Goal: Task Accomplishment & Management: Manage account settings

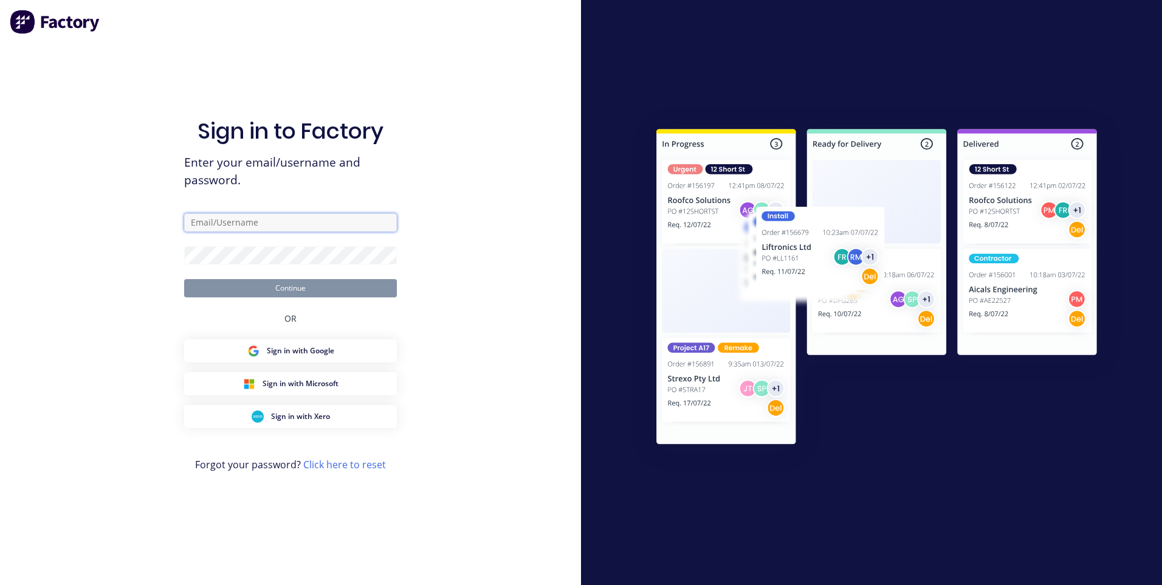
type input "[EMAIL_ADDRESS][DOMAIN_NAME]"
click at [300, 289] on button "Continue" at bounding box center [290, 288] width 213 height 18
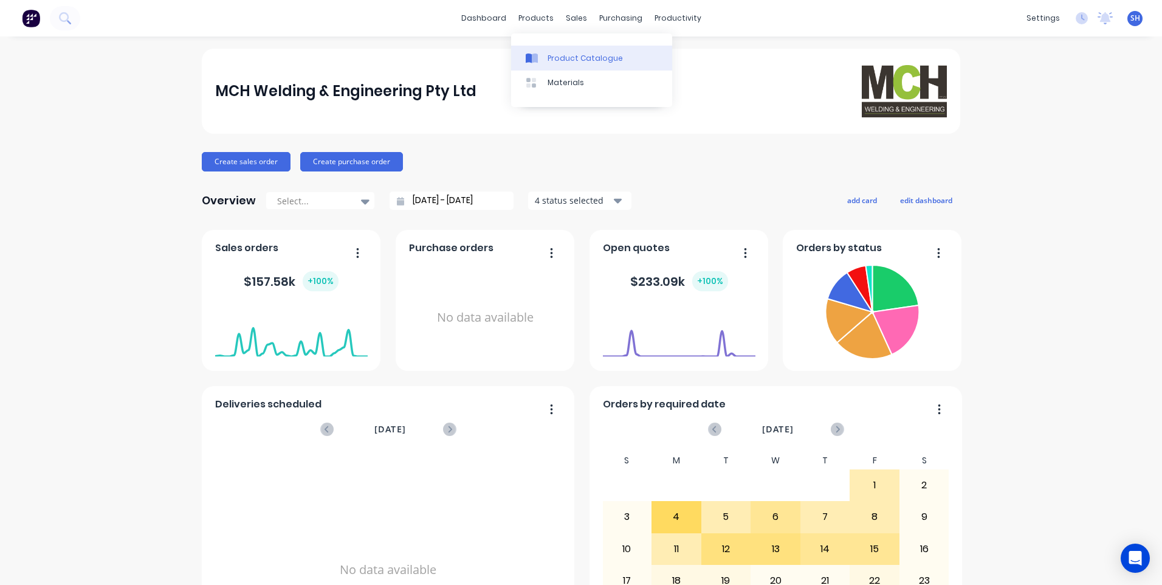
click at [592, 53] on div "Product Catalogue" at bounding box center [584, 58] width 75 height 11
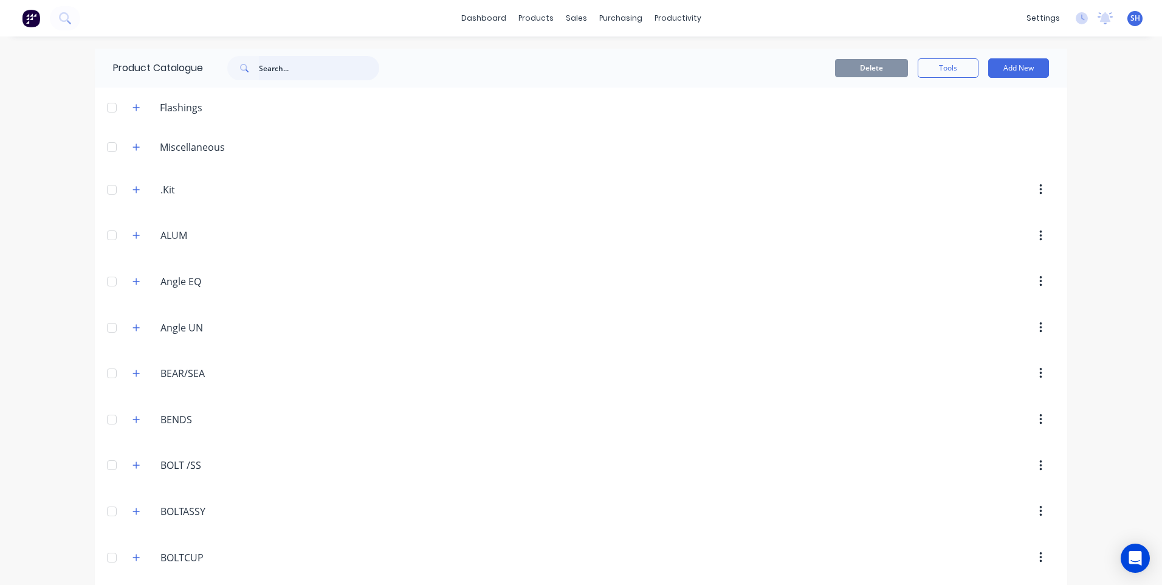
click at [266, 71] on input "text" at bounding box center [319, 68] width 120 height 24
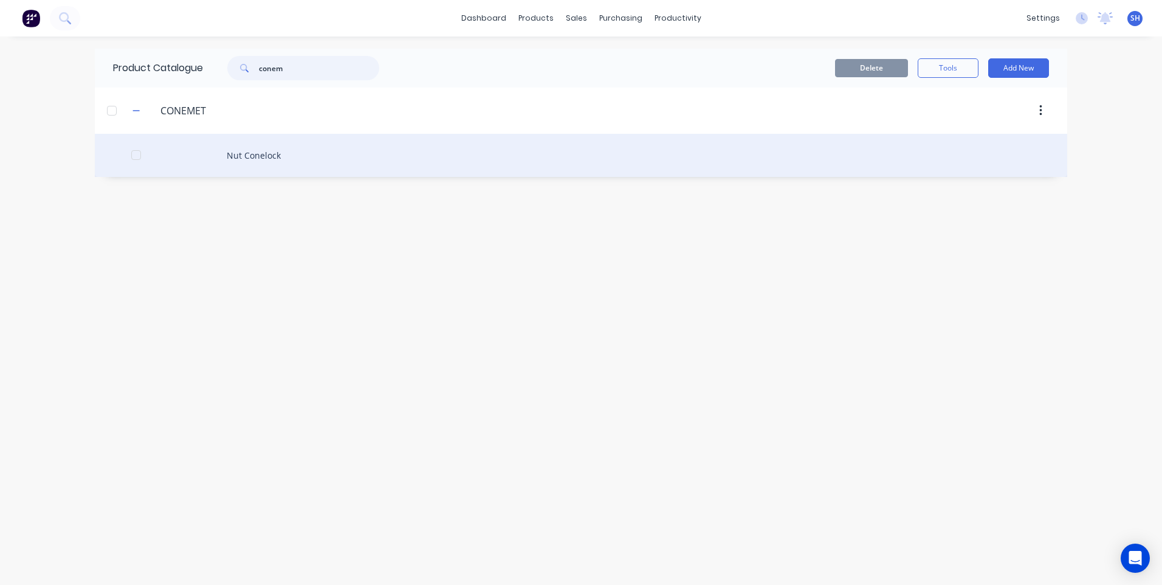
type input "conem"
click at [271, 154] on div "Nut Conelock" at bounding box center [581, 155] width 972 height 43
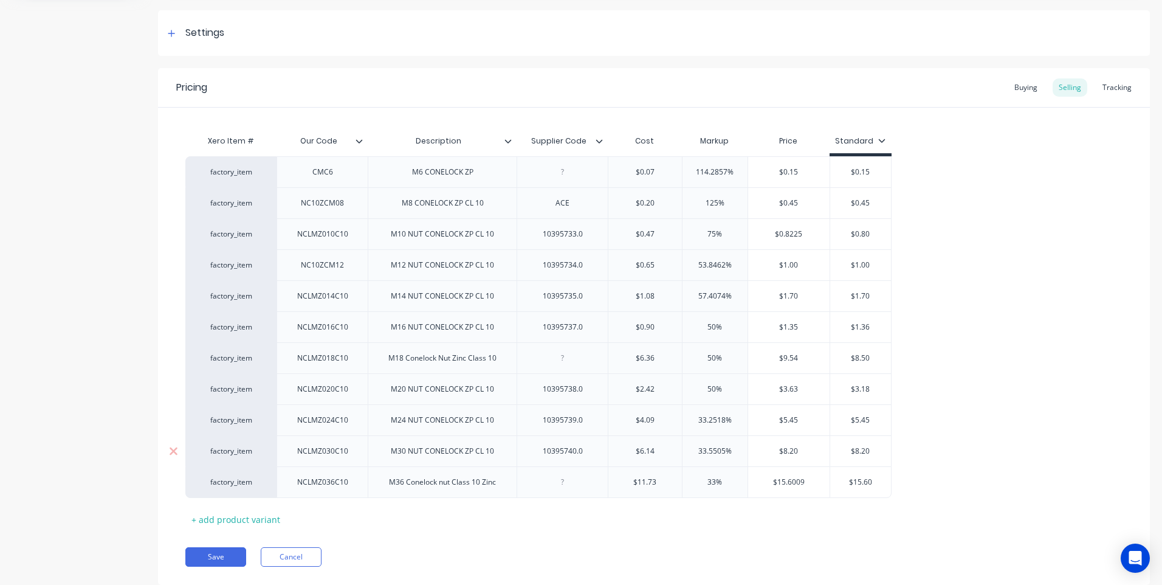
scroll to position [202, 0]
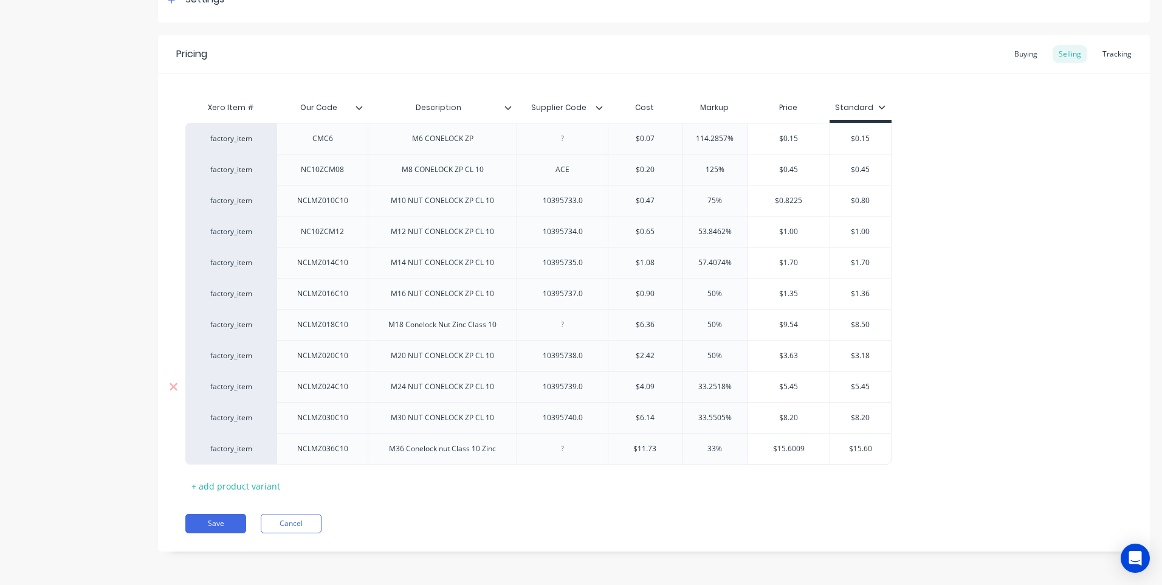
drag, startPoint x: 662, startPoint y: 388, endPoint x: 606, endPoint y: 393, distance: 56.1
click at [606, 393] on div "factory_item NCLMZ024C10 M24 NUT CONELOCK ZP CL 10 10395739.0 $4.09 $4.09 33.25…" at bounding box center [538, 386] width 706 height 31
type input "3.63"
type input "33.2518%"
type input "$4.837"
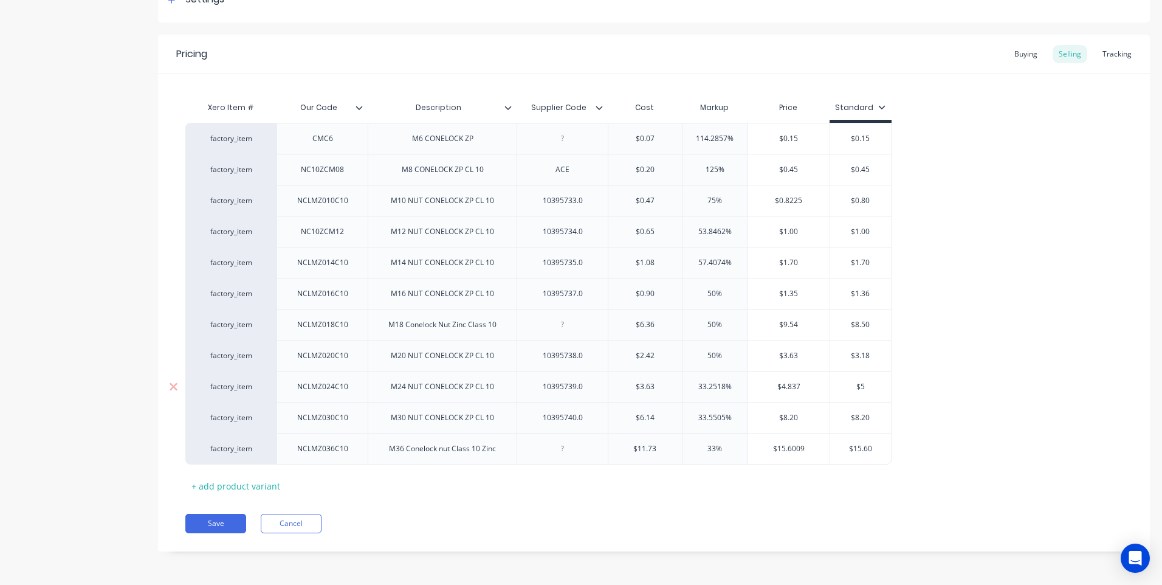
type input "$"
type input "4.85"
click at [801, 386] on input "$4.837" at bounding box center [788, 386] width 81 height 11
type input "$4.85"
click at [815, 506] on div "Pricing Buying Selling Tracking Xero Item # Our Code Description Supplier Code …" at bounding box center [654, 293] width 992 height 517
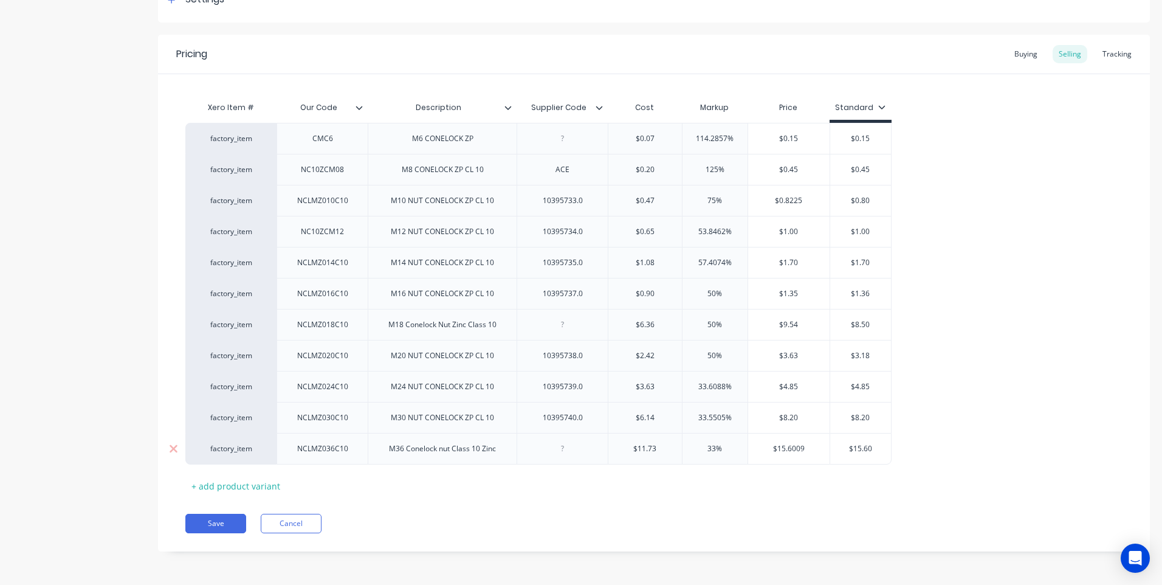
type input "$15.6009"
click at [808, 450] on input "$15.6009" at bounding box center [788, 448] width 81 height 11
click at [228, 523] on button "Save" at bounding box center [215, 522] width 61 height 19
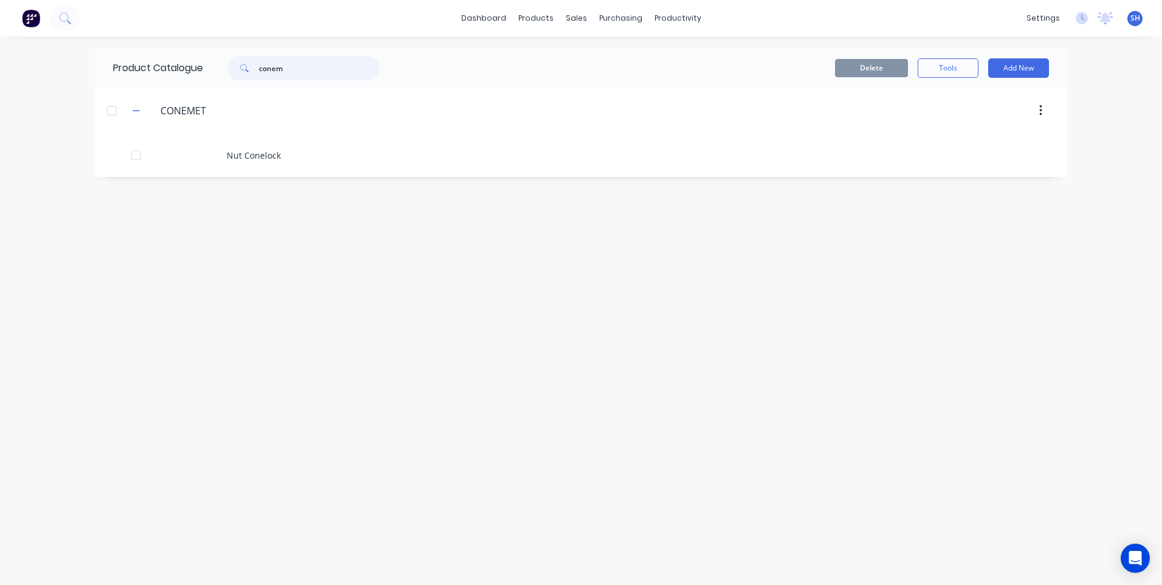
drag, startPoint x: 293, startPoint y: 66, endPoint x: 230, endPoint y: 77, distance: 64.7
click at [230, 77] on div "conem" at bounding box center [303, 68] width 152 height 24
drag, startPoint x: 297, startPoint y: 70, endPoint x: 246, endPoint y: 70, distance: 51.0
click at [246, 70] on div "capscrew" at bounding box center [303, 68] width 152 height 24
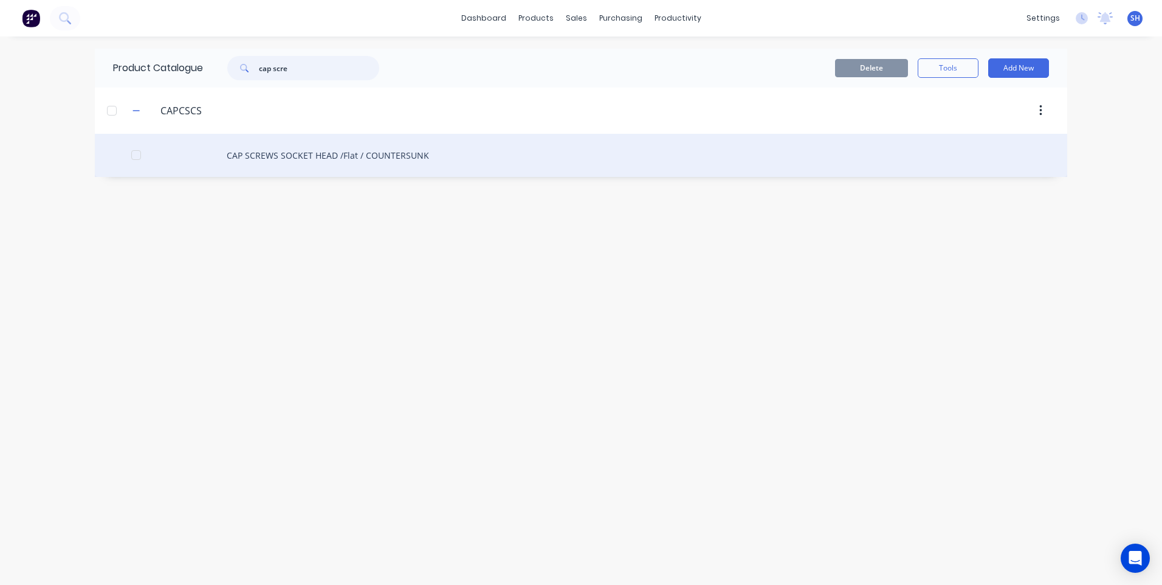
type input "cap scre"
click at [269, 154] on div "CAP SCREWS SOCKET HEAD /Flat / COUNTERSUNK" at bounding box center [581, 155] width 972 height 43
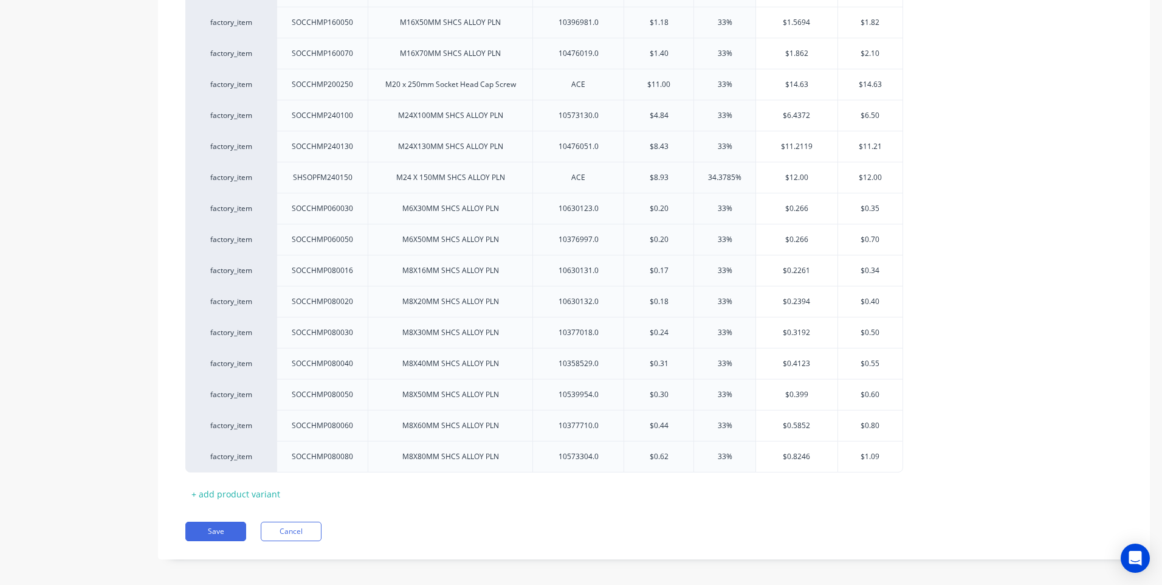
scroll to position [1175, 0]
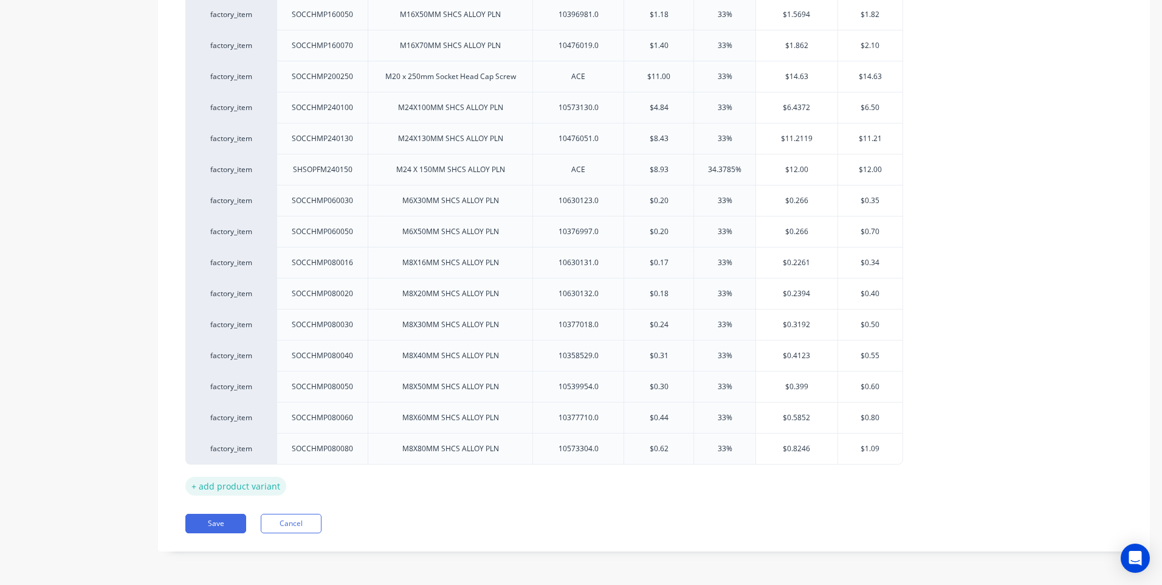
click at [219, 486] on div "+ add product variant" at bounding box center [235, 485] width 101 height 19
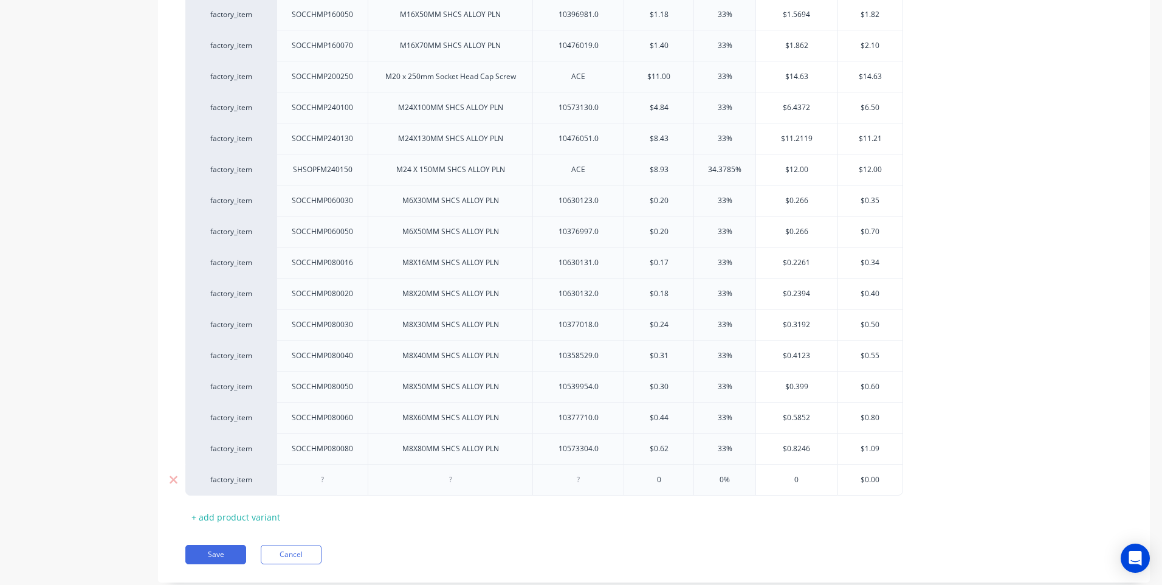
click at [323, 481] on div at bounding box center [322, 480] width 61 height 16
click at [451, 484] on div at bounding box center [450, 480] width 61 height 16
type input "0"
type input ".45"
type input "0"
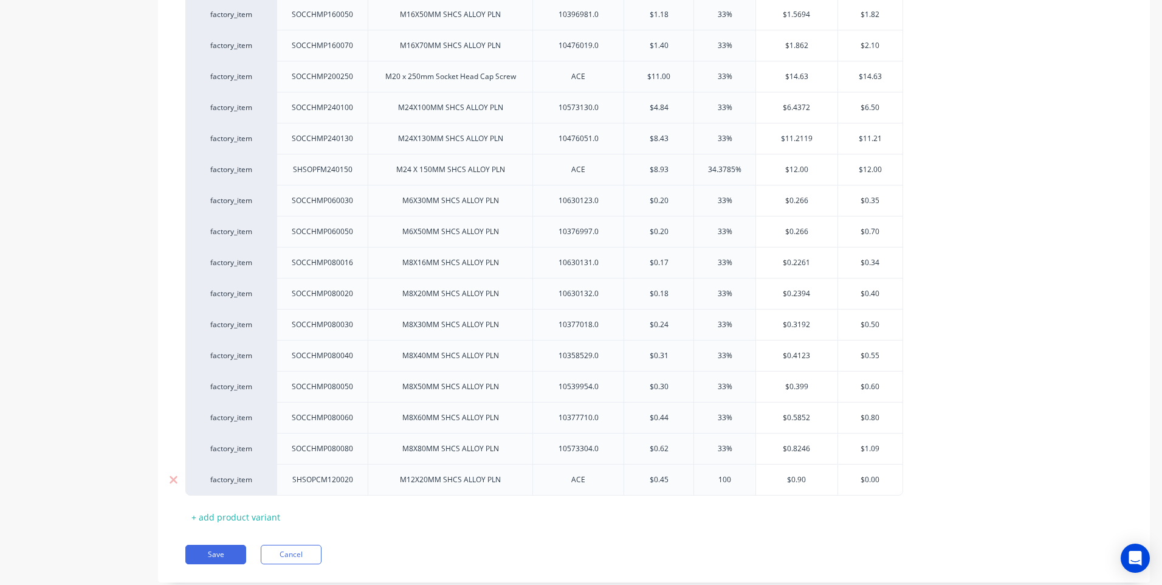
type input "100"
type input "$0.90"
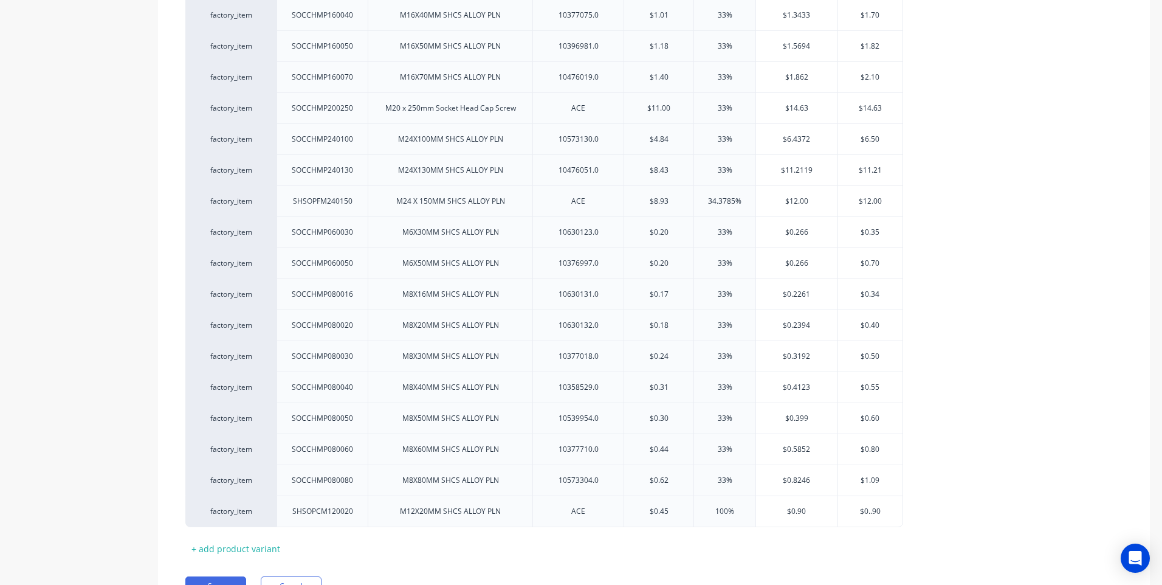
scroll to position [1114, 0]
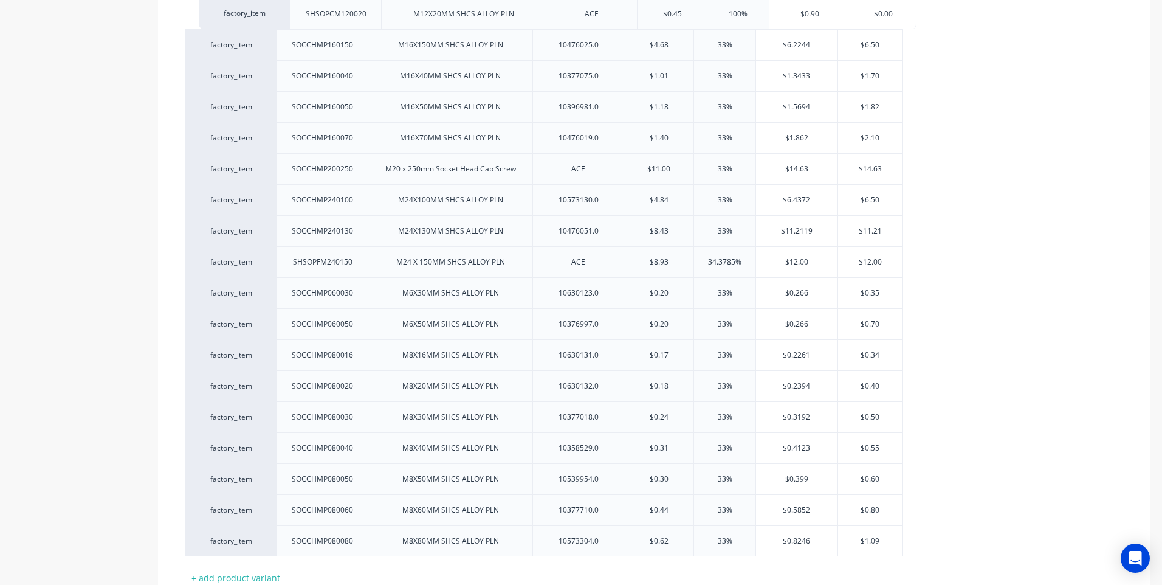
drag, startPoint x: 264, startPoint y: 532, endPoint x: 278, endPoint y: 0, distance: 532.5
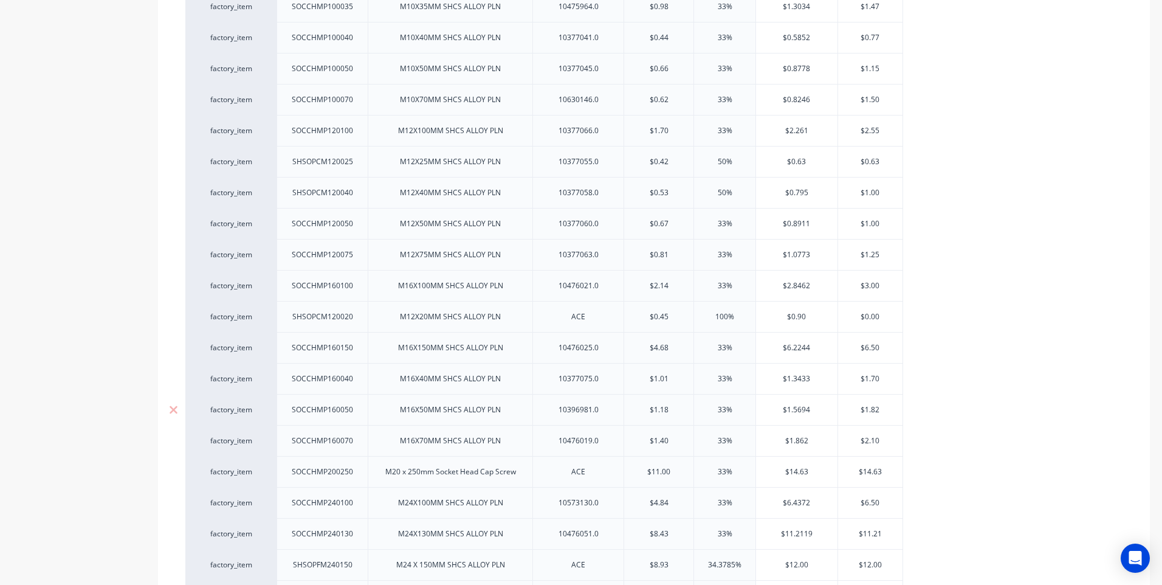
scroll to position [750, 0]
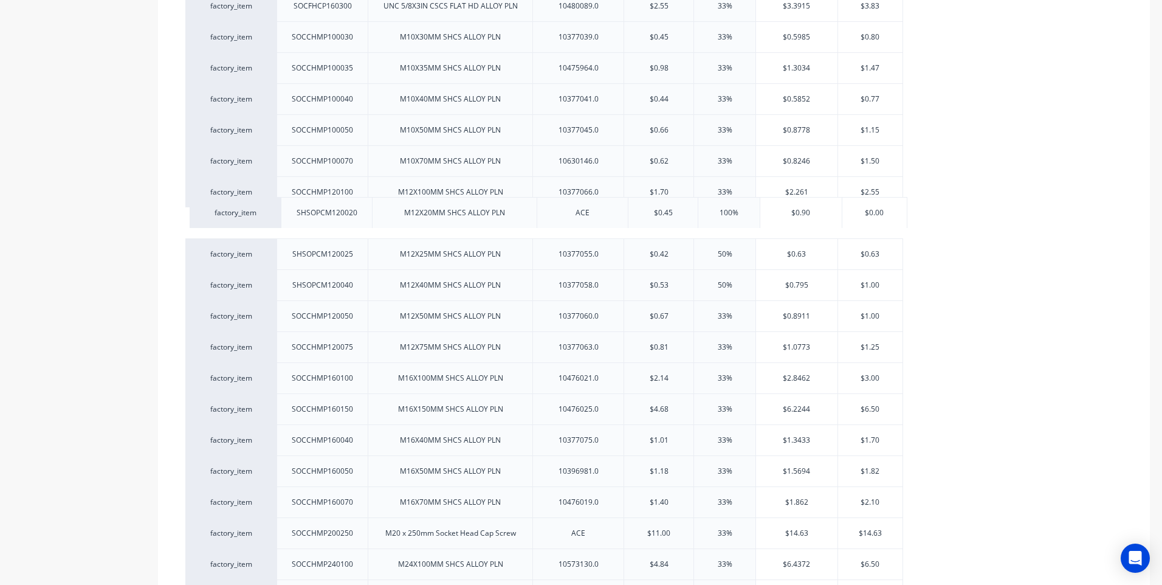
drag, startPoint x: 266, startPoint y: 373, endPoint x: 270, endPoint y: 202, distance: 170.8
click at [270, 202] on div "factory_item SOCFHS4M100035 M10X35MM SKT SCREW FLAT HD 304SS 10336712.0 $0.80 3…" at bounding box center [653, 247] width 937 height 1345
type input "$0..90"
drag, startPoint x: 888, startPoint y: 220, endPoint x: 820, endPoint y: 221, distance: 68.1
click at [820, 221] on div "factory_item SHSOPCM120020 M12X20MM SHCS ALLOY PLN ACE $0.45 100% $0.90 $0.00 $…" at bounding box center [544, 222] width 718 height 31
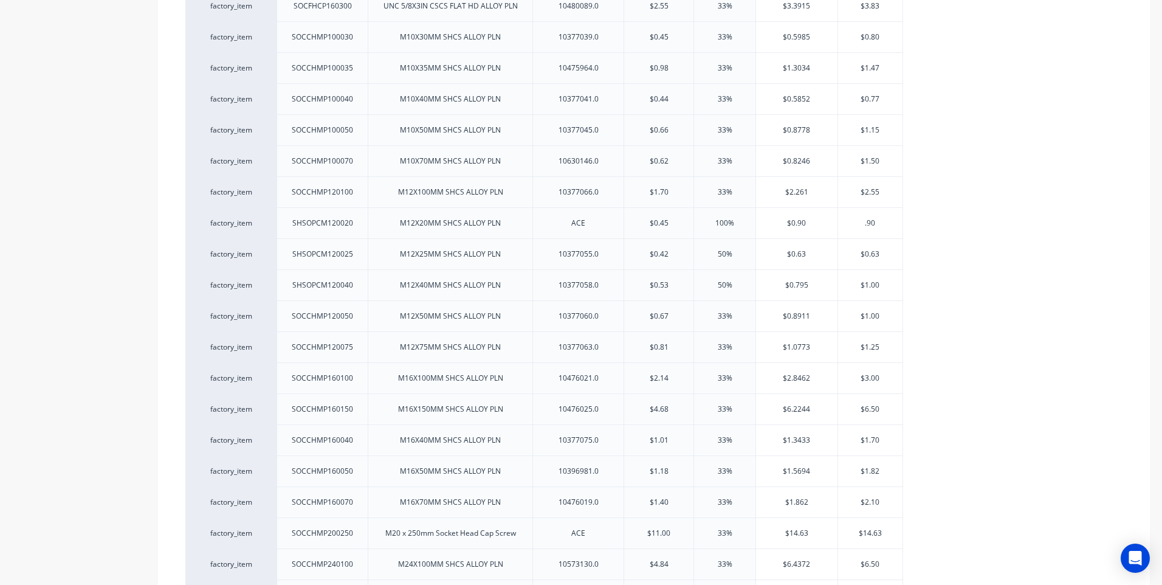
type input ".90"
click at [961, 277] on div "factory_item SOCFHS4M100035 M10X35MM SKT SCREW FLAT HD 304SS 10336712.0 $0.80 3…" at bounding box center [653, 247] width 937 height 1345
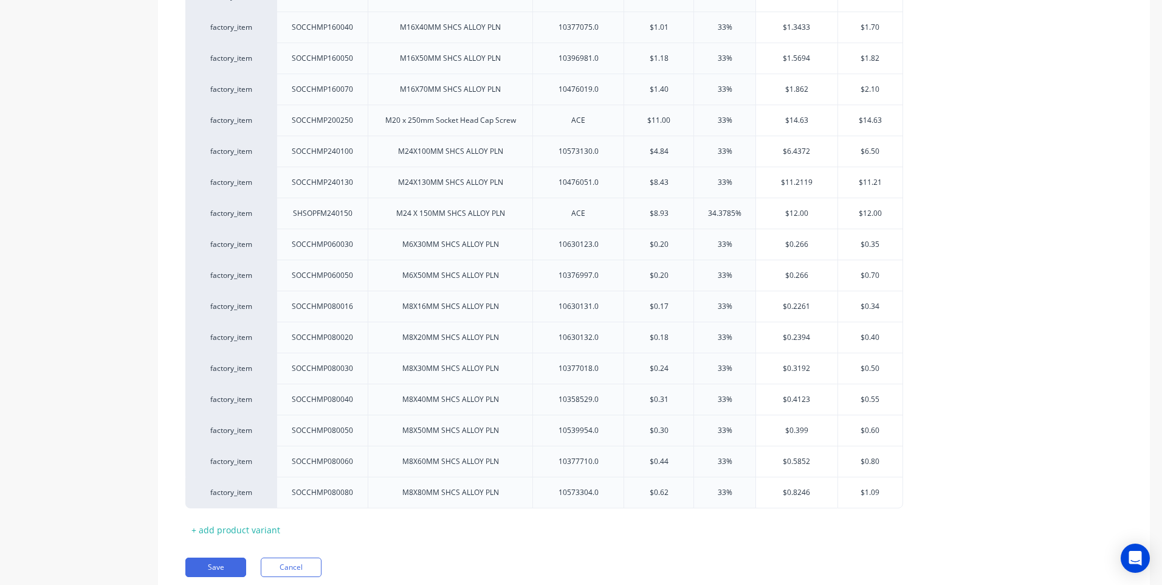
scroll to position [1206, 0]
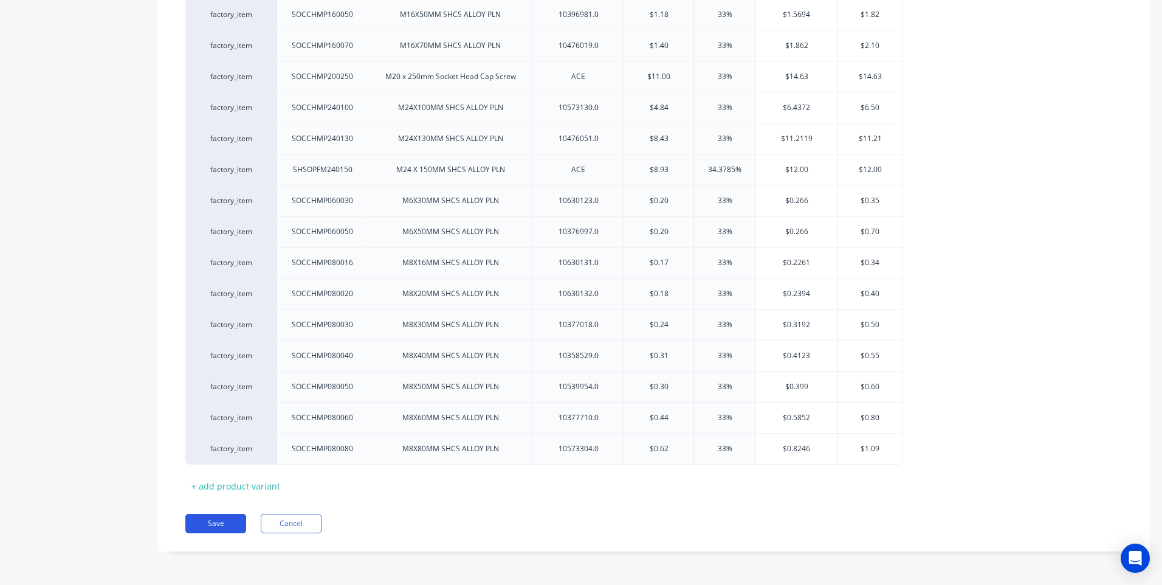
click at [217, 524] on button "Save" at bounding box center [215, 522] width 61 height 19
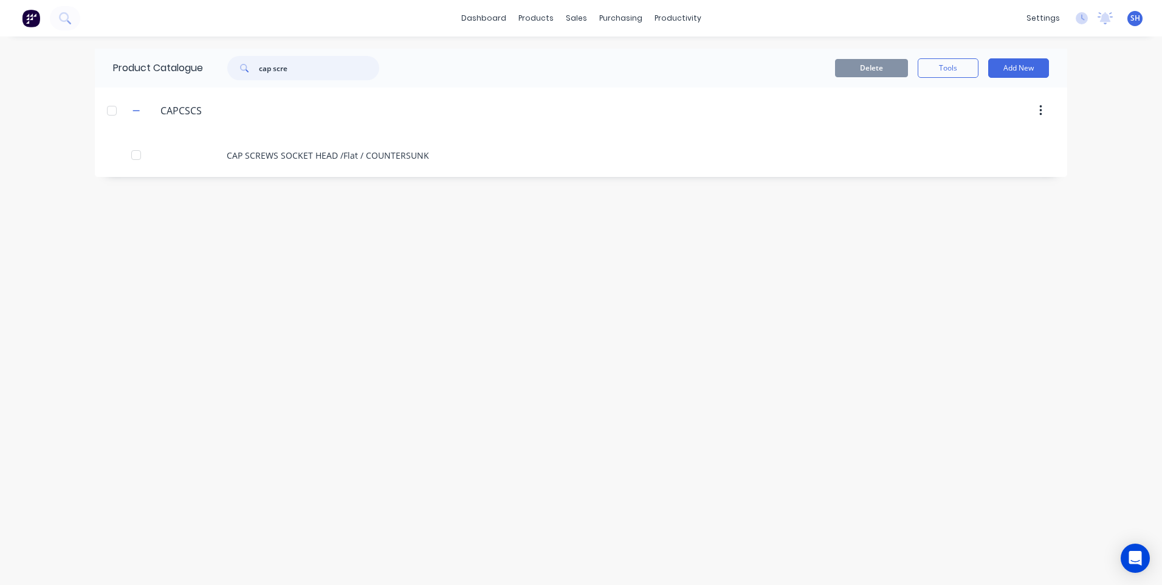
drag, startPoint x: 298, startPoint y: 67, endPoint x: 235, endPoint y: 78, distance: 64.1
click at [235, 78] on div "cap scre" at bounding box center [303, 68] width 152 height 24
type input "P"
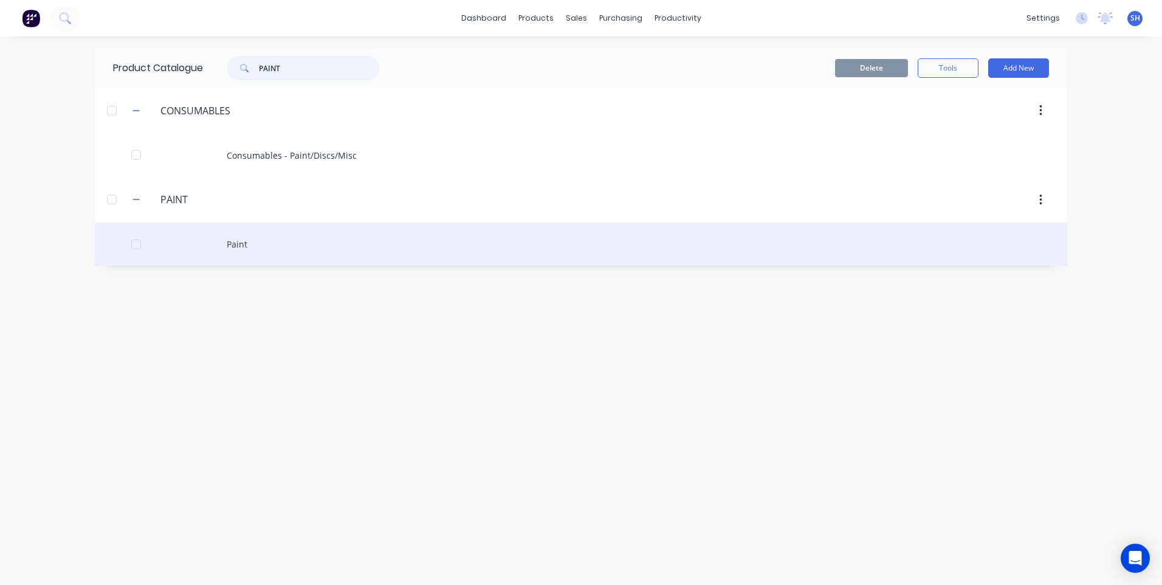
type input "PAINT"
click at [234, 243] on div "Paint" at bounding box center [581, 243] width 972 height 43
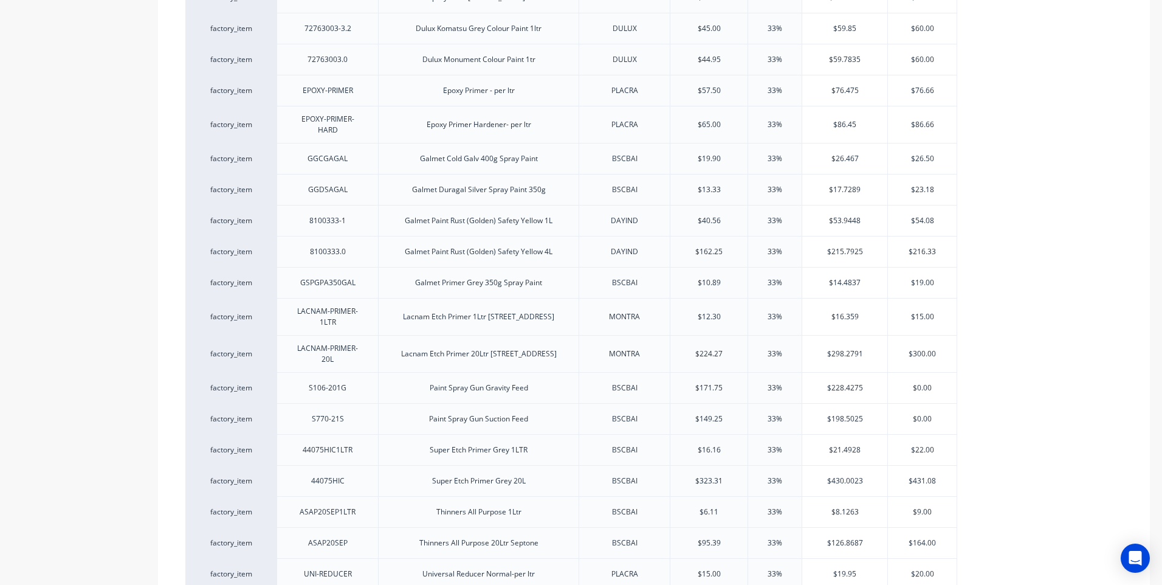
scroll to position [790, 0]
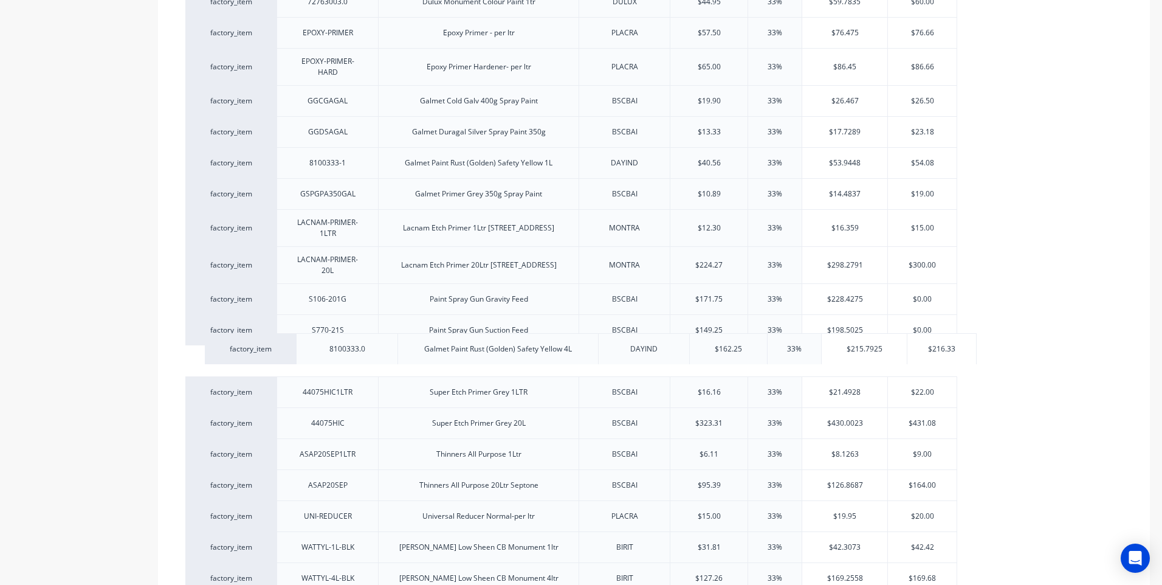
drag, startPoint x: 270, startPoint y: 170, endPoint x: 289, endPoint y: 346, distance: 176.6
click at [289, 346] on div "factory_item 2-PAC-PAINT 2-pac Paint - per ltr PLACRA $125.00 33% $166.25 $166.…" at bounding box center [653, 206] width 937 height 1343
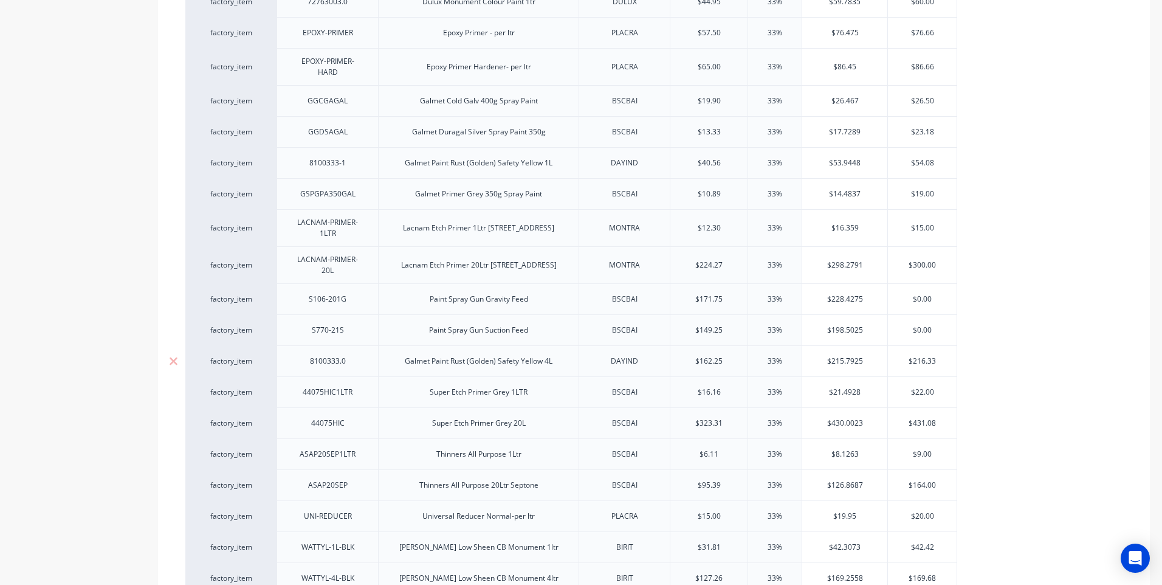
click at [266, 345] on div "factory_item" at bounding box center [230, 360] width 91 height 31
drag, startPoint x: 266, startPoint y: 338, endPoint x: 269, endPoint y: 149, distance: 189.0
click at [269, 149] on div "factory_item 2-PAC-PAINT 2-pac Paint - per ltr PLACRA $125.00 33% $166.25 $166.…" at bounding box center [653, 206] width 937 height 1343
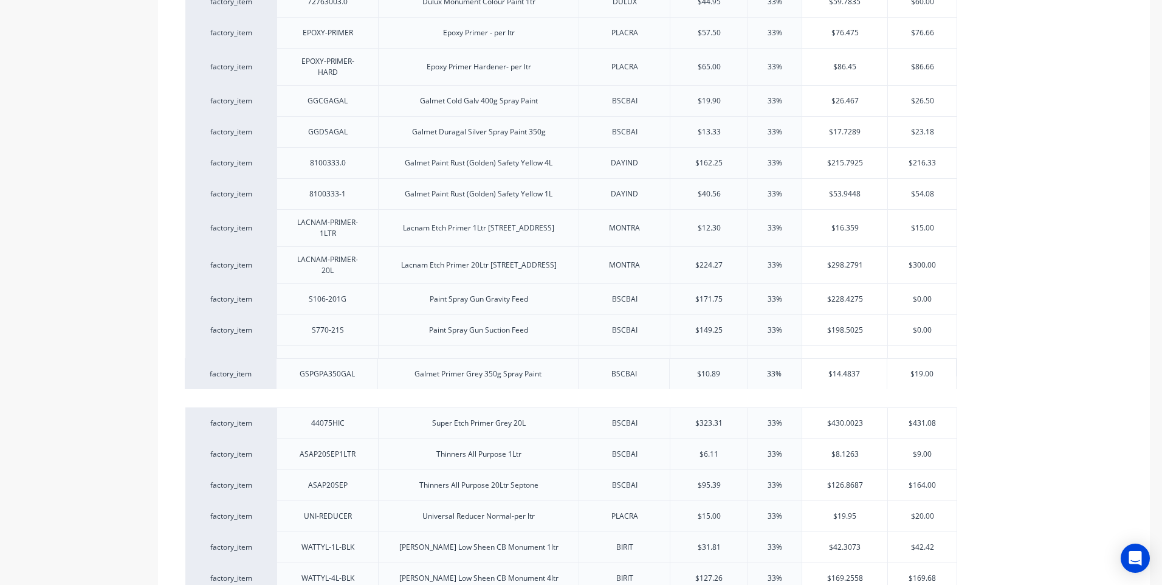
drag, startPoint x: 265, startPoint y: 202, endPoint x: 263, endPoint y: 372, distance: 170.2
click at [263, 372] on div "factory_item 2-PAC-PAINT 2-pac Paint - per ltr PLACRA $125.00 33% $166.25 $166.…" at bounding box center [653, 206] width 937 height 1343
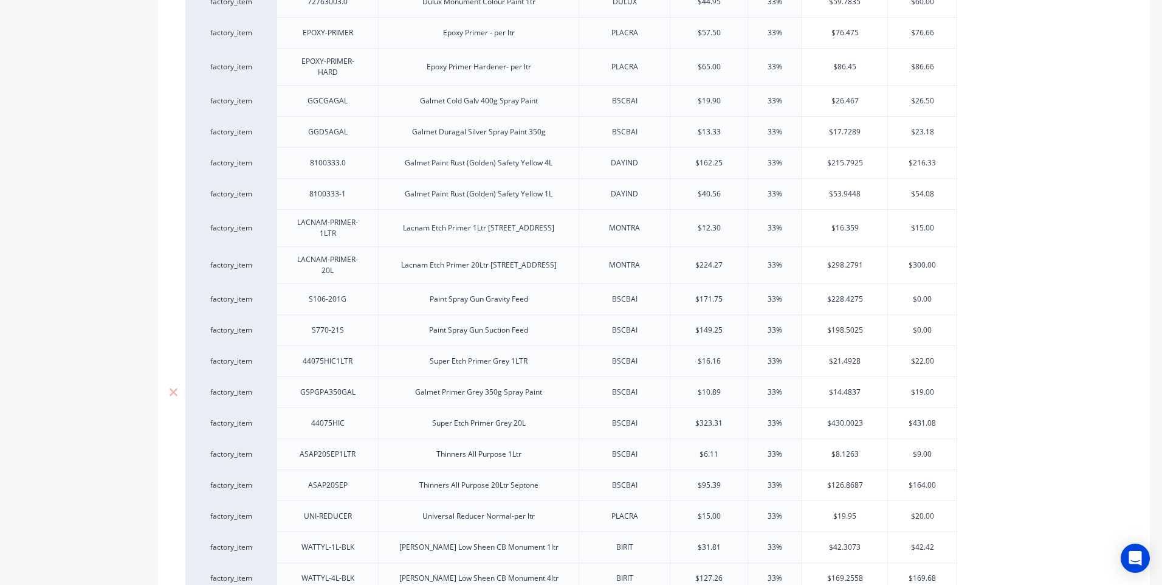
drag, startPoint x: 544, startPoint y: 380, endPoint x: 569, endPoint y: 384, distance: 25.2
click at [550, 384] on div "Galmet Primer Grey 350g Spray Paint" at bounding box center [478, 392] width 146 height 16
drag, startPoint x: 426, startPoint y: 380, endPoint x: 431, endPoint y: 385, distance: 7.7
click at [426, 384] on div "Galmet Primer Grey 350g Spray Paint - GALMET" at bounding box center [479, 392] width 182 height 16
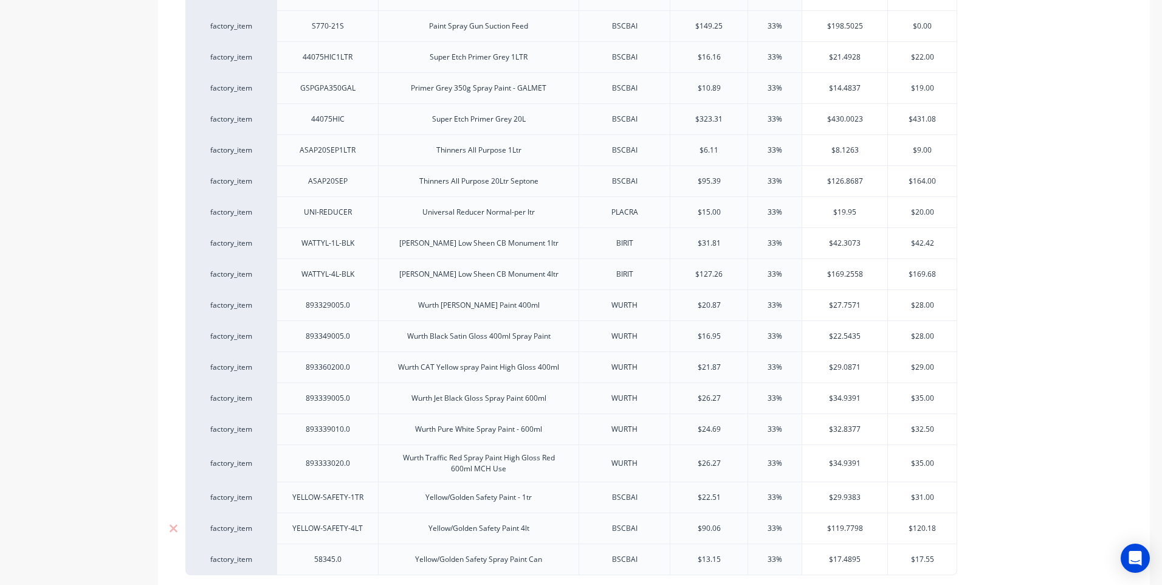
scroll to position [1187, 0]
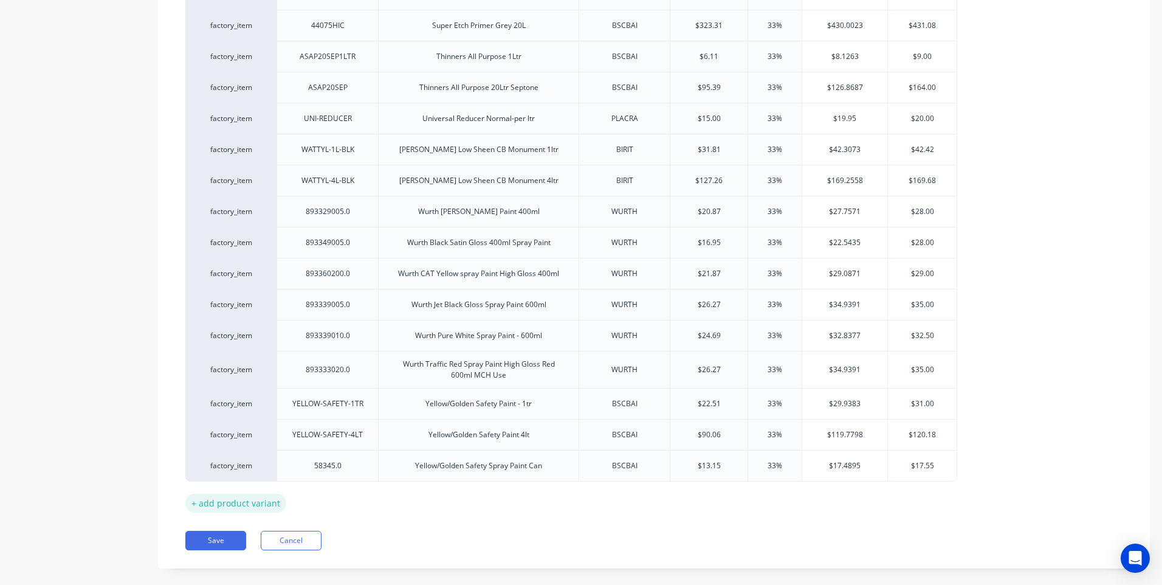
click at [235, 493] on div "+ add product variant" at bounding box center [235, 502] width 101 height 19
click at [329, 489] on div at bounding box center [327, 497] width 61 height 16
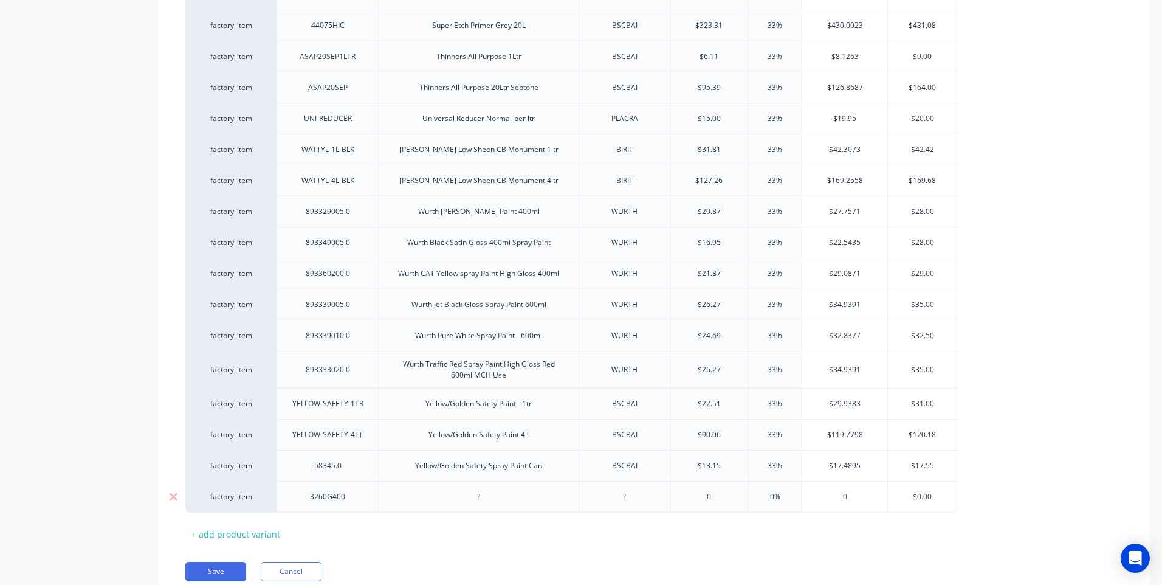
click at [480, 489] on div at bounding box center [478, 497] width 61 height 16
type input "012.70"
type input "0%33"
type input "$16.91"
type input "$"
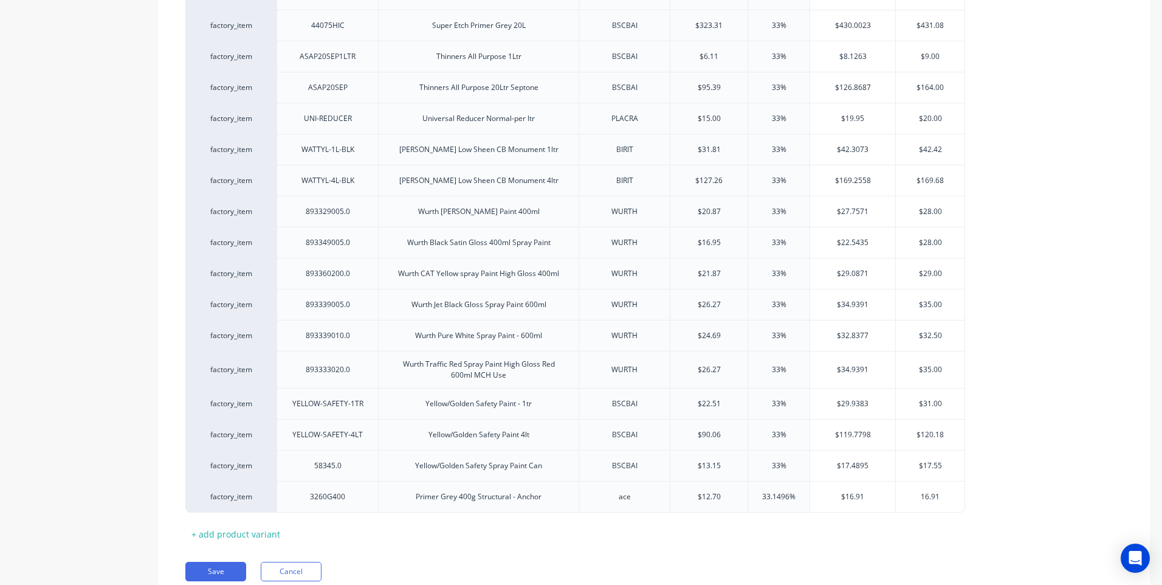
type input "16.91"
click at [215, 561] on button "Save" at bounding box center [215, 570] width 61 height 19
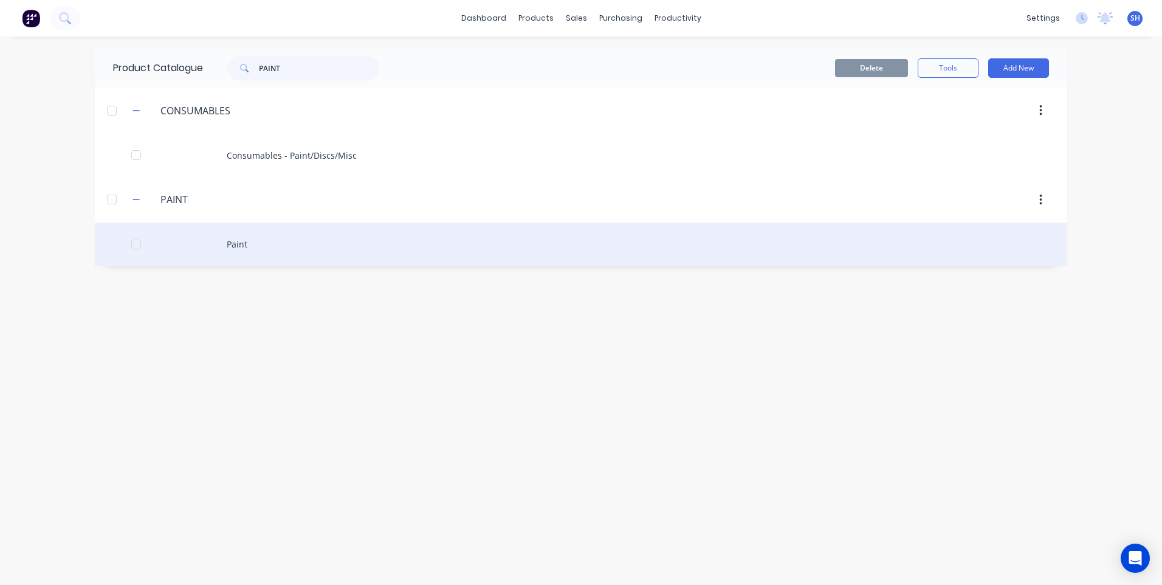
click at [236, 243] on div "Paint" at bounding box center [581, 243] width 972 height 43
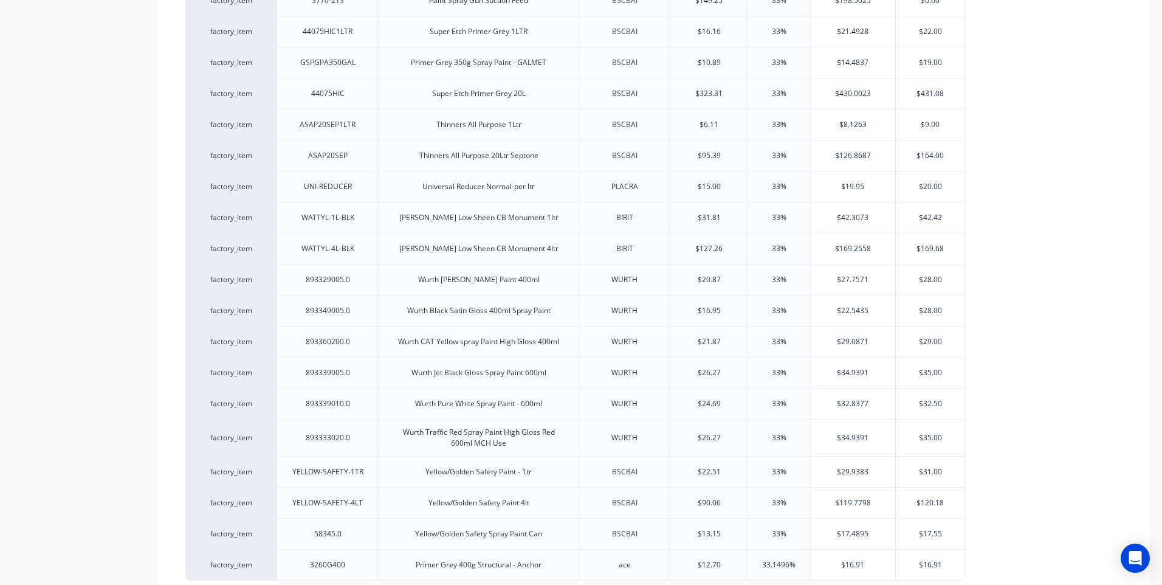
scroll to position [1094, 0]
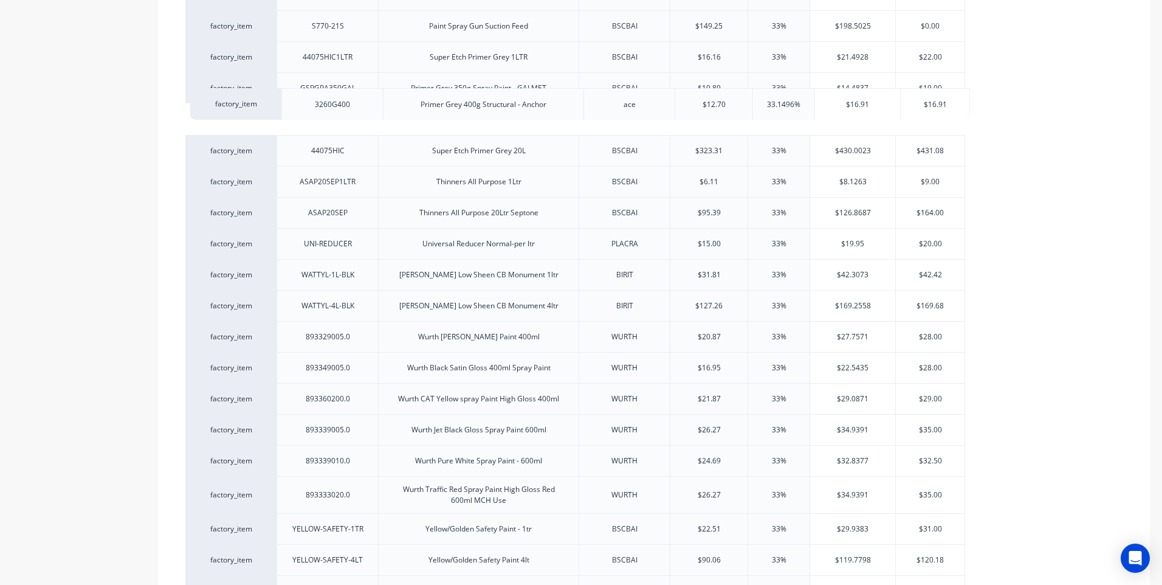
drag, startPoint x: 268, startPoint y: 568, endPoint x: 273, endPoint y: 95, distance: 472.8
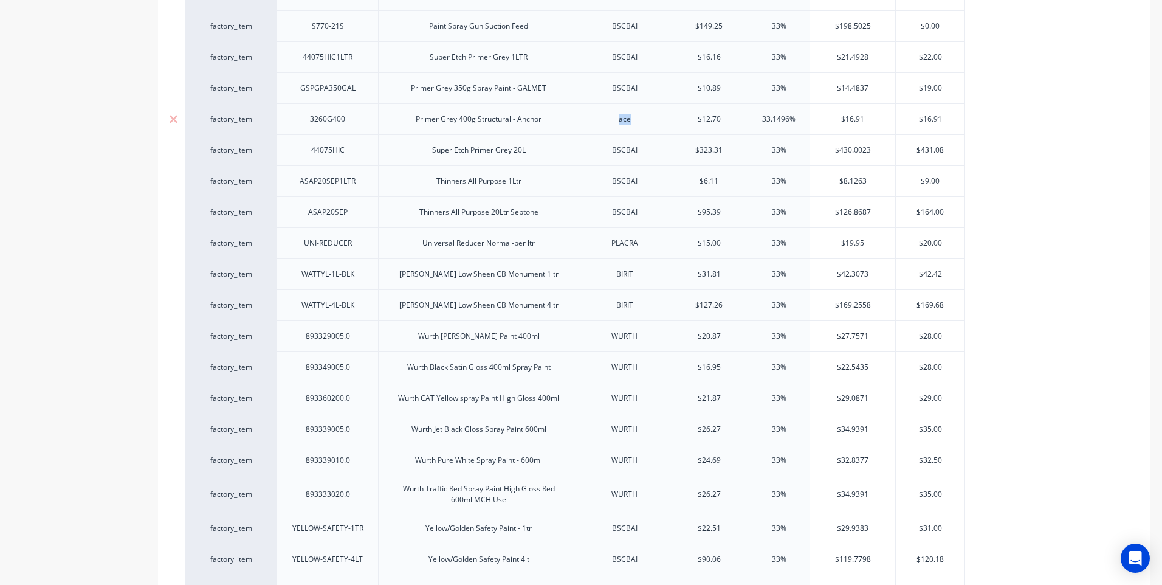
drag, startPoint x: 639, startPoint y: 109, endPoint x: 595, endPoint y: 108, distance: 44.4
click at [595, 111] on div "ace" at bounding box center [624, 119] width 61 height 16
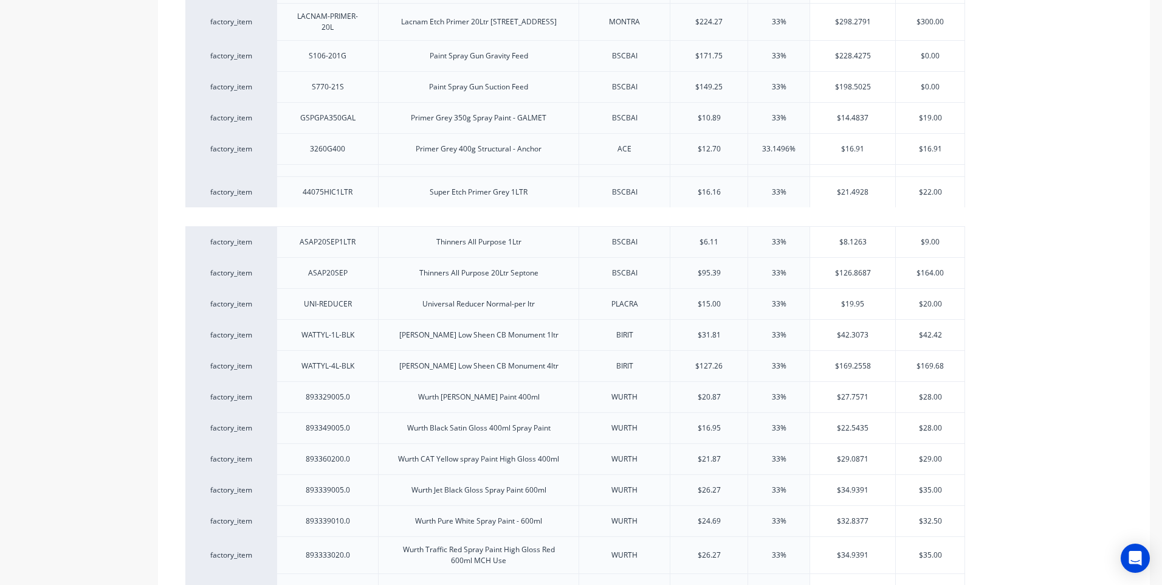
drag, startPoint x: 262, startPoint y: 94, endPoint x: 262, endPoint y: 188, distance: 94.2
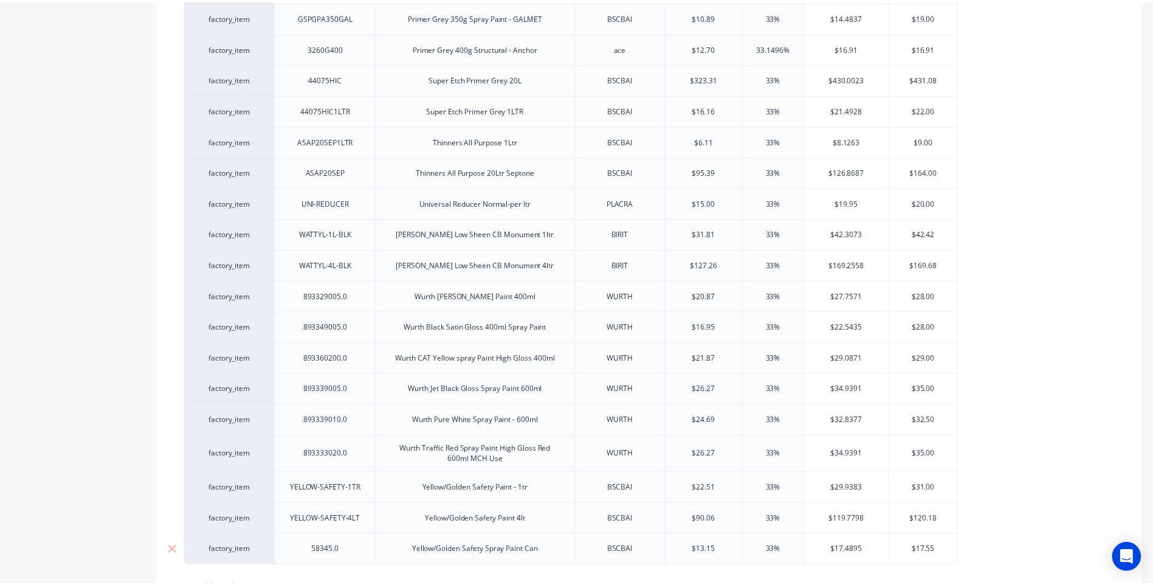
scroll to position [1218, 0]
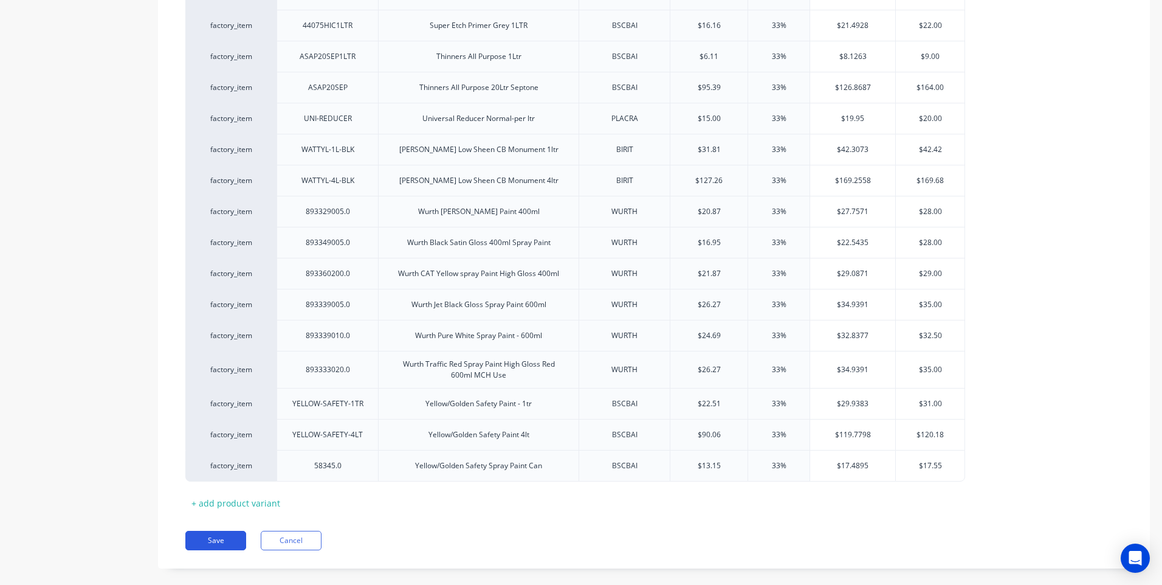
click at [218, 530] on button "Save" at bounding box center [215, 539] width 61 height 19
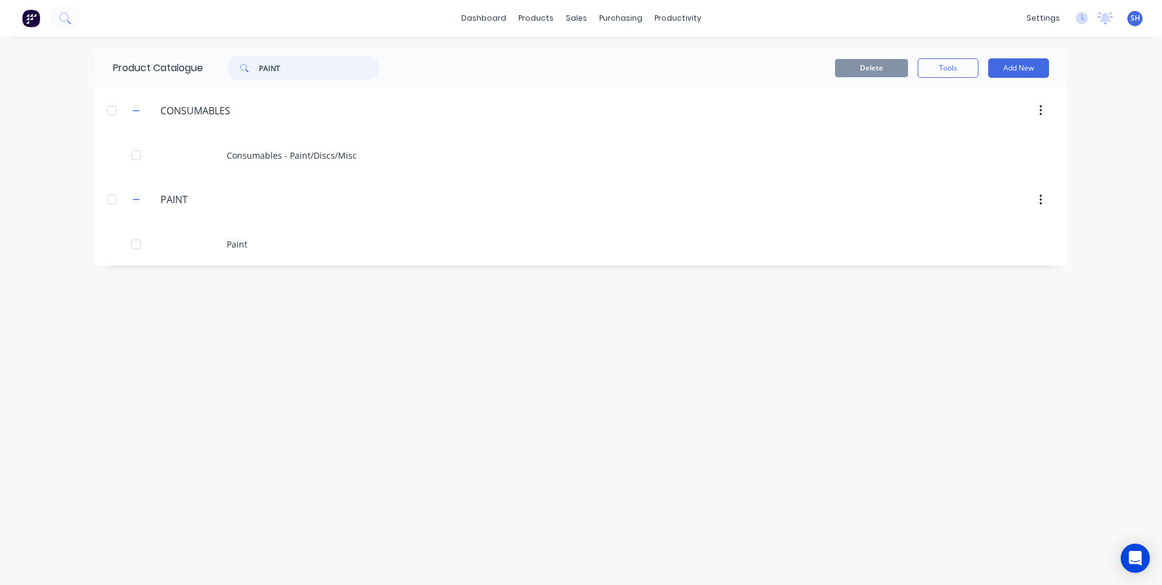
drag, startPoint x: 285, startPoint y: 69, endPoint x: 235, endPoint y: 68, distance: 50.4
click at [235, 68] on div "PAINT" at bounding box center [303, 68] width 152 height 24
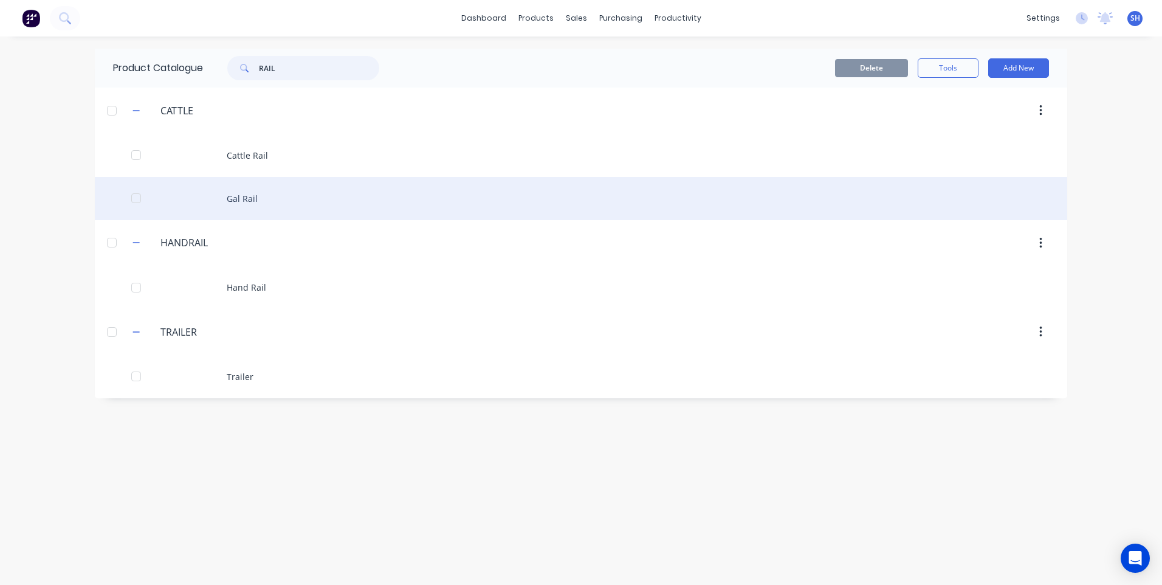
type input "RAIL"
click at [248, 197] on div "Gal Rail" at bounding box center [581, 198] width 972 height 43
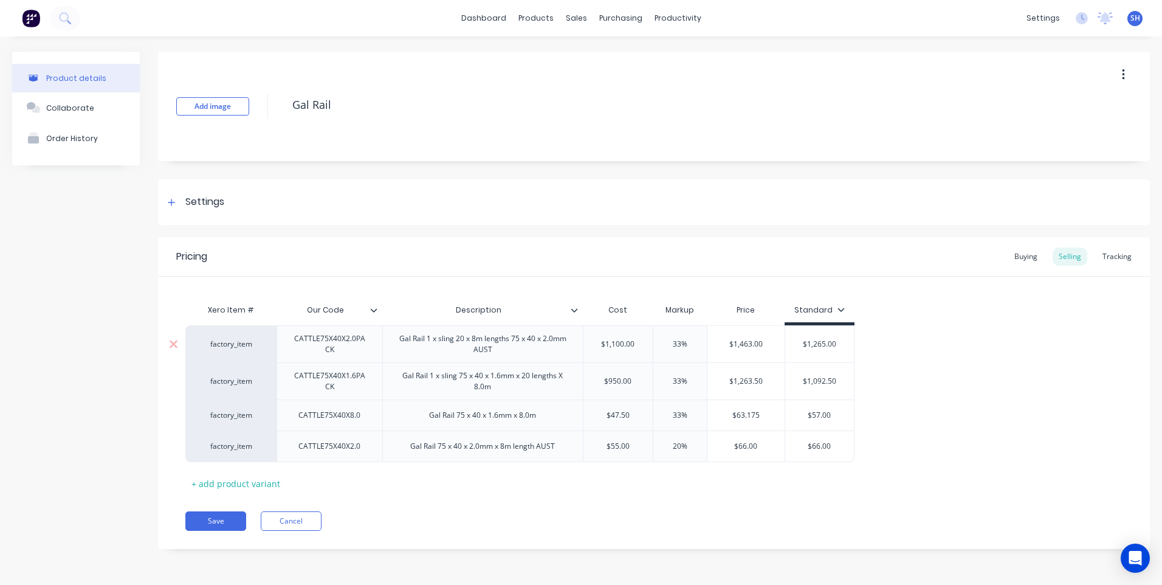
click at [680, 343] on input "33%" at bounding box center [680, 343] width 61 height 11
type input "20%"
type input "$1,320.00"
click at [848, 344] on input "$1,265.00" at bounding box center [819, 343] width 69 height 11
drag, startPoint x: 840, startPoint y: 345, endPoint x: 785, endPoint y: 349, distance: 54.9
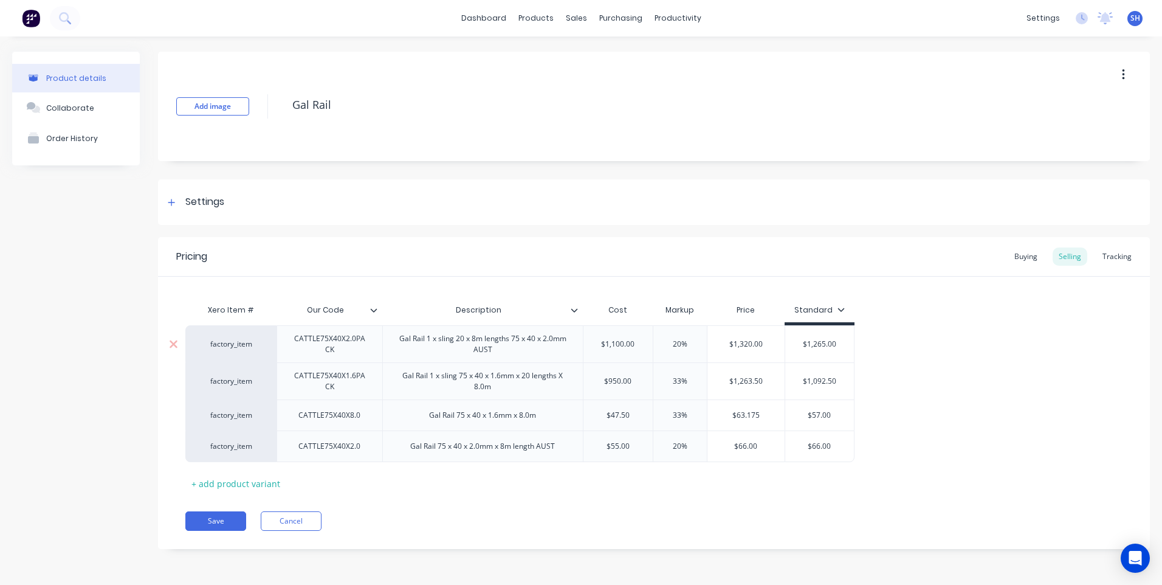
click at [785, 349] on input "$1,265.00" at bounding box center [819, 343] width 69 height 11
type input "1320.00"
click at [486, 394] on div "Gal Rail 1 x sling 75 x 40 x 1.6mm x 20 lengths X 8.0m" at bounding box center [482, 380] width 201 height 37
click at [491, 393] on div "Gal Rail 1 x sling 75 x 40 x 1.6mm x 20 lengths X 8.0m" at bounding box center [483, 381] width 190 height 27
type input "$"
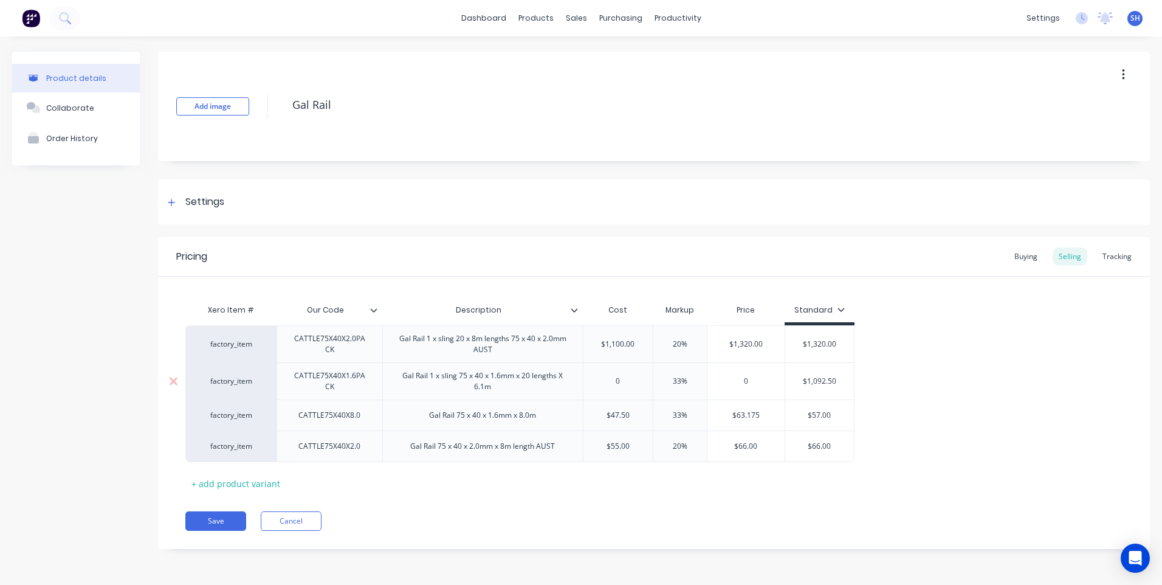
drag, startPoint x: 698, startPoint y: 380, endPoint x: 634, endPoint y: 385, distance: 63.3
click at [634, 385] on div "factory_item CATTLE75X40X1.6PACK Gal Rail 1 x sling 75 x 40 x 1.6mm x 20 length…" at bounding box center [519, 380] width 669 height 37
type input "20"
type input "0"
type input "$1,092.50"
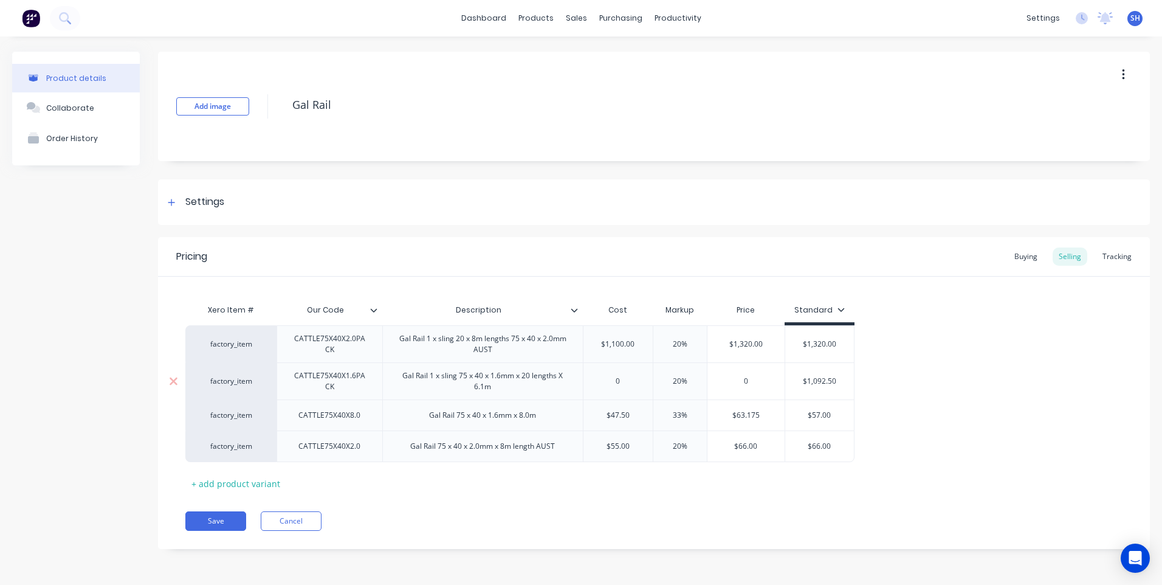
drag, startPoint x: 840, startPoint y: 382, endPoint x: 764, endPoint y: 382, distance: 76.0
click at [764, 382] on div "factory_item CATTLE75X40X1.6PACK Gal Rail 1 x sling 75 x 40 x 1.6mm x 20 length…" at bounding box center [519, 380] width 669 height 37
click at [529, 423] on div "Gal Rail 75 x 40 x 1.6mm x 8.0m" at bounding box center [482, 414] width 201 height 31
click at [531, 419] on div "Gal Rail 75 x 40 x 1.6mm x 8.0m" at bounding box center [482, 415] width 126 height 16
drag, startPoint x: 637, startPoint y: 418, endPoint x: 589, endPoint y: 417, distance: 47.4
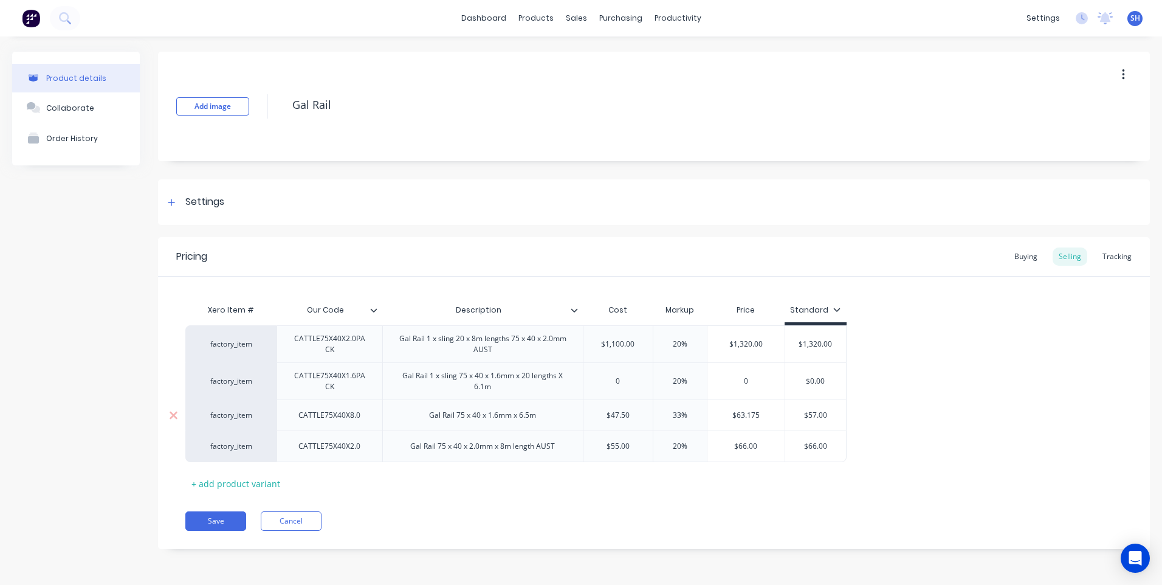
click at [589, 417] on input "$47.50" at bounding box center [617, 415] width 69 height 11
type input "45.00"
type input "3"
type input "20"
type input "$54.00"
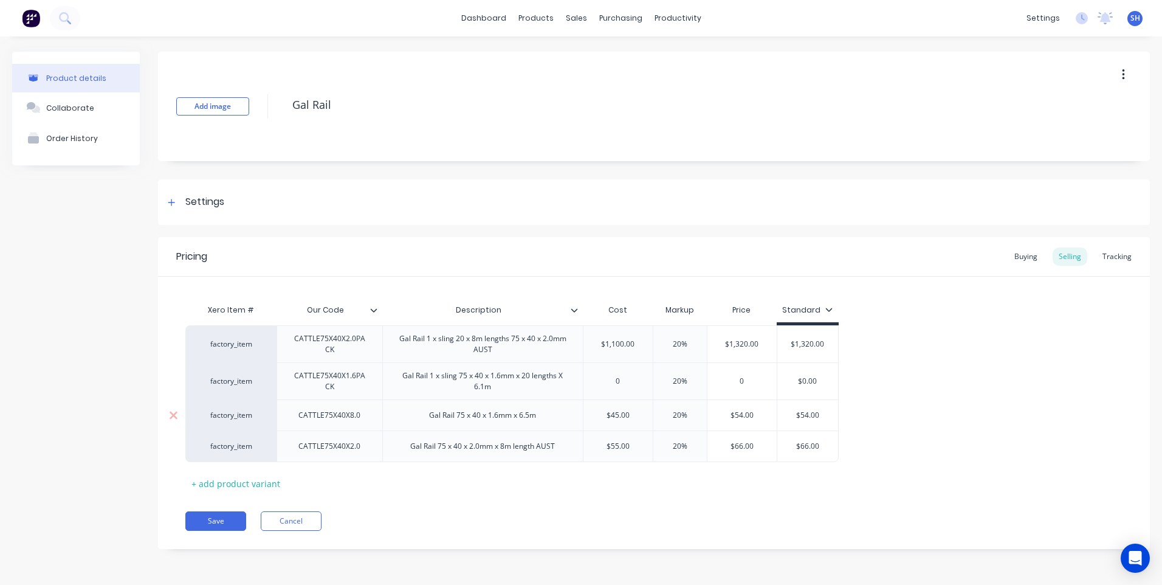
type input "$54.00"
click at [506, 453] on div "Gal Rail 75 x 40 x 2.0mm x 8m length AUST" at bounding box center [482, 446] width 164 height 16
drag, startPoint x: 266, startPoint y: 444, endPoint x: 270, endPoint y: 332, distance: 111.9
click at [270, 332] on div "factory_item CATTLE75X40X2.0PACK Gal Rail 1 x sling 20 x 8m lengths 75 x 40 x 2…" at bounding box center [653, 393] width 937 height 137
drag, startPoint x: 690, startPoint y: 374, endPoint x: 645, endPoint y: 377, distance: 45.0
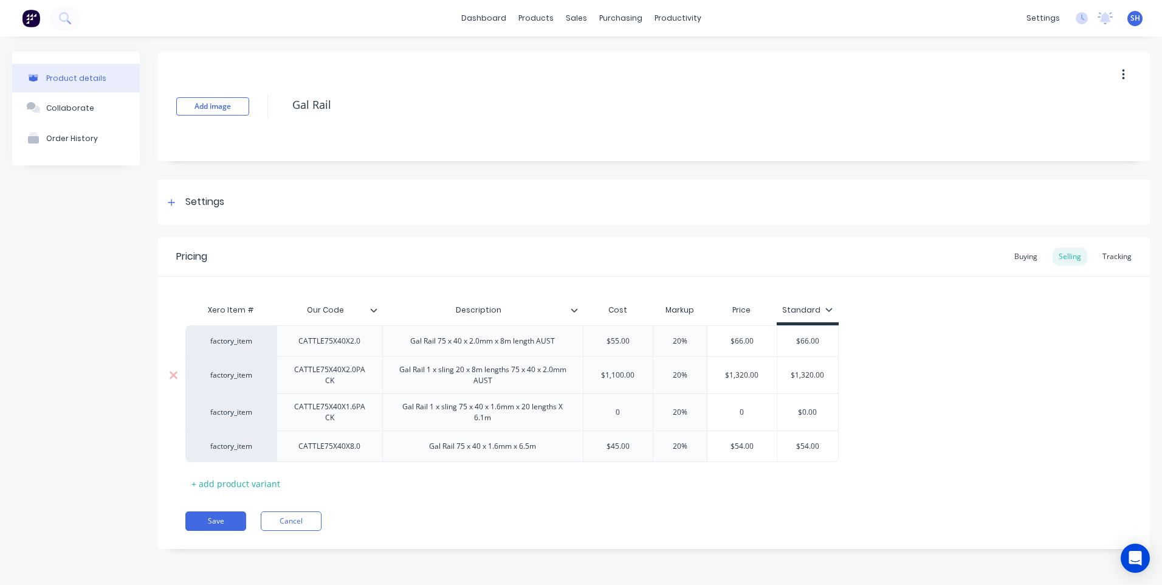
click at [645, 377] on div "factory_item CATTLE75X40X2.0PACK Gal Rail 1 x sling 20 x 8m lengths 75 x 40 x 2…" at bounding box center [511, 374] width 653 height 37
type input "15"
type input "$1,265.00"
drag, startPoint x: 267, startPoint y: 439, endPoint x: 275, endPoint y: 395, distance: 45.1
click at [275, 395] on div "factory_item CATTLE75X40X2.0 Gal Rail 75 x 40 x 2.0mm x 8m length AUST $55.00 2…" at bounding box center [653, 393] width 937 height 137
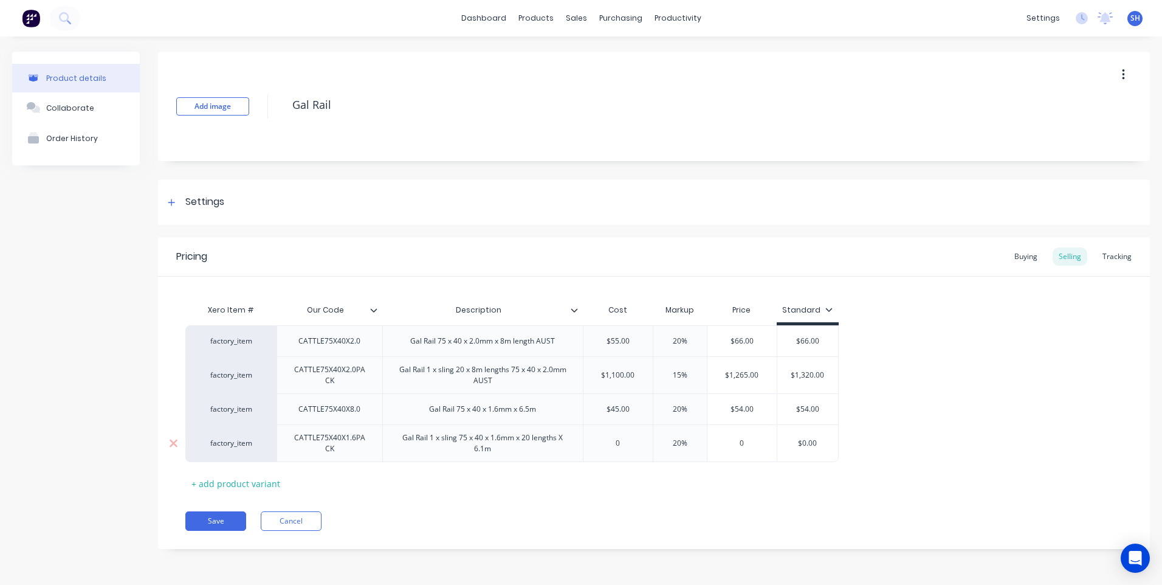
drag, startPoint x: 688, startPoint y: 447, endPoint x: 636, endPoint y: 447, distance: 52.9
click at [636, 447] on div "factory_item CATTLE75X40X1.6PACK Gal Rail 1 x sling 75 x 40 x 1.6mm x 20 length…" at bounding box center [511, 443] width 653 height 38
type input "15"
type input "0"
click at [214, 515] on button "Save" at bounding box center [215, 520] width 61 height 19
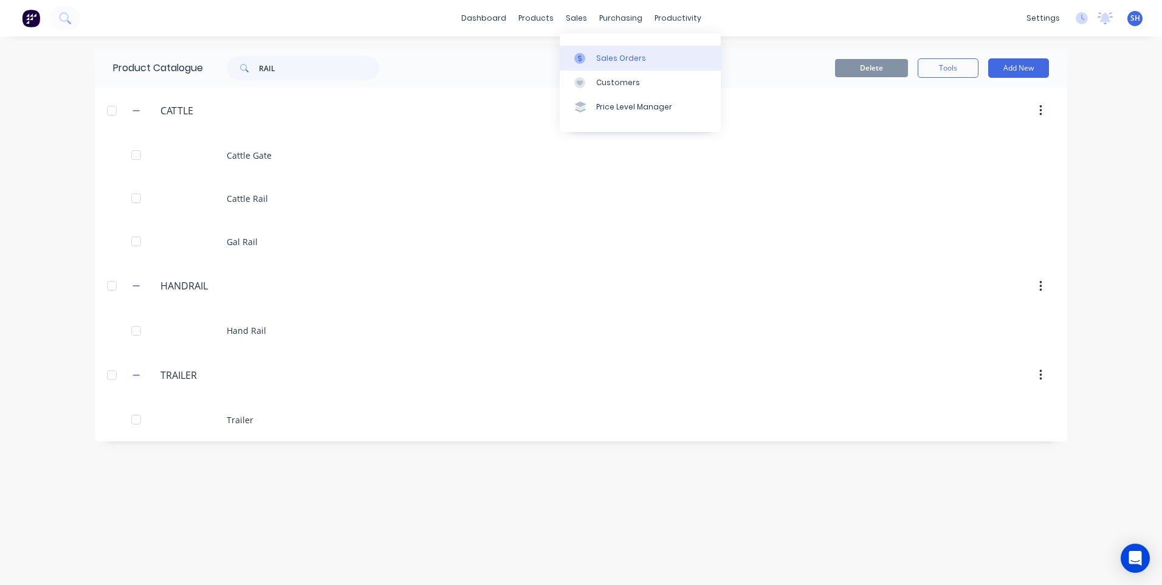
click at [625, 53] on div "Sales Orders" at bounding box center [621, 58] width 50 height 11
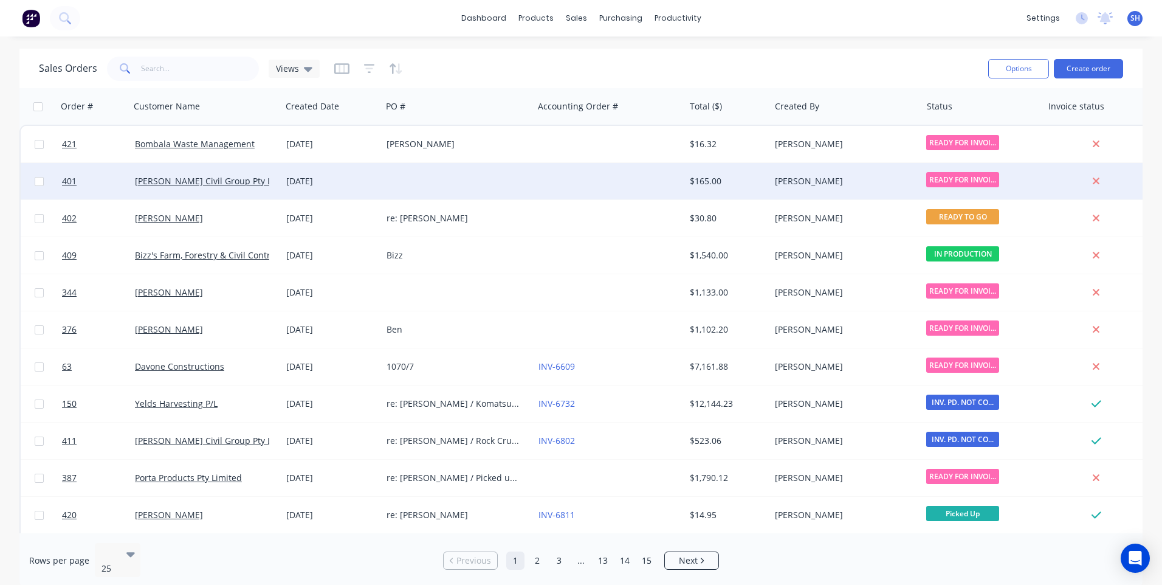
click at [532, 177] on div at bounding box center [457, 181] width 151 height 36
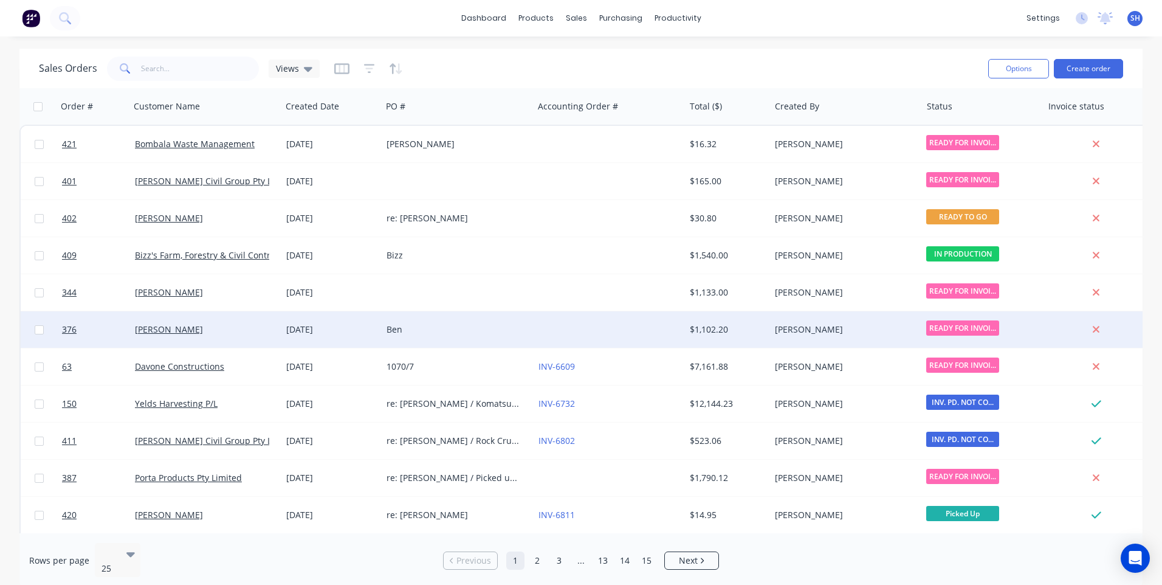
click at [523, 312] on div "Ben" at bounding box center [457, 329] width 151 height 36
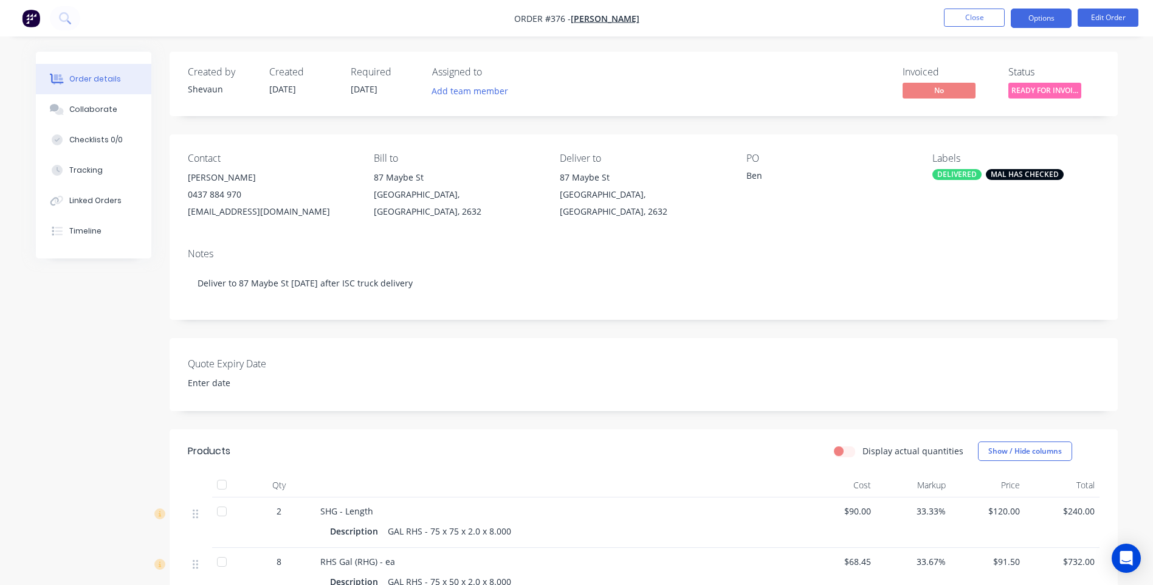
click at [1043, 16] on button "Options" at bounding box center [1041, 18] width 61 height 19
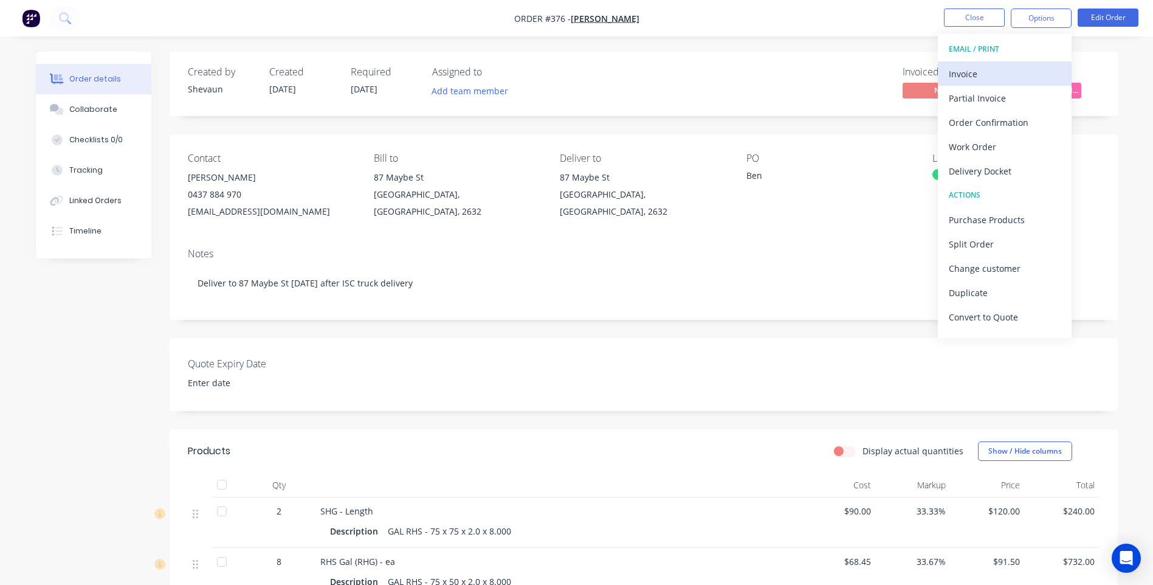
click at [969, 77] on div "Invoice" at bounding box center [1005, 74] width 112 height 18
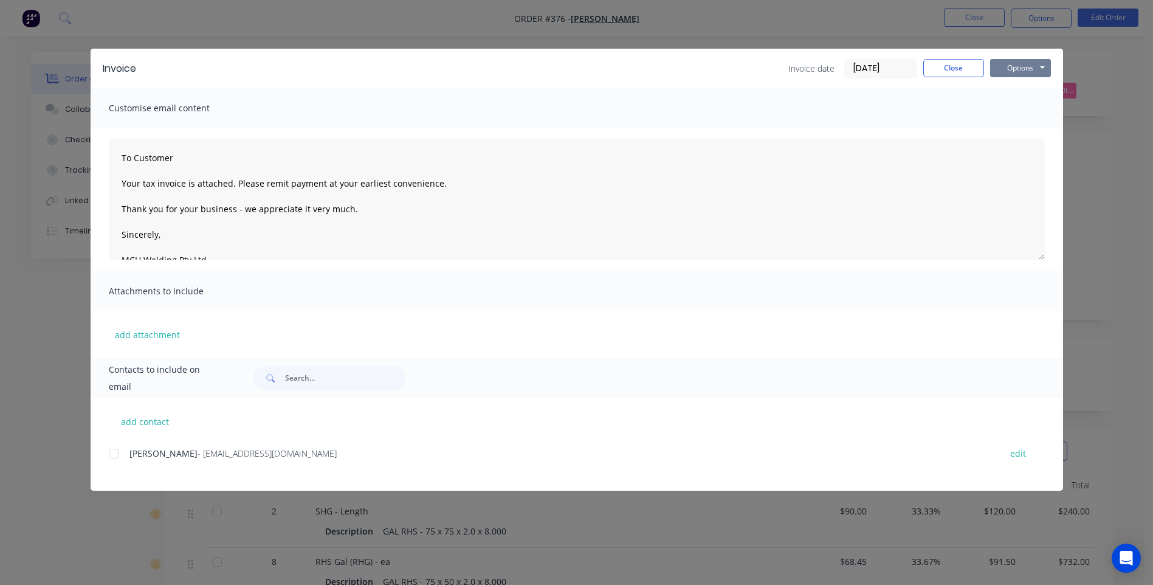
click at [1026, 67] on button "Options" at bounding box center [1020, 68] width 61 height 18
click at [1023, 88] on button "Preview" at bounding box center [1029, 90] width 78 height 20
click at [109, 455] on div at bounding box center [113, 453] width 24 height 24
click at [1020, 67] on button "Options" at bounding box center [1020, 68] width 61 height 18
click at [1019, 127] on button "Email" at bounding box center [1029, 130] width 78 height 20
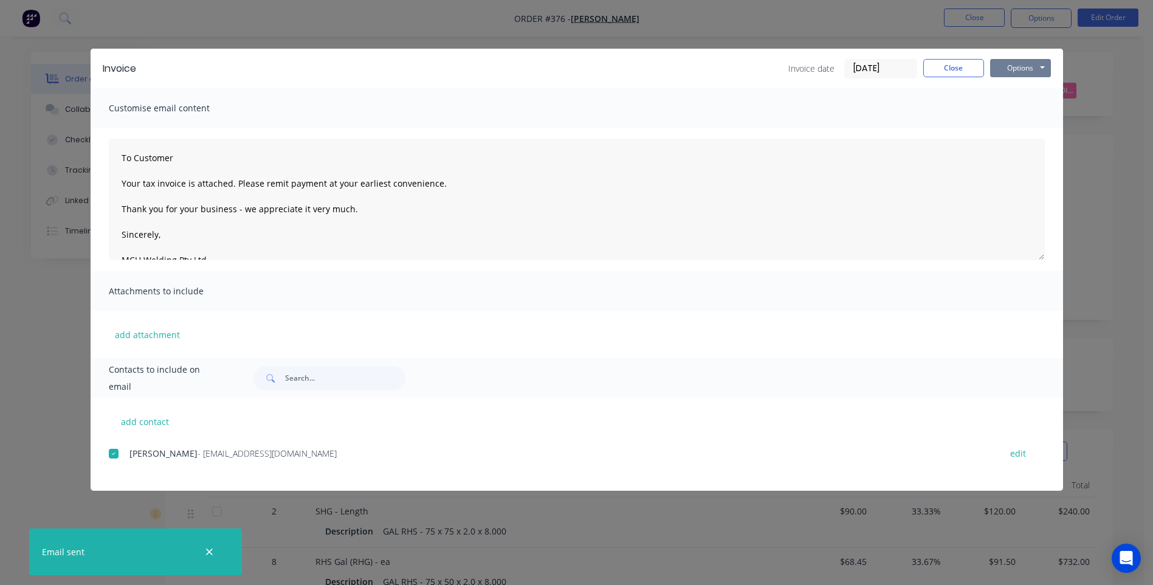
click at [1011, 69] on button "Options" at bounding box center [1020, 68] width 61 height 18
click at [1022, 89] on button "Preview" at bounding box center [1029, 90] width 78 height 20
click at [952, 69] on button "Close" at bounding box center [953, 68] width 61 height 18
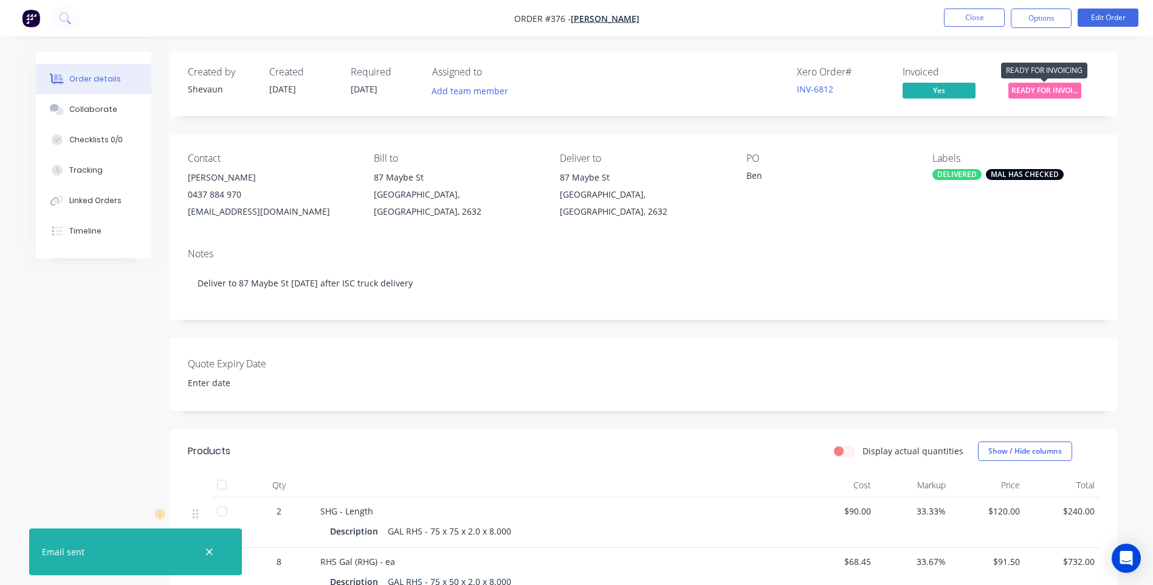
click at [1036, 90] on span "READY FOR INVOI..." at bounding box center [1044, 90] width 73 height 15
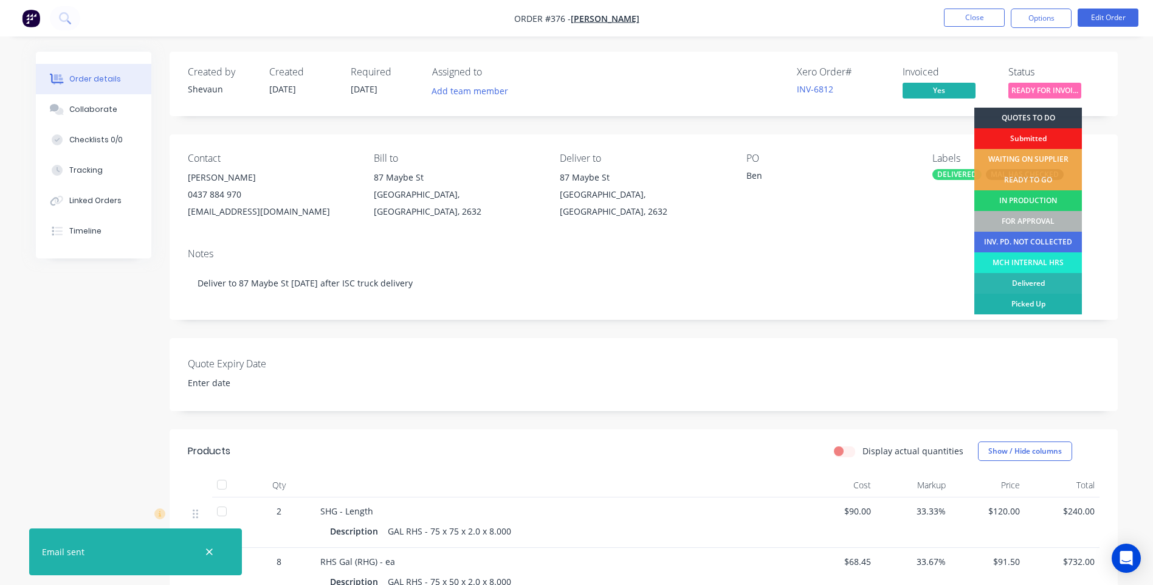
click at [1040, 303] on div "Picked Up" at bounding box center [1028, 303] width 108 height 21
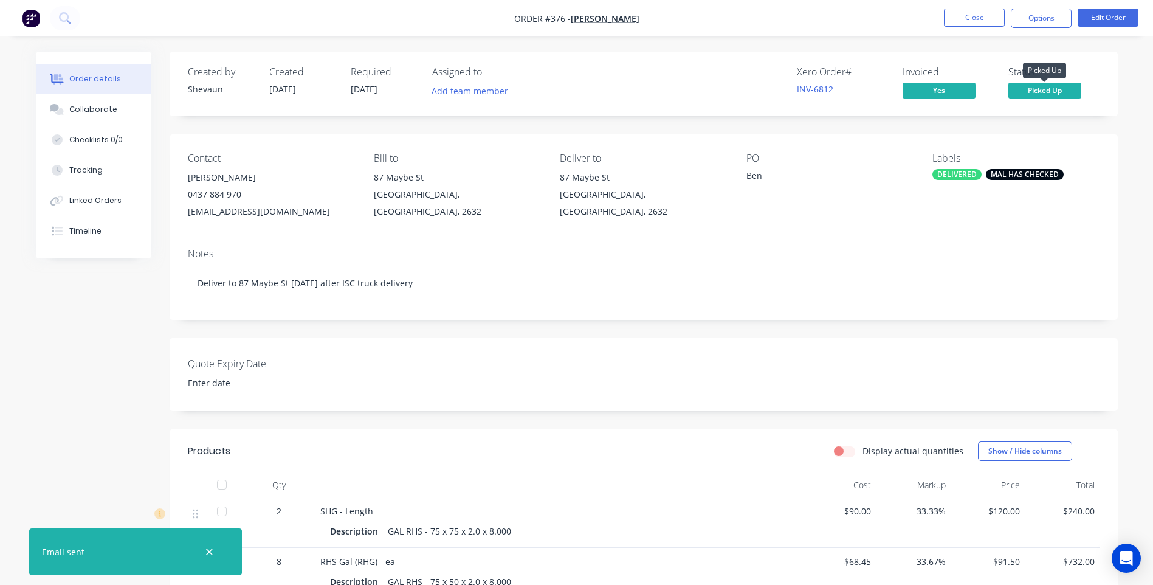
click at [1039, 88] on span "Picked Up" at bounding box center [1044, 90] width 73 height 15
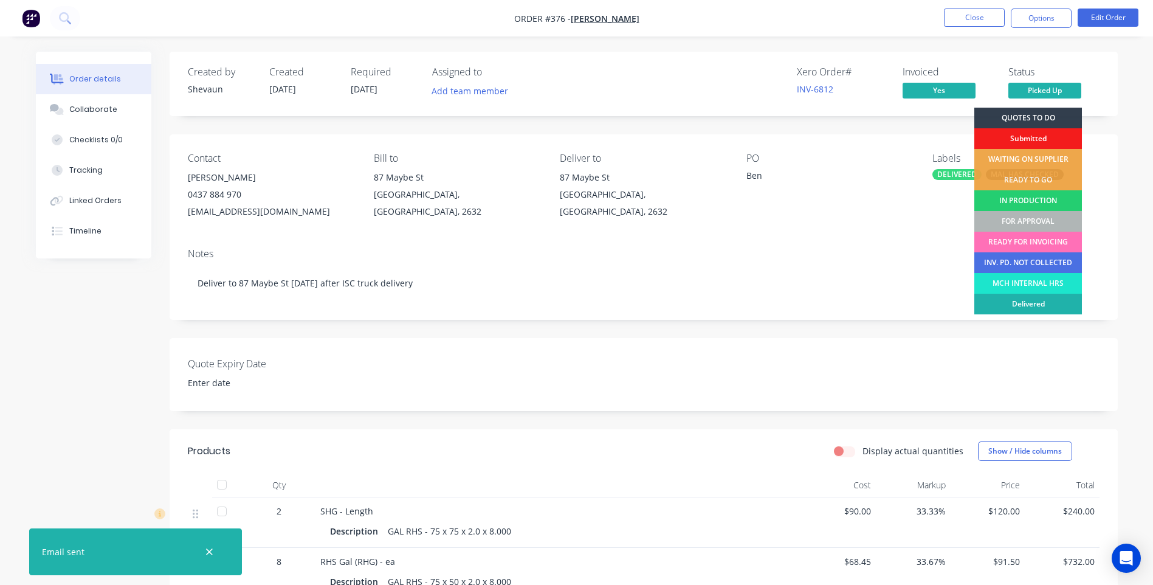
click at [1037, 301] on div "Delivered" at bounding box center [1028, 303] width 108 height 21
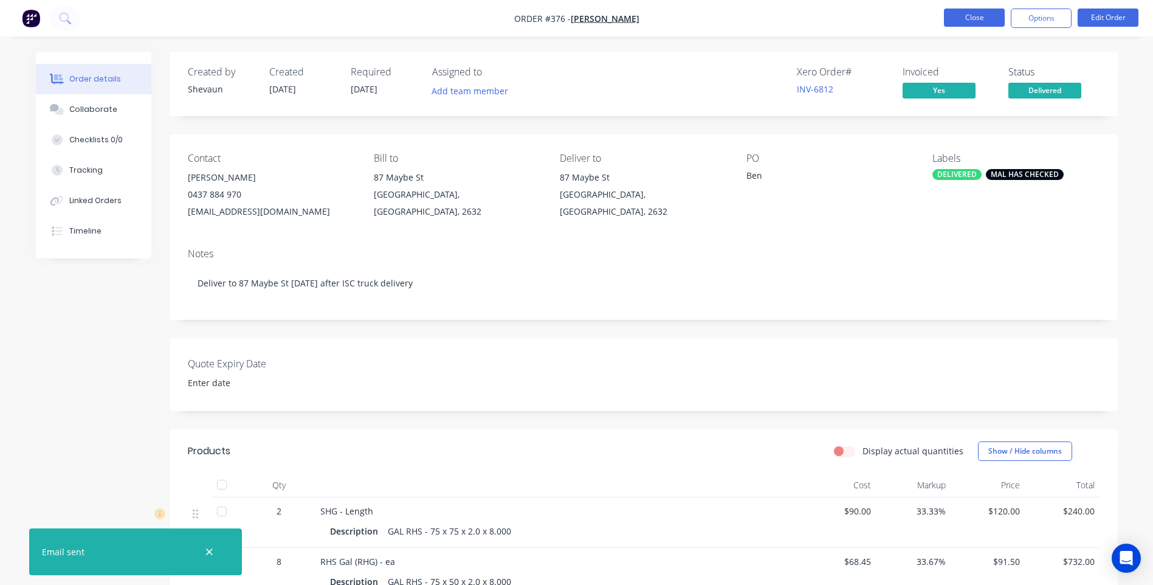
click at [976, 24] on button "Close" at bounding box center [974, 18] width 61 height 18
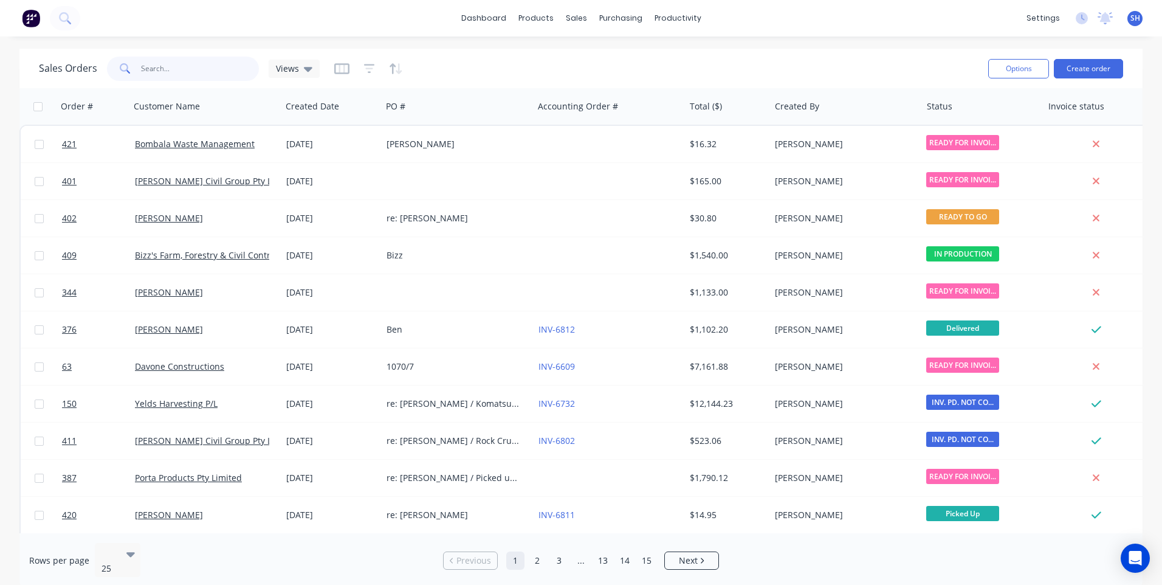
click at [149, 67] on input "text" at bounding box center [200, 69] width 118 height 24
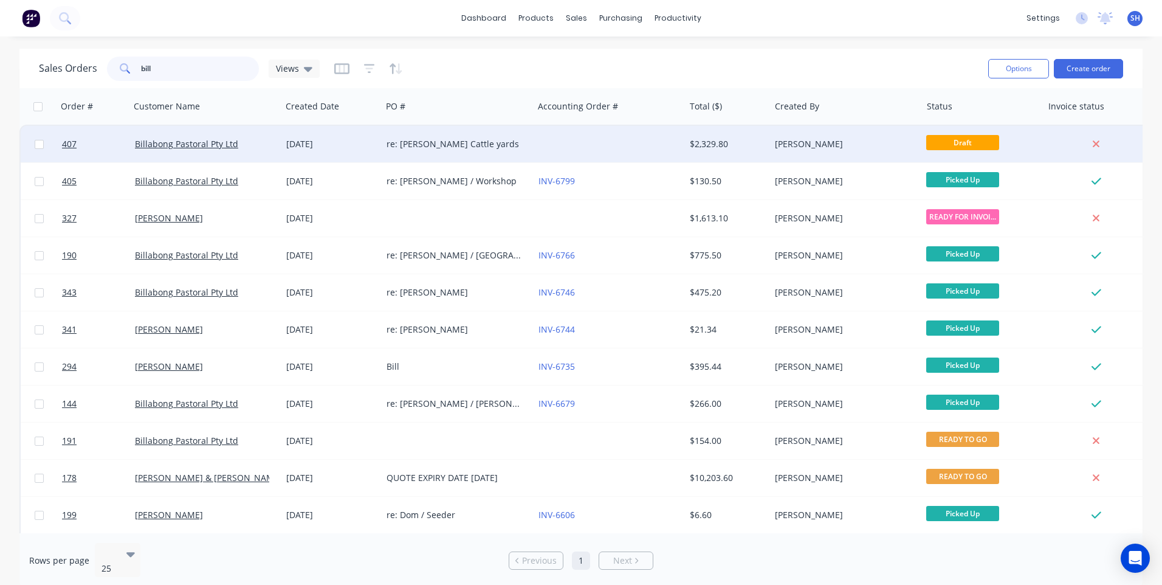
type input "bill"
click at [534, 141] on div at bounding box center [609, 144] width 151 height 36
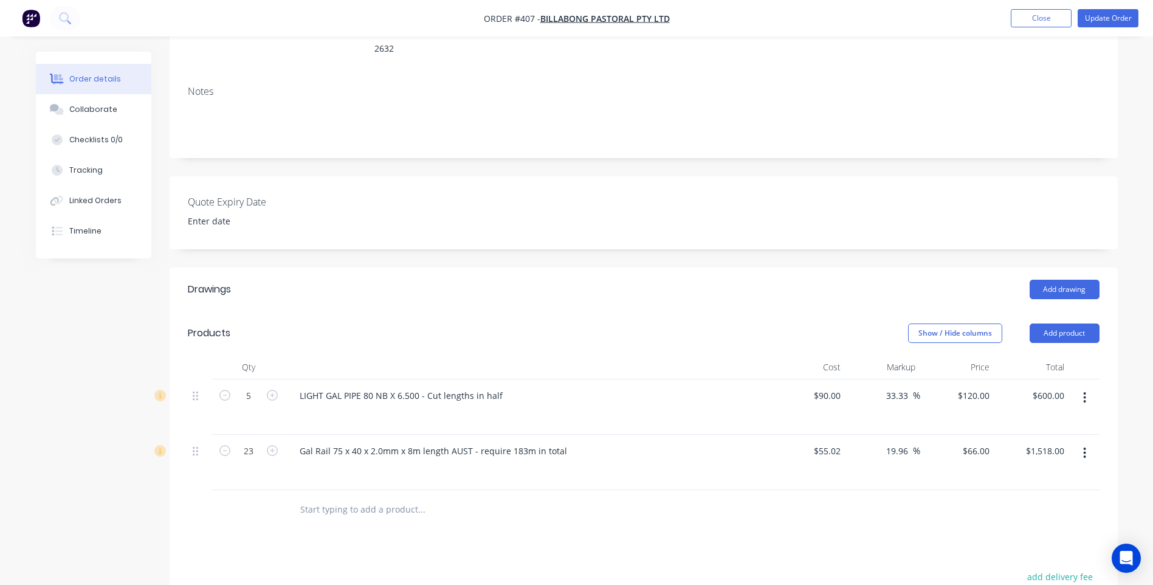
scroll to position [182, 0]
drag, startPoint x: 416, startPoint y: 376, endPoint x: 295, endPoint y: 377, distance: 121.5
click at [295, 385] on div "LIGHT GAL PIPE 80 NB X 6.500 - Cut lengths in half" at bounding box center [401, 394] width 222 height 18
copy div "LIGHT GAL PIPE 80 NB X 6.500"
click at [500, 385] on div "LIGHT GAL PIPE 80 NB X 6.500 - Cut lengths in half" at bounding box center [401, 394] width 222 height 18
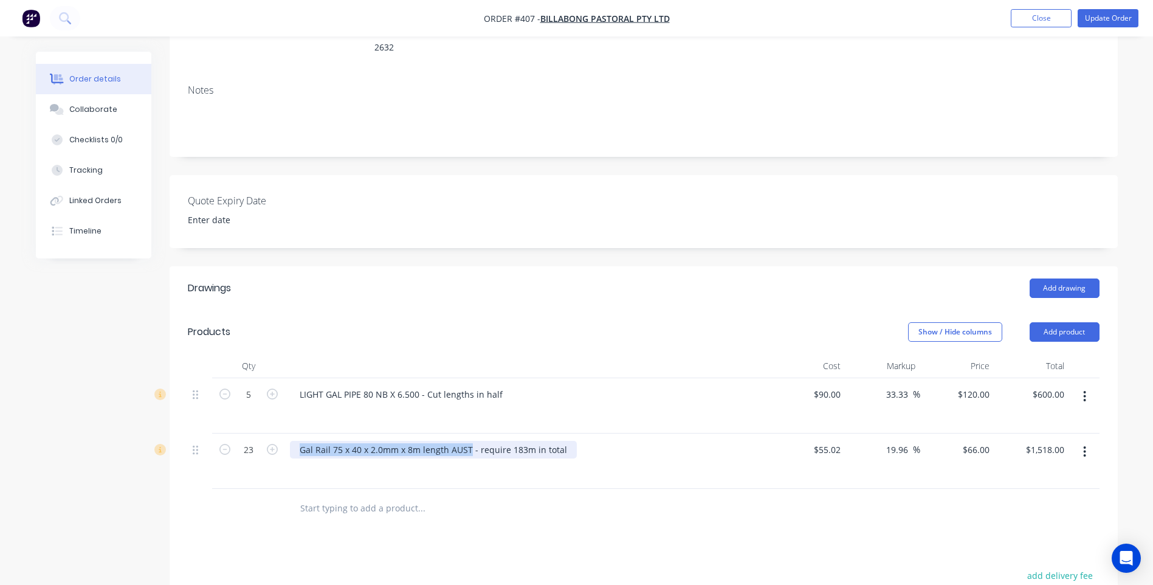
drag, startPoint x: 469, startPoint y: 431, endPoint x: 298, endPoint y: 439, distance: 171.0
click at [298, 441] on div "Gal Rail 75 x 40 x 2.0mm x 8m length AUST - require 183m in total" at bounding box center [433, 450] width 287 height 18
click at [444, 549] on div "Drawings Add drawing Products Show / Hide columns Add product Qty Cost Markup P…" at bounding box center [644, 543] width 948 height 554
click at [1038, 16] on button "Close" at bounding box center [1041, 18] width 61 height 18
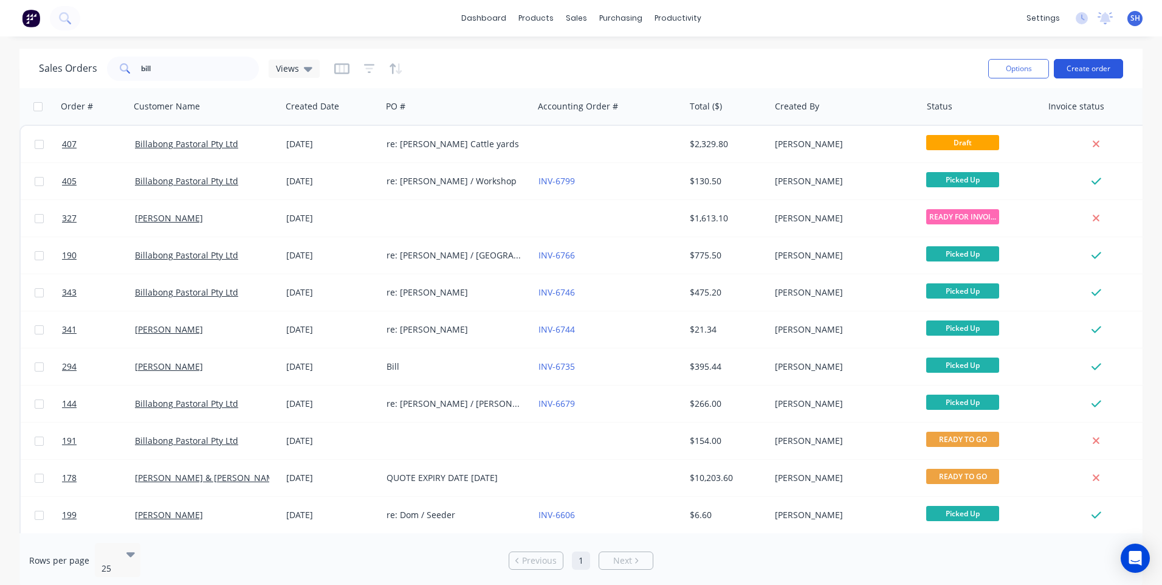
click at [1080, 69] on button "Create order" at bounding box center [1088, 68] width 69 height 19
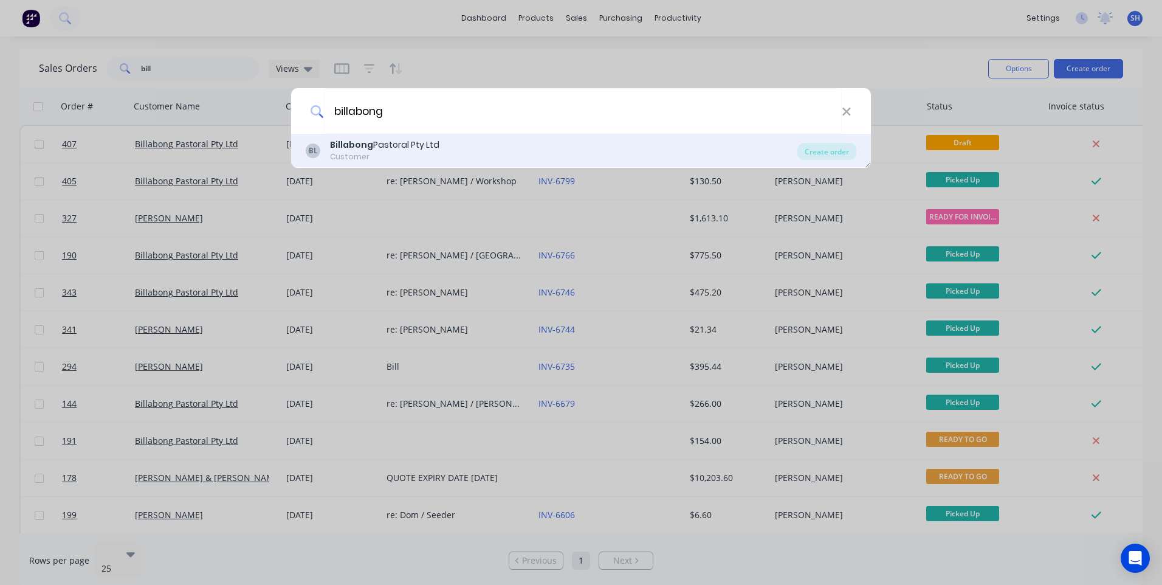
type input "billabong"
click at [408, 151] on div "Billabong Pastoral Pty Ltd" at bounding box center [384, 145] width 109 height 13
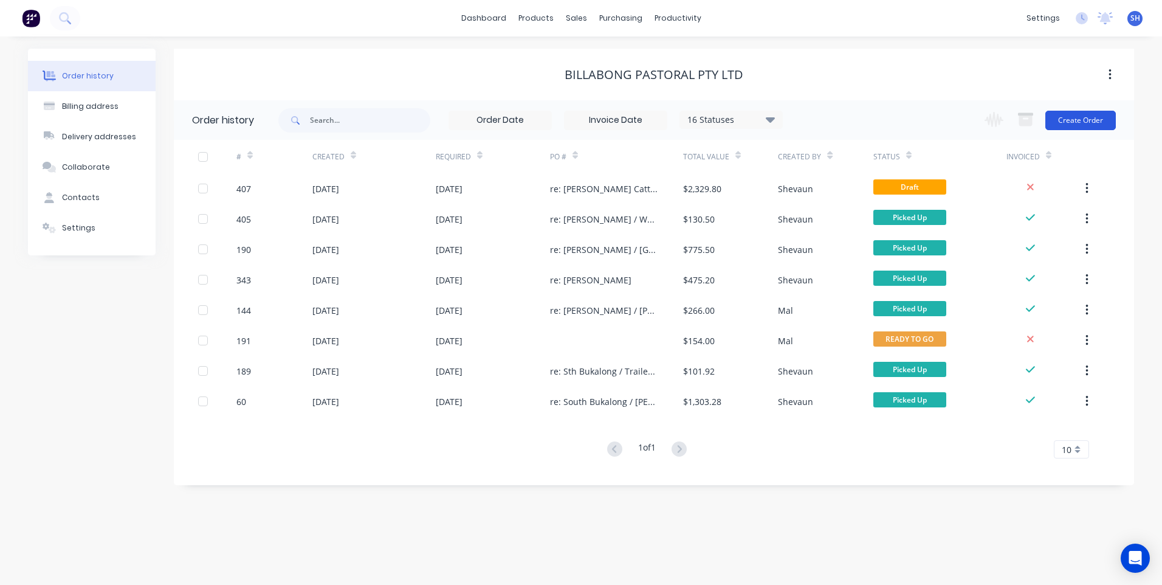
click at [1079, 122] on button "Create Order" at bounding box center [1080, 120] width 70 height 19
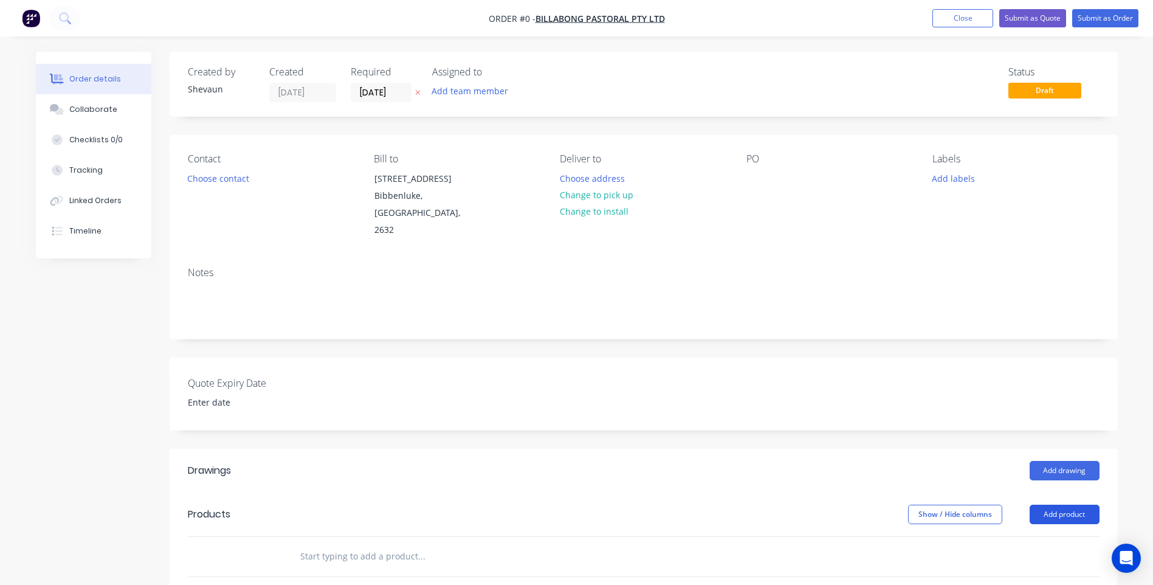
click at [1066, 504] on button "Add product" at bounding box center [1064, 513] width 70 height 19
click at [1018, 536] on div "Product catalogue" at bounding box center [1042, 545] width 94 height 18
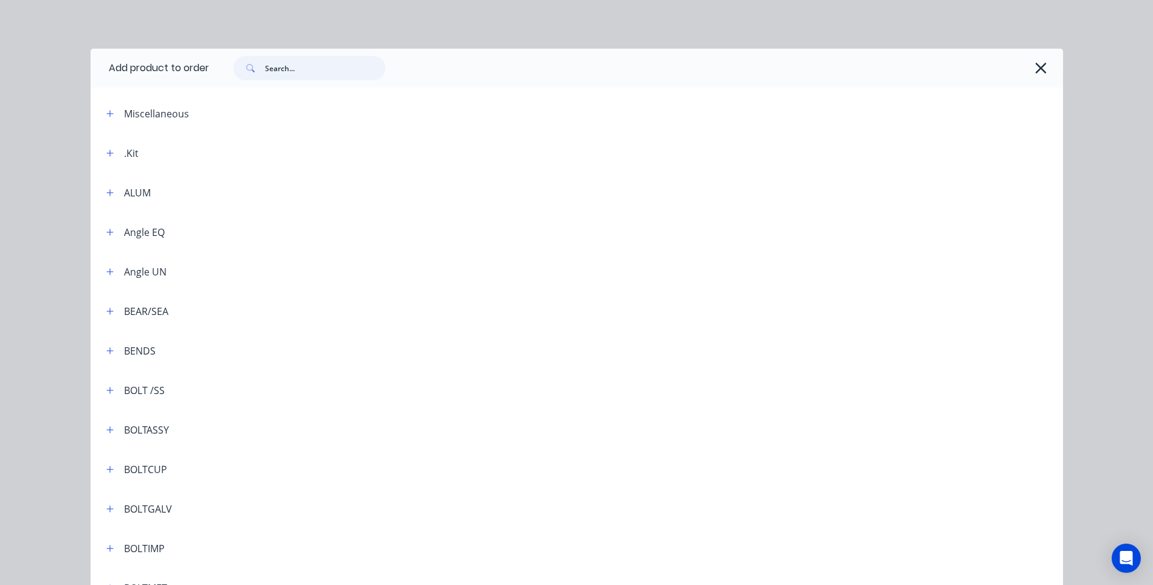
click at [273, 66] on input "text" at bounding box center [325, 68] width 120 height 24
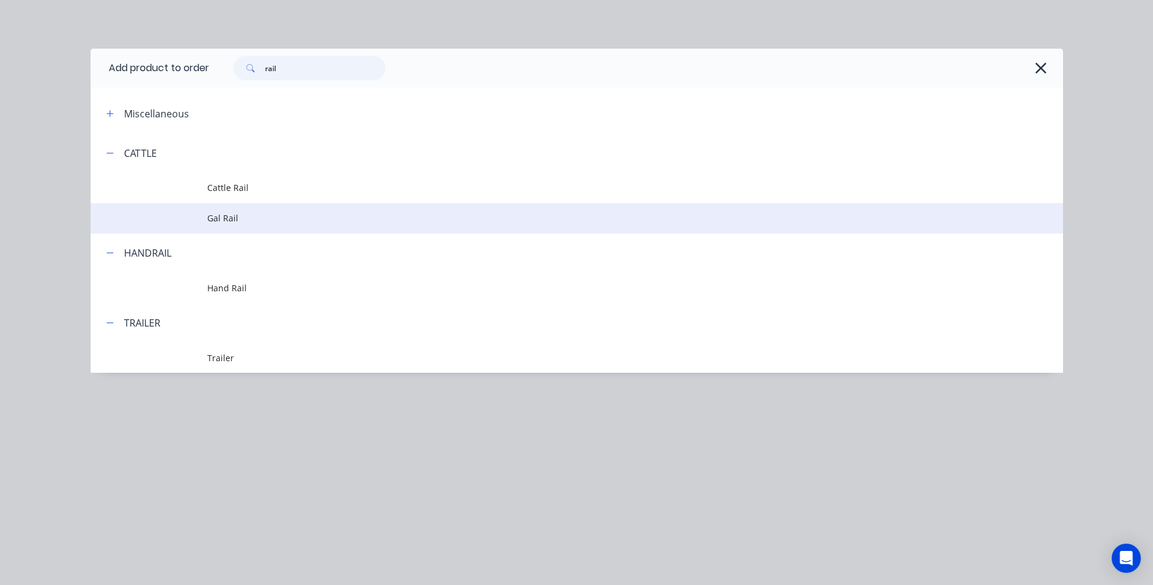
type input "rail"
click at [224, 212] on span "Gal Rail" at bounding box center [549, 217] width 684 height 13
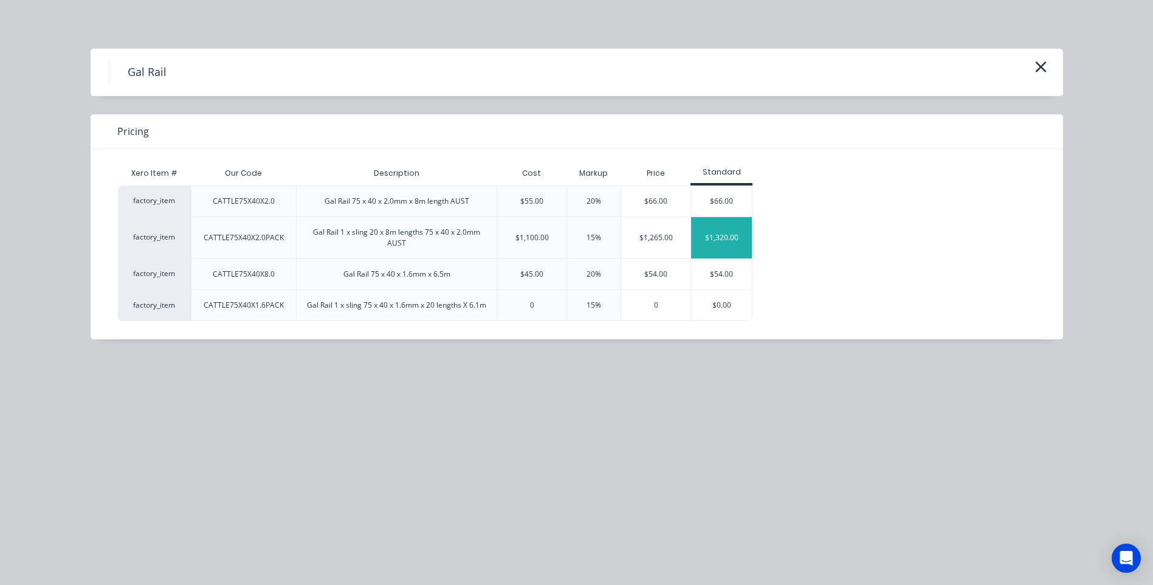
click at [722, 232] on div "$1,320.00" at bounding box center [721, 237] width 61 height 41
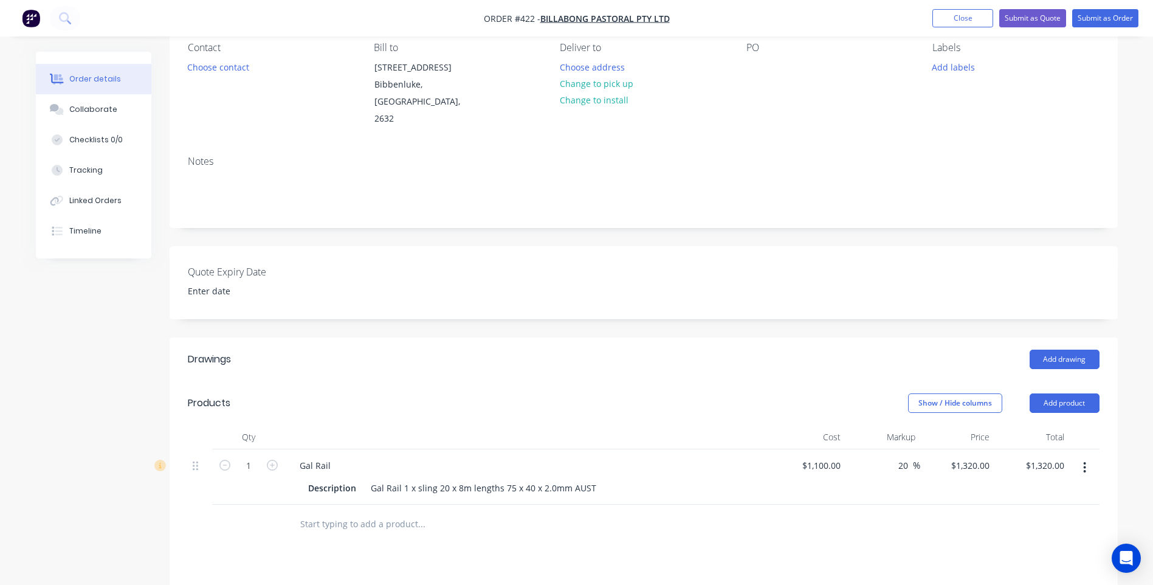
scroll to position [122, 0]
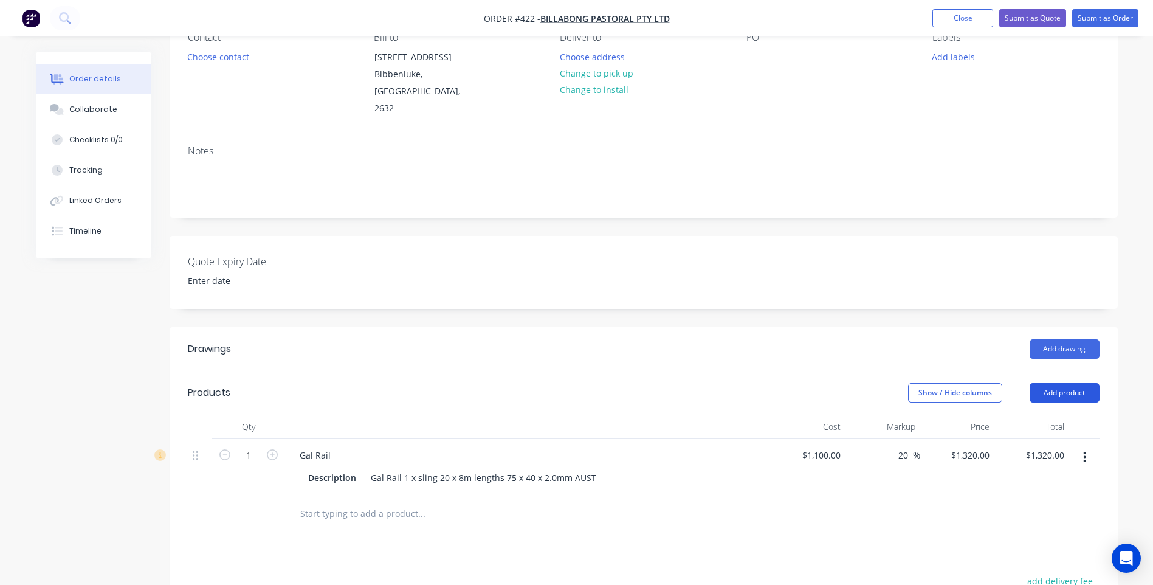
click at [1067, 383] on button "Add product" at bounding box center [1064, 392] width 70 height 19
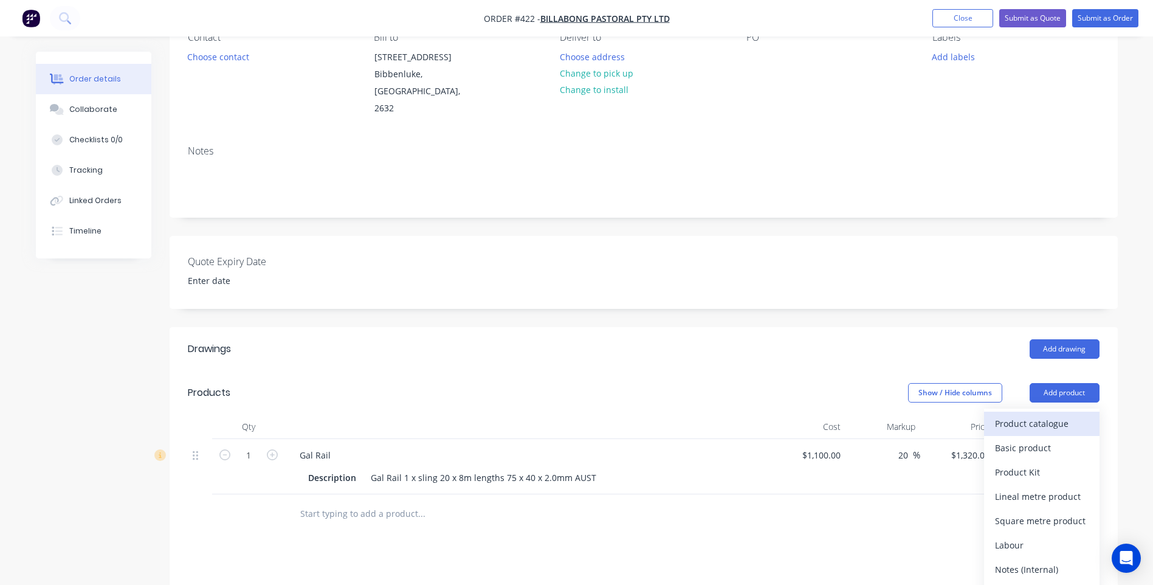
click at [1058, 414] on div "Product catalogue" at bounding box center [1042, 423] width 94 height 18
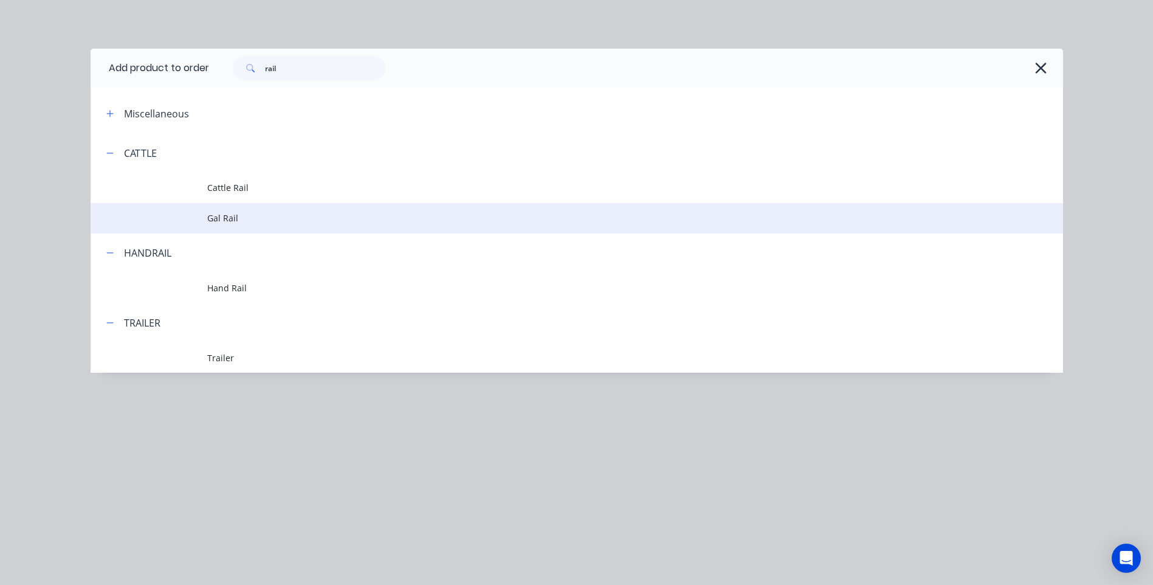
click at [221, 218] on span "Gal Rail" at bounding box center [549, 217] width 684 height 13
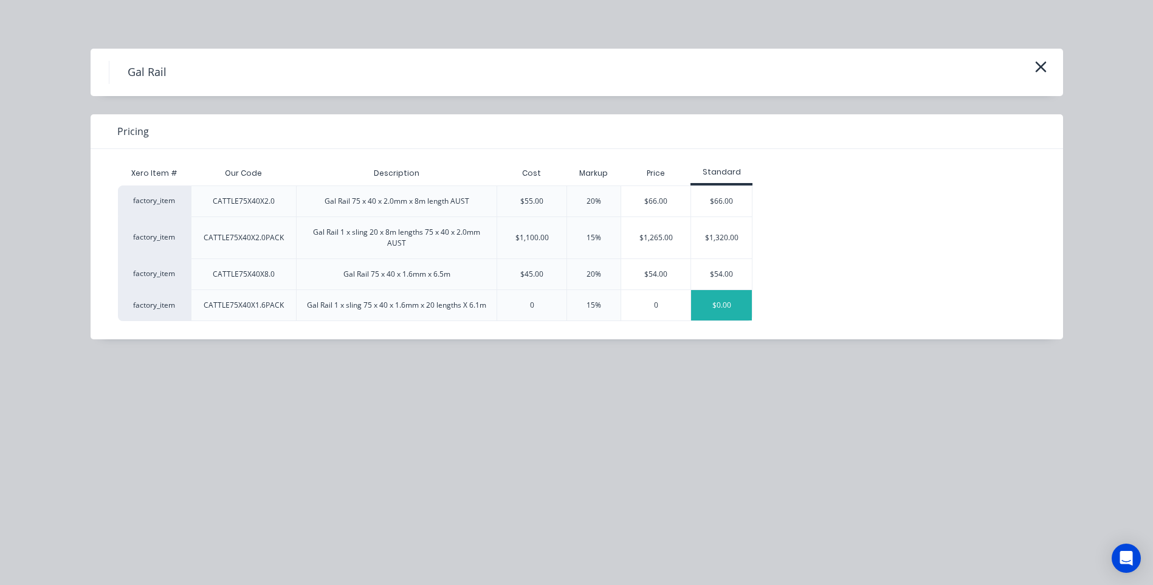
click at [724, 303] on div "$0.00" at bounding box center [721, 305] width 61 height 30
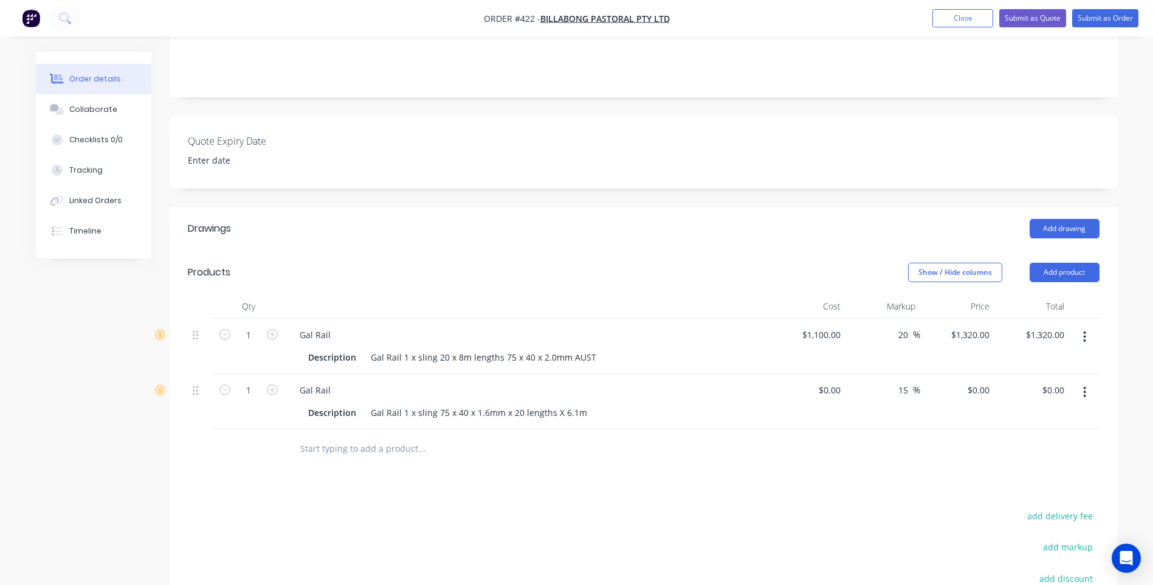
scroll to position [243, 0]
click at [433, 402] on div "Gal Rail 1 x sling 75 x 40 x 1.6mm x 20 lengths X 6.1m" at bounding box center [479, 411] width 226 height 18
click at [551, 402] on div "Description Gal Rail 75 x 40 x 1.6mm x 20 lengths X 6.1m" at bounding box center [525, 411] width 445 height 18
click at [252, 343] on input "1" at bounding box center [249, 333] width 32 height 18
type input "30"
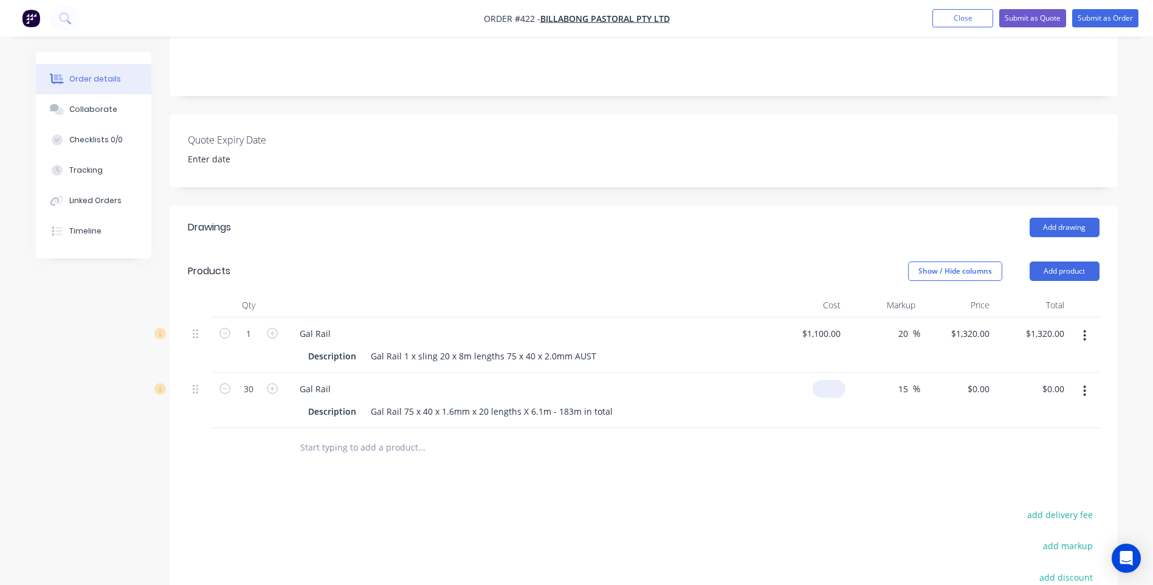
click at [840, 380] on input at bounding box center [831, 389] width 28 height 18
type input "$45.00"
type input "$51.75"
type input "$1,552.50"
type input "$51.75"
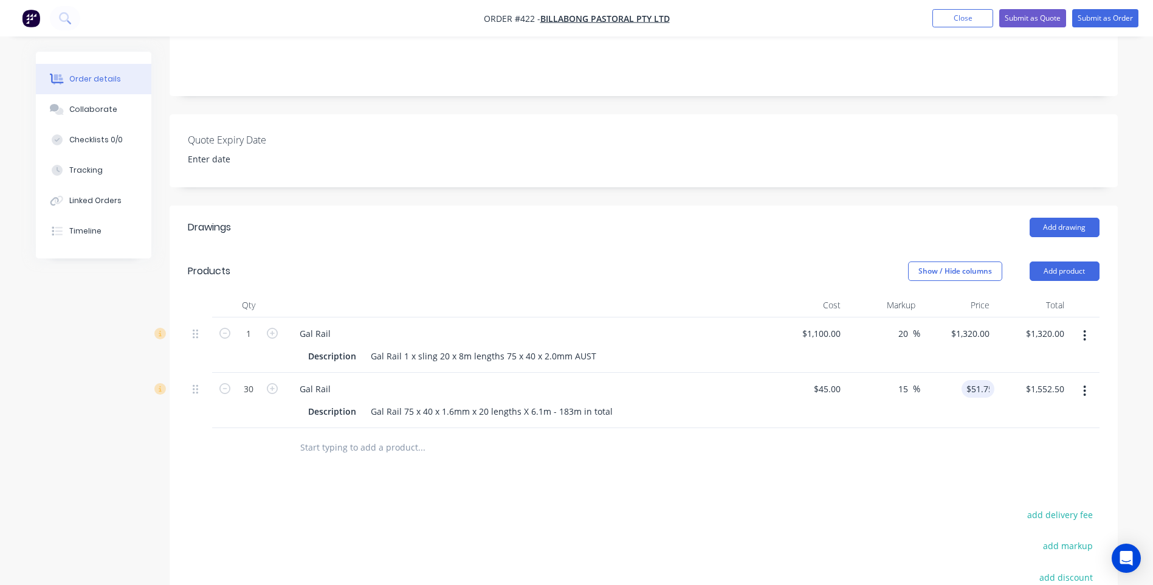
click at [846, 460] on div "Drawings Add drawing Products Show / Hide columns Add product Qty Cost Markup P…" at bounding box center [644, 482] width 948 height 554
click at [255, 324] on input "1" at bounding box center [249, 333] width 32 height 18
type input "23"
type input "$30,360.00"
click at [430, 347] on div "Gal Rail 1 x sling 20 x 8m lengths 75 x 40 x 2.0mm AUST" at bounding box center [483, 356] width 235 height 18
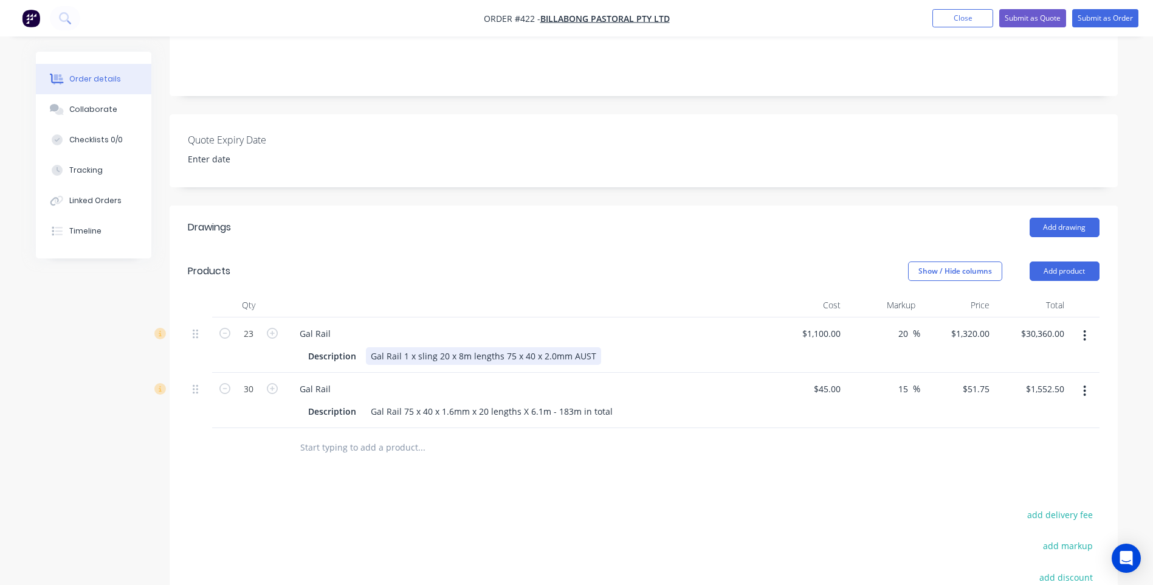
click at [432, 347] on div "Gal Rail 1 x sling 20 x 8m lengths 75 x 40 x 2.0mm AUST" at bounding box center [483, 356] width 235 height 18
drag, startPoint x: 556, startPoint y: 340, endPoint x: 659, endPoint y: 339, distance: 103.3
click at [574, 347] on div "Description Gal Rail 20 x 8m lengths 75 x 40 x 2.0mm AUST" at bounding box center [525, 356] width 445 height 18
type input "$22.88"
type input "$27.456"
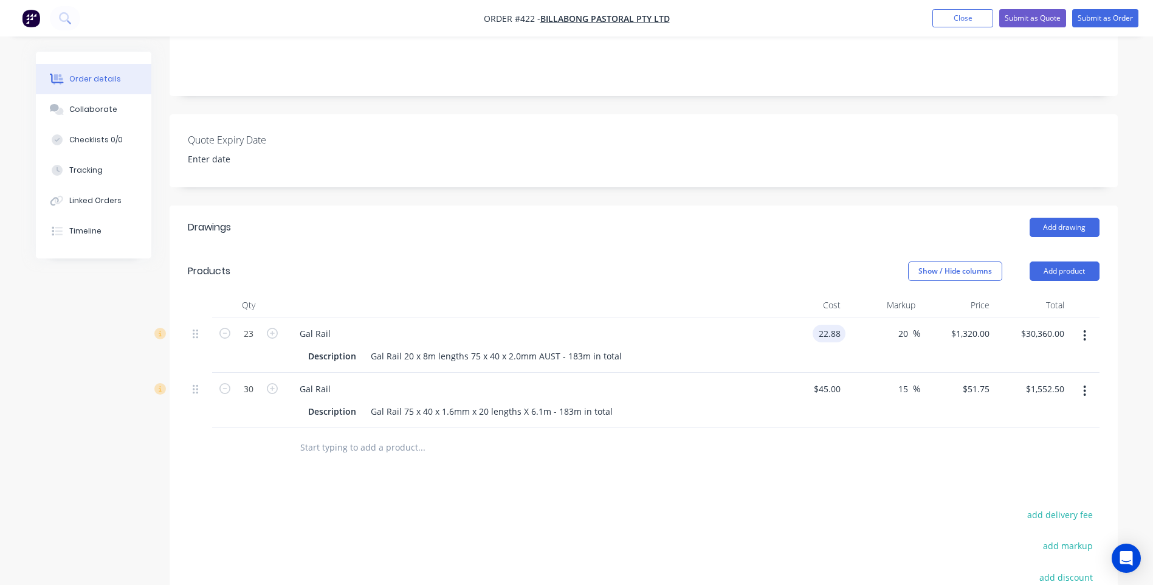
type input "$631.49"
type input "15"
type input "26.312"
type input "$605.18"
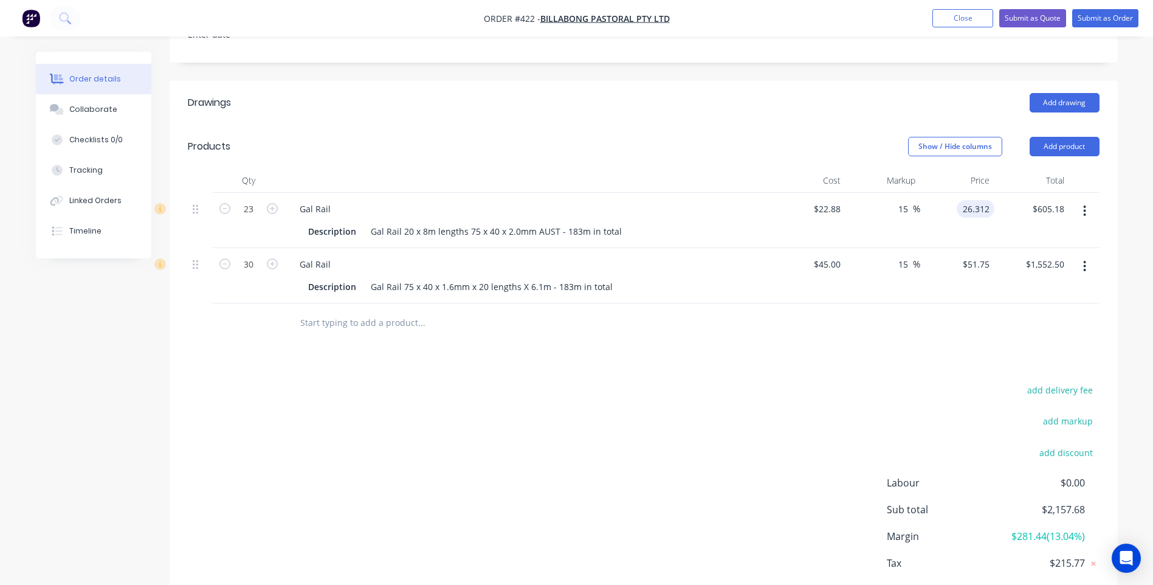
scroll to position [297, 0]
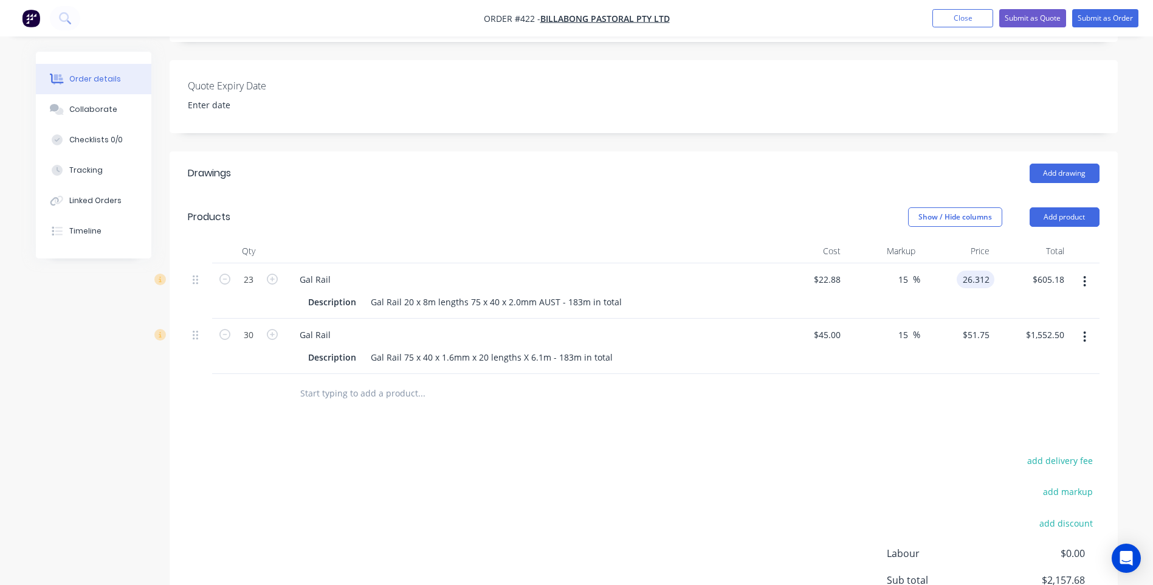
type input "$26.312"
click at [742, 469] on div "add delivery fee add markup add discount Labour $0.00 Sub total $2,157.68 Margi…" at bounding box center [643, 569] width 911 height 235
click at [410, 293] on div "Gal Rail 20 x 8m lengths 75 x 40 x 2.0mm AUST - 183m in total" at bounding box center [496, 302] width 261 height 18
click at [515, 348] on div "Gal Rail 75 x 40 x 1.6mm x 20 lengths X 6.1m - 183m in total" at bounding box center [492, 357] width 252 height 18
click at [402, 348] on div "Gal Rail 75 x 40 x 1.6mm X 6.1m - 183m in total" at bounding box center [466, 357] width 200 height 18
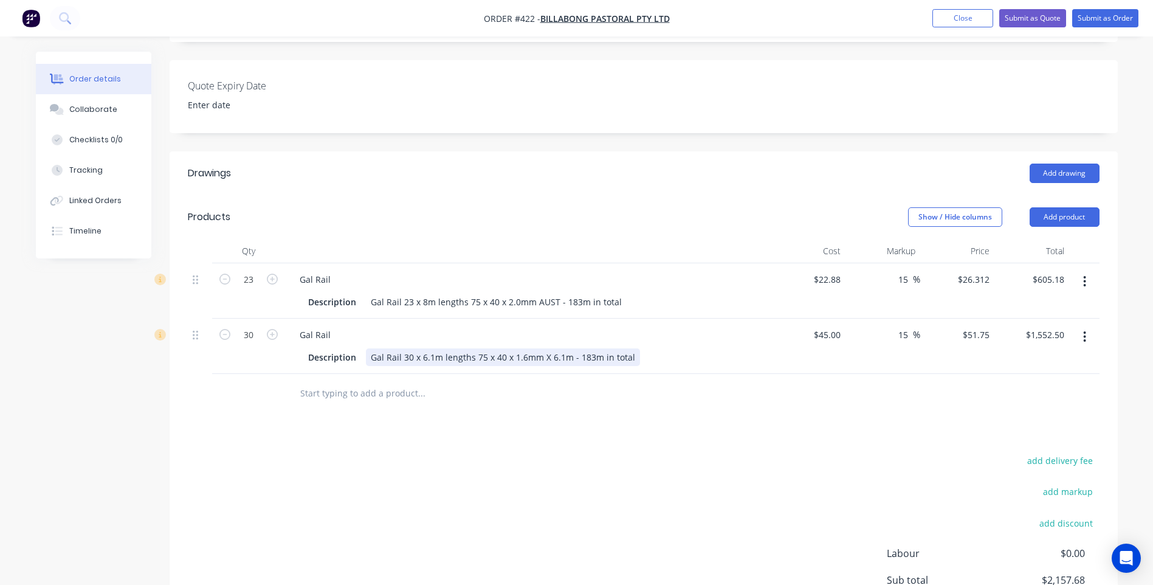
drag, startPoint x: 566, startPoint y: 341, endPoint x: 575, endPoint y: 341, distance: 9.7
click at [566, 348] on div "Gal Rail 30 x 6.1m lengths 75 x 40 x 1.6mm X 6.1m - 183m in total" at bounding box center [503, 357] width 274 height 18
click at [605, 426] on div "Drawings Add drawing Products Show / Hide columns Add product Qty Cost Markup P…" at bounding box center [644, 428] width 948 height 554
click at [763, 468] on div "add delivery fee add markup add discount Labour $0.00 Sub total $2,157.68 Margi…" at bounding box center [643, 569] width 911 height 235
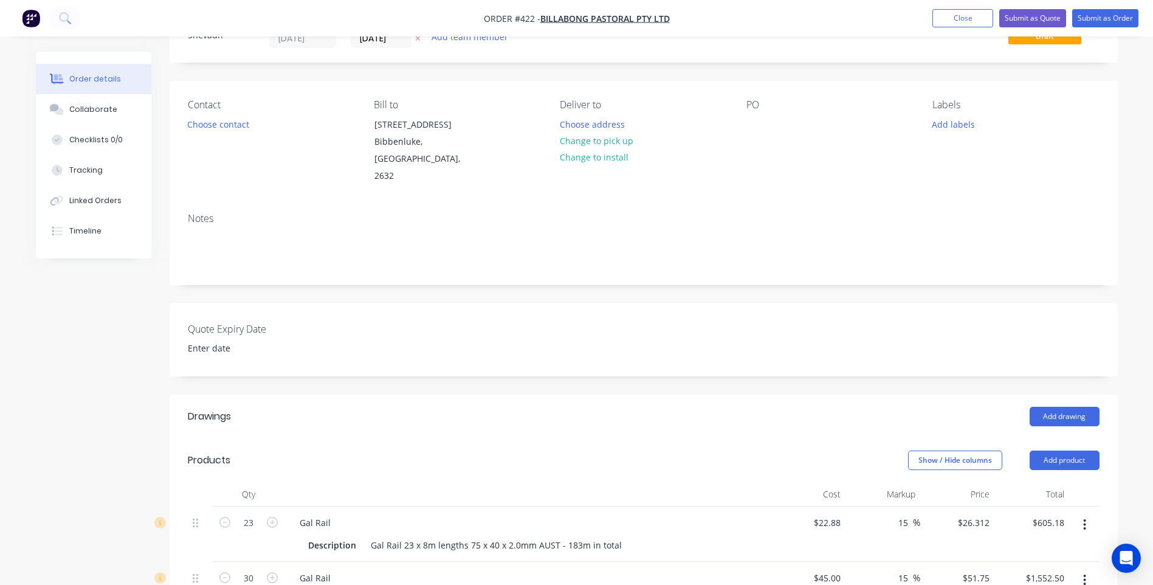
scroll to position [236, 0]
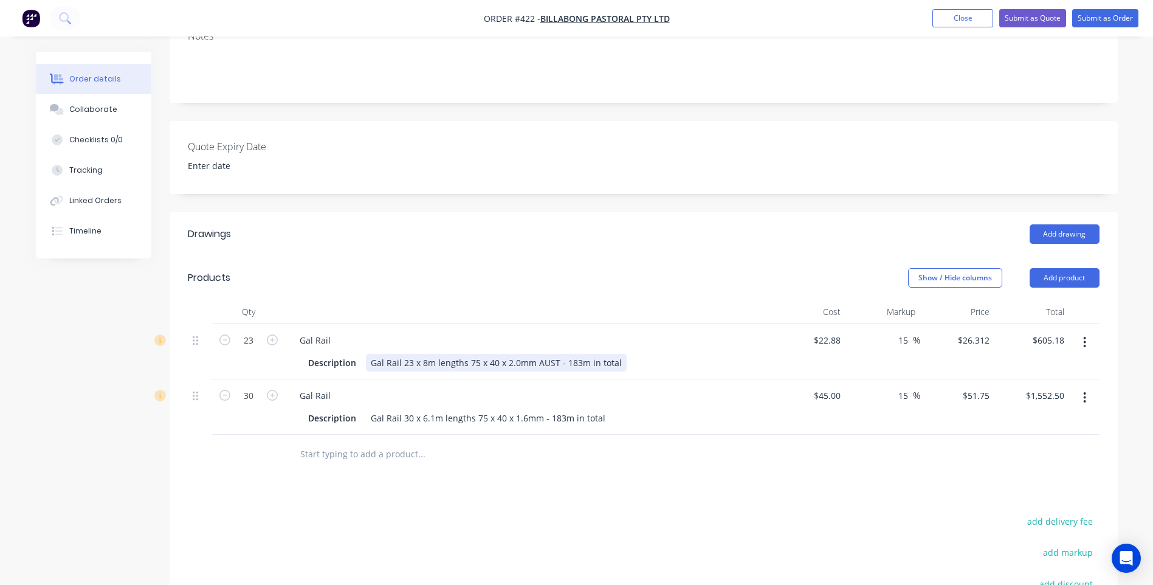
click at [622, 354] on div "Description Gal Rail 23 x 8m lengths 75 x 40 x 2.0mm AUST - 183m in total" at bounding box center [525, 363] width 445 height 18
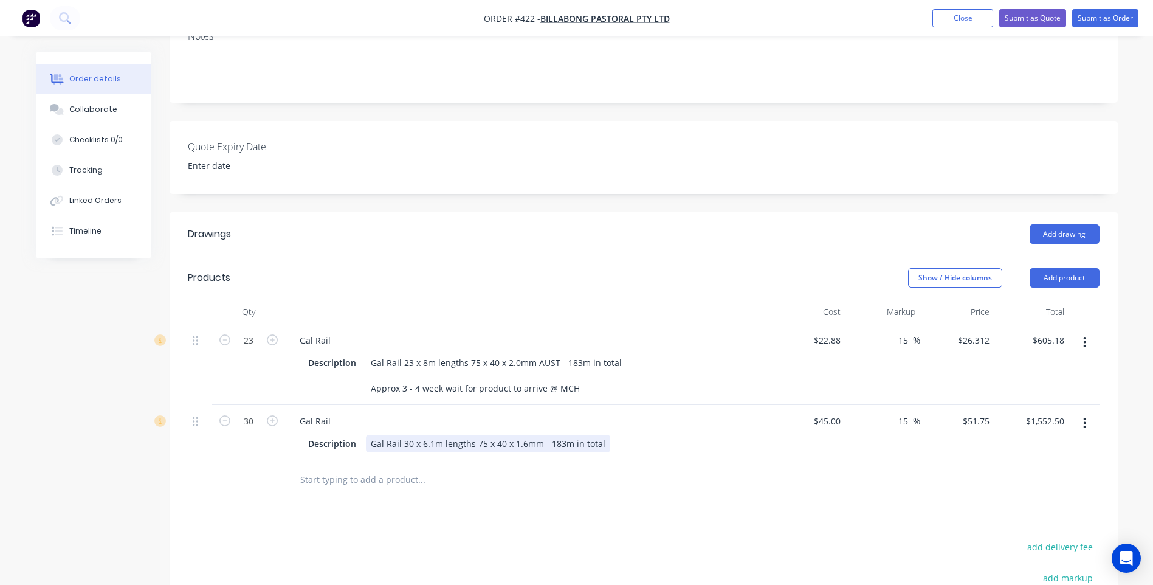
click at [606, 434] on div "Description Gal Rail 30 x 6.1m lengths 75 x 40 x 1.6mm - 183m in total" at bounding box center [525, 443] width 445 height 18
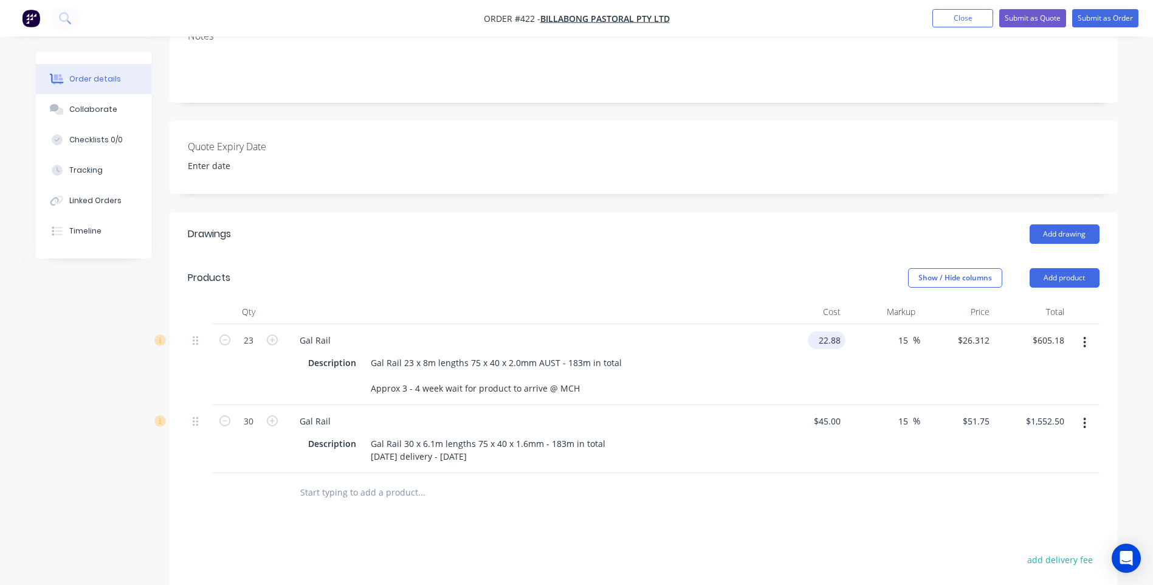
click at [840, 331] on input "22.88" at bounding box center [828, 340] width 33 height 18
type input "$45.00"
type input "$51.75"
type input "$1,190.25"
type input "51.75"
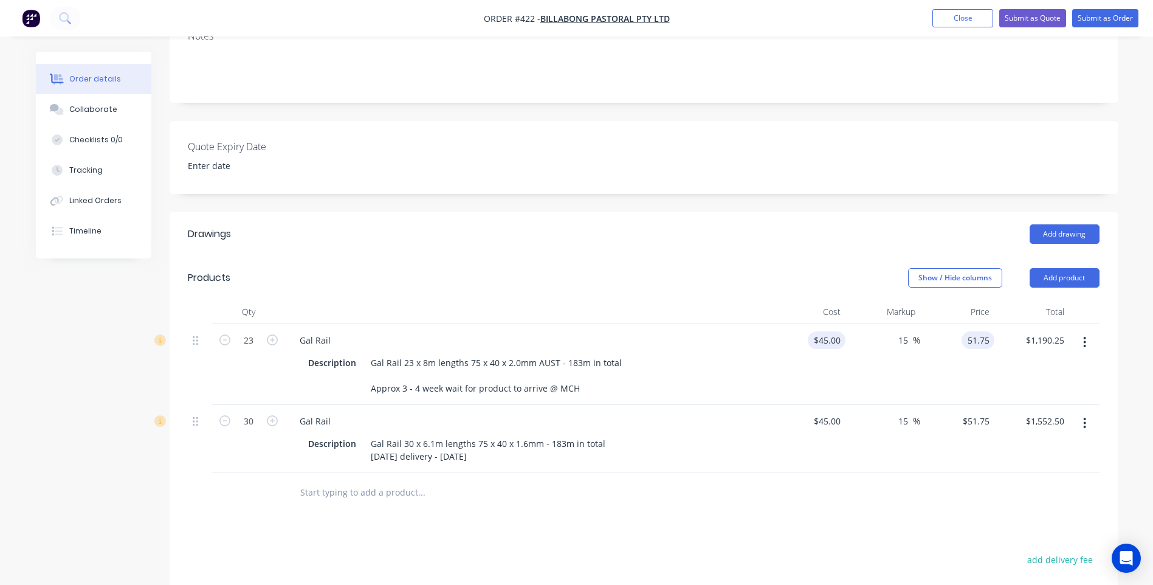
type input "45"
type input "$51.75"
click at [839, 331] on input "45" at bounding box center [837, 340] width 16 height 18
type input "$55.00"
type input "$63.25"
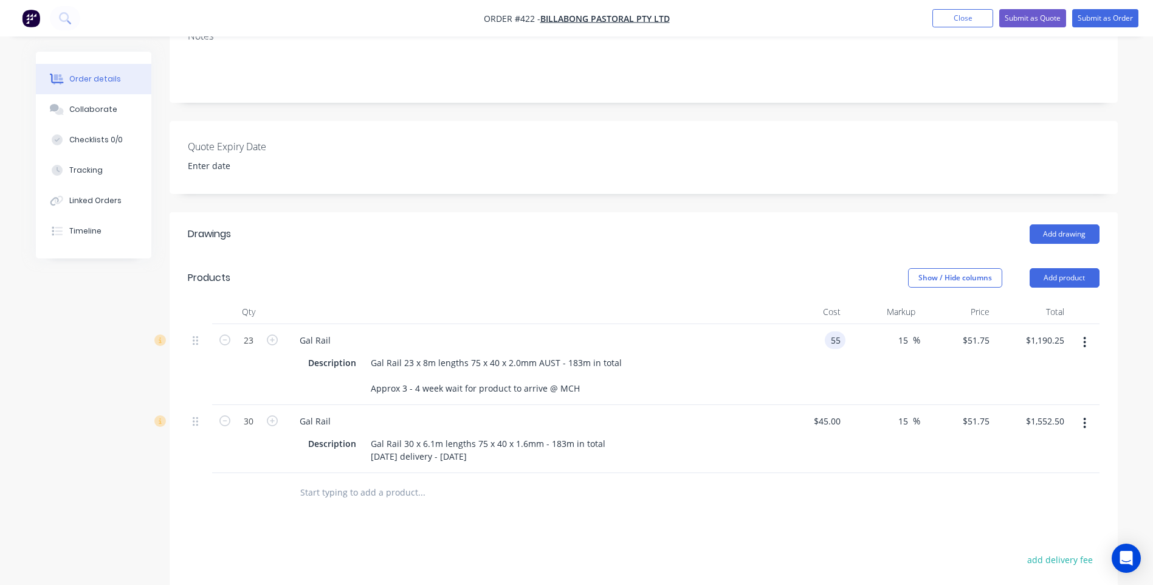
type input "$1,454.75"
type input "$63.25"
click at [847, 405] on div "15 15 %" at bounding box center [882, 439] width 75 height 68
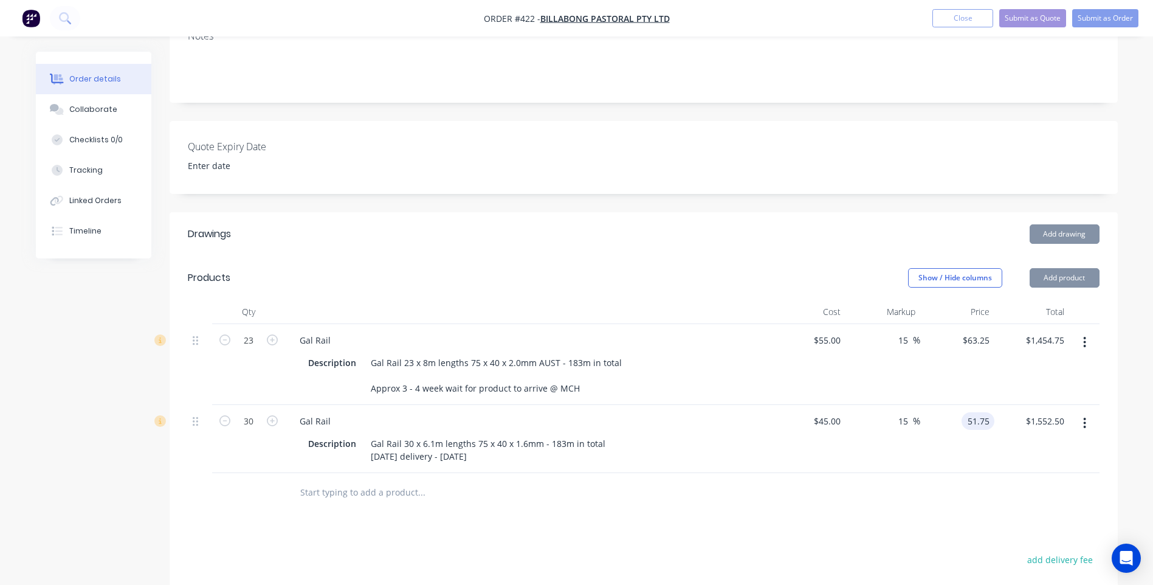
type input "$51.75"
click at [904, 473] on div at bounding box center [643, 492] width 911 height 39
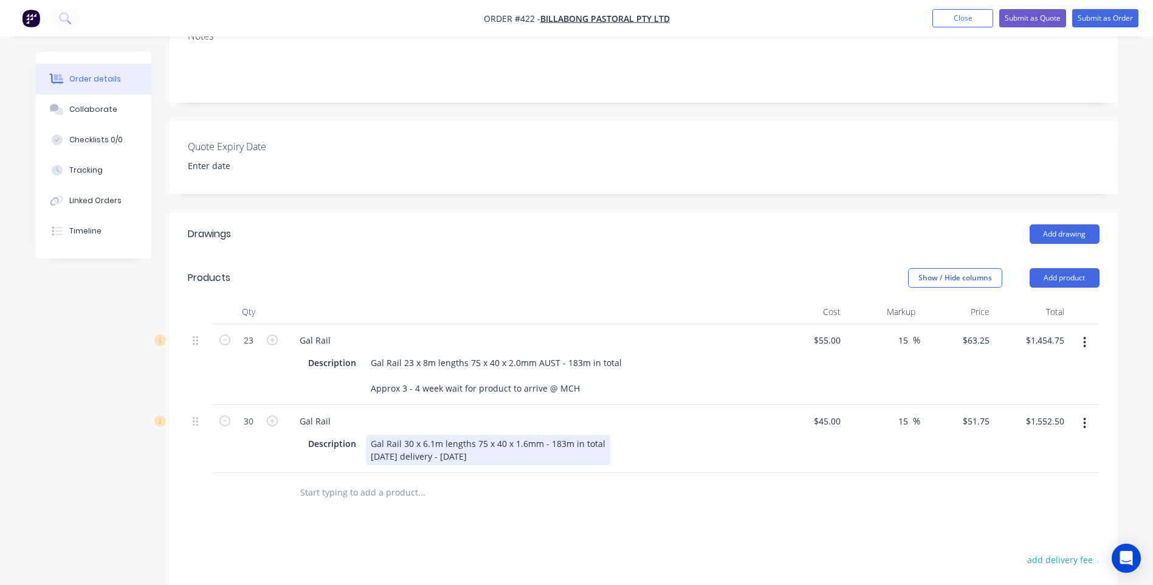
click at [541, 434] on div "Gal Rail 30 x 6.1m lengths 75 x 40 x 1.6mm - 183m in total [DATE] delivery - [D…" at bounding box center [488, 449] width 244 height 30
click at [605, 480] on div at bounding box center [472, 492] width 365 height 24
click at [419, 438] on div "Gal Rail 30 x 6.1m lengths 75 x 40 x 1.6mm IMPORTED - 183m in total [DATE] deli…" at bounding box center [511, 449] width 290 height 30
click at [479, 524] on div "Drawings Add drawing Products Show / Hide columns Add product Qty Cost Markup P…" at bounding box center [644, 508] width 948 height 592
click at [450, 441] on div "Gal Rail 30 x 6.1m lengths 75 x 40 x 1.6mm IMPORTED - 183m in total Delivery - …" at bounding box center [511, 449] width 290 height 30
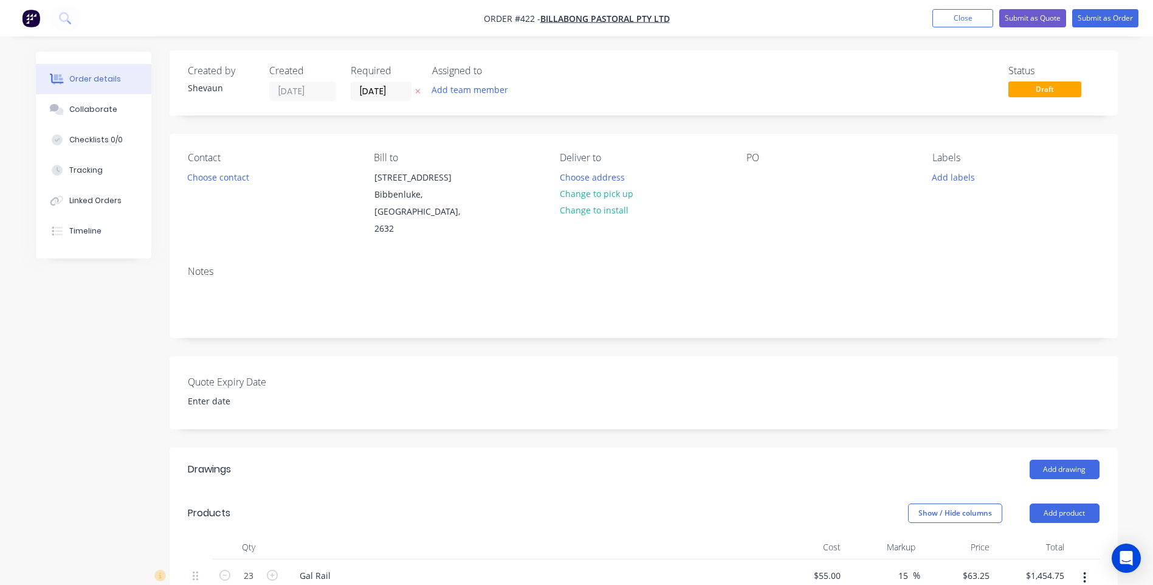
scroll to position [0, 0]
click at [600, 191] on button "Change to pick up" at bounding box center [596, 195] width 86 height 16
click at [751, 184] on div at bounding box center [755, 179] width 19 height 18
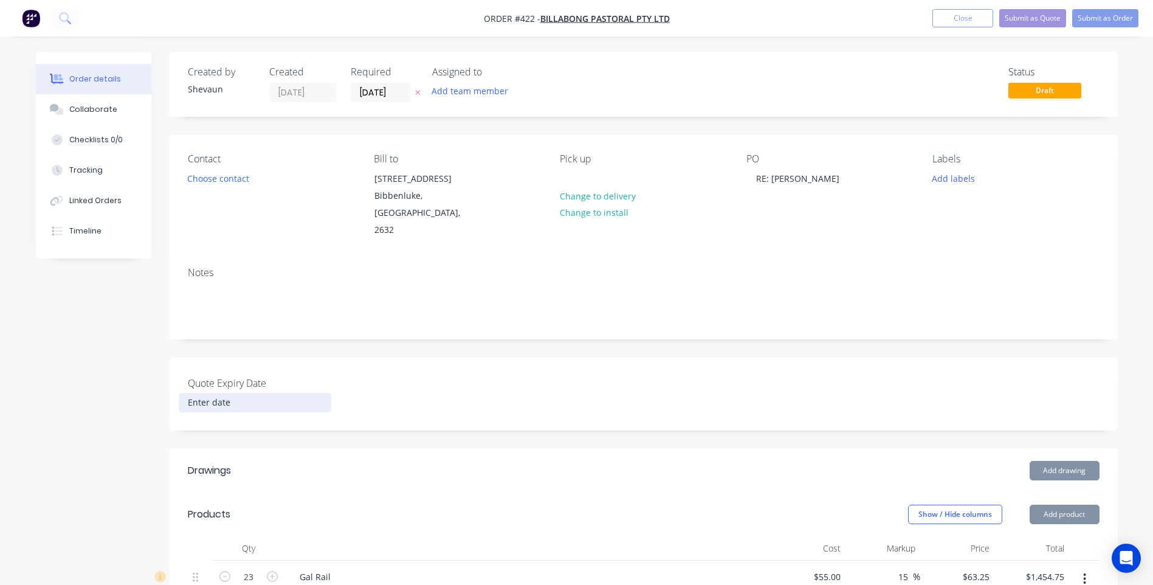
click at [193, 393] on input at bounding box center [254, 402] width 151 height 18
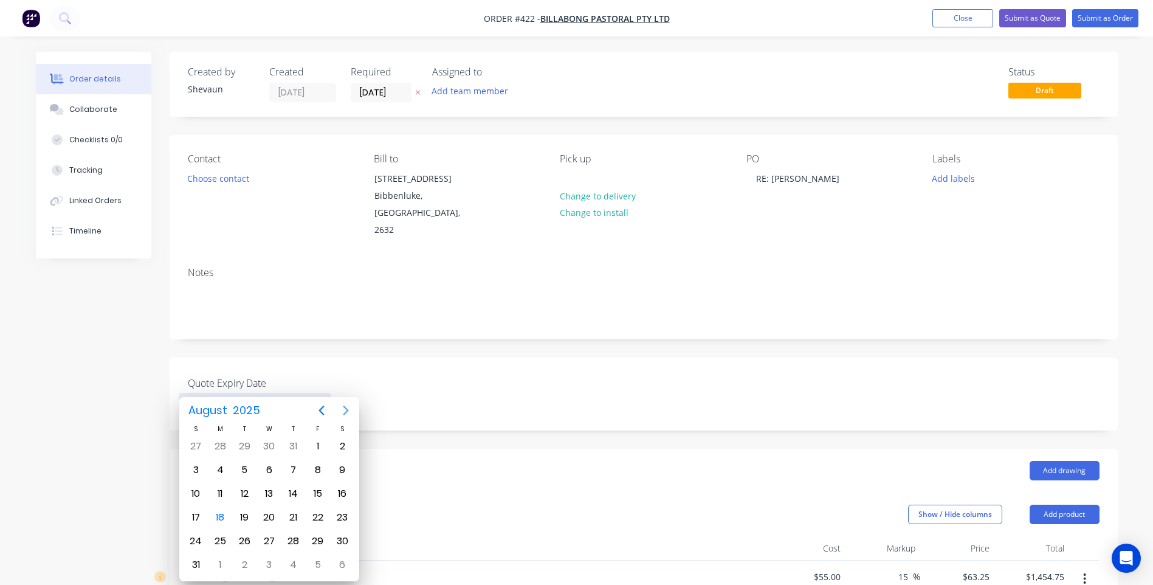
click at [347, 410] on icon "Next page" at bounding box center [345, 410] width 5 height 10
click at [222, 495] on div "15" at bounding box center [220, 493] width 18 height 18
type input "[DATE]"
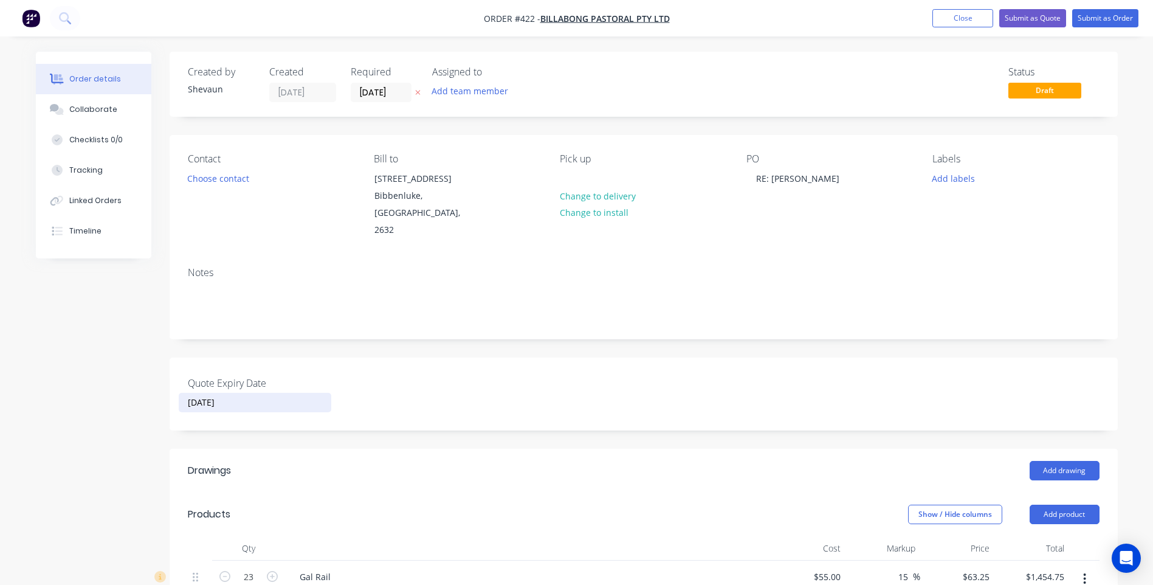
click at [362, 461] on div "Drawings" at bounding box center [285, 470] width 194 height 19
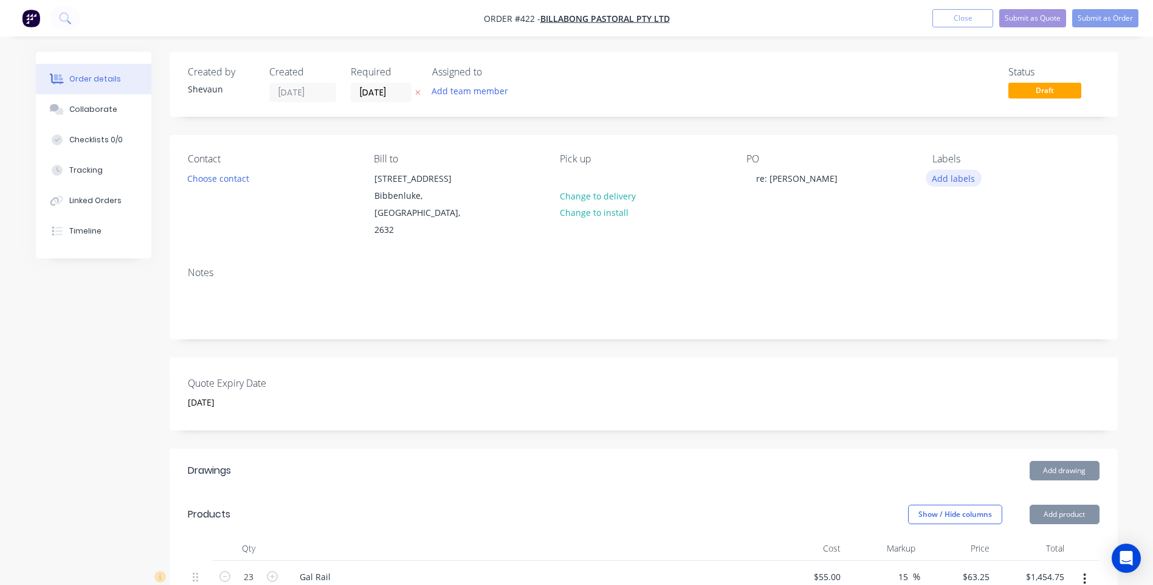
click at [936, 179] on button "Add labels" at bounding box center [953, 178] width 56 height 16
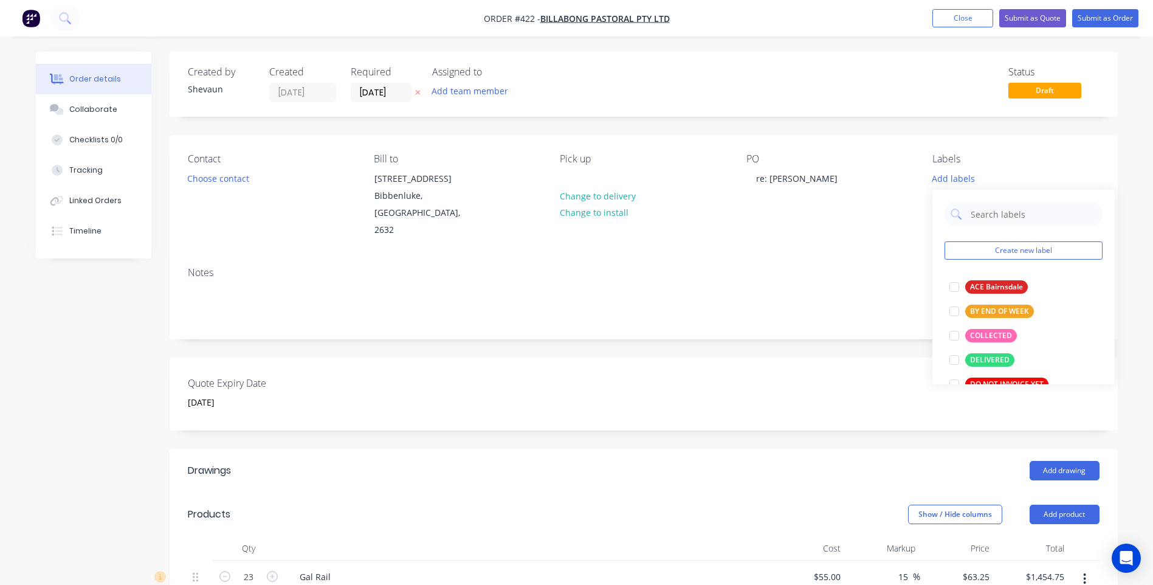
click at [855, 227] on div "Contact Choose contact [PERSON_NAME] to [STREET_ADDRESS] Pick up Change to deli…" at bounding box center [644, 196] width 948 height 122
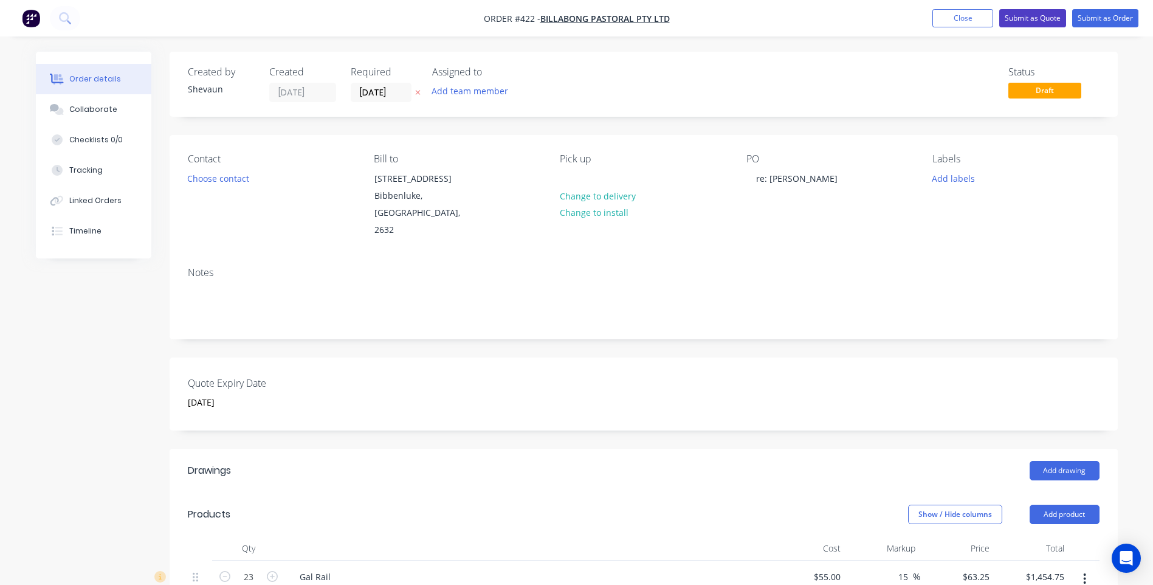
click at [1024, 17] on button "Submit as Quote" at bounding box center [1032, 18] width 67 height 18
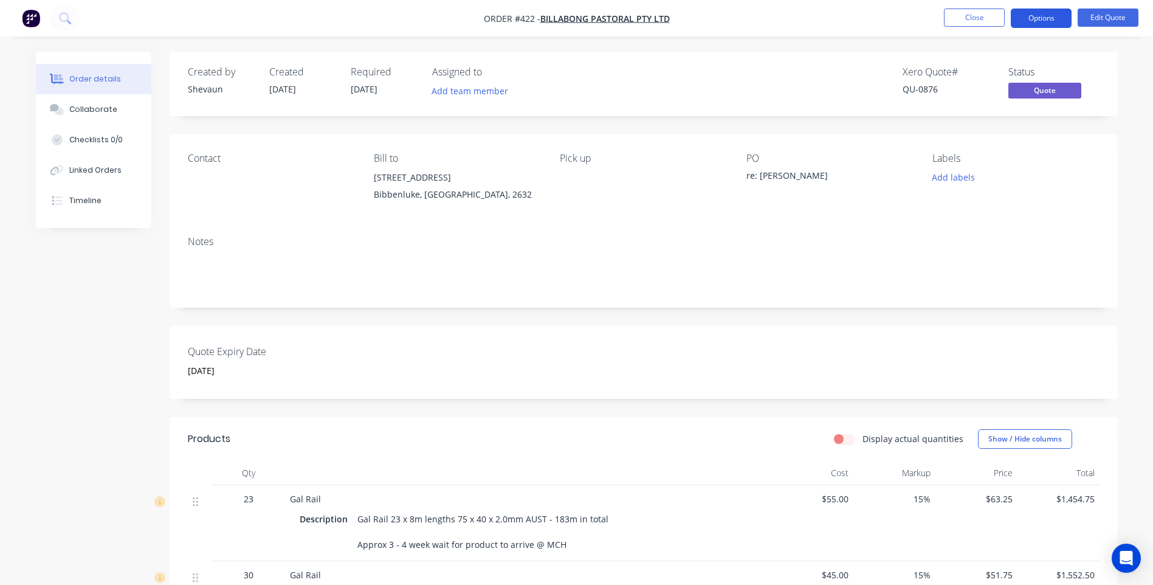
click at [1050, 16] on button "Options" at bounding box center [1041, 18] width 61 height 19
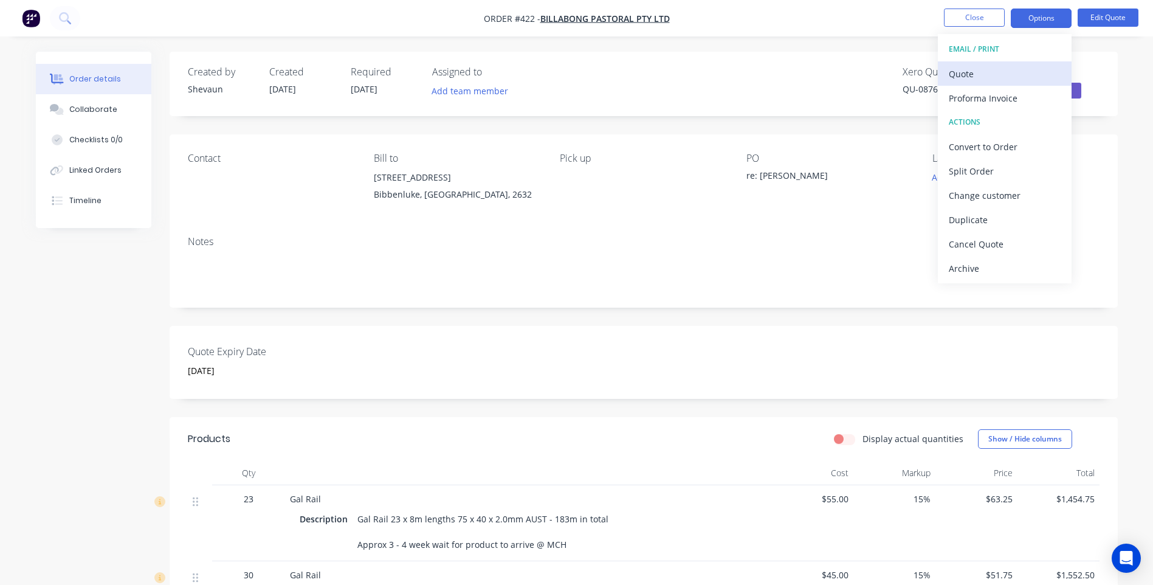
click at [958, 68] on div "Quote" at bounding box center [1005, 74] width 112 height 18
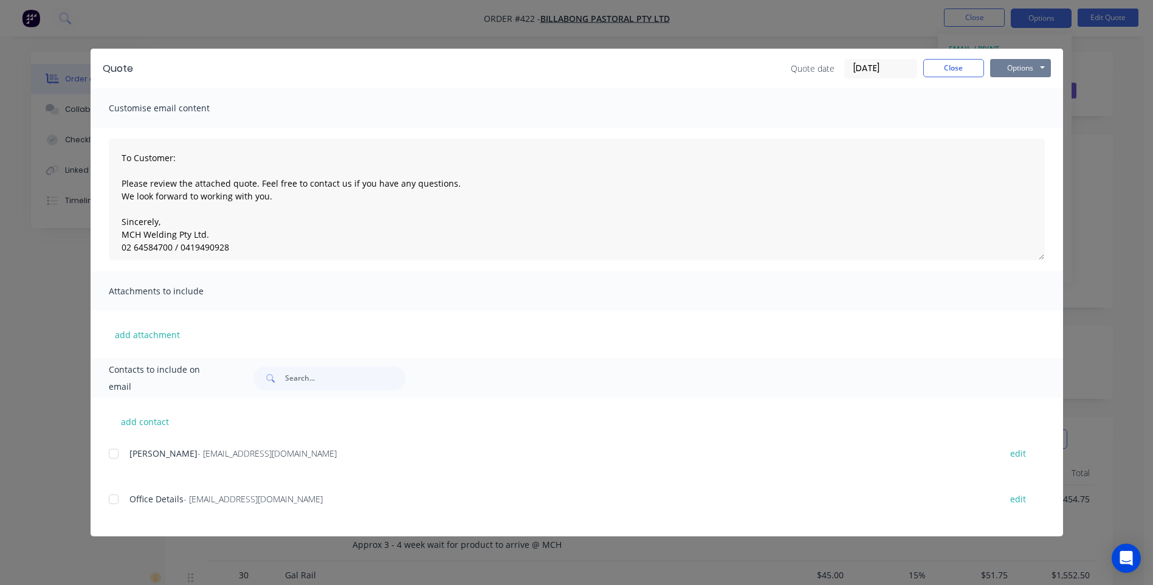
click at [1006, 64] on button "Options" at bounding box center [1020, 68] width 61 height 18
click at [1019, 106] on button "Print" at bounding box center [1029, 110] width 78 height 20
click at [1018, 65] on button "Options" at bounding box center [1020, 68] width 61 height 18
click at [1019, 125] on button "Email" at bounding box center [1029, 130] width 78 height 20
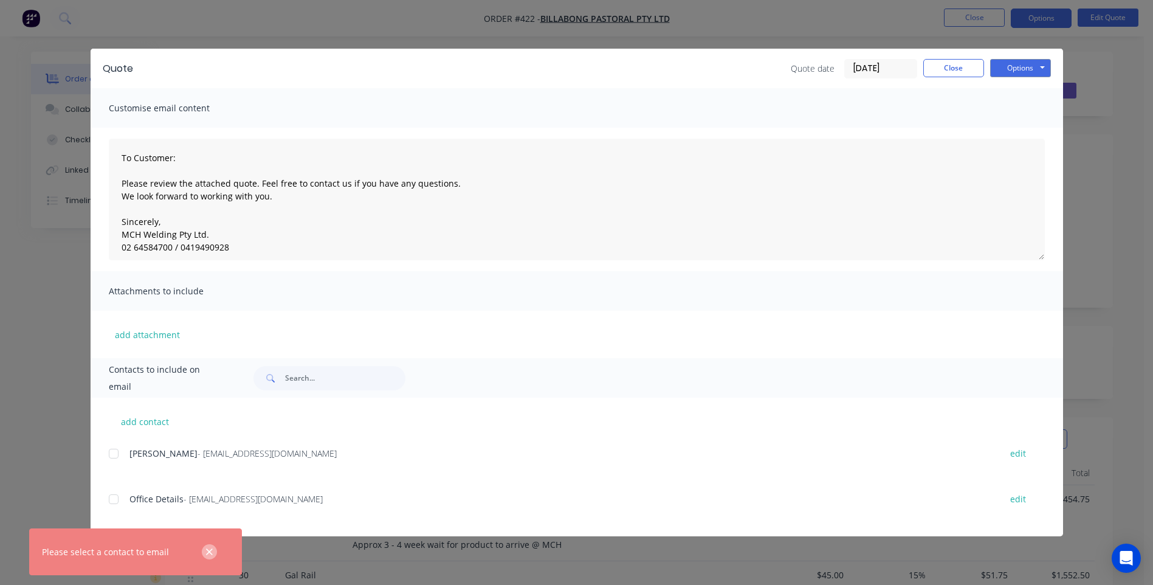
click at [206, 551] on icon "button" at bounding box center [209, 551] width 8 height 11
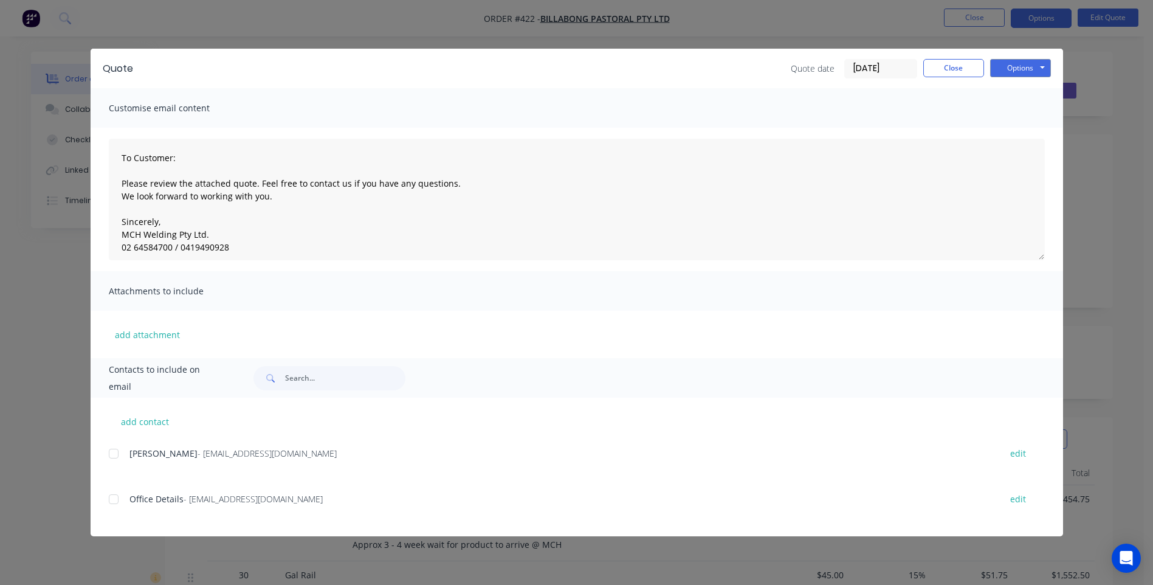
click at [114, 455] on div at bounding box center [113, 453] width 24 height 24
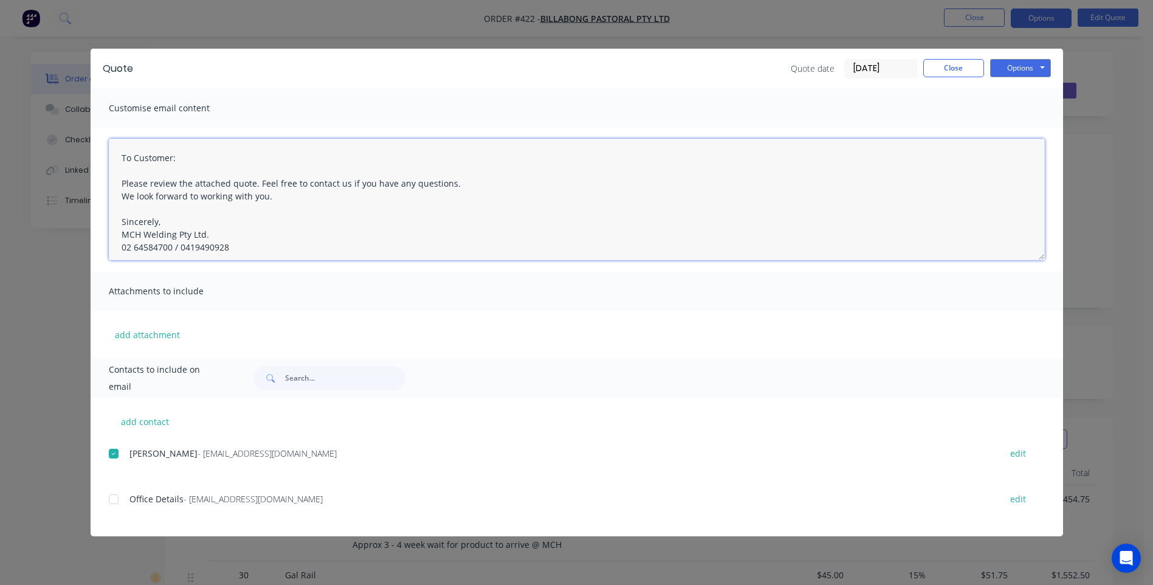
drag, startPoint x: 267, startPoint y: 197, endPoint x: 99, endPoint y: 160, distance: 172.2
click at [99, 160] on div "To Customer: Please review the attached quote. Feel free to contact us if you h…" at bounding box center [577, 199] width 972 height 143
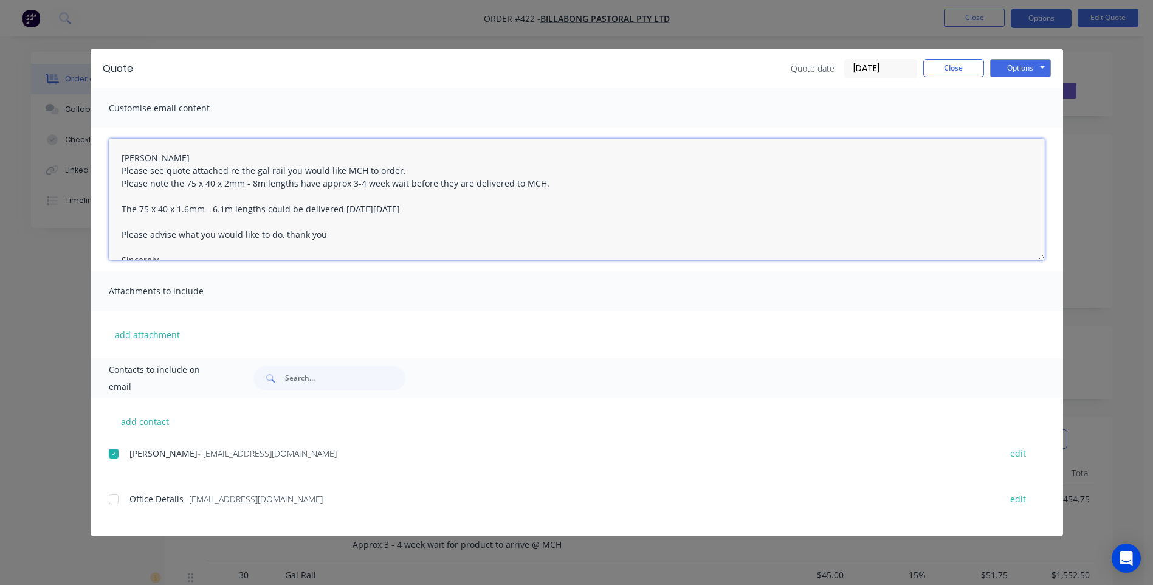
click at [427, 212] on textarea "[PERSON_NAME] Please see quote attached re the gal rail you would like MCH to o…" at bounding box center [577, 200] width 936 height 122
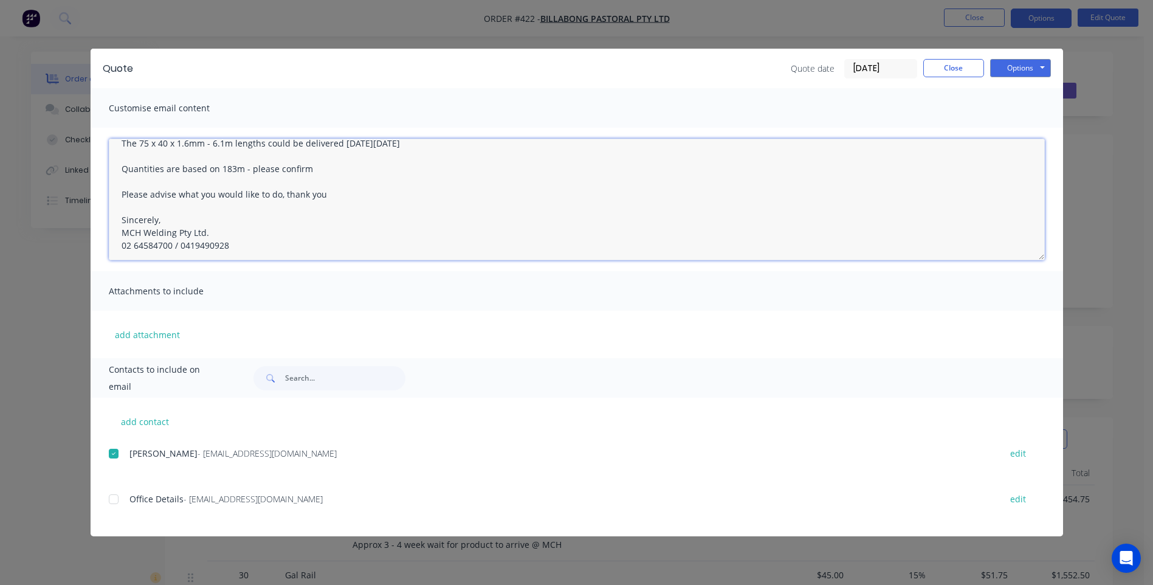
scroll to position [70, 0]
click at [232, 241] on textarea "[PERSON_NAME] Please see quote attached re the gal rail you would like MCH to o…" at bounding box center [577, 200] width 936 height 122
drag, startPoint x: 163, startPoint y: 216, endPoint x: 110, endPoint y: 216, distance: 53.5
click at [110, 216] on textarea "[PERSON_NAME] Please see quote attached re the gal rail you would like MCH to o…" at bounding box center [577, 200] width 936 height 122
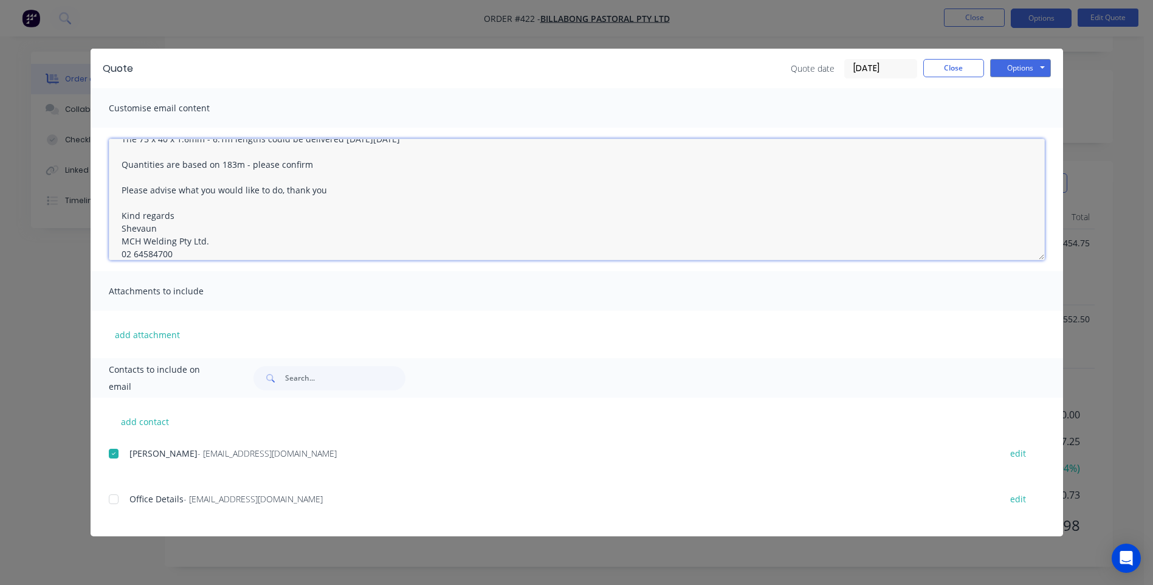
scroll to position [0, 0]
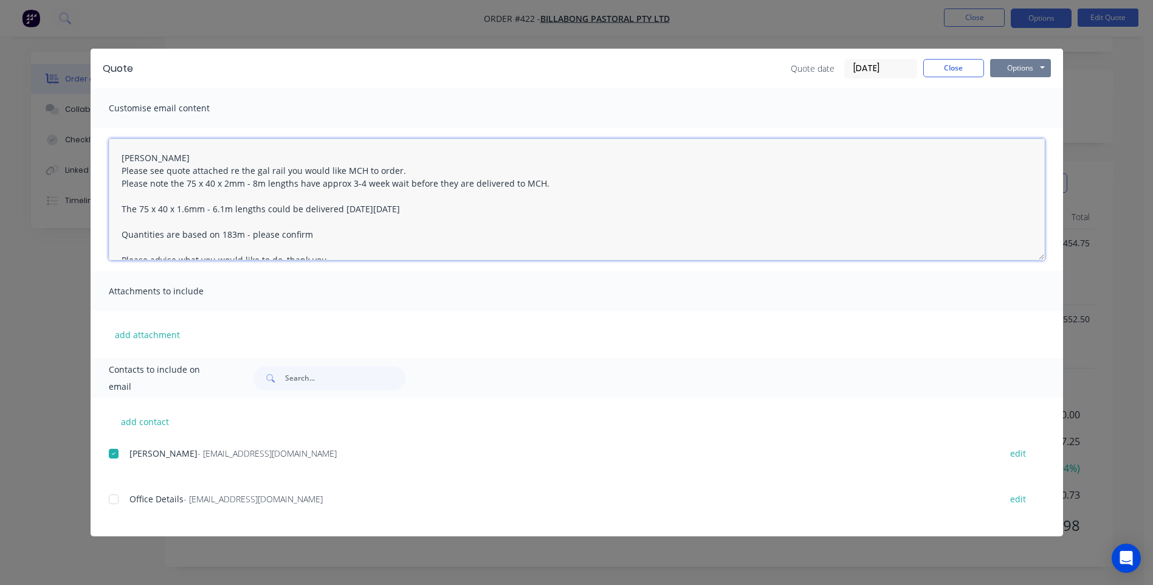
type textarea "[PERSON_NAME] Please see quote attached re the gal rail you would like MCH to o…"
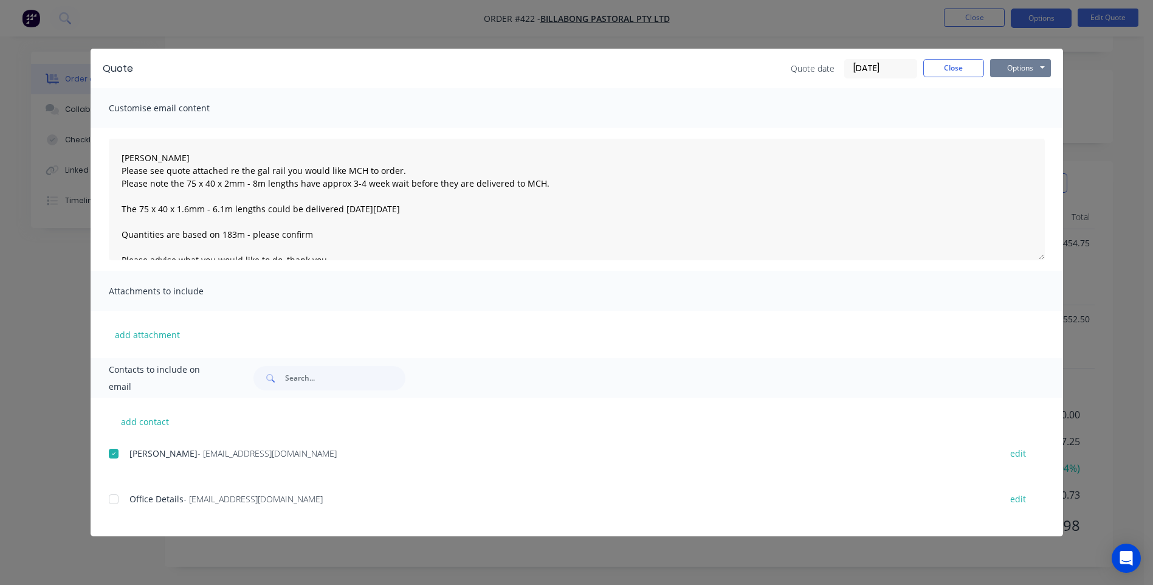
click at [1012, 68] on button "Options" at bounding box center [1020, 68] width 61 height 18
click at [1016, 125] on button "Email" at bounding box center [1029, 130] width 78 height 20
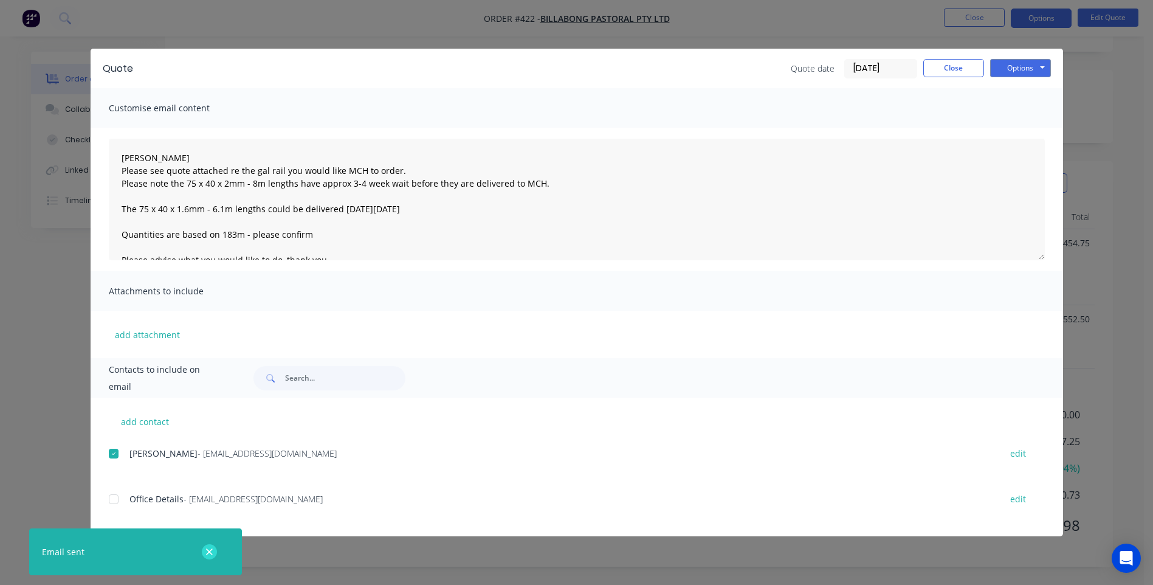
click at [209, 551] on icon "button" at bounding box center [209, 551] width 7 height 7
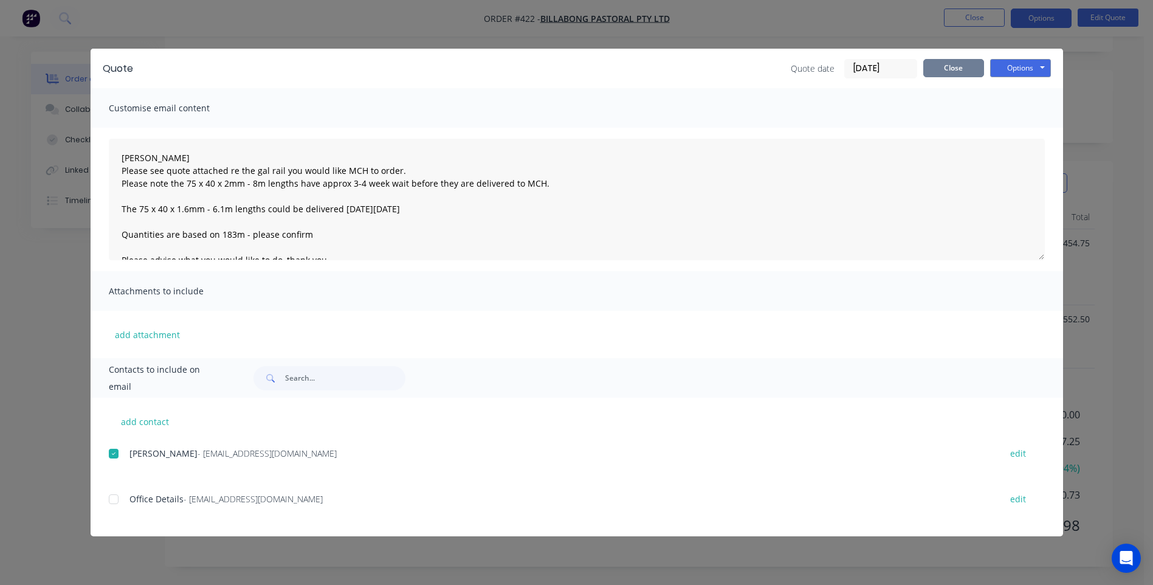
click at [942, 69] on button "Close" at bounding box center [953, 68] width 61 height 18
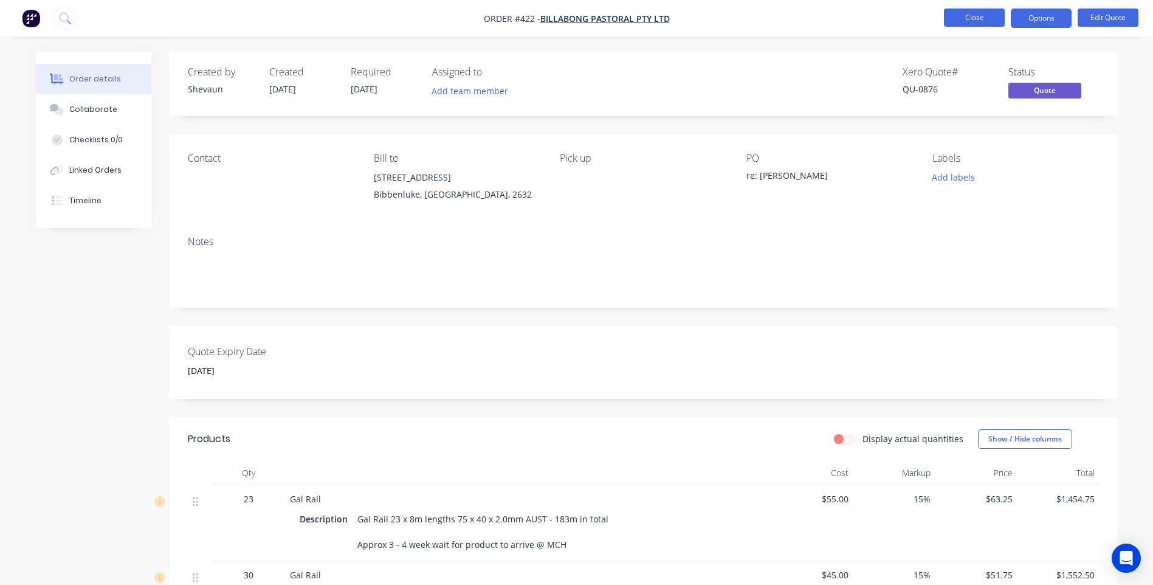
click at [976, 18] on button "Close" at bounding box center [974, 18] width 61 height 18
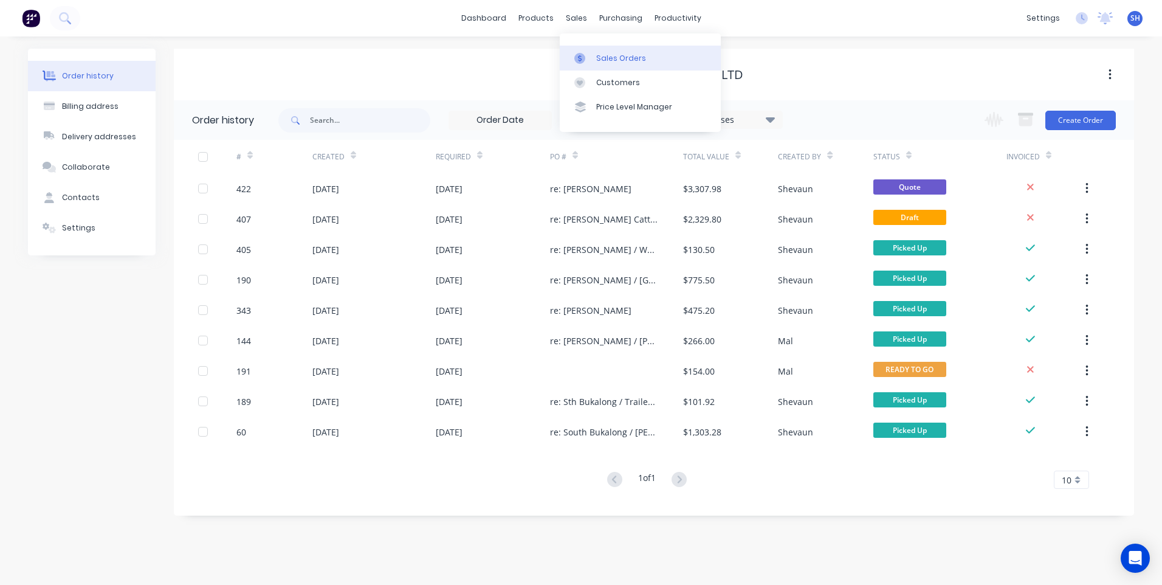
click at [609, 55] on div "Sales Orders" at bounding box center [621, 58] width 50 height 11
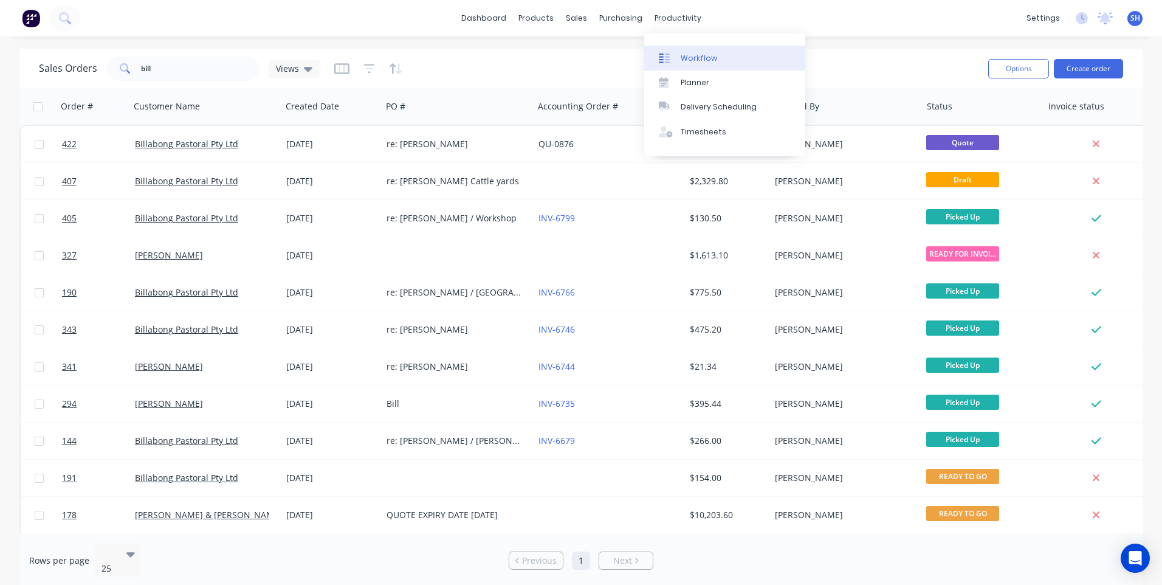
click at [692, 57] on div "Workflow" at bounding box center [699, 58] width 36 height 11
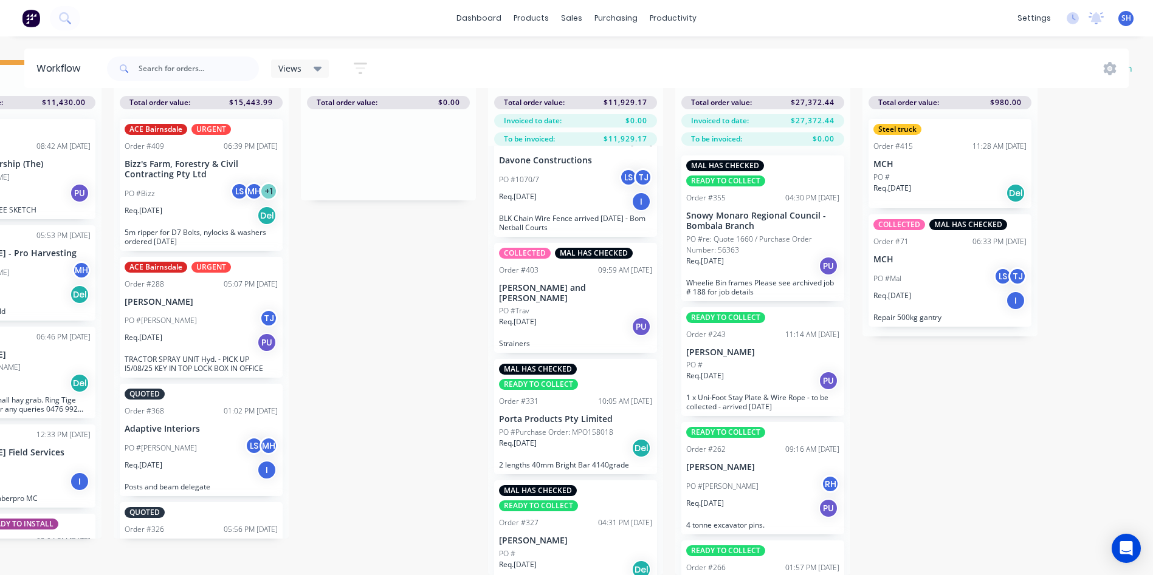
scroll to position [52, 661]
click at [577, 390] on div "MAL HAS CHECKED READY TO COLLECT Order #331 10:05 AM [DATE] Porta Products Pty …" at bounding box center [575, 416] width 163 height 115
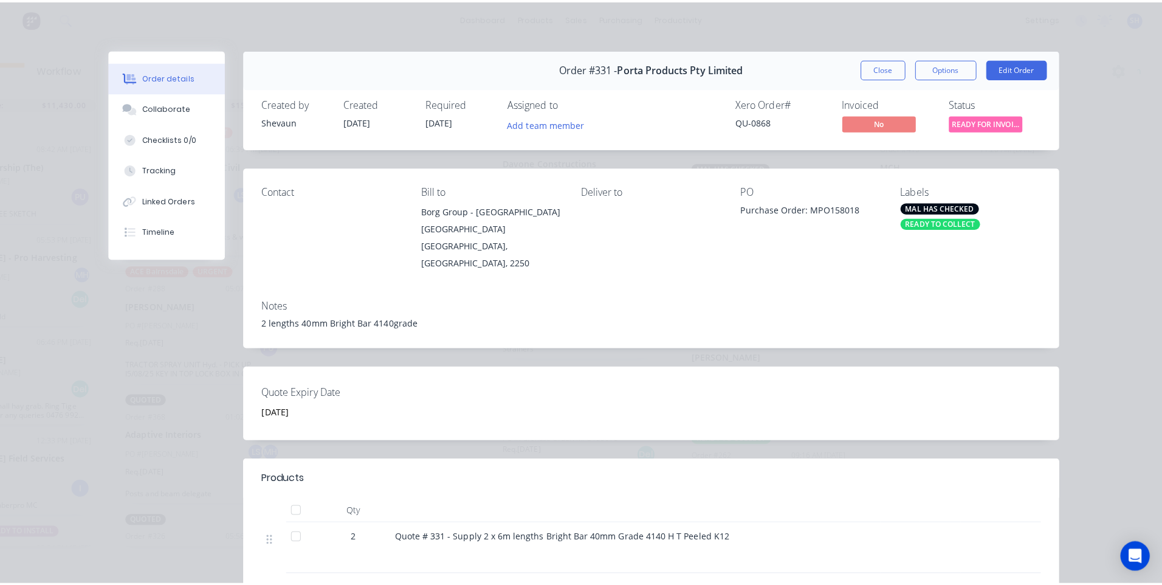
scroll to position [0, 0]
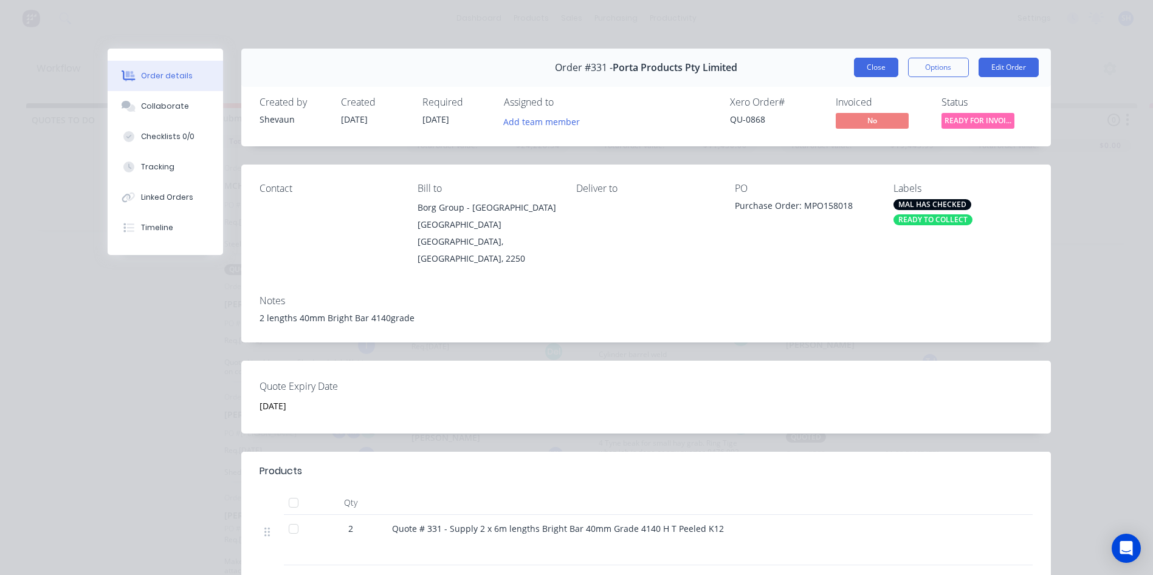
click at [869, 67] on button "Close" at bounding box center [876, 67] width 44 height 19
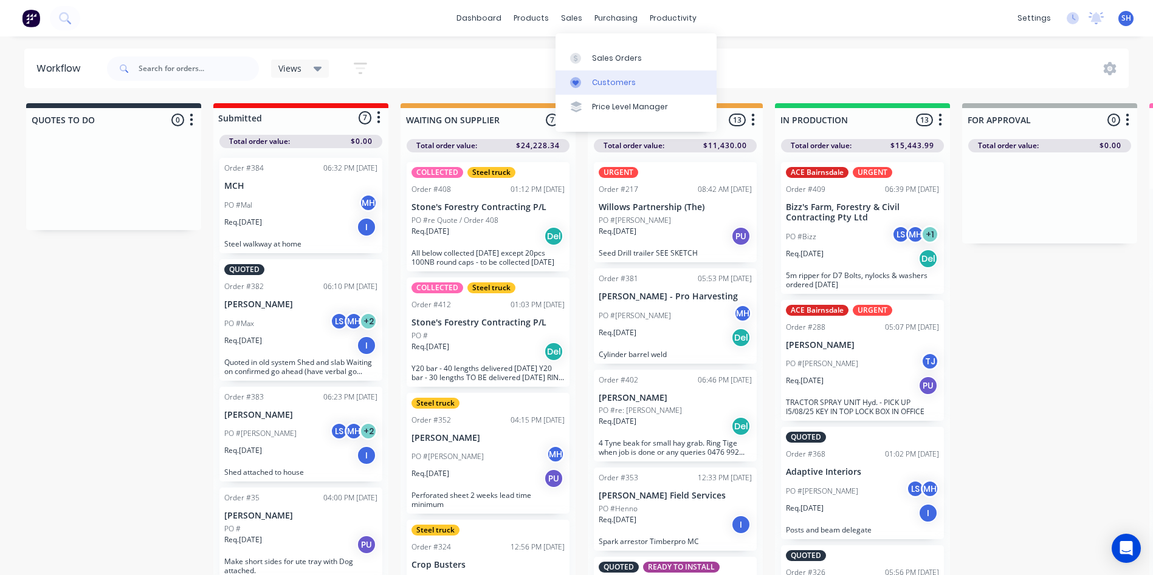
click at [614, 80] on div "Customers" at bounding box center [614, 82] width 44 height 11
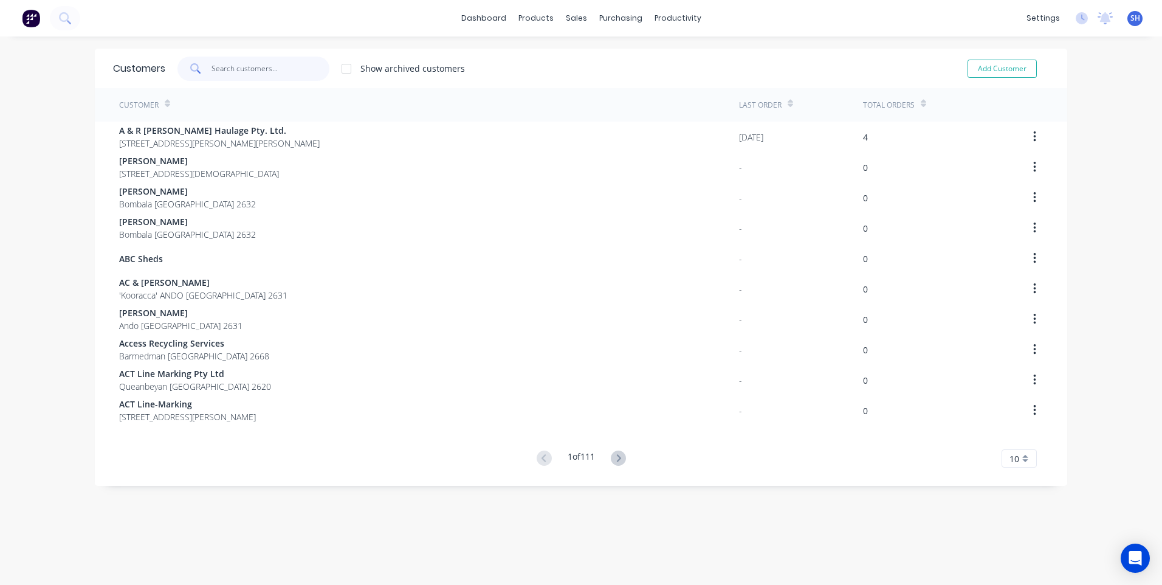
click at [228, 72] on input "text" at bounding box center [270, 69] width 118 height 24
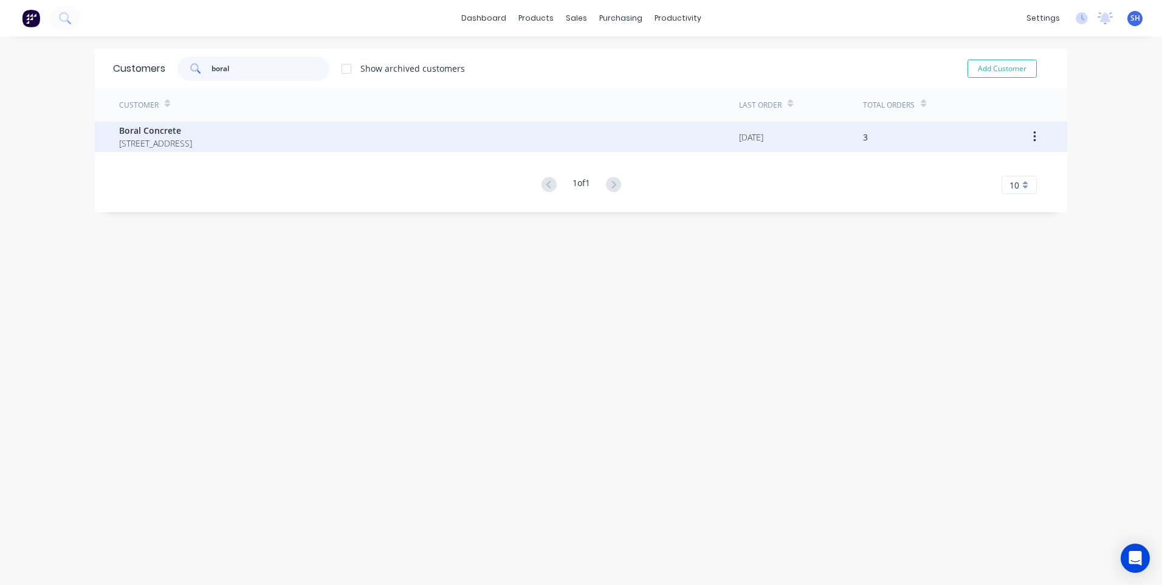
type input "boral"
click at [192, 139] on span "[STREET_ADDRESS]" at bounding box center [155, 143] width 73 height 13
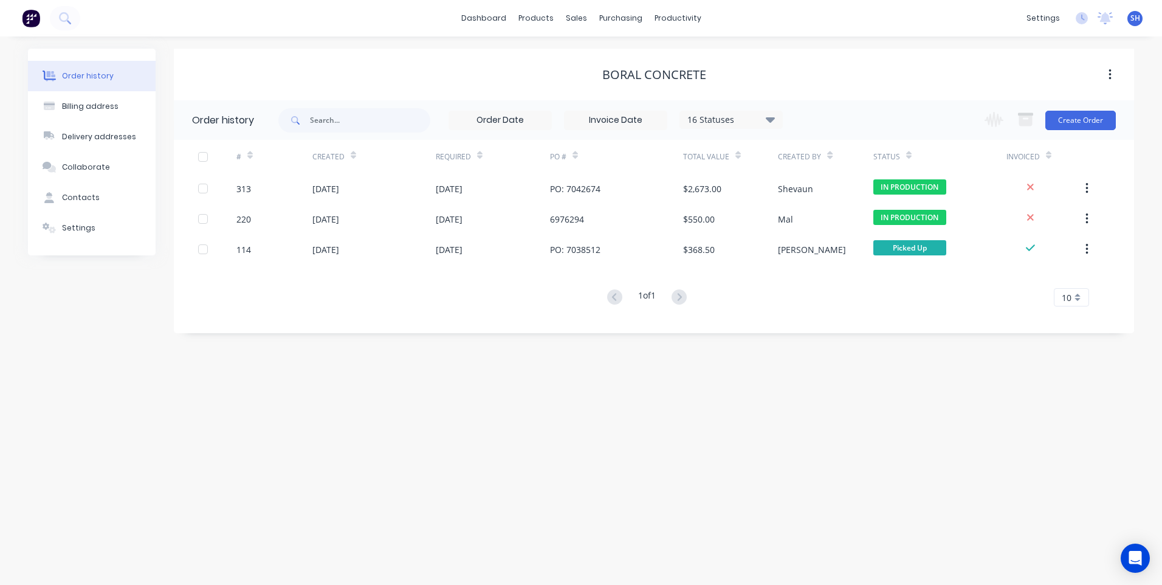
click at [222, 449] on div "Order history Billing address Delivery addresses Collaborate Contacts Settings …" at bounding box center [581, 310] width 1162 height 548
click at [566, 53] on div "Product Catalogue" at bounding box center [589, 58] width 75 height 11
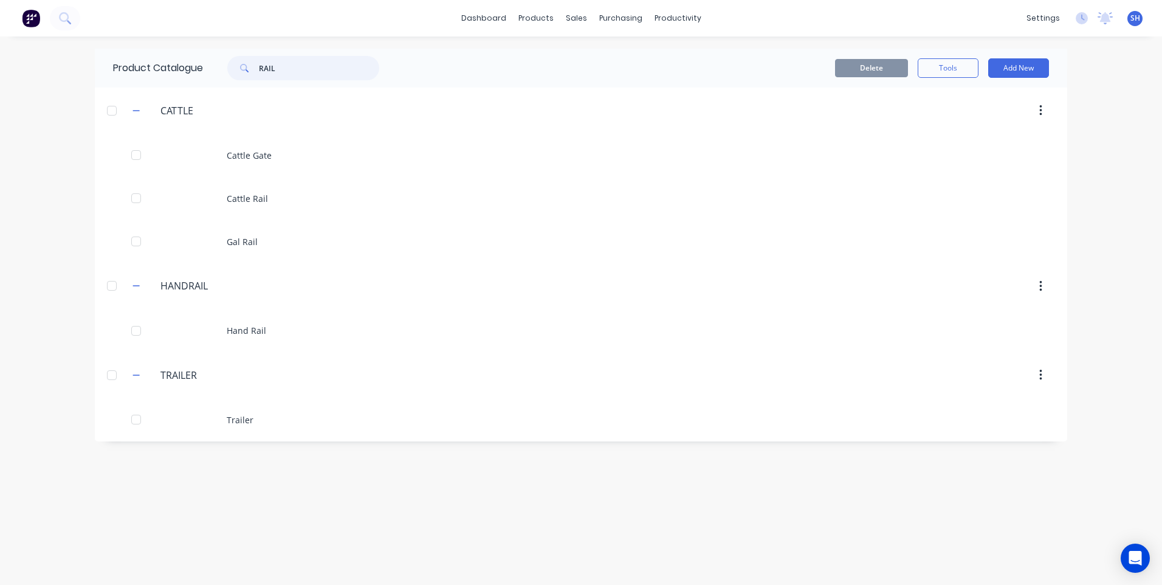
drag, startPoint x: 281, startPoint y: 68, endPoint x: 210, endPoint y: 64, distance: 70.6
click at [210, 64] on div "RAIL" at bounding box center [300, 68] width 194 height 24
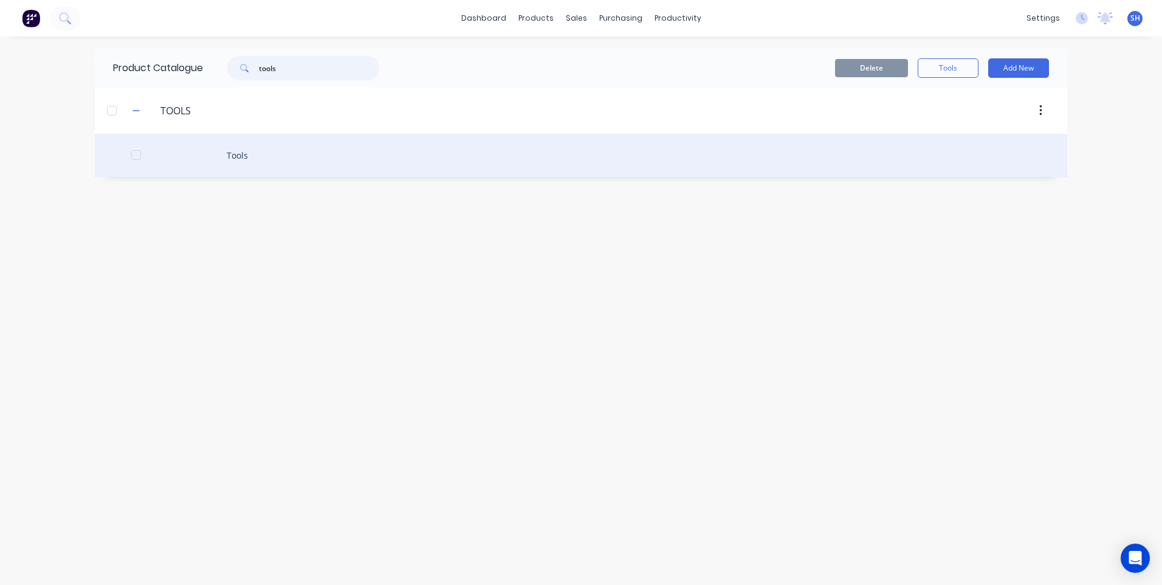
type input "tools"
click at [237, 156] on div "Tools" at bounding box center [581, 155] width 972 height 43
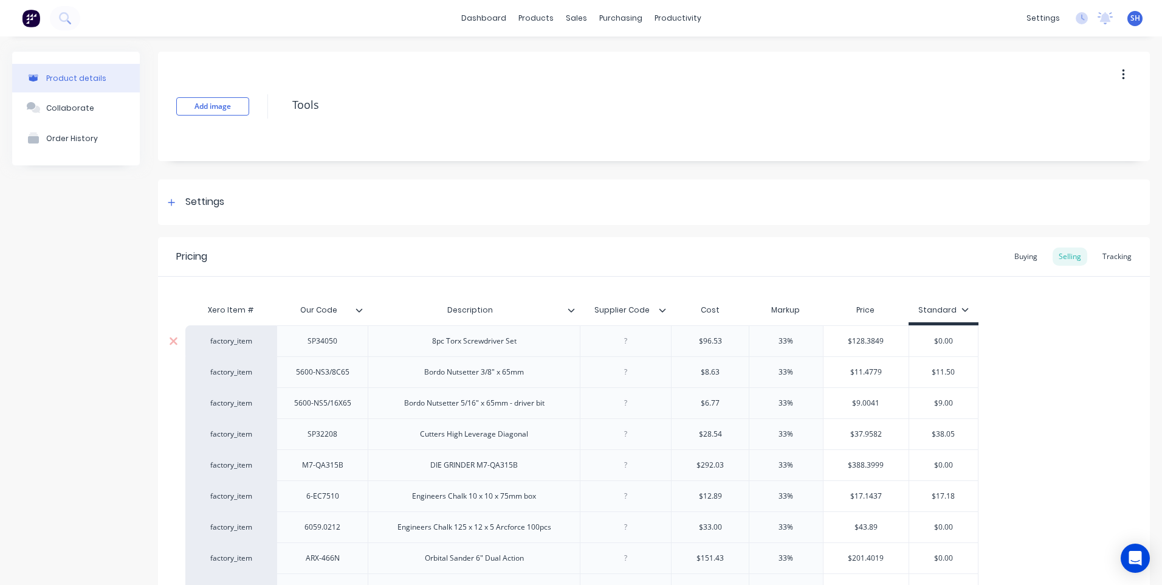
scroll to position [365, 0]
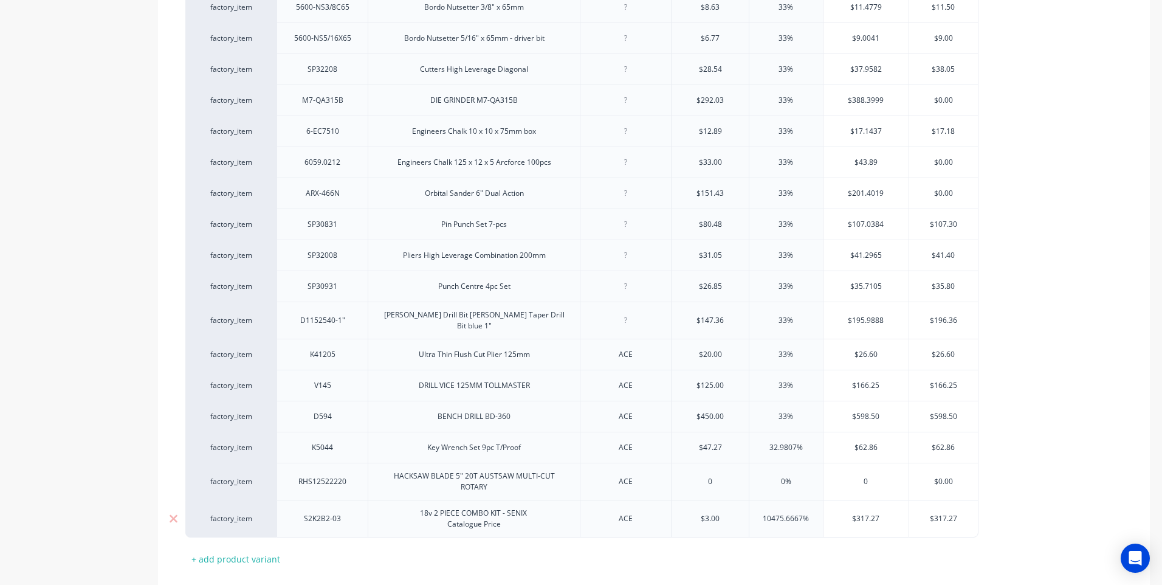
drag, startPoint x: 726, startPoint y: 510, endPoint x: 678, endPoint y: 515, distance: 48.9
click at [678, 515] on input "$3.00" at bounding box center [709, 518] width 77 height 11
type input "285.00"
type input "10475.6667%"
drag, startPoint x: 815, startPoint y: 512, endPoint x: 749, endPoint y: 512, distance: 66.2
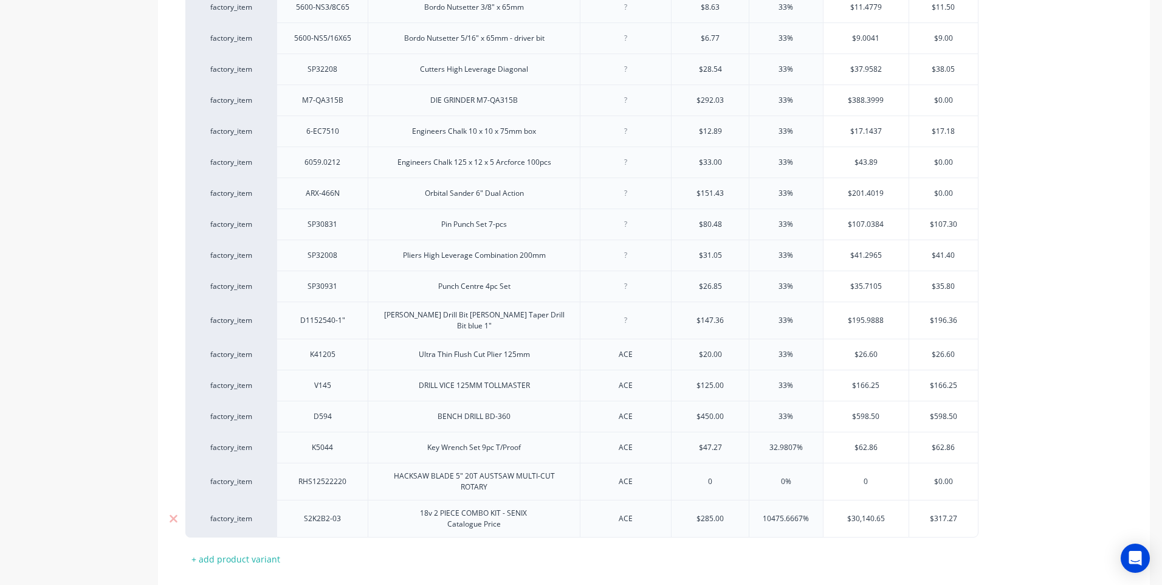
click at [749, 512] on div "10475.6667% 10475.6667%" at bounding box center [786, 518] width 74 height 38
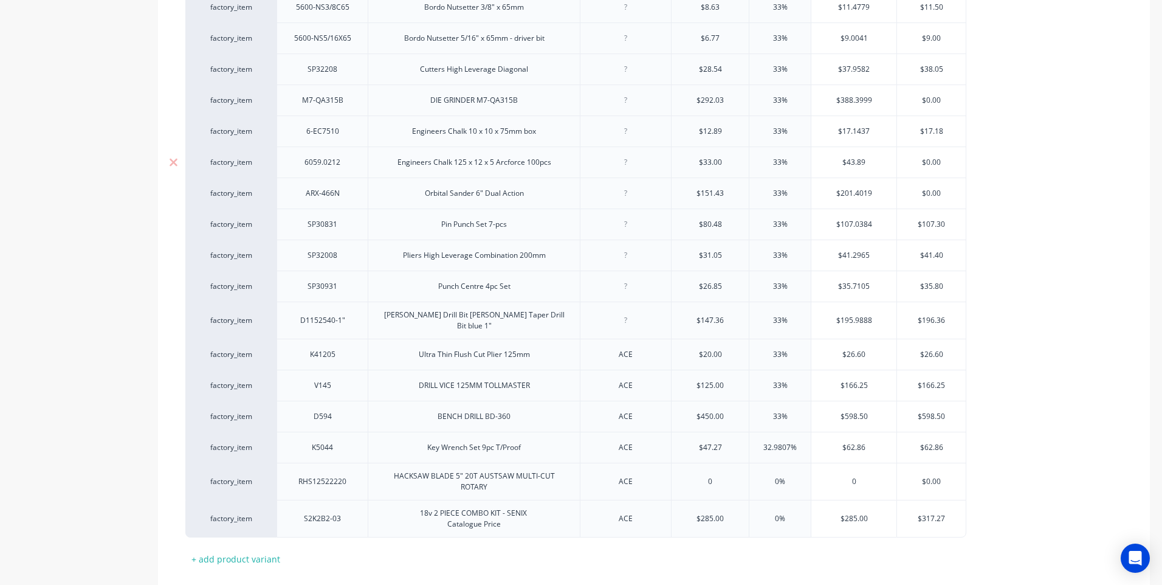
type input "0%"
drag, startPoint x: 874, startPoint y: 513, endPoint x: 810, endPoint y: 515, distance: 63.8
click at [810, 515] on div "factory_item S2K2B2-03 18v 2 PIECE COMBO KIT - SENIX Catalogue Price ACE $285.0…" at bounding box center [575, 518] width 781 height 38
type input "317.27"
click at [795, 547] on div "Xero Item # Our Code Description Supplier Code Cost Markup Price Standard facto…" at bounding box center [653, 250] width 937 height 635
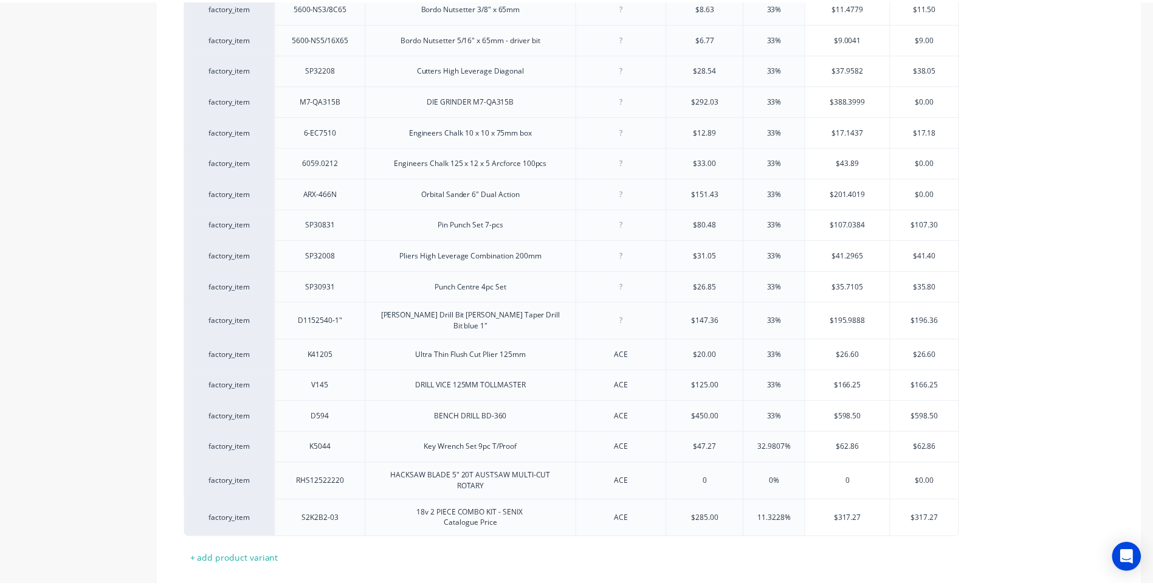
scroll to position [431, 0]
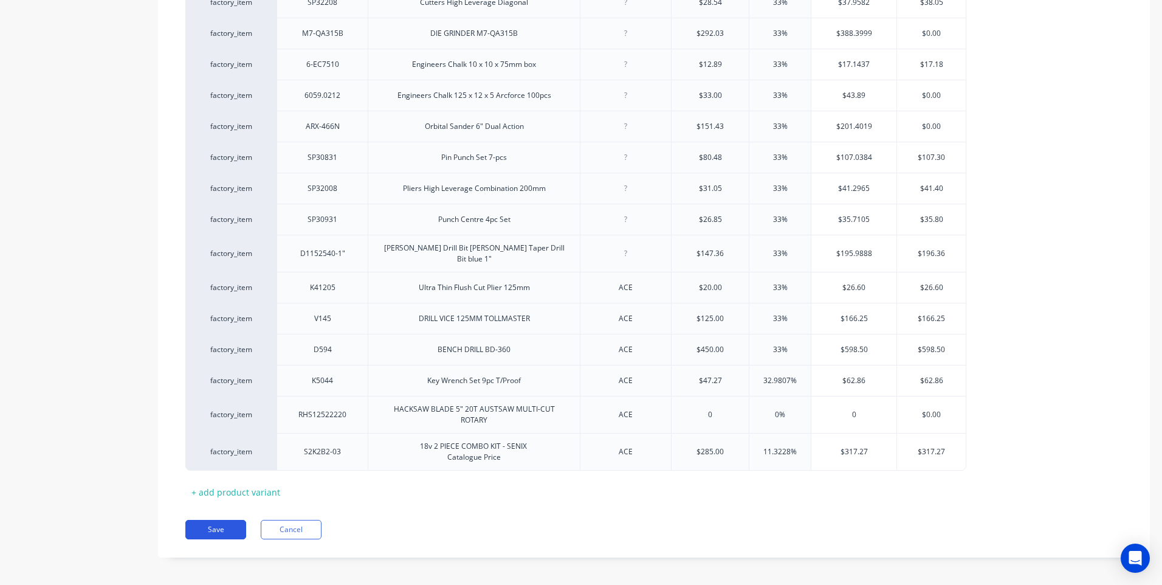
click at [214, 521] on button "Save" at bounding box center [215, 529] width 61 height 19
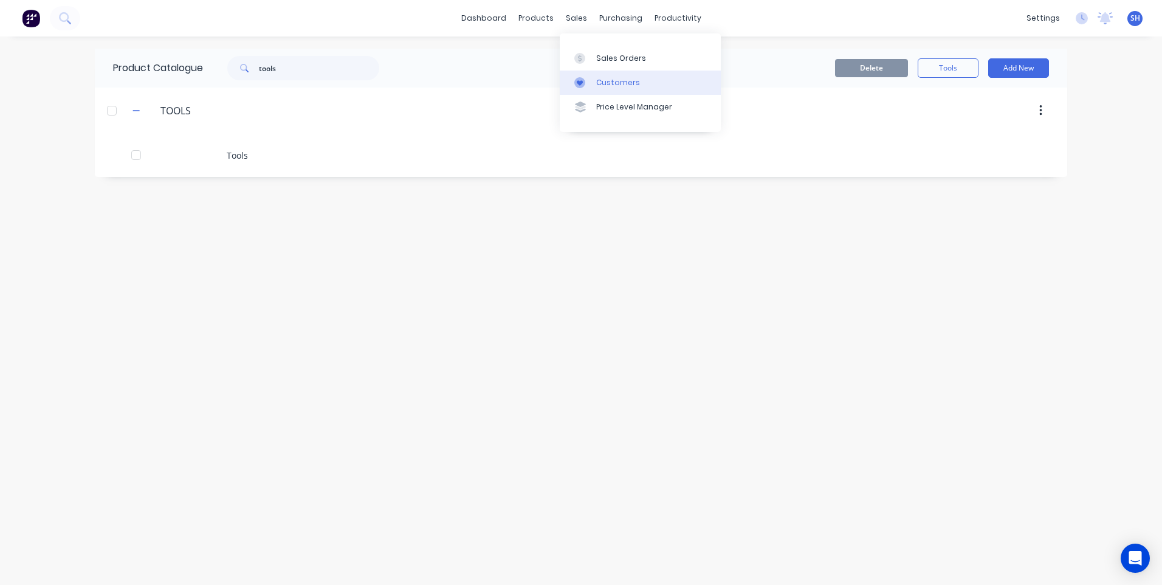
click at [609, 80] on div "Customers" at bounding box center [618, 82] width 44 height 11
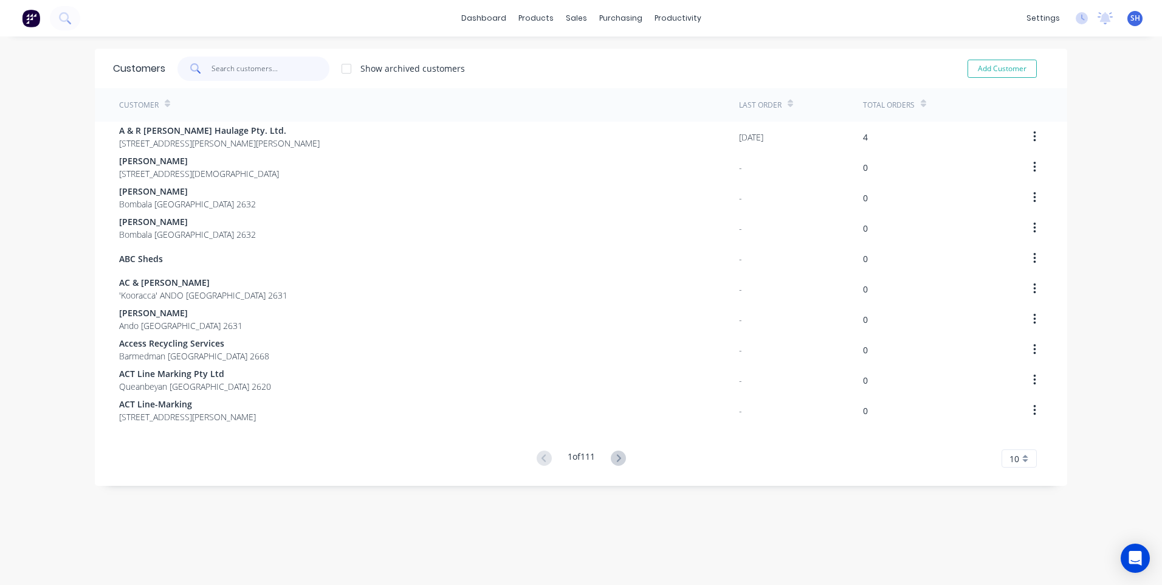
click at [215, 74] on input "text" at bounding box center [270, 69] width 118 height 24
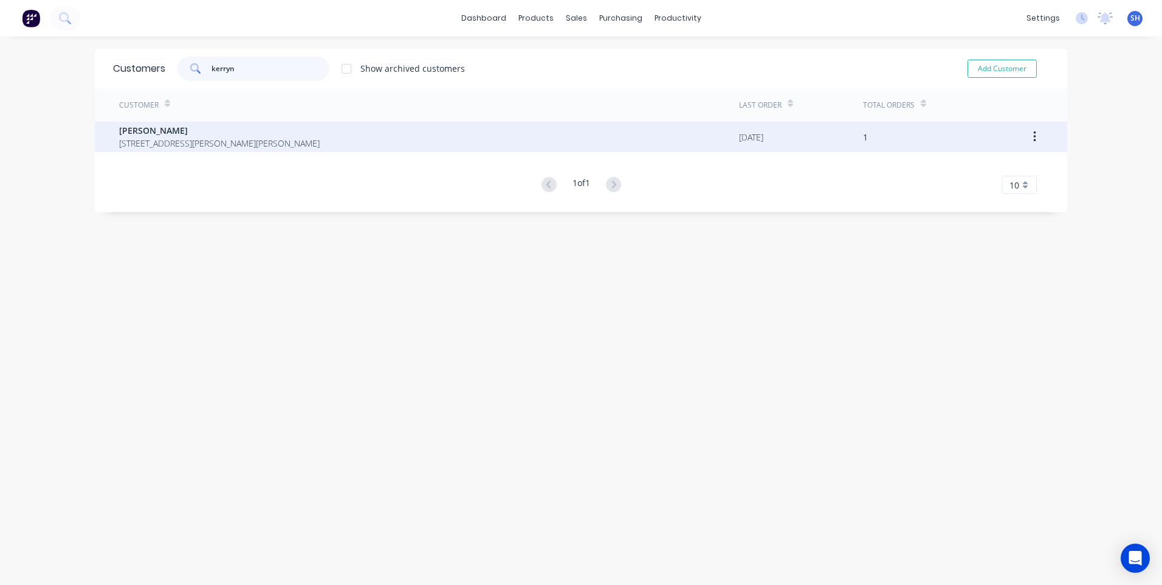
type input "kerryn"
click at [163, 133] on span "[PERSON_NAME]" at bounding box center [219, 130] width 201 height 13
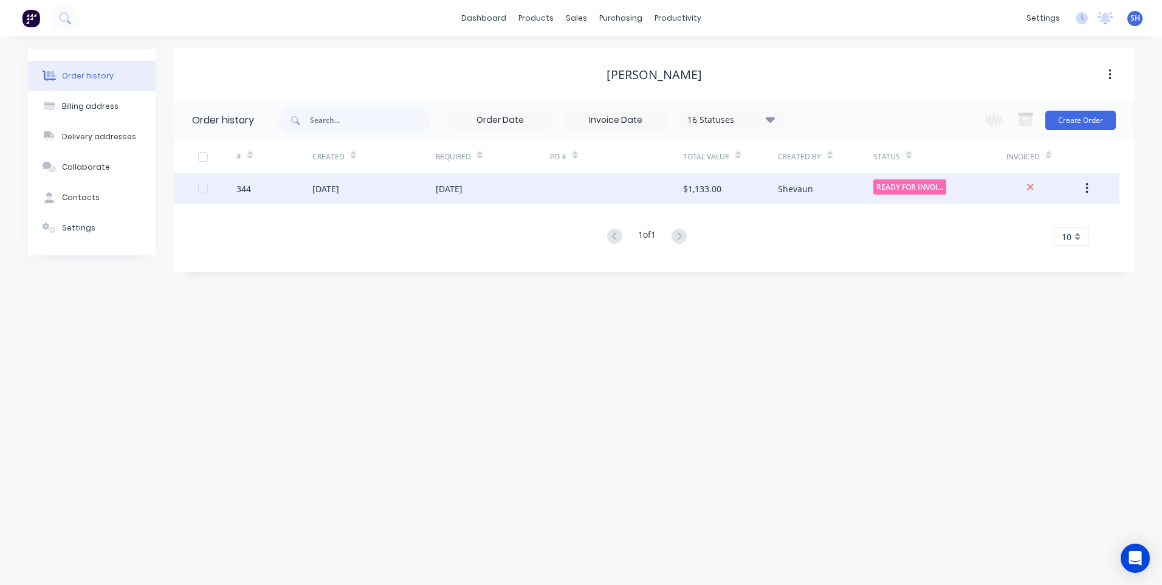
click at [537, 186] on div "[DATE]" at bounding box center [493, 188] width 114 height 30
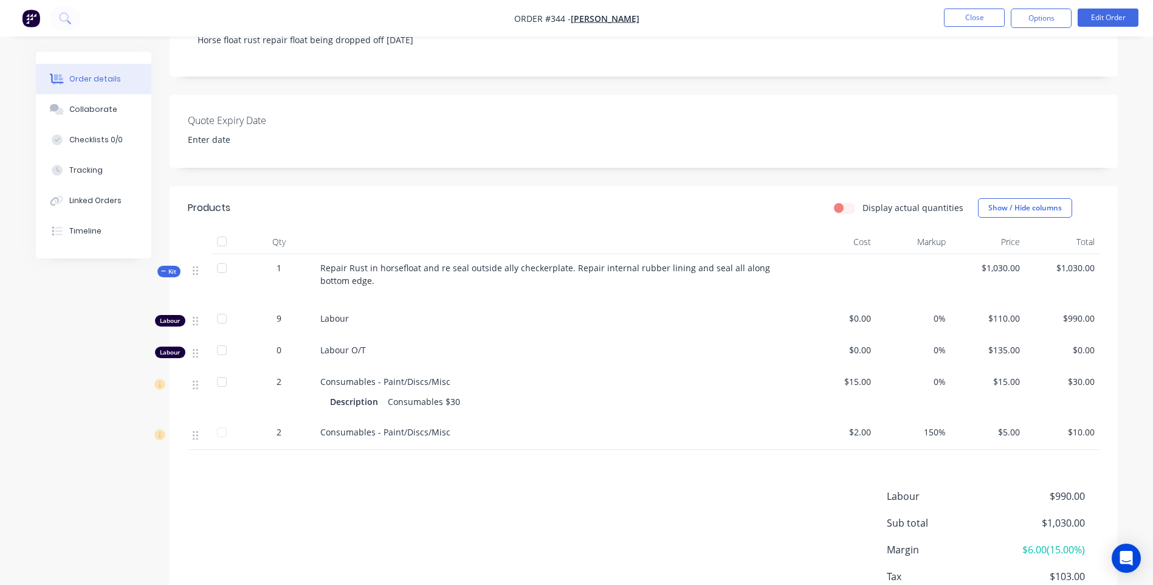
scroll to position [324, 0]
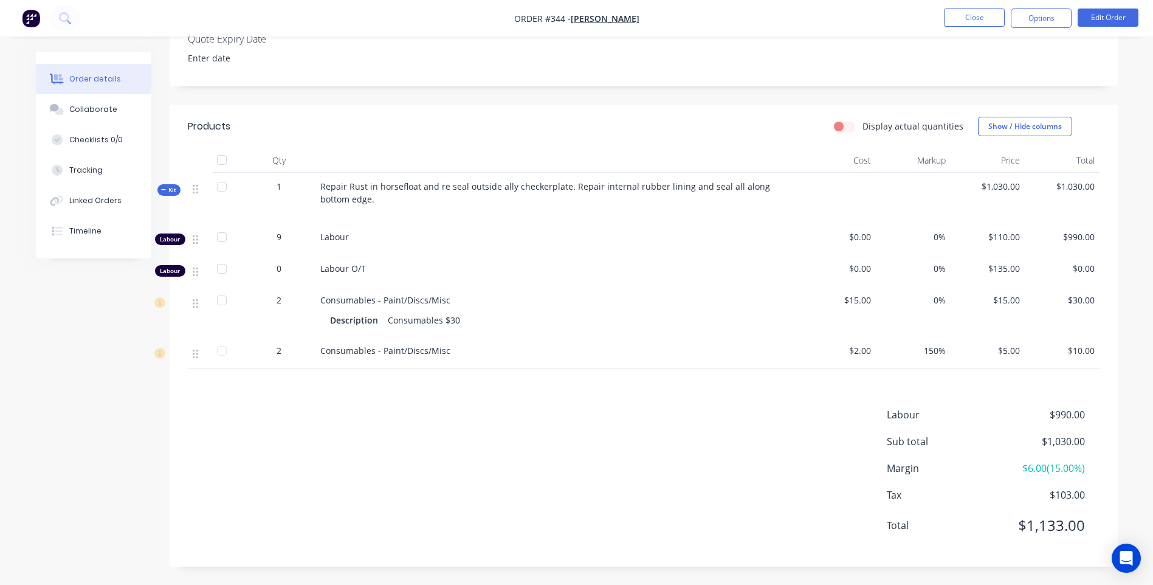
click at [726, 185] on span "Repair Rust in horsefloat and re seal outside ally checkerplate. Repair interna…" at bounding box center [546, 192] width 452 height 24
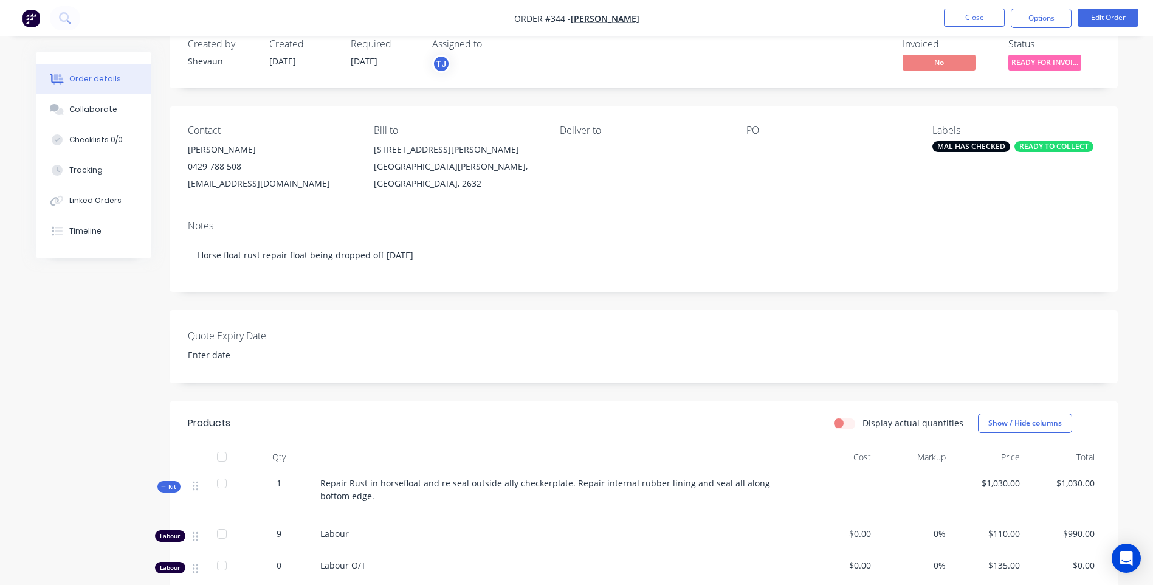
scroll to position [21, 0]
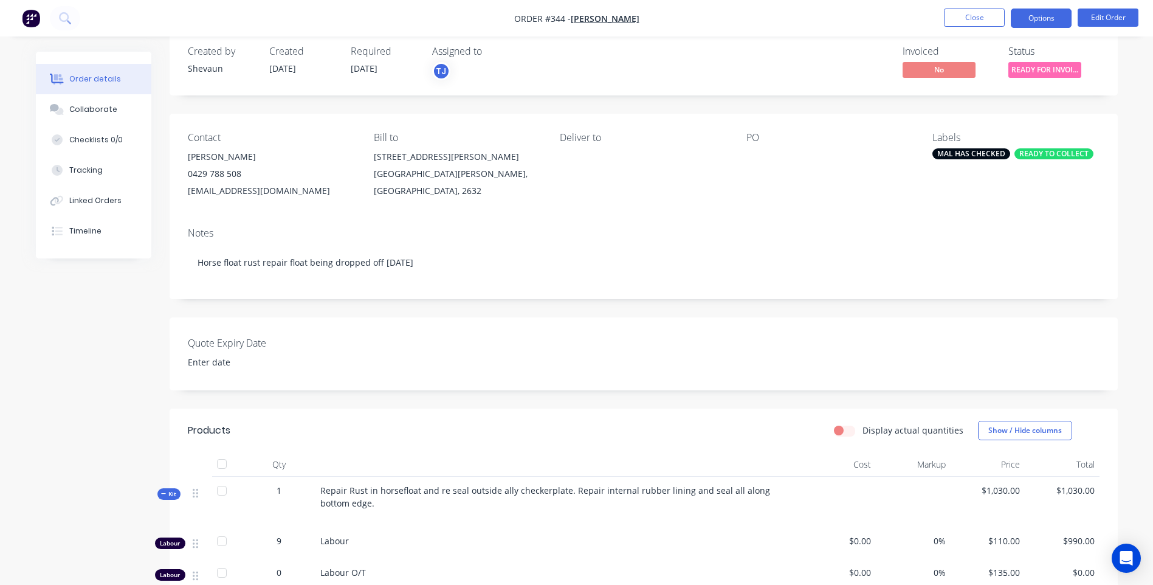
click at [1043, 21] on button "Options" at bounding box center [1041, 18] width 61 height 19
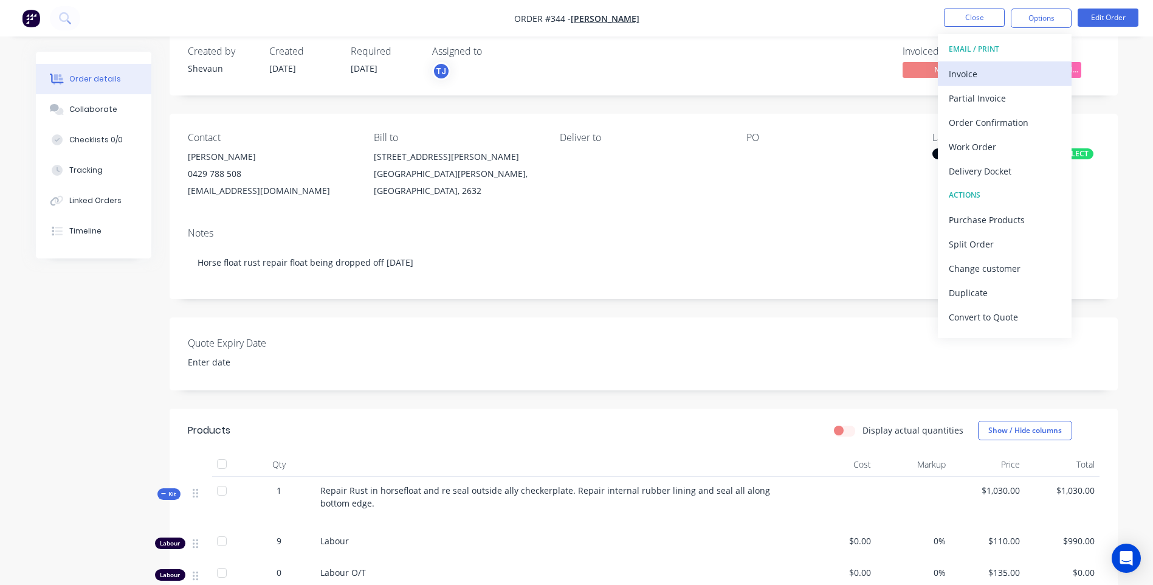
click at [959, 70] on div "Invoice" at bounding box center [1005, 74] width 112 height 18
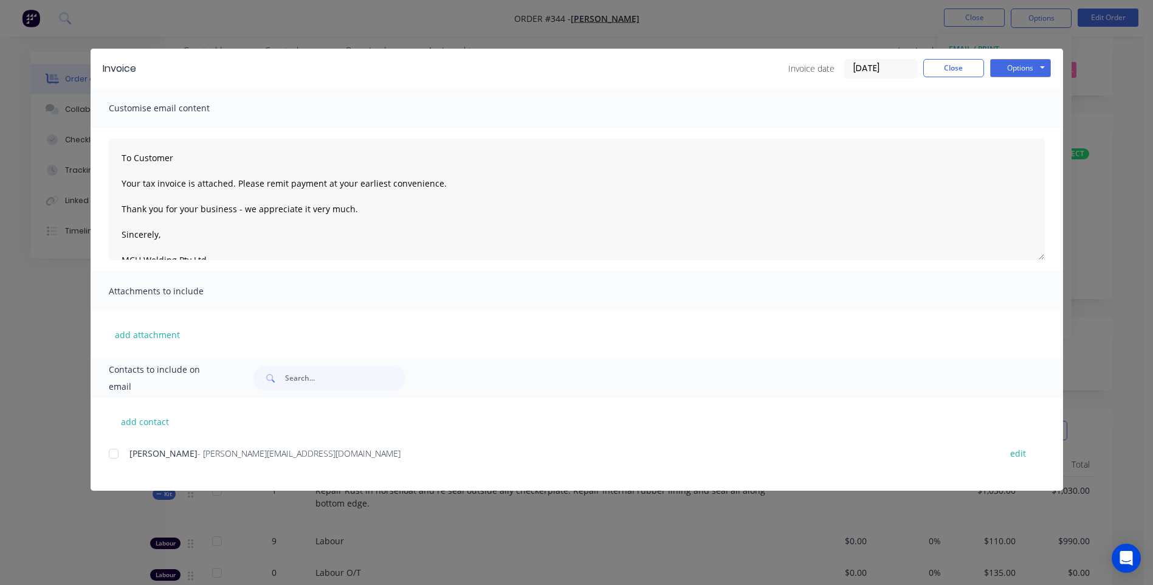
click at [112, 454] on div at bounding box center [113, 453] width 24 height 24
click at [1025, 64] on button "Options" at bounding box center [1020, 68] width 61 height 18
click at [1014, 88] on button "Preview" at bounding box center [1029, 90] width 78 height 20
click at [1020, 69] on button "Options" at bounding box center [1020, 68] width 61 height 18
click at [1026, 127] on button "Email" at bounding box center [1029, 130] width 78 height 20
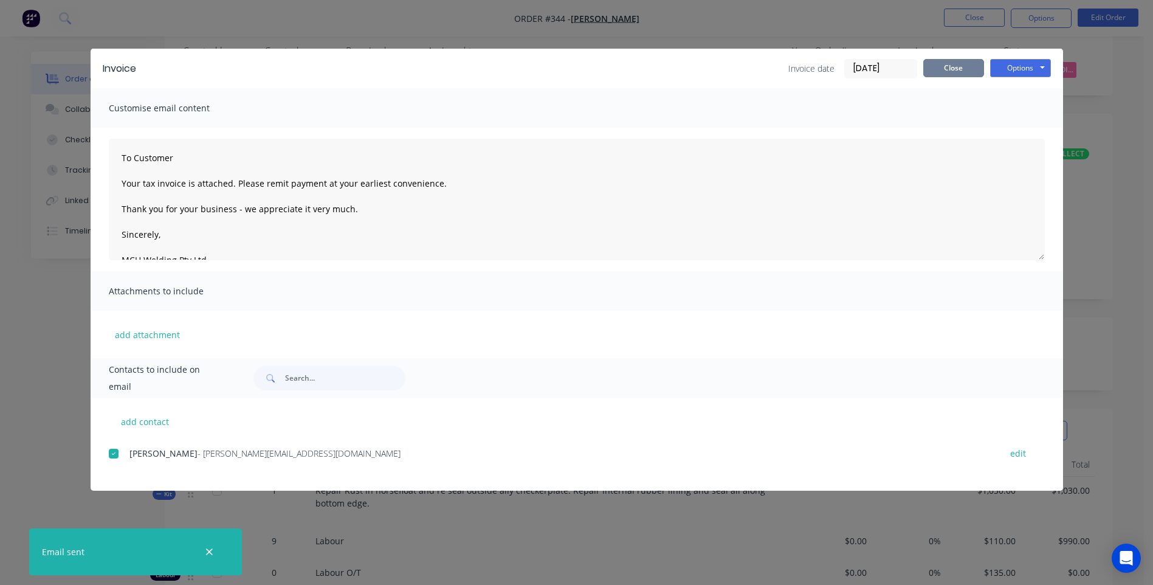
click at [957, 72] on button "Close" at bounding box center [953, 68] width 61 height 18
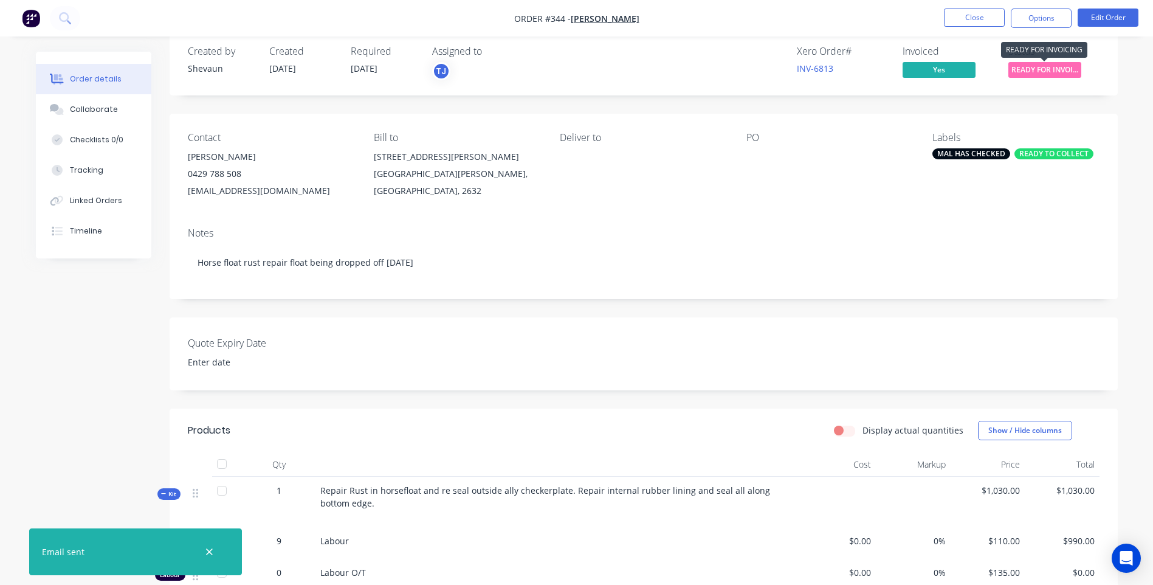
click at [1047, 69] on span "READY FOR INVOI..." at bounding box center [1044, 69] width 73 height 15
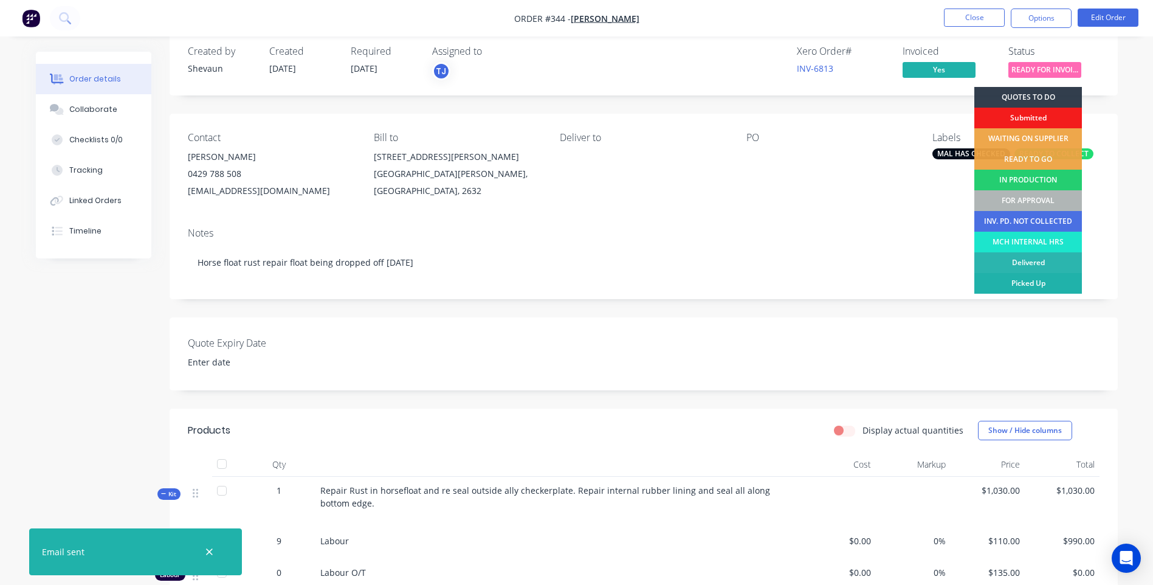
click at [1031, 280] on div "Picked Up" at bounding box center [1028, 283] width 108 height 21
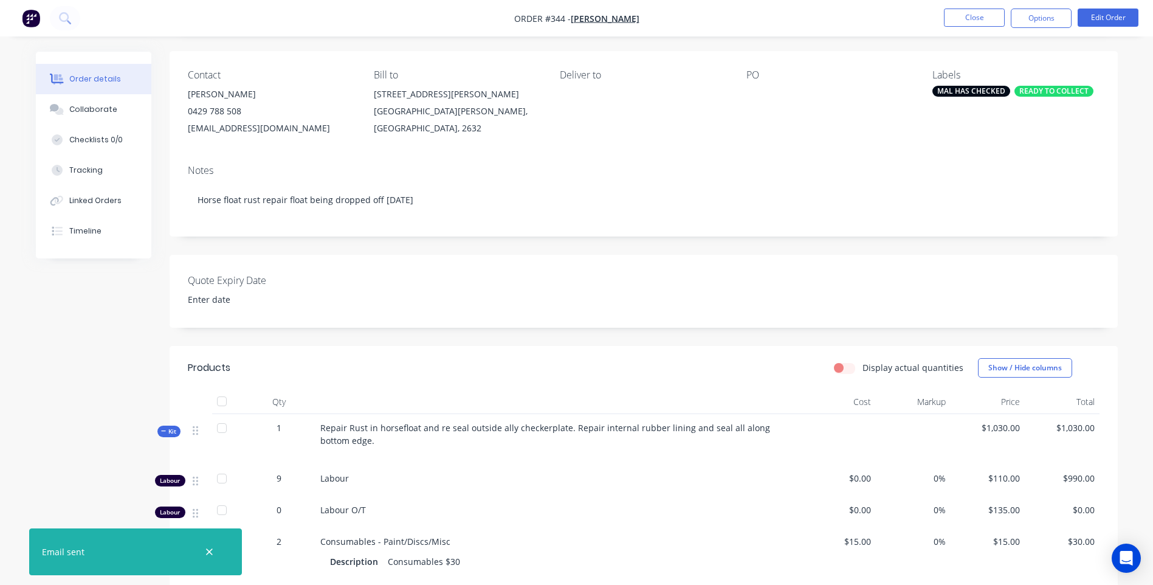
scroll to position [203, 0]
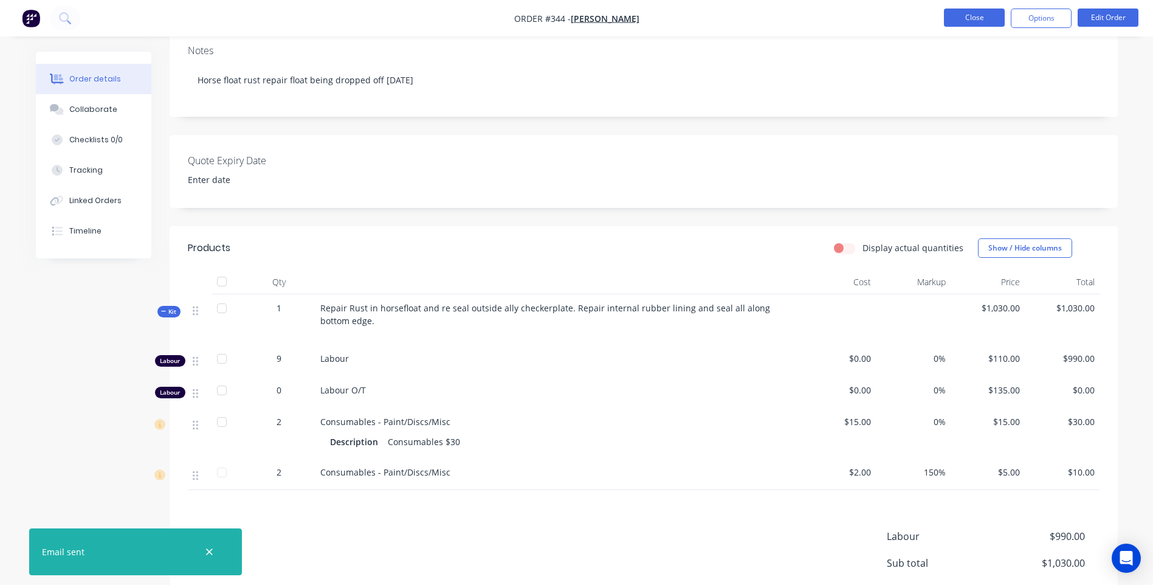
click at [970, 18] on button "Close" at bounding box center [974, 18] width 61 height 18
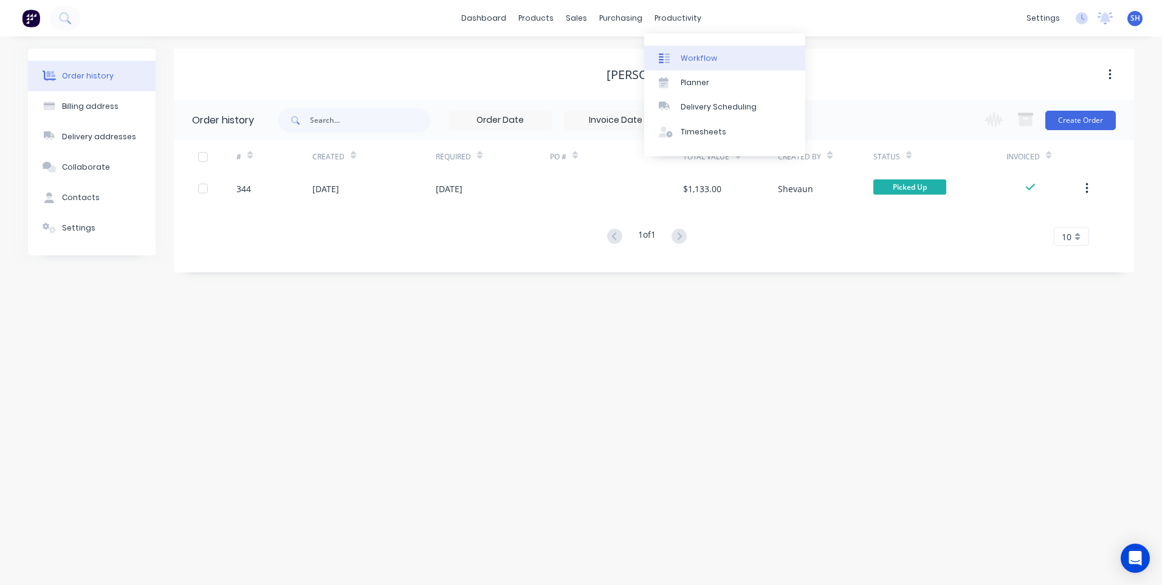
click at [696, 55] on div "Workflow" at bounding box center [699, 58] width 36 height 11
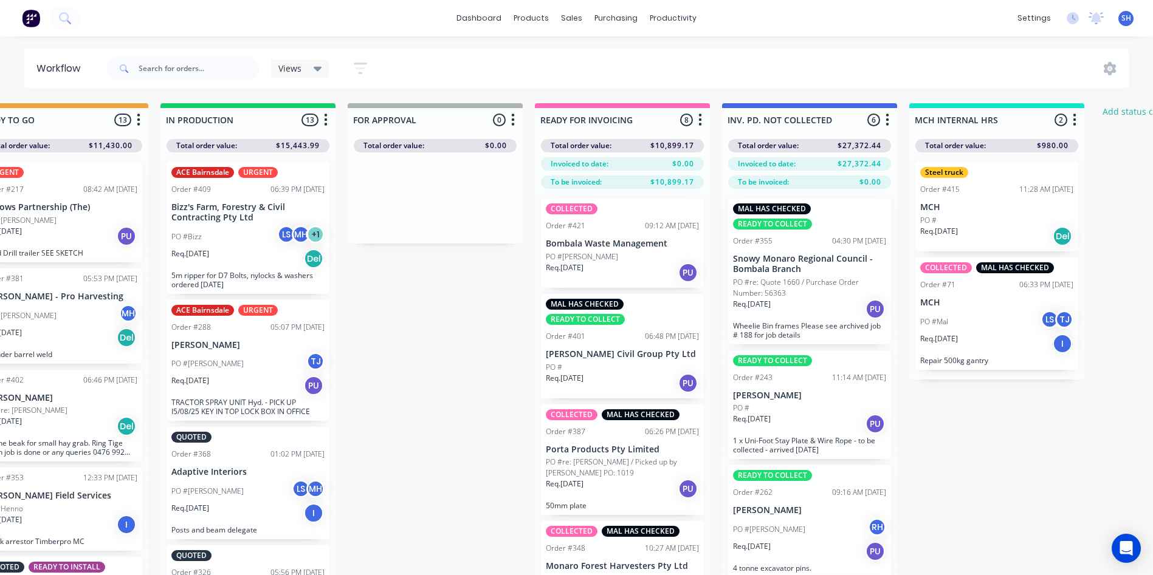
scroll to position [61, 0]
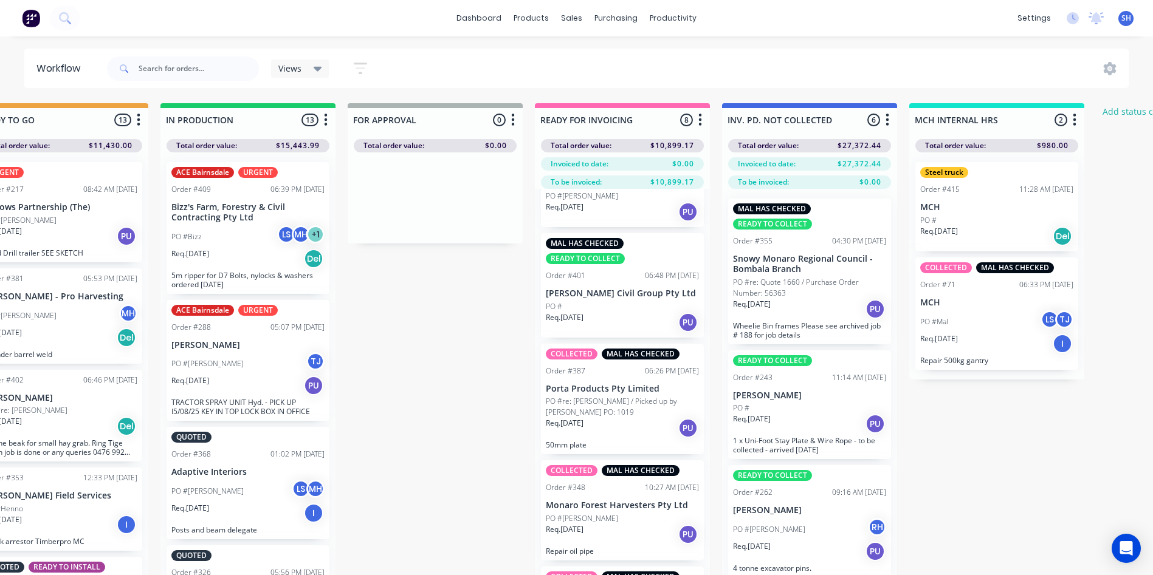
click at [635, 318] on div "Req. [DATE] PU" at bounding box center [622, 322] width 153 height 21
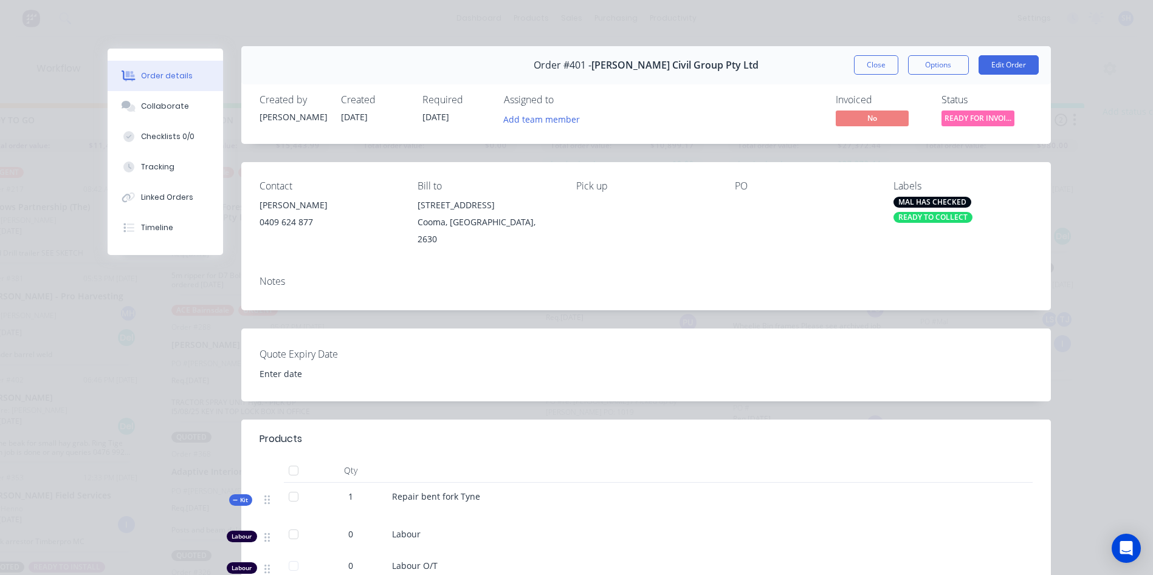
scroll to position [0, 0]
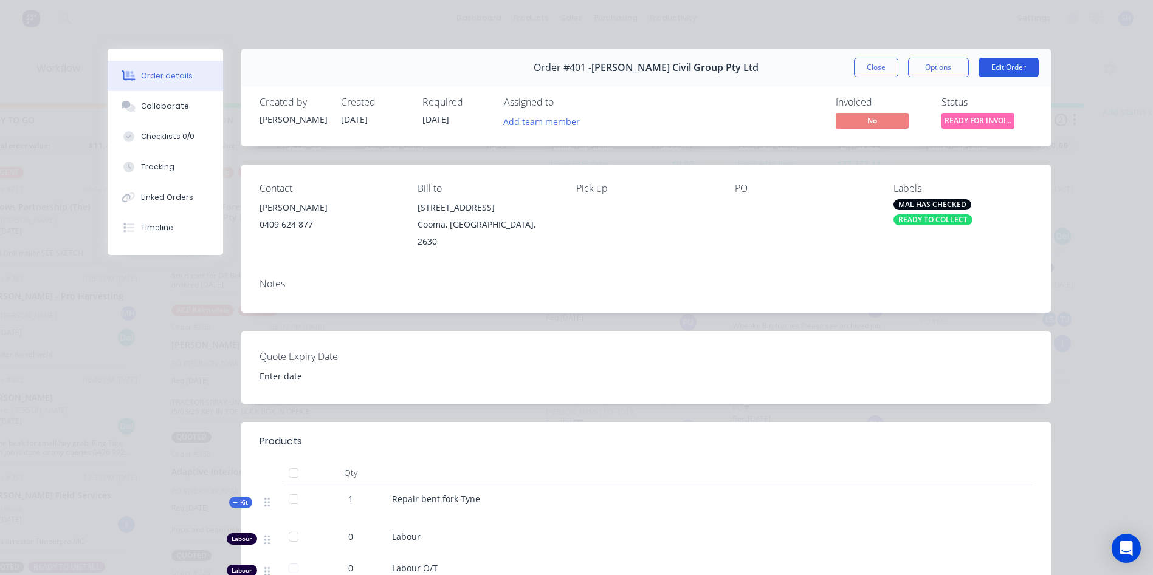
click at [1008, 67] on button "Edit Order" at bounding box center [1008, 67] width 60 height 19
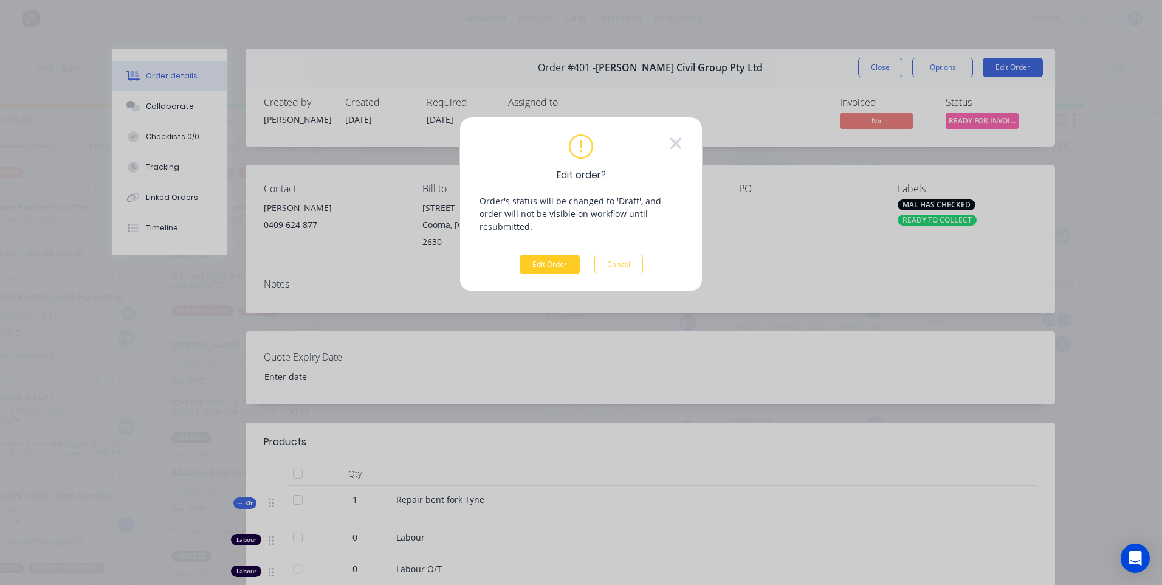
click at [550, 255] on button "Edit Order" at bounding box center [550, 264] width 60 height 19
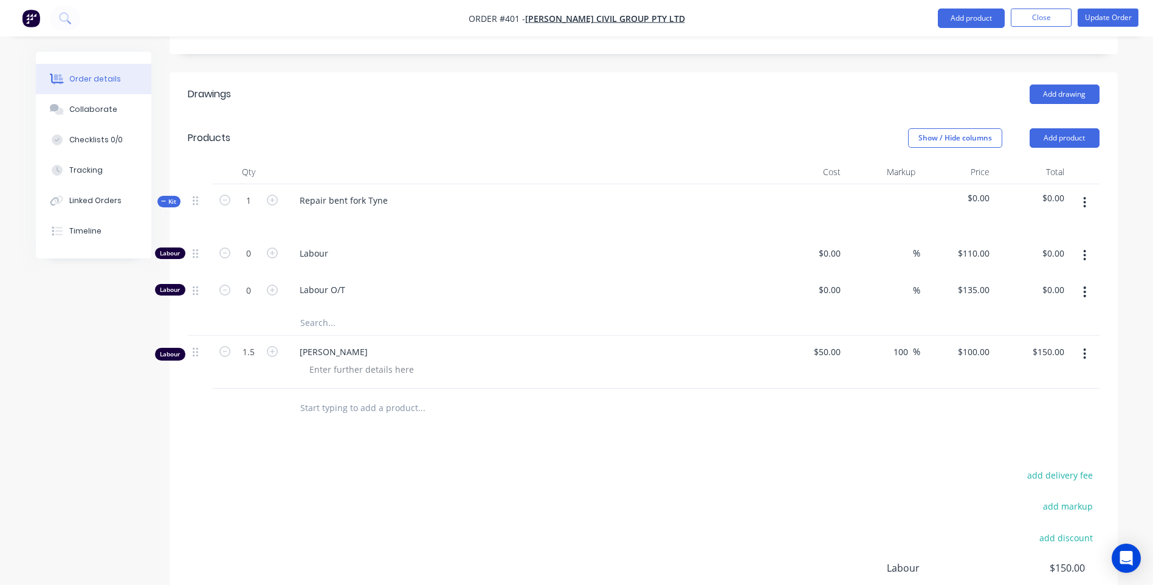
scroll to position [486, 0]
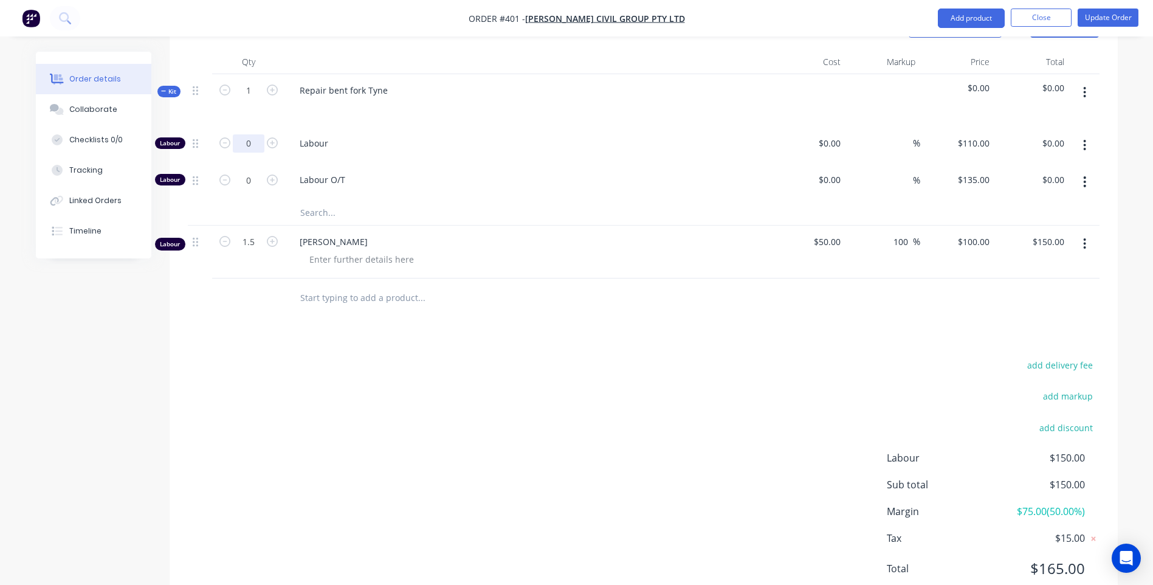
click at [248, 134] on input "0" at bounding box center [249, 143] width 32 height 18
type input "1.5"
type input "110"
type input "$165.00"
type input "$100.00"
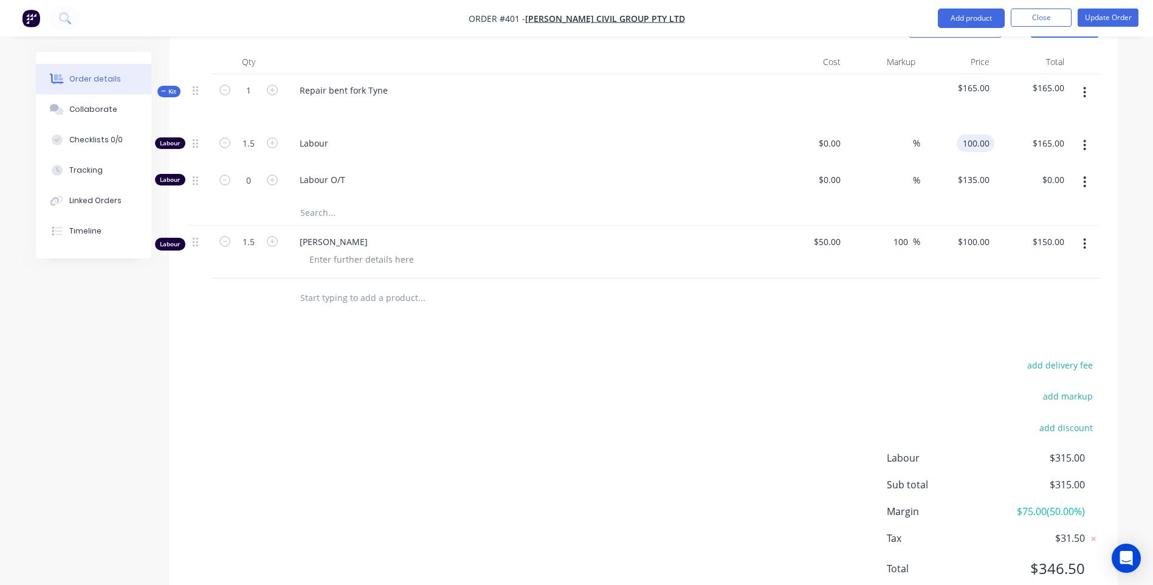
type input "$150.00"
click at [845, 411] on div "add delivery fee add markup add discount Labour $300.00 Sub total $300.00 Margi…" at bounding box center [643, 474] width 911 height 235
click at [1083, 237] on icon "button" at bounding box center [1084, 243] width 3 height 13
click at [1010, 340] on div "Delete" at bounding box center [1042, 349] width 94 height 18
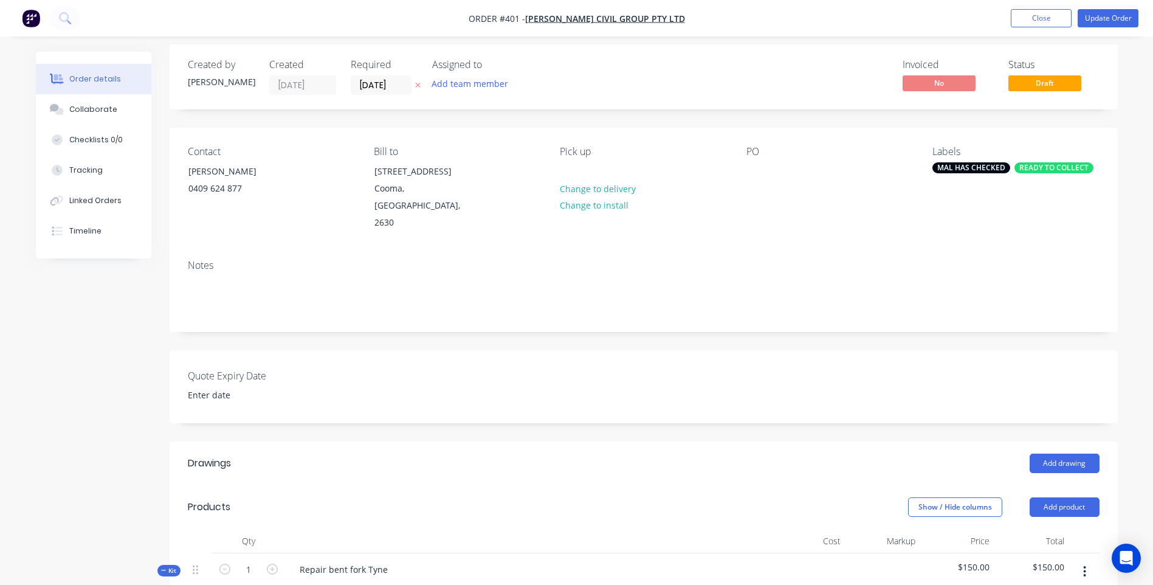
scroll to position [0, 0]
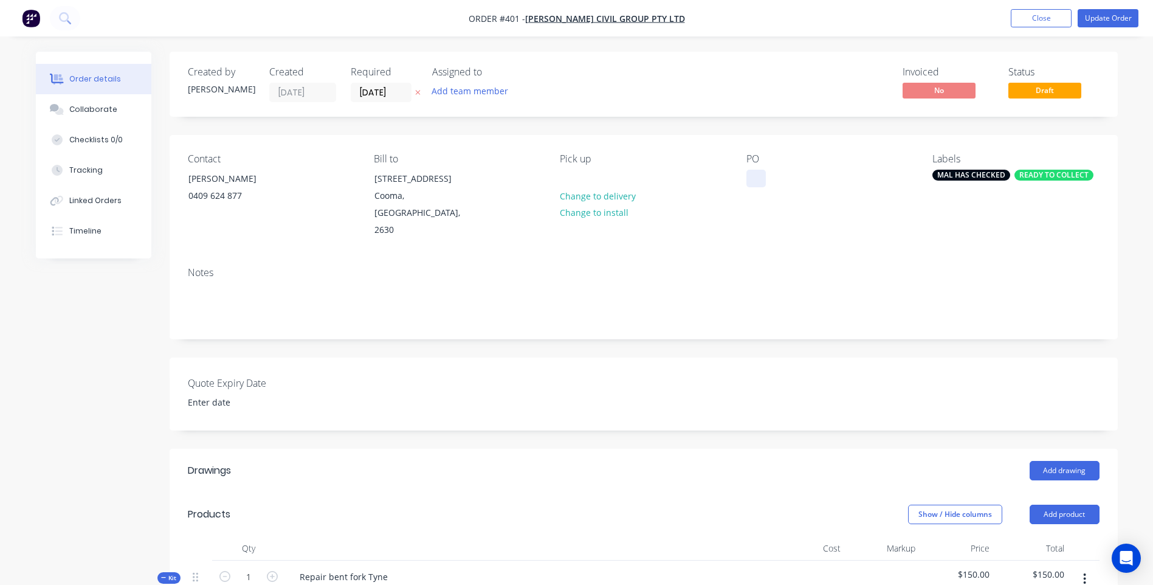
click at [751, 180] on div at bounding box center [755, 179] width 19 height 18
click at [1102, 15] on button "Update Order" at bounding box center [1107, 18] width 61 height 18
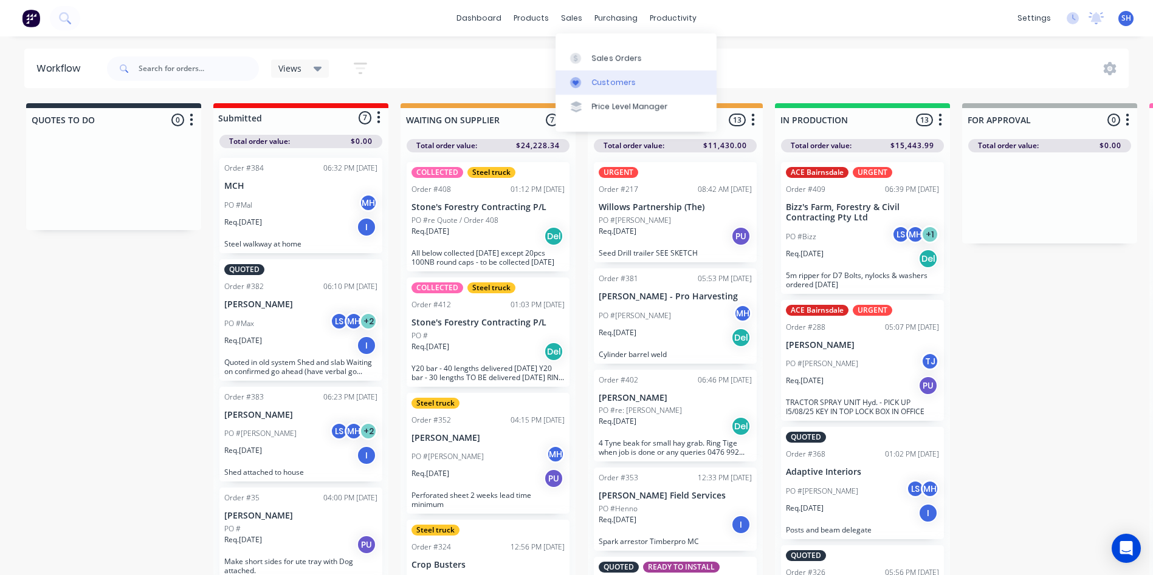
click at [605, 76] on link "Customers" at bounding box center [635, 82] width 161 height 24
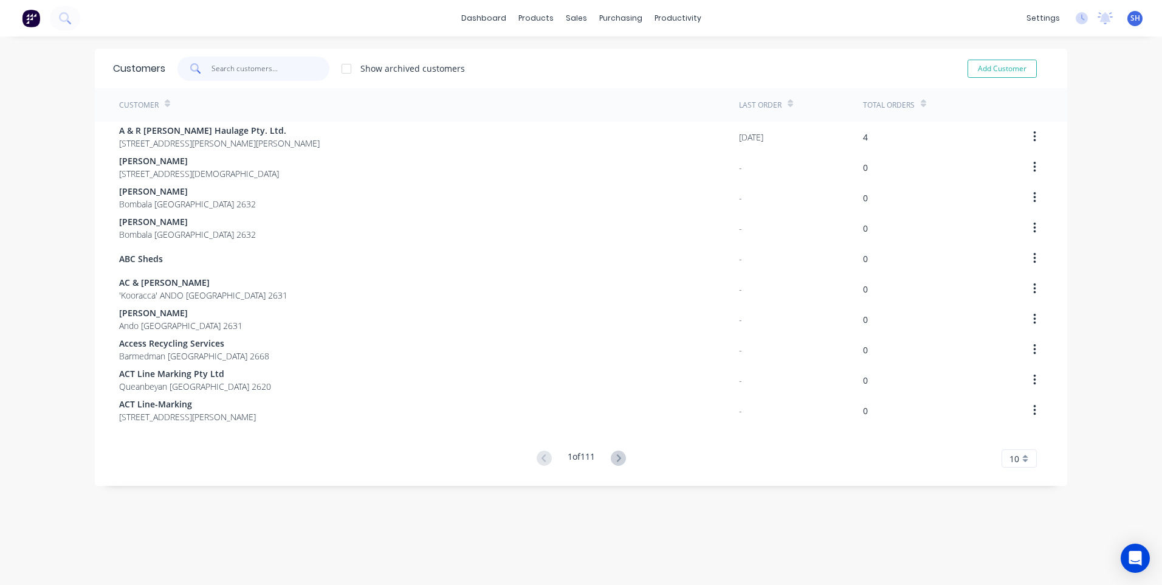
click at [224, 72] on input "text" at bounding box center [270, 69] width 118 height 24
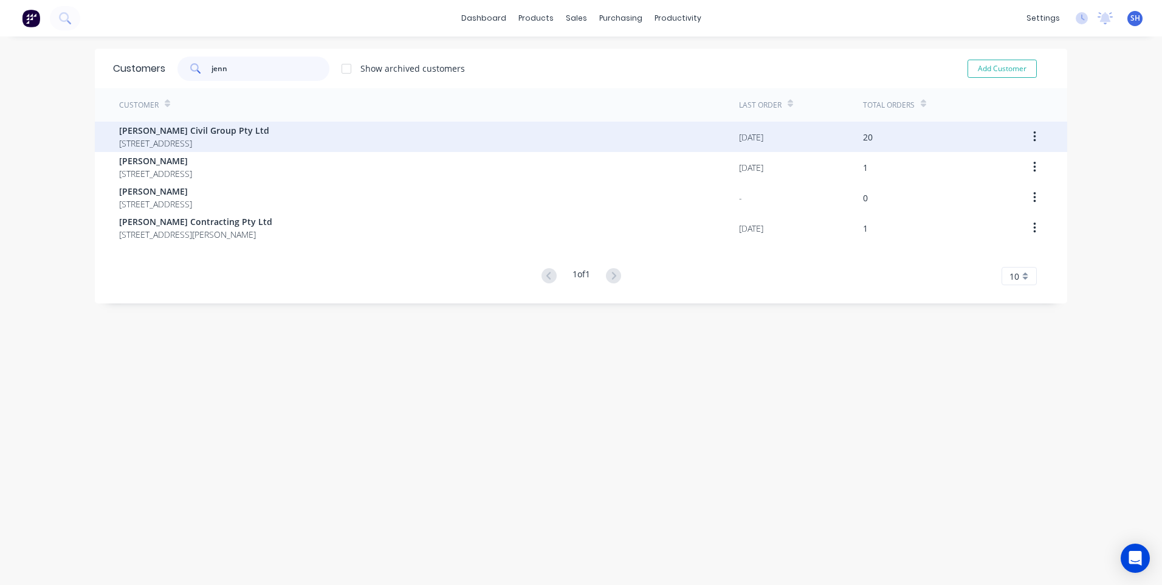
type input "jenn"
click at [207, 132] on span "[PERSON_NAME] Civil Group Pty Ltd" at bounding box center [194, 130] width 150 height 13
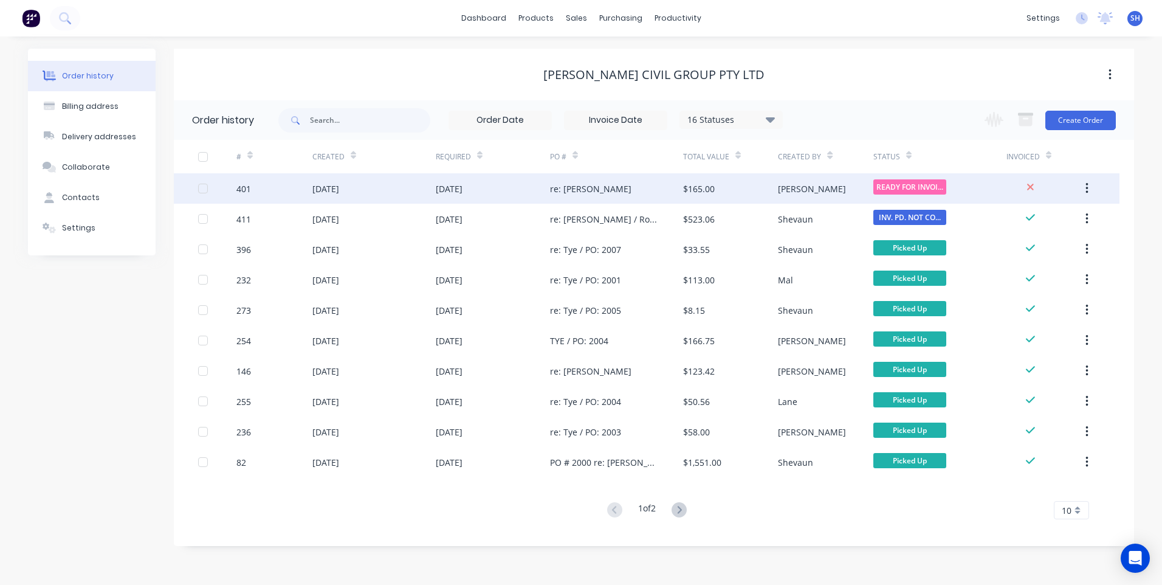
click at [743, 188] on div "$165.00" at bounding box center [730, 188] width 95 height 30
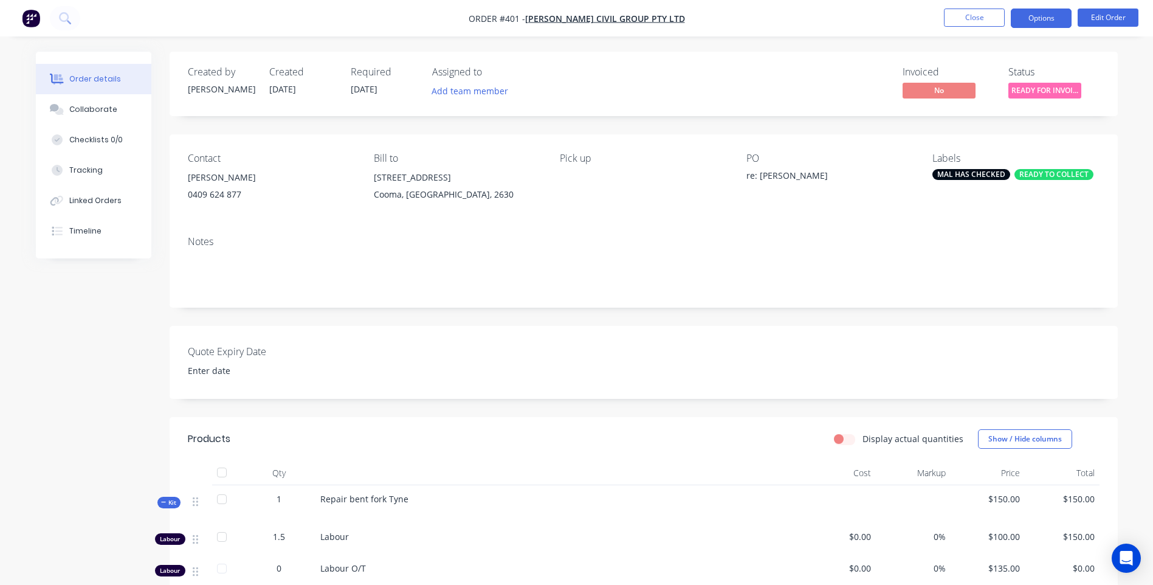
click at [1039, 20] on button "Options" at bounding box center [1041, 18] width 61 height 19
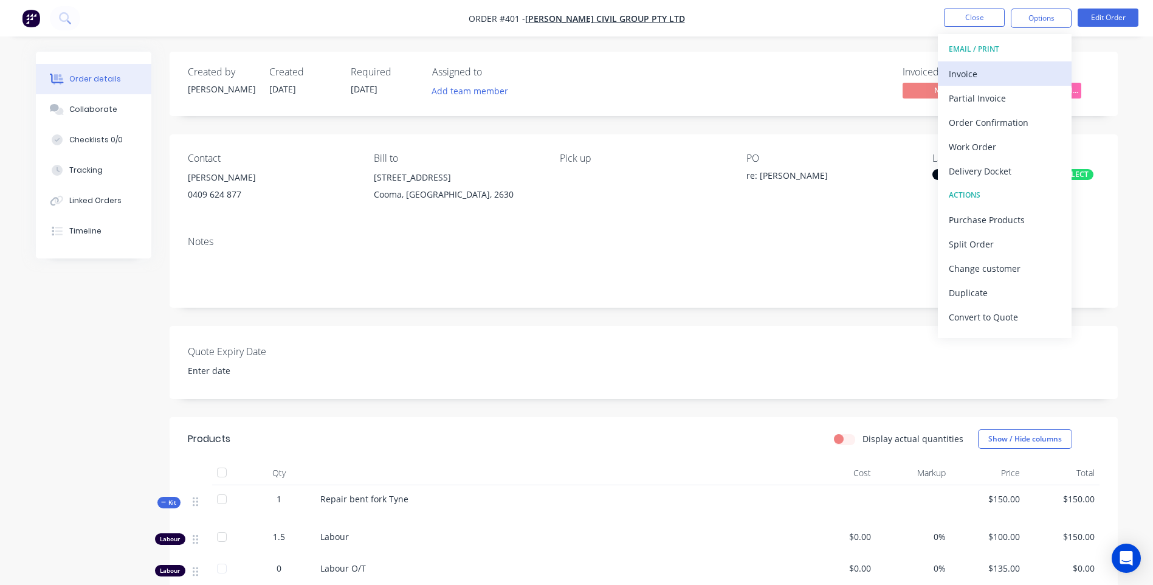
click at [964, 69] on div "Invoice" at bounding box center [1005, 74] width 112 height 18
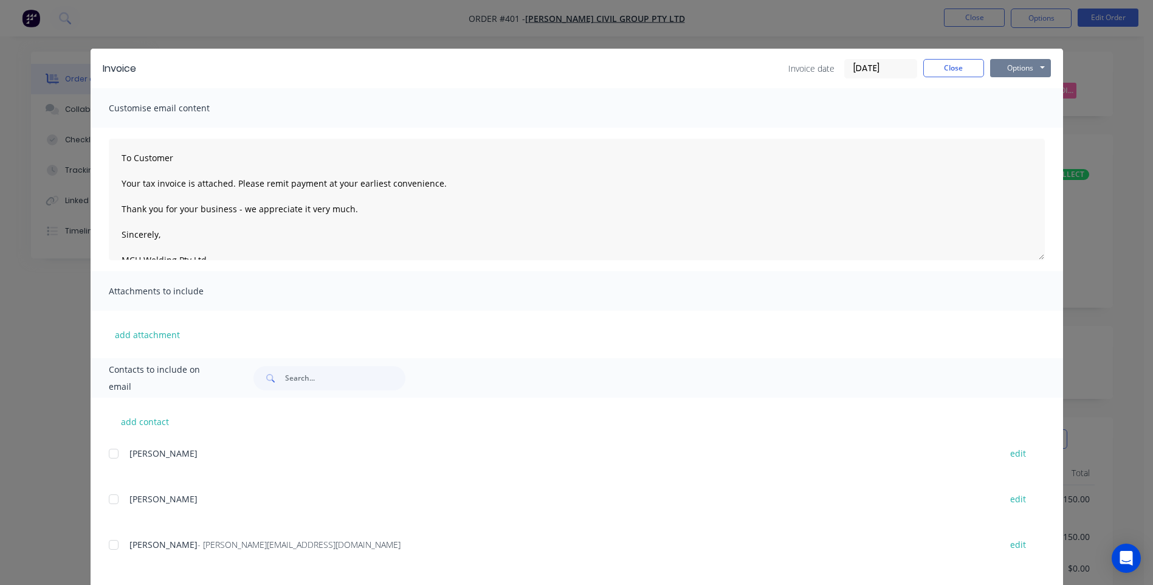
click at [1000, 70] on button "Options" at bounding box center [1020, 68] width 61 height 18
click at [1011, 88] on button "Preview" at bounding box center [1029, 90] width 78 height 20
click at [1012, 69] on button "Options" at bounding box center [1020, 68] width 61 height 18
drag, startPoint x: 108, startPoint y: 543, endPoint x: 530, endPoint y: 568, distance: 422.5
click at [109, 543] on div at bounding box center [113, 544] width 24 height 24
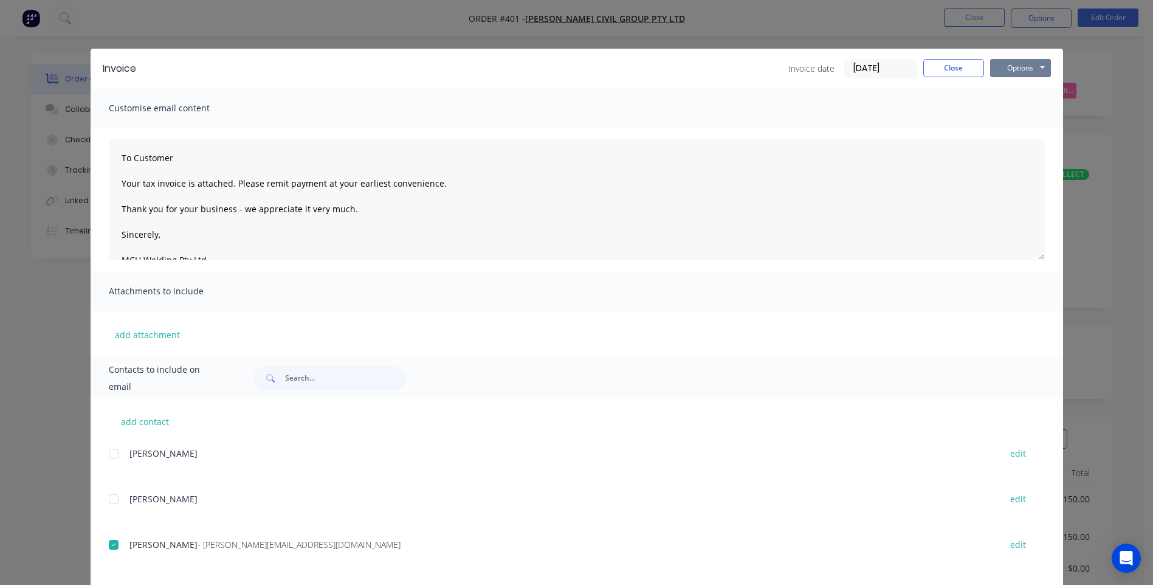
click at [1004, 69] on button "Options" at bounding box center [1020, 68] width 61 height 18
click at [1017, 131] on button "Email" at bounding box center [1029, 130] width 78 height 20
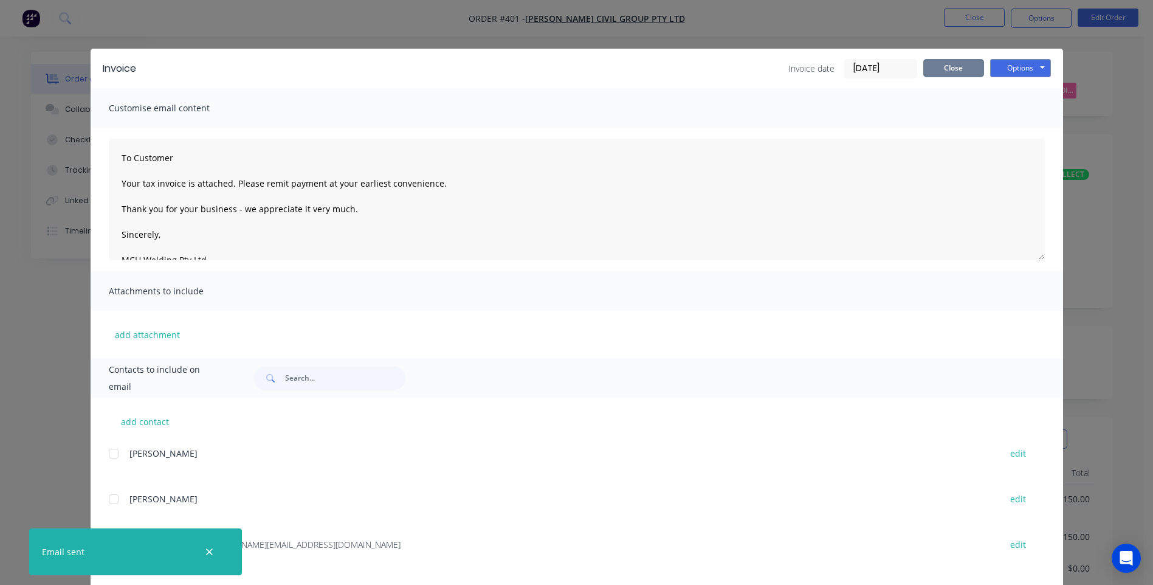
click at [942, 67] on button "Close" at bounding box center [953, 68] width 61 height 18
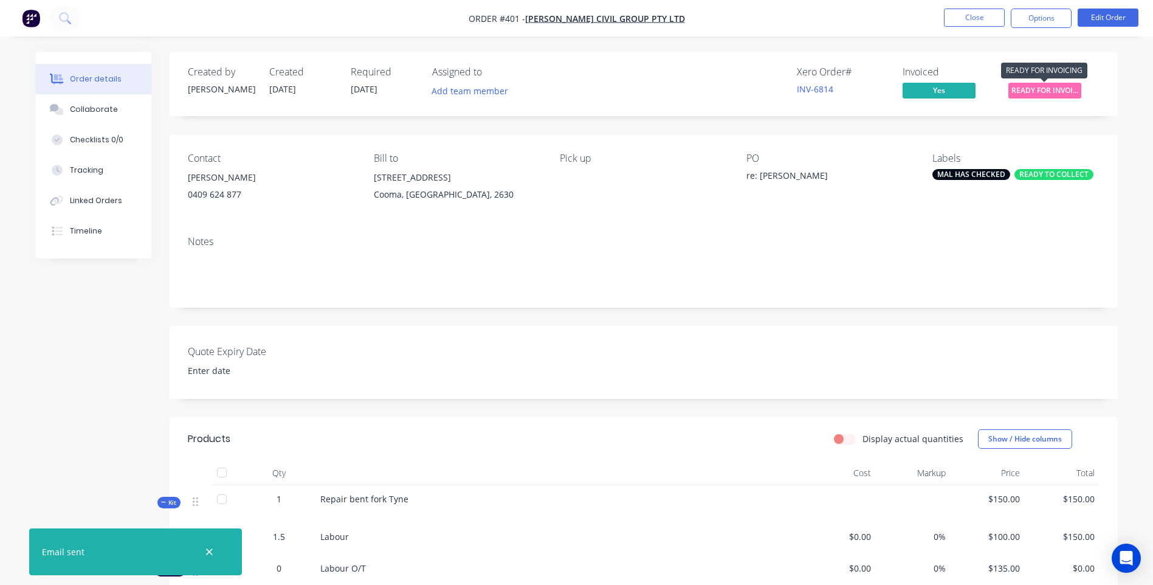
click at [1035, 91] on span "READY FOR INVOI..." at bounding box center [1044, 90] width 73 height 15
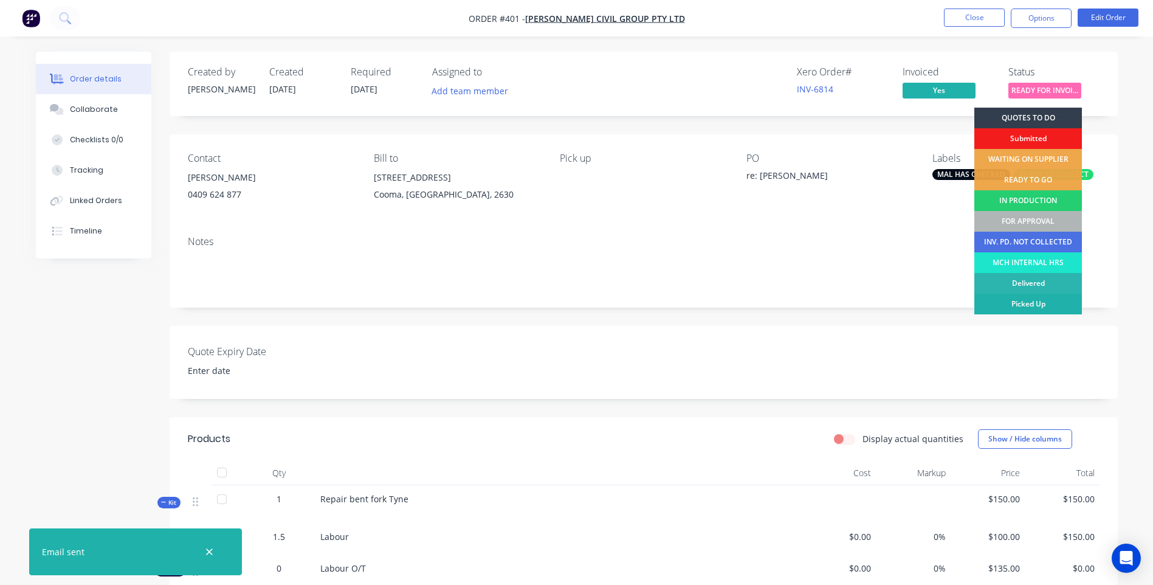
click at [1038, 301] on div "Picked Up" at bounding box center [1028, 303] width 108 height 21
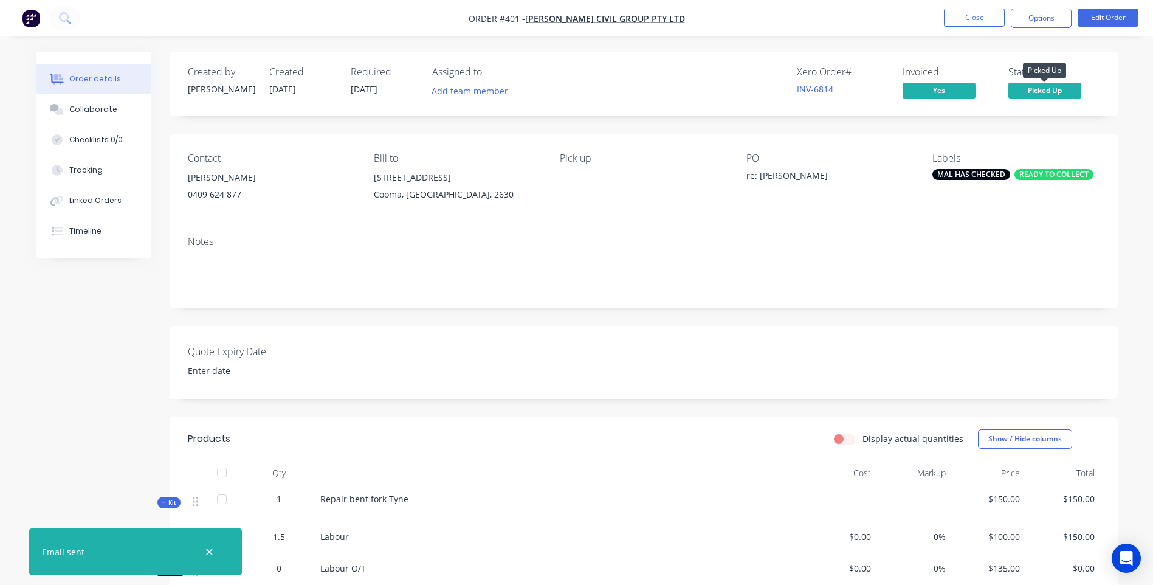
click at [1035, 90] on span "Picked Up" at bounding box center [1044, 90] width 73 height 15
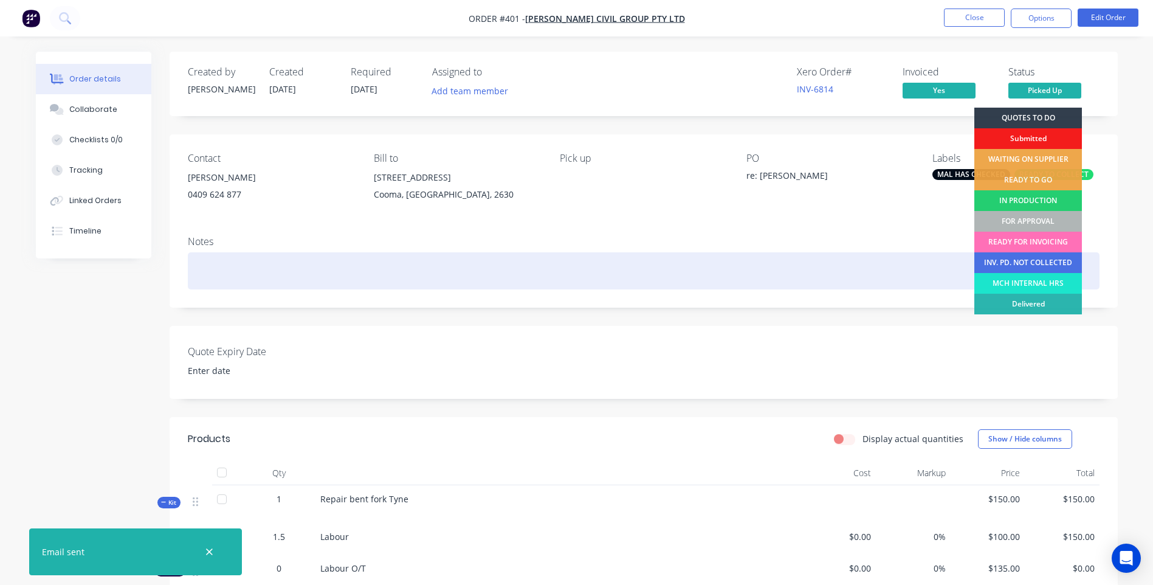
click at [861, 252] on div at bounding box center [643, 270] width 911 height 37
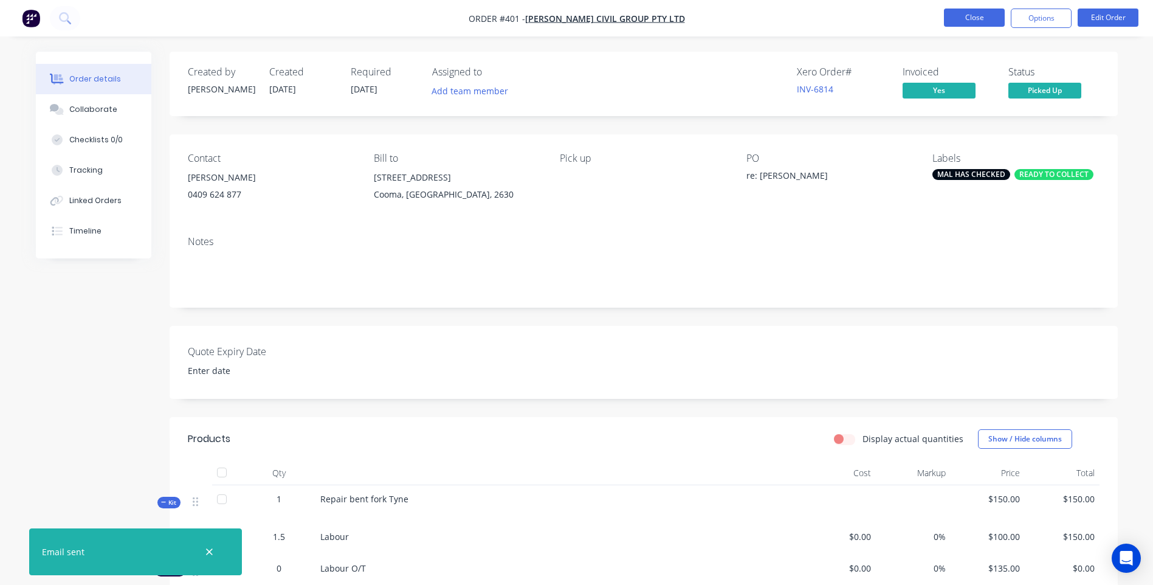
click at [966, 17] on button "Close" at bounding box center [974, 18] width 61 height 18
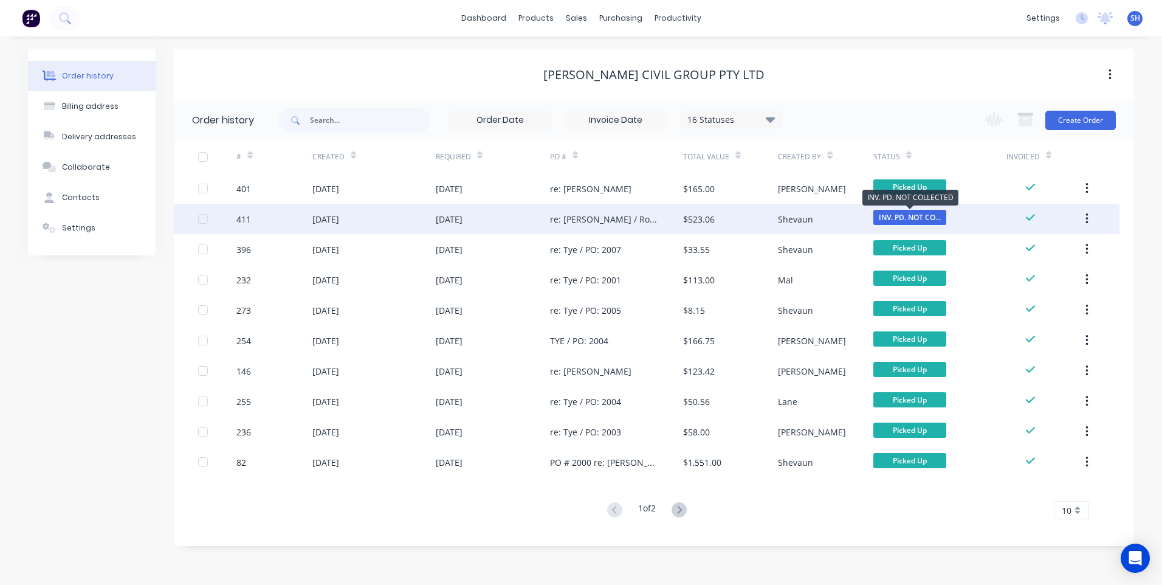
click at [917, 212] on span "INV. PD. NOT CO..." at bounding box center [909, 217] width 73 height 15
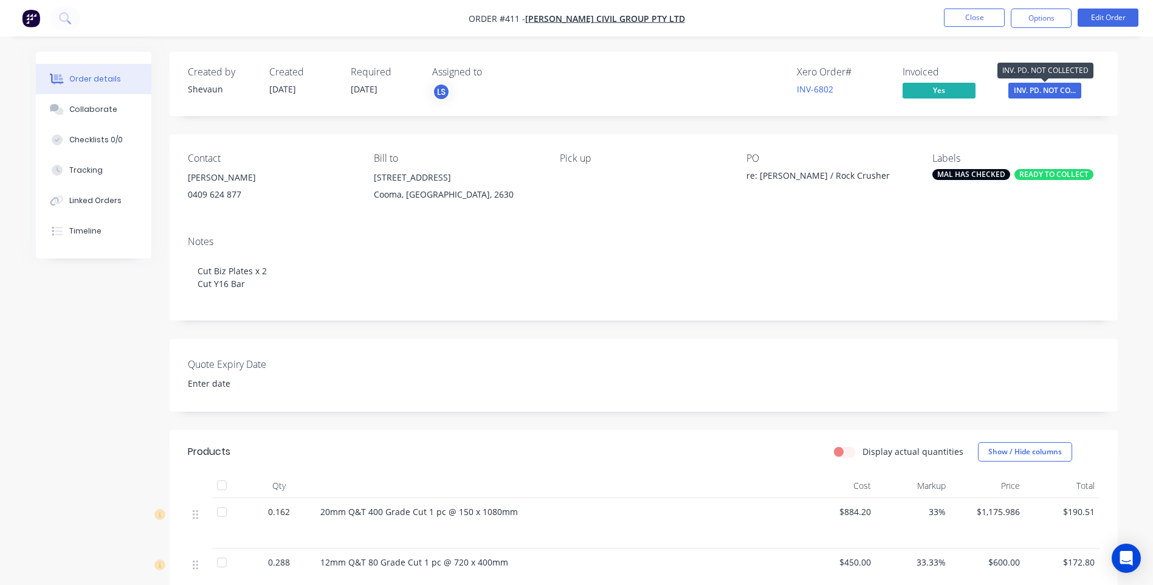
click at [1029, 93] on span "INV. PD. NOT CO..." at bounding box center [1044, 90] width 73 height 15
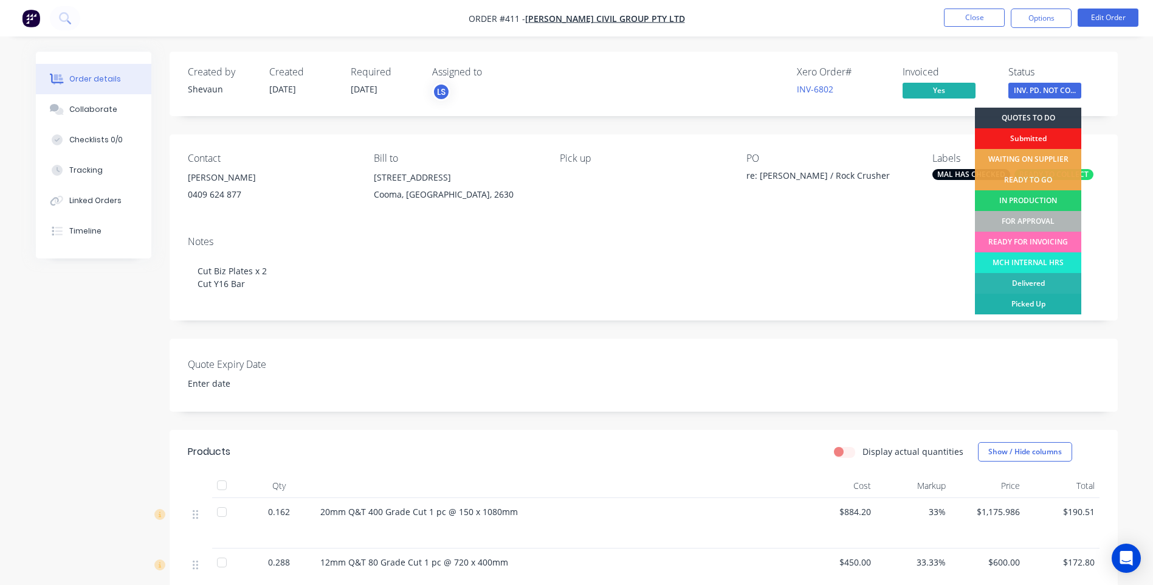
click at [1031, 300] on div "Picked Up" at bounding box center [1028, 303] width 106 height 21
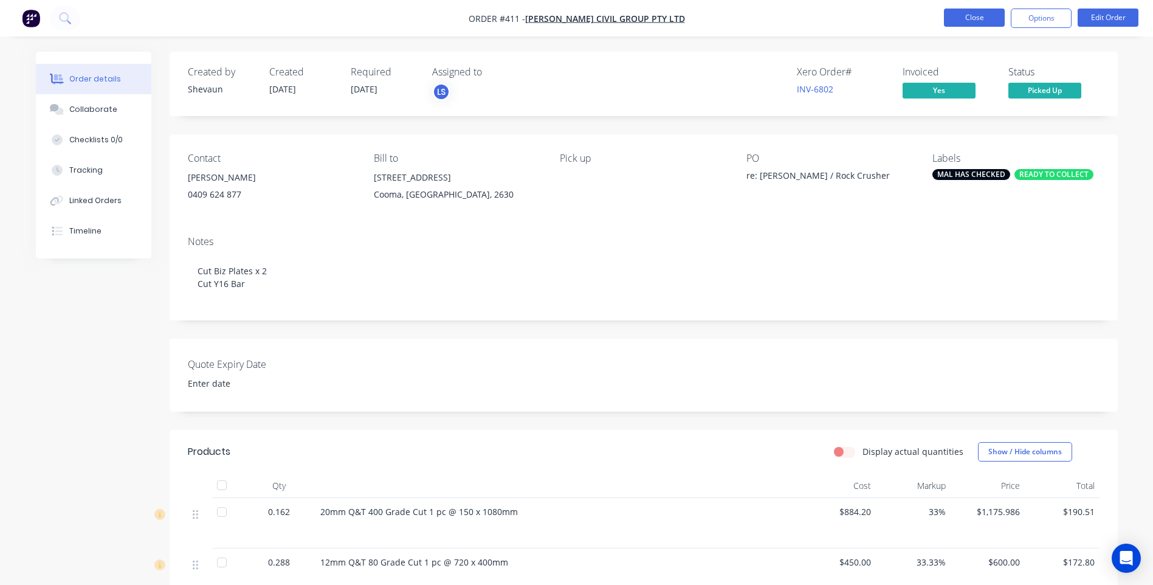
click at [964, 18] on button "Close" at bounding box center [974, 18] width 61 height 18
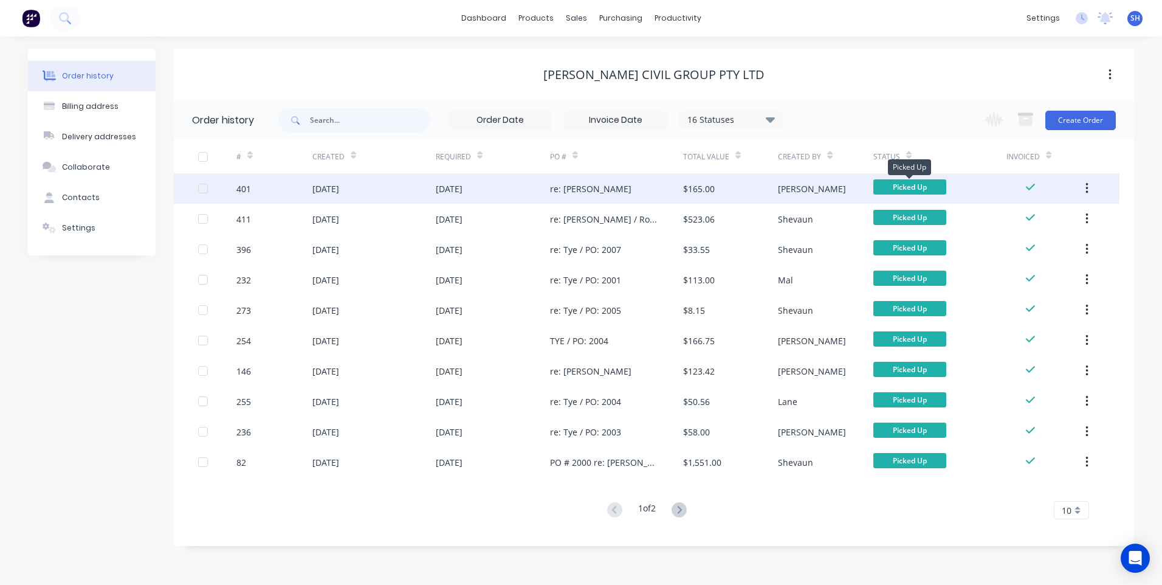
click at [916, 187] on span "Picked Up" at bounding box center [909, 186] width 73 height 15
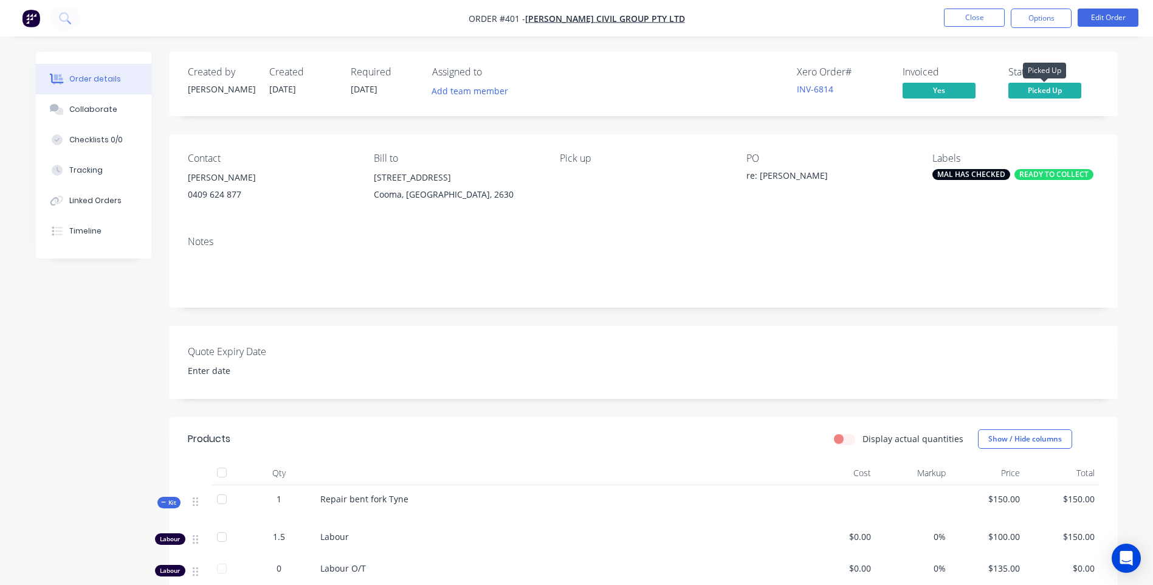
click at [1048, 90] on span "Picked Up" at bounding box center [1044, 90] width 73 height 15
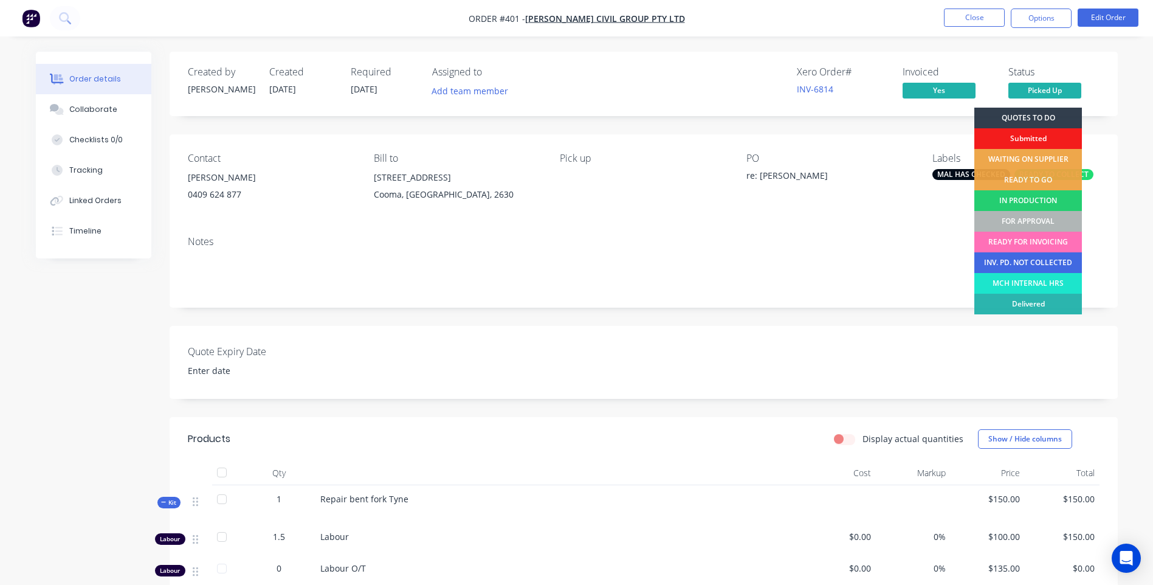
click at [1055, 261] on div "INV. PD. NOT COLLECTED" at bounding box center [1028, 262] width 108 height 21
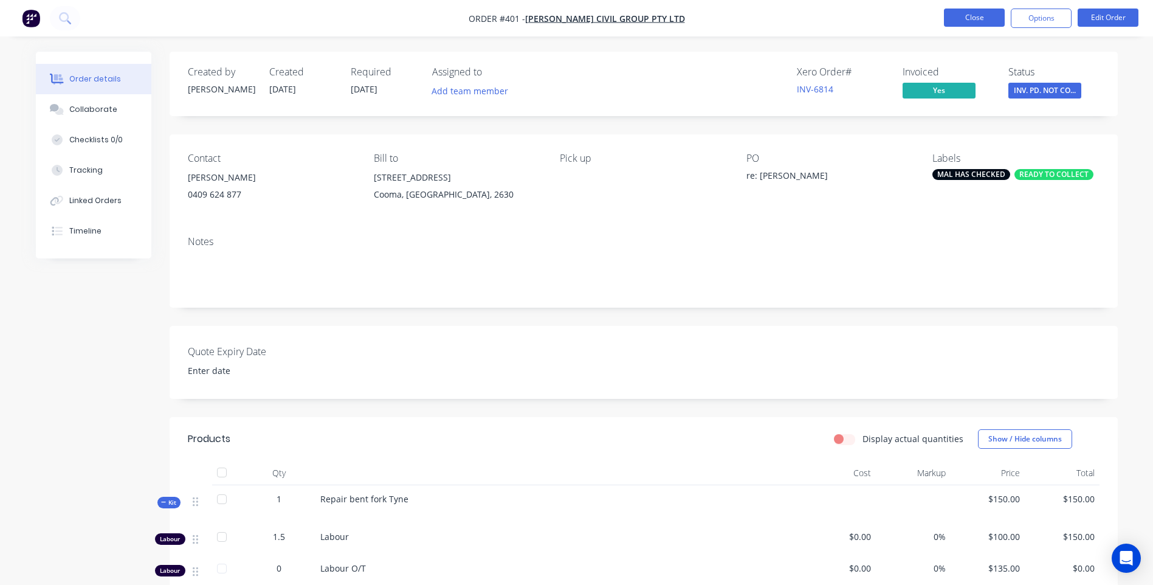
click at [976, 16] on button "Close" at bounding box center [974, 18] width 61 height 18
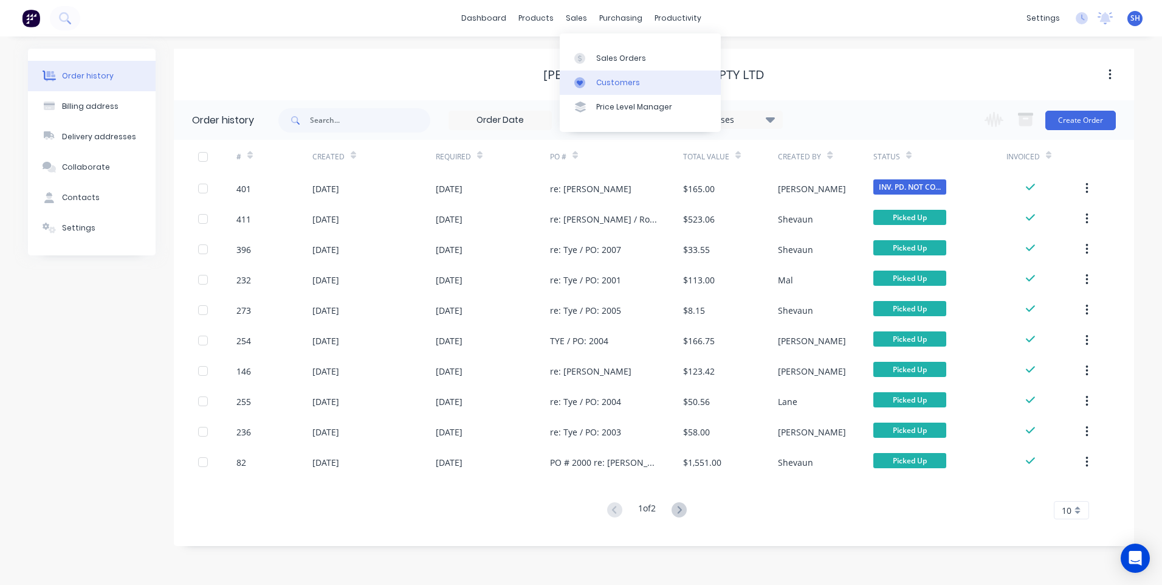
click at [613, 77] on div "Customers" at bounding box center [618, 82] width 44 height 11
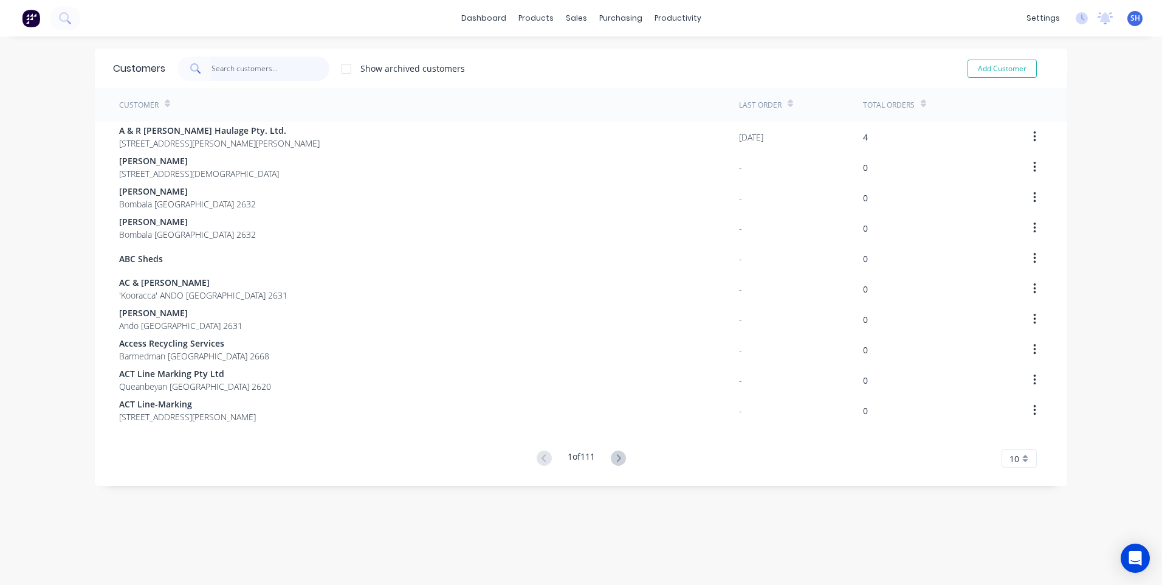
click at [214, 65] on input "text" at bounding box center [270, 69] width 118 height 24
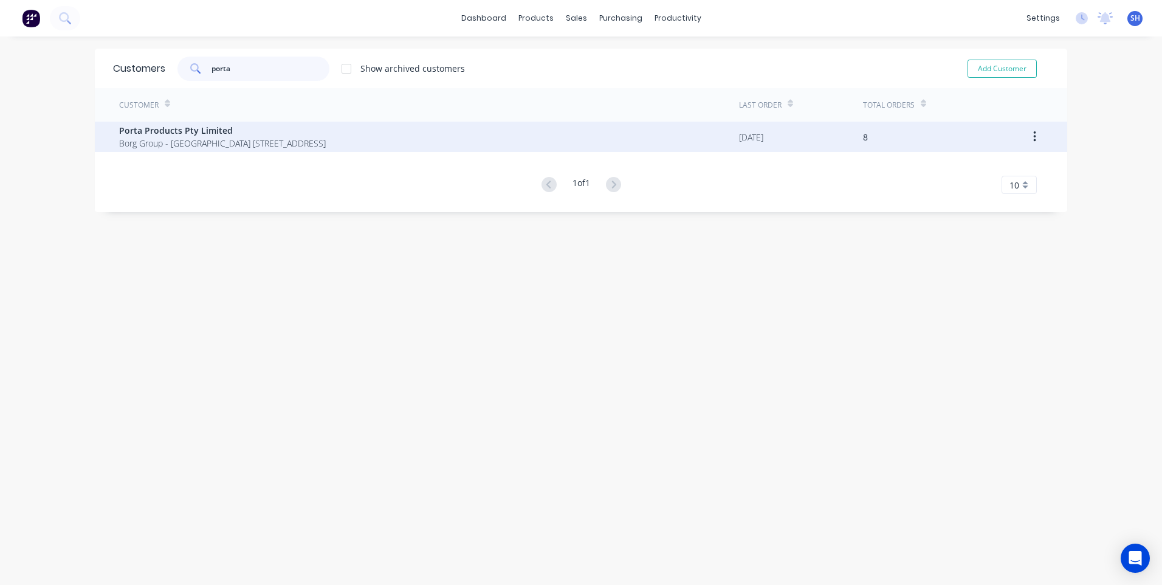
type input "porta"
click at [188, 130] on span "Porta Products Pty Limited" at bounding box center [222, 130] width 207 height 13
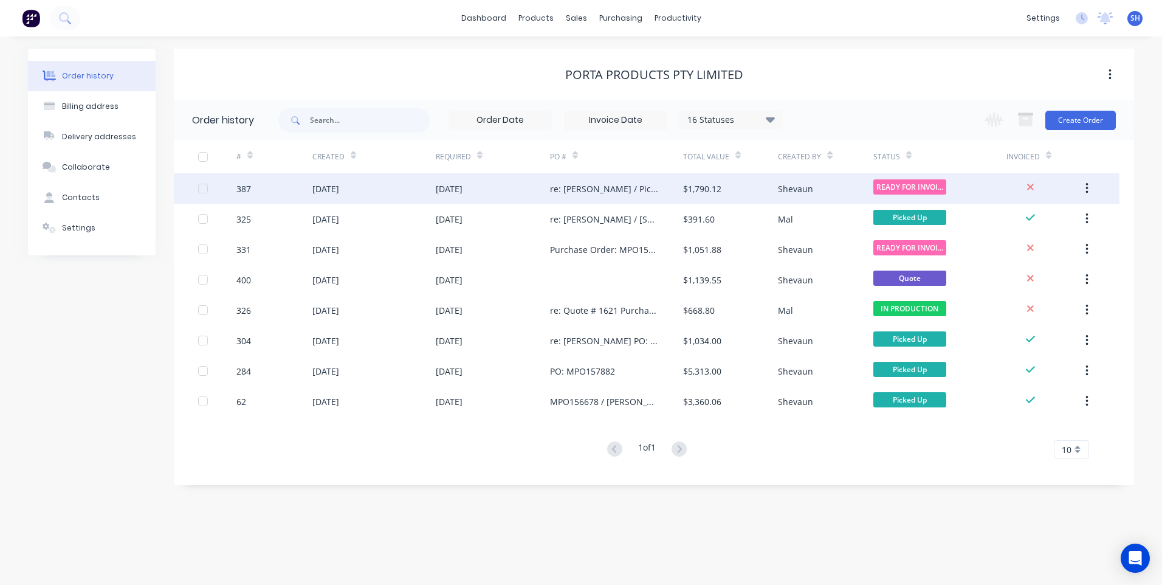
click at [510, 188] on div "[DATE]" at bounding box center [493, 188] width 114 height 30
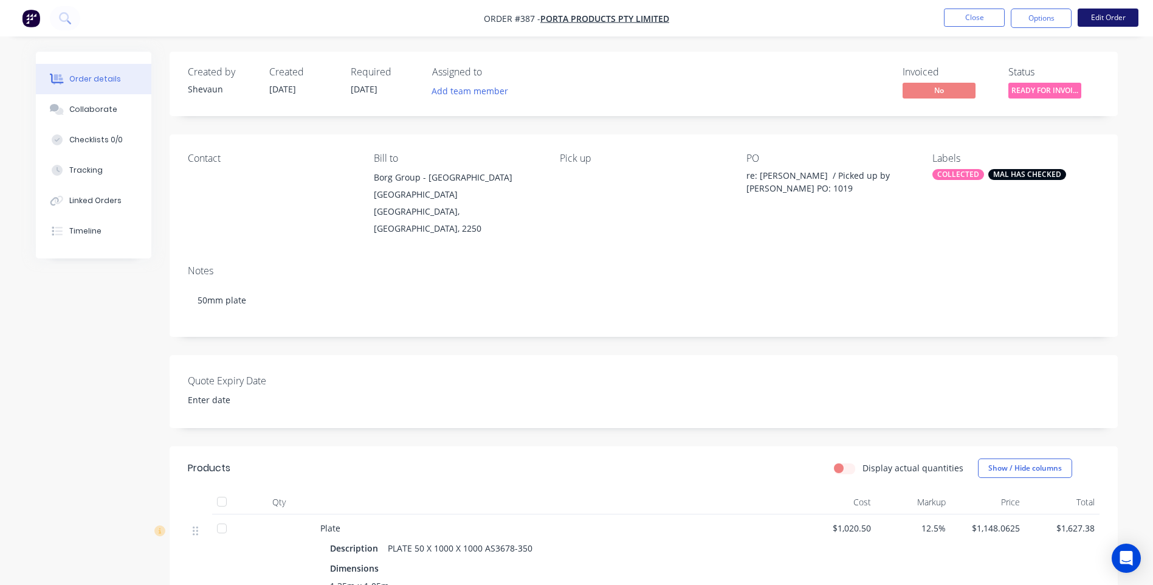
click at [1106, 19] on button "Edit Order" at bounding box center [1107, 18] width 61 height 18
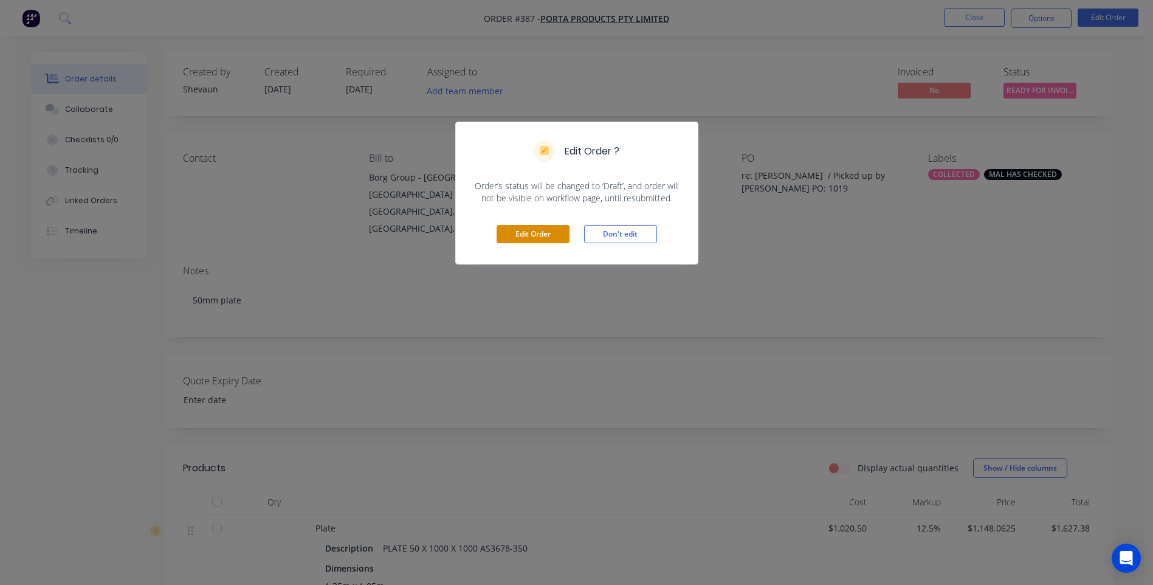
click at [545, 230] on button "Edit Order" at bounding box center [532, 234] width 73 height 18
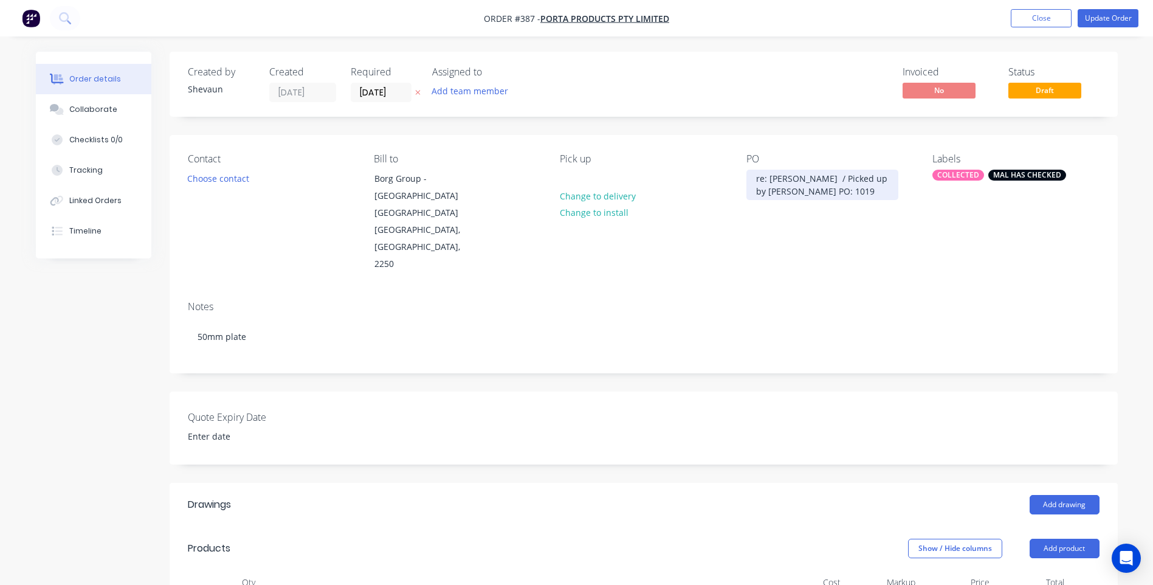
drag, startPoint x: 848, startPoint y: 179, endPoint x: 885, endPoint y: 182, distance: 37.9
drag, startPoint x: 847, startPoint y: 181, endPoint x: 867, endPoint y: 176, distance: 20.6
click at [851, 181] on div "re: [PERSON_NAME] / Picked up by [PERSON_NAME] PO: 1019" at bounding box center [822, 191] width 152 height 43
click at [817, 240] on div "Contact Choose contact [PERSON_NAME] to [PERSON_NAME] Group - Bombala Site [STR…" at bounding box center [644, 213] width 948 height 156
click at [789, 191] on div "re: [PERSON_NAME] / Picked up by [PERSON_NAME] PO: 1019" at bounding box center [822, 185] width 152 height 30
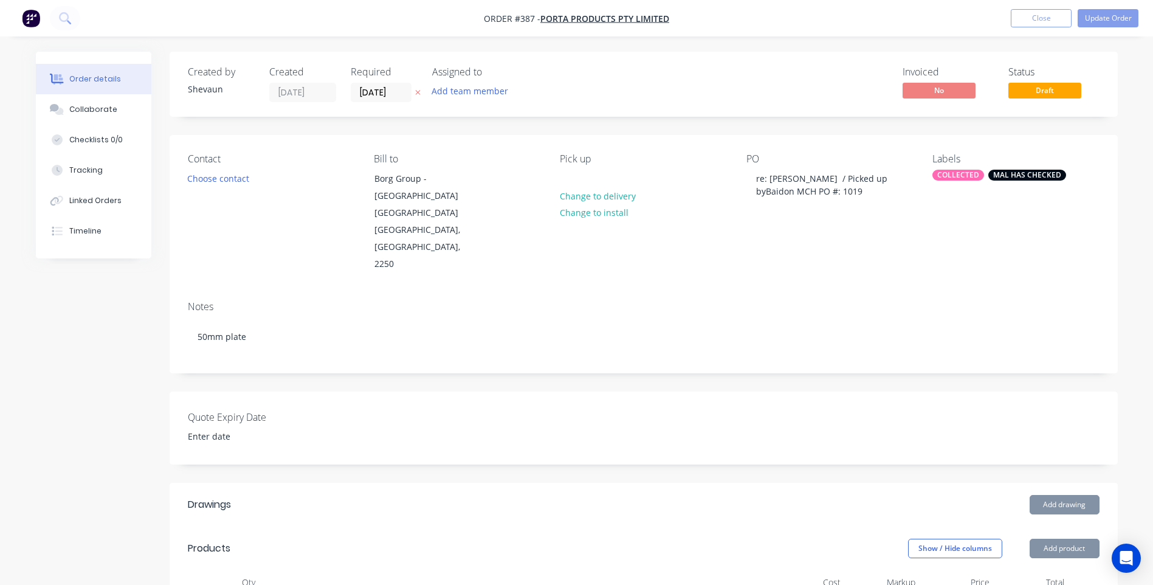
click at [781, 238] on div "PO re: [PERSON_NAME] / Picked up by [PERSON_NAME] PO #: 1019" at bounding box center [829, 213] width 166 height 120
click at [1111, 18] on button "Update Order" at bounding box center [1107, 18] width 61 height 18
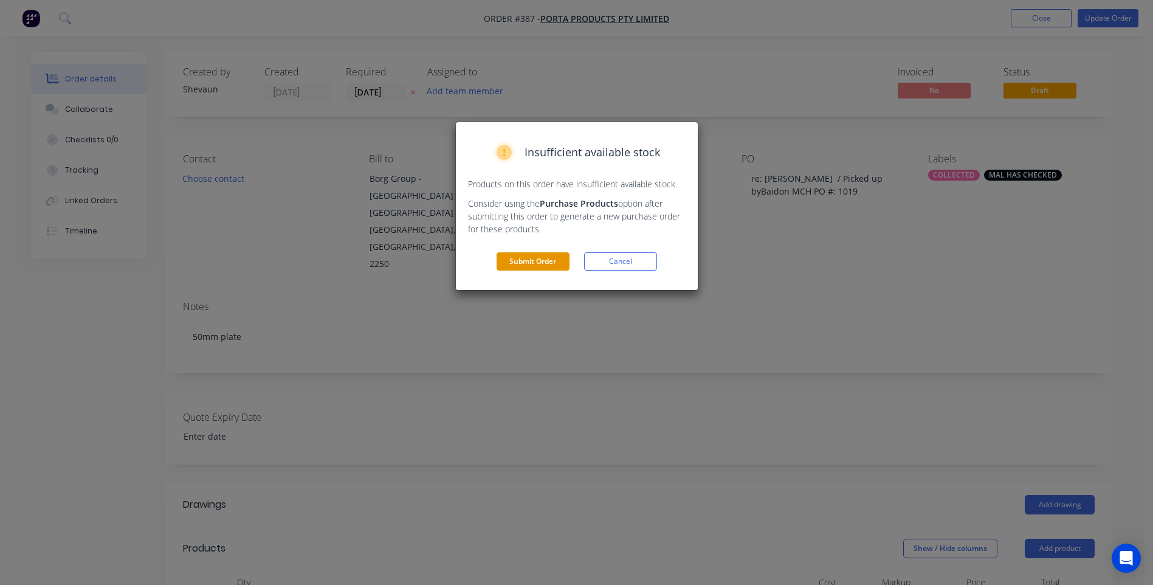
click at [540, 259] on button "Submit Order" at bounding box center [532, 261] width 73 height 18
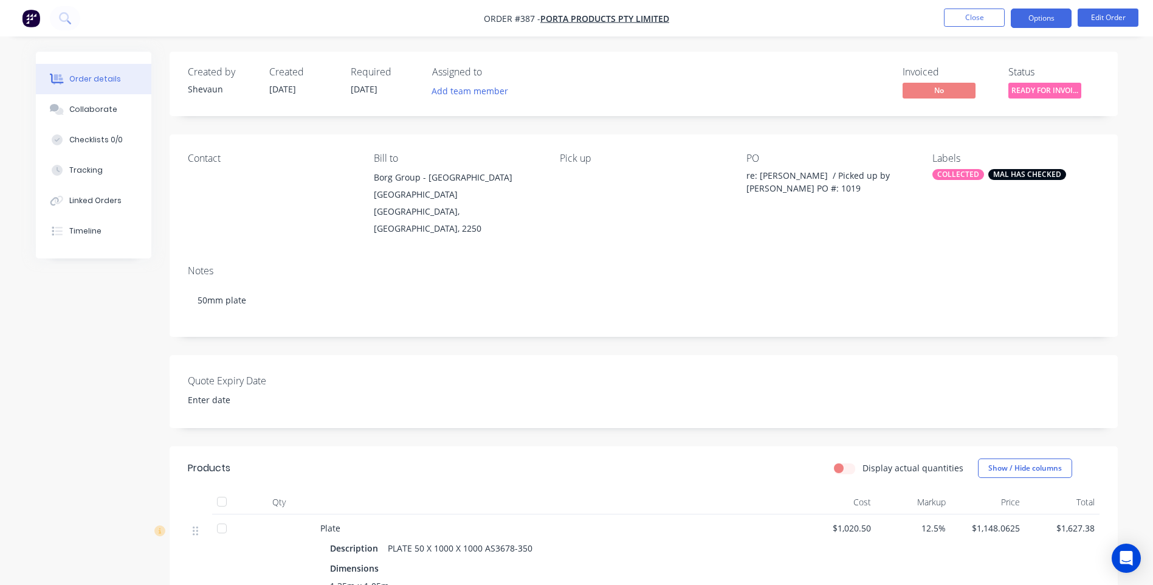
click at [1047, 18] on button "Options" at bounding box center [1041, 18] width 61 height 19
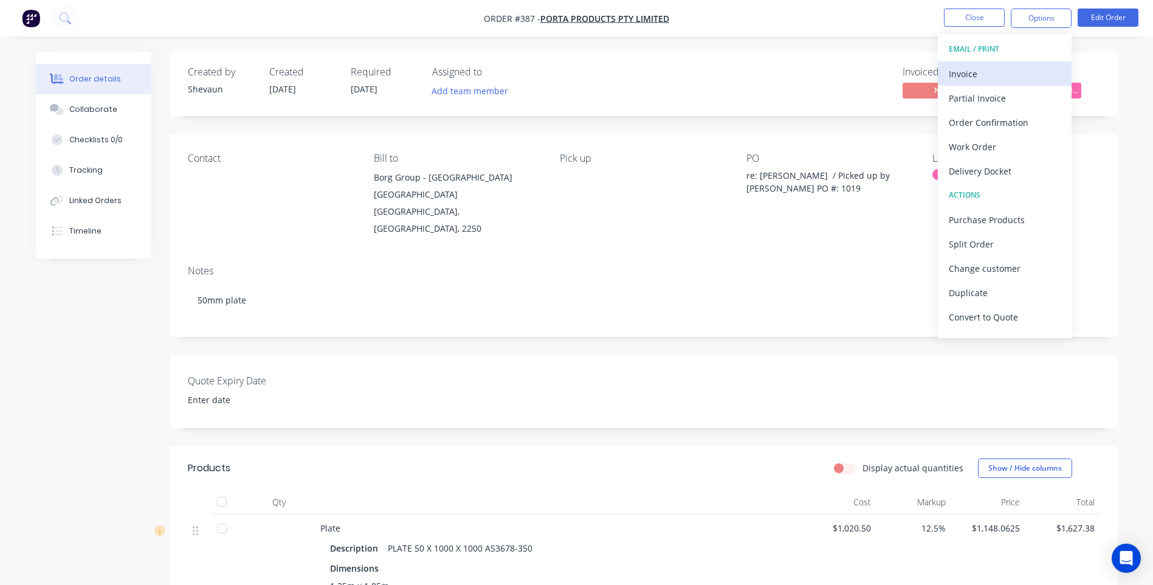
click at [969, 71] on div "Invoice" at bounding box center [1005, 74] width 112 height 18
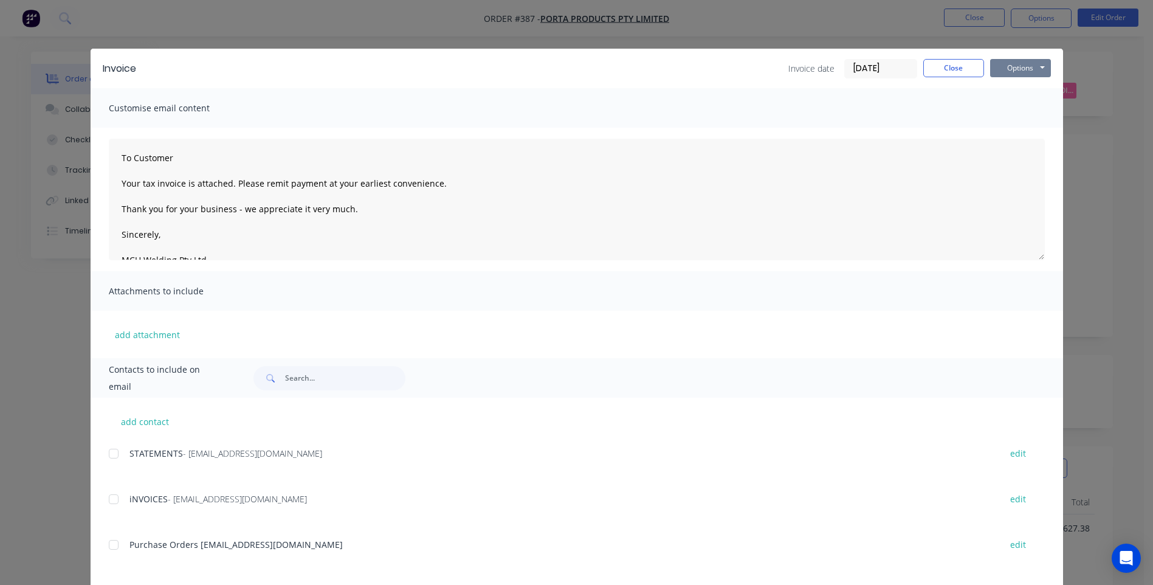
click at [1001, 67] on button "Options" at bounding box center [1020, 68] width 61 height 18
click at [1023, 89] on button "Preview" at bounding box center [1029, 90] width 78 height 20
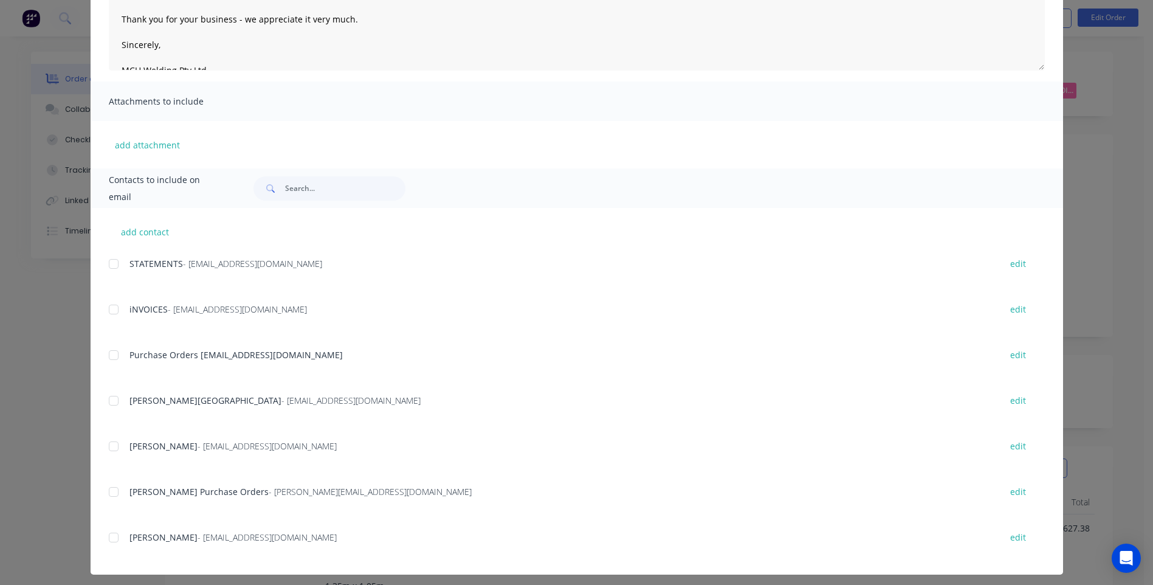
scroll to position [196, 0]
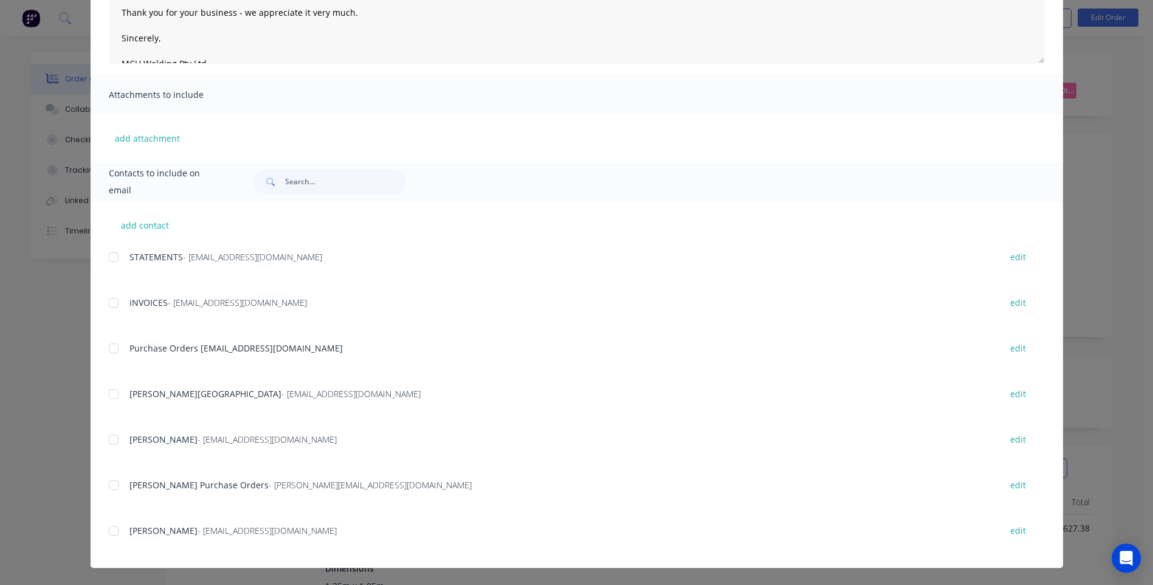
click at [109, 439] on div at bounding box center [113, 439] width 24 height 24
click at [109, 349] on div at bounding box center [113, 348] width 24 height 24
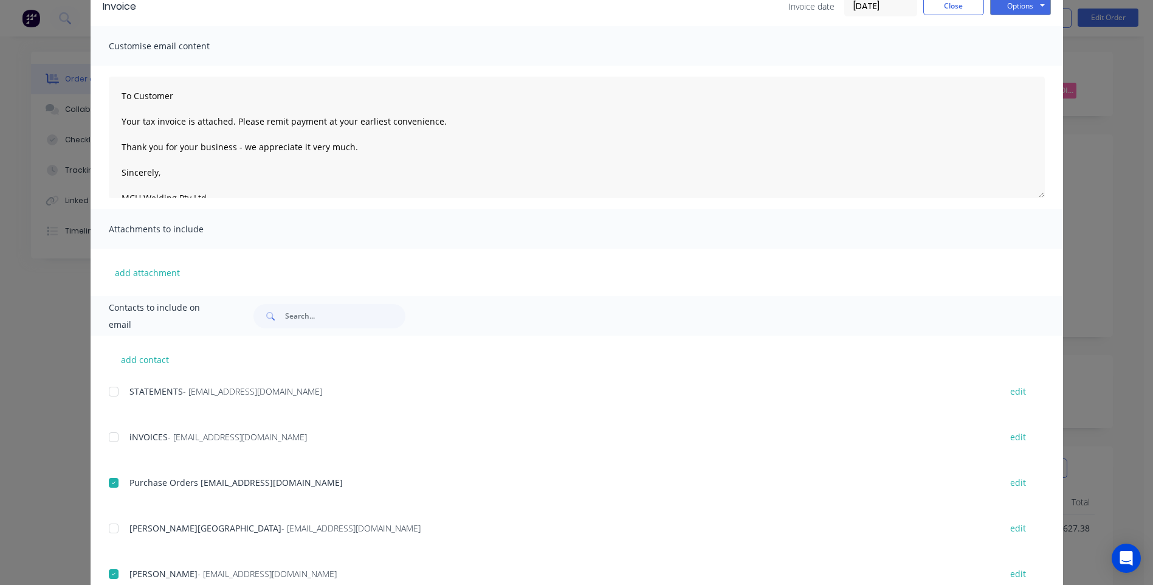
scroll to position [0, 0]
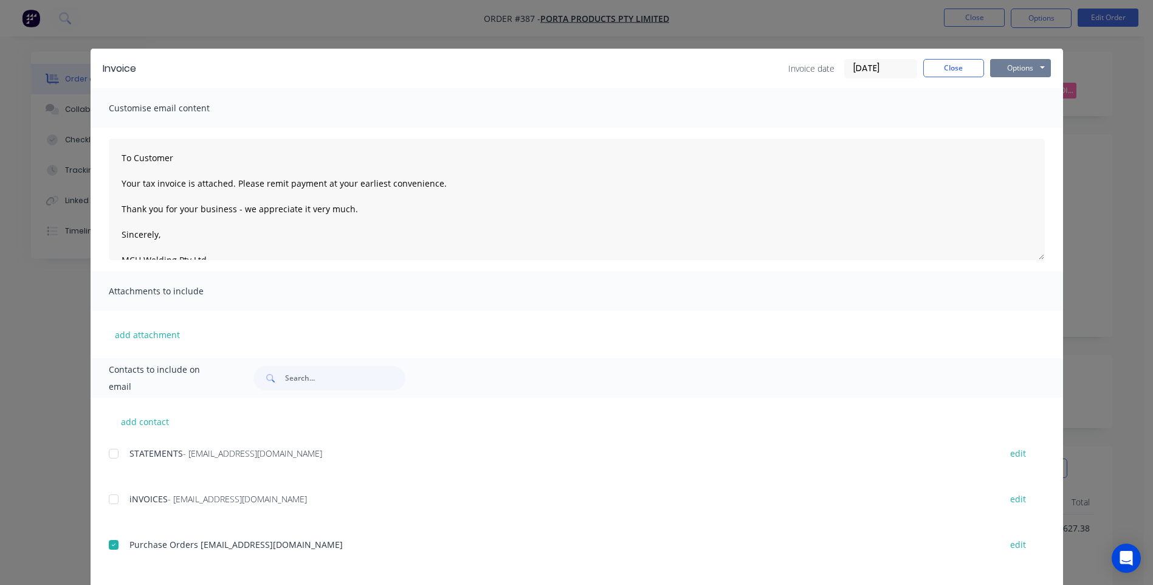
click at [1018, 69] on button "Options" at bounding box center [1020, 68] width 61 height 18
click at [1023, 87] on button "Preview" at bounding box center [1029, 90] width 78 height 20
click at [1004, 64] on button "Options" at bounding box center [1020, 68] width 61 height 18
click at [935, 136] on div "To Customer Your tax invoice is attached. Please remit payment at your earliest…" at bounding box center [577, 199] width 972 height 143
click at [1006, 68] on button "Options" at bounding box center [1020, 68] width 61 height 18
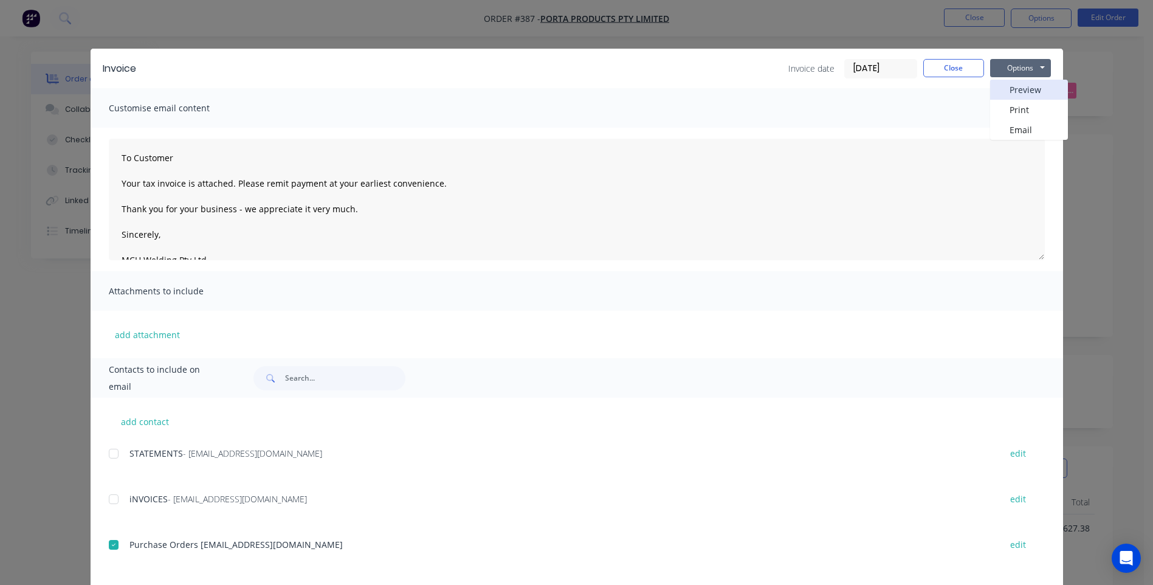
click at [1030, 88] on button "Preview" at bounding box center [1029, 90] width 78 height 20
click at [1020, 67] on button "Options" at bounding box center [1020, 68] width 61 height 18
click at [1011, 127] on button "Email" at bounding box center [1029, 130] width 78 height 20
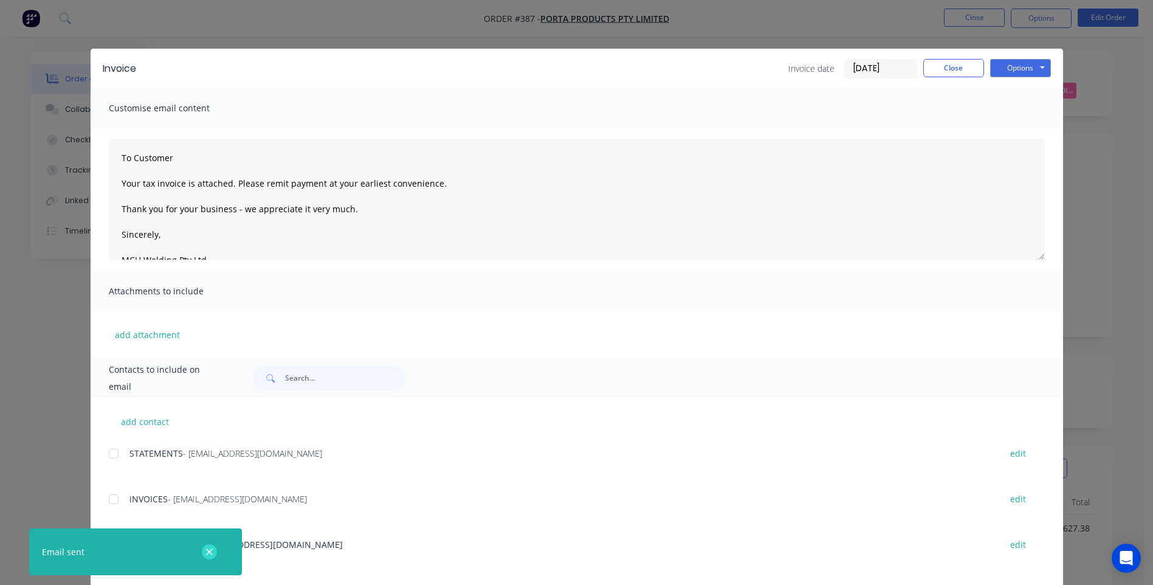
click at [205, 551] on icon "button" at bounding box center [209, 551] width 8 height 11
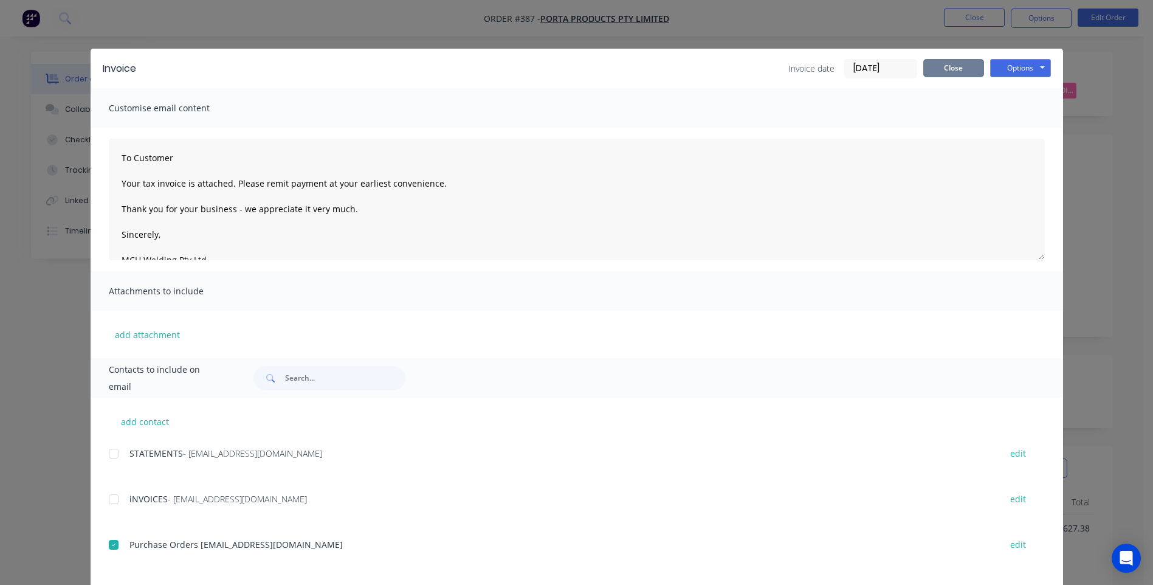
click at [948, 72] on button "Close" at bounding box center [953, 68] width 61 height 18
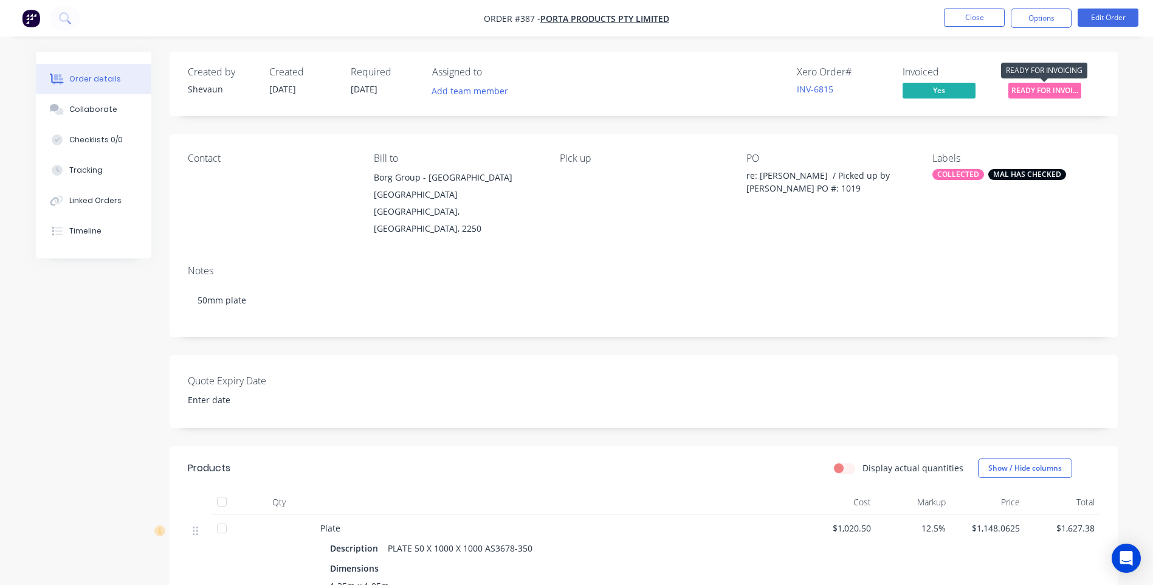
click at [1042, 90] on span "READY FOR INVOI..." at bounding box center [1044, 90] width 73 height 15
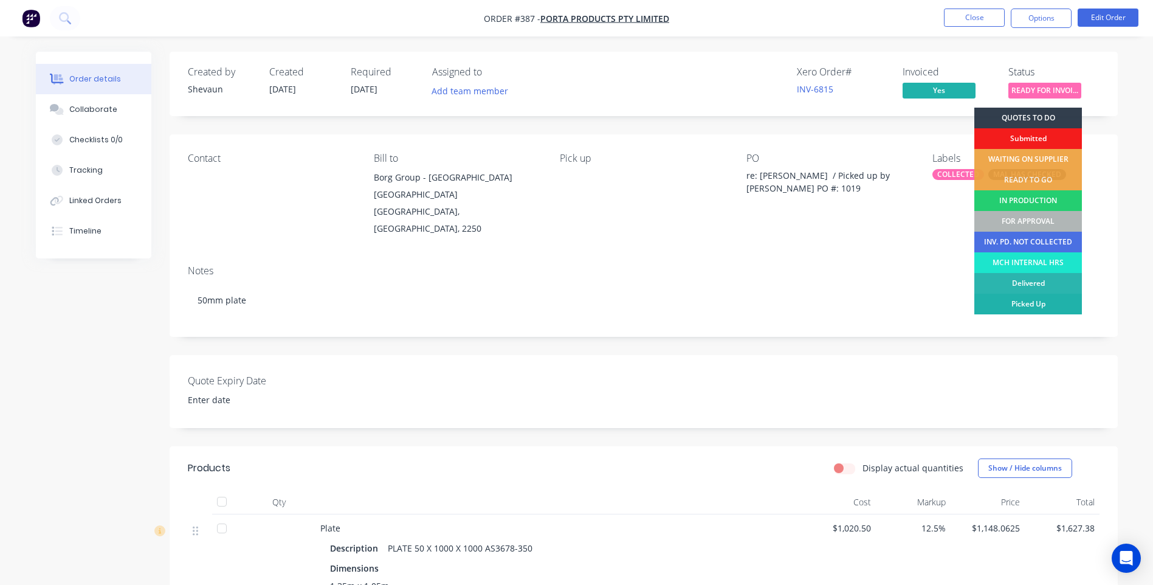
click at [1047, 301] on div "Picked Up" at bounding box center [1028, 303] width 108 height 21
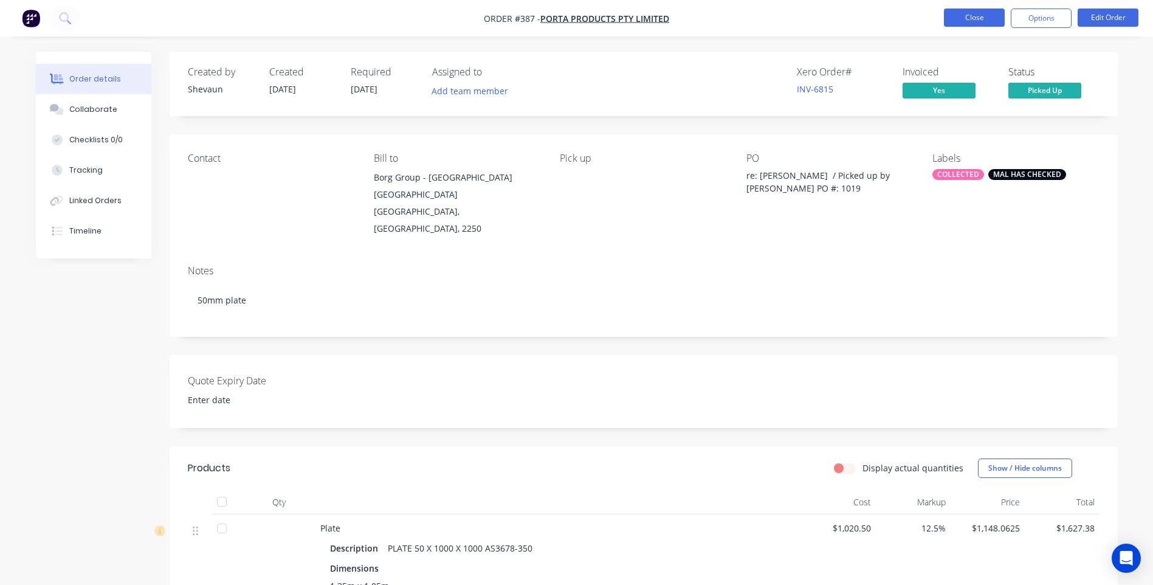
click at [973, 21] on button "Close" at bounding box center [974, 18] width 61 height 18
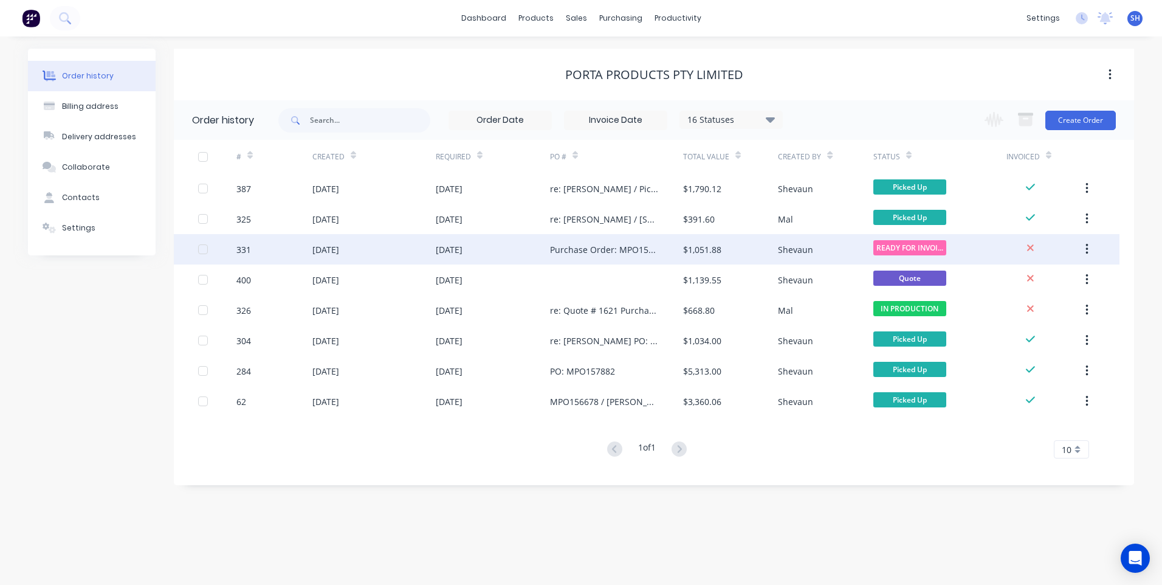
click at [841, 247] on div "Shevaun" at bounding box center [825, 249] width 95 height 30
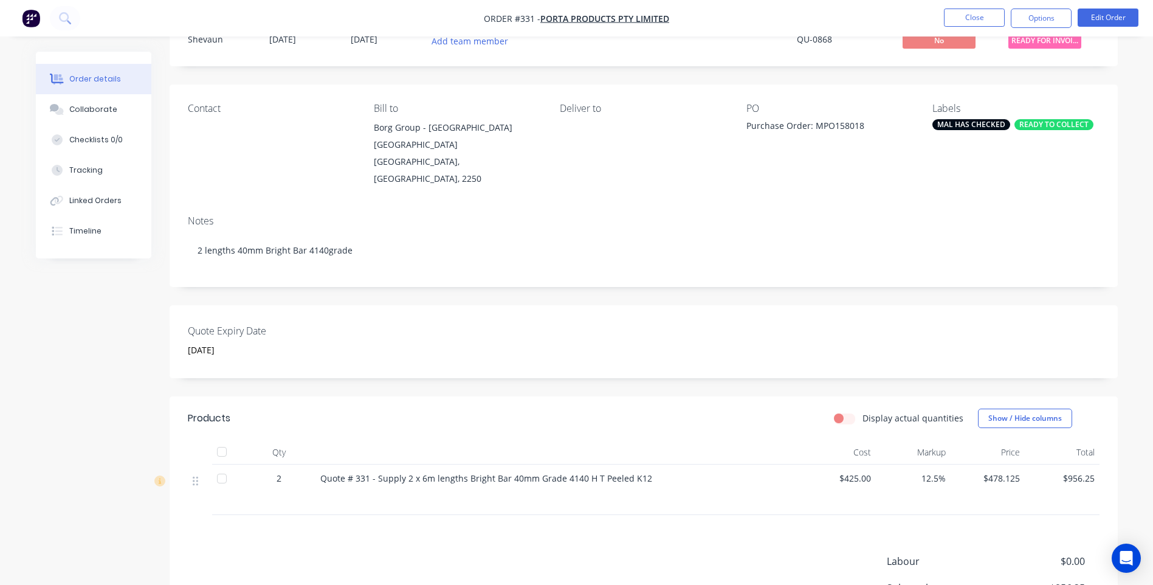
scroll to position [122, 0]
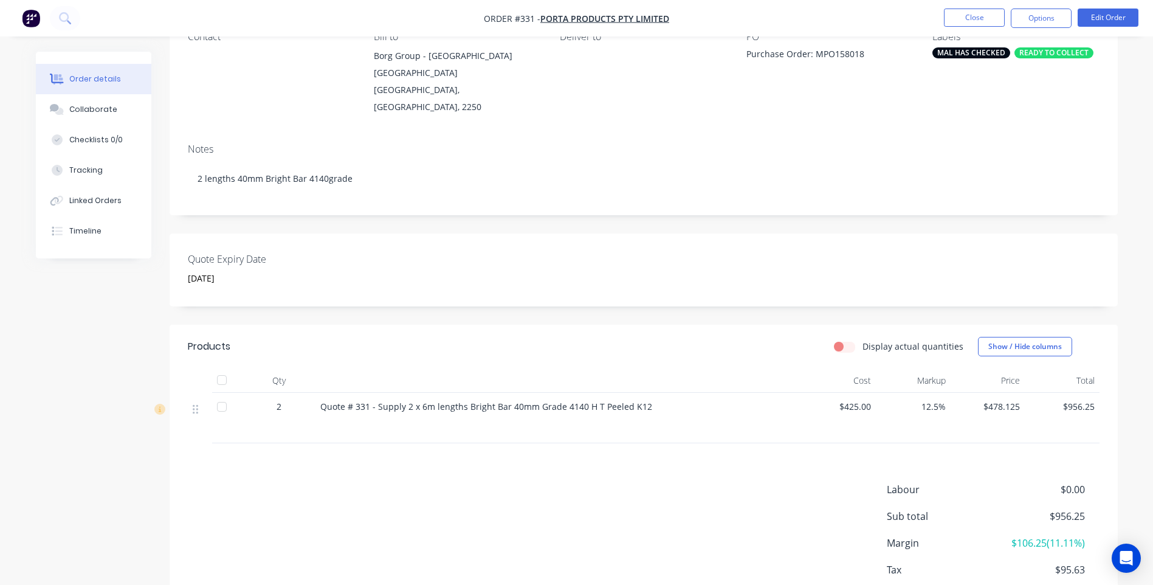
click at [872, 393] on div "$425.00" at bounding box center [838, 418] width 75 height 50
click at [1115, 16] on button "Edit Order" at bounding box center [1107, 18] width 61 height 18
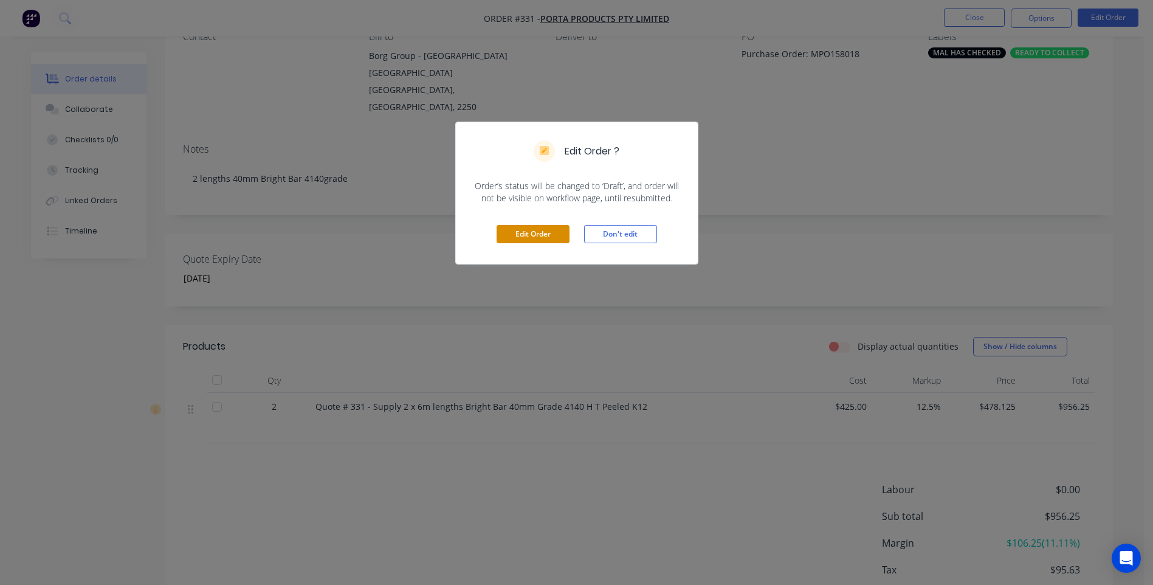
click at [521, 236] on button "Edit Order" at bounding box center [532, 234] width 73 height 18
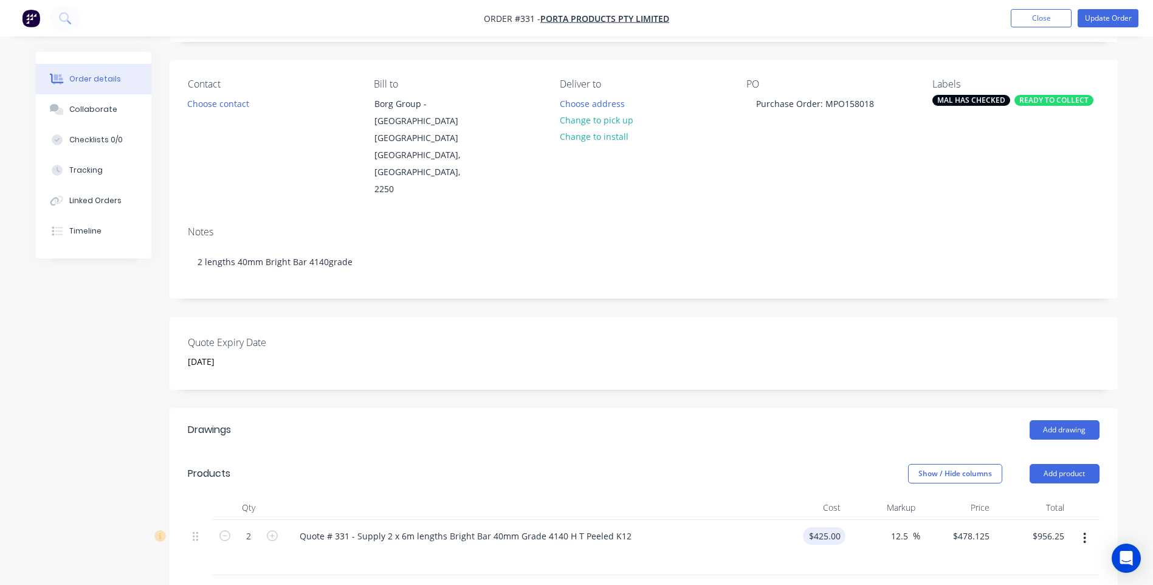
scroll to position [182, 0]
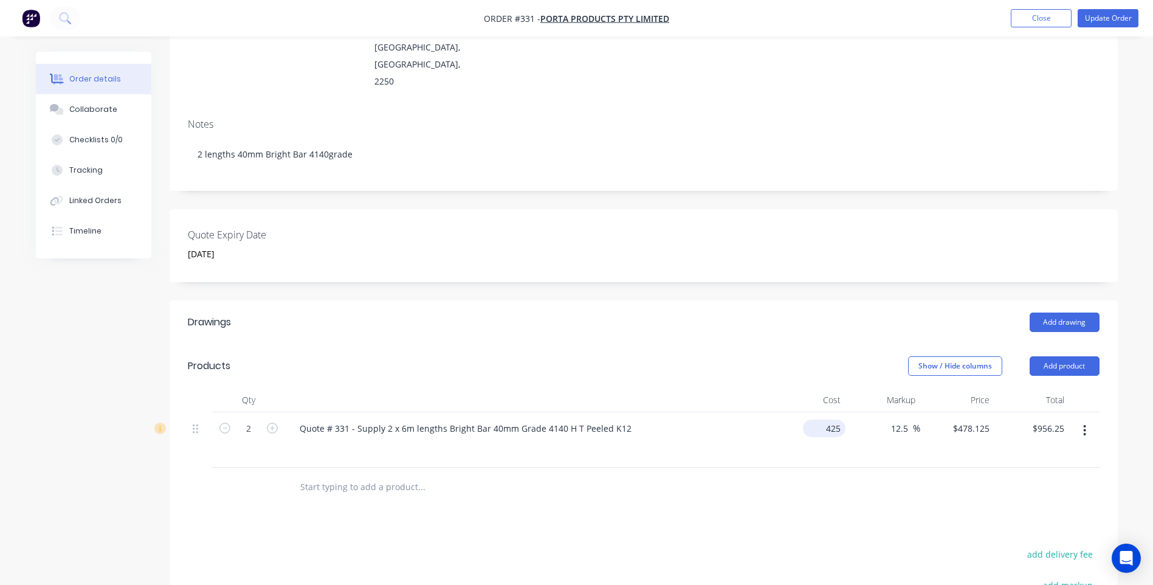
click at [840, 419] on input "425" at bounding box center [827, 428] width 38 height 18
type input "$460.42"
type input "$517.9725"
type input "$1,035.95"
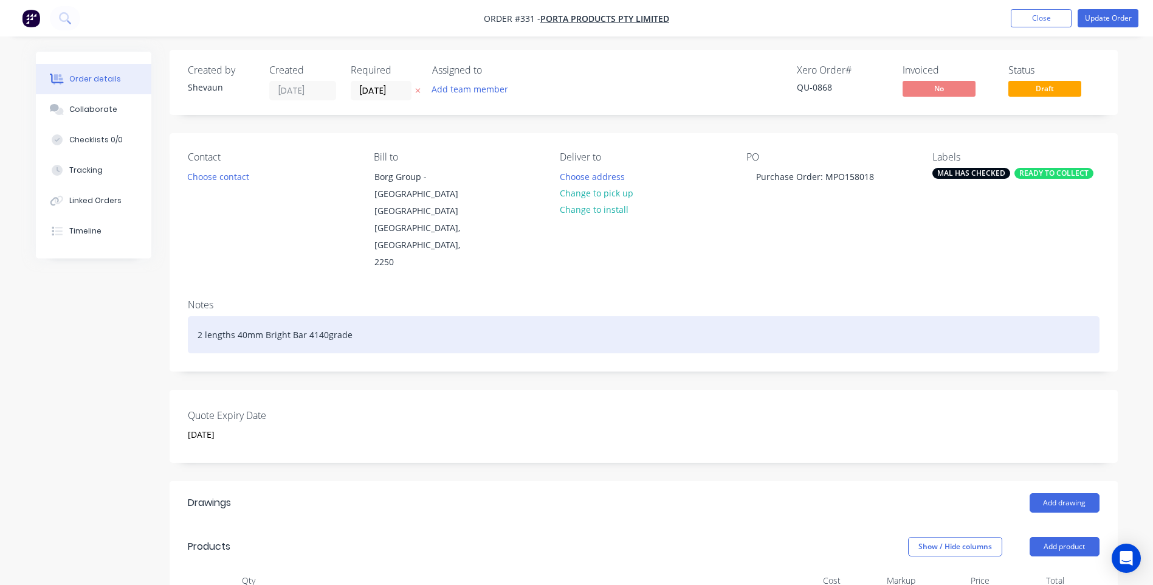
scroll to position [0, 0]
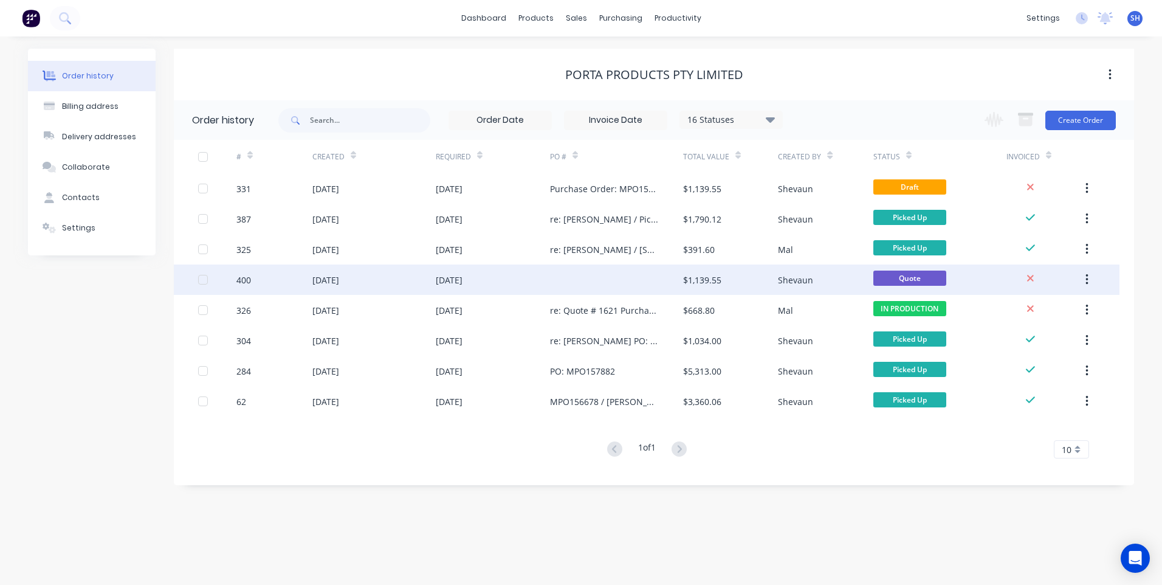
click at [575, 275] on div at bounding box center [616, 279] width 133 height 30
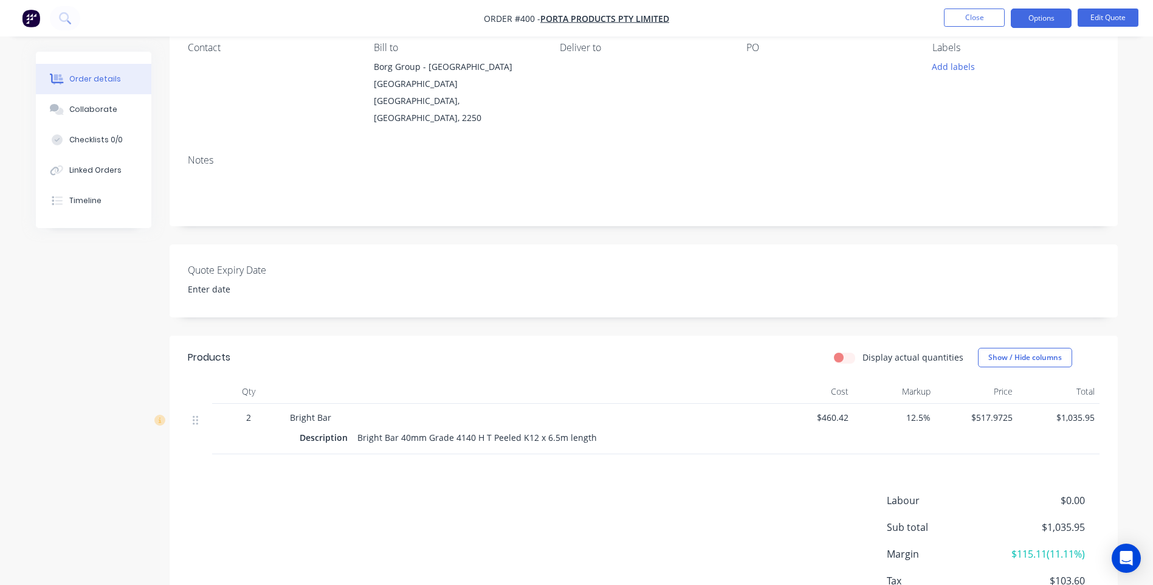
scroll to position [122, 0]
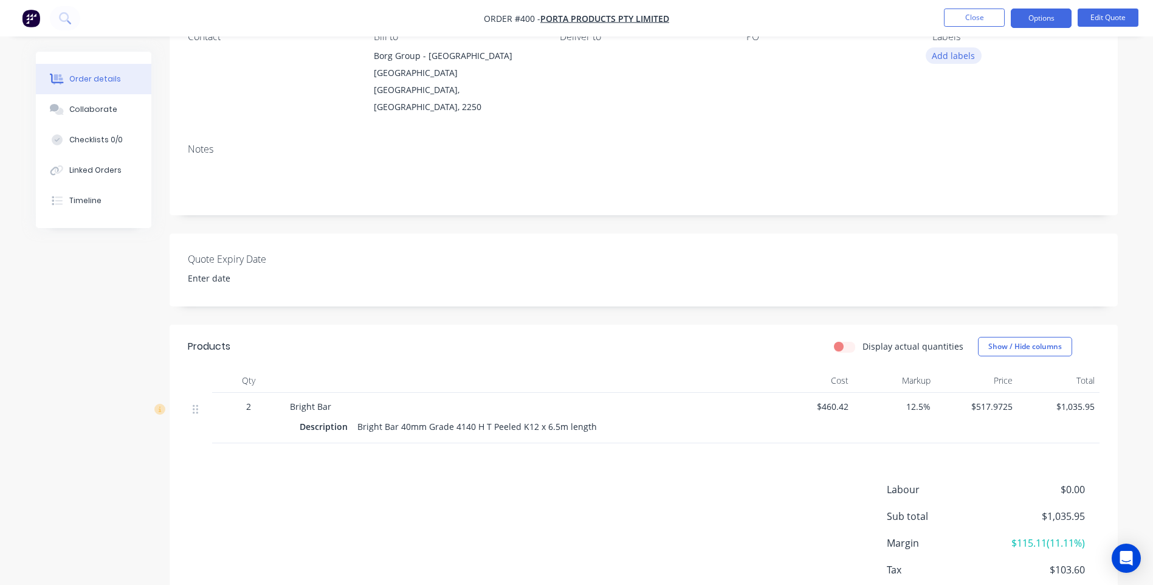
click at [954, 53] on button "Add labels" at bounding box center [953, 55] width 56 height 16
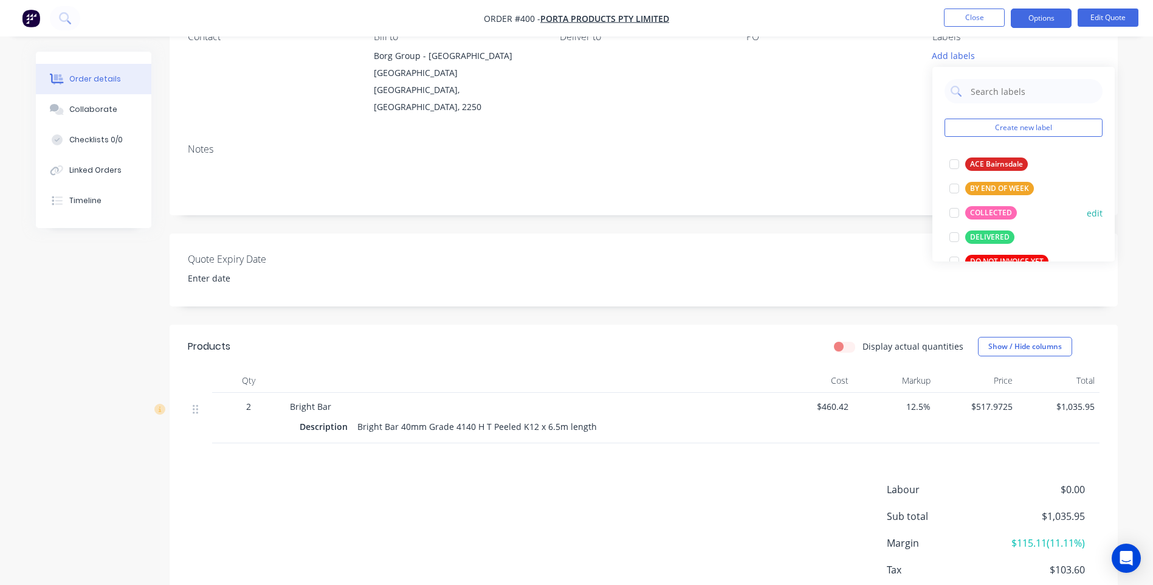
click at [987, 210] on div "COLLECTED" at bounding box center [991, 212] width 52 height 13
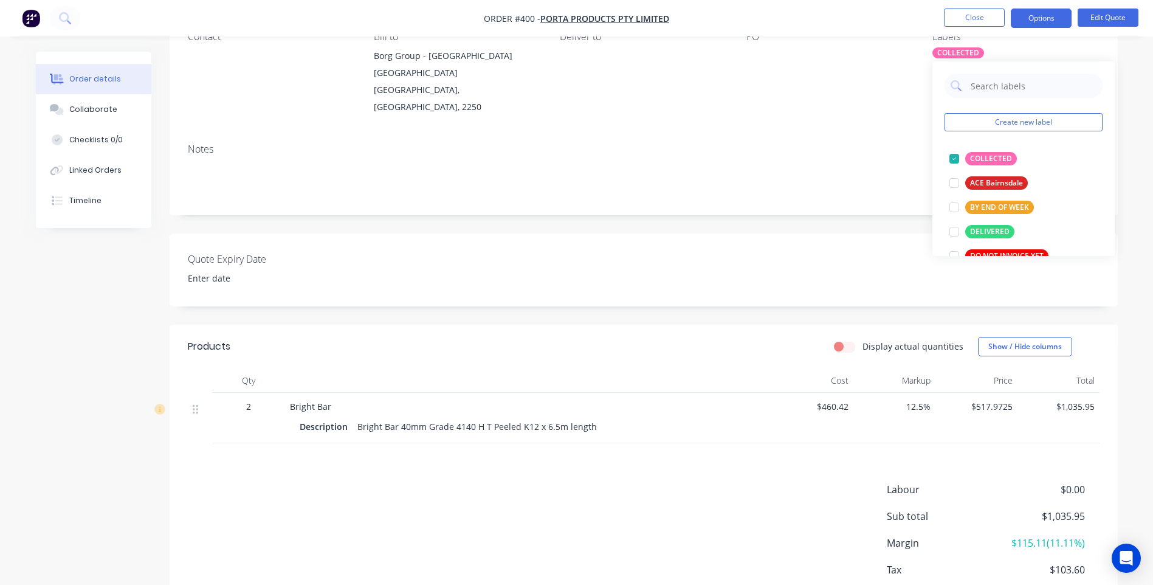
click at [803, 134] on div "Notes" at bounding box center [644, 174] width 948 height 81
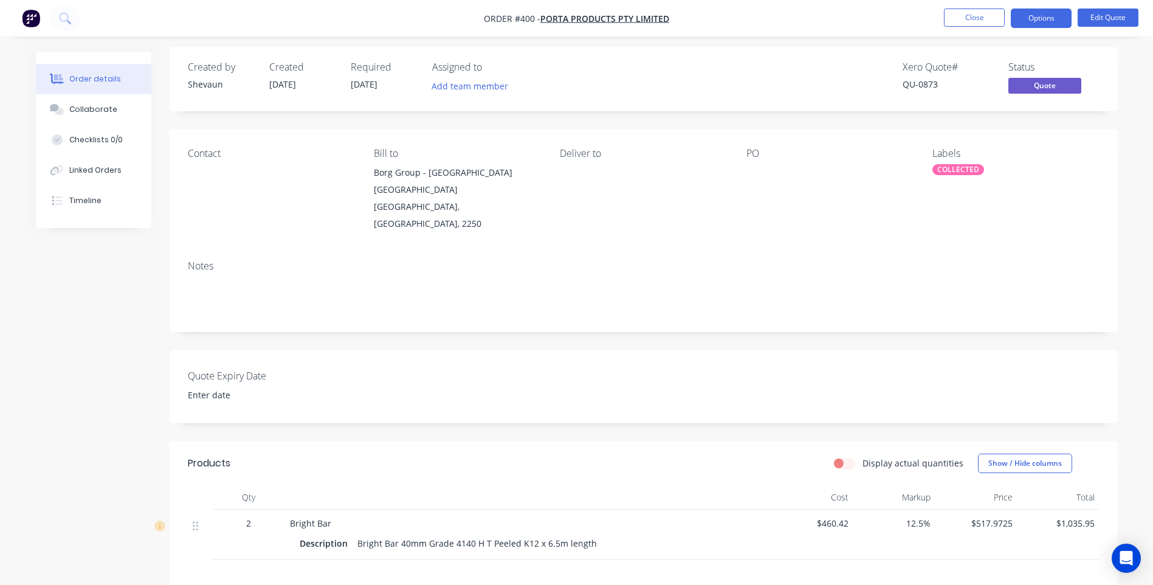
scroll to position [0, 0]
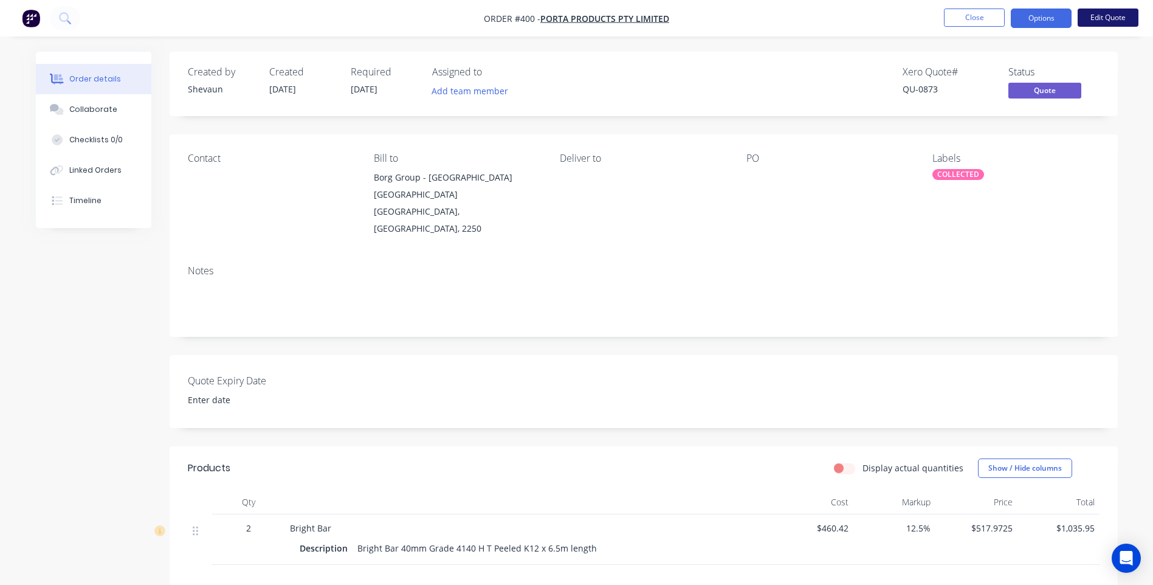
click at [1109, 16] on button "Edit Quote" at bounding box center [1107, 18] width 61 height 18
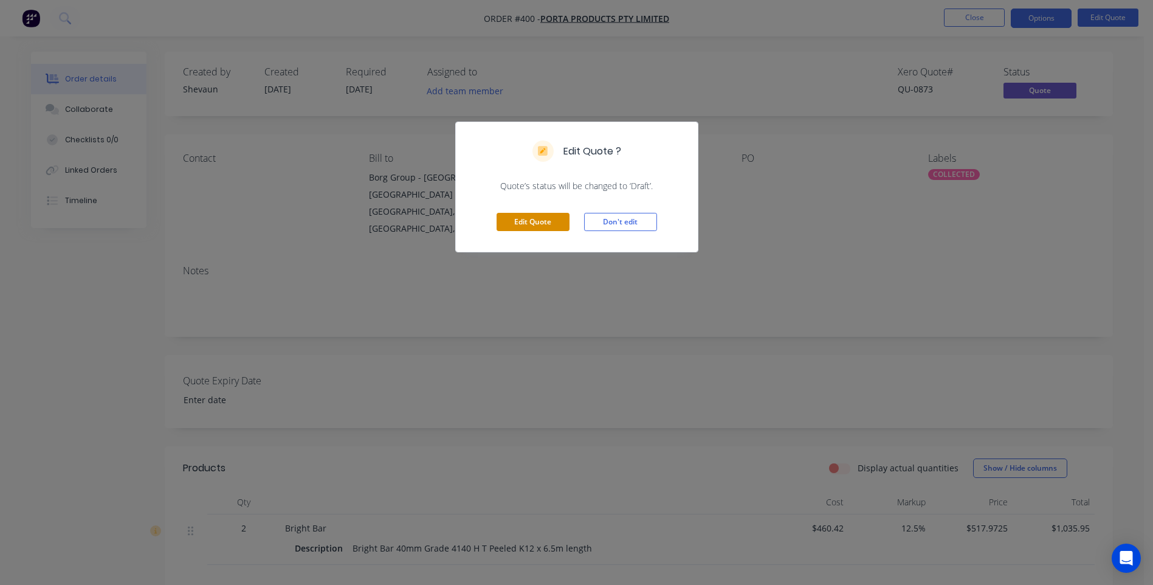
click at [534, 218] on button "Edit Quote" at bounding box center [532, 222] width 73 height 18
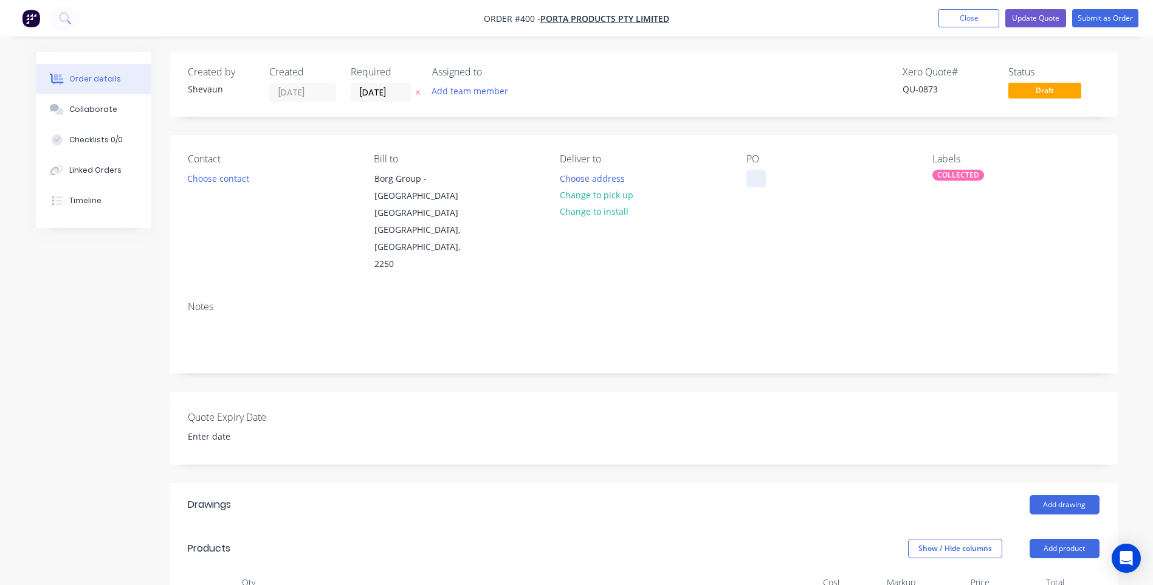
click at [758, 180] on div at bounding box center [755, 179] width 19 height 18
click at [393, 94] on input "[DATE]" at bounding box center [381, 92] width 60 height 18
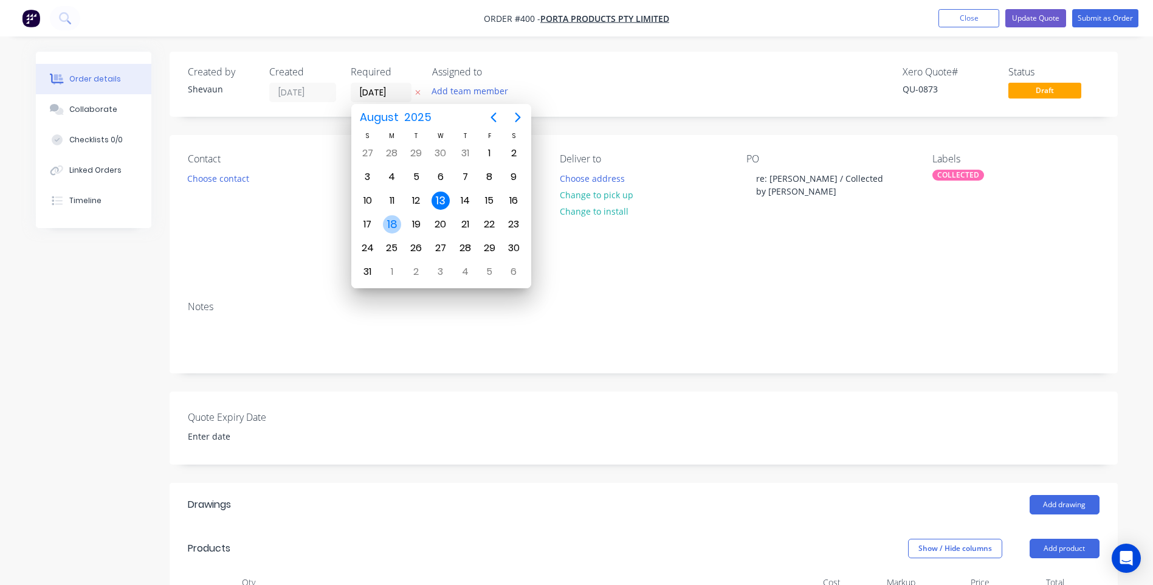
click at [390, 222] on div "18" at bounding box center [392, 224] width 18 height 18
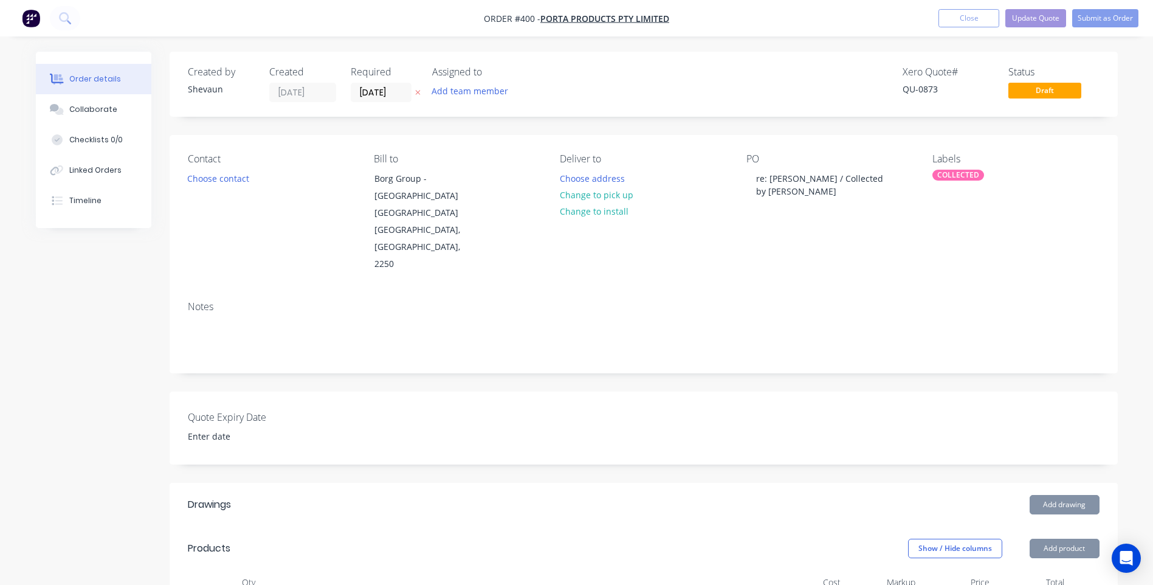
type input "[DATE]"
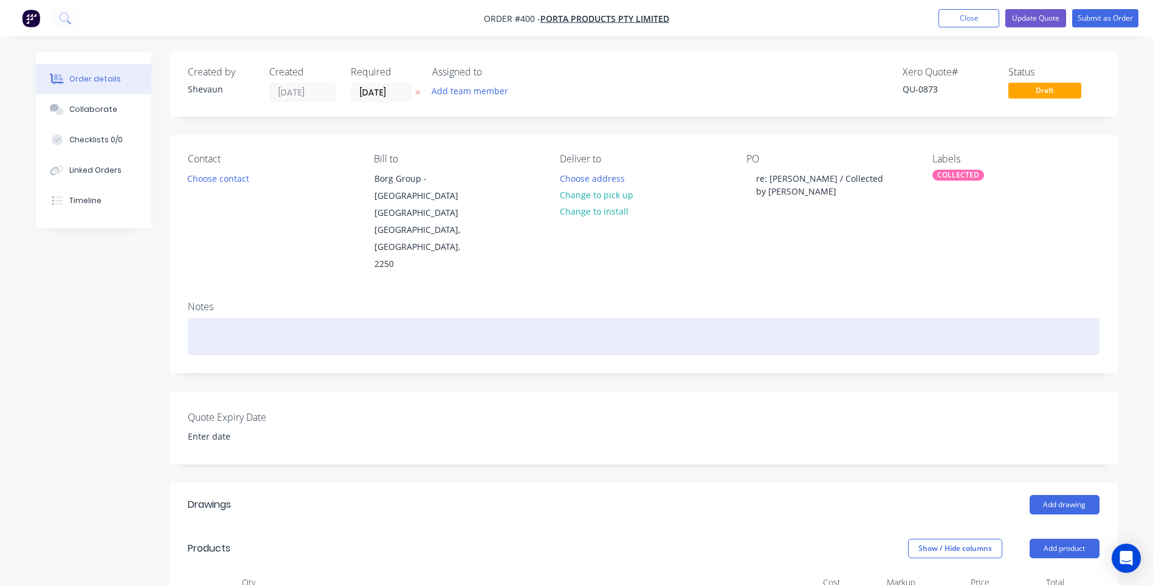
click at [587, 318] on div at bounding box center [643, 336] width 911 height 37
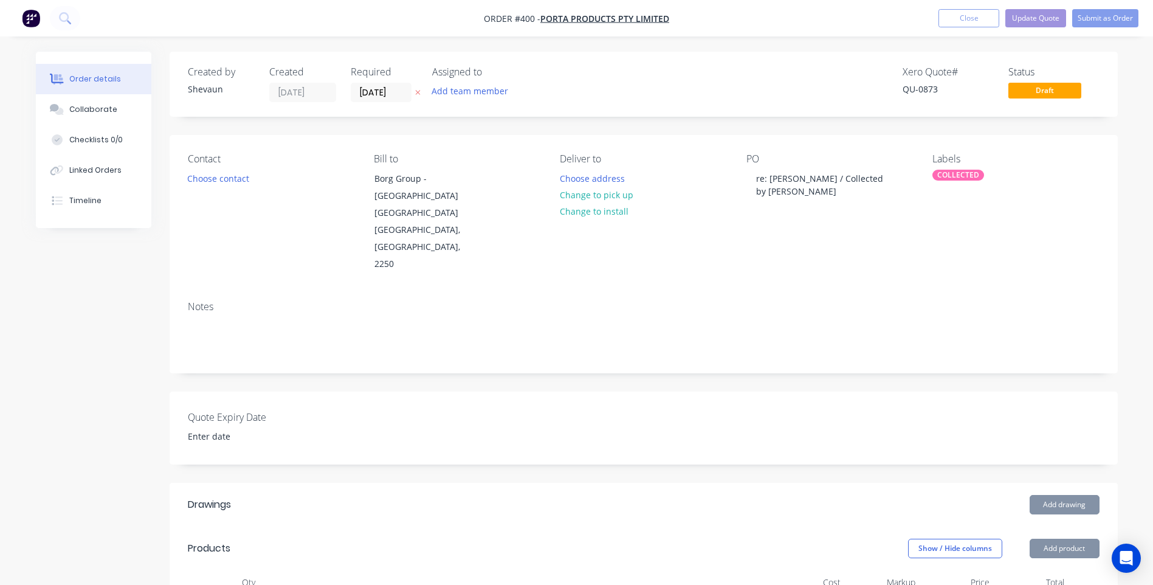
click at [760, 193] on div "PO re: [PERSON_NAME] / Collected by [PERSON_NAME]" at bounding box center [829, 213] width 166 height 120
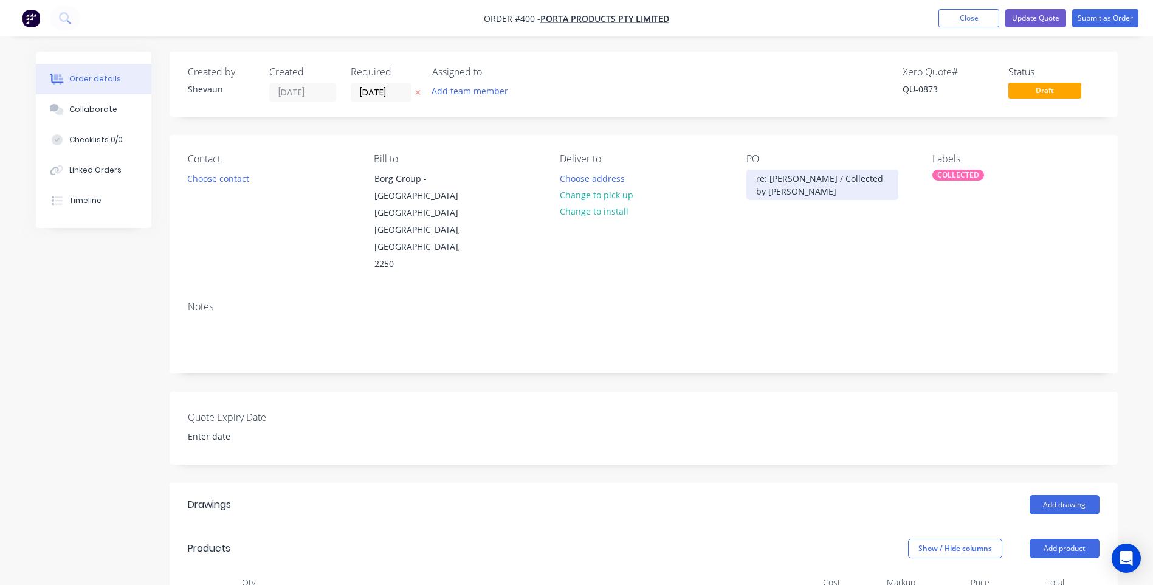
click at [867, 177] on div "re: [PERSON_NAME] / Collected by [PERSON_NAME]" at bounding box center [822, 185] width 152 height 30
click at [606, 193] on button "Change to pick up" at bounding box center [596, 195] width 86 height 16
click at [1103, 16] on button "Submit as Order" at bounding box center [1105, 18] width 66 height 18
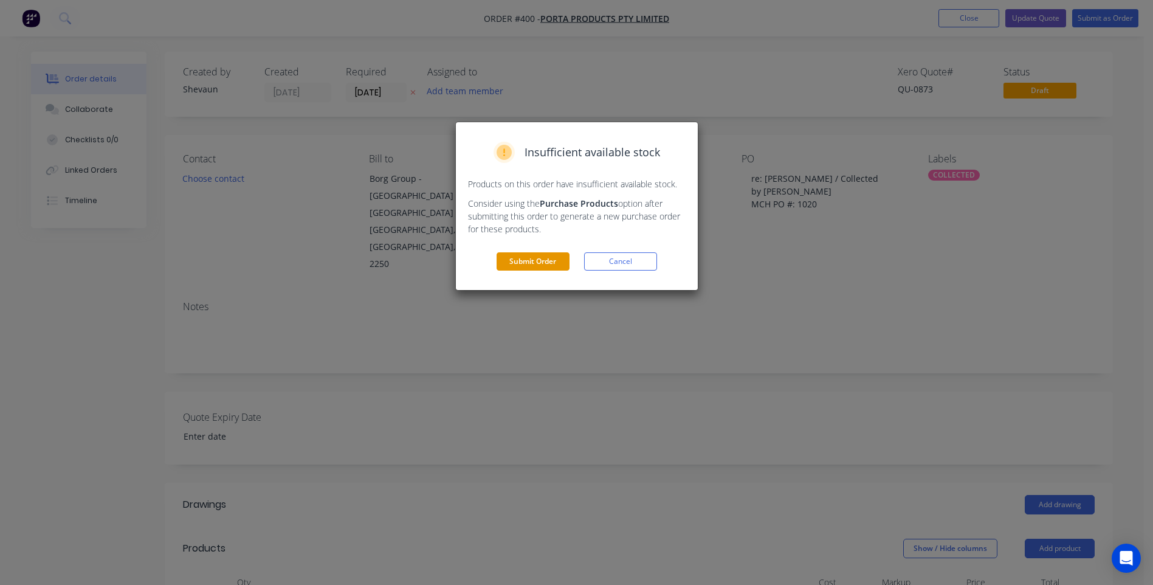
click at [541, 258] on button "Submit Order" at bounding box center [532, 261] width 73 height 18
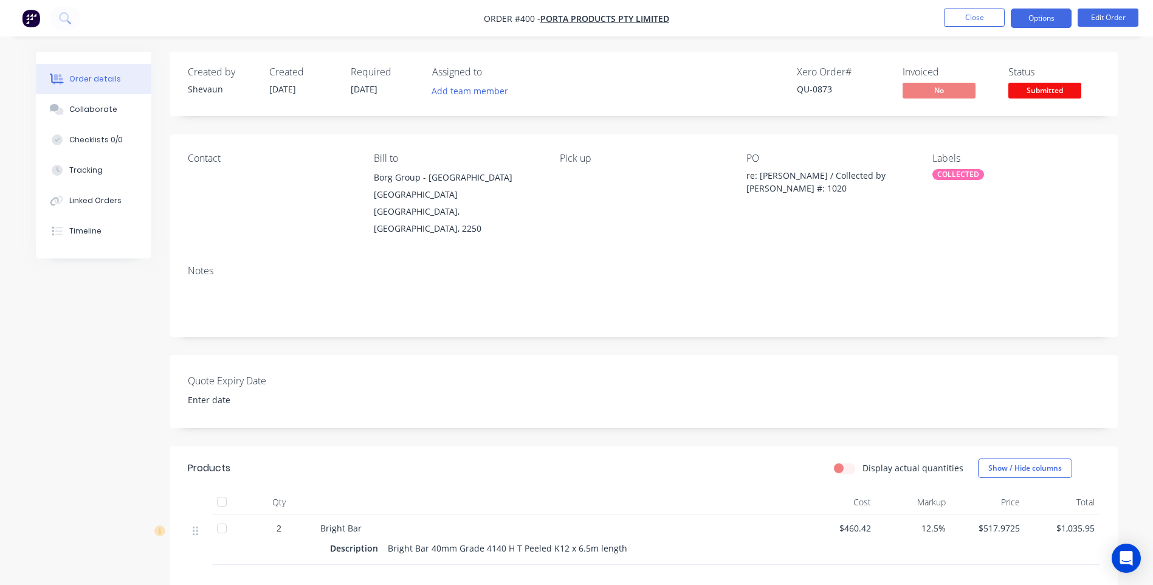
click at [1037, 19] on button "Options" at bounding box center [1041, 18] width 61 height 19
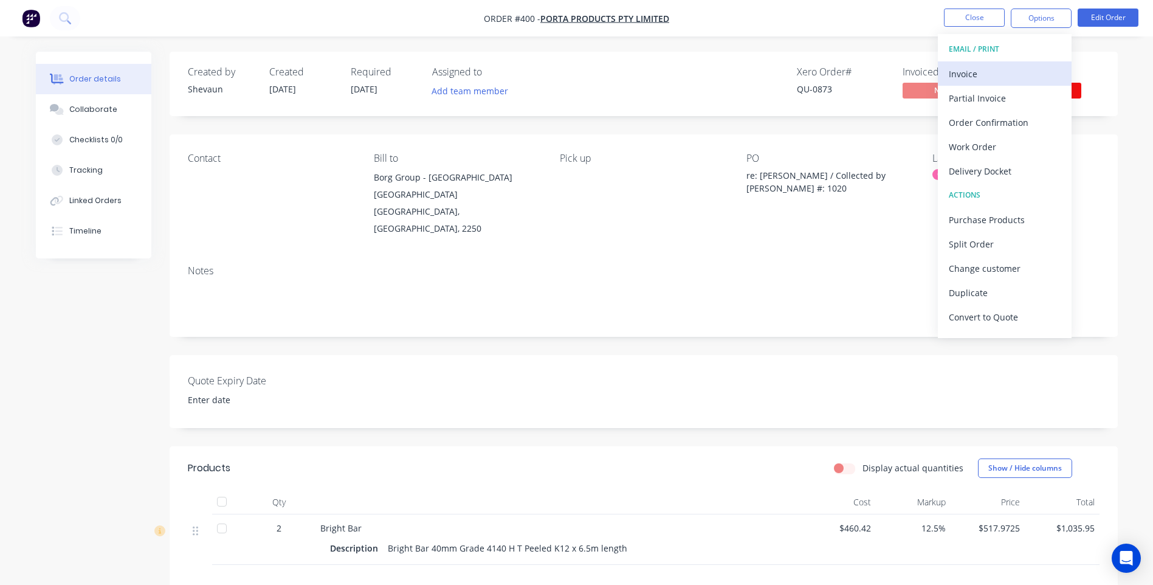
click at [962, 72] on div "Invoice" at bounding box center [1005, 74] width 112 height 18
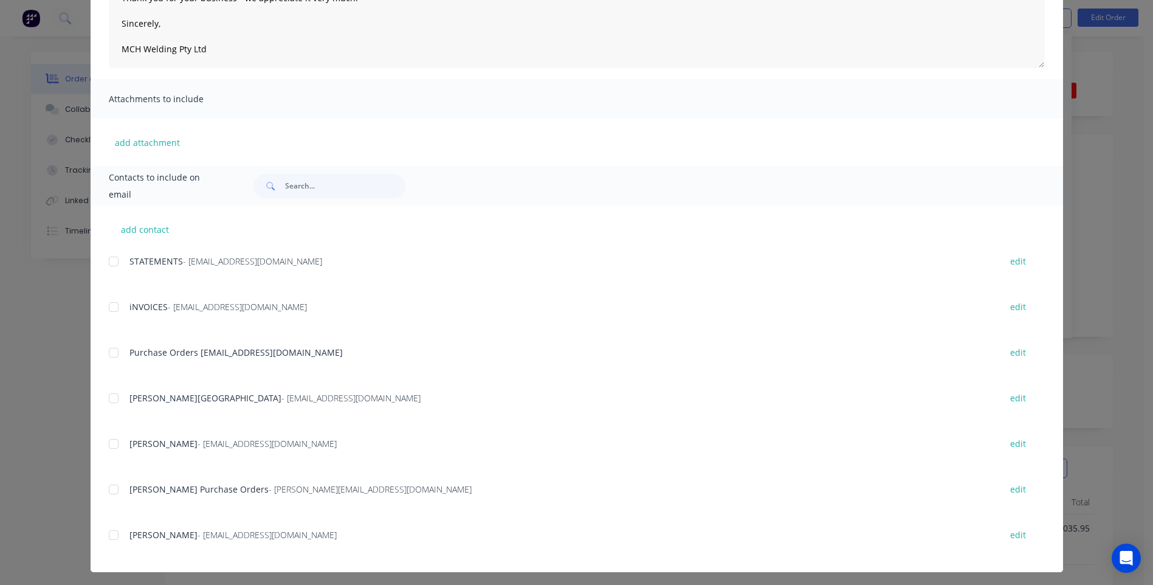
scroll to position [196, 0]
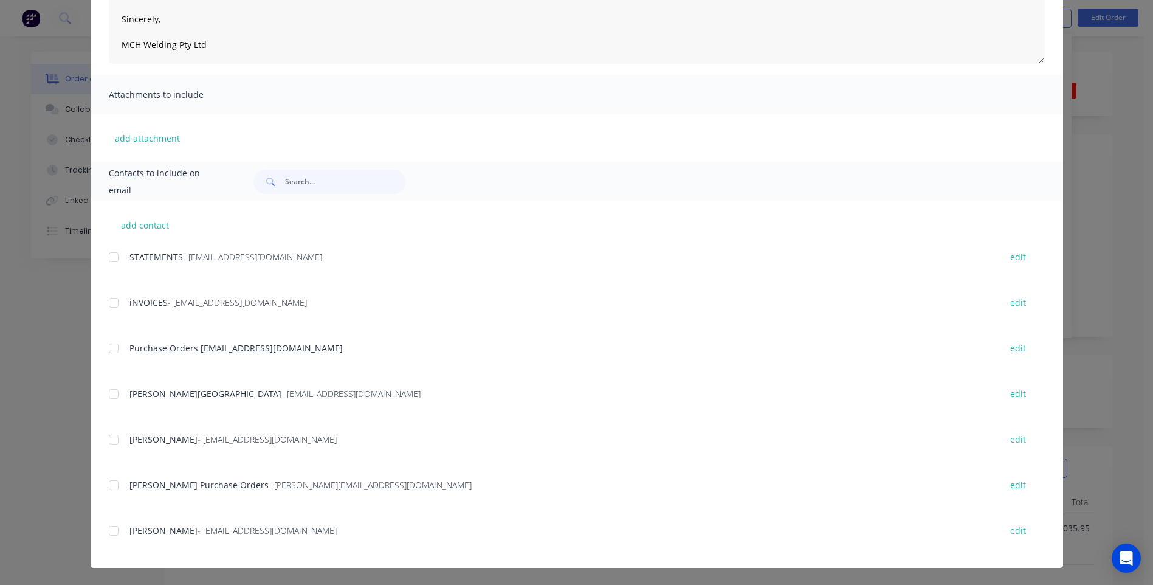
click at [109, 348] on div at bounding box center [113, 348] width 24 height 24
click at [106, 439] on div at bounding box center [113, 439] width 24 height 24
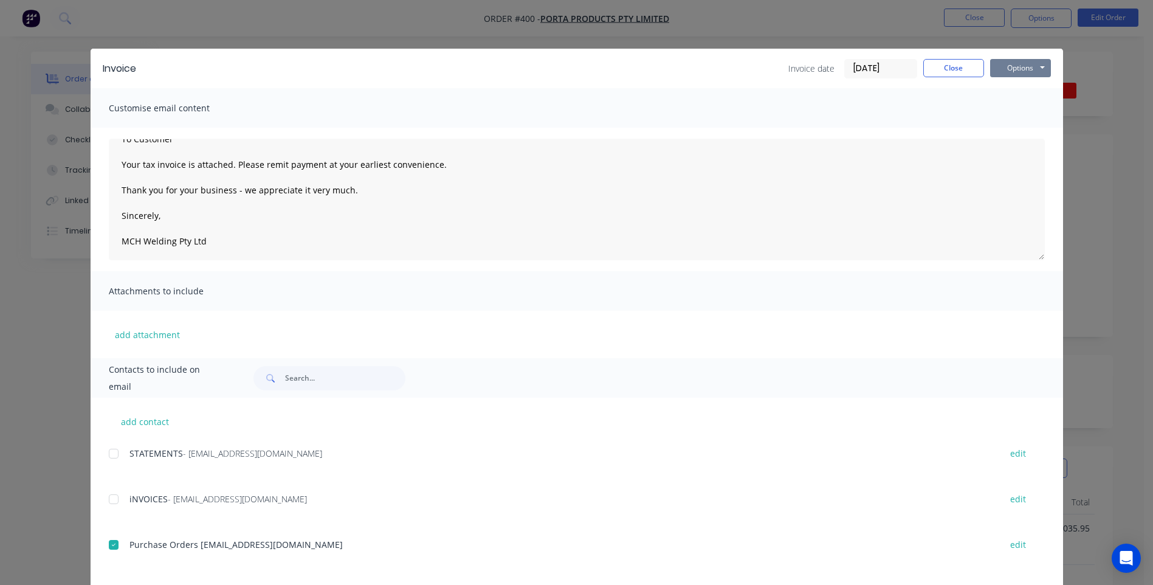
click at [1019, 67] on button "Options" at bounding box center [1020, 68] width 61 height 18
click at [1025, 87] on button "Preview" at bounding box center [1029, 90] width 78 height 20
click at [1018, 61] on button "Options" at bounding box center [1020, 68] width 61 height 18
click at [1009, 128] on button "Email" at bounding box center [1029, 130] width 78 height 20
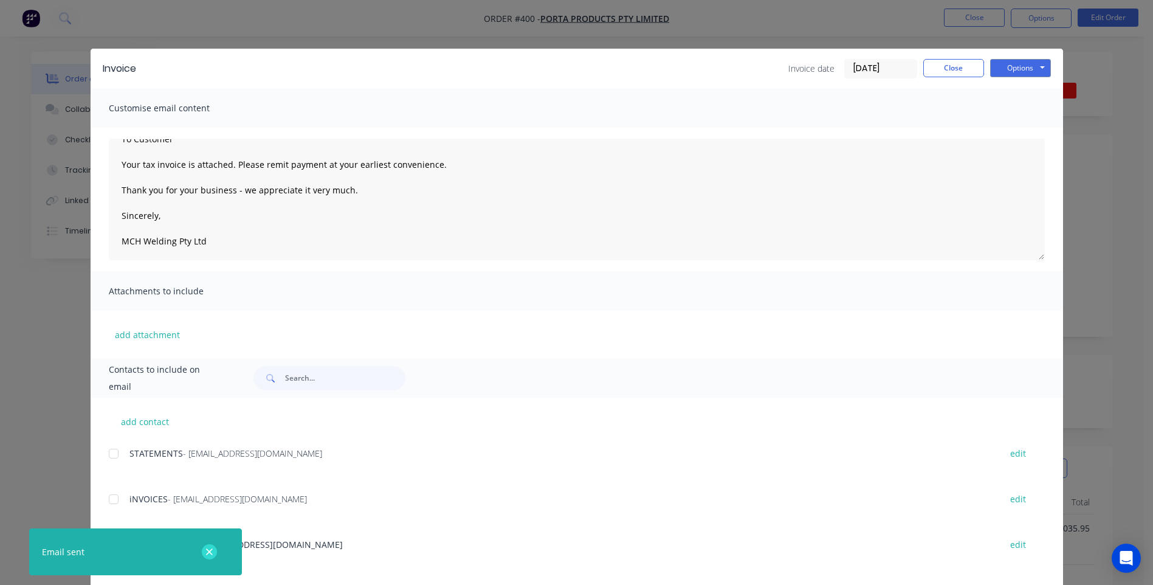
click at [208, 551] on icon "button" at bounding box center [209, 551] width 7 height 7
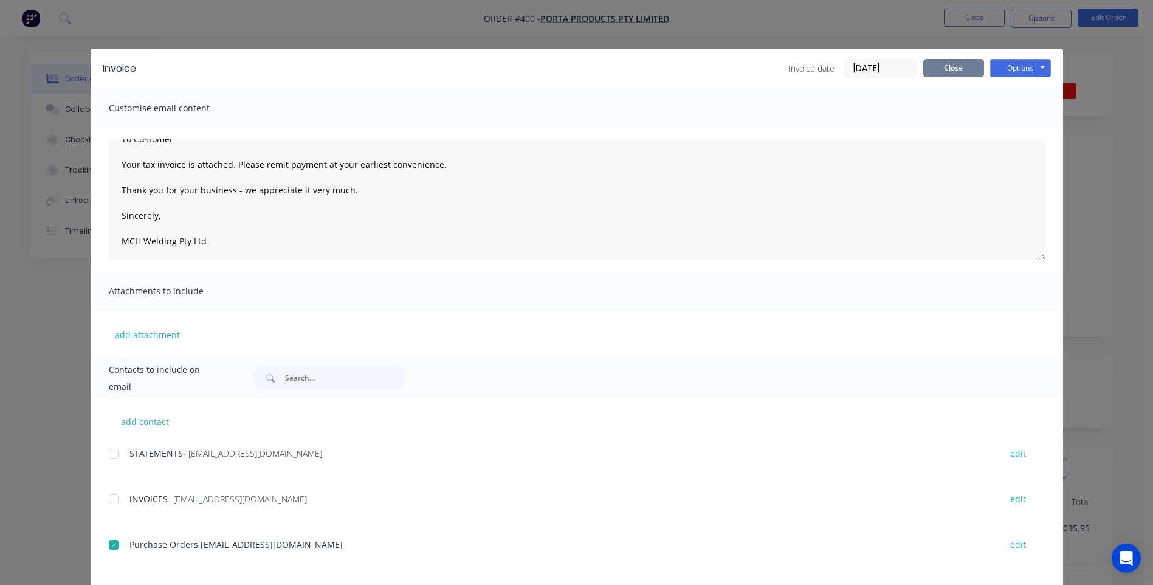
click at [949, 66] on button "Close" at bounding box center [953, 68] width 61 height 18
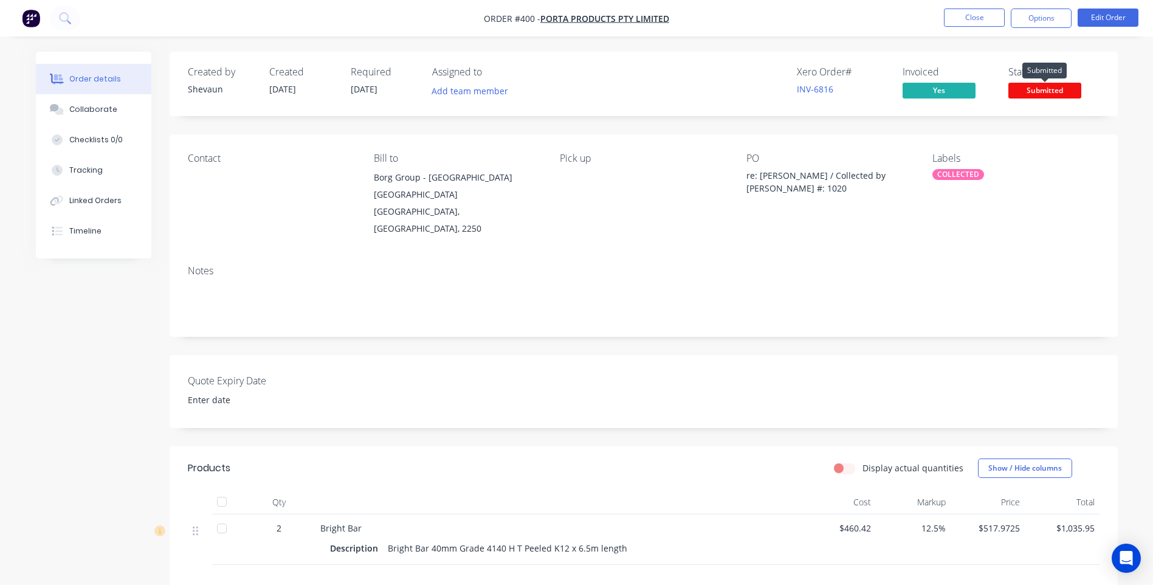
click at [1034, 88] on span "Submitted" at bounding box center [1044, 90] width 73 height 15
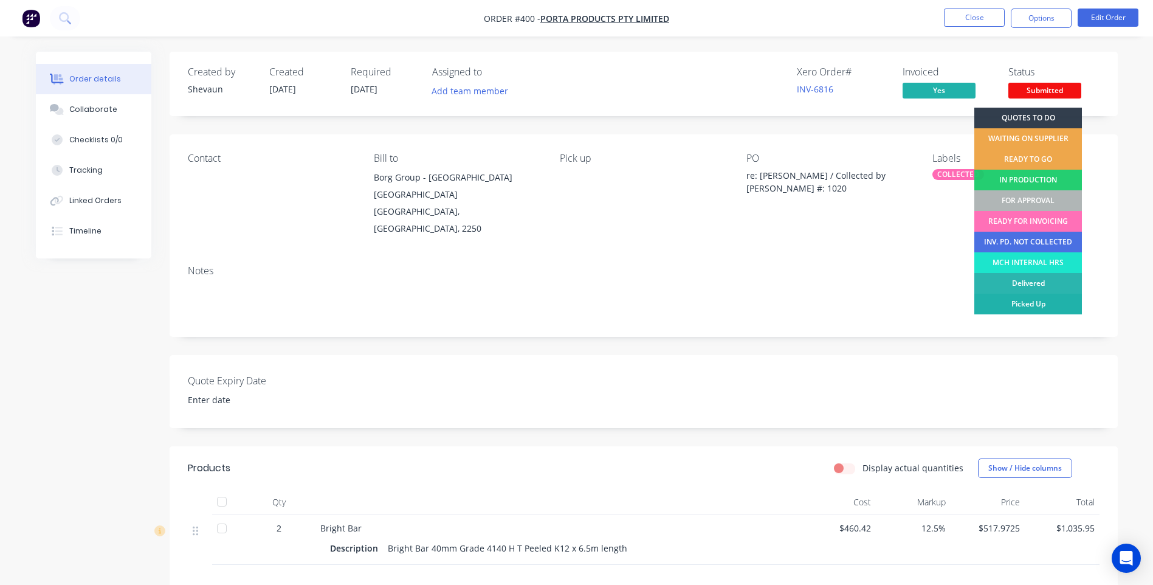
click at [1042, 300] on div "Picked Up" at bounding box center [1028, 303] width 108 height 21
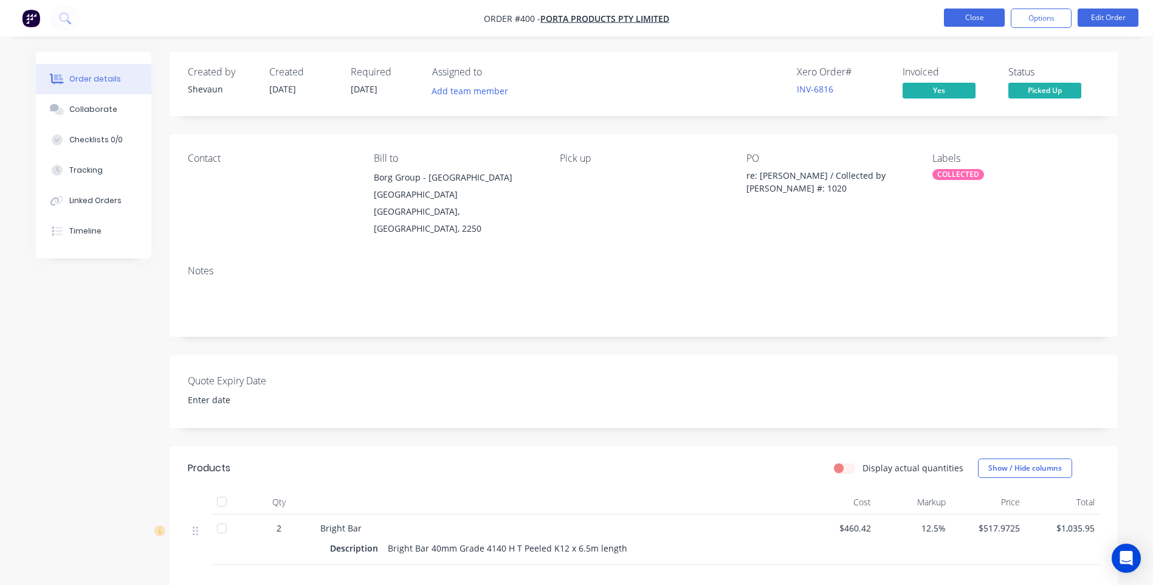
click at [969, 18] on button "Close" at bounding box center [974, 18] width 61 height 18
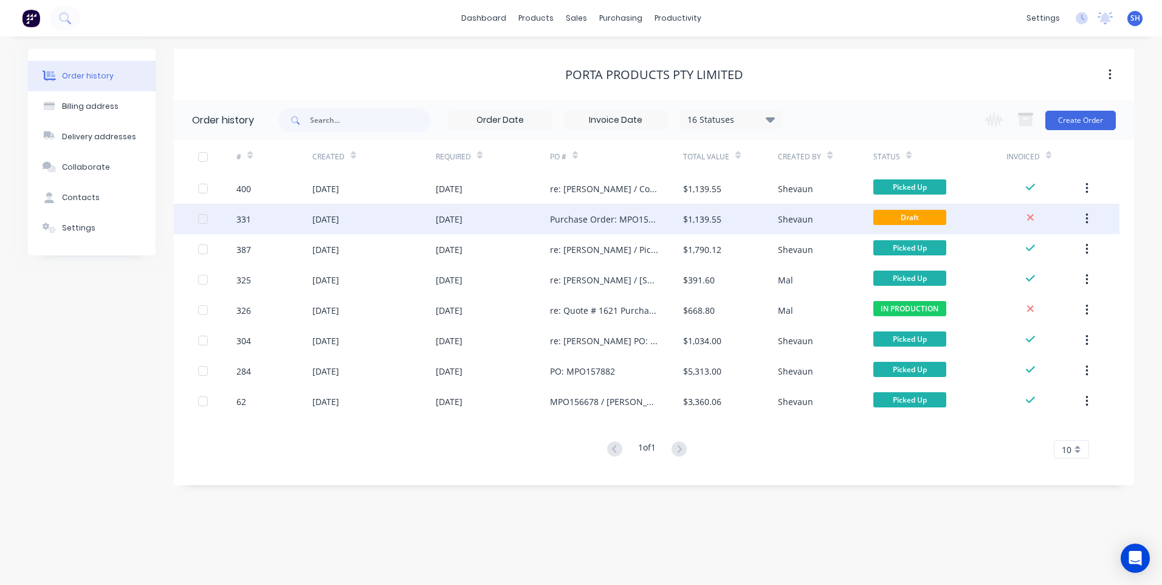
click at [824, 215] on div "Shevaun" at bounding box center [825, 219] width 95 height 30
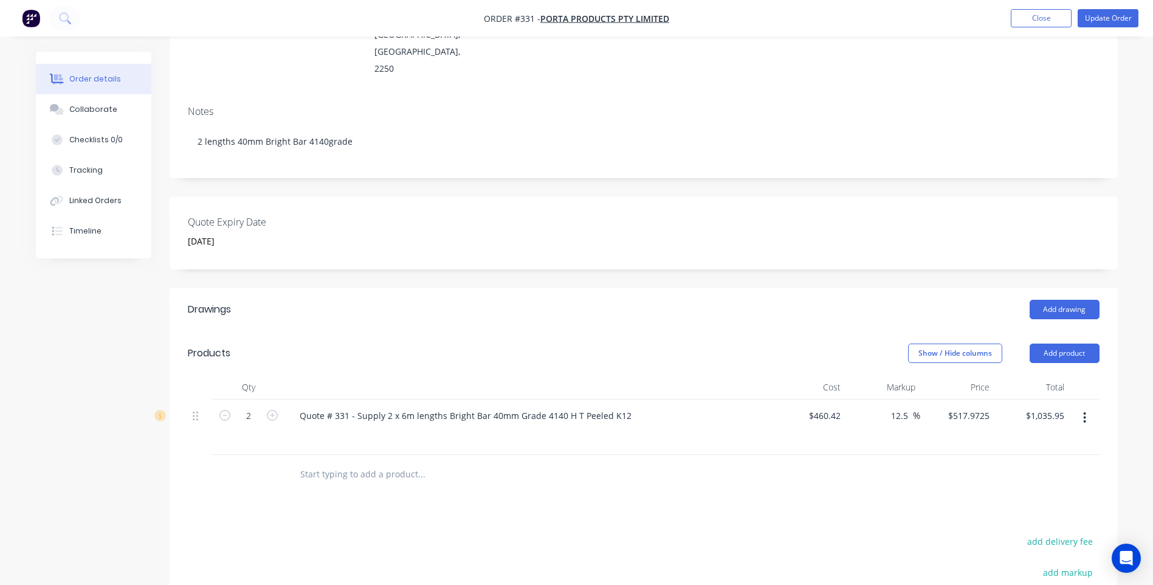
scroll to position [243, 0]
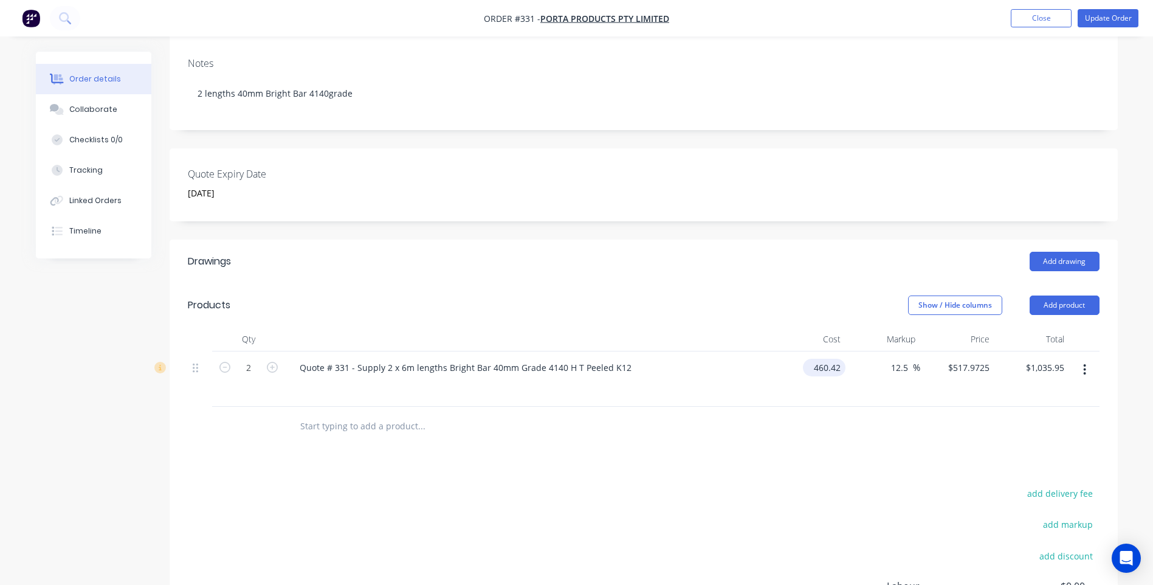
click at [839, 359] on input "460.42" at bounding box center [827, 368] width 38 height 18
type input "$425.00"
type input "$478.125"
type input "$956.25"
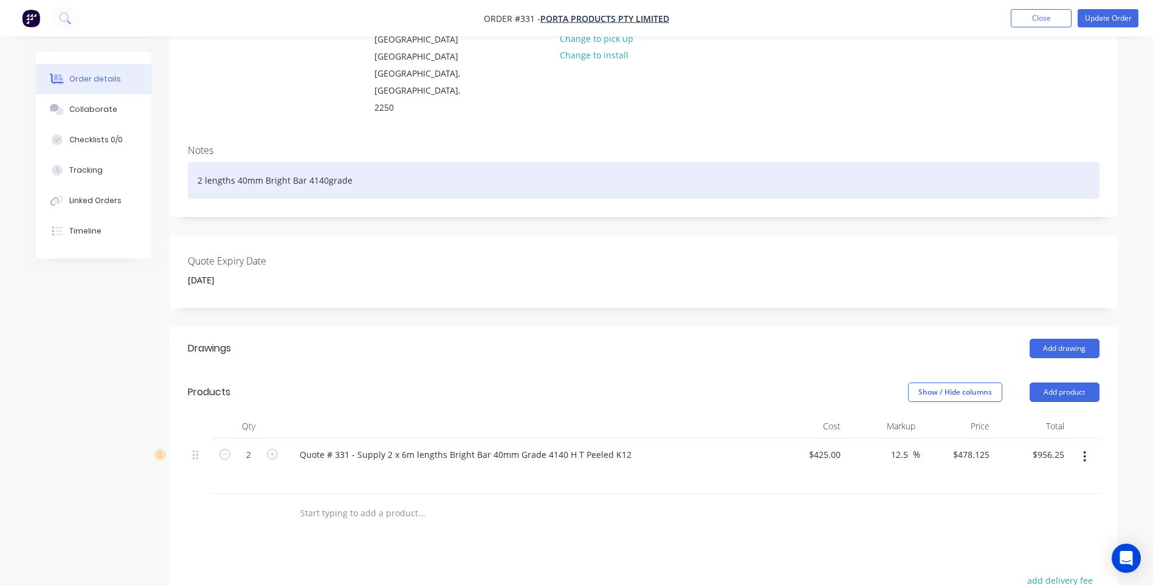
scroll to position [77, 0]
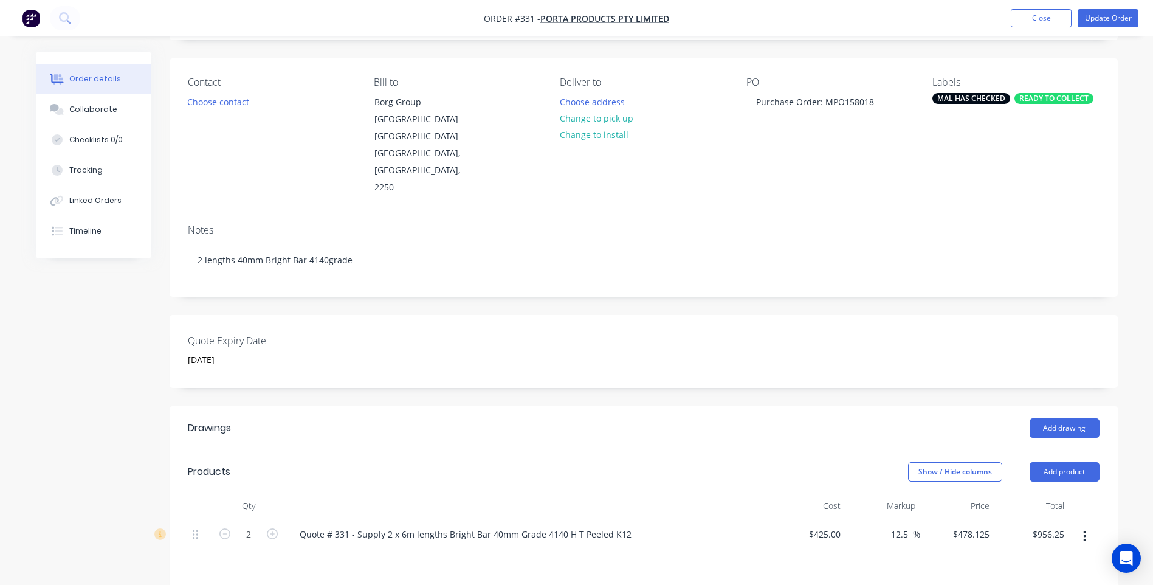
click at [1052, 97] on div "READY TO COLLECT" at bounding box center [1053, 98] width 79 height 11
click at [732, 169] on div "Contact Choose contact Bill to Borg Group - Bombala Site [STREET_ADDRESS] Deliv…" at bounding box center [644, 136] width 948 height 156
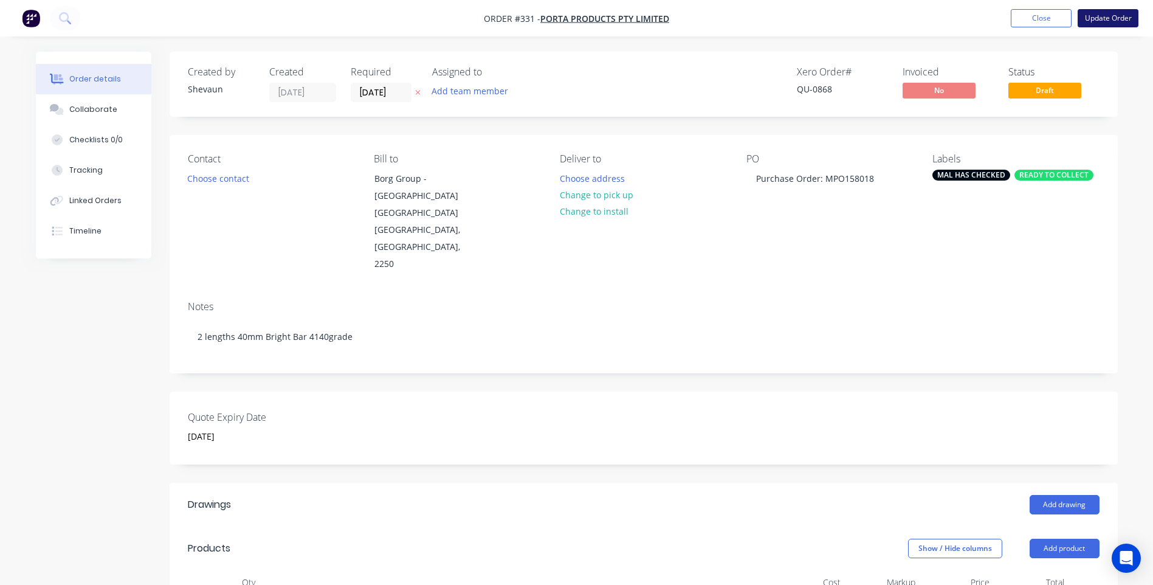
click at [1102, 19] on button "Update Order" at bounding box center [1107, 18] width 61 height 18
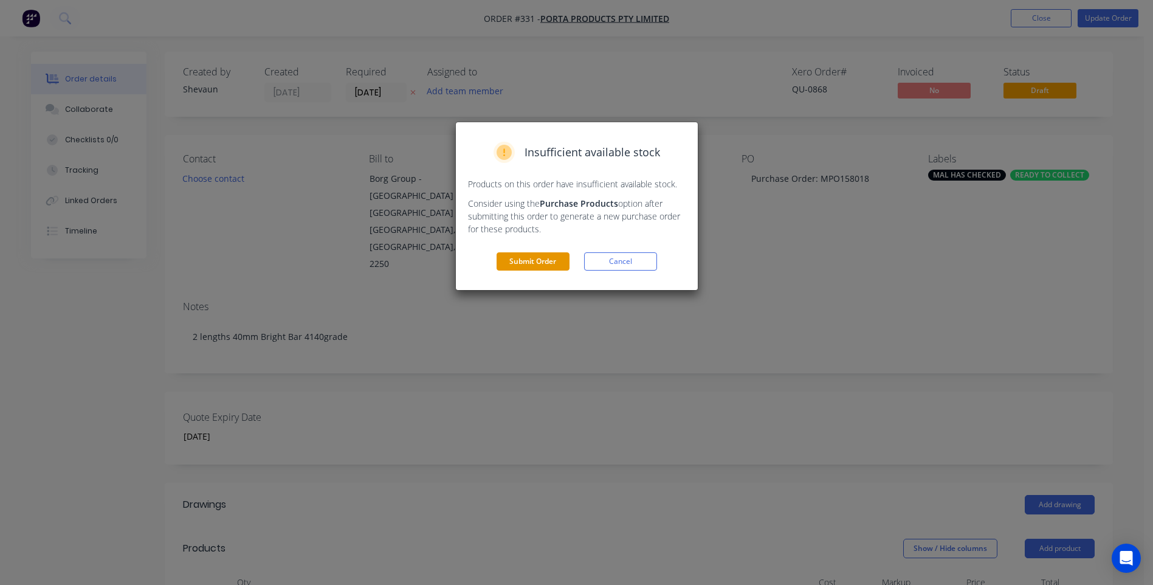
click at [537, 267] on button "Submit Order" at bounding box center [532, 261] width 73 height 18
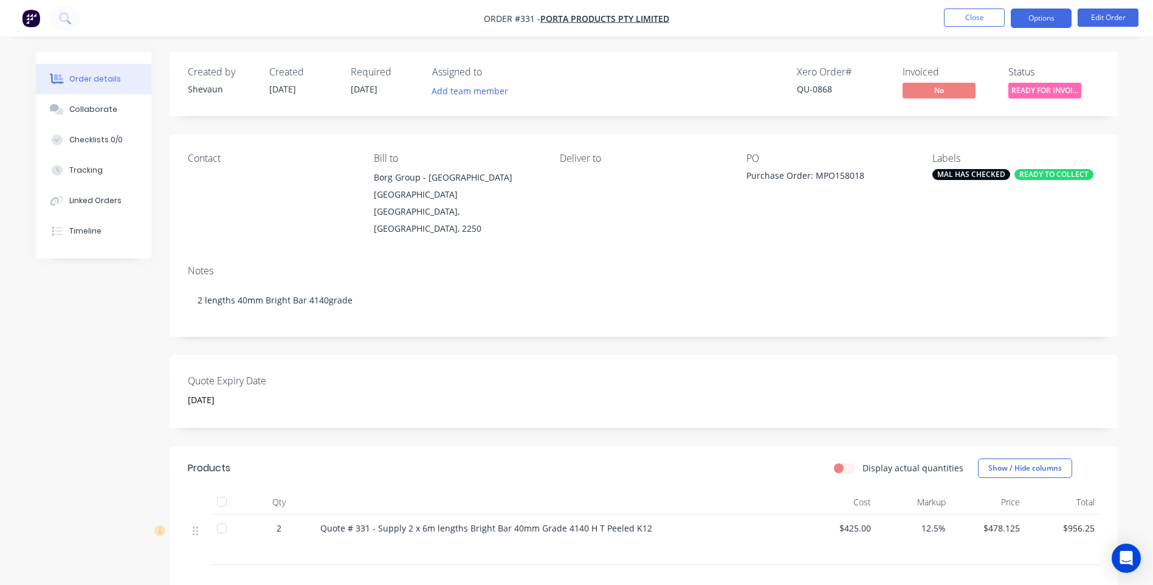
click at [1031, 21] on button "Options" at bounding box center [1041, 18] width 61 height 19
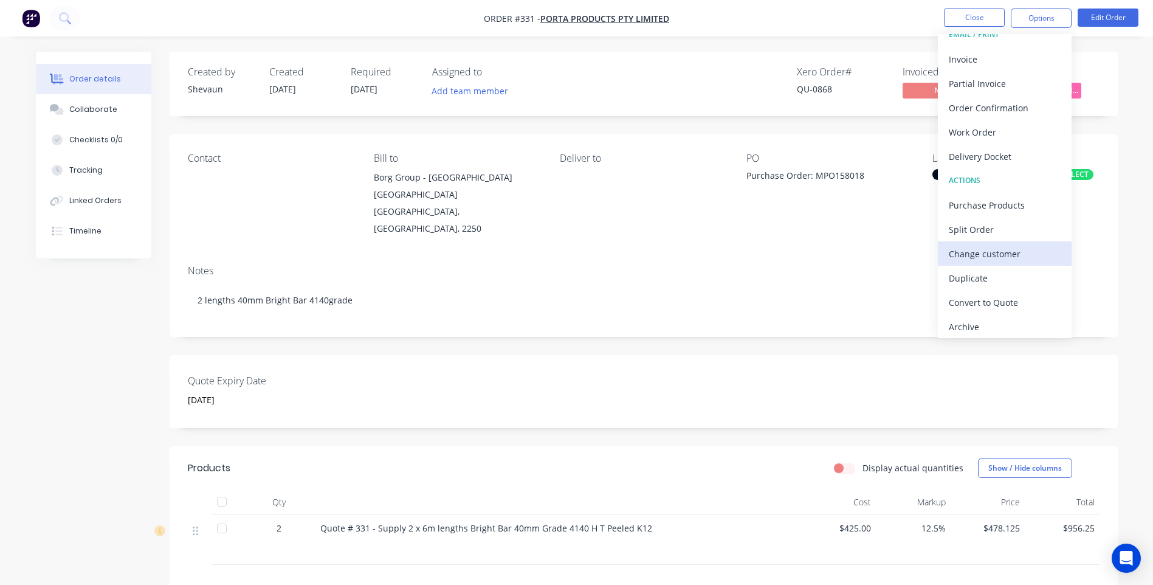
scroll to position [18, 0]
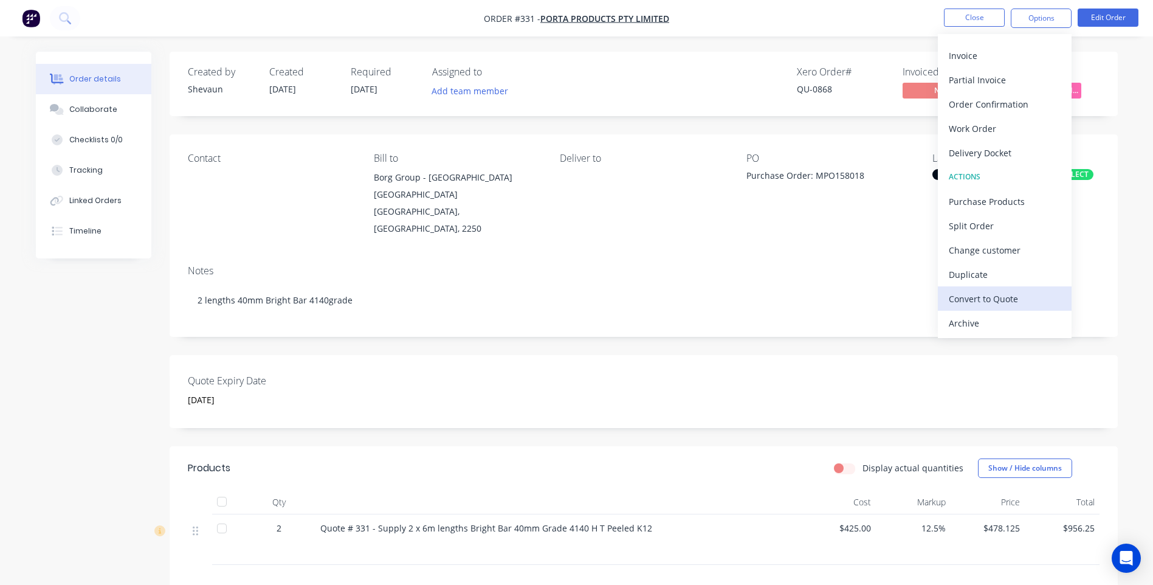
click at [989, 296] on div "Convert to Quote" at bounding box center [1005, 299] width 112 height 18
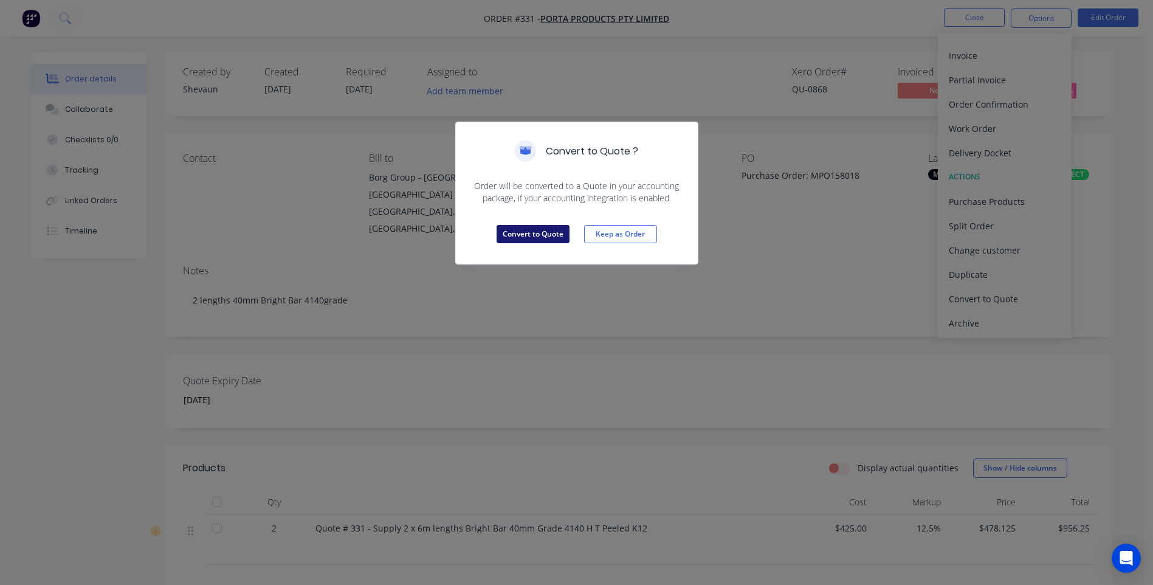
click at [532, 235] on button "Convert to Quote" at bounding box center [532, 234] width 73 height 18
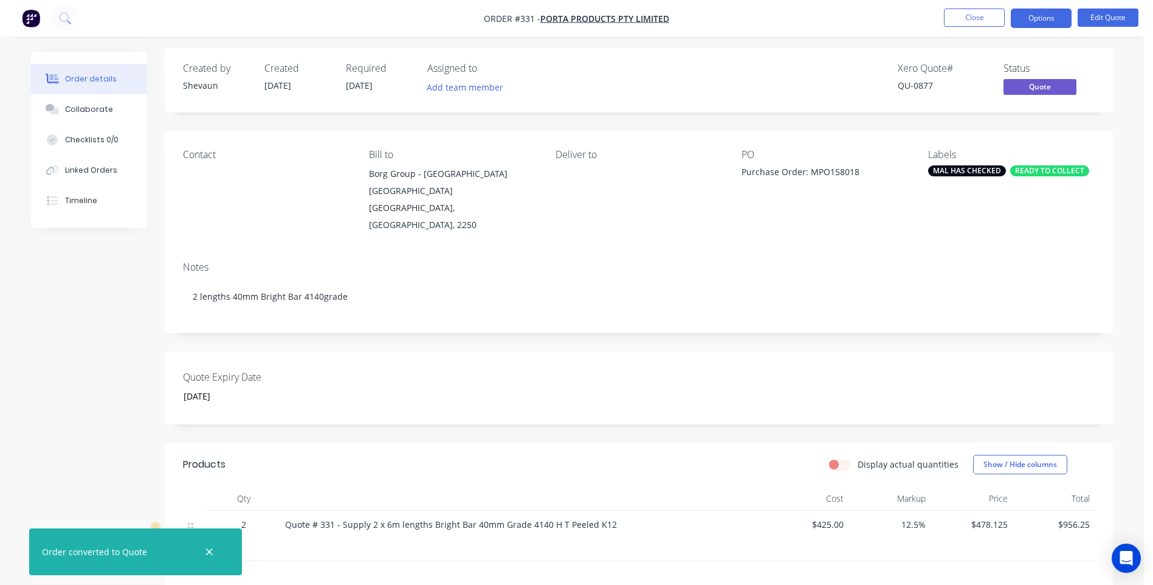
scroll to position [0, 0]
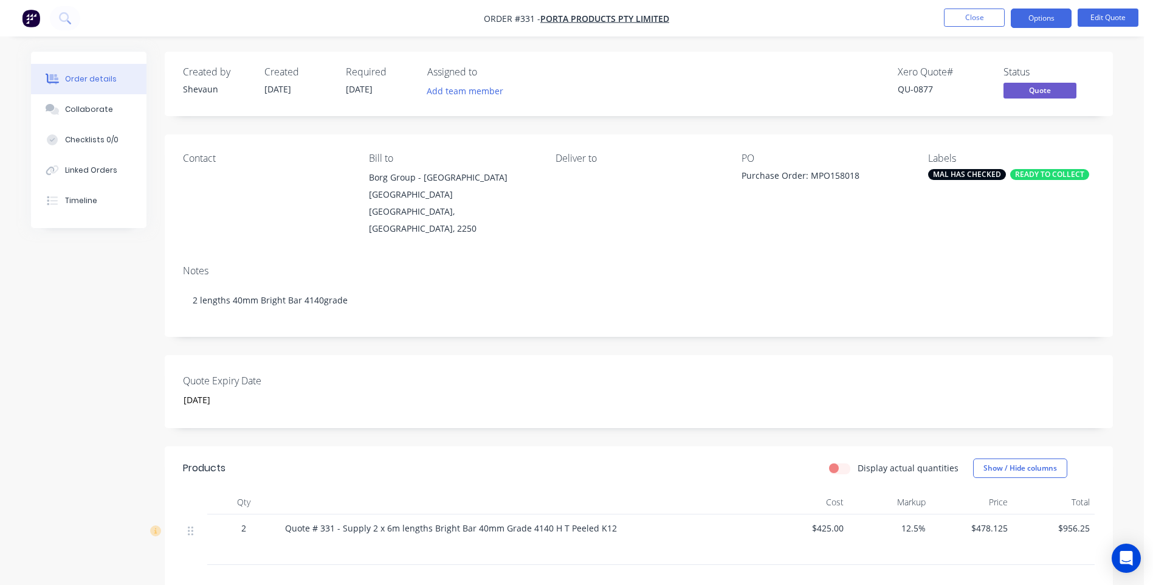
click at [959, 175] on div "MAL HAS CHECKED" at bounding box center [967, 174] width 78 height 11
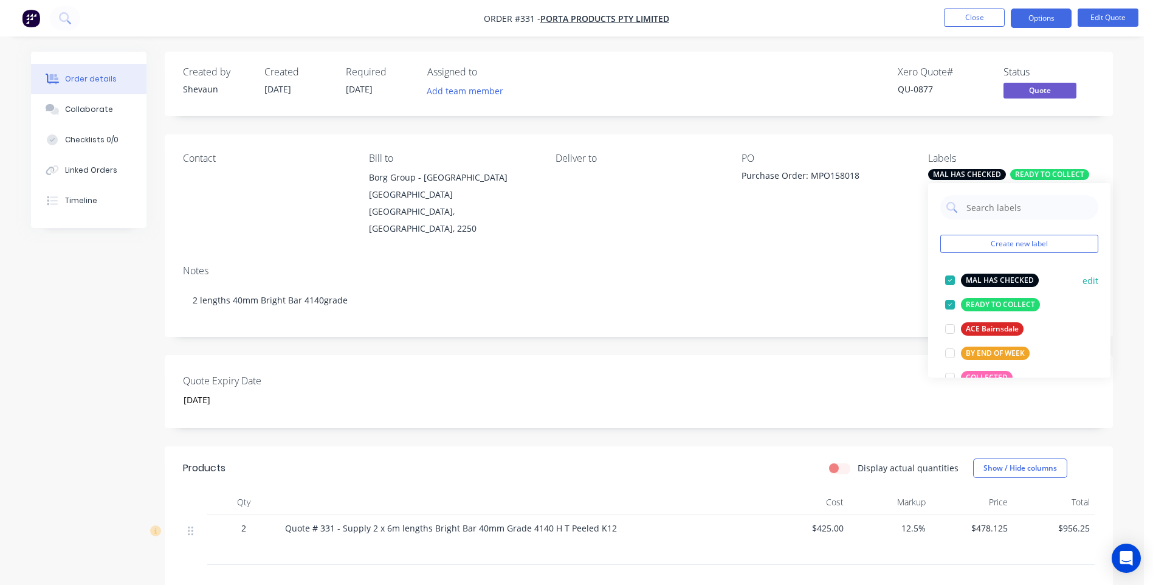
click at [948, 278] on div at bounding box center [950, 280] width 24 height 24
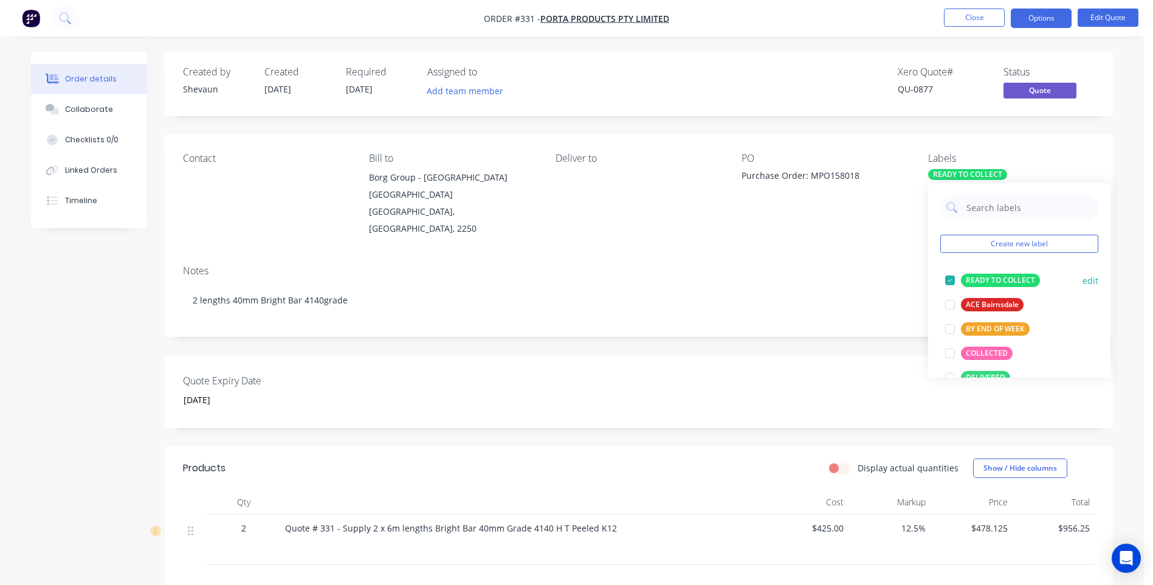
click at [952, 278] on div at bounding box center [950, 280] width 24 height 24
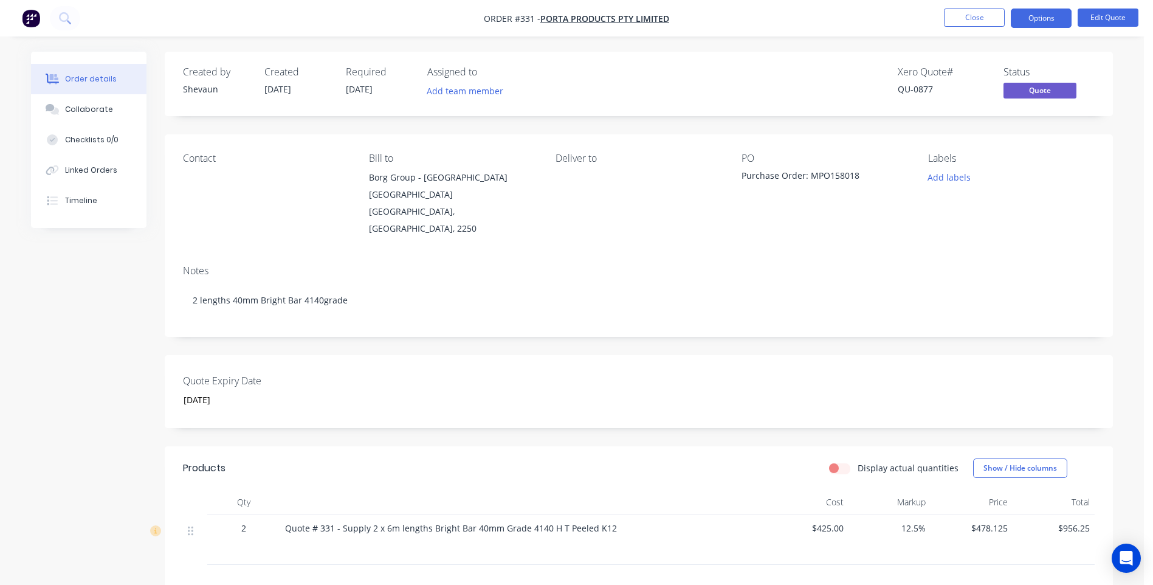
click at [859, 265] on div "Notes" at bounding box center [638, 271] width 911 height 12
click at [977, 18] on button "Close" at bounding box center [974, 18] width 61 height 18
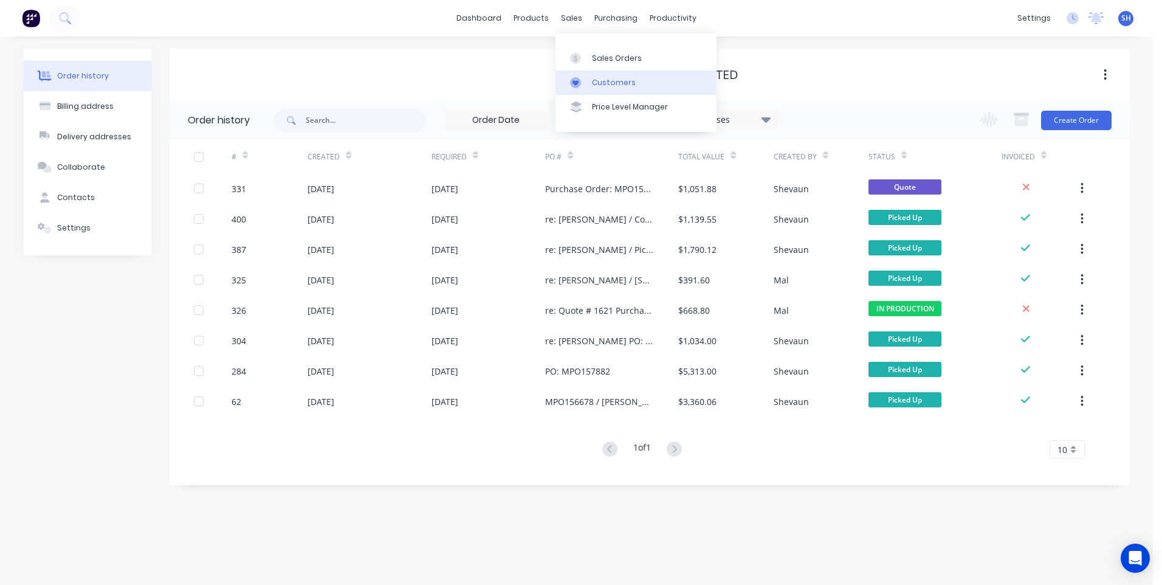
click at [595, 77] on div "Customers" at bounding box center [614, 82] width 44 height 11
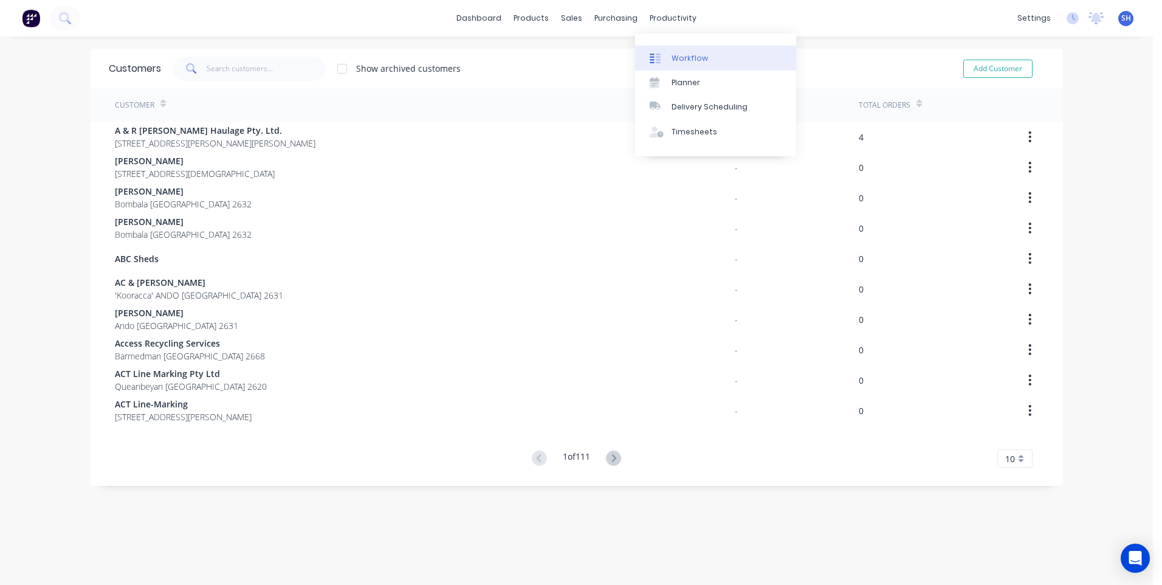
click at [684, 58] on div "Workflow" at bounding box center [689, 58] width 36 height 11
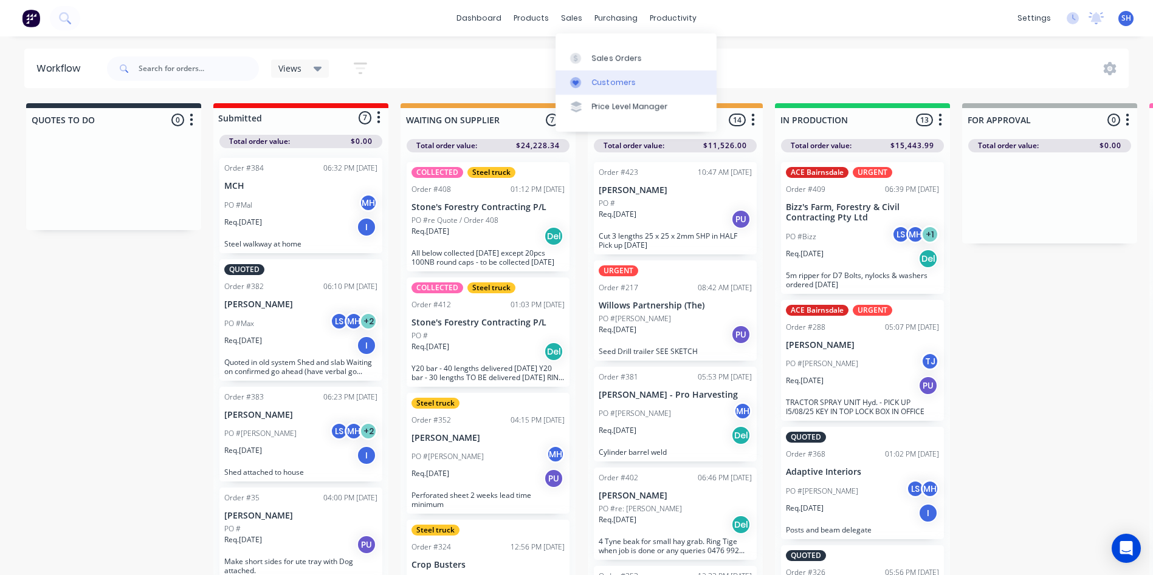
click at [605, 80] on div "Customers" at bounding box center [614, 82] width 44 height 11
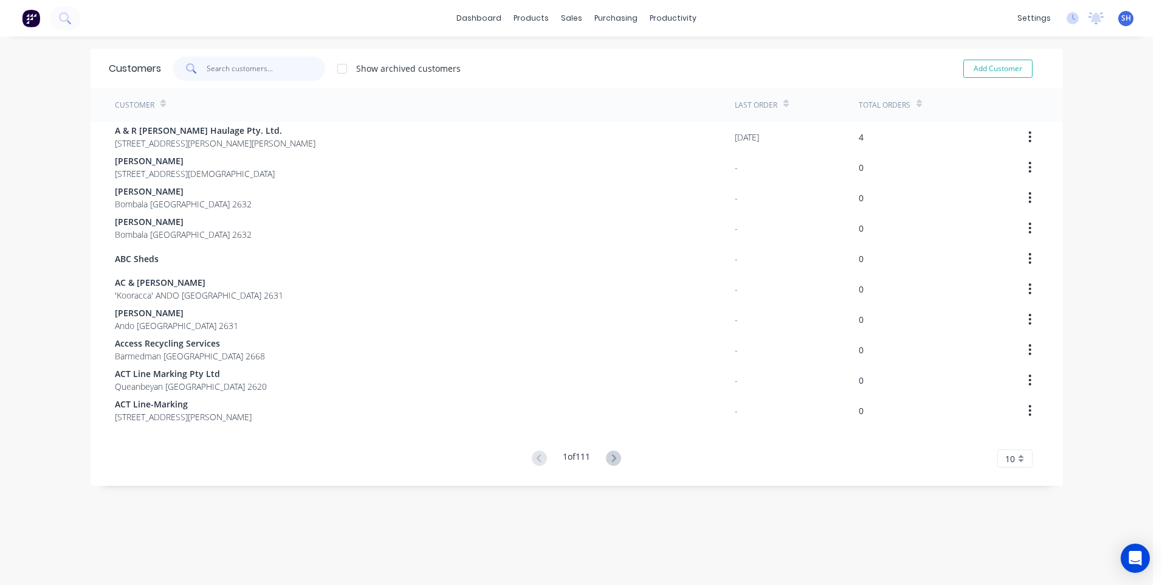
click at [213, 67] on input "text" at bounding box center [266, 69] width 118 height 24
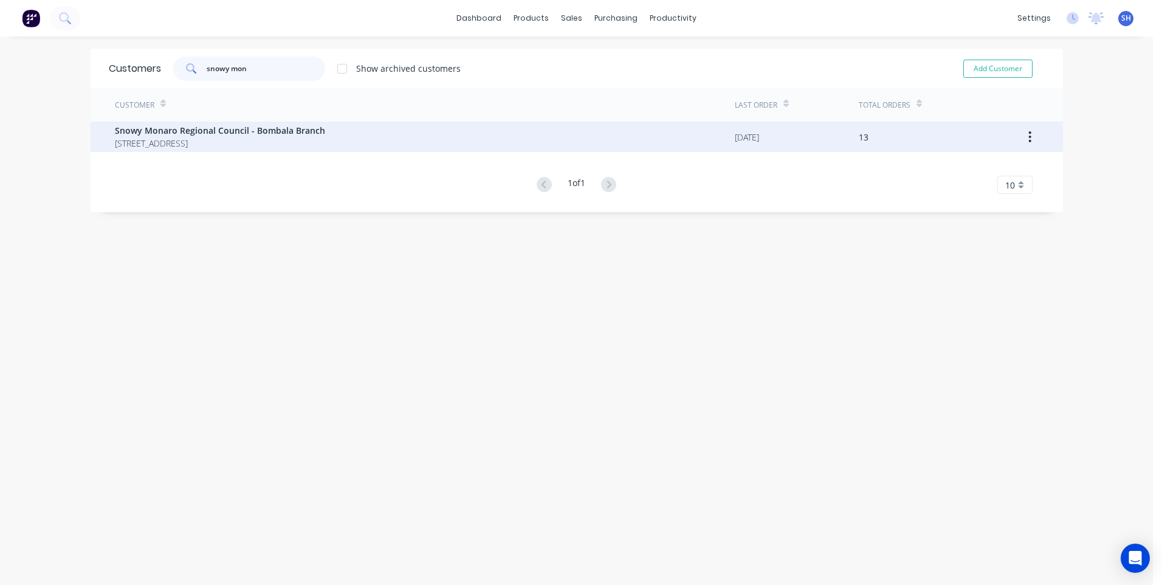
type input "snowy mon"
click at [208, 130] on span "Snowy Monaro Regional Council - Bombala Branch" at bounding box center [220, 130] width 210 height 13
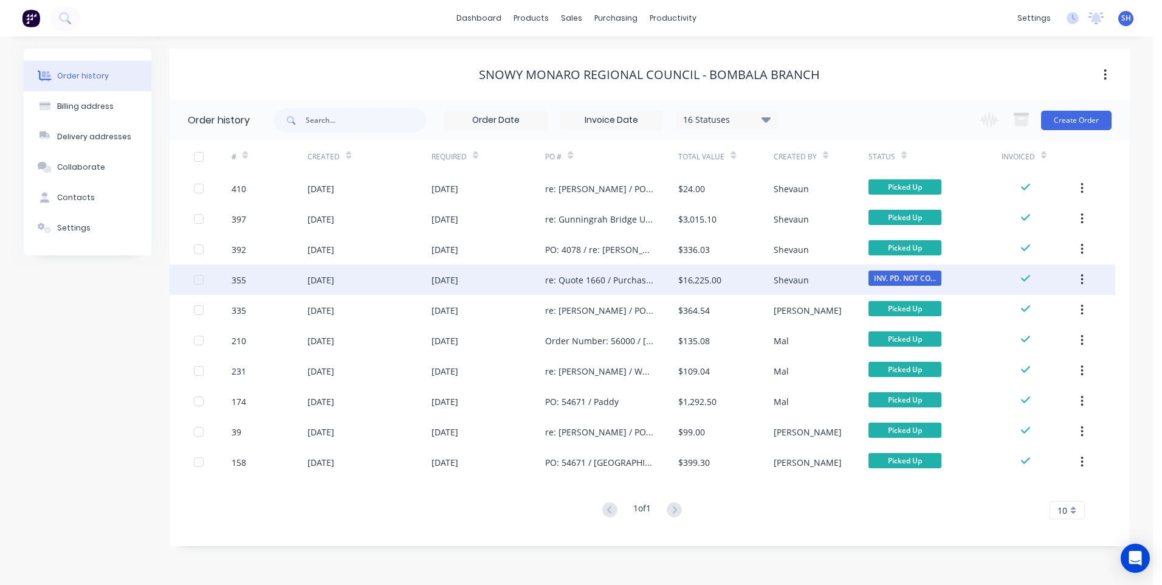
click at [512, 276] on div "[DATE]" at bounding box center [488, 279] width 114 height 30
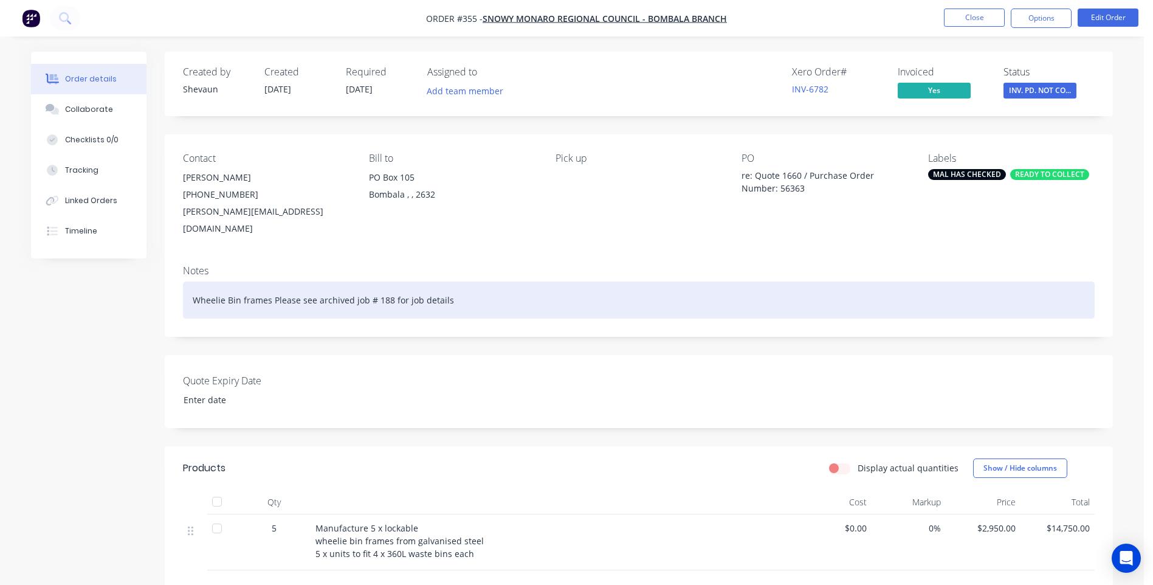
click at [458, 283] on div "Wheelie Bin frames Please see archived job # 188 for job details" at bounding box center [638, 299] width 911 height 37
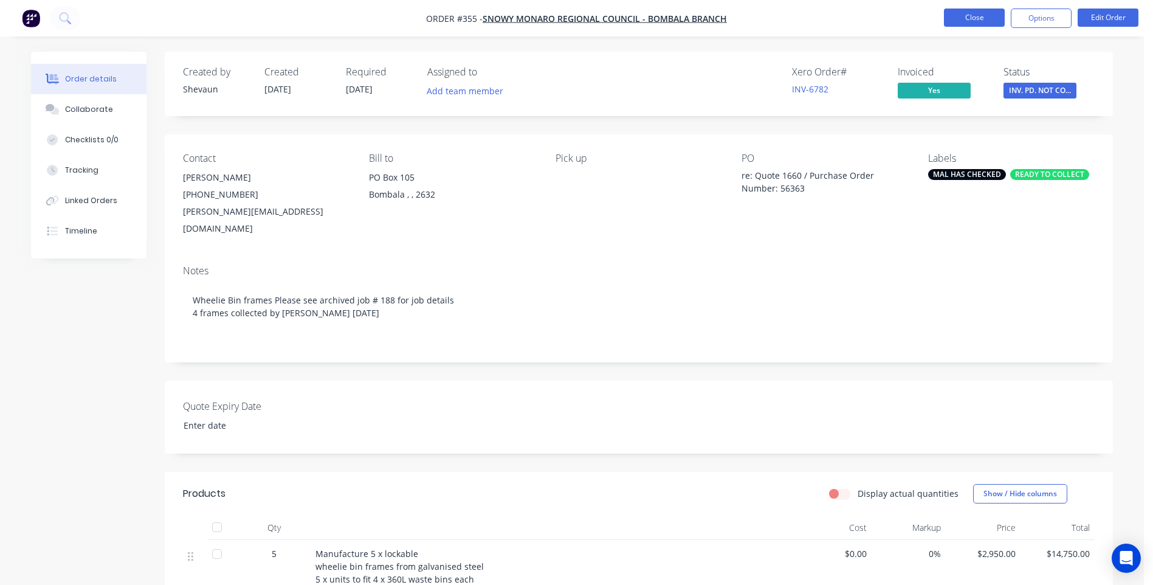
click at [969, 16] on button "Close" at bounding box center [974, 18] width 61 height 18
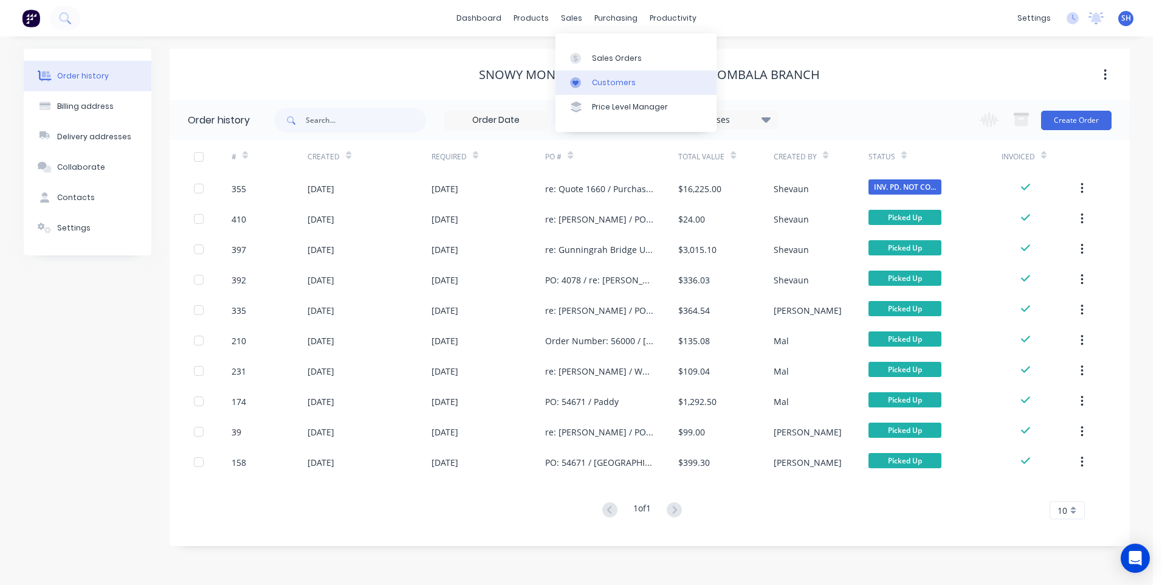
click at [612, 77] on div "Customers" at bounding box center [614, 82] width 44 height 11
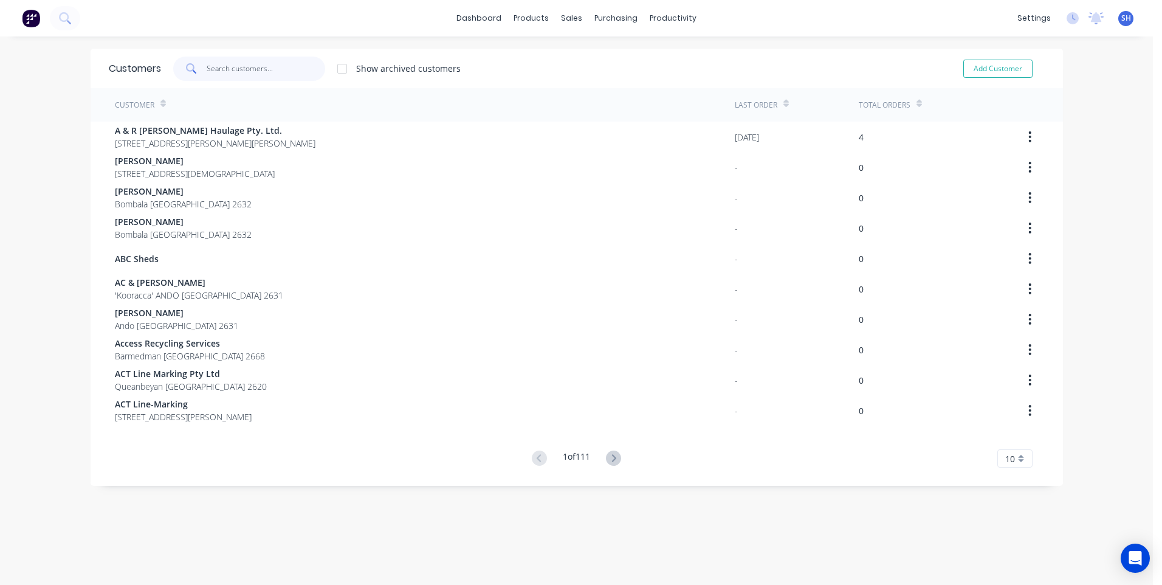
click at [218, 70] on input "text" at bounding box center [266, 69] width 118 height 24
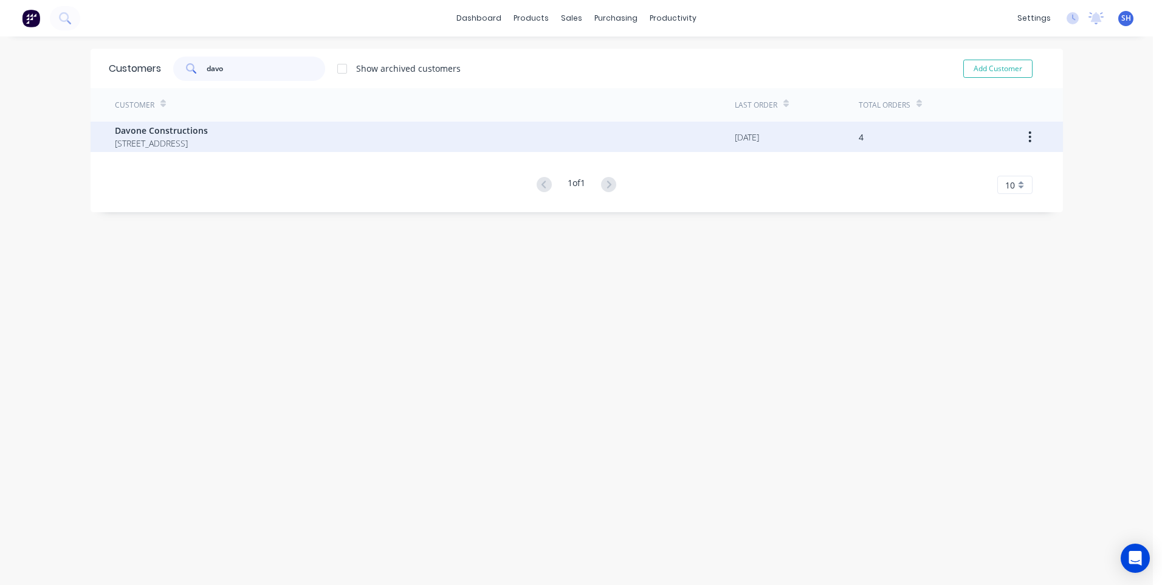
type input "davo"
click at [162, 132] on span "Davone Constructions" at bounding box center [161, 130] width 93 height 13
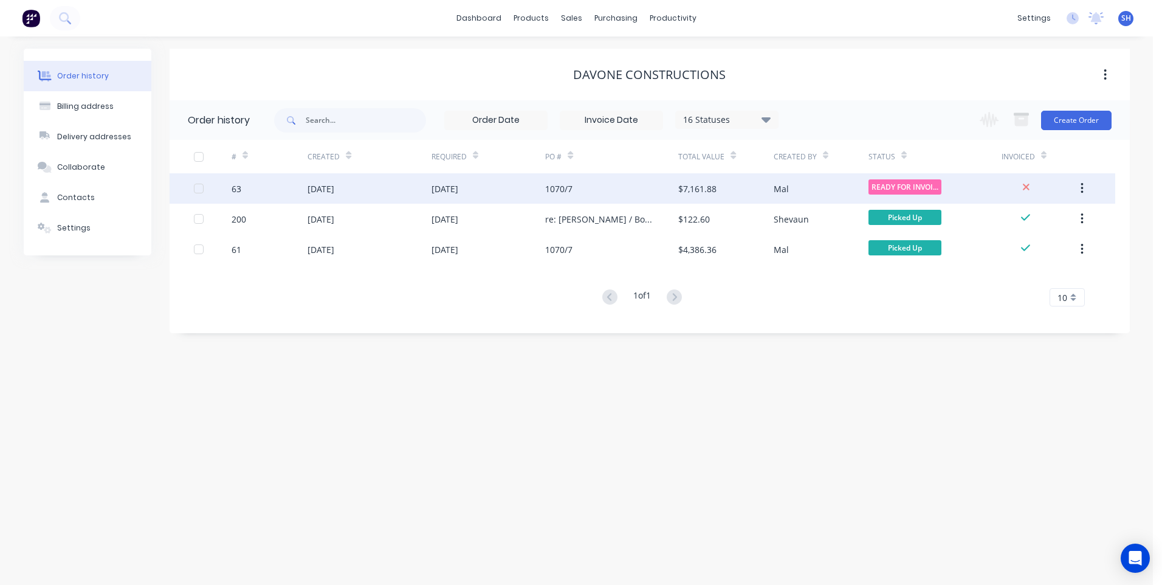
click at [506, 187] on div "[DATE]" at bounding box center [488, 188] width 114 height 30
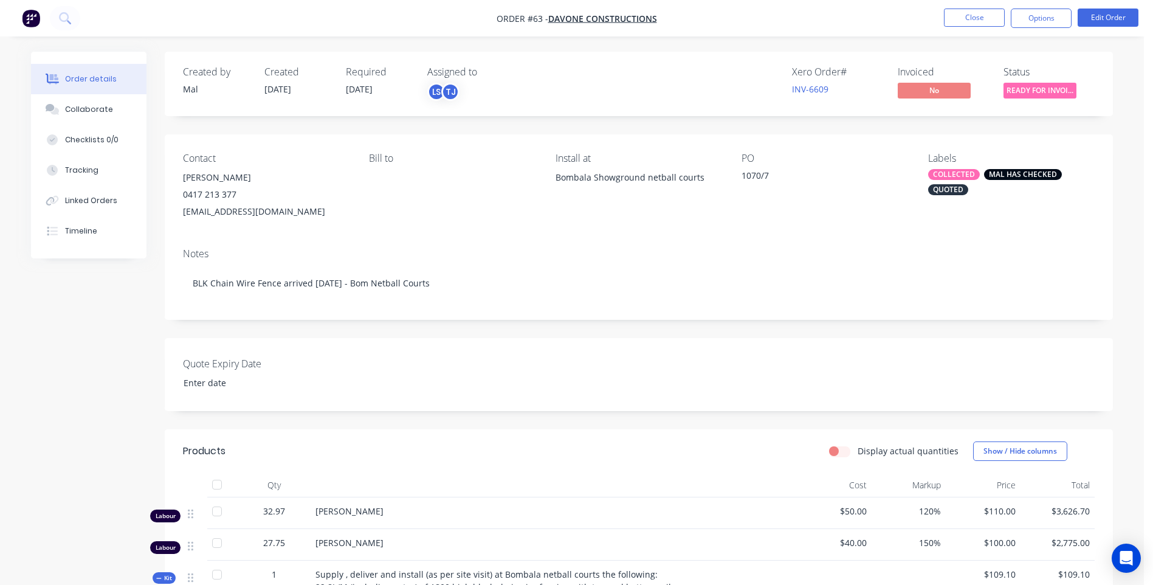
click at [1068, 260] on div "Notes BLK Chain Wire Fence arrived [DATE] - Bom Netball Courts" at bounding box center [639, 278] width 948 height 81
click at [83, 105] on div "Collaborate" at bounding box center [89, 109] width 48 height 11
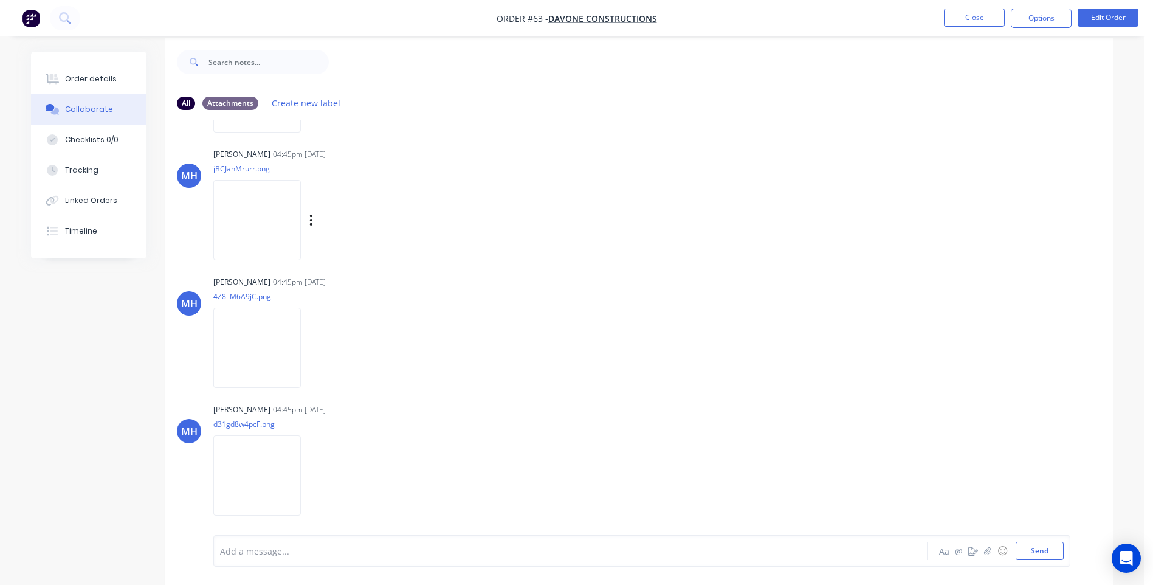
scroll to position [18, 0]
click at [264, 469] on img at bounding box center [257, 471] width 88 height 80
click at [255, 338] on img at bounding box center [257, 343] width 88 height 80
click at [264, 225] on img at bounding box center [257, 216] width 88 height 80
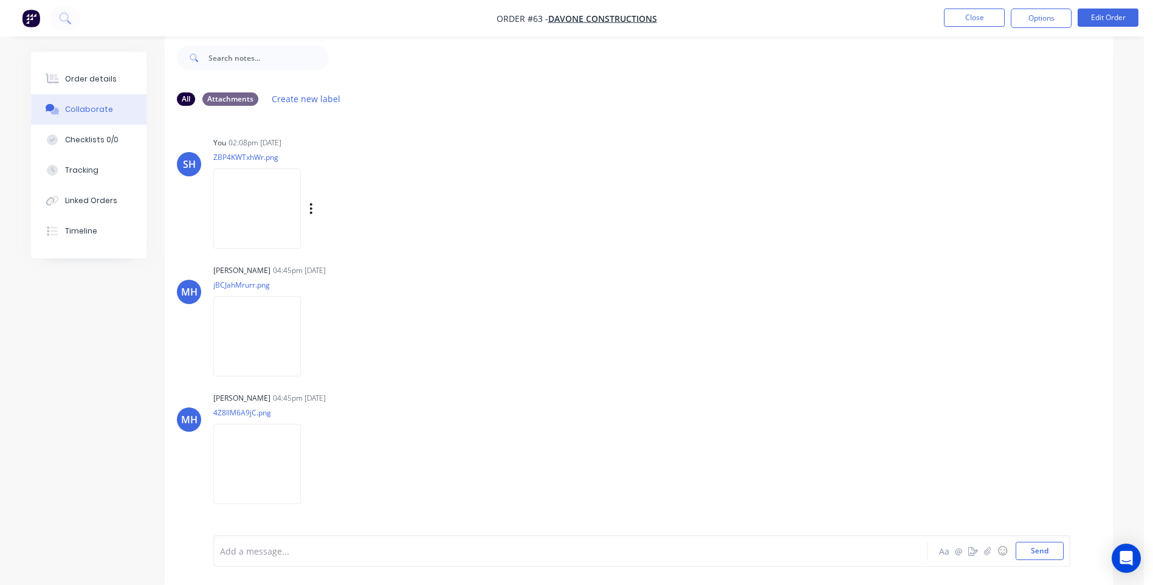
click at [250, 211] on img at bounding box center [257, 208] width 88 height 80
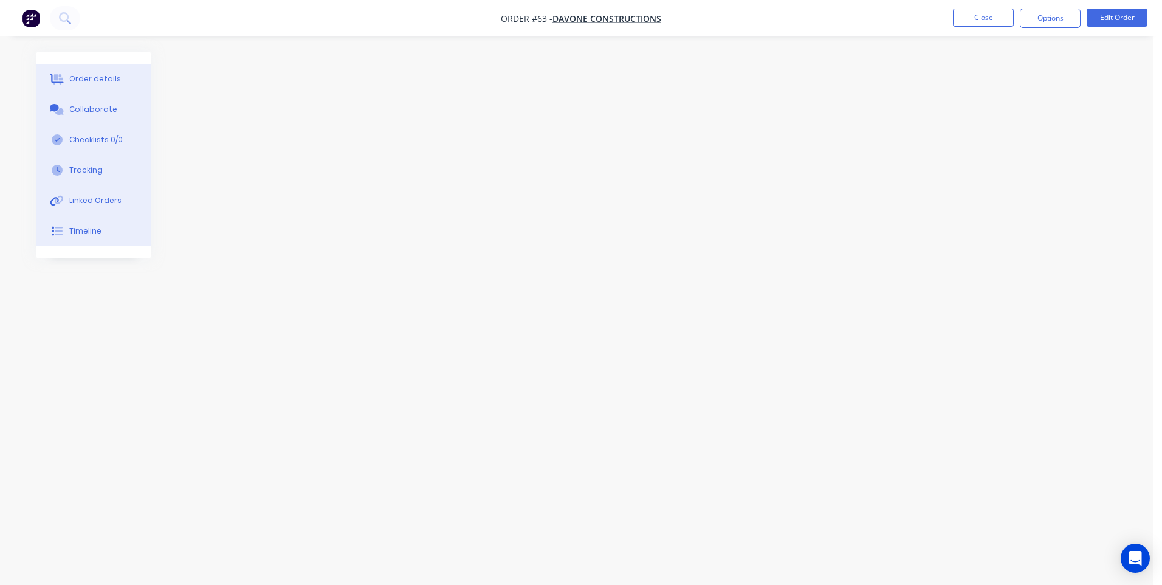
click at [83, 76] on div "Order details" at bounding box center [95, 79] width 52 height 11
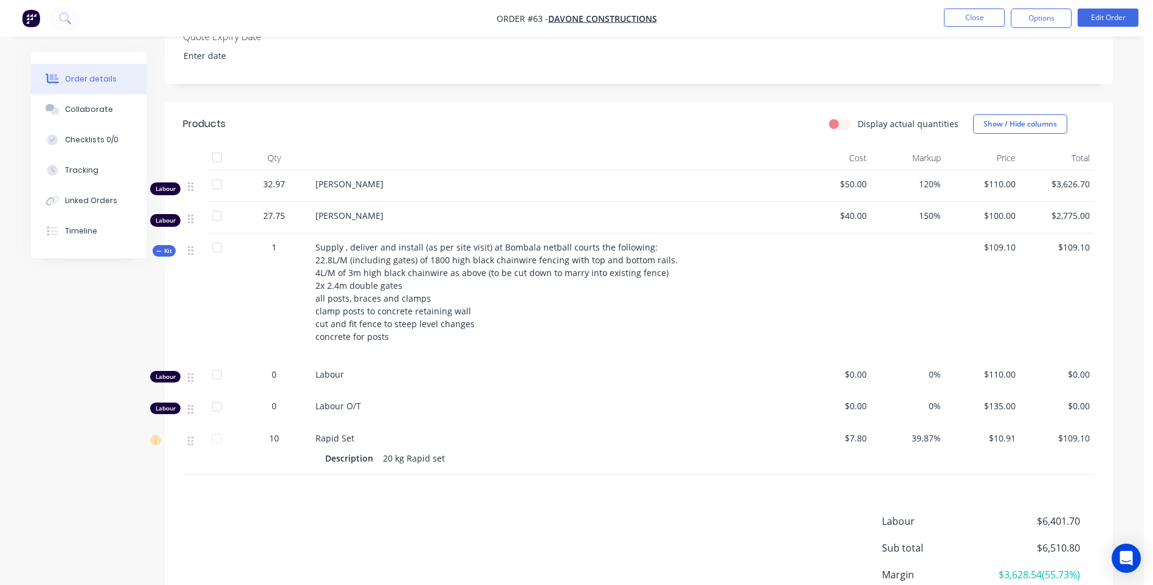
scroll to position [81, 0]
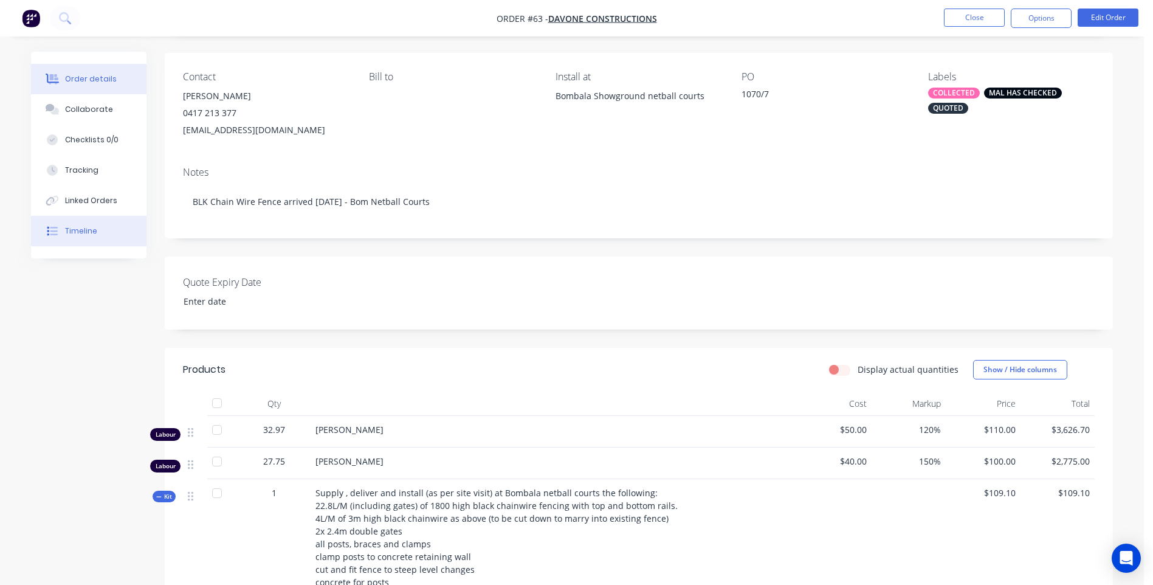
click at [75, 228] on div "Timeline" at bounding box center [81, 230] width 32 height 11
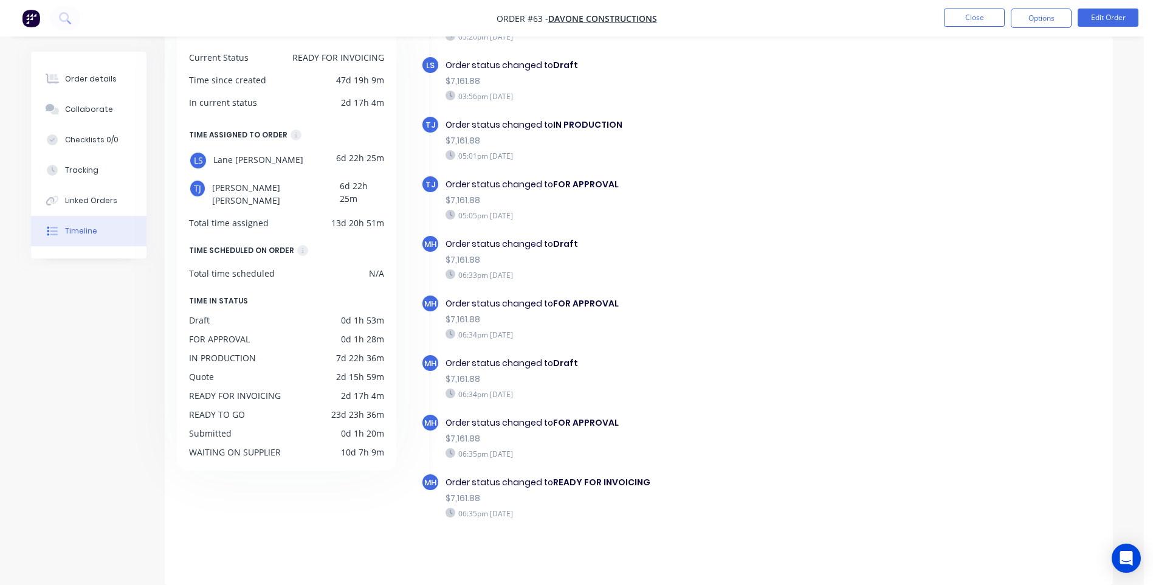
scroll to position [2096, 0]
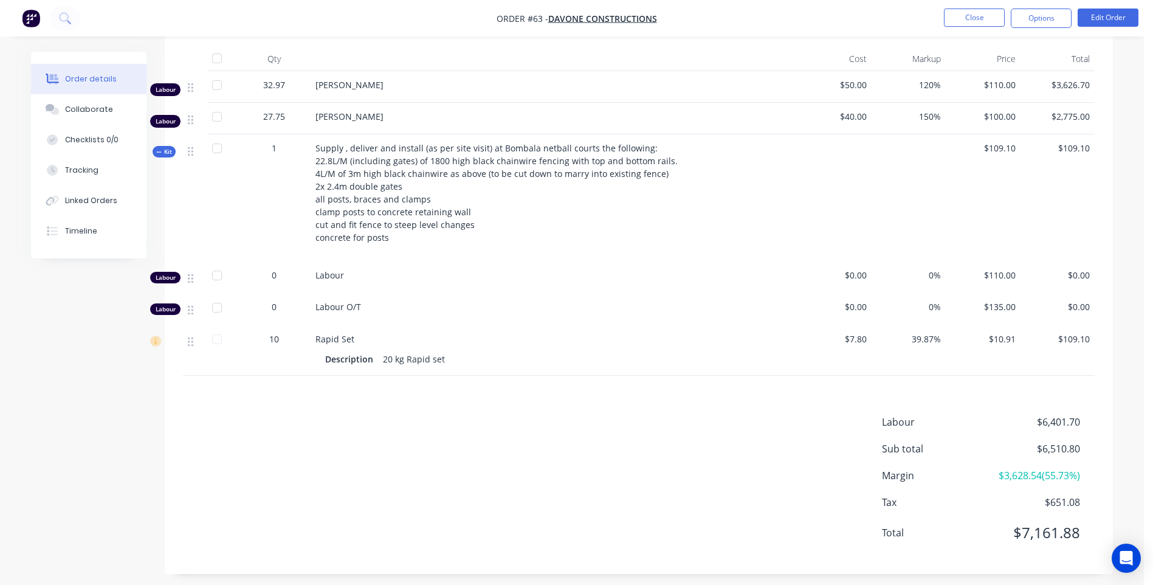
scroll to position [446, 0]
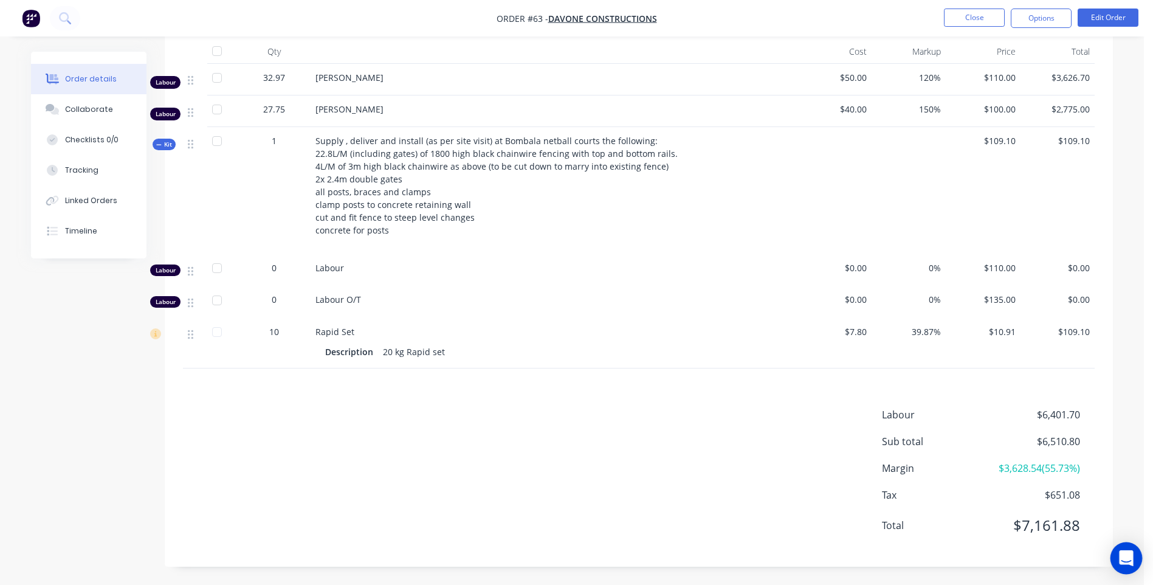
click at [1125, 560] on icon "Open Intercom Messenger" at bounding box center [1126, 558] width 14 height 16
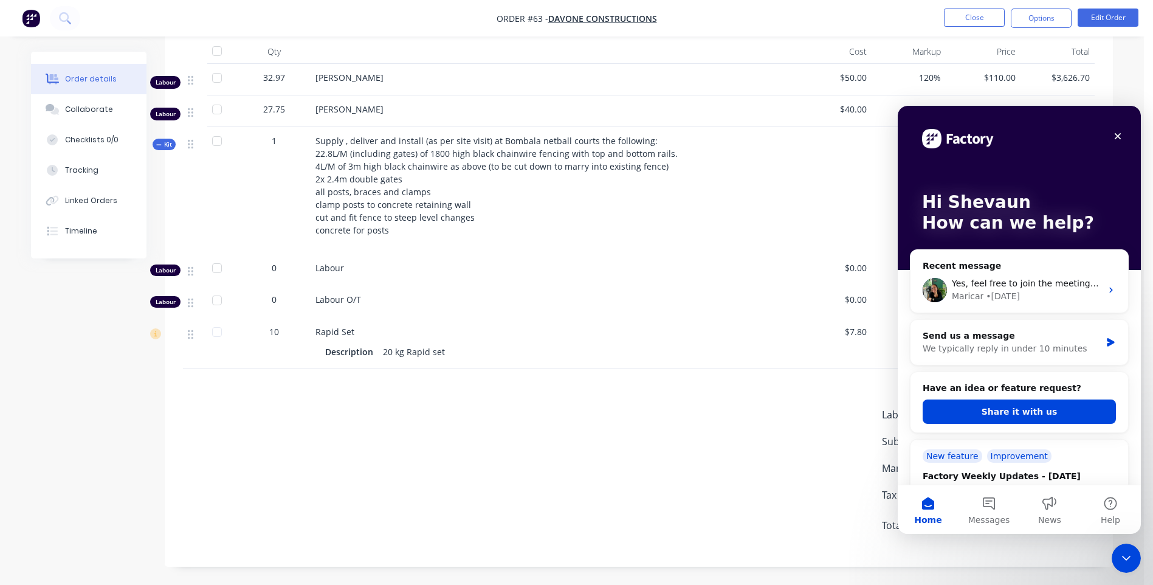
scroll to position [0, 0]
click at [956, 335] on div "Send us a message" at bounding box center [1011, 335] width 178 height 13
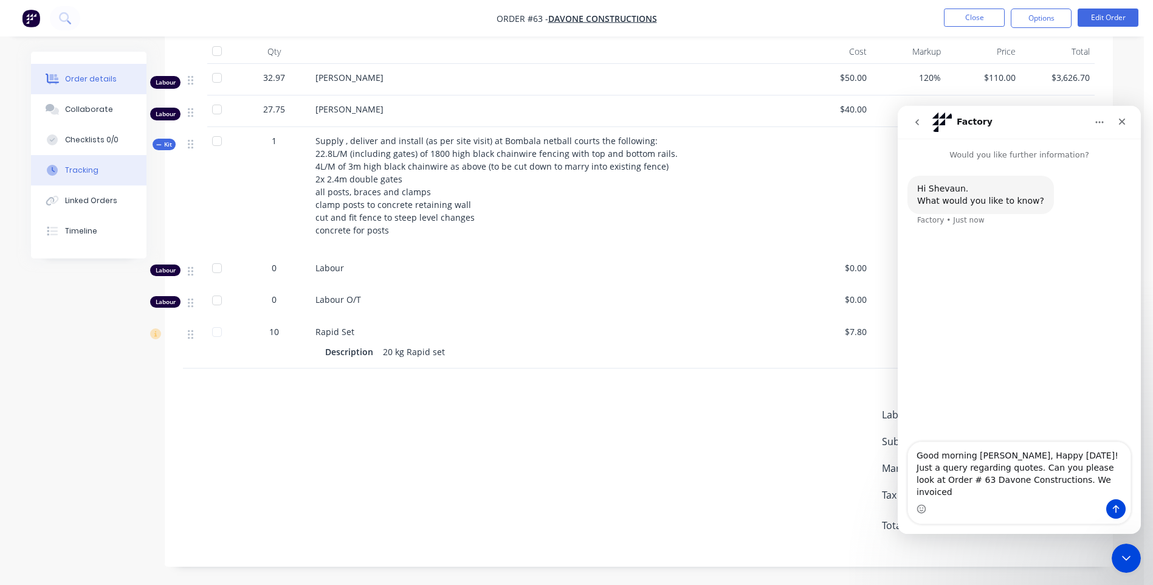
click at [90, 169] on div "Tracking" at bounding box center [81, 170] width 33 height 11
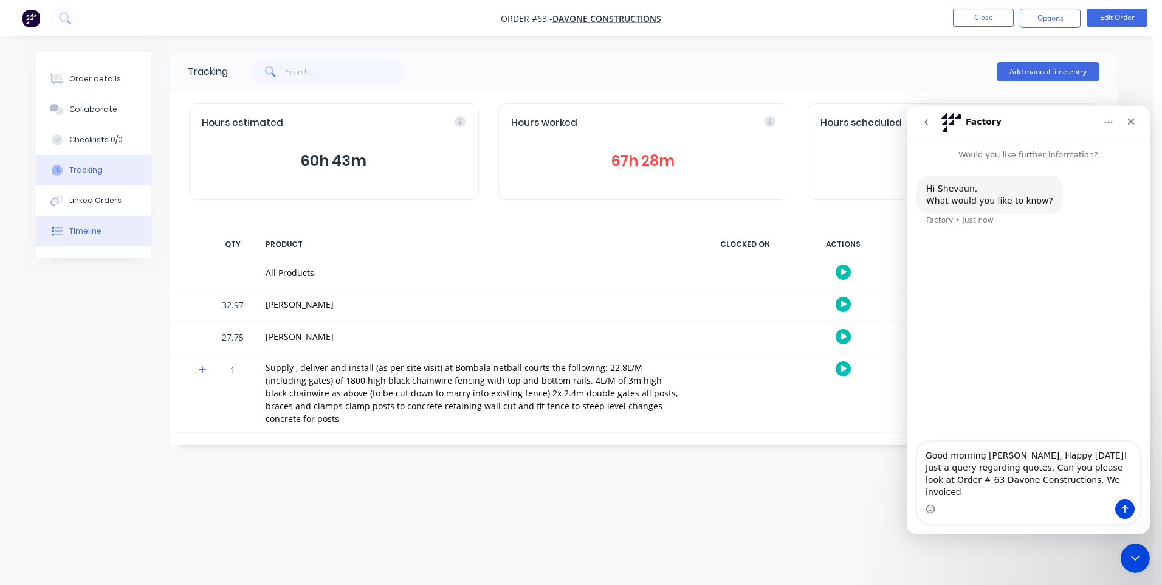
click at [87, 224] on button "Timeline" at bounding box center [93, 231] width 115 height 30
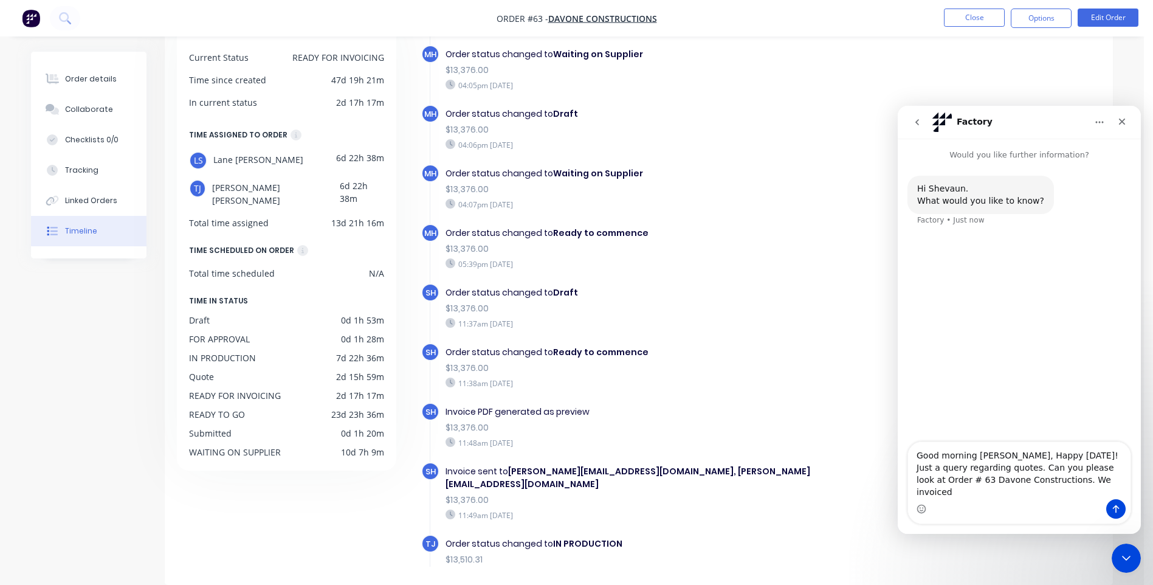
scroll to position [1215, 0]
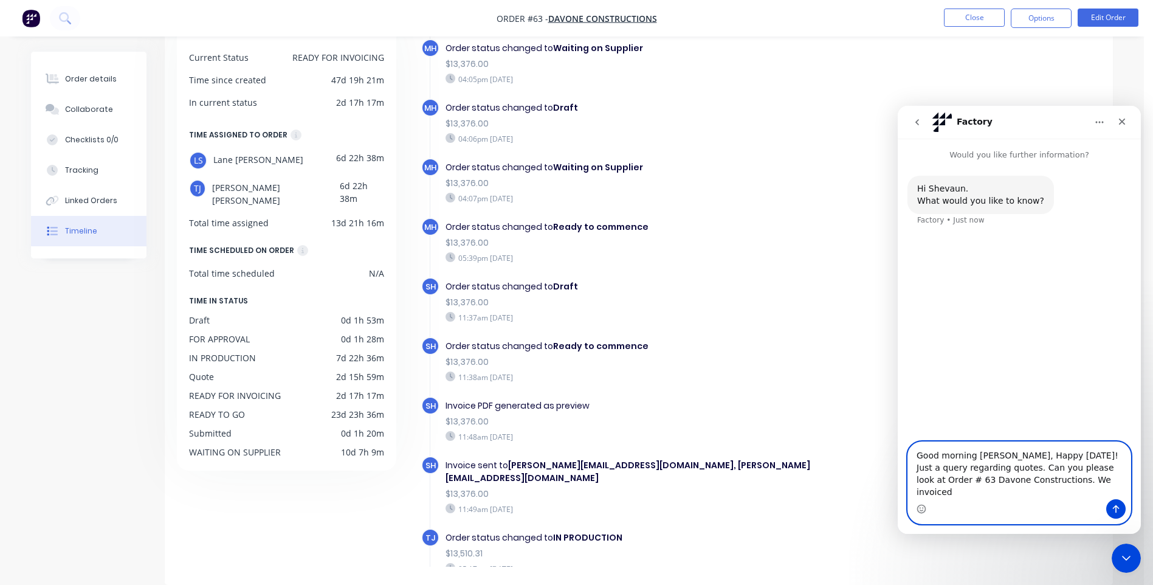
click at [1053, 492] on textarea "Good morning [PERSON_NAME], Happy [DATE]! Just a query regarding quotes. Can yo…" at bounding box center [1019, 470] width 222 height 57
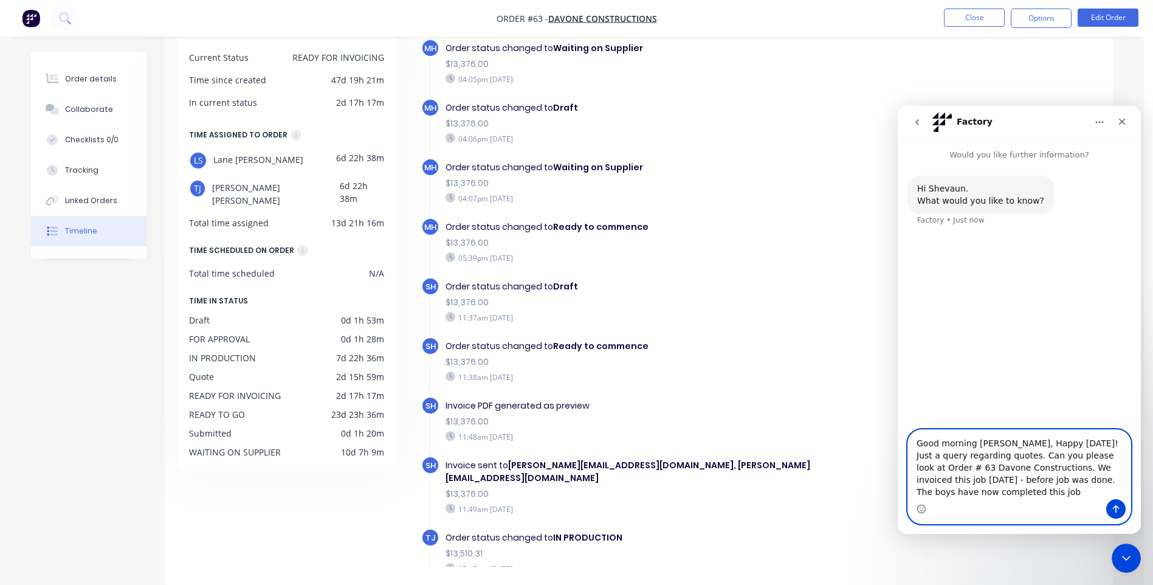
click at [998, 482] on textarea "Good morning [PERSON_NAME], Happy [DATE]! Just a query regarding quotes. Can yo…" at bounding box center [1019, 464] width 222 height 69
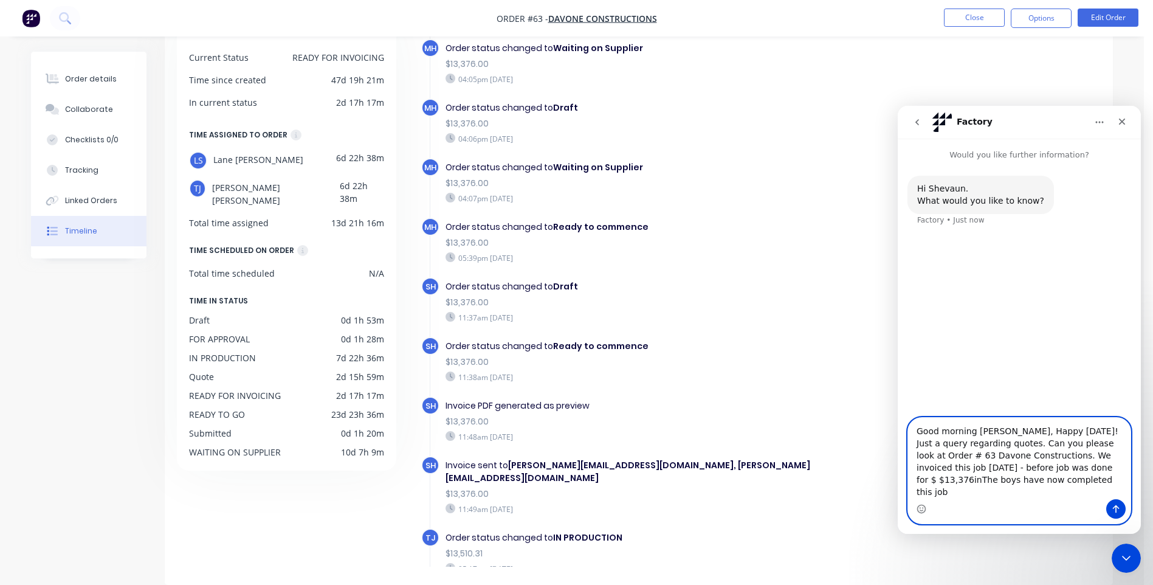
type textarea "Good morning [PERSON_NAME], Happy [DATE]! Just a query regarding quotes. Can yo…"
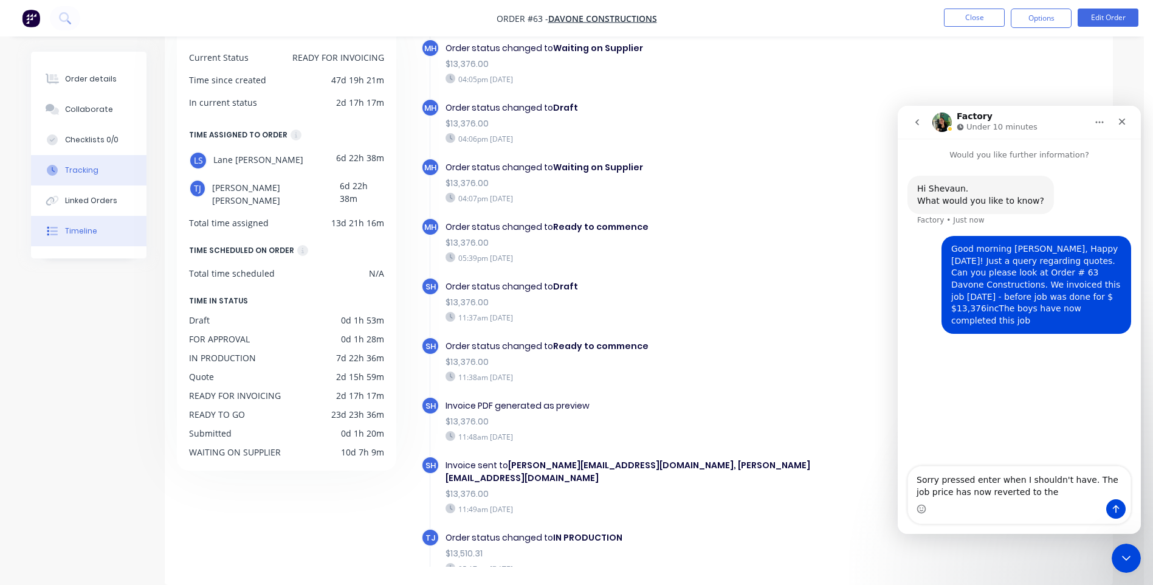
click at [79, 166] on div "Tracking" at bounding box center [81, 170] width 33 height 11
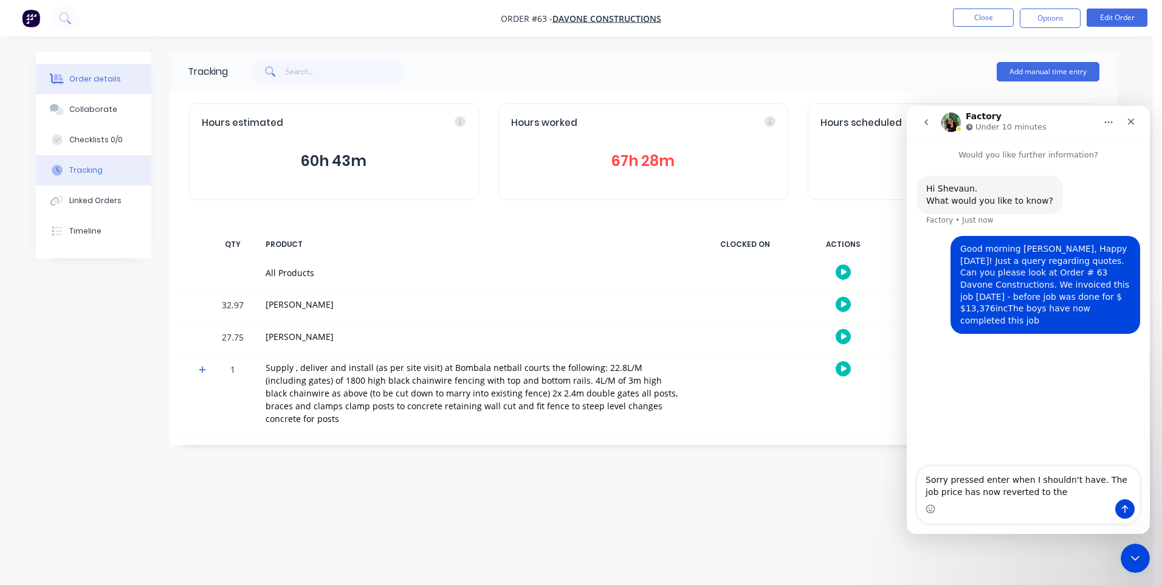
click at [100, 78] on div "Order details" at bounding box center [95, 79] width 52 height 11
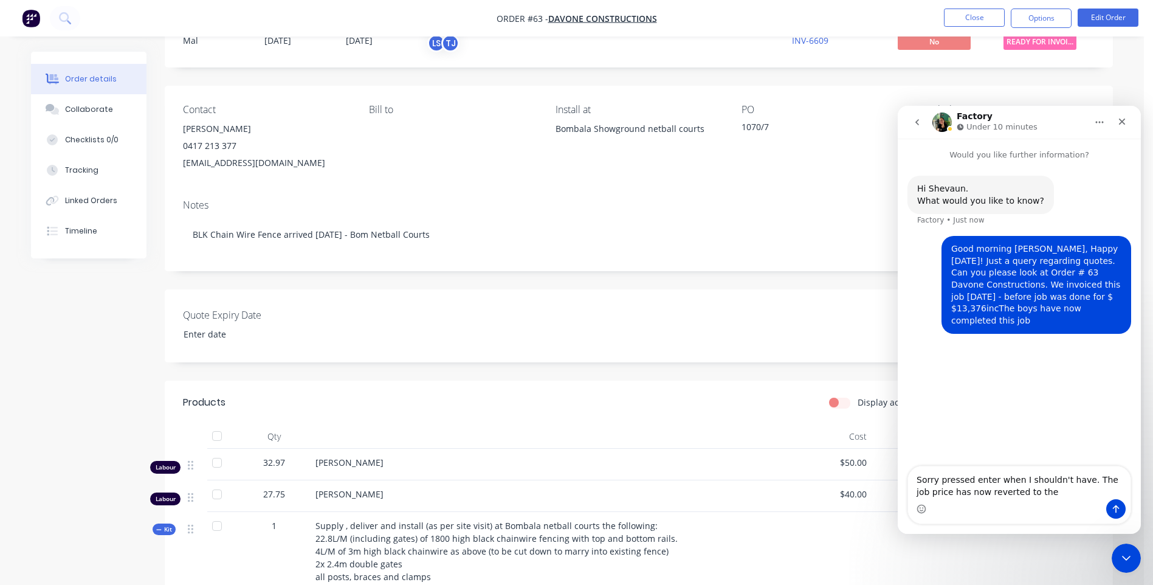
scroll to position [122, 0]
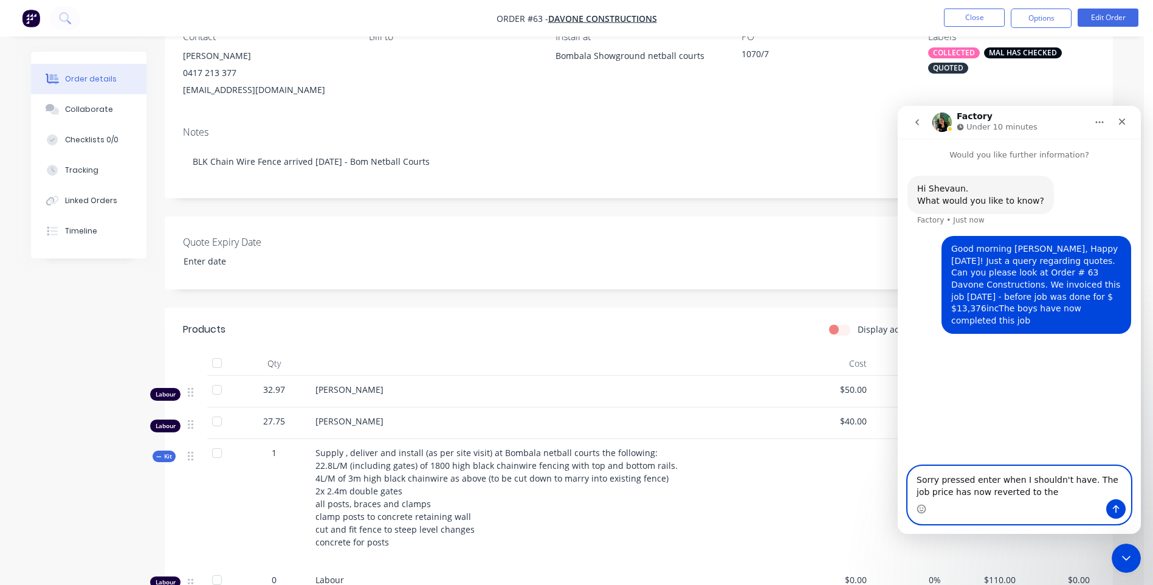
click at [1035, 493] on textarea "Sorry pressed enter when I shouldn't have. The job price has now reverted to the" at bounding box center [1019, 482] width 222 height 33
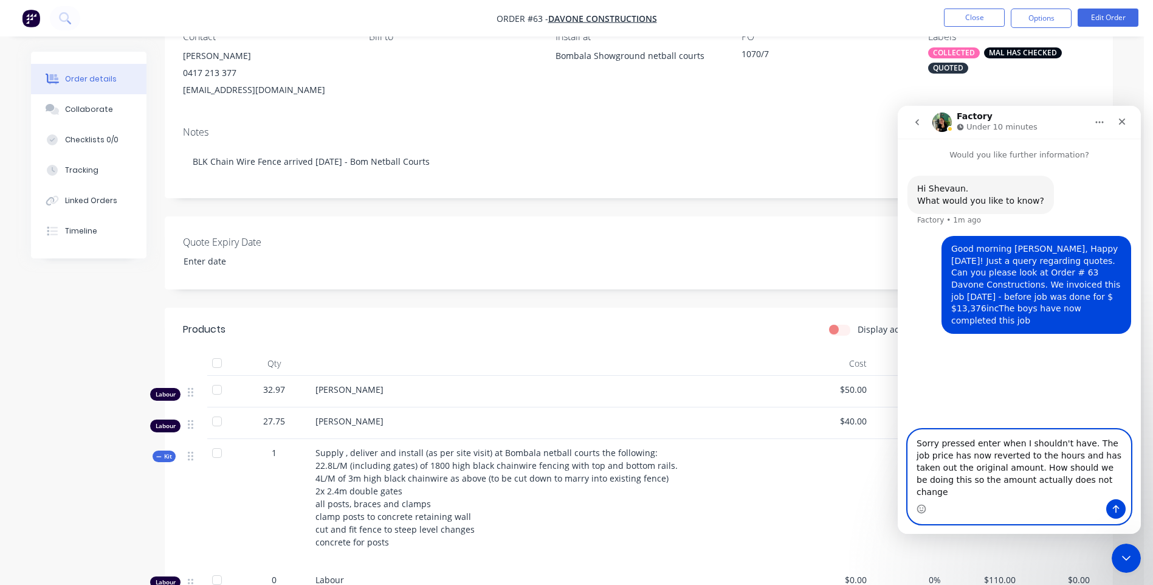
click at [964, 492] on textarea "Sorry pressed enter when I shouldn't have. The job price has now reverted to th…" at bounding box center [1019, 464] width 222 height 69
click at [947, 495] on textarea "Sorry pressed enter when I shouldn't have. The job price has now reverted to th…" at bounding box center [1019, 464] width 222 height 69
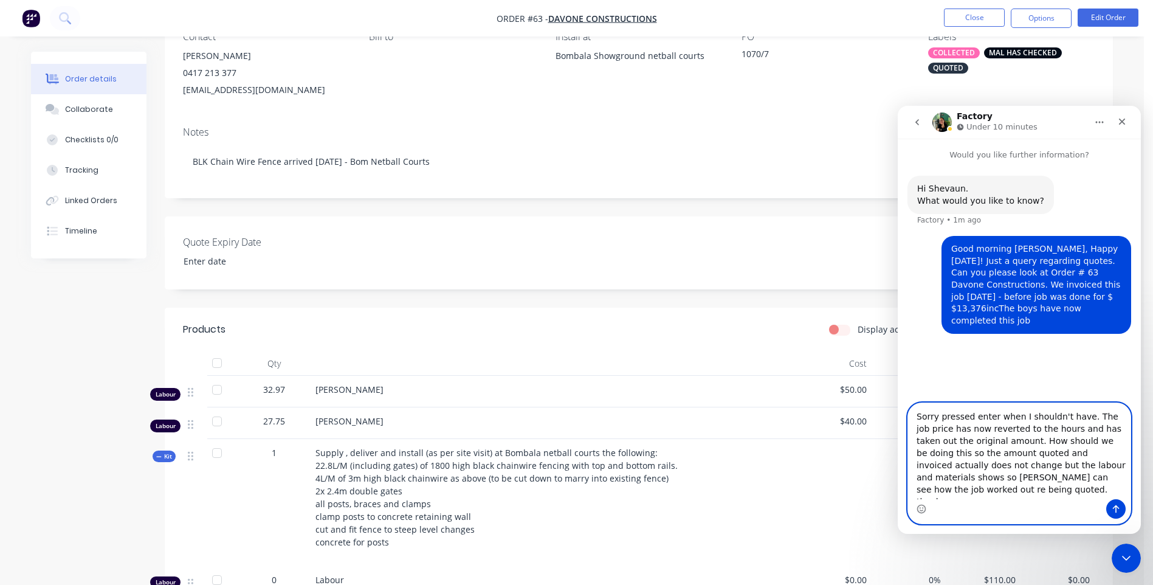
type textarea "Sorry pressed enter when I shouldn't have. The job price has now reverted to th…"
click at [1112, 502] on button "Send a message…" at bounding box center [1115, 508] width 19 height 19
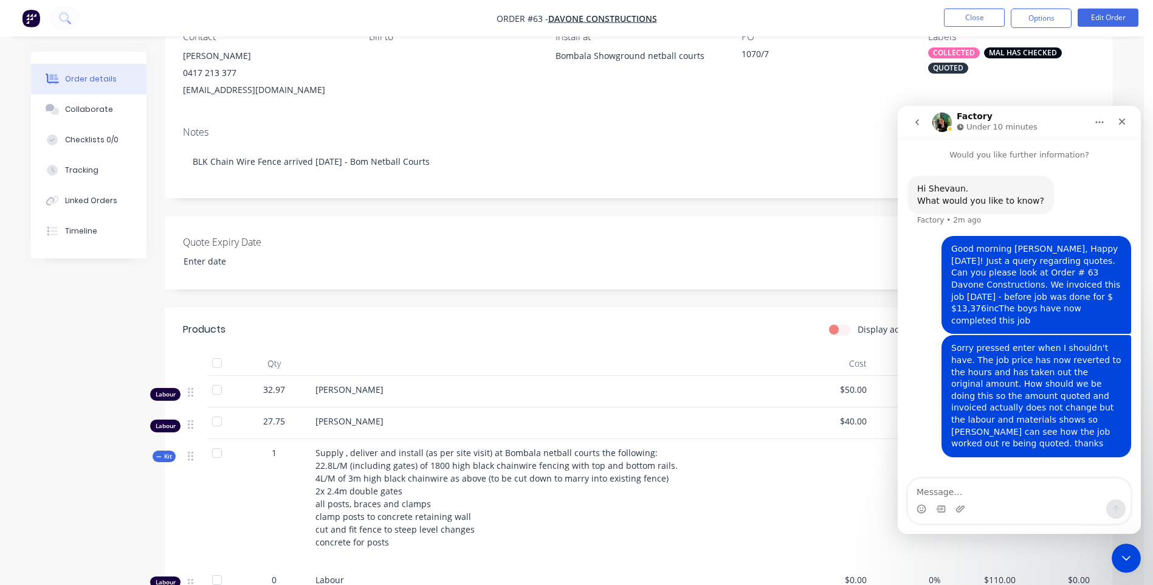
click at [1125, 556] on icon "Close Intercom Messenger" at bounding box center [1126, 558] width 15 height 15
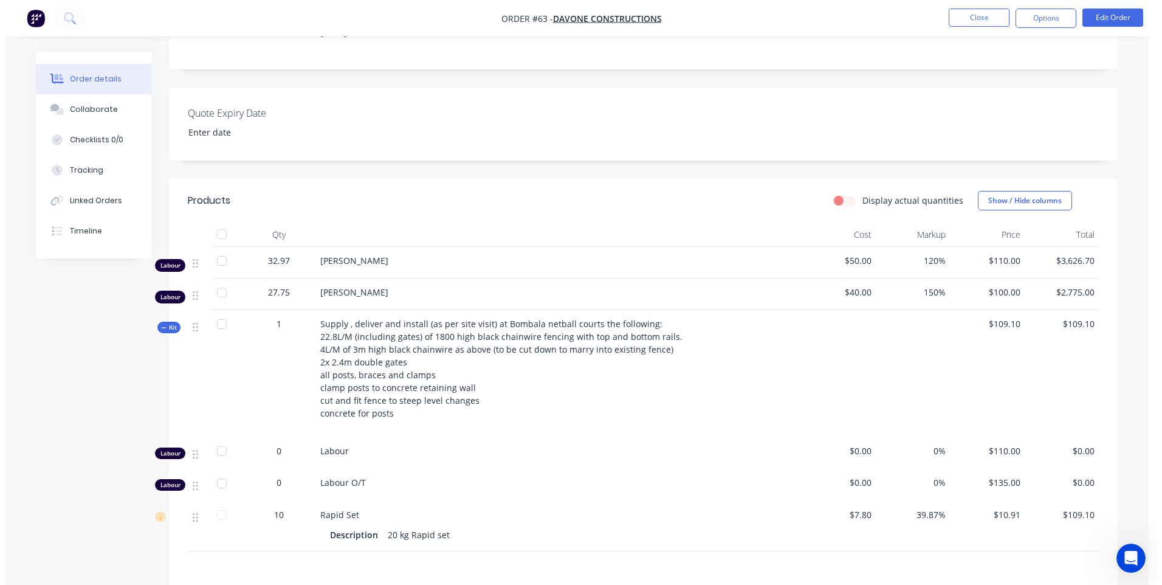
scroll to position [0, 0]
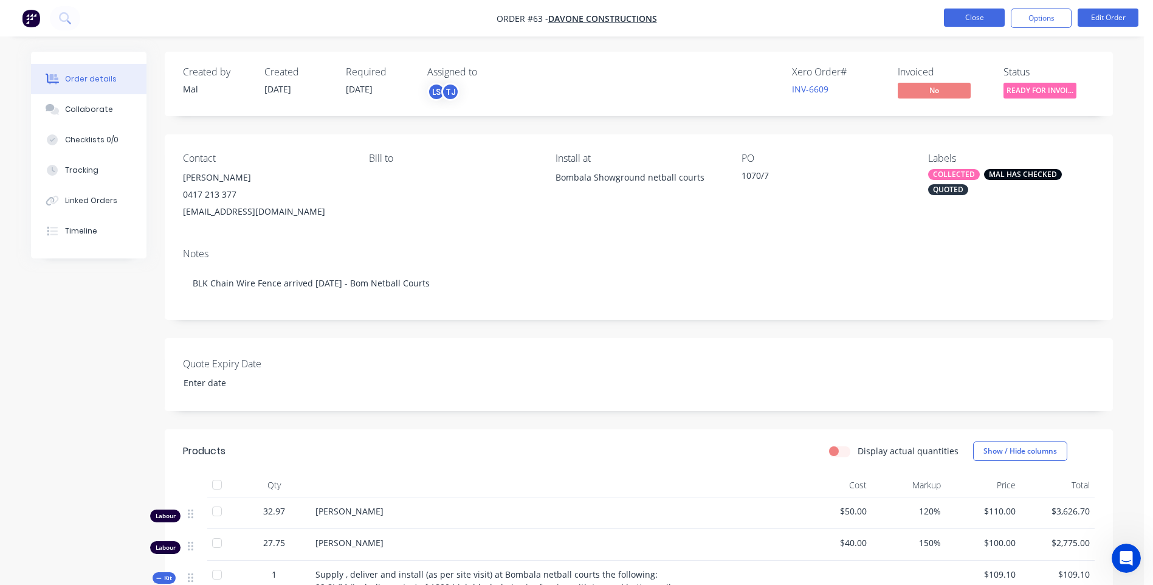
click at [976, 16] on button "Close" at bounding box center [974, 18] width 61 height 18
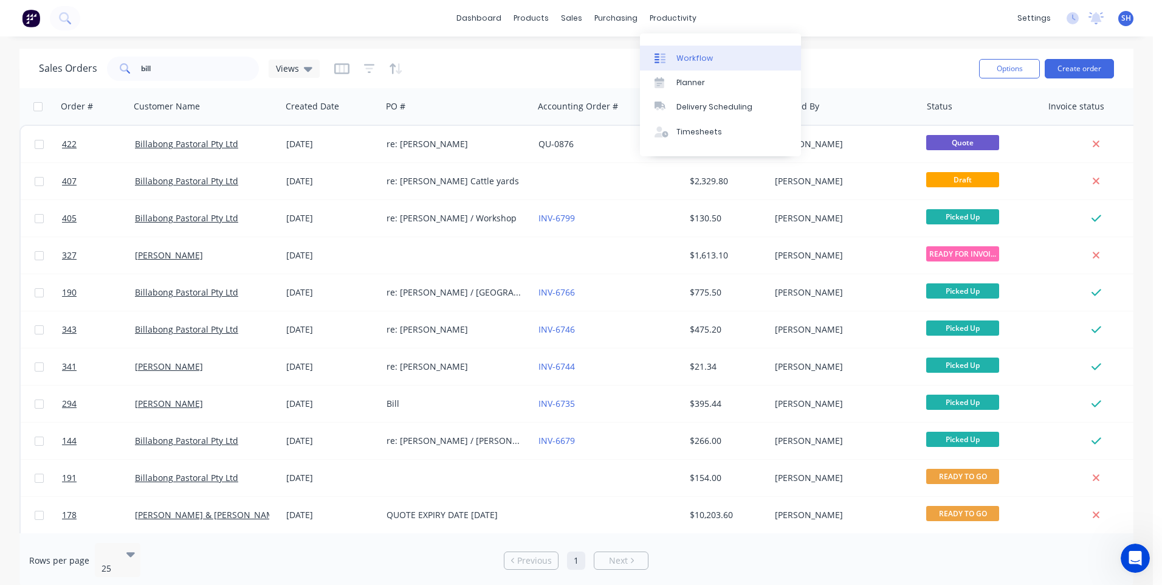
click at [697, 58] on div "Workflow" at bounding box center [694, 58] width 36 height 11
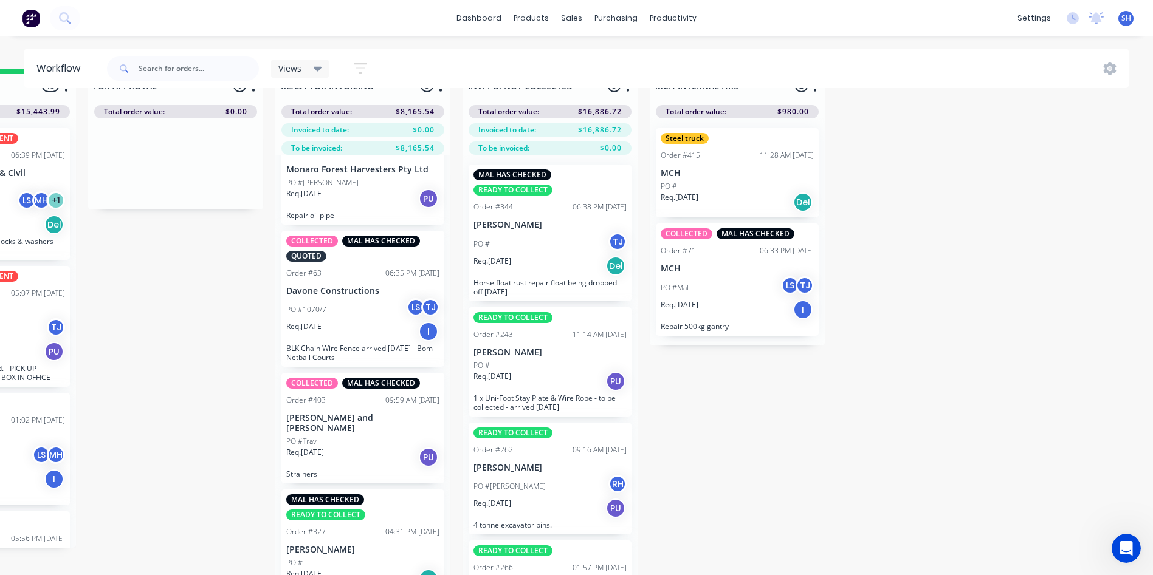
scroll to position [52, 874]
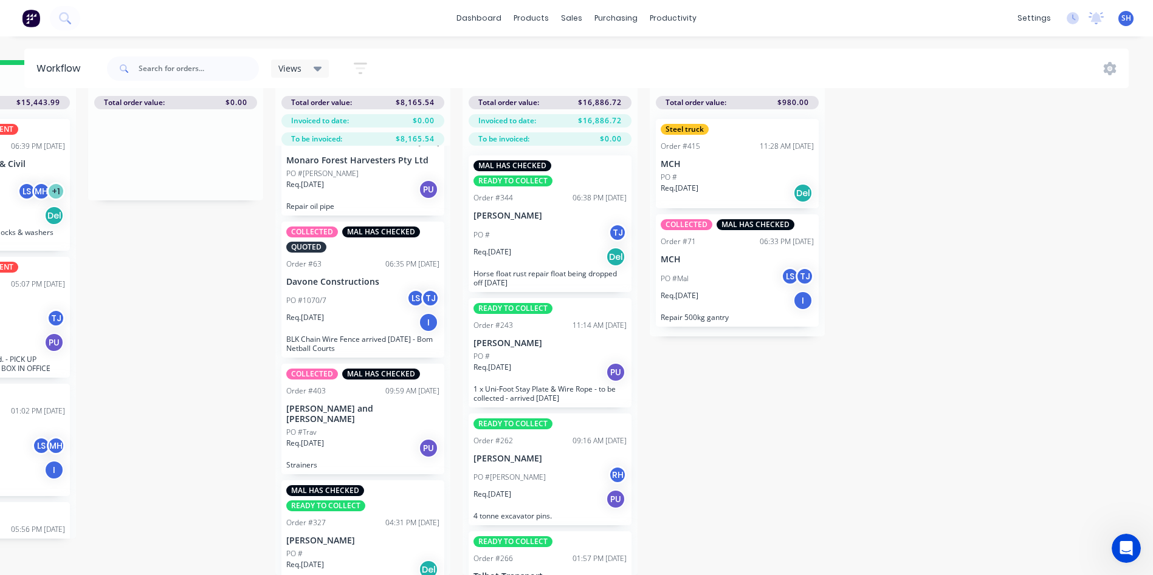
click at [357, 438] on div "Req. [DATE] PU" at bounding box center [362, 448] width 153 height 21
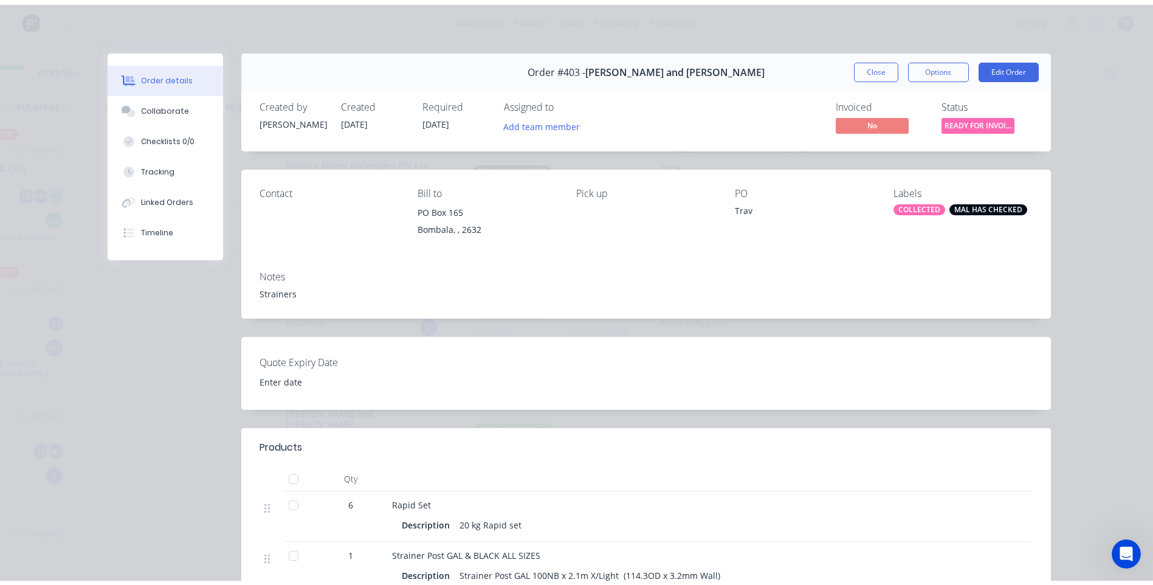
scroll to position [0, 0]
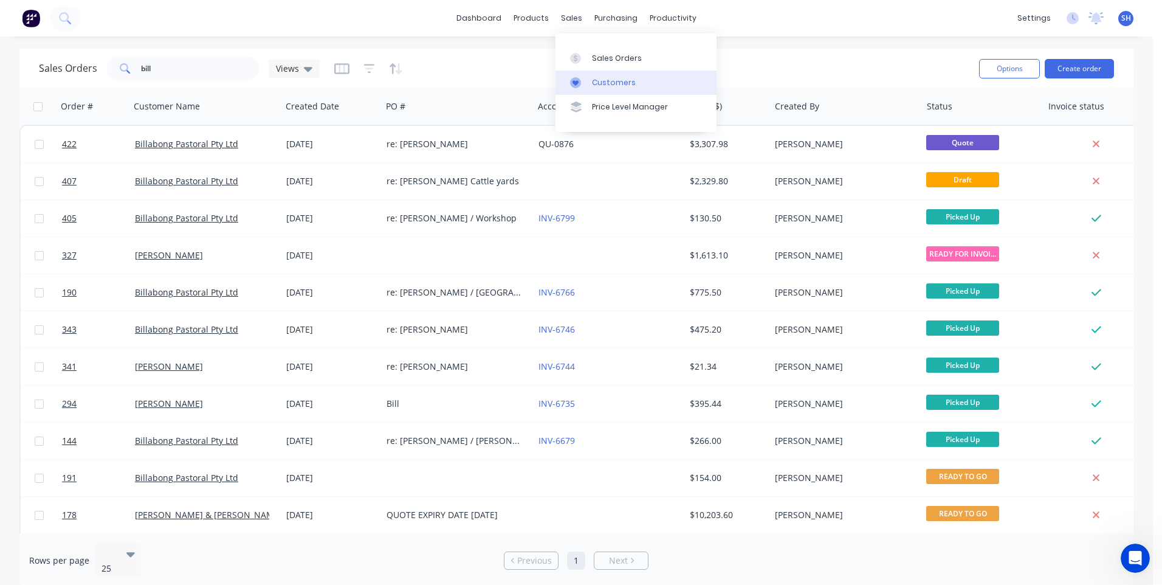
click at [619, 86] on div "Customers" at bounding box center [614, 82] width 44 height 11
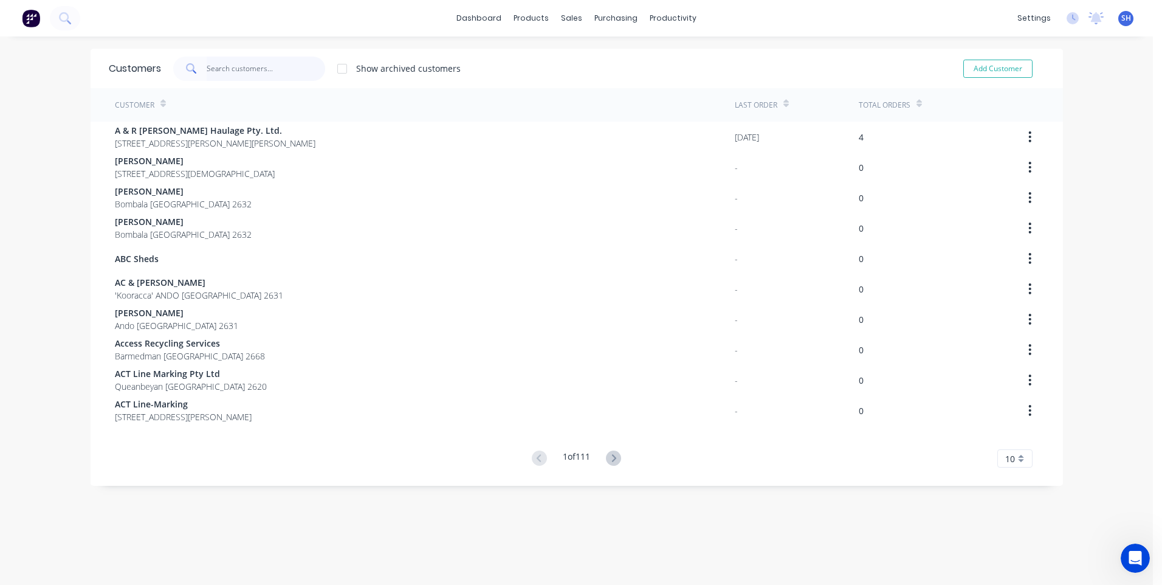
click at [213, 64] on input "text" at bounding box center [266, 69] width 118 height 24
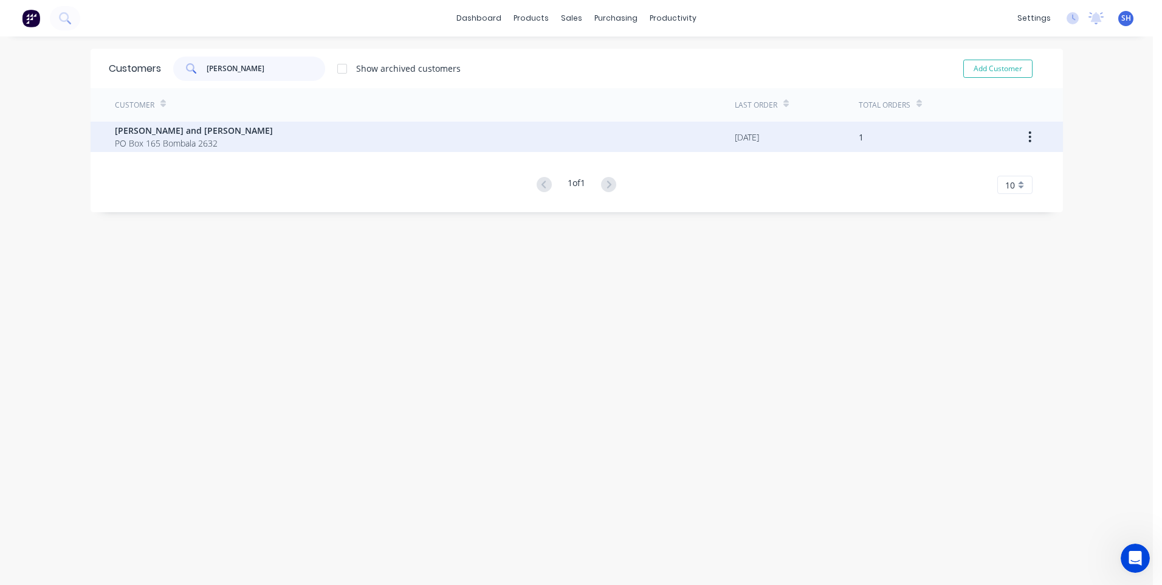
type input "[PERSON_NAME]"
click at [157, 133] on span "[PERSON_NAME] and [PERSON_NAME]" at bounding box center [194, 130] width 158 height 13
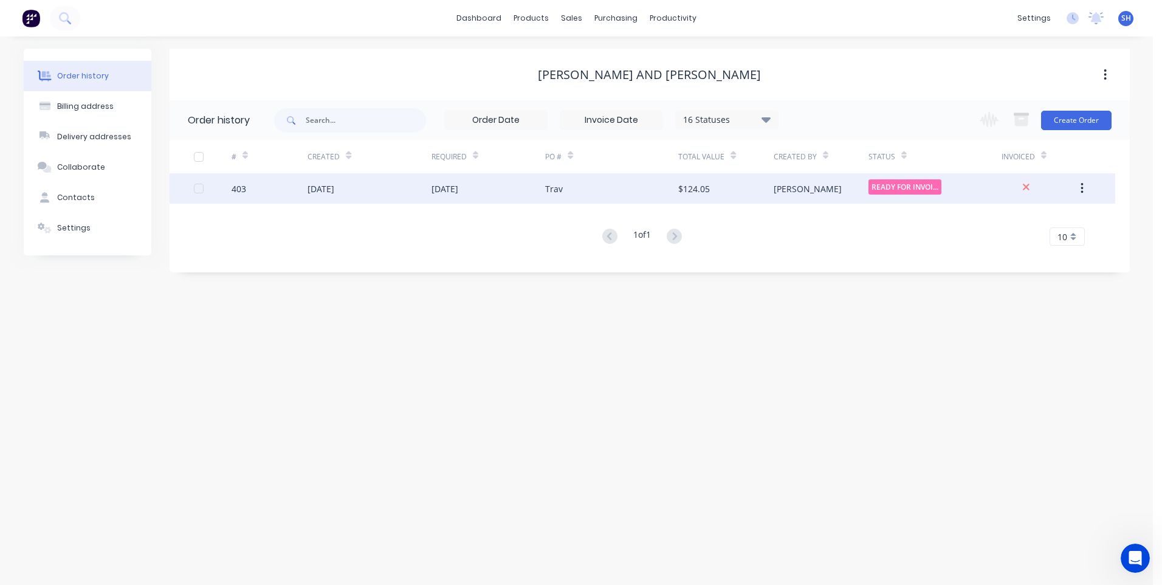
click at [394, 187] on div "[DATE]" at bounding box center [368, 188] width 123 height 30
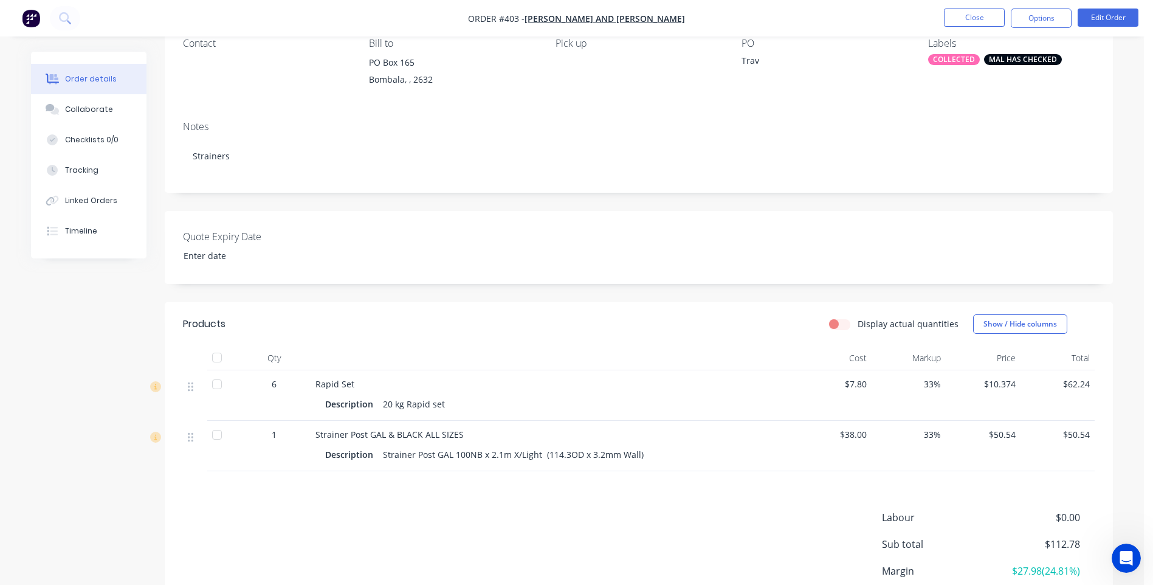
scroll to position [182, 0]
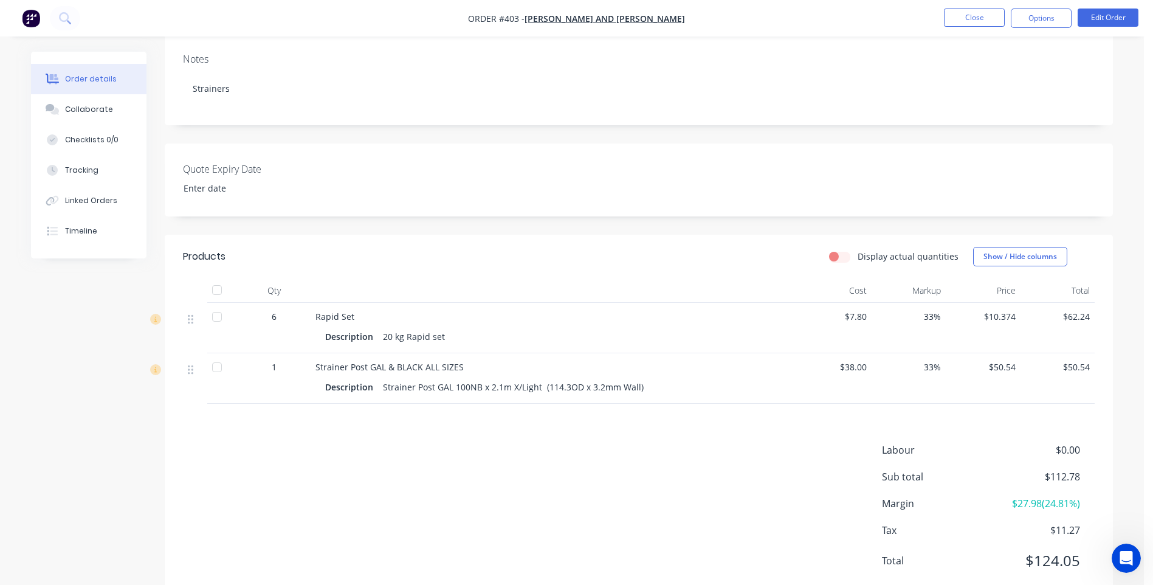
click at [995, 188] on div "Quote Expiry Date" at bounding box center [639, 179] width 948 height 73
click at [934, 366] on span "33%" at bounding box center [908, 366] width 65 height 13
click at [1105, 18] on button "Edit Order" at bounding box center [1107, 18] width 61 height 18
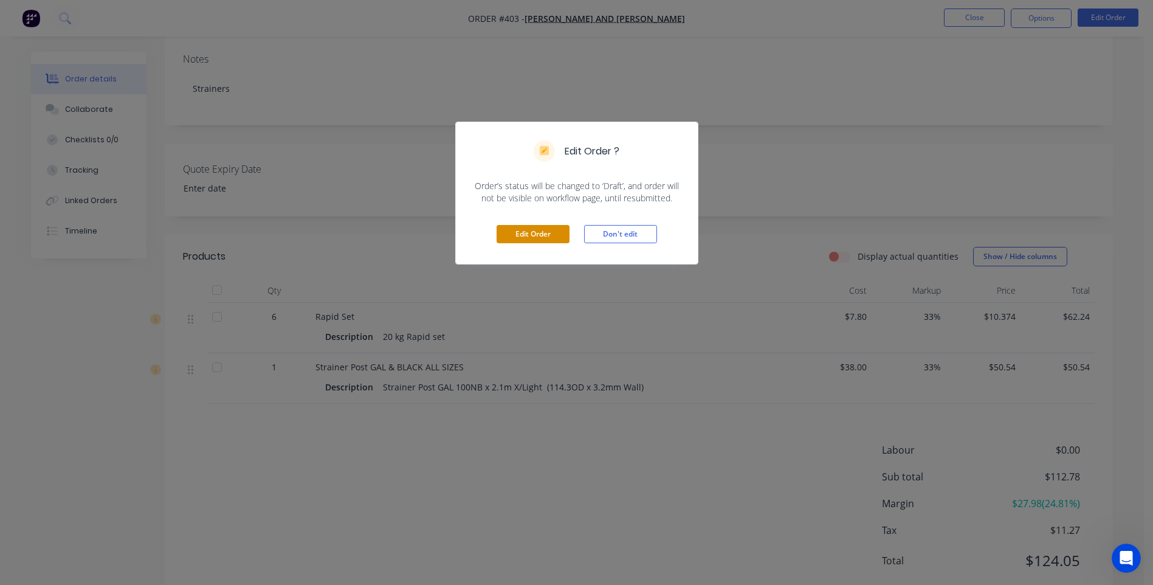
click at [525, 231] on button "Edit Order" at bounding box center [532, 234] width 73 height 18
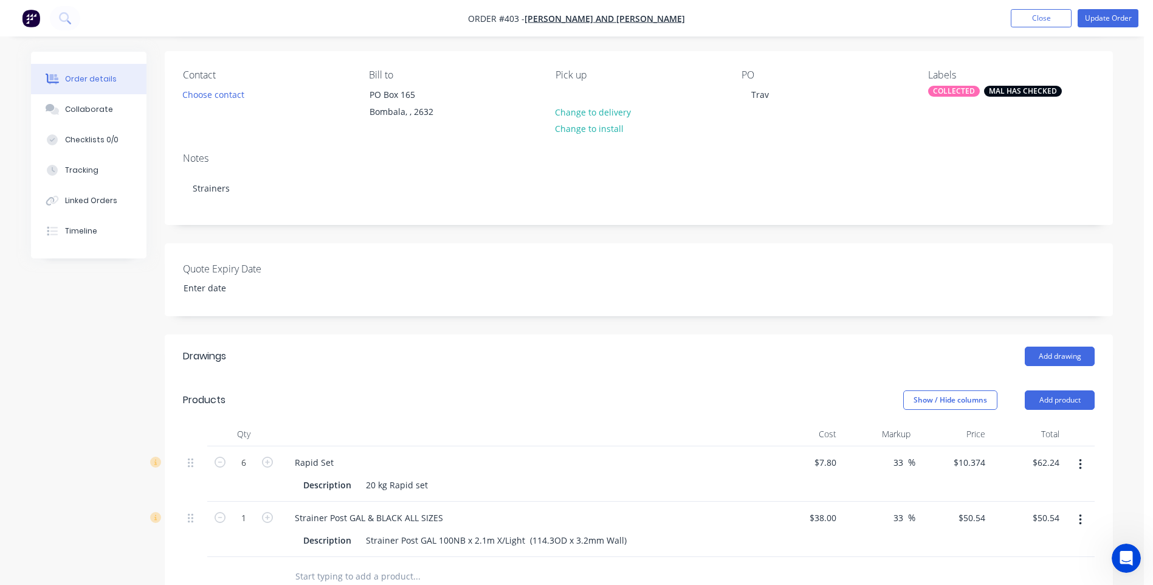
scroll to position [243, 0]
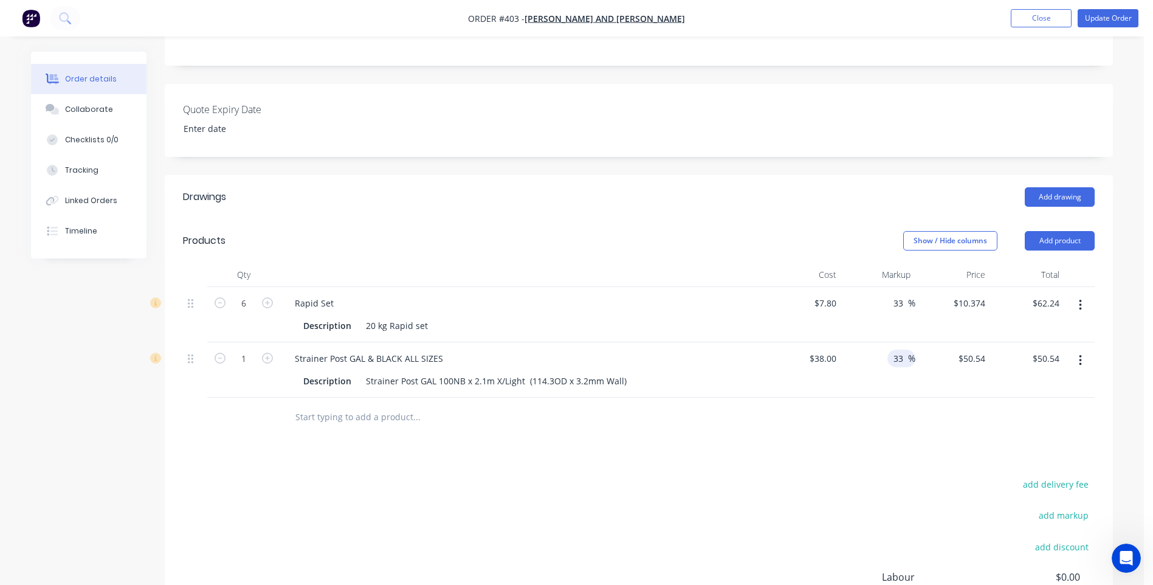
click at [902, 359] on input "33" at bounding box center [900, 358] width 16 height 18
type input "3"
type input "20"
type input "45.6"
type input "$45.60"
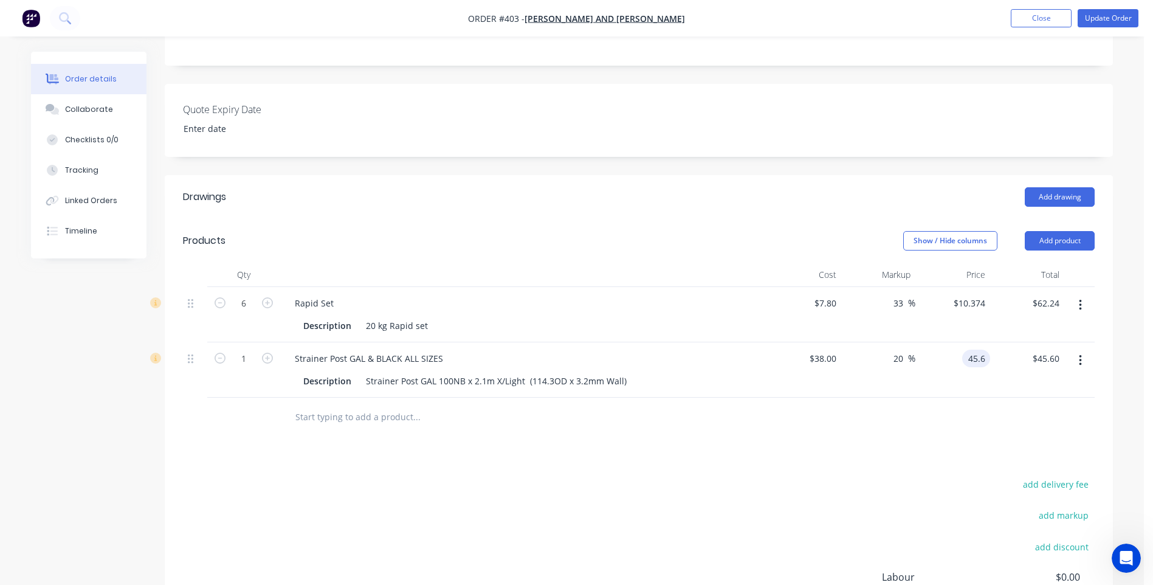
type input "$45.60"
type input "45.60"
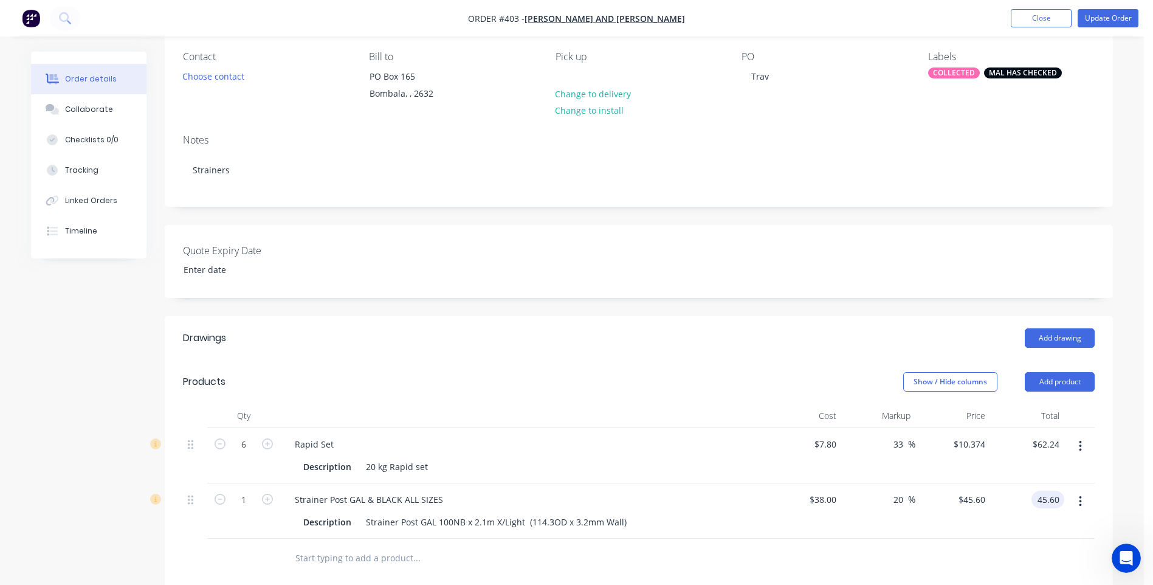
scroll to position [101, 0]
type input "10.374"
type input "$45.60"
type input "9.00"
type input "15.38"
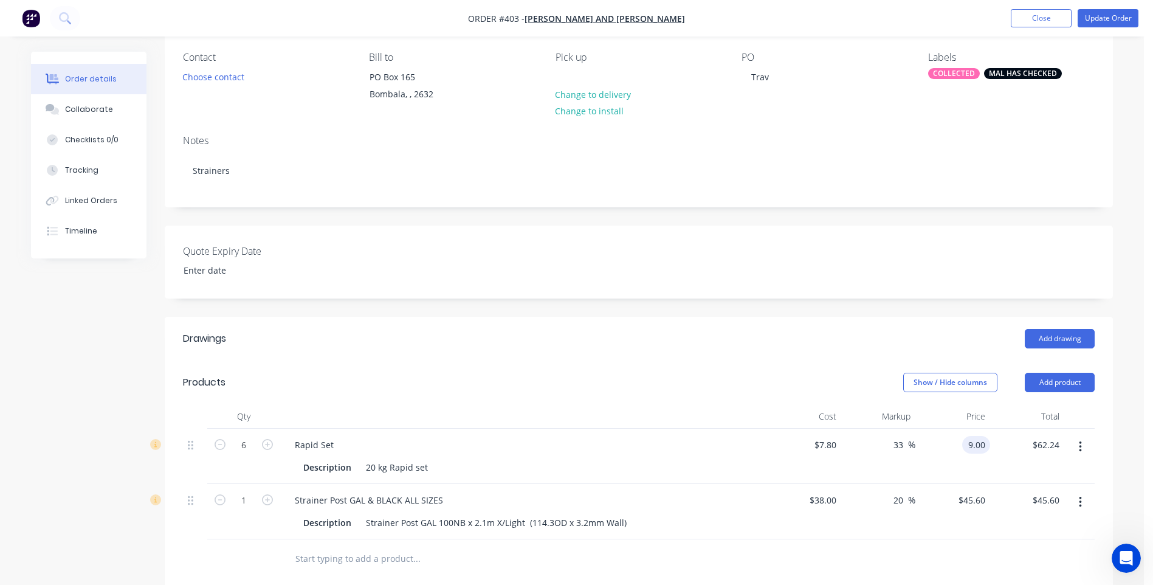
type input "$9.00"
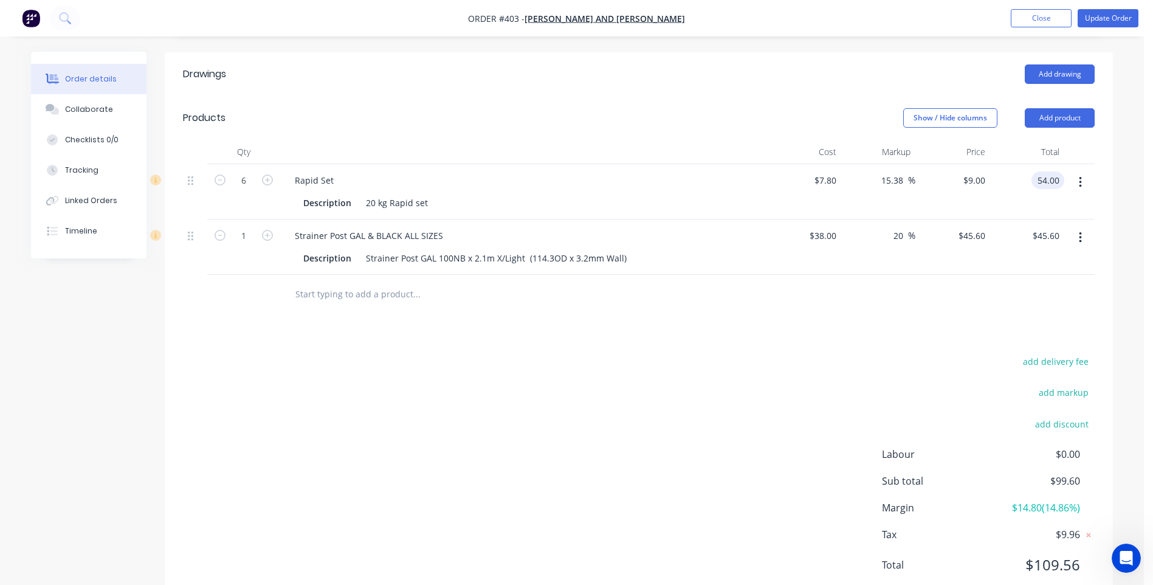
scroll to position [345, 0]
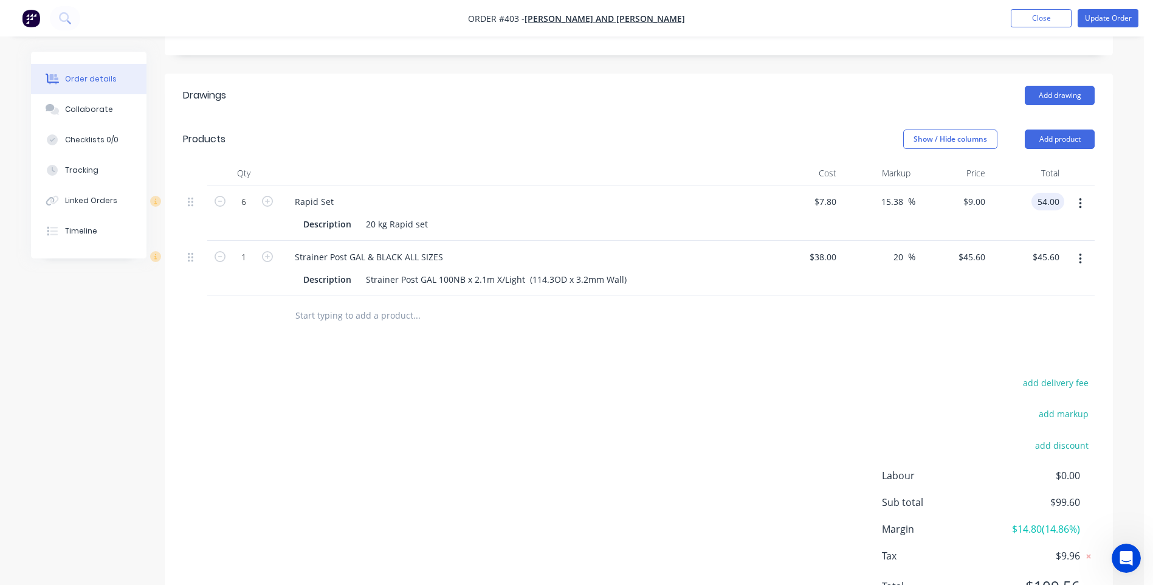
type input "$54.00"
click at [771, 424] on div "add delivery fee add markup add discount Labour $0.00 Sub total $99.60 Margin $…" at bounding box center [638, 491] width 911 height 235
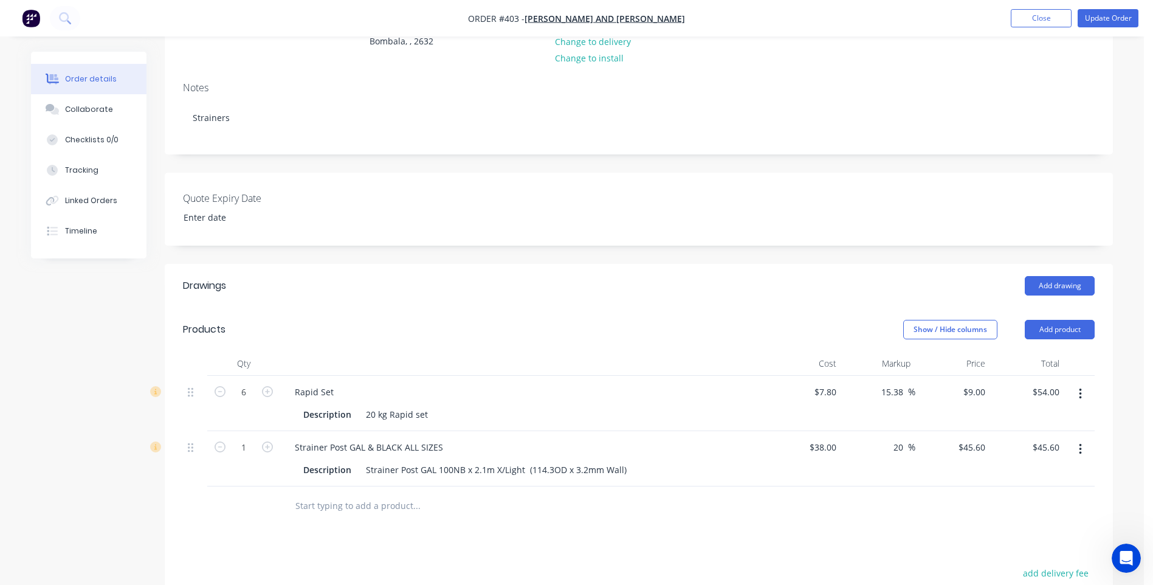
scroll to position [304, 0]
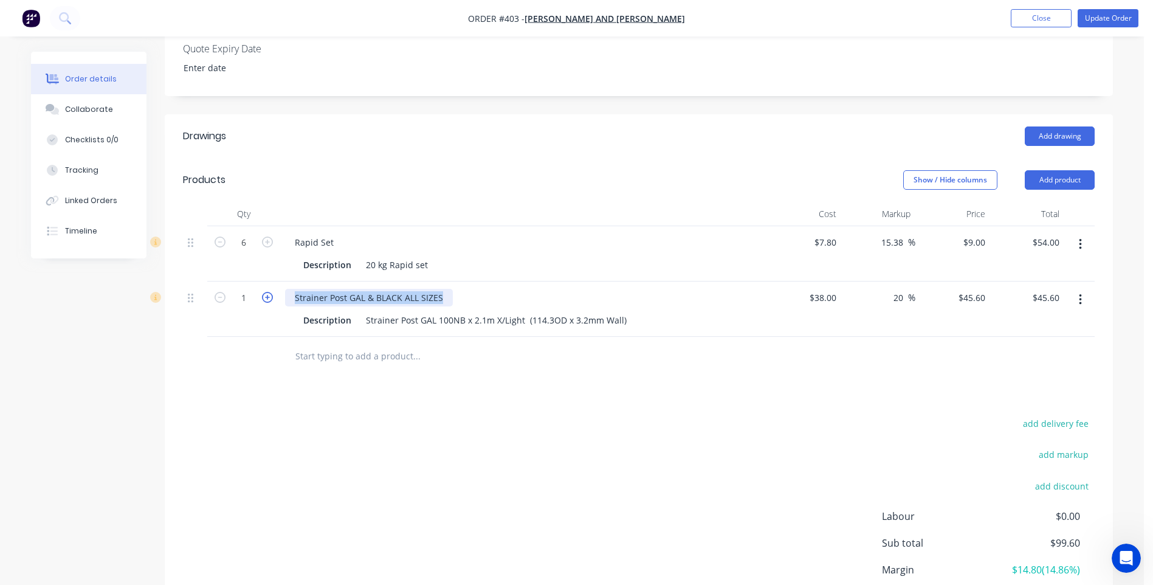
drag, startPoint x: 441, startPoint y: 296, endPoint x: 264, endPoint y: 292, distance: 176.3
click at [264, 292] on div "1 Strainer Post GAL & BLACK ALL SIZES Description Strainer Post GAL 100NB x 2.1…" at bounding box center [638, 308] width 911 height 55
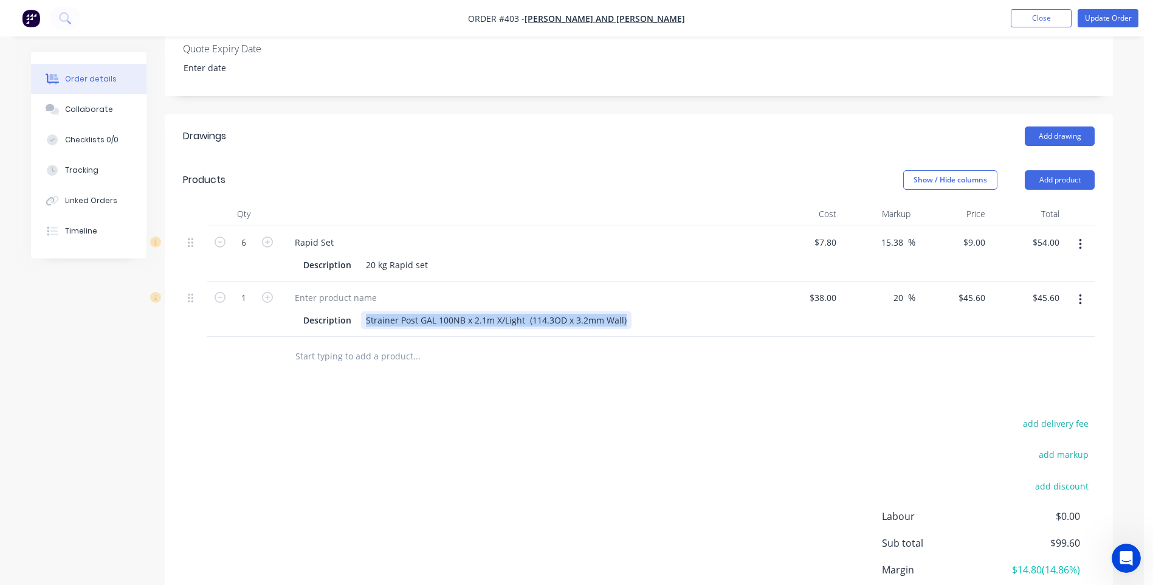
drag, startPoint x: 623, startPoint y: 320, endPoint x: 358, endPoint y: 318, distance: 264.9
click at [358, 318] on div "Description Strainer Post GAL 100NB x 2.1m X/Light (114.3OD x 3.2mm Wall)" at bounding box center [520, 320] width 445 height 18
click at [295, 301] on div at bounding box center [335, 298] width 101 height 18
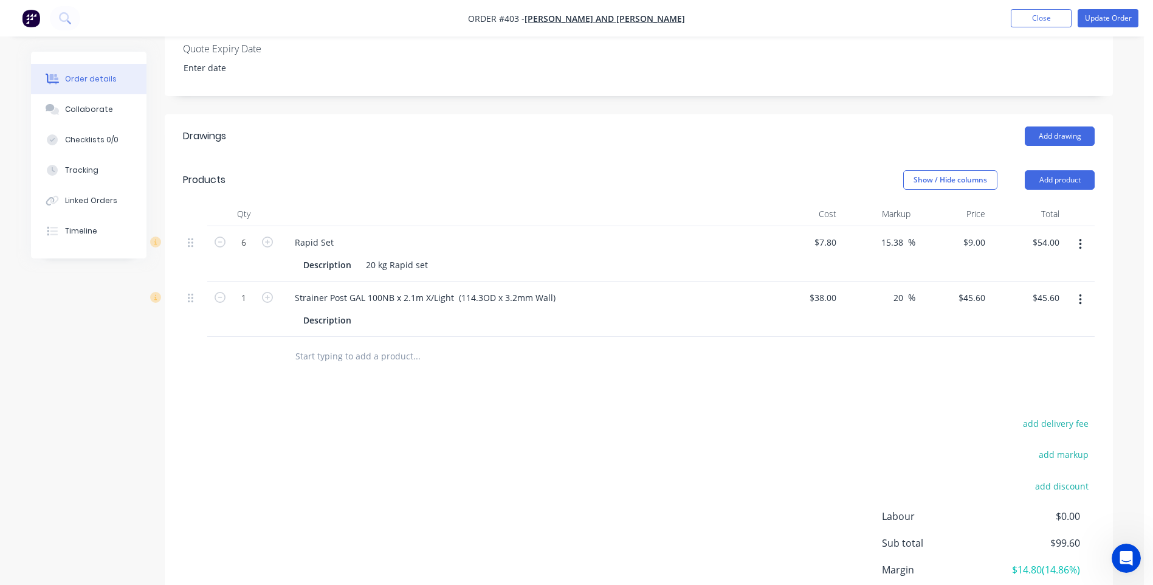
click at [465, 433] on div "add delivery fee add markup add discount Labour $0.00 Sub total $99.60 Margin $…" at bounding box center [638, 532] width 911 height 235
drag, startPoint x: 357, startPoint y: 321, endPoint x: 273, endPoint y: 317, distance: 83.9
click at [273, 317] on div "1 Strainer Post GAL 100NB x 2.1m X/Light (114.3OD x 3.2mm Wall) Description $38…" at bounding box center [638, 308] width 911 height 55
click at [390, 445] on div "add delivery fee add markup add discount Labour $0.00 Sub total $99.60 Margin $…" at bounding box center [638, 532] width 911 height 235
click at [738, 434] on div "add delivery fee add markup add discount Labour $0.00 Sub total $99.60 Margin $…" at bounding box center [638, 532] width 911 height 235
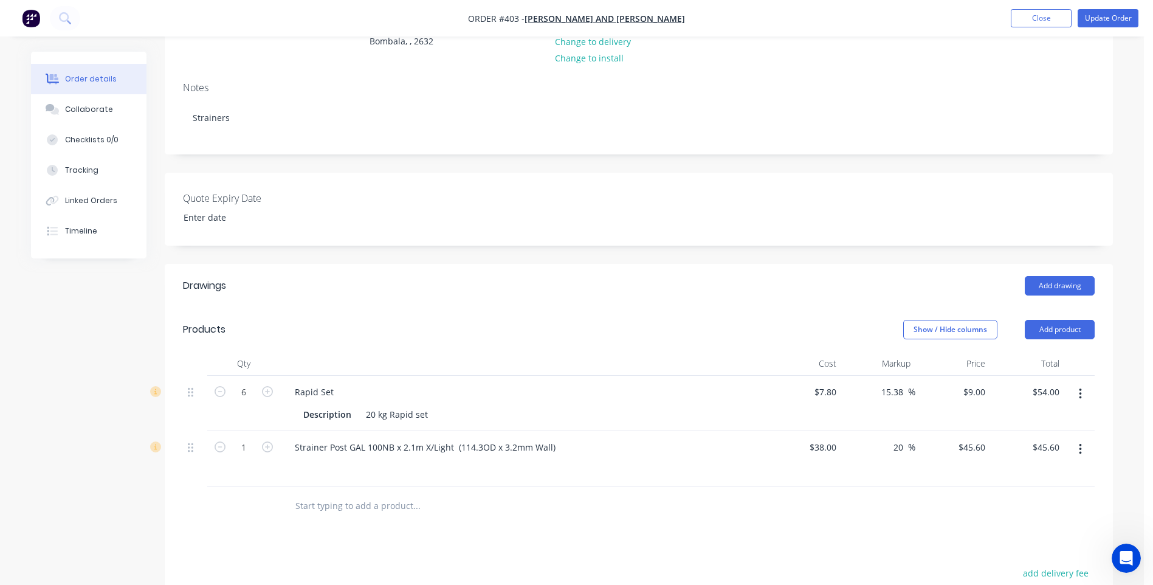
scroll to position [61, 0]
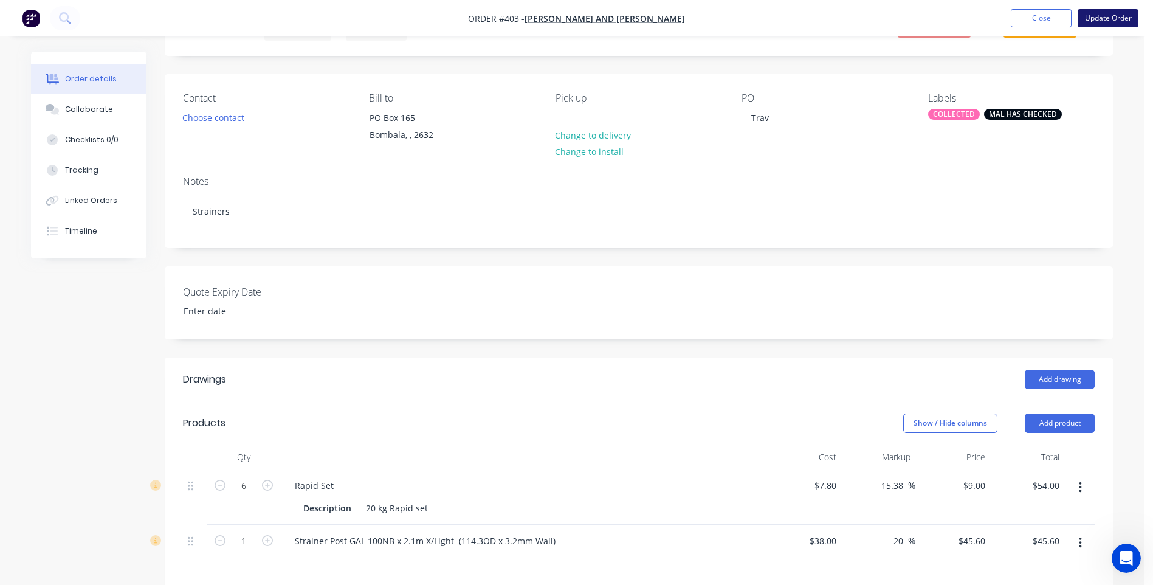
click at [1107, 16] on button "Update Order" at bounding box center [1107, 18] width 61 height 18
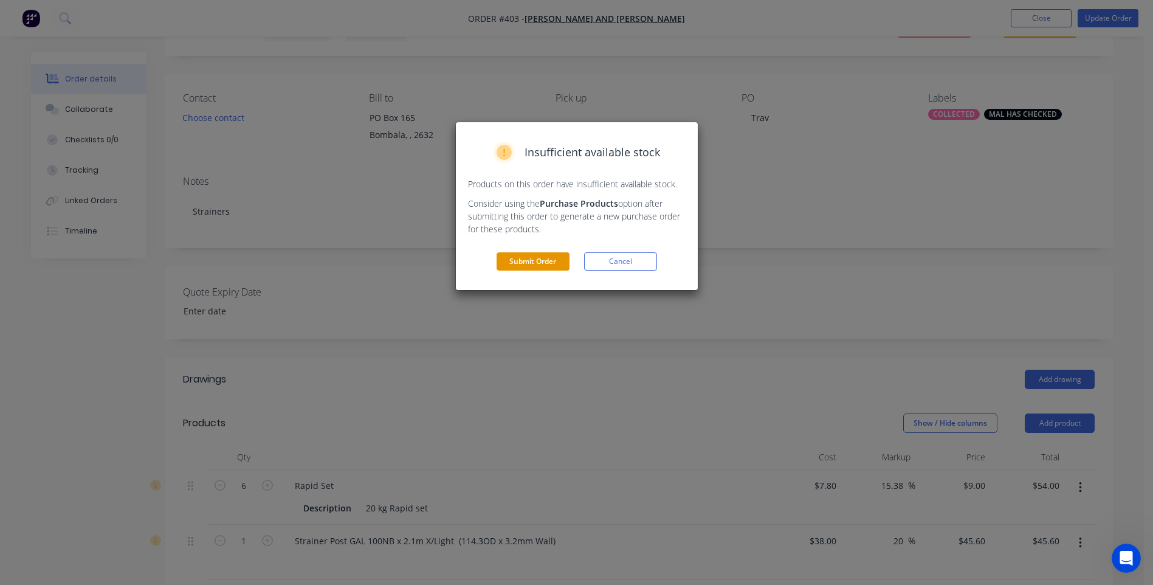
click at [540, 262] on button "Submit Order" at bounding box center [532, 261] width 73 height 18
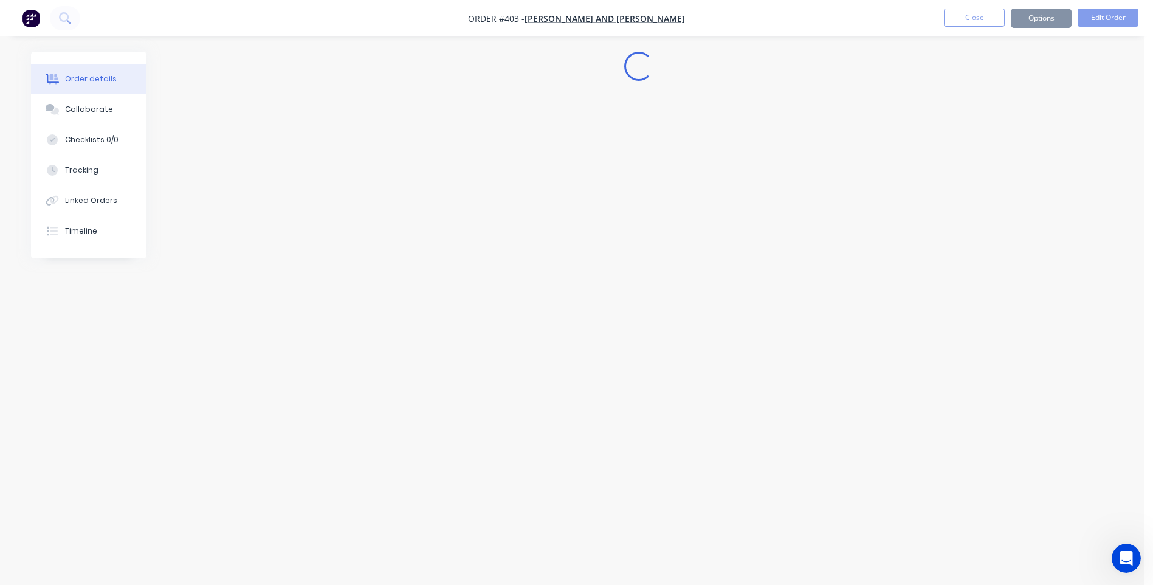
scroll to position [0, 0]
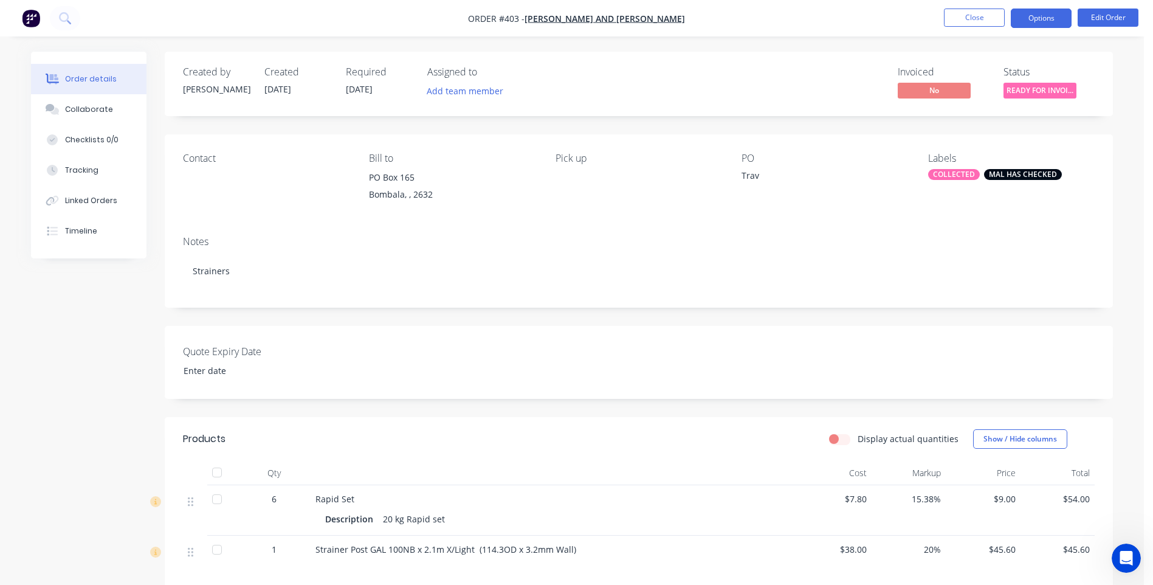
click at [1032, 16] on button "Options" at bounding box center [1041, 18] width 61 height 19
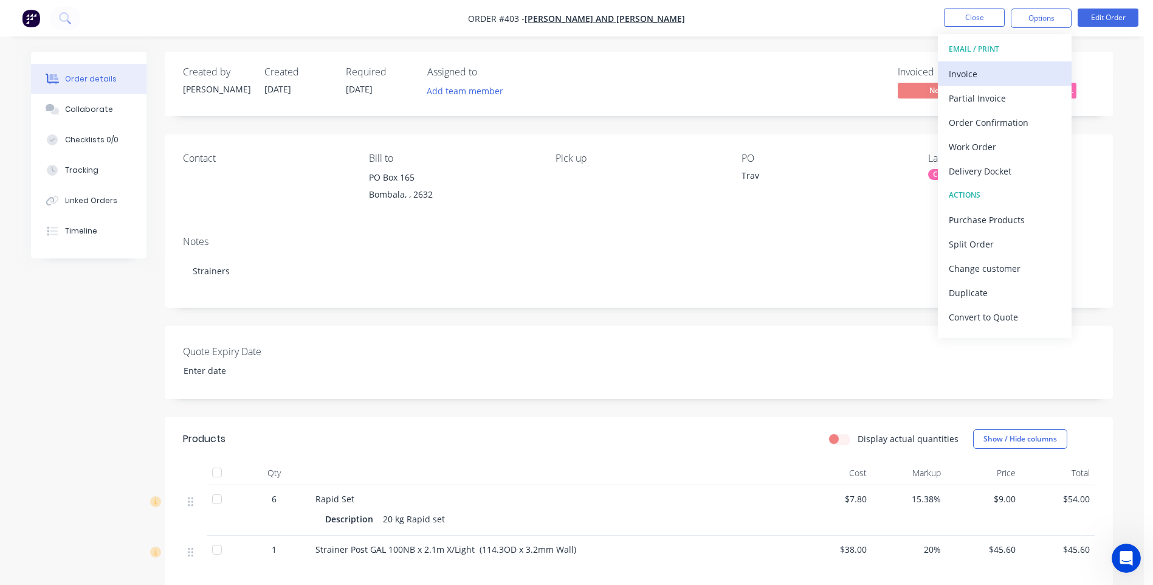
click at [963, 69] on div "Invoice" at bounding box center [1005, 74] width 112 height 18
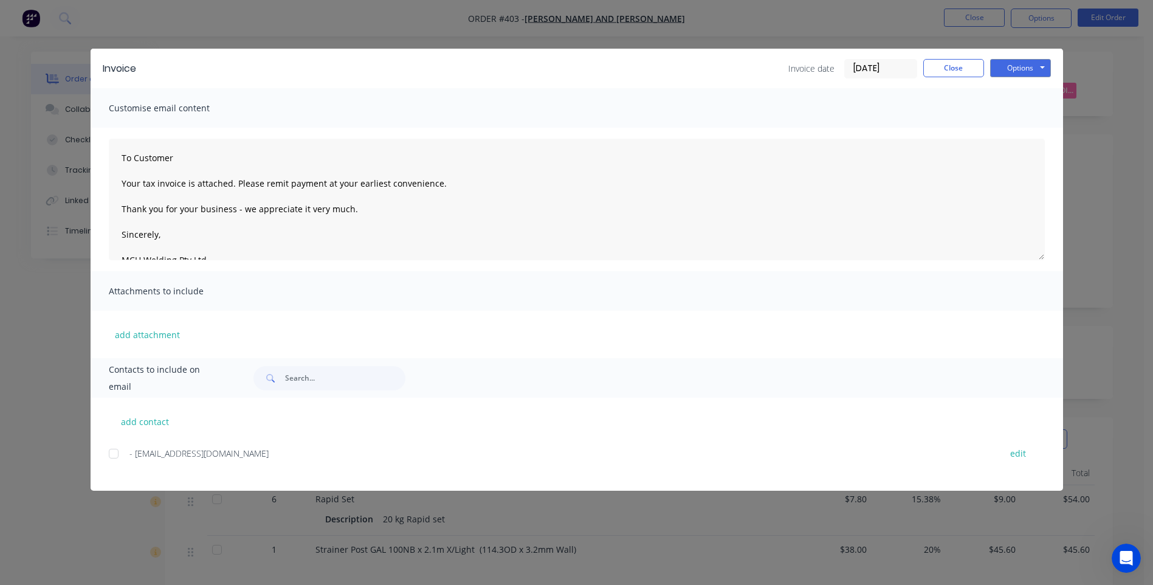
click at [227, 523] on div "Invoice Invoice date [DATE] Close Options Preview Print Email Customise email c…" at bounding box center [576, 292] width 1153 height 585
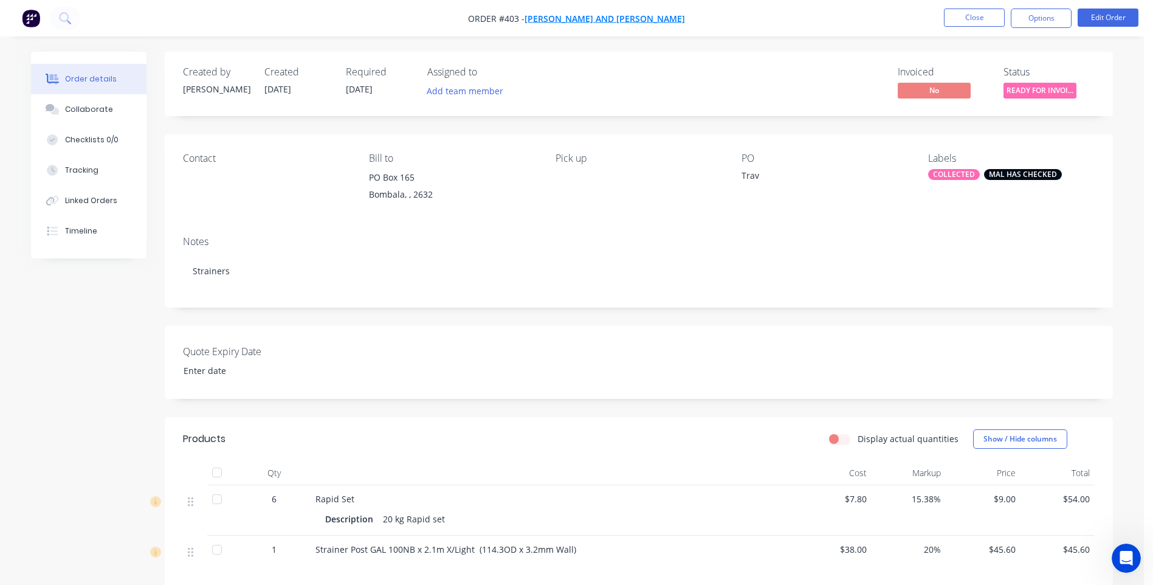
click at [595, 15] on span "[PERSON_NAME] and [PERSON_NAME]" at bounding box center [604, 19] width 160 height 12
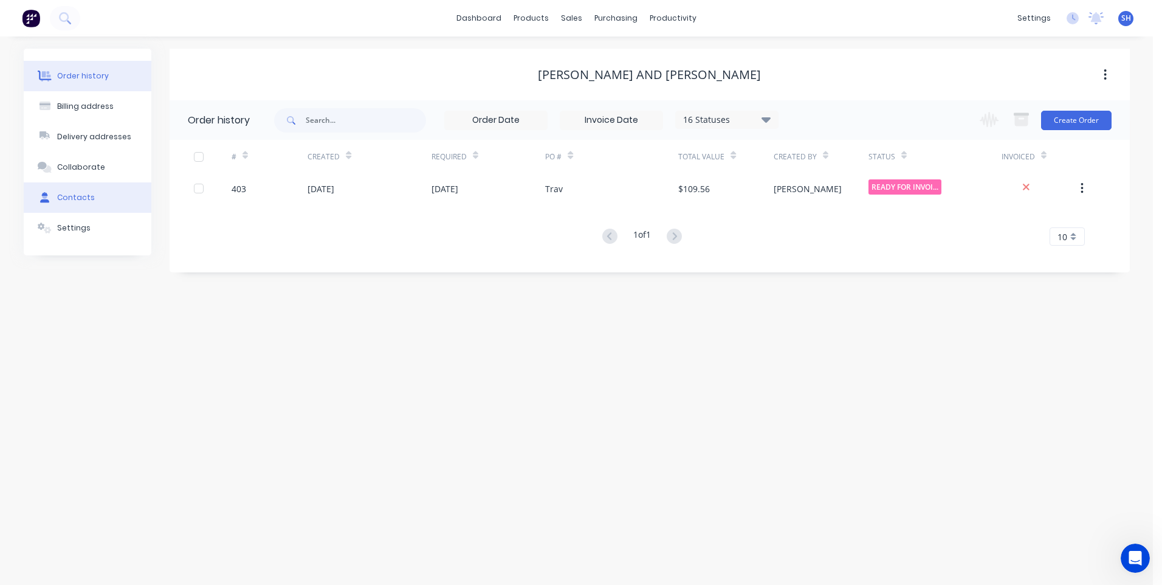
click at [83, 192] on div "Contacts" at bounding box center [76, 197] width 38 height 11
select select "AU"
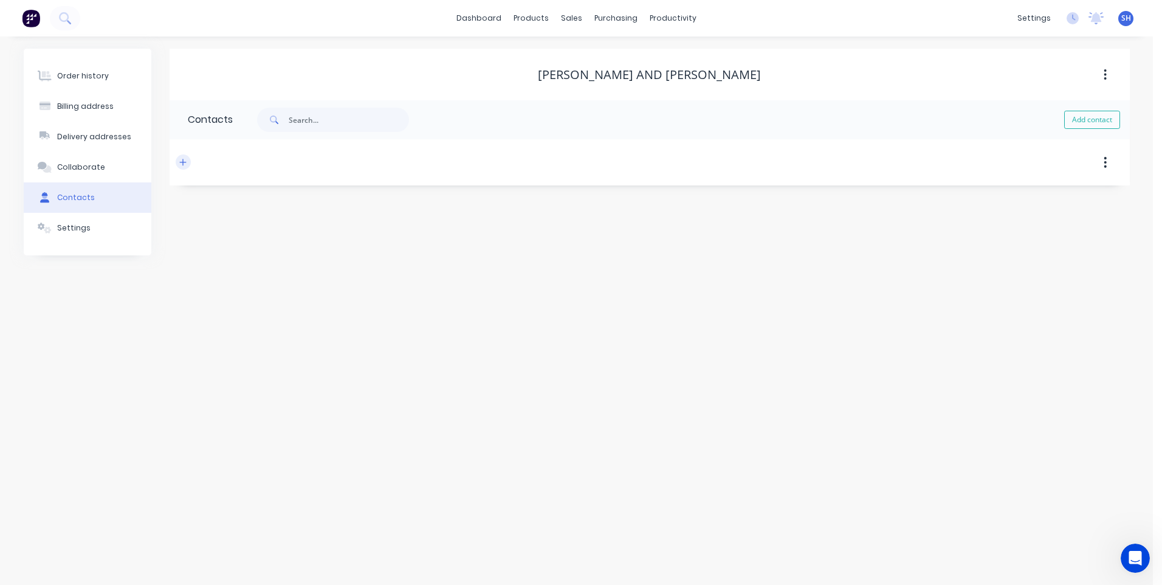
click at [183, 160] on icon "button" at bounding box center [182, 162] width 7 height 7
drag, startPoint x: 320, startPoint y: 258, endPoint x: 126, endPoint y: 246, distance: 194.2
click at [126, 246] on div "Order history Billing address Delivery addresses Collaborate Contacts Settings …" at bounding box center [577, 218] width 1106 height 338
click at [200, 255] on input "text" at bounding box center [287, 256] width 199 height 18
paste input "[EMAIL_ADDRESS][DOMAIN_NAME]"
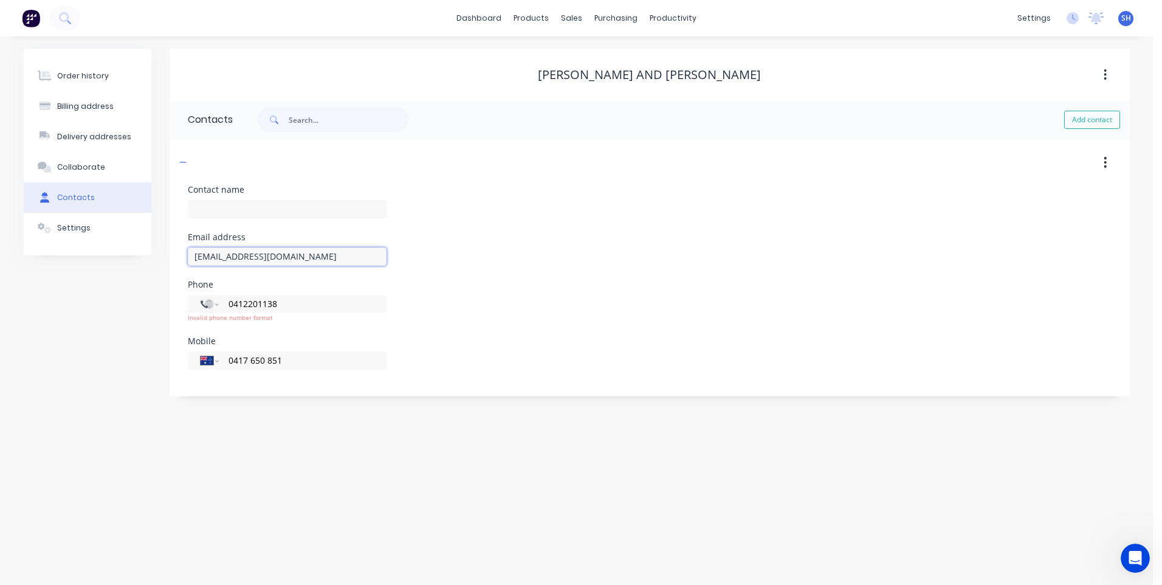
type input "[EMAIL_ADDRESS][DOMAIN_NAME]"
click at [589, 306] on div "Phone International [GEOGRAPHIC_DATA] [GEOGRAPHIC_DATA] [GEOGRAPHIC_DATA] [GEOG…" at bounding box center [650, 308] width 924 height 57
click at [285, 303] on input "0412201138" at bounding box center [300, 304] width 146 height 14
drag, startPoint x: 285, startPoint y: 303, endPoint x: 196, endPoint y: 295, distance: 89.1
click at [196, 295] on div "International [GEOGRAPHIC_DATA] [GEOGRAPHIC_DATA] [GEOGRAPHIC_DATA] [GEOGRAPHIC…" at bounding box center [287, 304] width 199 height 18
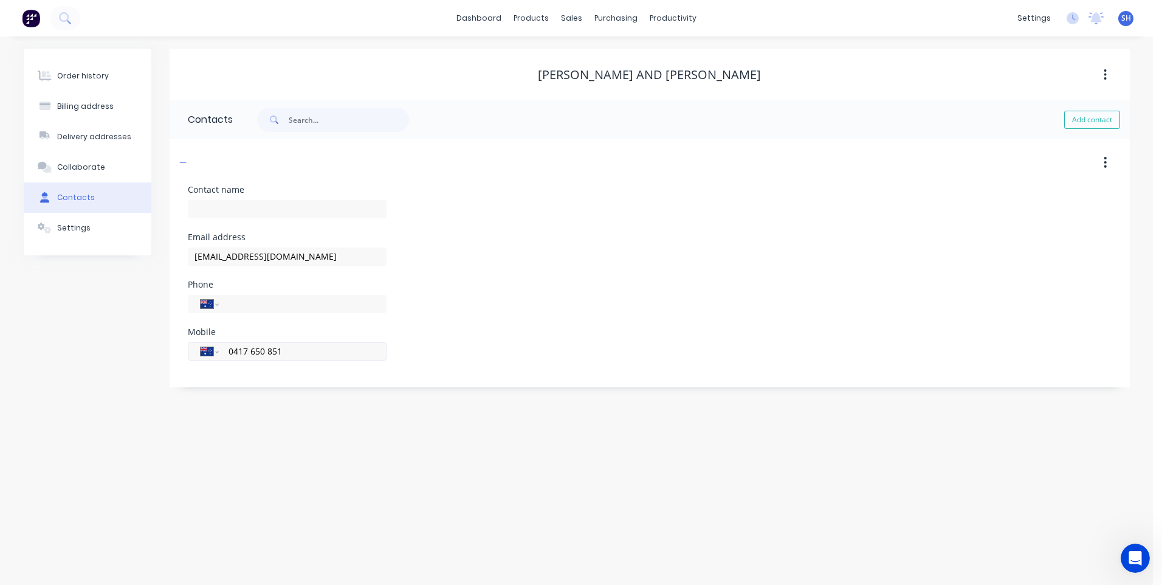
drag, startPoint x: 287, startPoint y: 365, endPoint x: 216, endPoint y: 352, distance: 72.1
click at [216, 352] on div "International [GEOGRAPHIC_DATA] [GEOGRAPHIC_DATA] [GEOGRAPHIC_DATA] [GEOGRAPHIC…" at bounding box center [287, 351] width 199 height 18
click at [256, 351] on input "tel" at bounding box center [300, 351] width 146 height 14
drag, startPoint x: 255, startPoint y: 351, endPoint x: 235, endPoint y: 345, distance: 21.1
click at [235, 345] on input "tel" at bounding box center [300, 351] width 146 height 14
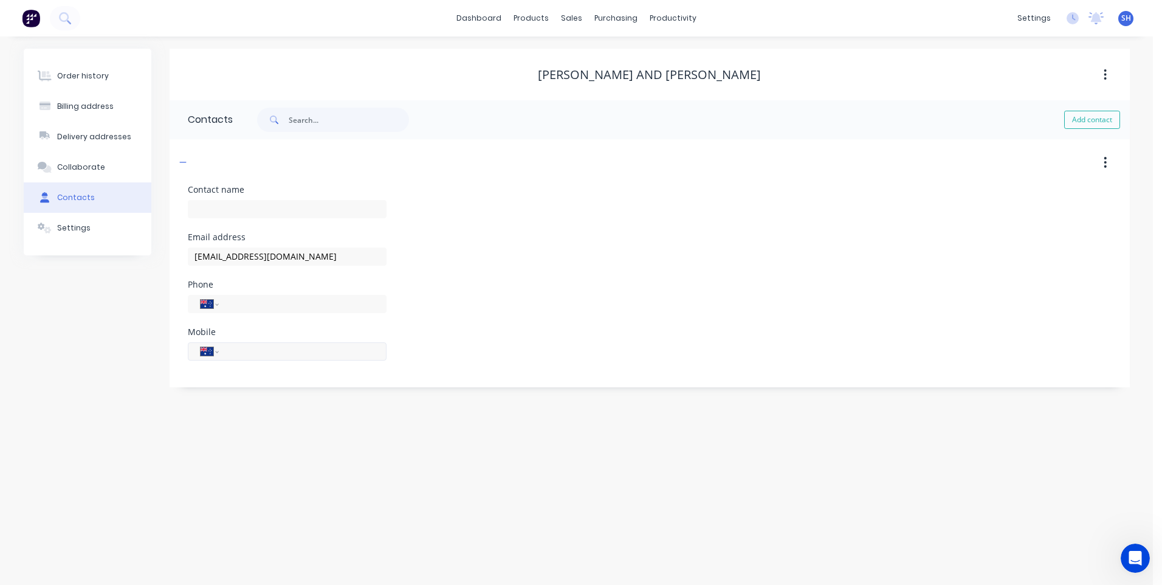
paste input "0412 201 138"
type input "0412 201 138"
click at [492, 358] on div "Mobile International [GEOGRAPHIC_DATA] [GEOGRAPHIC_DATA] [GEOGRAPHIC_DATA] [GEO…" at bounding box center [650, 351] width 924 height 47
click at [81, 106] on div "Billing address" at bounding box center [85, 106] width 57 height 11
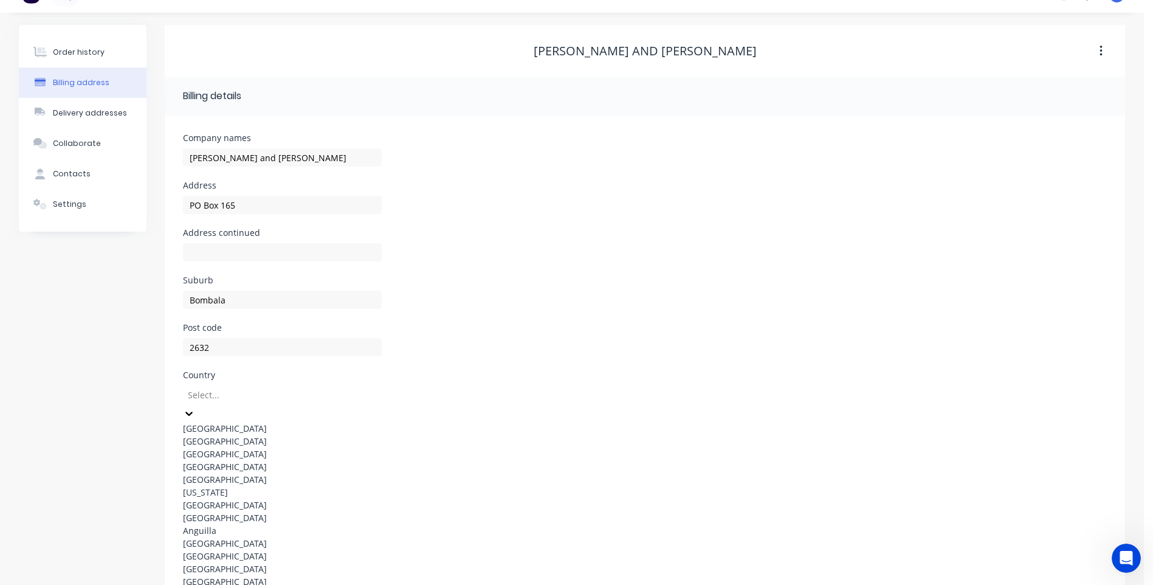
drag, startPoint x: 237, startPoint y: 421, endPoint x: 251, endPoint y: 432, distance: 17.7
click at [237, 422] on div "[GEOGRAPHIC_DATA]" at bounding box center [282, 428] width 199 height 13
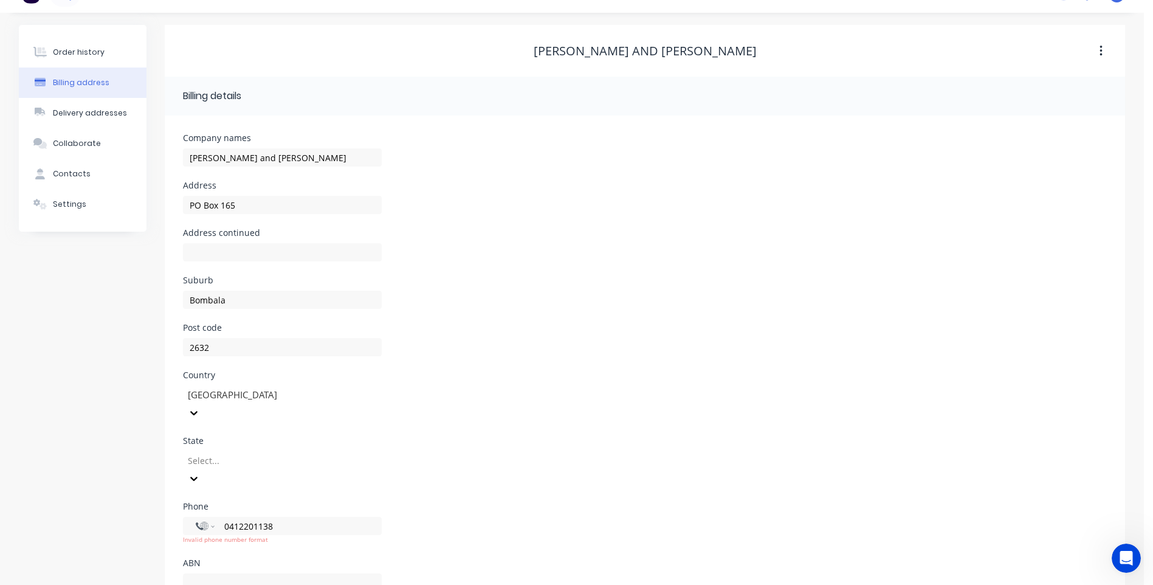
scroll to position [33, 0]
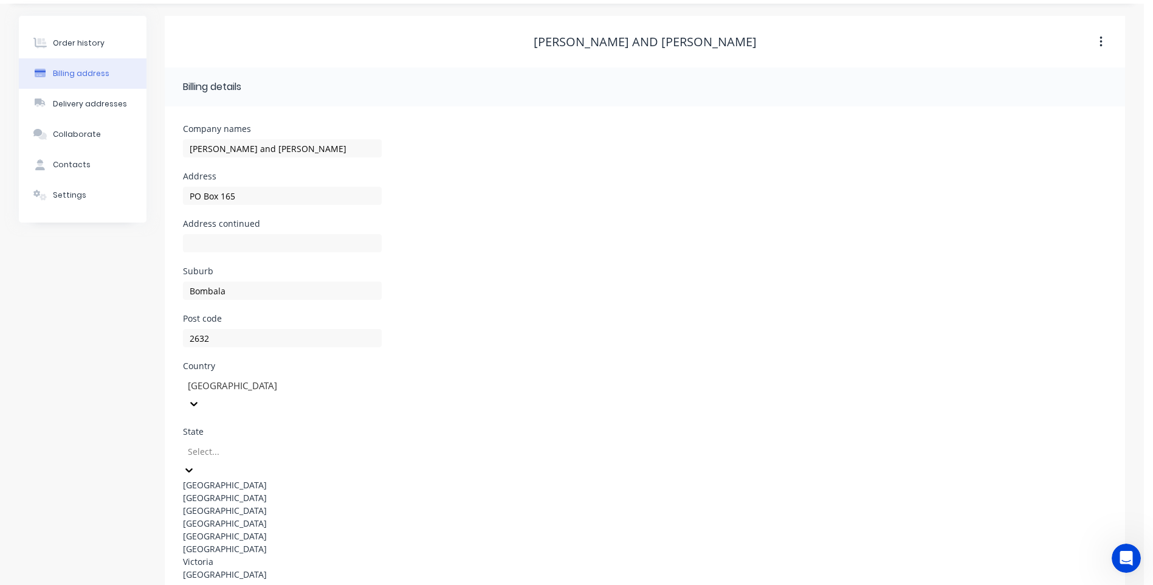
click at [238, 444] on div "8 results available. Use Up and Down to choose options, press Enter to select t…" at bounding box center [282, 517] width 199 height 156
click at [256, 491] on div "[GEOGRAPHIC_DATA]" at bounding box center [282, 497] width 199 height 13
drag, startPoint x: 281, startPoint y: 482, endPoint x: 191, endPoint y: 478, distance: 90.1
click at [191, 507] on div "International [GEOGRAPHIC_DATA] [GEOGRAPHIC_DATA] [GEOGRAPHIC_DATA] [GEOGRAPHIC…" at bounding box center [282, 516] width 199 height 18
click at [573, 493] on div "Phone International [GEOGRAPHIC_DATA] [GEOGRAPHIC_DATA] [GEOGRAPHIC_DATA] [GEOG…" at bounding box center [645, 521] width 924 height 57
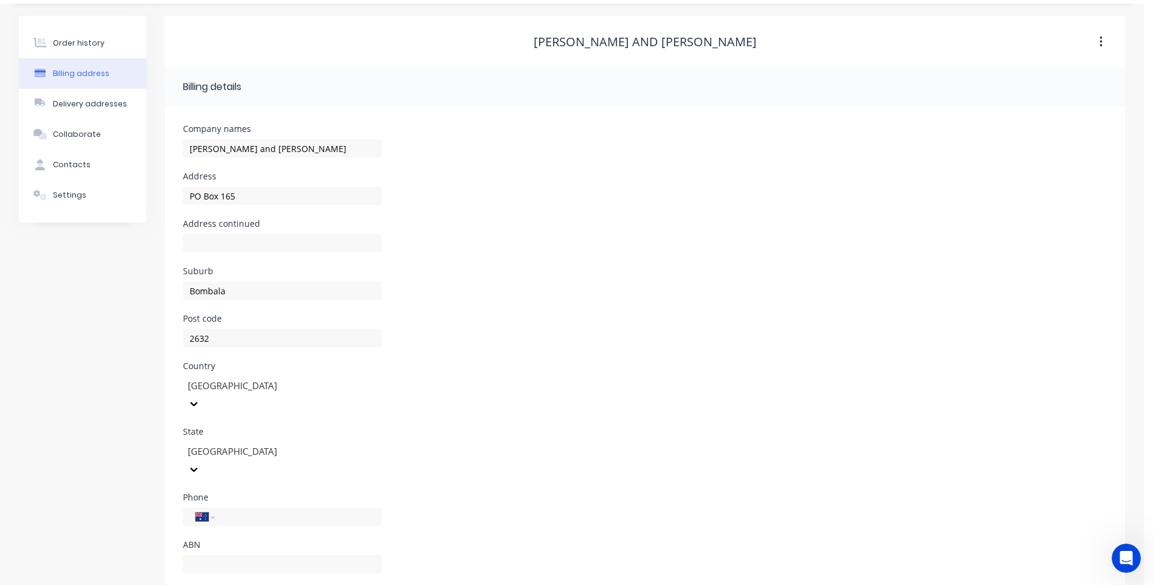
scroll to position [24, 0]
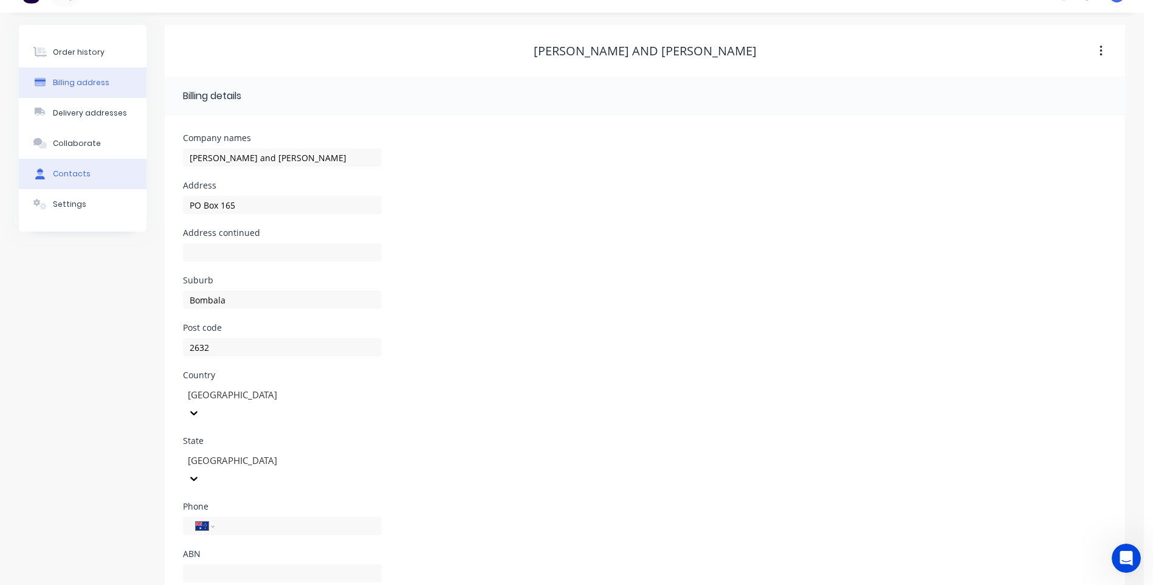
click at [67, 170] on div "Contacts" at bounding box center [72, 173] width 38 height 11
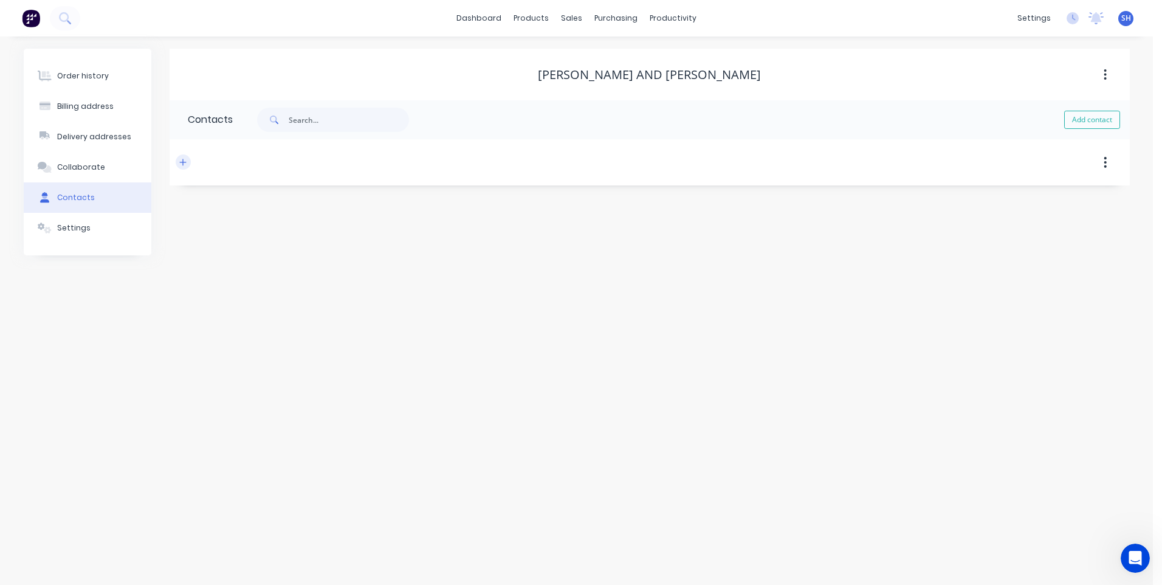
click at [182, 162] on icon "button" at bounding box center [182, 162] width 7 height 9
click at [210, 210] on input "text" at bounding box center [287, 209] width 199 height 18
type input "[PERSON_NAME]"
click at [583, 219] on div "Contact name [PERSON_NAME]" at bounding box center [650, 208] width 924 height 47
click at [288, 489] on div "Order history Billing address Delivery addresses Collaborate Contacts Settings …" at bounding box center [576, 310] width 1153 height 548
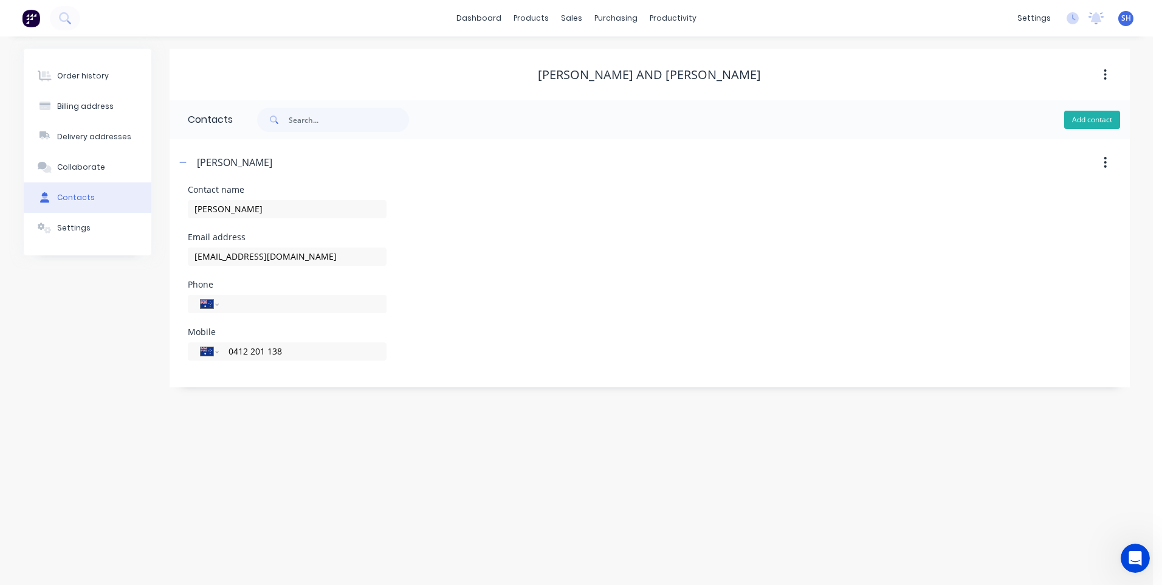
click at [1094, 120] on button "Add contact" at bounding box center [1092, 120] width 56 height 18
select select "AU"
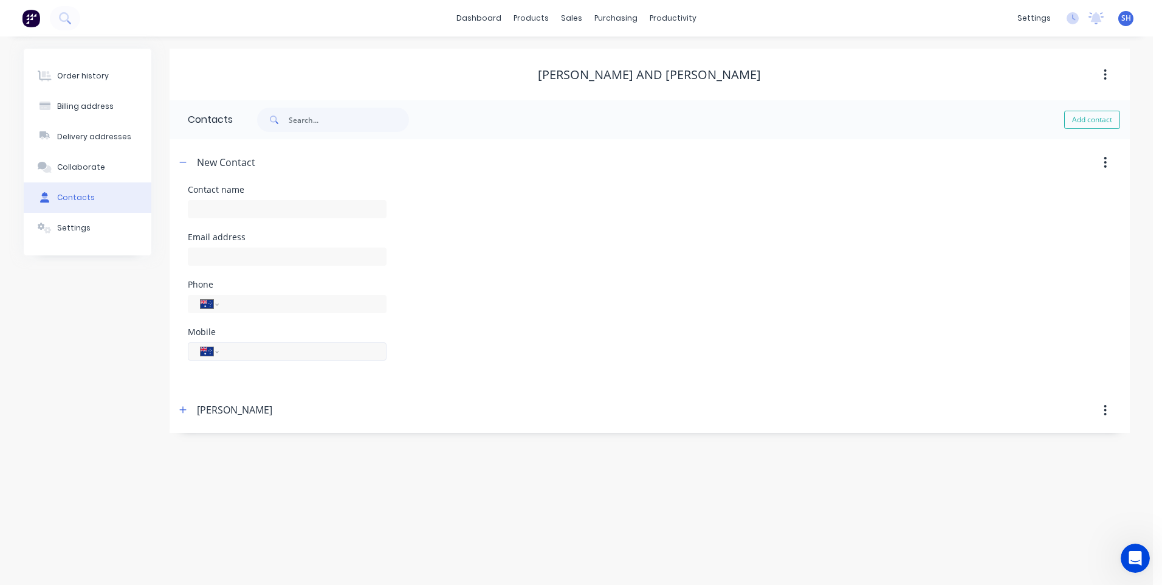
click at [240, 351] on input "tel" at bounding box center [300, 351] width 146 height 14
paste input "0417 650 851"
type input "0417 650 851"
click at [211, 211] on input "text" at bounding box center [287, 209] width 199 height 18
paste input "[PERSON_NAME] and [PERSON_NAME]"
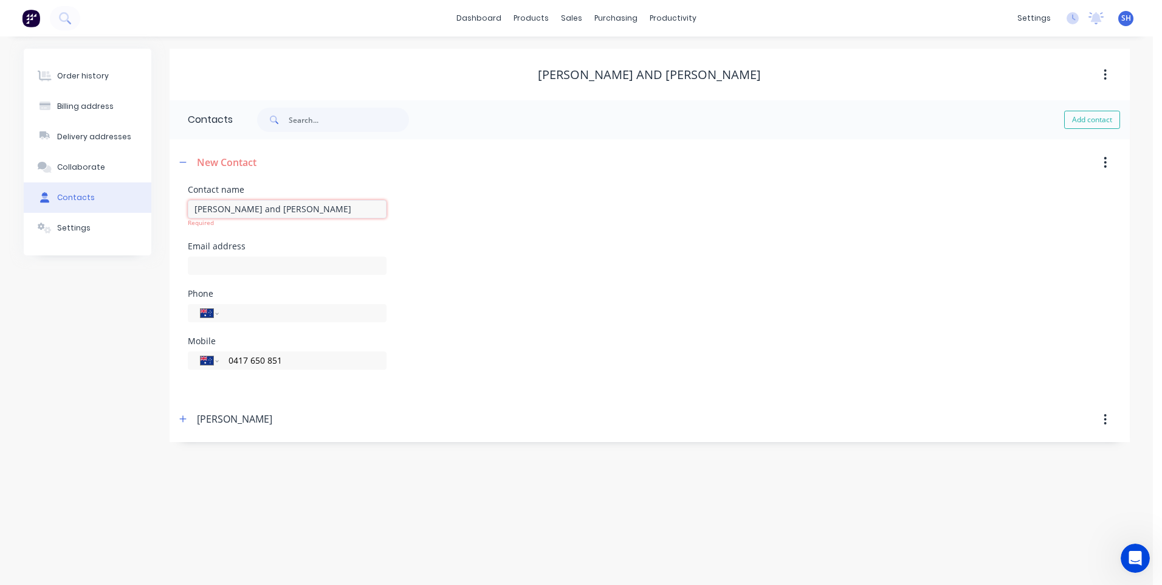
click at [238, 210] on input "[PERSON_NAME] and [PERSON_NAME]" at bounding box center [287, 209] width 199 height 18
type input "[PERSON_NAME]"
select select "AU"
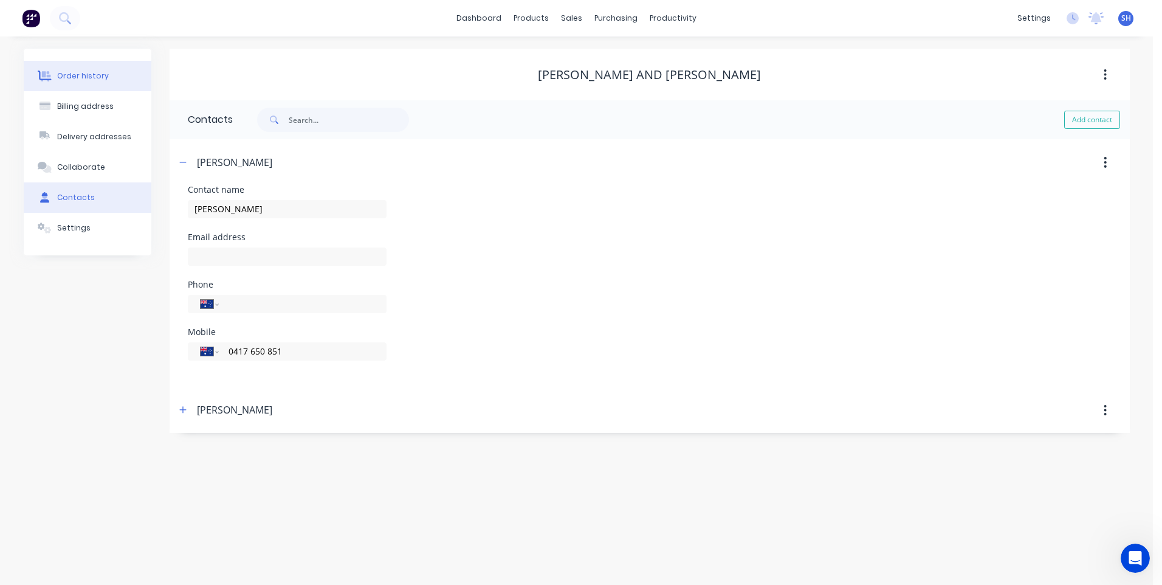
click at [84, 73] on div "Order history" at bounding box center [83, 75] width 52 height 11
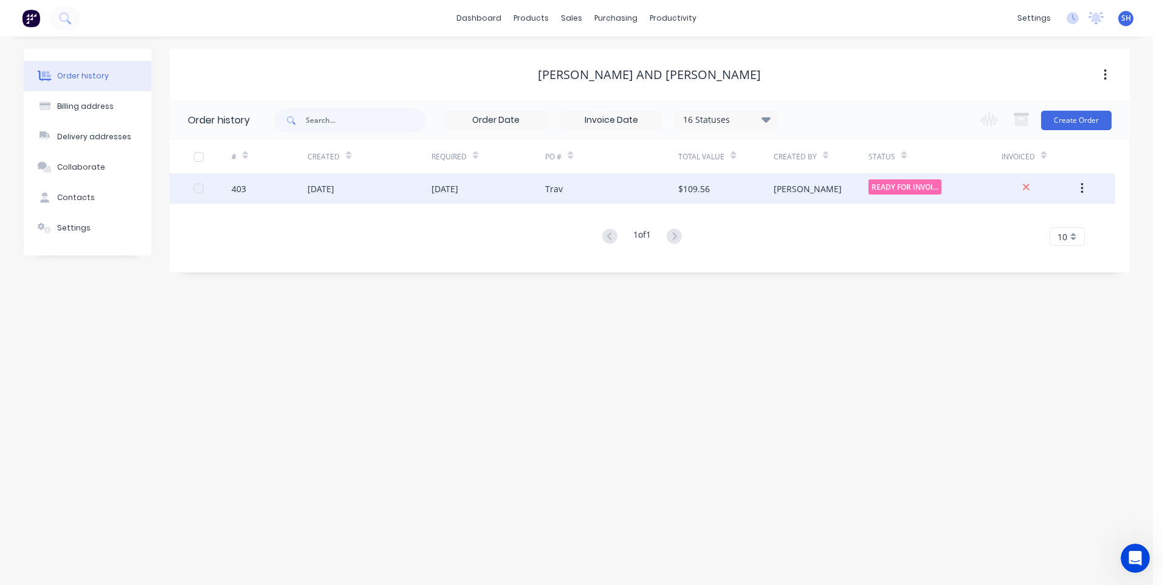
click at [393, 189] on div "[DATE]" at bounding box center [368, 188] width 123 height 30
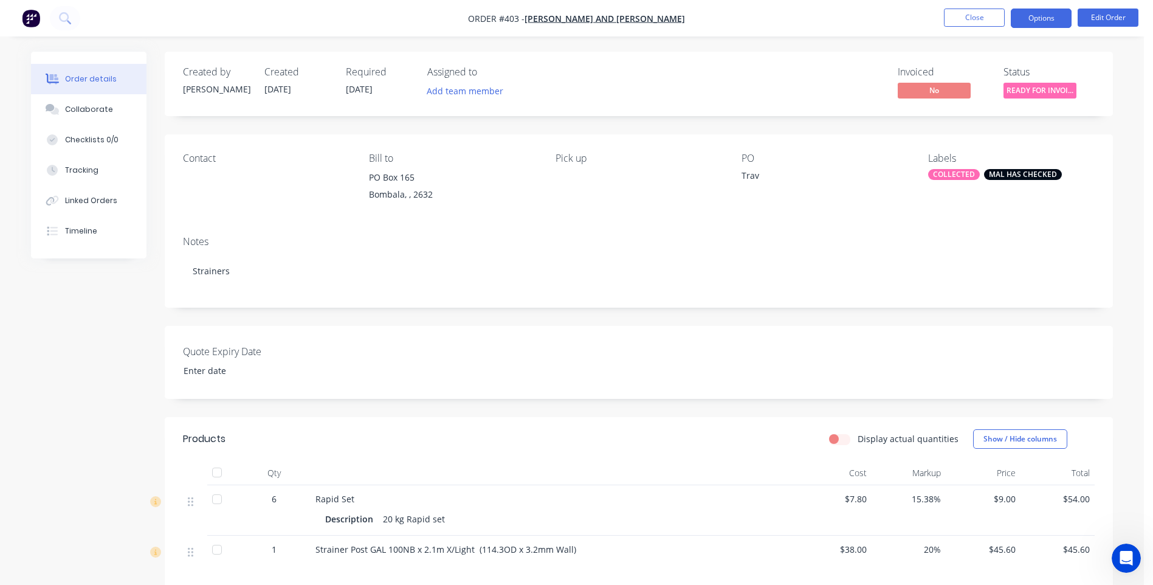
click at [1049, 19] on button "Options" at bounding box center [1041, 18] width 61 height 19
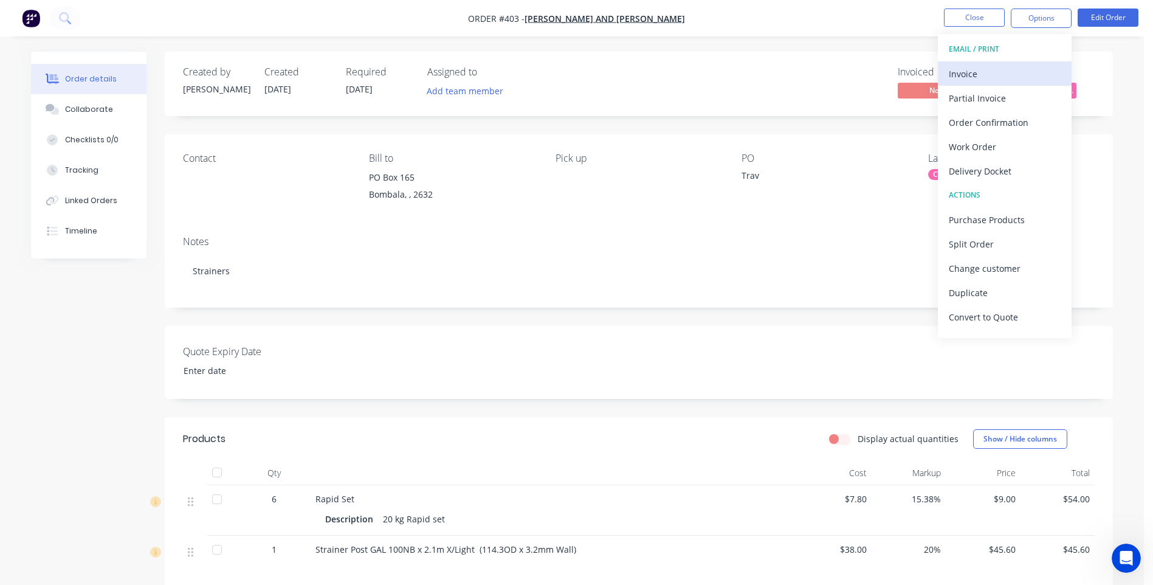
click at [956, 71] on div "Invoice" at bounding box center [1005, 74] width 112 height 18
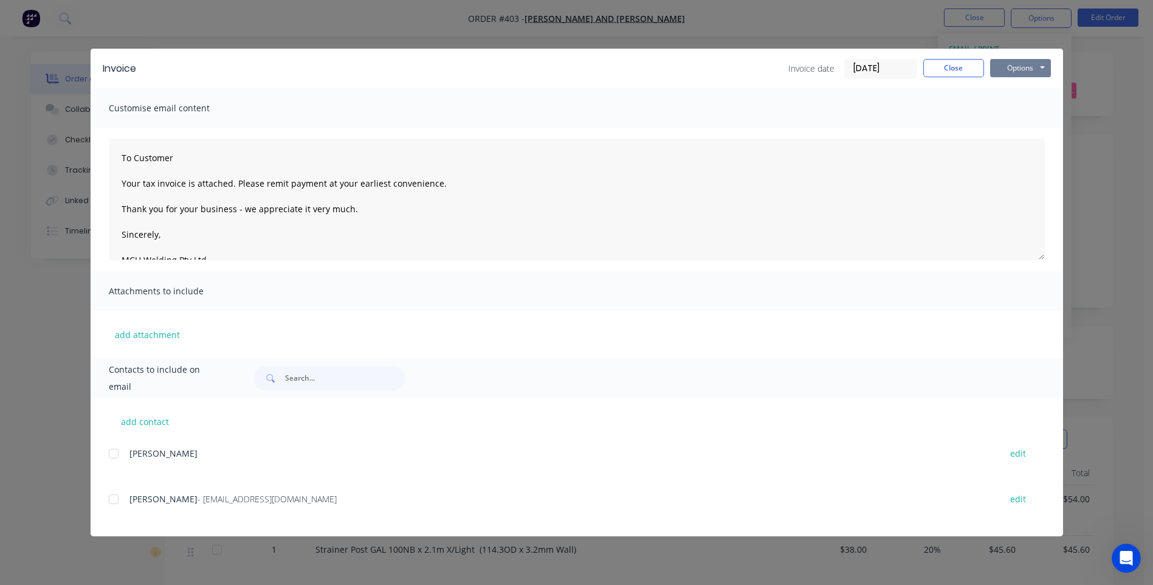
click at [1018, 67] on button "Options" at bounding box center [1020, 68] width 61 height 18
click at [1017, 88] on button "Preview" at bounding box center [1029, 90] width 78 height 20
click at [1018, 66] on button "Options" at bounding box center [1020, 68] width 61 height 18
click at [1021, 109] on button "Print" at bounding box center [1029, 110] width 78 height 20
click at [956, 67] on button "Close" at bounding box center [953, 68] width 61 height 18
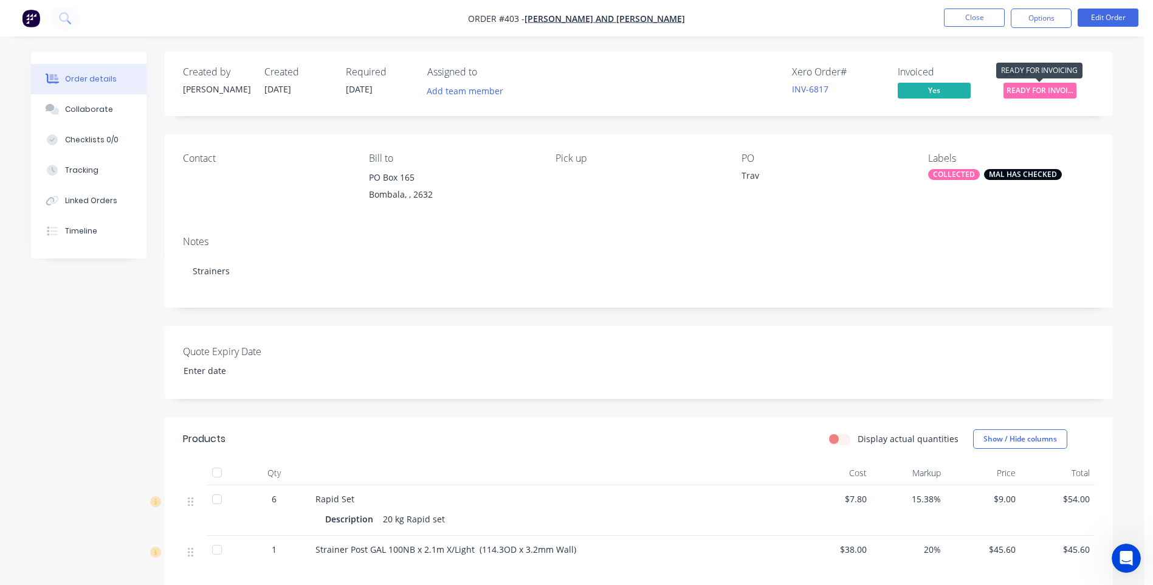
click at [1043, 87] on span "READY FOR INVOI..." at bounding box center [1039, 90] width 73 height 15
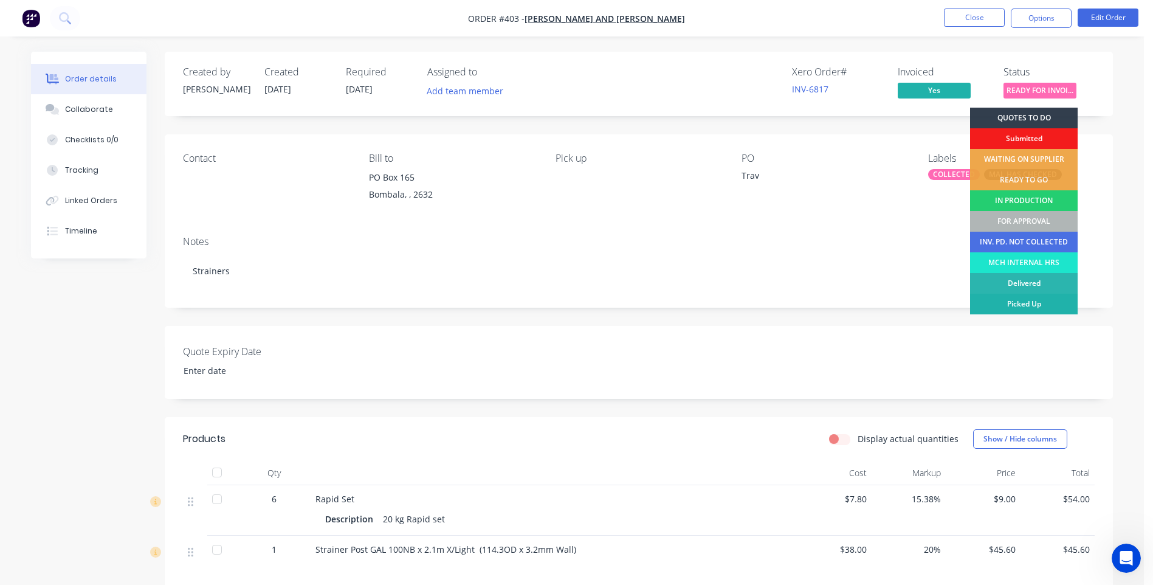
click at [1038, 301] on div "Picked Up" at bounding box center [1024, 303] width 108 height 21
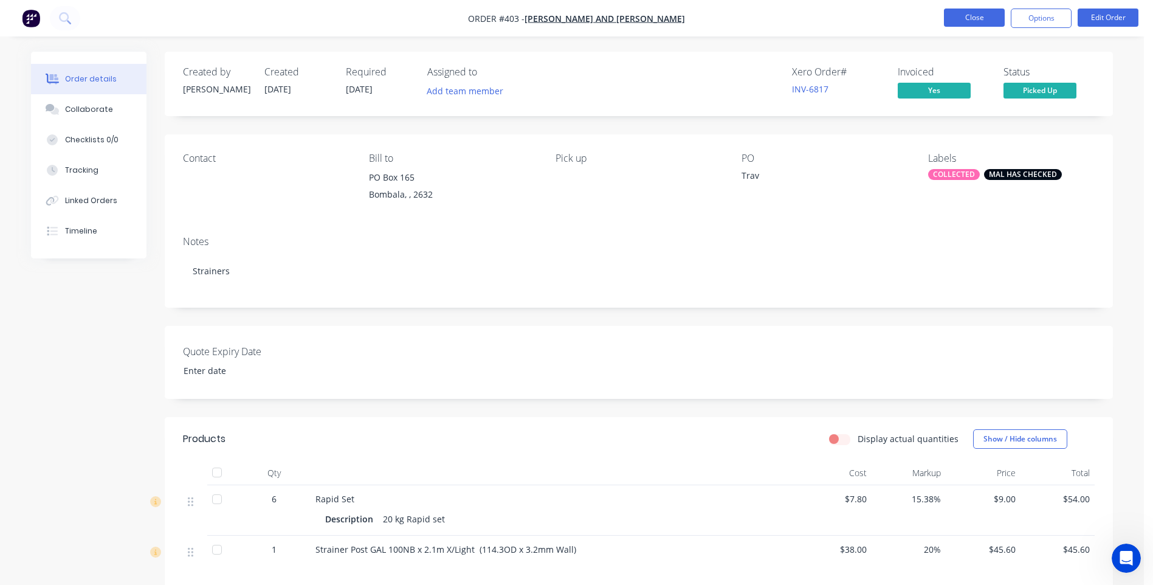
click at [976, 16] on button "Close" at bounding box center [974, 18] width 61 height 18
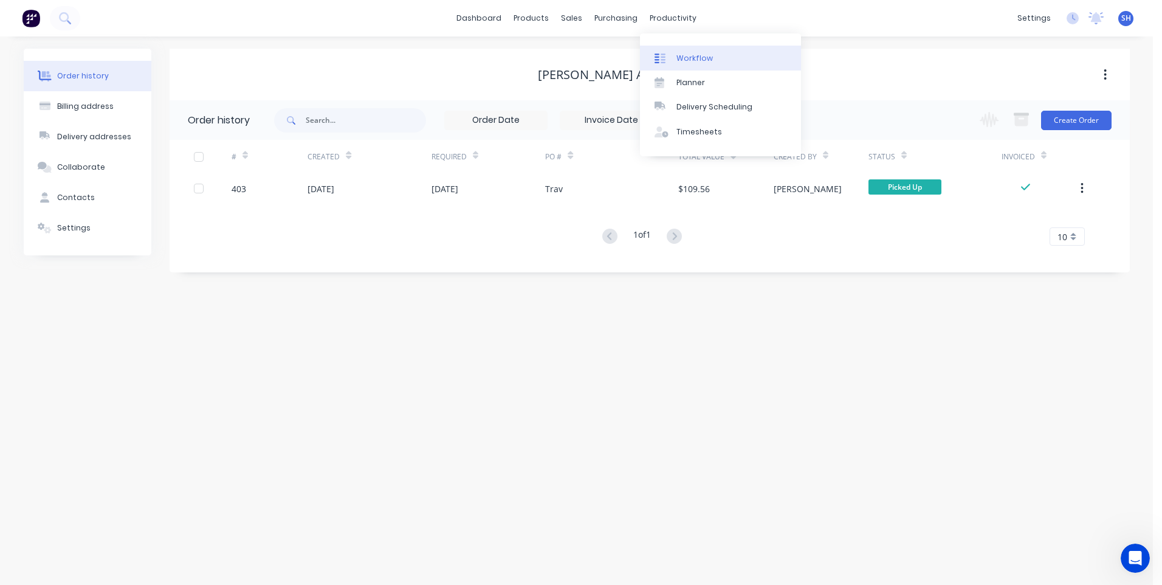
click at [688, 54] on div "Workflow" at bounding box center [694, 58] width 36 height 11
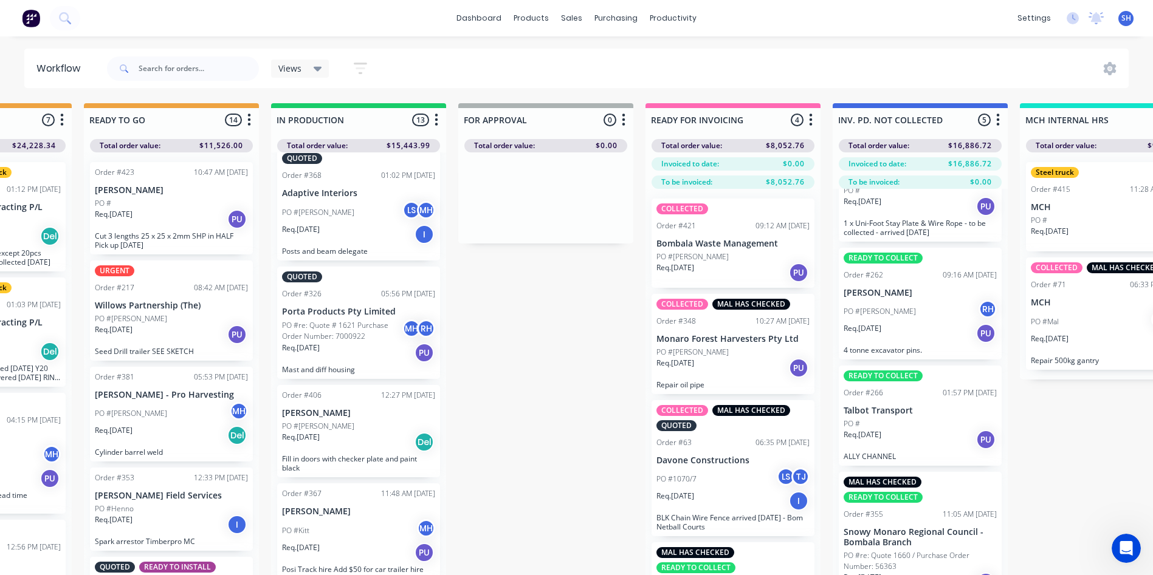
scroll to position [304, 0]
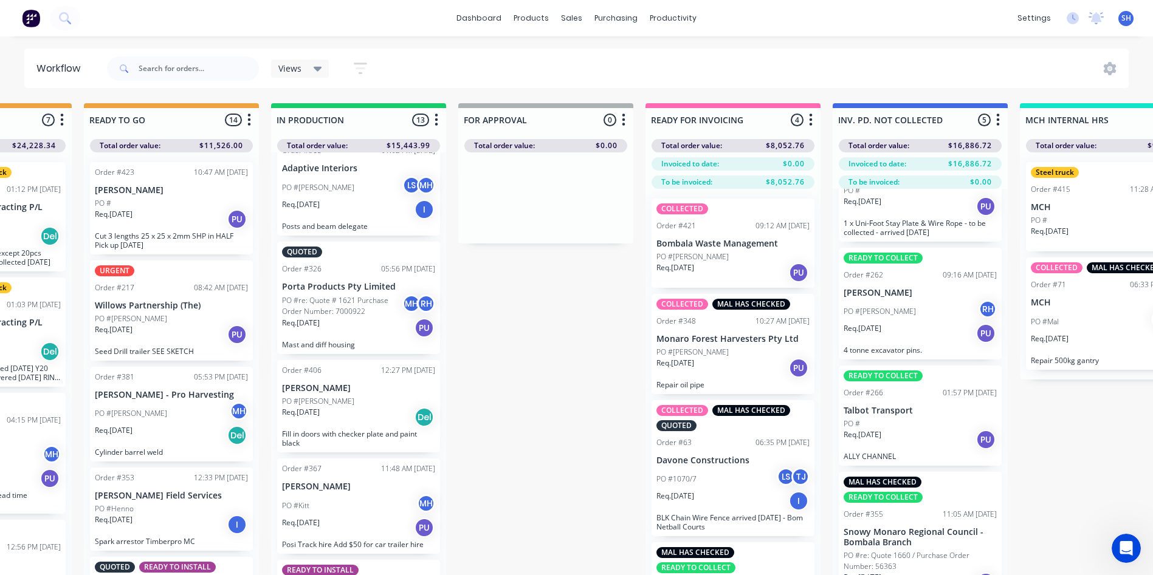
click at [337, 491] on p "[PERSON_NAME]" at bounding box center [358, 487] width 153 height 10
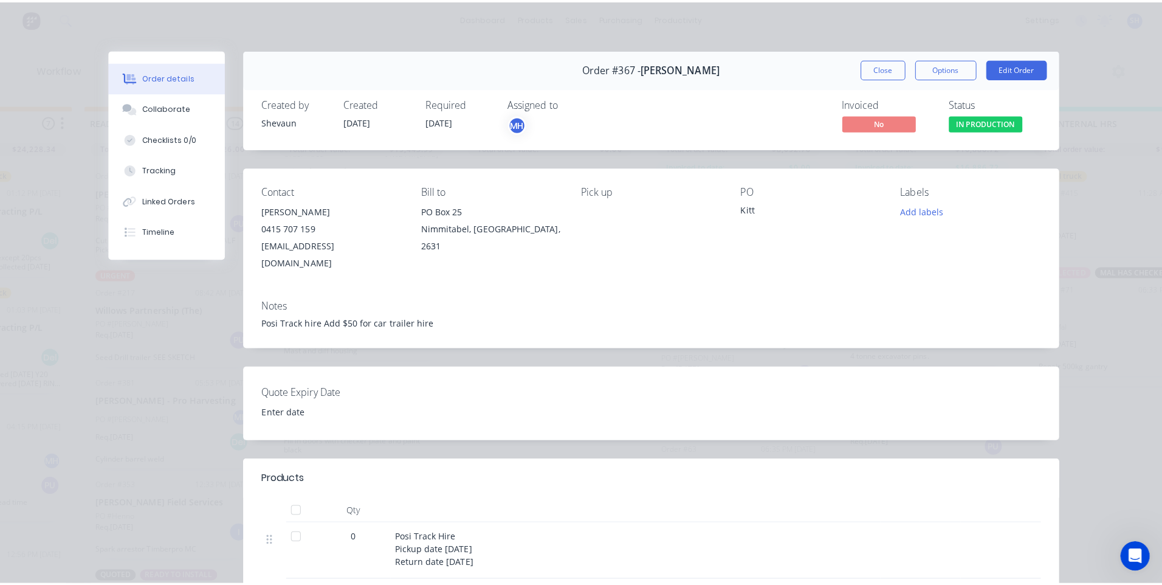
scroll to position [0, 0]
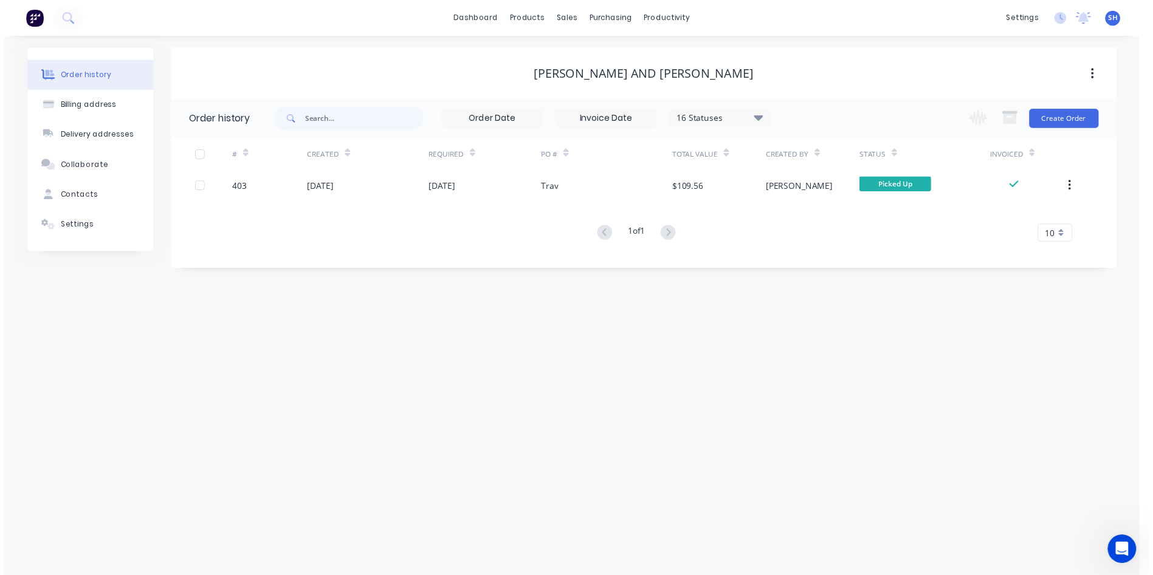
scroll to position [251, 0]
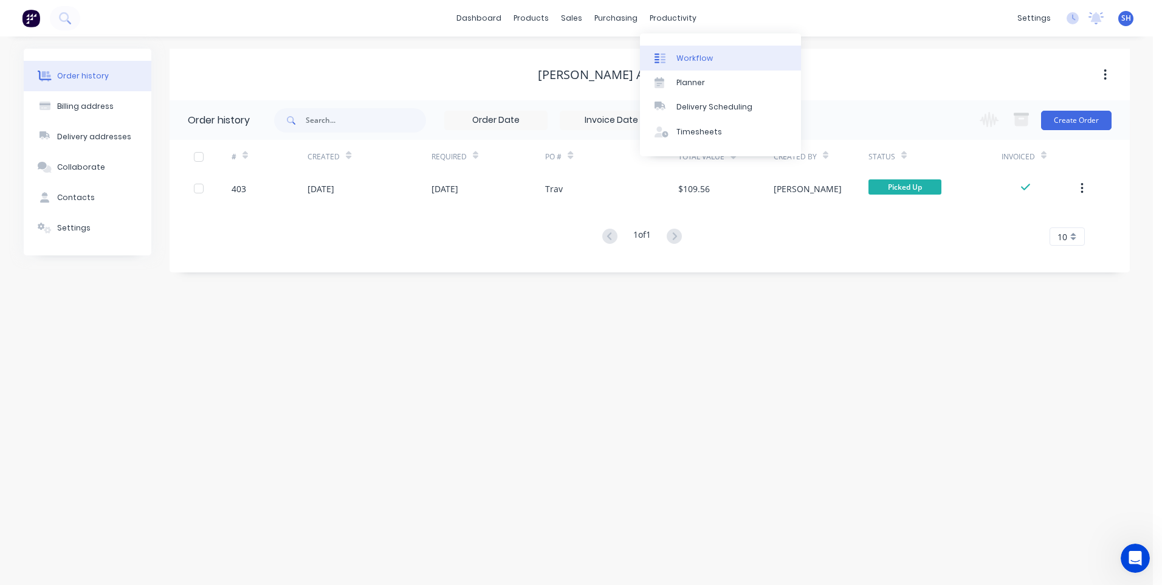
click at [695, 55] on div "Workflow" at bounding box center [694, 58] width 36 height 11
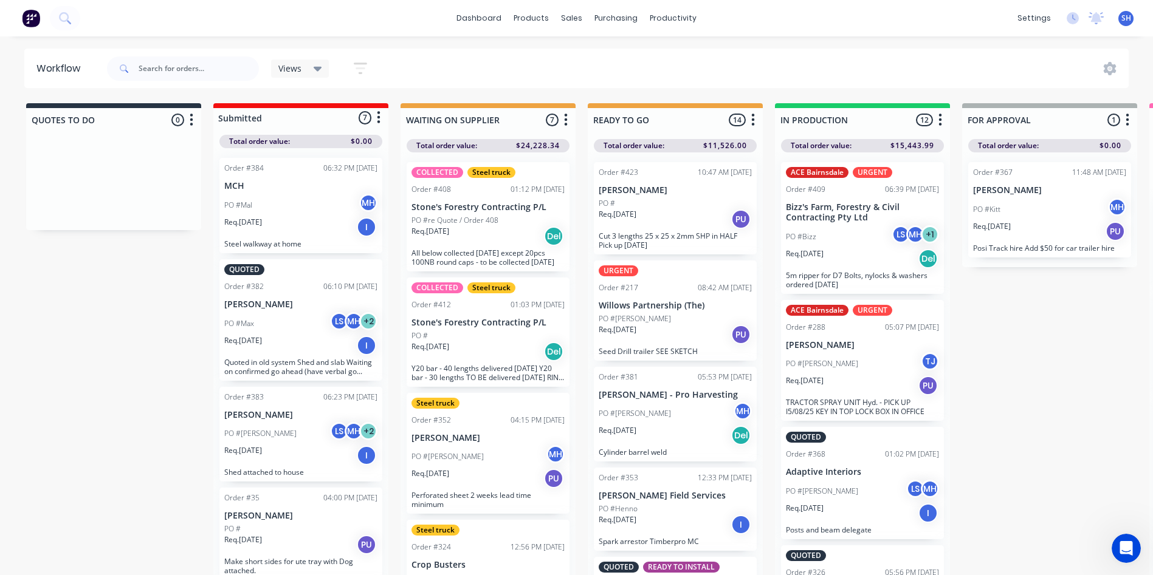
click at [479, 235] on div "Req. [DATE] Del" at bounding box center [487, 236] width 153 height 21
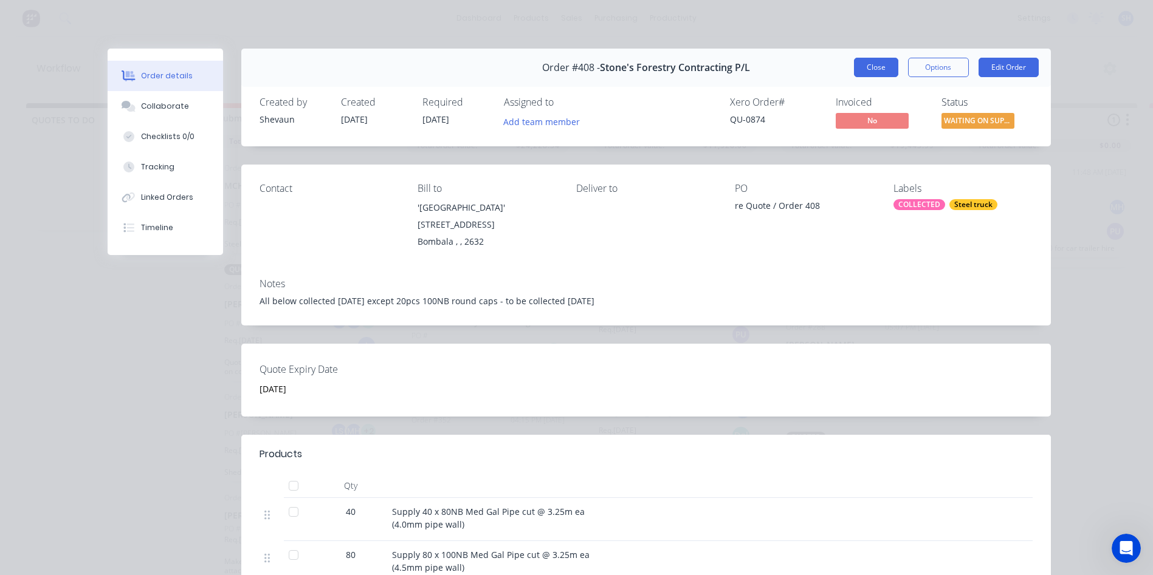
click at [871, 66] on button "Close" at bounding box center [876, 67] width 44 height 19
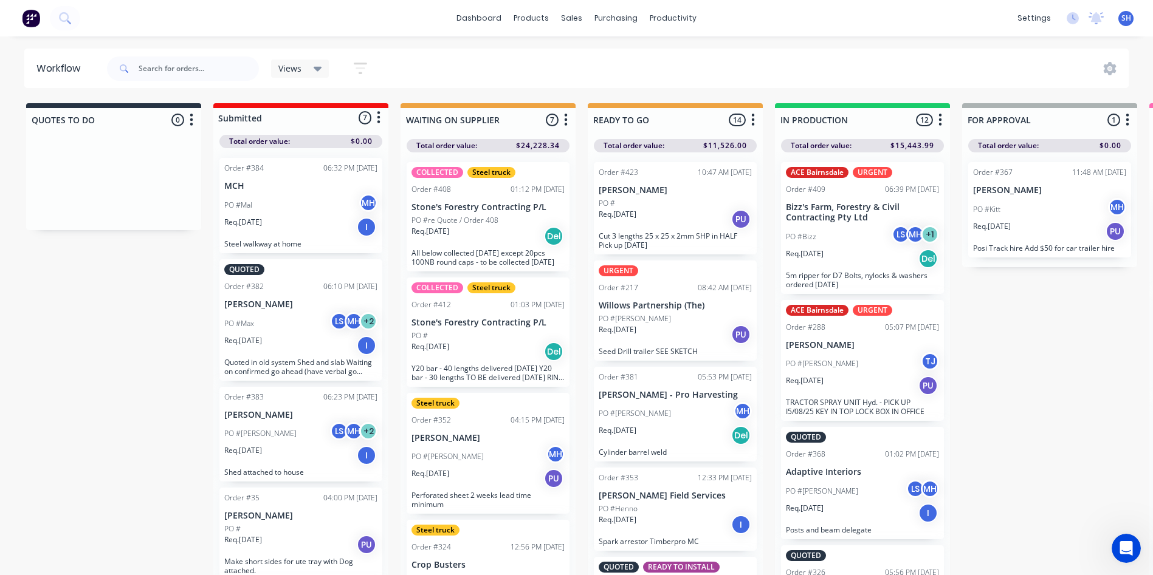
click at [502, 344] on div "Req. [DATE] Del" at bounding box center [487, 351] width 153 height 21
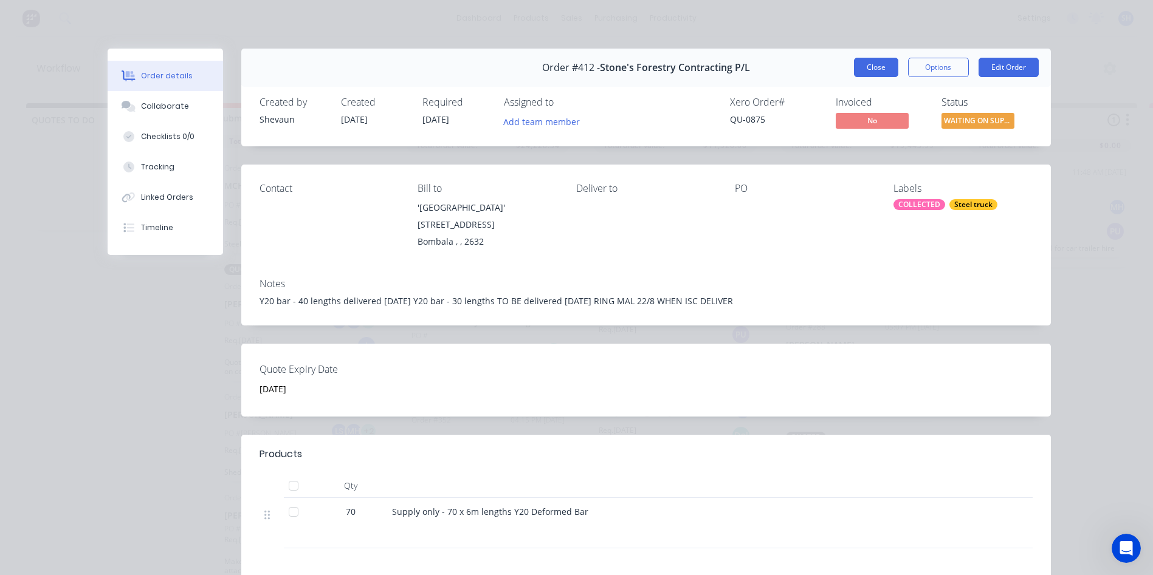
click at [874, 60] on button "Close" at bounding box center [876, 67] width 44 height 19
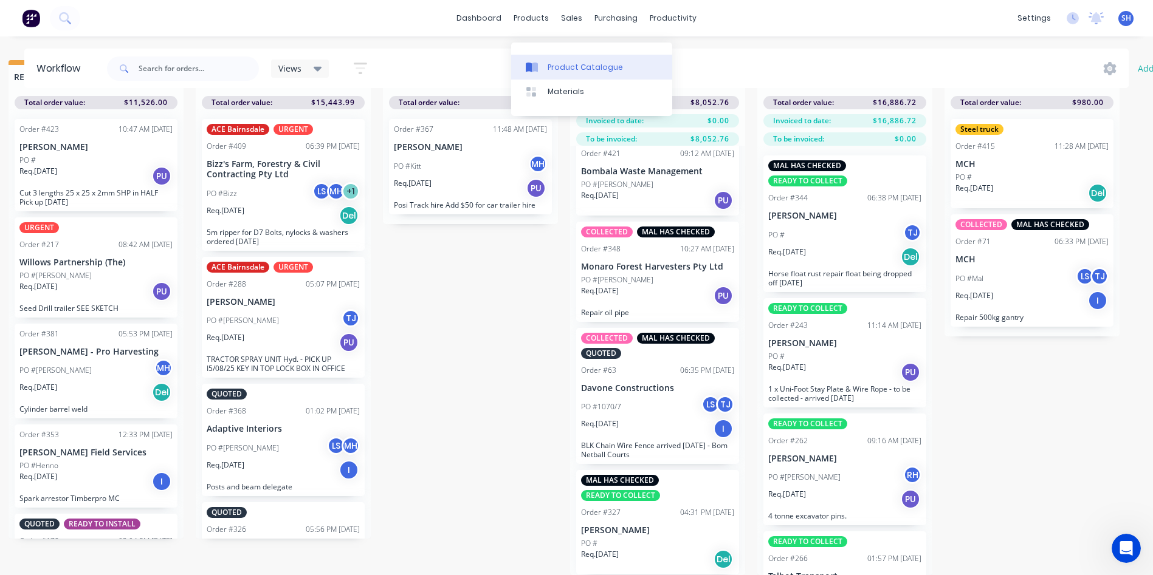
click at [568, 62] on div "Product Catalogue" at bounding box center [584, 67] width 75 height 11
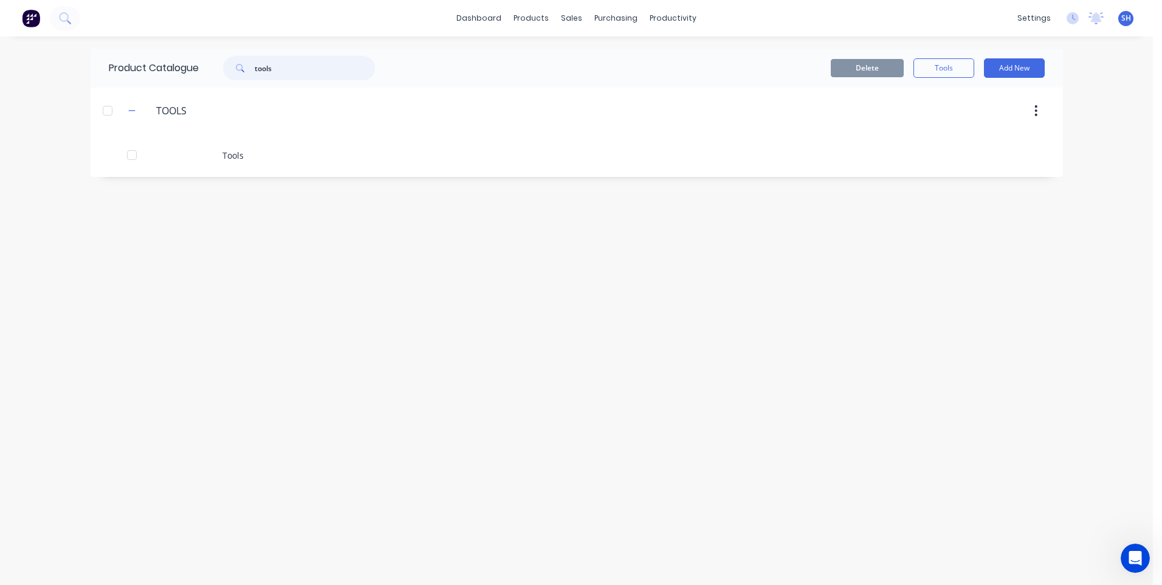
drag, startPoint x: 296, startPoint y: 70, endPoint x: 227, endPoint y: 67, distance: 69.4
click at [227, 67] on div "tools" at bounding box center [299, 68] width 152 height 24
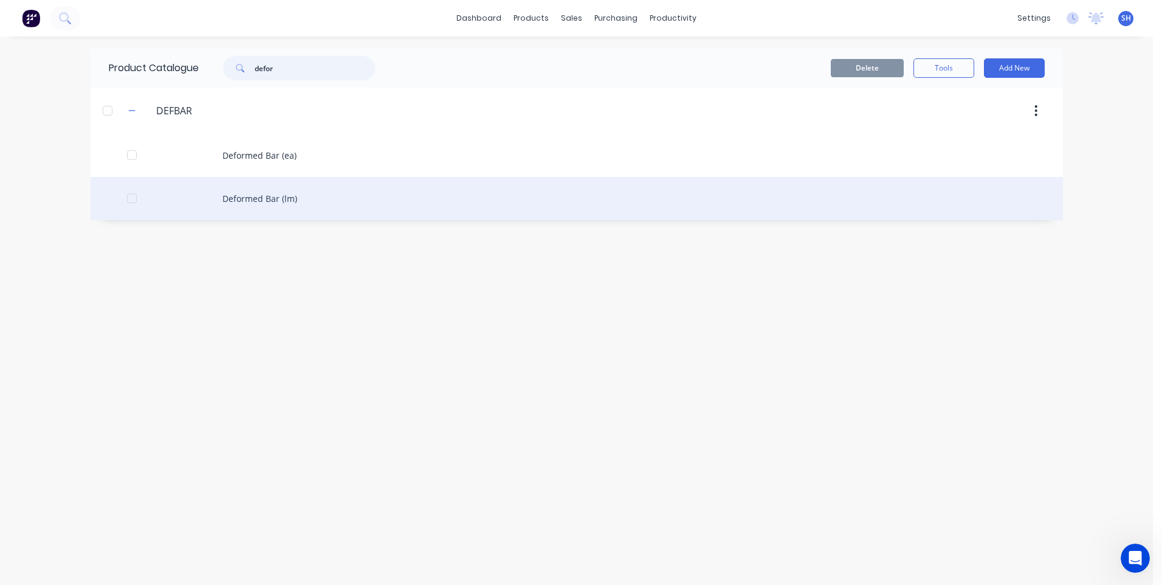
type input "defor"
click at [272, 197] on div "Deformed Bar (lm)" at bounding box center [577, 198] width 972 height 43
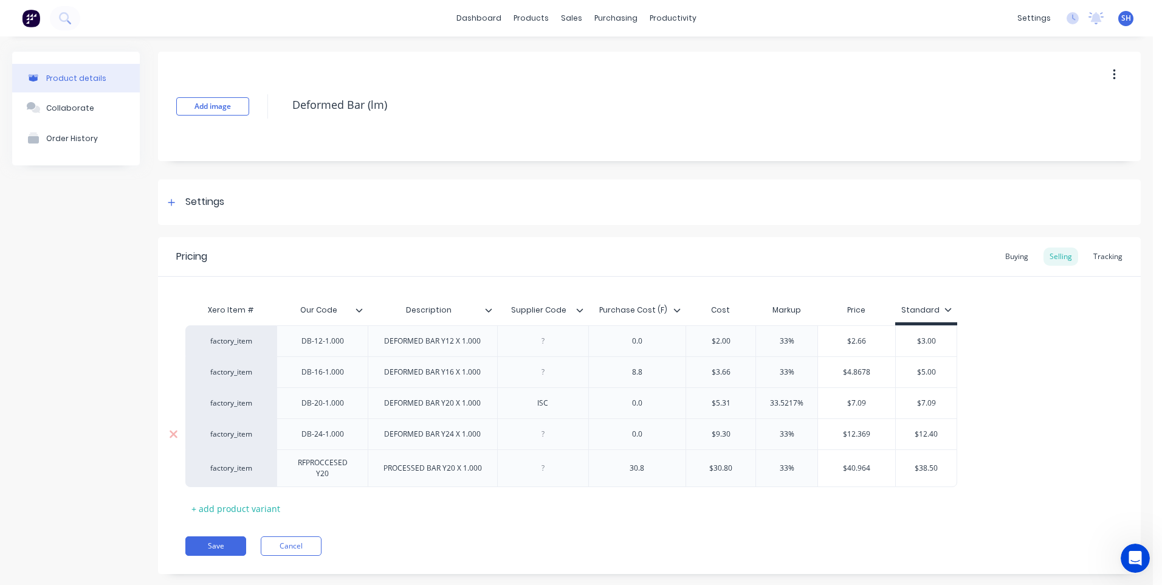
click at [543, 437] on div at bounding box center [542, 434] width 61 height 16
drag, startPoint x: 653, startPoint y: 435, endPoint x: 618, endPoint y: 439, distance: 35.5
click at [618, 439] on div "0.0" at bounding box center [636, 434] width 61 height 16
type input "$9.30"
click at [870, 433] on input "$12.369" at bounding box center [856, 433] width 77 height 11
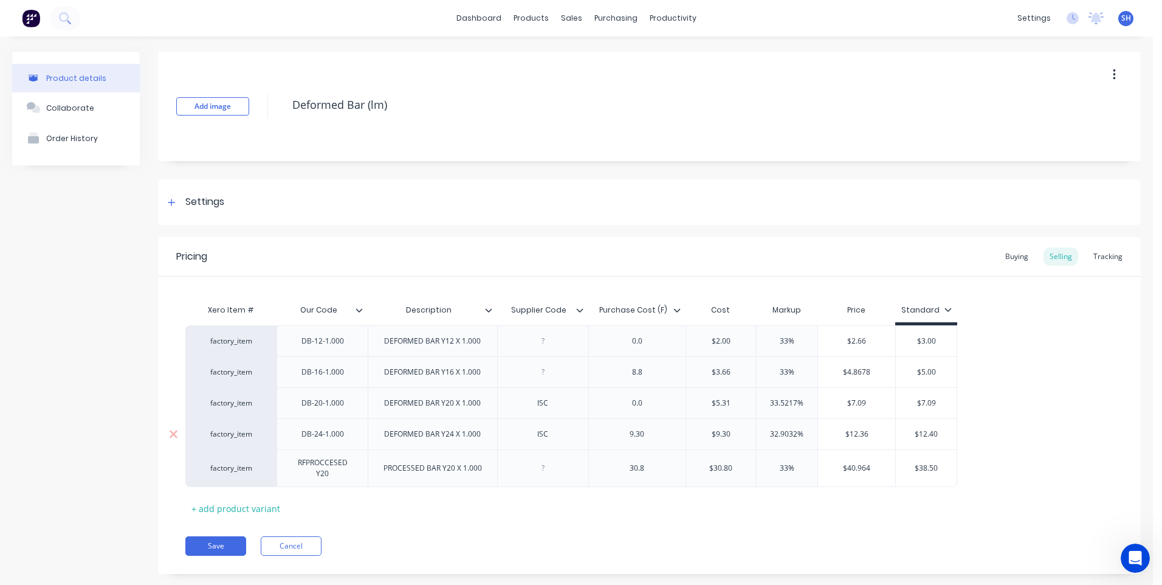
type input "$12.3"
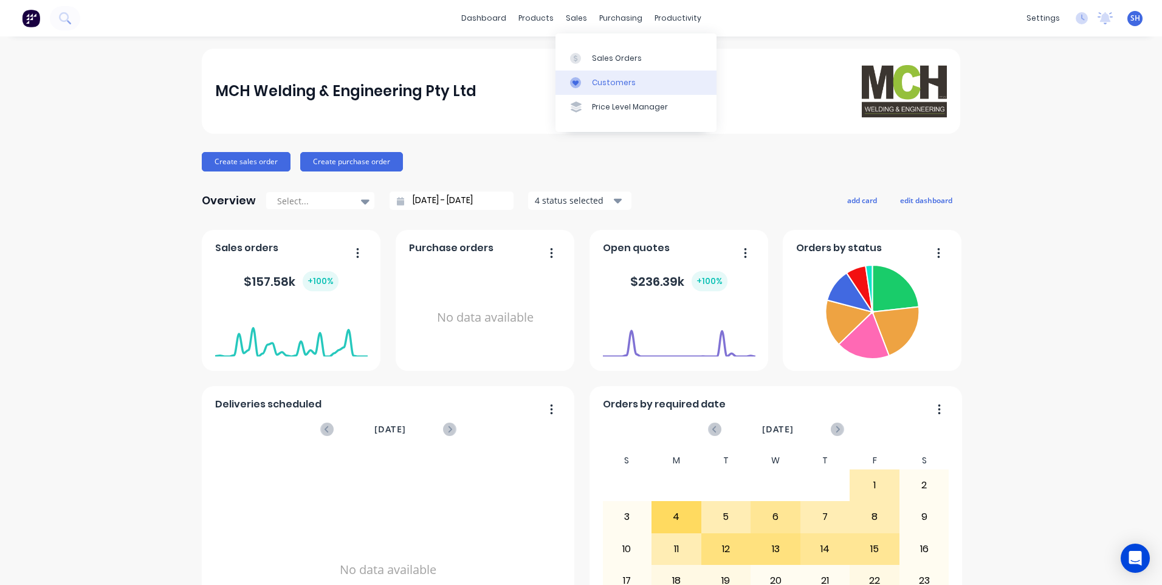
click at [605, 80] on div "Customers" at bounding box center [614, 82] width 44 height 11
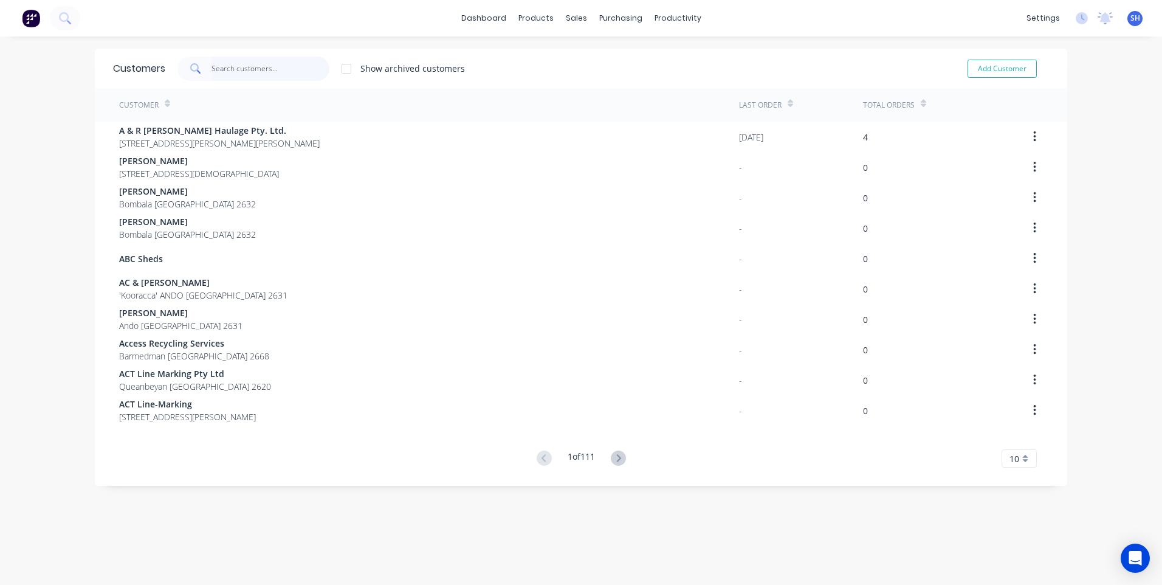
click at [240, 67] on input "text" at bounding box center [270, 69] width 118 height 24
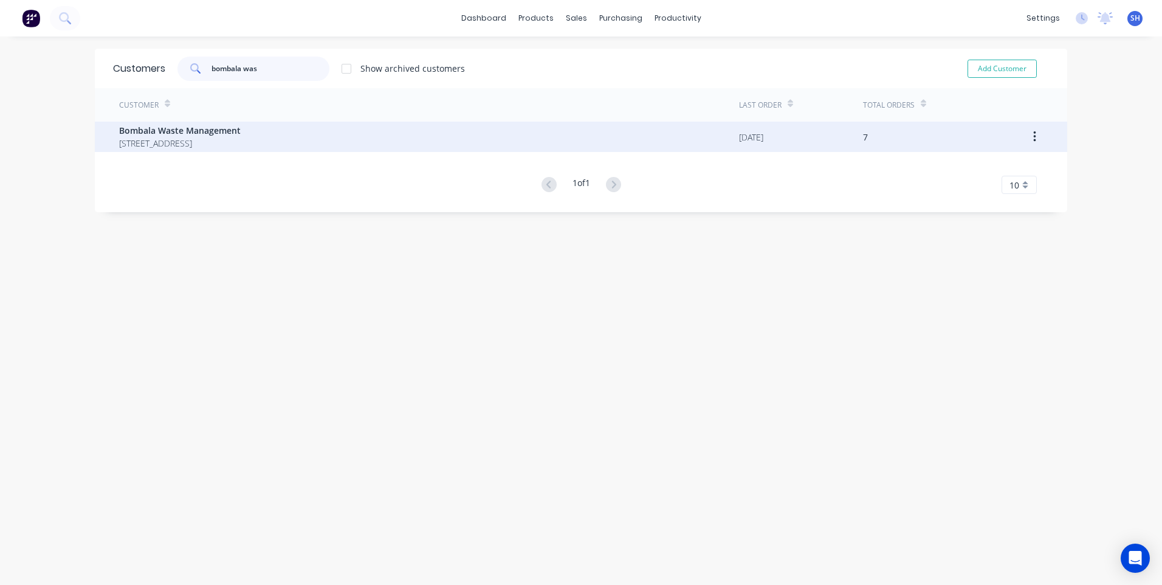
type input "bombala was"
click at [200, 134] on span "Bombala Waste Management" at bounding box center [180, 130] width 122 height 13
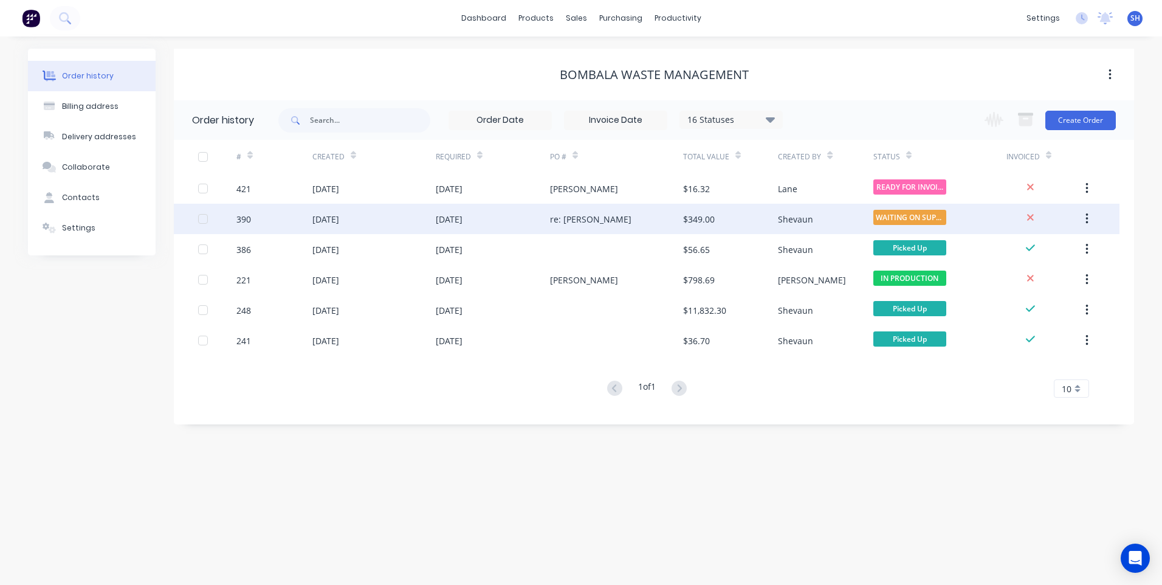
click at [617, 216] on div "re: [PERSON_NAME]" at bounding box center [616, 219] width 133 height 30
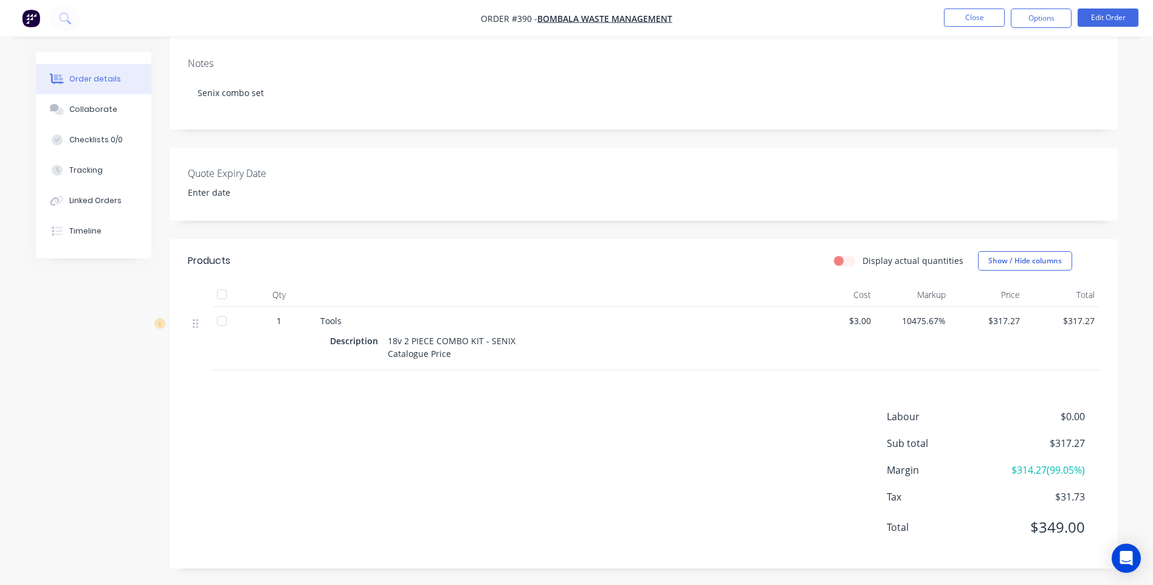
scroll to position [192, 0]
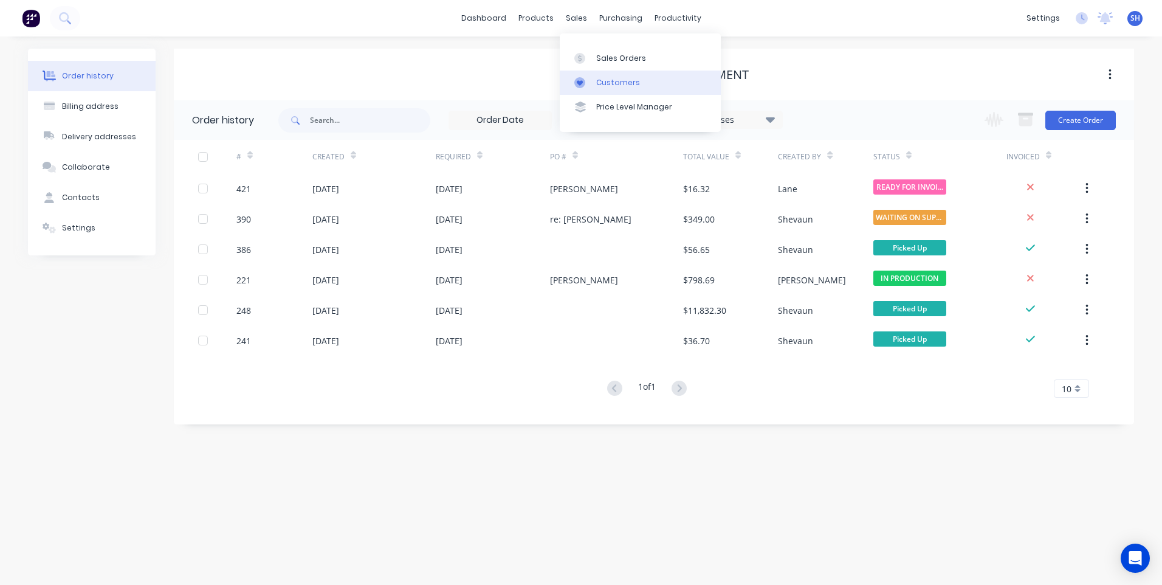
click at [609, 80] on div "Customers" at bounding box center [618, 82] width 44 height 11
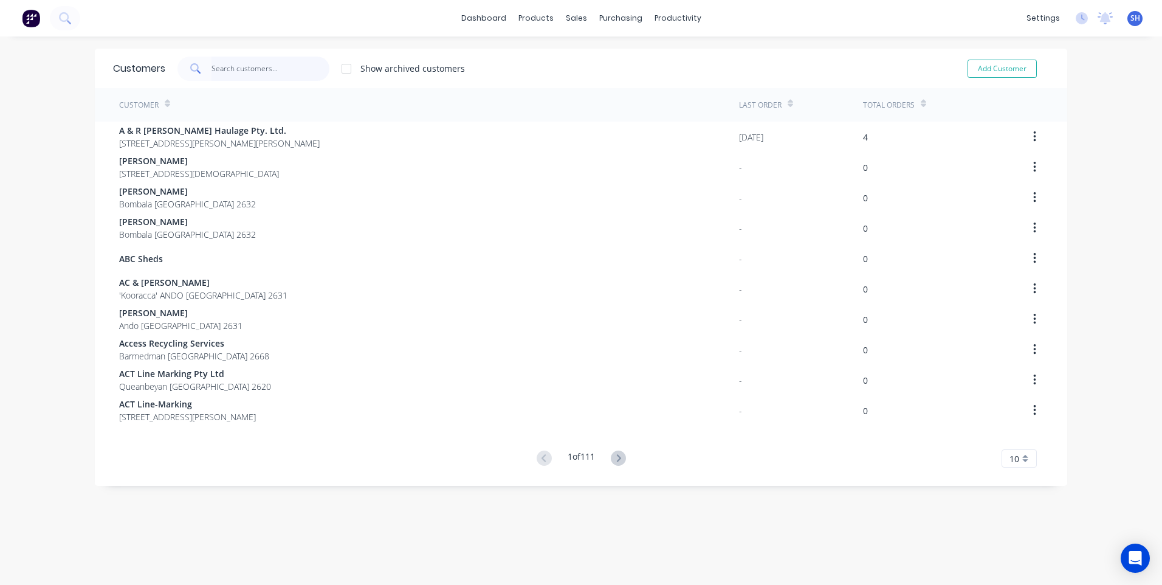
click at [222, 66] on input "text" at bounding box center [270, 69] width 118 height 24
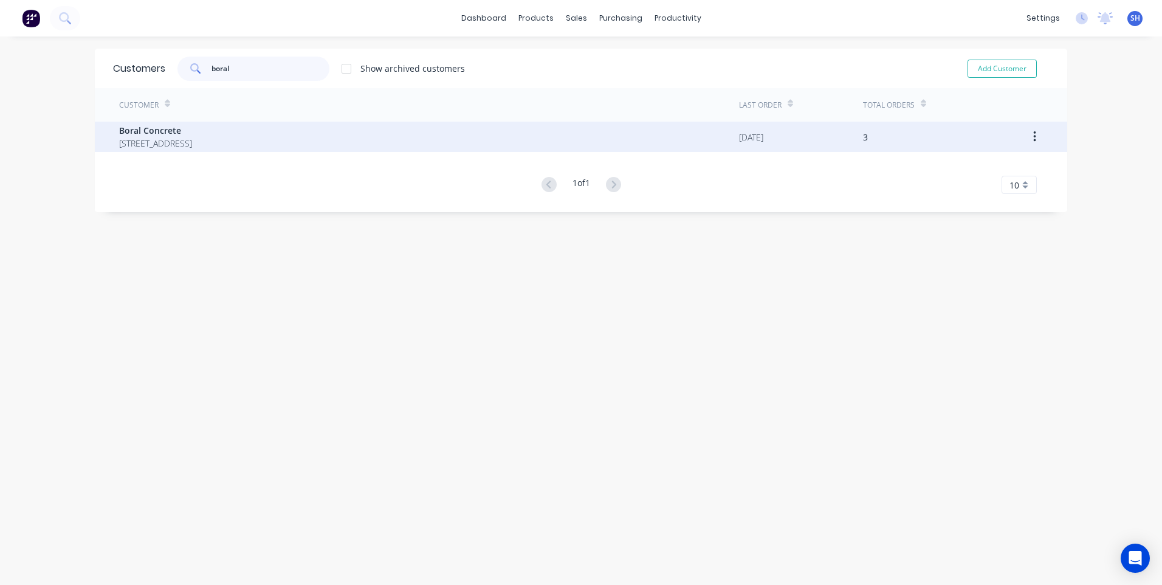
type input "boral"
click at [140, 132] on span "Boral Concrete" at bounding box center [155, 130] width 73 height 13
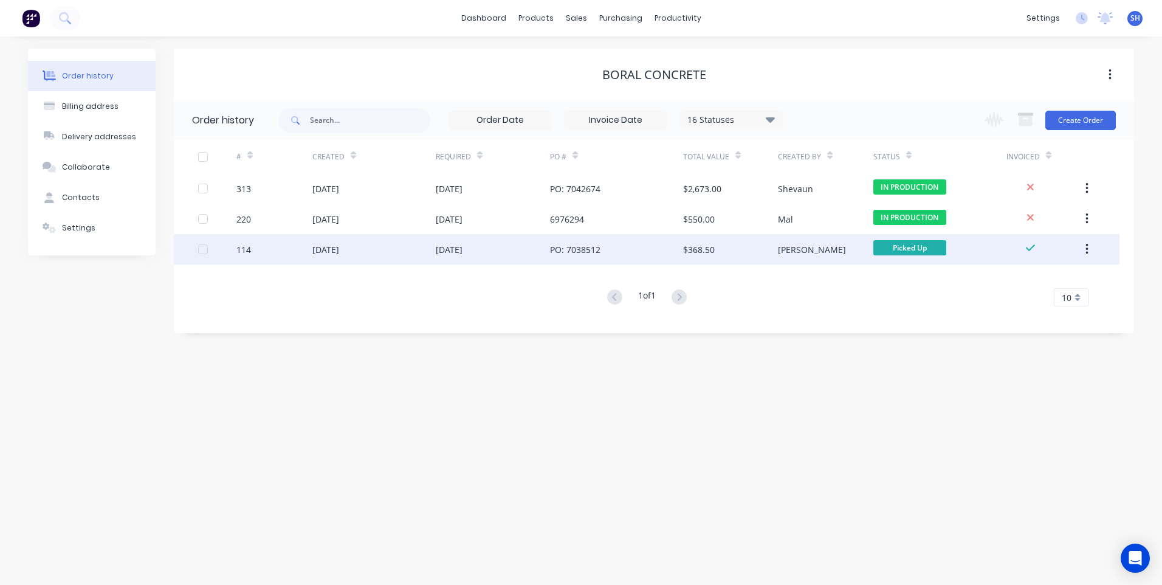
click at [390, 249] on div "[DATE]" at bounding box center [373, 249] width 123 height 30
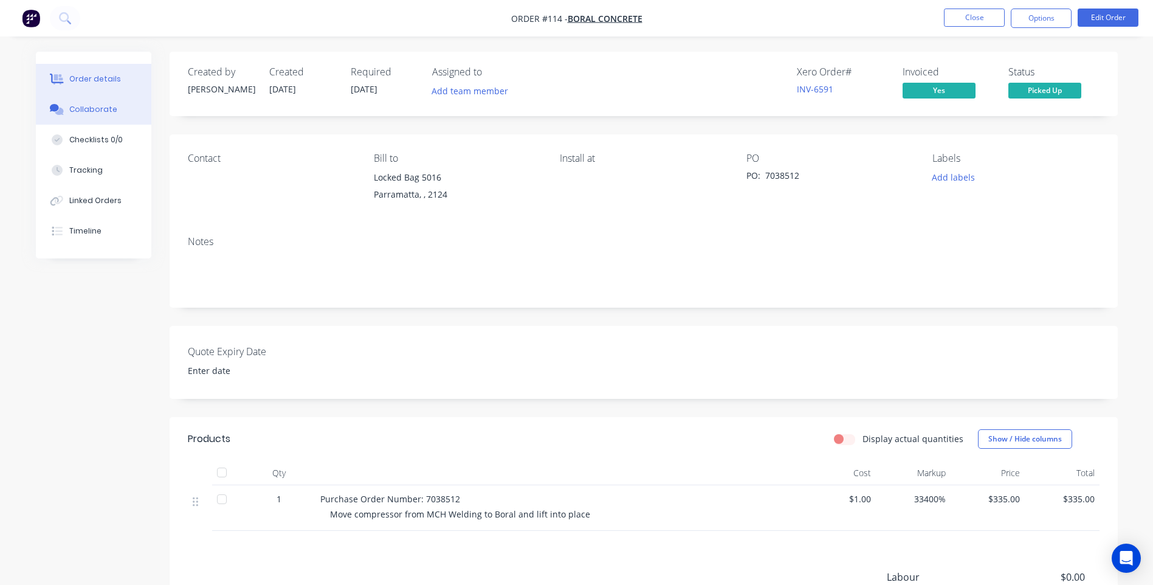
click at [94, 106] on div "Collaborate" at bounding box center [93, 109] width 48 height 11
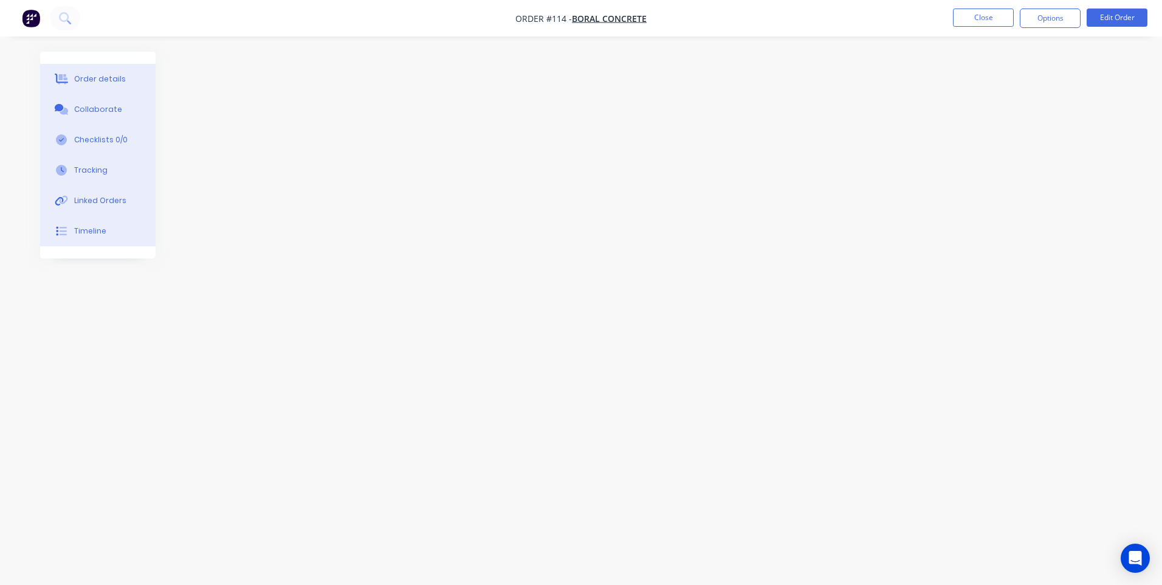
click at [32, 17] on img "button" at bounding box center [31, 18] width 18 height 18
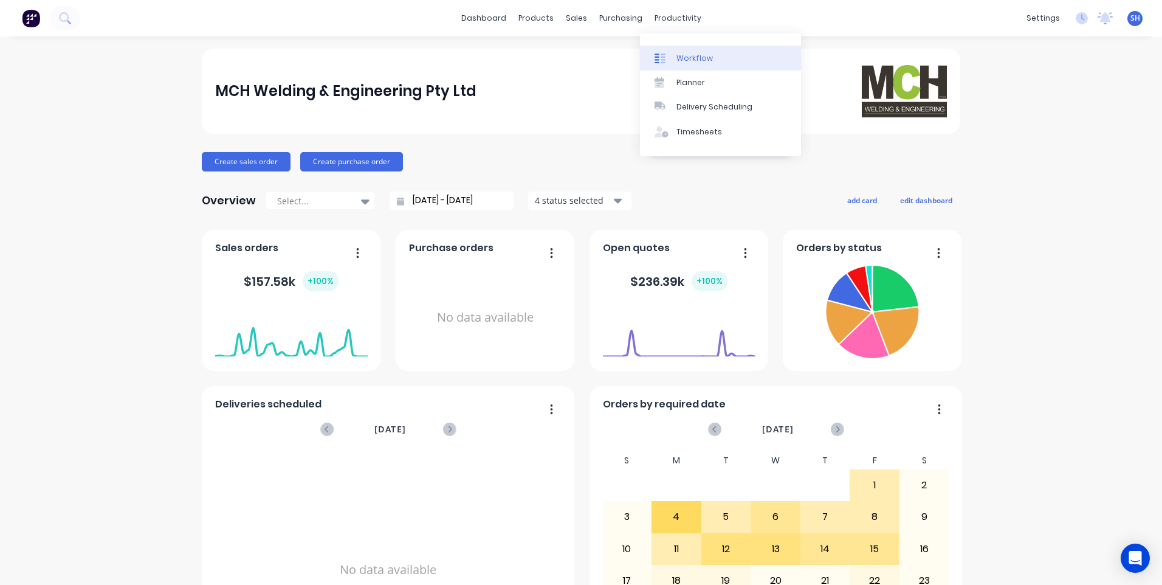
click at [687, 53] on div "Workflow" at bounding box center [694, 58] width 36 height 11
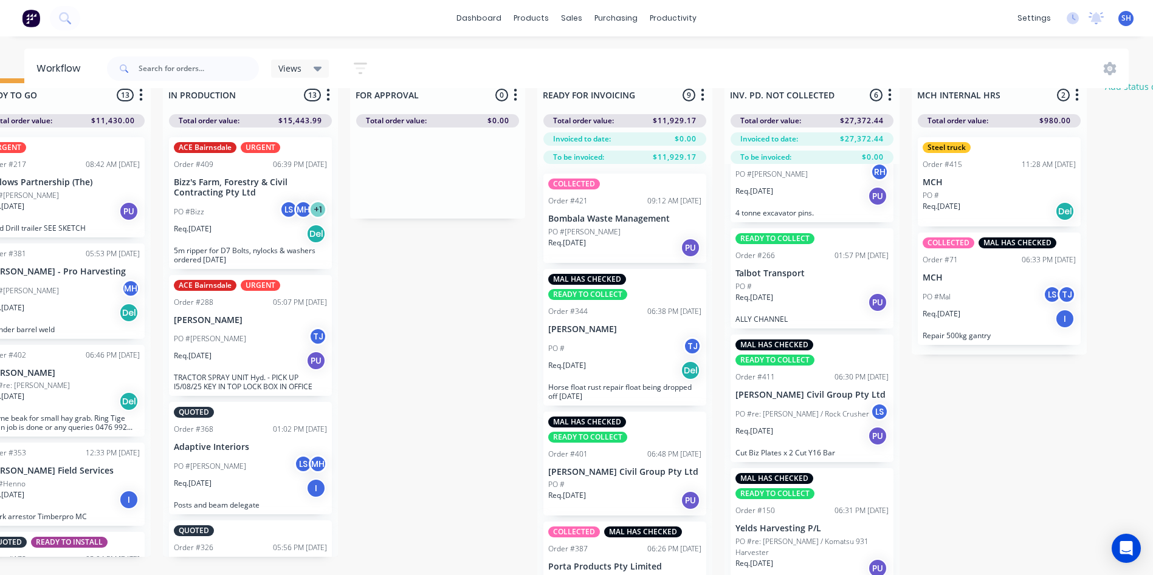
scroll to position [36, 612]
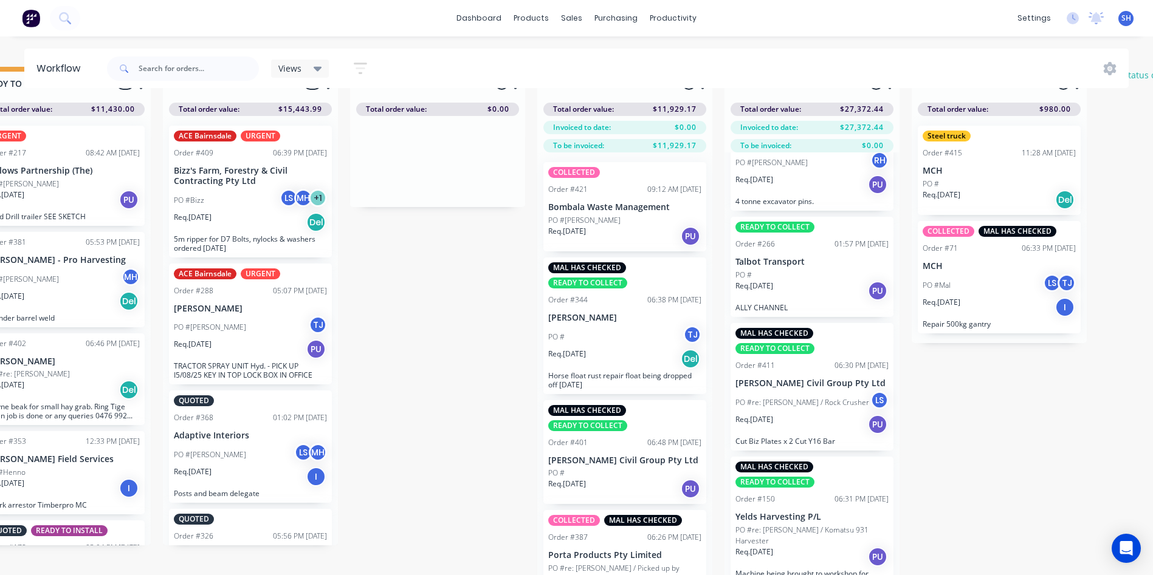
click at [817, 416] on div "Req. 14/08/25 PU" at bounding box center [811, 424] width 153 height 21
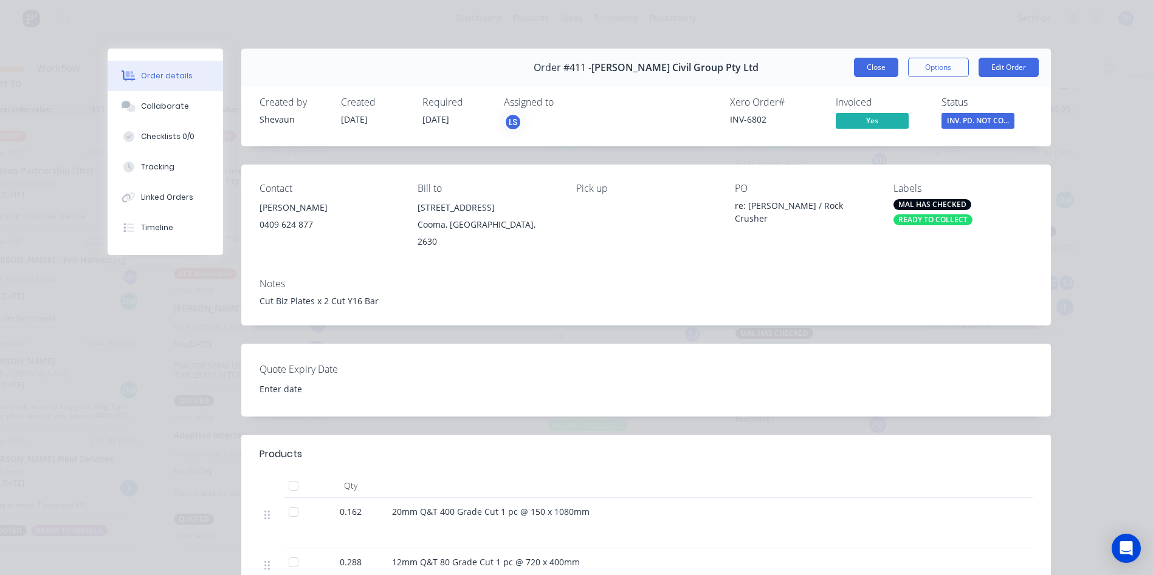
click at [864, 66] on button "Close" at bounding box center [876, 67] width 44 height 19
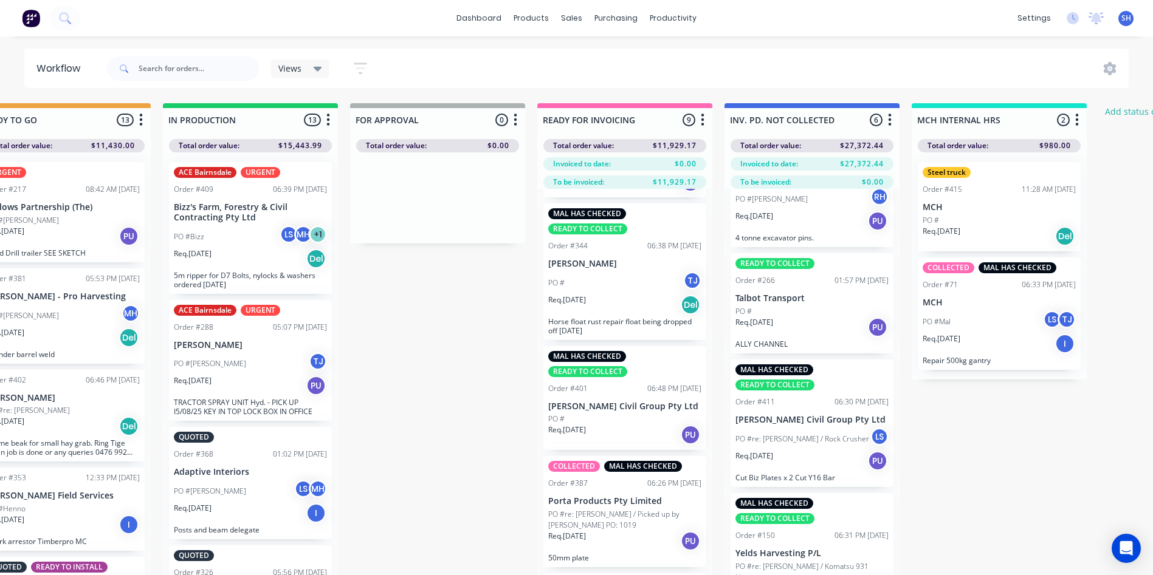
scroll to position [122, 0]
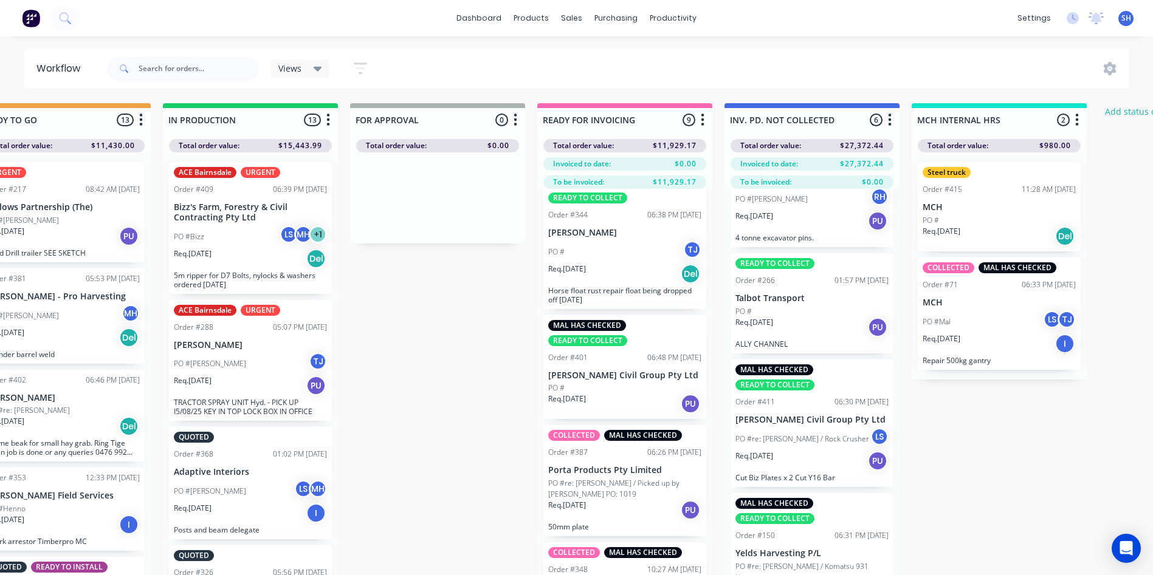
click at [613, 270] on div "Req. 07/08/25 Del" at bounding box center [624, 274] width 153 height 21
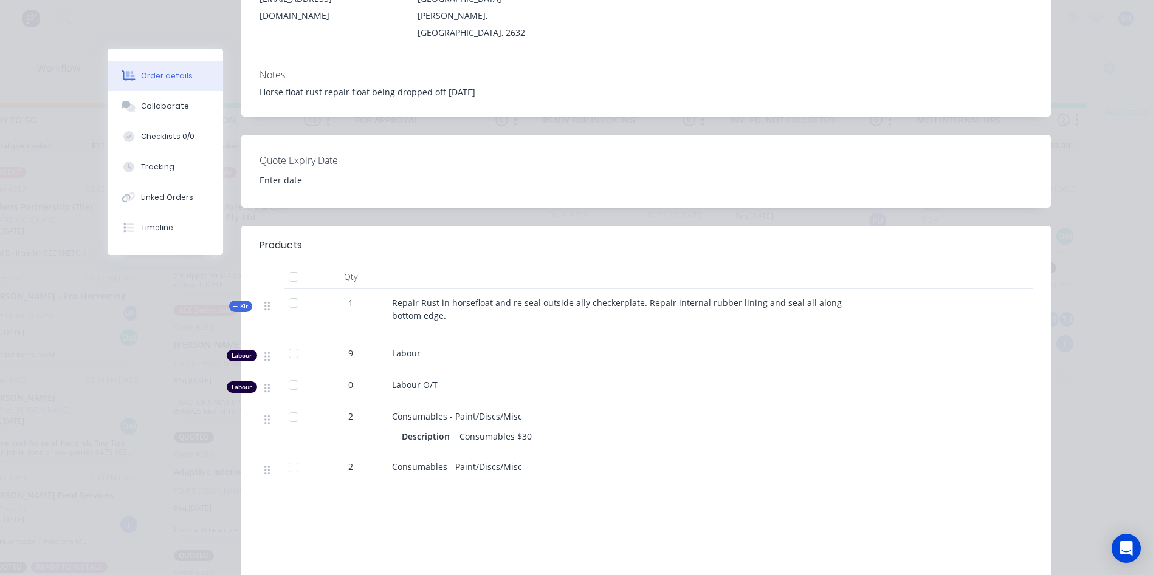
scroll to position [0, 0]
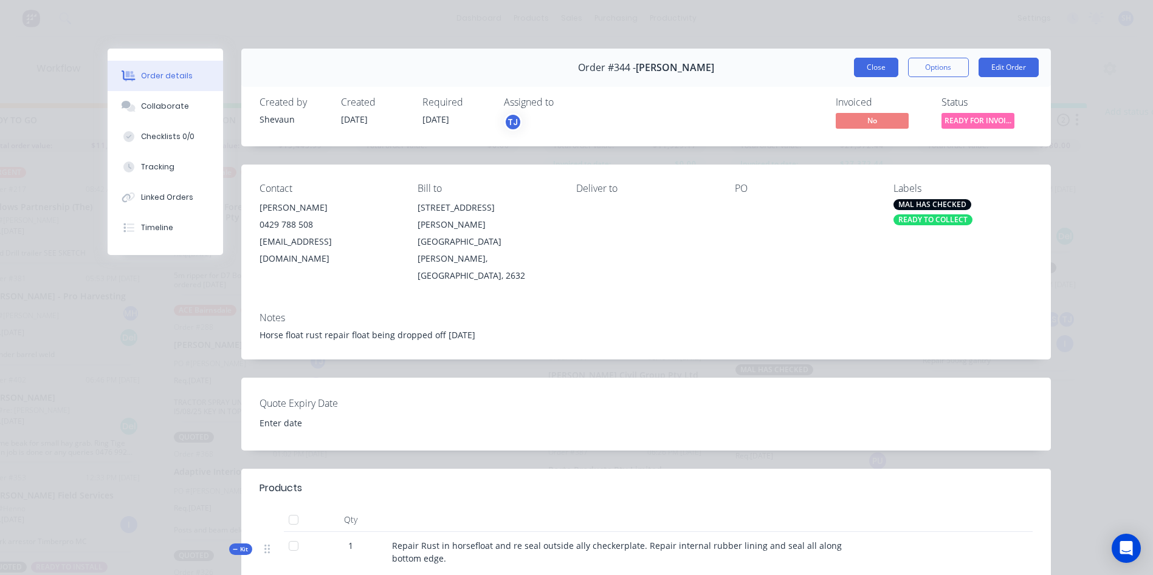
click at [870, 66] on button "Close" at bounding box center [876, 67] width 44 height 19
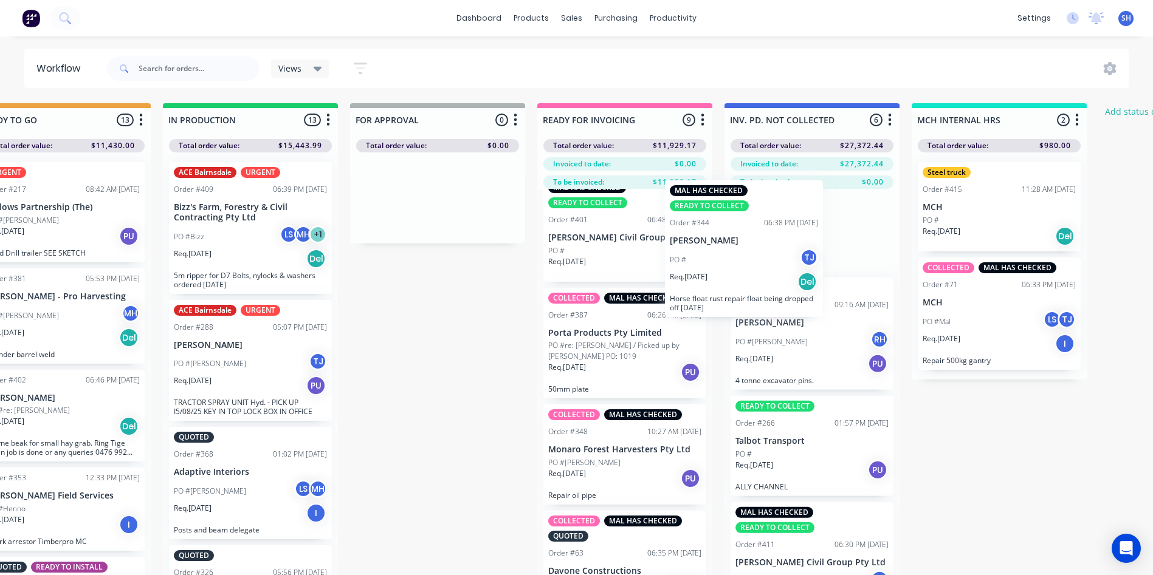
scroll to position [116, 0]
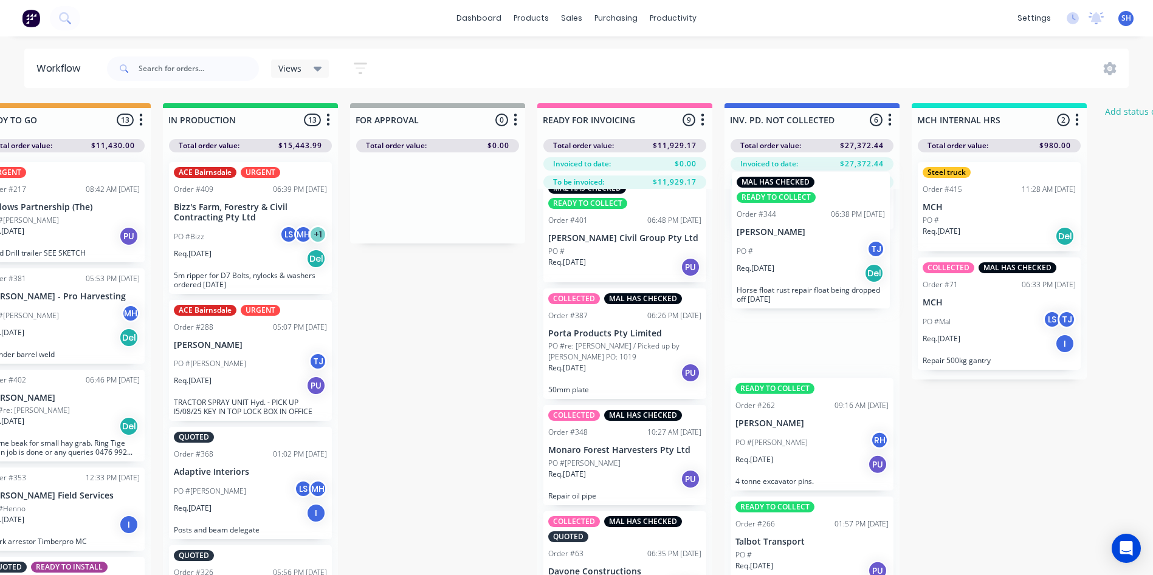
drag, startPoint x: 633, startPoint y: 249, endPoint x: 836, endPoint y: 248, distance: 203.6
click at [836, 248] on div "QUOTES TO DO 0 Status colour #273444 hex #273444 Save Cancel Notifications Emai…" at bounding box center [392, 360] width 2027 height 515
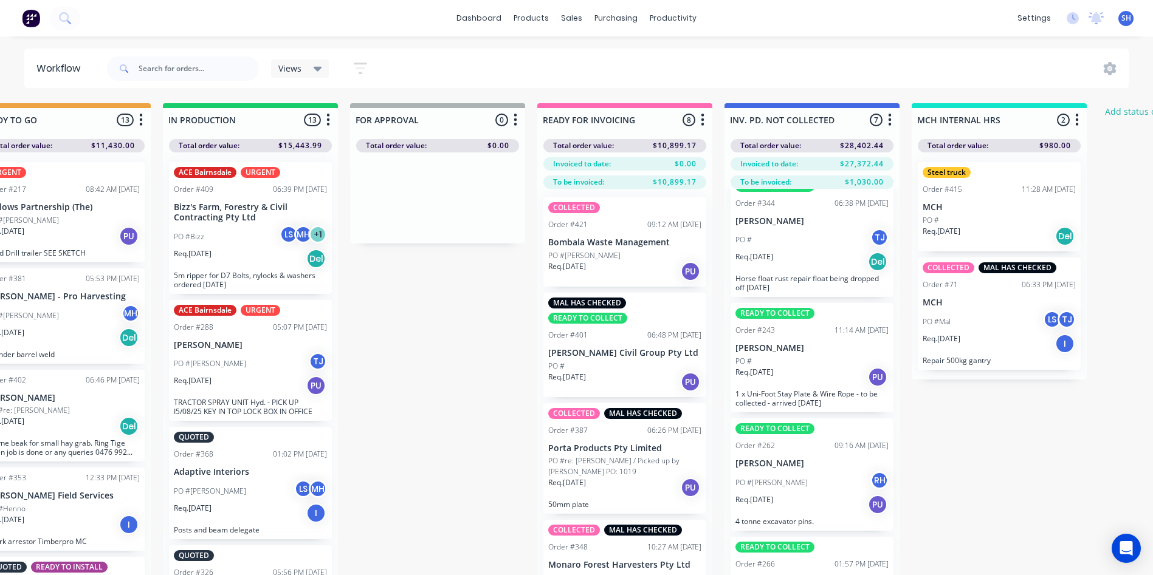
scroll to position [0, 0]
click at [646, 488] on div "Req. [DATE] PU" at bounding box center [624, 489] width 153 height 21
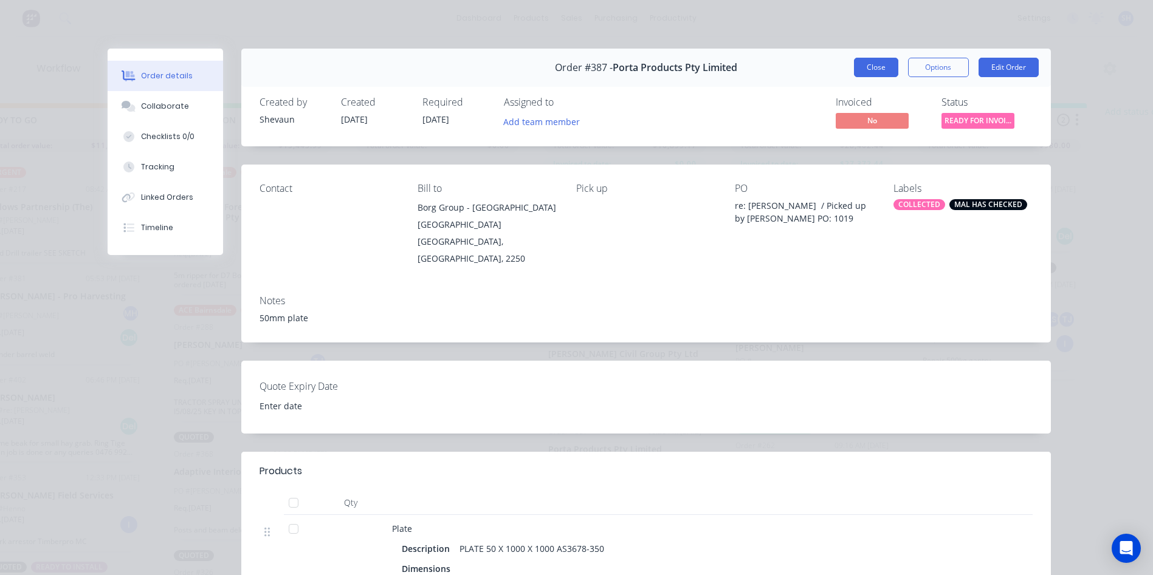
click at [874, 68] on button "Close" at bounding box center [876, 67] width 44 height 19
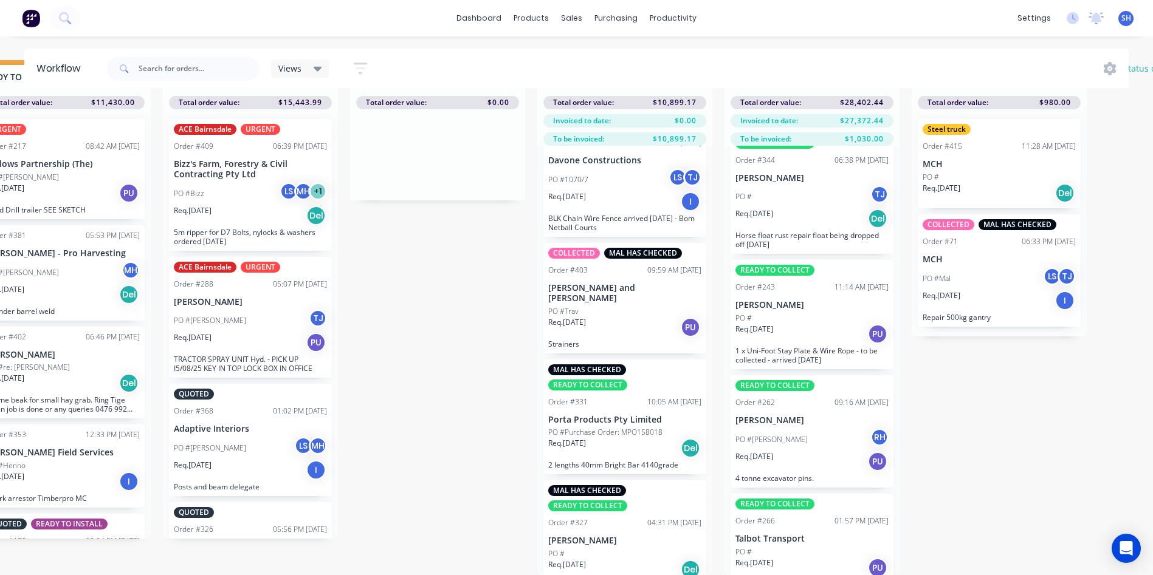
scroll to position [424, 0]
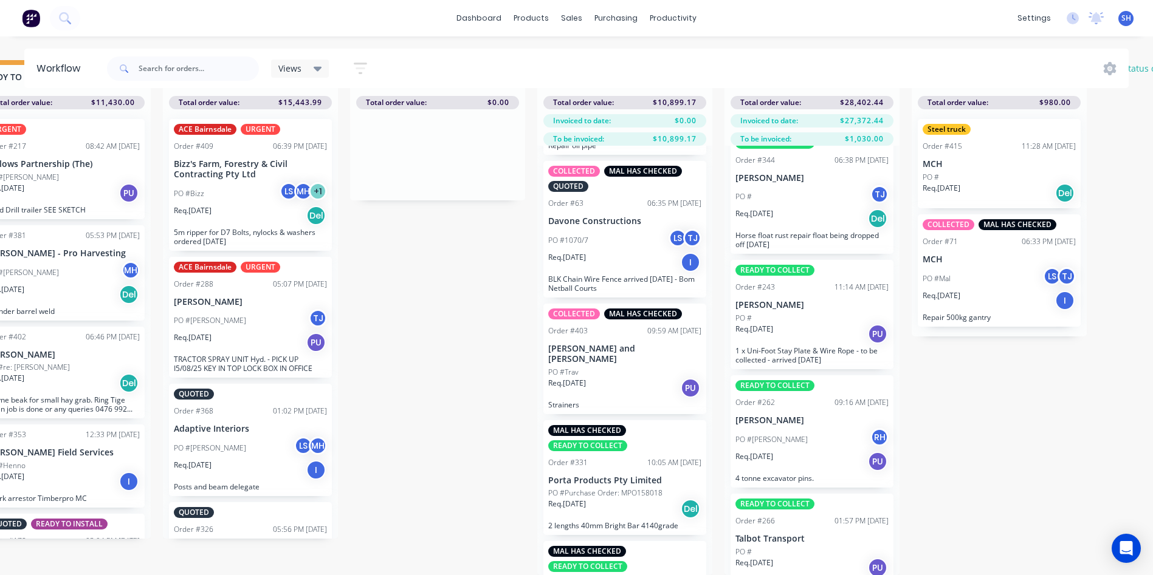
click at [631, 378] on div "Req. [DATE] PU" at bounding box center [624, 388] width 153 height 21
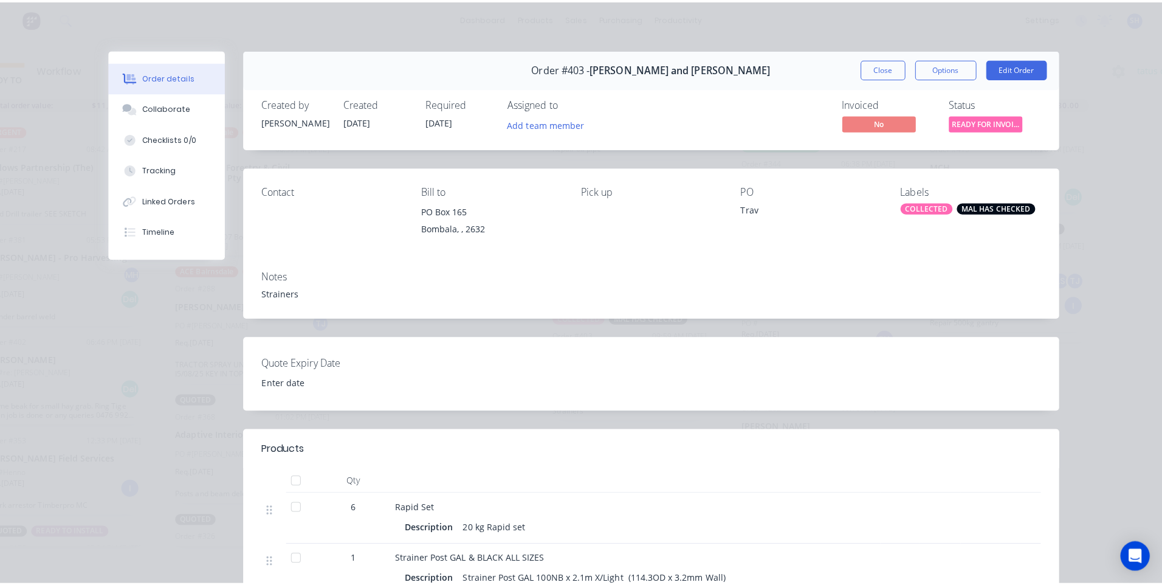
scroll to position [0, 0]
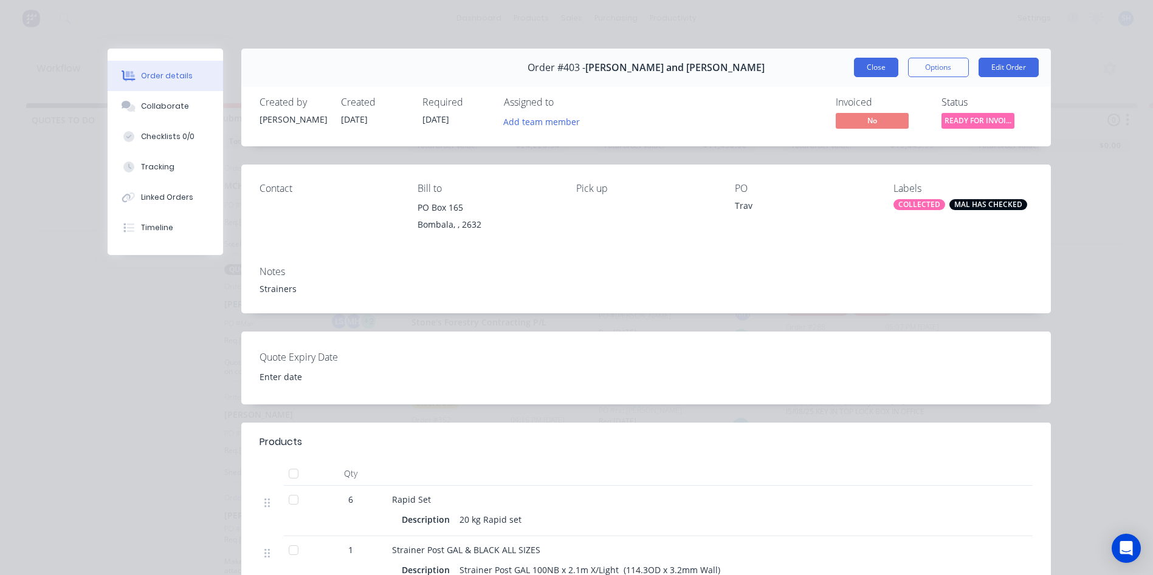
click at [867, 67] on button "Close" at bounding box center [876, 67] width 44 height 19
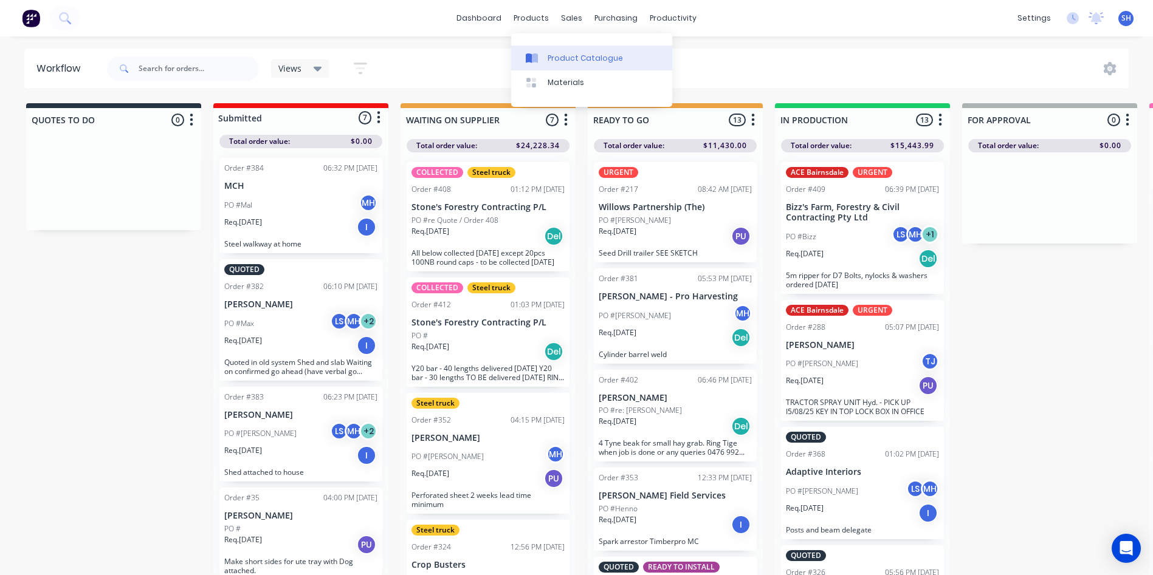
click at [558, 53] on div "Product Catalogue" at bounding box center [584, 58] width 75 height 11
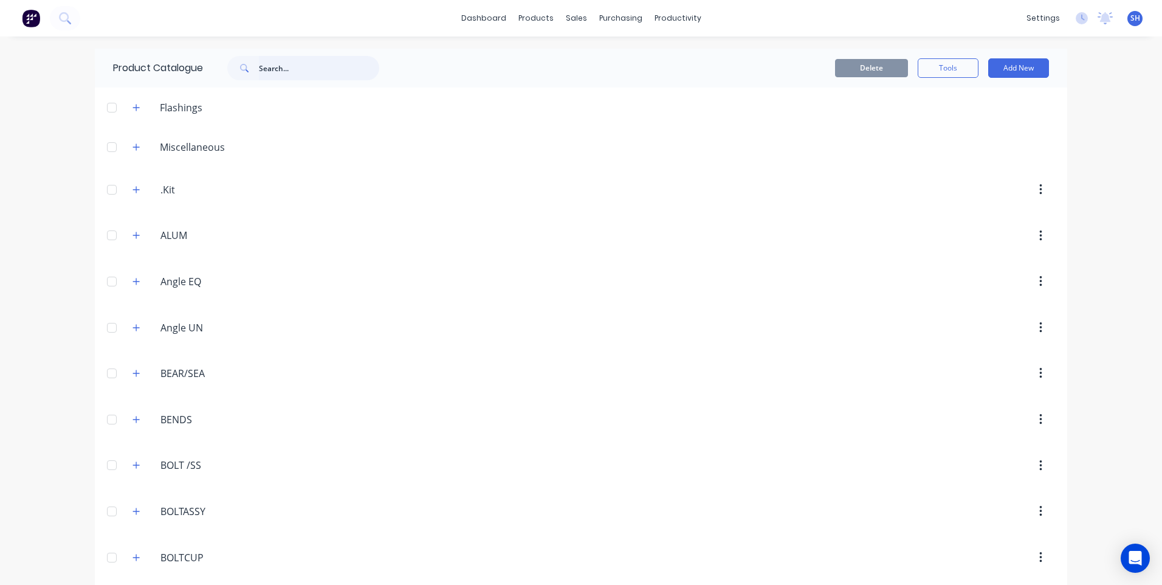
click at [260, 67] on input "text" at bounding box center [319, 68] width 120 height 24
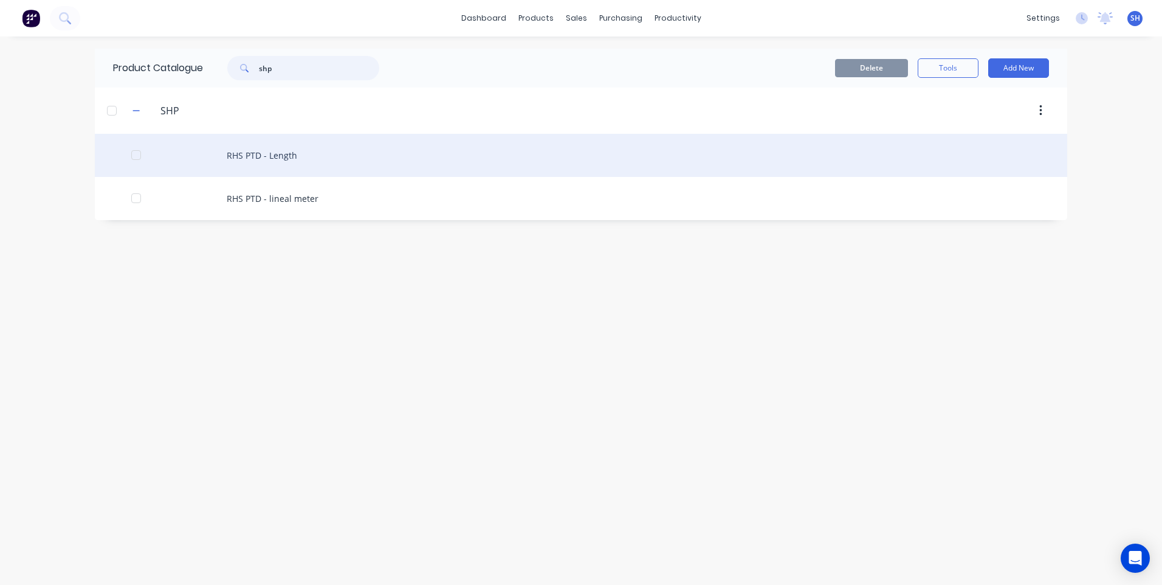
type input "shp"
click at [270, 154] on div "RHS PTD - Length" at bounding box center [581, 155] width 972 height 43
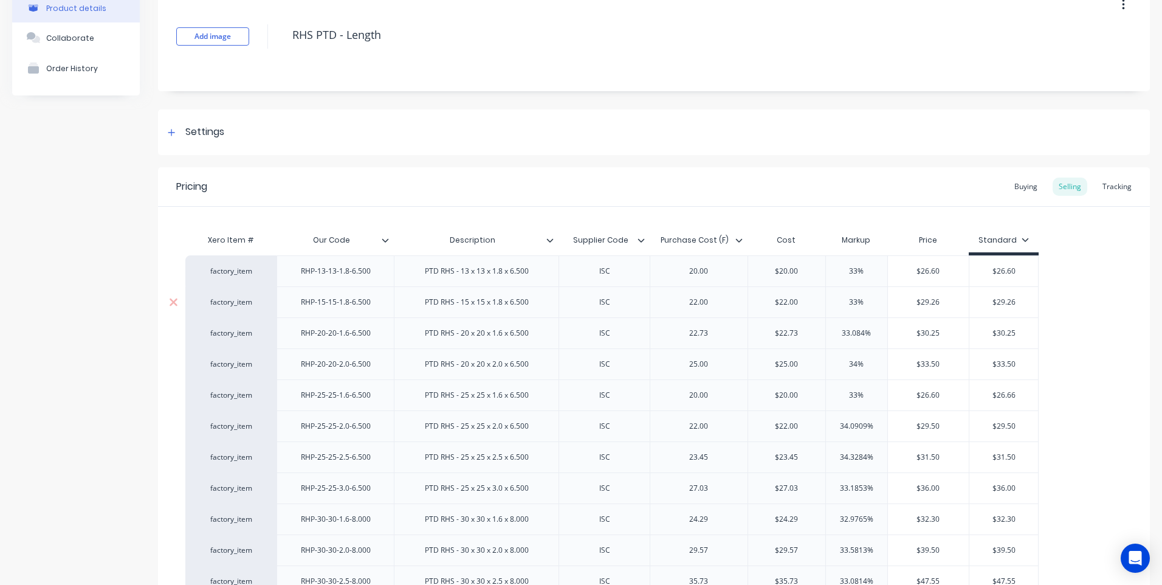
scroll to position [182, 0]
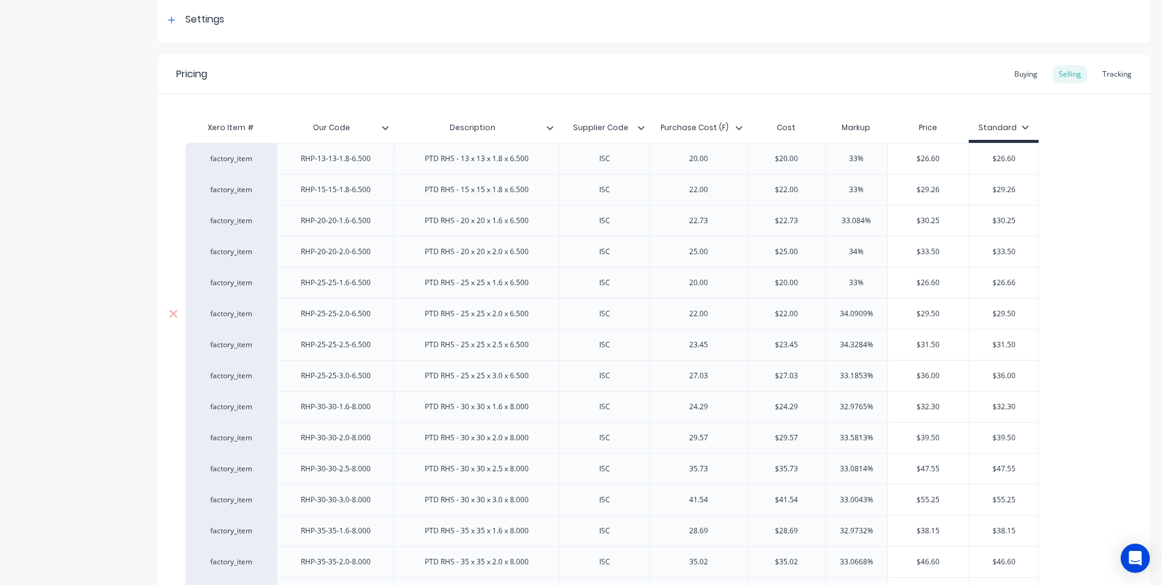
type textarea "x"
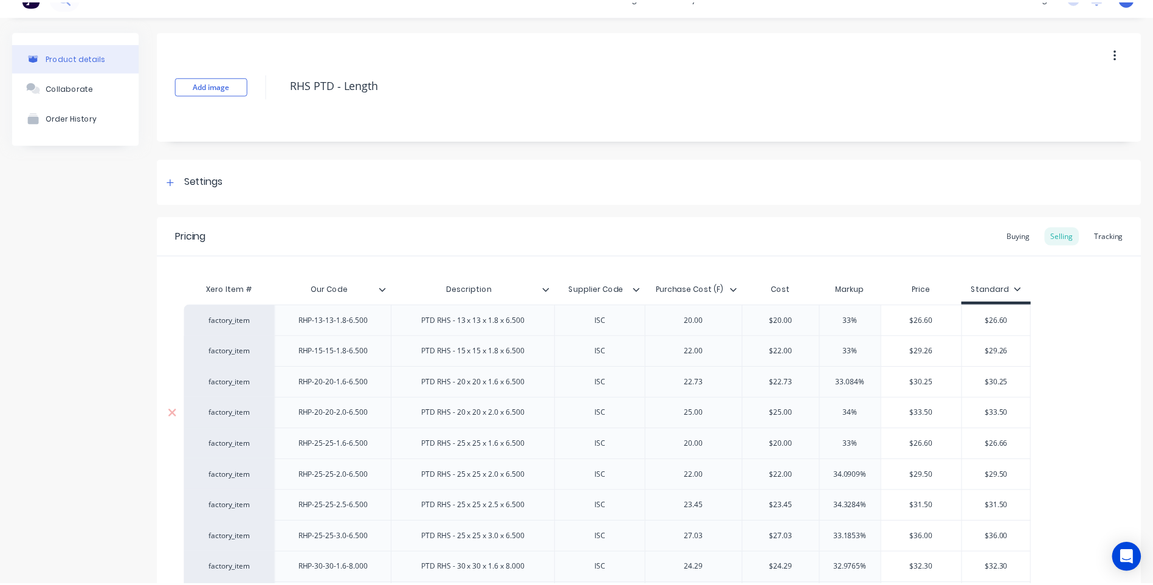
scroll to position [0, 0]
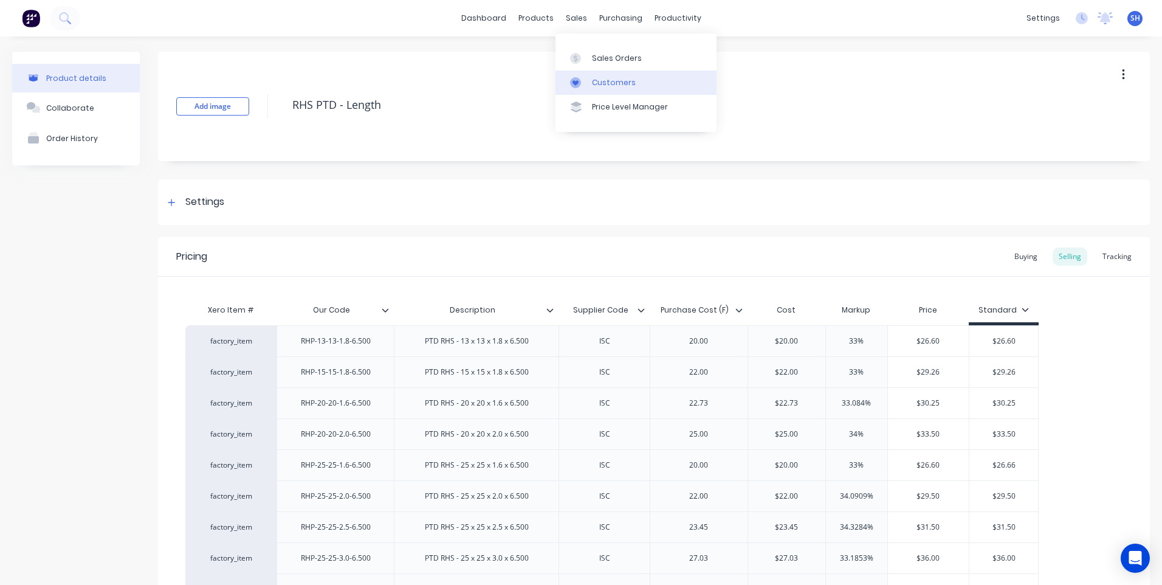
click at [605, 81] on div "Customers" at bounding box center [614, 82] width 44 height 11
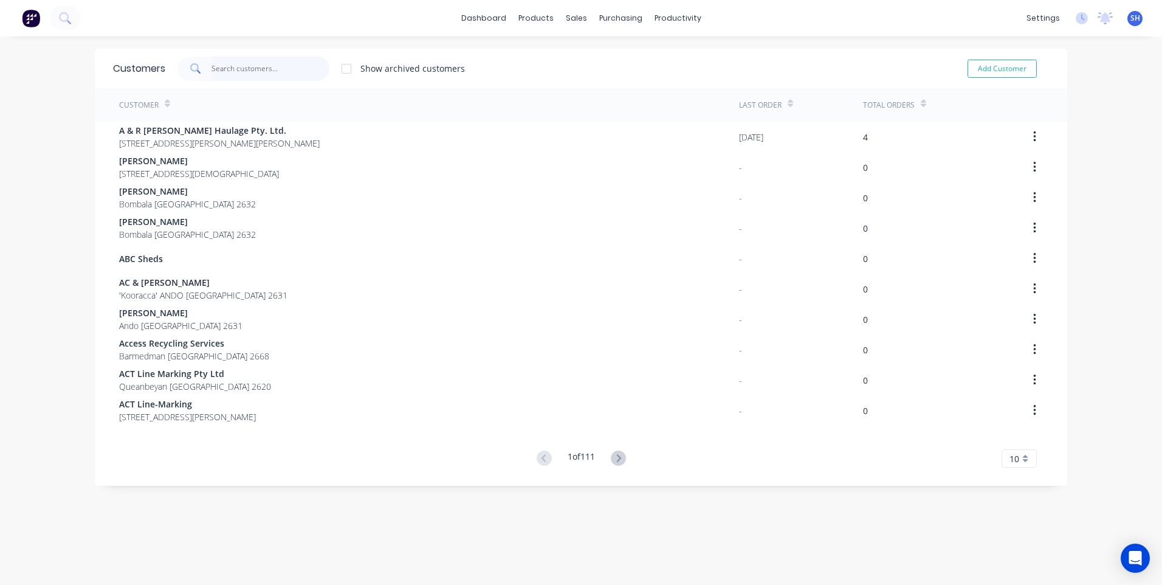
click at [215, 64] on input "text" at bounding box center [270, 69] width 118 height 24
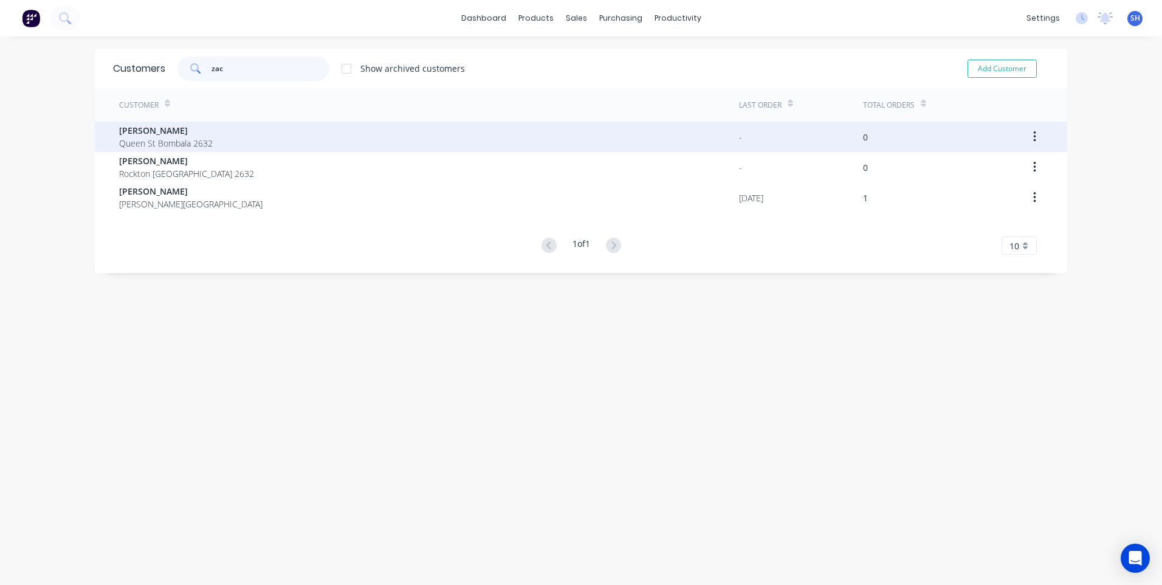
type input "zac"
click at [159, 139] on span "Queen St Bombala 2632" at bounding box center [166, 143] width 94 height 13
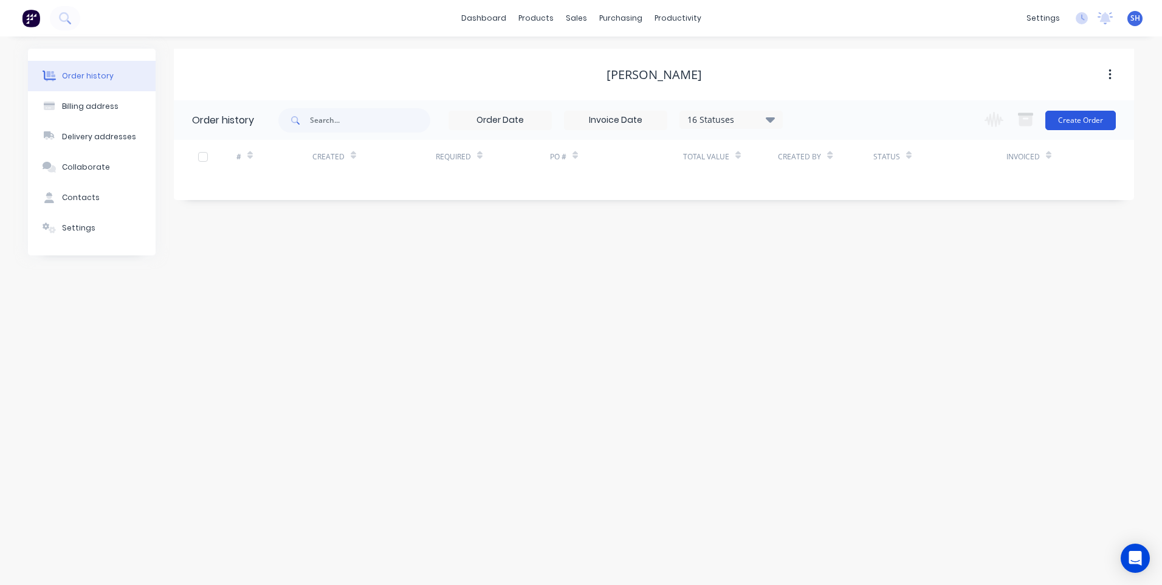
click at [1082, 122] on button "Create Order" at bounding box center [1080, 120] width 70 height 19
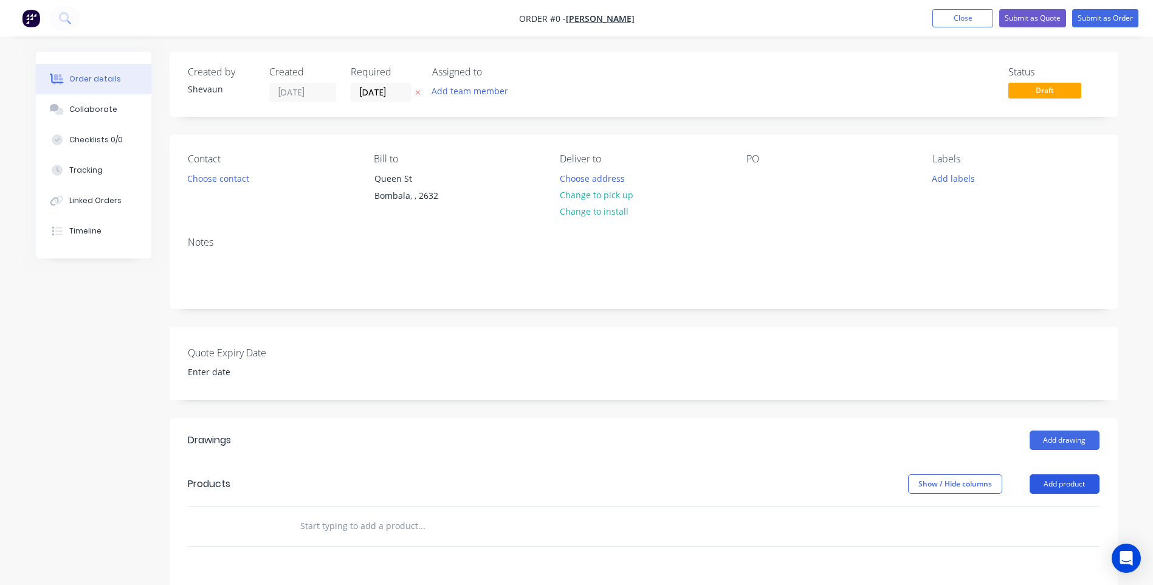
click at [1071, 487] on button "Add product" at bounding box center [1064, 483] width 70 height 19
click at [1051, 515] on div "Product catalogue" at bounding box center [1042, 515] width 94 height 18
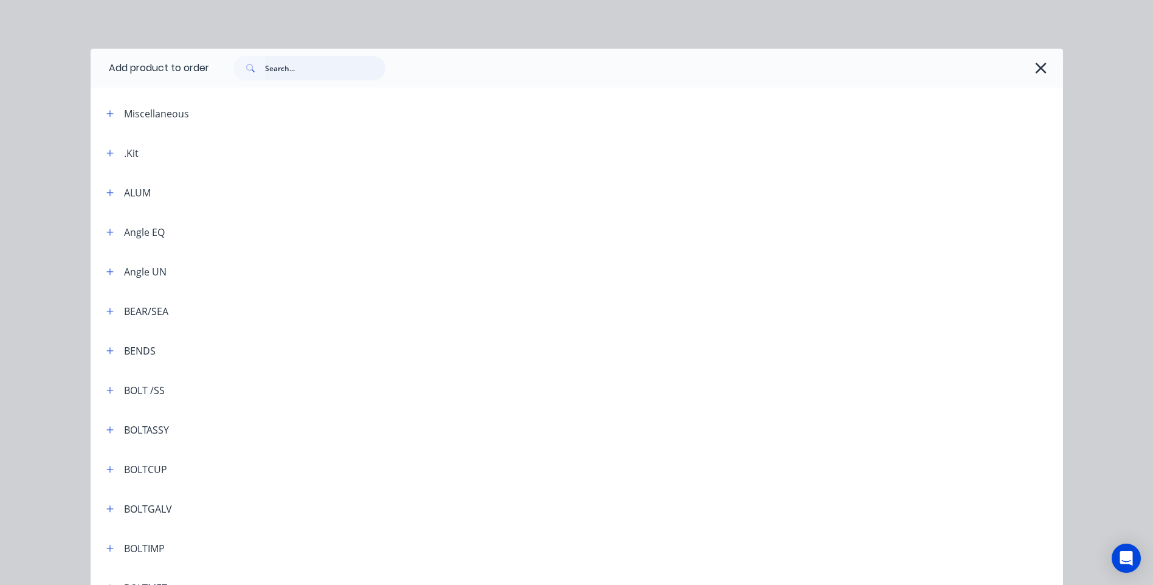
click at [270, 66] on input "text" at bounding box center [325, 68] width 120 height 24
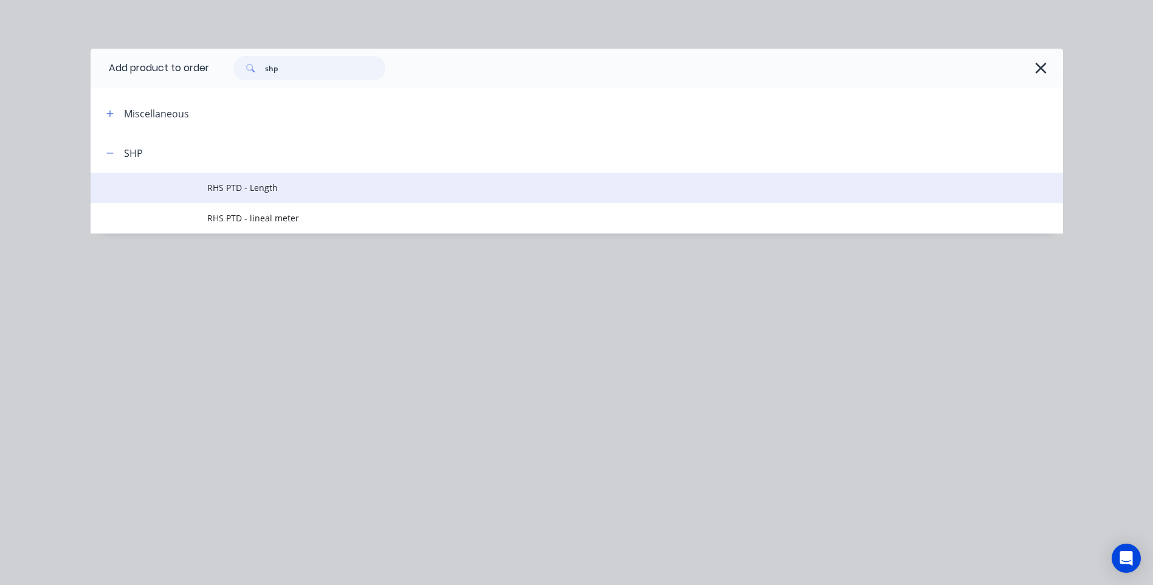
type input "shp"
click at [252, 188] on span "RHS PTD - Length" at bounding box center [549, 187] width 684 height 13
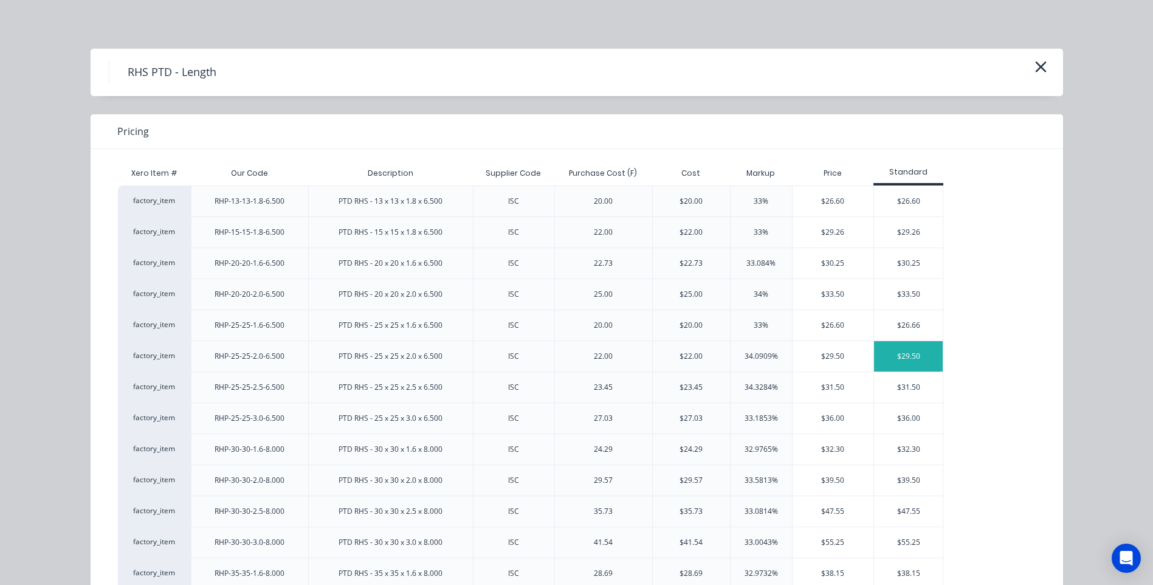
click at [910, 351] on div "$29.50" at bounding box center [908, 356] width 69 height 30
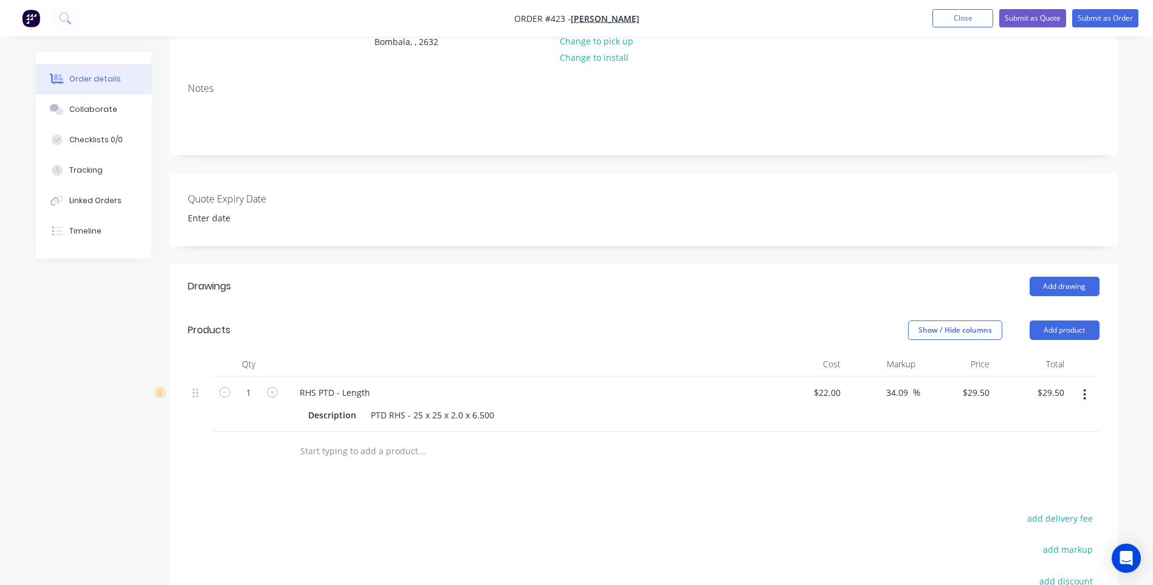
scroll to position [182, 0]
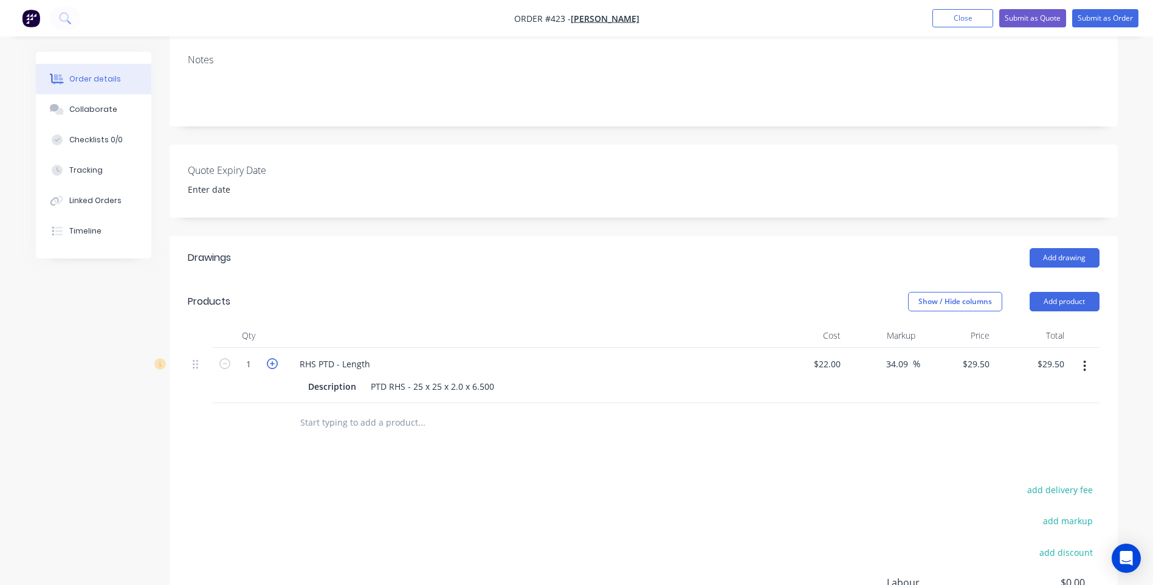
click at [270, 366] on icon "button" at bounding box center [272, 363] width 11 height 11
type input "2"
type input "$59.00"
click at [270, 366] on icon "button" at bounding box center [272, 363] width 11 height 11
type input "3"
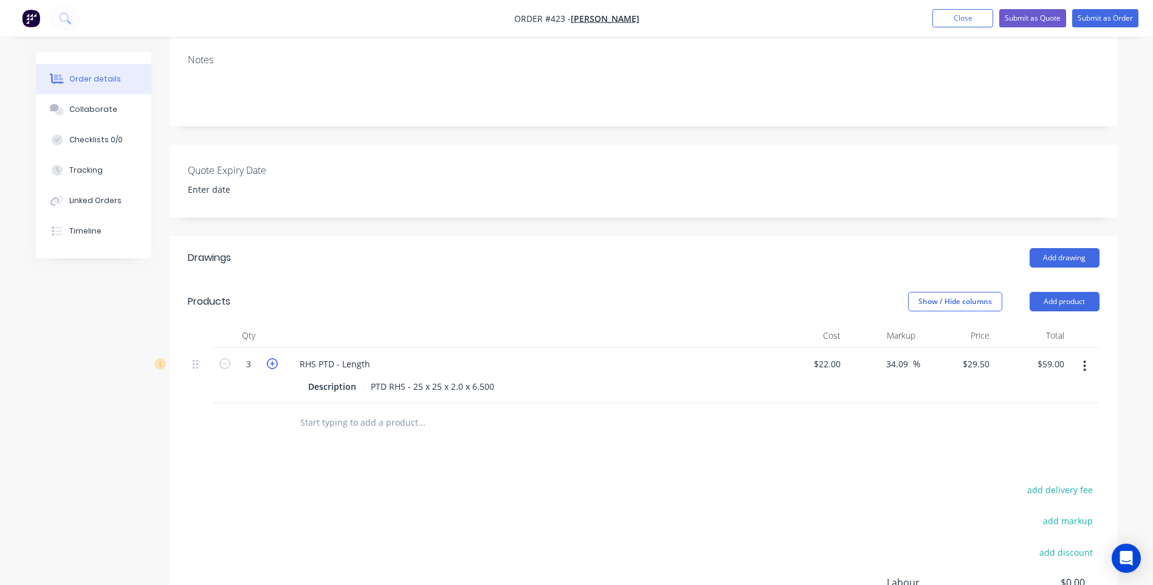
type input "$88.50"
click at [498, 386] on div "Description PTD RHS - 25 x 25 x 2.0 x 6.500" at bounding box center [525, 386] width 445 height 18
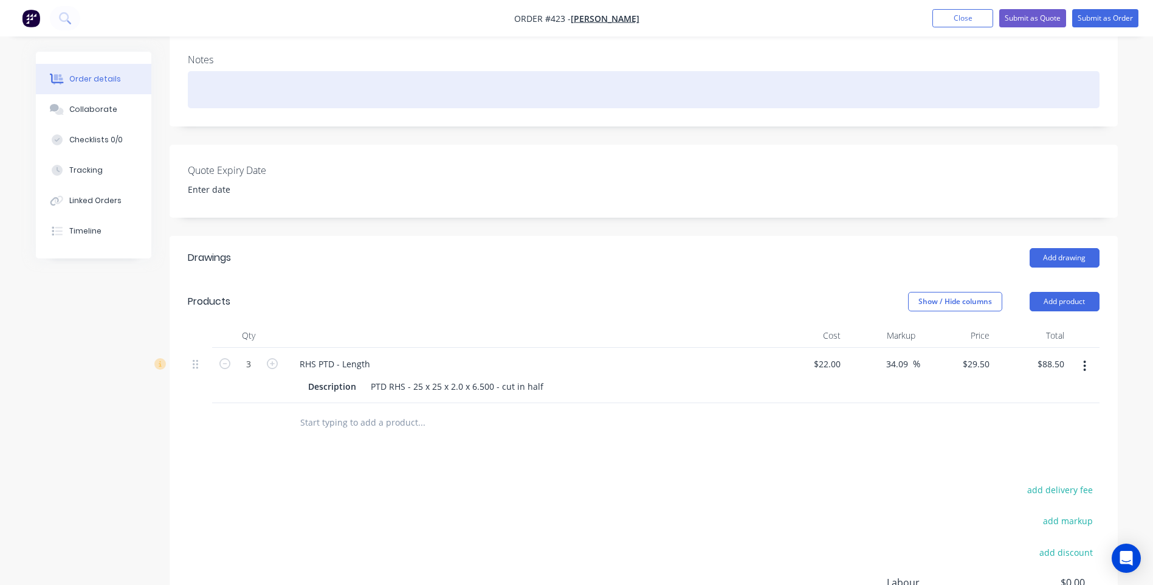
click at [191, 77] on div at bounding box center [643, 89] width 911 height 37
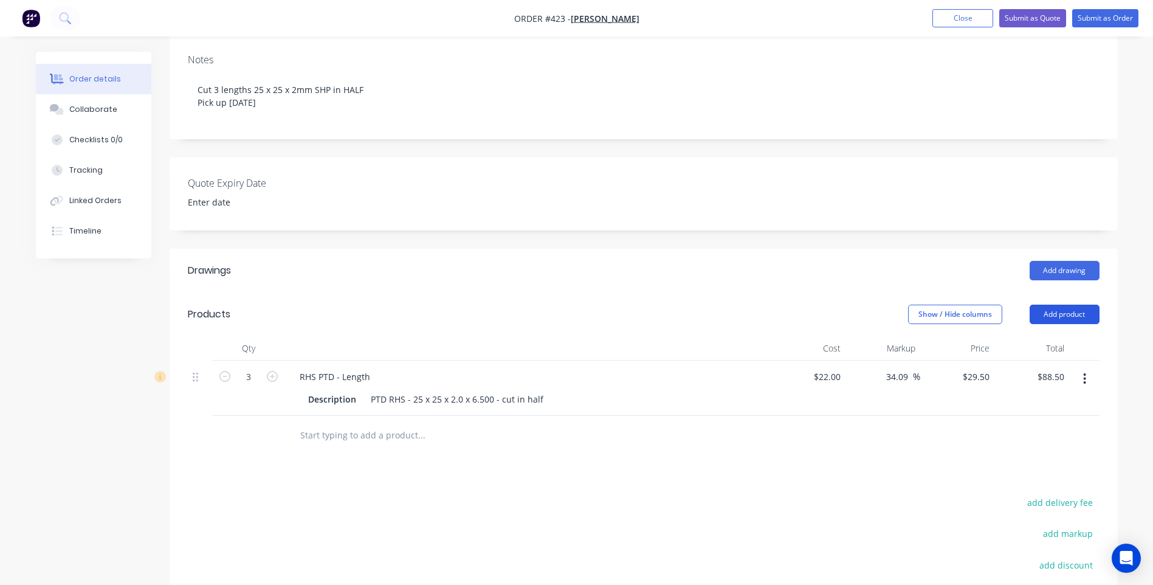
click at [1066, 312] on button "Add product" at bounding box center [1064, 313] width 70 height 19
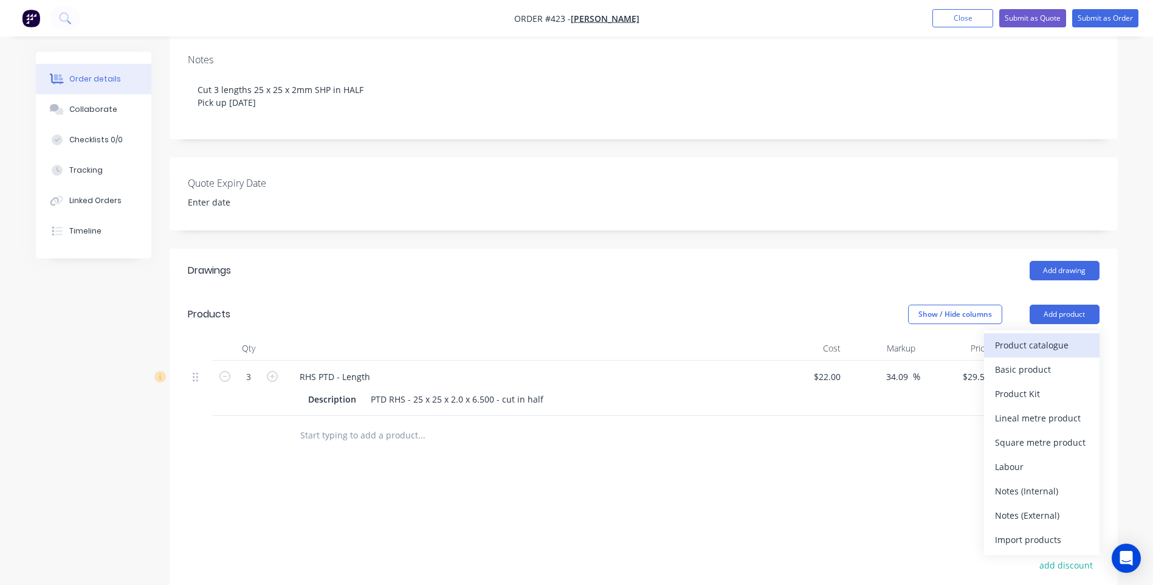
click at [1042, 341] on div "Product catalogue" at bounding box center [1042, 345] width 94 height 18
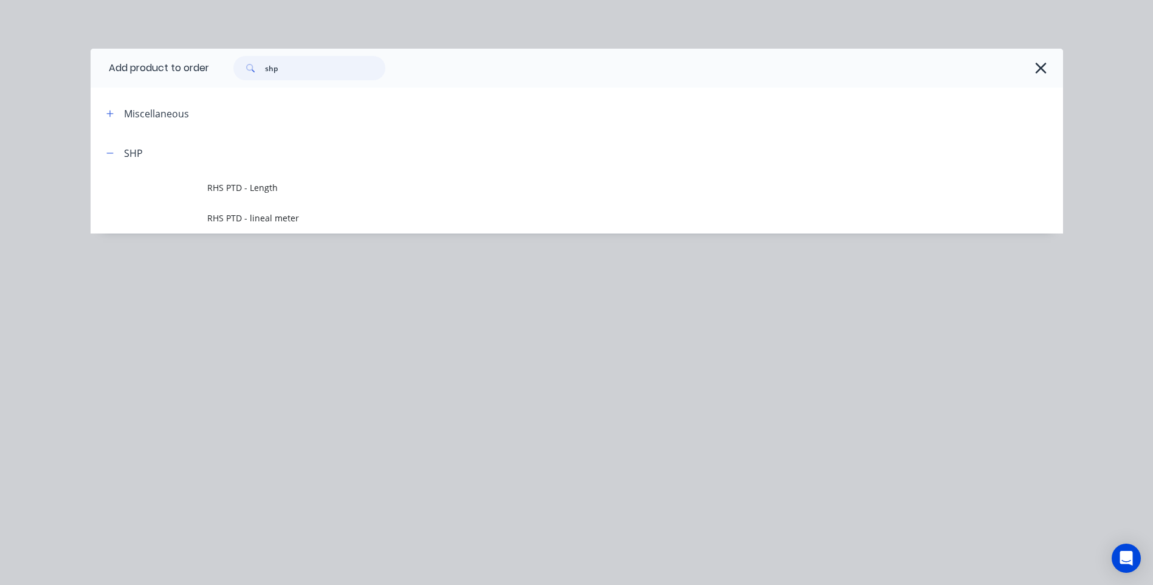
drag, startPoint x: 295, startPoint y: 67, endPoint x: 244, endPoint y: 69, distance: 51.7
click at [244, 69] on div "shp" at bounding box center [309, 68] width 152 height 24
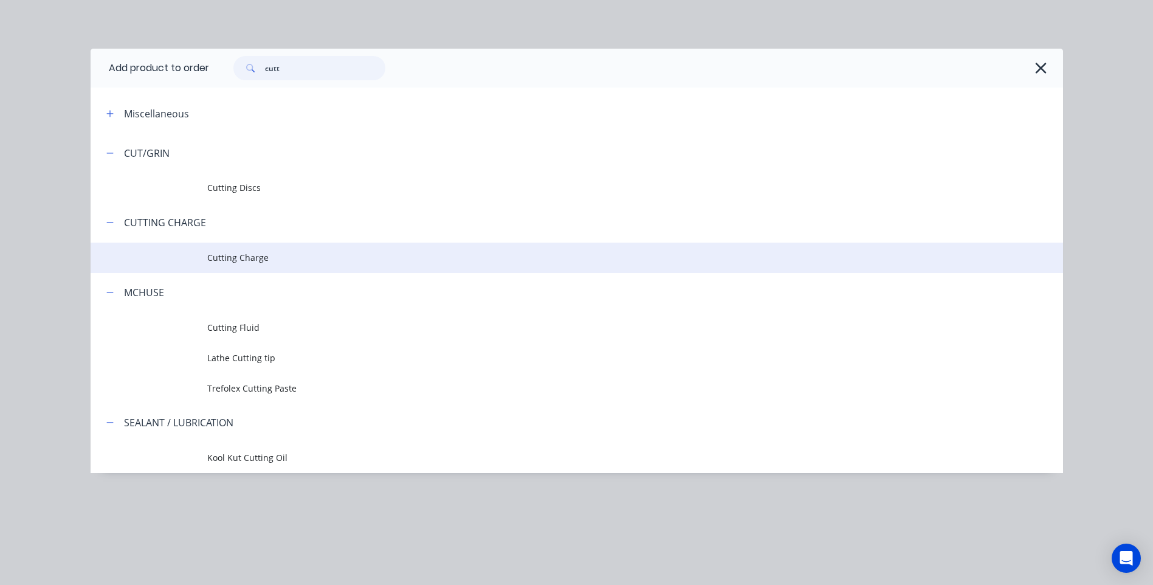
type input "cutt"
click at [246, 257] on span "Cutting Charge" at bounding box center [549, 257] width 684 height 13
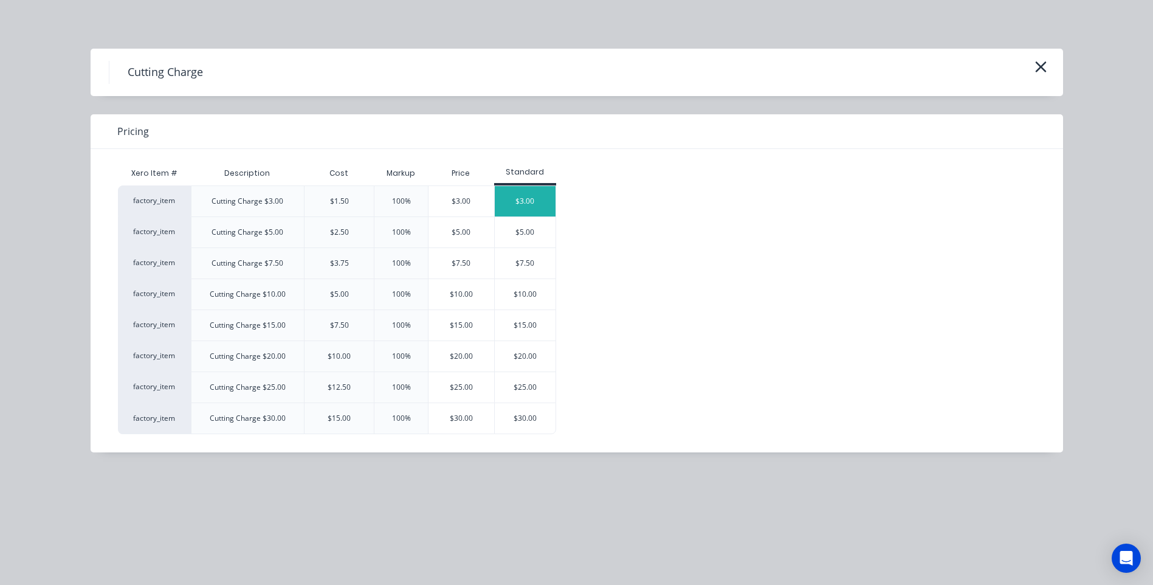
click at [521, 199] on div "$3.00" at bounding box center [525, 201] width 61 height 30
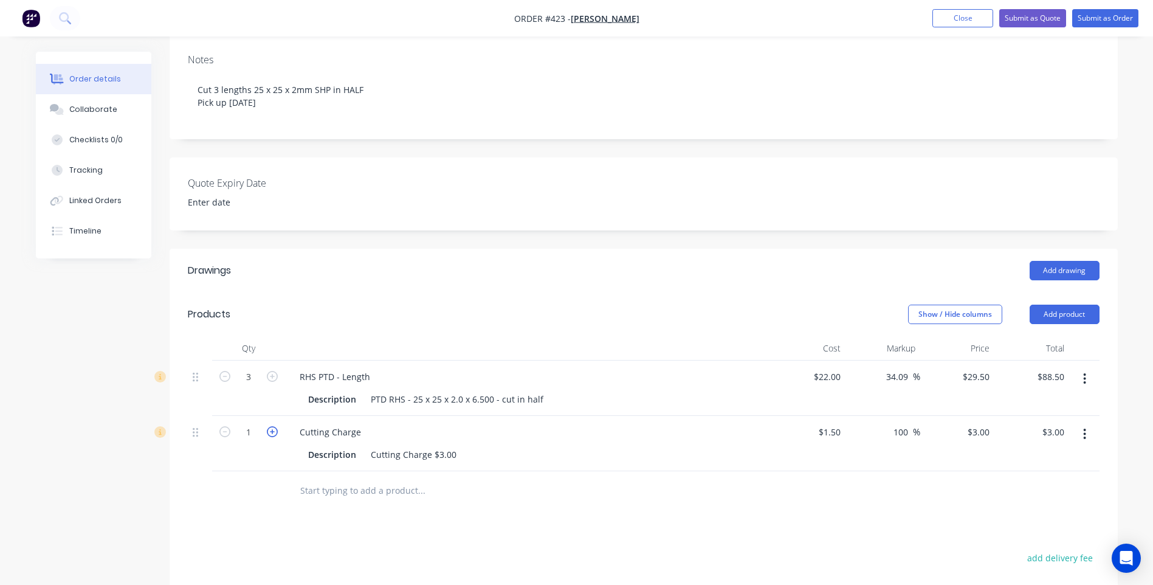
click at [270, 434] on icon "button" at bounding box center [272, 431] width 11 height 11
type input "2"
type input "$6.00"
click at [270, 434] on icon "button" at bounding box center [272, 431] width 11 height 11
type input "3"
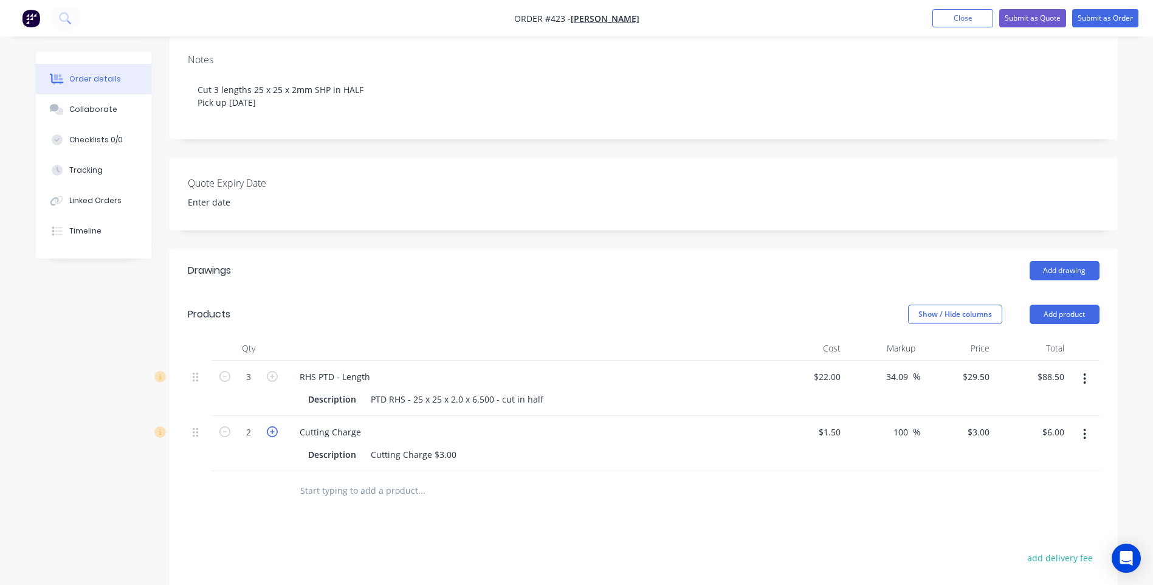
type input "$9.00"
click at [275, 544] on div "Drawings Add drawing Products Show / Hide columns Add product Qty Cost Markup P…" at bounding box center [644, 526] width 948 height 554
click at [455, 451] on div "Cutting Charge $3.00" at bounding box center [413, 454] width 95 height 18
type input "$1.50"
type input "2.00"
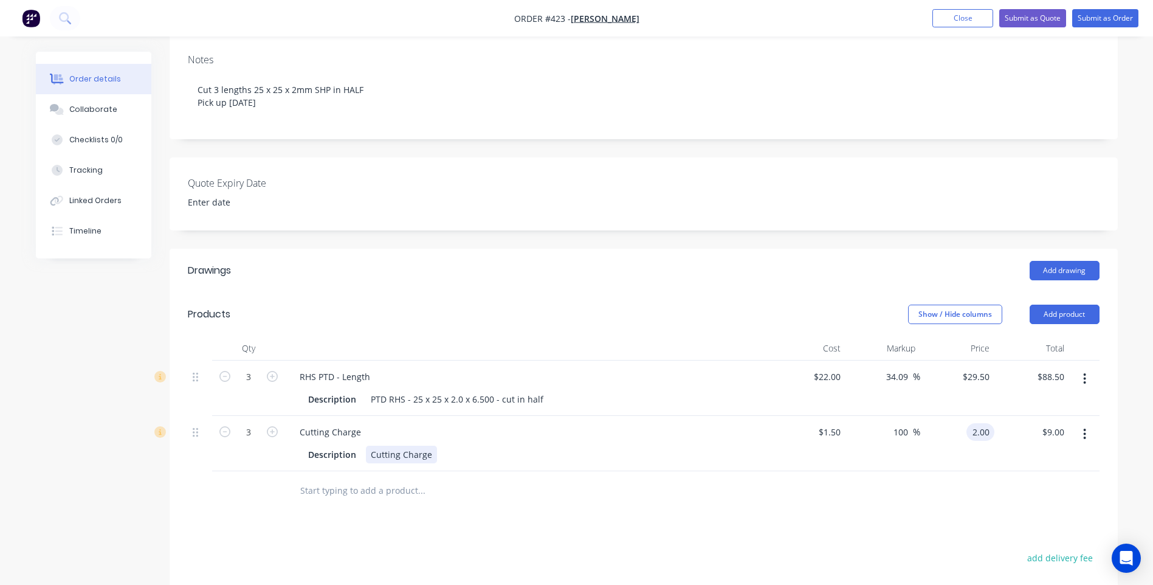
type input "33.33"
type input "$2.00"
type input "6.00"
type input "2"
type input "$6.00"
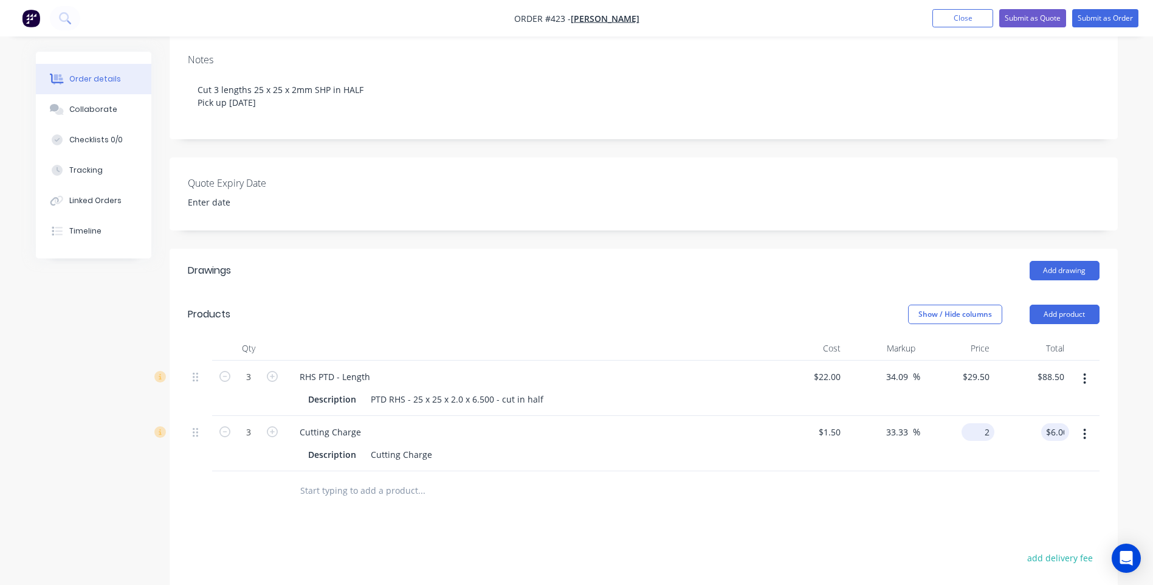
click at [983, 433] on input "2" at bounding box center [980, 432] width 28 height 18
type input "5"
type input "2.50"
type input "66.67"
type input "$2.50"
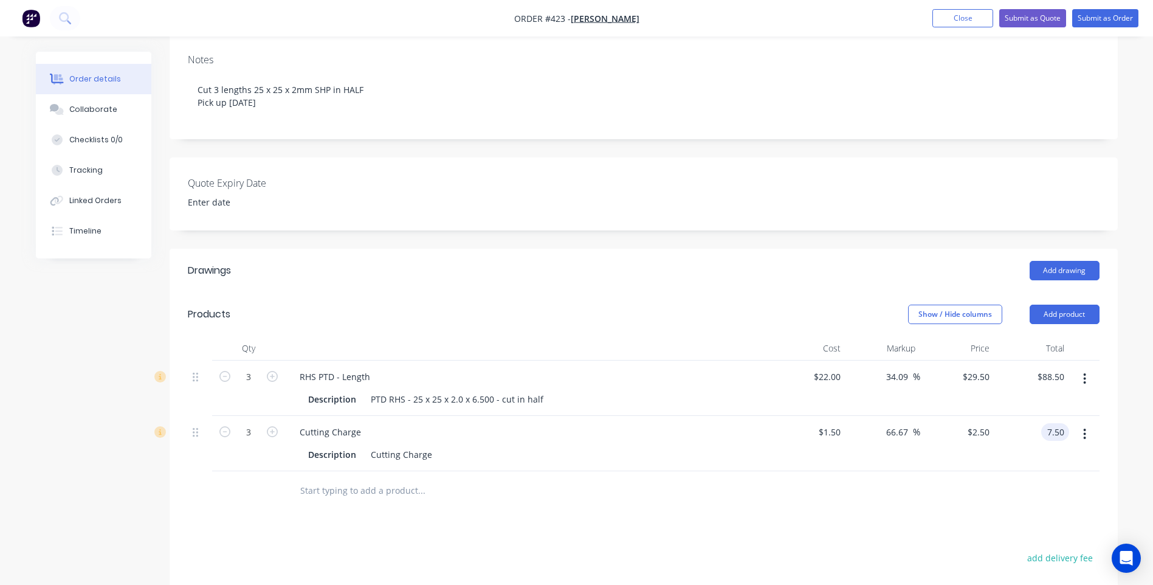
type input "$7.50"
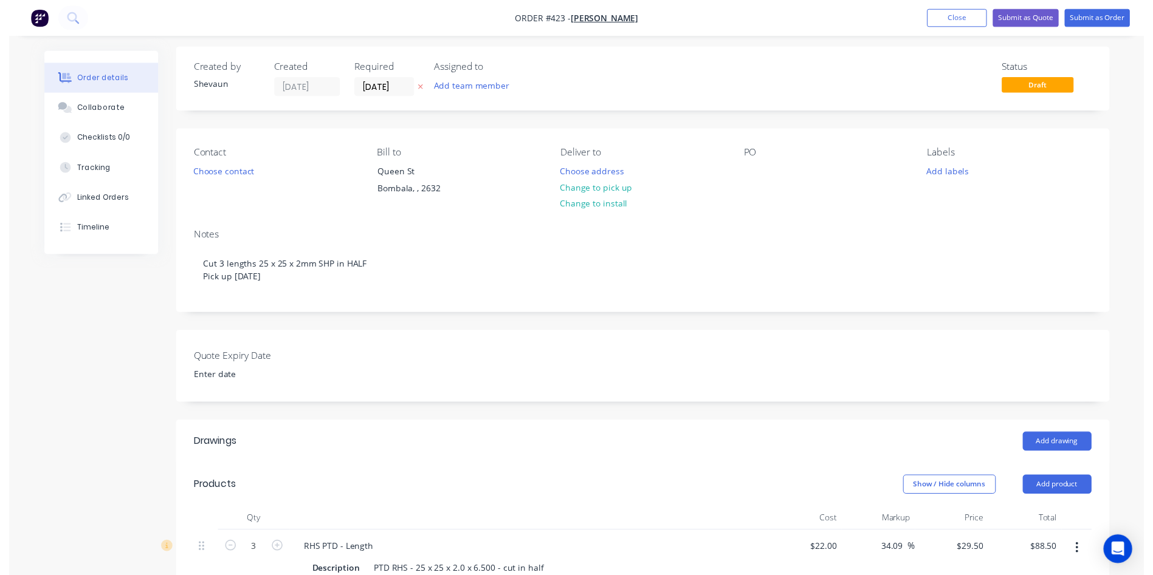
scroll to position [0, 0]
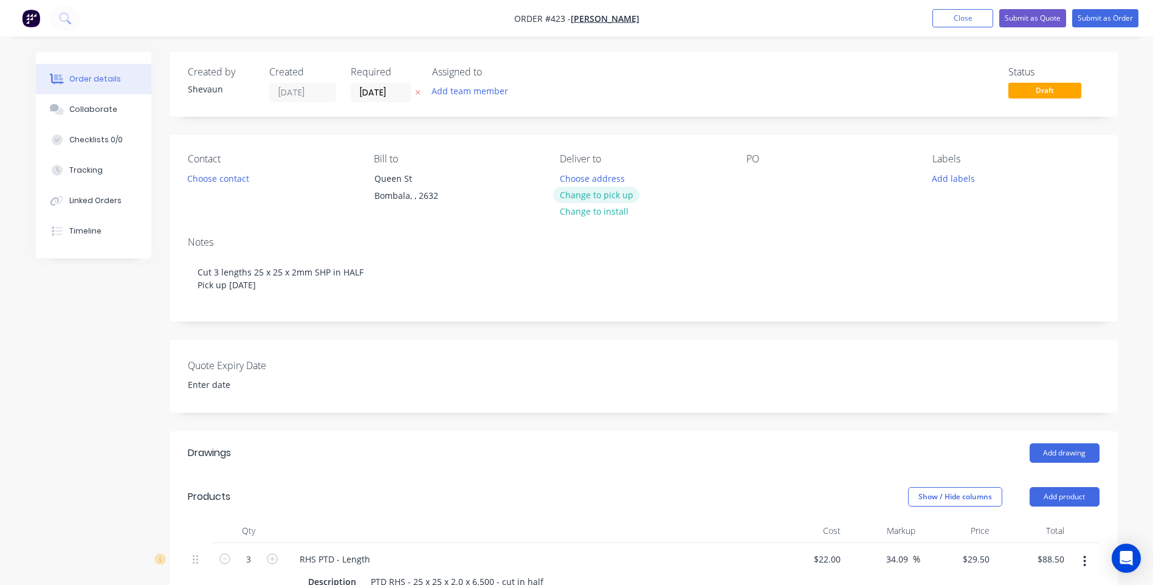
click at [603, 191] on button "Change to pick up" at bounding box center [596, 195] width 86 height 16
click at [1101, 19] on button "Submit as Order" at bounding box center [1105, 18] width 66 height 18
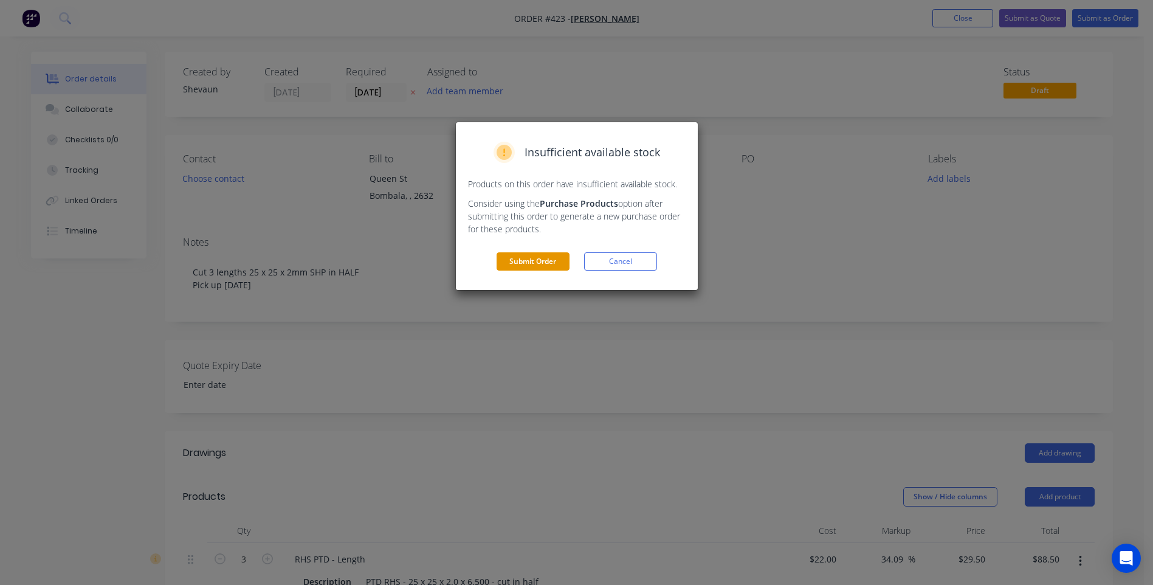
click at [524, 258] on button "Submit Order" at bounding box center [532, 261] width 73 height 18
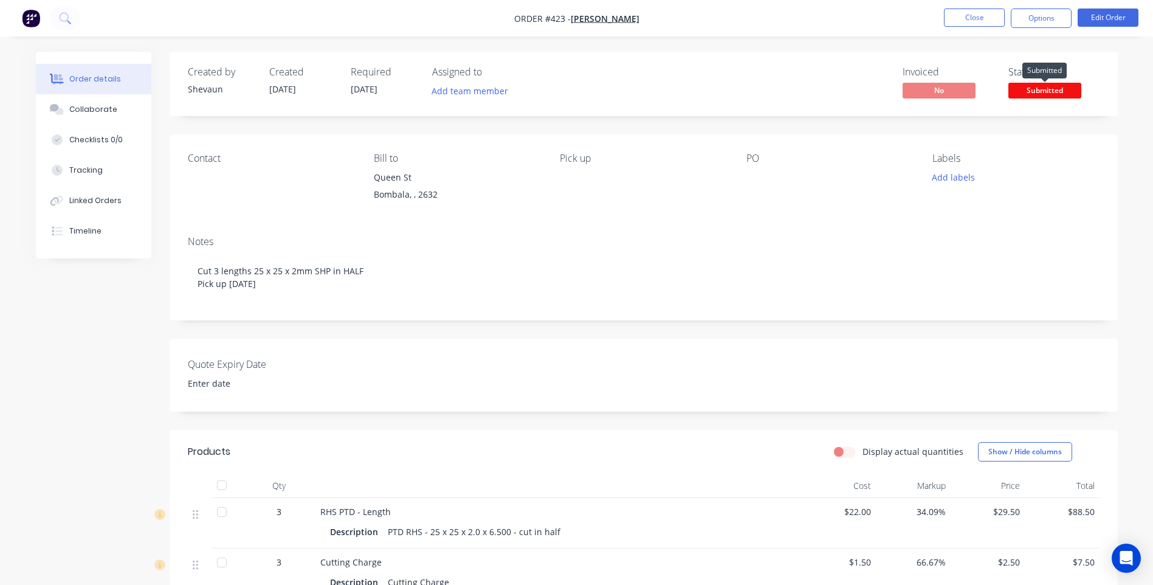
click at [1030, 87] on span "Submitted" at bounding box center [1044, 90] width 73 height 15
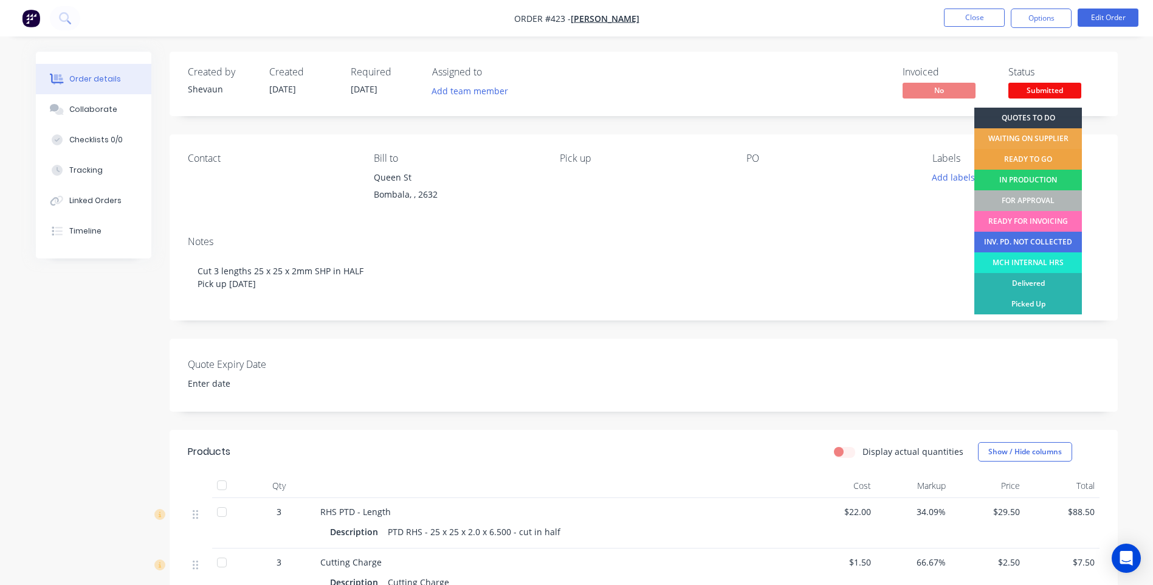
click at [1048, 158] on div "READY TO GO" at bounding box center [1028, 159] width 108 height 21
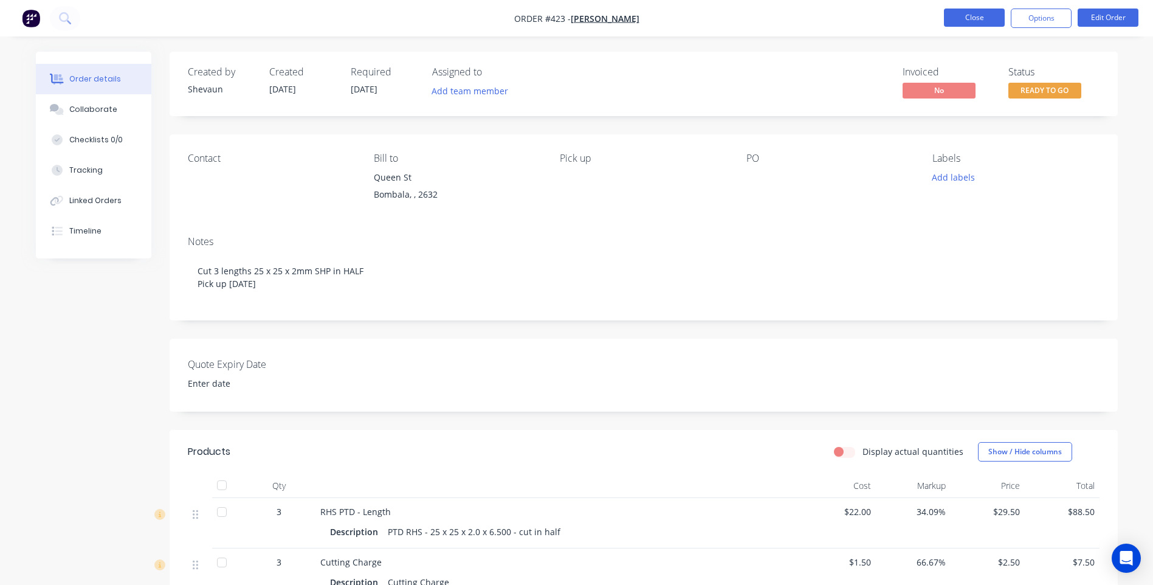
click at [961, 15] on button "Close" at bounding box center [974, 18] width 61 height 18
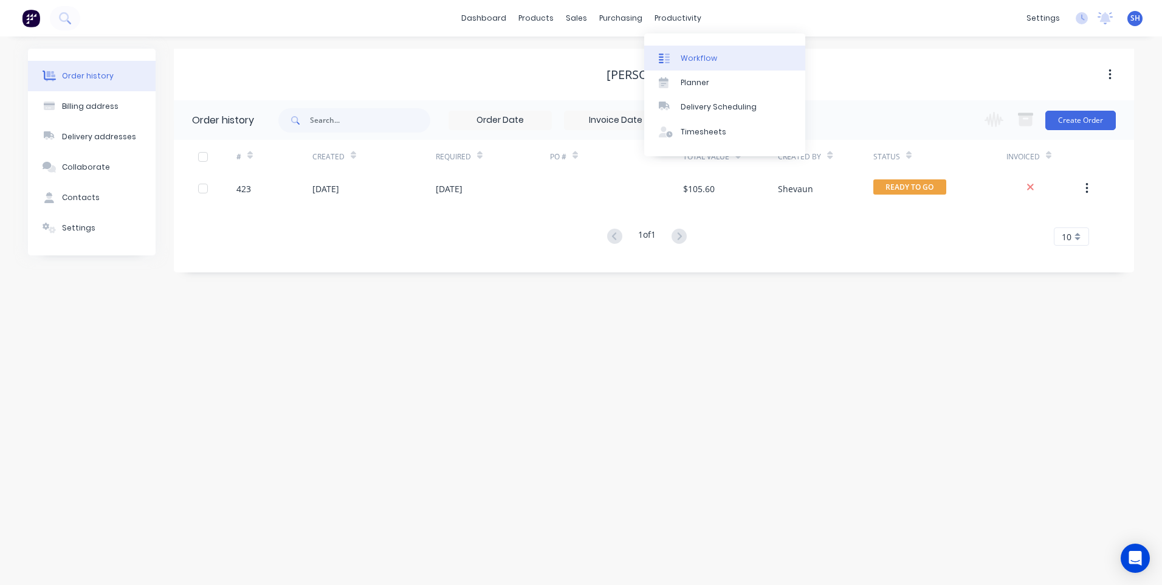
click at [698, 55] on div "Workflow" at bounding box center [699, 58] width 36 height 11
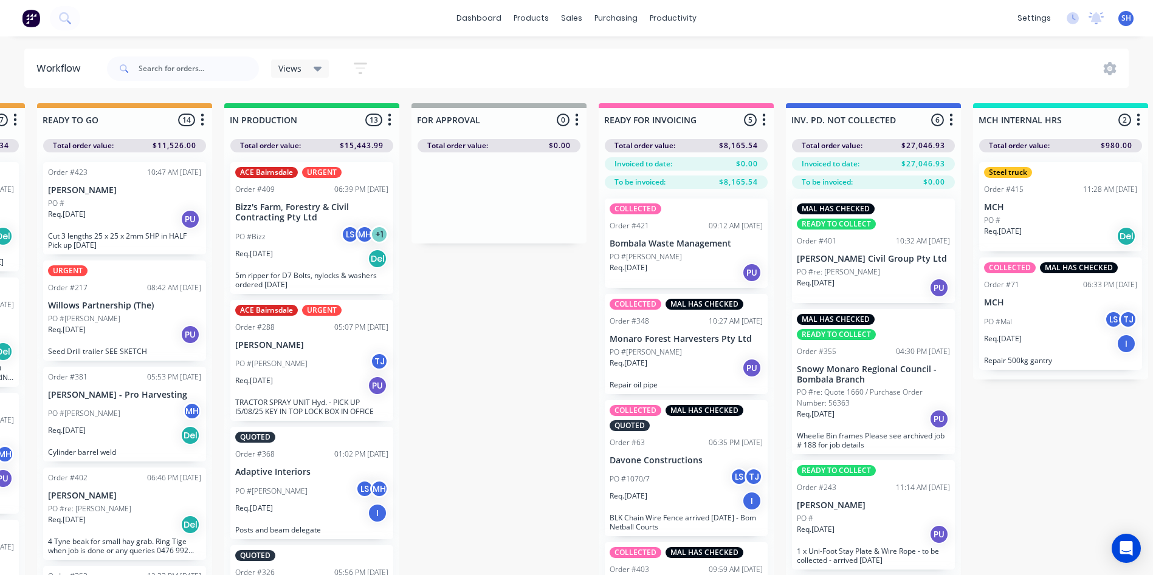
scroll to position [307, 0]
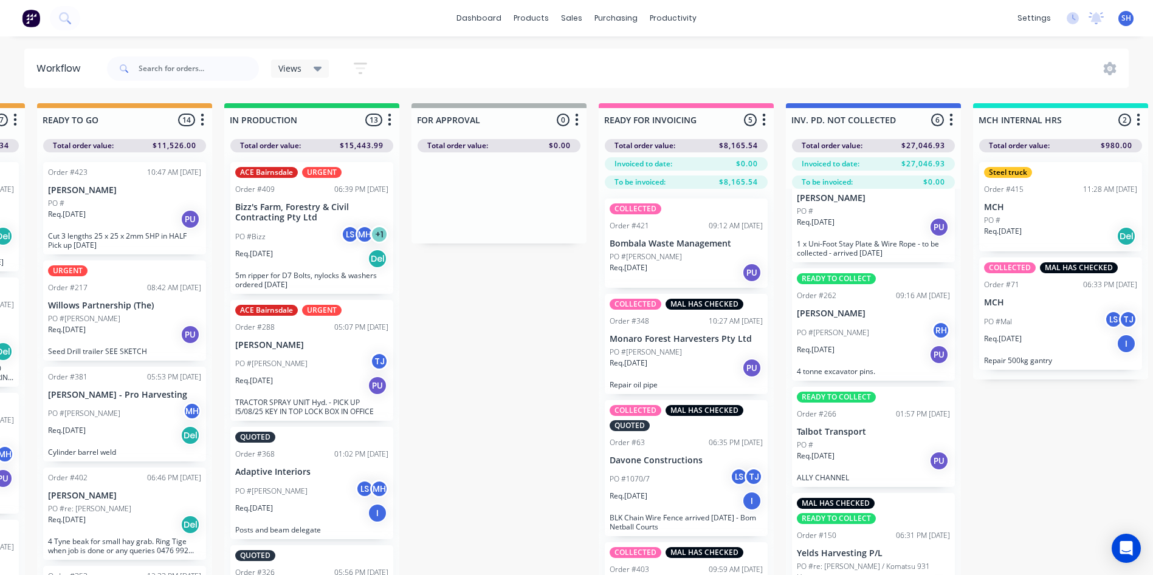
click at [901, 539] on div "06:31 PM [DATE]" at bounding box center [923, 535] width 54 height 11
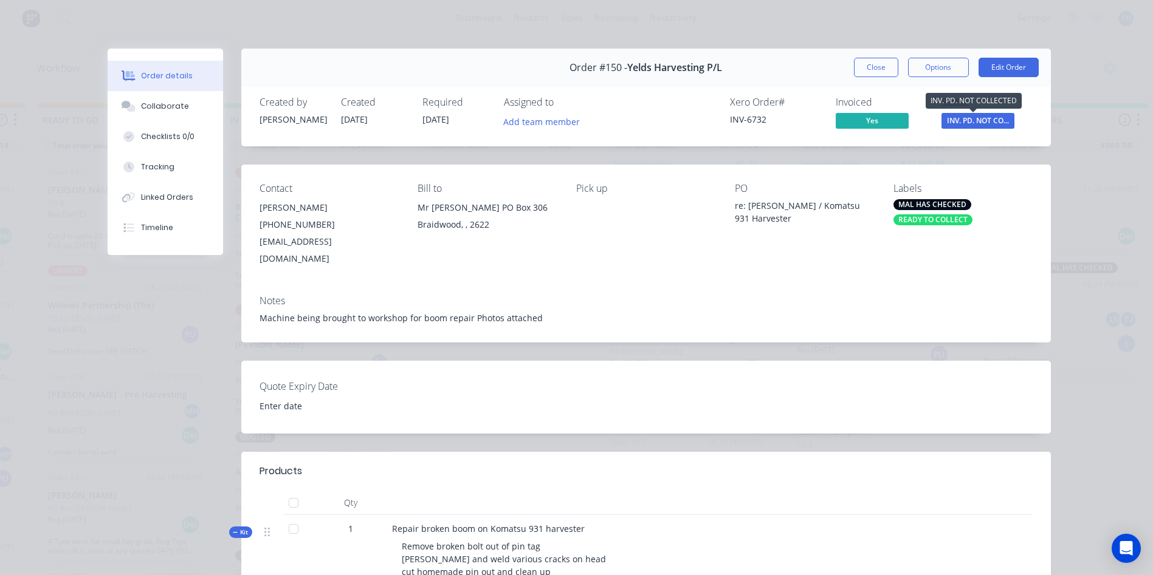
click at [969, 120] on span "INV. PD. NOT CO..." at bounding box center [977, 120] width 73 height 15
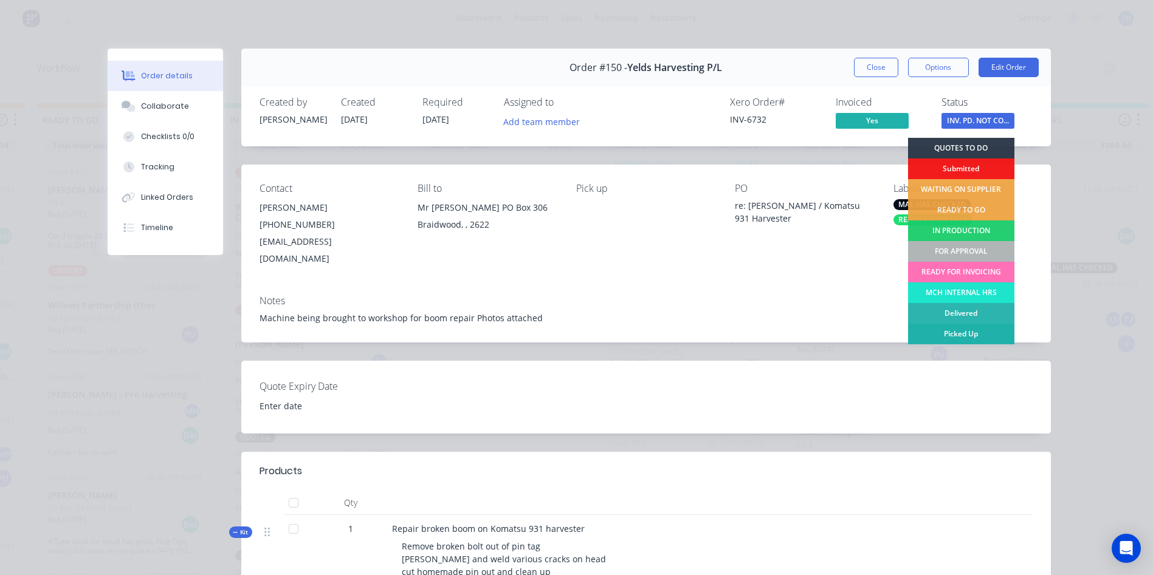
click at [952, 331] on div "Picked Up" at bounding box center [961, 334] width 106 height 21
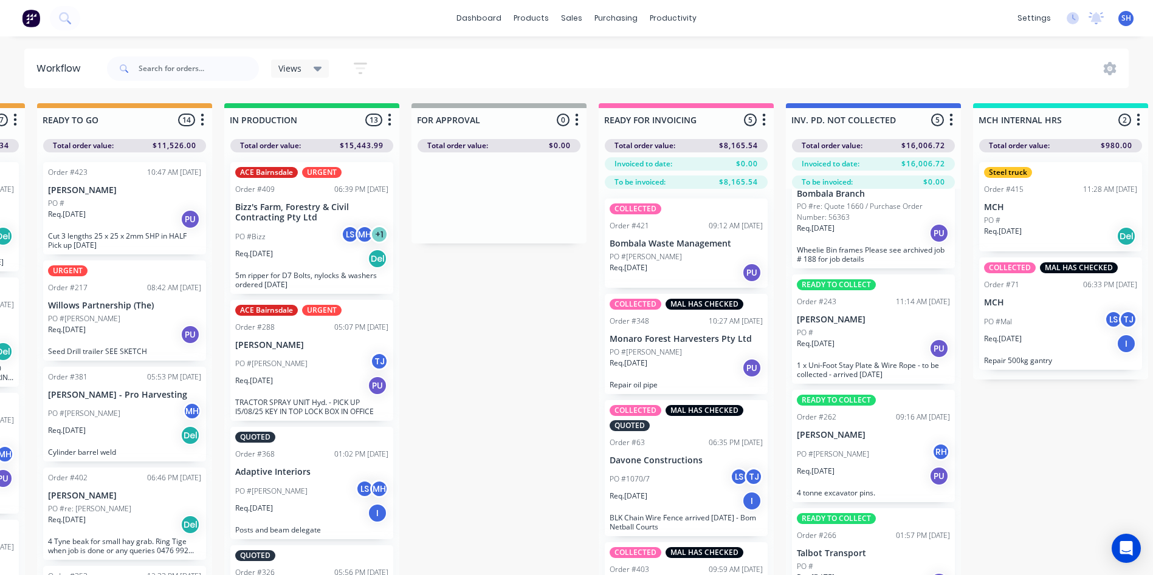
scroll to position [177, 0]
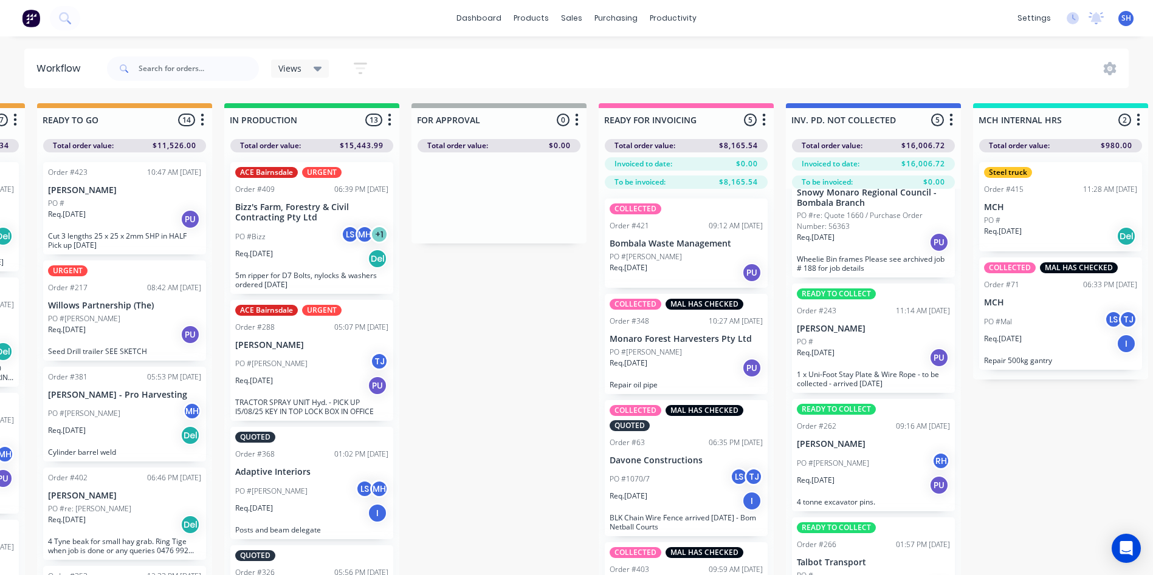
click at [897, 247] on div "Req. 08/08/25 PU" at bounding box center [873, 242] width 153 height 21
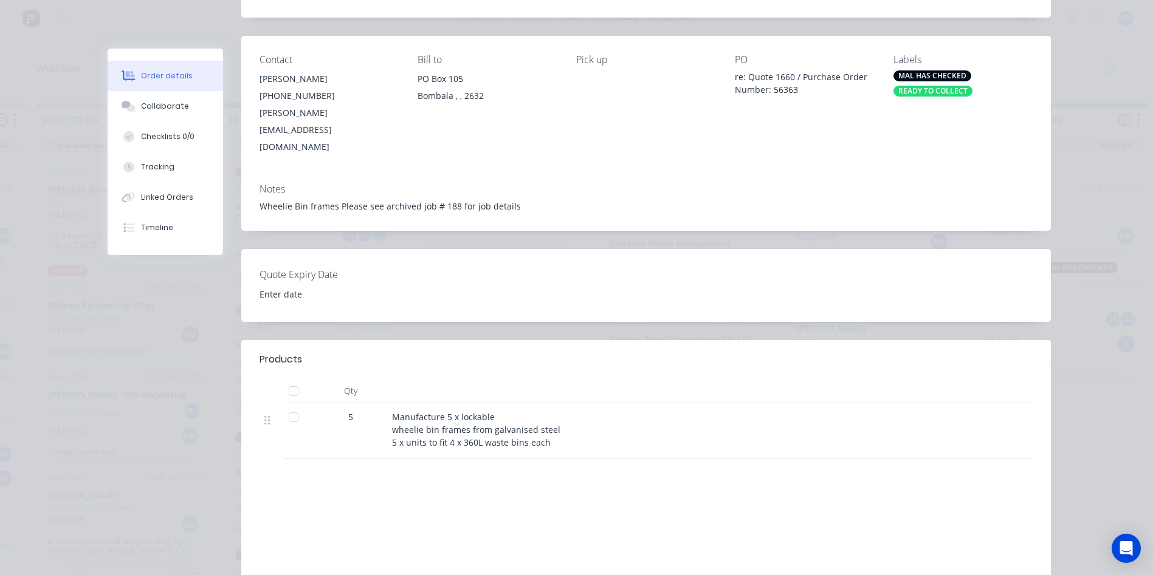
scroll to position [0, 0]
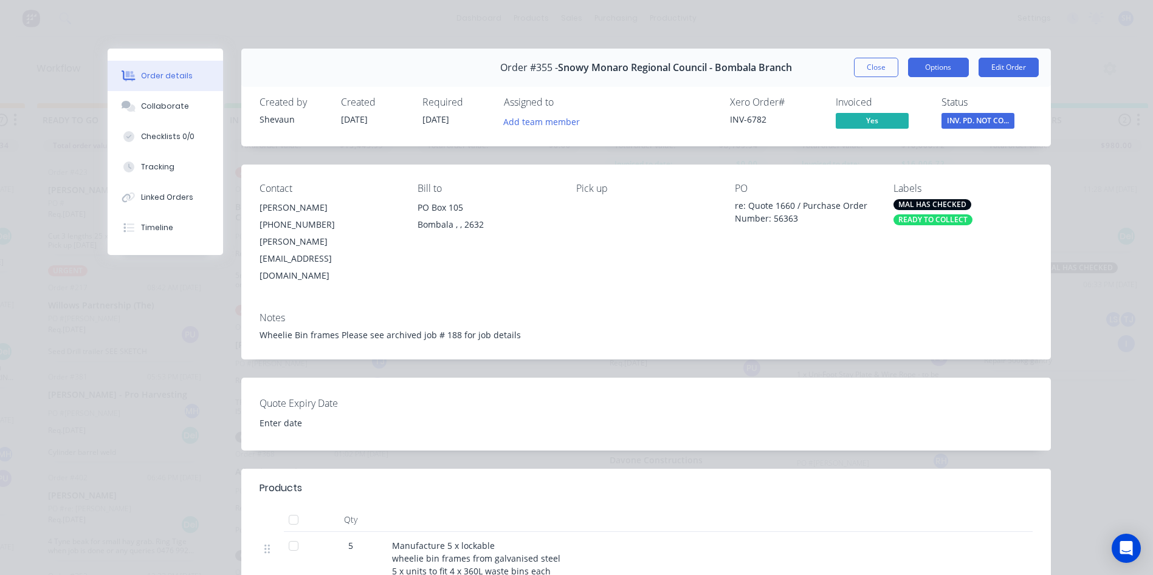
click at [939, 69] on button "Options" at bounding box center [938, 67] width 61 height 19
click at [873, 69] on button "Close" at bounding box center [876, 67] width 44 height 19
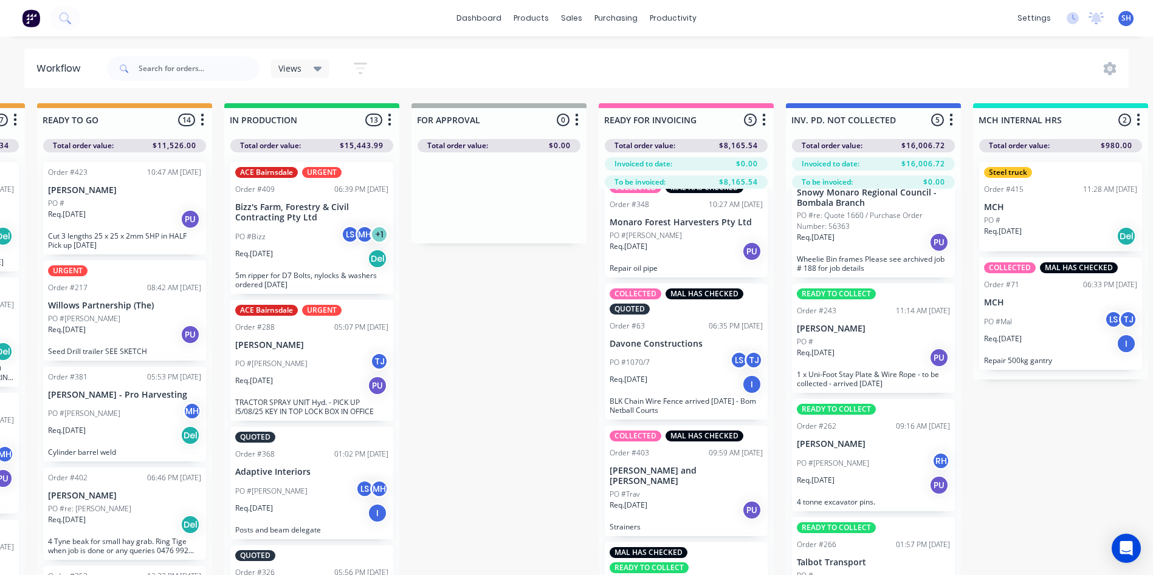
scroll to position [136, 0]
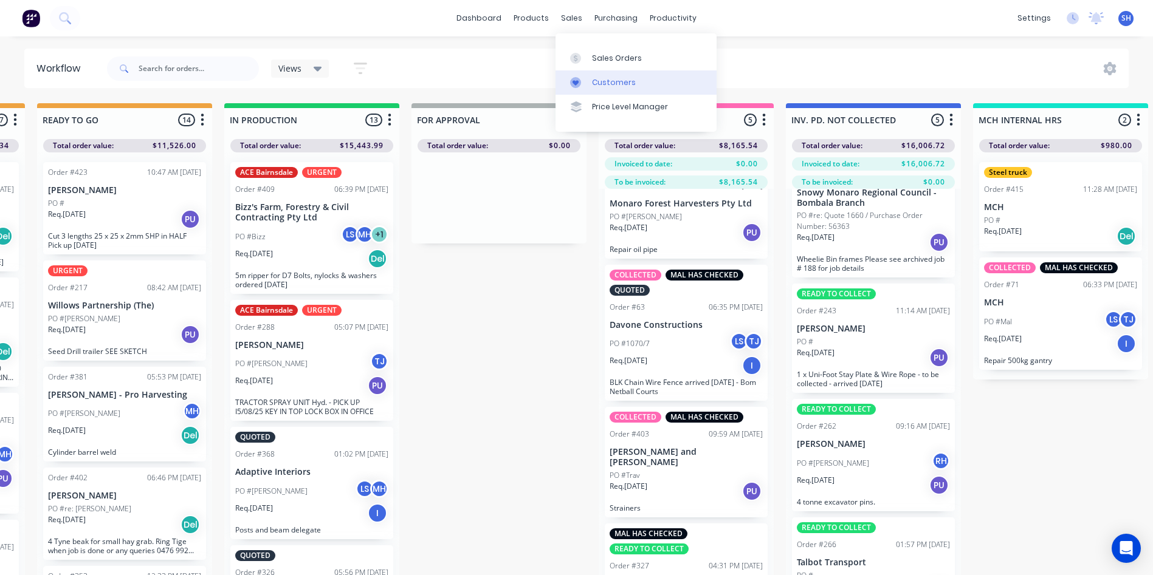
click at [613, 80] on div "Customers" at bounding box center [614, 82] width 44 height 11
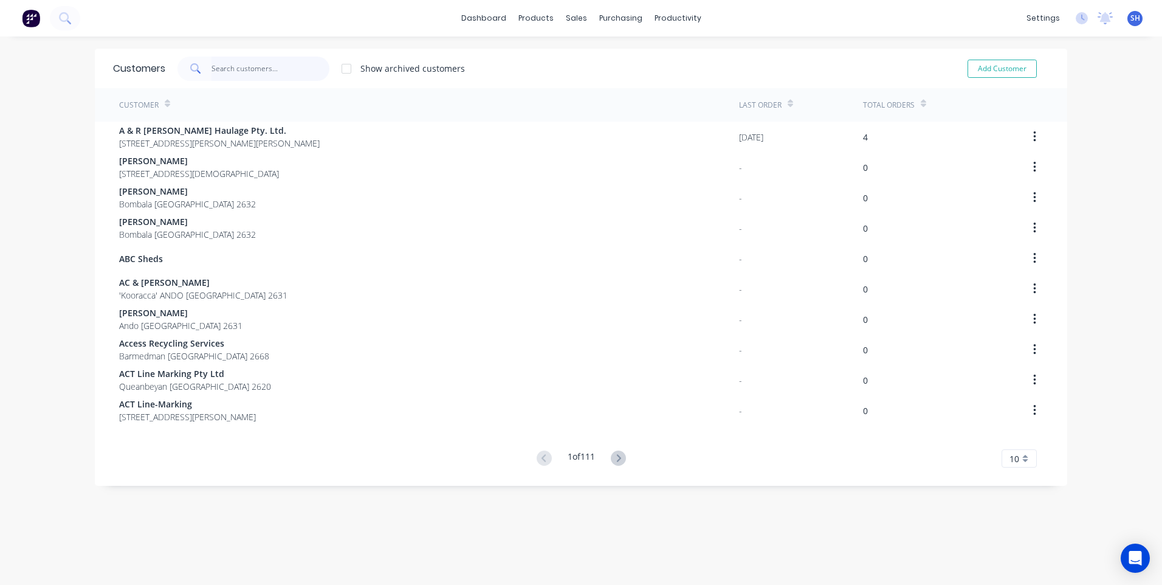
click at [211, 64] on input "text" at bounding box center [270, 69] width 118 height 24
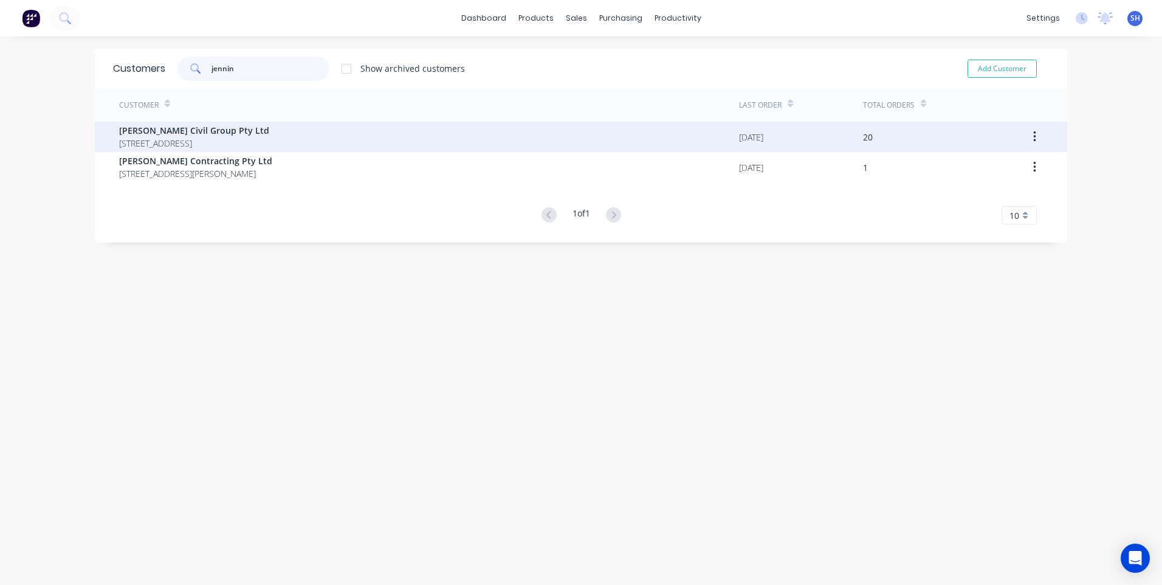
type input "jennin"
click at [194, 133] on span "[PERSON_NAME] Civil Group Pty Ltd" at bounding box center [194, 130] width 150 height 13
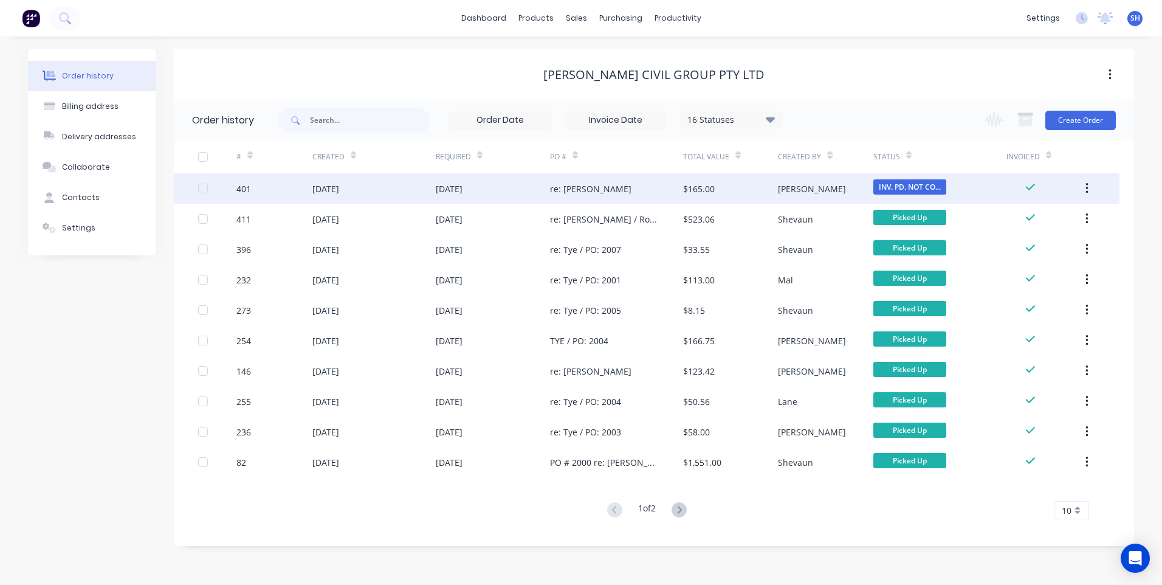
click at [520, 180] on div "[DATE]" at bounding box center [493, 188] width 114 height 30
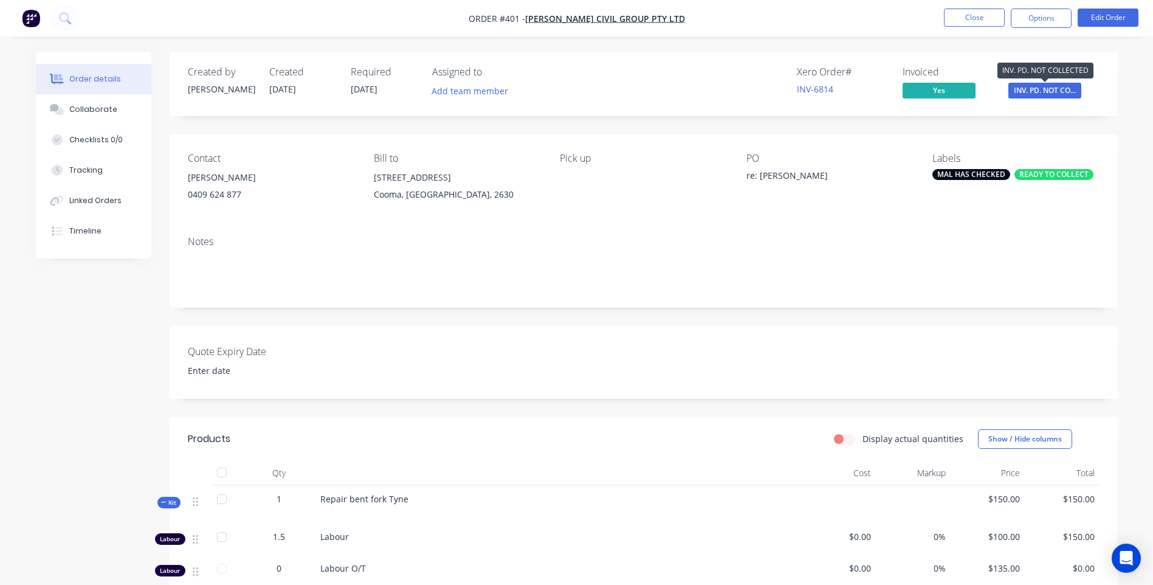
click at [1042, 85] on span "INV. PD. NOT CO..." at bounding box center [1044, 90] width 73 height 15
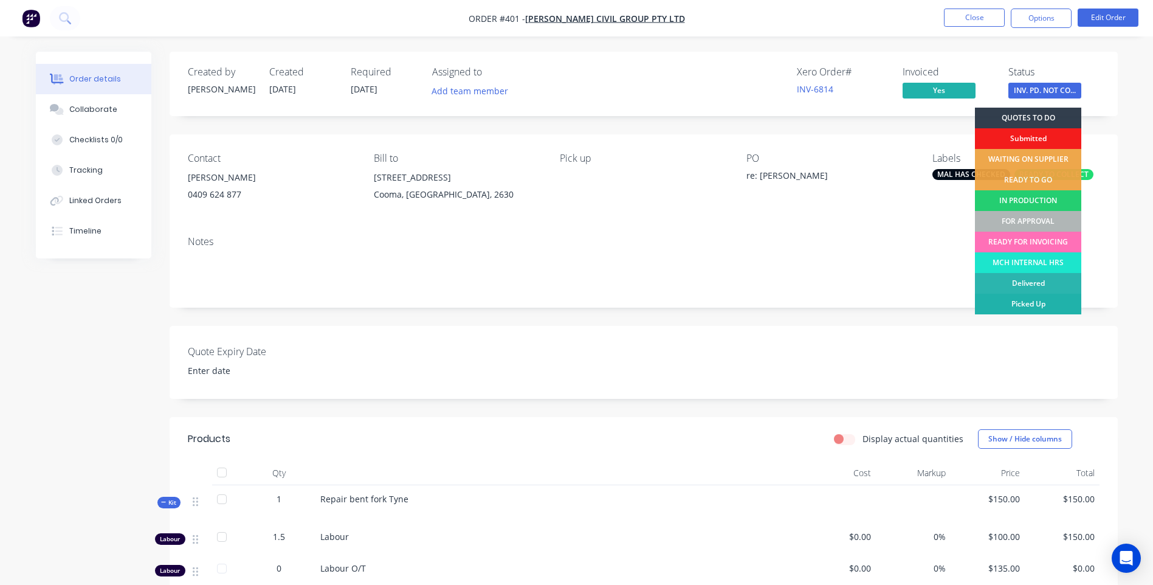
click at [1029, 303] on div "Picked Up" at bounding box center [1028, 303] width 106 height 21
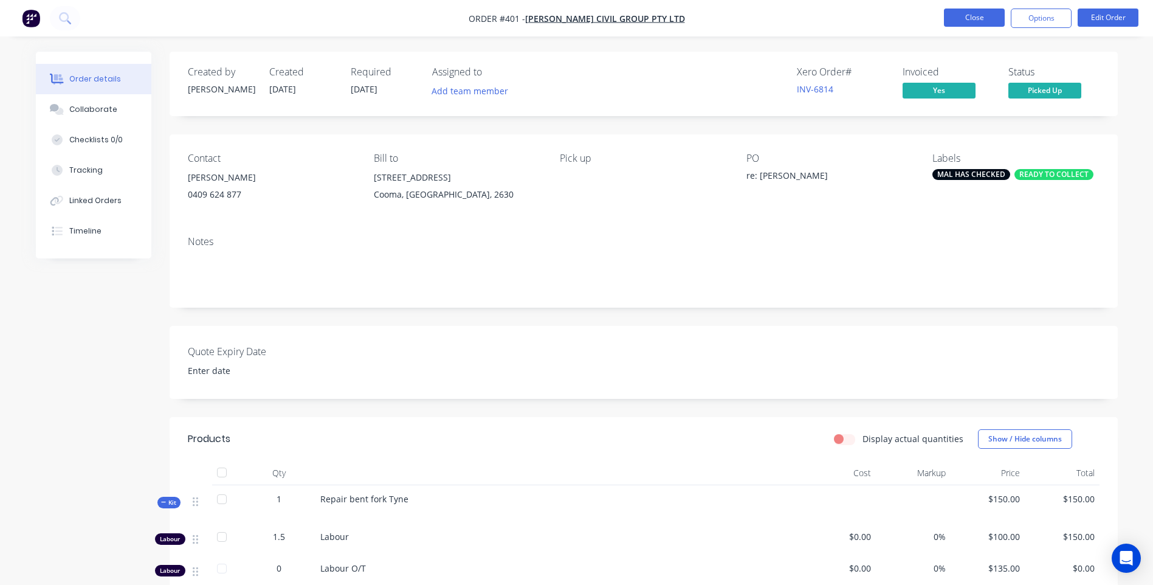
click at [966, 16] on button "Close" at bounding box center [974, 18] width 61 height 18
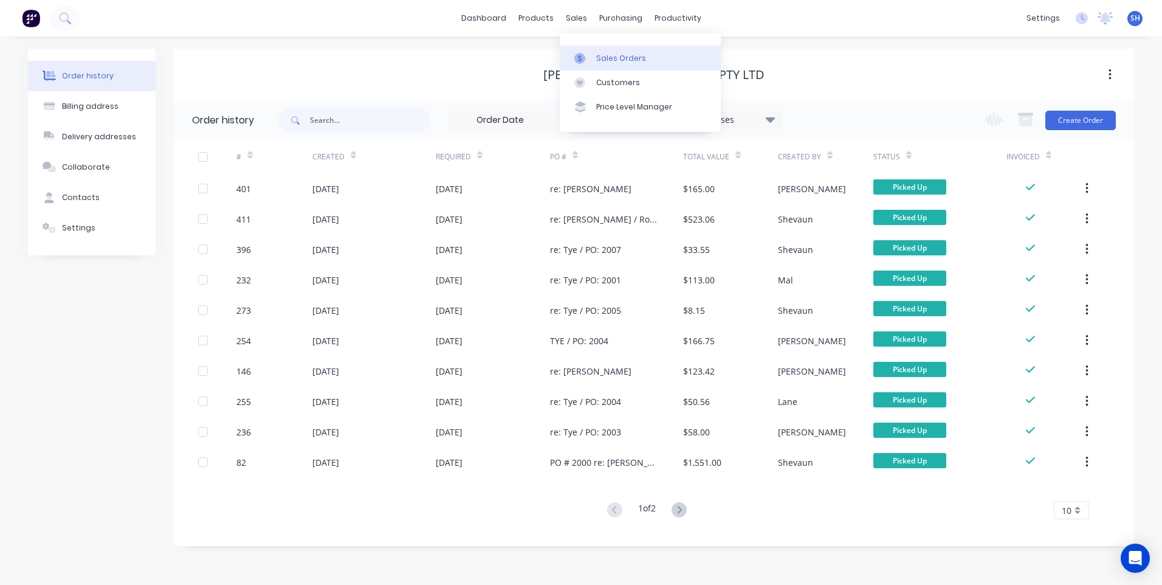
click at [613, 53] on div "Sales Orders" at bounding box center [621, 58] width 50 height 11
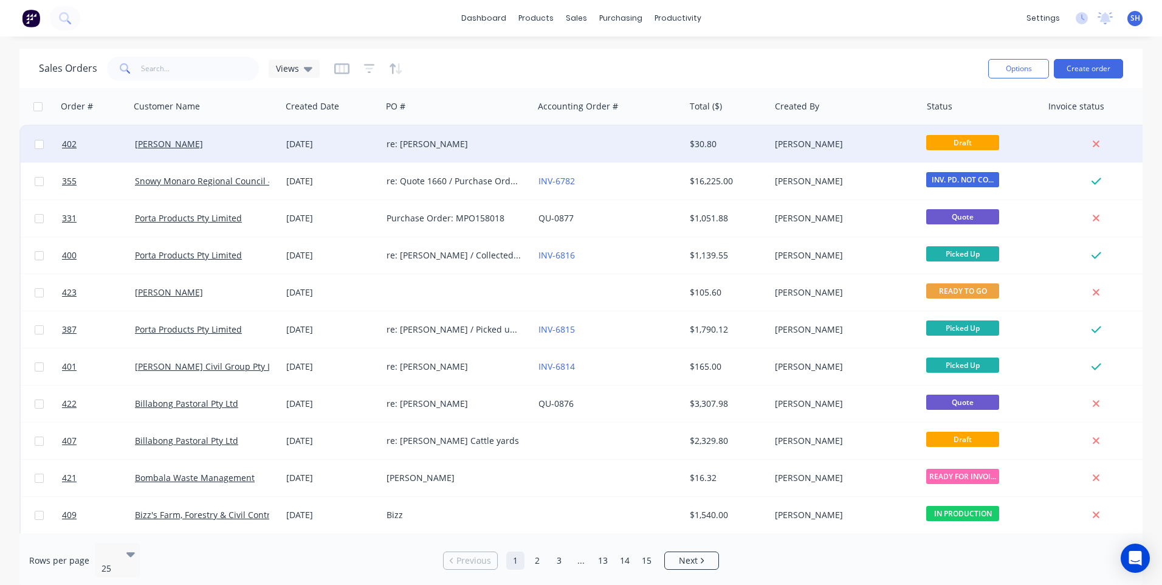
click at [592, 147] on div at bounding box center [609, 144] width 151 height 36
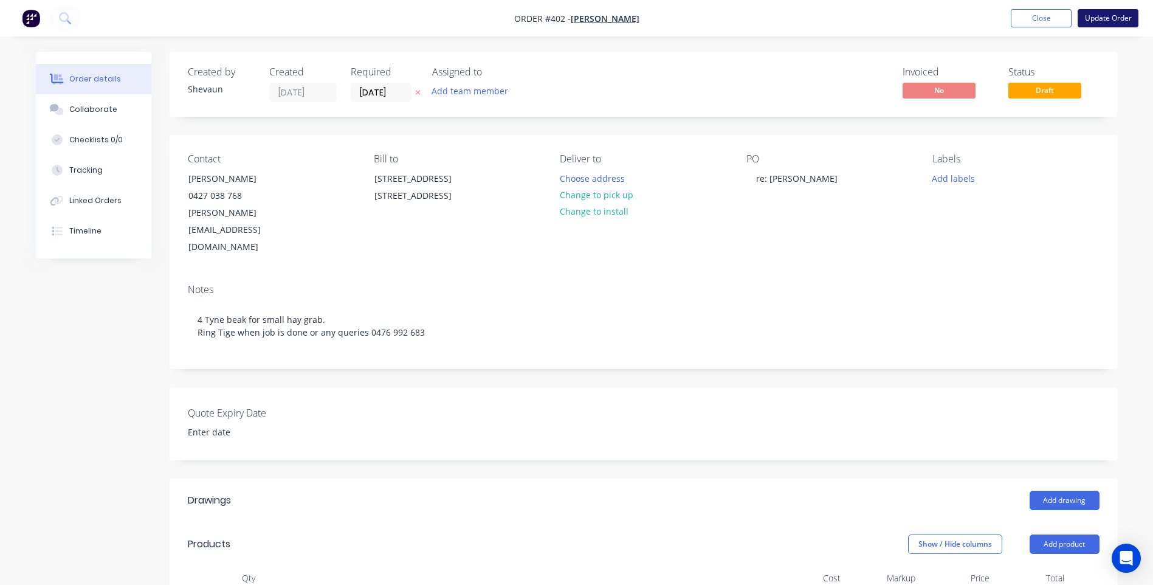
click at [1103, 13] on button "Update Order" at bounding box center [1107, 18] width 61 height 18
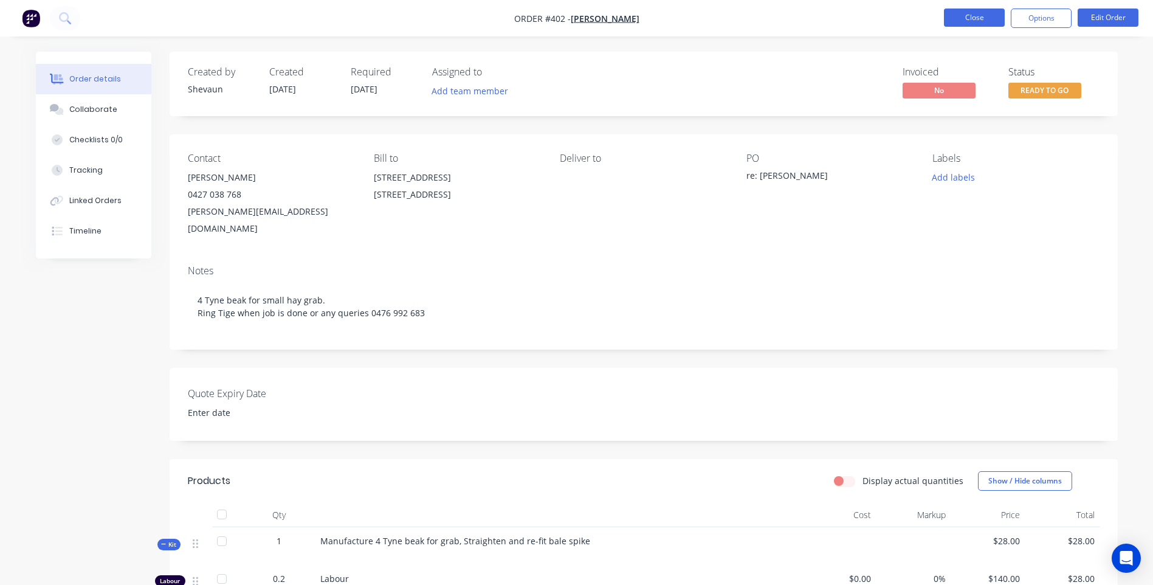
click at [974, 16] on button "Close" at bounding box center [974, 18] width 61 height 18
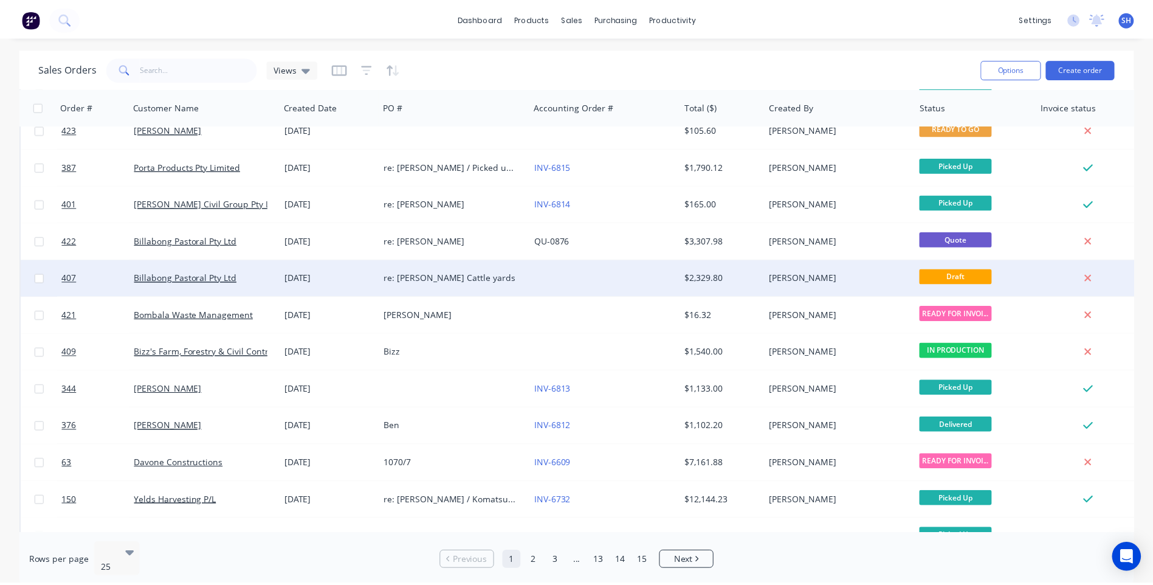
scroll to position [182, 0]
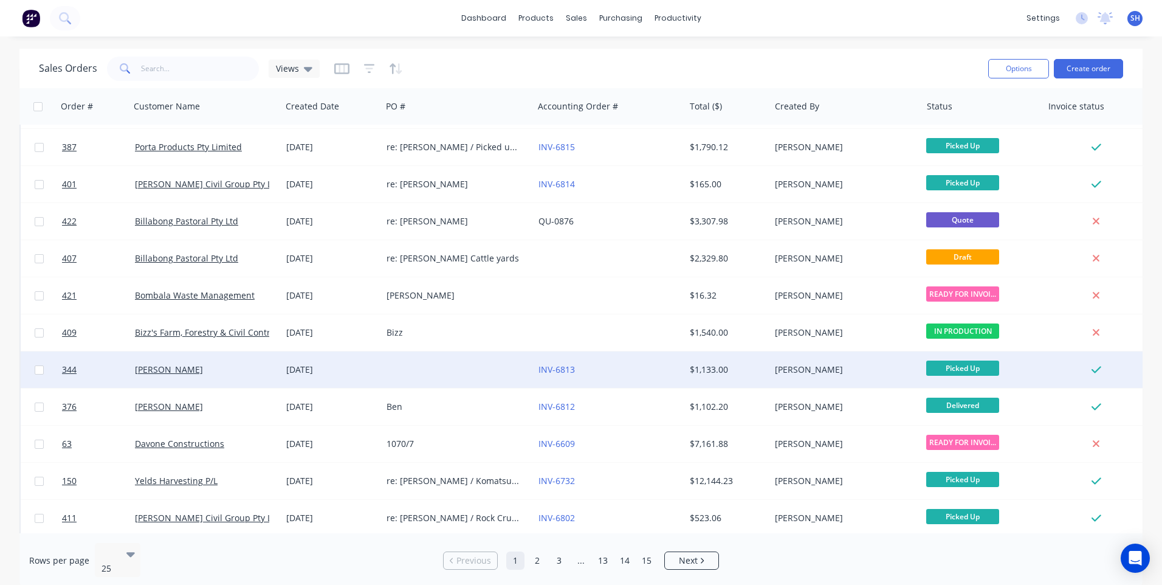
click at [586, 365] on div "INV-6813" at bounding box center [605, 369] width 135 height 12
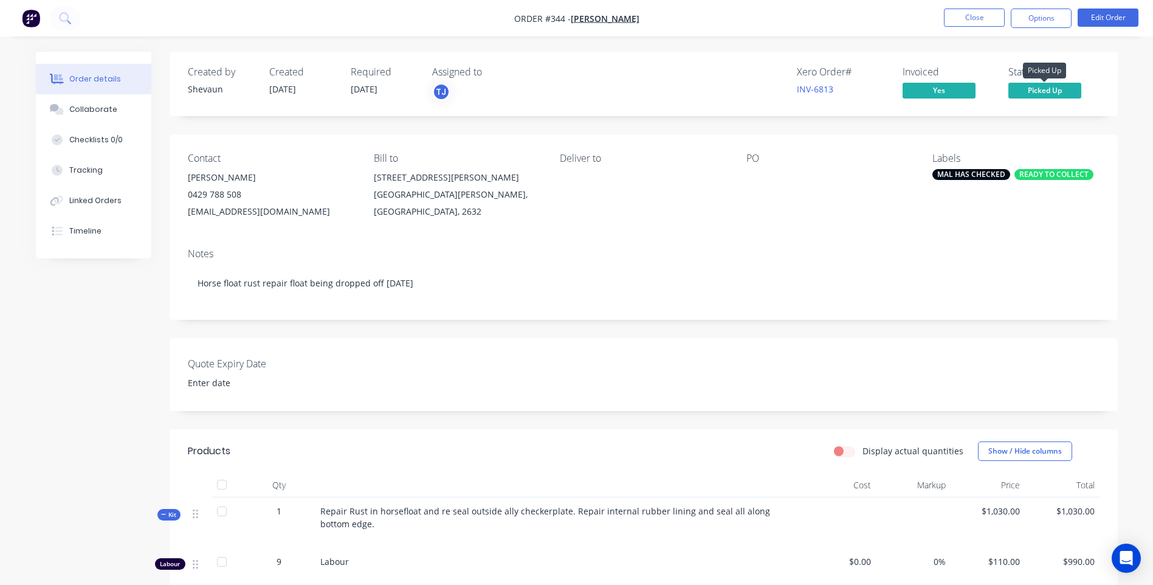
click at [1040, 92] on span "Picked Up" at bounding box center [1044, 90] width 73 height 15
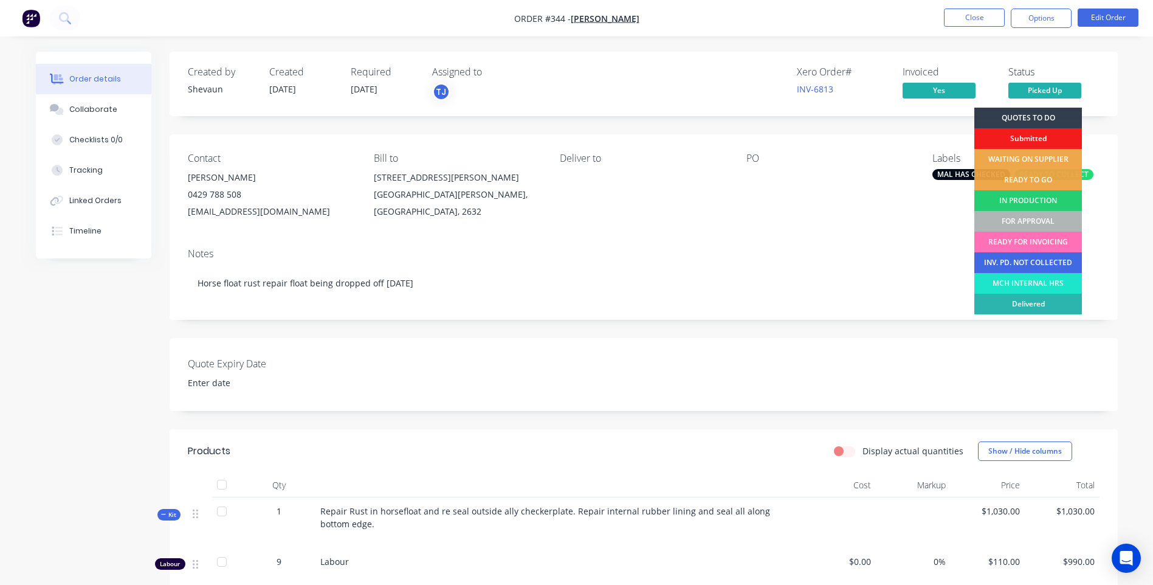
click at [1045, 261] on div "INV. PD. NOT COLLECTED" at bounding box center [1028, 262] width 108 height 21
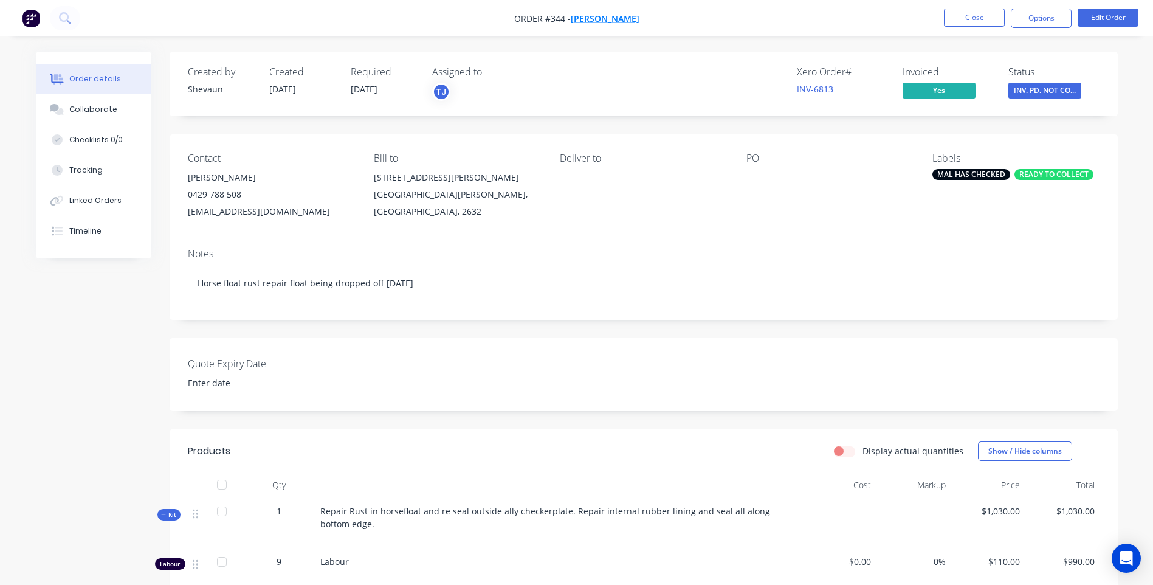
click at [603, 16] on span "[PERSON_NAME]" at bounding box center [605, 19] width 69 height 12
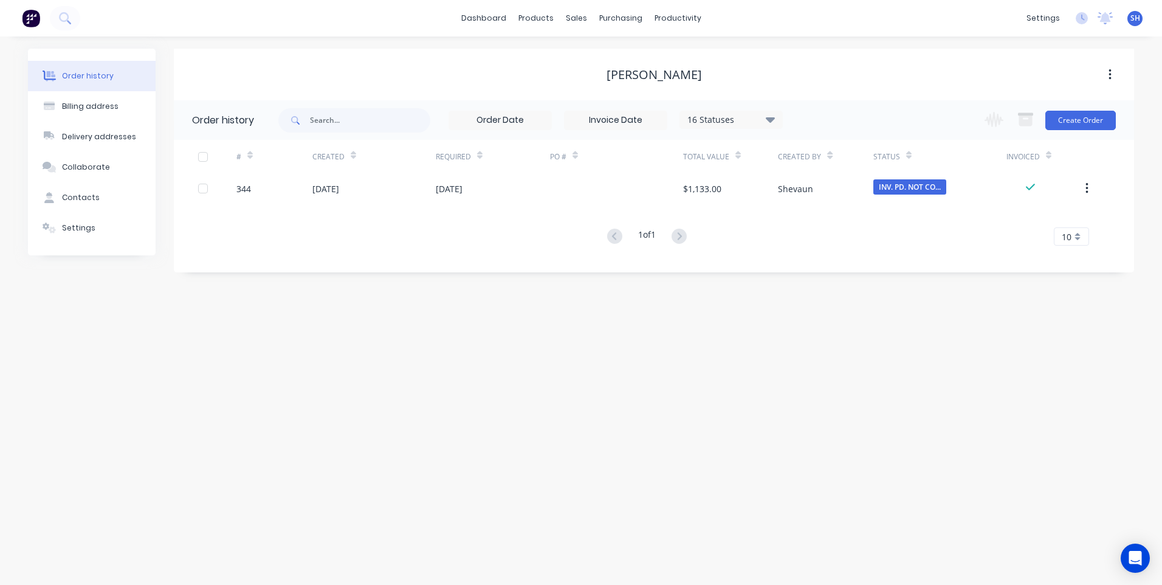
drag, startPoint x: 764, startPoint y: 30, endPoint x: 841, endPoint y: -45, distance: 107.4
drag, startPoint x: 841, startPoint y: -45, endPoint x: 549, endPoint y: 506, distance: 623.8
click at [549, 506] on div "Order history Billing address Delivery addresses Collaborate Contacts Settings …" at bounding box center [581, 310] width 1162 height 548
click at [84, 197] on div "Contacts" at bounding box center [81, 197] width 38 height 11
select select "AU"
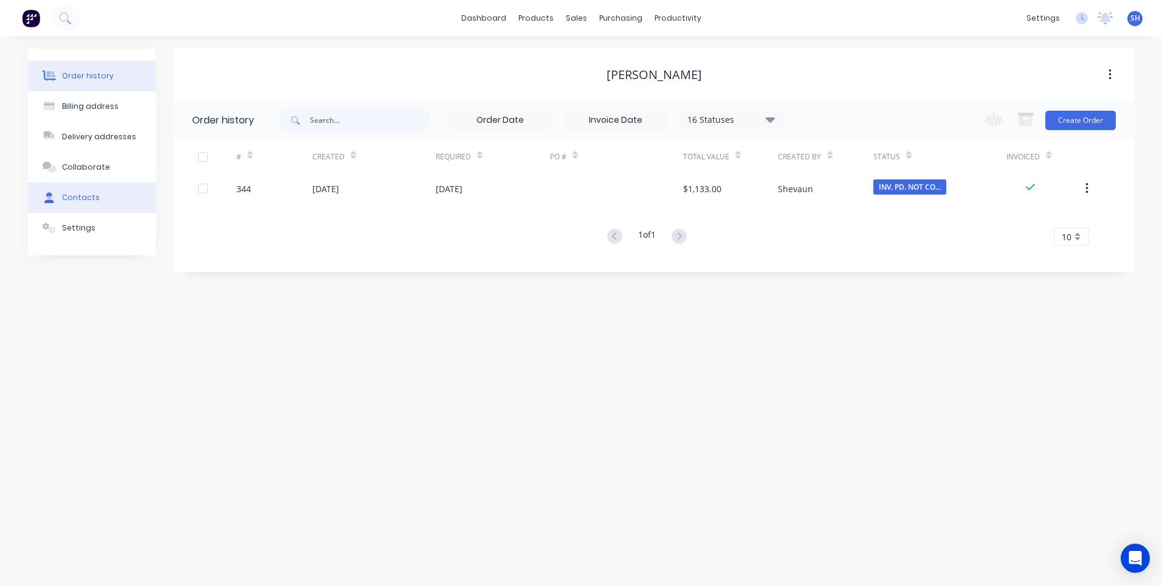
select select "AU"
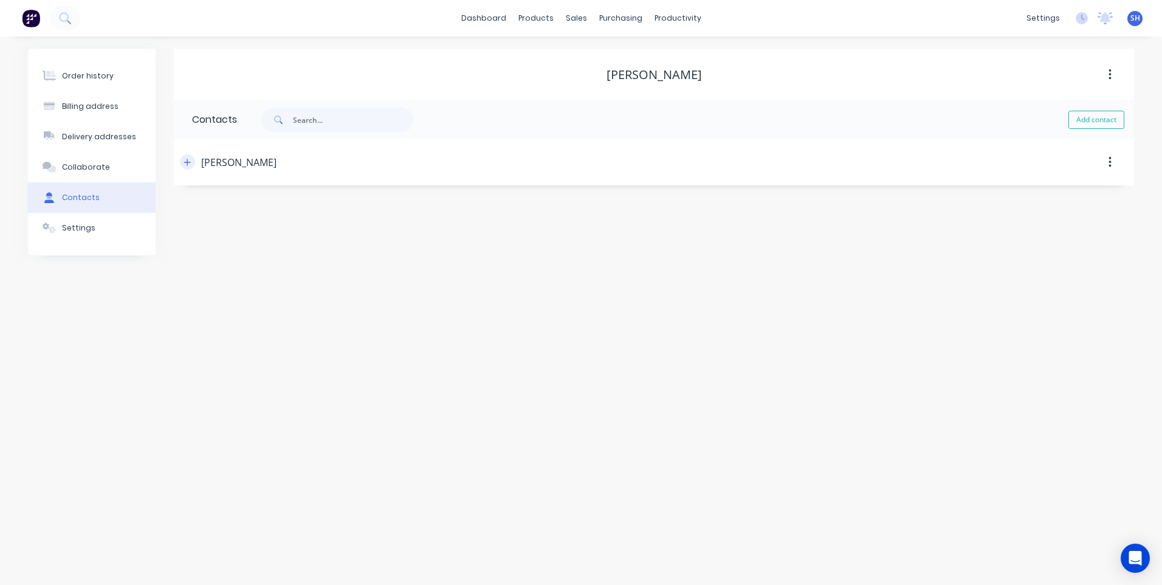
click at [185, 163] on icon "button" at bounding box center [187, 162] width 7 height 9
click at [26, 15] on img at bounding box center [31, 18] width 18 height 18
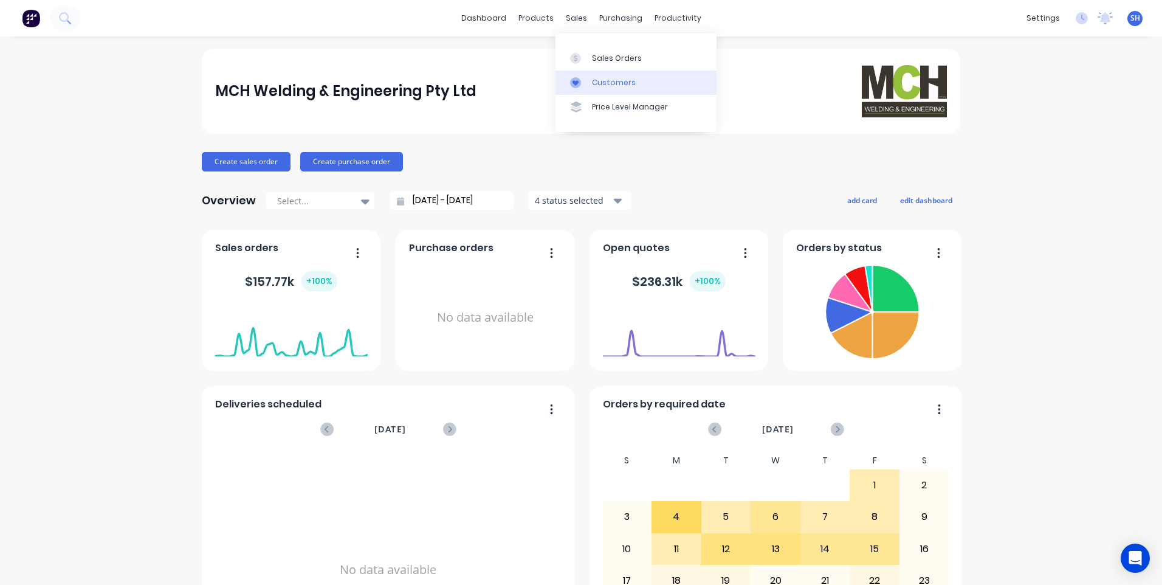
click at [602, 81] on div "Customers" at bounding box center [614, 82] width 44 height 11
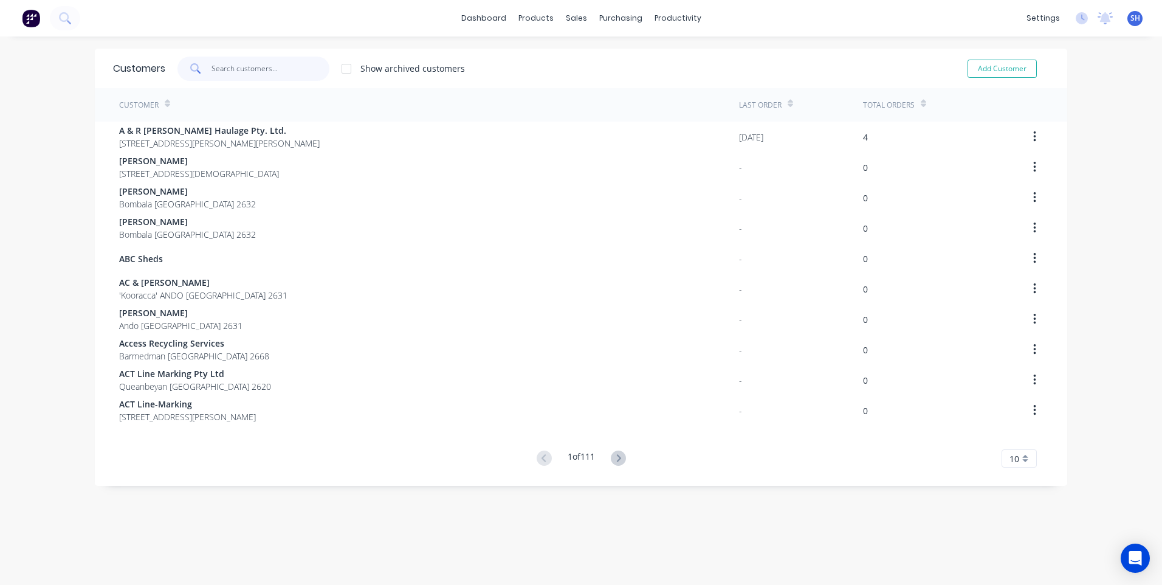
click at [217, 65] on input "text" at bounding box center [270, 69] width 118 height 24
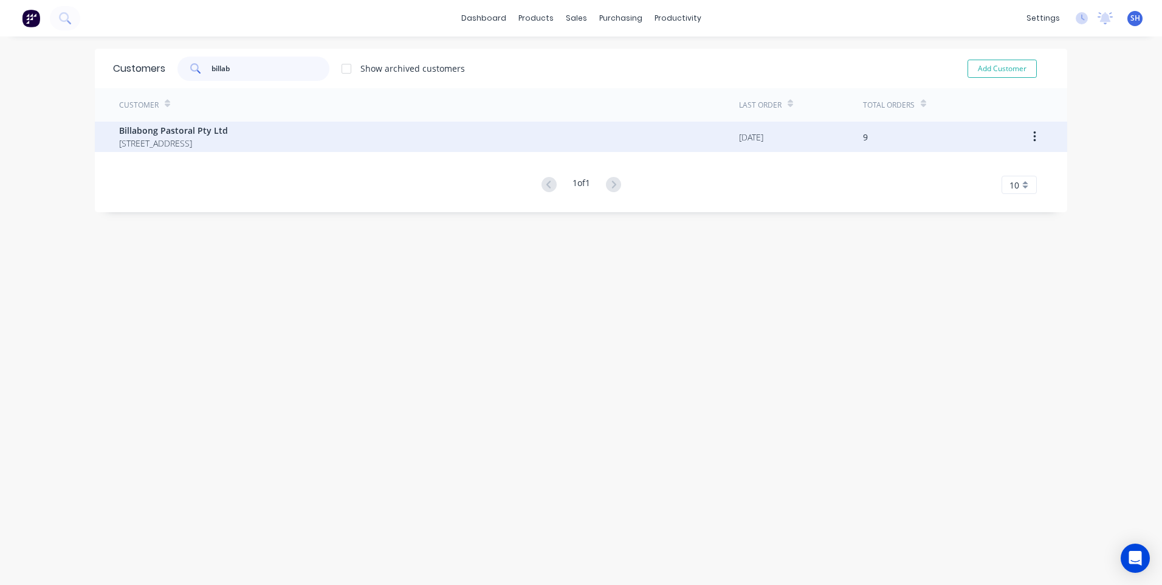
type input "billab"
click at [171, 137] on span "477 Mooresprings Road Bibbenluke New South Wales 2632" at bounding box center [173, 143] width 109 height 13
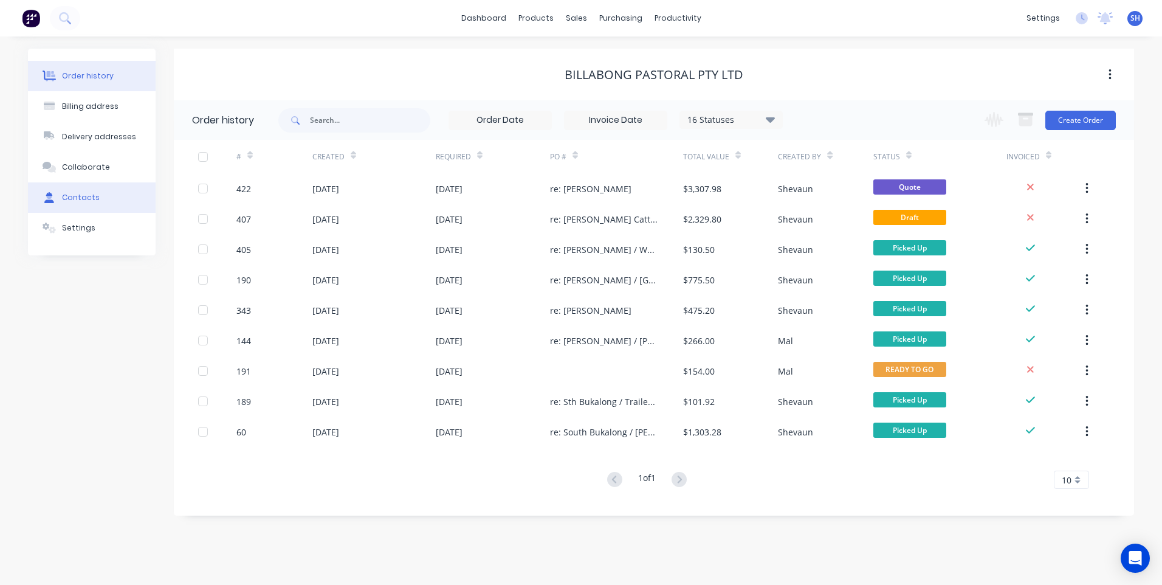
click at [84, 199] on div "Contacts" at bounding box center [81, 197] width 38 height 11
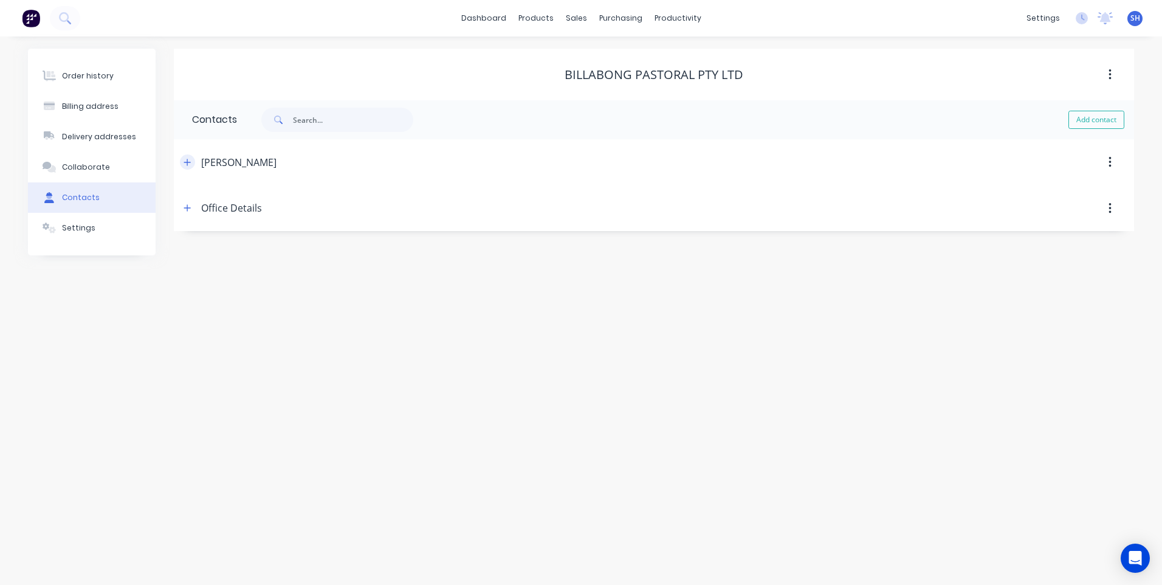
click at [188, 162] on icon "button" at bounding box center [187, 162] width 7 height 7
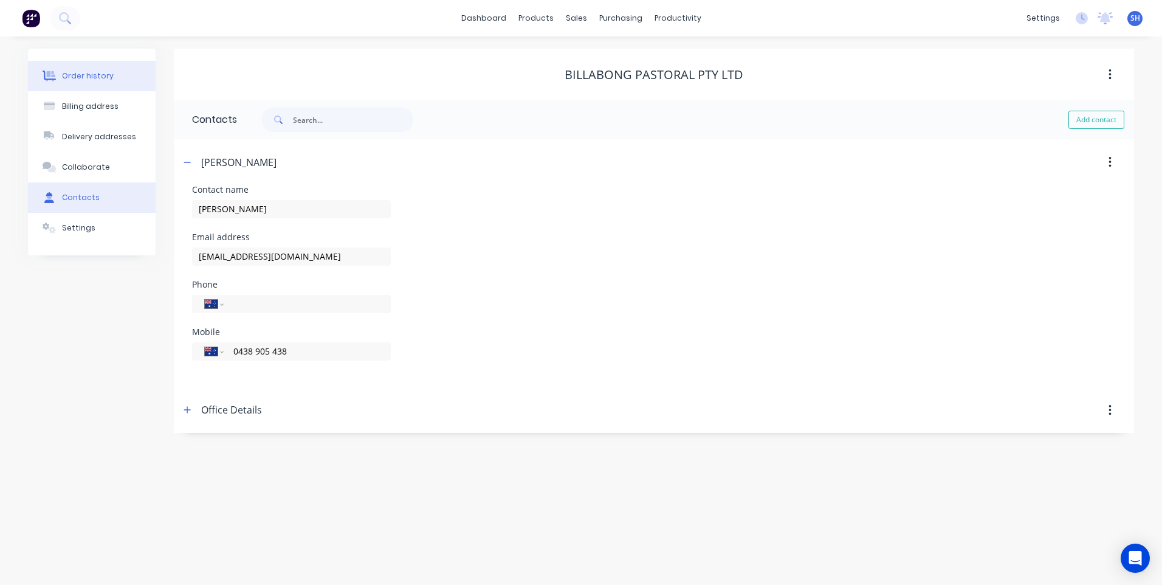
click at [86, 74] on div "Order history" at bounding box center [88, 75] width 52 height 11
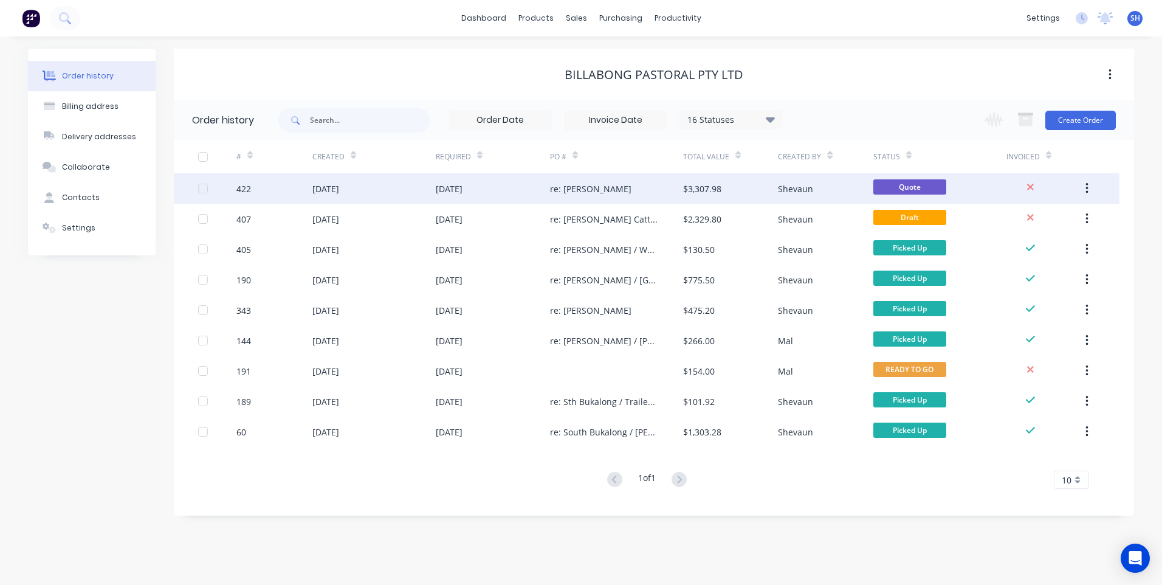
click at [513, 187] on div "[DATE]" at bounding box center [493, 188] width 114 height 30
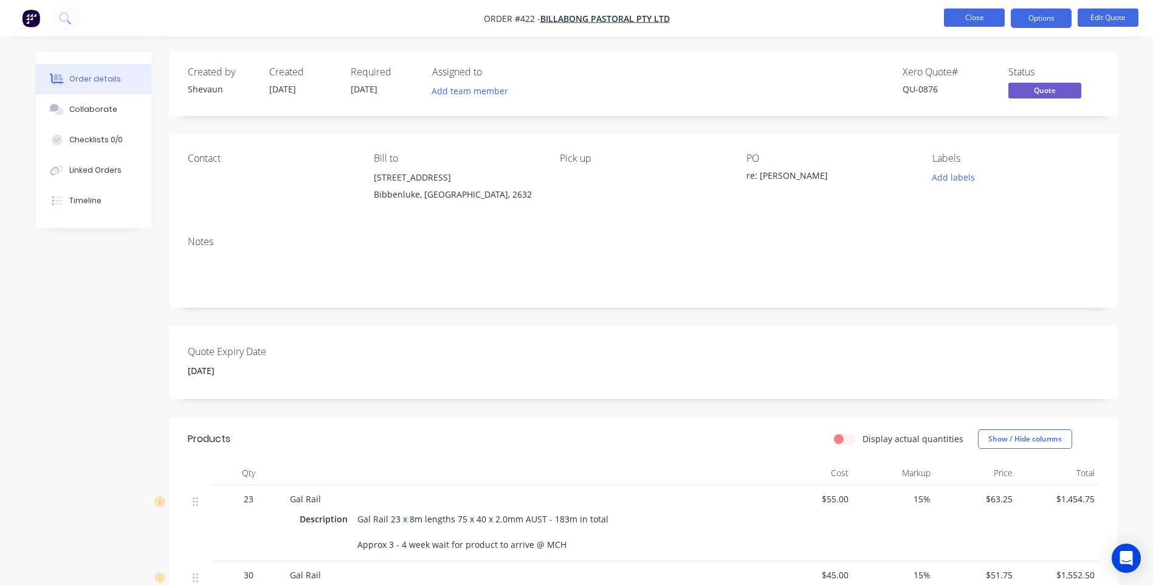
click at [970, 15] on button "Close" at bounding box center [974, 18] width 61 height 18
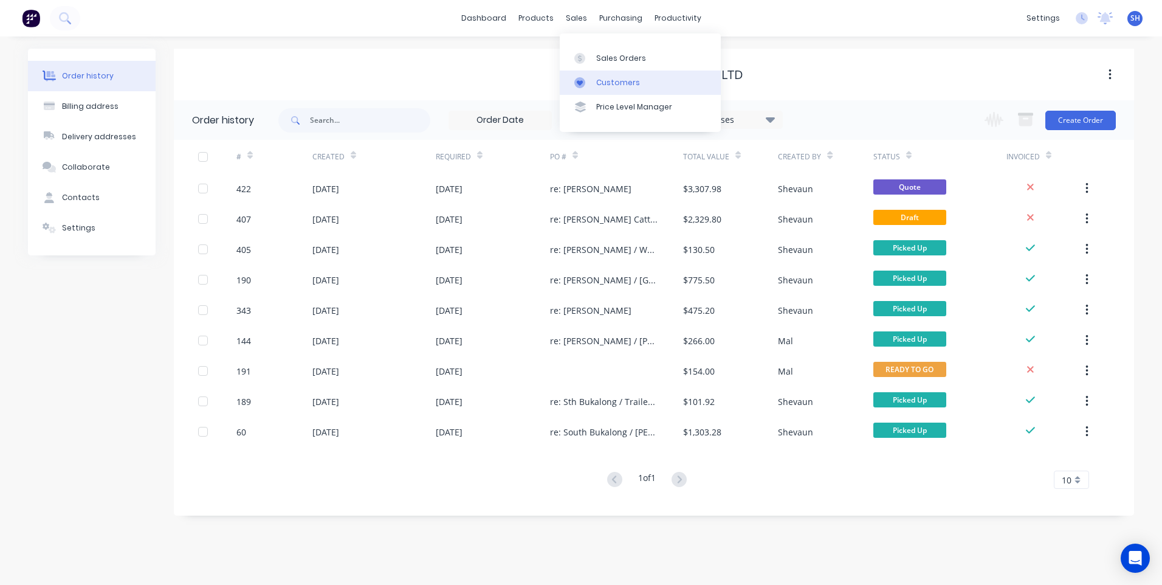
click at [608, 76] on link "Customers" at bounding box center [640, 82] width 161 height 24
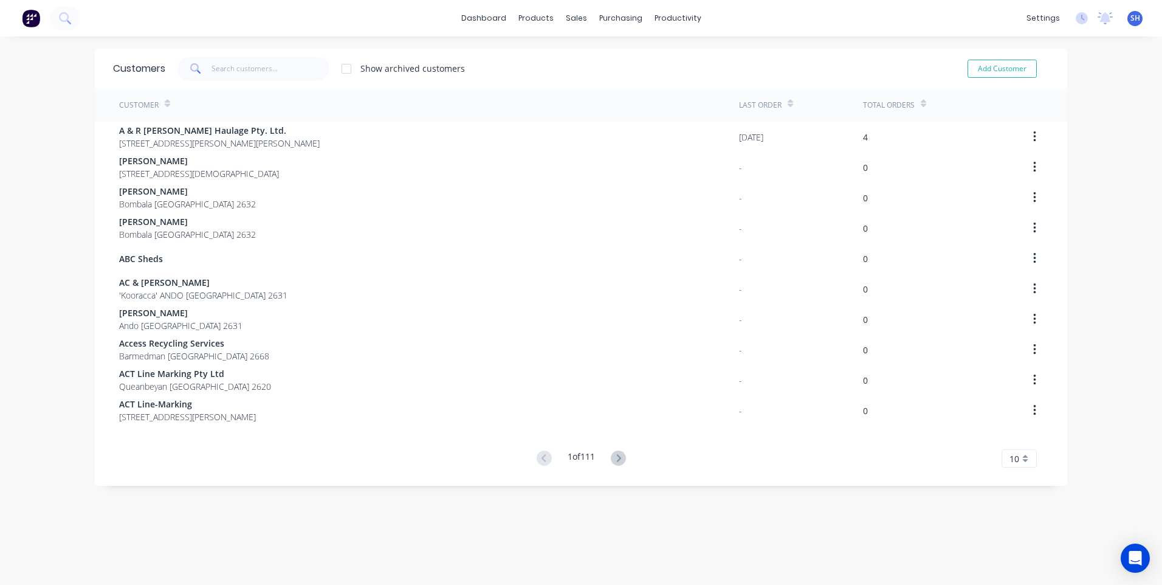
click at [192, 67] on icon at bounding box center [195, 68] width 11 height 11
click at [219, 68] on input "text" at bounding box center [270, 69] width 118 height 24
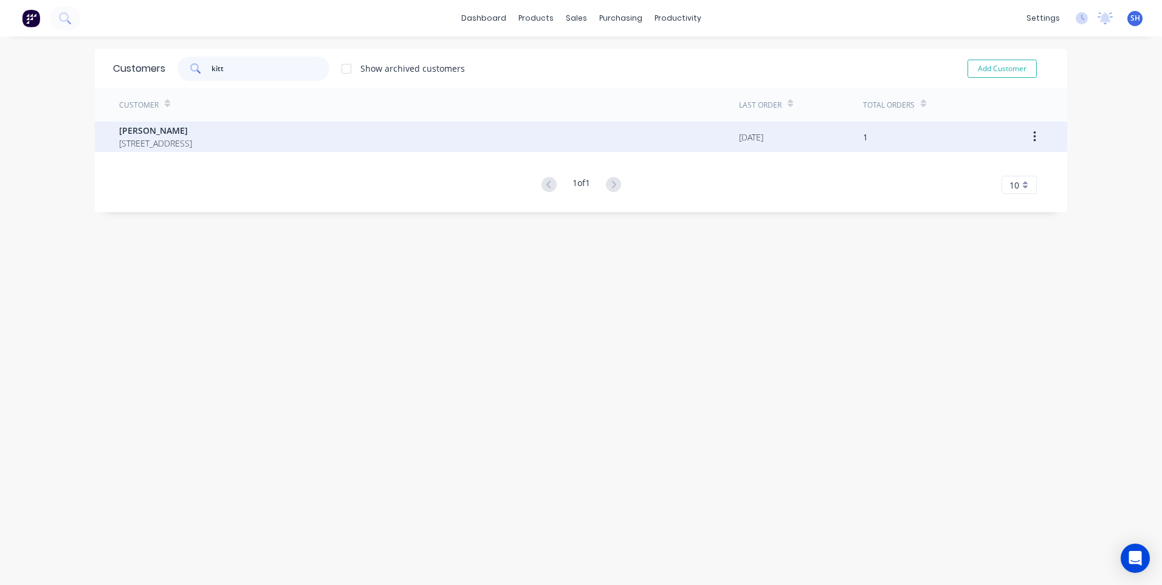
type input "kitt"
click at [165, 133] on span "[PERSON_NAME]" at bounding box center [155, 130] width 73 height 13
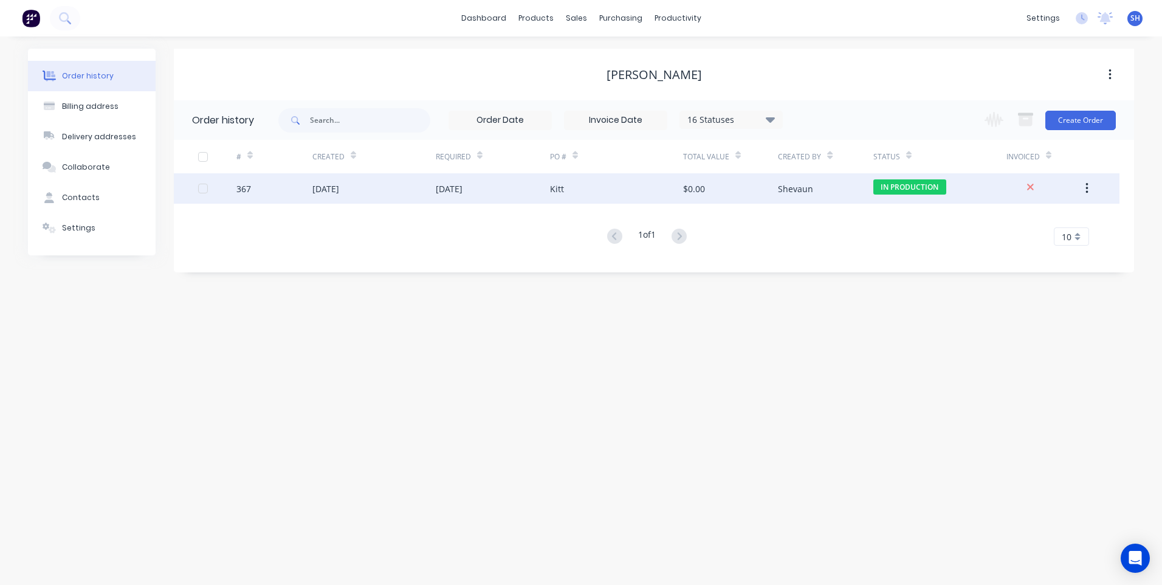
click at [632, 184] on div "Kitt" at bounding box center [616, 188] width 133 height 30
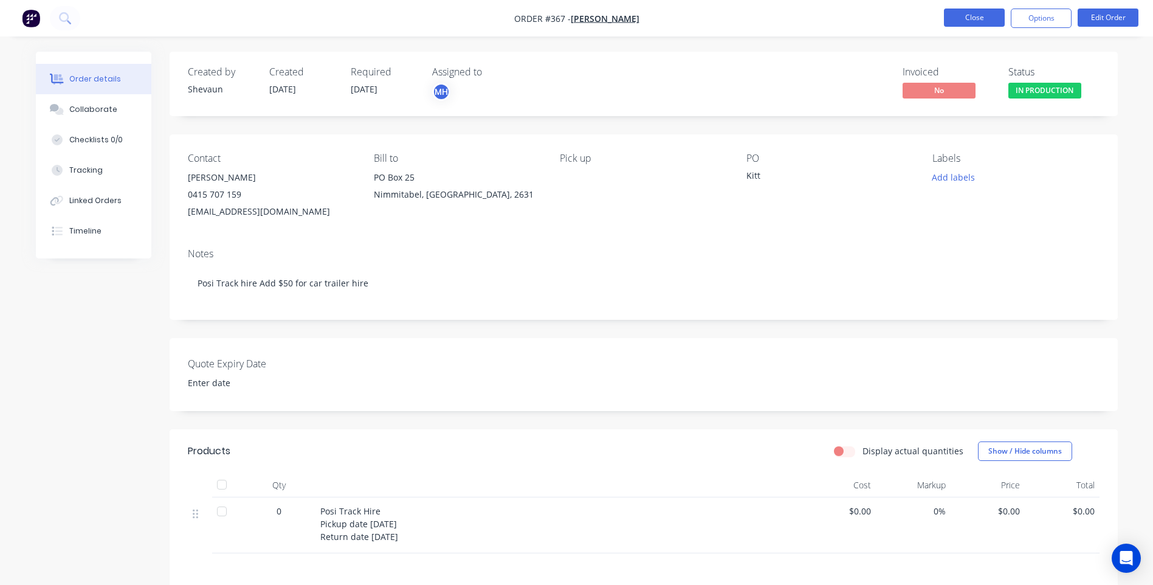
click at [964, 19] on button "Close" at bounding box center [974, 18] width 61 height 18
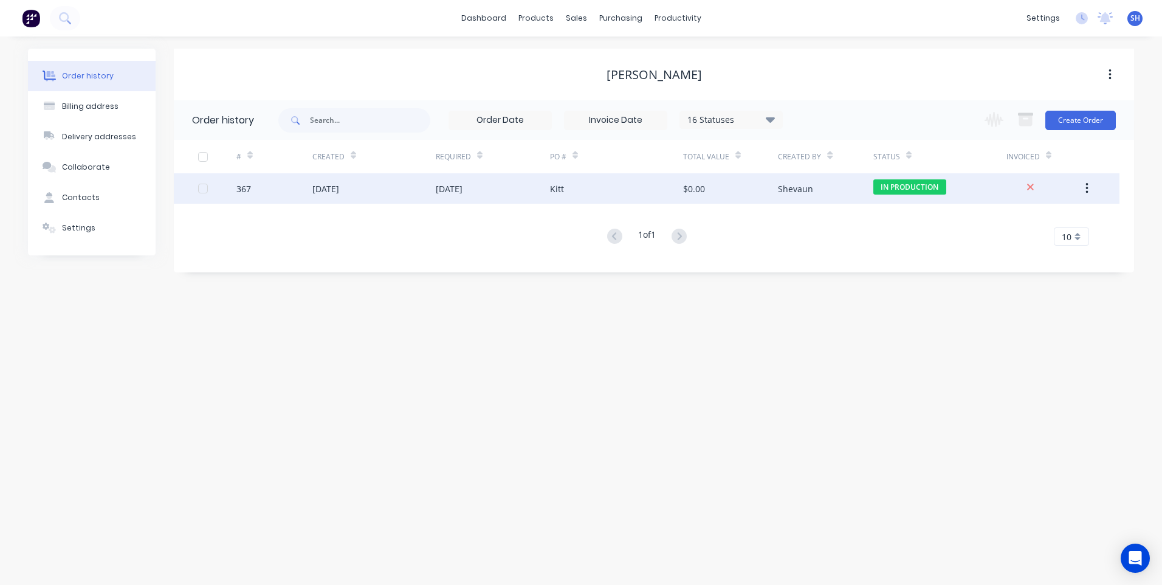
click at [594, 191] on div "Kitt" at bounding box center [616, 188] width 133 height 30
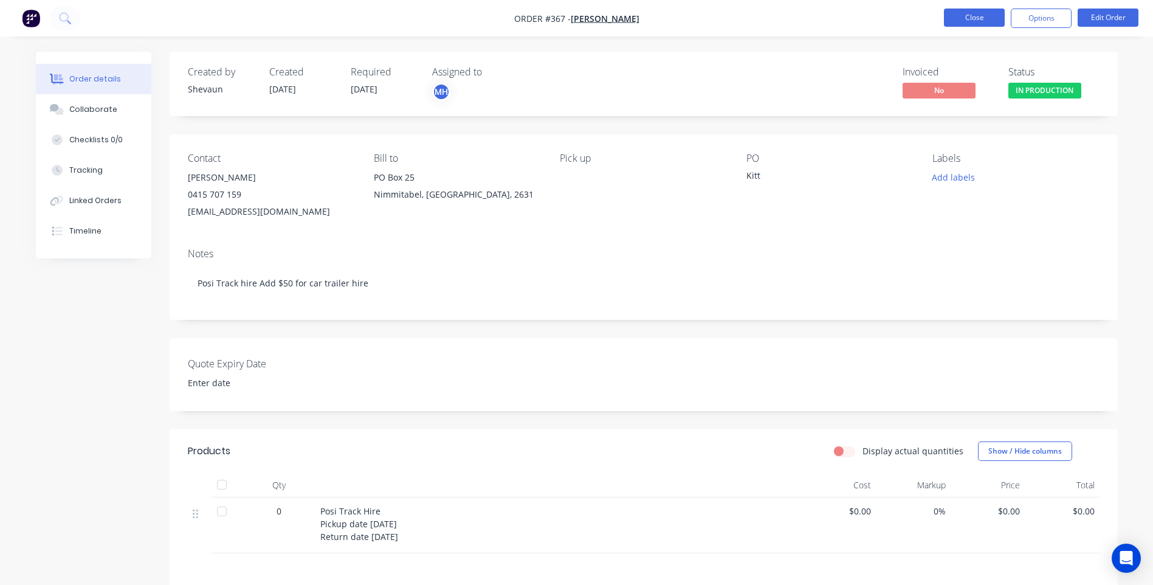
click at [974, 18] on button "Close" at bounding box center [974, 18] width 61 height 18
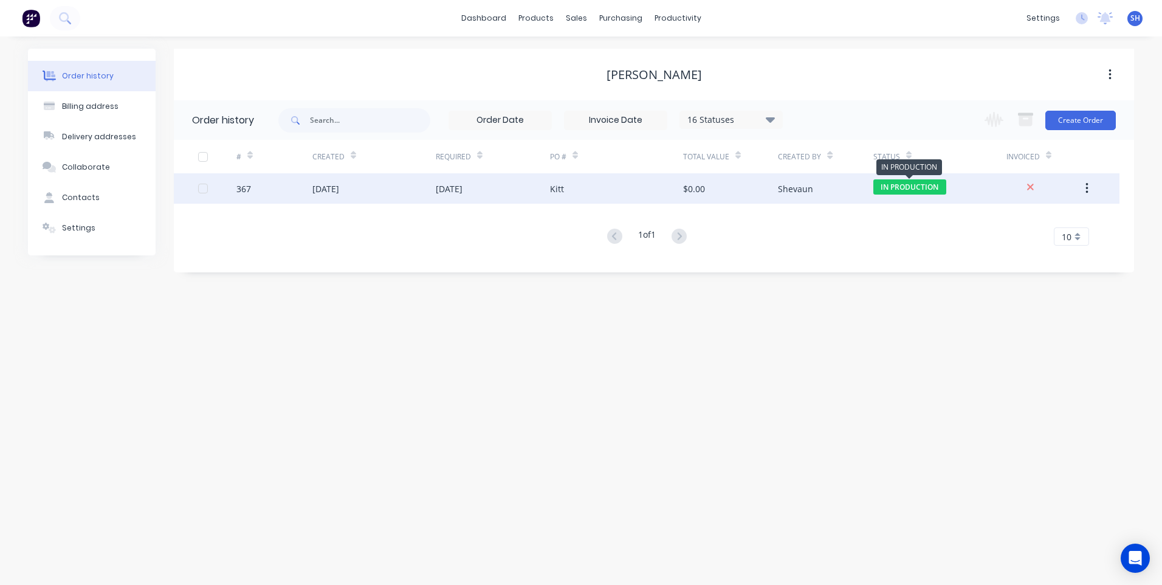
click at [905, 188] on span "IN PRODUCTION" at bounding box center [909, 186] width 73 height 15
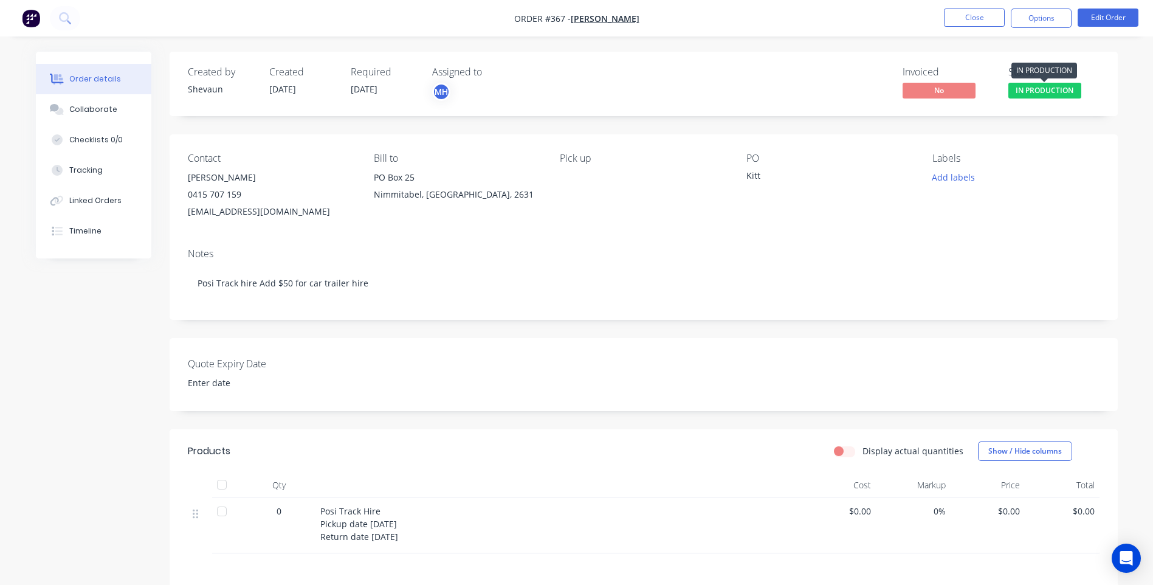
click at [1032, 92] on span "IN PRODUCTION" at bounding box center [1044, 90] width 73 height 15
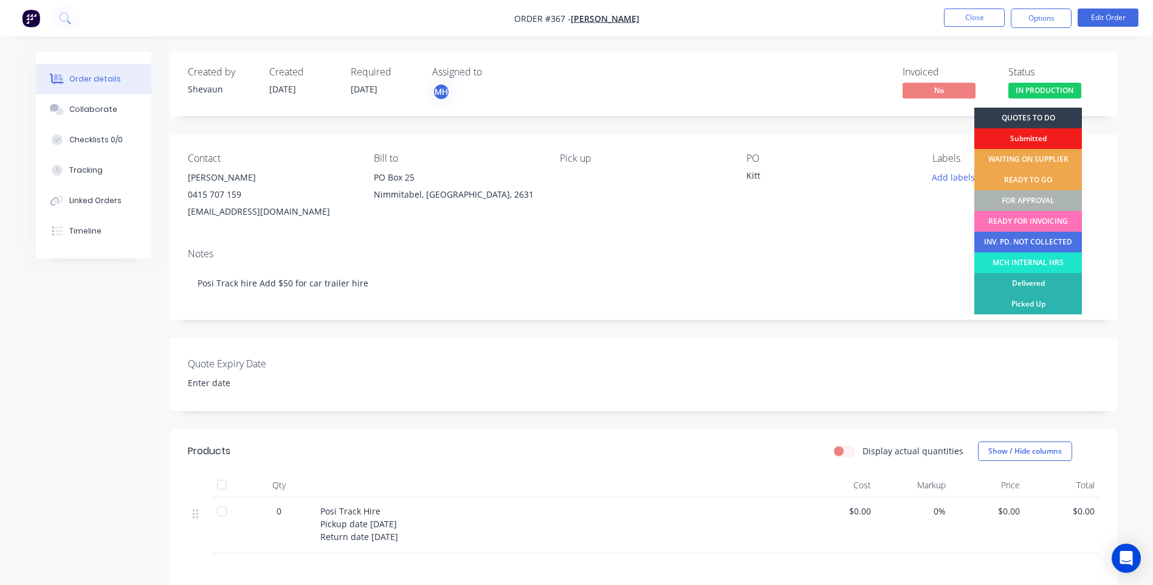
click at [1048, 199] on div "FOR APPROVAL" at bounding box center [1028, 200] width 108 height 21
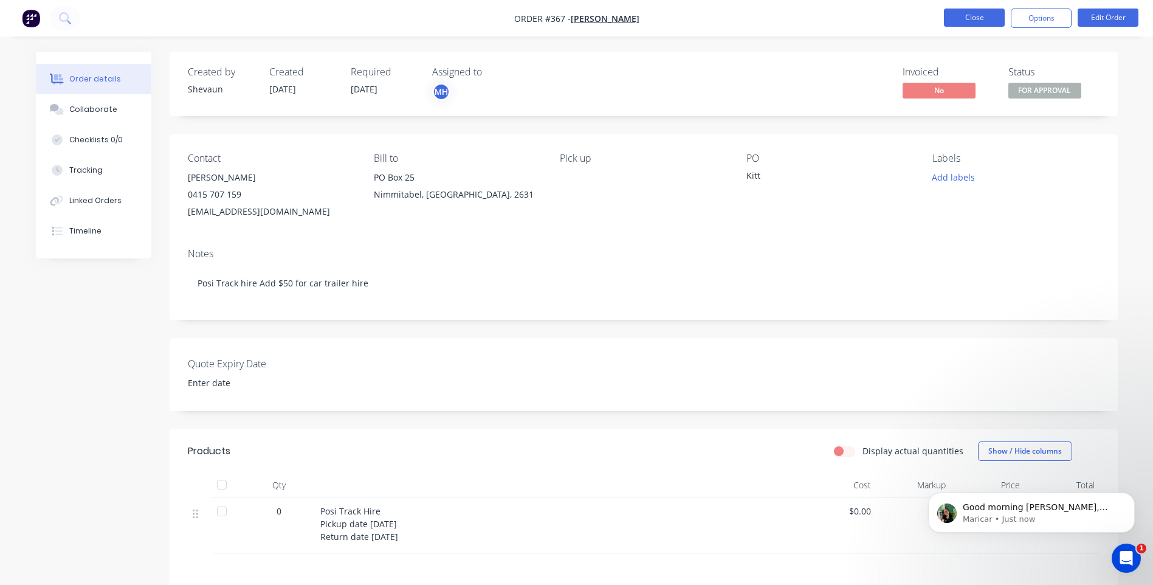
click at [978, 17] on button "Close" at bounding box center [974, 18] width 61 height 18
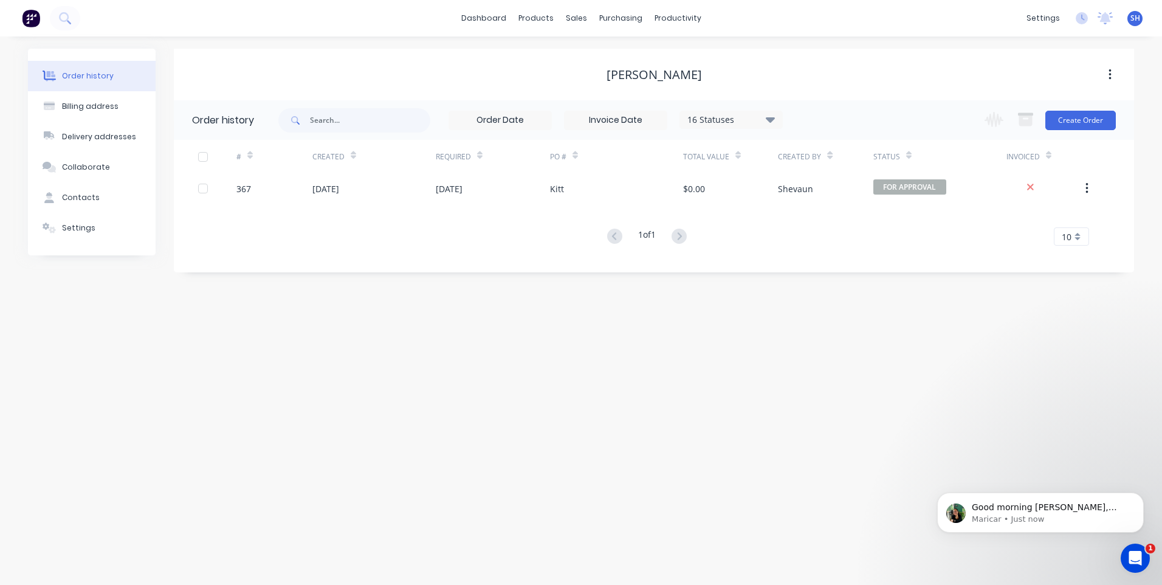
click at [1134, 555] on icon "Open Intercom Messenger" at bounding box center [1135, 558] width 20 height 20
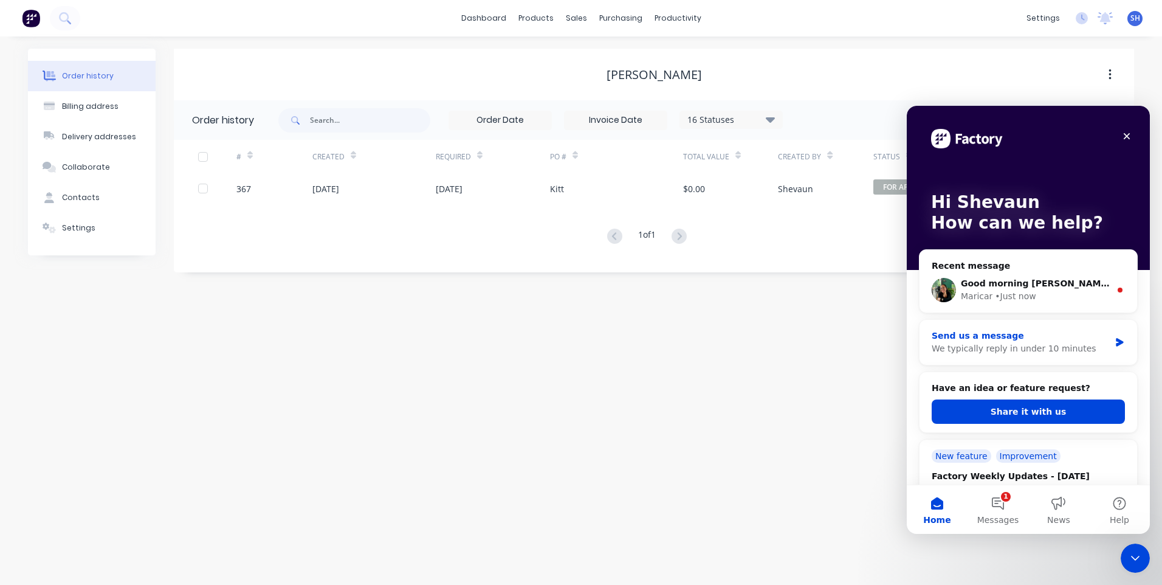
click at [993, 340] on div "Send us a message" at bounding box center [1021, 335] width 178 height 13
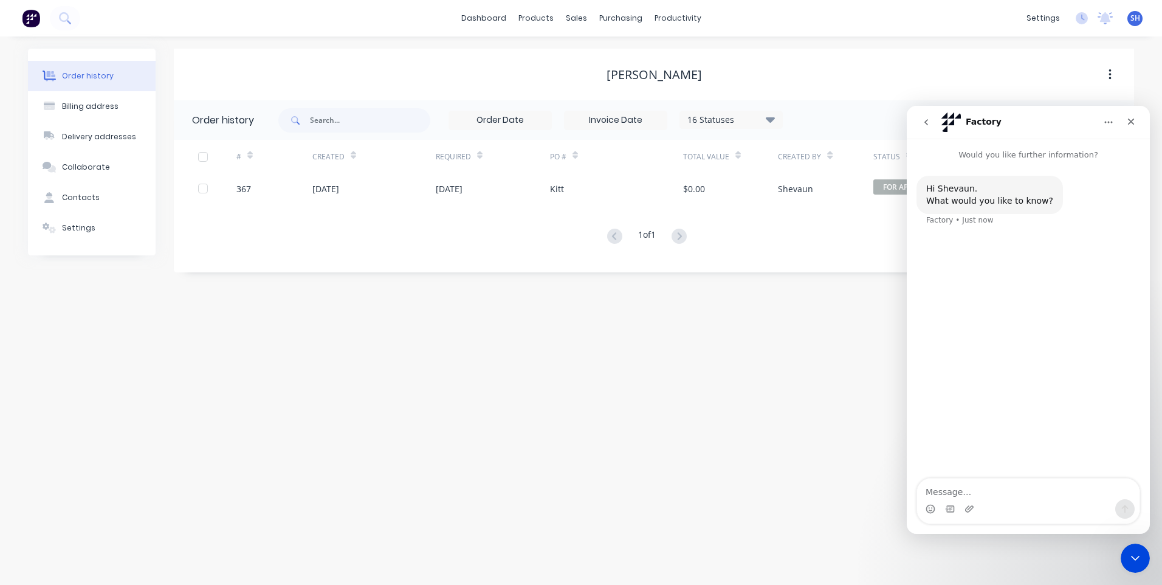
click at [1112, 119] on icon "Home" at bounding box center [1108, 122] width 10 height 10
click at [927, 122] on icon "go back" at bounding box center [926, 122] width 10 height 10
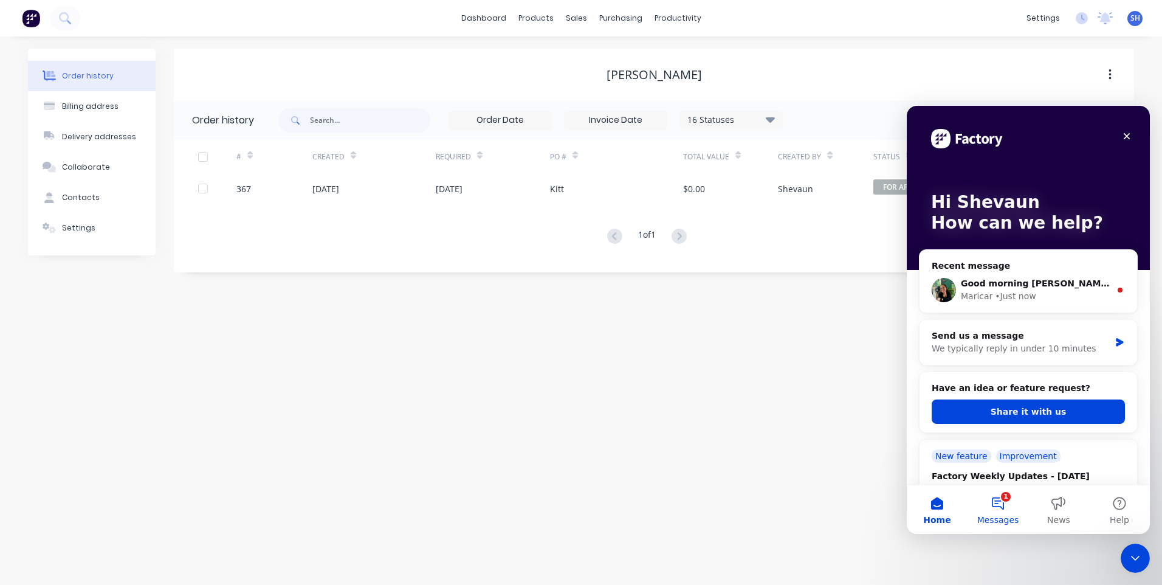
click at [997, 503] on button "1 Messages" at bounding box center [997, 509] width 61 height 49
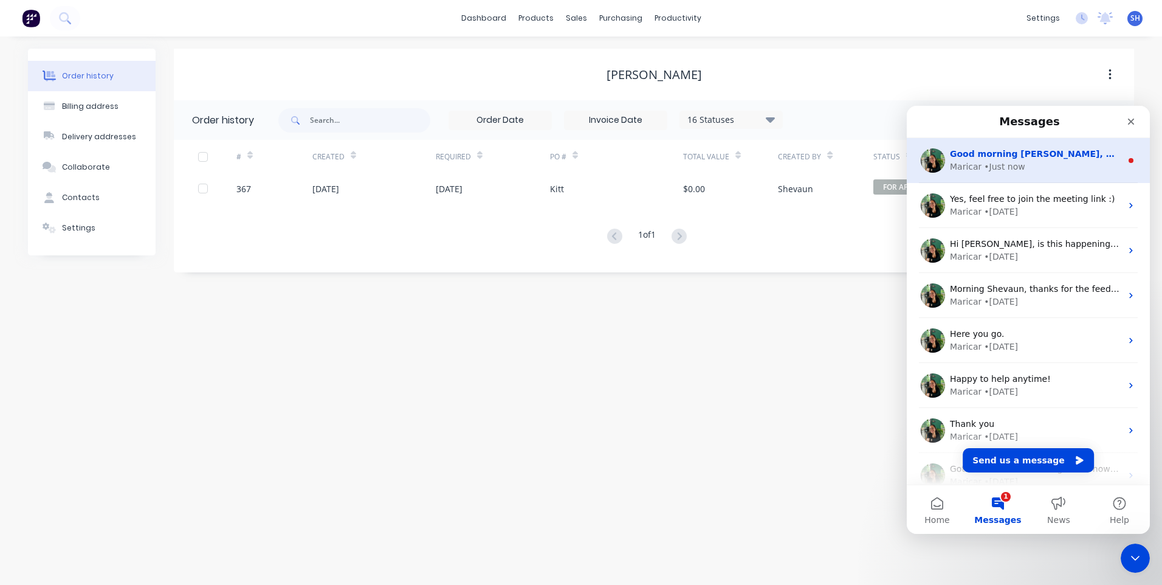
click at [995, 158] on span "Good morning [PERSON_NAME], Happy [DATE] — hope you had a great weekend!" at bounding box center [1144, 154] width 388 height 10
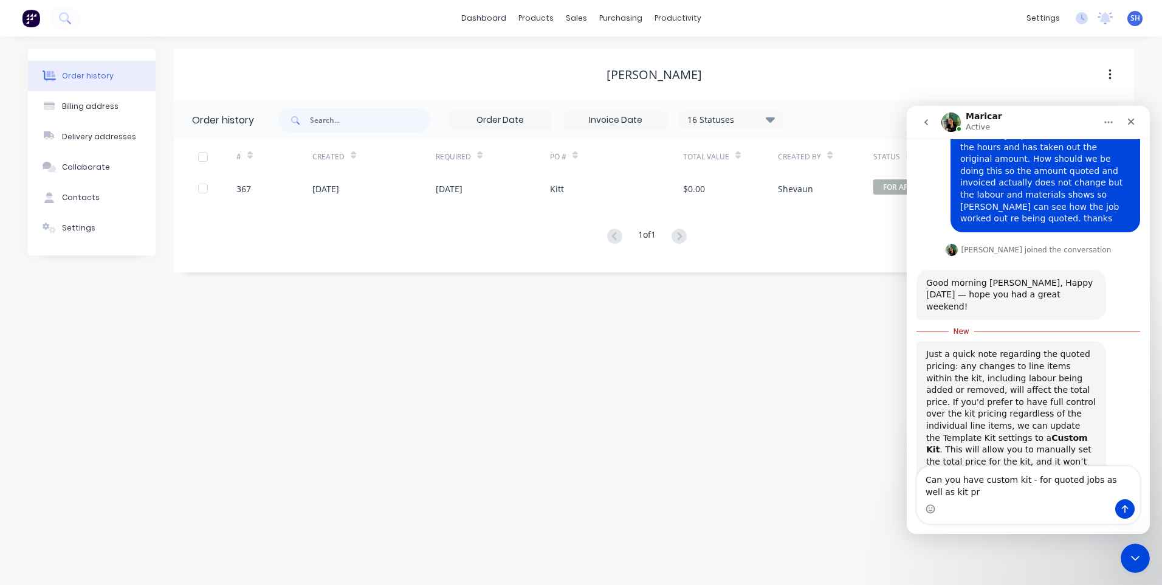
scroll to position [223, 0]
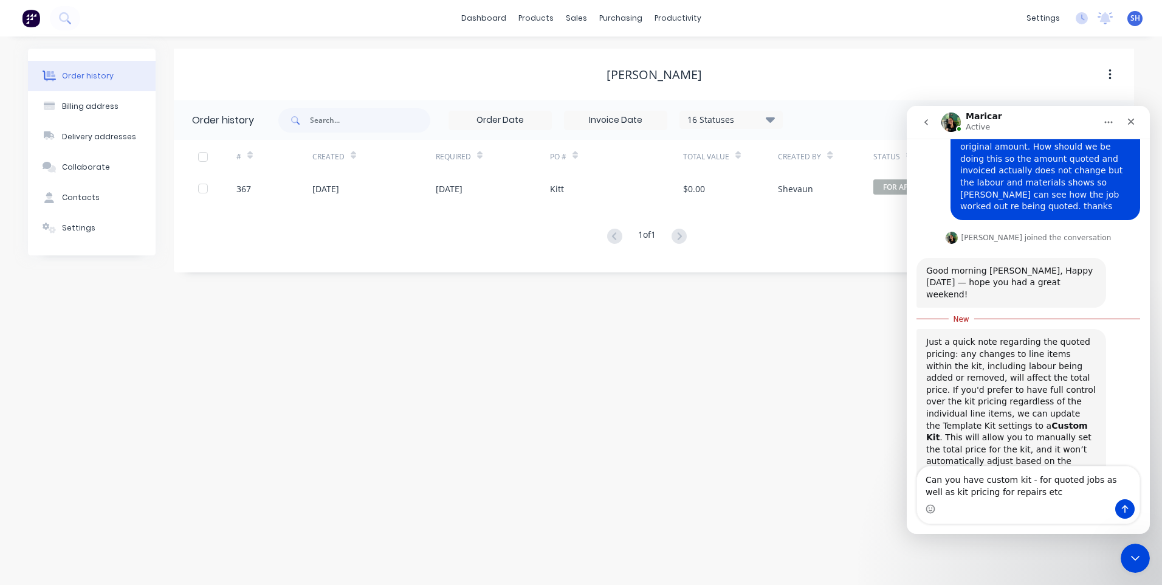
click at [967, 493] on textarea "Can you have custom kit - for quoted jobs as well as kit pricing for repairs etc" at bounding box center [1028, 482] width 222 height 33
click at [799, 477] on div "Order history Billing address Delivery addresses Collaborate Contacts Settings …" at bounding box center [581, 310] width 1162 height 548
click at [978, 479] on textarea "Can you have custom kit - for quoted jobs as well as kit pricing for general jo…" at bounding box center [1028, 482] width 222 height 33
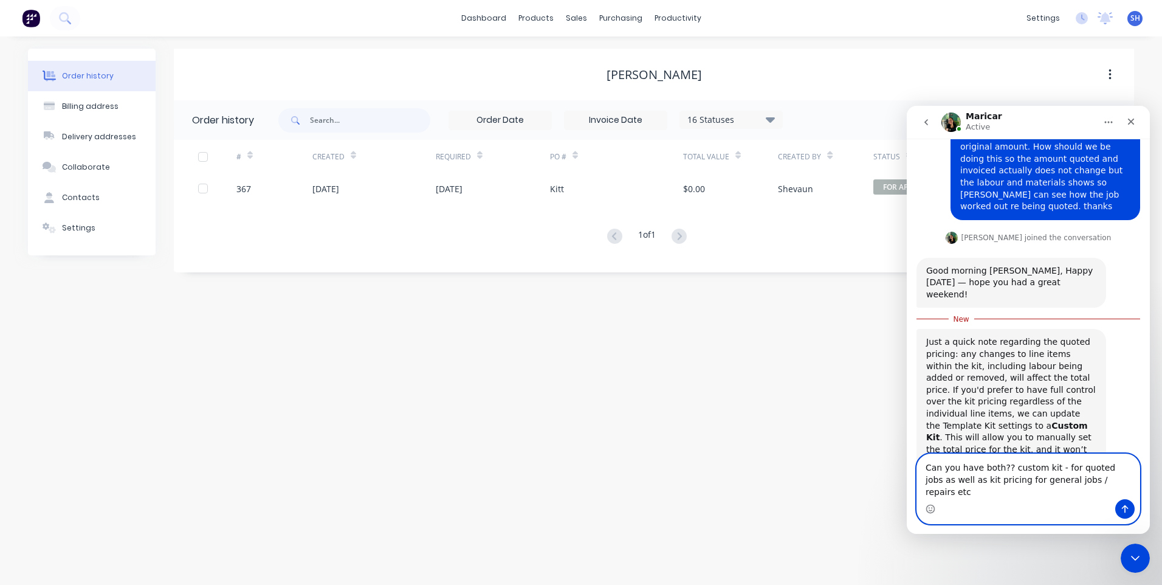
type textarea "Can you have both?? custom kit - for quoted jobs as well as kit pricing for gen…"
click at [1124, 508] on icon "Send a message…" at bounding box center [1125, 509] width 10 height 10
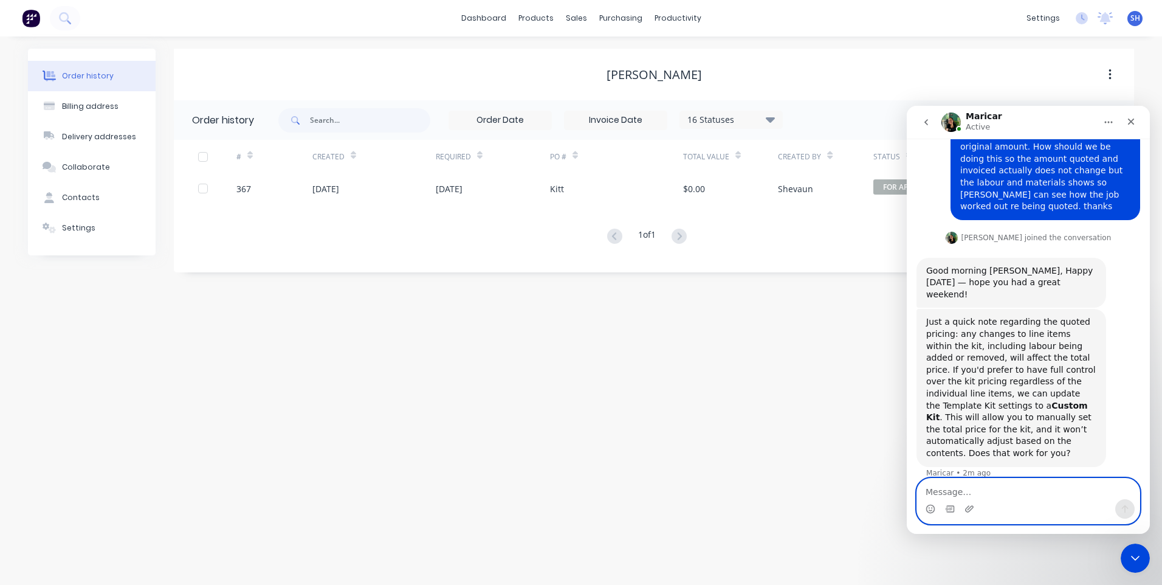
scroll to position [251, 0]
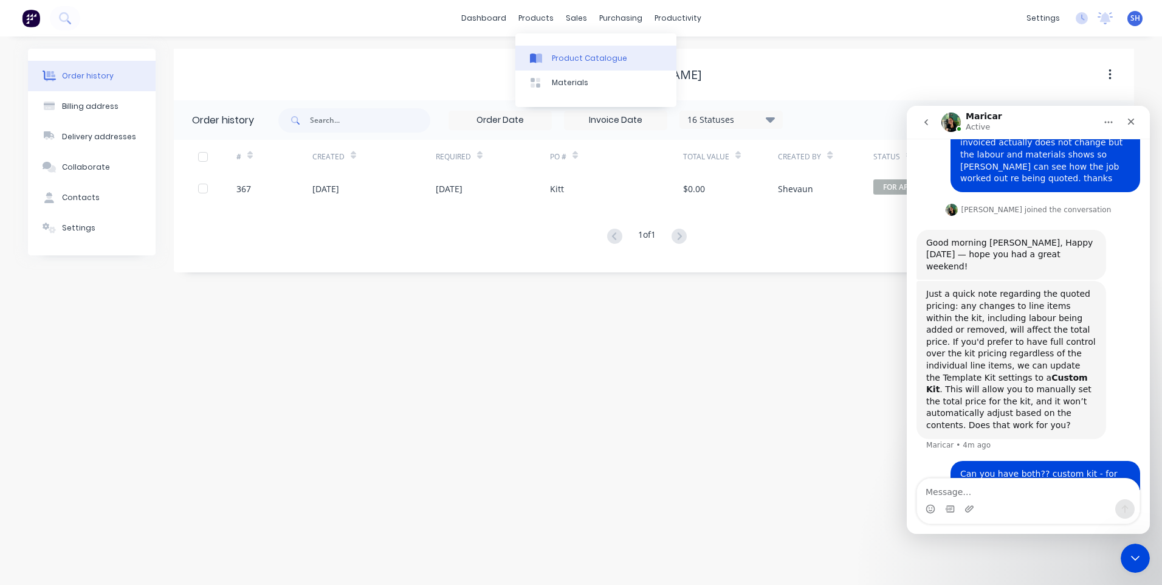
click at [571, 55] on div "Product Catalogue" at bounding box center [589, 58] width 75 height 11
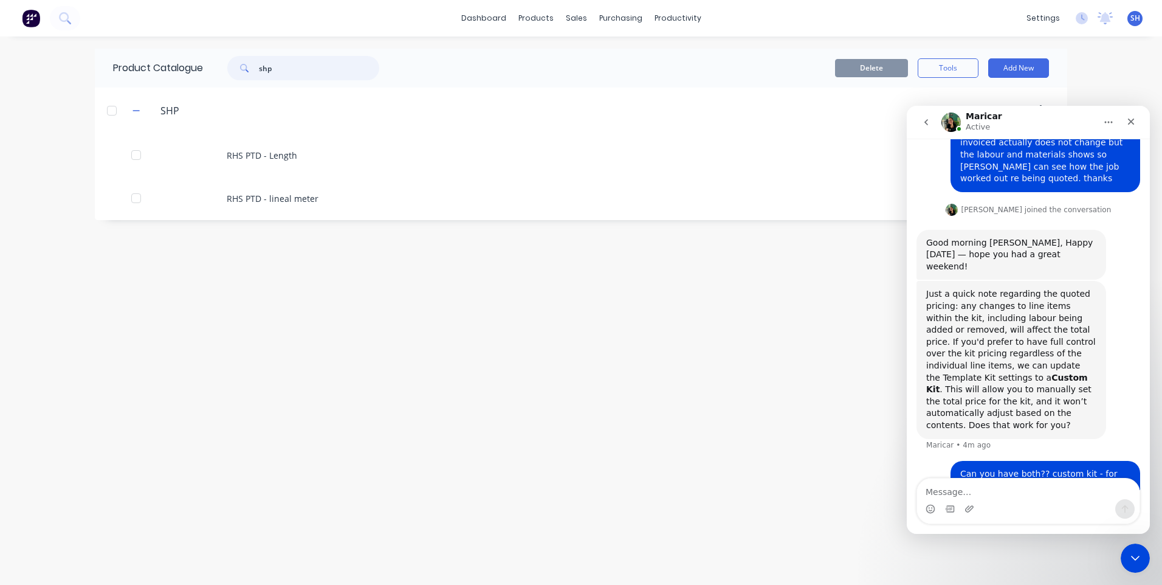
drag, startPoint x: 283, startPoint y: 66, endPoint x: 207, endPoint y: 63, distance: 76.6
click at [207, 63] on div "shp" at bounding box center [300, 68] width 194 height 24
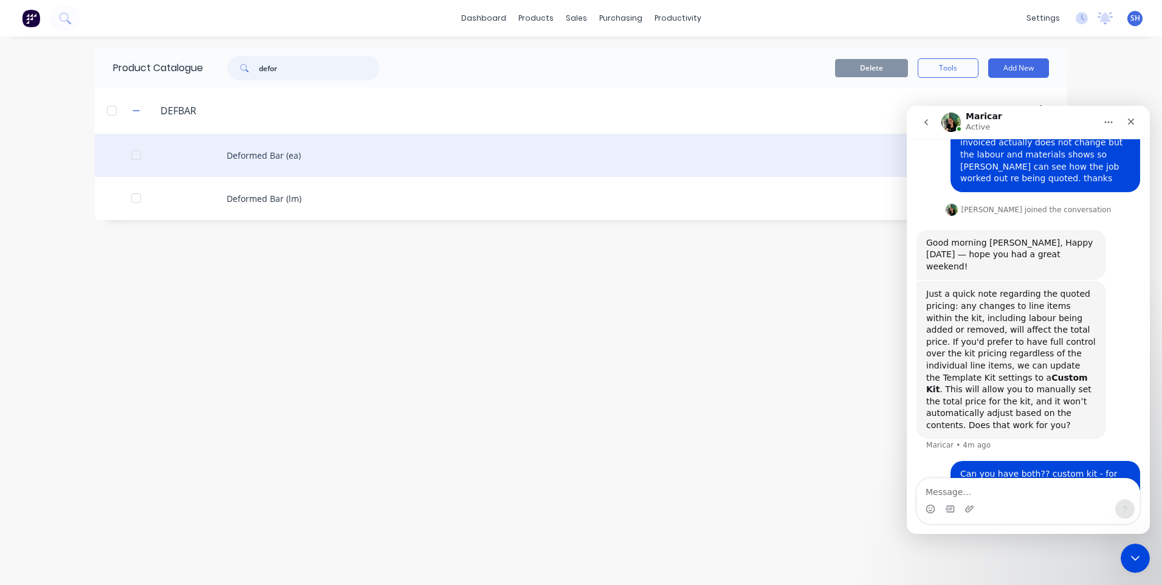
type input "defor"
click at [264, 152] on div "Deformed Bar (ea)" at bounding box center [581, 155] width 972 height 43
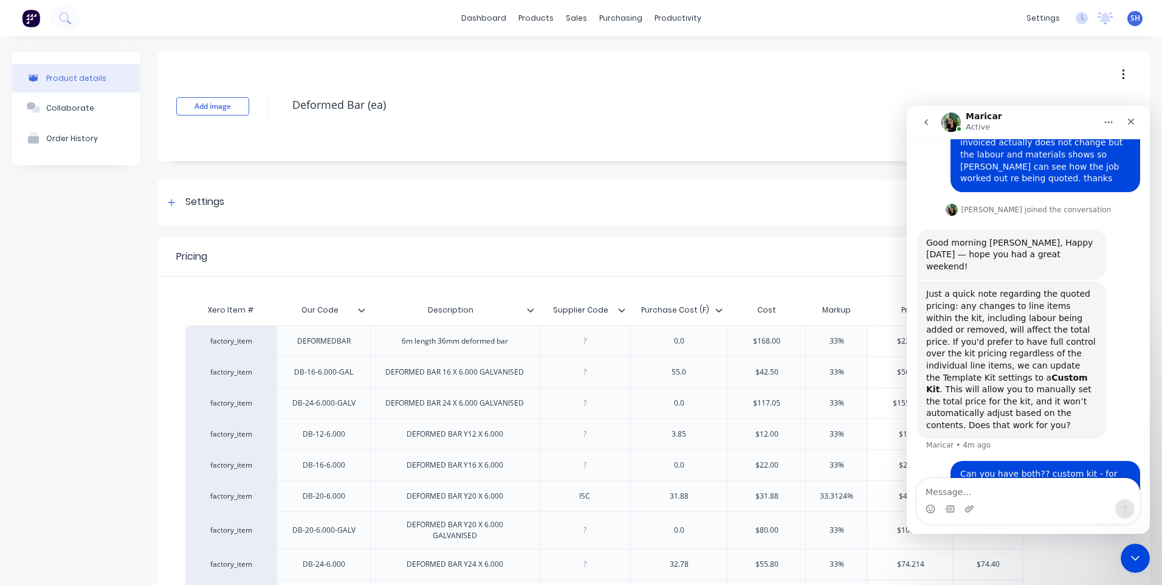
click at [1138, 557] on icon "Close Intercom Messenger" at bounding box center [1135, 557] width 9 height 5
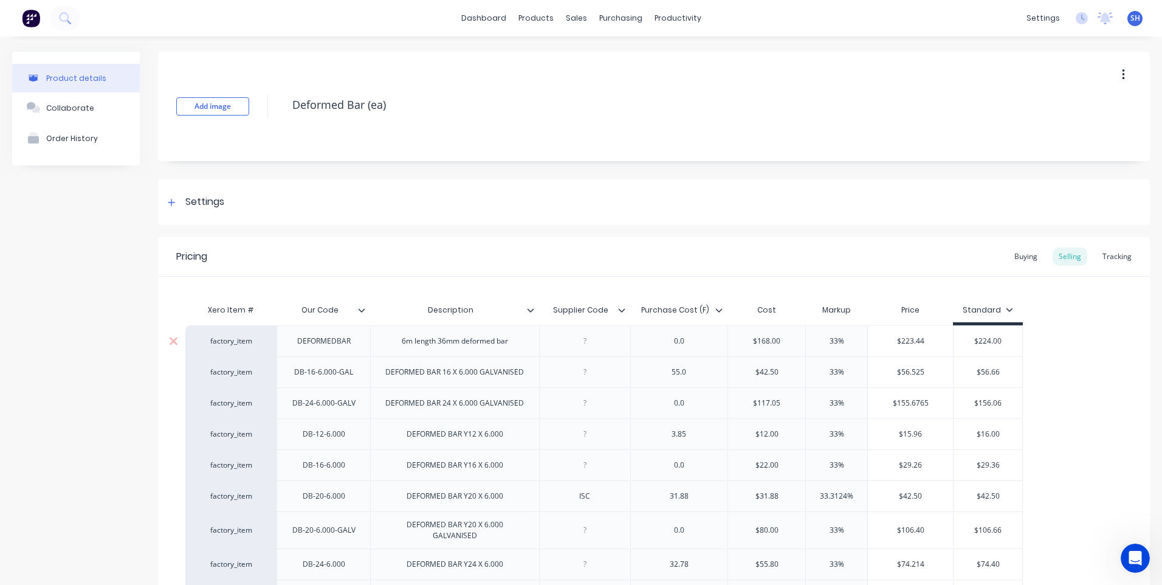
scroll to position [177, 0]
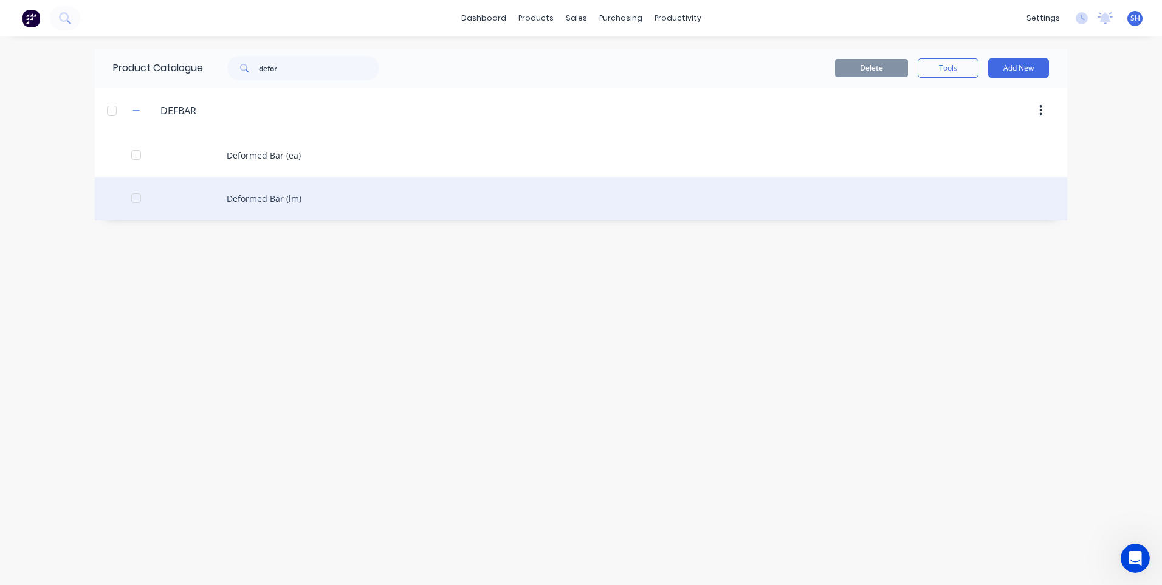
click at [263, 190] on div "Deformed Bar (lm)" at bounding box center [581, 198] width 972 height 43
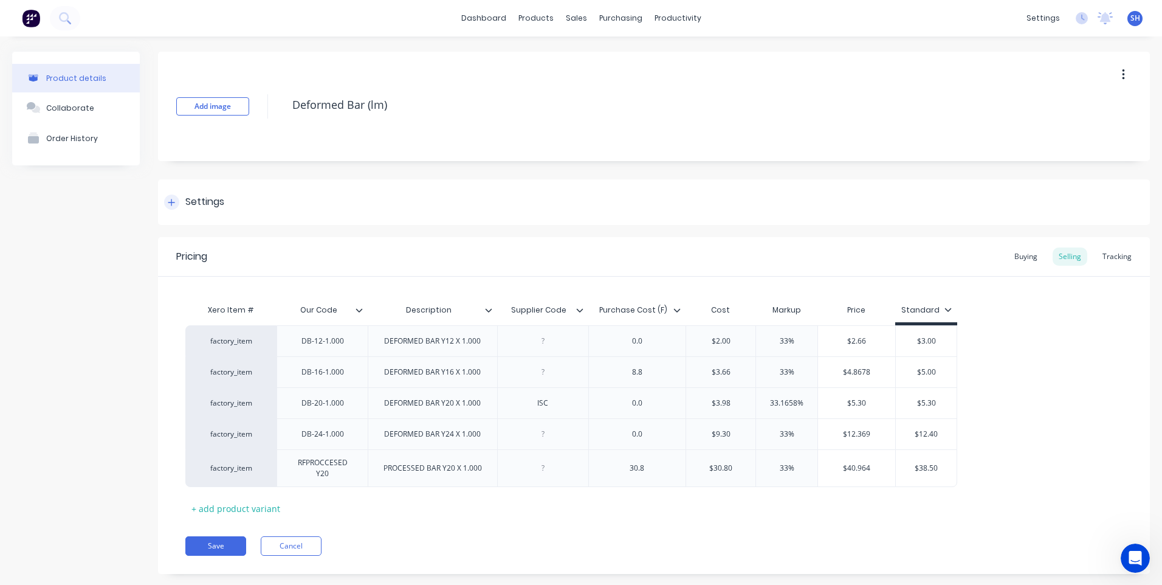
type textarea "x"
type input "$3.98"
drag, startPoint x: 736, startPoint y: 405, endPoint x: 699, endPoint y: 404, distance: 36.5
click at [699, 404] on input "$3.98" at bounding box center [720, 402] width 69 height 11
type textarea "x"
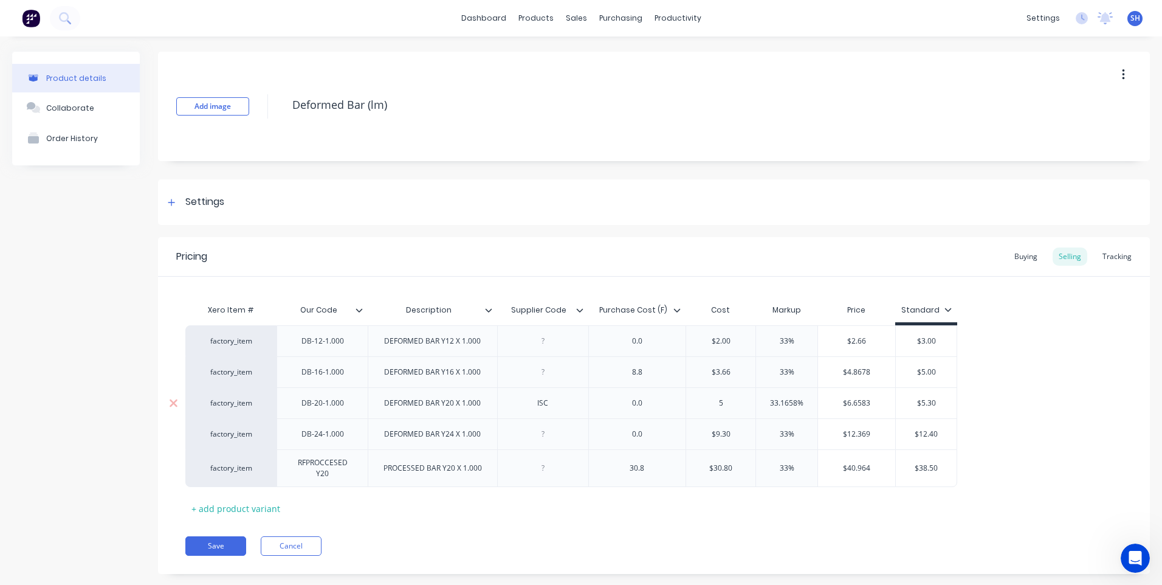
type input "5."
type textarea "x"
type input "5.3"
type textarea "x"
type input "5.31"
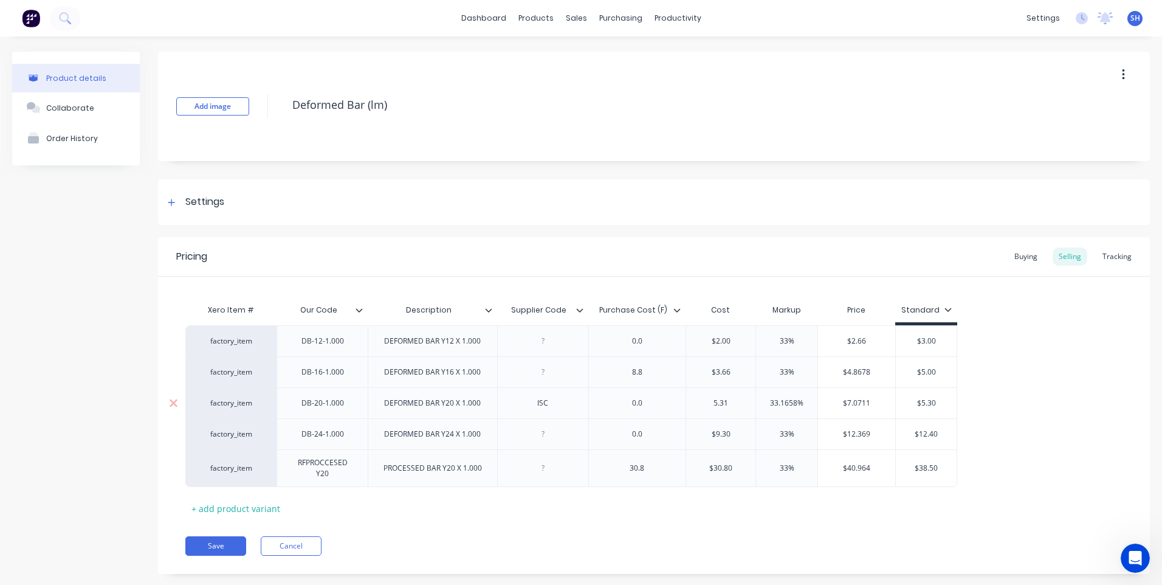
type input "33.1658%"
type input "$7.0711"
type textarea "x"
type input "$7.071"
type textarea "x"
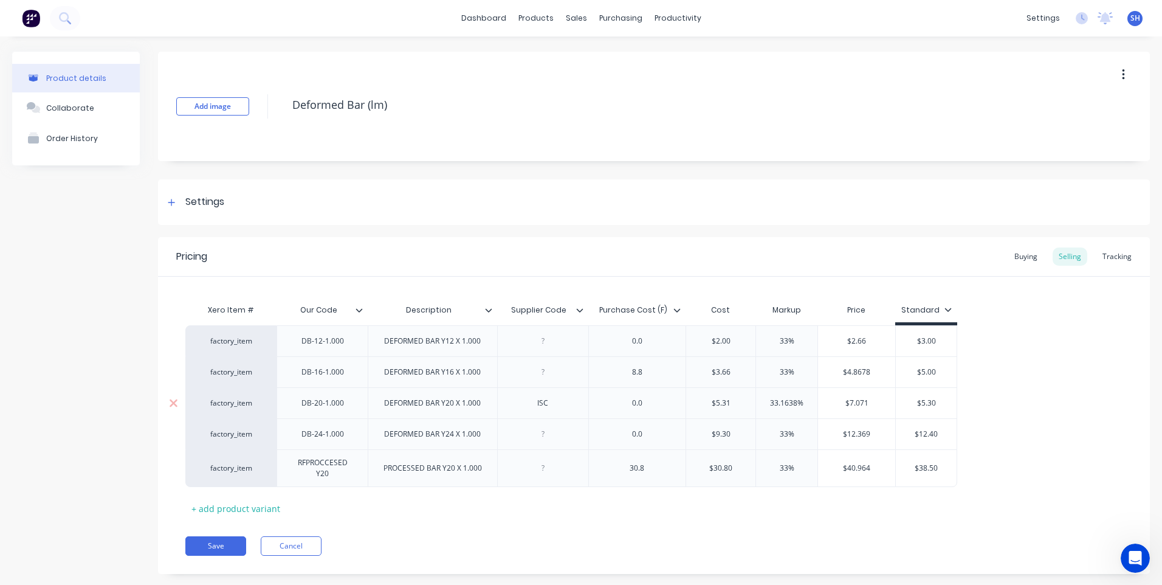
type input "$7.07"
type textarea "x"
type input "$7.0"
type textarea "x"
type input "$7.09"
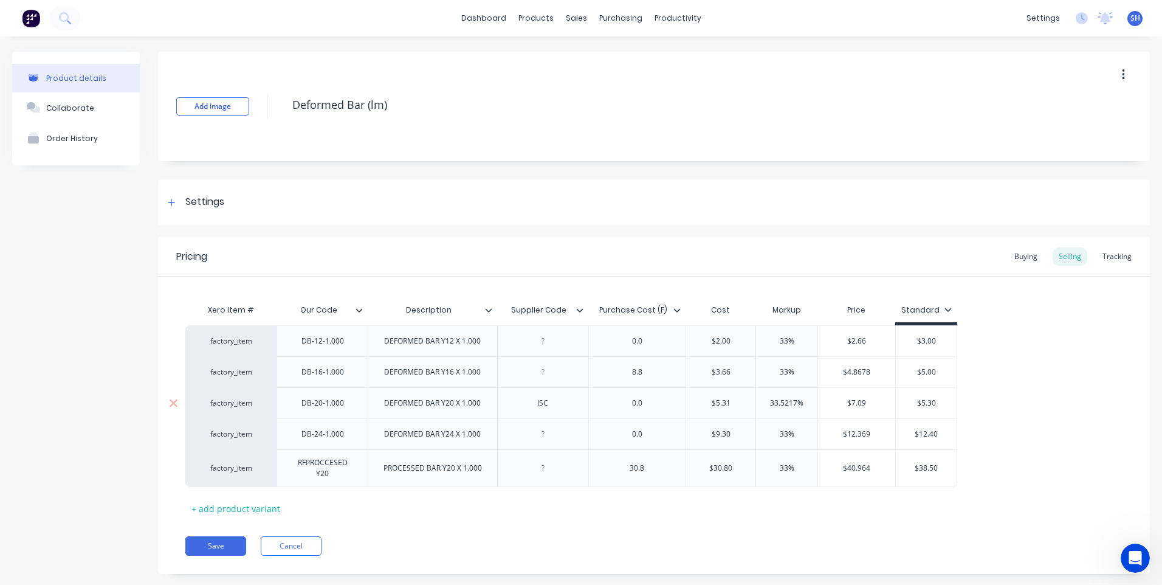
type input "$5.30"
type textarea "x"
type input "$5.3"
type textarea "x"
type input "$5."
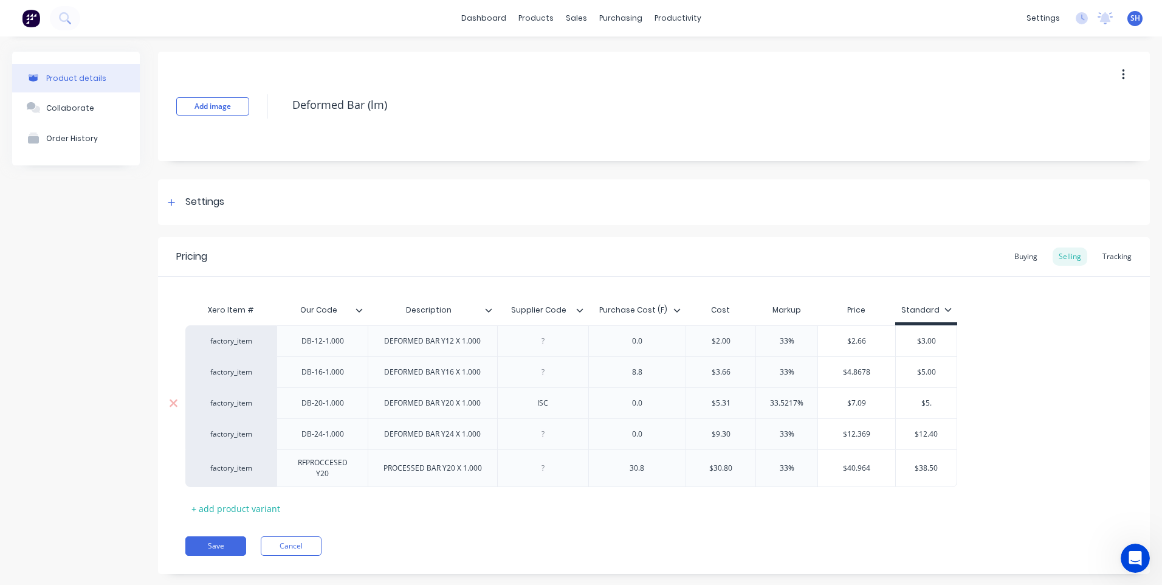
type textarea "x"
type input "$5"
type textarea "x"
type input "$"
type textarea "x"
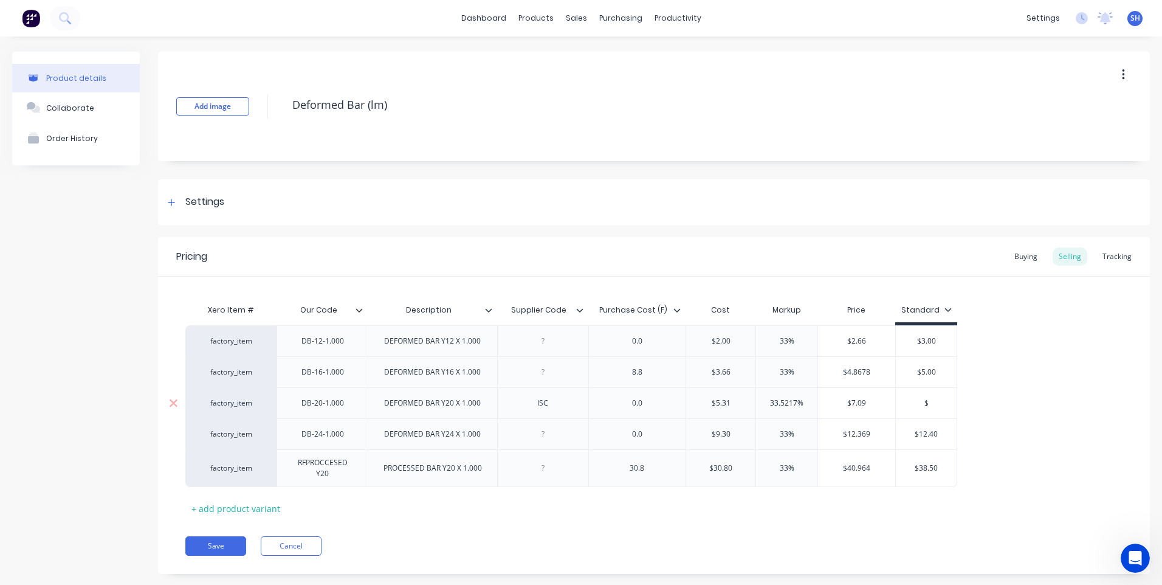
type input "$7"
type textarea "x"
type input "$7."
type textarea "x"
type input "$7.0"
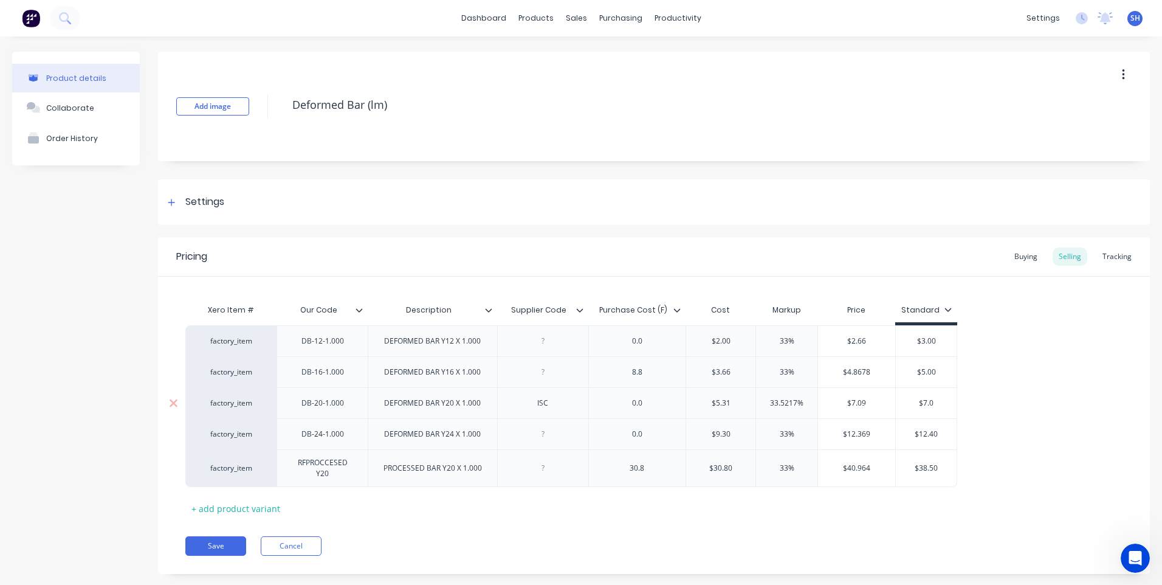
type textarea "x"
type input "$7.09"
click at [1000, 467] on div "factory_item DB-12-1.000 DEFORMED BAR Y12 X 1.000 0.0 $2.00 33% $2.66 $3.00 fac…" at bounding box center [653, 406] width 937 height 162
click at [223, 539] on button "Save" at bounding box center [215, 545] width 61 height 19
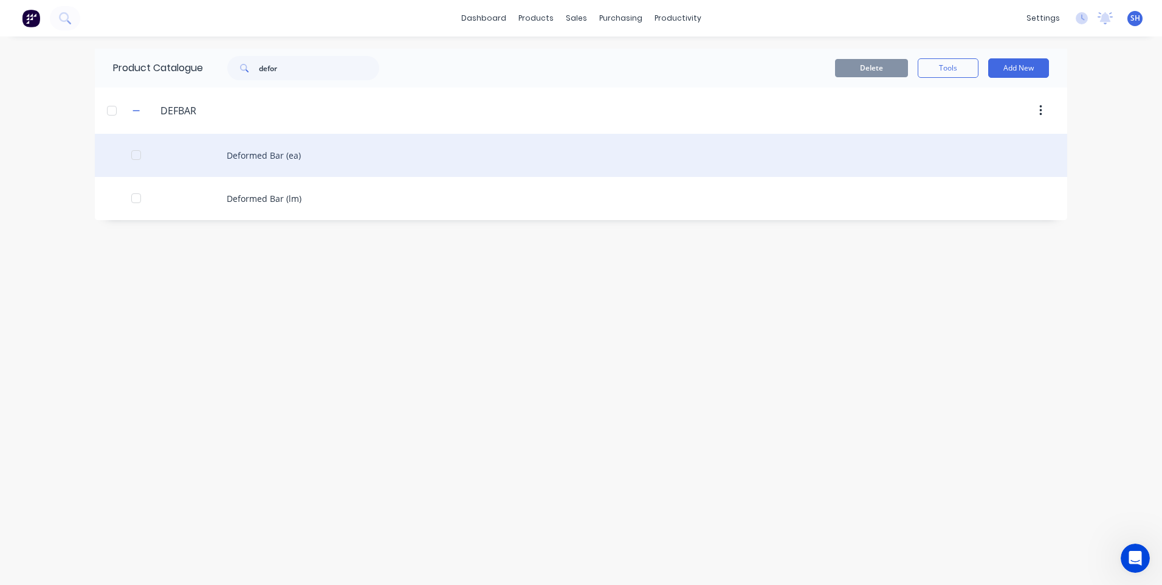
click at [266, 154] on div "Deformed Bar (ea)" at bounding box center [581, 155] width 972 height 43
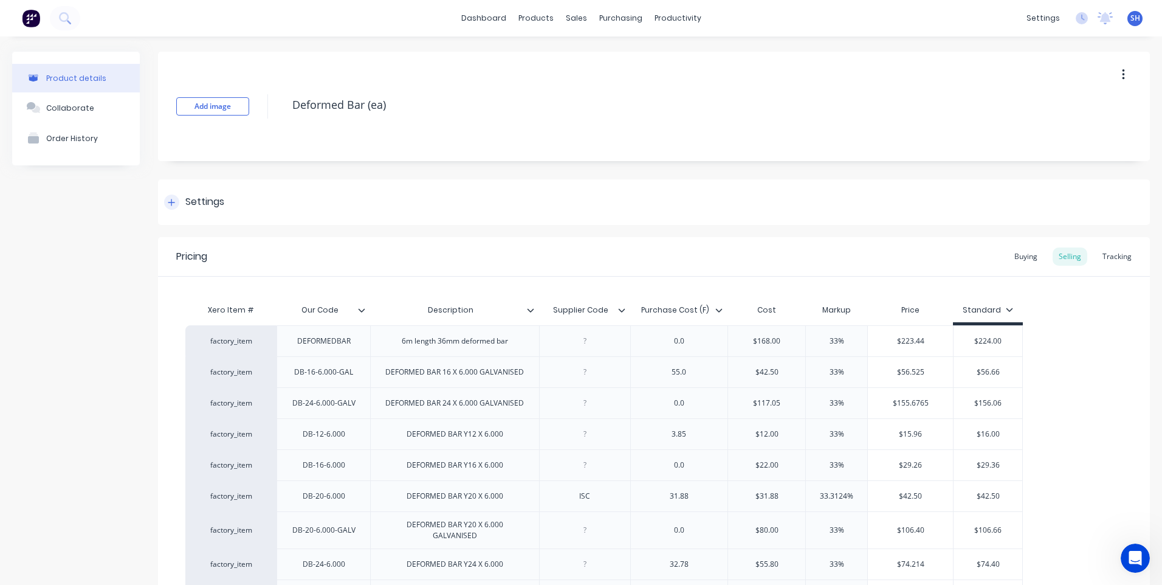
type textarea "x"
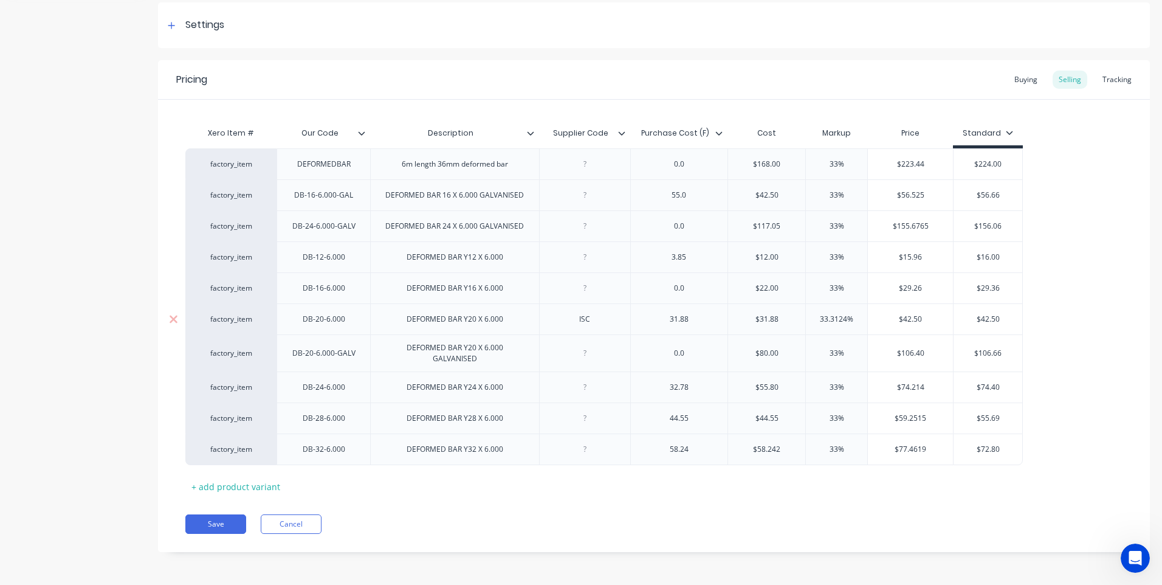
scroll to position [177, 0]
click at [1091, 236] on div "factory_item DEFORMEDBAR 6m length 36mm deformed bar 0.0 $168.00 33% $223.44 $2…" at bounding box center [653, 306] width 937 height 317
drag, startPoint x: 693, startPoint y: 453, endPoint x: 652, endPoint y: 455, distance: 40.7
click at [652, 455] on div "58.24" at bounding box center [678, 449] width 61 height 16
type textarea "x"
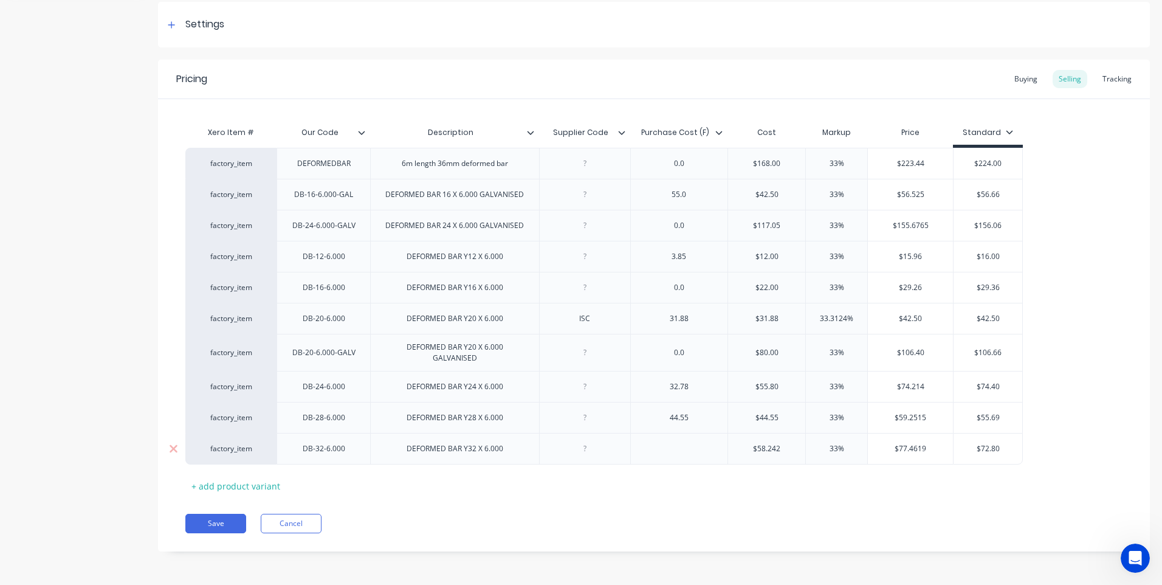
type input "$58.242"
type textarea "x"
type input "$58."
type textarea "x"
type input "$"
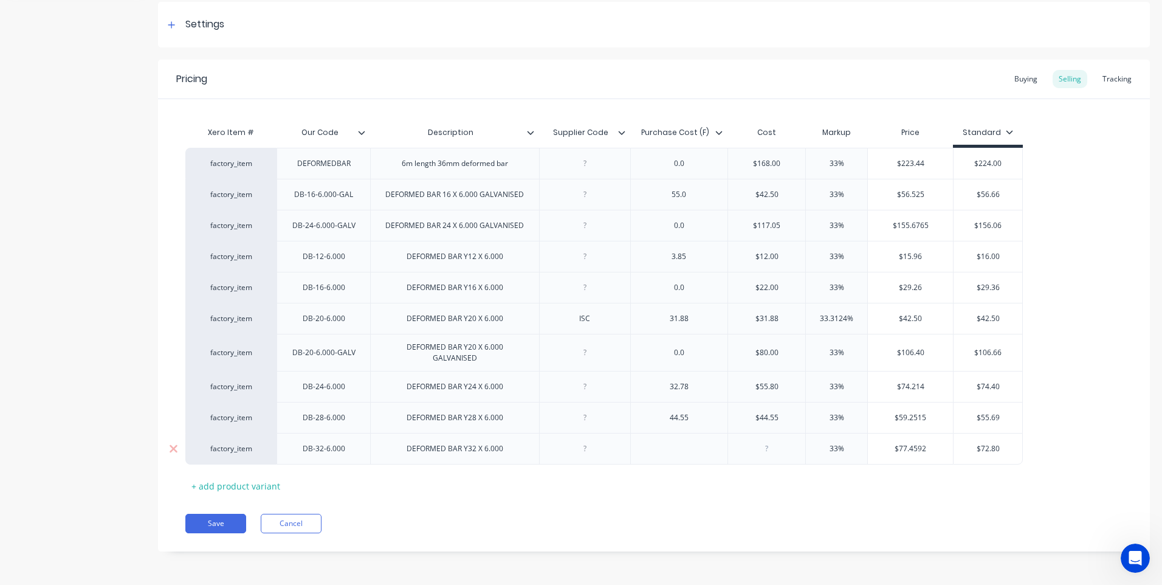
type textarea "x"
type input "$72.80"
drag, startPoint x: 998, startPoint y: 450, endPoint x: 952, endPoint y: 451, distance: 46.2
click at [952, 451] on div "factory_item DB-32-6.000 DEFORMED BAR Y32 X 6.000 0 33% 0 $72.80 $72.80" at bounding box center [603, 449] width 837 height 32
type textarea "x"
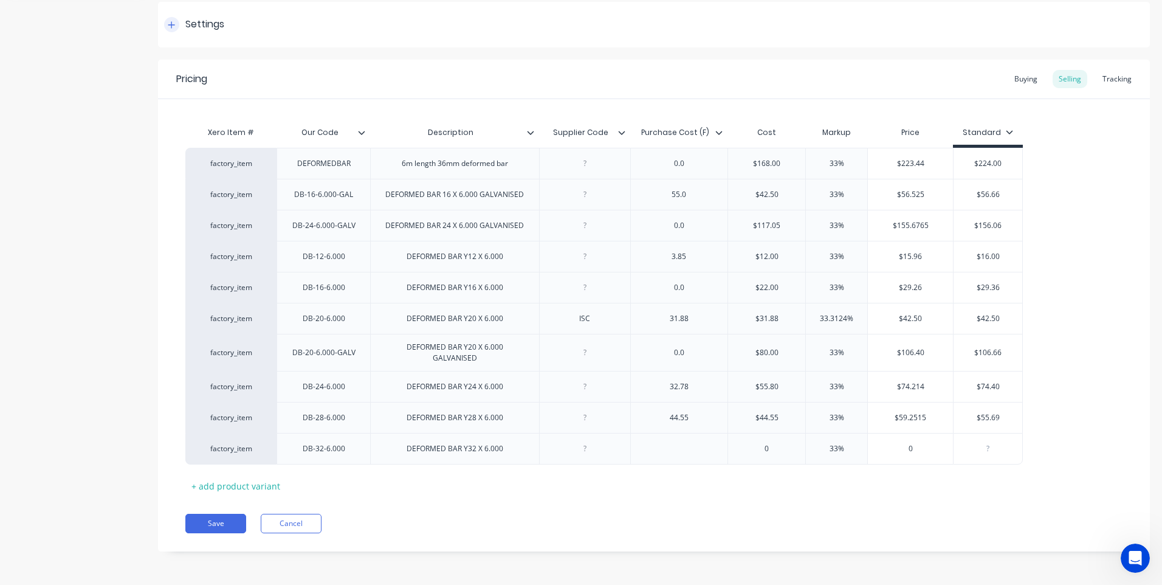
type input "$0.00"
drag, startPoint x: 699, startPoint y: 391, endPoint x: 632, endPoint y: 386, distance: 67.0
click at [632, 386] on div "32.78" at bounding box center [679, 386] width 98 height 31
type textarea "x"
click at [587, 388] on div at bounding box center [584, 387] width 61 height 16
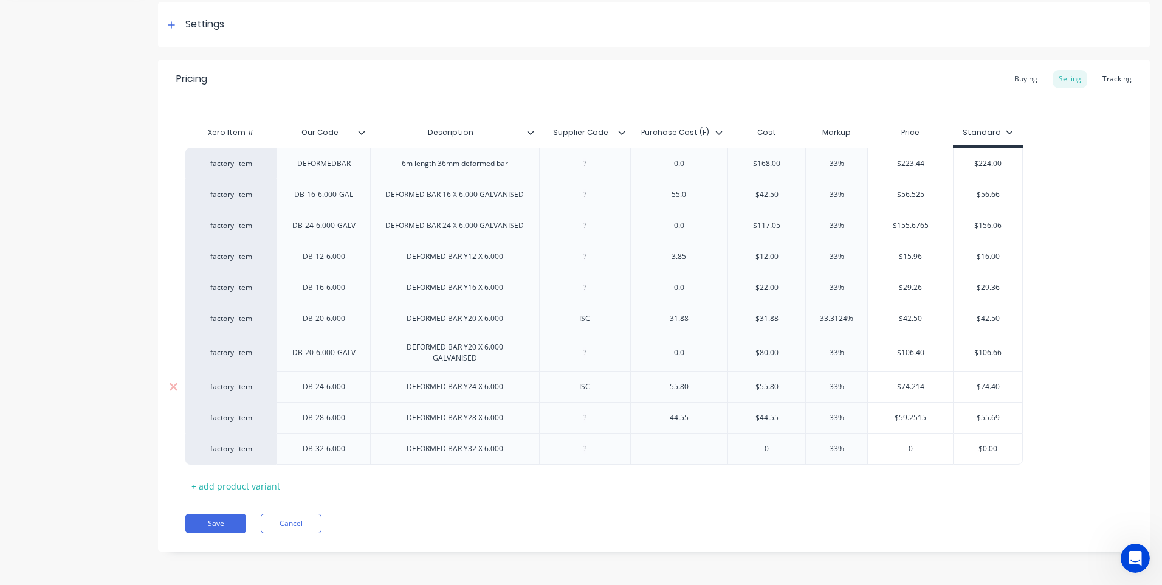
type textarea "x"
type input "$74.40"
click at [1005, 385] on input "$74.40" at bounding box center [987, 386] width 69 height 11
type textarea "x"
type input "$74.4"
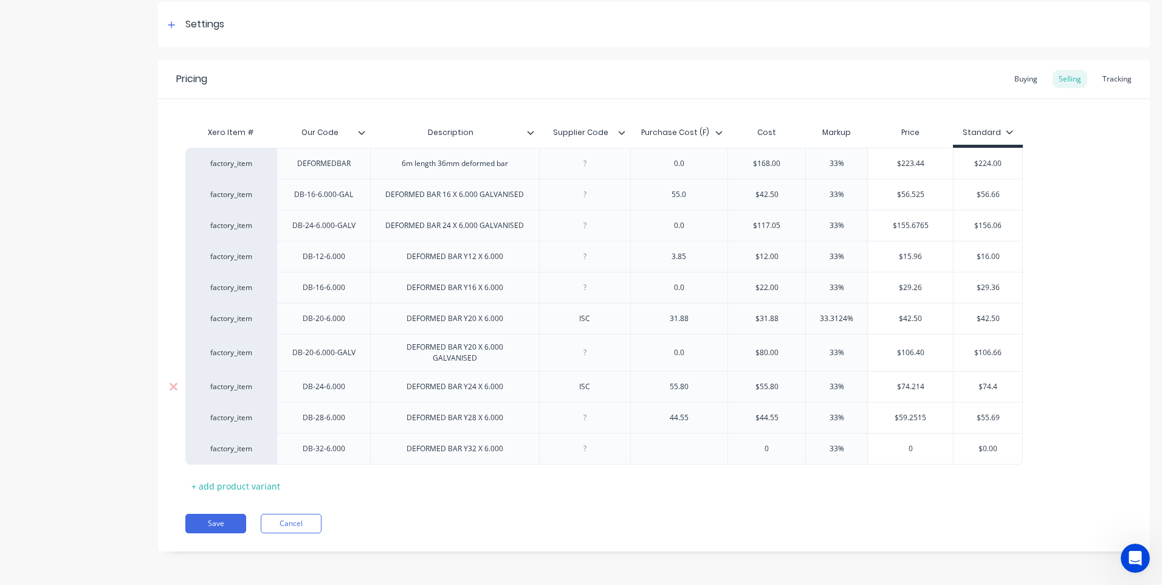
type textarea "x"
type input "$74."
type textarea "x"
type input "$74.2"
type input "$74.214"
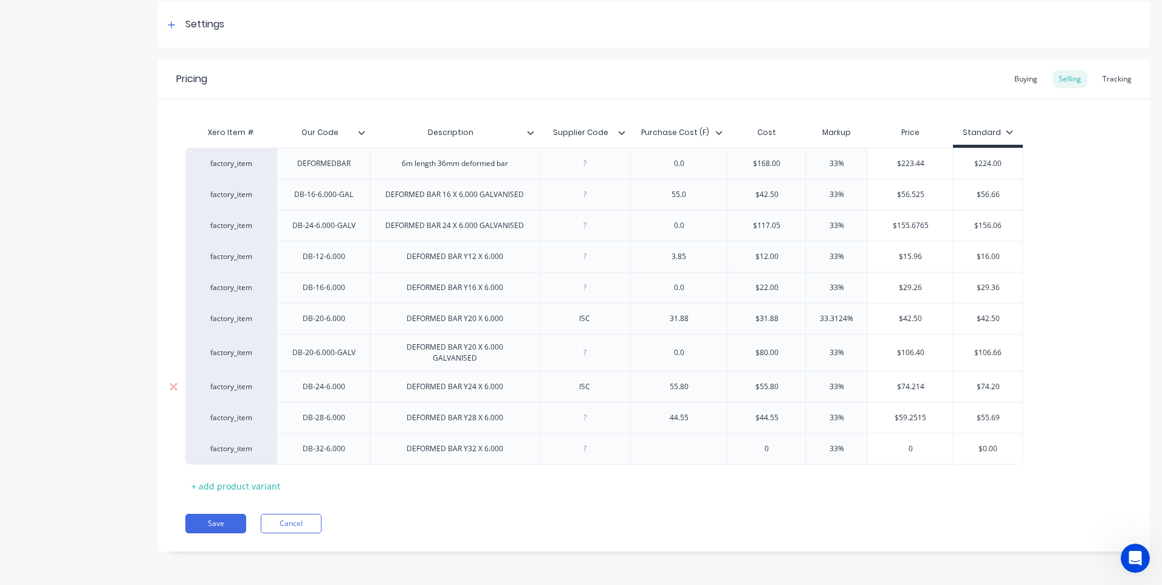
click at [925, 386] on input "$74.214" at bounding box center [910, 386] width 85 height 11
type textarea "x"
type input "$74.21"
drag, startPoint x: 704, startPoint y: 419, endPoint x: 628, endPoint y: 421, distance: 76.6
click at [628, 421] on div "factory_item DB-28-6.000 DEFORMED BAR Y28 X 6.000 44.55 $44.55 33% $59.2515 $55…" at bounding box center [603, 417] width 837 height 31
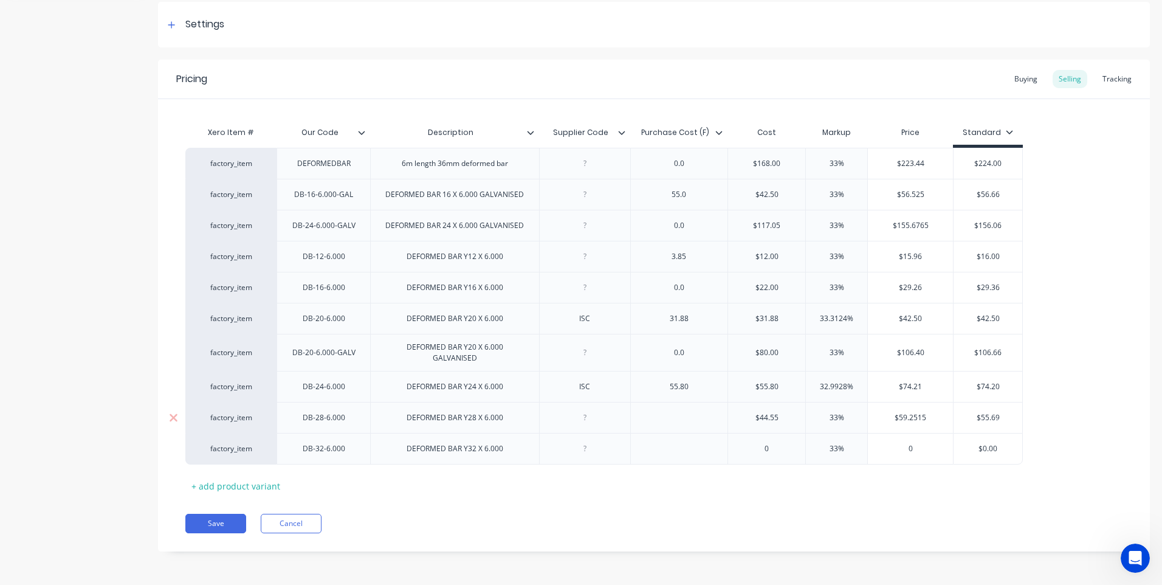
type textarea "x"
type input "$44.55"
drag, startPoint x: 781, startPoint y: 417, endPoint x: 721, endPoint y: 420, distance: 60.2
click at [721, 420] on div "factory_item DB-28-6.000 DEFORMED BAR Y28 X 6.000 $44.55 $44.55 33% $59.2515 $5…" at bounding box center [603, 417] width 837 height 31
type textarea "x"
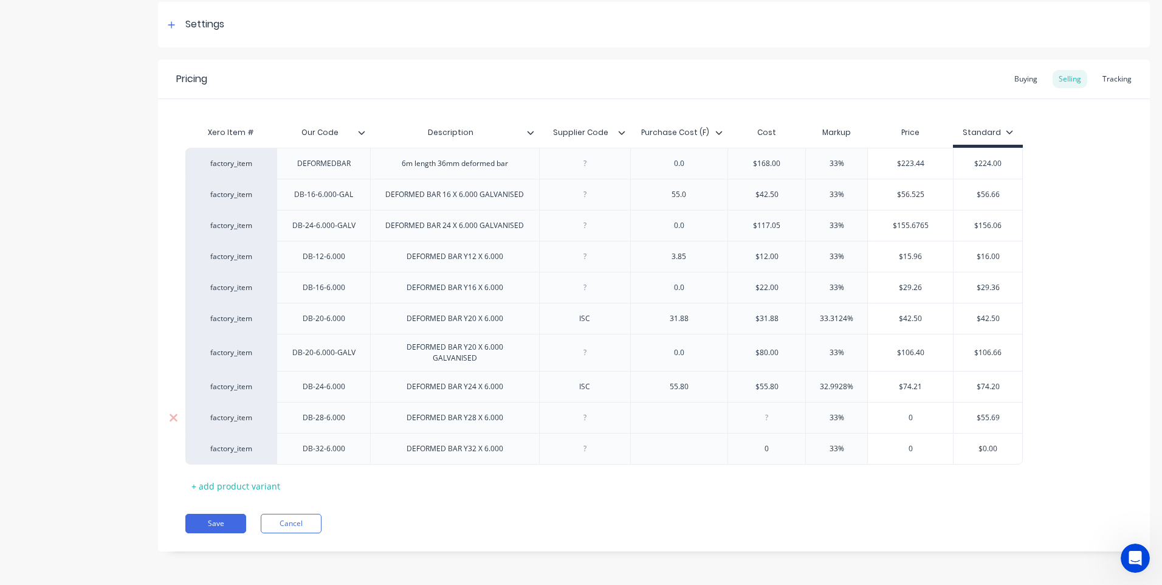
type input "$55.69"
drag, startPoint x: 1003, startPoint y: 416, endPoint x: 939, endPoint y: 417, distance: 64.4
click at [939, 417] on div "factory_item DB-28-6.000 DEFORMED BAR Y28 X 6.000 0 33% 0 $55.69 $55.69" at bounding box center [603, 417] width 837 height 31
type textarea "x"
type input "$0.00"
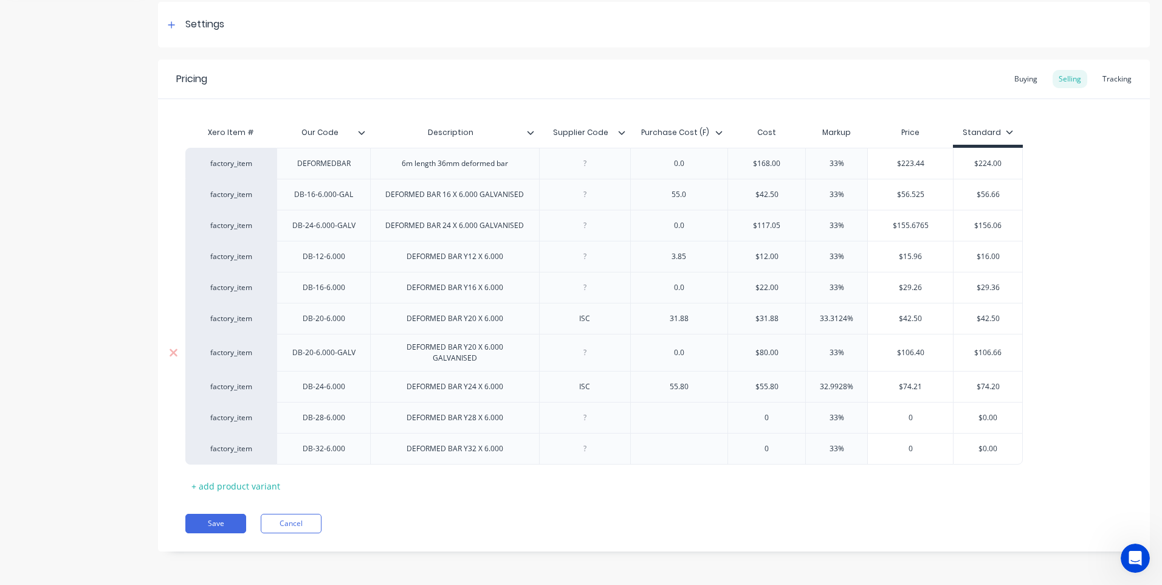
type input "$80.00"
drag, startPoint x: 781, startPoint y: 352, endPoint x: 665, endPoint y: 352, distance: 115.5
click at [665, 352] on div "factory_item DB-20-6.000-GALV DEFORMED BAR Y20 X 6.000 GALVANISED 0.0 $80.00 $8…" at bounding box center [603, 352] width 837 height 37
type textarea "x"
type input "$106.66"
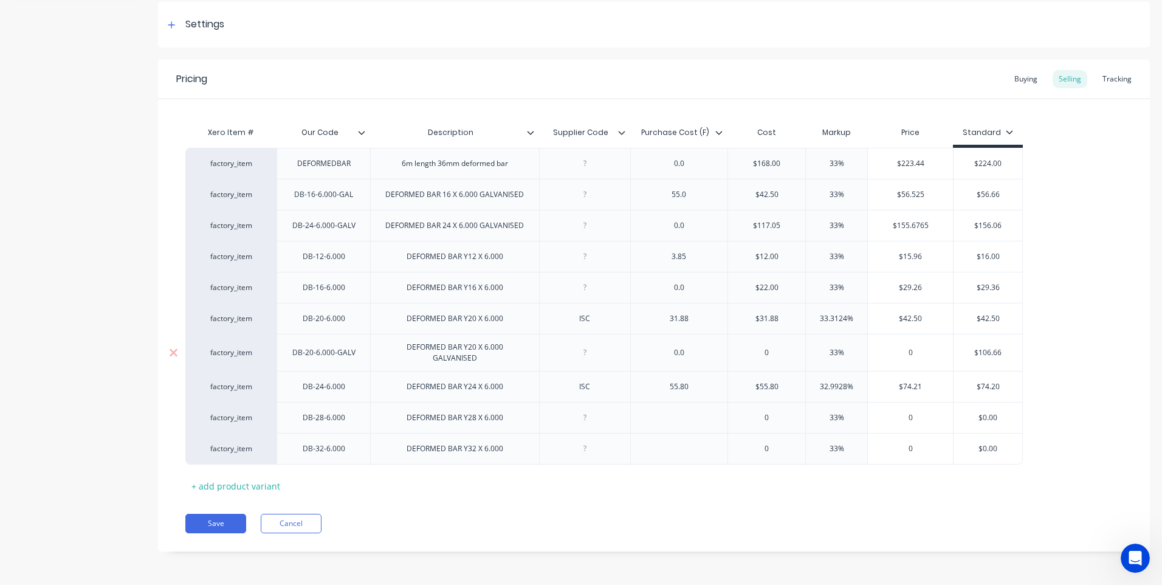
drag, startPoint x: 1002, startPoint y: 348, endPoint x: 932, endPoint y: 354, distance: 70.7
click at [932, 354] on div "factory_item DB-20-6.000-GALV DEFORMED BAR Y20 X 6.000 GALVANISED 0.0 0 33% 0 $…" at bounding box center [603, 352] width 837 height 37
type textarea "x"
type input "$0.00"
type input "$22.00"
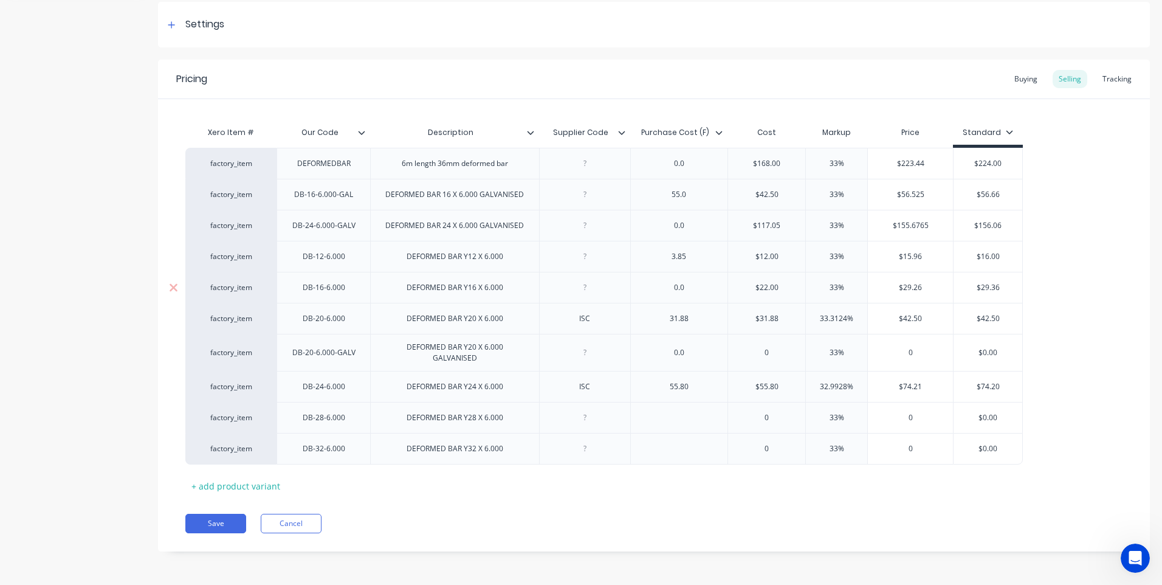
drag, startPoint x: 784, startPoint y: 287, endPoint x: 717, endPoint y: 289, distance: 67.5
click at [717, 289] on div "factory_item DB-16-6.000 DEFORMED BAR Y16 X 6.000 0.0 $22.00 $22.00 33% $29.26 …" at bounding box center [603, 287] width 837 height 31
drag, startPoint x: 695, startPoint y: 261, endPoint x: 640, endPoint y: 260, distance: 54.1
click at [640, 260] on div "3.85" at bounding box center [679, 256] width 98 height 31
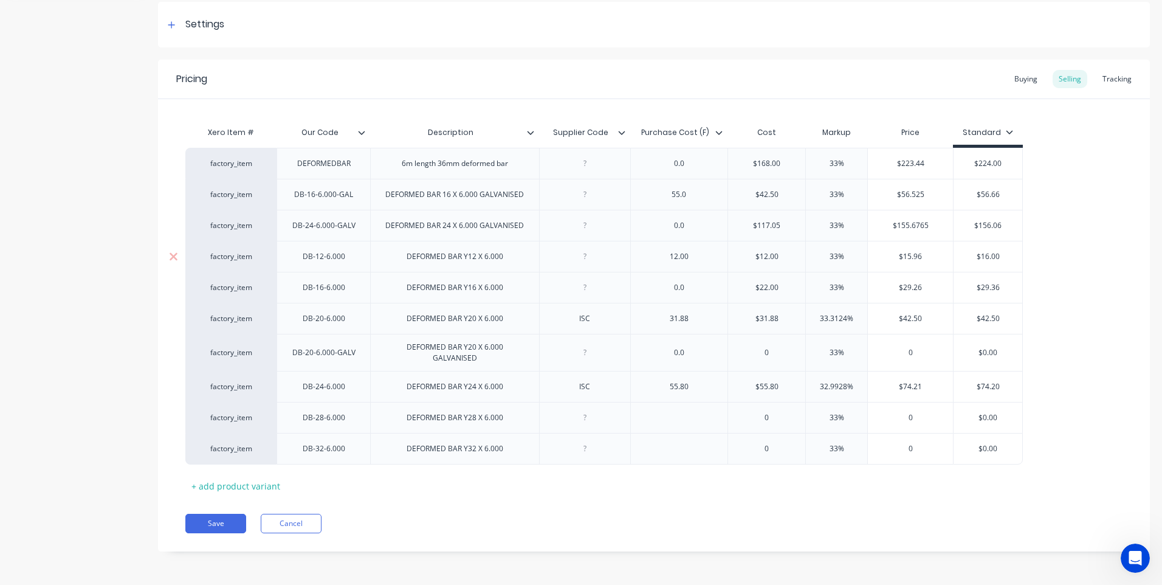
type textarea "x"
type input "$12.00"
type input "$15.96"
drag, startPoint x: 926, startPoint y: 255, endPoint x: 870, endPoint y: 260, distance: 56.2
click at [870, 260] on input "$15.96" at bounding box center [910, 256] width 85 height 11
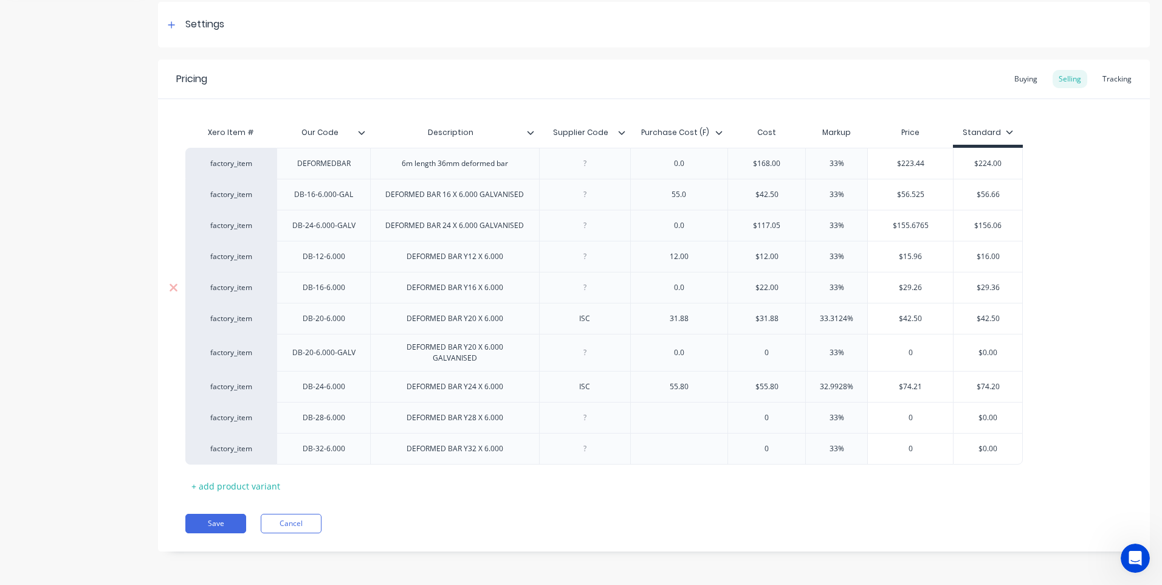
type textarea "x"
type input "16"
type textarea "x"
type input "16.00"
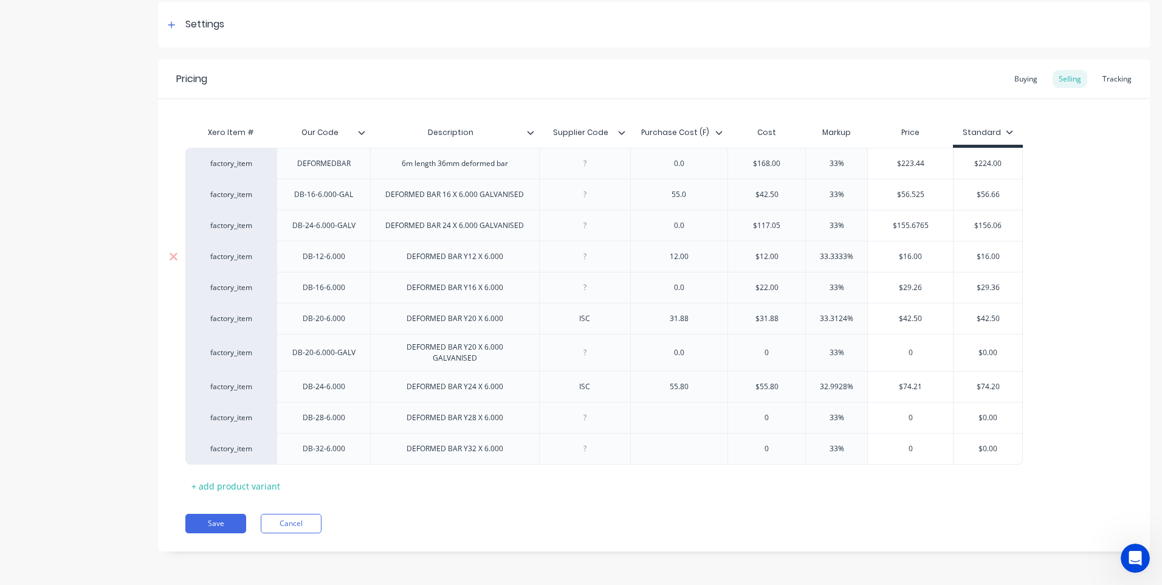
click at [588, 261] on div at bounding box center [584, 257] width 61 height 16
drag, startPoint x: 266, startPoint y: 156, endPoint x: 268, endPoint y: 447, distance: 291.1
click at [268, 447] on div "factory_item DEFORMEDBAR 6m length 36mm deformed bar 0.0 $168.00 33% $223.44 $2…" at bounding box center [653, 306] width 937 height 316
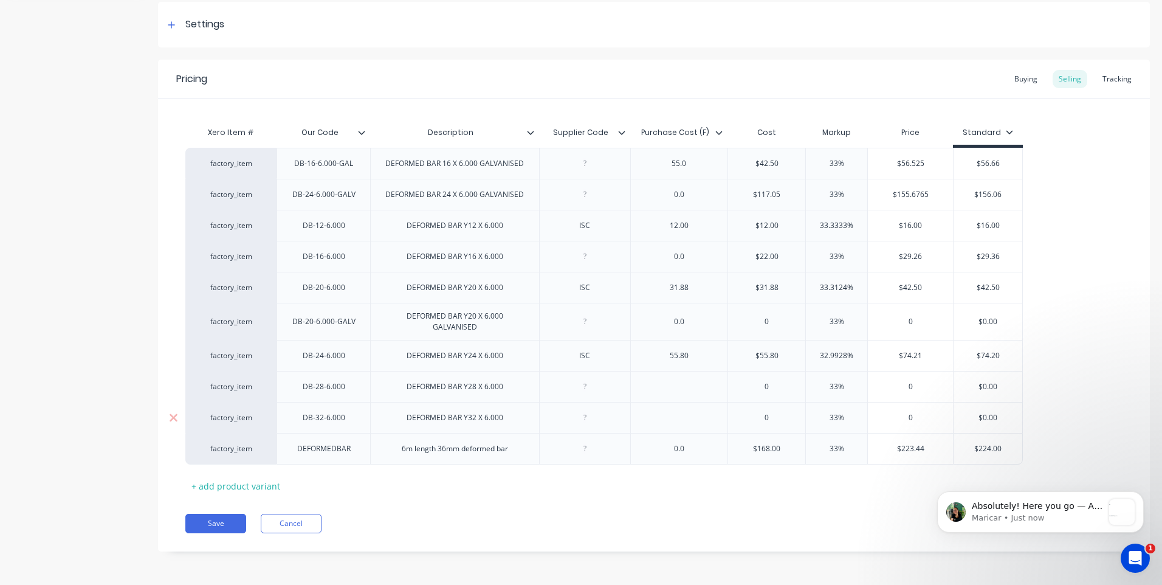
scroll to position [417, 0]
click at [1134, 558] on icon "Open Intercom Messenger" at bounding box center [1135, 558] width 20 height 20
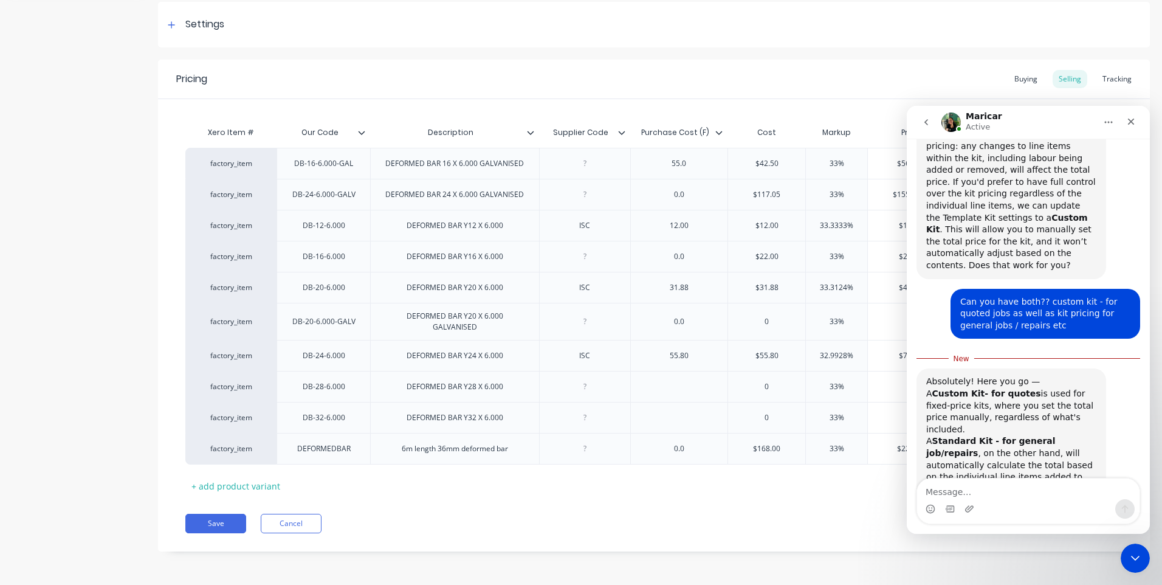
scroll to position [438, 0]
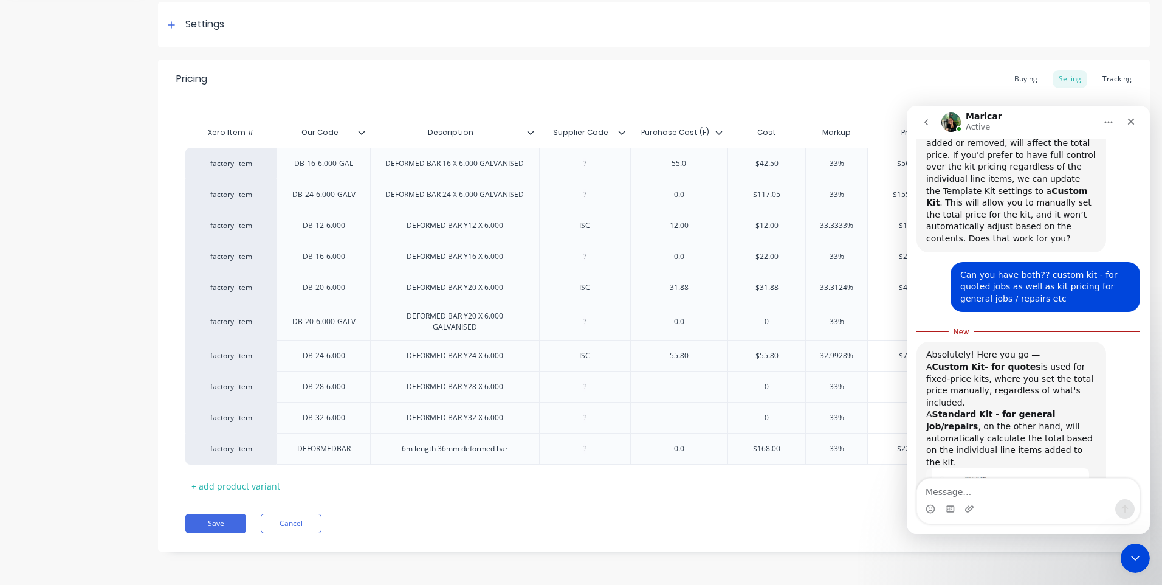
click at [1020, 468] on img "Maricar says…" at bounding box center [1007, 491] width 163 height 47
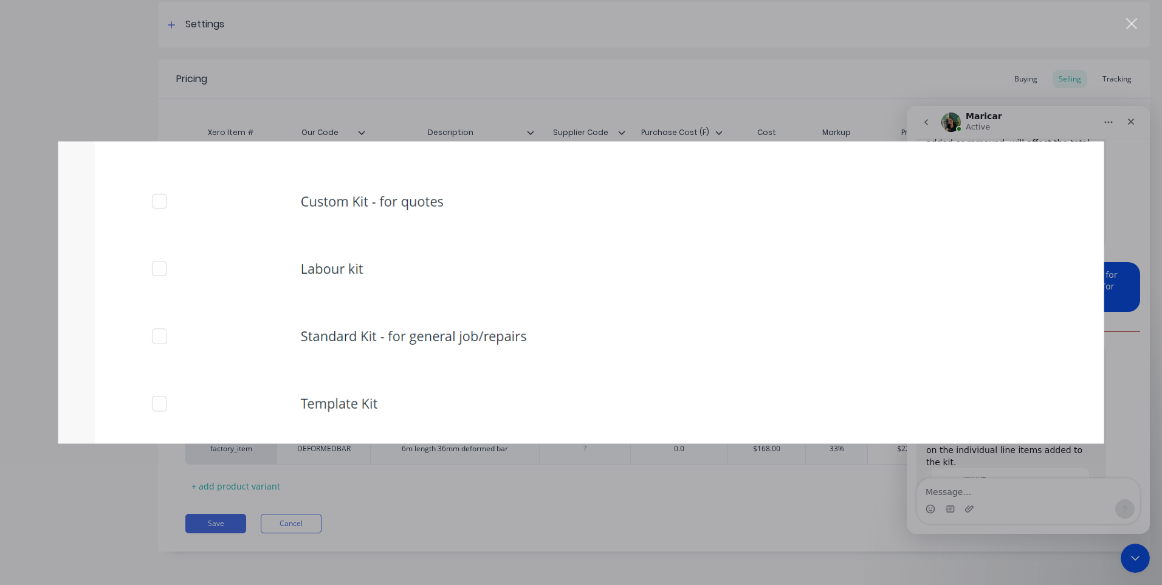
click at [465, 513] on div "Intercom messenger" at bounding box center [581, 292] width 1162 height 585
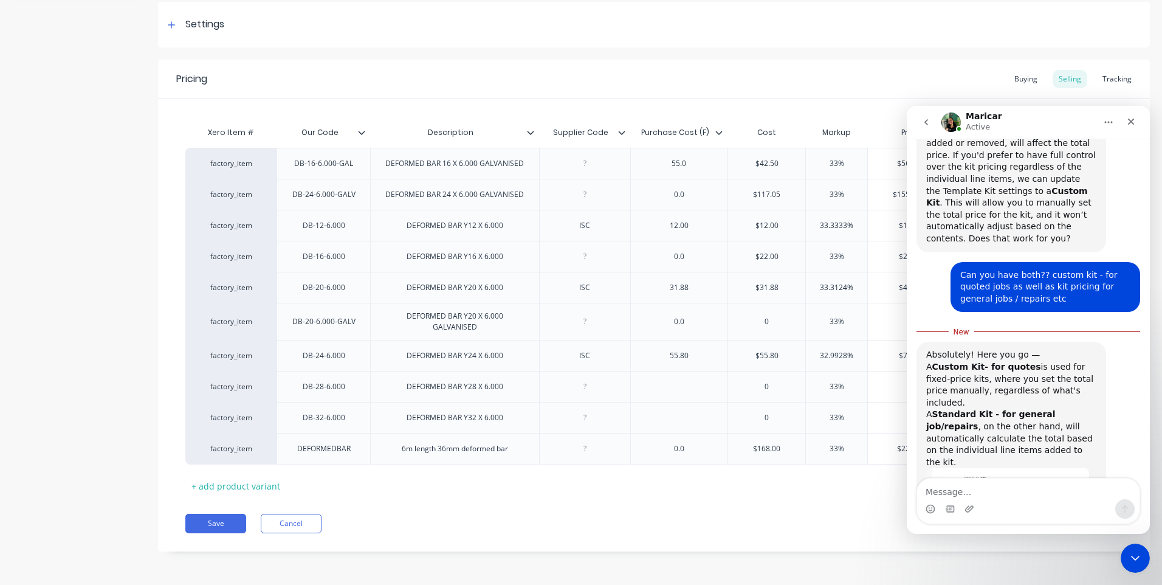
type textarea "x"
click at [942, 490] on textarea "Message…" at bounding box center [1028, 488] width 222 height 21
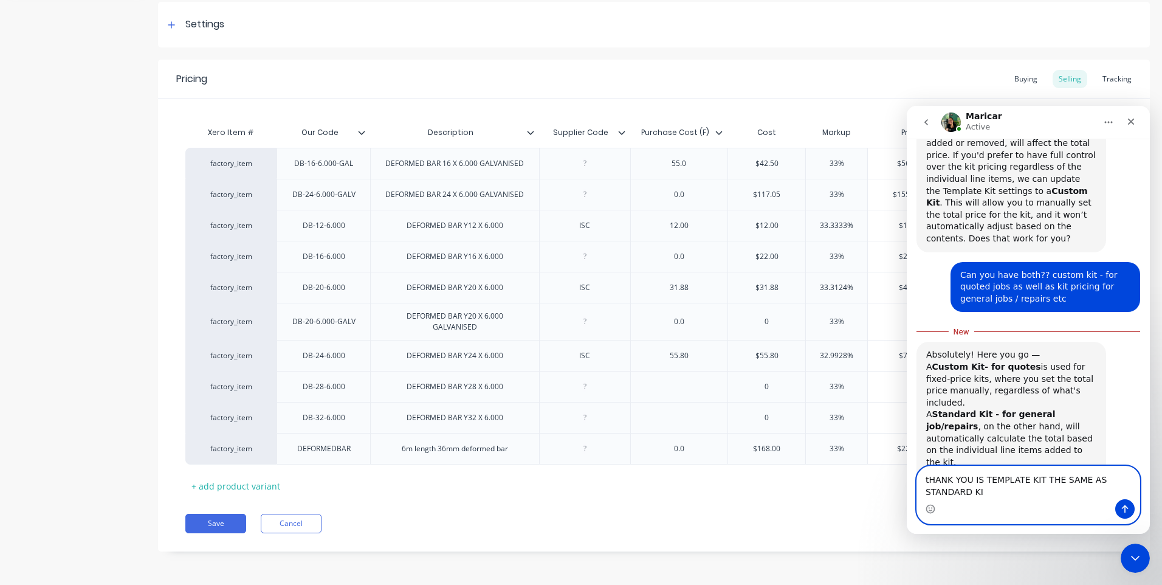
scroll to position [450, 0]
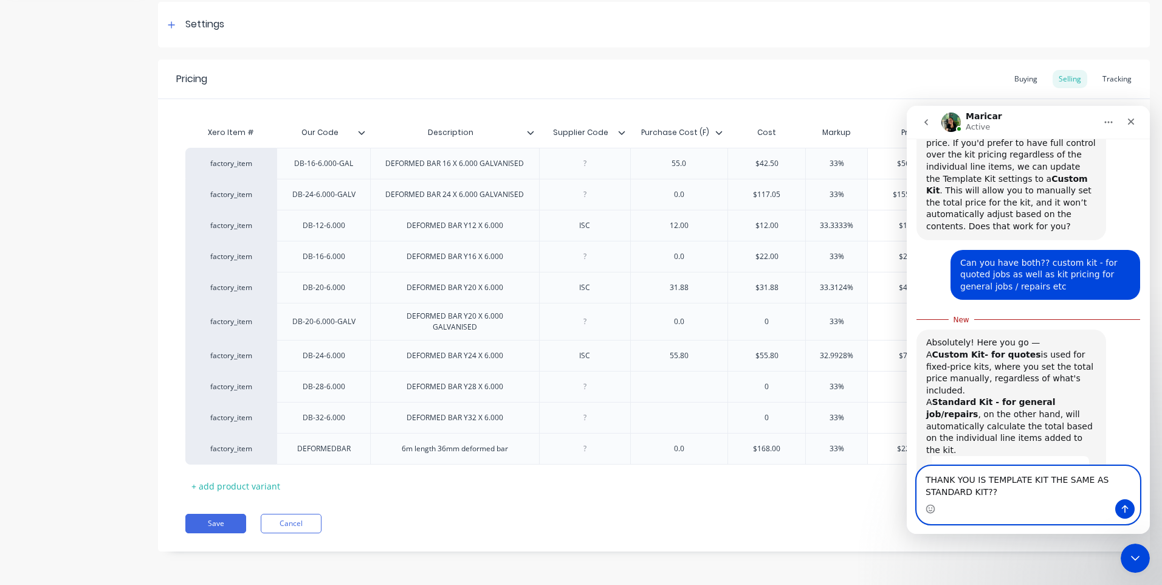
click at [996, 493] on textarea "THANK YOU IS TEMPLATE KIT THE SAME AS STANDARD KIT??" at bounding box center [1028, 482] width 222 height 33
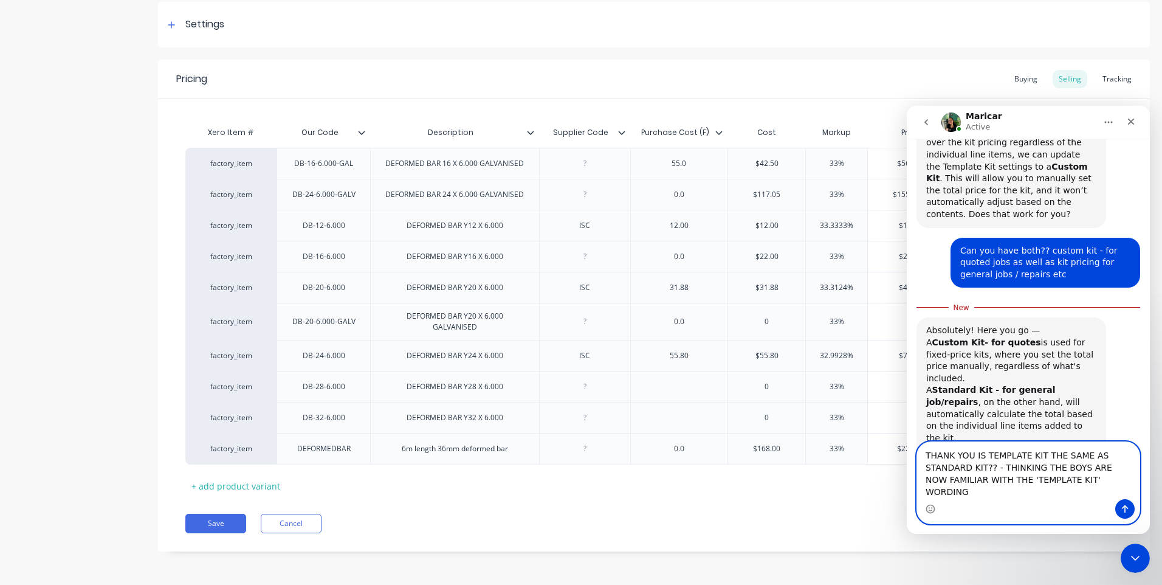
type textarea "THANK YOU IS TEMPLATE KIT THE SAME AS STANDARD KIT?? - THINKING THE BOYS ARE NO…"
click at [1127, 508] on icon "Send a message…" at bounding box center [1125, 509] width 10 height 10
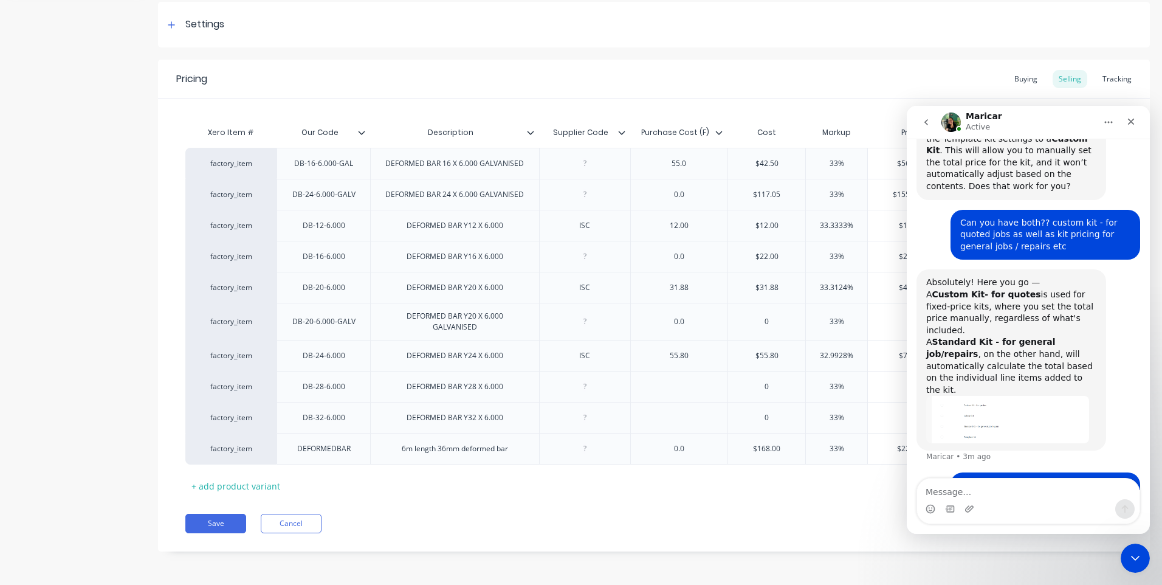
click at [577, 507] on div "Pricing Buying Selling Tracking Xero Item # Our Code Description Supplier Code …" at bounding box center [654, 306] width 992 height 492
click at [1132, 555] on icon "Close Intercom Messenger" at bounding box center [1135, 558] width 15 height 15
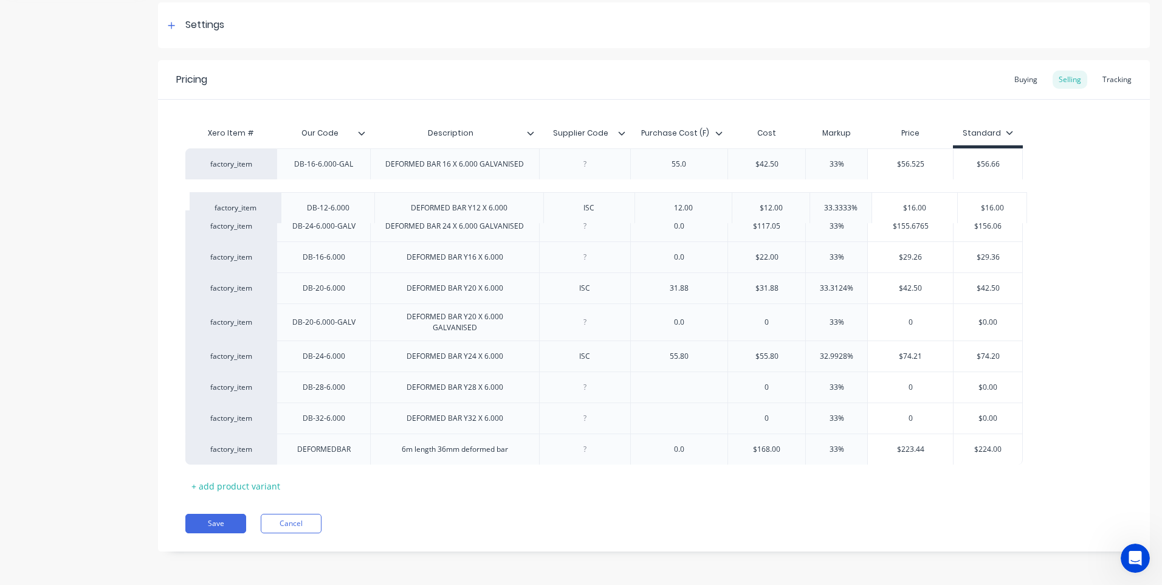
scroll to position [177, 0]
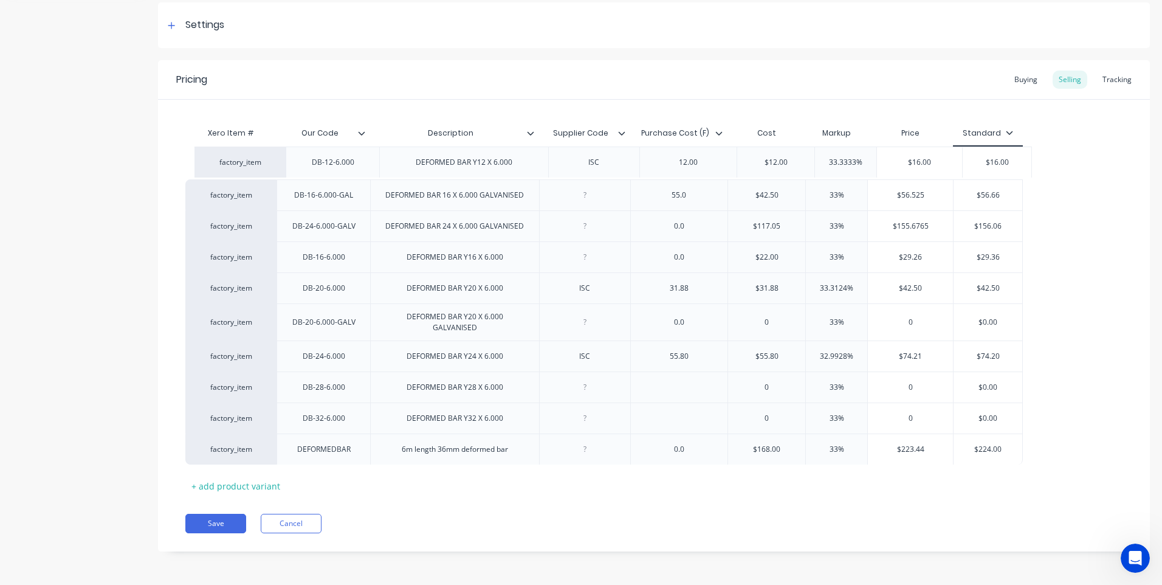
drag, startPoint x: 265, startPoint y: 220, endPoint x: 277, endPoint y: 150, distance: 70.9
click at [277, 150] on div "factory_item DB-16-6.000-GAL DEFORMED BAR 16 X 6.000 GALVANISED 55.0 $42.50 33%…" at bounding box center [653, 306] width 937 height 316
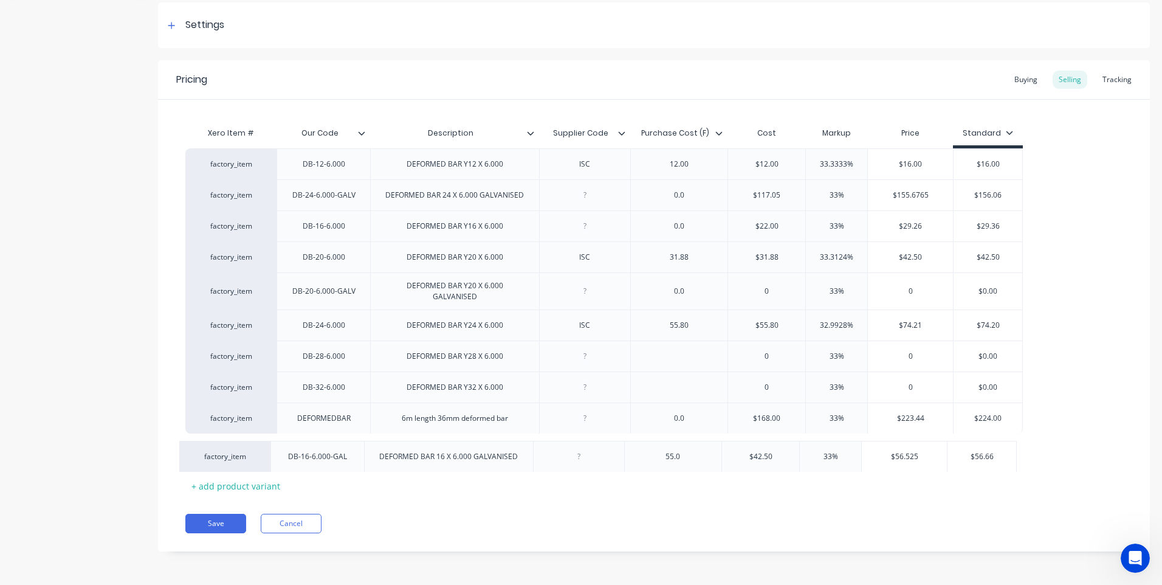
drag, startPoint x: 265, startPoint y: 193, endPoint x: 259, endPoint y: 461, distance: 268.0
click at [259, 461] on div "factory_item DB-12-6.000 DEFORMED BAR Y12 X 6.000 ISC 12.00 $12.00 33.3333% $16…" at bounding box center [653, 306] width 937 height 316
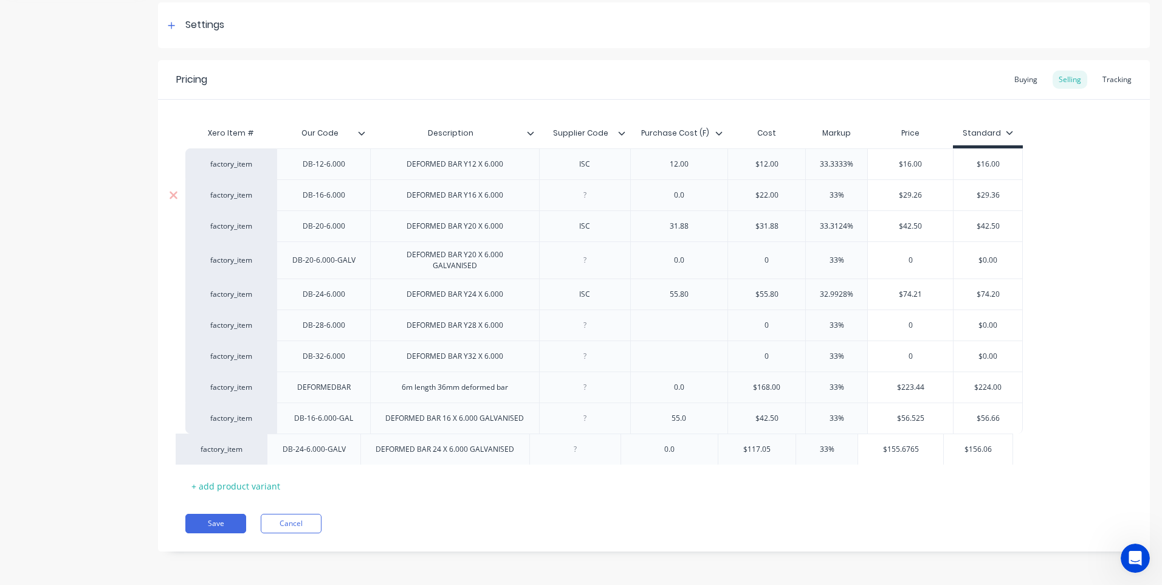
drag, startPoint x: 269, startPoint y: 191, endPoint x: 259, endPoint y: 449, distance: 258.5
click at [259, 449] on div "factory_item DB-12-6.000 DEFORMED BAR Y12 X 6.000 ISC 12.00 $12.00 33.3333% $16…" at bounding box center [653, 306] width 937 height 316
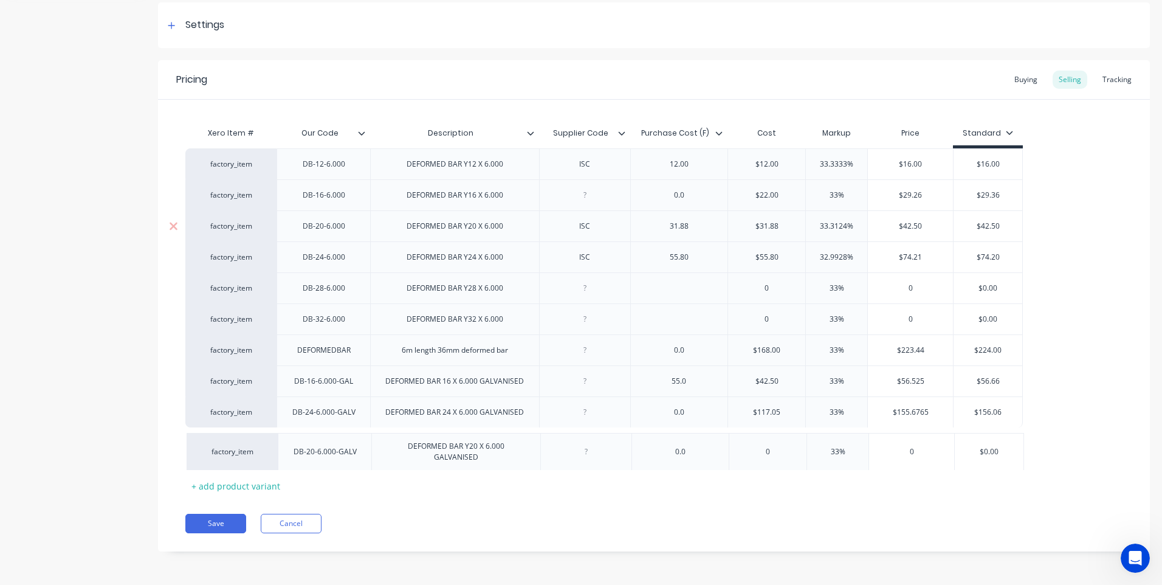
drag, startPoint x: 263, startPoint y: 250, endPoint x: 264, endPoint y: 445, distance: 195.1
click at [264, 445] on div "factory_item DB-12-6.000 DEFORMED BAR Y12 X 6.000 ISC 12.00 $12.00 33.3333% $16…" at bounding box center [653, 306] width 937 height 316
drag, startPoint x: 506, startPoint y: 322, endPoint x: 426, endPoint y: 326, distance: 79.7
click at [404, 324] on div "DEFORMED BAR Y32 X 6.000" at bounding box center [455, 319] width 116 height 16
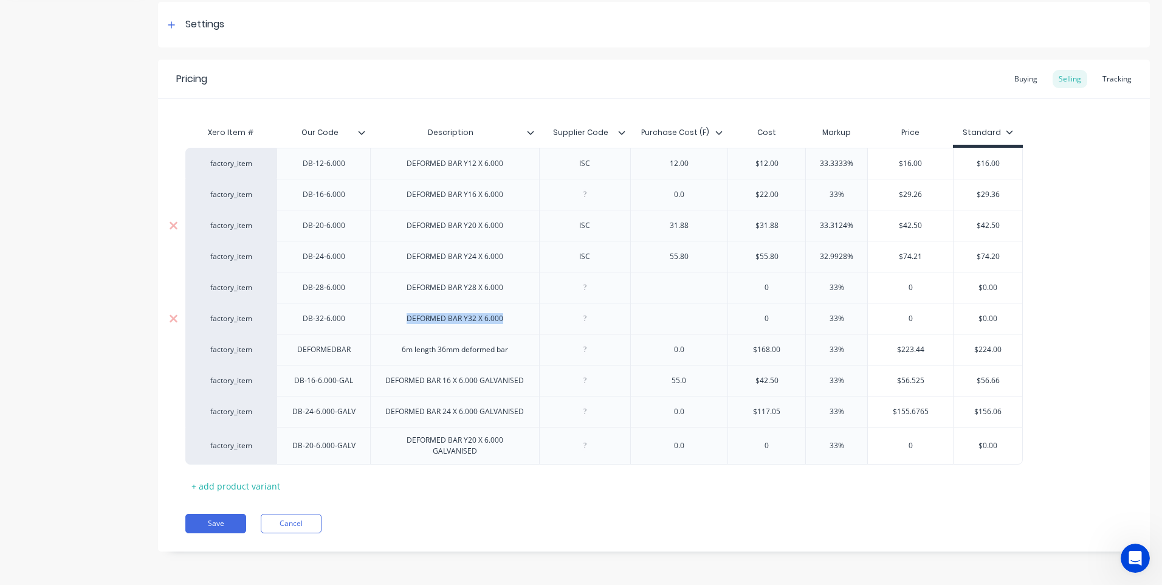
copy div "DEFORMED BAR Y32 X 6.000"
type textarea "x"
drag, startPoint x: 508, startPoint y: 354, endPoint x: 400, endPoint y: 356, distance: 107.6
click at [400, 356] on div "6m length 36mm deformed bar" at bounding box center [455, 349] width 126 height 16
drag, startPoint x: 476, startPoint y: 351, endPoint x: 482, endPoint y: 382, distance: 31.7
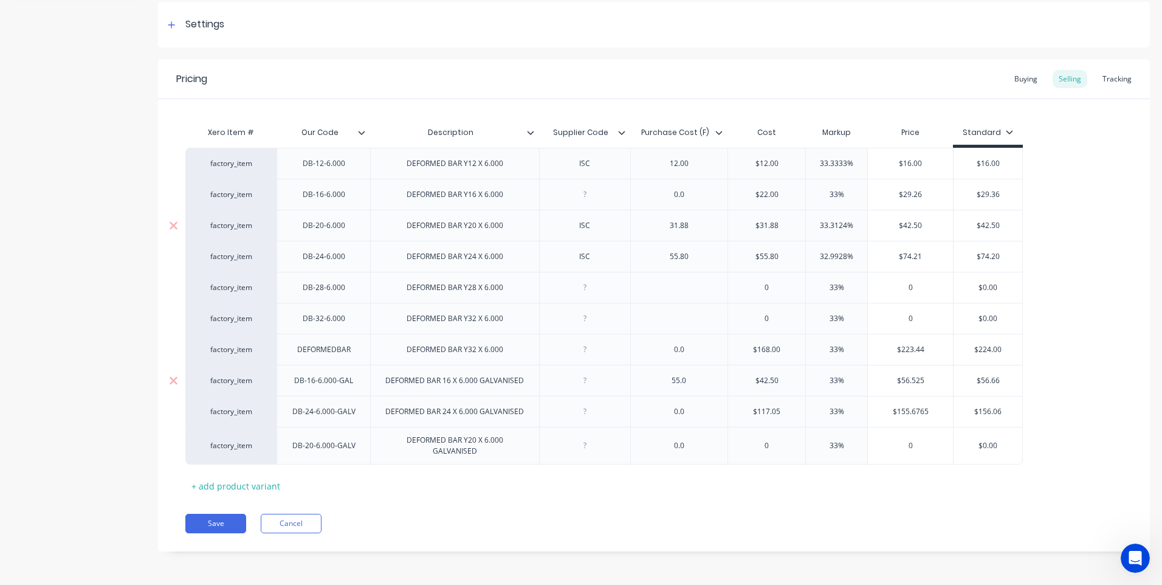
click at [477, 351] on div "DEFORMED BAR Y32 X 6.000" at bounding box center [455, 349] width 116 height 16
click at [498, 519] on div "Save Cancel" at bounding box center [667, 522] width 964 height 19
click at [216, 520] on button "Save" at bounding box center [215, 522] width 61 height 19
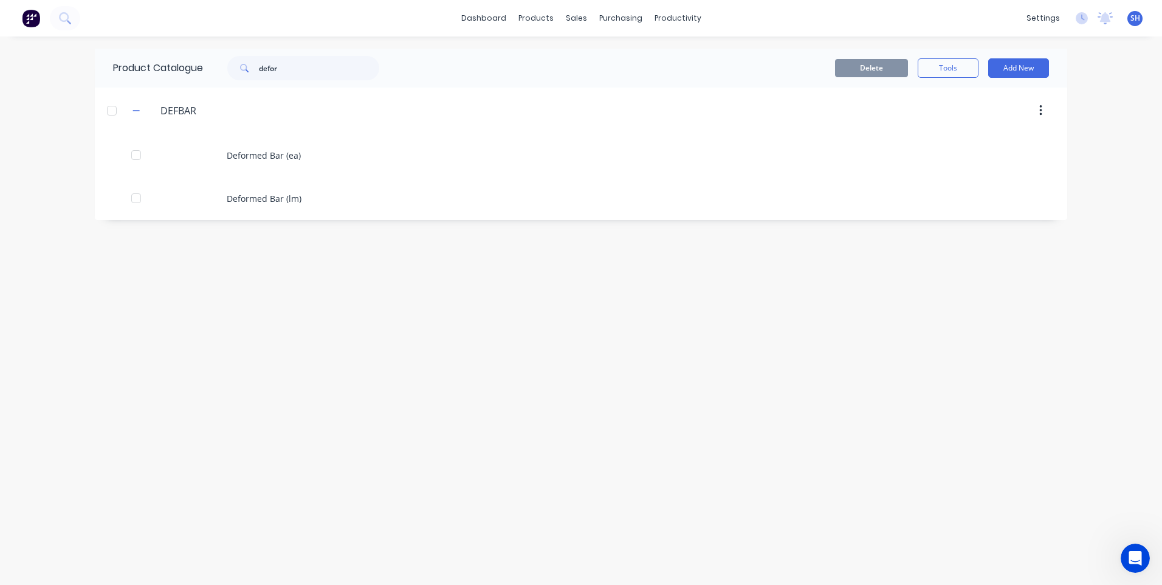
scroll to position [538, 0]
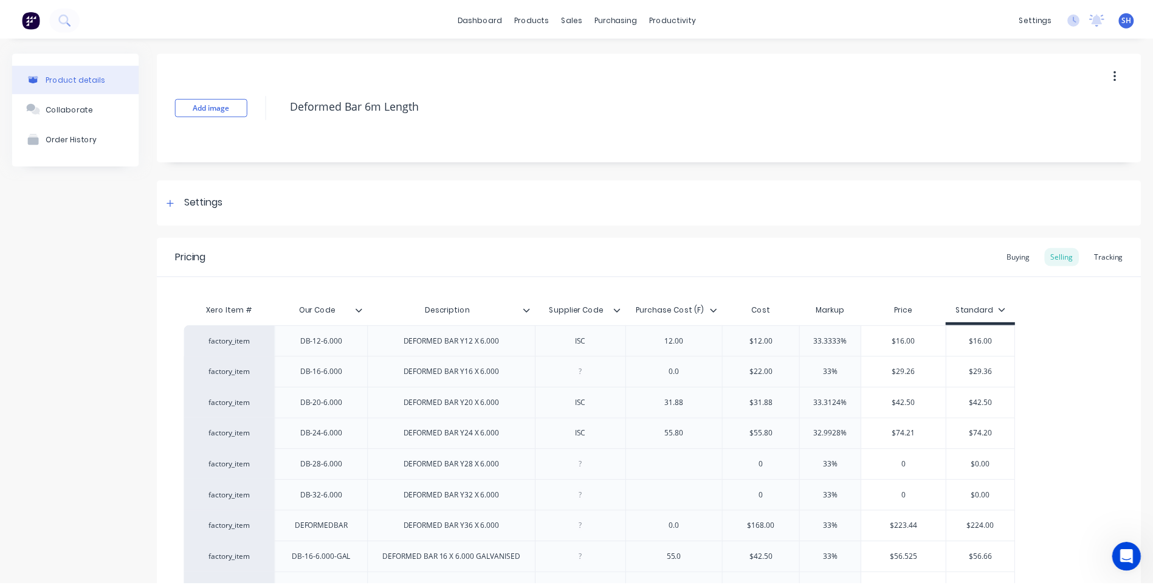
scroll to position [177, 0]
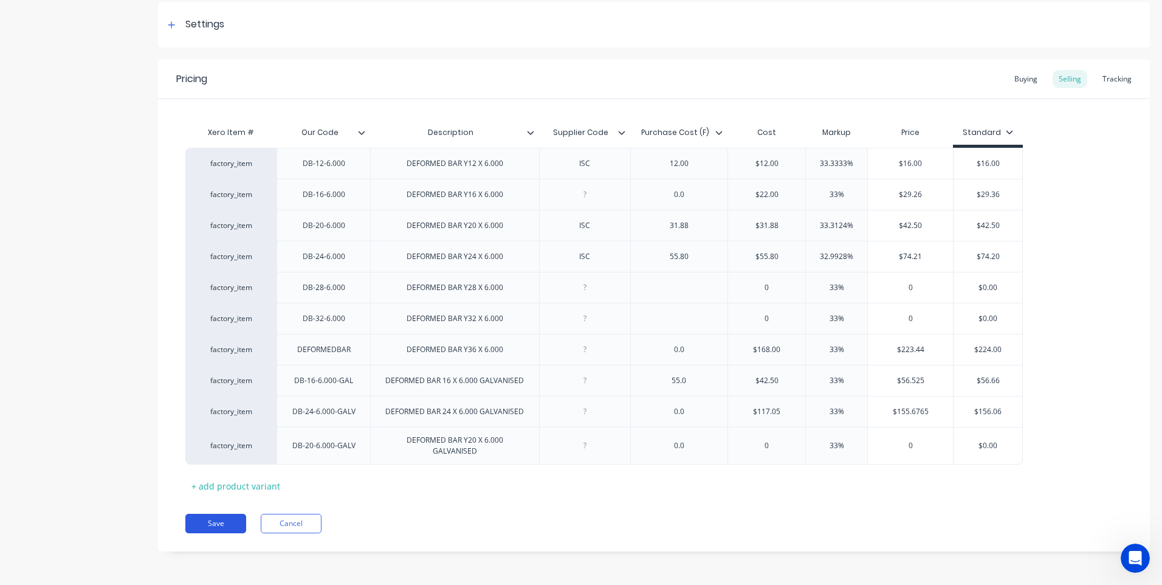
click at [214, 522] on button "Save" at bounding box center [215, 522] width 61 height 19
type textarea "x"
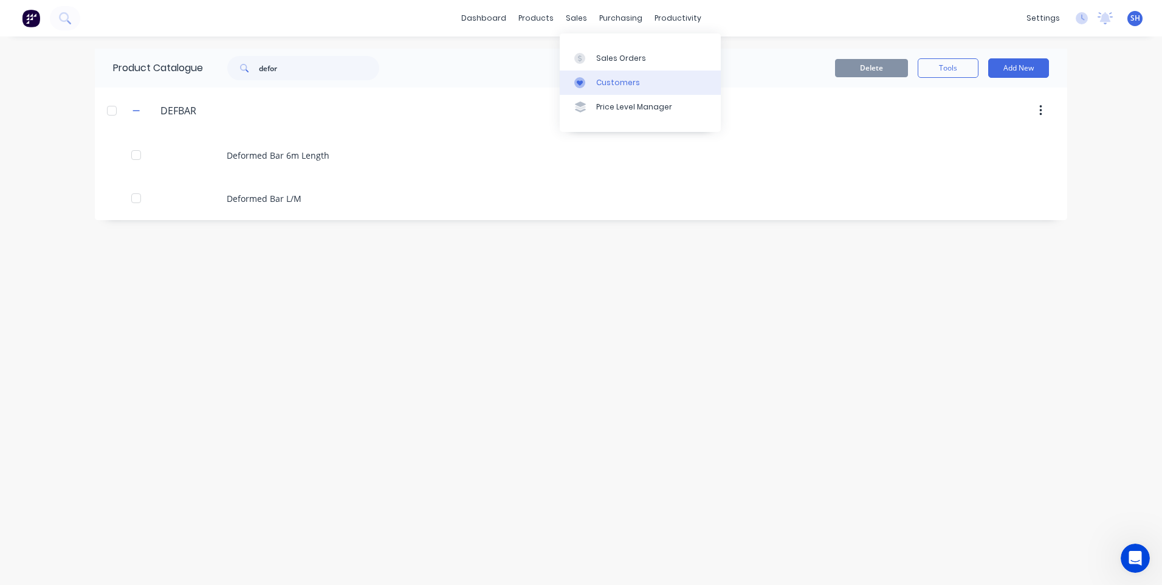
click at [612, 75] on link "Customers" at bounding box center [640, 82] width 161 height 24
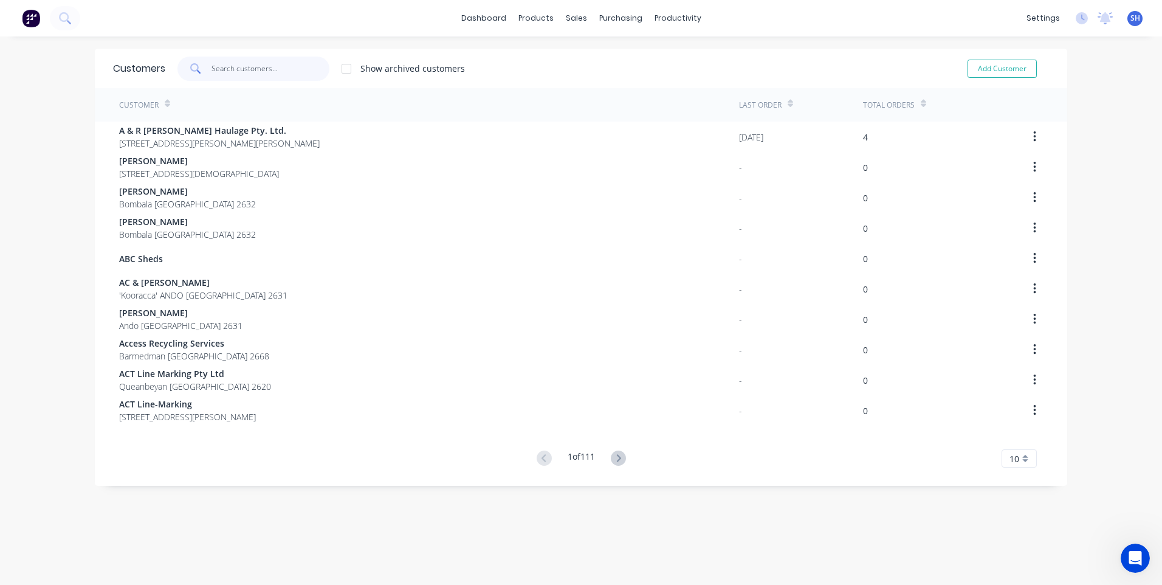
click at [249, 70] on input "text" at bounding box center [270, 69] width 118 height 24
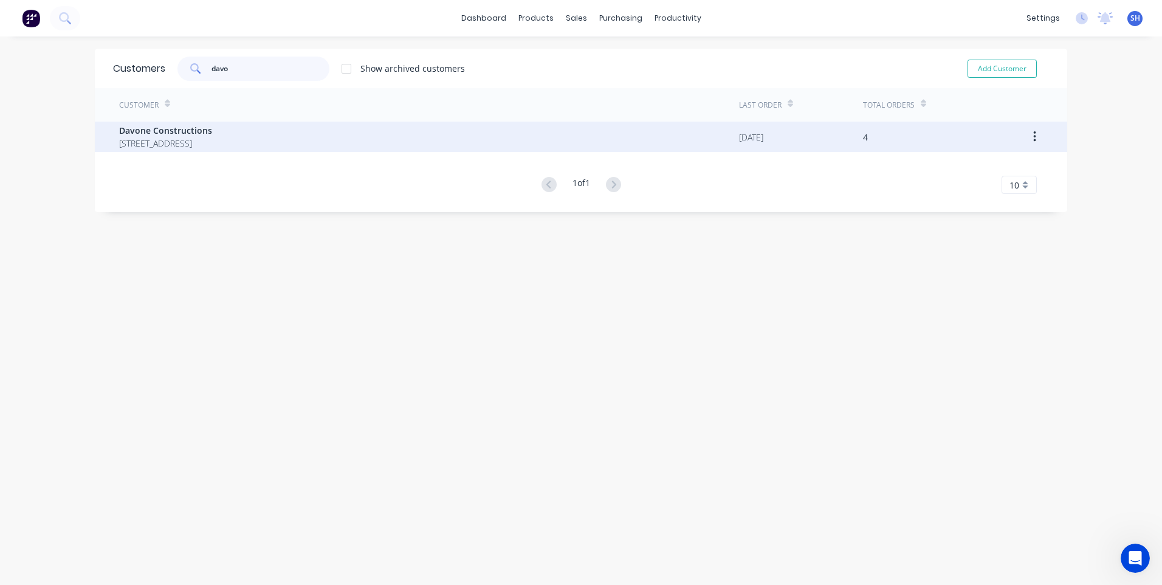
type input "davo"
click at [149, 136] on span "Davone Constructions" at bounding box center [165, 130] width 93 height 13
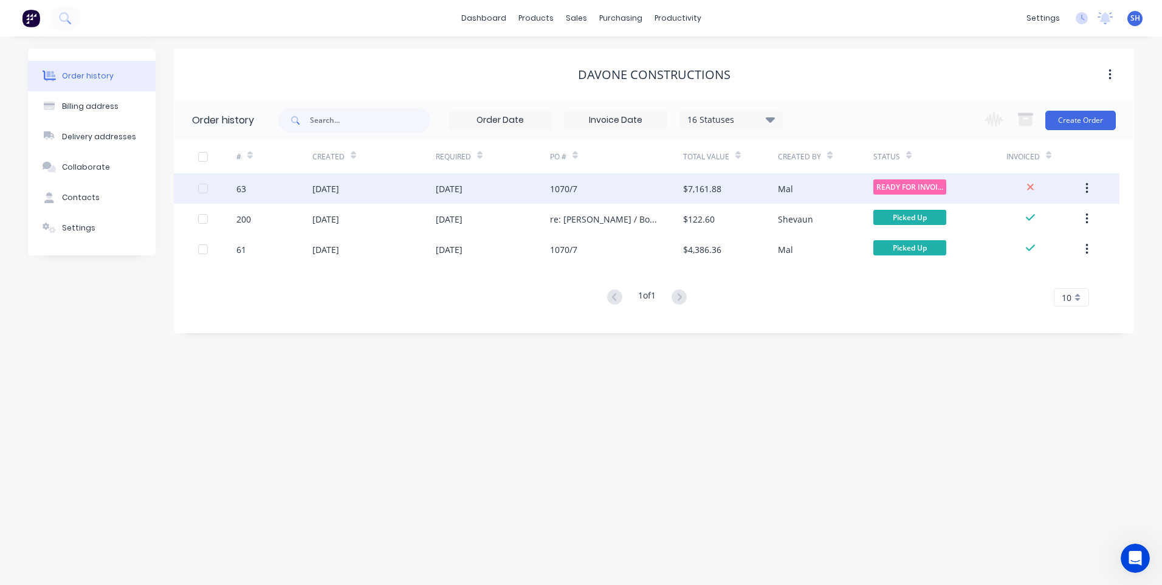
click at [391, 185] on div "[DATE]" at bounding box center [373, 188] width 123 height 30
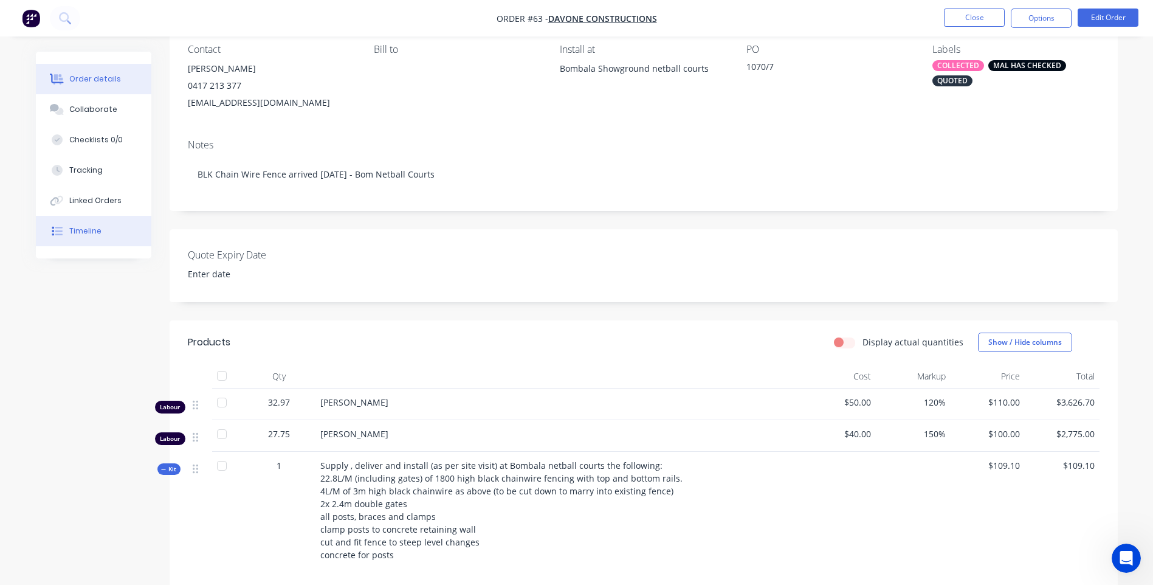
scroll to position [122, 0]
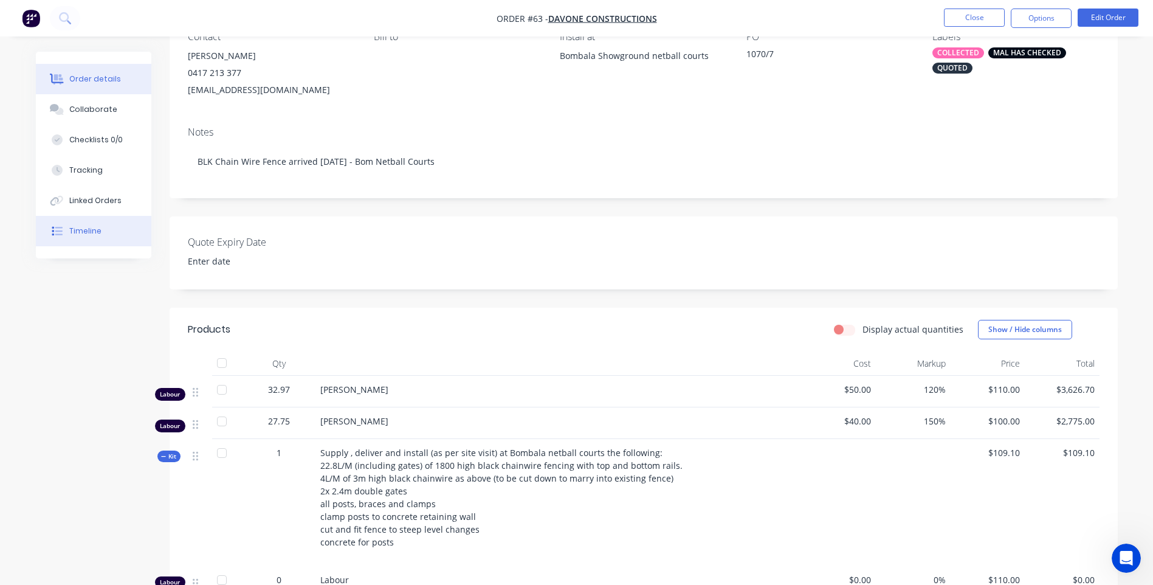
click at [79, 229] on div "Timeline" at bounding box center [85, 230] width 32 height 11
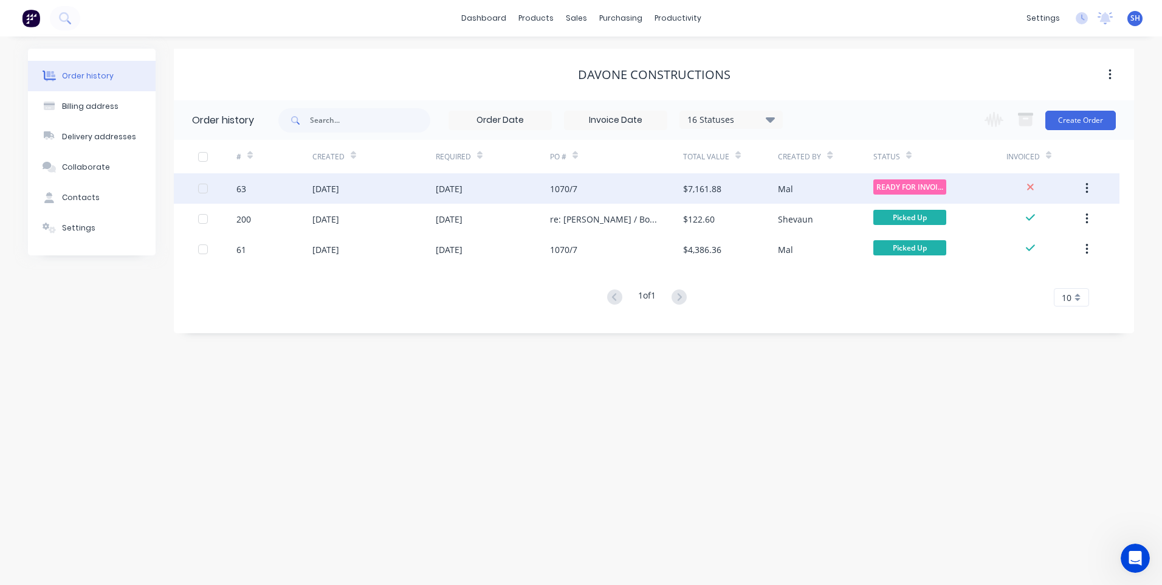
click at [501, 184] on div "[DATE]" at bounding box center [493, 188] width 114 height 30
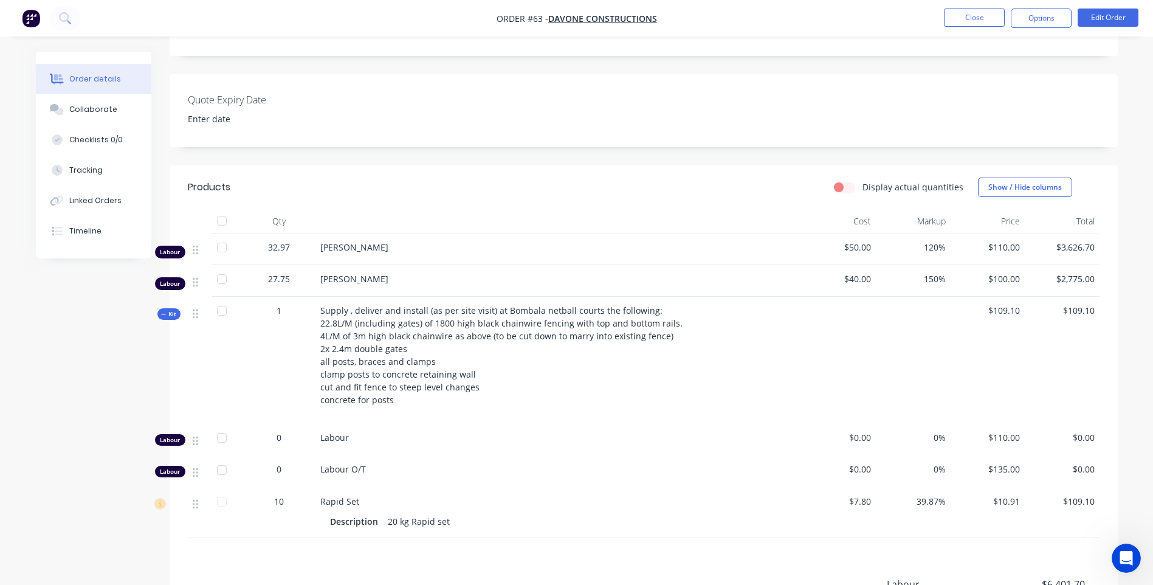
scroll to position [446, 0]
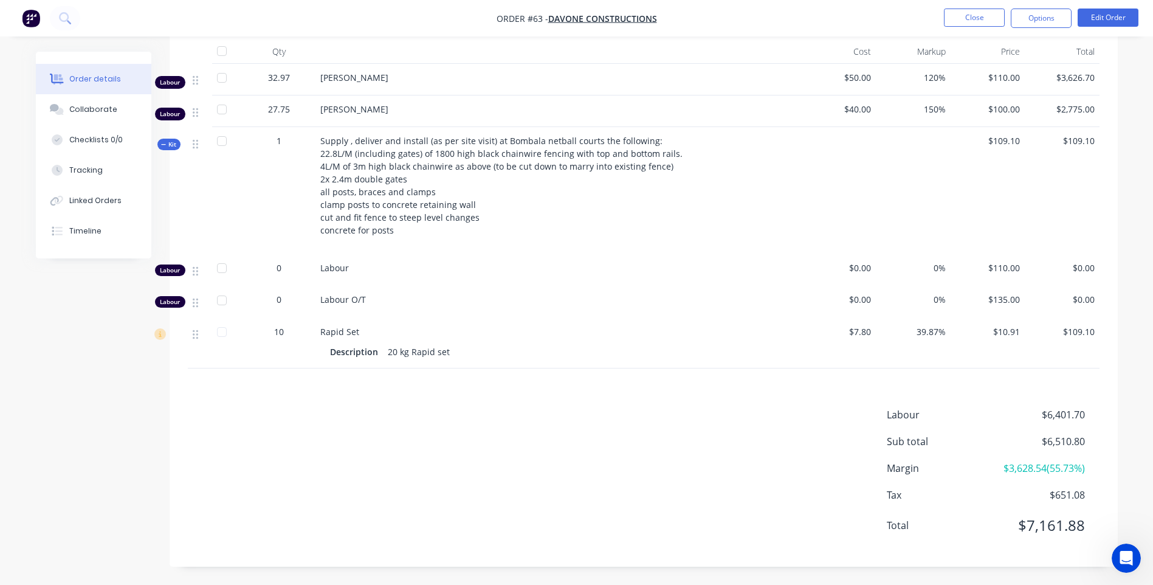
click at [1124, 557] on icon "Open Intercom Messenger" at bounding box center [1126, 558] width 20 height 20
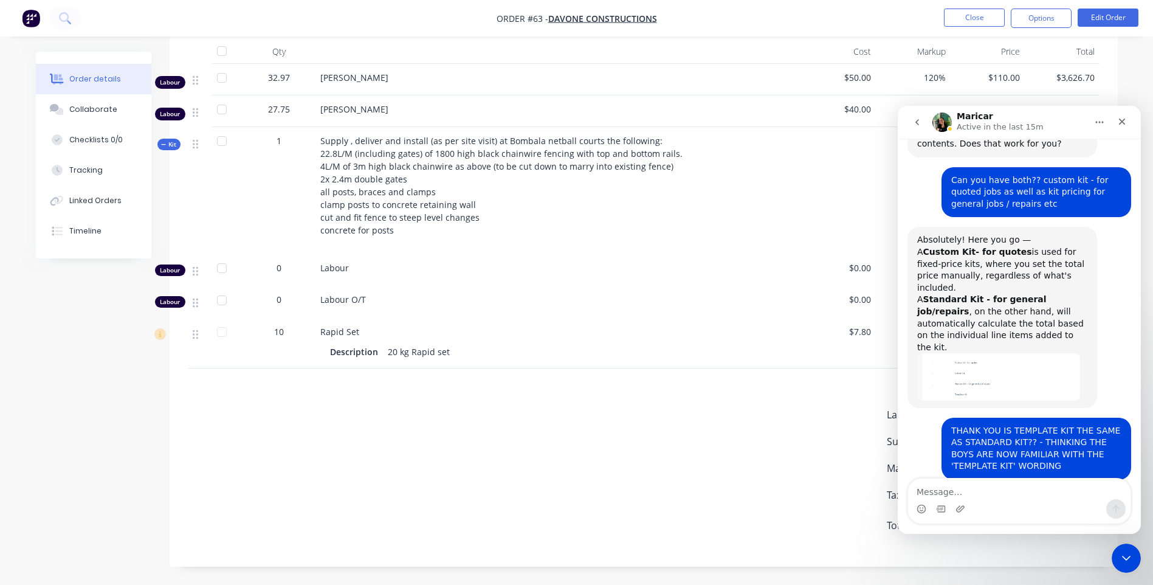
scroll to position [538, 0]
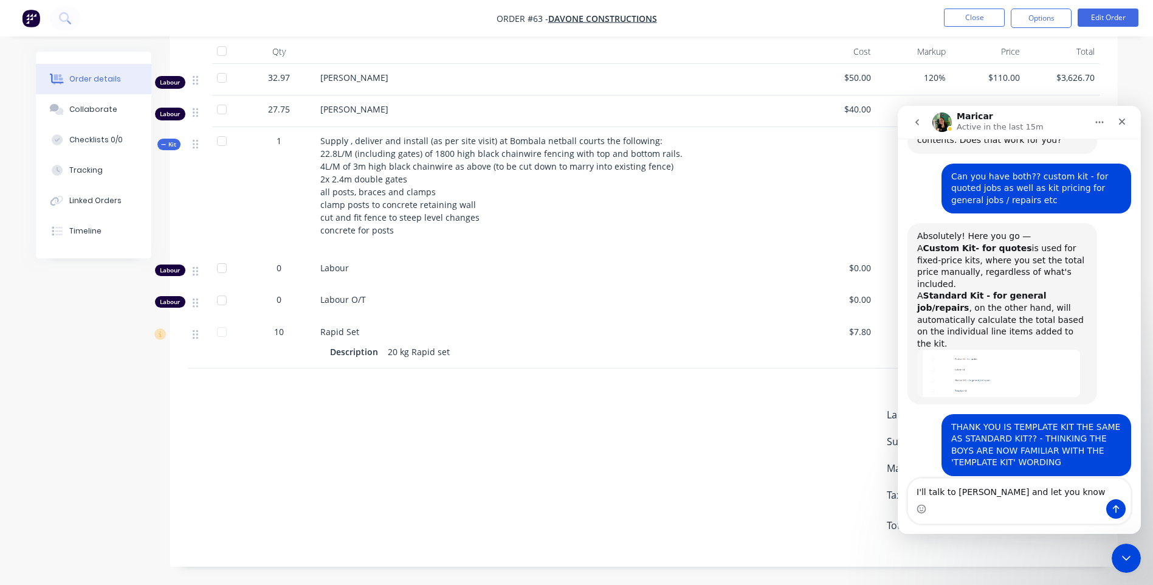
type textarea "I'll talk to Mal and let you know"
click at [1111, 504] on icon "Send a message…" at bounding box center [1116, 509] width 10 height 10
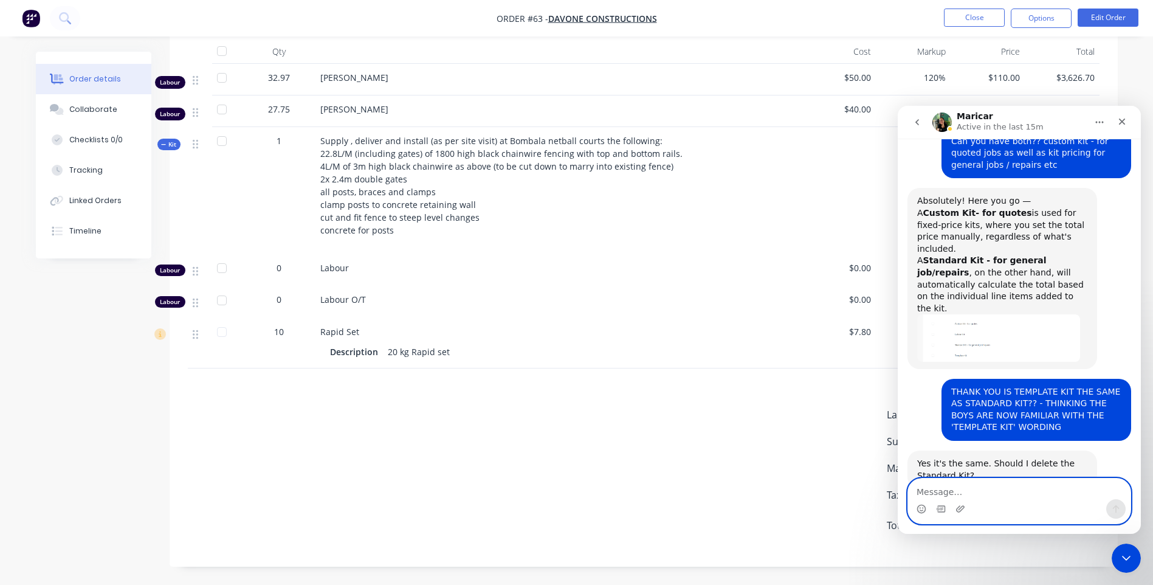
scroll to position [574, 0]
click at [1126, 555] on icon "Close Intercom Messenger" at bounding box center [1126, 558] width 15 height 15
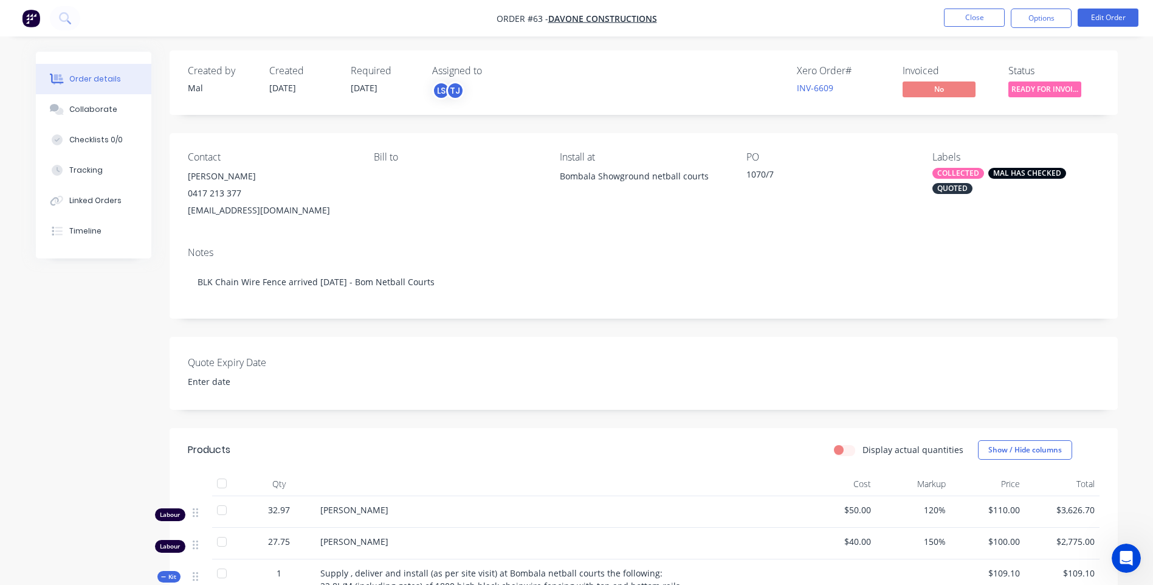
scroll to position [0, 0]
click at [1052, 16] on button "Options" at bounding box center [1041, 18] width 61 height 19
click at [723, 461] on div "Display actual quantities Show / Hide columns" at bounding box center [740, 450] width 718 height 19
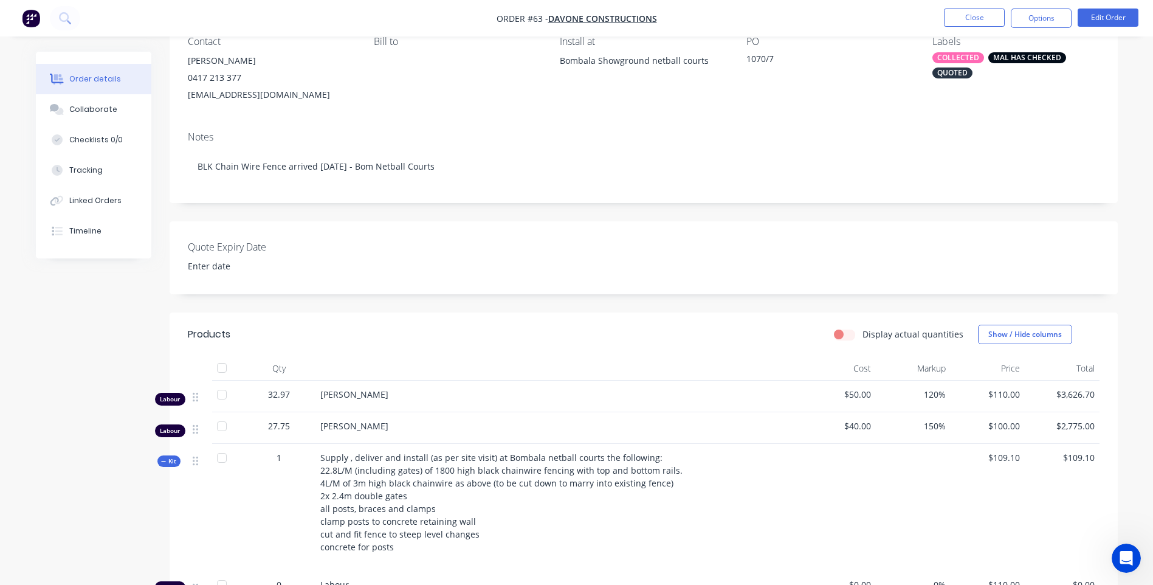
scroll to position [122, 0]
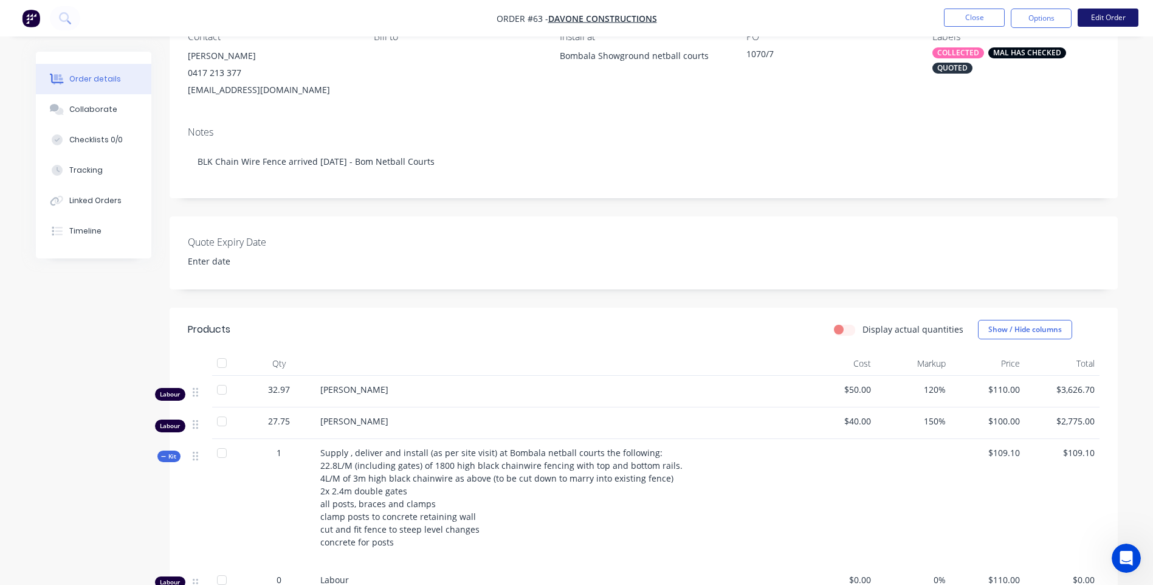
click at [1109, 12] on button "Edit Order" at bounding box center [1107, 18] width 61 height 18
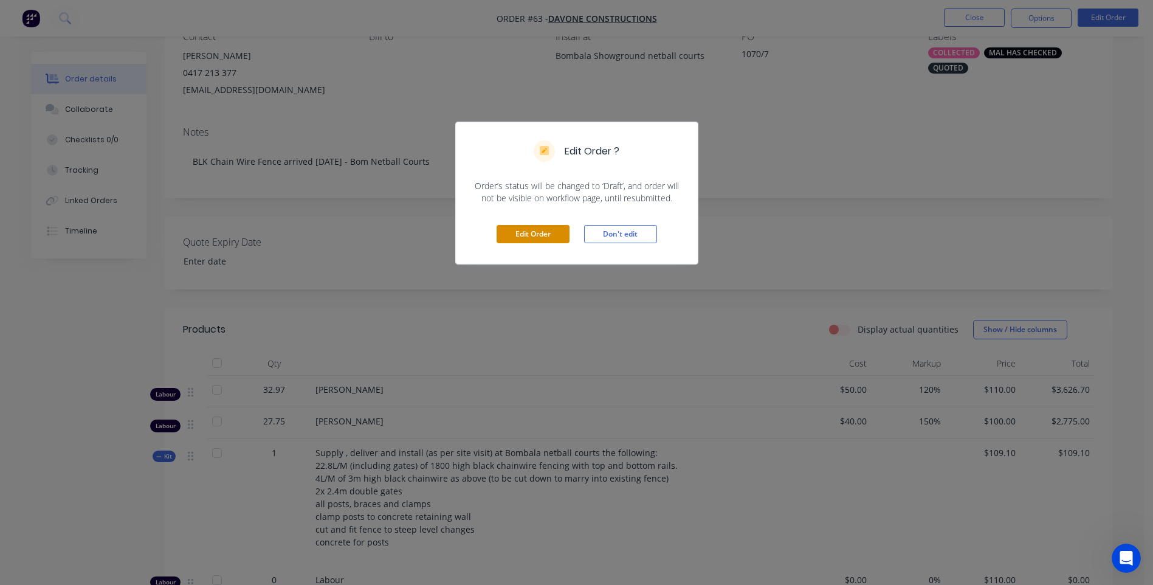
click at [537, 229] on button "Edit Order" at bounding box center [532, 234] width 73 height 18
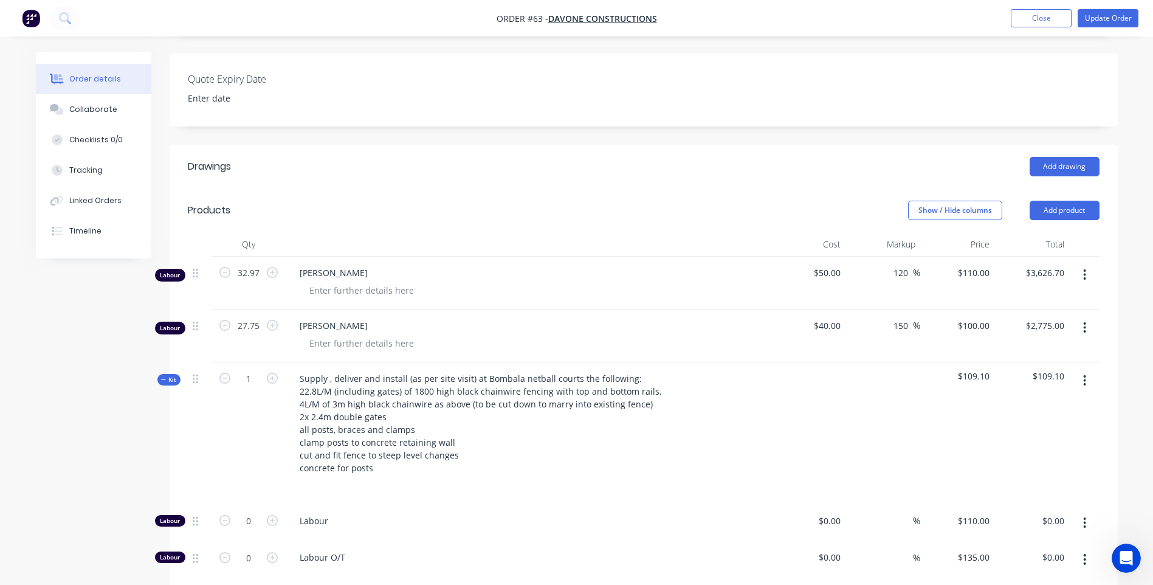
scroll to position [620, 0]
click at [1085, 272] on icon "button" at bounding box center [1084, 274] width 3 height 13
click at [723, 205] on div "Show / Hide columns Add product" at bounding box center [740, 210] width 718 height 19
click at [1066, 207] on button "Add product" at bounding box center [1064, 210] width 70 height 19
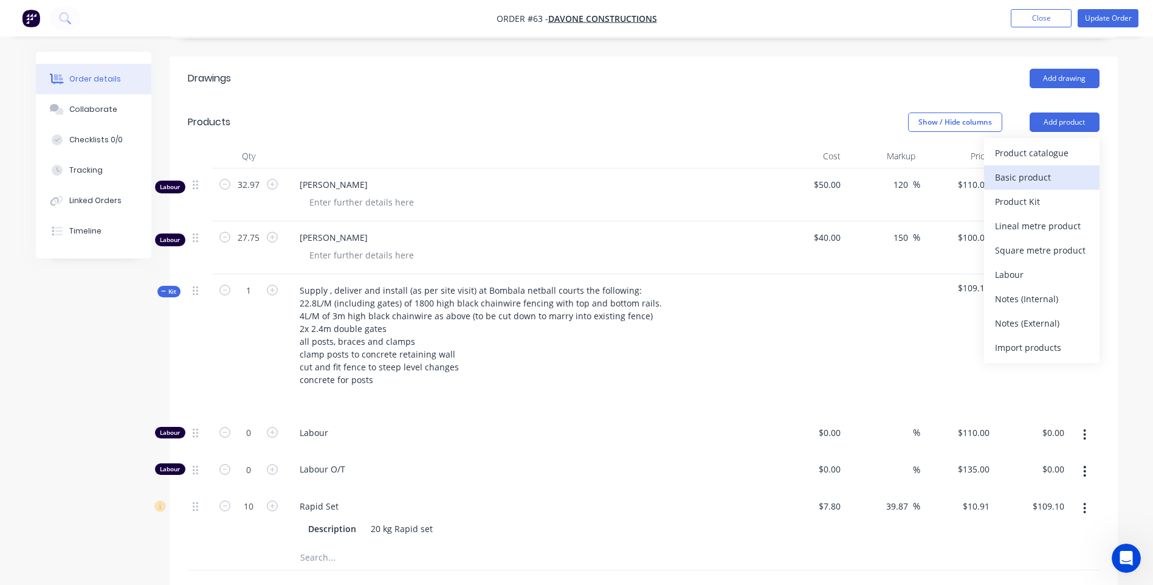
scroll to position [425, 0]
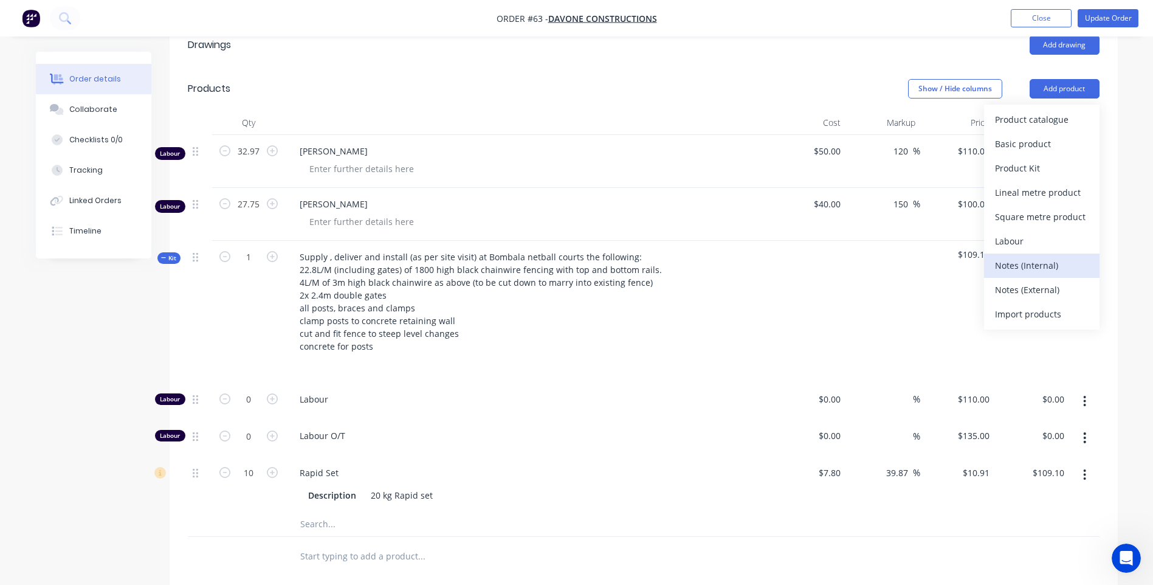
click at [1006, 262] on div "Notes (Internal)" at bounding box center [1042, 265] width 94 height 18
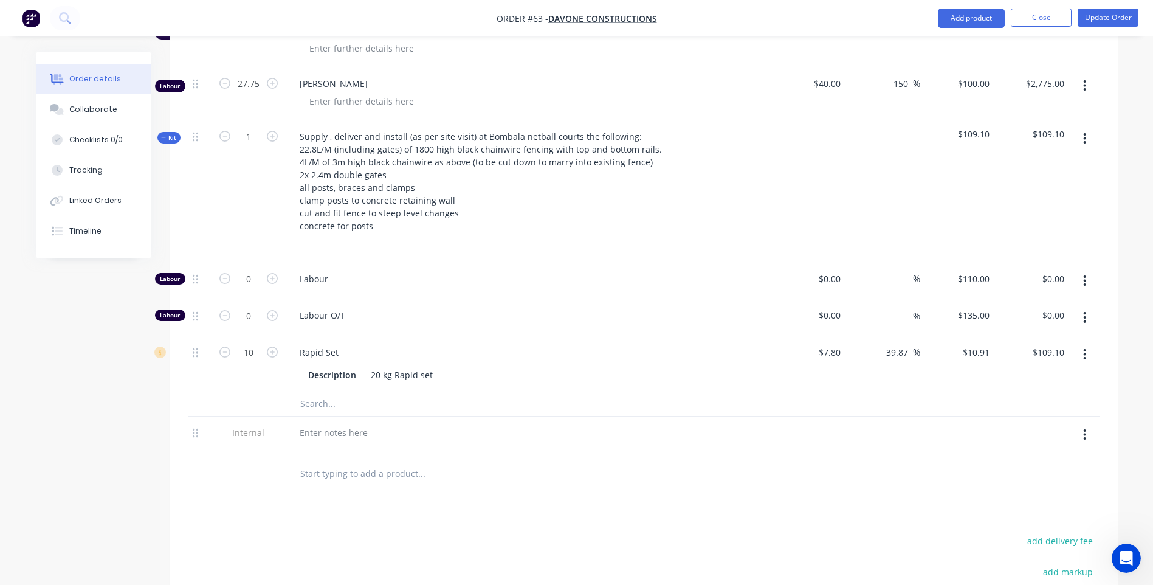
scroll to position [547, 0]
click at [303, 427] on div at bounding box center [334, 431] width 88 height 18
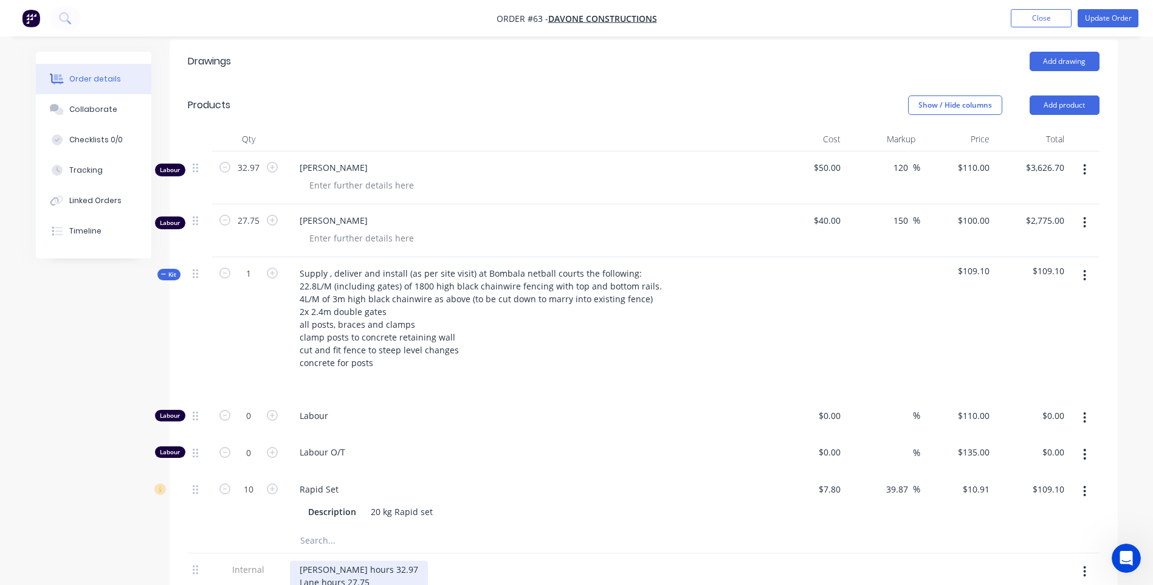
scroll to position [408, 0]
click at [1083, 169] on icon "button" at bounding box center [1084, 170] width 3 height 13
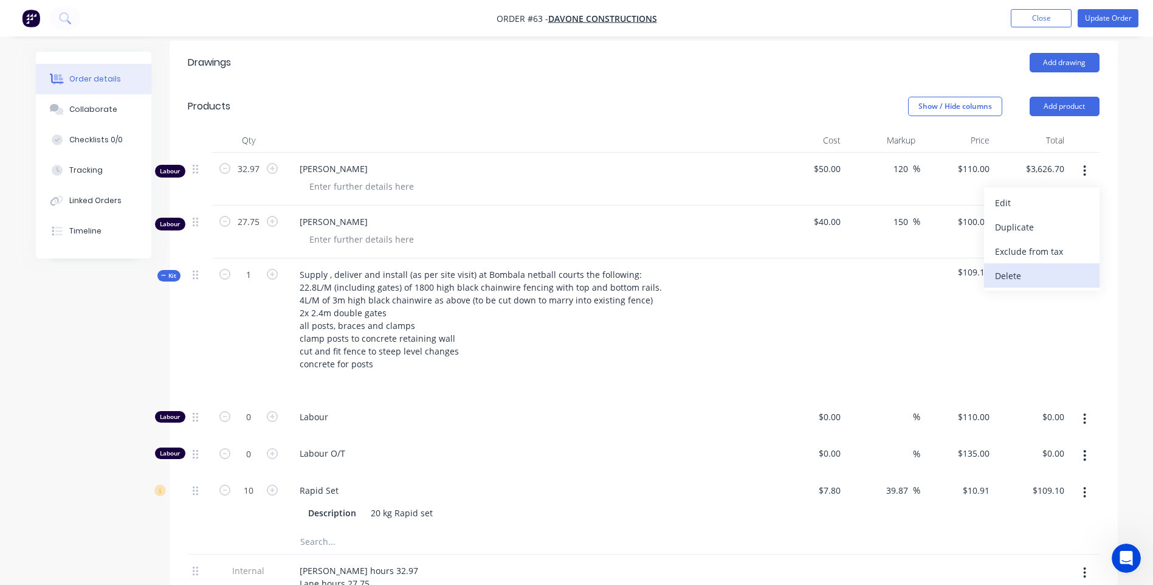
click at [1012, 272] on div "Delete" at bounding box center [1042, 276] width 94 height 18
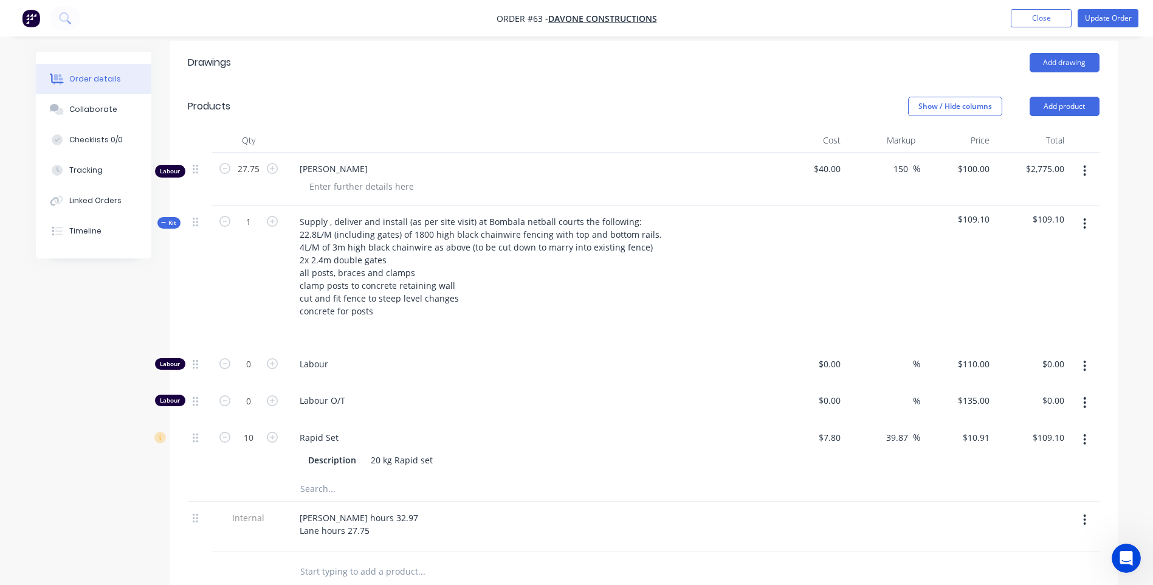
click at [1083, 166] on icon "button" at bounding box center [1084, 170] width 3 height 13
click at [1015, 269] on div "Delete" at bounding box center [1042, 276] width 94 height 18
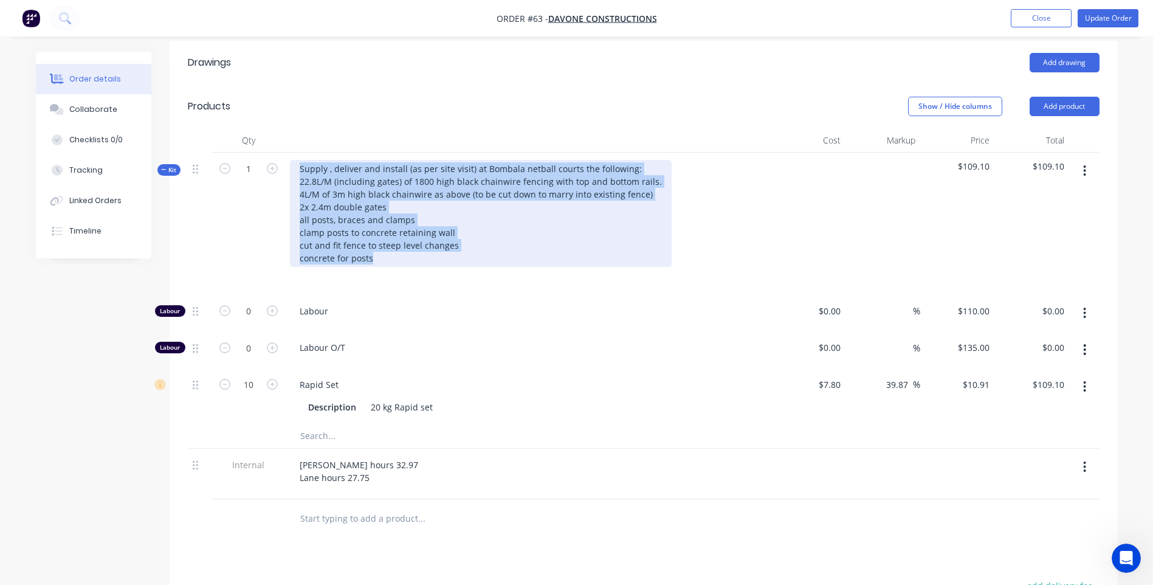
drag, startPoint x: 293, startPoint y: 163, endPoint x: 665, endPoint y: 259, distance: 384.1
click at [665, 259] on div "Supply , deliver and install (as per site visit) at Bombala netball courts the …" at bounding box center [528, 224] width 486 height 142
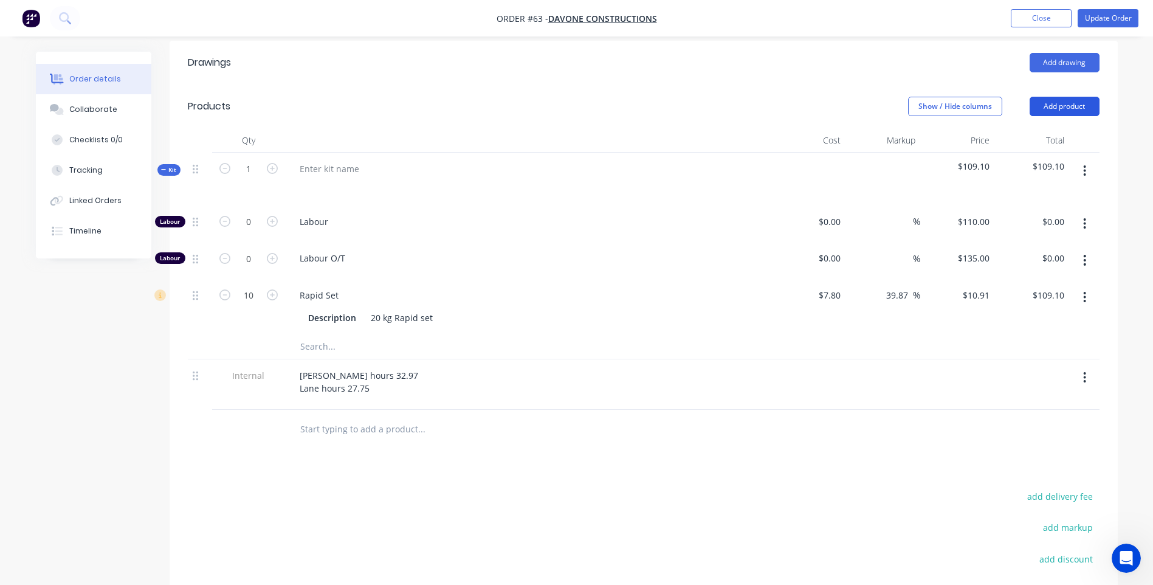
click at [1075, 99] on button "Add product" at bounding box center [1064, 106] width 70 height 19
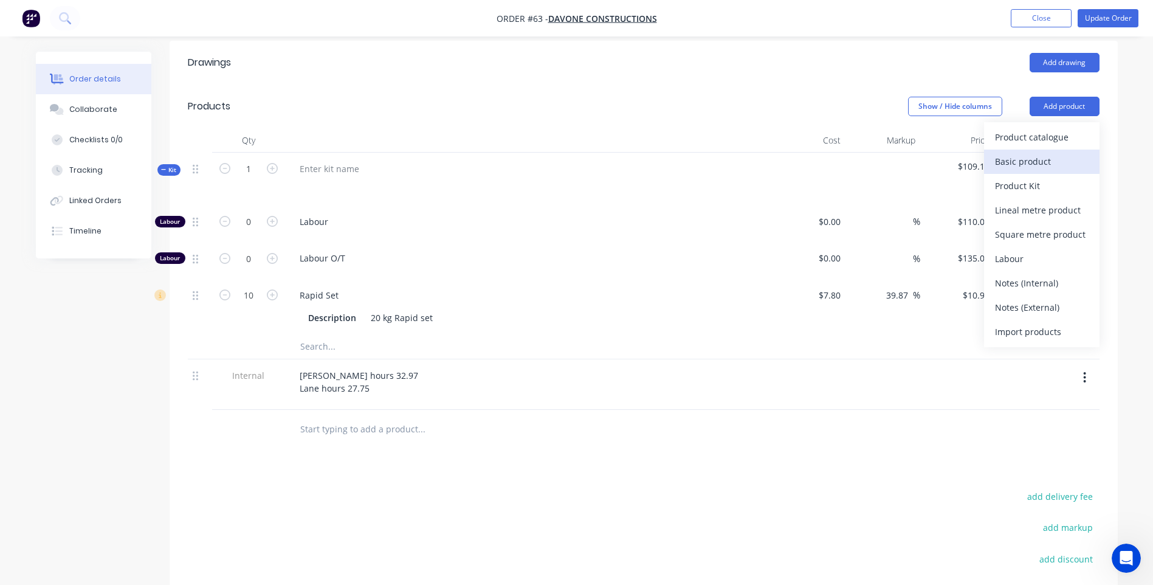
click at [1035, 154] on div "Basic product" at bounding box center [1042, 162] width 94 height 18
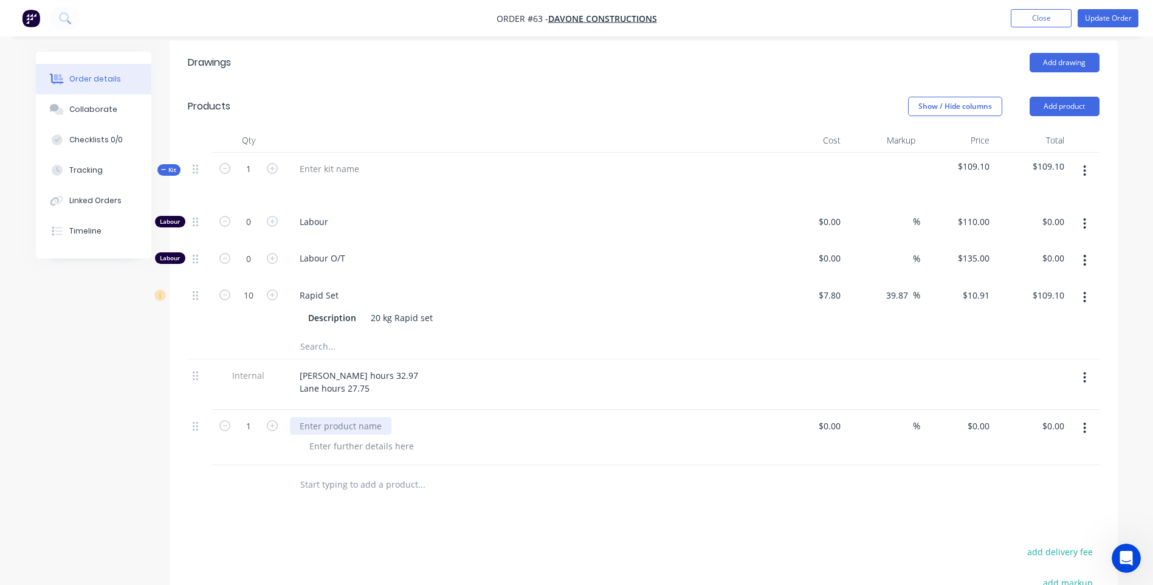
click at [306, 419] on div at bounding box center [340, 426] width 101 height 18
paste div
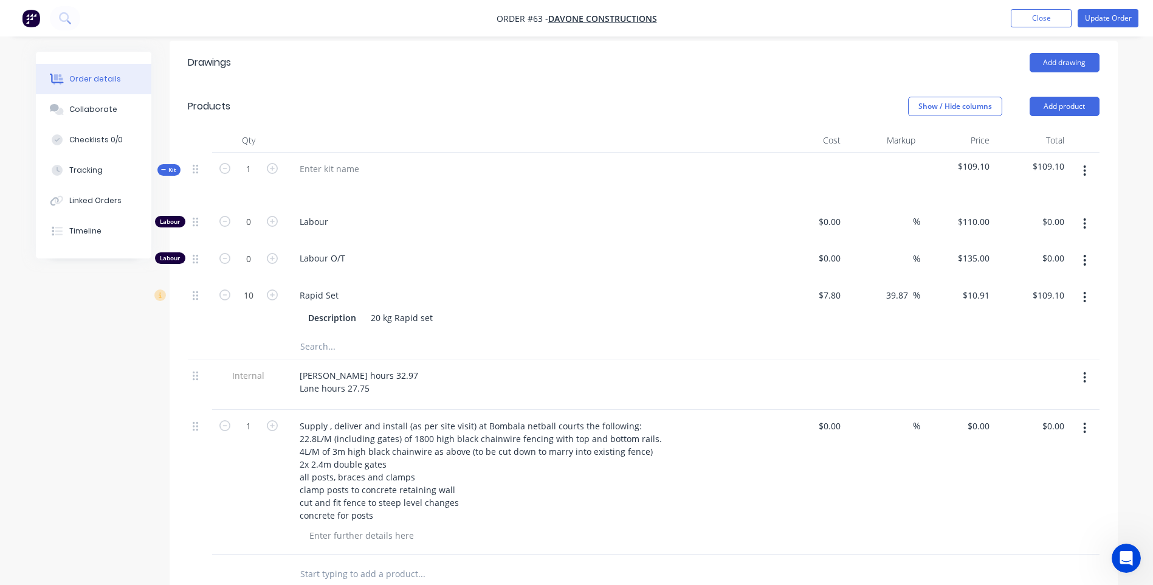
click at [531, 556] on div at bounding box center [504, 573] width 438 height 39
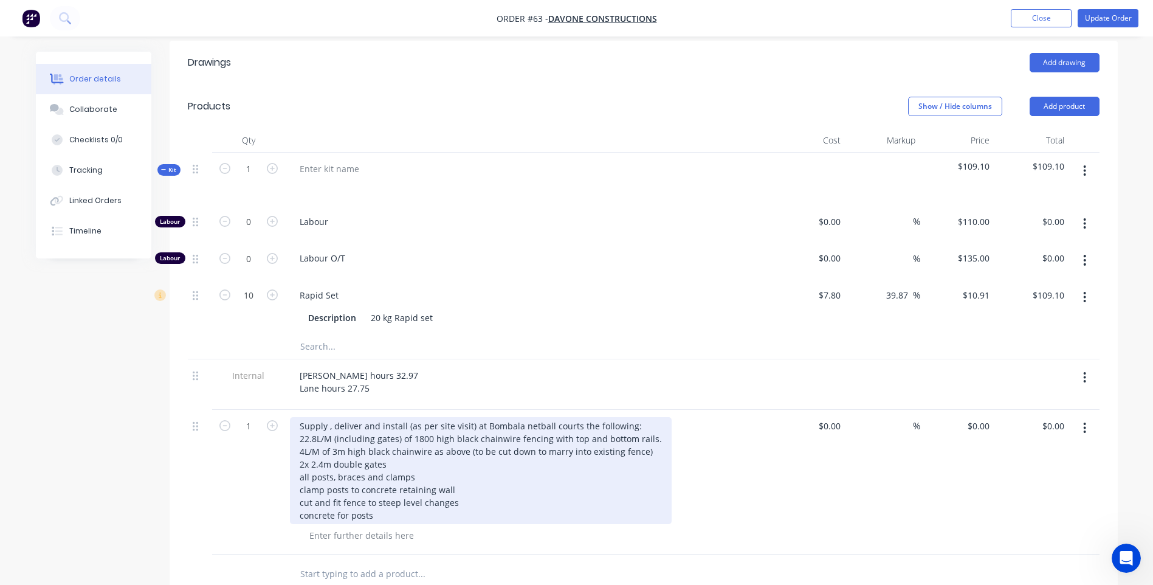
click at [550, 497] on div "Supply , deliver and install (as per site visit) at Bombala netball courts the …" at bounding box center [481, 470] width 382 height 107
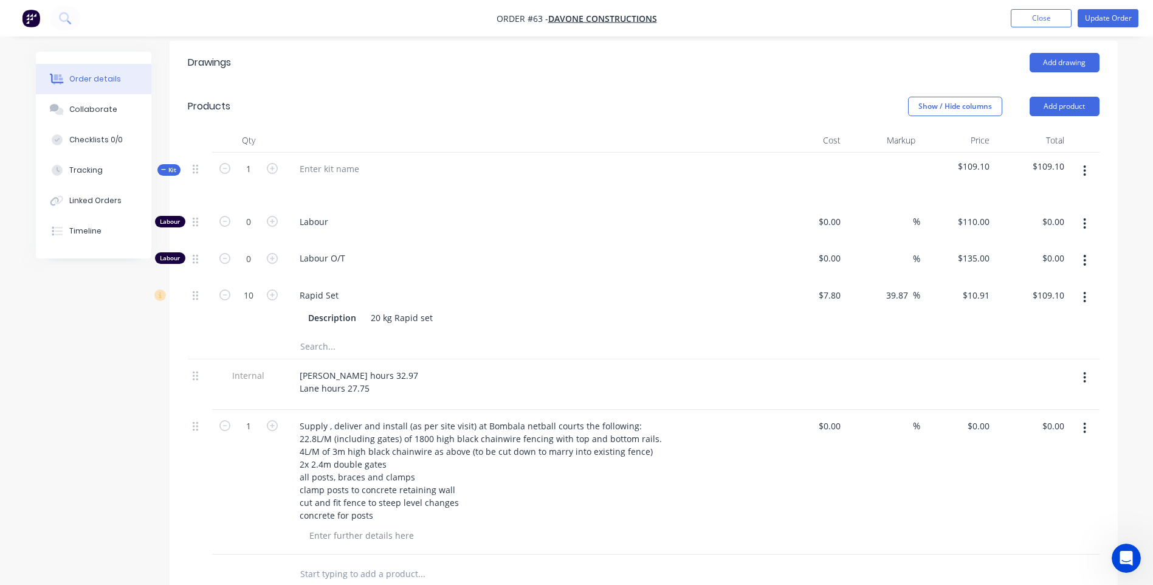
click at [853, 423] on div "%" at bounding box center [882, 482] width 75 height 145
click at [843, 426] on input at bounding box center [838, 426] width 14 height 18
type input "$0.00"
type input "$12,160.00"
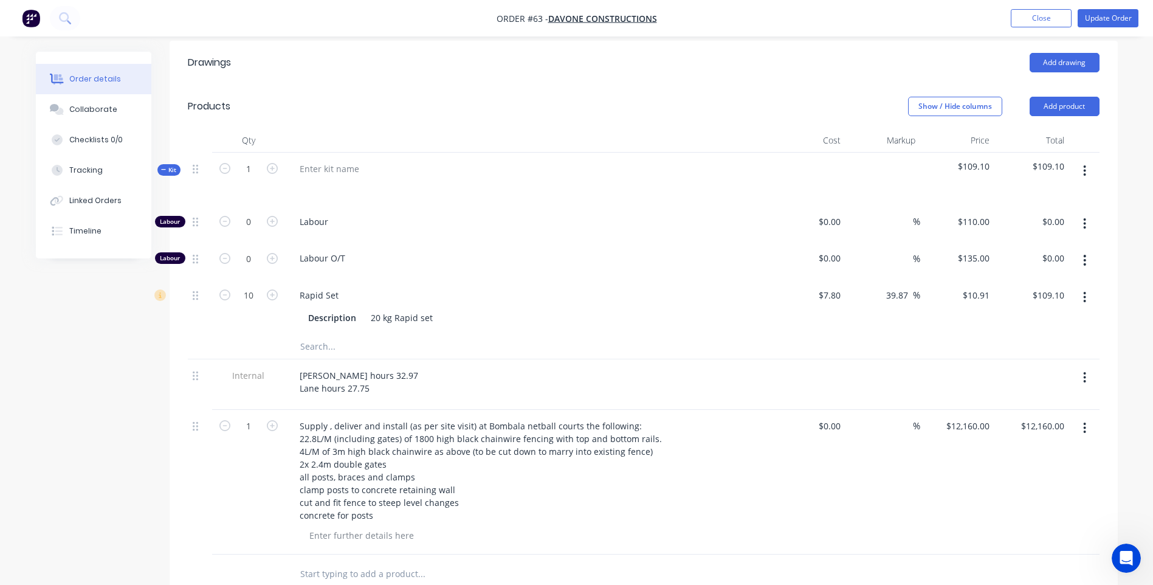
click at [1086, 297] on icon "button" at bounding box center [1084, 296] width 3 height 13
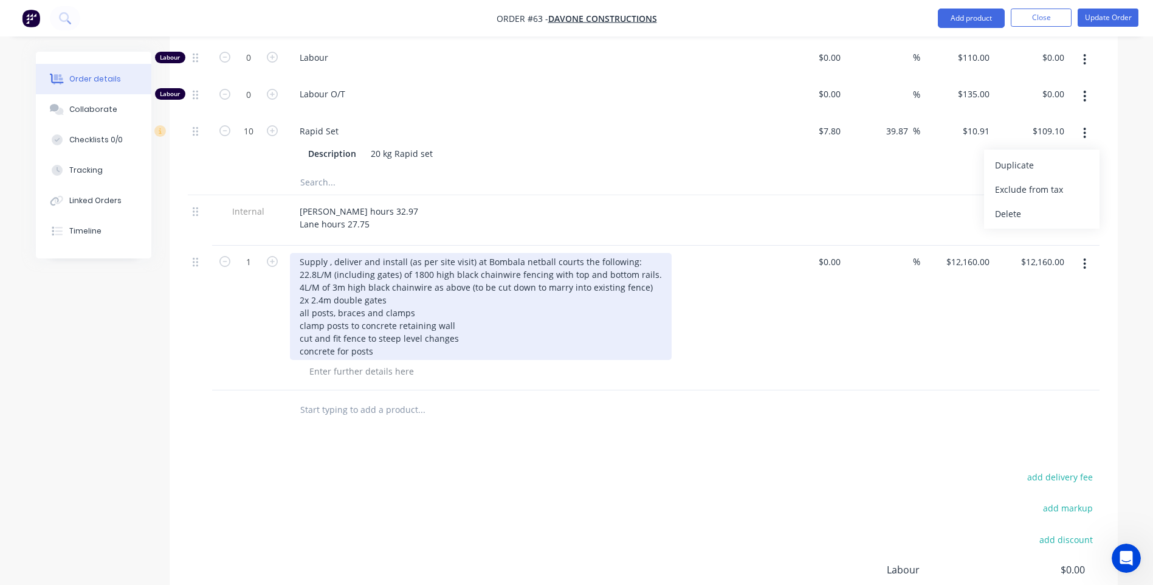
scroll to position [590, 0]
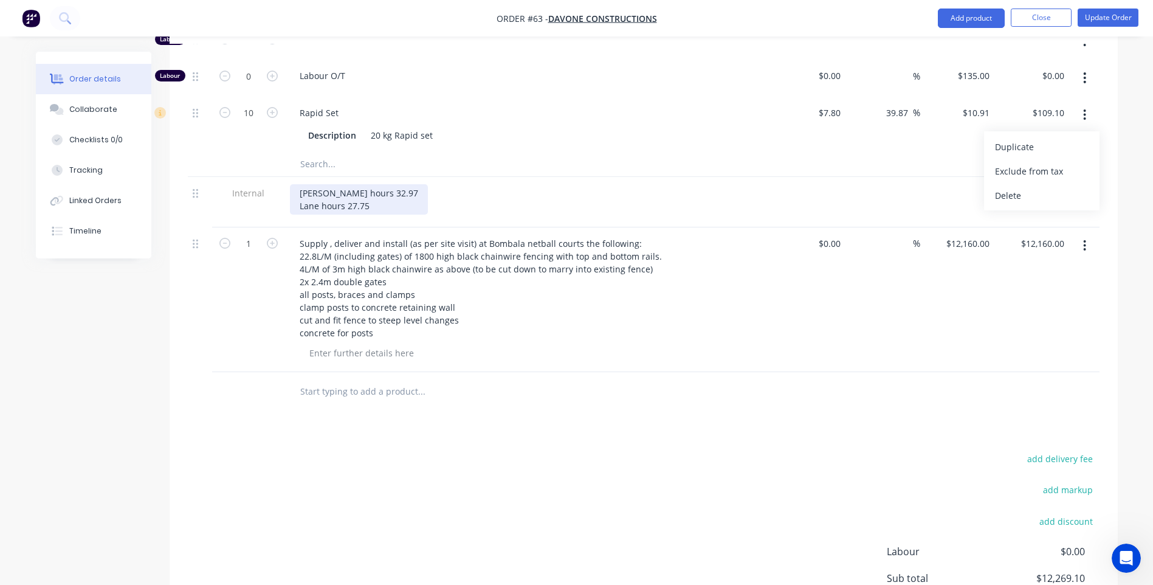
click at [372, 203] on div "Travis hours 32.97 Lane hours 27.75" at bounding box center [359, 199] width 138 height 30
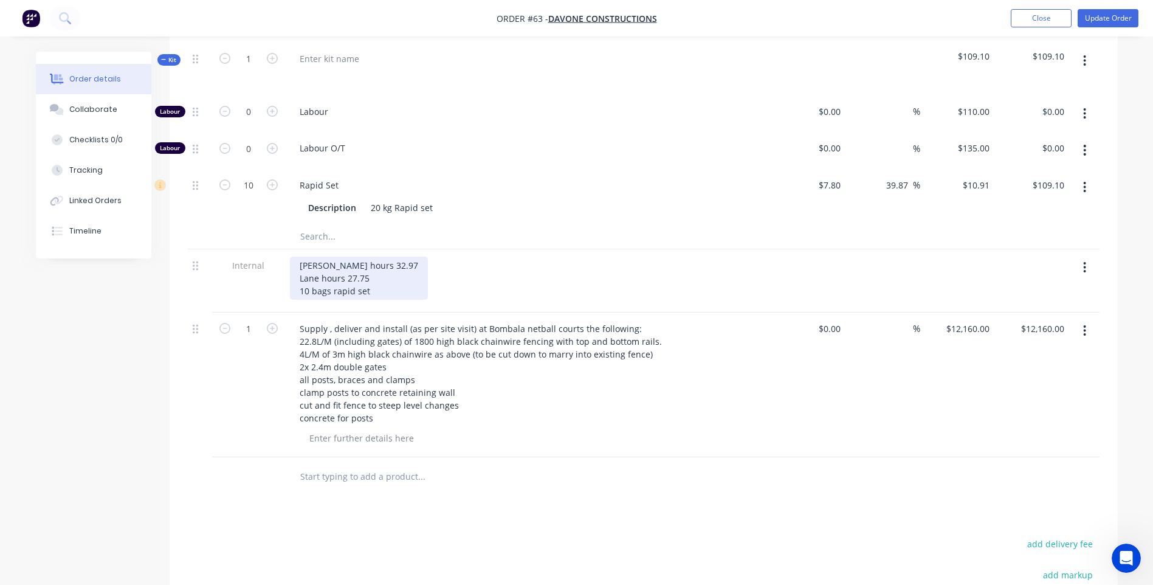
scroll to position [408, 0]
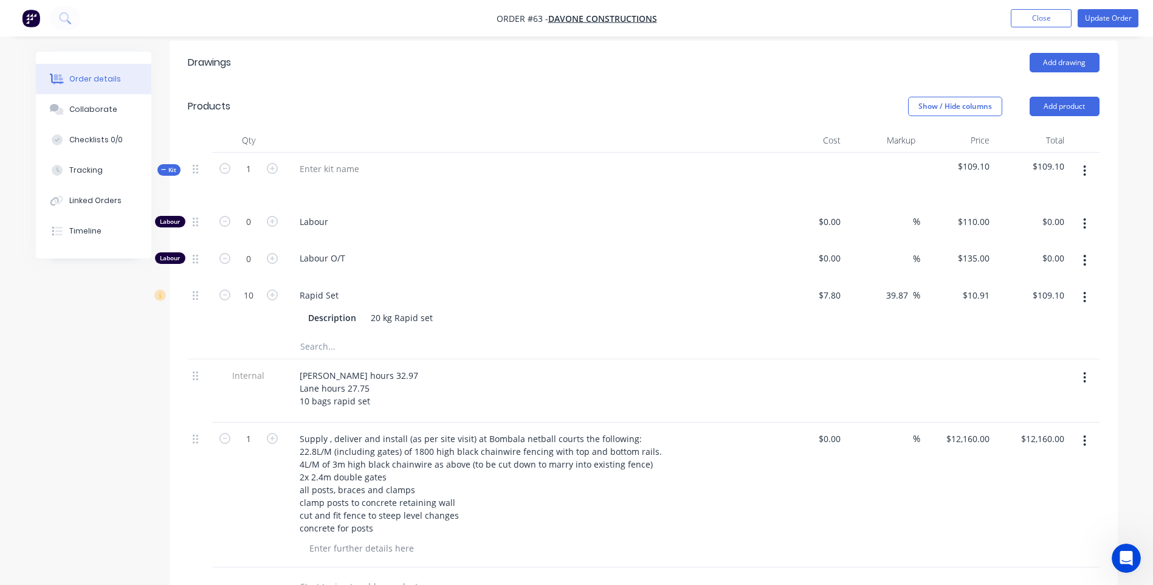
click at [1083, 166] on icon "button" at bounding box center [1084, 170] width 2 height 11
click at [1015, 268] on div "Delete" at bounding box center [1042, 276] width 94 height 18
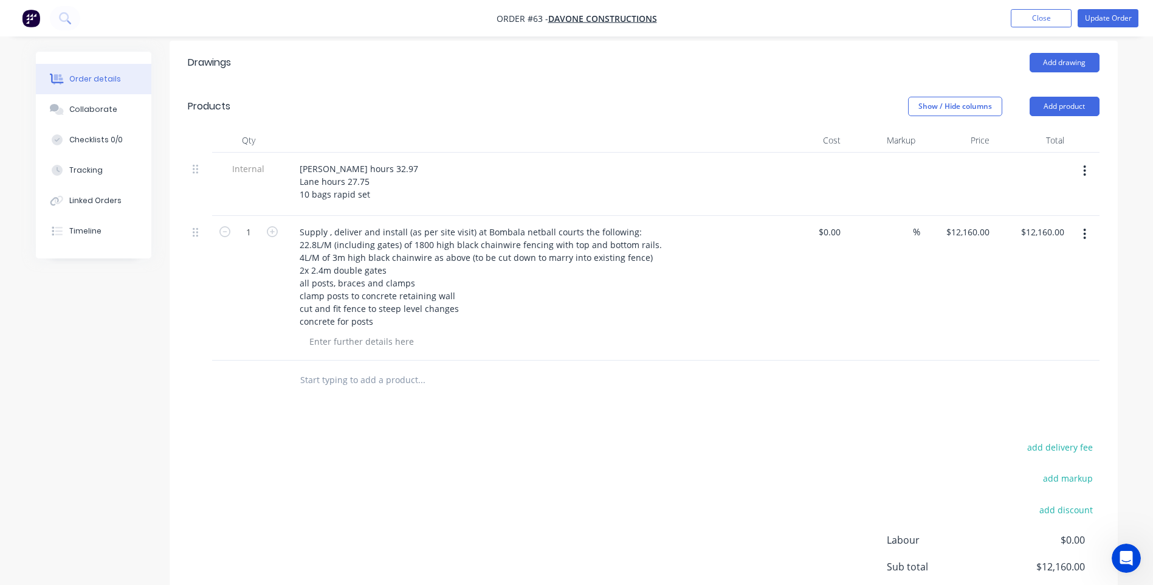
click at [585, 464] on div "add delivery fee add markup add discount Labour $0.00 Sub total $12,160.00 Marg…" at bounding box center [643, 556] width 911 height 235
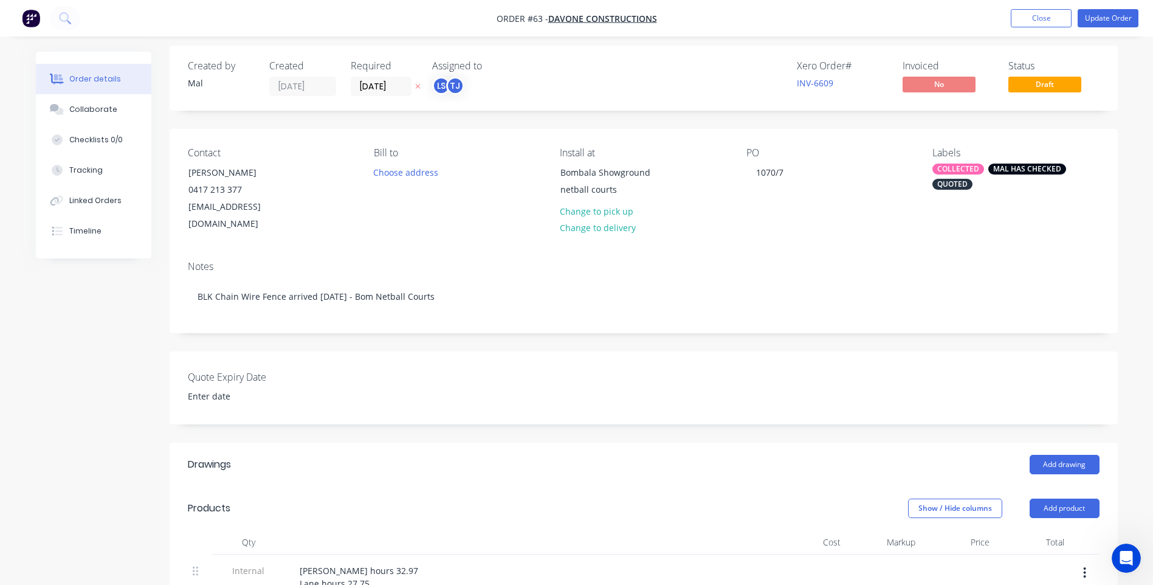
scroll to position [0, 0]
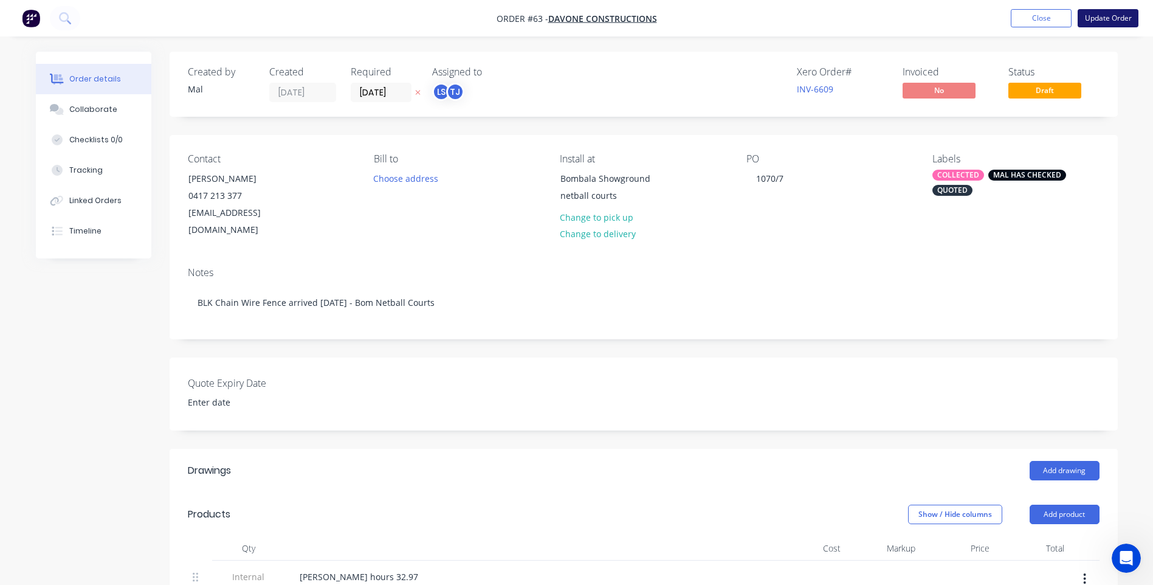
click at [1113, 17] on button "Update Order" at bounding box center [1107, 18] width 61 height 18
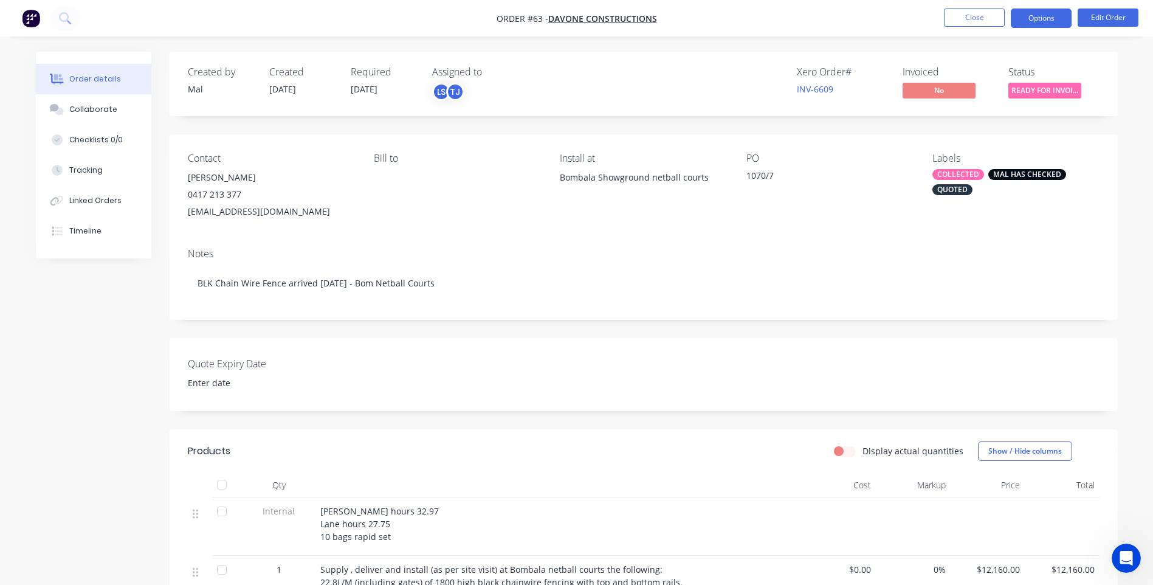
click at [1034, 16] on button "Options" at bounding box center [1041, 18] width 61 height 19
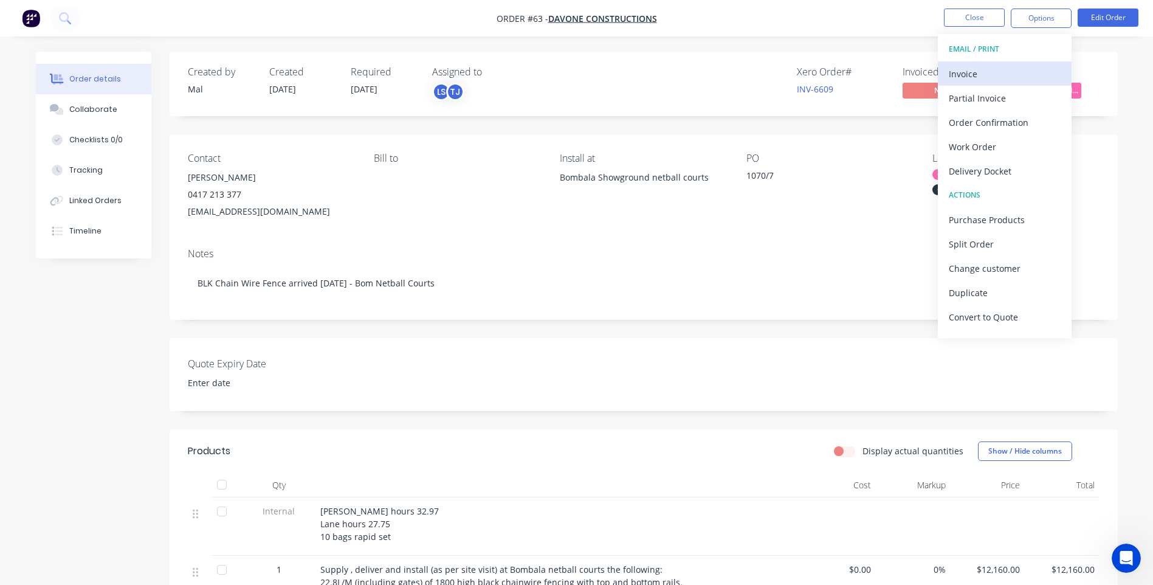
click at [970, 73] on div "Invoice" at bounding box center [1005, 74] width 112 height 18
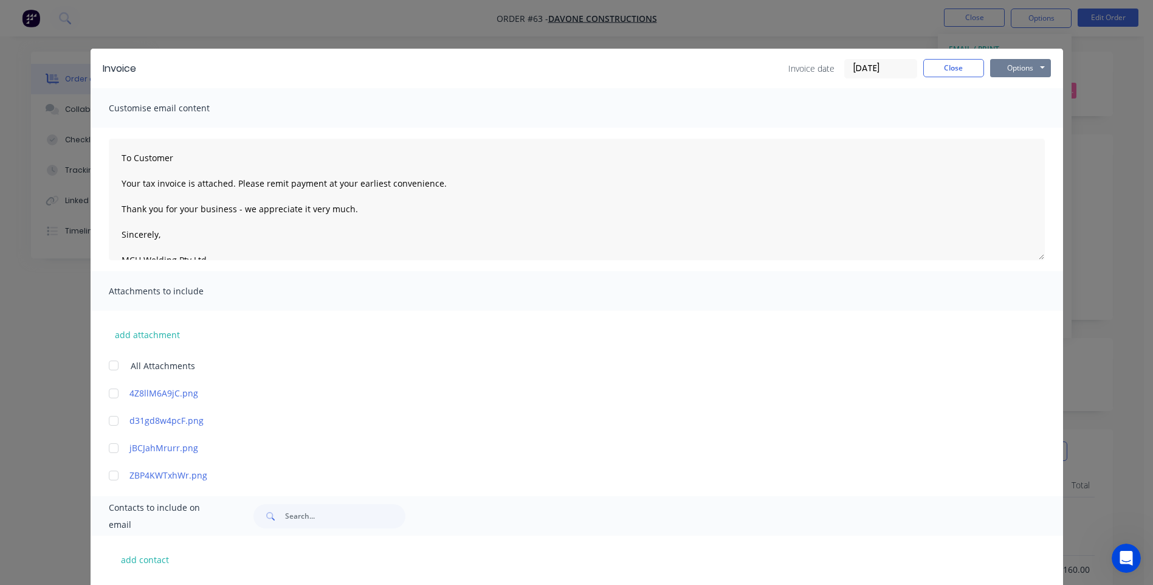
click at [1015, 67] on button "Options" at bounding box center [1020, 68] width 61 height 18
click at [1023, 87] on button "Preview" at bounding box center [1029, 90] width 78 height 20
click at [1009, 69] on button "Options" at bounding box center [1020, 68] width 61 height 18
click at [951, 70] on button "Close" at bounding box center [953, 68] width 61 height 18
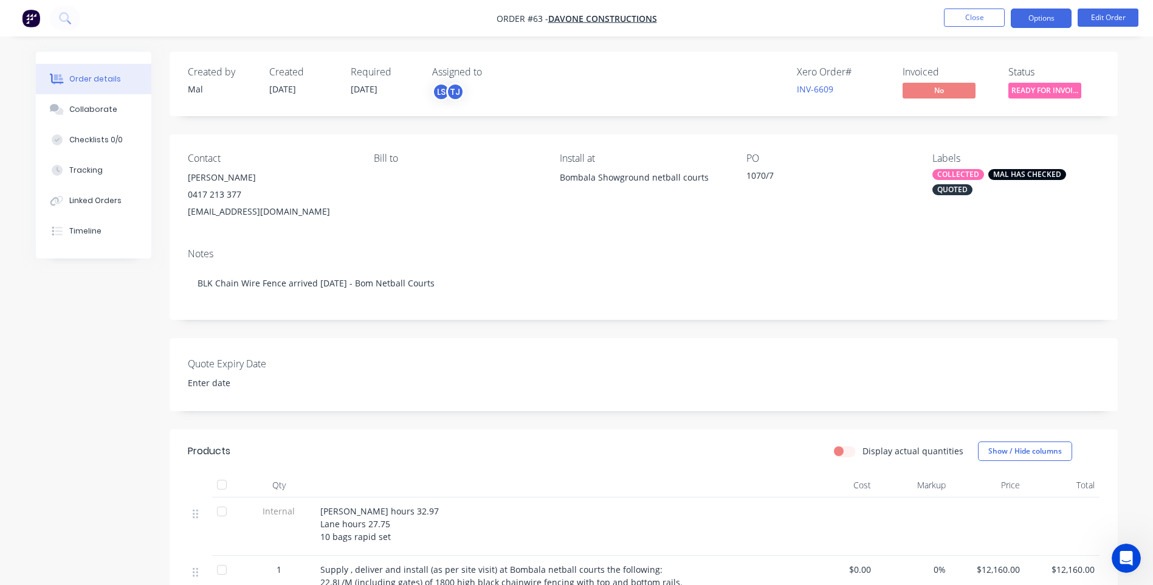
click at [1040, 15] on button "Options" at bounding box center [1041, 18] width 61 height 19
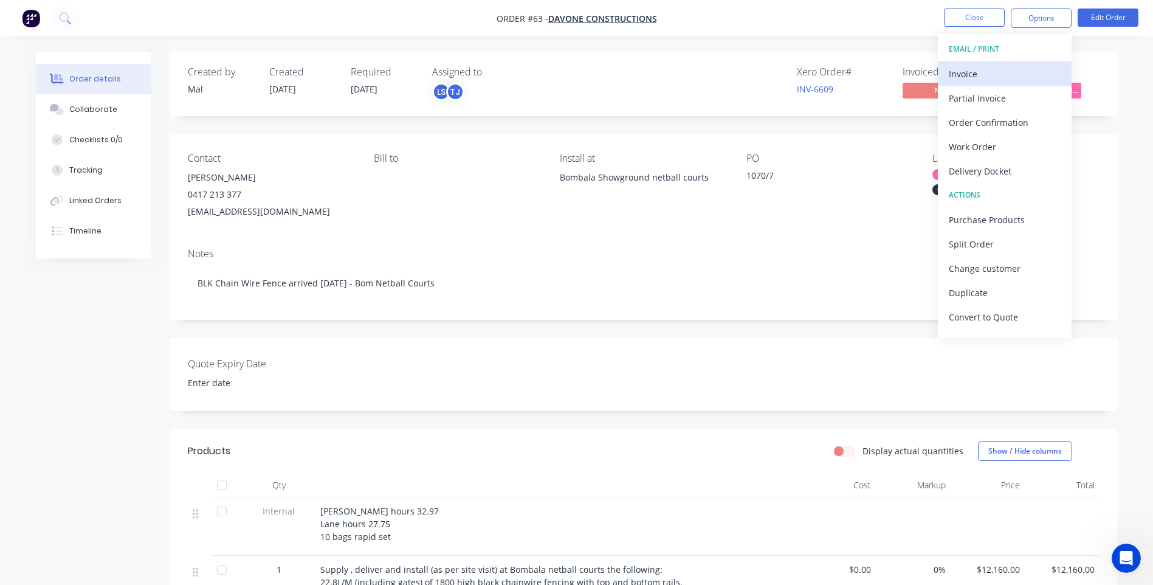
click at [964, 70] on div "Invoice" at bounding box center [1005, 74] width 112 height 18
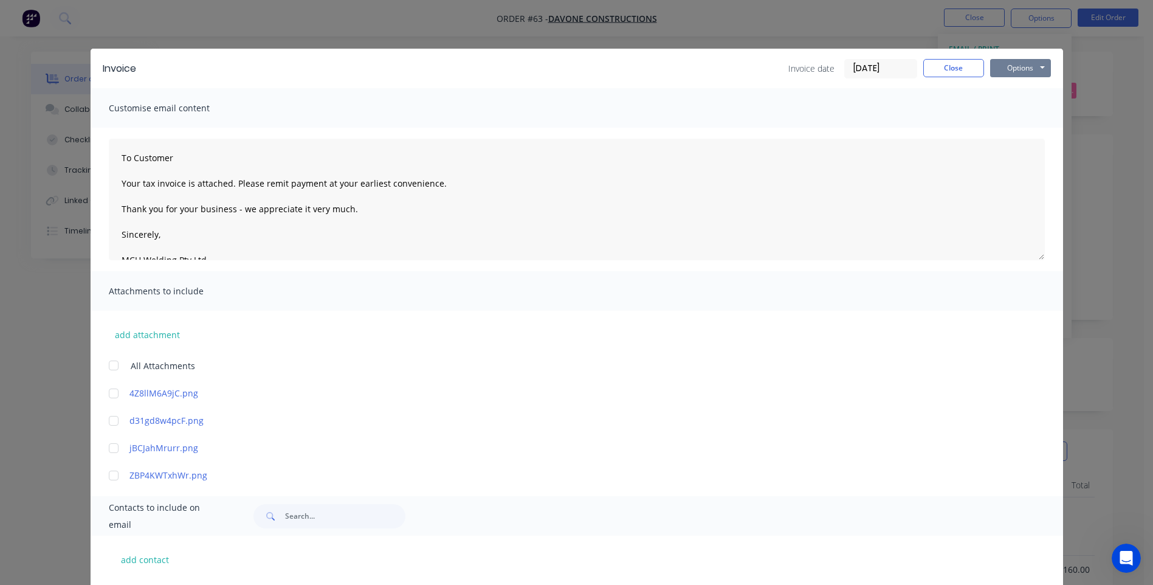
click at [1019, 67] on button "Options" at bounding box center [1020, 68] width 61 height 18
click at [1021, 105] on button "Print" at bounding box center [1029, 110] width 78 height 20
click at [952, 68] on button "Close" at bounding box center [953, 68] width 61 height 18
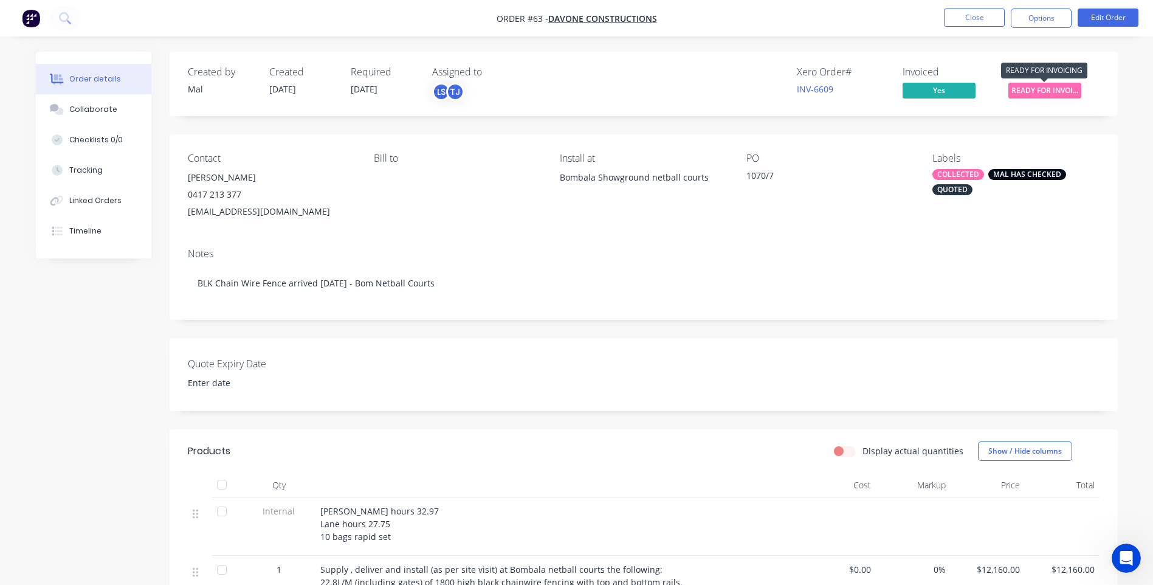
click at [1047, 89] on span "READY FOR INVOI..." at bounding box center [1044, 90] width 73 height 15
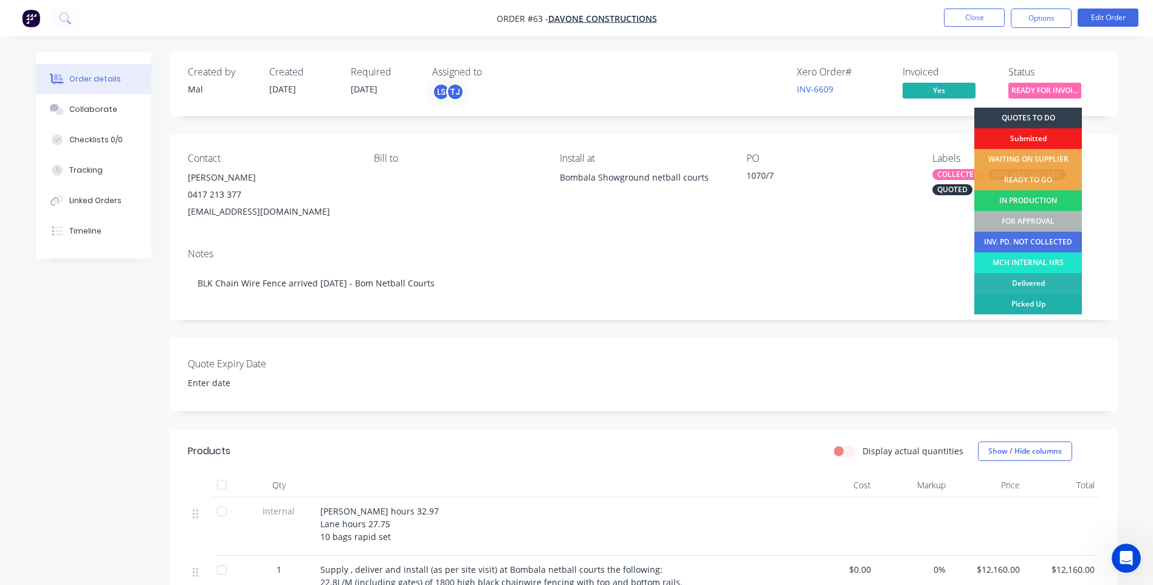
click at [1041, 300] on div "Picked Up" at bounding box center [1028, 303] width 108 height 21
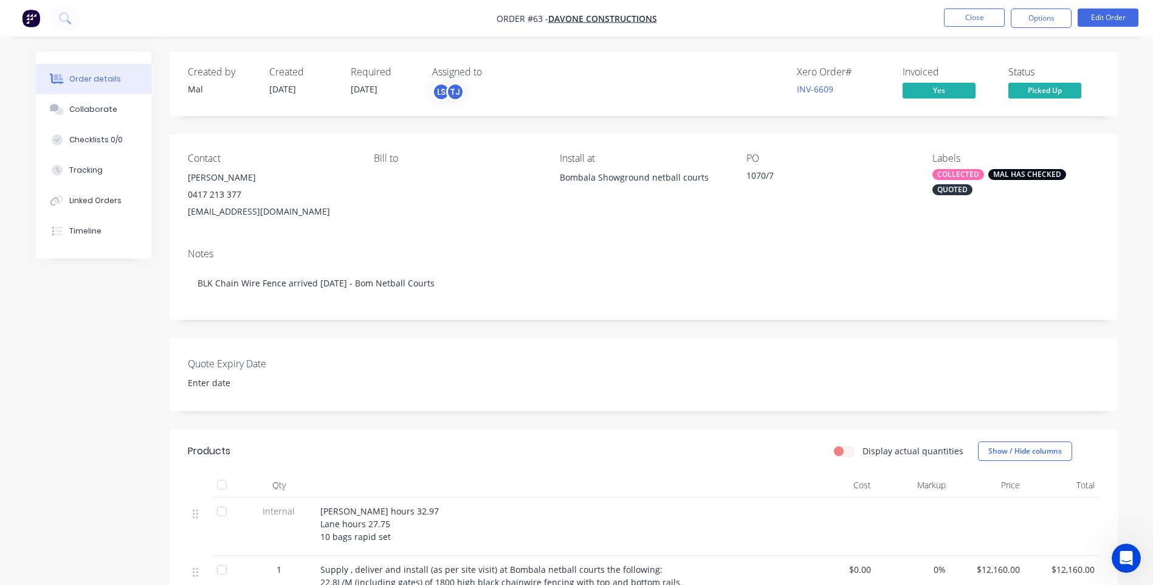
click at [864, 238] on div "Notes BLK Chain Wire Fence arrived [DATE] - Bom Netball Courts" at bounding box center [644, 278] width 948 height 81
click at [1029, 15] on button "Options" at bounding box center [1041, 18] width 61 height 19
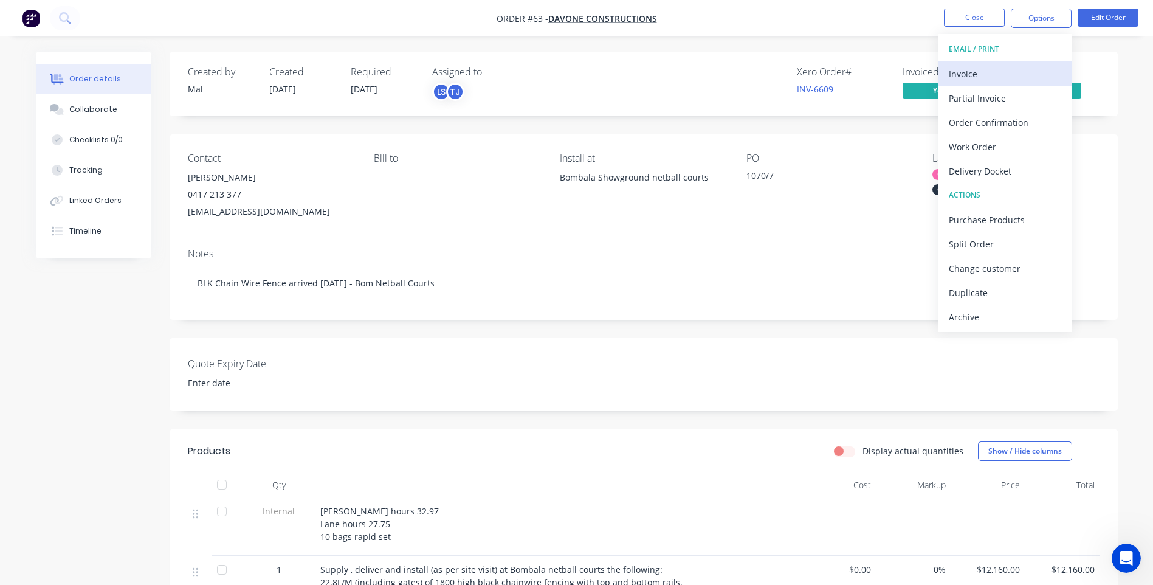
click at [979, 70] on div "Invoice" at bounding box center [1005, 74] width 112 height 18
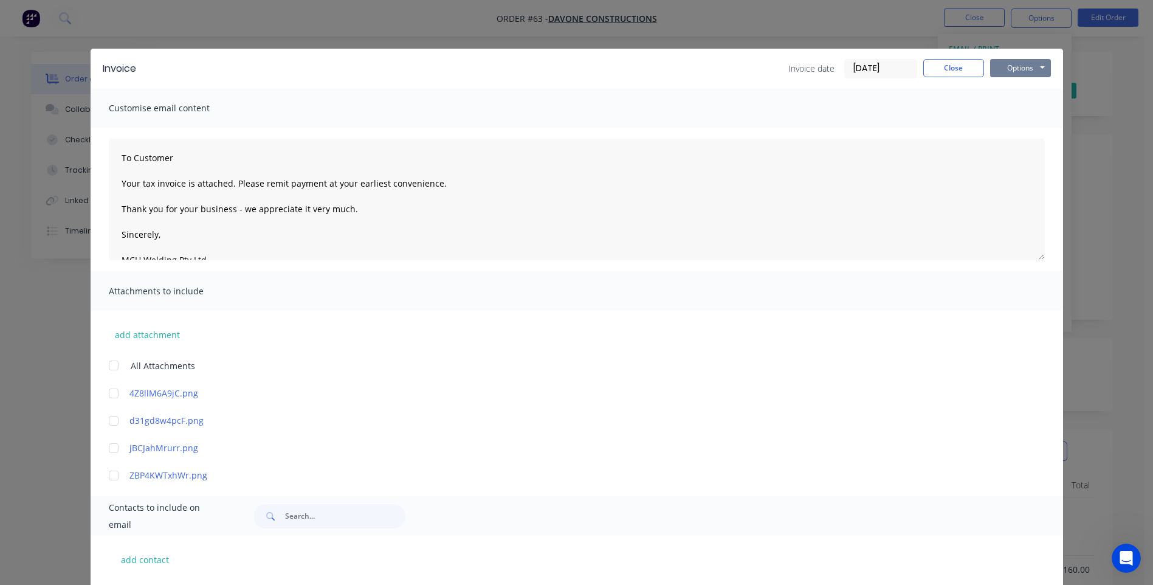
click at [1004, 69] on button "Options" at bounding box center [1020, 68] width 61 height 18
click at [1021, 87] on button "Preview" at bounding box center [1029, 90] width 78 height 20
click at [943, 66] on button "Close" at bounding box center [953, 68] width 61 height 18
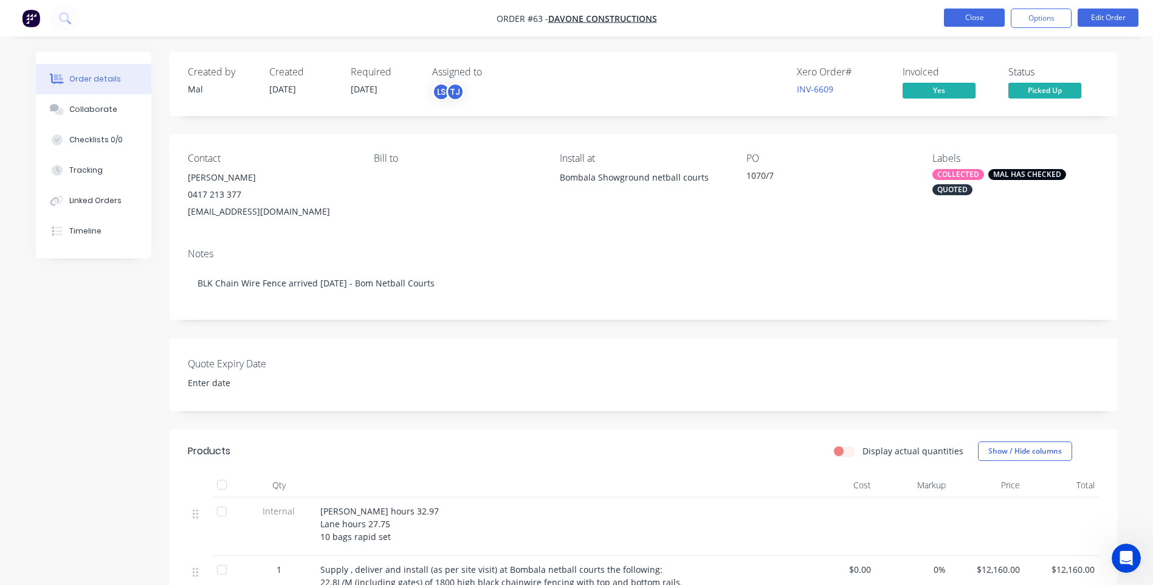
click at [981, 18] on button "Close" at bounding box center [974, 18] width 61 height 18
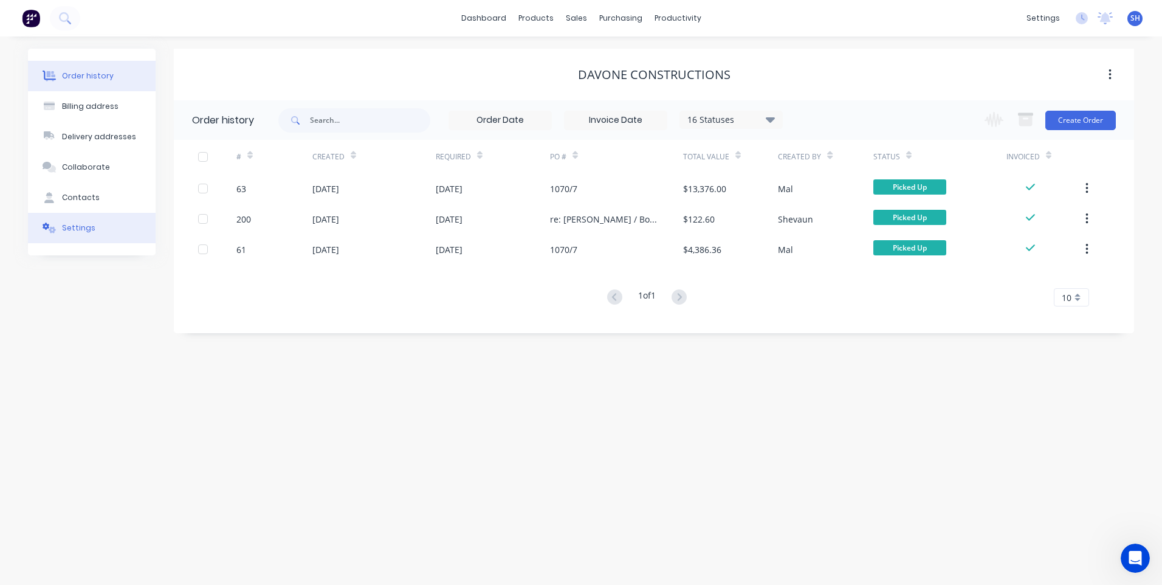
click at [67, 225] on div "Settings" at bounding box center [78, 227] width 33 height 11
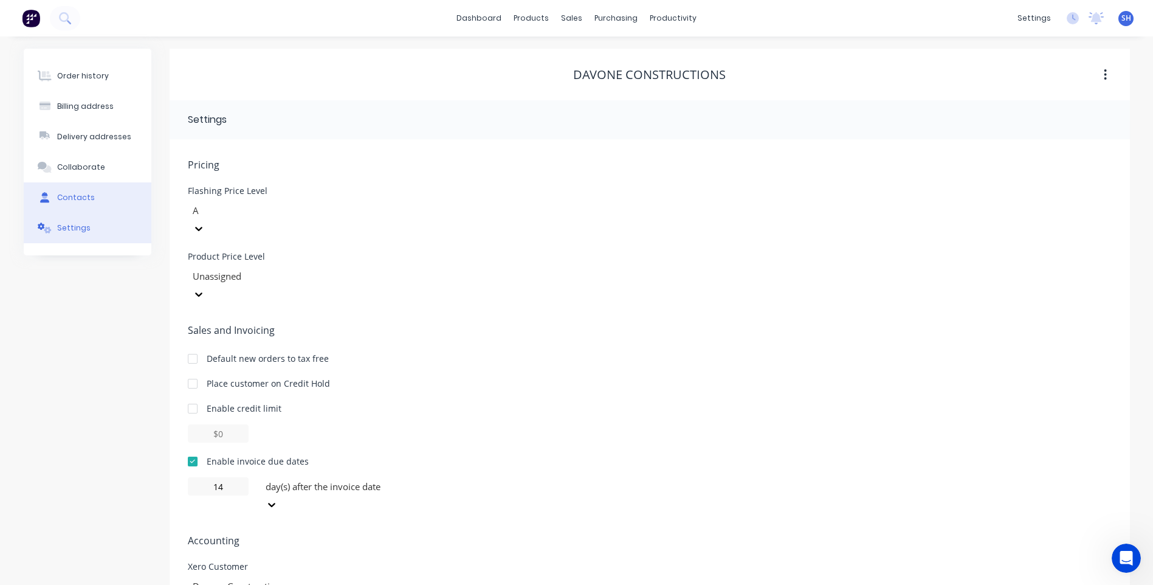
click at [74, 193] on div "Contacts" at bounding box center [76, 197] width 38 height 11
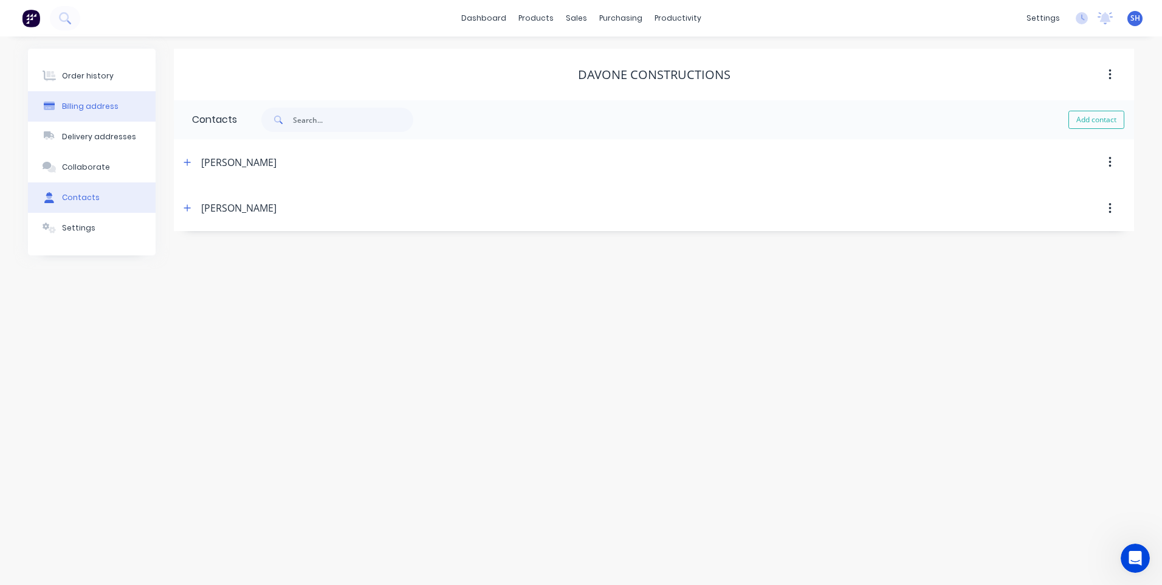
click at [83, 103] on div "Billing address" at bounding box center [90, 106] width 57 height 11
select select "AU"
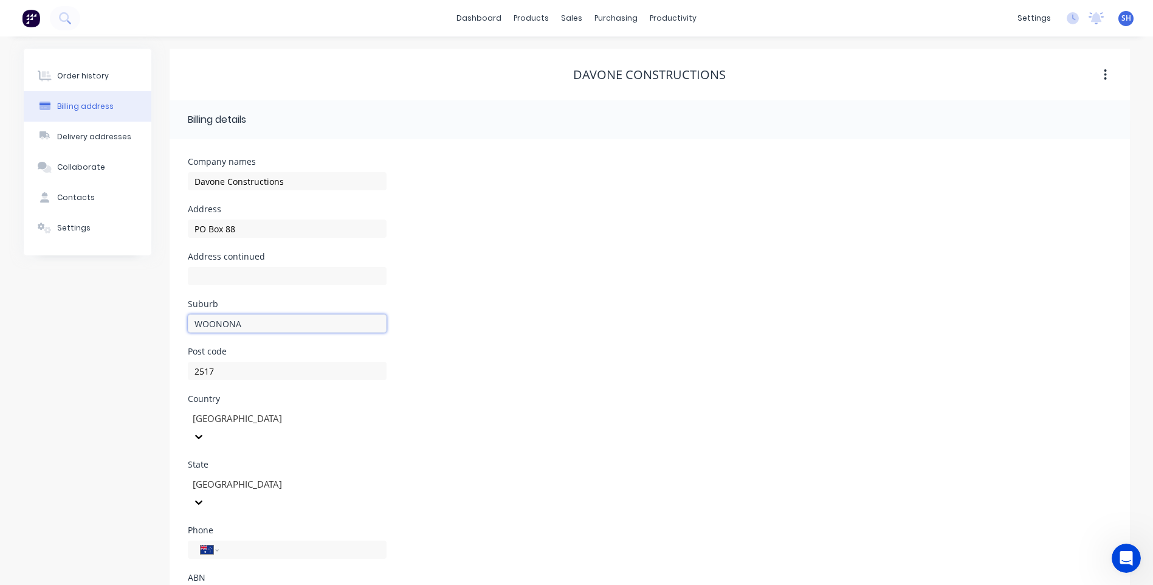
drag, startPoint x: 262, startPoint y: 325, endPoint x: 109, endPoint y: 314, distance: 153.6
click at [109, 314] on div "Order history Billing address Delivery addresses Collaborate Contacts Settings …" at bounding box center [577, 341] width 1106 height 584
click at [75, 194] on div "Contacts" at bounding box center [76, 197] width 38 height 11
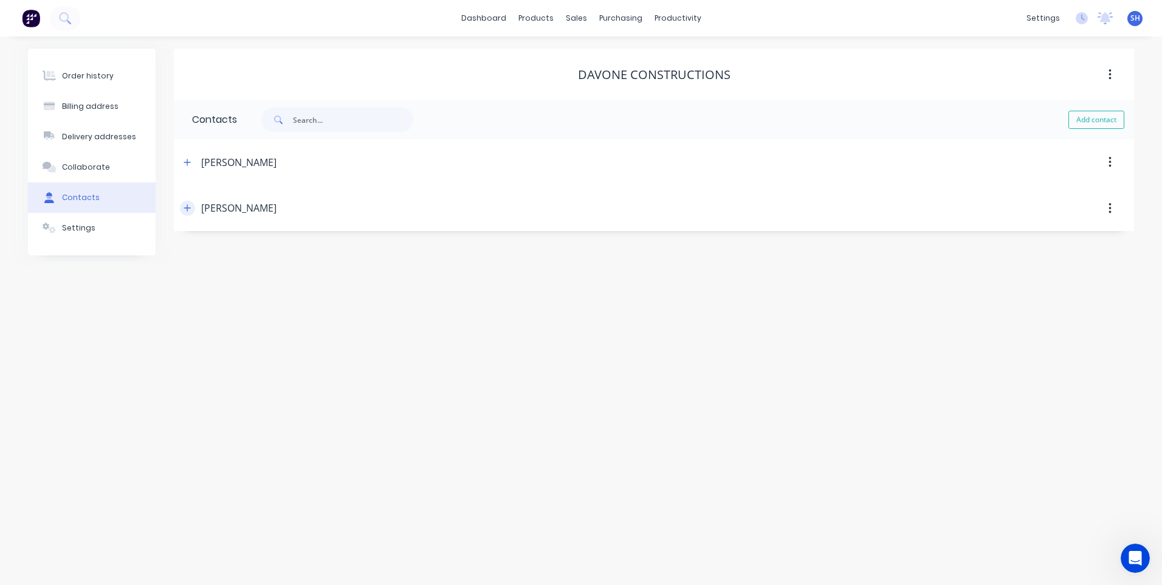
click at [185, 206] on icon "button" at bounding box center [187, 208] width 7 height 9
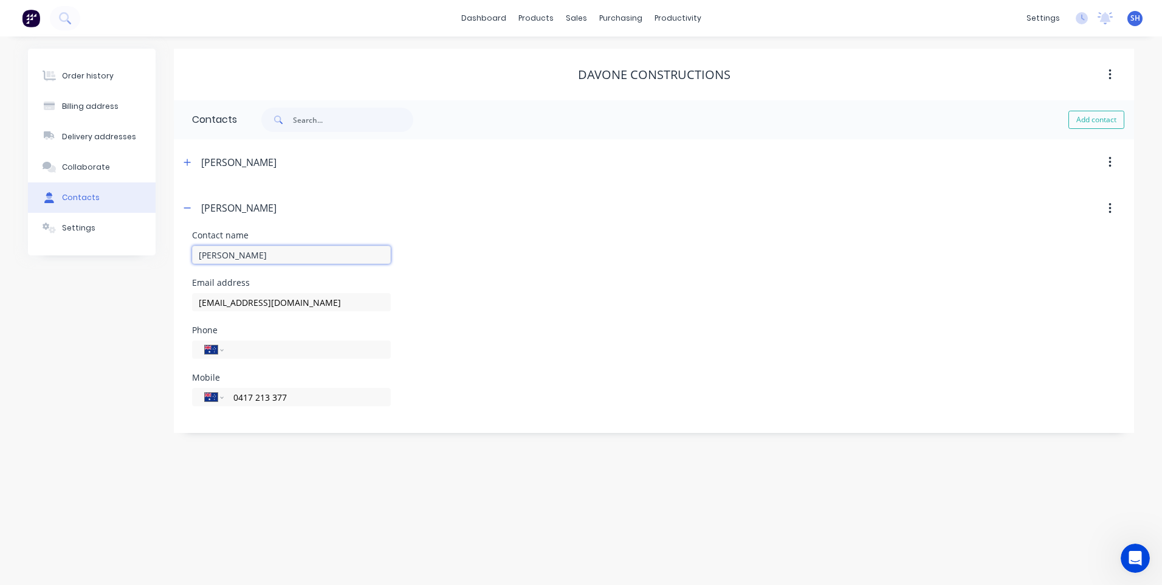
drag, startPoint x: 280, startPoint y: 256, endPoint x: 154, endPoint y: 256, distance: 125.8
click at [154, 256] on div "Order history Billing address Delivery addresses Collaborate Contacts Settings …" at bounding box center [581, 241] width 1106 height 384
drag, startPoint x: 360, startPoint y: 303, endPoint x: 165, endPoint y: 303, distance: 195.7
click at [165, 303] on div "Order history Billing address Delivery addresses Collaborate Contacts Settings …" at bounding box center [581, 241] width 1106 height 384
drag, startPoint x: 292, startPoint y: 399, endPoint x: 196, endPoint y: 396, distance: 95.4
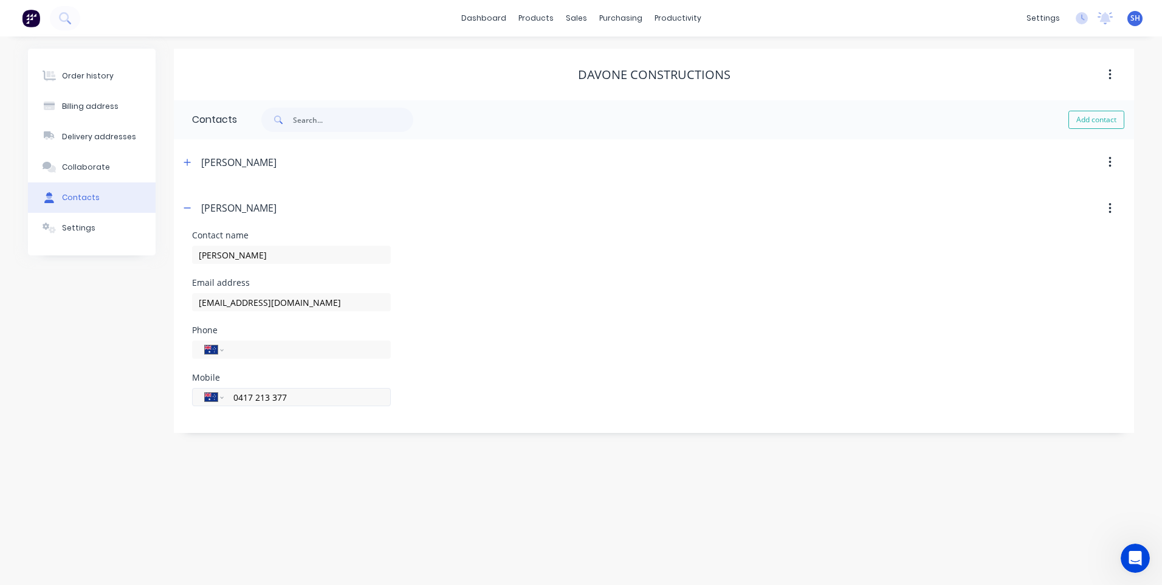
click at [196, 396] on div "International [GEOGRAPHIC_DATA] [GEOGRAPHIC_DATA] [GEOGRAPHIC_DATA] [GEOGRAPHIC…" at bounding box center [291, 397] width 199 height 18
paste input "tel"
click at [240, 391] on input "tel" at bounding box center [305, 397] width 146 height 14
paste input "tel"
click at [244, 400] on input "tel" at bounding box center [305, 397] width 146 height 14
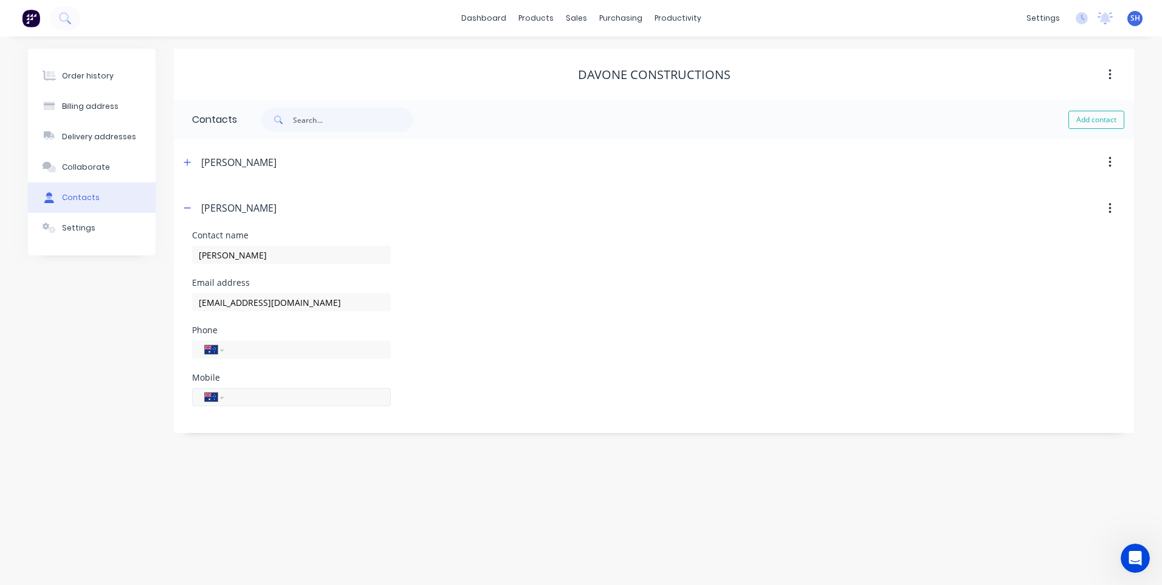
paste input "tel"
click at [84, 192] on div "Contacts" at bounding box center [81, 197] width 38 height 11
click at [183, 162] on button "button" at bounding box center [187, 161] width 15 height 15
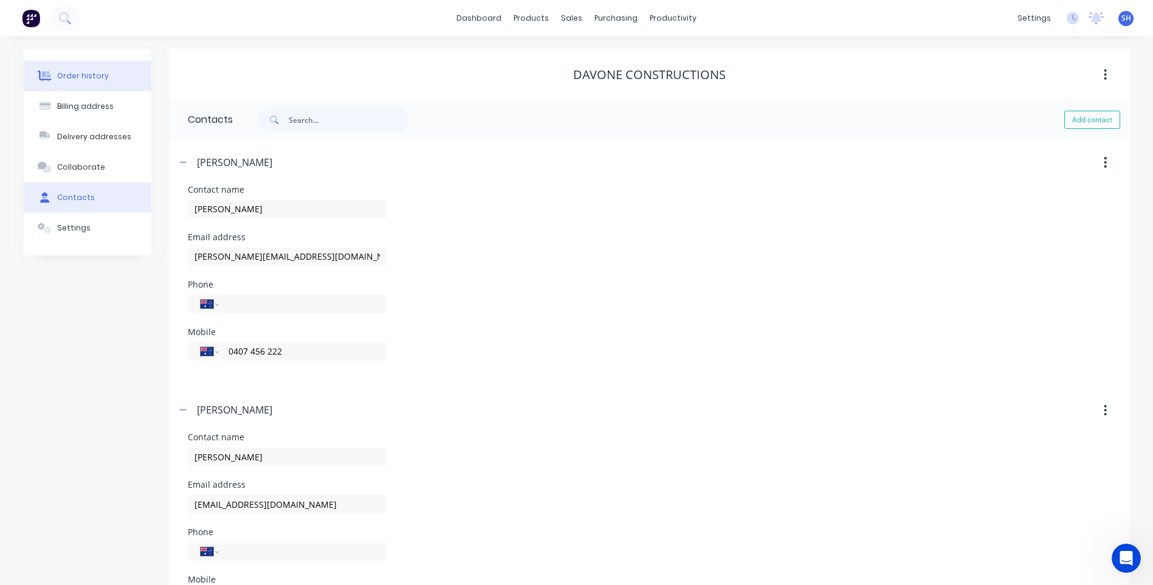
click at [74, 75] on div "Order history" at bounding box center [83, 75] width 52 height 11
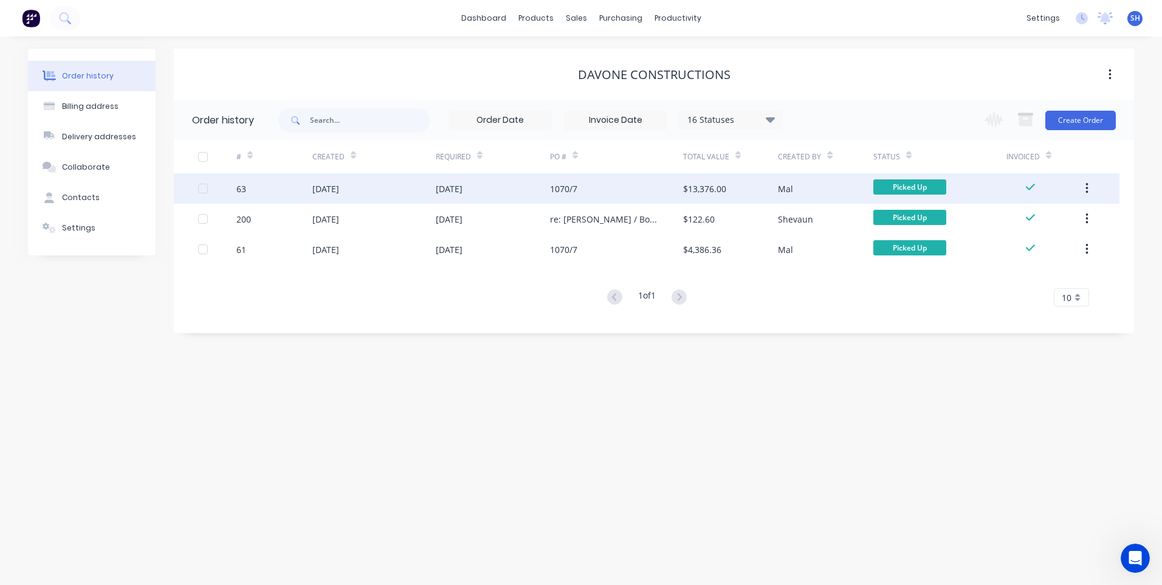
click at [740, 185] on div "$13,376.00" at bounding box center [730, 188] width 95 height 30
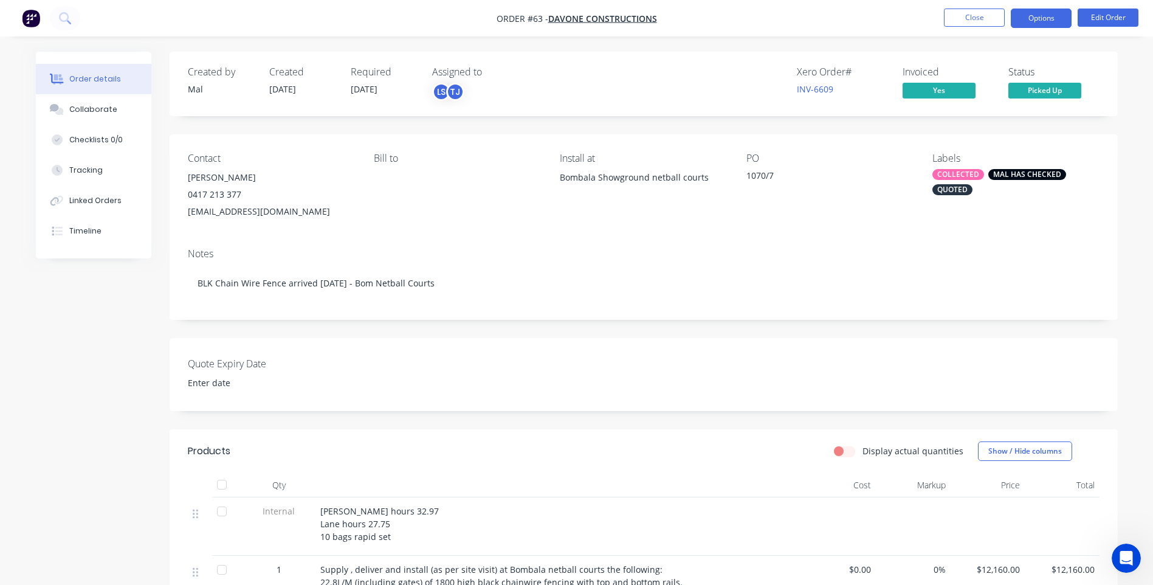
click at [1039, 18] on button "Options" at bounding box center [1041, 18] width 61 height 19
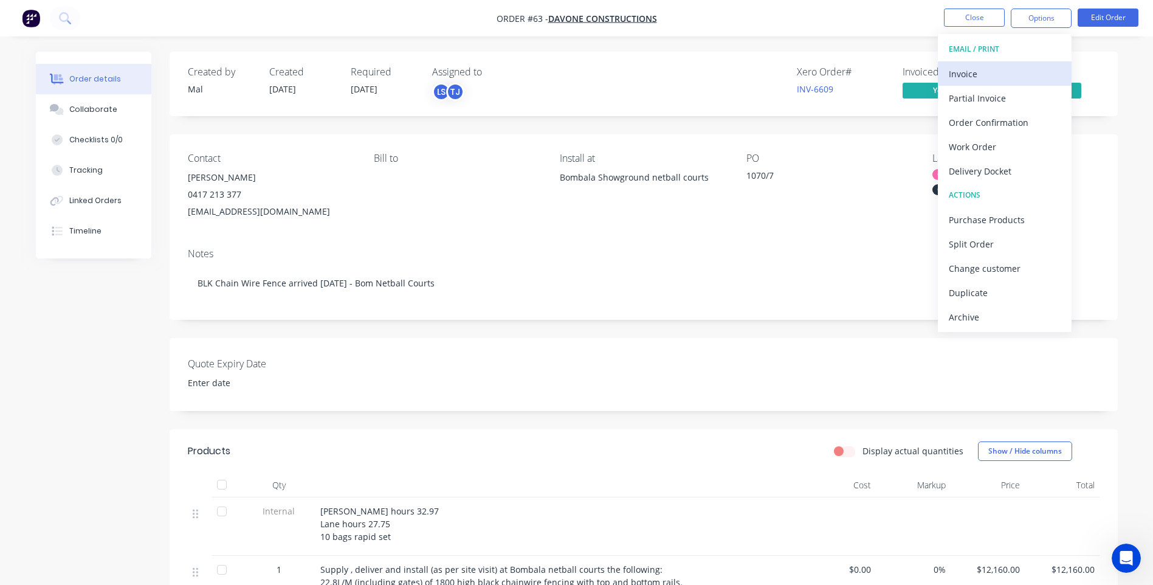
click at [986, 73] on div "Invoice" at bounding box center [1005, 74] width 112 height 18
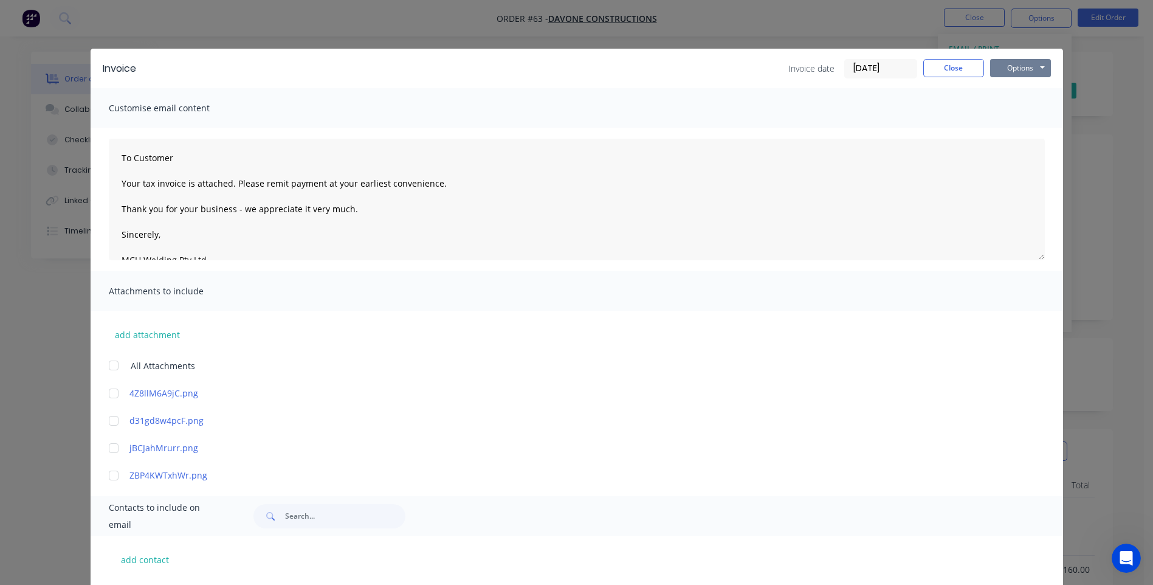
click at [1007, 66] on button "Options" at bounding box center [1020, 68] width 61 height 18
click at [1018, 88] on button "Preview" at bounding box center [1029, 90] width 78 height 20
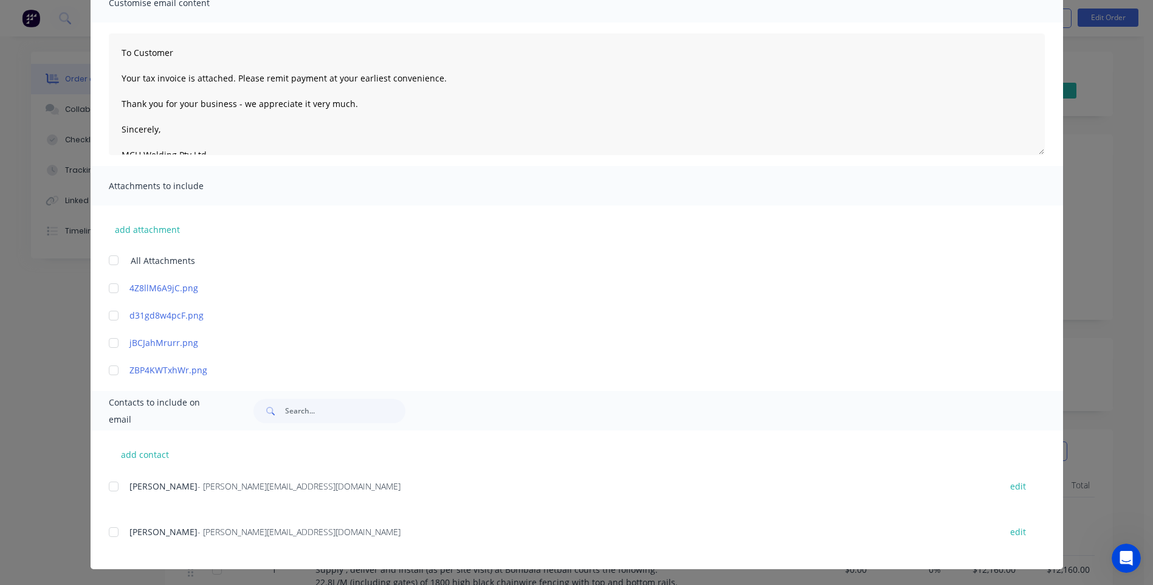
scroll to position [106, 0]
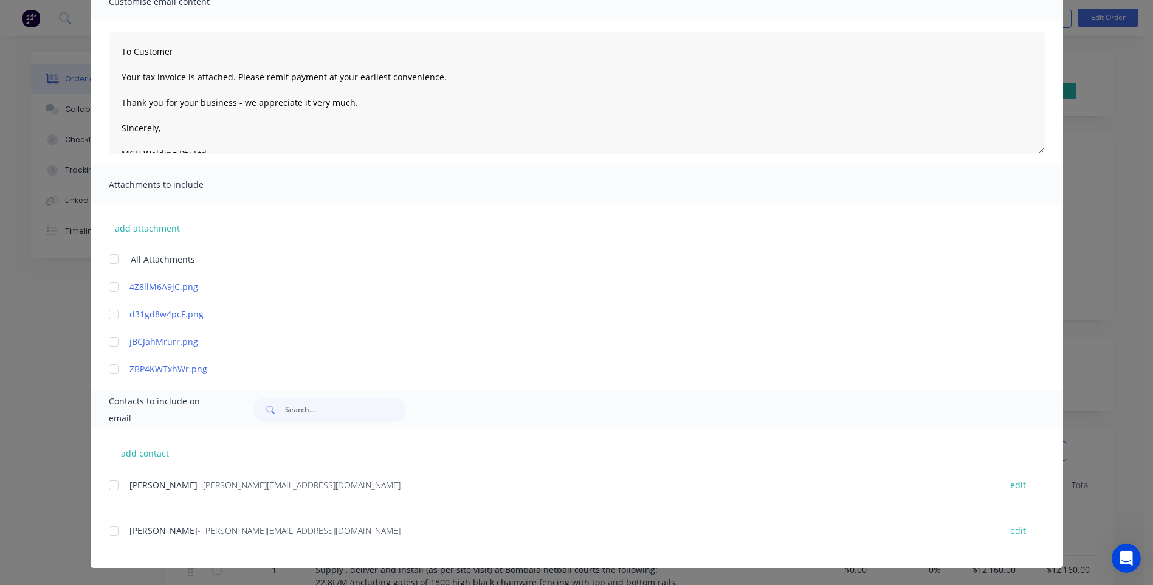
click at [111, 485] on div at bounding box center [113, 485] width 24 height 24
click at [110, 486] on div at bounding box center [113, 485] width 24 height 24
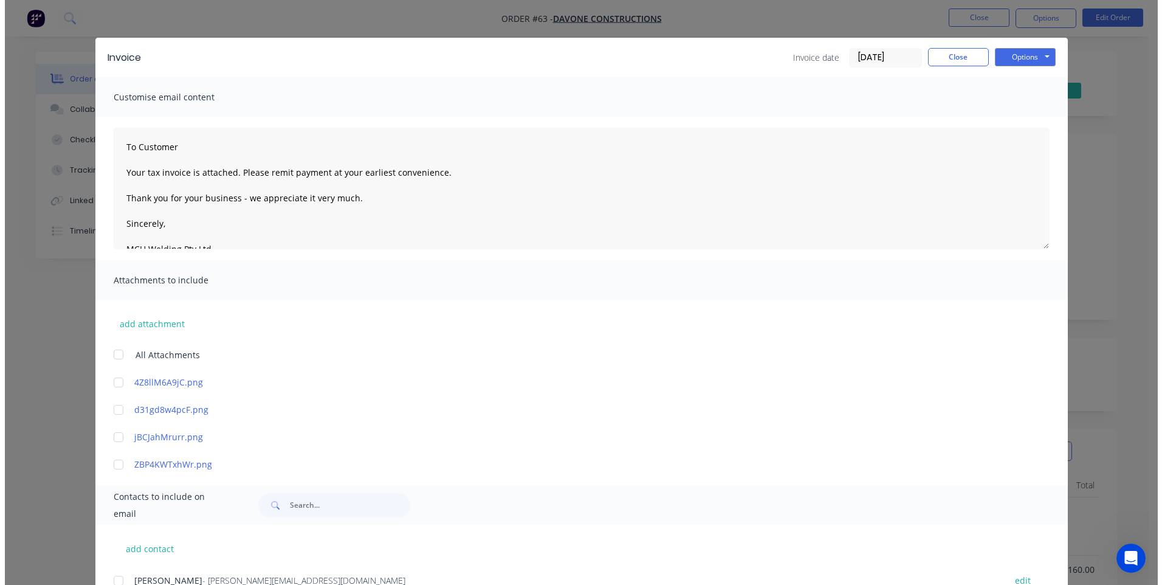
scroll to position [0, 0]
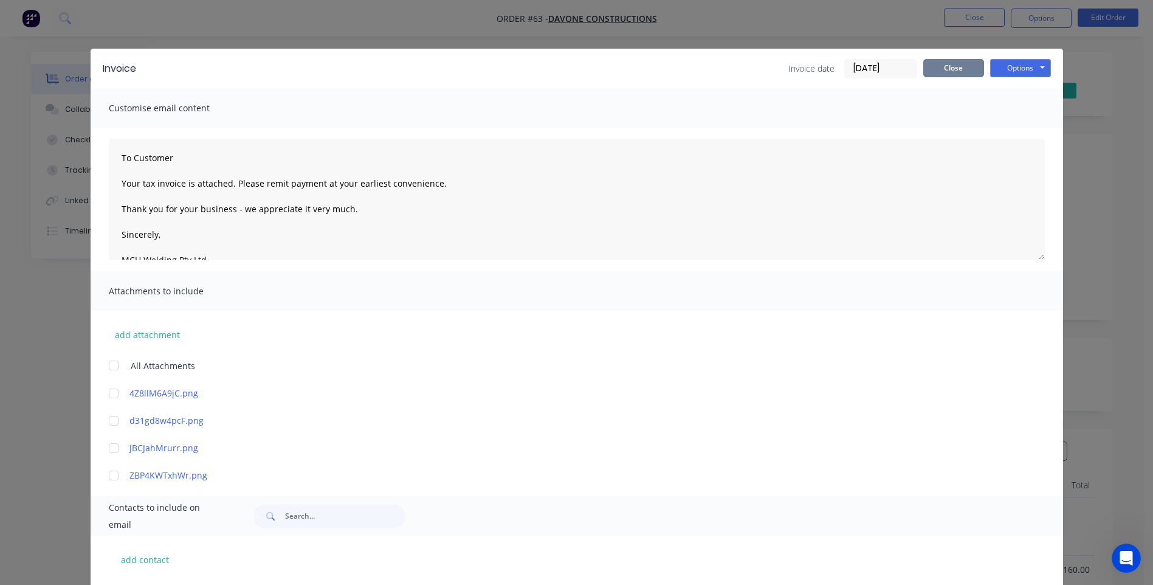
click at [948, 66] on button "Close" at bounding box center [953, 68] width 61 height 18
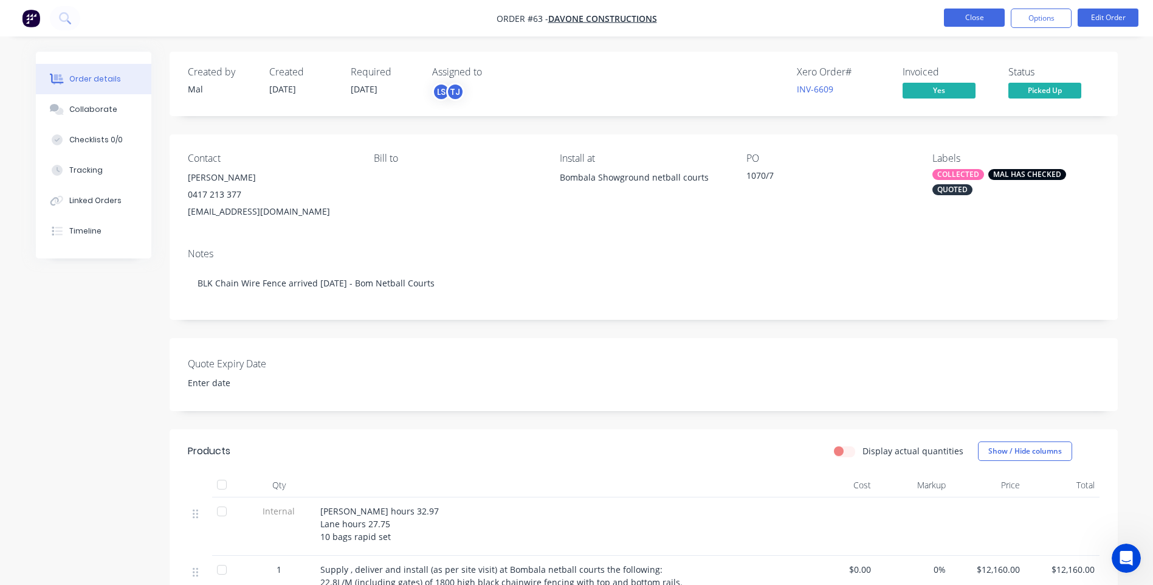
click at [968, 16] on button "Close" at bounding box center [974, 18] width 61 height 18
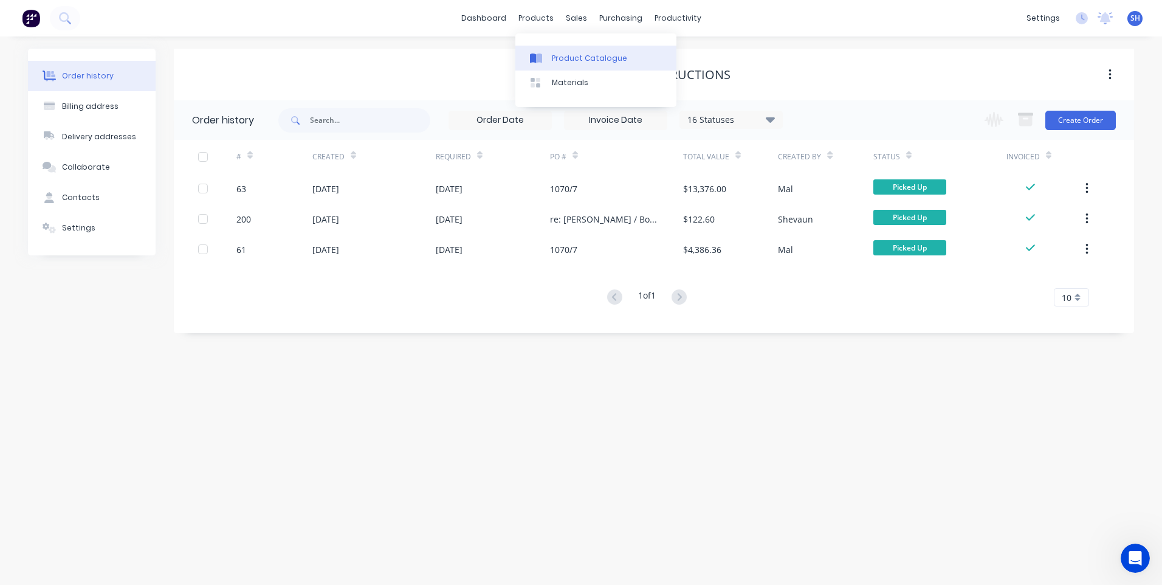
click at [587, 58] on div "Product Catalogue" at bounding box center [589, 58] width 75 height 11
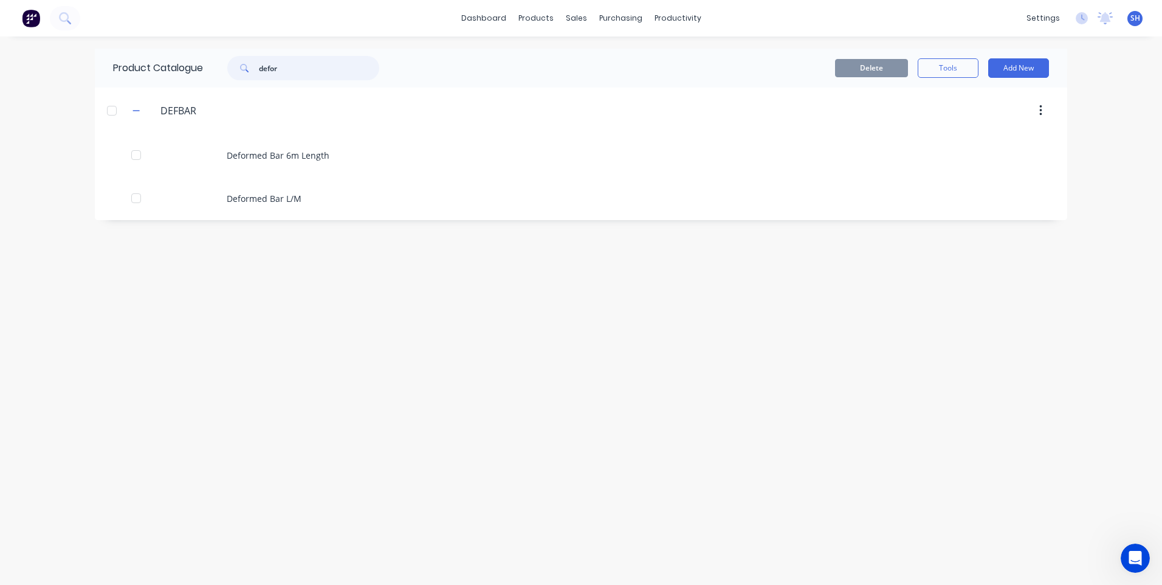
drag, startPoint x: 290, startPoint y: 67, endPoint x: 236, endPoint y: 63, distance: 53.6
click at [236, 63] on div "defor" at bounding box center [303, 68] width 152 height 24
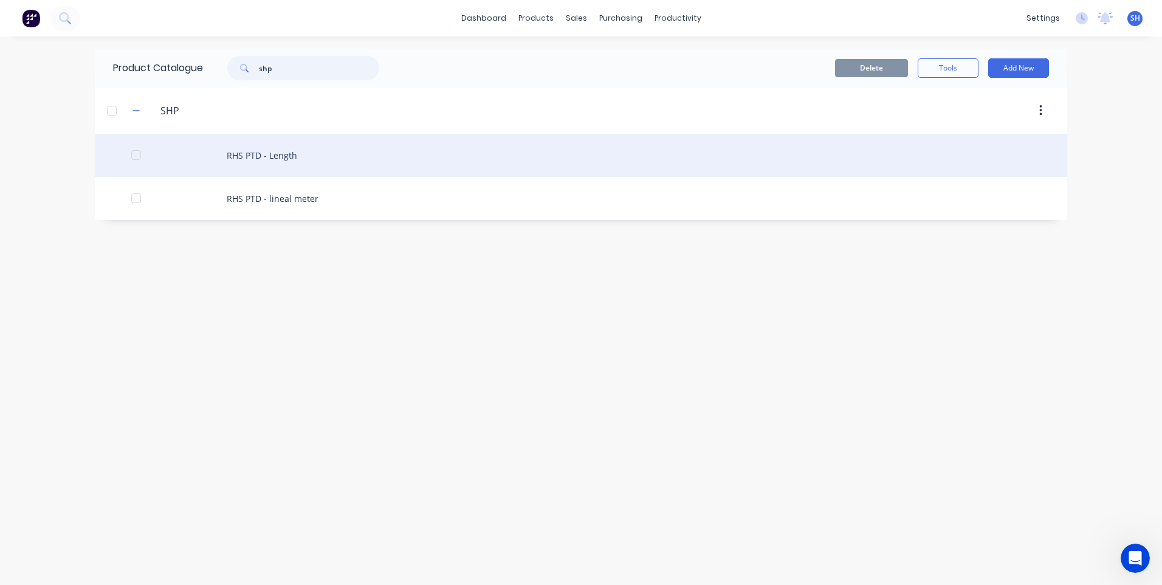
type input "shp"
click at [273, 154] on div "RHS PTD - Length" at bounding box center [581, 155] width 972 height 43
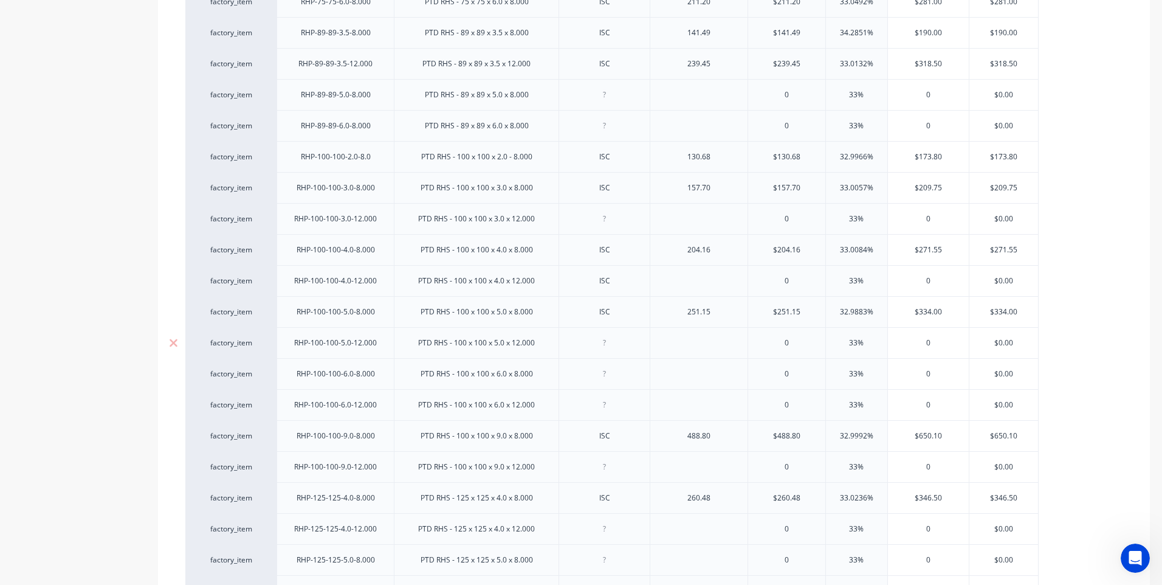
scroll to position [1607, 0]
click at [687, 556] on div at bounding box center [698, 563] width 61 height 16
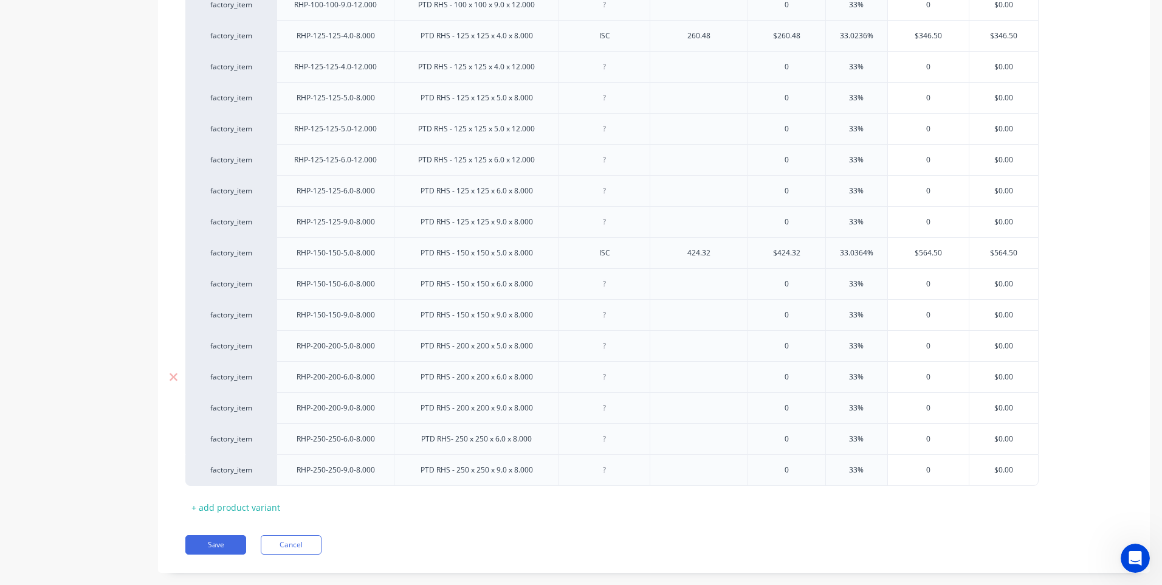
scroll to position [2093, 0]
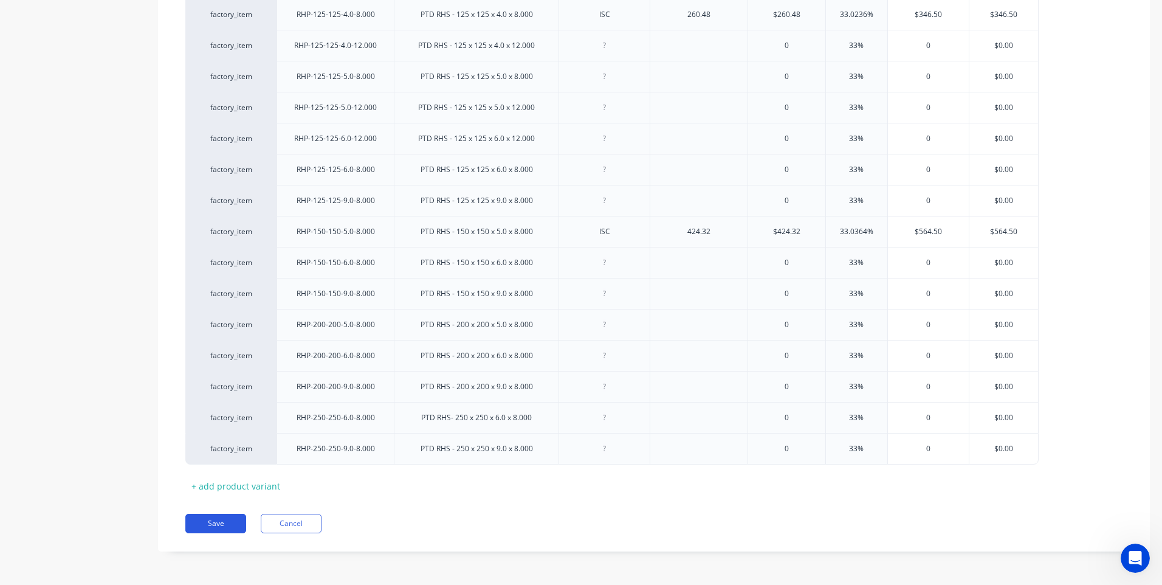
click at [213, 523] on button "Save" at bounding box center [215, 522] width 61 height 19
type textarea "x"
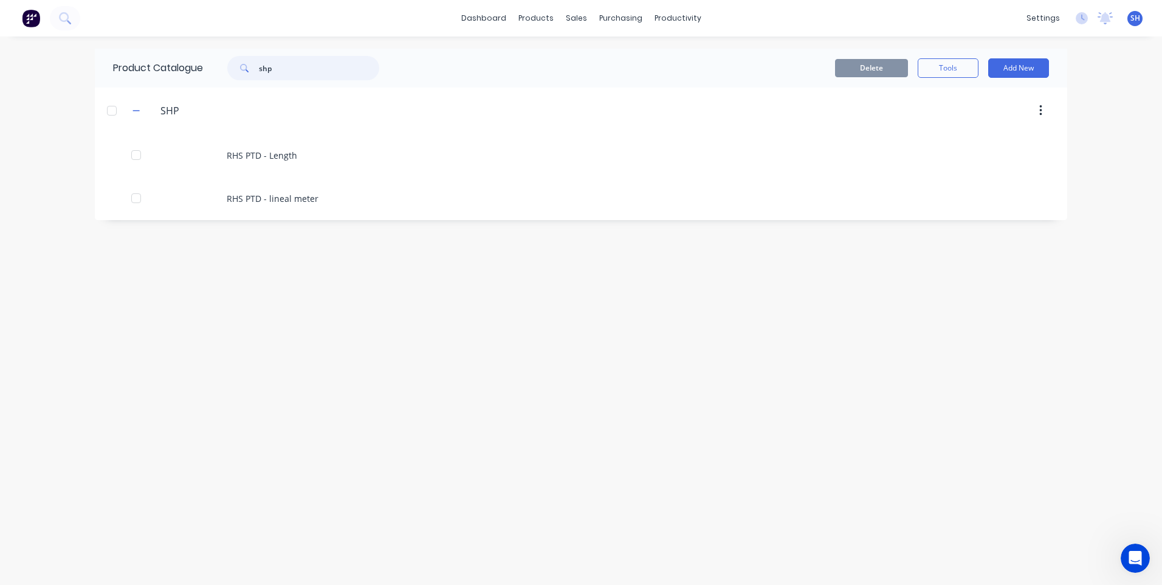
drag, startPoint x: 299, startPoint y: 66, endPoint x: 249, endPoint y: 75, distance: 51.1
click at [249, 75] on div "shp" at bounding box center [303, 68] width 152 height 24
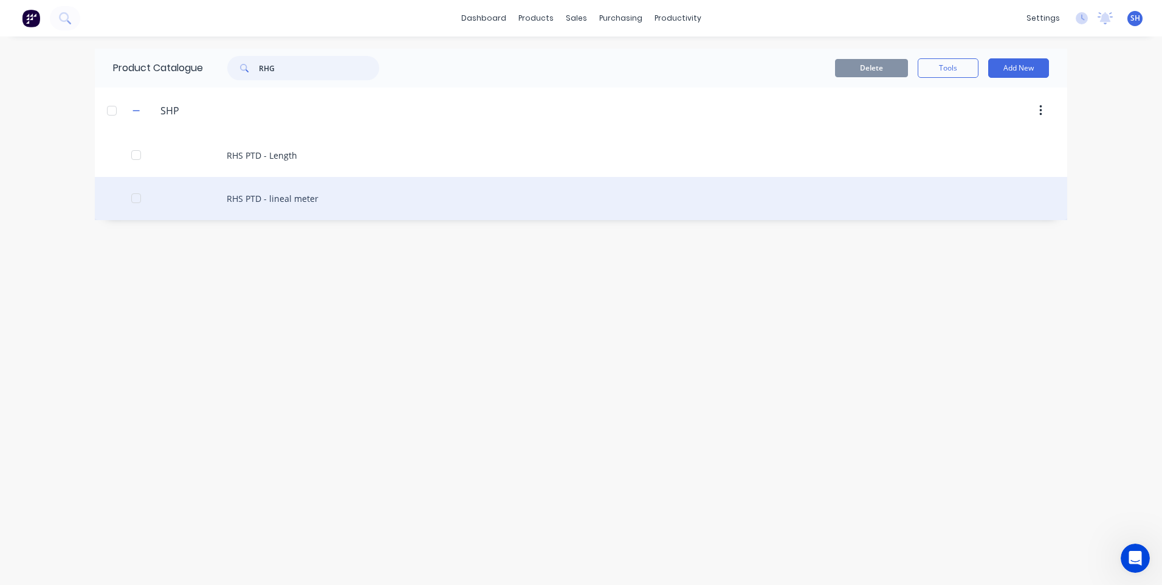
type input "RHG"
click at [281, 197] on div "RHS Gal (RHG) - lm" at bounding box center [581, 198] width 972 height 43
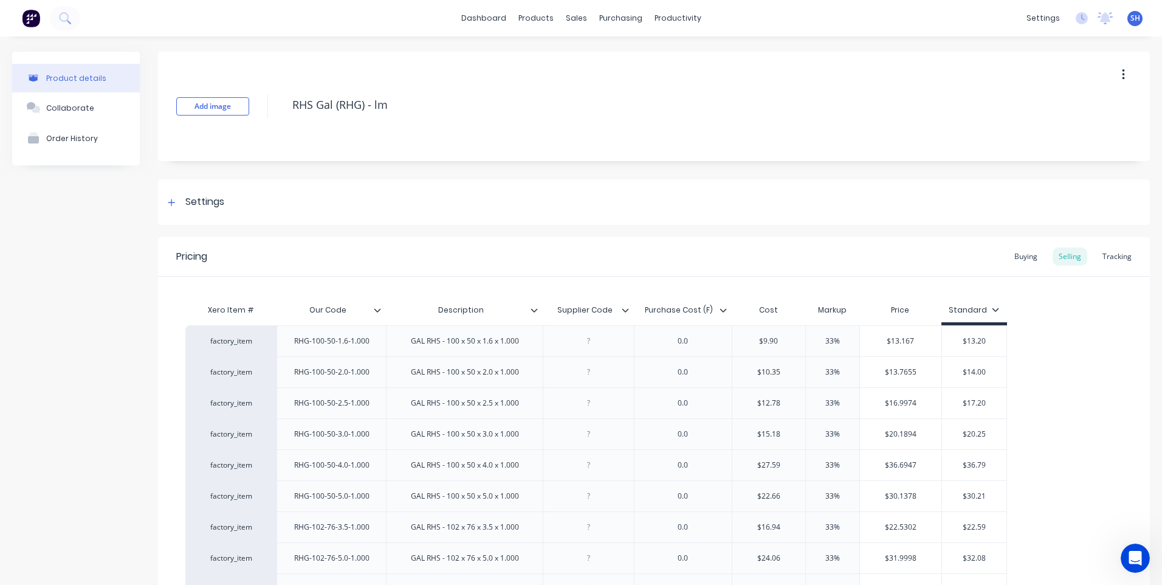
type textarea "x"
click at [1137, 559] on icon "Open Intercom Messenger" at bounding box center [1135, 558] width 9 height 10
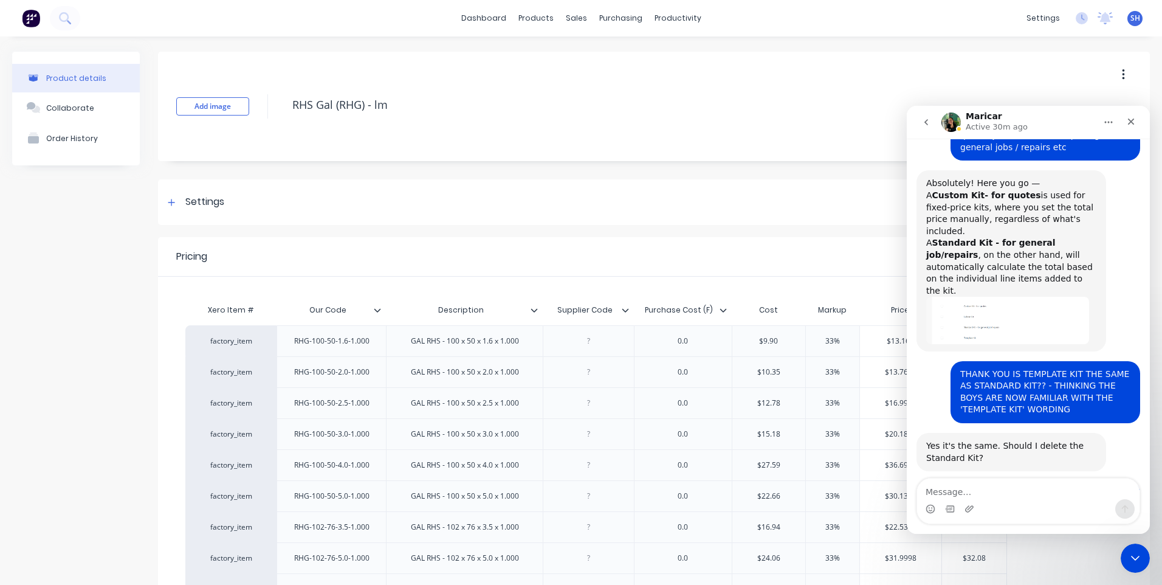
scroll to position [610, 0]
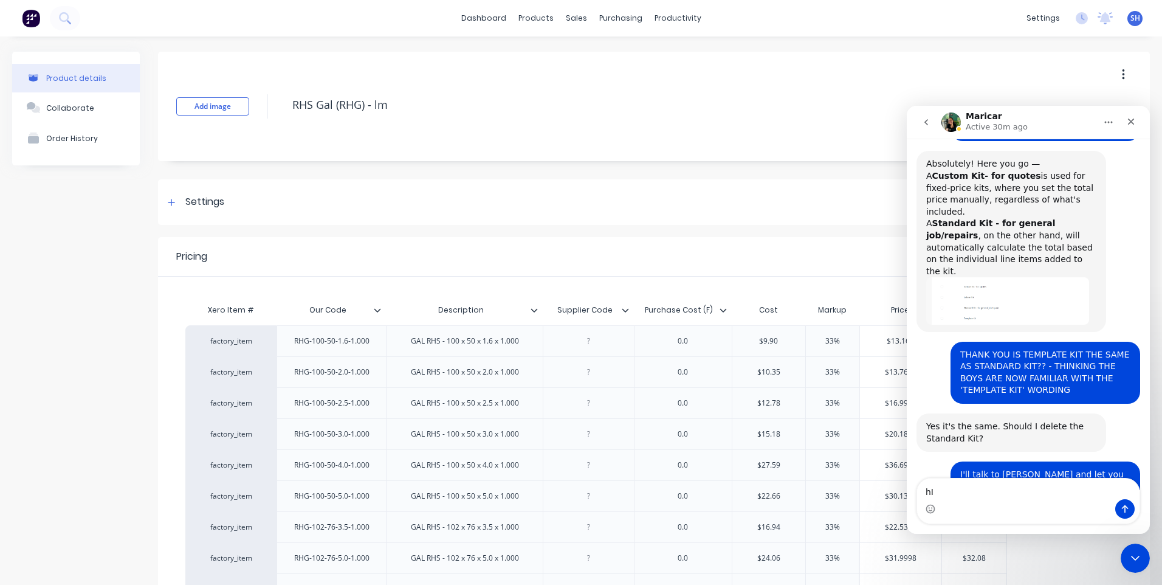
type textarea "h"
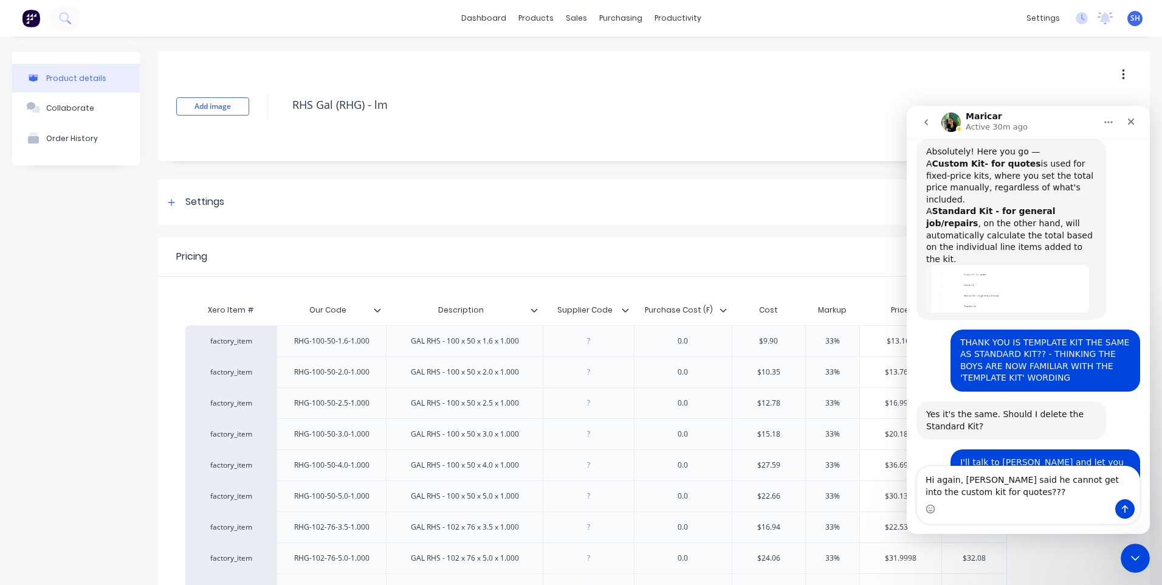
type textarea "Hi again, Mal said he cannot get into the custom kit for quotes???"
click at [1127, 509] on icon "Send a message…" at bounding box center [1125, 509] width 10 height 10
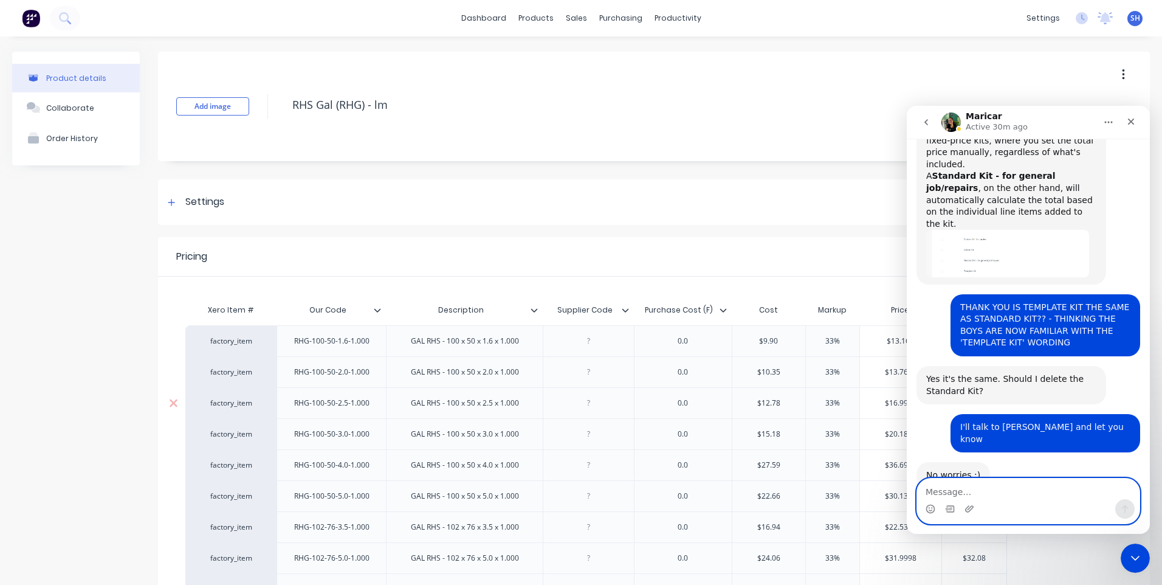
scroll to position [658, 0]
drag, startPoint x: 1134, startPoint y: 555, endPoint x: 2230, endPoint y: 1089, distance: 1219.1
click at [1134, 555] on icon "Close Intercom Messenger" at bounding box center [1135, 558] width 15 height 15
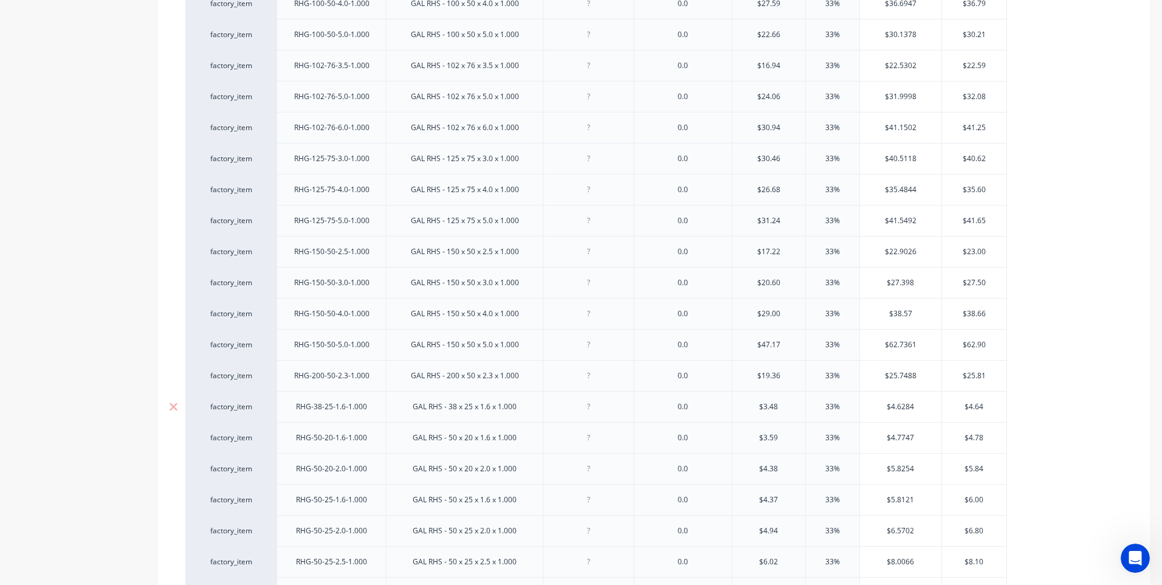
scroll to position [400, 0]
drag, startPoint x: 261, startPoint y: 459, endPoint x: 268, endPoint y: -5, distance: 463.7
click at [268, 0] on html "dashboard products sales purchasing productivity dashboard products Product Cat…" at bounding box center [581, 292] width 1162 height 585
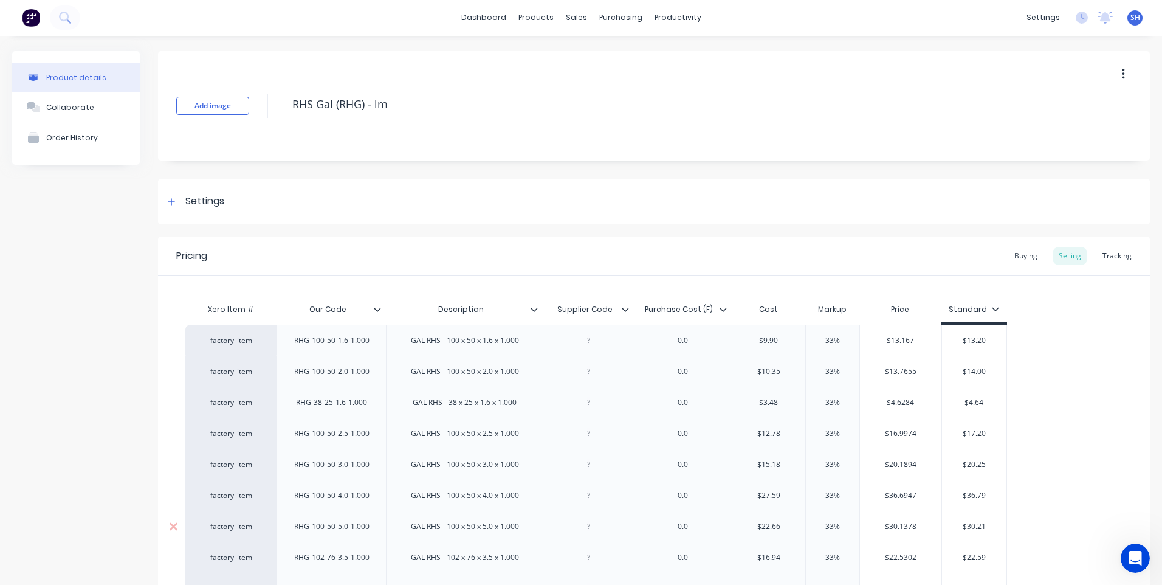
scroll to position [0, 0]
drag, startPoint x: 269, startPoint y: 395, endPoint x: 273, endPoint y: 324, distance: 71.3
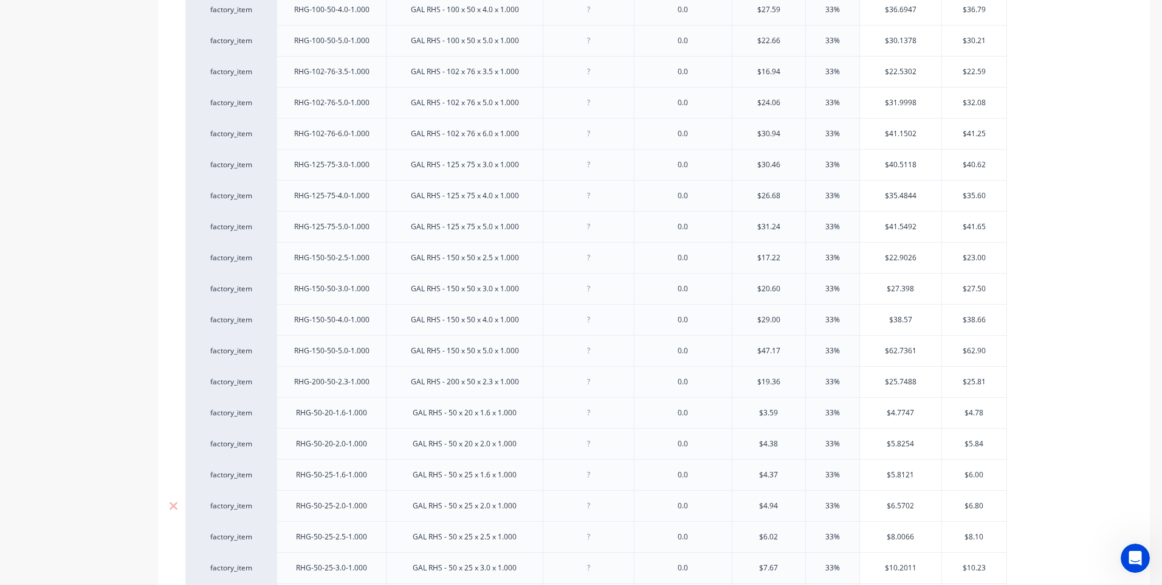
scroll to position [425, 0]
drag, startPoint x: 269, startPoint y: 532, endPoint x: 278, endPoint y: 5, distance: 526.3
click at [278, 5] on div "factory_item RHG-38-25-1.6-1.000 GAL RHS - 38 x 25 x 1.6 x 1.000 0.0 $3.48 33% …" at bounding box center [653, 473] width 937 height 1147
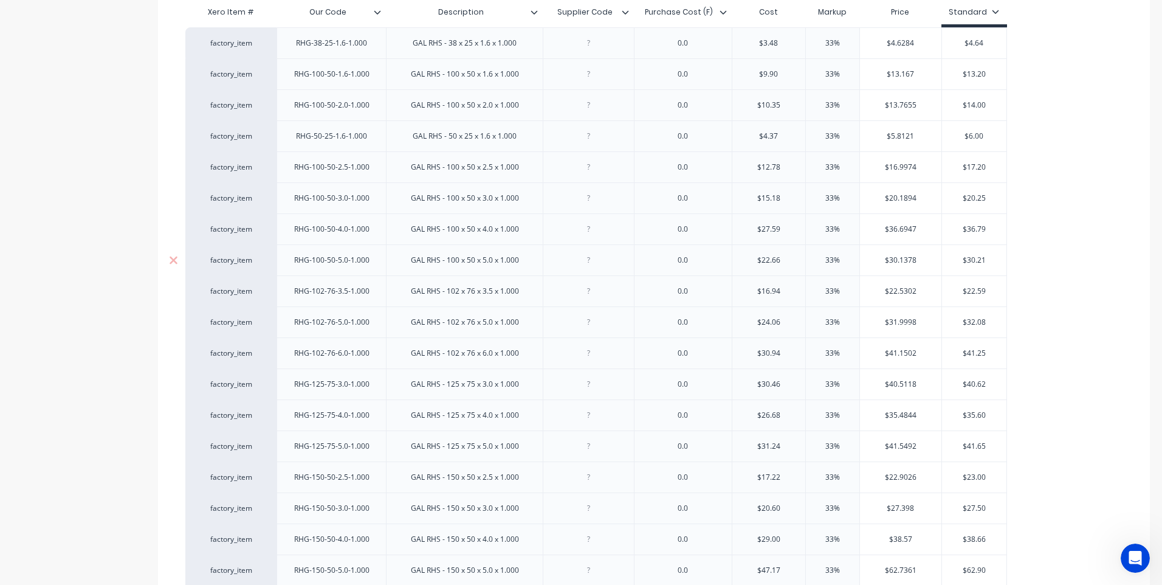
scroll to position [61, 0]
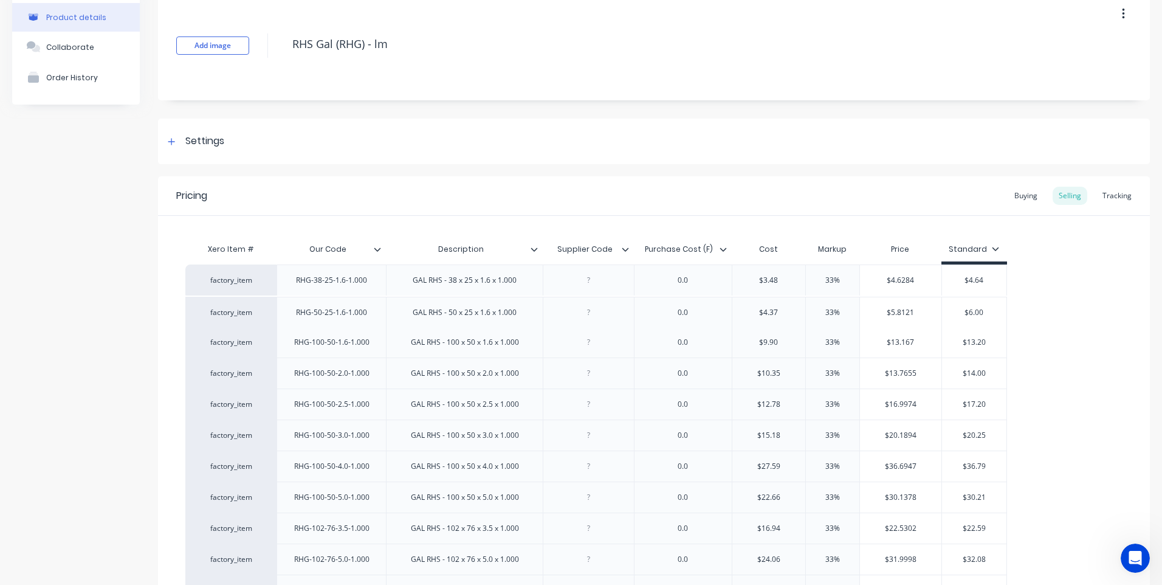
drag, startPoint x: 267, startPoint y: 368, endPoint x: 267, endPoint y: 301, distance: 66.8
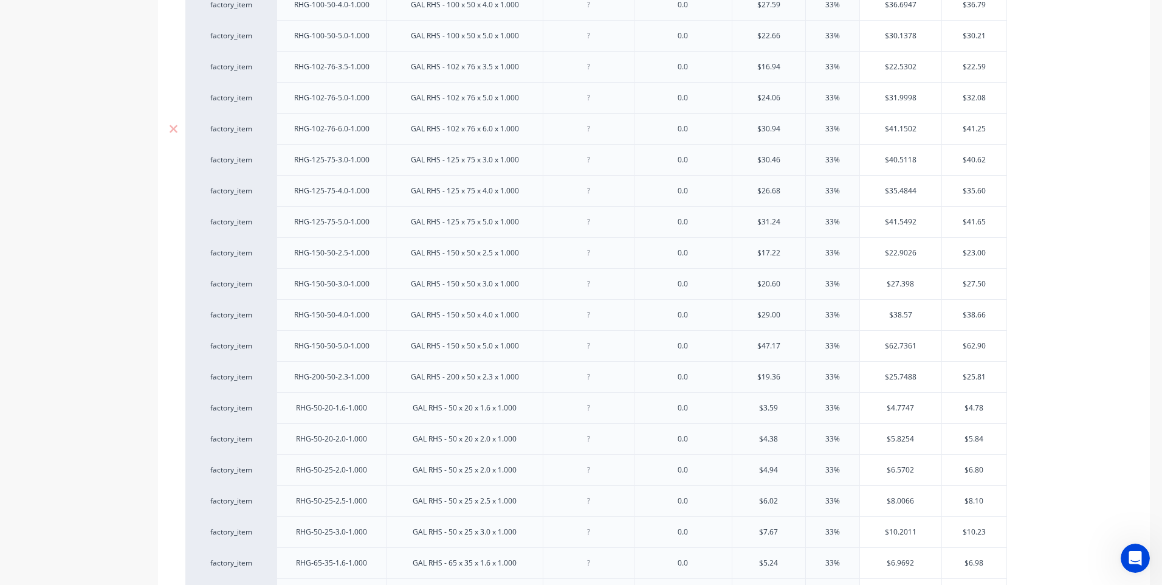
scroll to position [668, 0]
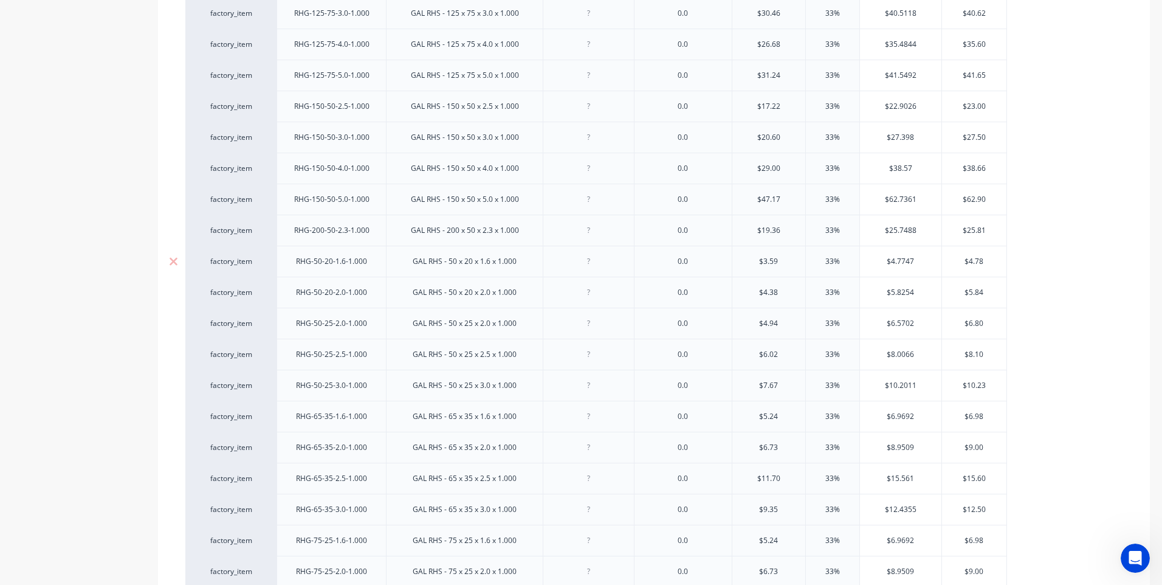
click at [263, 260] on div "factory_item" at bounding box center [230, 261] width 67 height 11
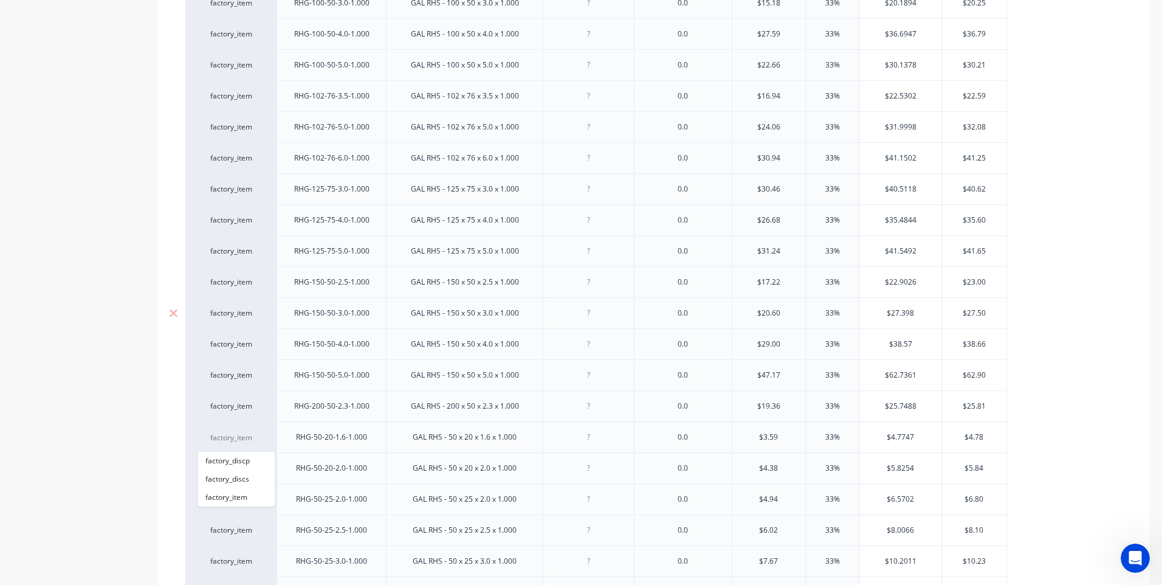
scroll to position [486, 0]
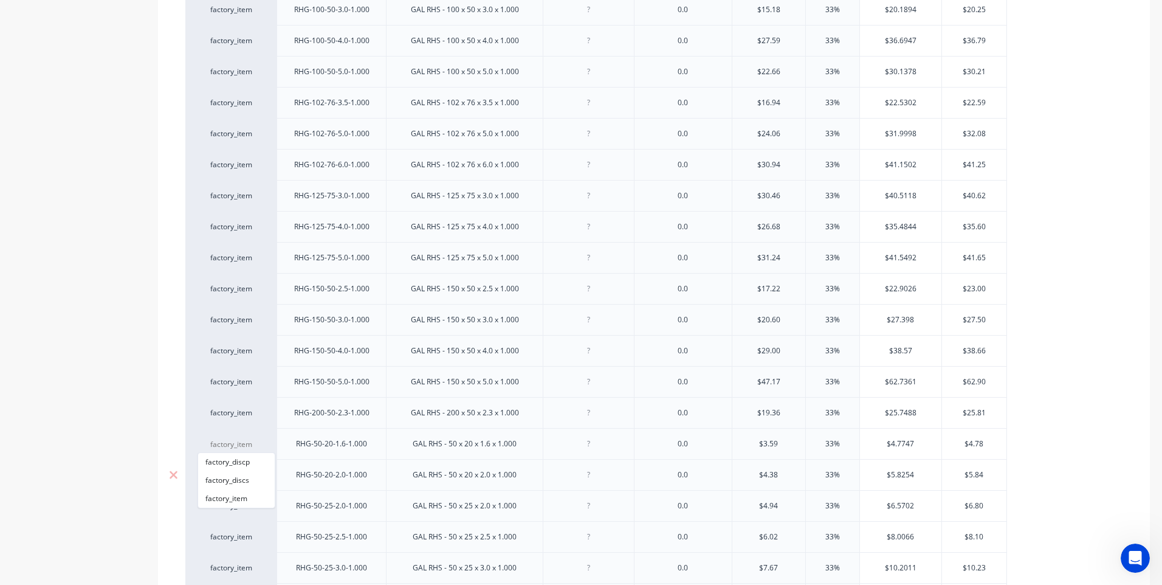
click at [368, 465] on div "RHG-50-20-2.0-1.000" at bounding box center [330, 474] width 109 height 31
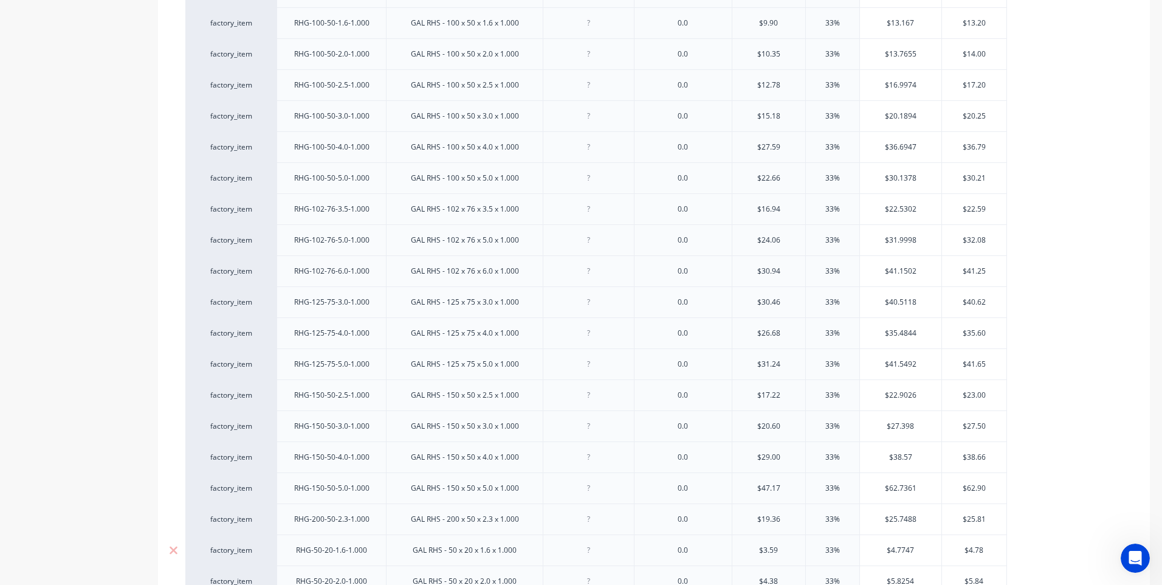
scroll to position [365, 0]
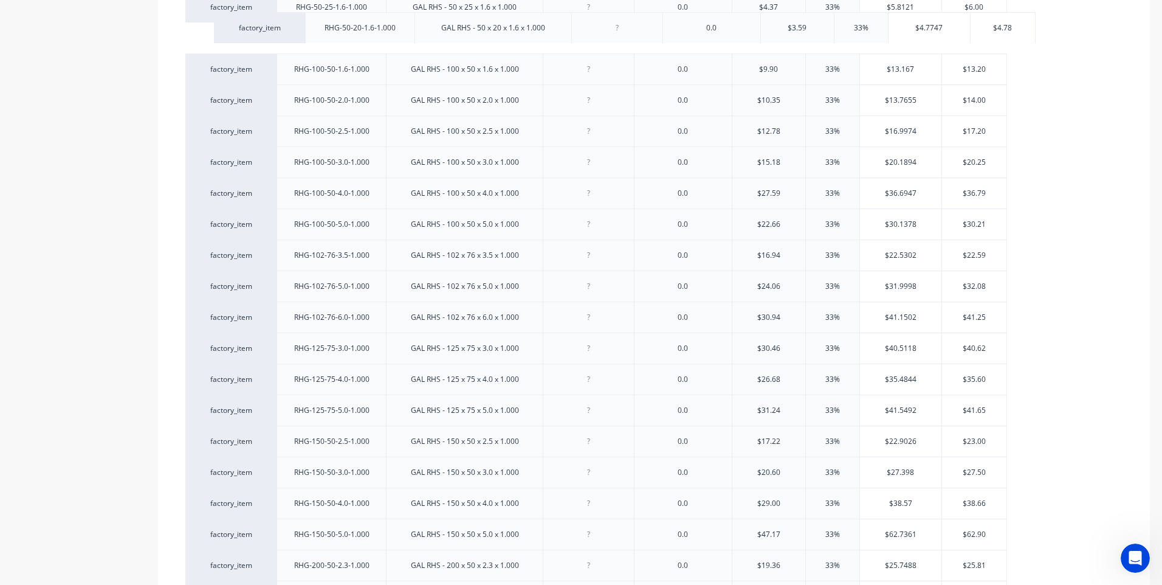
drag, startPoint x: 267, startPoint y: 561, endPoint x: 296, endPoint y: 13, distance: 548.8
click at [296, 13] on div "factory_item RHG-38-25-1.6-1.000 GAL RHS - 38 x 25 x 1.6 x 1.000 0.0 $3.48 33% …" at bounding box center [653, 534] width 937 height 1147
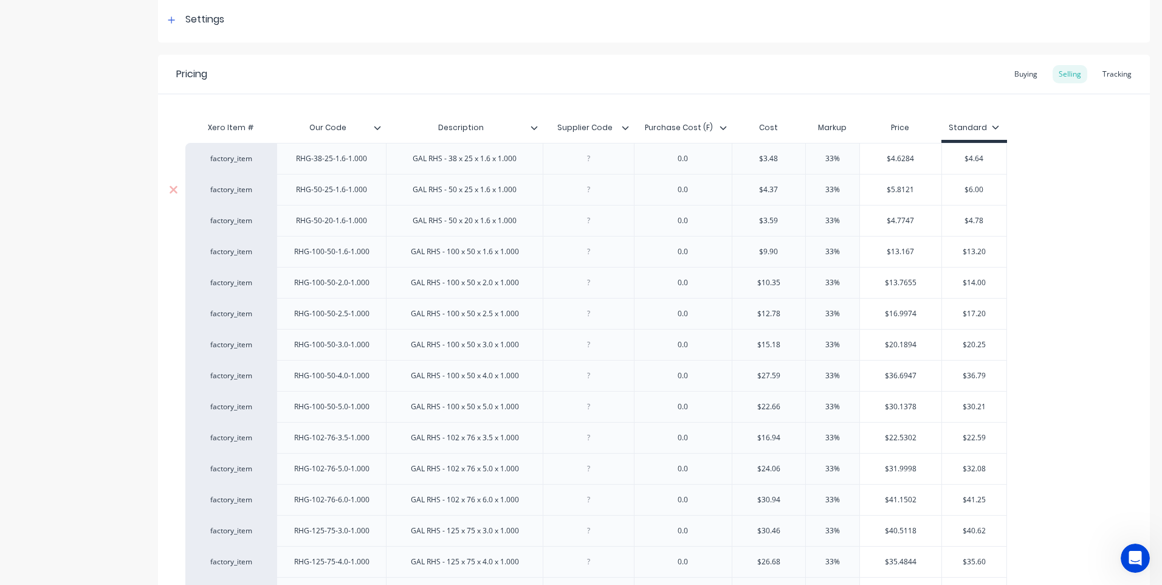
scroll to position [122, 0]
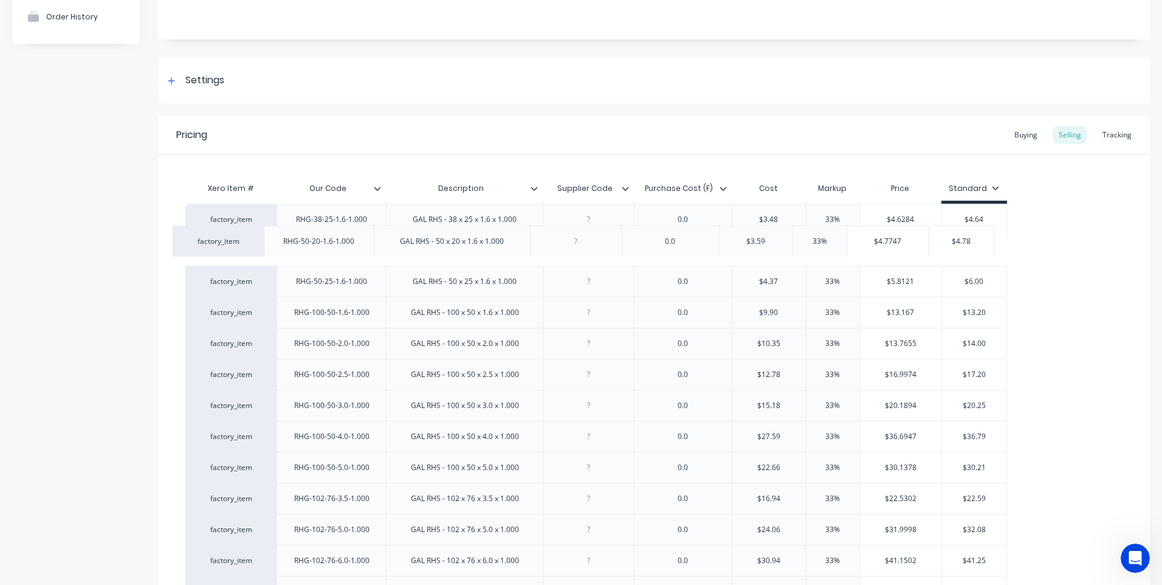
drag, startPoint x: 266, startPoint y: 280, endPoint x: 256, endPoint y: 238, distance: 43.5
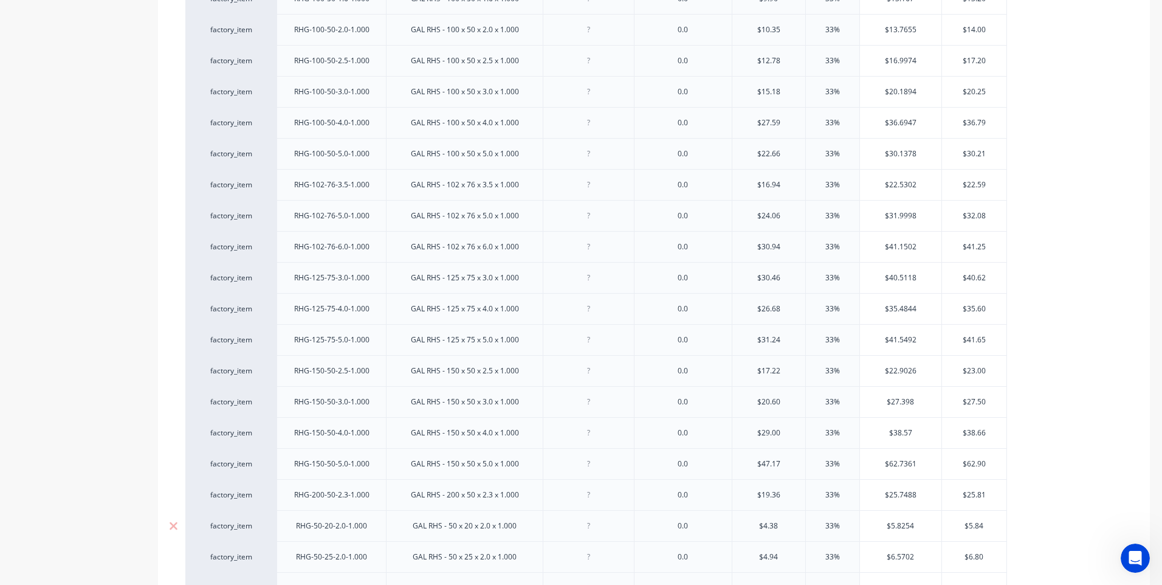
scroll to position [425, 0]
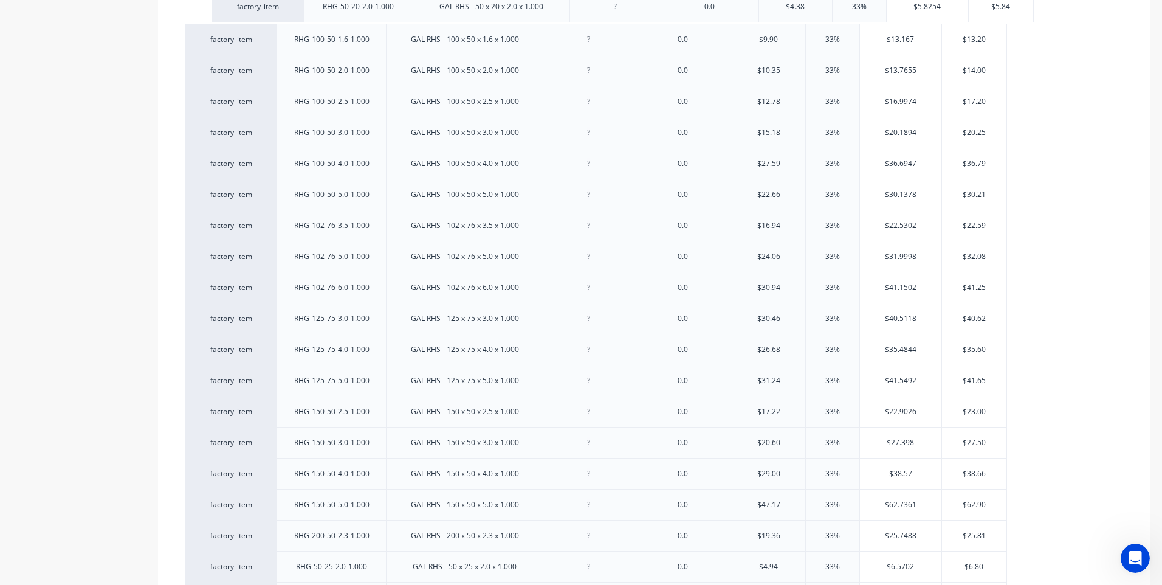
drag, startPoint x: 268, startPoint y: 535, endPoint x: 297, endPoint y: 8, distance: 527.6
click at [294, 0] on html "dashboard products sales purchasing productivity dashboard products Product Cat…" at bounding box center [581, 292] width 1162 height 585
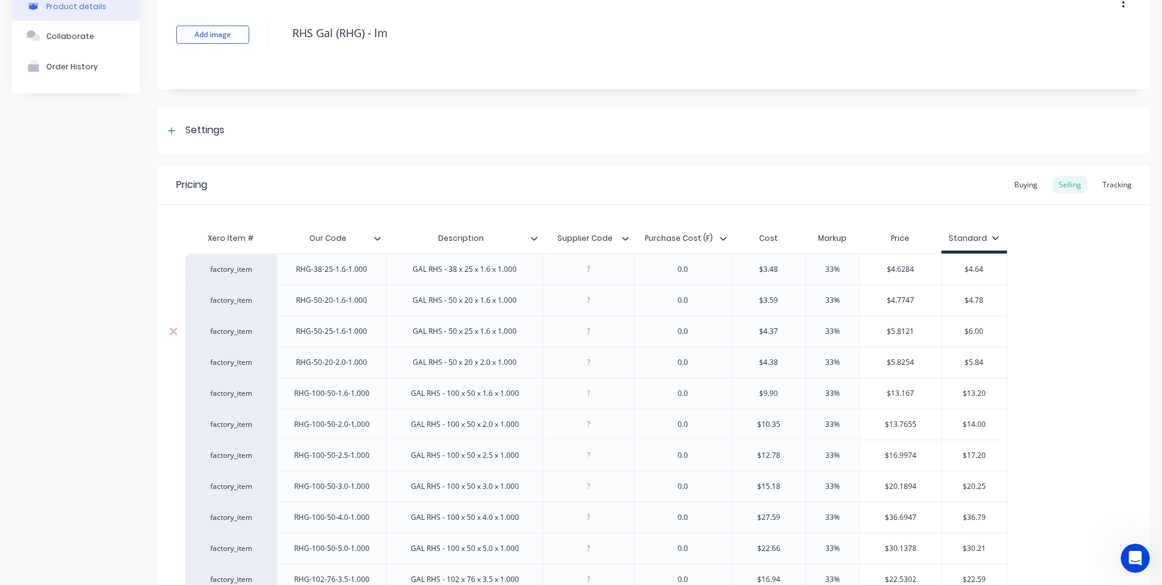
scroll to position [61, 0]
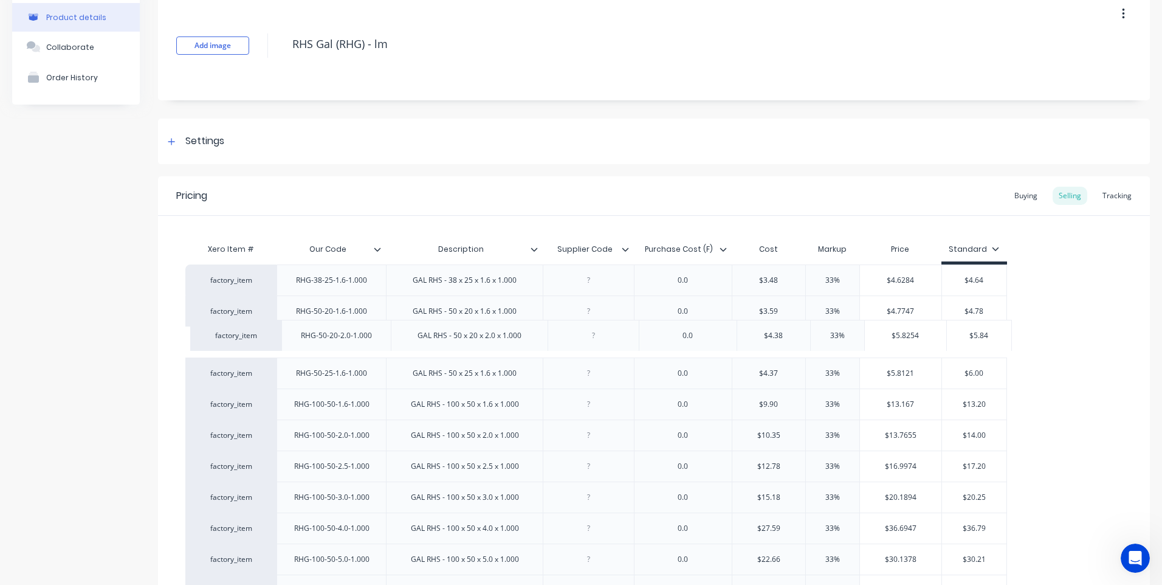
drag, startPoint x: 264, startPoint y: 371, endPoint x: 269, endPoint y: 326, distance: 45.2
type textarea "x"
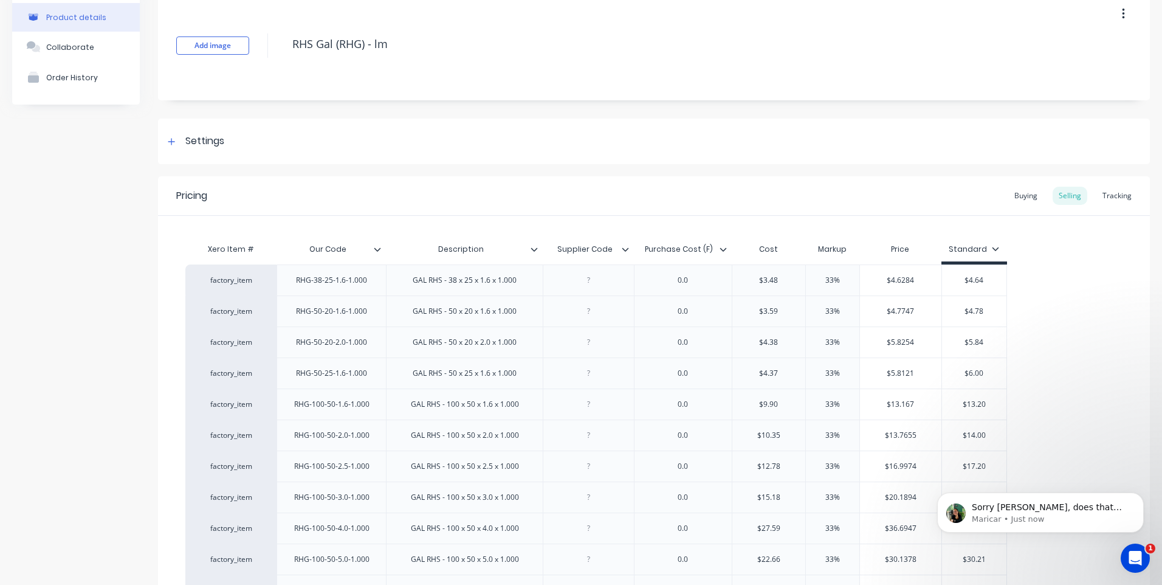
scroll to position [718, 0]
click at [1142, 555] on icon "Open Intercom Messenger" at bounding box center [1135, 558] width 20 height 20
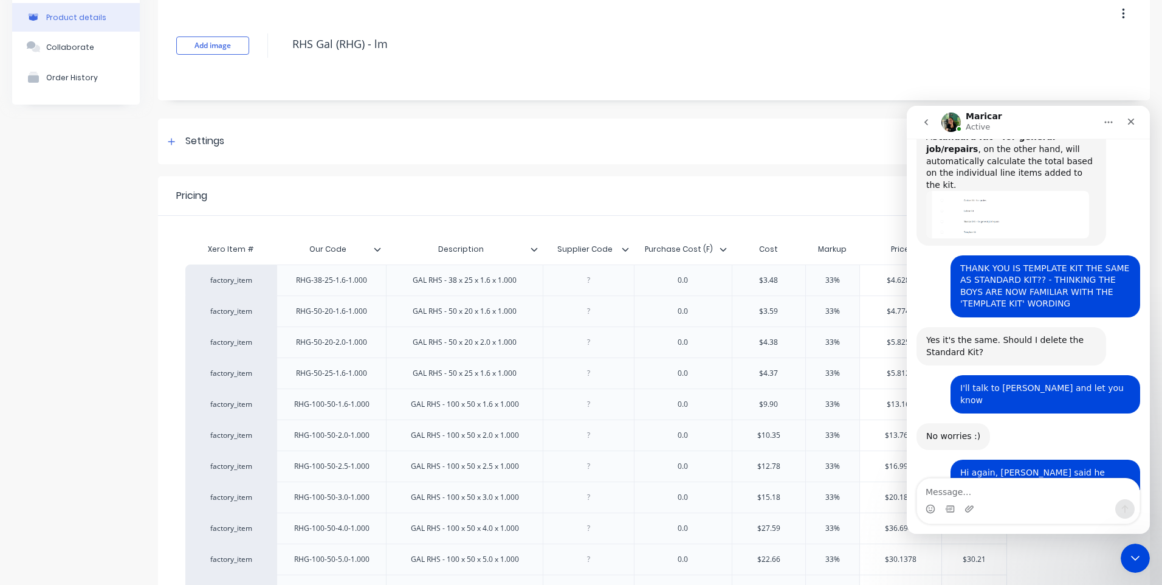
scroll to position [738, 0]
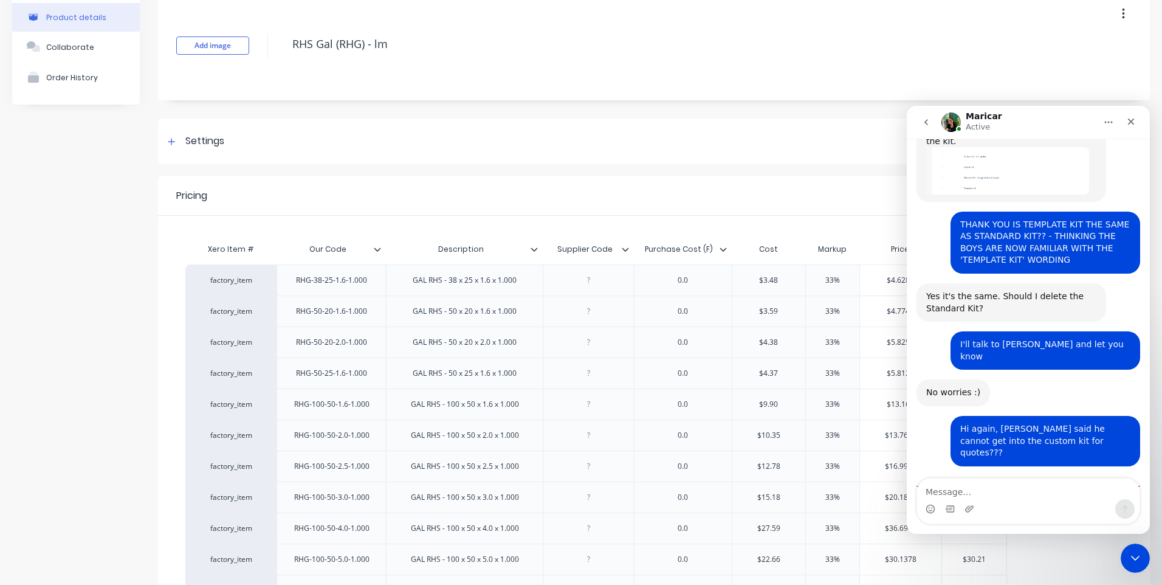
click at [936, 490] on textarea "Message…" at bounding box center [1028, 488] width 222 height 21
type textarea "sorry, not sure...i'l have a play"
click at [1126, 504] on icon "Send a message…" at bounding box center [1125, 509] width 10 height 10
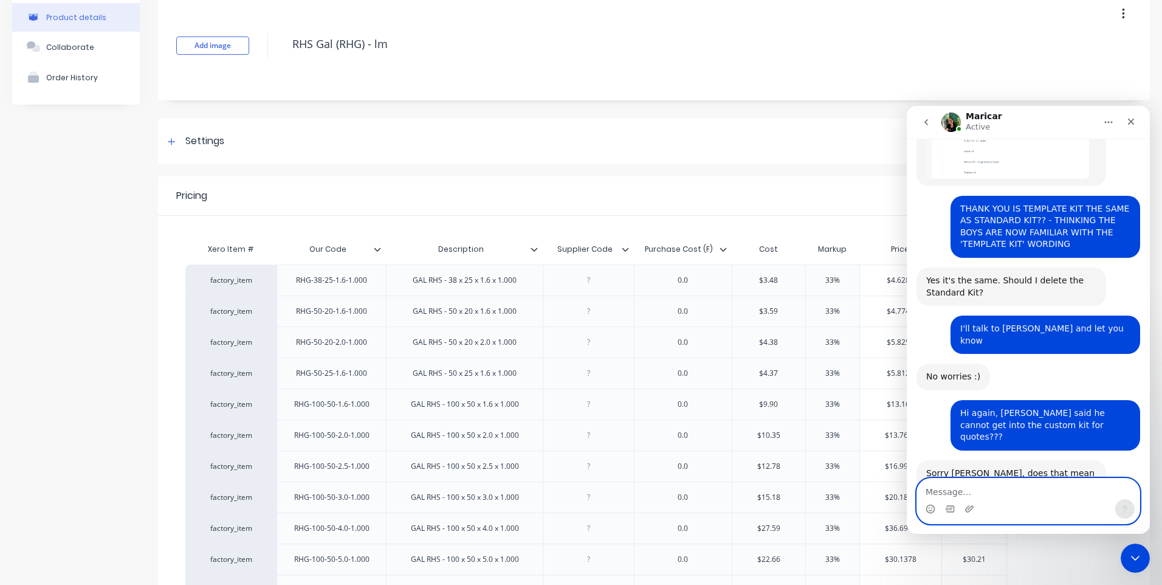
scroll to position [791, 0]
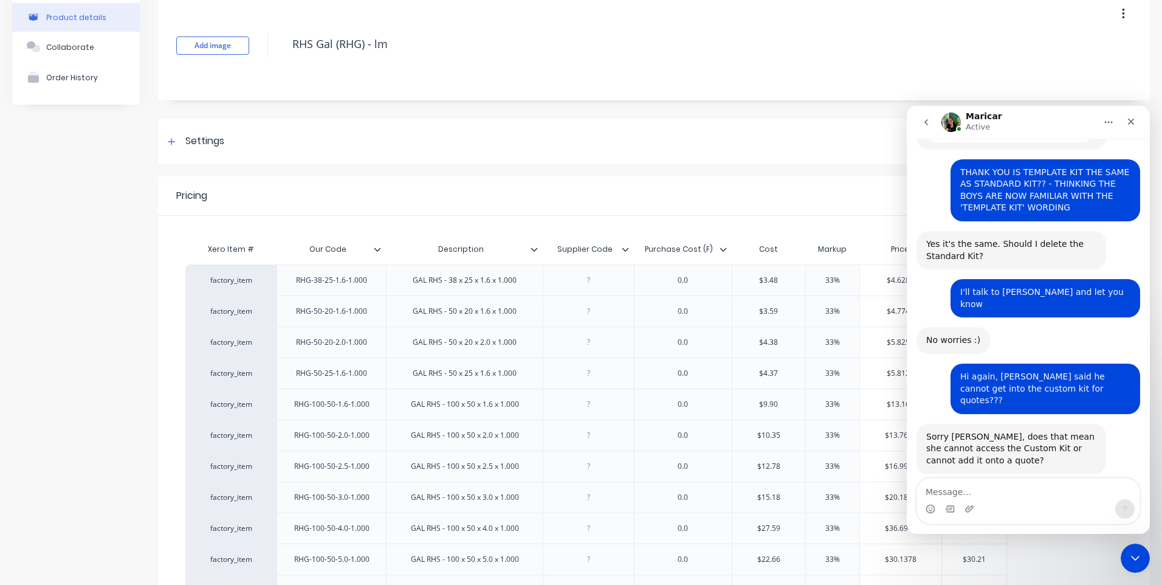
click at [1133, 557] on icon "Close Intercom Messenger" at bounding box center [1135, 557] width 9 height 5
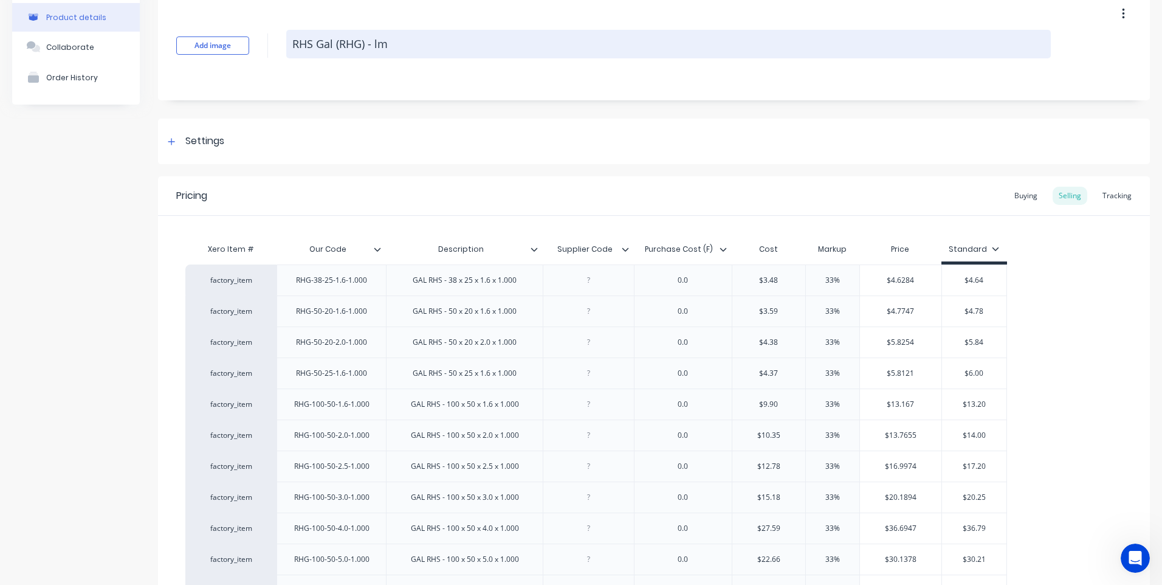
click at [312, 44] on textarea "RHS Gal (RHG) - lm" at bounding box center [668, 44] width 764 height 29
click at [365, 46] on textarea "RHS Gal (RHG) - lm" at bounding box center [668, 44] width 764 height 29
type textarea "x"
type textarea "RHS Gal (RHG - lm"
click at [339, 44] on textarea "RHS Gal (RHG - lm" at bounding box center [668, 44] width 764 height 29
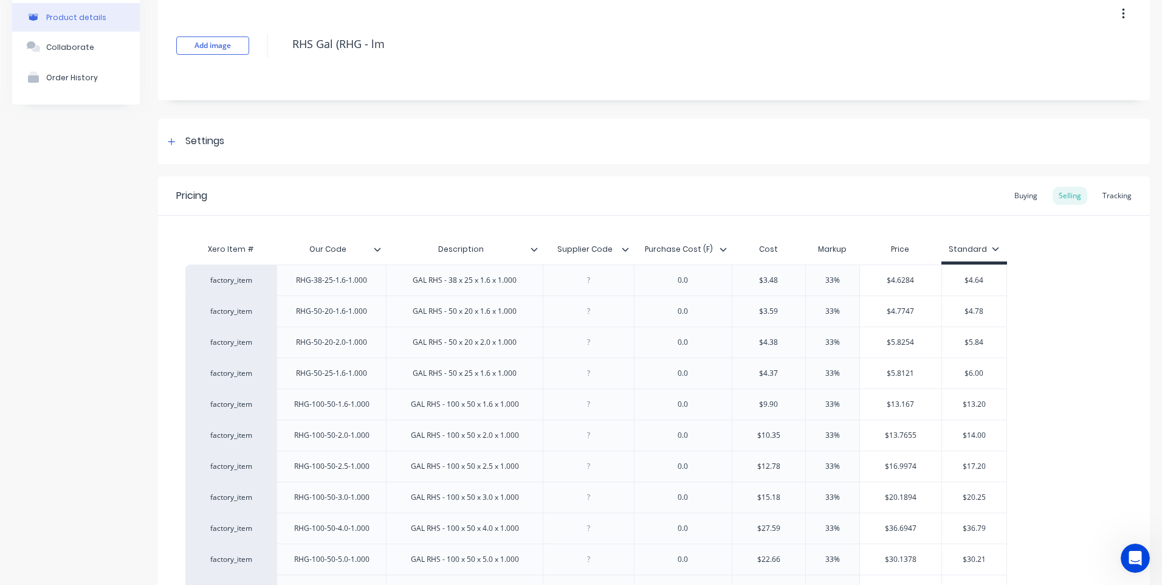
type textarea "x"
type textarea "RHS Gal RHG - lm"
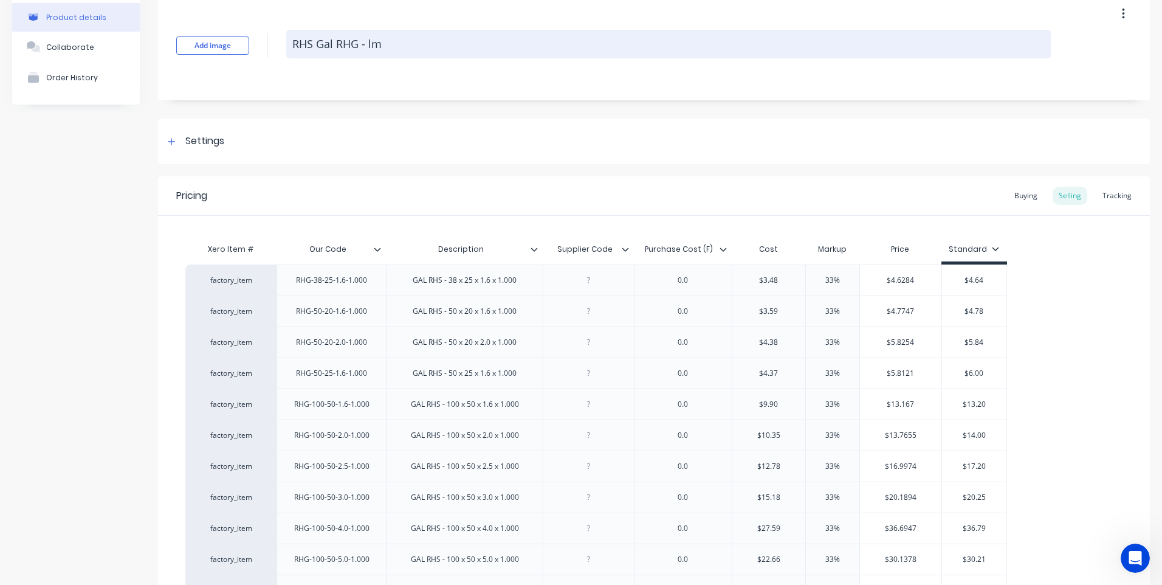
click at [335, 44] on textarea "RHS Gal RHG - lm" at bounding box center [668, 44] width 764 height 29
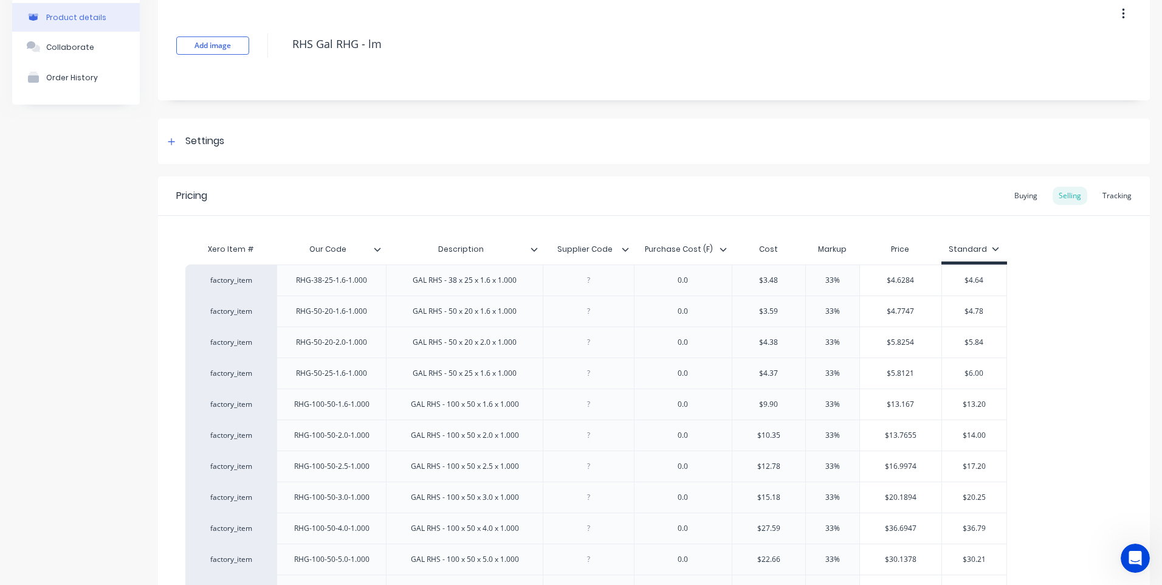
type textarea "x"
type textarea "RHS GalRHG - lm"
type textarea "x"
type textarea "RHS GaRHG - lm"
type textarea "x"
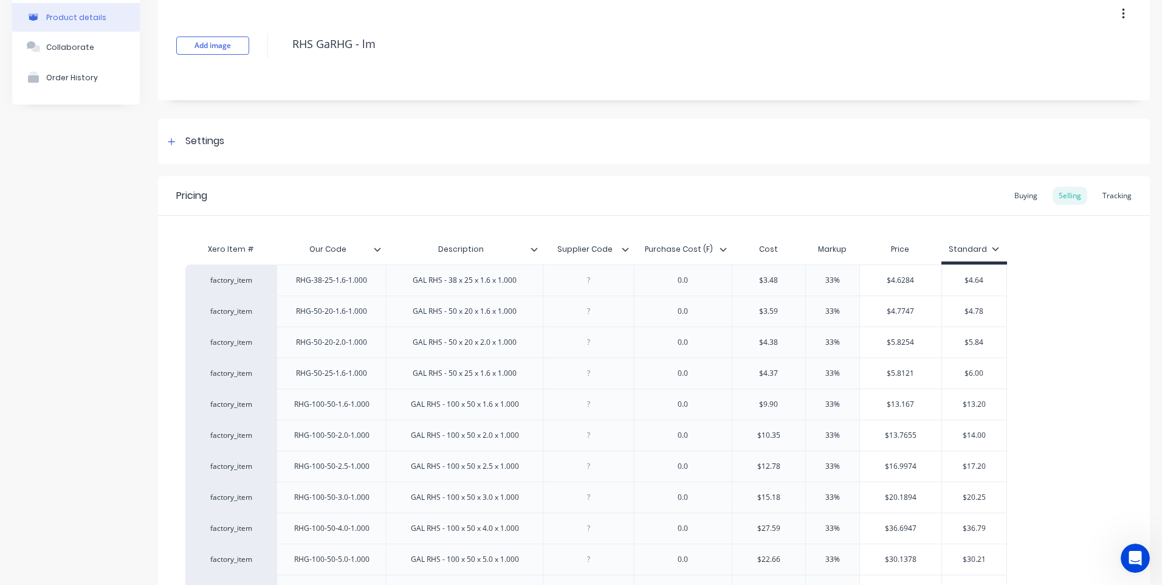
type textarea "RHS GRHG - lm"
type textarea "x"
type textarea "RHS RHG - lm"
type textarea "x"
type textarea "RHSRHG - lm"
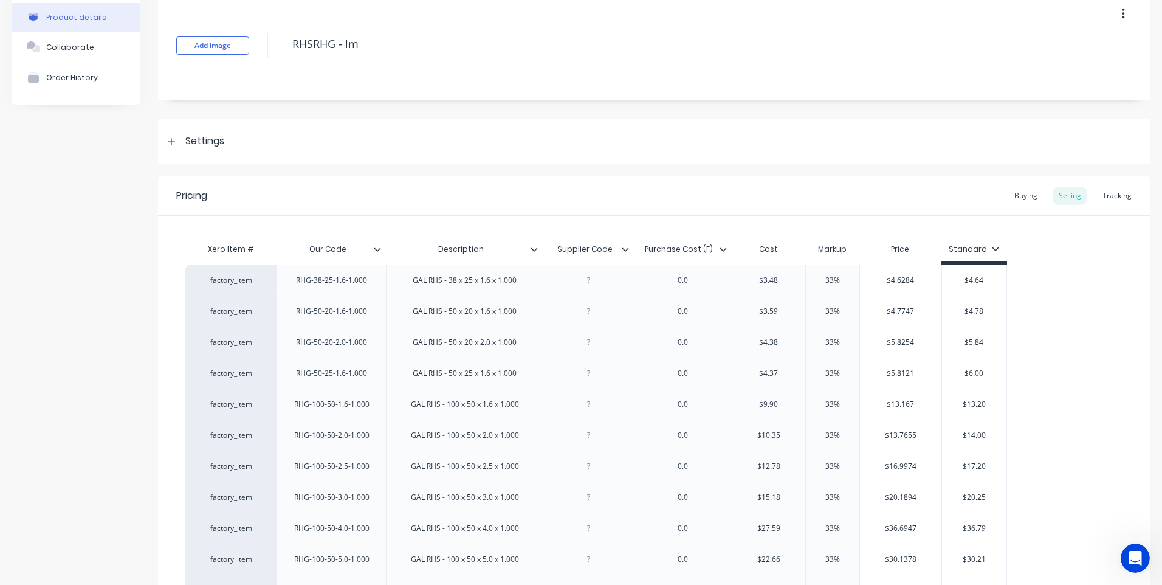
type textarea "x"
type textarea "RHRHG - lm"
type textarea "x"
type textarea "RHG - lm"
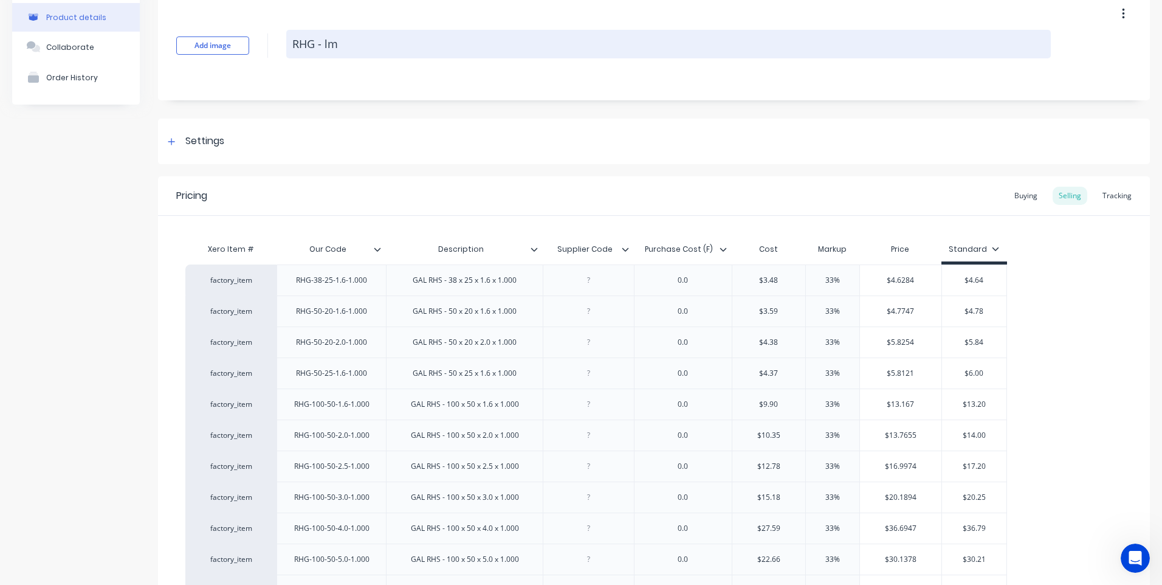
type textarea "x"
type textarea "RHG - l"
type textarea "x"
type textarea "RHG -"
type textarea "x"
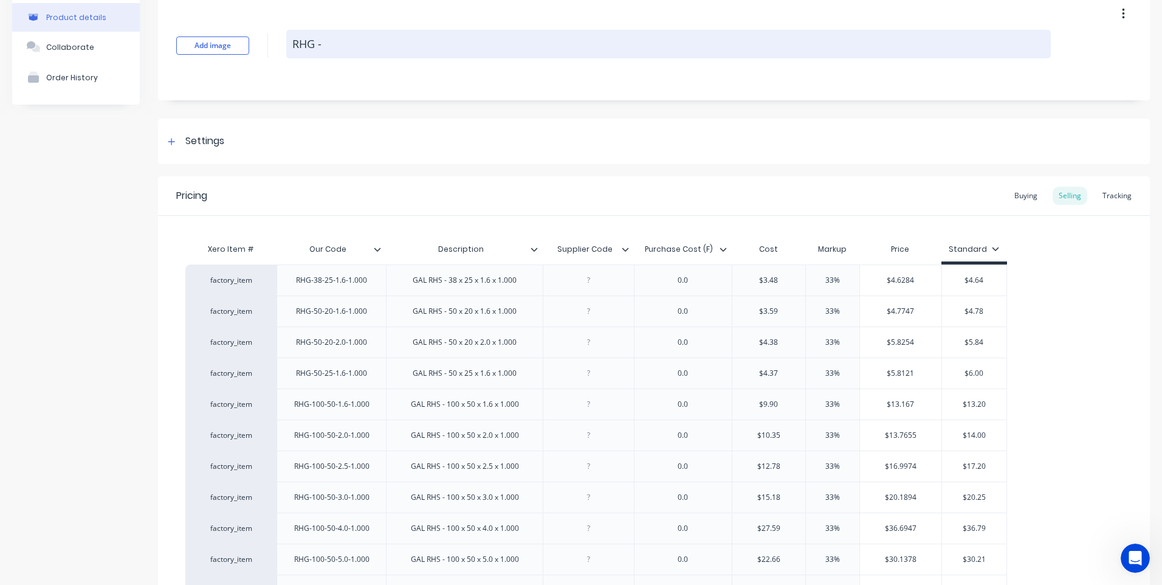
type textarea "RHG - L"
type textarea "x"
type textarea "RHG - L/"
type textarea "x"
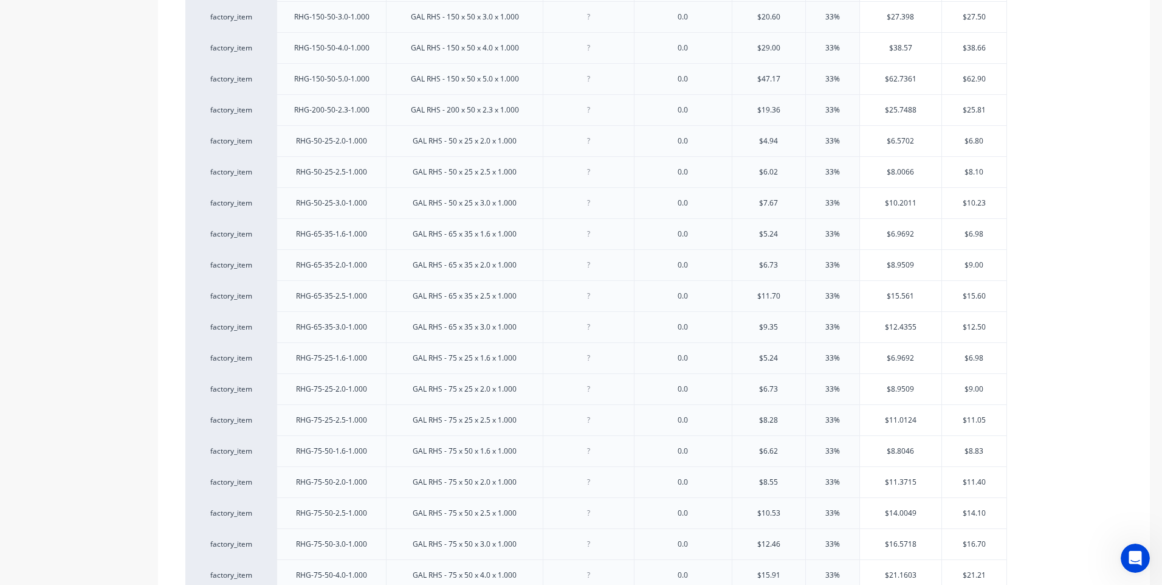
scroll to position [1008, 0]
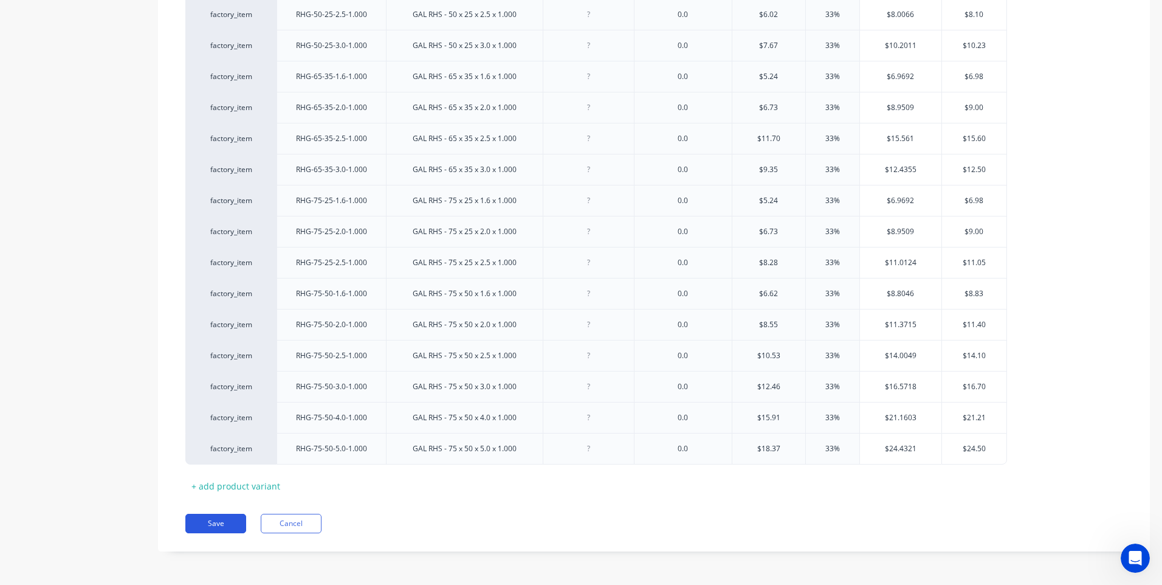
type textarea "RHG - L/M"
type textarea "x"
type textarea "RHG - L/M"
click at [216, 523] on button "Save" at bounding box center [215, 522] width 61 height 19
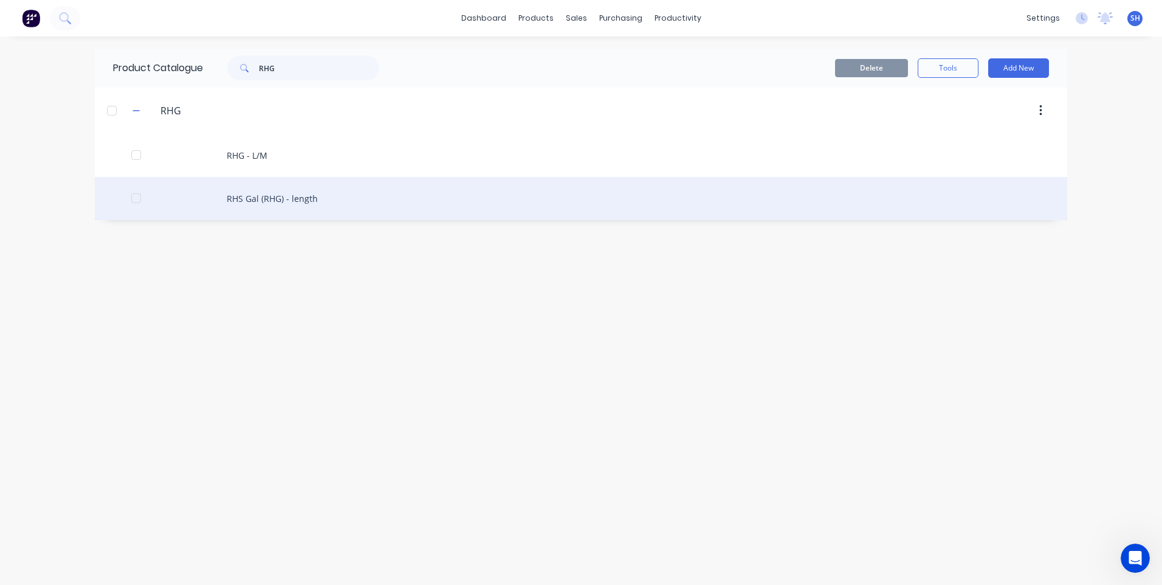
click at [266, 196] on div "RHS Gal (RHG) - length" at bounding box center [581, 198] width 972 height 43
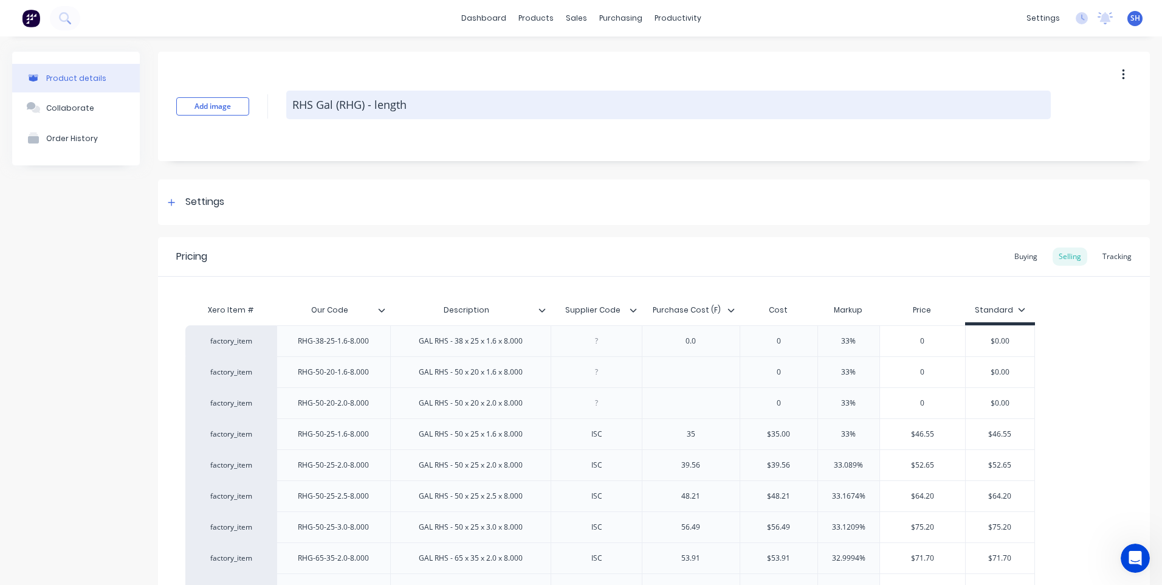
click at [340, 105] on textarea "RHS Gal (RHG) - length" at bounding box center [668, 105] width 764 height 29
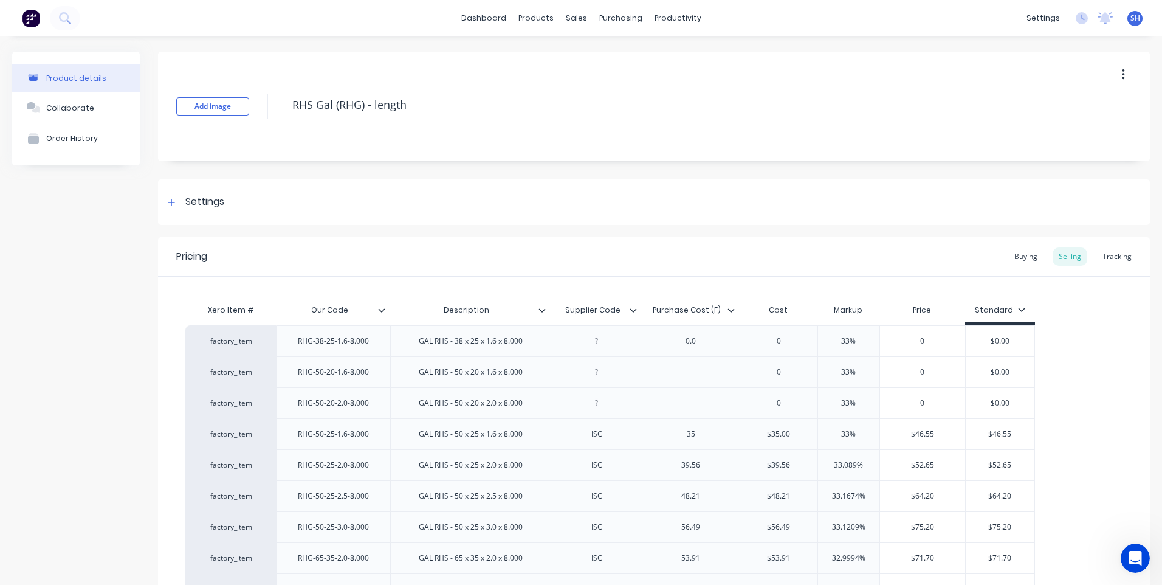
type textarea "x"
type textarea "RHS Gal RHG) - length"
type textarea "x"
type textarea "RHS GalRHG) - length"
type textarea "x"
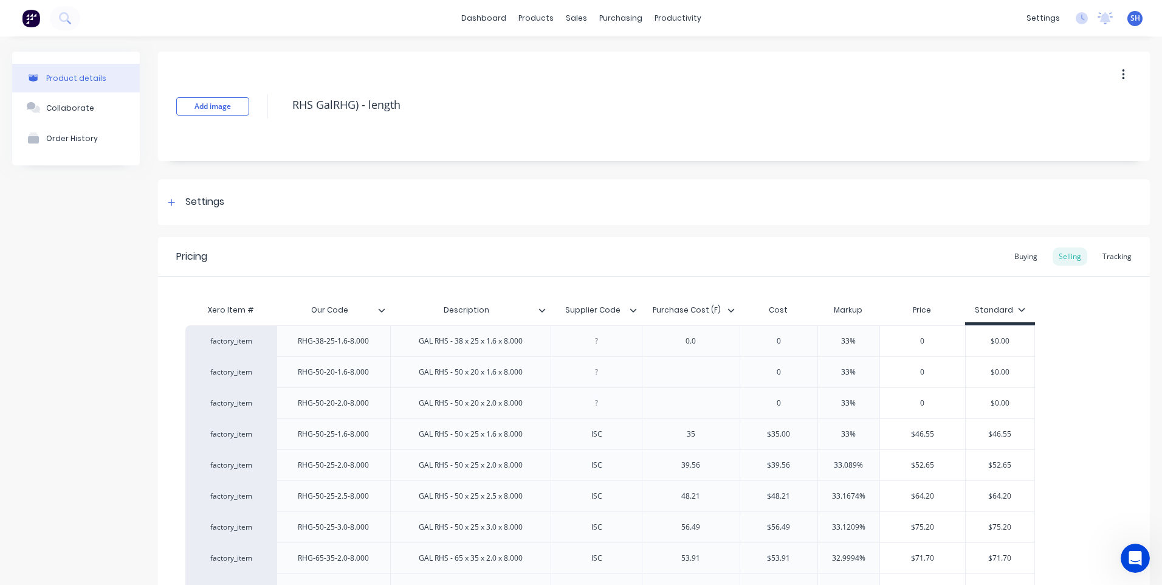
type textarea "RHS GaRHG) - length"
type textarea "x"
type textarea "RHS GRHG) - length"
type textarea "x"
type textarea "RHS RHG) - length"
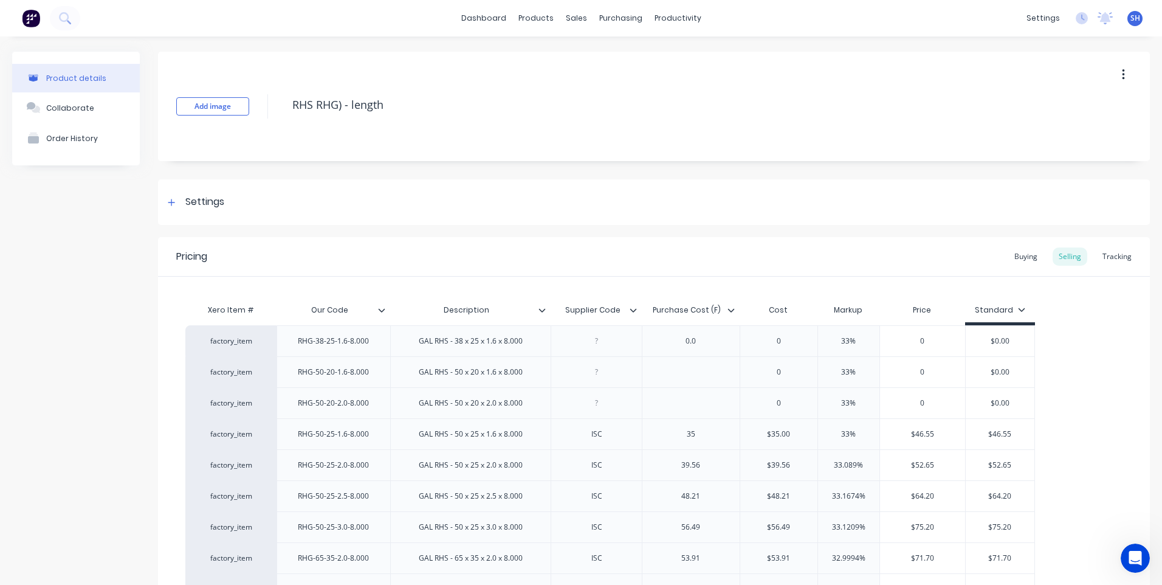
type textarea "x"
type textarea "RHSRHG) - length"
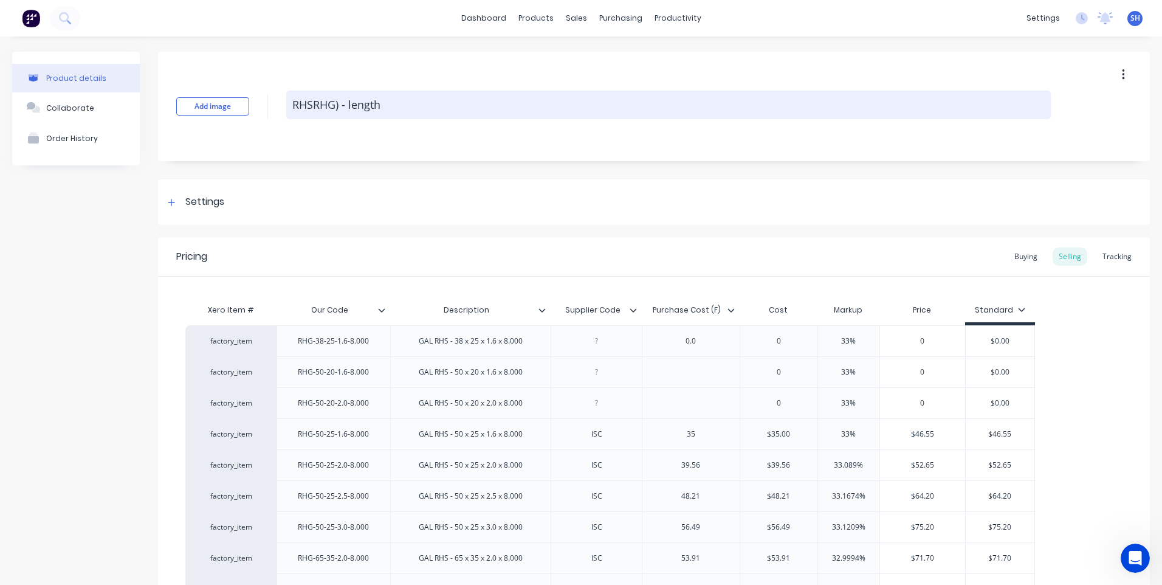
type textarea "x"
type textarea "RHRHG) - length"
type textarea "x"
type textarea "RRHG) - length"
type textarea "x"
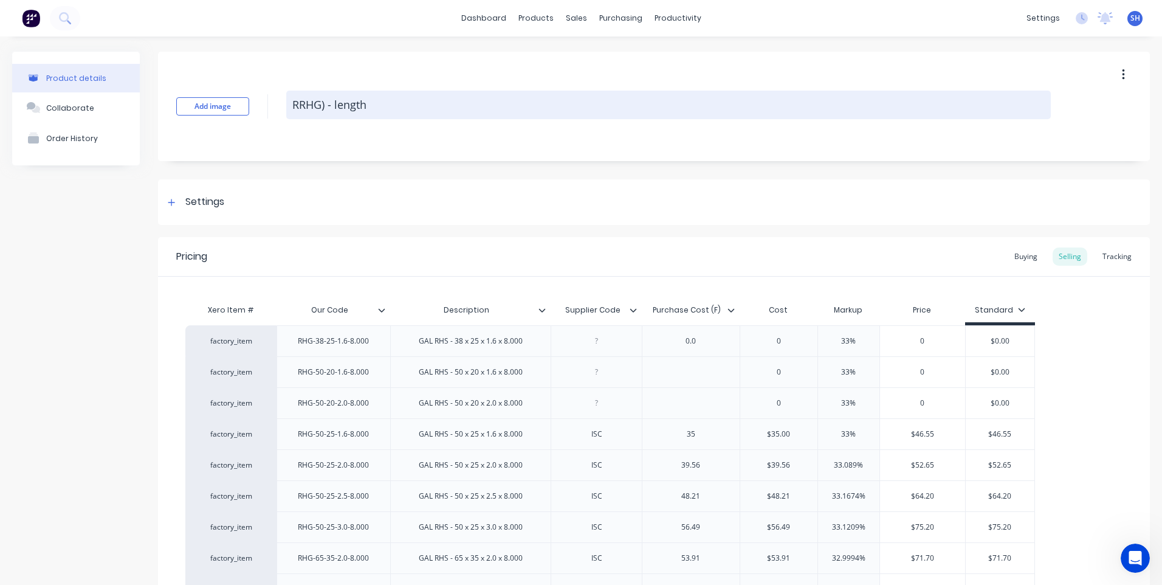
type textarea "RHG) - length"
click at [316, 106] on textarea "RHG) - length" at bounding box center [668, 105] width 764 height 29
click at [319, 106] on textarea "RHG) - length" at bounding box center [668, 105] width 764 height 29
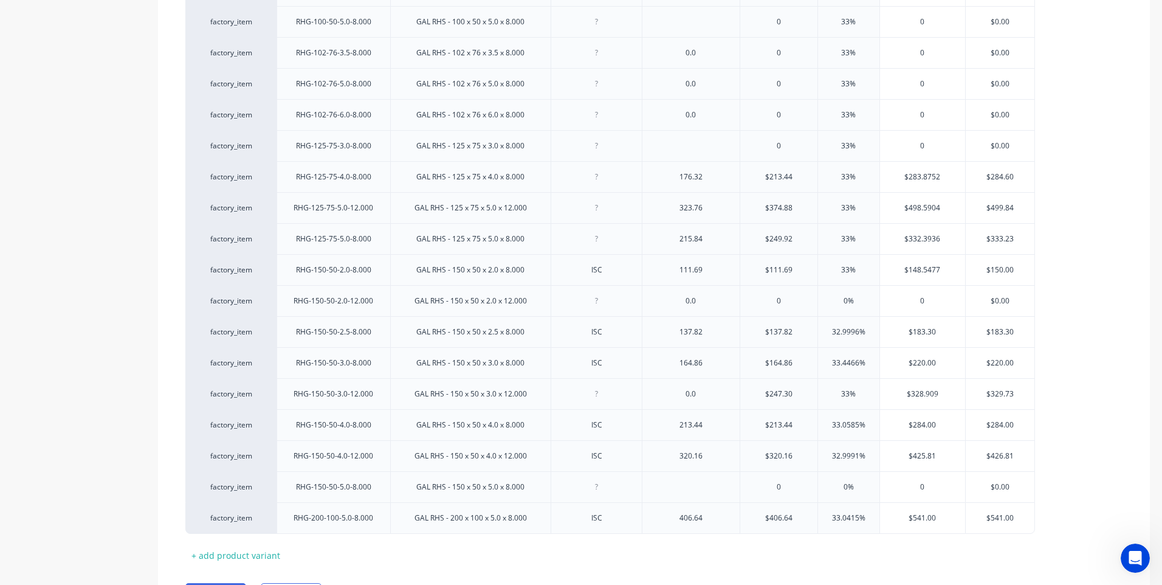
scroll to position [1101, 0]
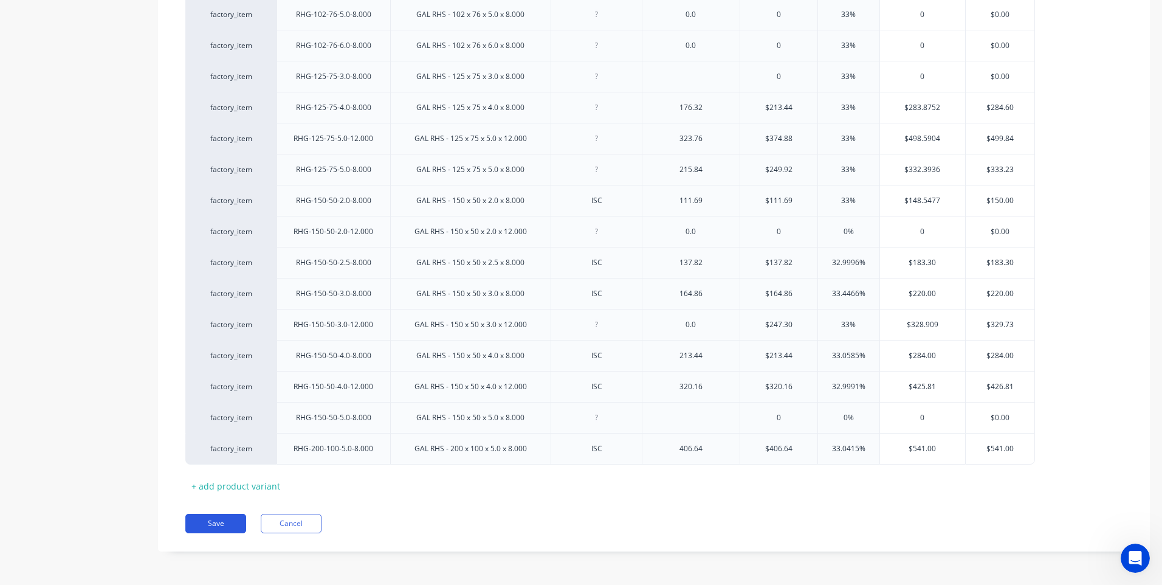
click at [215, 523] on button "Save" at bounding box center [215, 522] width 61 height 19
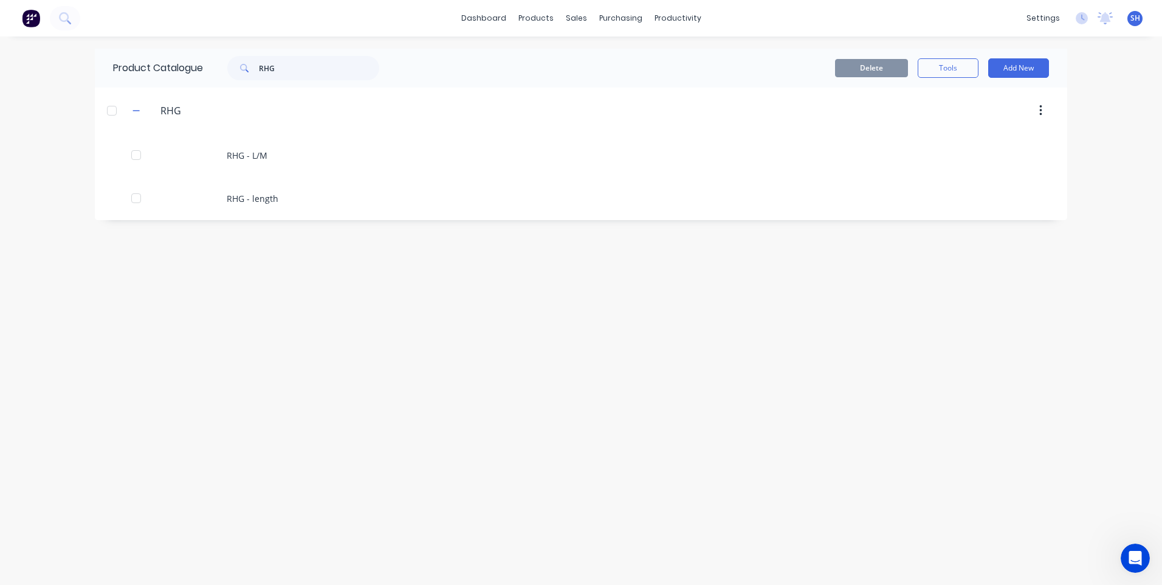
click at [1134, 558] on icon "Open Intercom Messenger" at bounding box center [1135, 558] width 20 height 20
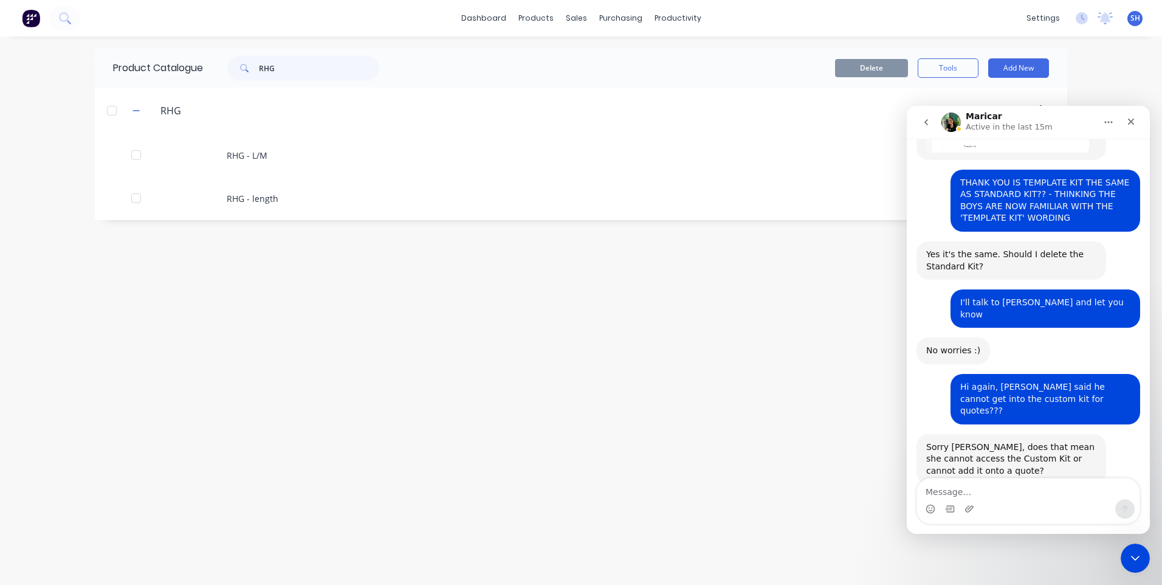
scroll to position [791, 0]
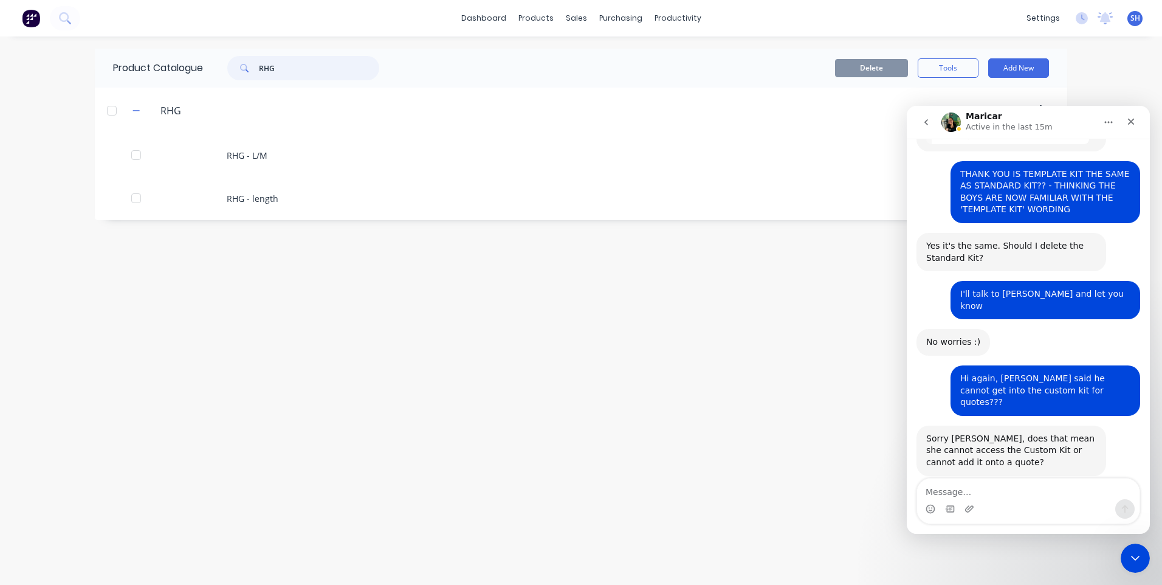
drag, startPoint x: 286, startPoint y: 71, endPoint x: 232, endPoint y: 65, distance: 54.4
click at [232, 65] on div "RHG" at bounding box center [303, 68] width 152 height 24
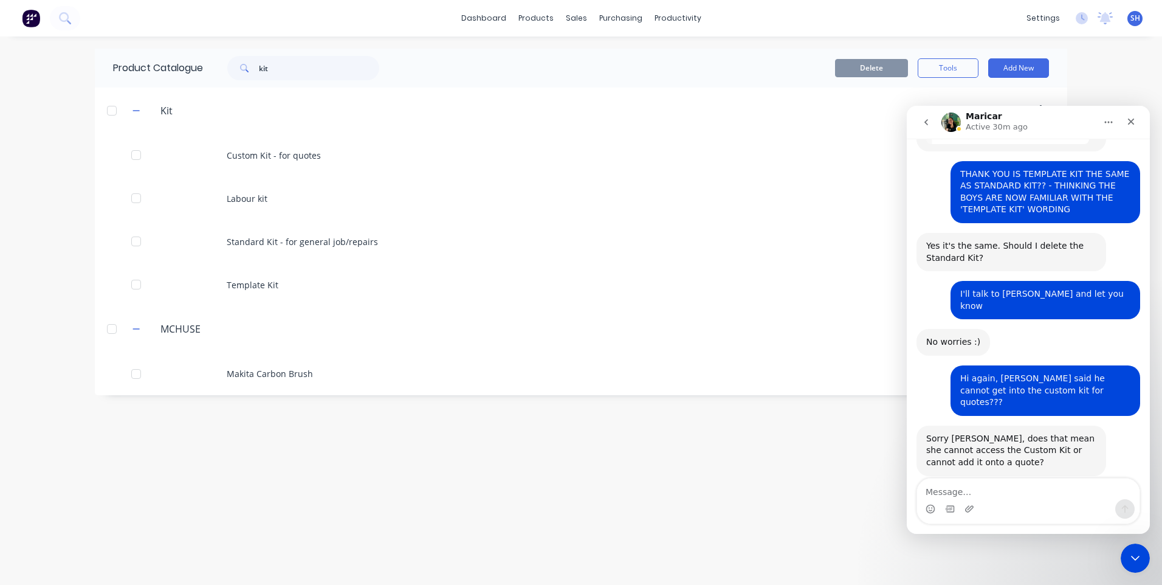
click at [448, 551] on div "Product Catalogue kit Delete Tools Add New Kit Kit Custom Kit - for quotes Labo…" at bounding box center [581, 311] width 972 height 524
click at [348, 461] on div "Product Catalogue kit Delete Tools Add New Kit Kit Custom Kit - for quotes Labo…" at bounding box center [581, 311] width 972 height 524
click at [1142, 558] on div "Close Intercom Messenger" at bounding box center [1135, 557] width 29 height 29
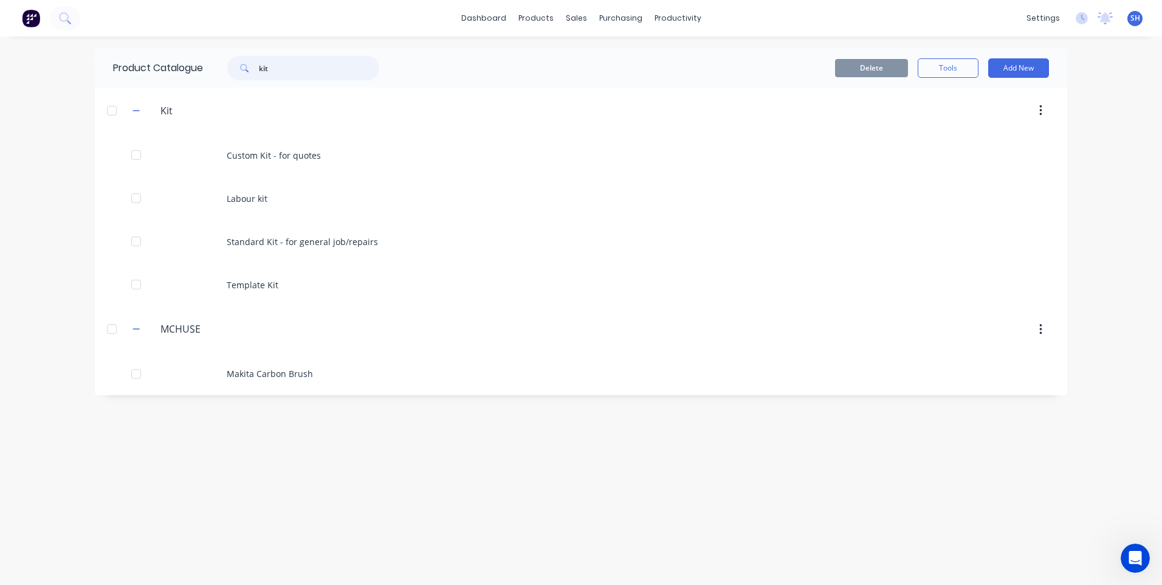
drag, startPoint x: 298, startPoint y: 71, endPoint x: 219, endPoint y: 62, distance: 79.5
click at [219, 62] on div "kit" at bounding box center [297, 68] width 164 height 24
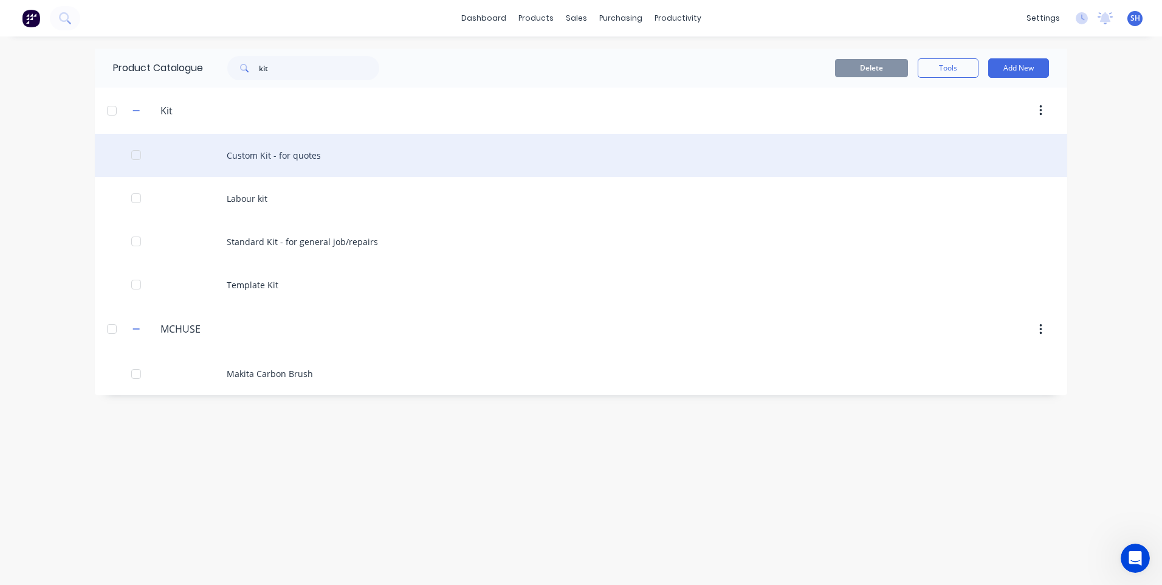
click at [292, 153] on div "Custom Kit - for quotes" at bounding box center [581, 155] width 972 height 43
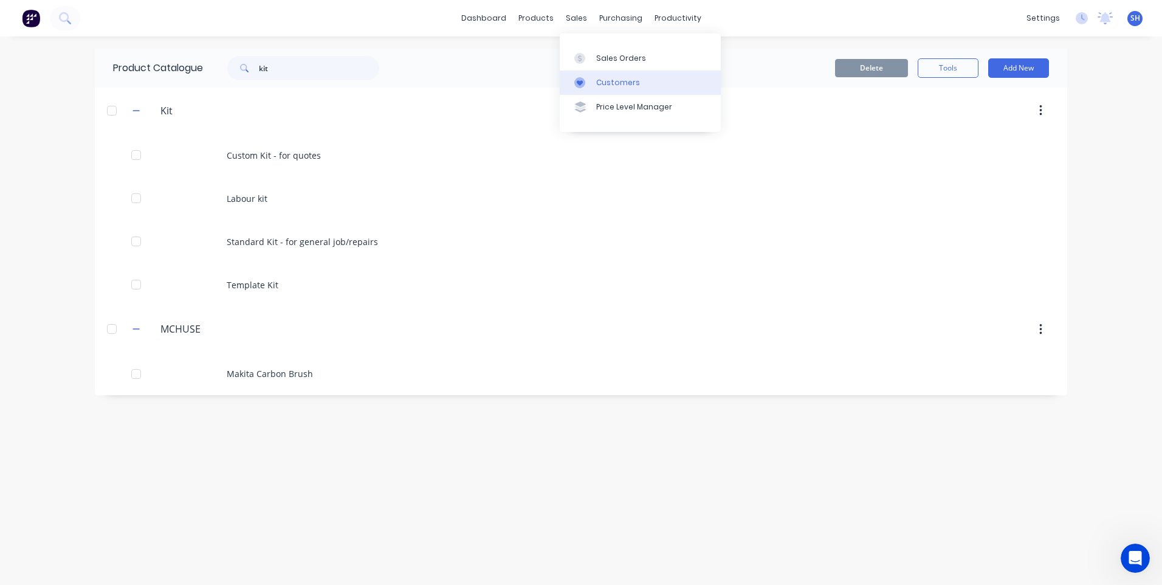
click at [606, 80] on div "Customers" at bounding box center [618, 82] width 44 height 11
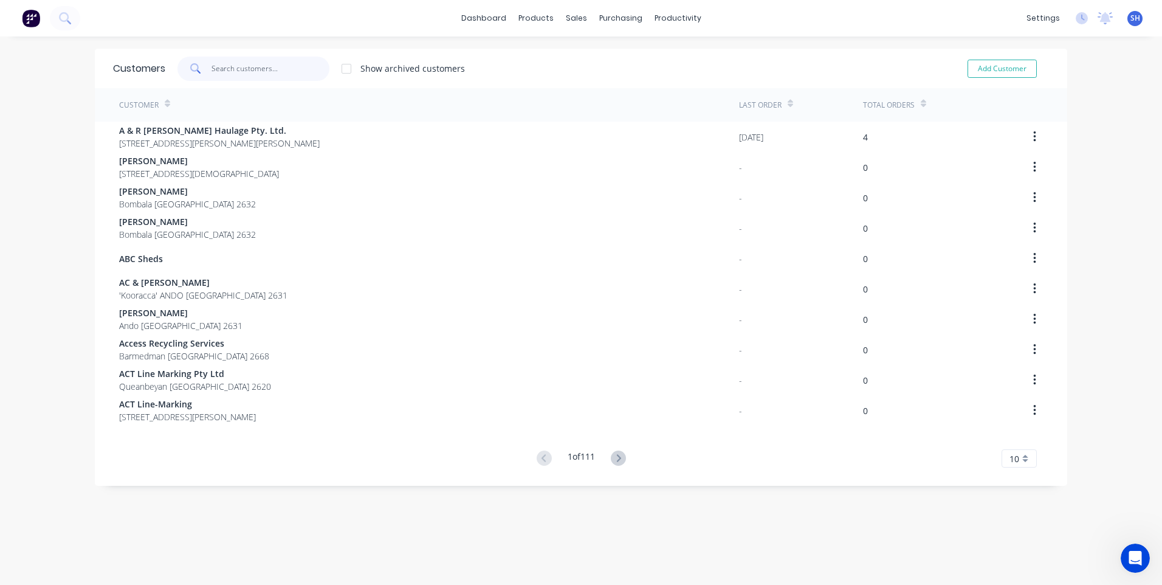
click at [216, 64] on input "text" at bounding box center [270, 69] width 118 height 24
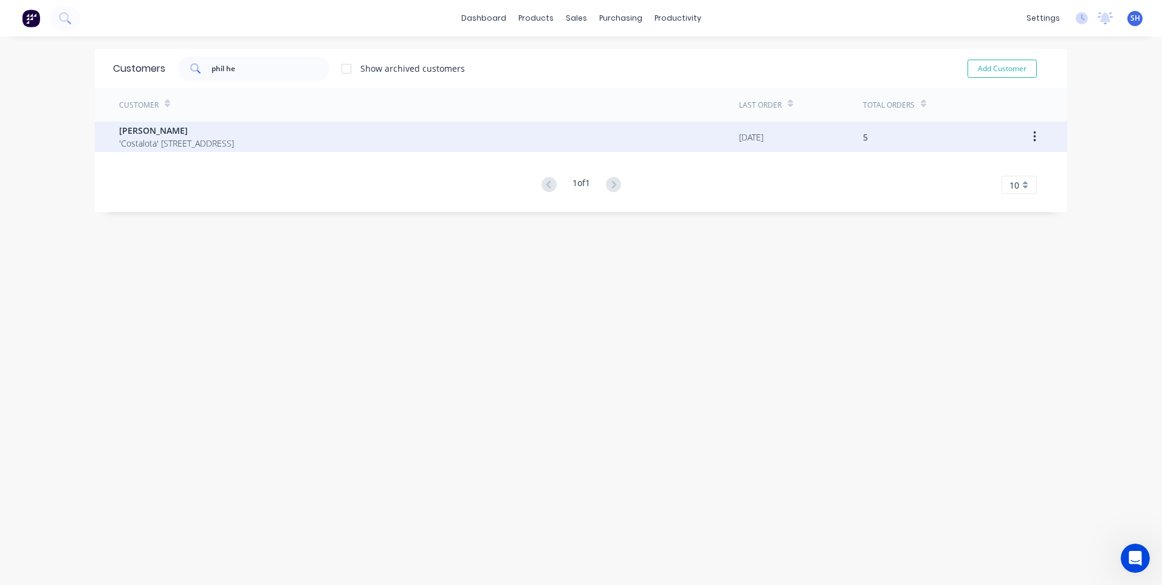
click at [162, 131] on span "Phil Heffernan" at bounding box center [176, 130] width 115 height 13
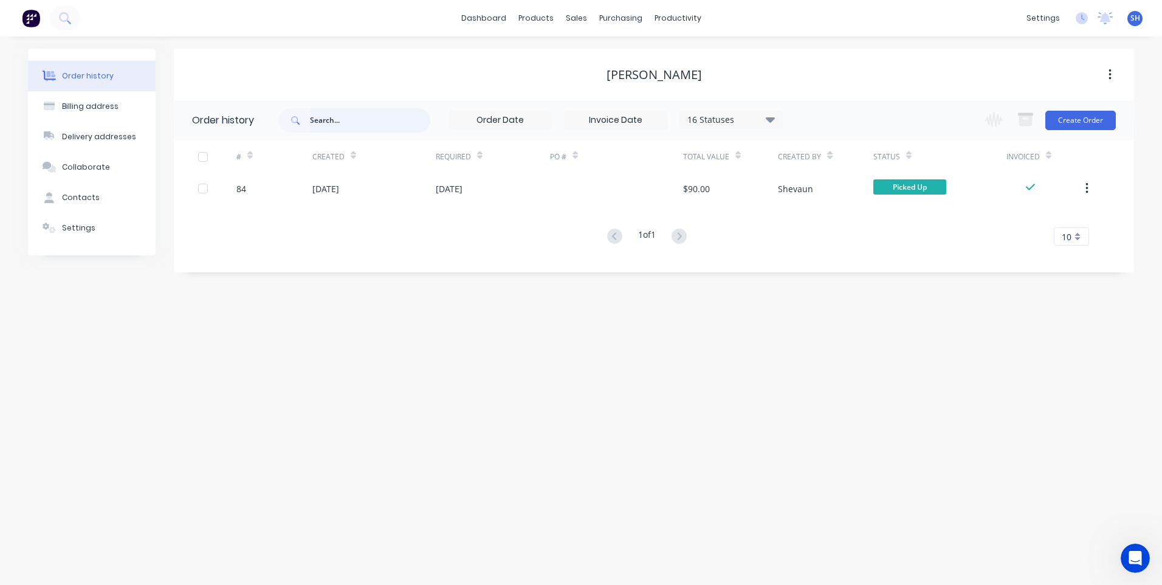
click at [318, 117] on input "text" at bounding box center [370, 120] width 120 height 24
click at [30, 13] on img at bounding box center [31, 18] width 18 height 18
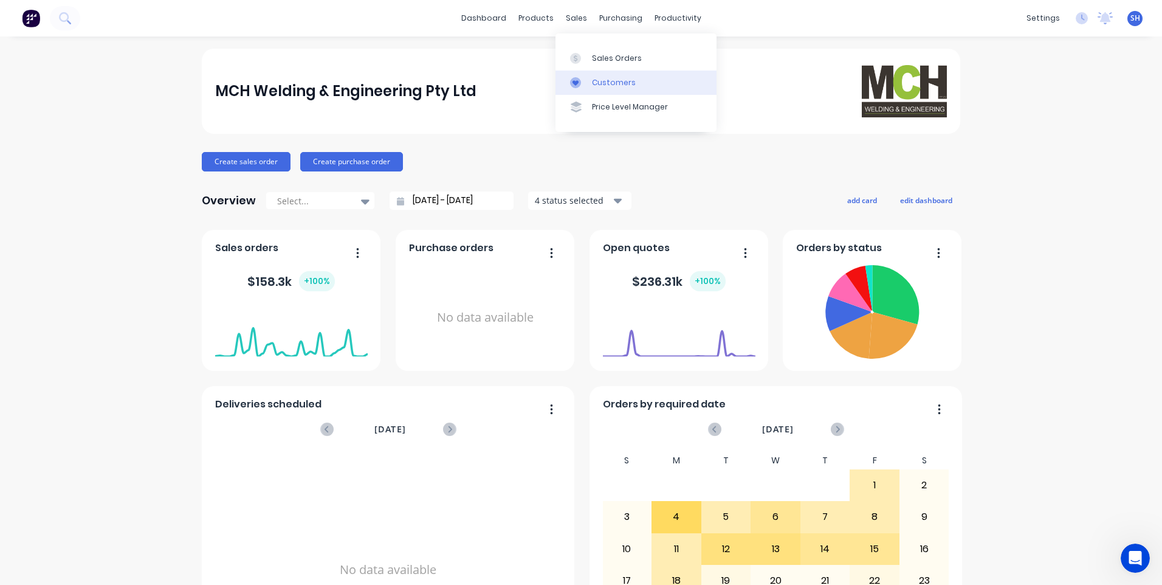
click at [602, 78] on div "Customers" at bounding box center [614, 82] width 44 height 11
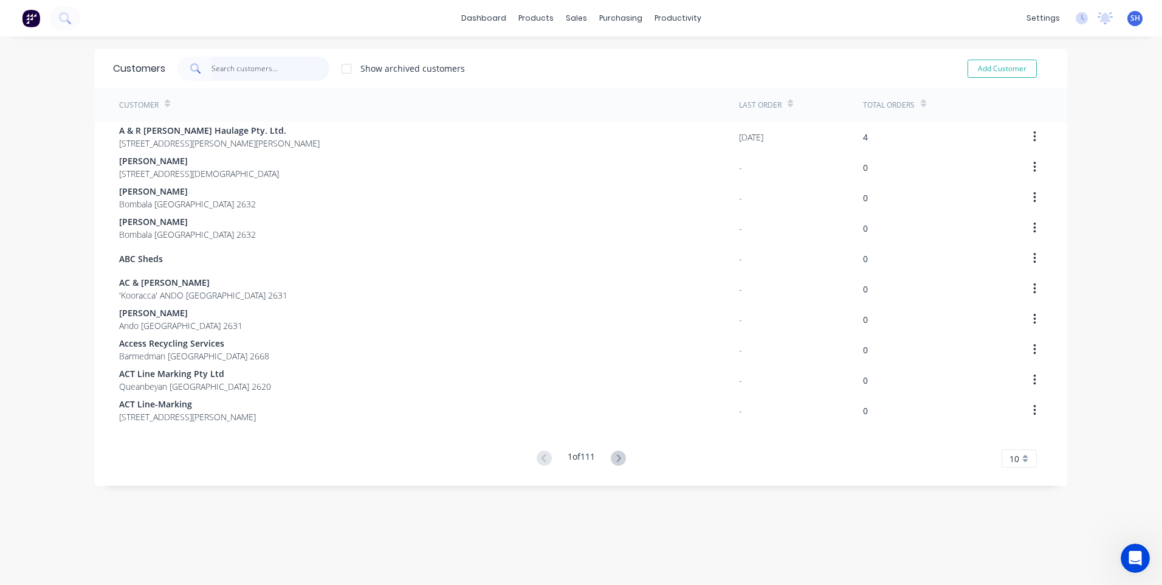
click at [224, 69] on input "text" at bounding box center [270, 69] width 118 height 24
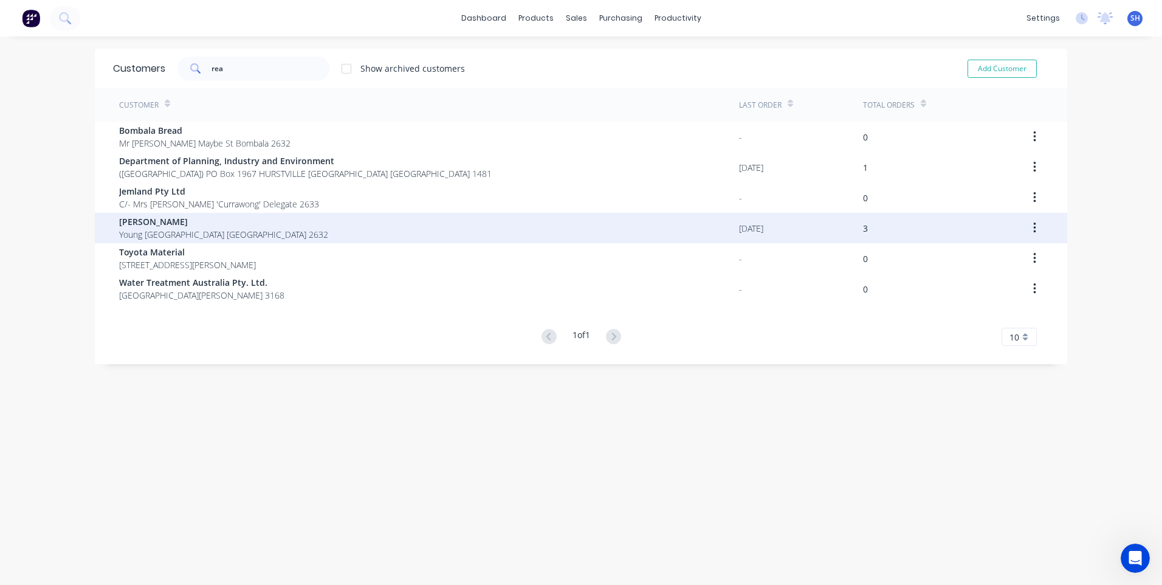
click at [141, 220] on span "[PERSON_NAME]" at bounding box center [223, 221] width 209 height 13
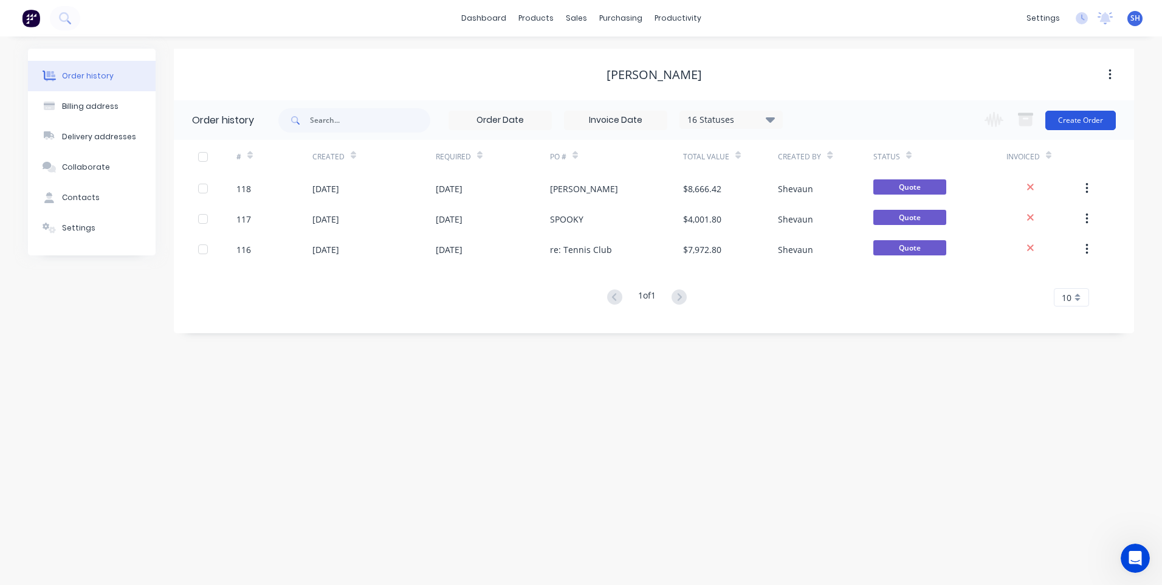
click at [1085, 117] on button "Create Order" at bounding box center [1080, 120] width 70 height 19
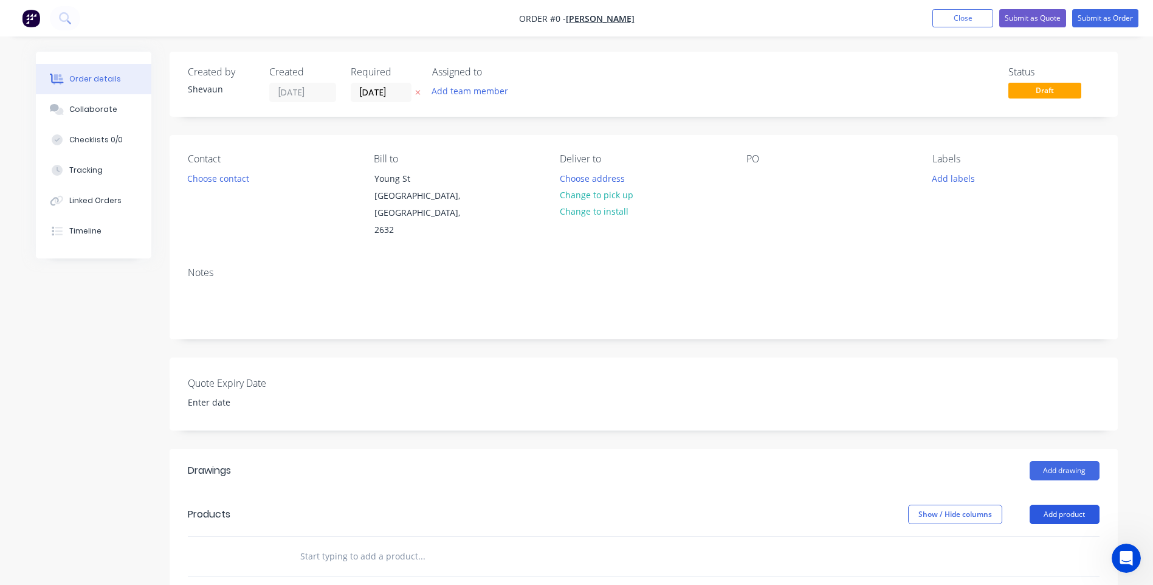
click at [1049, 504] on button "Add product" at bounding box center [1064, 513] width 70 height 19
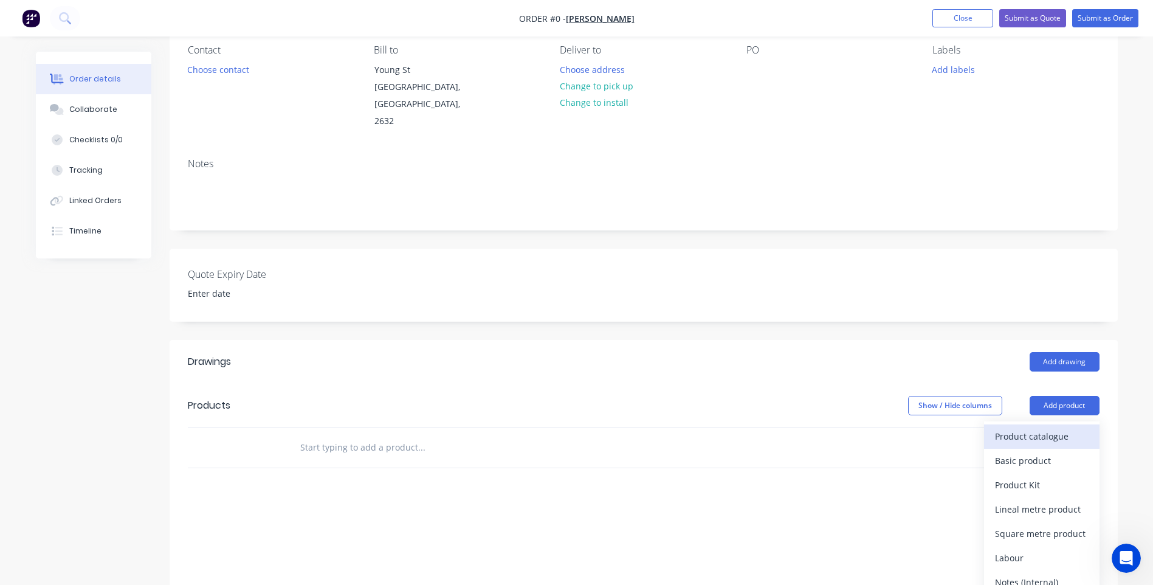
scroll to position [122, 0]
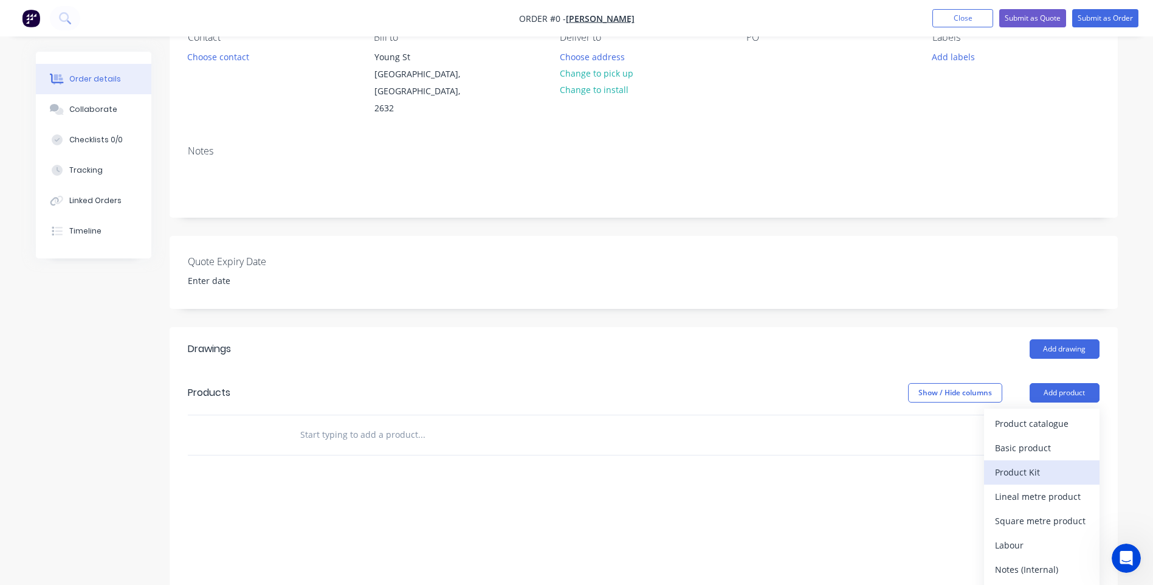
click at [1029, 463] on div "Product Kit" at bounding box center [1042, 472] width 94 height 18
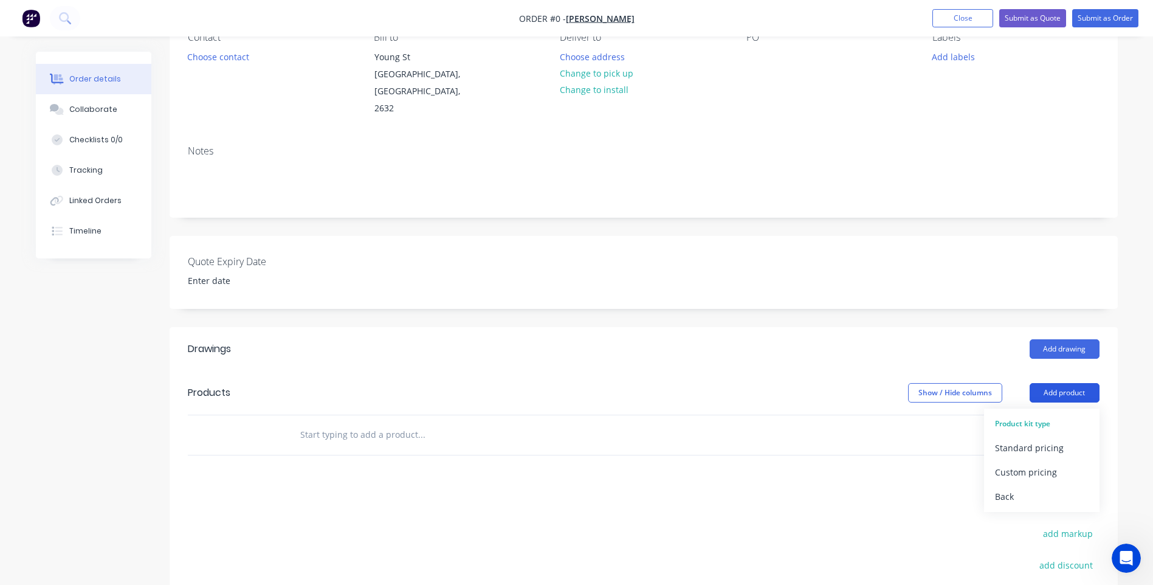
click at [1060, 383] on button "Add product" at bounding box center [1064, 392] width 70 height 19
click at [1066, 383] on button "Add product" at bounding box center [1064, 392] width 70 height 19
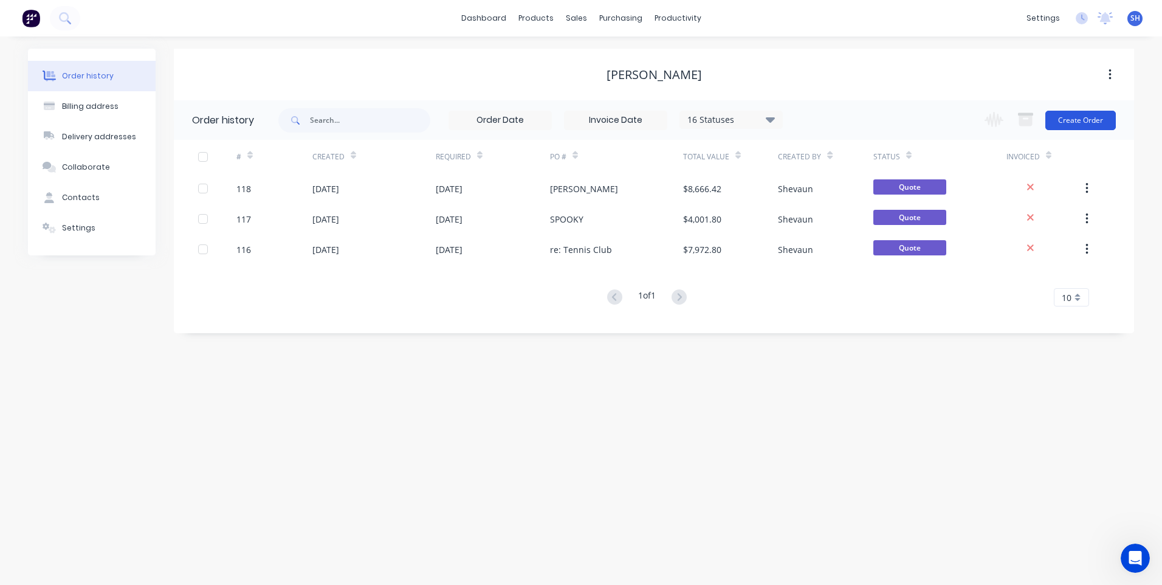
click at [1063, 117] on button "Create Order" at bounding box center [1080, 120] width 70 height 19
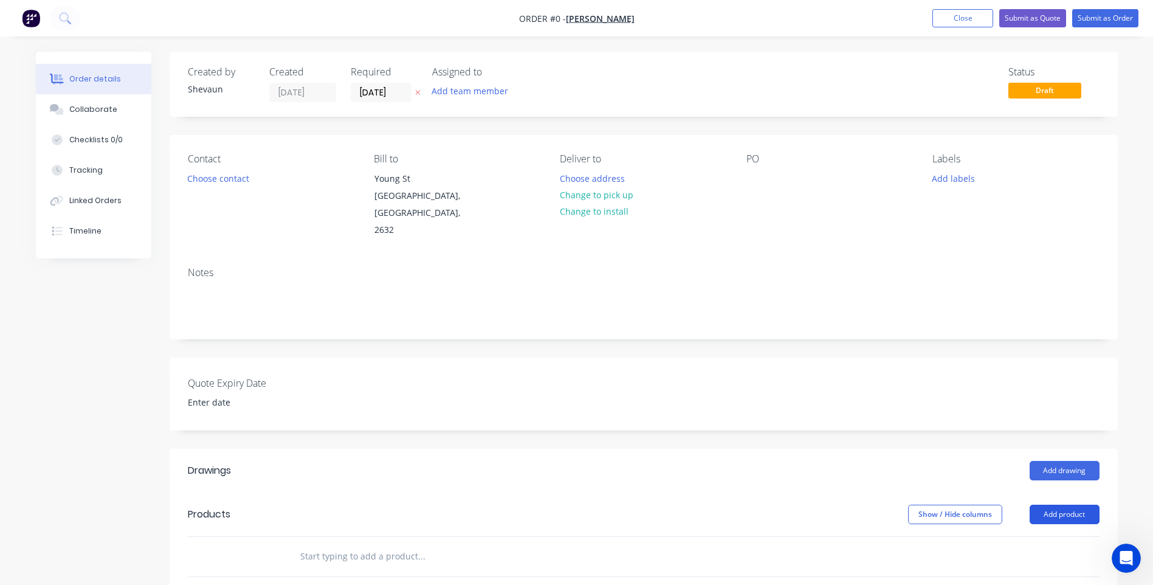
click at [1069, 504] on button "Add product" at bounding box center [1064, 513] width 70 height 19
click at [1048, 536] on div "Product catalogue" at bounding box center [1042, 545] width 94 height 18
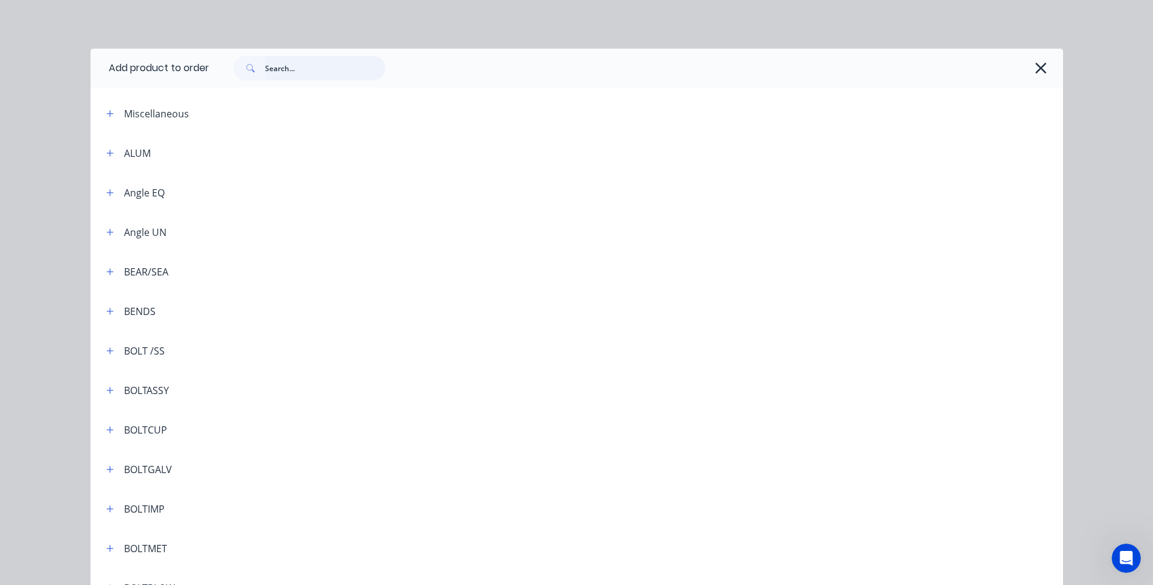
click at [267, 69] on input "text" at bounding box center [325, 68] width 120 height 24
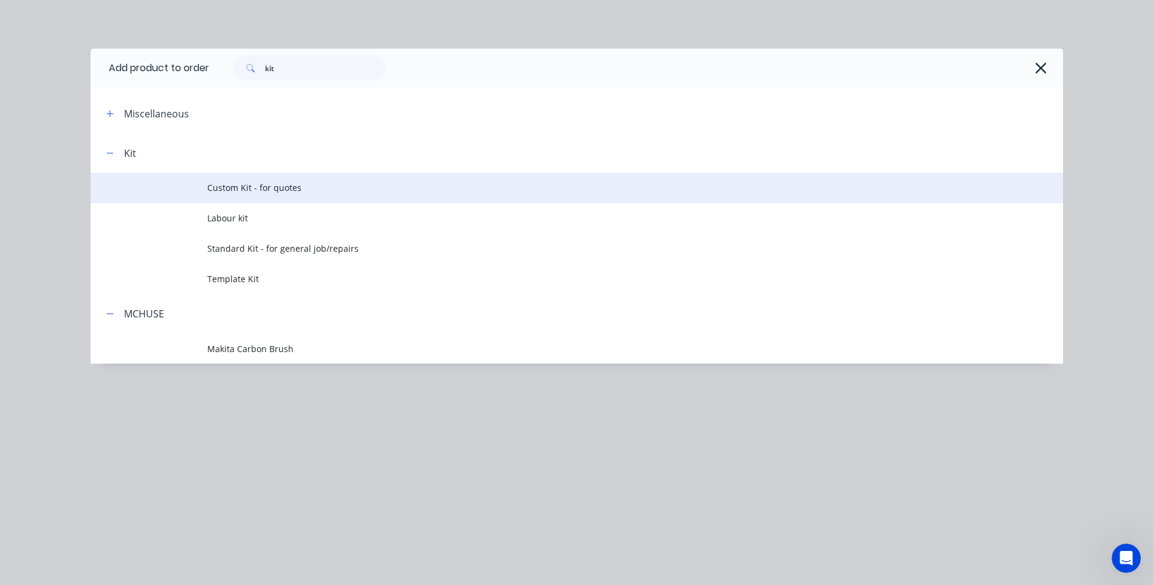
click at [272, 187] on span "Custom Kit - for quotes" at bounding box center [549, 187] width 684 height 13
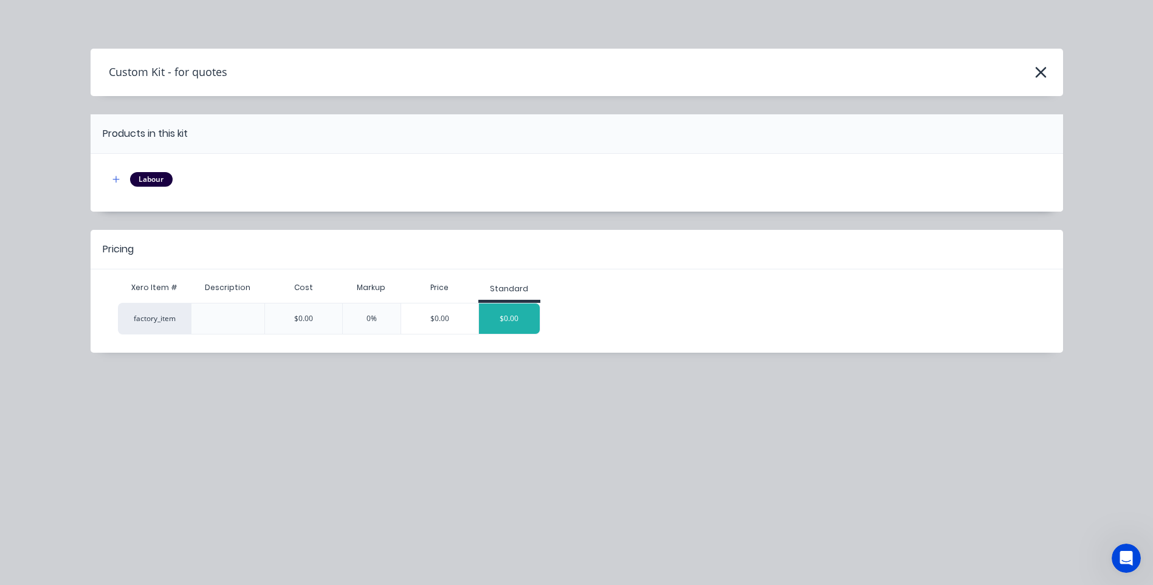
click at [512, 312] on div "$0.00" at bounding box center [509, 318] width 61 height 30
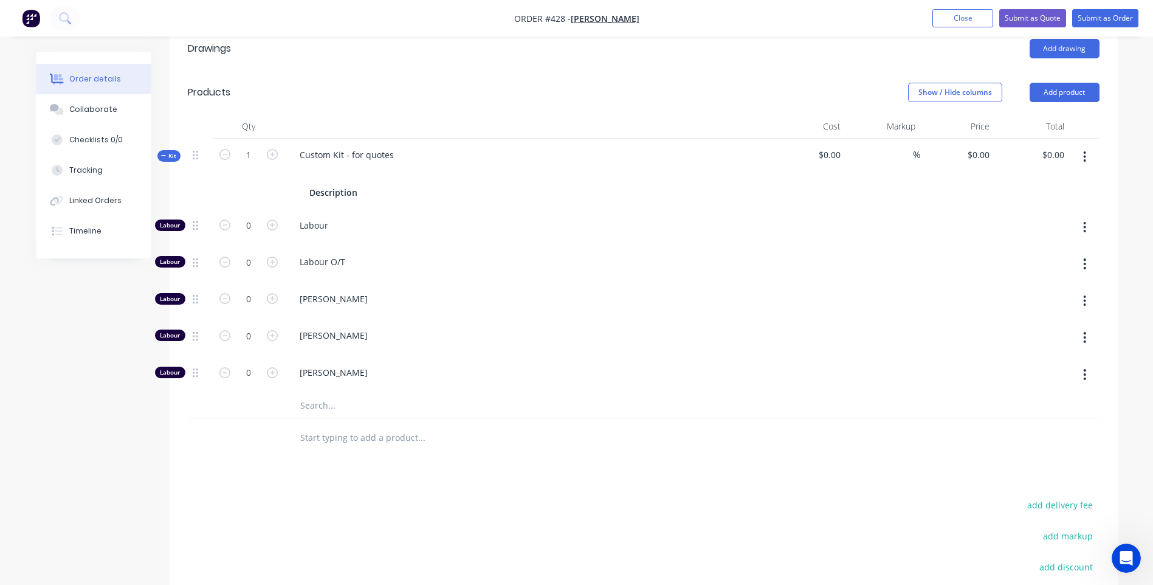
scroll to position [486, 0]
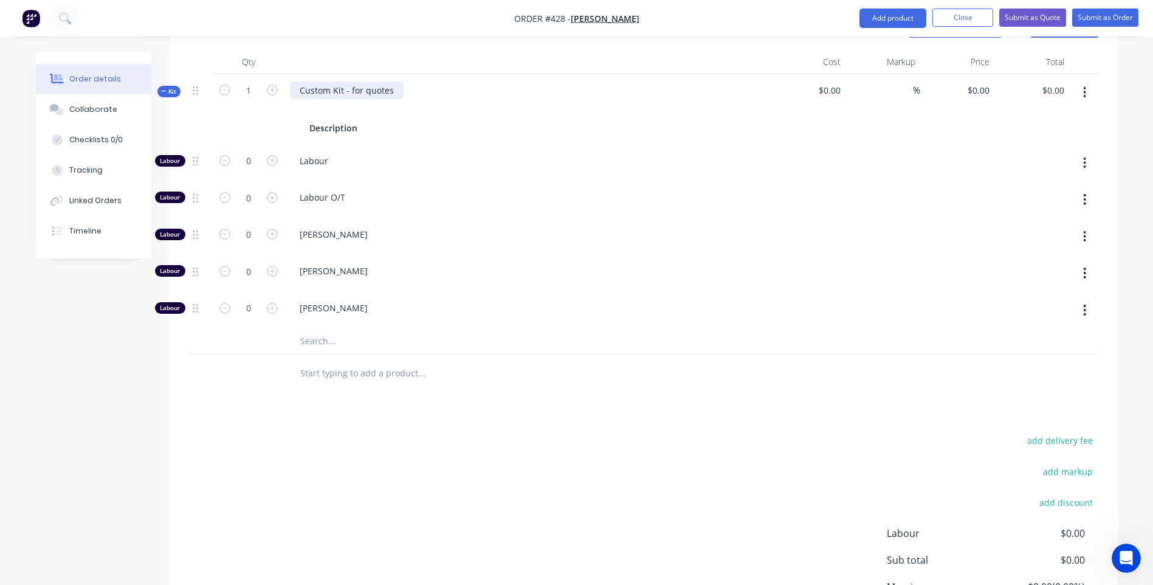
click at [304, 81] on div "Custom Kit - for quotes" at bounding box center [347, 90] width 114 height 18
click at [300, 81] on div "Custom Kit - for quotes" at bounding box center [347, 90] width 114 height 18
click at [301, 81] on div "Build ShedCustom Kit - for quotes" at bounding box center [369, 90] width 158 height 18
click at [475, 81] on div "Supply & Build ShedCustom Kit - for quotes" at bounding box center [388, 90] width 197 height 18
drag, startPoint x: 365, startPoint y: 112, endPoint x: 337, endPoint y: 106, distance: 28.6
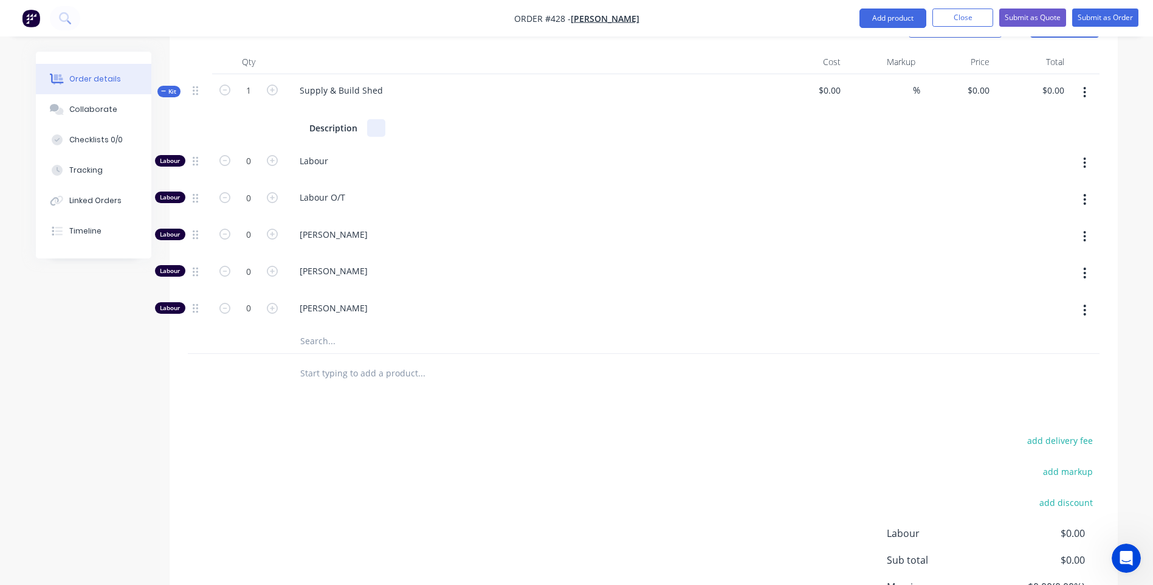
click at [278, 111] on div "Kit 1 Supply & Build Shed Description $0.00 % $0.00 $0.00 $0.00 $0.00" at bounding box center [643, 109] width 911 height 70
drag, startPoint x: 317, startPoint y: 110, endPoint x: 292, endPoint y: 110, distance: 24.3
click at [292, 119] on div "Description" at bounding box center [528, 128] width 476 height 18
click at [311, 99] on div at bounding box center [309, 108] width 19 height 18
click at [846, 74] on div "%" at bounding box center [882, 109] width 75 height 70
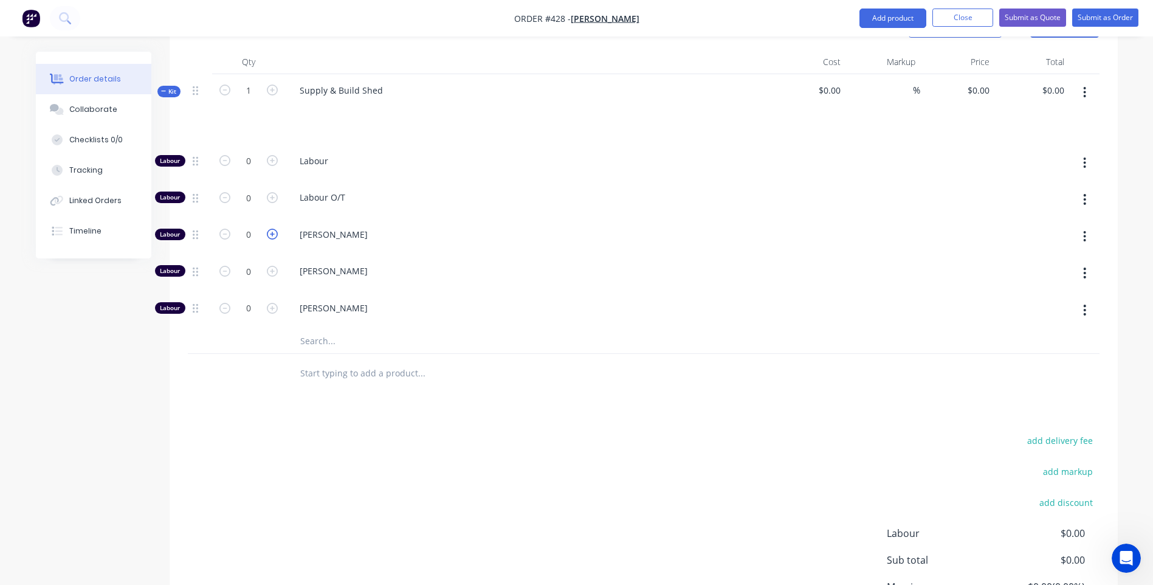
click at [269, 228] on icon "button" at bounding box center [272, 233] width 11 height 11
click at [272, 266] on icon "button" at bounding box center [272, 271] width 11 height 11
click at [271, 303] on icon "button" at bounding box center [272, 308] width 11 height 11
click at [473, 272] on div "[PERSON_NAME]" at bounding box center [528, 273] width 486 height 37
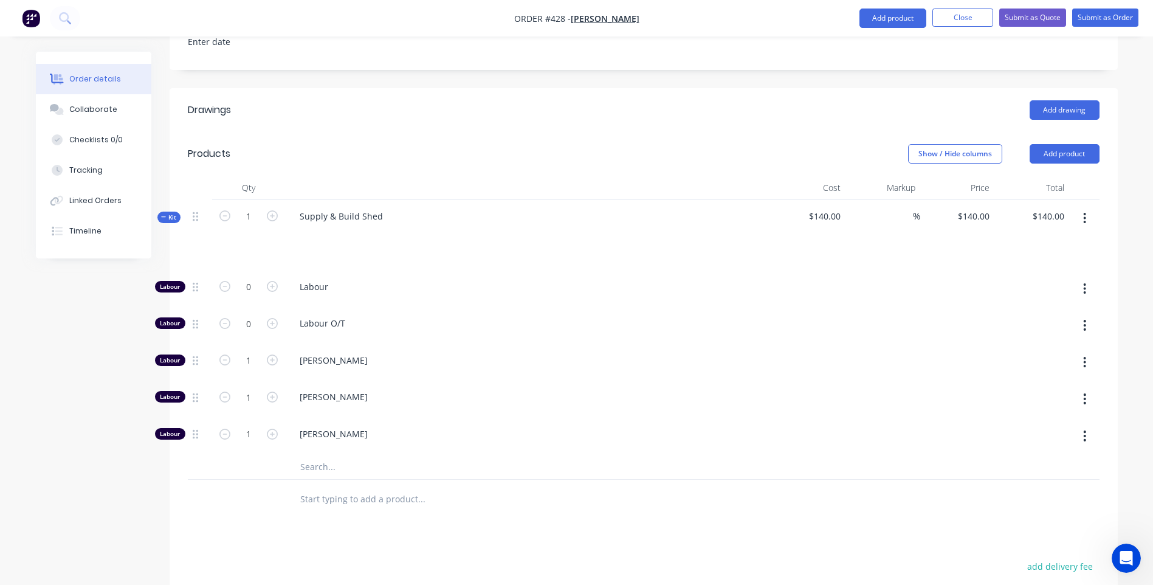
scroll to position [345, 0]
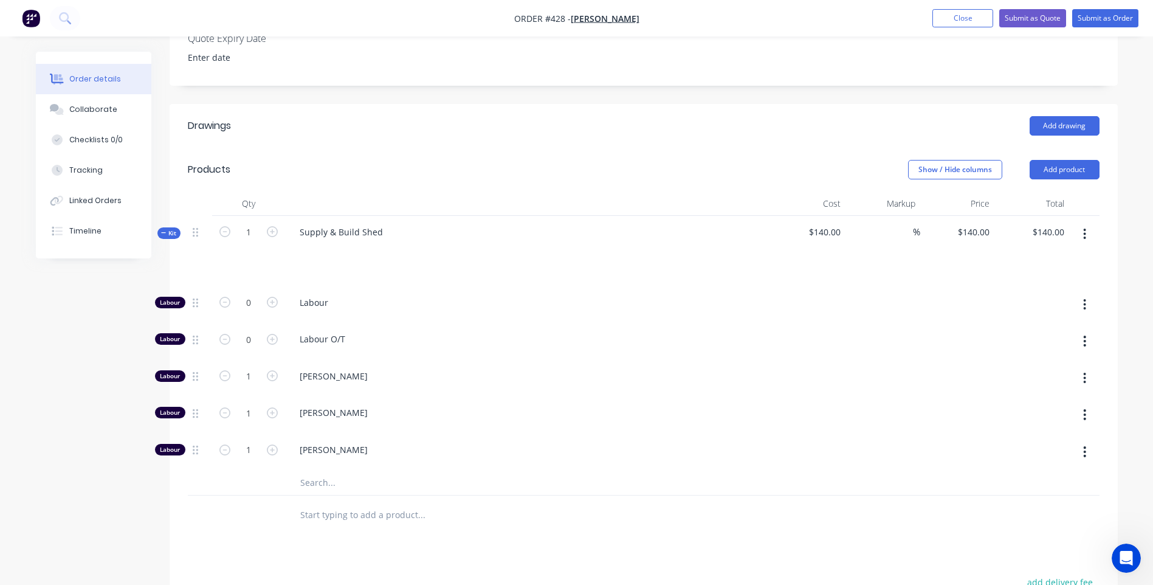
click at [301, 470] on input "text" at bounding box center [421, 482] width 243 height 24
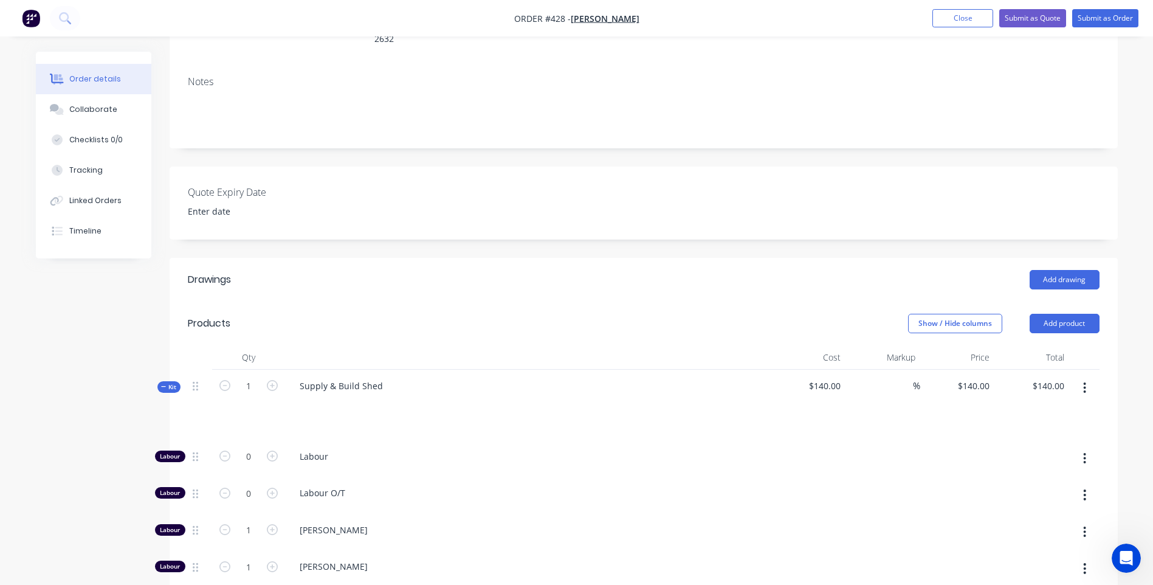
scroll to position [223, 0]
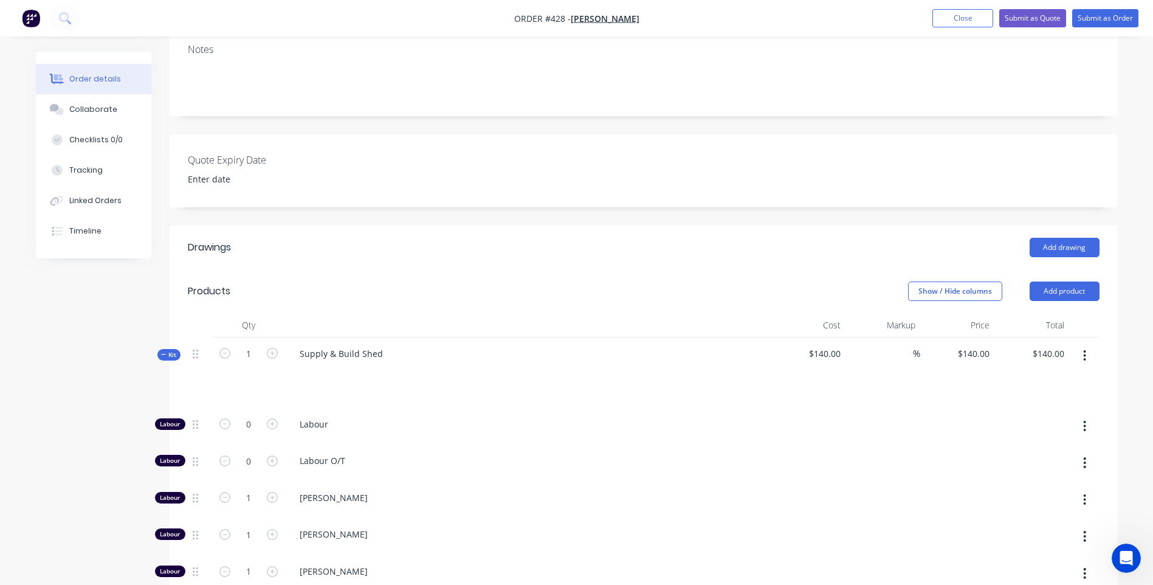
click at [843, 337] on div "$140.00" at bounding box center [808, 372] width 75 height 70
click at [840, 340] on div "$140.00" at bounding box center [808, 372] width 75 height 70
drag, startPoint x: 846, startPoint y: 334, endPoint x: 795, endPoint y: 341, distance: 51.5
click at [795, 341] on div "Kit 1 Supply & Build Shed $140.00 % $140.00 $140.00 $140.00 $140.00" at bounding box center [643, 372] width 911 height 70
drag, startPoint x: 795, startPoint y: 341, endPoint x: 800, endPoint y: 366, distance: 26.1
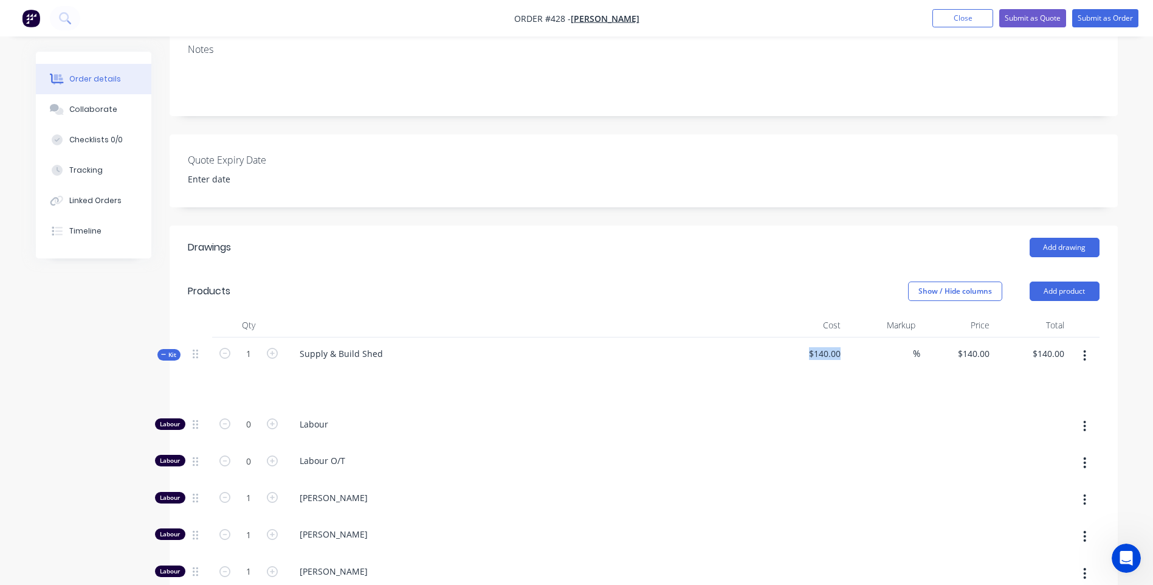
click at [800, 366] on div "$140.00" at bounding box center [808, 372] width 75 height 70
click at [270, 492] on icon "button" at bounding box center [272, 497] width 11 height 11
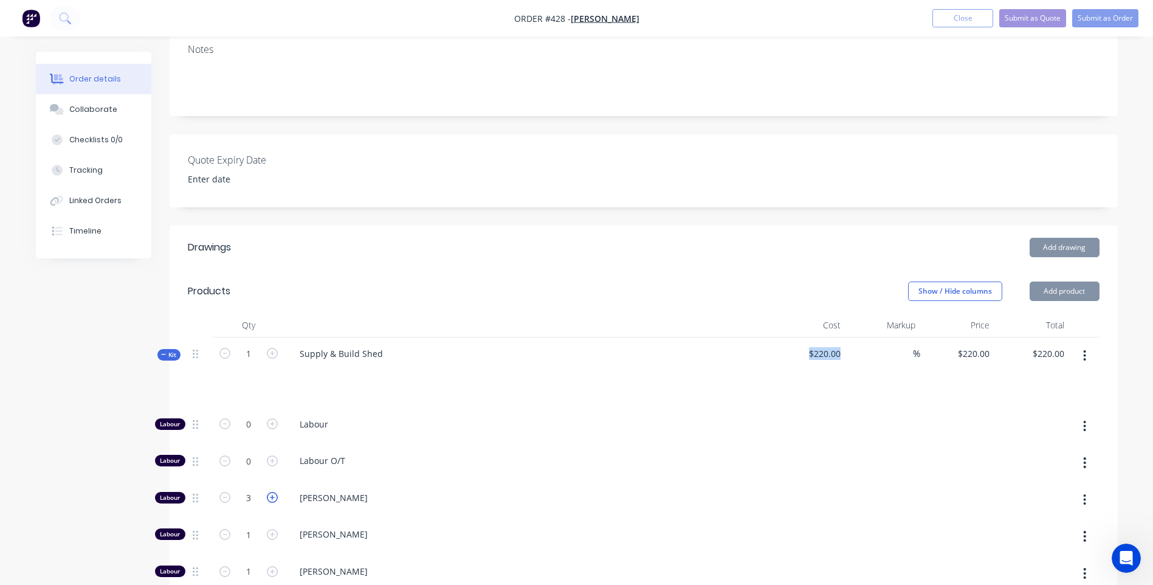
click at [270, 492] on icon "button" at bounding box center [272, 497] width 11 height 11
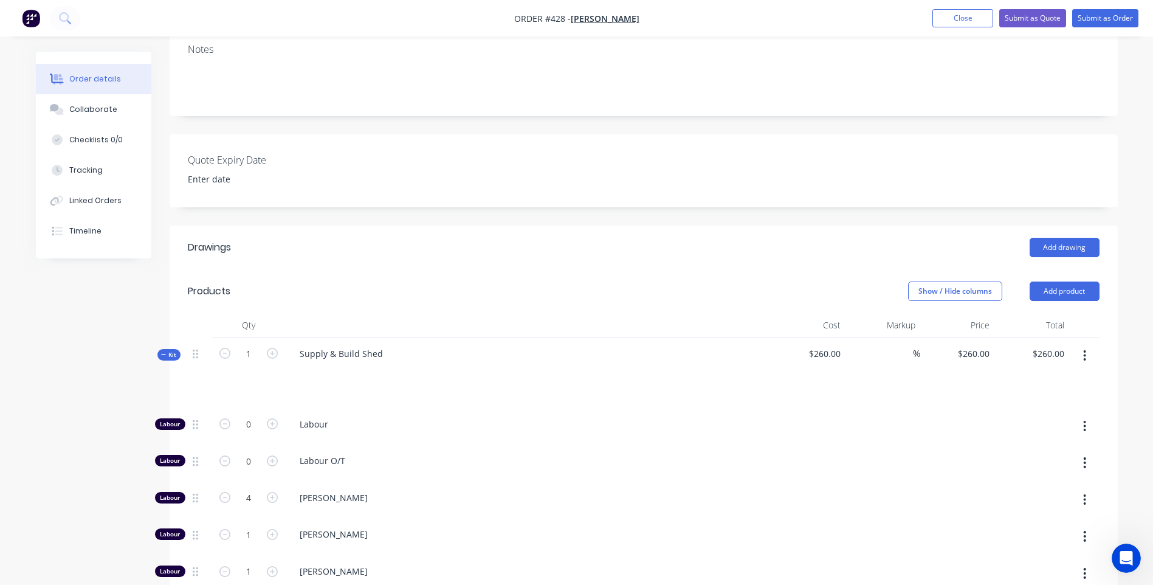
click at [560, 491] on span "[PERSON_NAME]" at bounding box center [533, 497] width 467 height 13
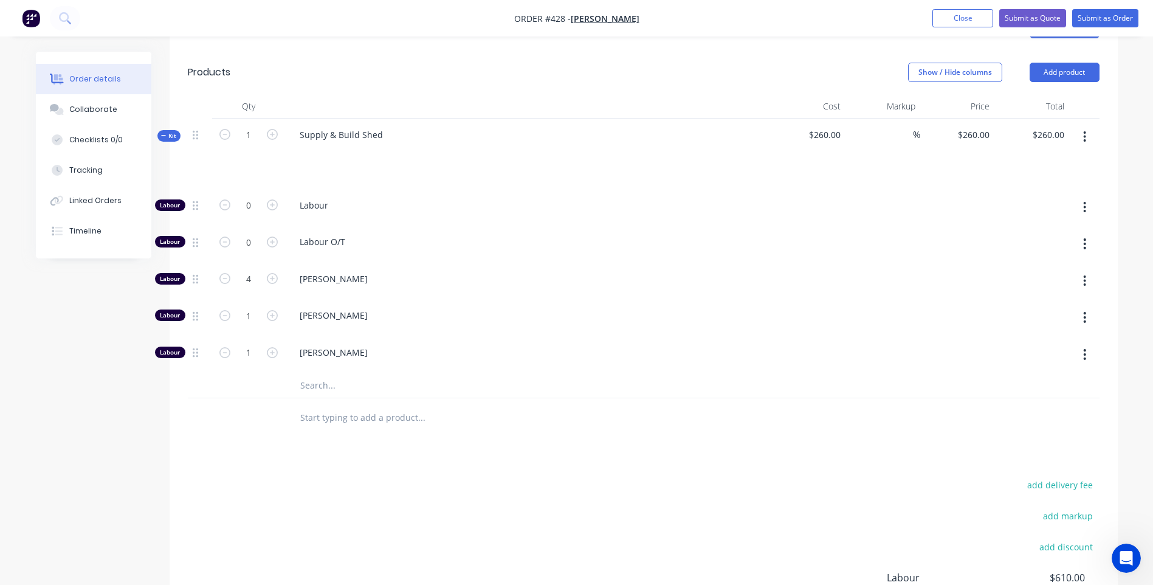
scroll to position [466, 0]
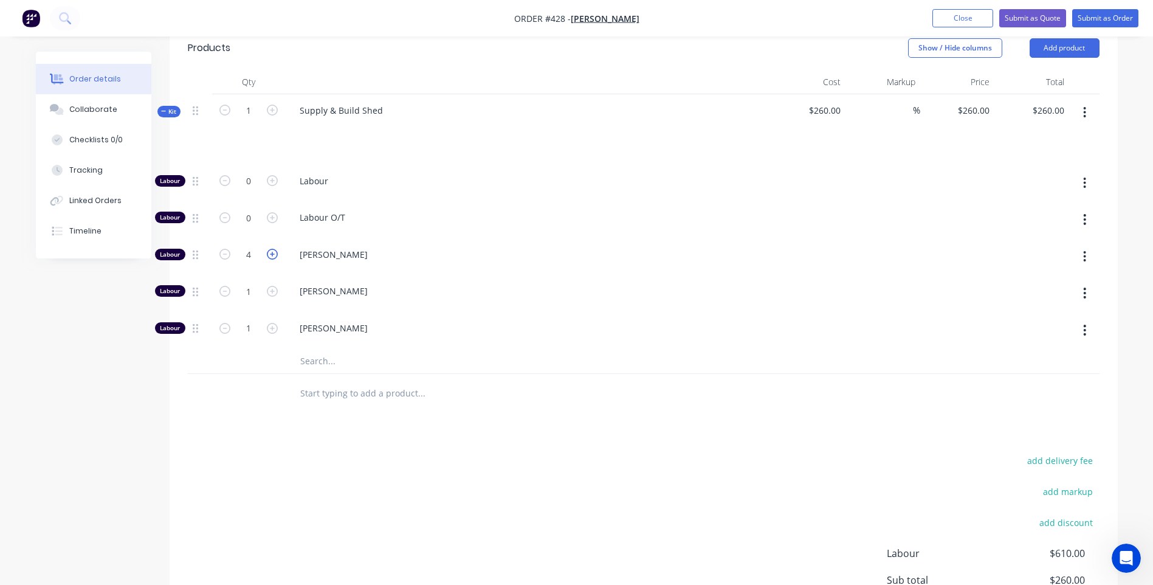
click at [270, 249] on icon "button" at bounding box center [272, 254] width 11 height 11
click at [271, 286] on icon "button" at bounding box center [272, 291] width 11 height 11
click at [270, 323] on icon "button" at bounding box center [272, 328] width 11 height 11
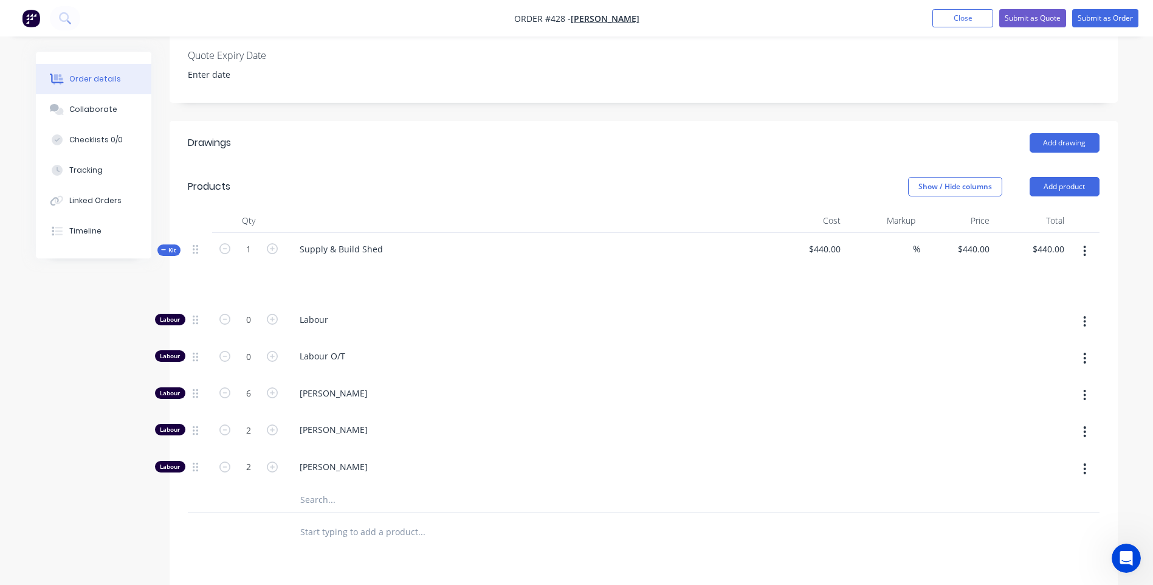
scroll to position [284, 0]
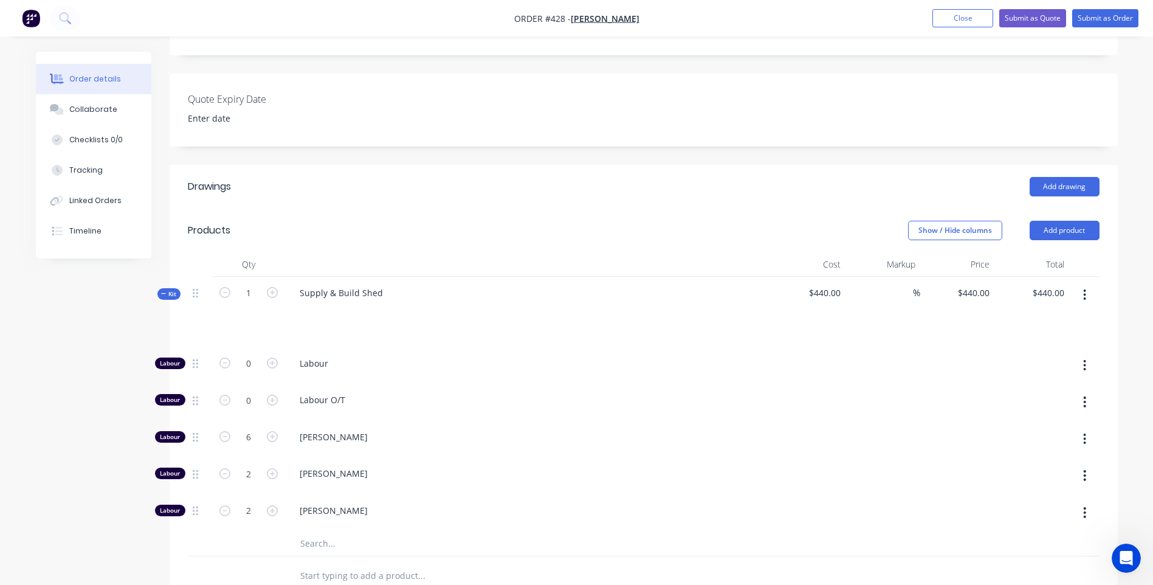
click at [1129, 557] on icon "Open Intercom Messenger" at bounding box center [1126, 558] width 20 height 20
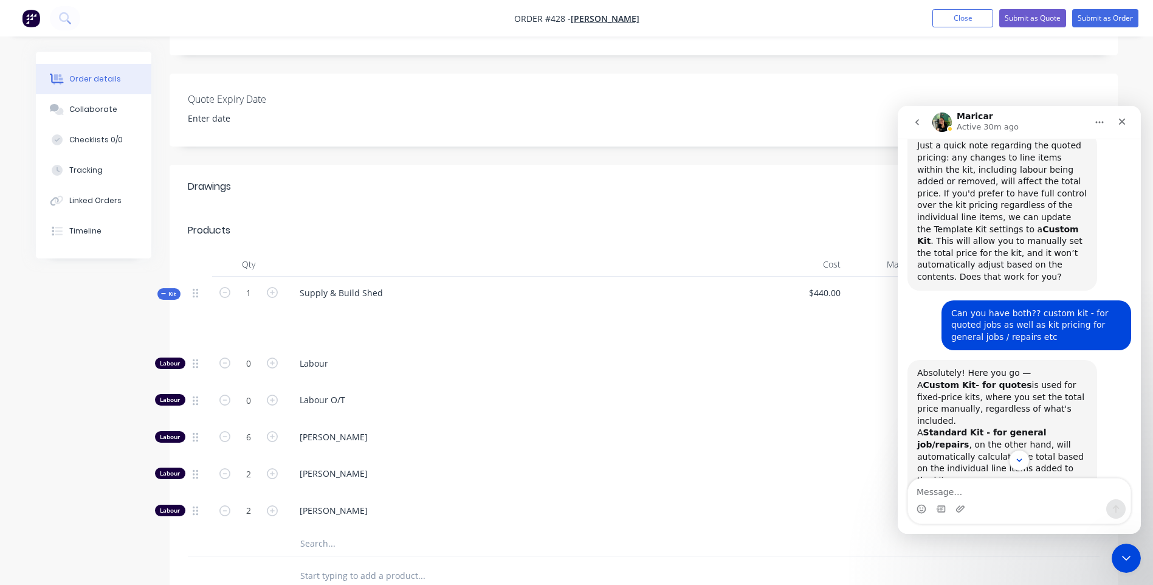
scroll to position [426, 0]
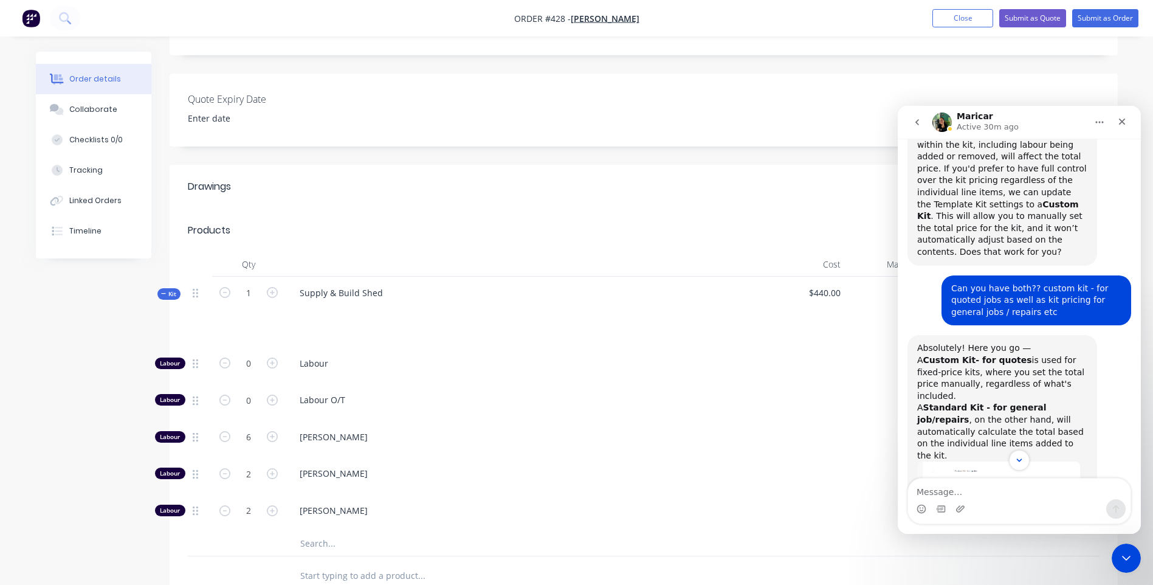
click at [554, 433] on div "[PERSON_NAME]" at bounding box center [528, 438] width 486 height 37
click at [1019, 458] on icon "Scroll to bottom" at bounding box center [1019, 460] width 11 height 11
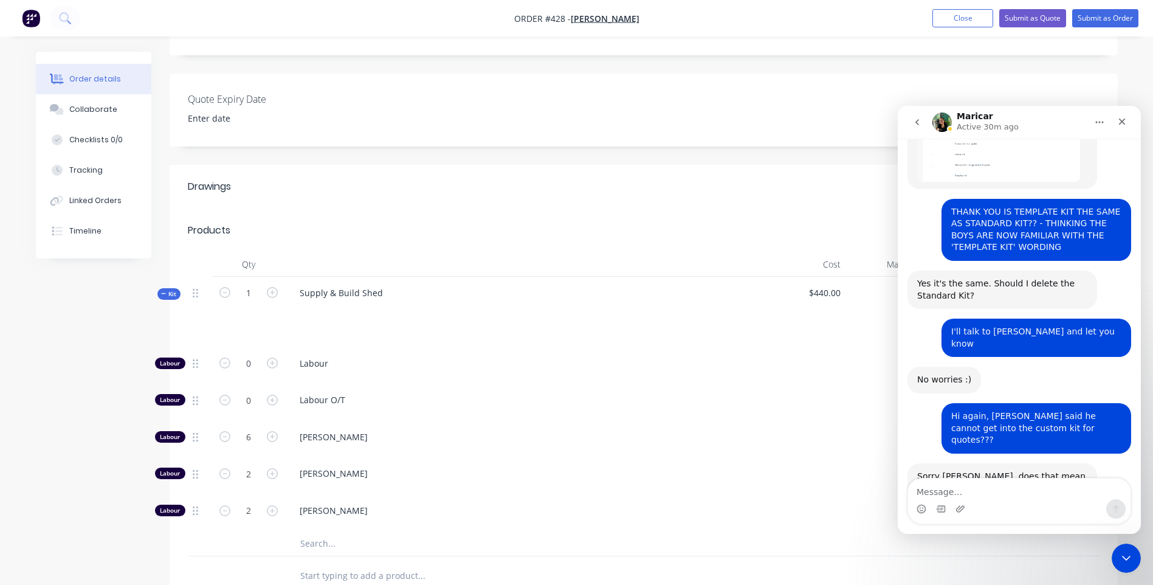
scroll to position [791, 0]
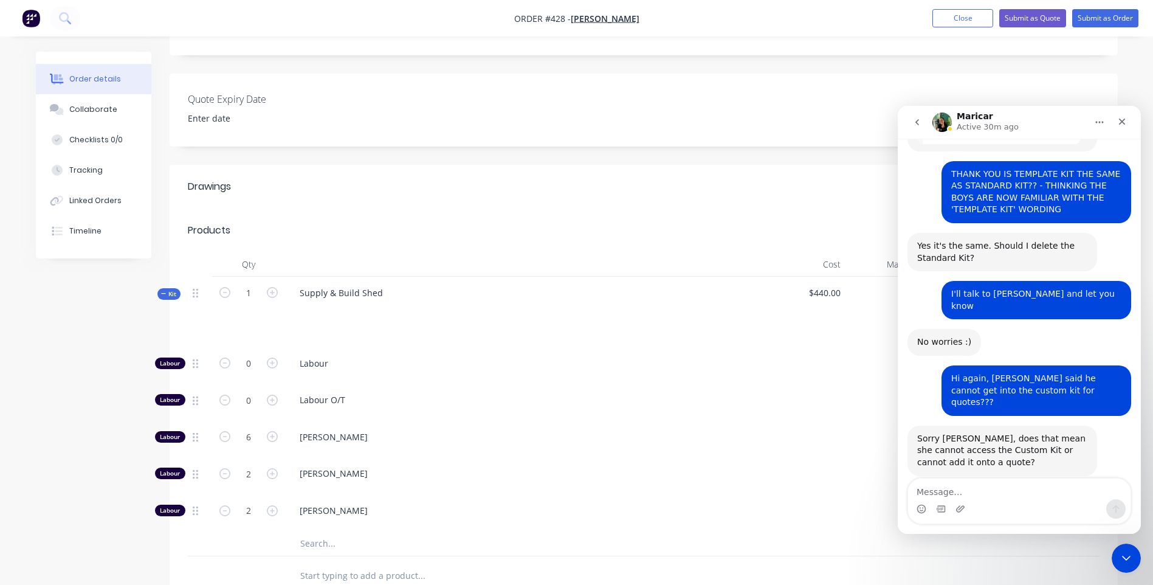
click at [1124, 559] on icon "Close Intercom Messenger" at bounding box center [1126, 558] width 15 height 15
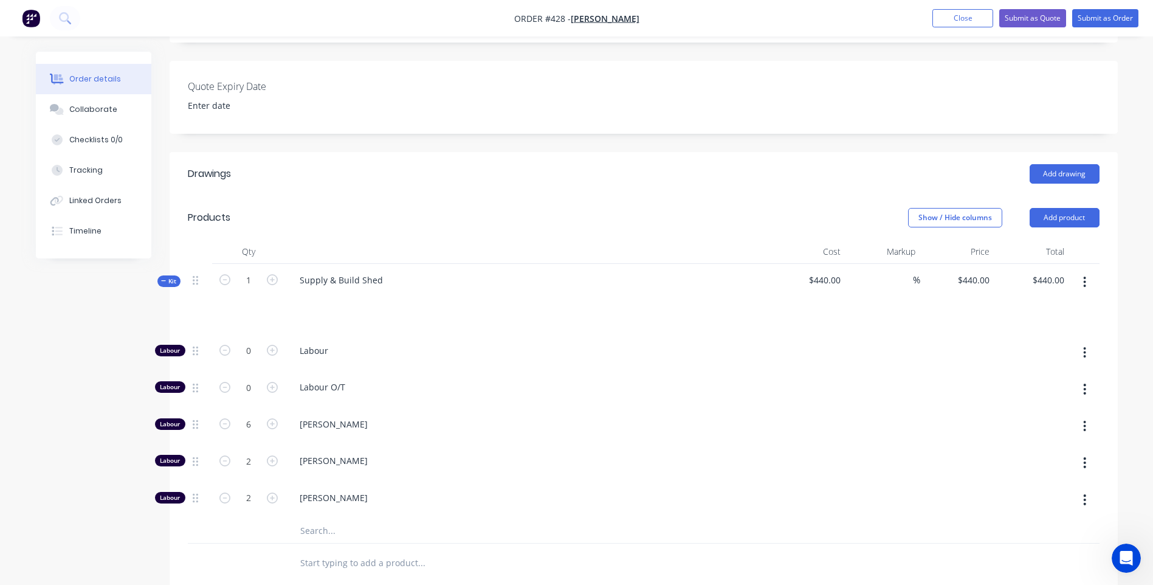
scroll to position [284, 0]
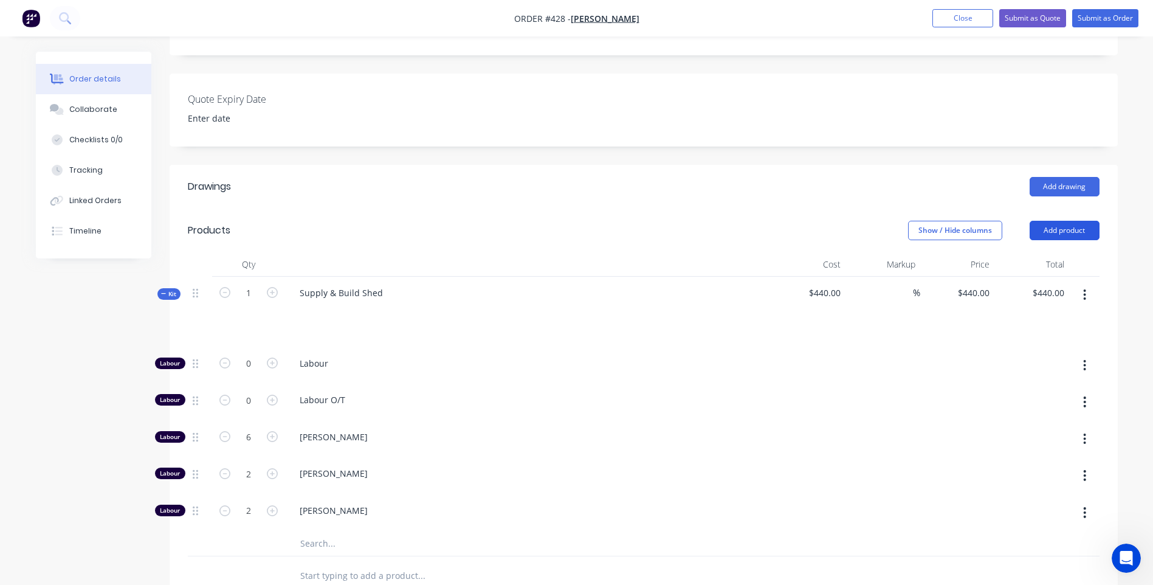
click at [1066, 221] on button "Add product" at bounding box center [1064, 230] width 70 height 19
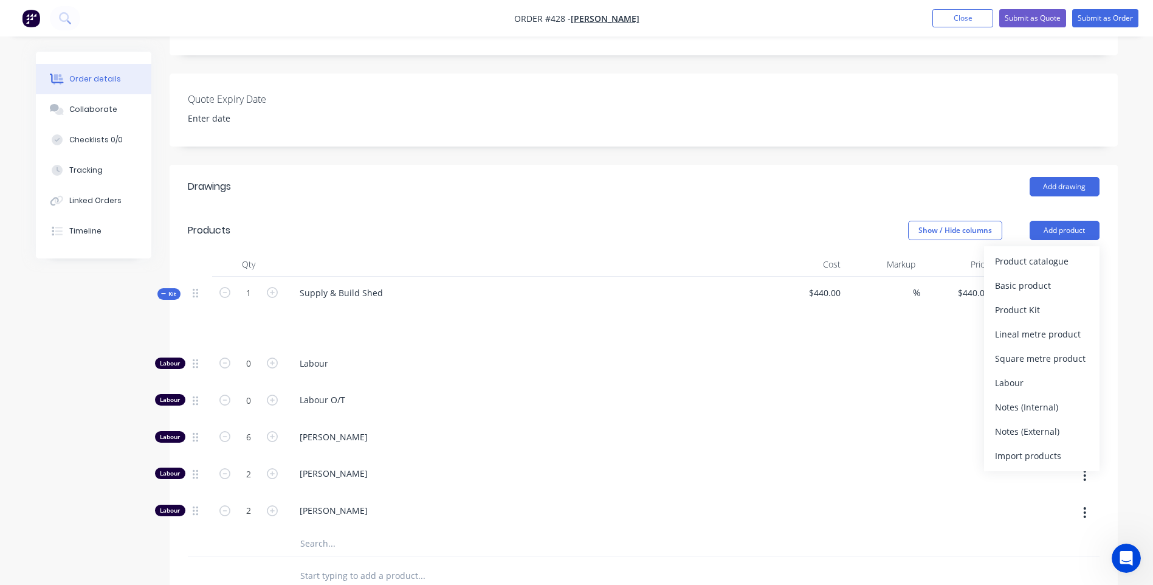
click at [897, 383] on div at bounding box center [882, 401] width 75 height 37
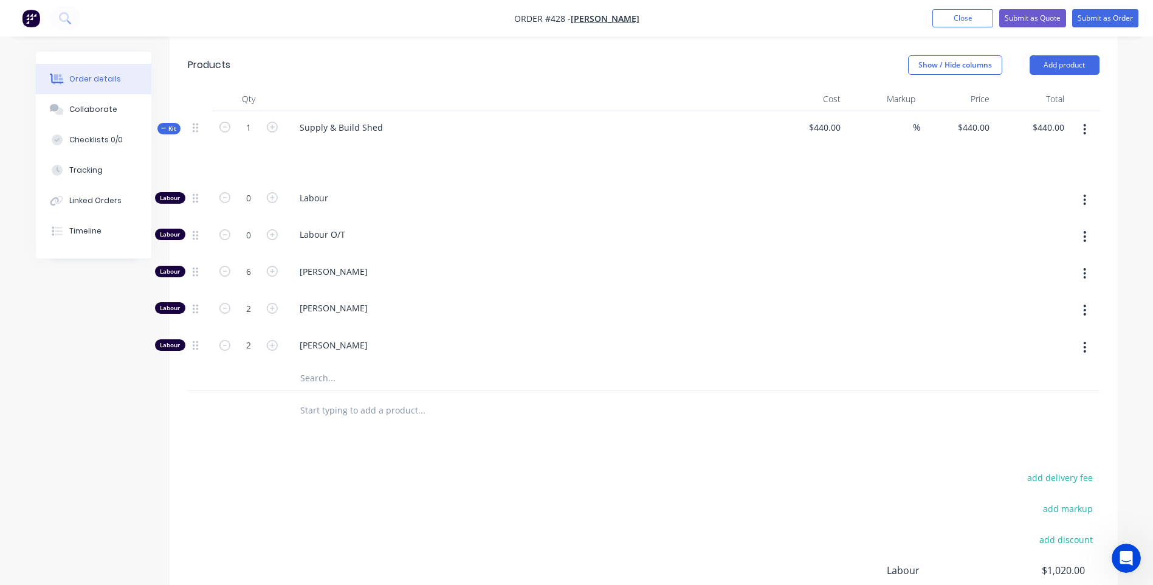
scroll to position [588, 0]
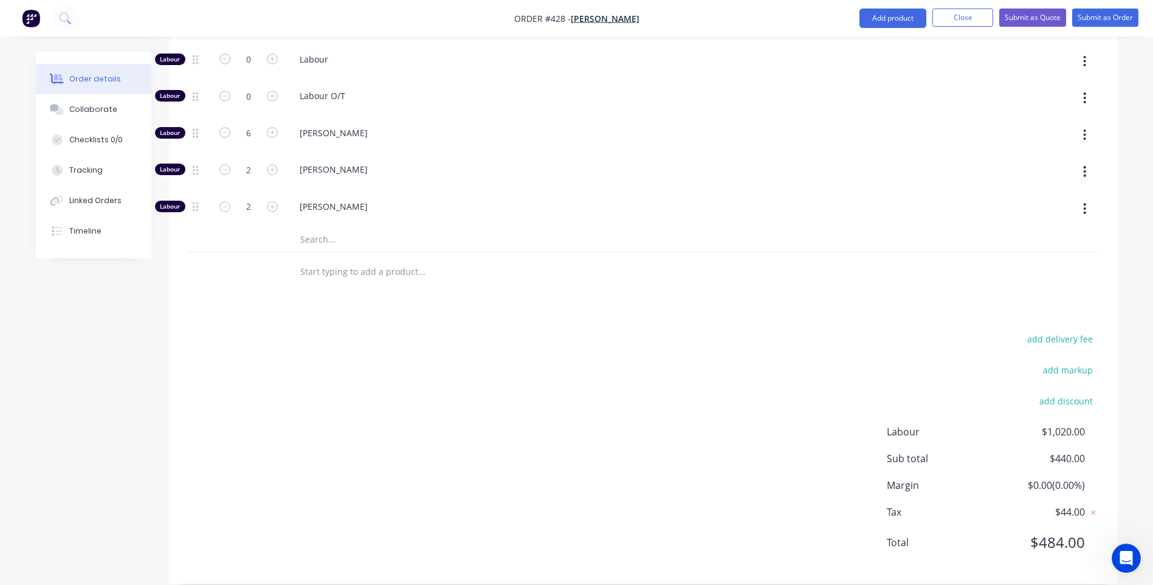
click at [301, 259] on input "text" at bounding box center [421, 271] width 243 height 24
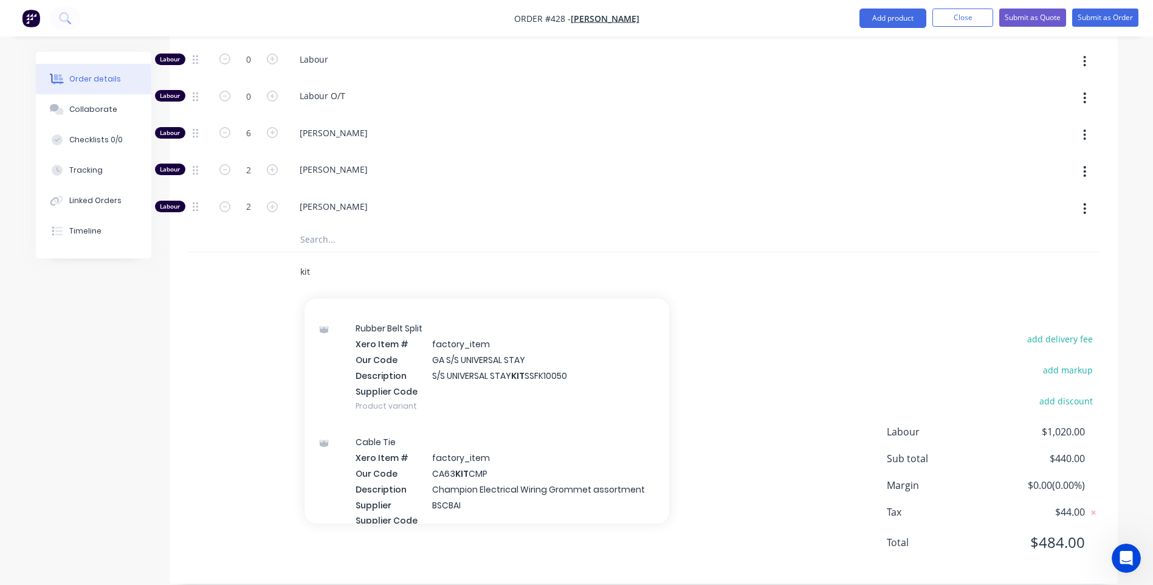
scroll to position [972, 0]
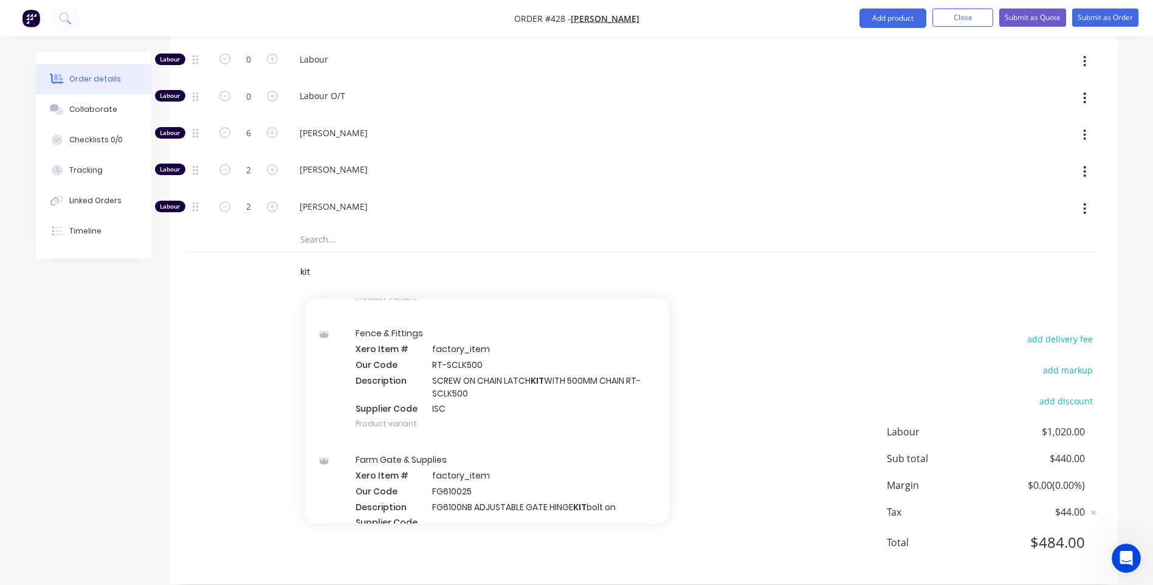
click at [228, 438] on div "add delivery fee add markup add discount Labour $1,020.00 Sub total $440.00 Mar…" at bounding box center [643, 448] width 911 height 235
drag, startPoint x: 324, startPoint y: 259, endPoint x: 275, endPoint y: 258, distance: 48.6
click at [275, 258] on div "kit Add kit to order Tools Xero Item # factory_item Our Code S2K2B2-03 Descript…" at bounding box center [643, 271] width 911 height 39
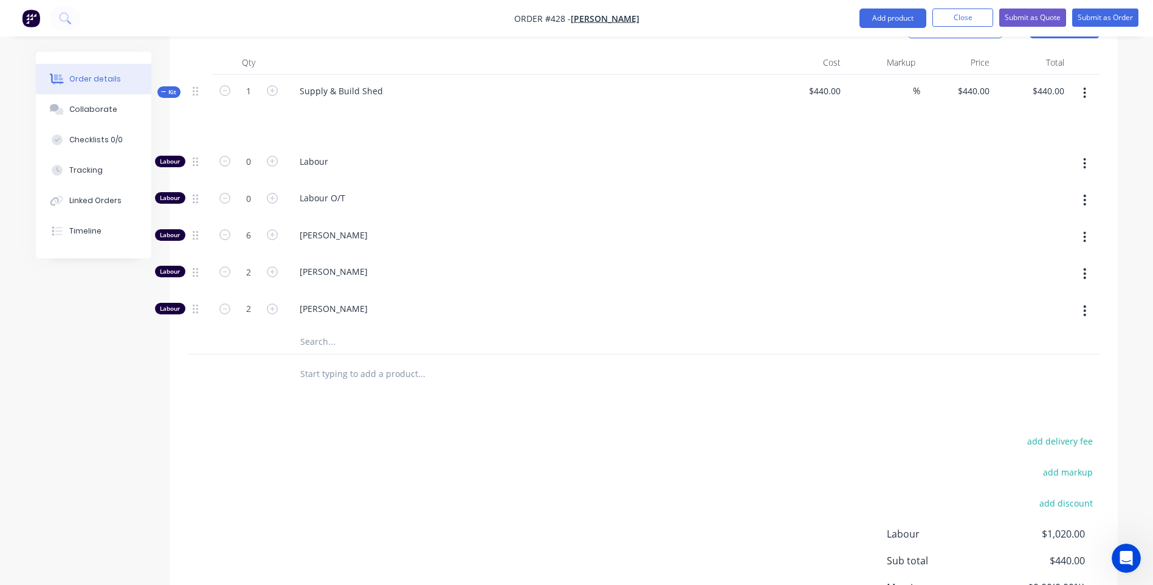
scroll to position [162, 0]
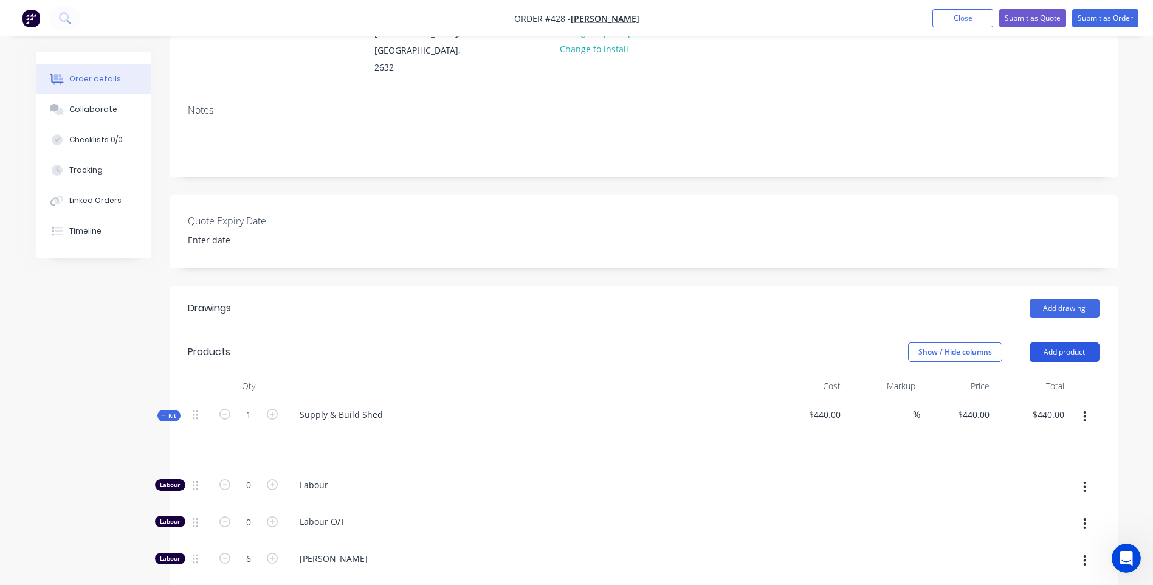
click at [1063, 342] on button "Add product" at bounding box center [1064, 351] width 70 height 19
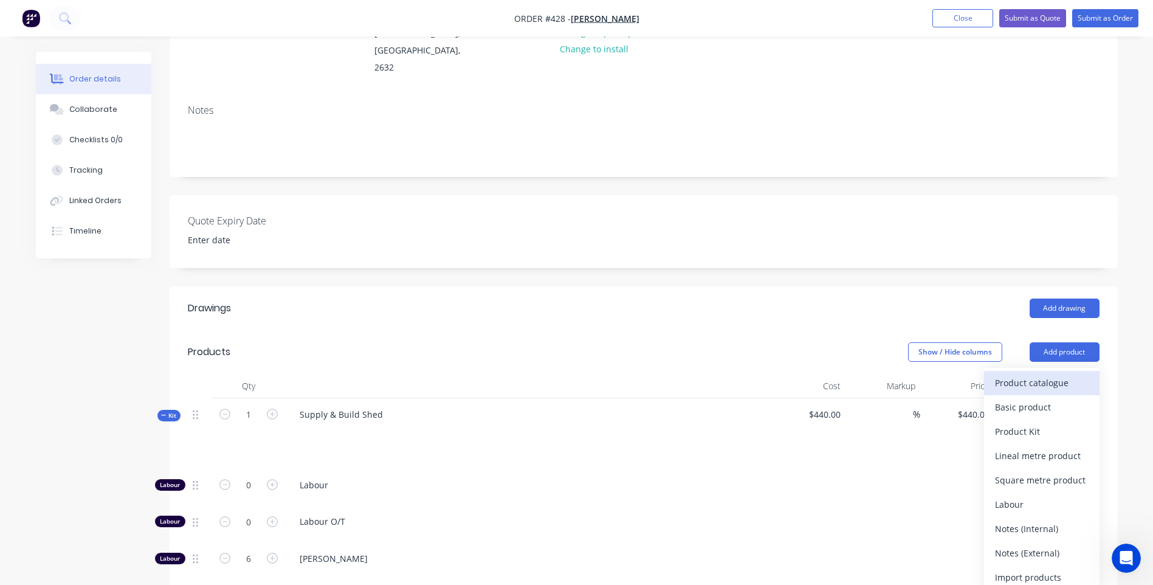
click at [1037, 374] on div "Product catalogue" at bounding box center [1042, 383] width 94 height 18
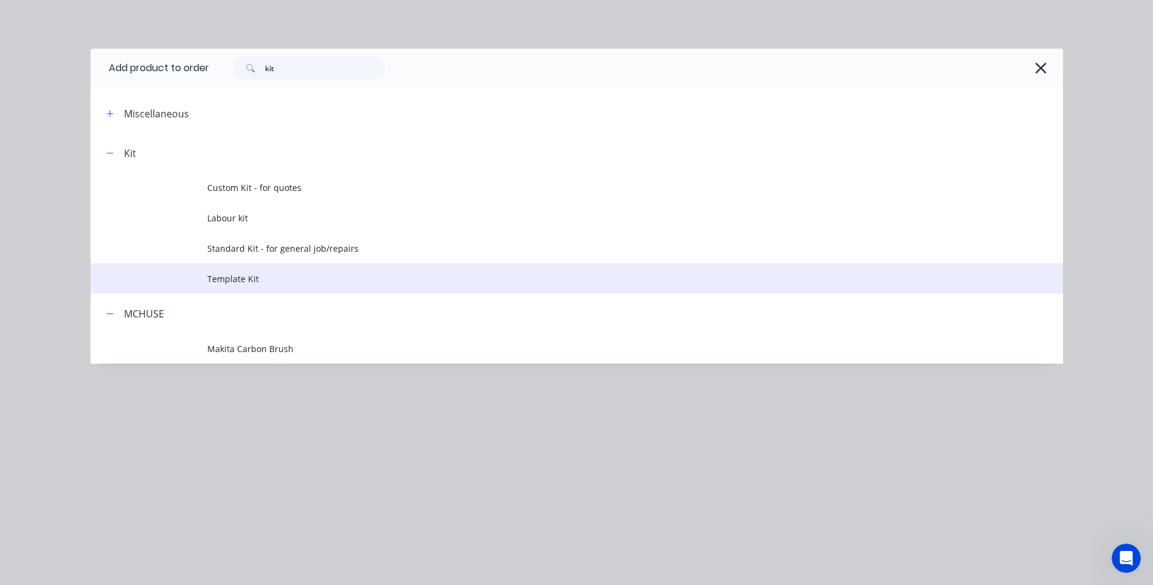
click at [216, 277] on span "Template Kit" at bounding box center [549, 278] width 684 height 13
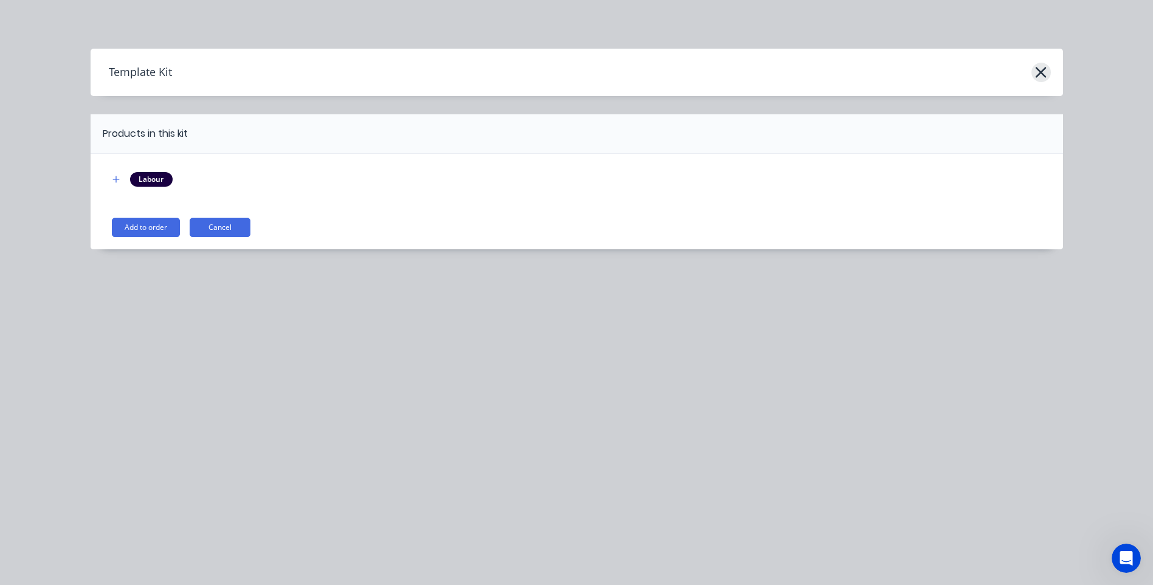
click at [1037, 74] on icon "button" at bounding box center [1040, 72] width 13 height 17
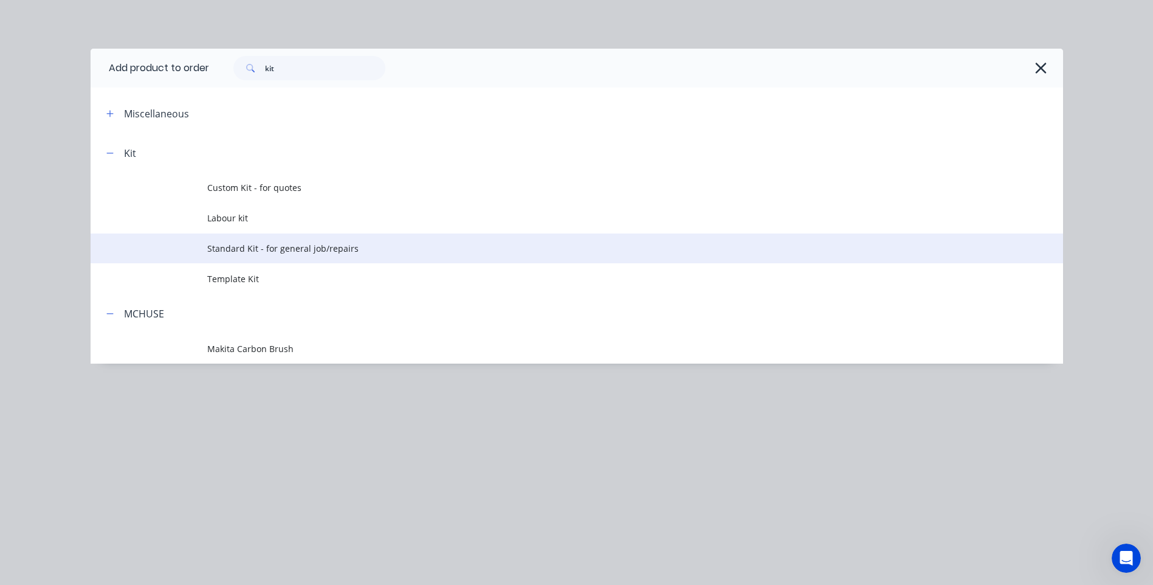
click at [235, 244] on span "Standard Kit - for general job/repairs" at bounding box center [549, 248] width 684 height 13
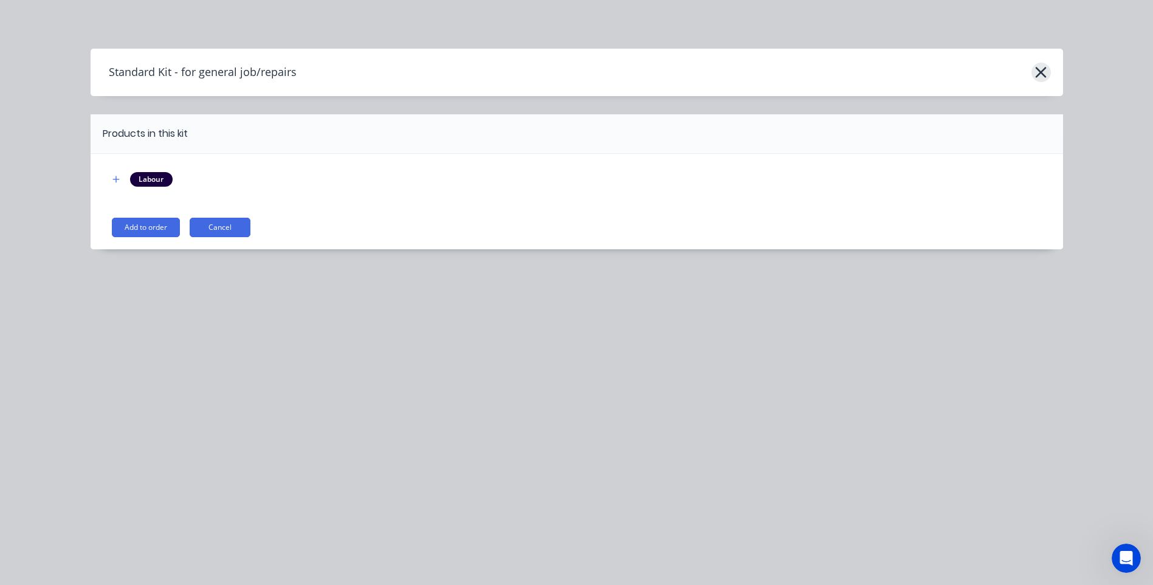
click at [1040, 72] on icon "button" at bounding box center [1040, 72] width 11 height 11
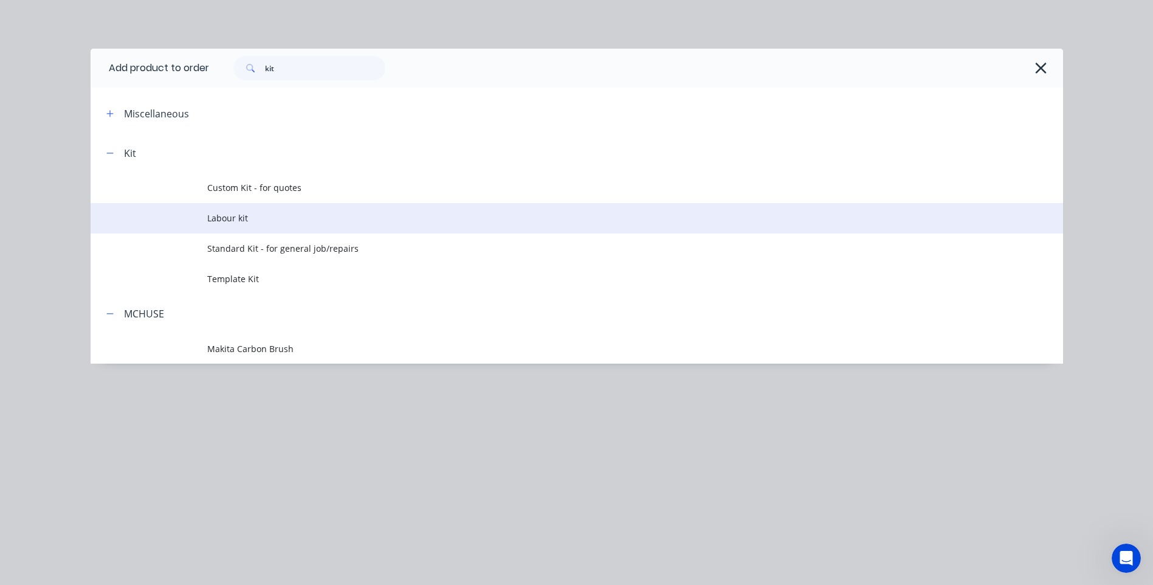
click at [236, 215] on span "Labour kit" at bounding box center [549, 217] width 684 height 13
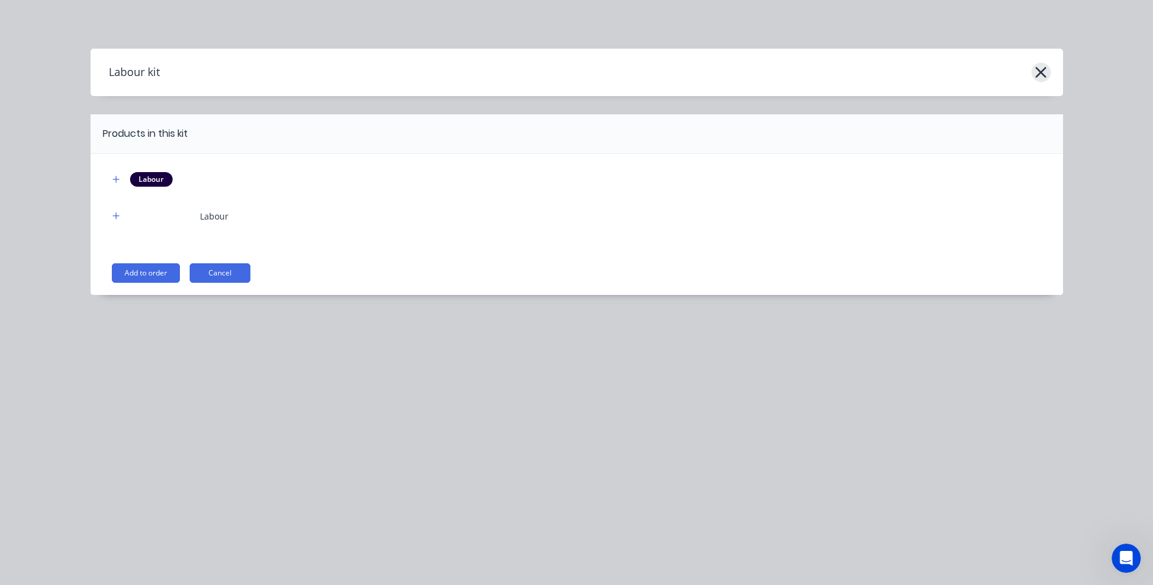
click at [1042, 69] on icon "button" at bounding box center [1040, 72] width 13 height 17
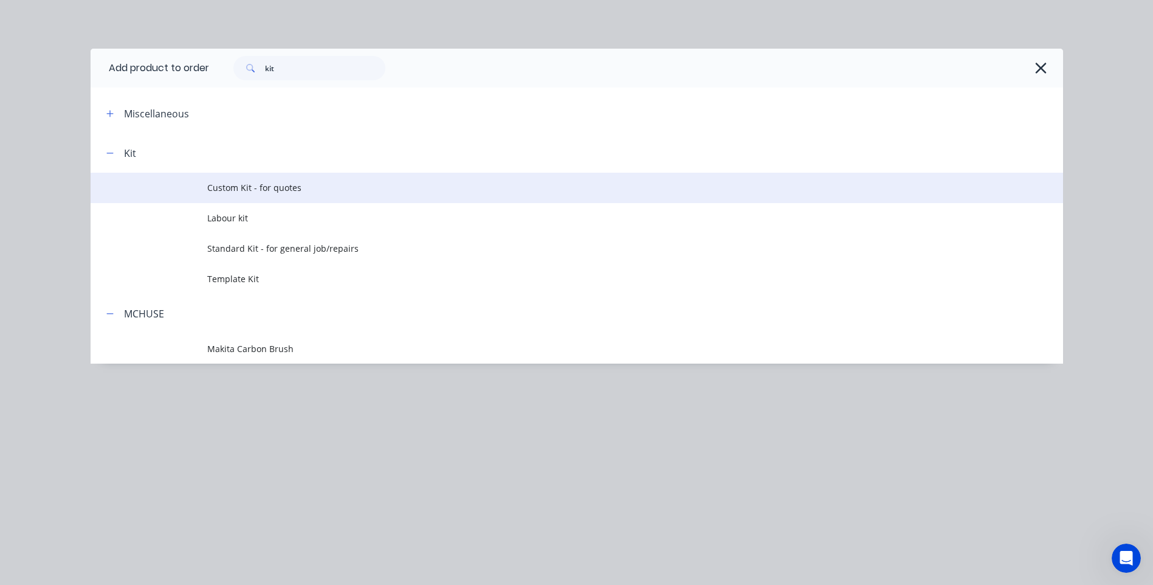
click at [273, 185] on span "Custom Kit - for quotes" at bounding box center [549, 187] width 684 height 13
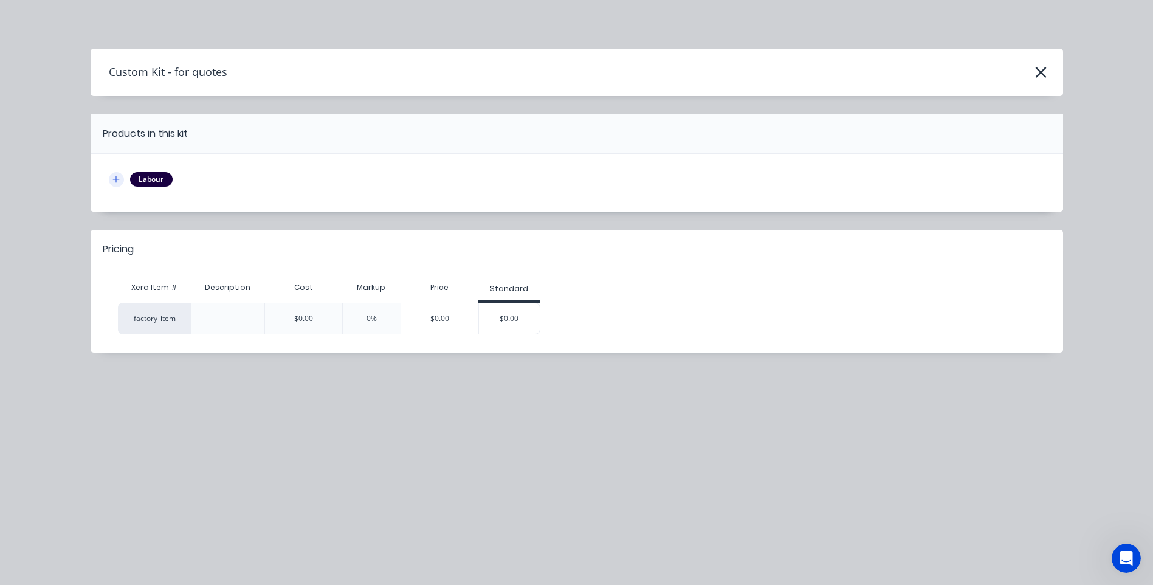
click at [115, 177] on icon "button" at bounding box center [115, 179] width 7 height 9
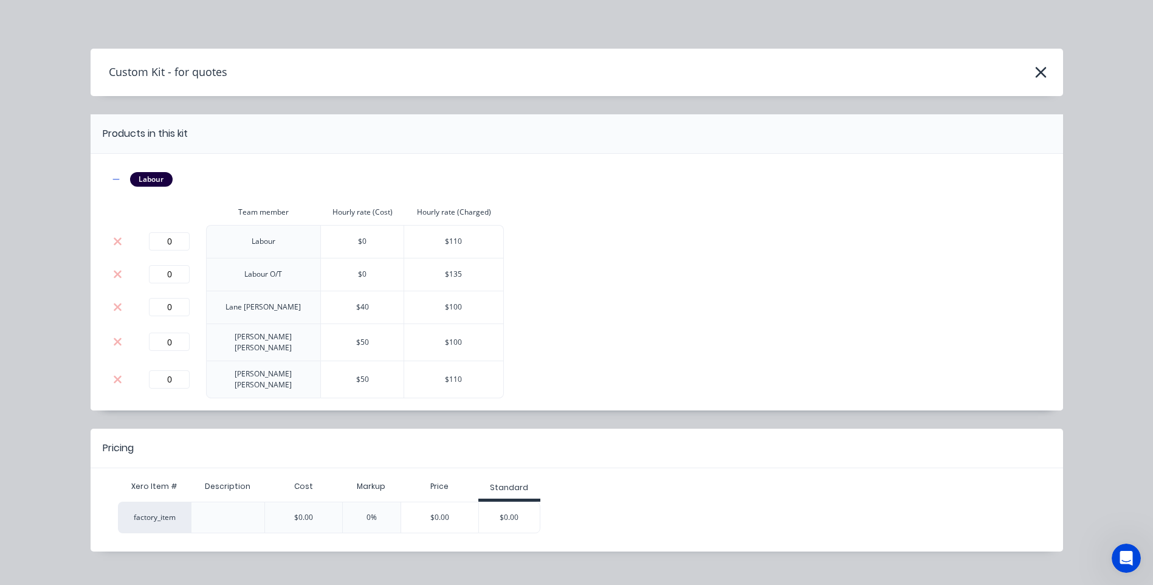
click at [451, 374] on td "$ 110" at bounding box center [454, 379] width 100 height 38
click at [448, 374] on span "$ 110" at bounding box center [453, 379] width 17 height 10
drag, startPoint x: 445, startPoint y: 369, endPoint x: 452, endPoint y: 374, distance: 7.9
click at [447, 374] on span "$ 110" at bounding box center [453, 379] width 17 height 10
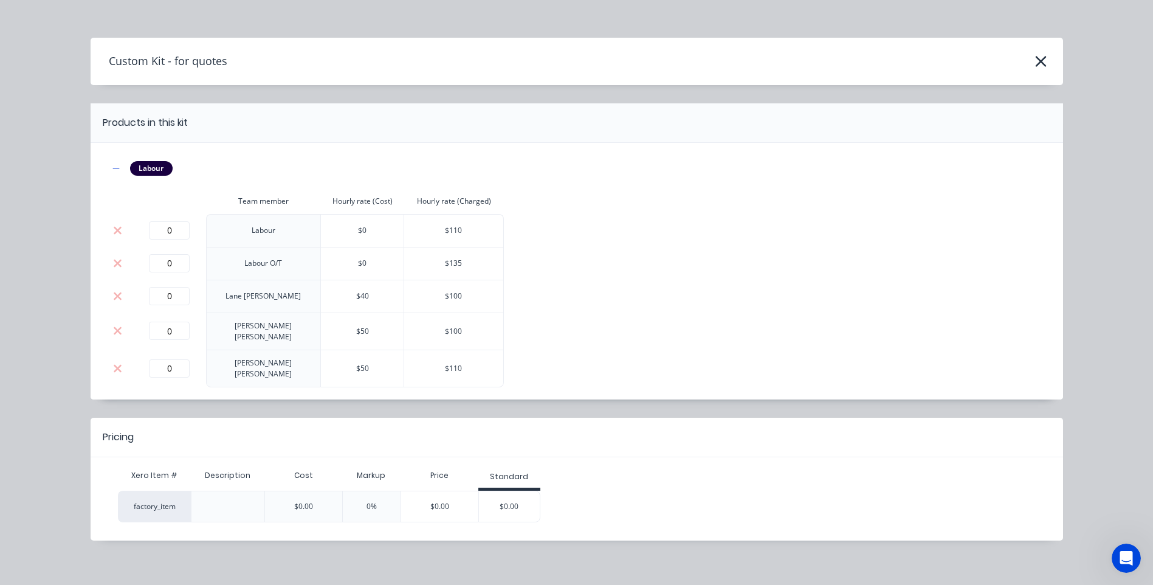
scroll to position [0, 0]
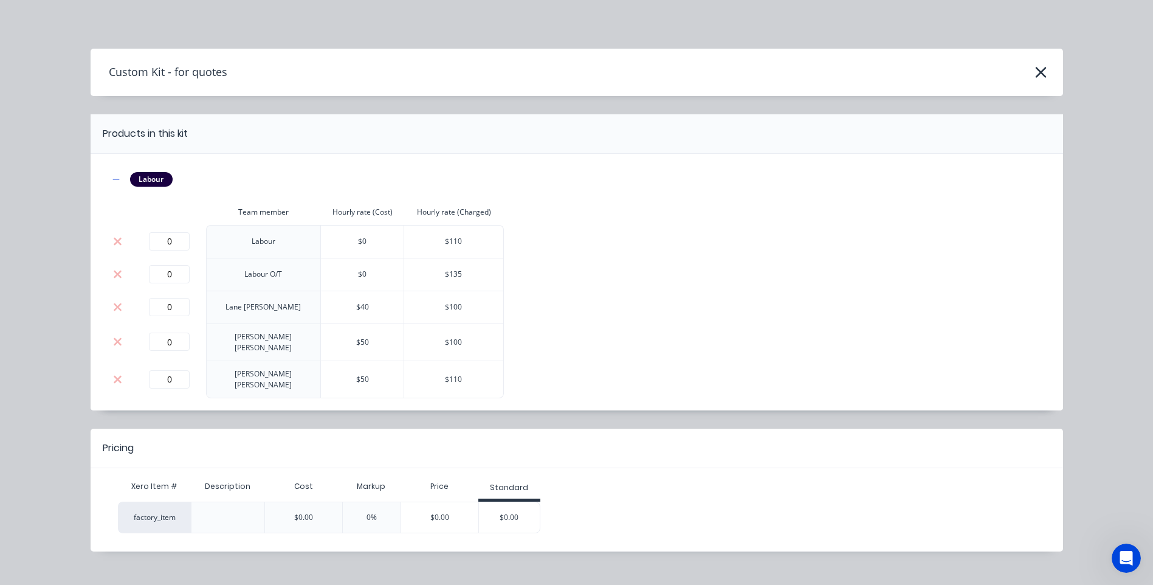
click at [447, 374] on span "$ 110" at bounding box center [453, 379] width 17 height 10
drag, startPoint x: 447, startPoint y: 370, endPoint x: 599, endPoint y: 324, distance: 158.8
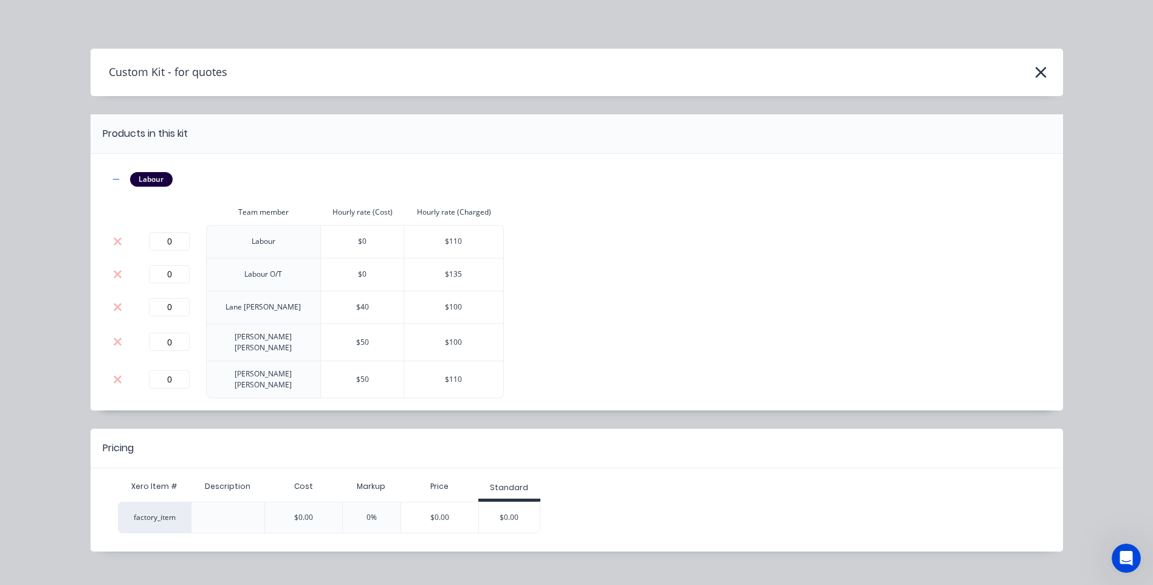
click at [599, 324] on div "Labour Team member Hourly rate (Cost) Hourly rate (Charged) 0 Labour $ 0 $ 110 …" at bounding box center [577, 285] width 936 height 226
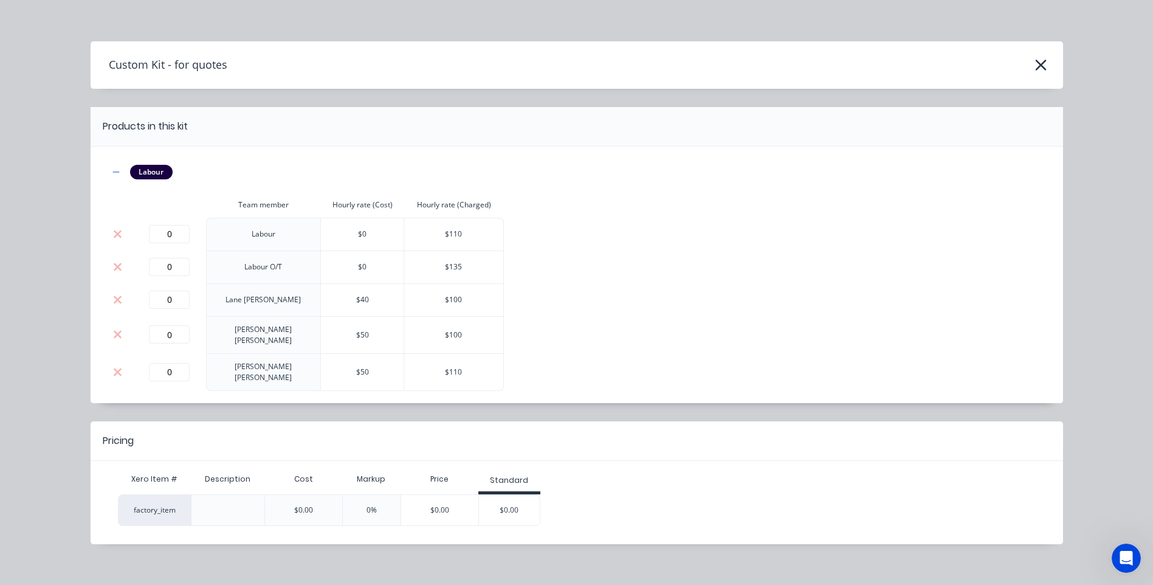
scroll to position [11, 0]
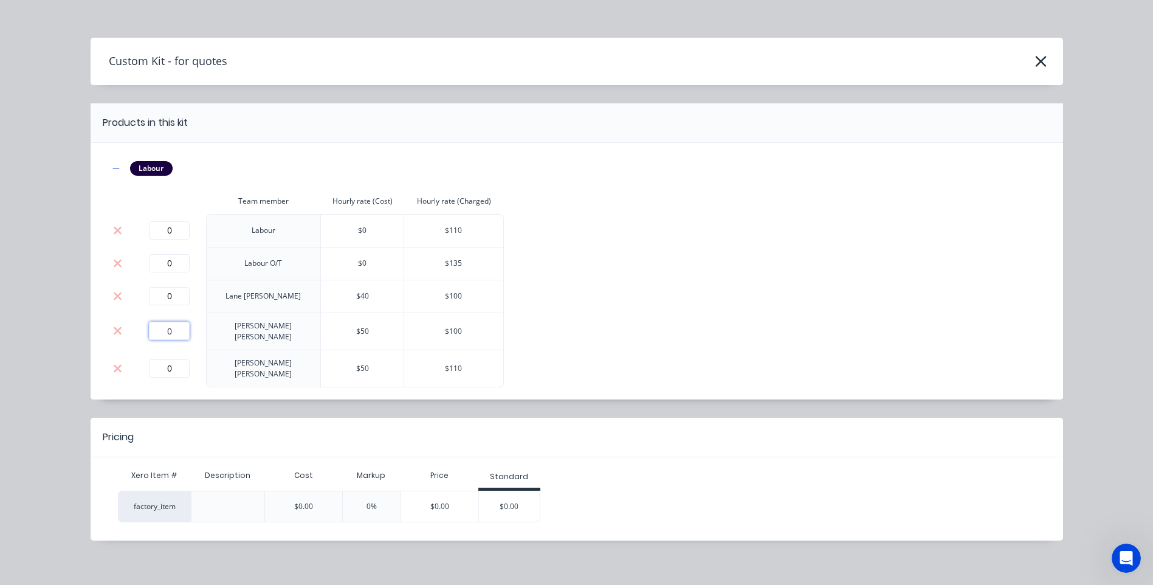
click at [171, 331] on input "0" at bounding box center [169, 330] width 41 height 18
click at [620, 228] on div "Labour Team member Hourly rate (Cost) Hourly rate (Charged) 0 Labour $ 0 $ 110 …" at bounding box center [577, 274] width 936 height 226
drag, startPoint x: 178, startPoint y: 331, endPoint x: 135, endPoint y: 331, distance: 43.1
click at [138, 331] on div "NaN" at bounding box center [169, 330] width 63 height 18
click at [673, 272] on div "Labour Team member Hourly rate (Cost) Hourly rate (Charged) 0 Labour $ 0 $ 110 …" at bounding box center [577, 274] width 936 height 226
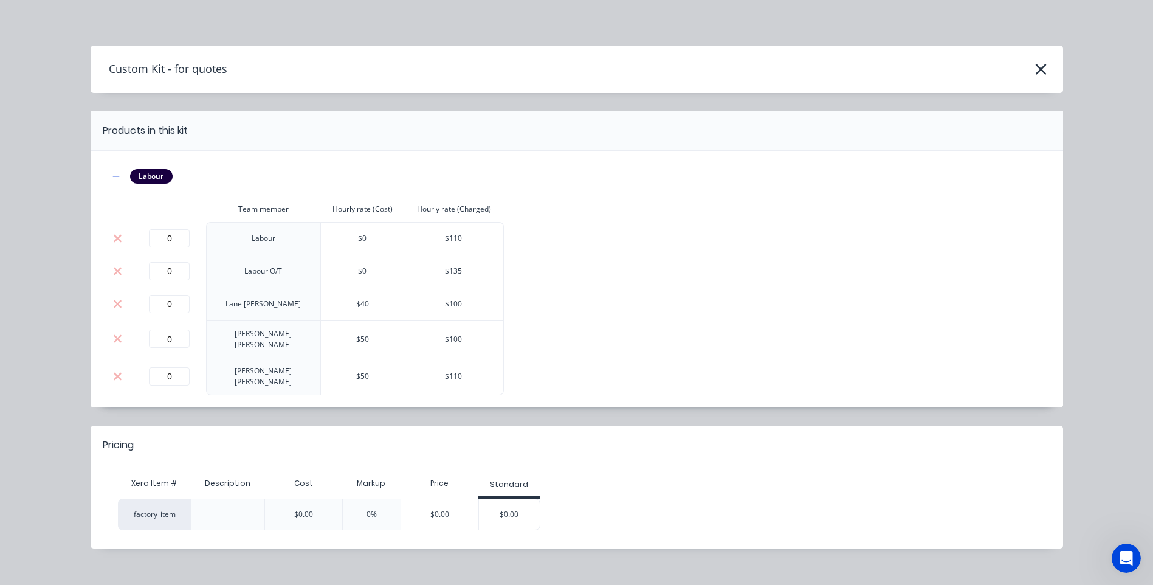
scroll to position [0, 0]
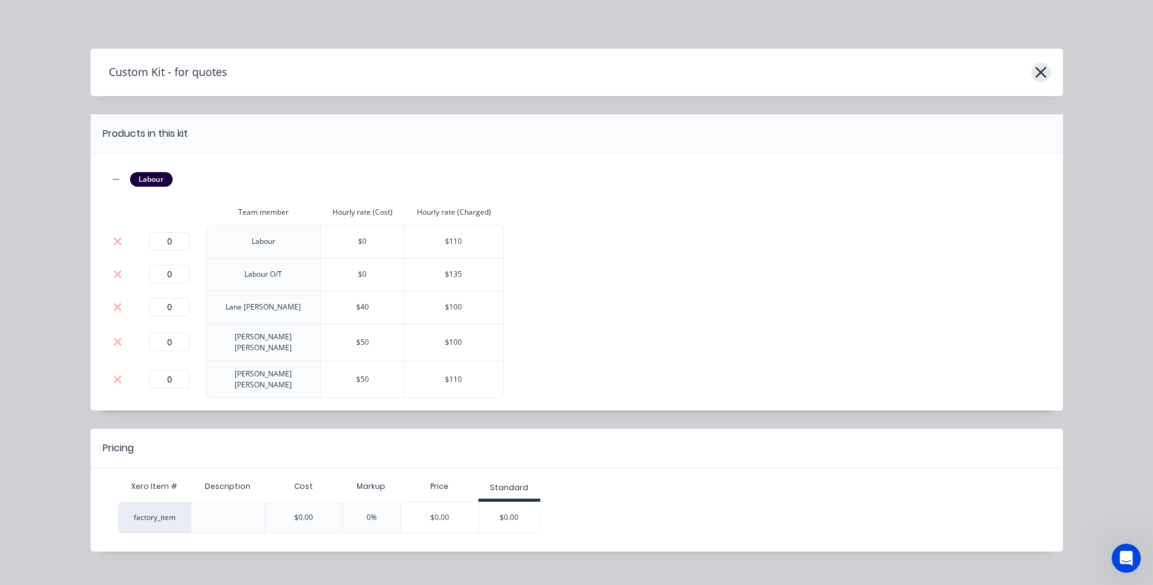
click at [1035, 69] on icon "button" at bounding box center [1040, 72] width 11 height 11
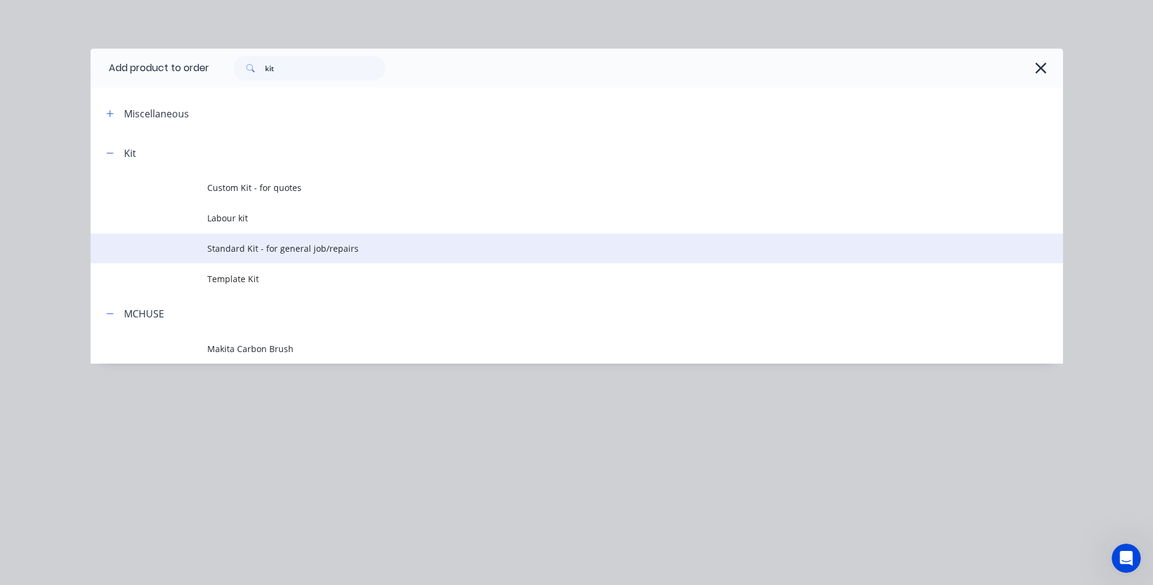
click at [273, 247] on span "Standard Kit - for general job/repairs" at bounding box center [549, 248] width 684 height 13
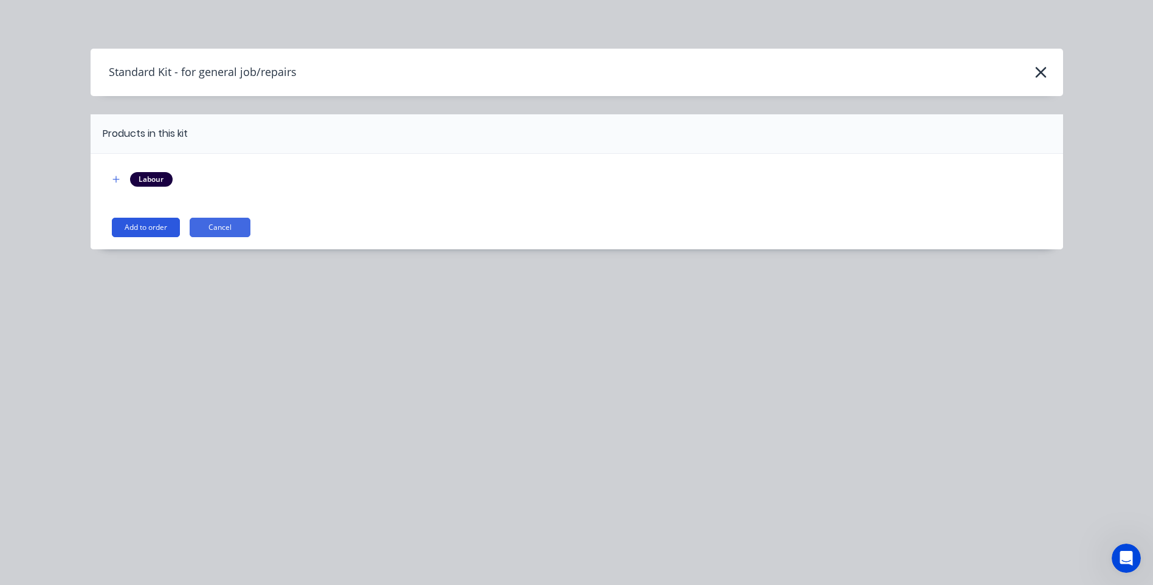
click at [154, 225] on button "Add to order" at bounding box center [146, 227] width 68 height 19
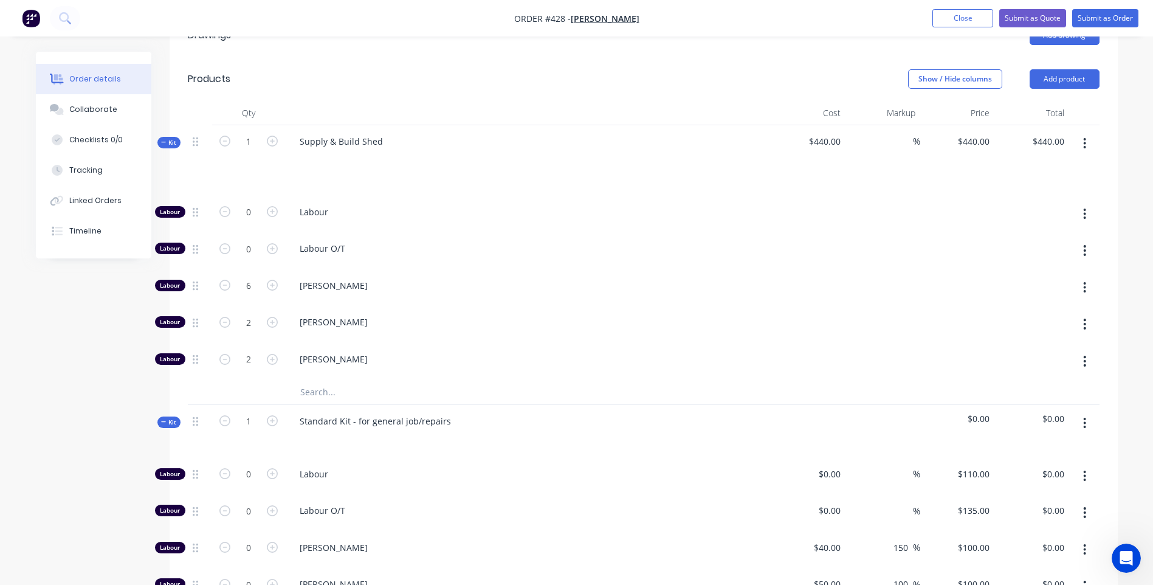
scroll to position [422, 0]
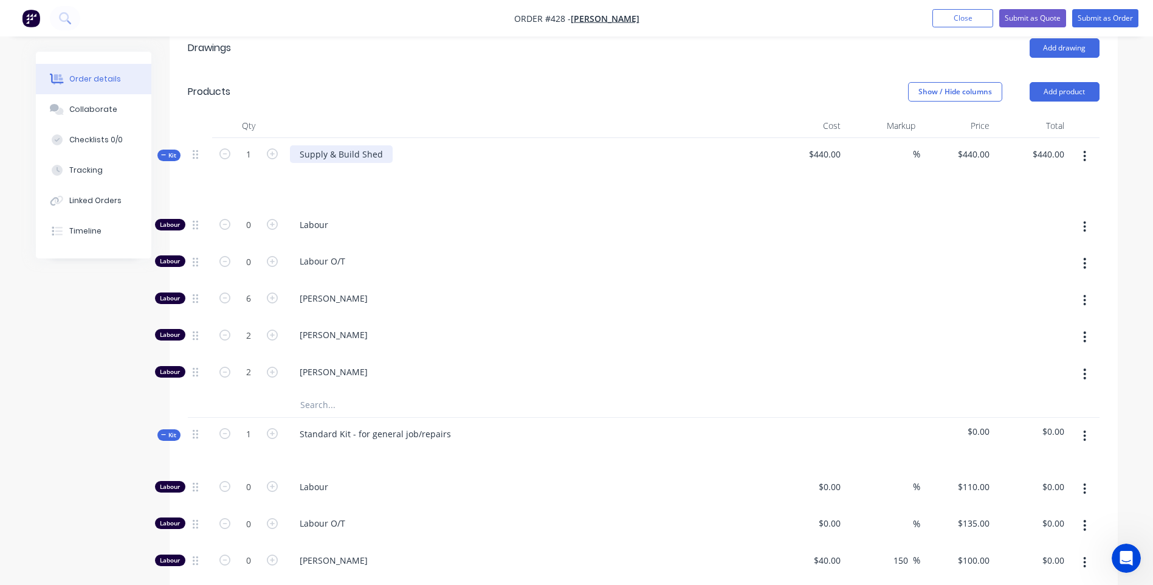
click at [359, 145] on div "Supply & Build Shed" at bounding box center [341, 154] width 103 height 18
click at [405, 145] on div "Supply & steel frame Shed" at bounding box center [354, 154] width 128 height 18
click at [1085, 149] on icon "button" at bounding box center [1084, 155] width 3 height 13
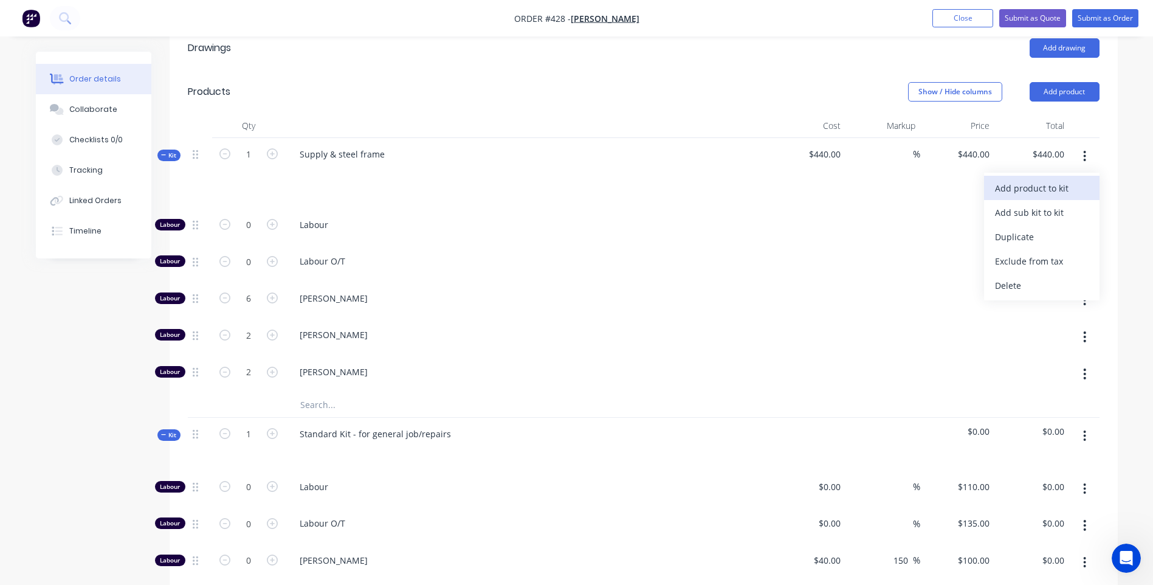
click at [1014, 179] on div "Add product to kit" at bounding box center [1042, 188] width 94 height 18
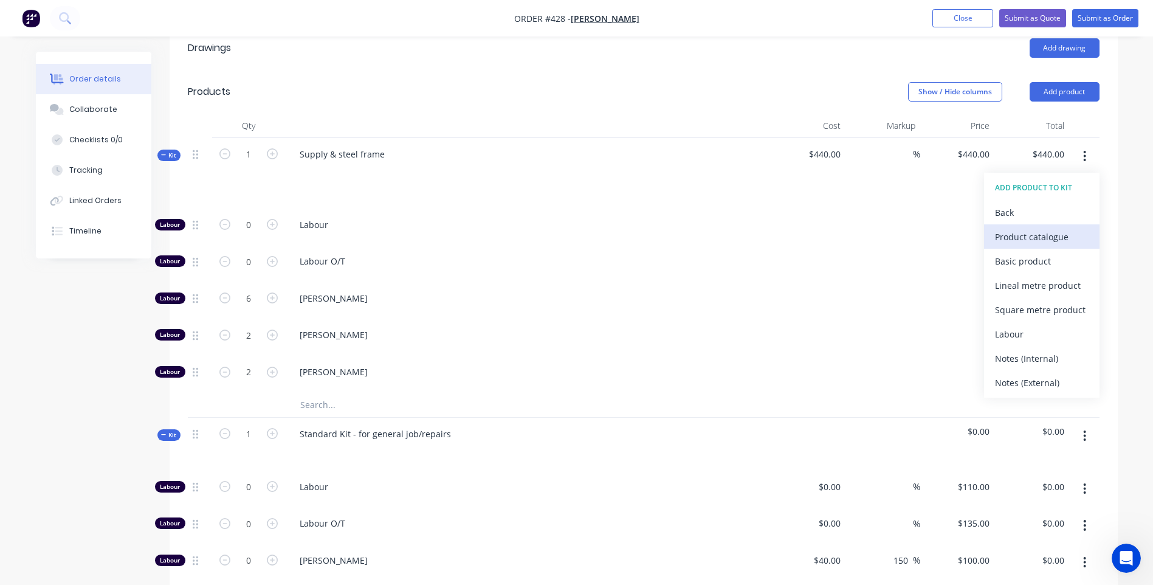
click at [1018, 228] on div "Product catalogue" at bounding box center [1042, 237] width 94 height 18
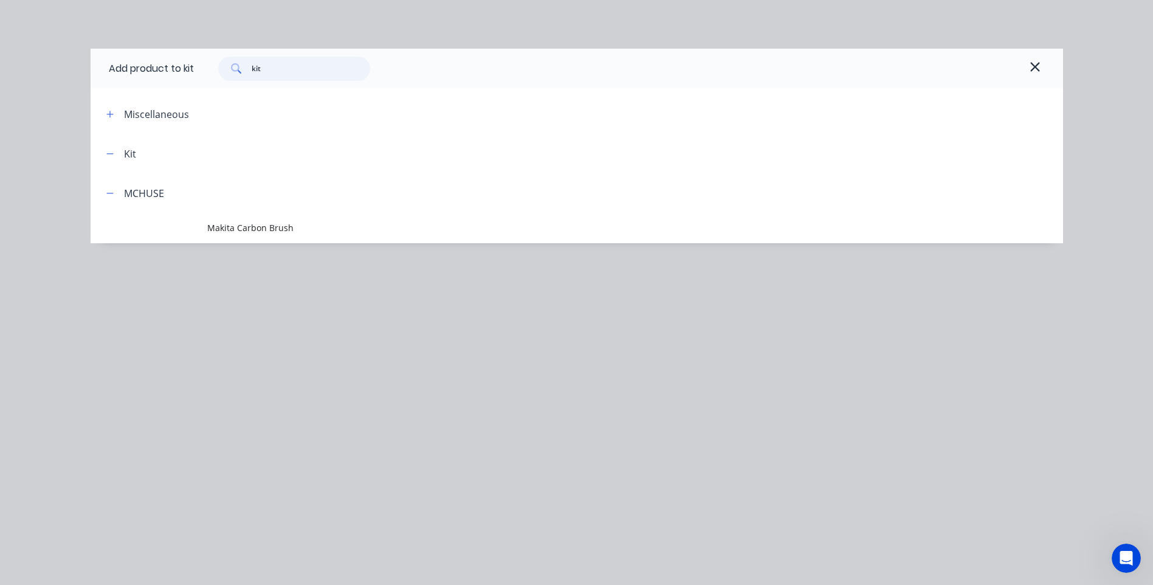
drag, startPoint x: 287, startPoint y: 72, endPoint x: 183, endPoint y: 72, distance: 104.5
click at [183, 72] on div "Add product to kit kit" at bounding box center [577, 68] width 972 height 39
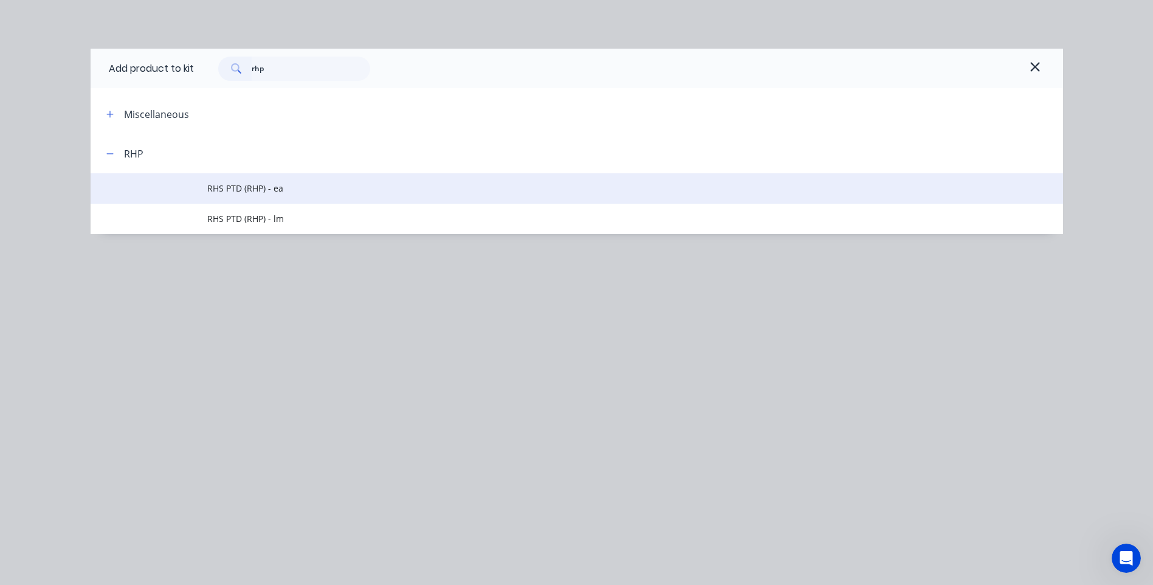
click at [250, 190] on span "RHS PTD (RHP) - ea" at bounding box center [549, 188] width 684 height 13
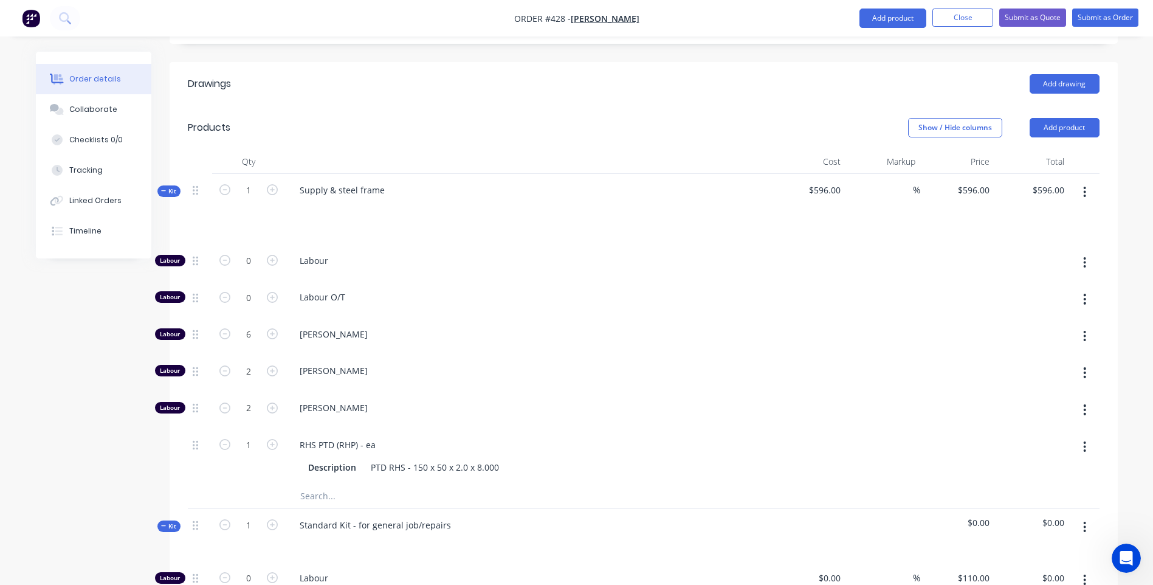
scroll to position [297, 0]
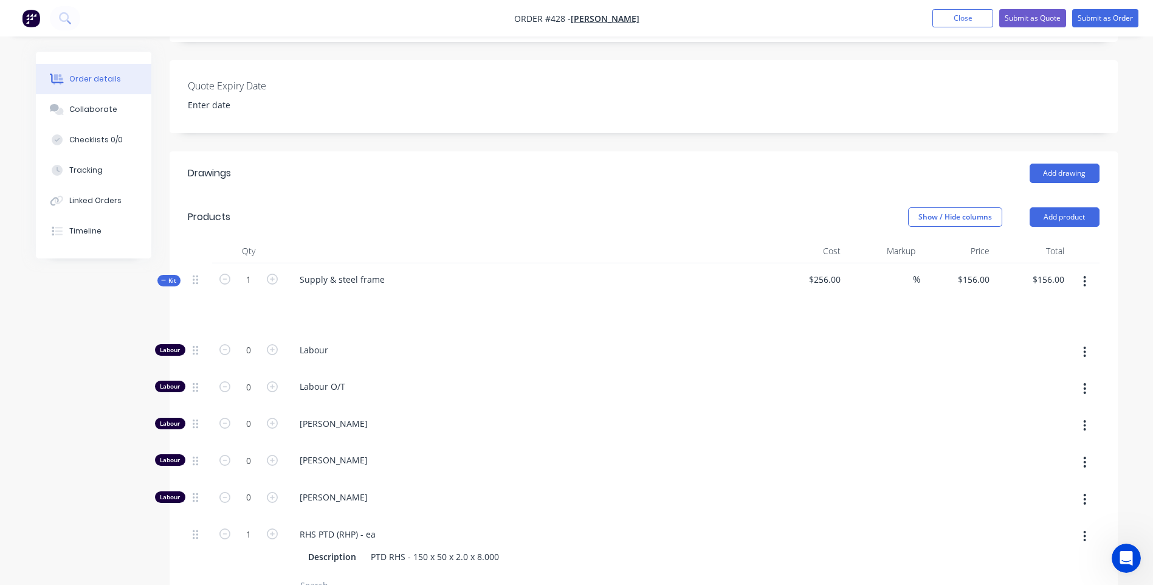
click at [447, 481] on div "[PERSON_NAME]" at bounding box center [528, 499] width 486 height 37
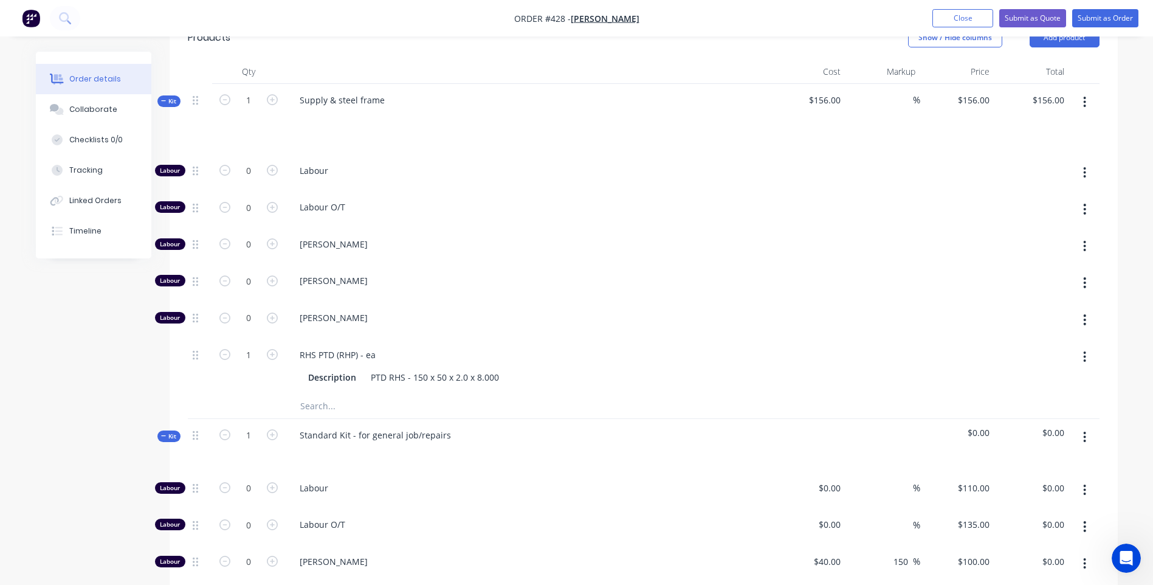
scroll to position [419, 0]
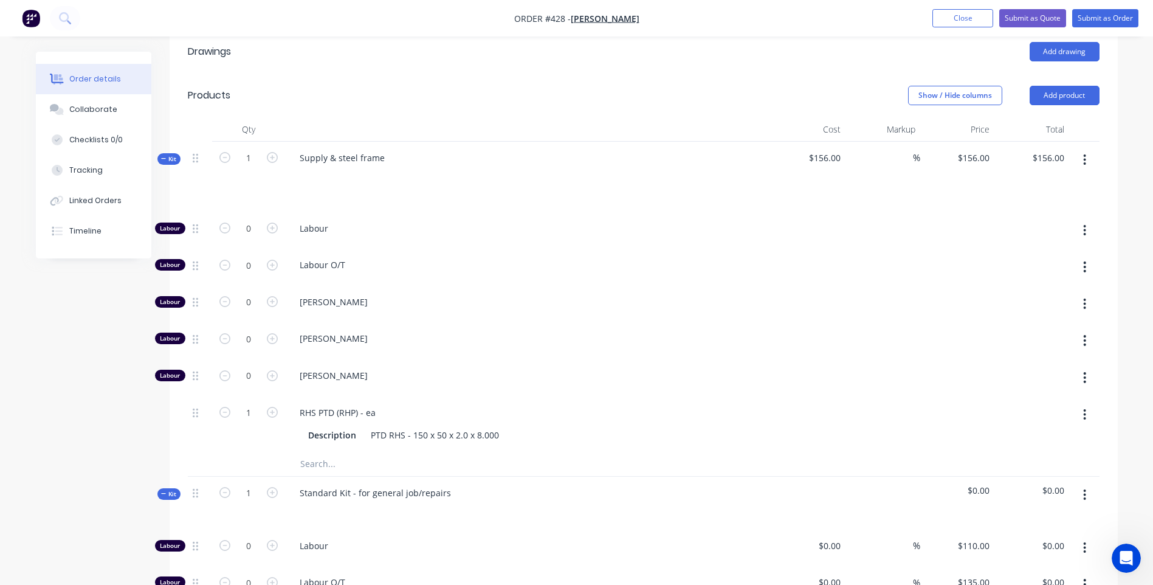
click at [1088, 293] on button "button" at bounding box center [1084, 304] width 29 height 22
click at [989, 286] on div at bounding box center [957, 304] width 75 height 37
click at [1121, 555] on icon "Open Intercom Messenger" at bounding box center [1126, 558] width 20 height 20
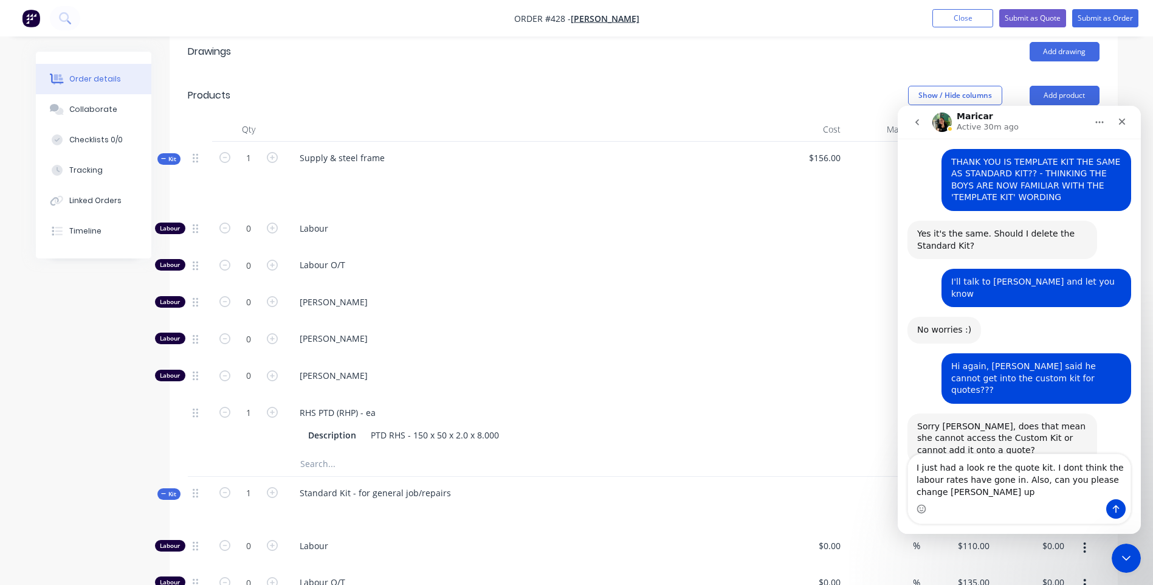
scroll to position [815, 0]
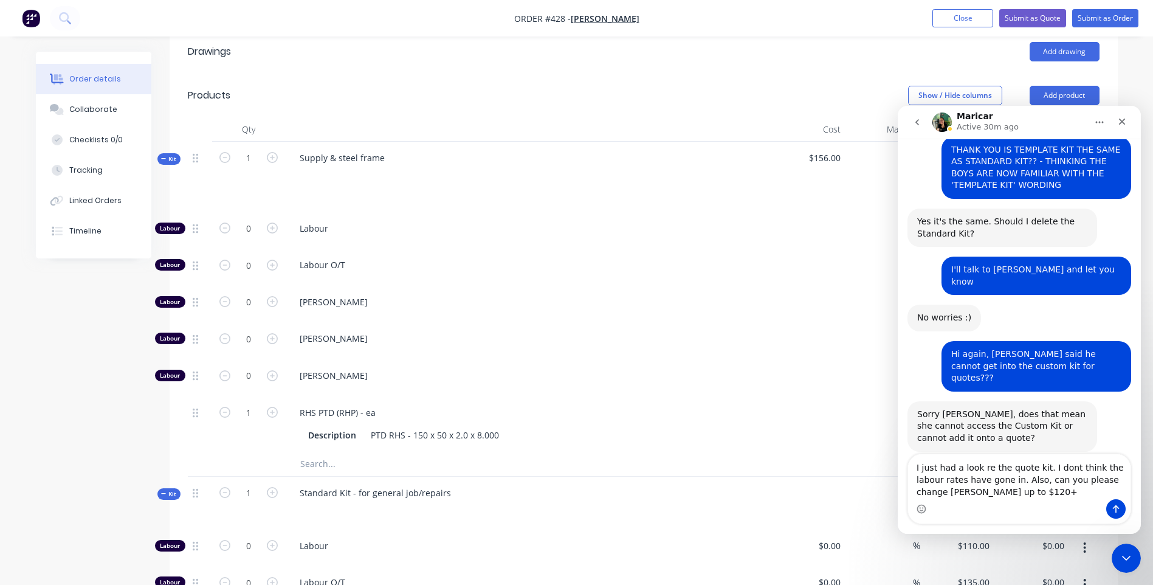
click at [1122, 481] on textarea "I just had a look re the quote kit. I dont think the labour rates have gone in.…" at bounding box center [1019, 476] width 222 height 45
click at [1115, 507] on icon "Send a message…" at bounding box center [1116, 509] width 10 height 10
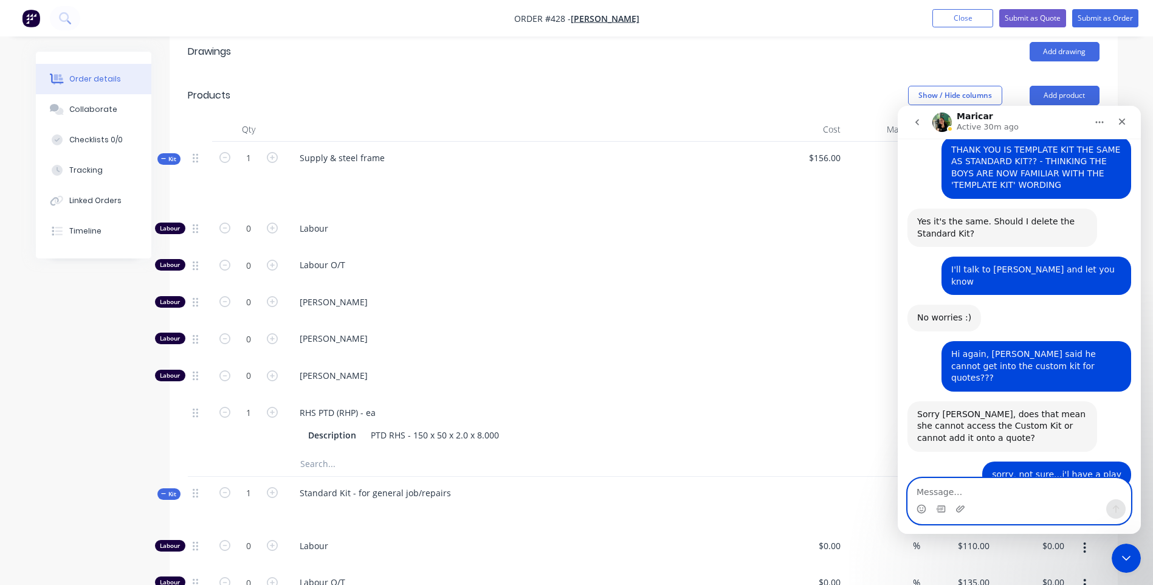
scroll to position [851, 0]
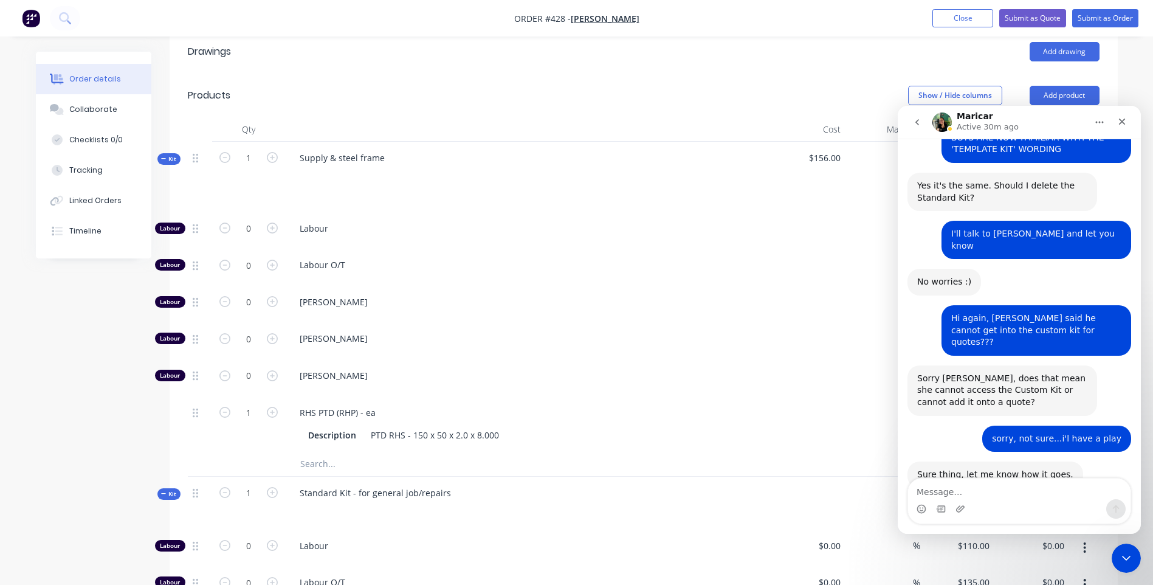
click at [1125, 556] on icon "Close Intercom Messenger" at bounding box center [1126, 558] width 15 height 15
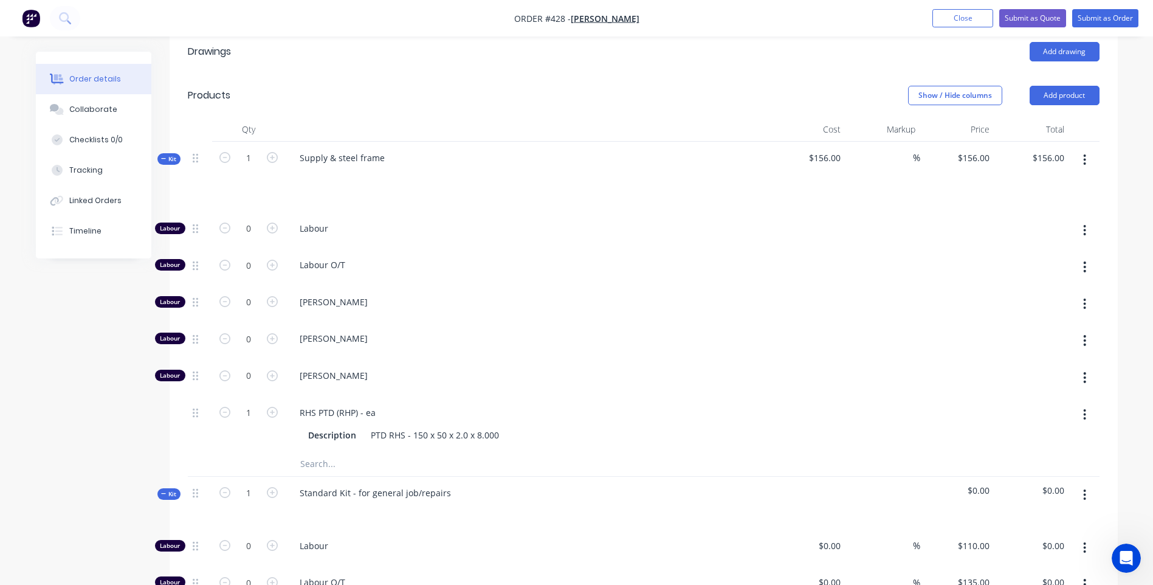
scroll to position [358, 0]
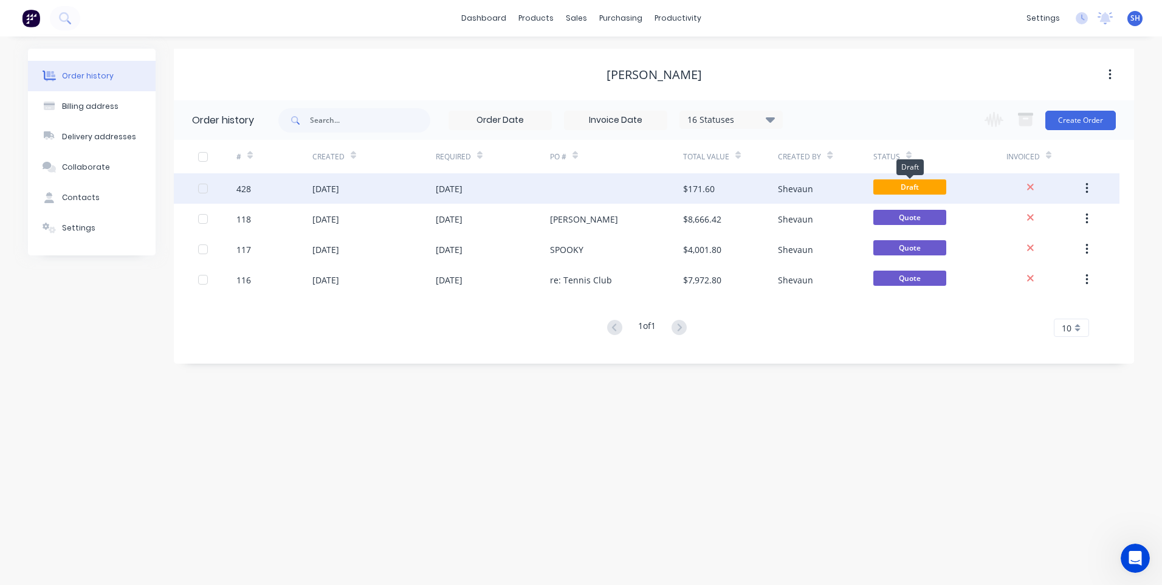
click at [907, 185] on span "Draft" at bounding box center [909, 186] width 73 height 15
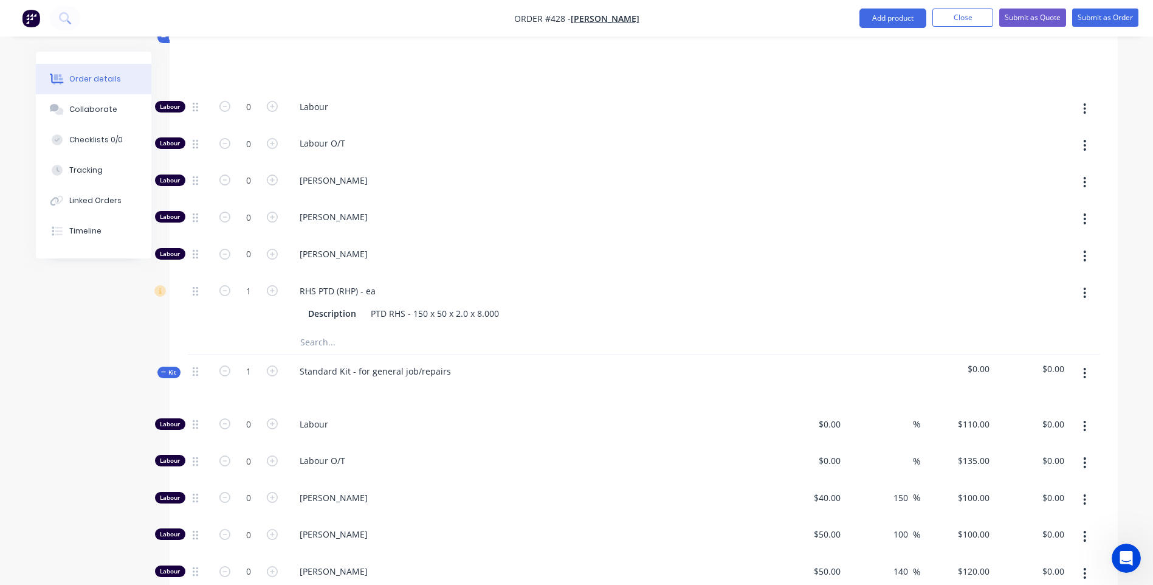
scroll to position [115, 0]
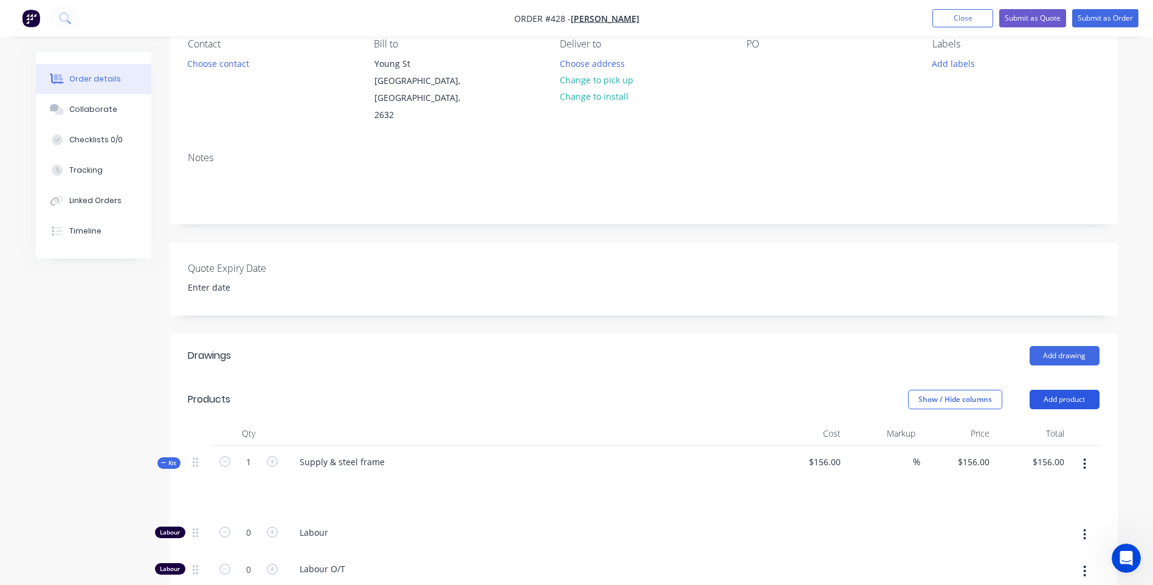
click at [1067, 390] on button "Add product" at bounding box center [1064, 399] width 70 height 19
click at [1051, 421] on div "Product catalogue" at bounding box center [1042, 430] width 94 height 18
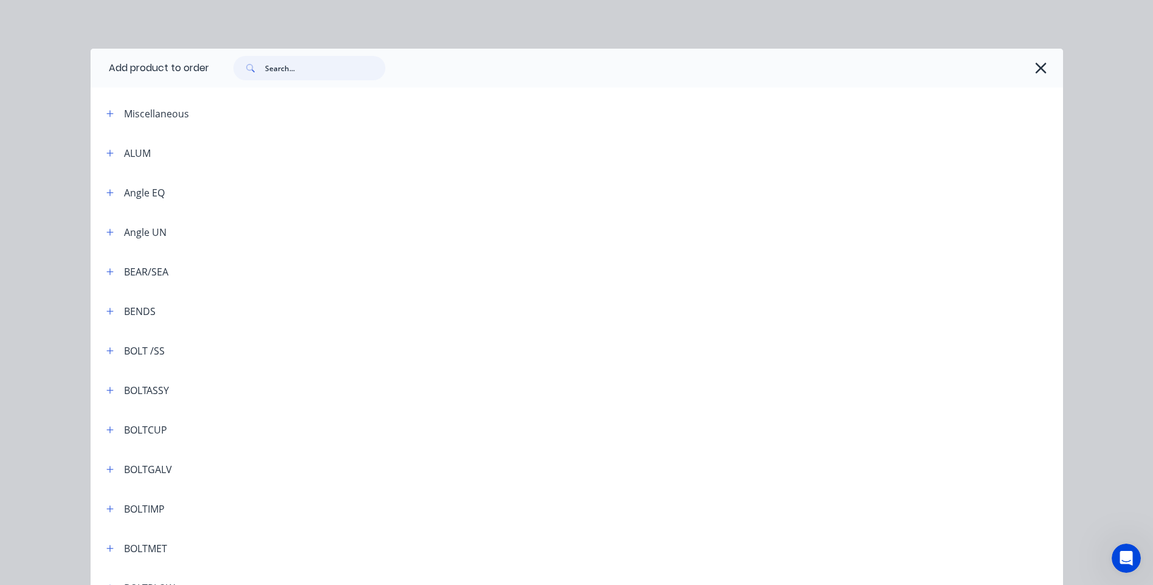
click at [265, 65] on input "text" at bounding box center [325, 68] width 120 height 24
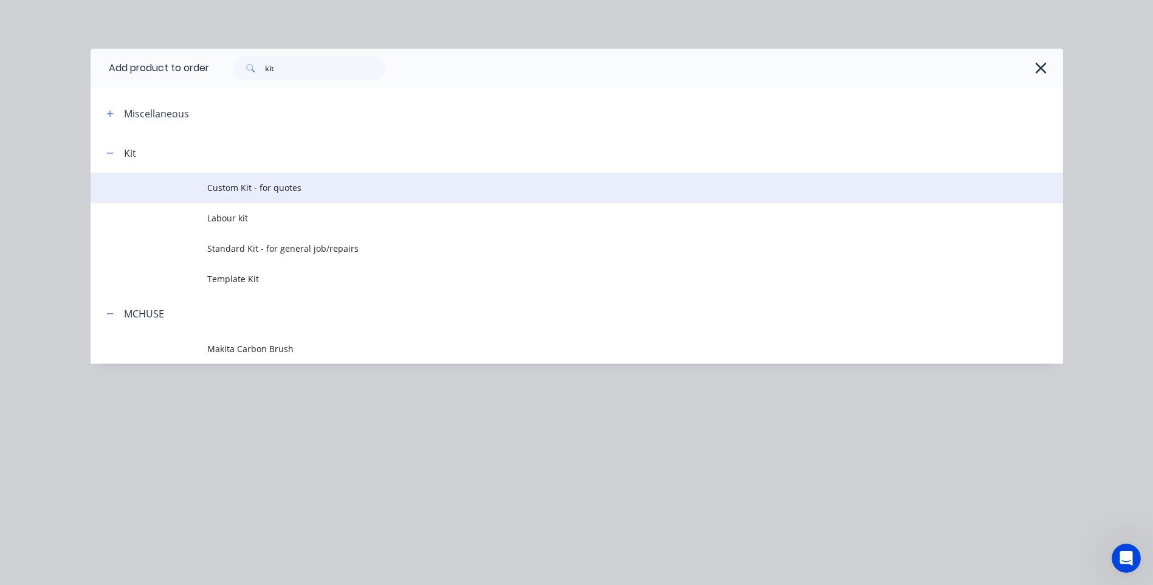
click at [287, 191] on span "Custom Kit - for quotes" at bounding box center [549, 187] width 684 height 13
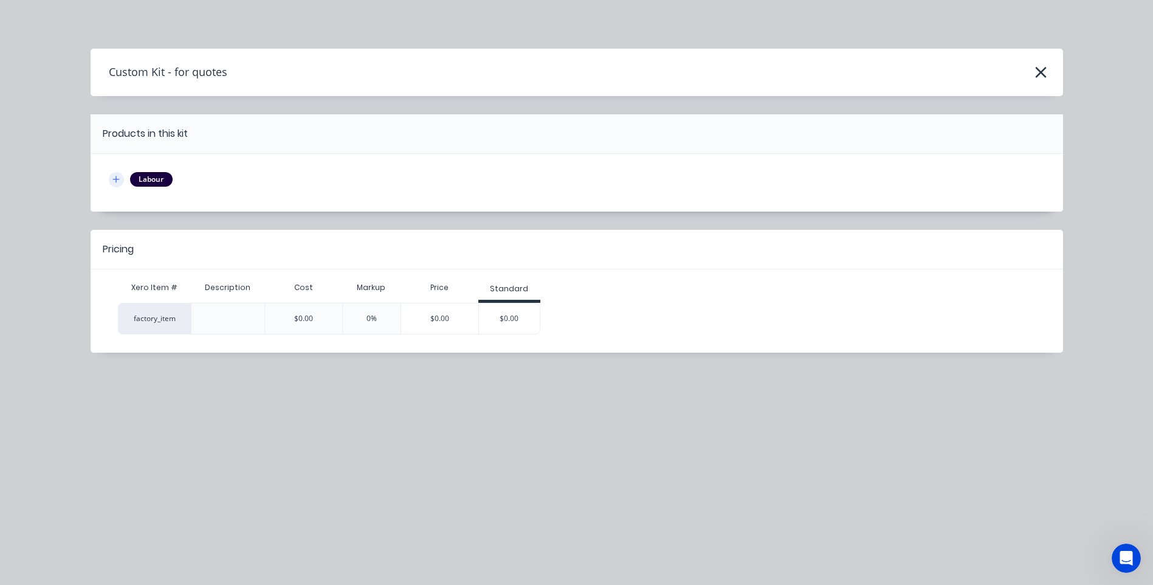
click at [114, 179] on icon "button" at bounding box center [115, 179] width 7 height 7
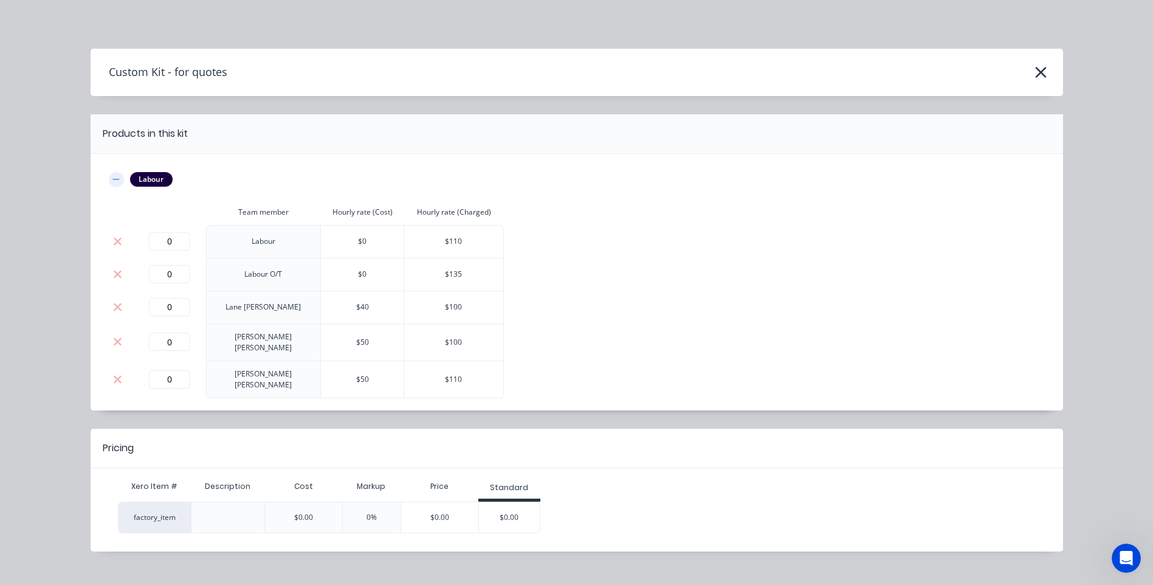
click at [114, 179] on icon "button" at bounding box center [115, 179] width 7 height 1
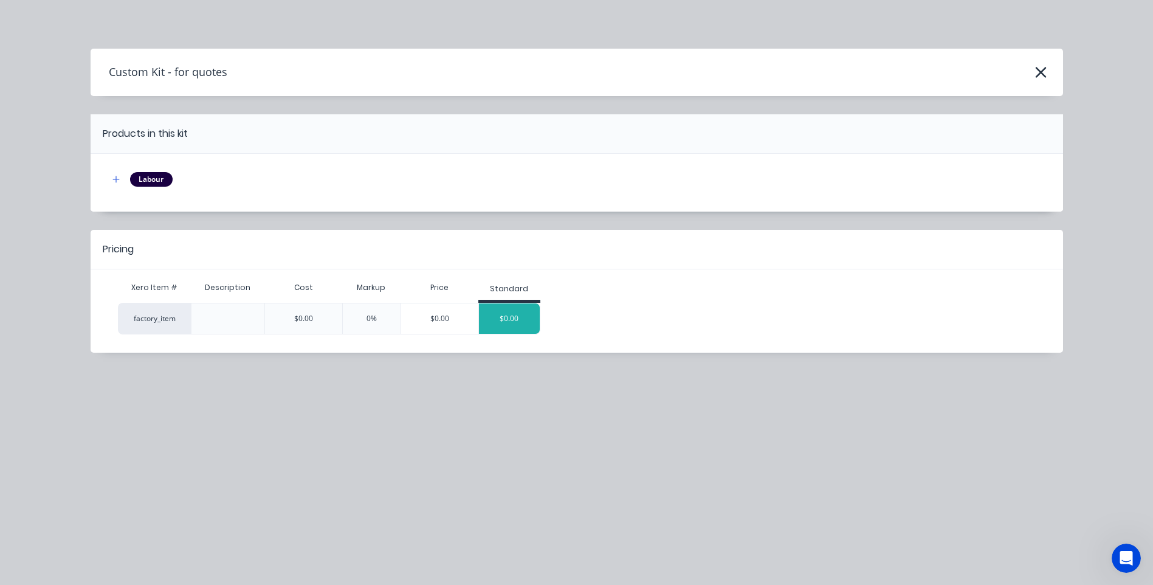
click at [517, 315] on div "$0.00" at bounding box center [509, 318] width 61 height 30
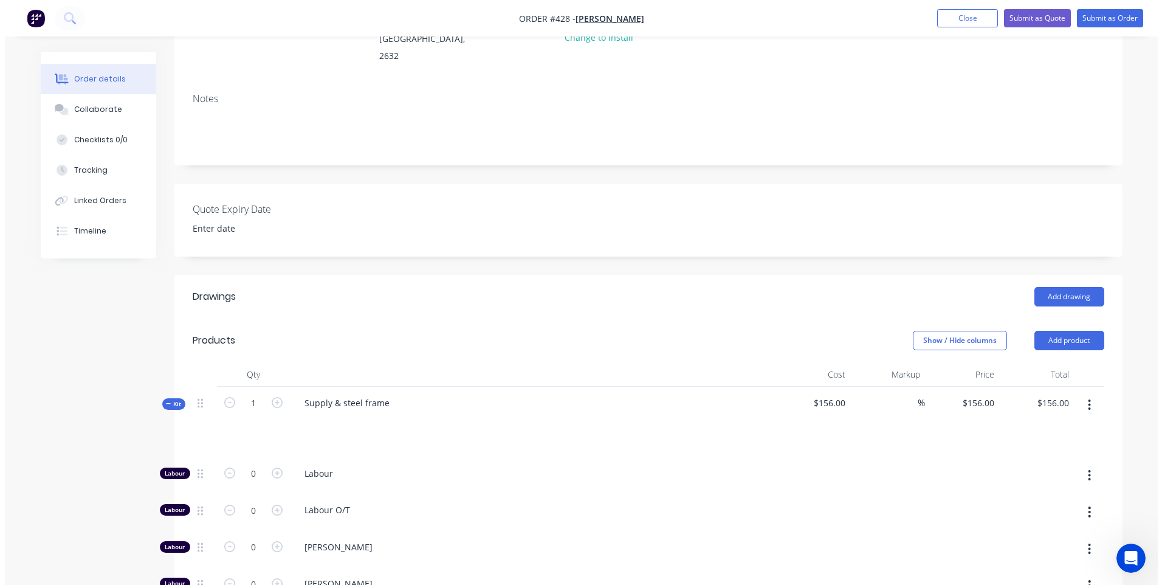
scroll to position [0, 0]
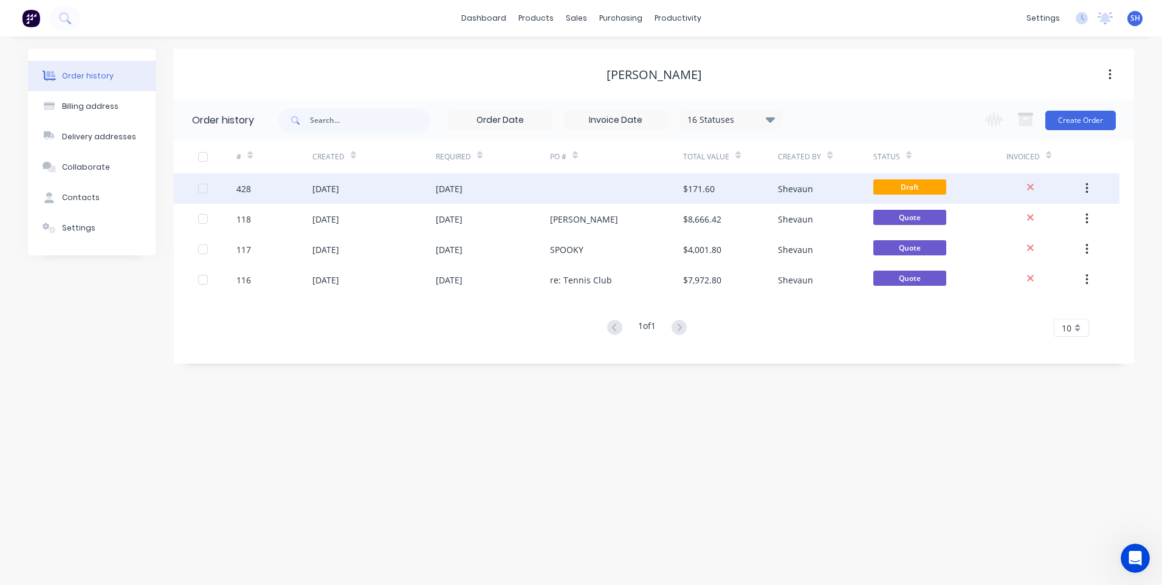
click at [547, 191] on div "[DATE]" at bounding box center [493, 188] width 114 height 30
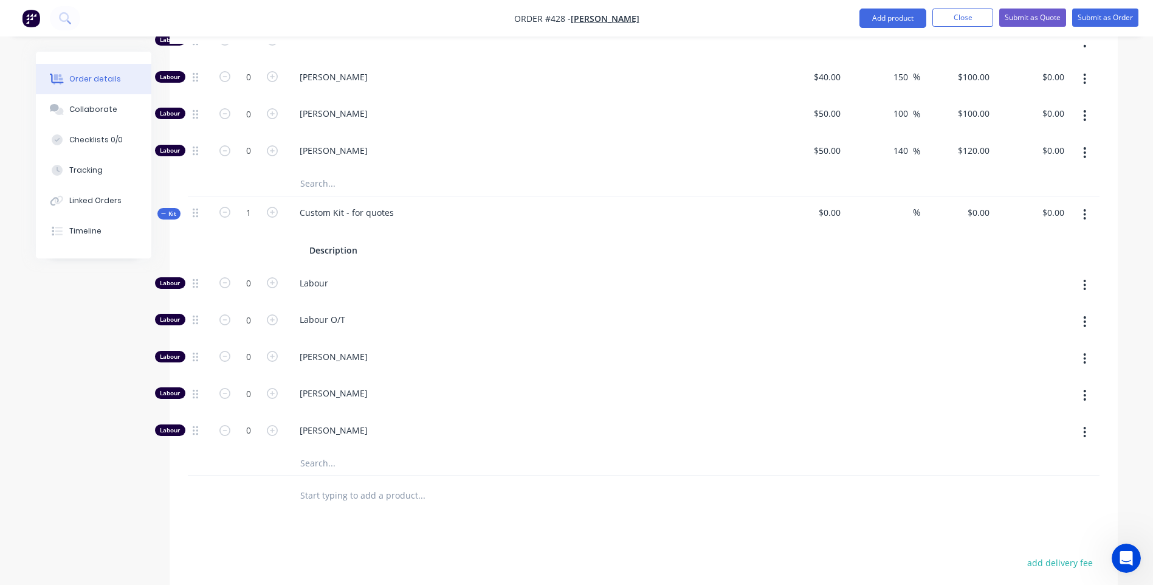
scroll to position [911, 0]
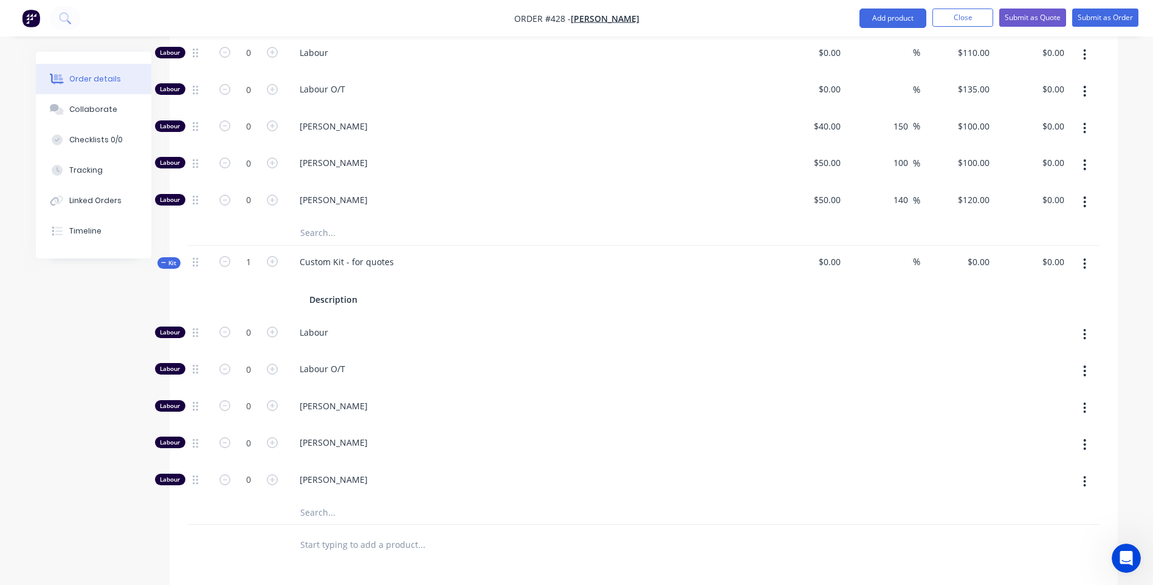
click at [1083, 257] on icon "button" at bounding box center [1084, 263] width 3 height 13
click at [918, 319] on div at bounding box center [882, 334] width 75 height 37
drag, startPoint x: 1081, startPoint y: 245, endPoint x: 1093, endPoint y: 246, distance: 11.6
click at [1091, 253] on button "button" at bounding box center [1084, 264] width 29 height 22
click at [1007, 384] on div "Delete" at bounding box center [1042, 393] width 94 height 18
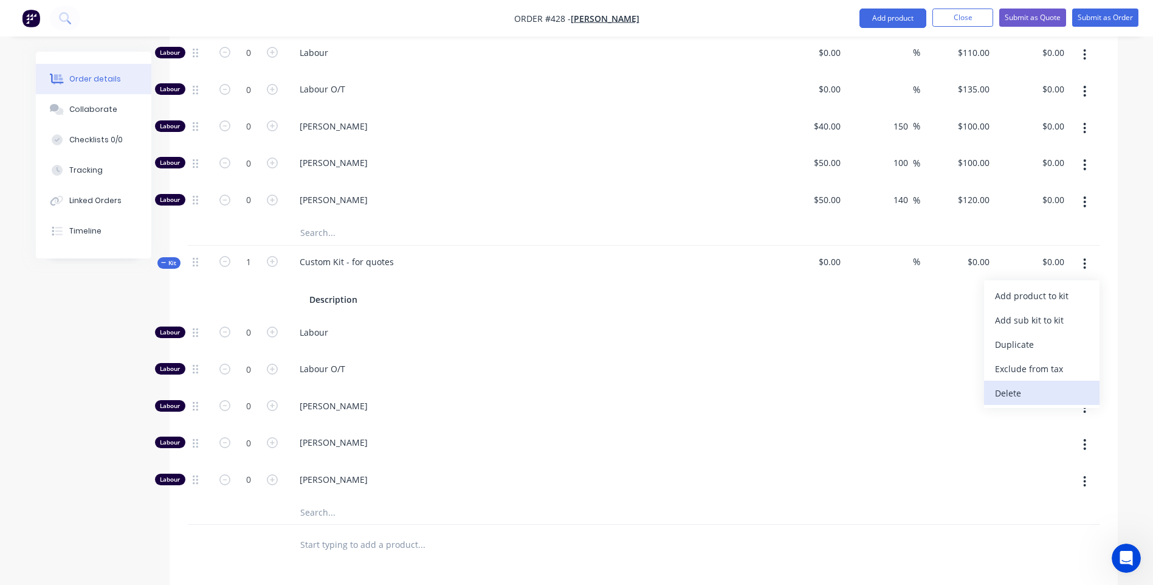
scroll to position [905, 0]
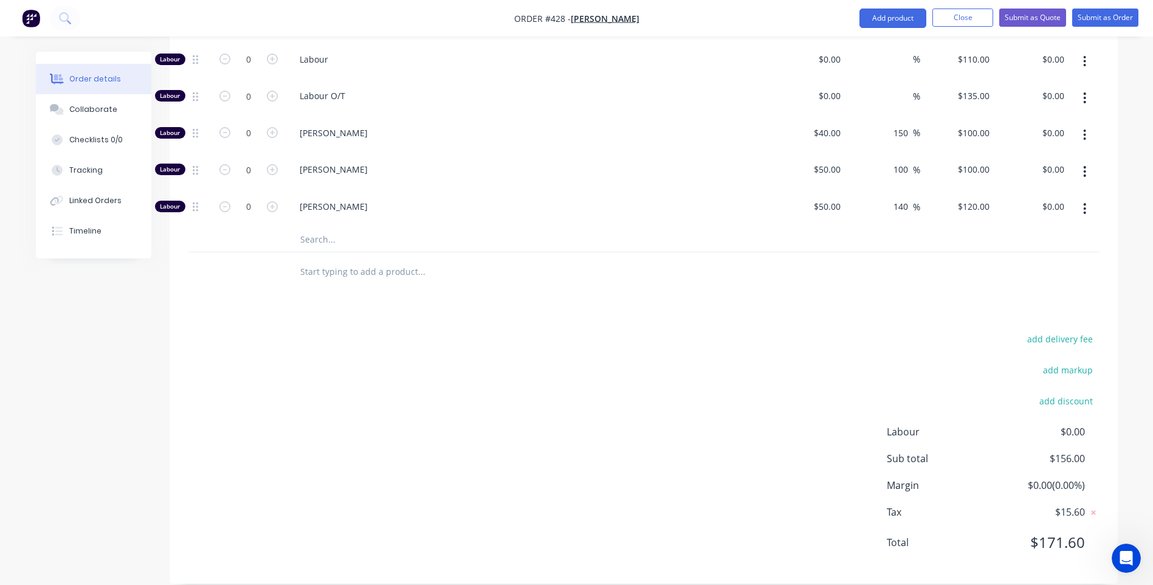
click at [311, 259] on input "text" at bounding box center [421, 271] width 243 height 24
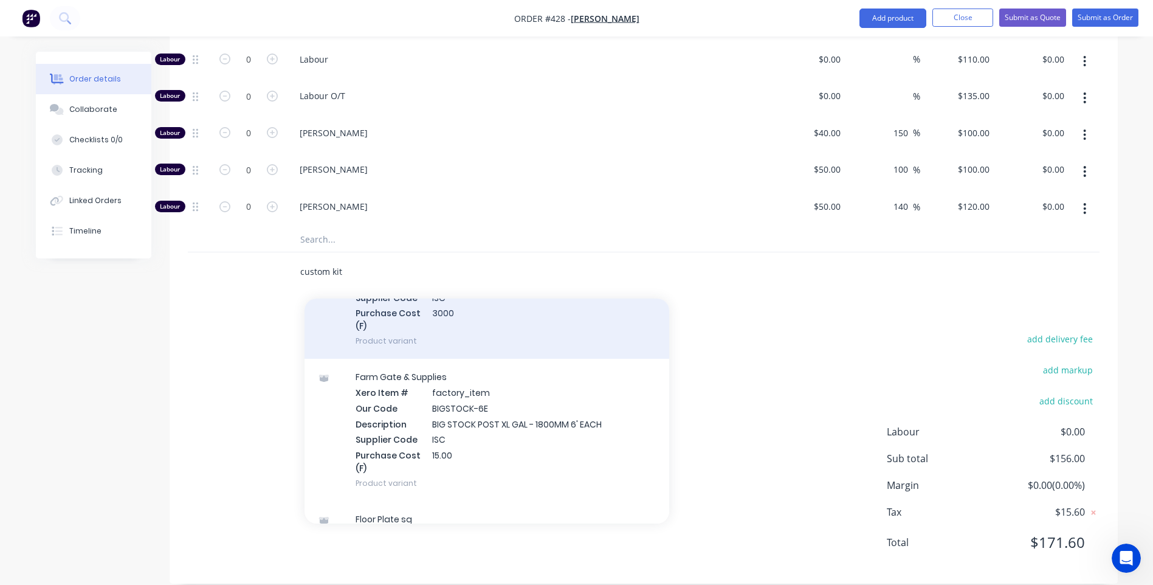
scroll to position [122, 0]
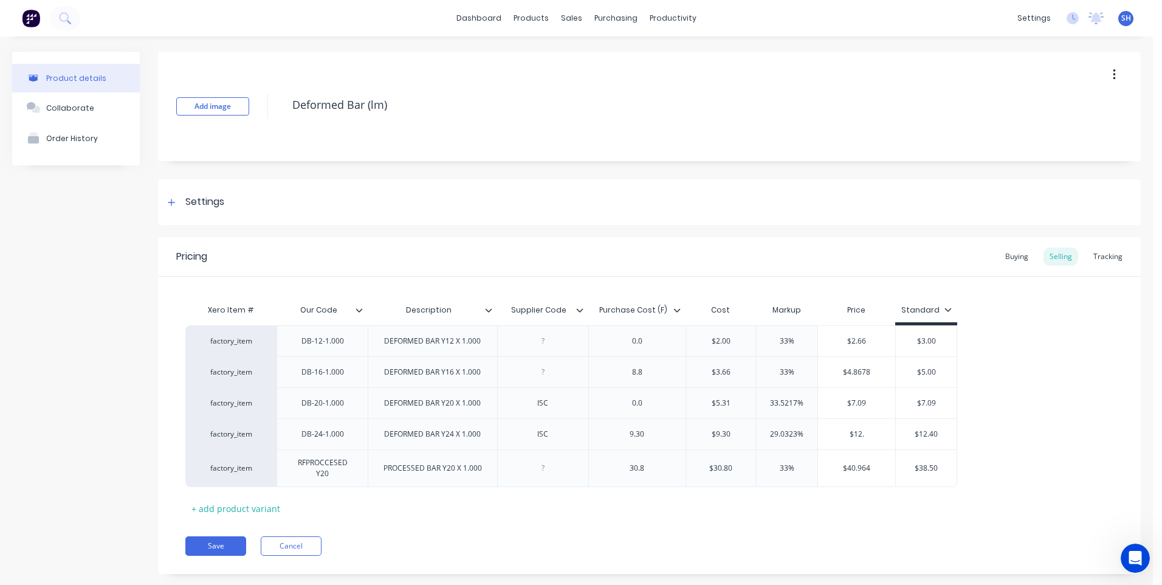
type input "$12.4"
type textarea "x"
type input "$12.40"
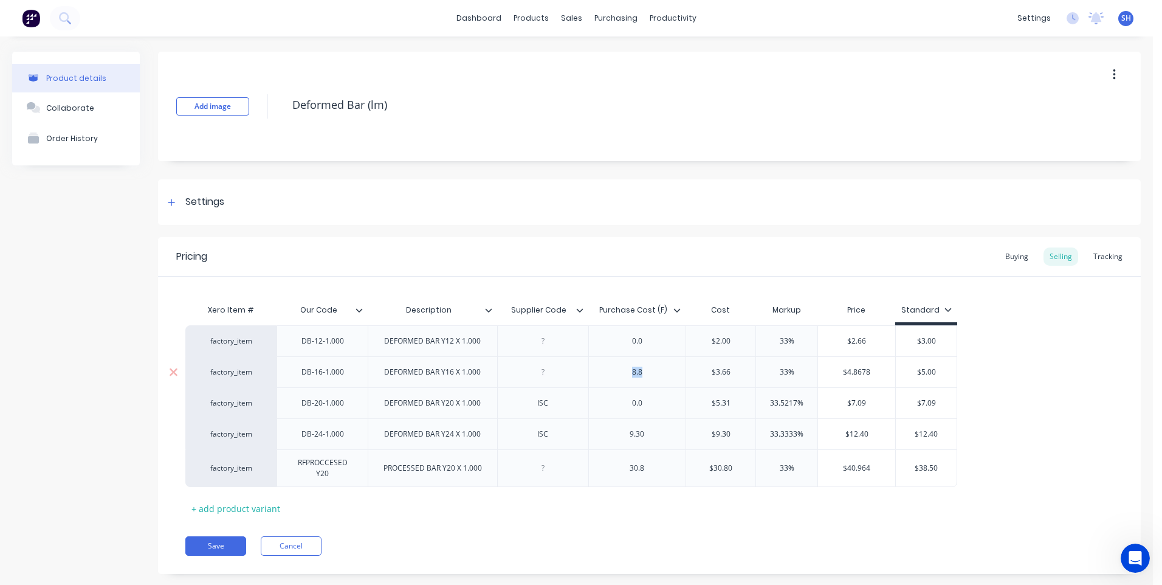
drag, startPoint x: 649, startPoint y: 374, endPoint x: 627, endPoint y: 377, distance: 22.2
click at [627, 377] on div "8.8" at bounding box center [636, 372] width 61 height 16
type textarea "x"
click at [467, 245] on div "Pricing Buying Selling Tracking" at bounding box center [649, 256] width 983 height 39
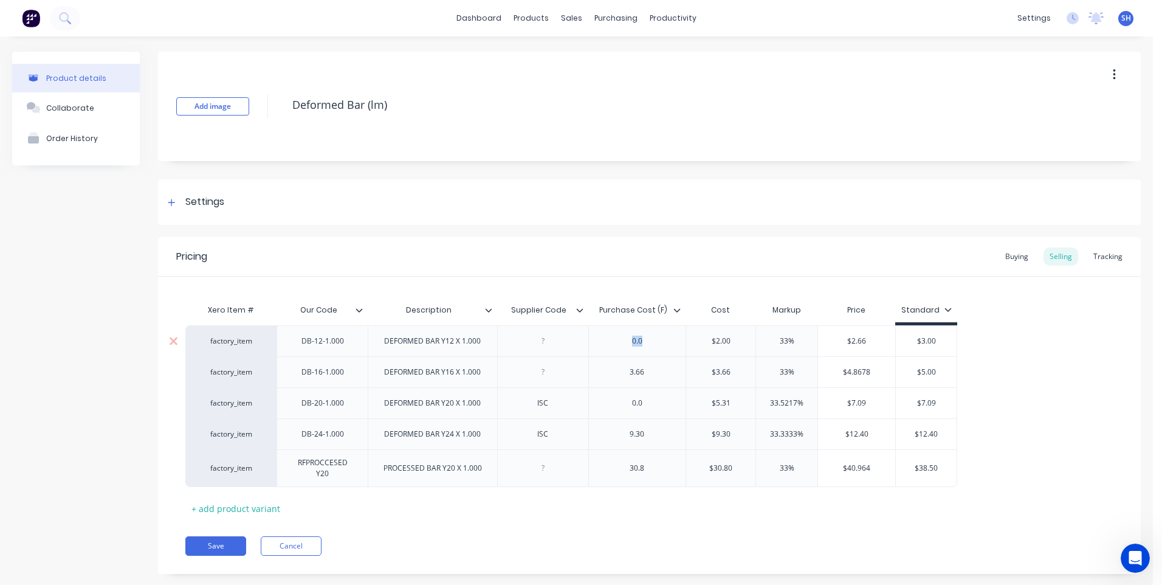
drag, startPoint x: 645, startPoint y: 342, endPoint x: 619, endPoint y: 346, distance: 25.8
click at [619, 346] on div "0.0" at bounding box center [636, 341] width 61 height 16
type input "$2.00"
type textarea "x"
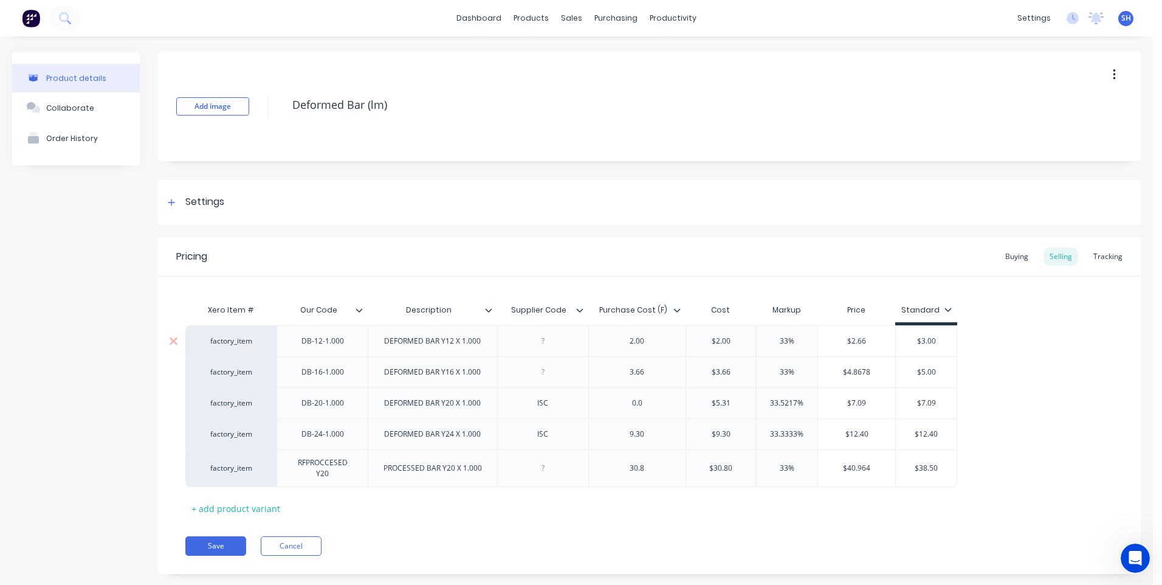
click at [543, 343] on div at bounding box center [542, 341] width 61 height 16
type textarea "x"
click at [898, 552] on div "Save Cancel" at bounding box center [662, 545] width 955 height 19
drag, startPoint x: 870, startPoint y: 339, endPoint x: 836, endPoint y: 340, distance: 34.7
click at [836, 340] on input "$2.66" at bounding box center [856, 340] width 77 height 11
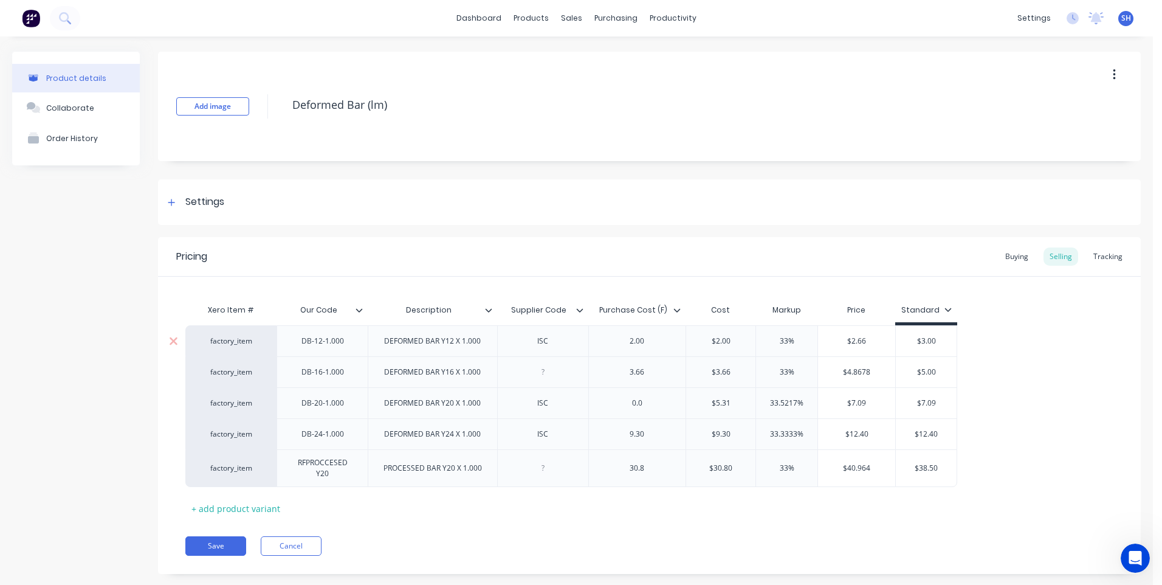
type input "3"
type textarea "x"
type input "3.00"
click at [602, 523] on div "Pricing Buying Selling Tracking Xero Item # Our Code Description Supplier Code …" at bounding box center [649, 405] width 983 height 337
click at [214, 541] on button "Save" at bounding box center [215, 545] width 61 height 19
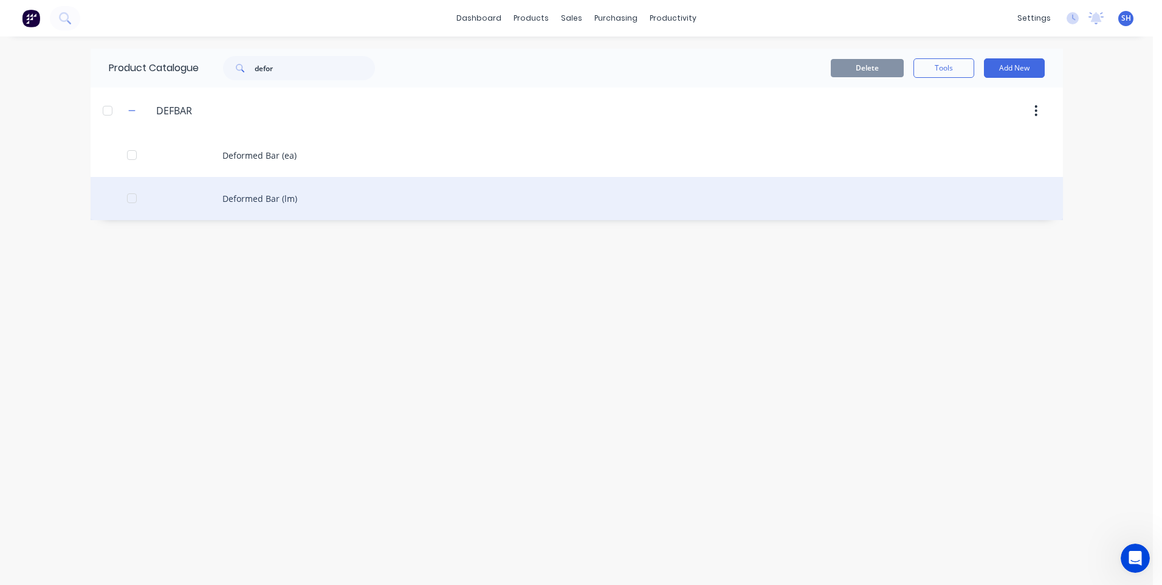
scroll to position [490, 0]
click at [252, 196] on div "Deformed Bar (lm)" at bounding box center [577, 198] width 972 height 43
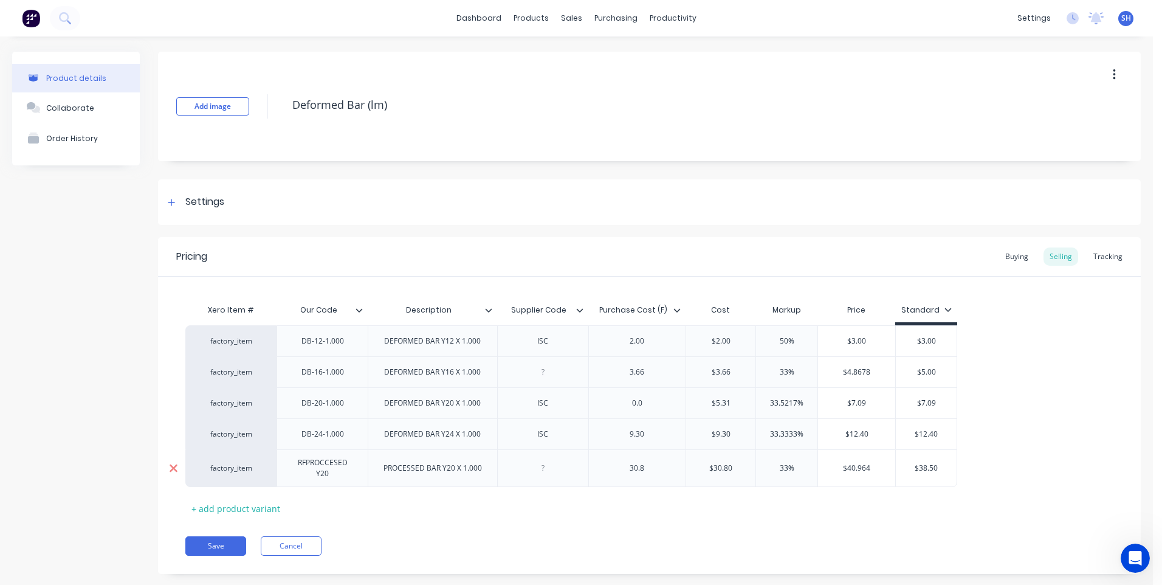
click at [173, 467] on icon at bounding box center [174, 468] width 8 height 8
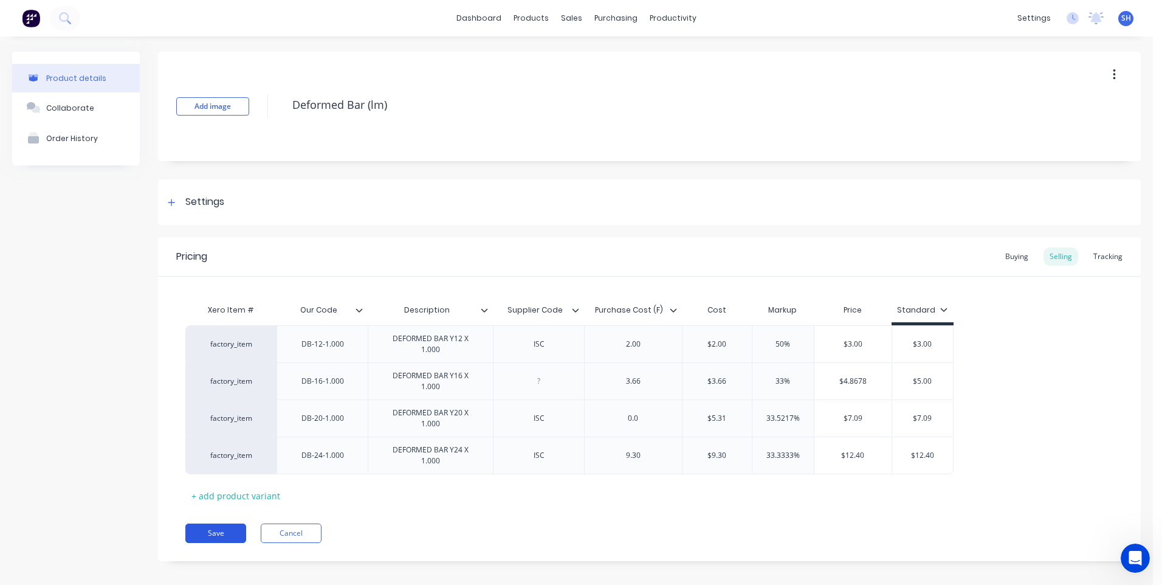
click at [215, 530] on button "Save" at bounding box center [215, 532] width 61 height 19
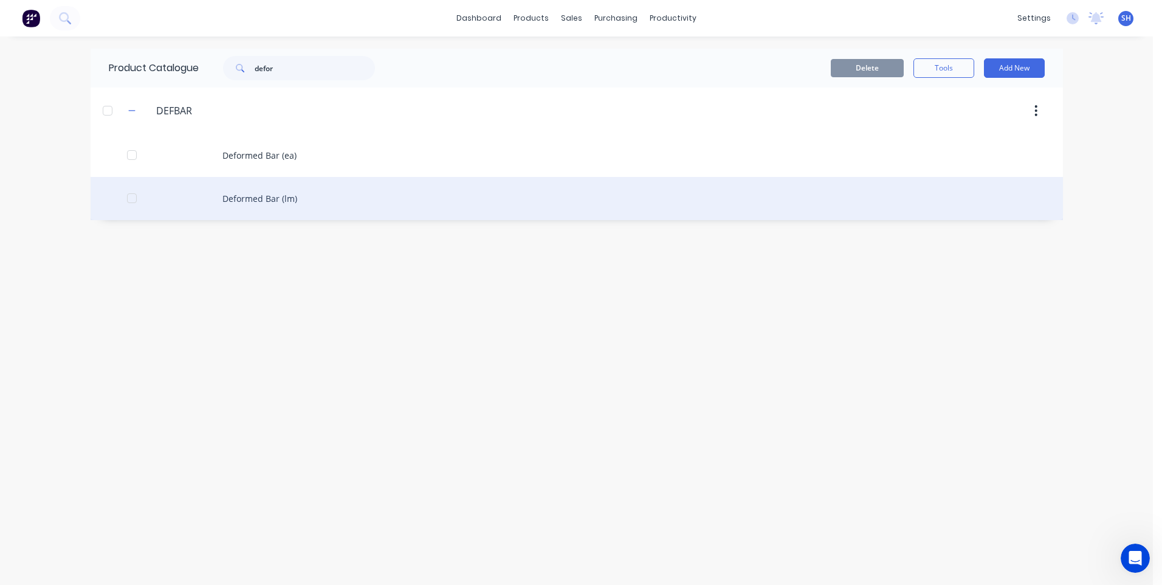
click at [286, 200] on div "Deformed Bar (lm)" at bounding box center [577, 198] width 972 height 43
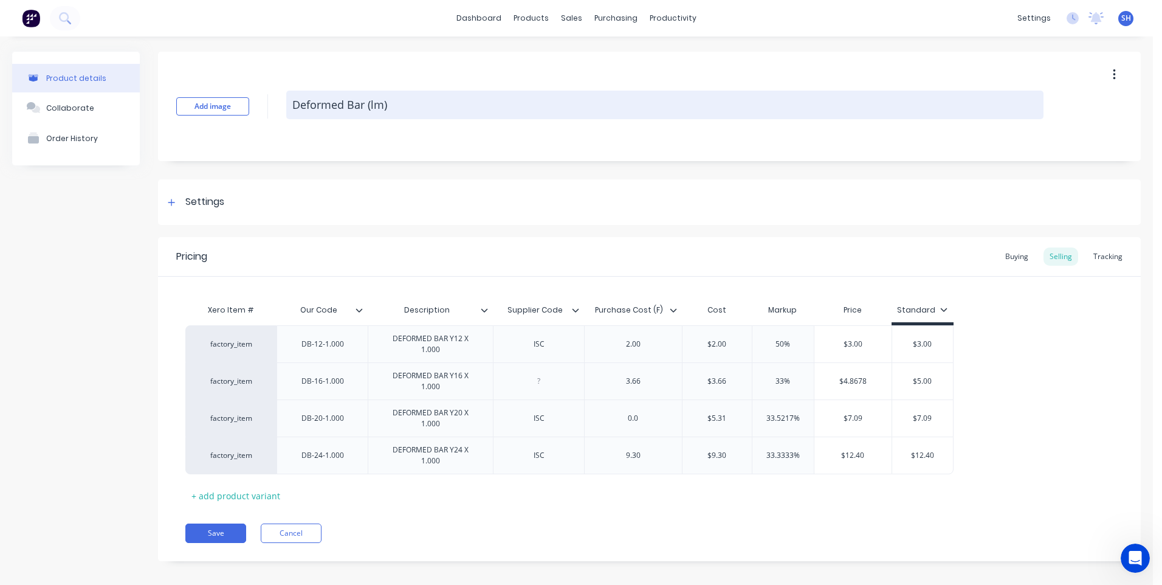
drag, startPoint x: 374, startPoint y: 105, endPoint x: 419, endPoint y: 122, distance: 47.7
click at [386, 104] on textarea "Deformed Bar (lm)" at bounding box center [664, 105] width 757 height 29
type textarea "x"
type textarea "Deformed Bar (lm"
type textarea "x"
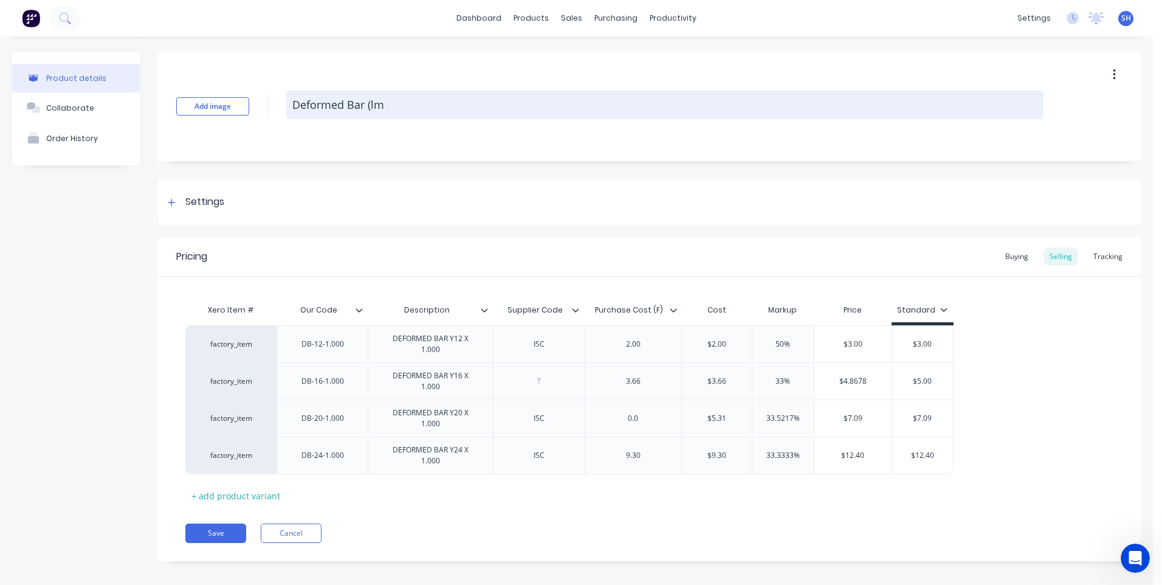
type textarea "Deformed Bar (l"
type textarea "x"
type textarea "Deformed Bar ("
type textarea "x"
type textarea "Deformed Bar"
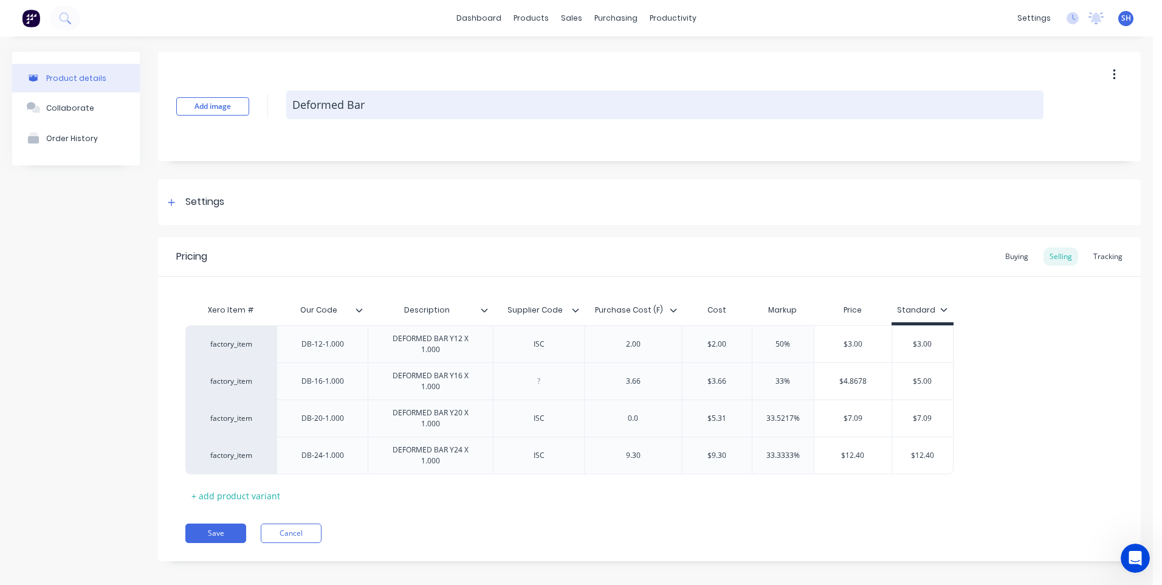
type textarea "x"
type textarea "Deformed Bar L"
type textarea "x"
type textarea "Deformed Bar L/"
type textarea "x"
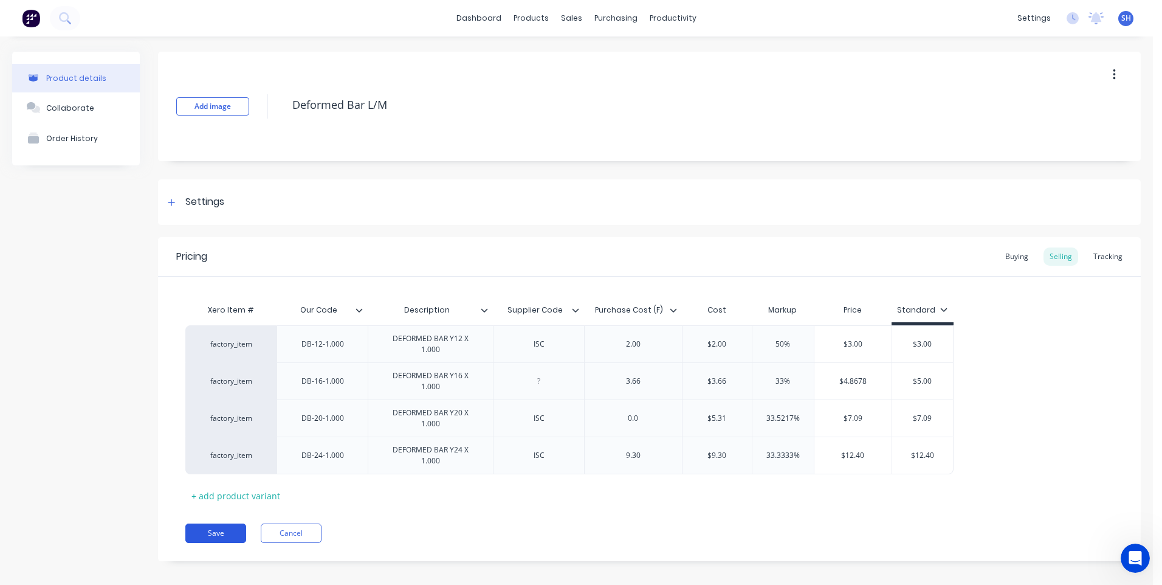
type textarea "Deformed Bar L/M"
type textarea "x"
type textarea "Deformed Bar L/M"
click at [223, 529] on button "Save" at bounding box center [215, 532] width 61 height 19
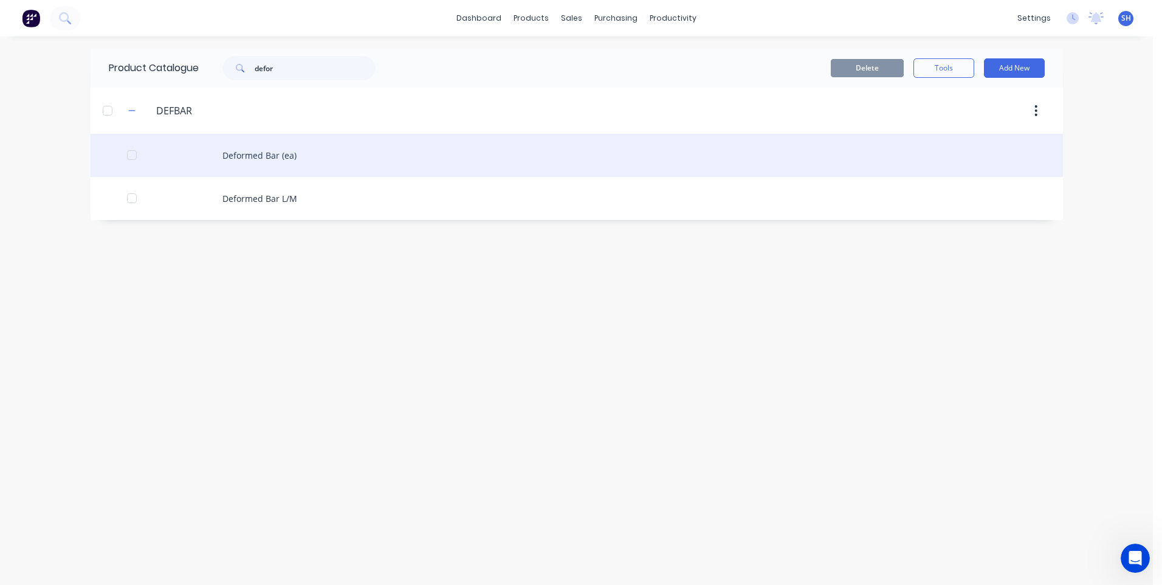
click at [267, 153] on div "Deformed Bar (ea)" at bounding box center [577, 155] width 972 height 43
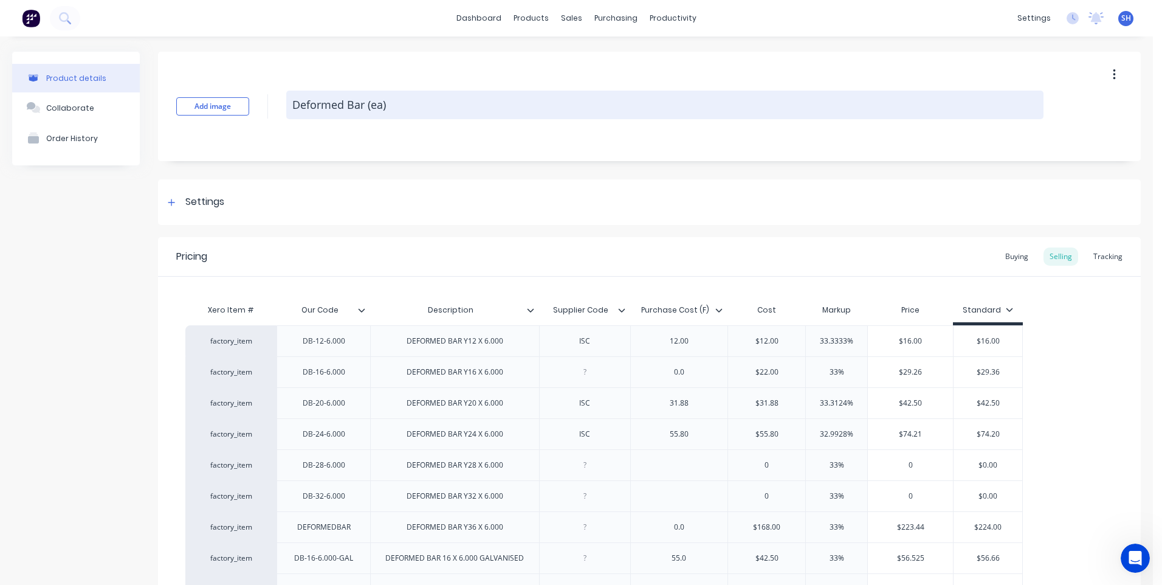
click at [389, 106] on textarea "Deformed Bar (ea)" at bounding box center [664, 105] width 757 height 29
type textarea "x"
type textarea "Deformed Bar (ea"
type textarea "x"
type textarea "Deformed Bar (e"
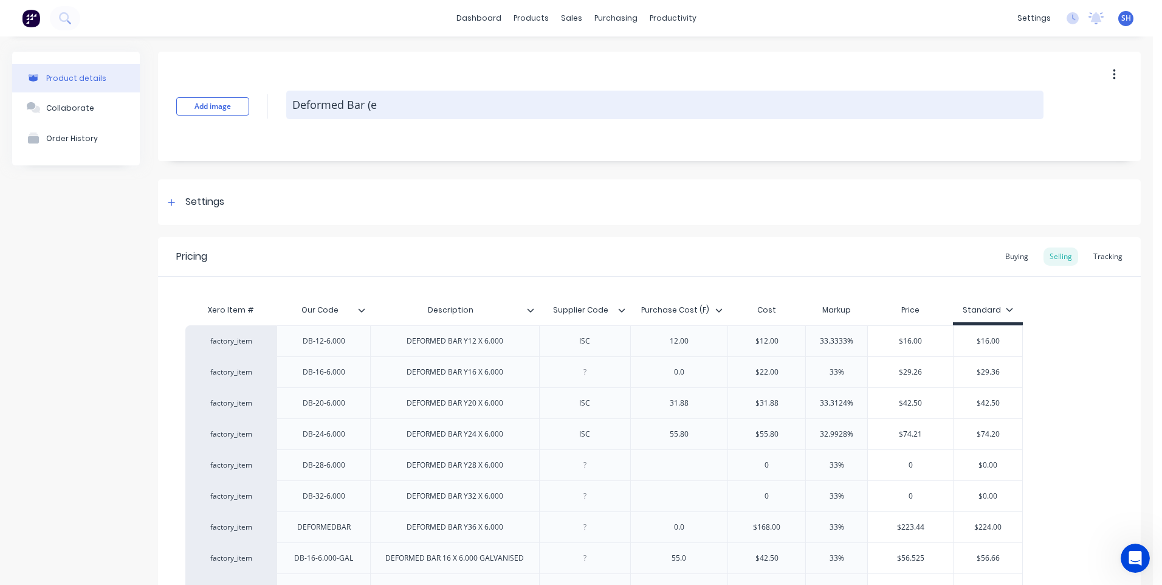
type textarea "x"
type textarea "Deformed Bar ("
type textarea "x"
type textarea "Deformed Bar"
type textarea "x"
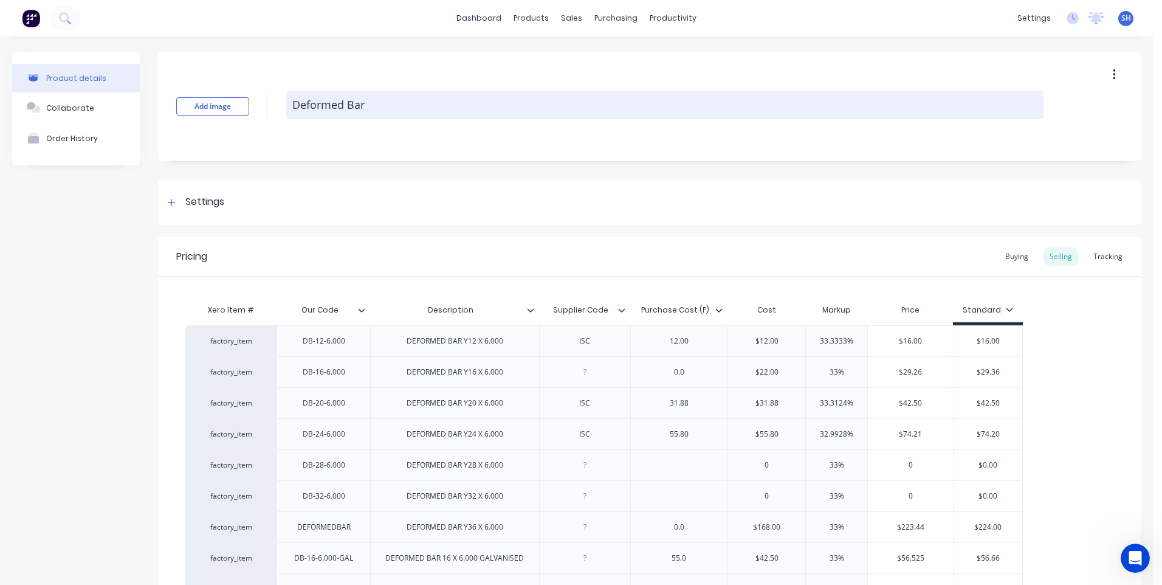
type textarea "Deformed Bar 6"
type textarea "x"
type textarea "Deformed Bar 6m"
type textarea "x"
type textarea "Deformed Bar 6m"
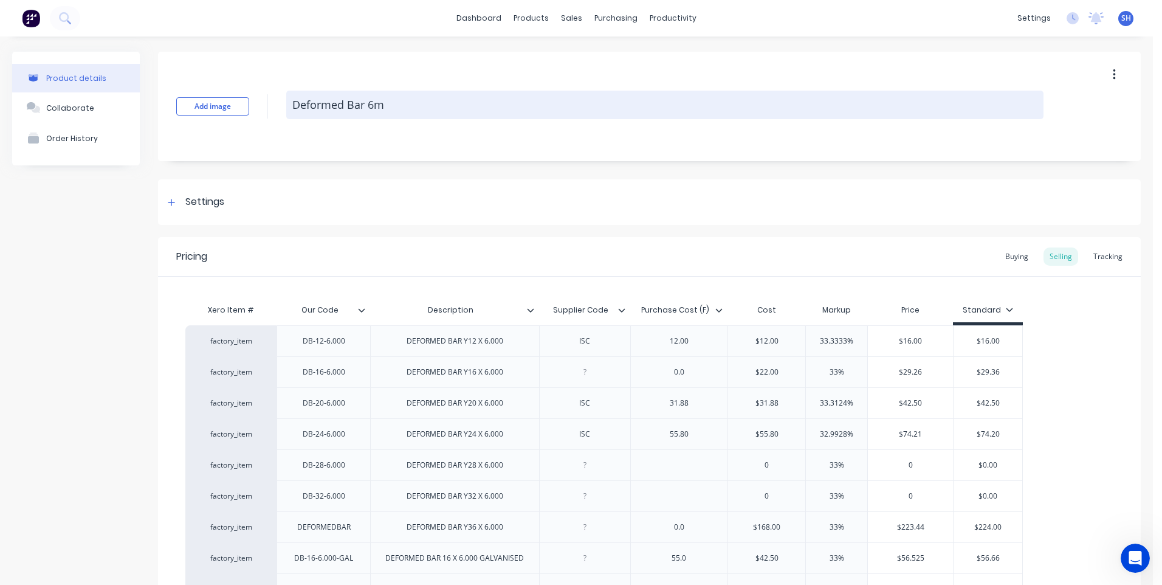
type textarea "x"
type textarea "Deformed Bar 6m L"
type textarea "x"
type textarea "Deformed Bar 6m Le"
type textarea "x"
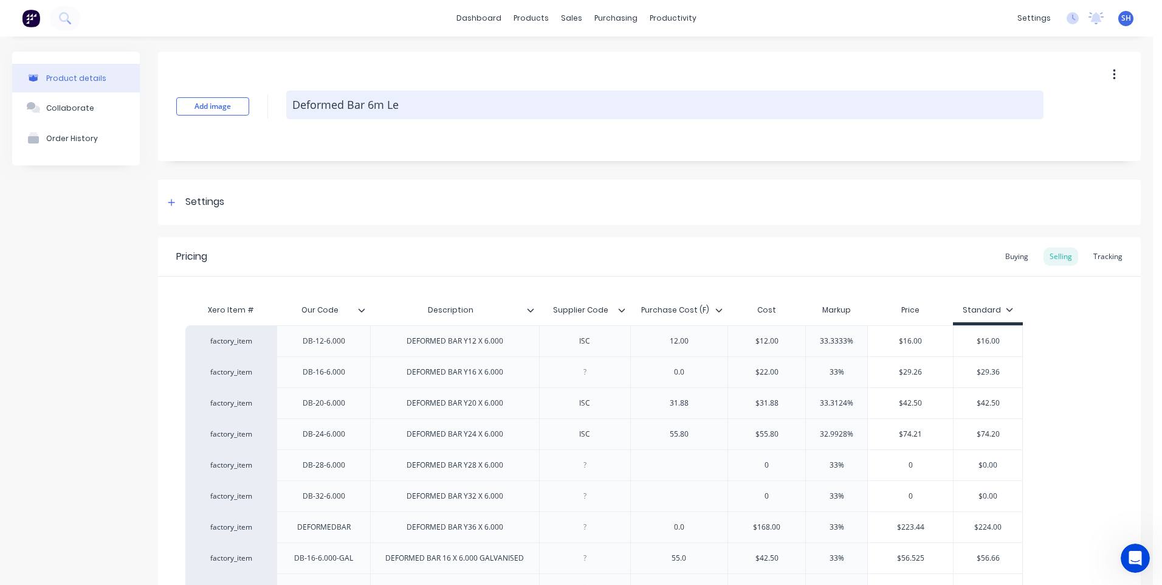
type textarea "Deformed Bar 6m Len"
type textarea "x"
type textarea "Deformed Bar 6m Leng"
type textarea "x"
type textarea "Deformed Bar 6m Lengt"
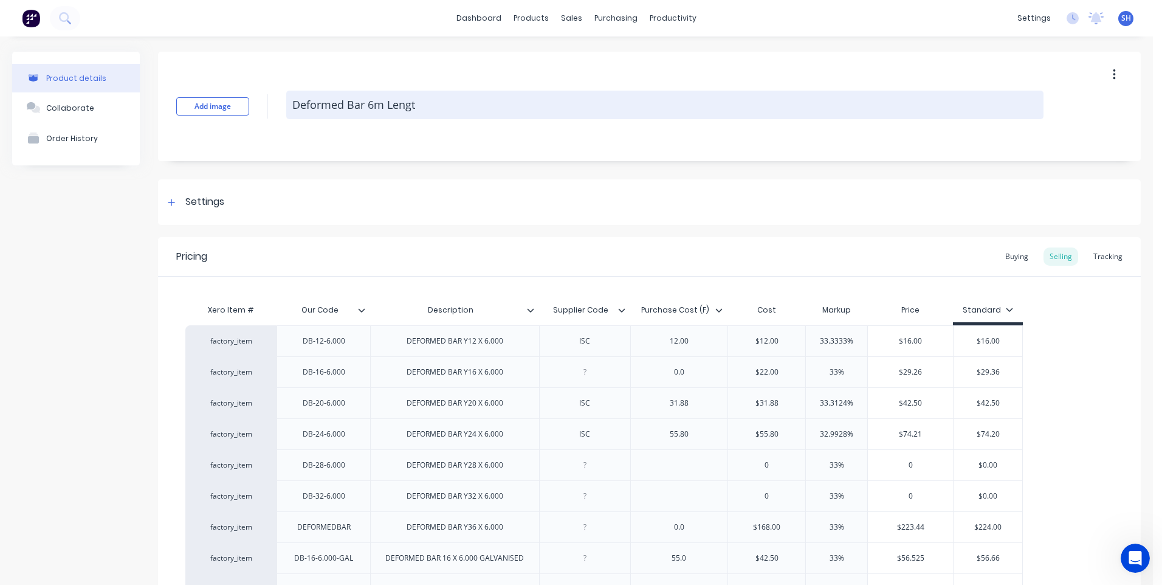
type textarea "x"
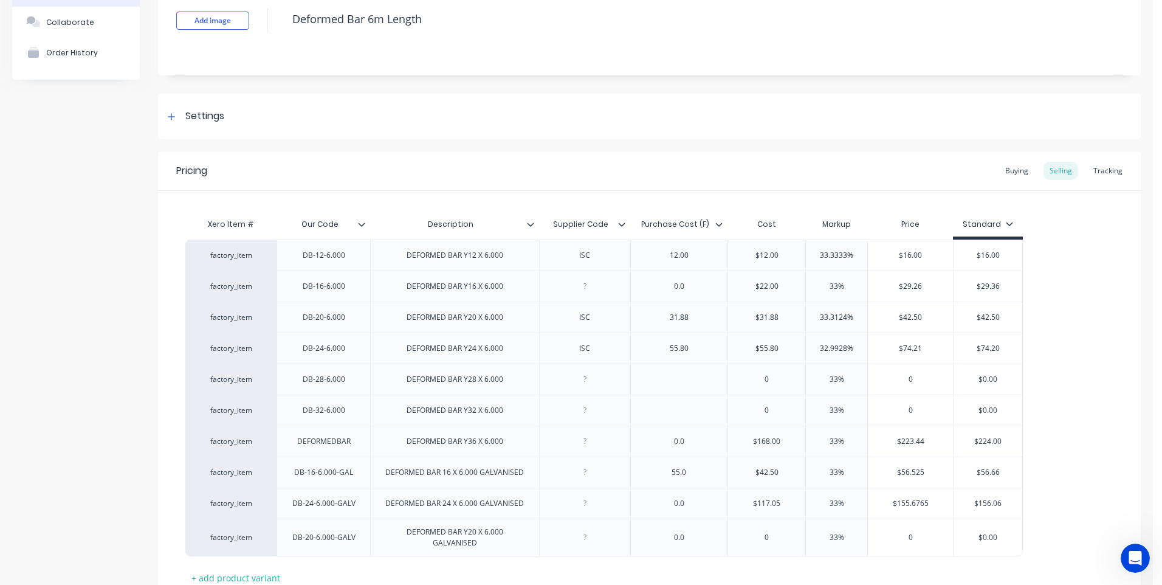
scroll to position [177, 0]
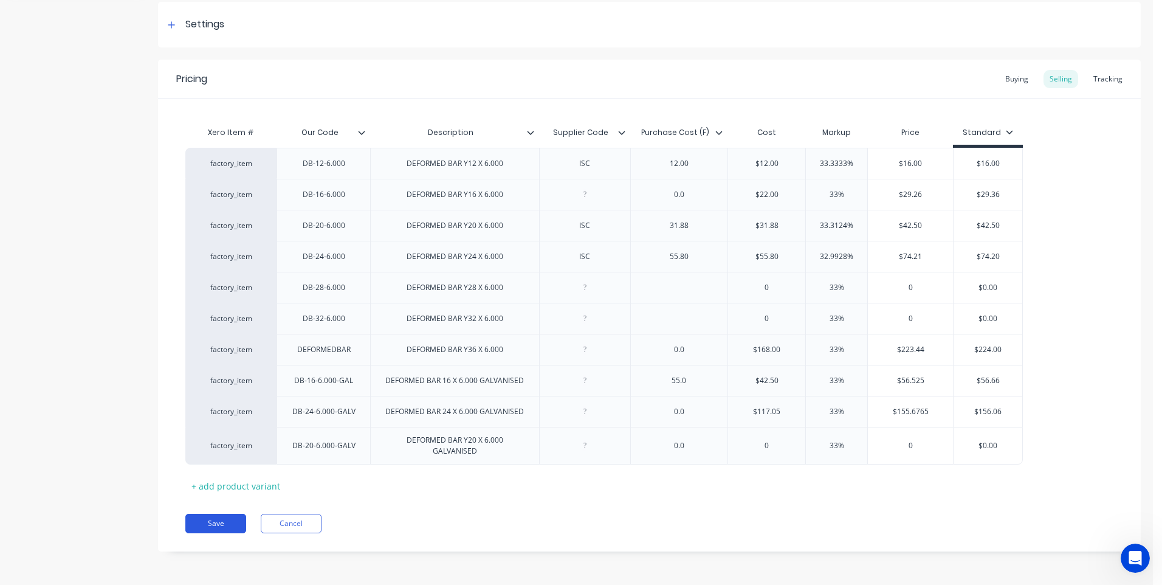
type textarea "Deformed Bar 6m Length"
type textarea "x"
type textarea "Deformed Bar 6m Length"
click at [225, 525] on button "Save" at bounding box center [215, 522] width 61 height 19
type textarea "x"
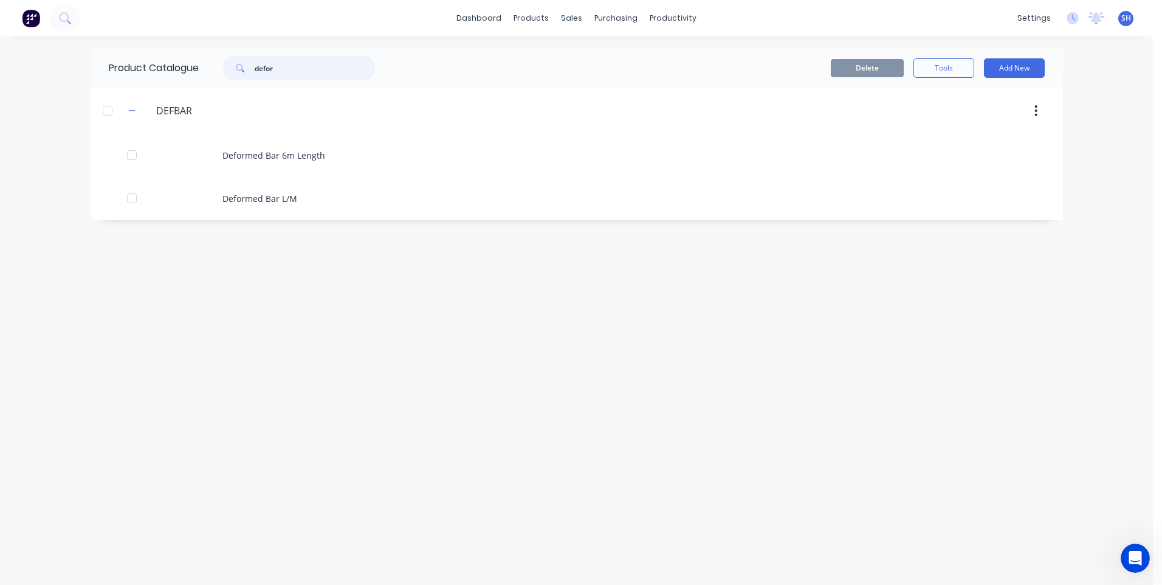
drag, startPoint x: 280, startPoint y: 68, endPoint x: 242, endPoint y: 70, distance: 37.7
click at [242, 70] on div "defor" at bounding box center [299, 68] width 152 height 24
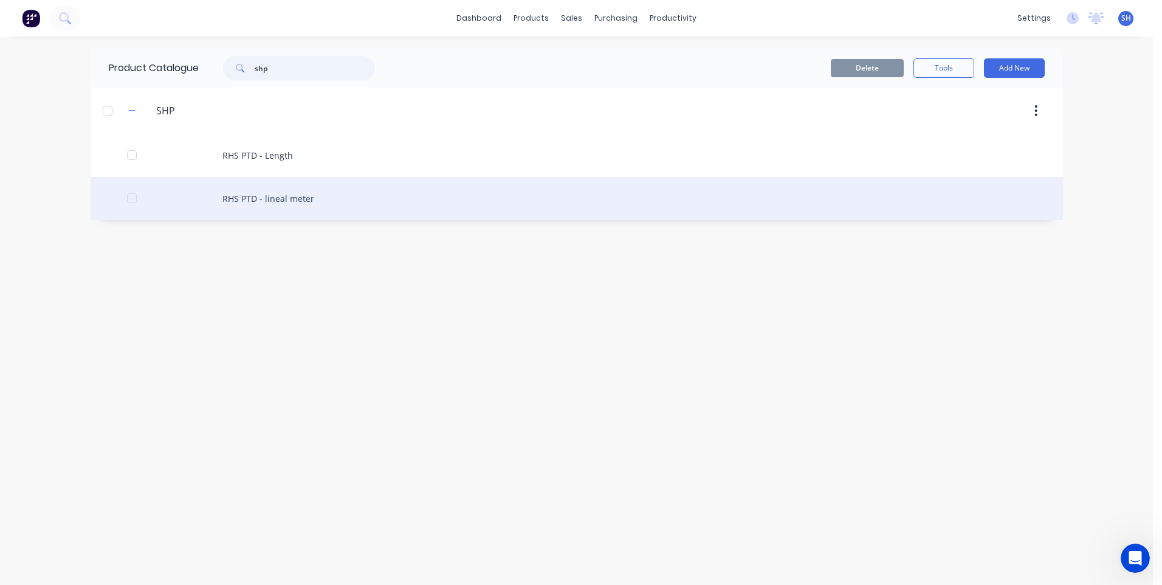
type input "shp"
click at [285, 199] on div "RHS PTD - lineal meter" at bounding box center [577, 198] width 972 height 43
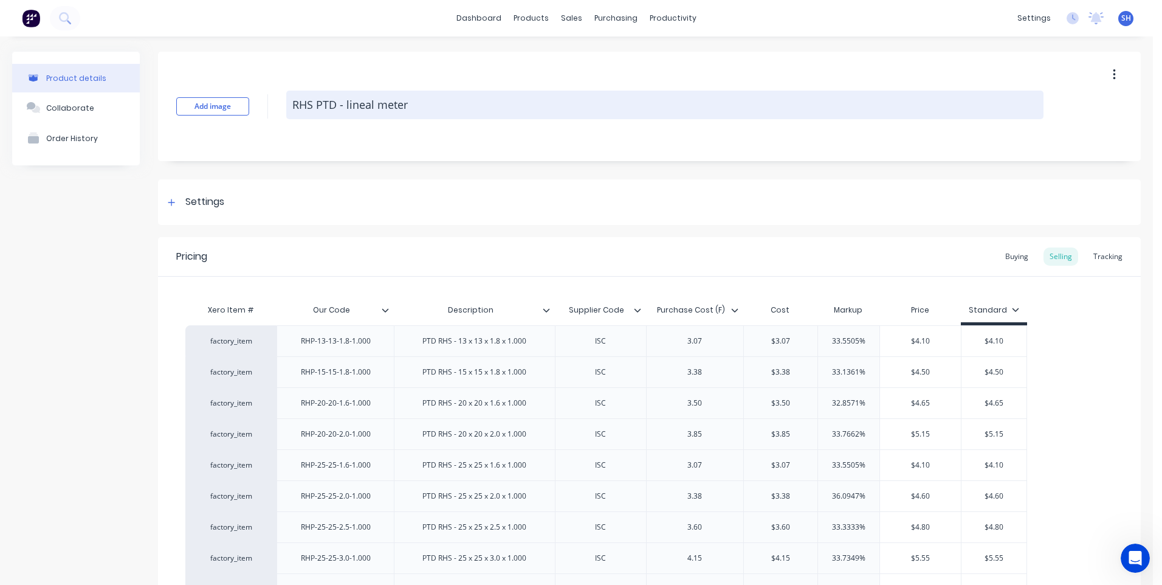
drag, startPoint x: 409, startPoint y: 105, endPoint x: 346, endPoint y: 108, distance: 63.3
click at [346, 108] on textarea "RHS PTD - lineal meter" at bounding box center [664, 105] width 757 height 29
type textarea "x"
type textarea "RHS PTD -"
type textarea "x"
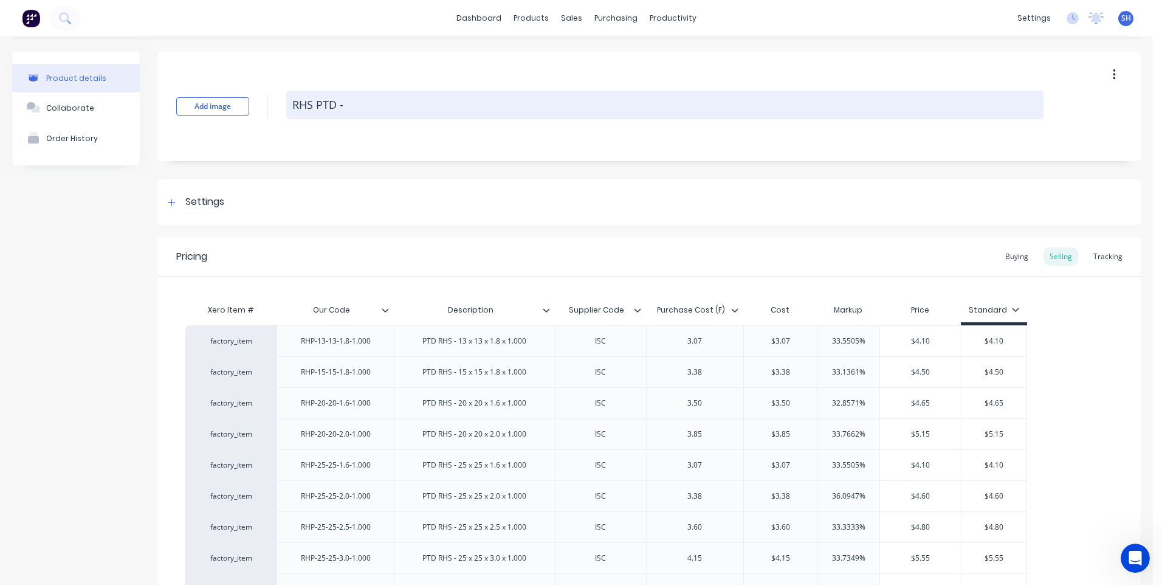
type textarea "RHS PTD - l"
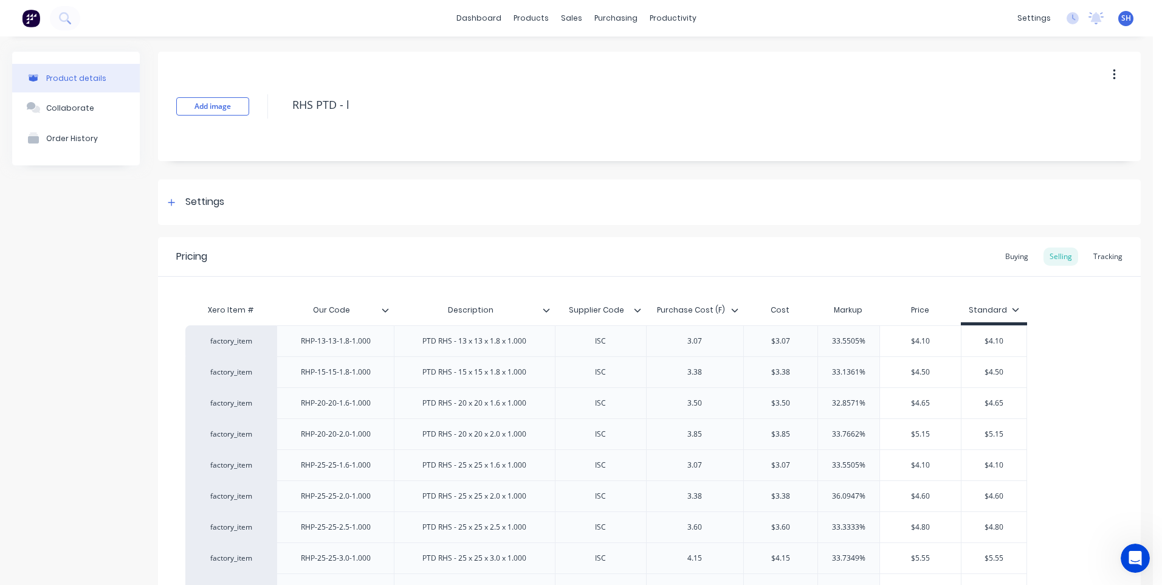
type textarea "x"
type textarea "RHS PTD -"
type textarea "x"
type textarea "RHS PTD - L"
type textarea "x"
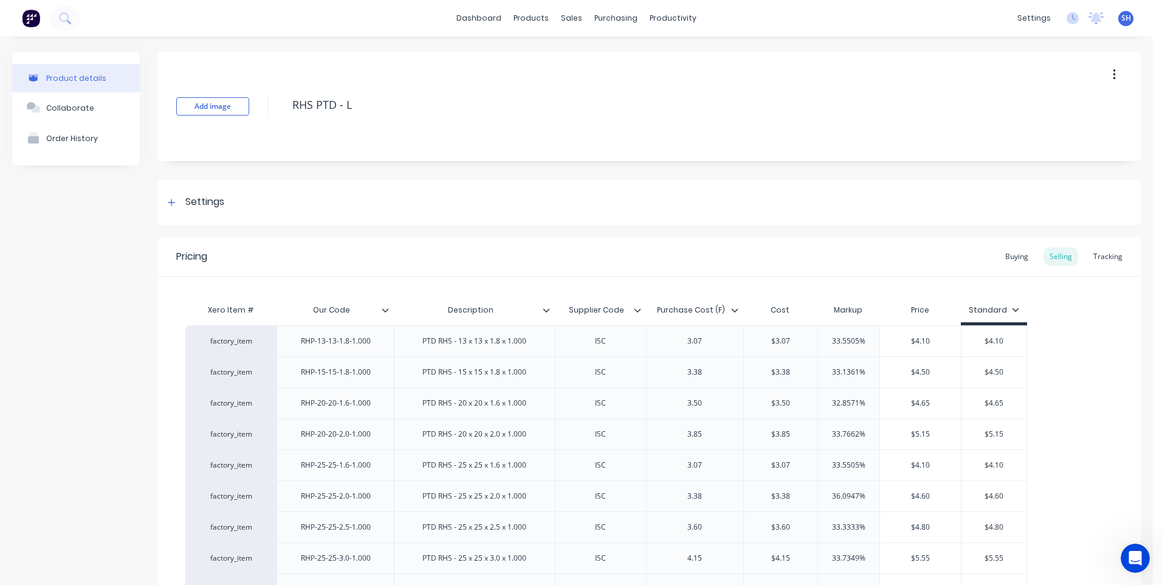
type textarea "RHS PTD - L/"
type textarea "x"
type textarea "RHS PTD - L/M"
type textarea "x"
type textarea "RHS PTD - L/M"
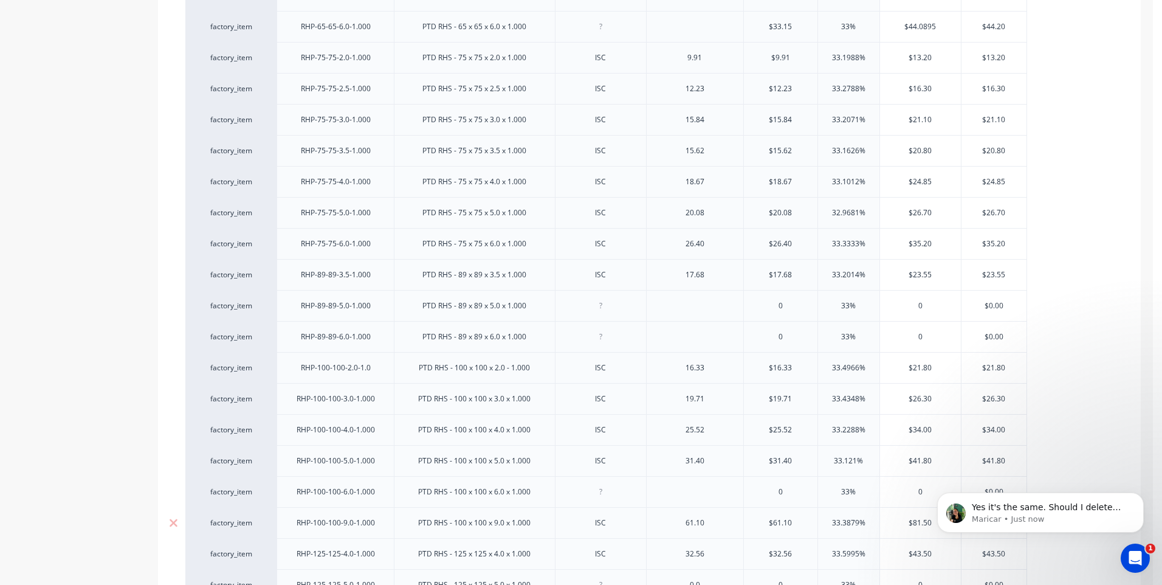
scroll to position [538, 0]
click at [1132, 557] on icon "Open Intercom Messenger" at bounding box center [1135, 558] width 20 height 20
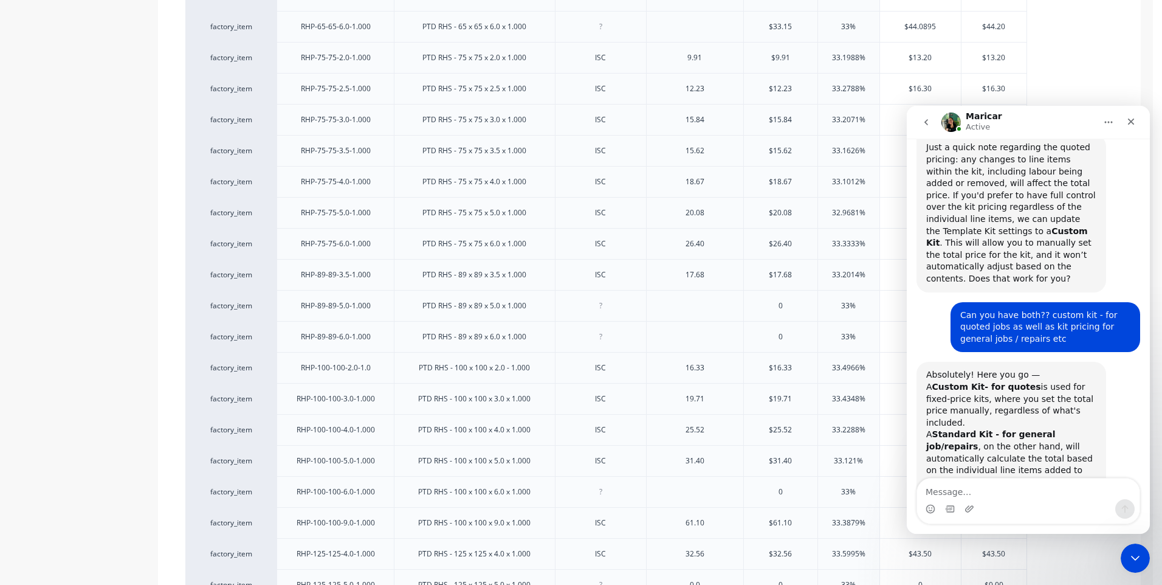
scroll to position [558, 0]
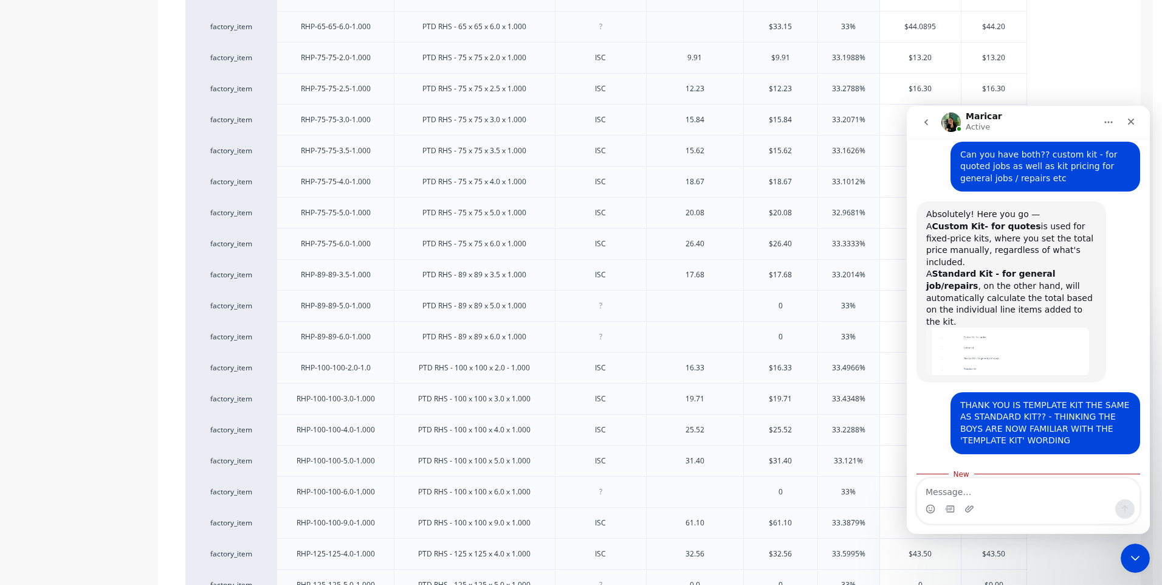
click at [987, 328] on img "Maricar says…" at bounding box center [1007, 351] width 163 height 47
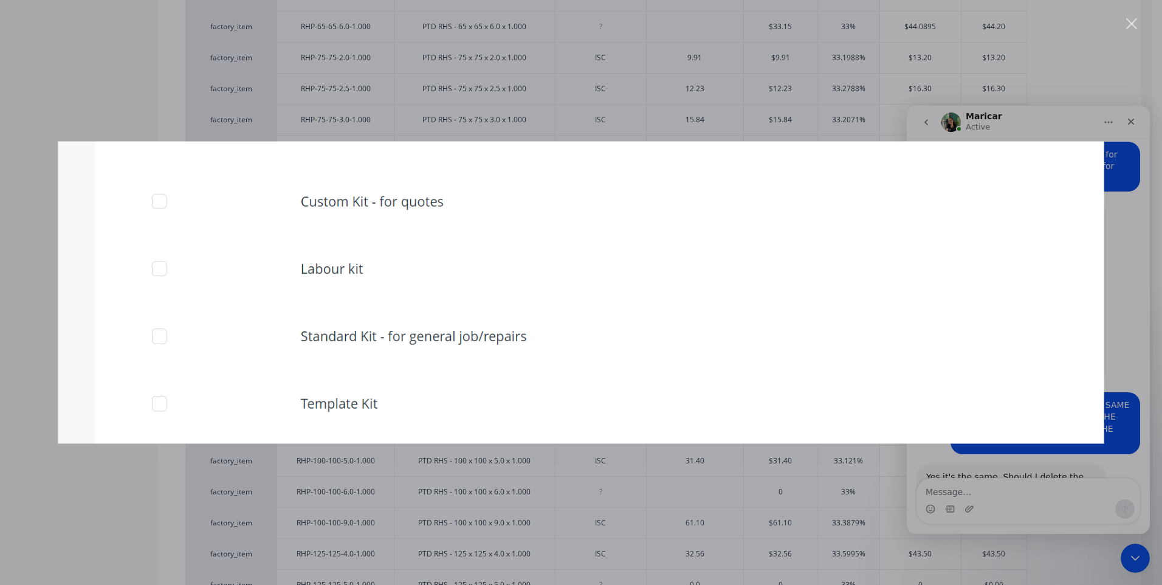
scroll to position [610, 0]
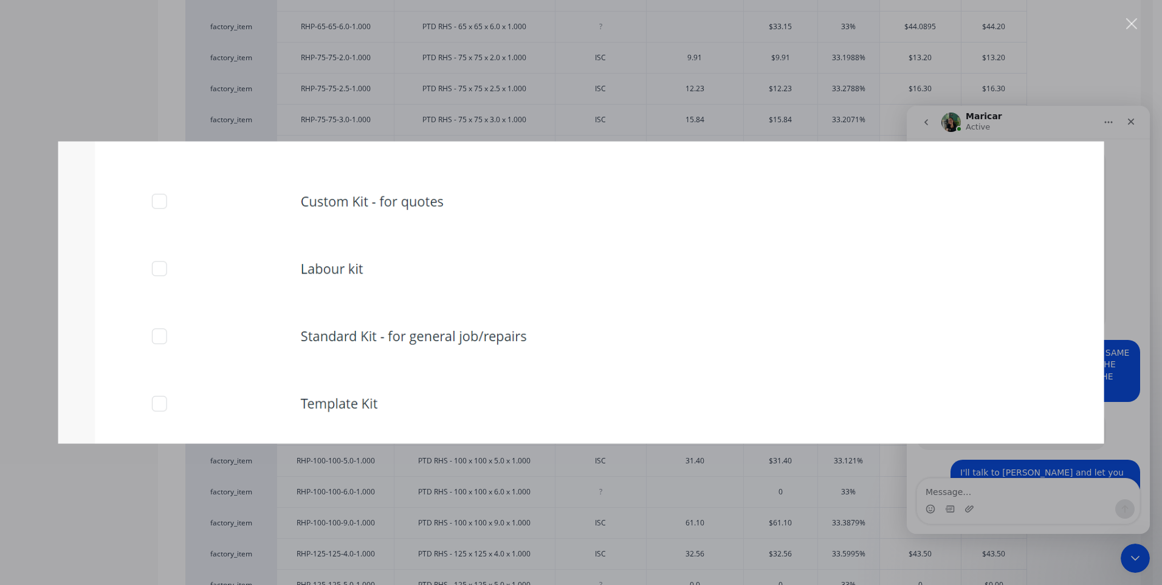
click at [1129, 20] on div "Close" at bounding box center [1132, 24] width 12 height 12
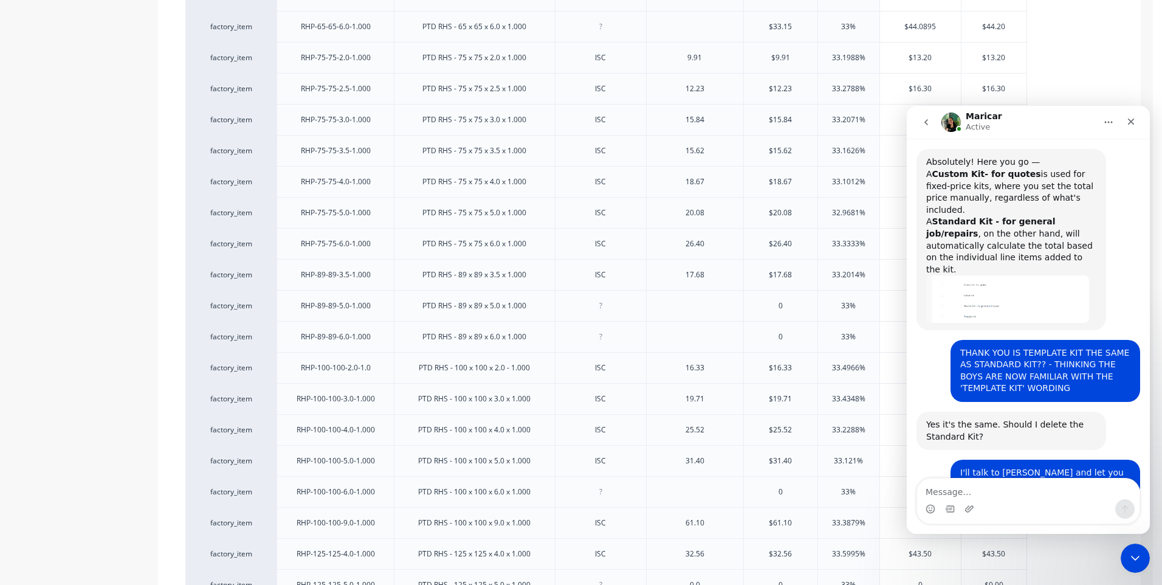
click at [1136, 558] on icon "Close Intercom Messenger" at bounding box center [1135, 557] width 9 height 5
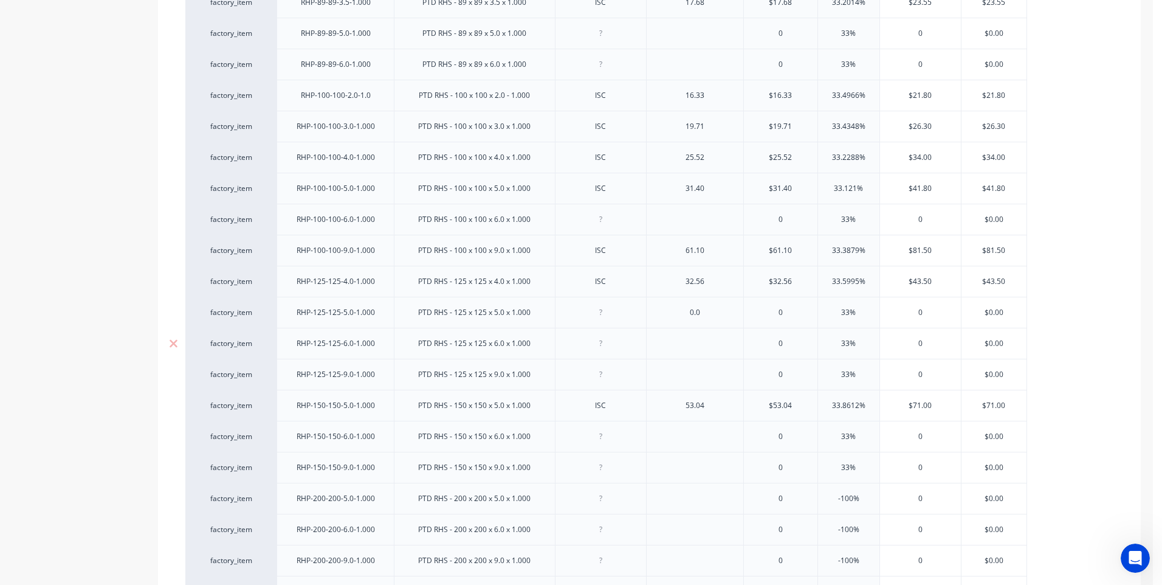
scroll to position [1571, 0]
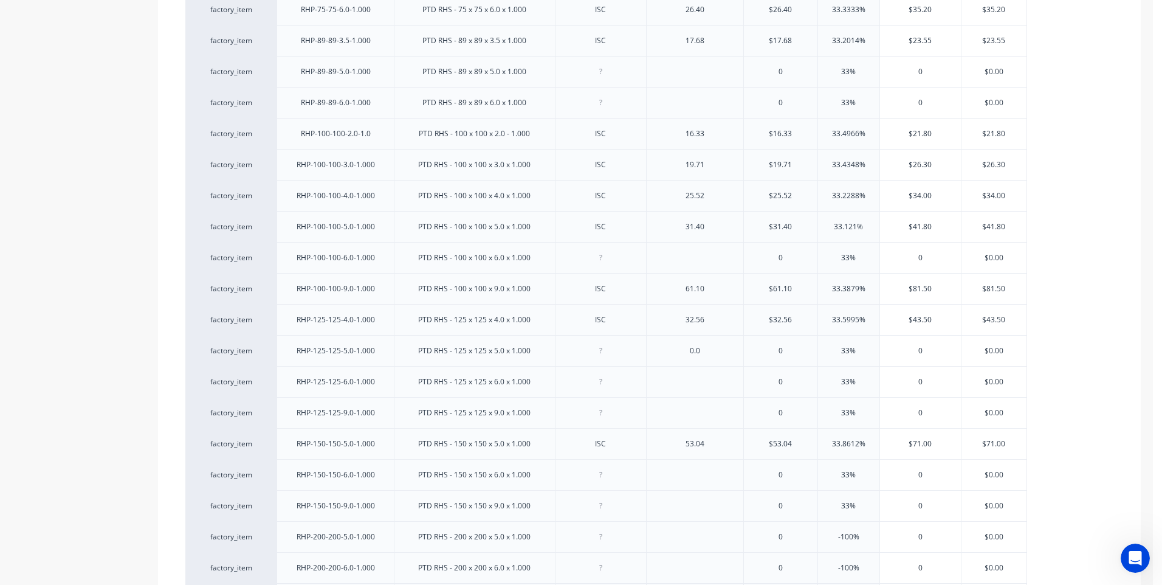
click at [1128, 556] on icon "Open Intercom Messenger" at bounding box center [1135, 558] width 20 height 20
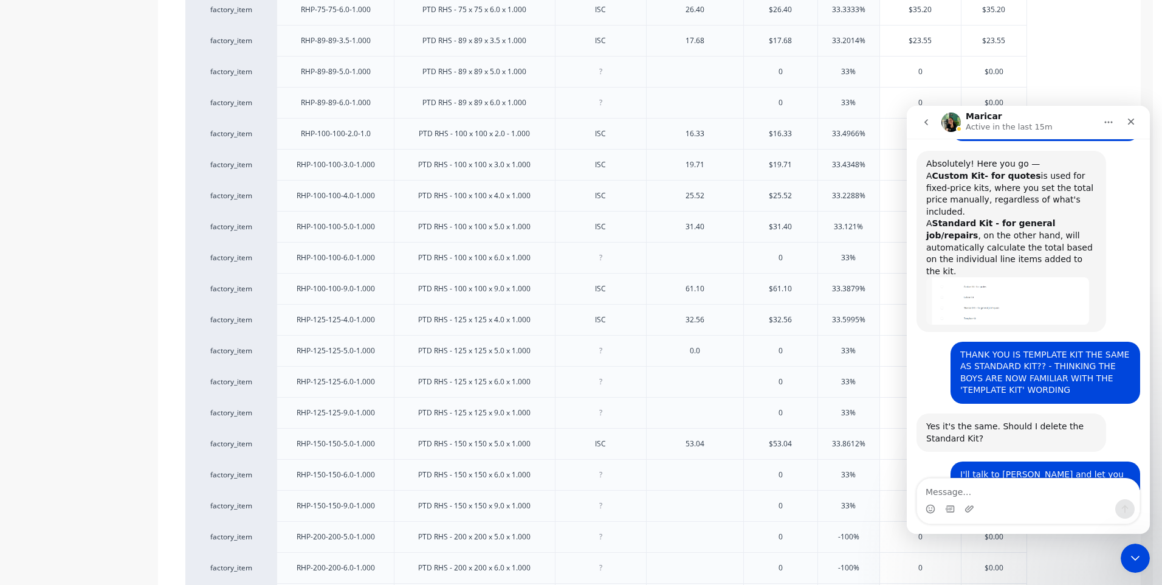
scroll to position [489, 0]
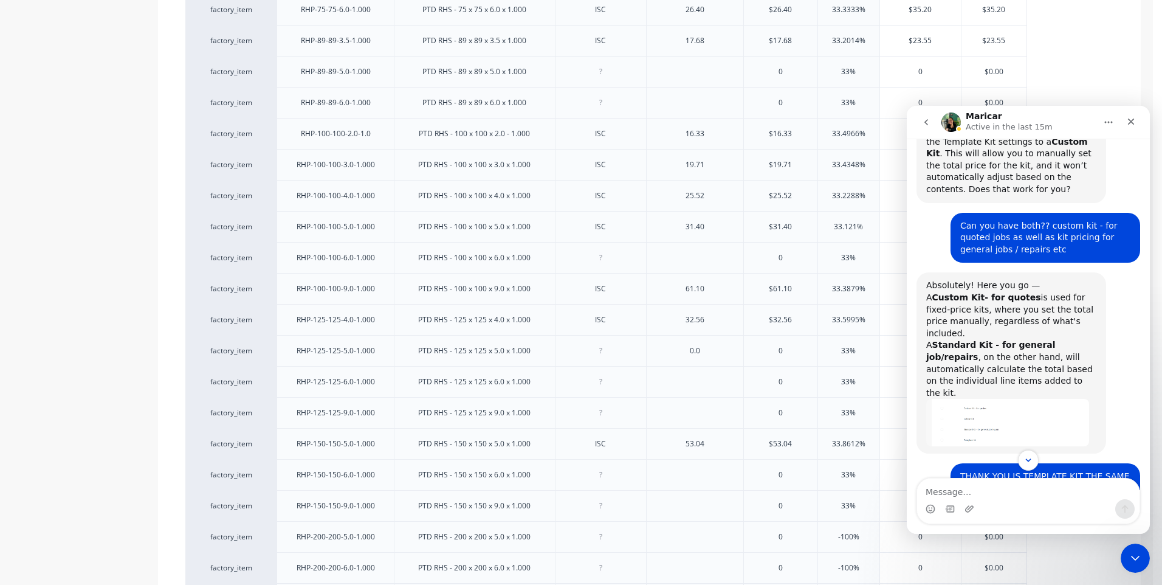
click at [1009, 399] on img "Maricar says…" at bounding box center [1007, 422] width 163 height 47
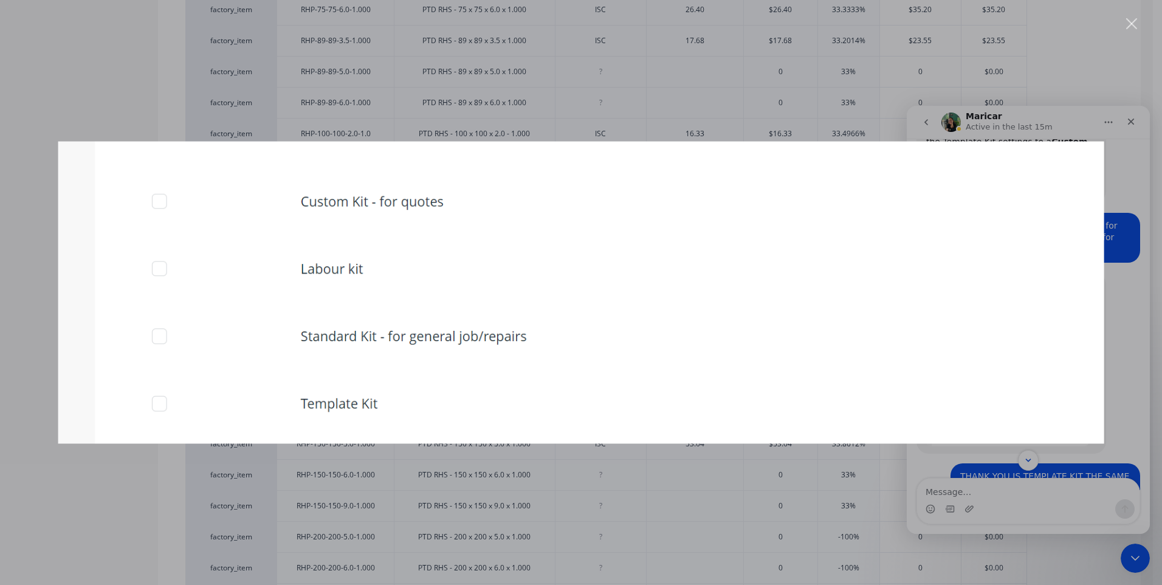
scroll to position [0, 0]
click at [645, 531] on div "Intercom messenger" at bounding box center [581, 292] width 1162 height 585
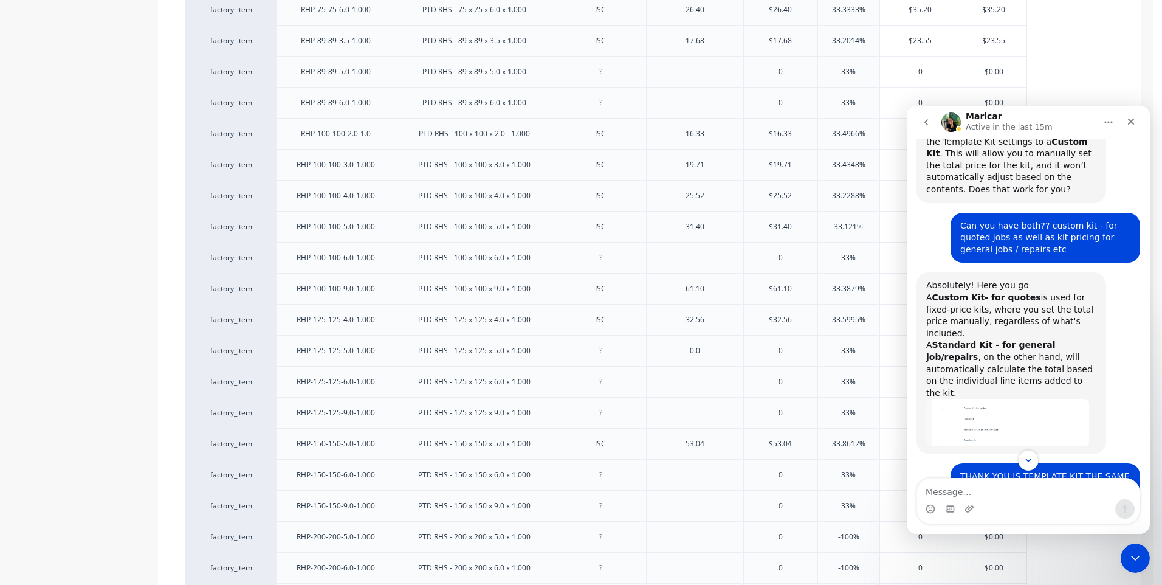
click at [1013, 399] on img "Maricar says…" at bounding box center [1007, 422] width 163 height 47
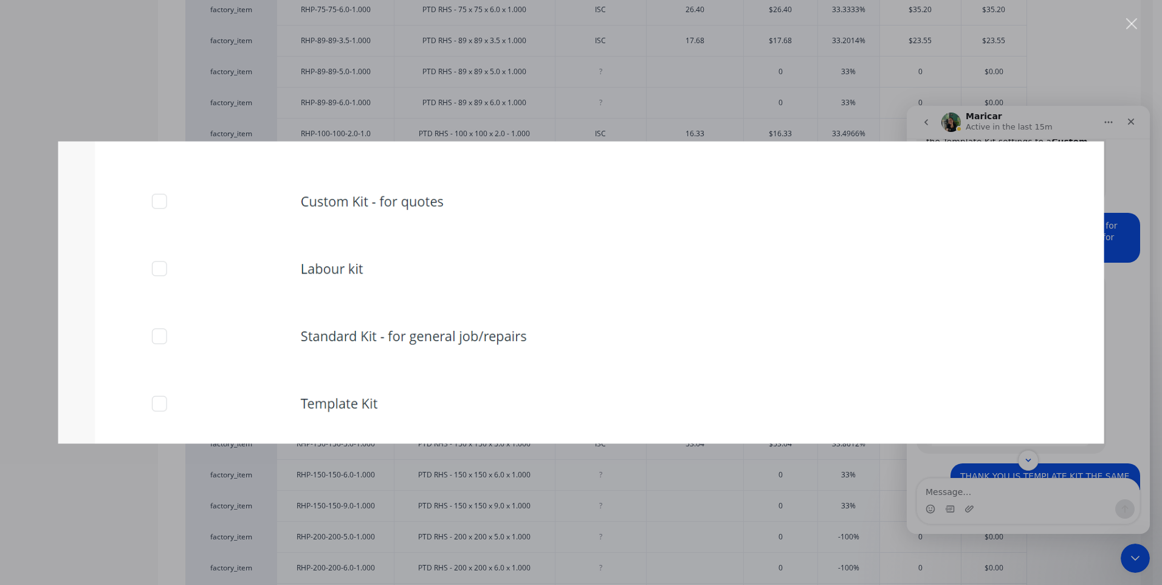
click at [695, 549] on div "Intercom messenger" at bounding box center [581, 292] width 1162 height 585
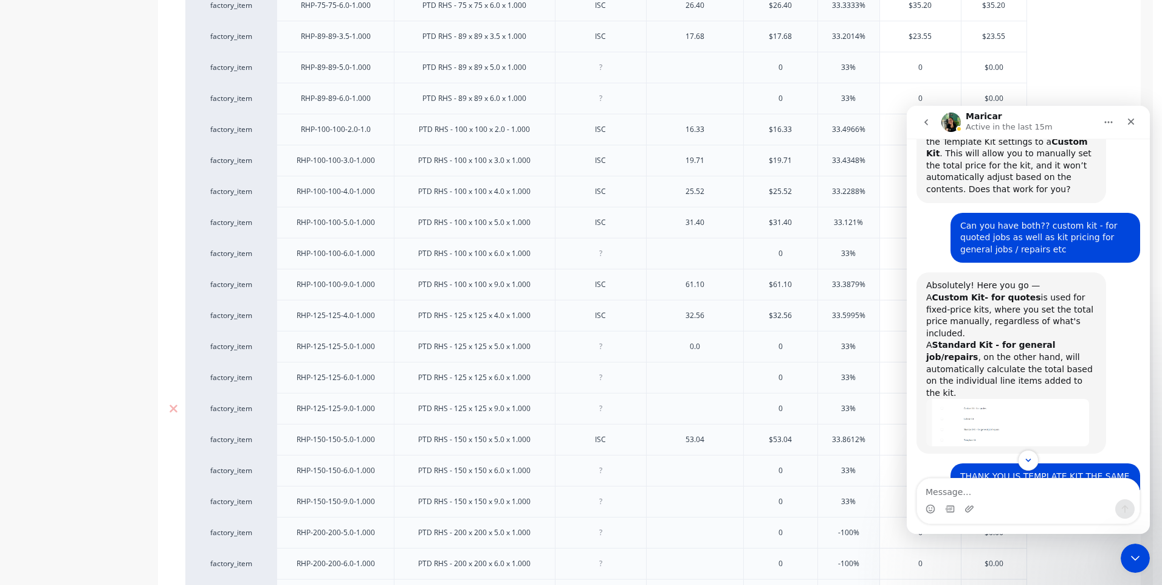
scroll to position [1571, 0]
click at [1133, 553] on icon "Close Intercom Messenger" at bounding box center [1135, 558] width 15 height 15
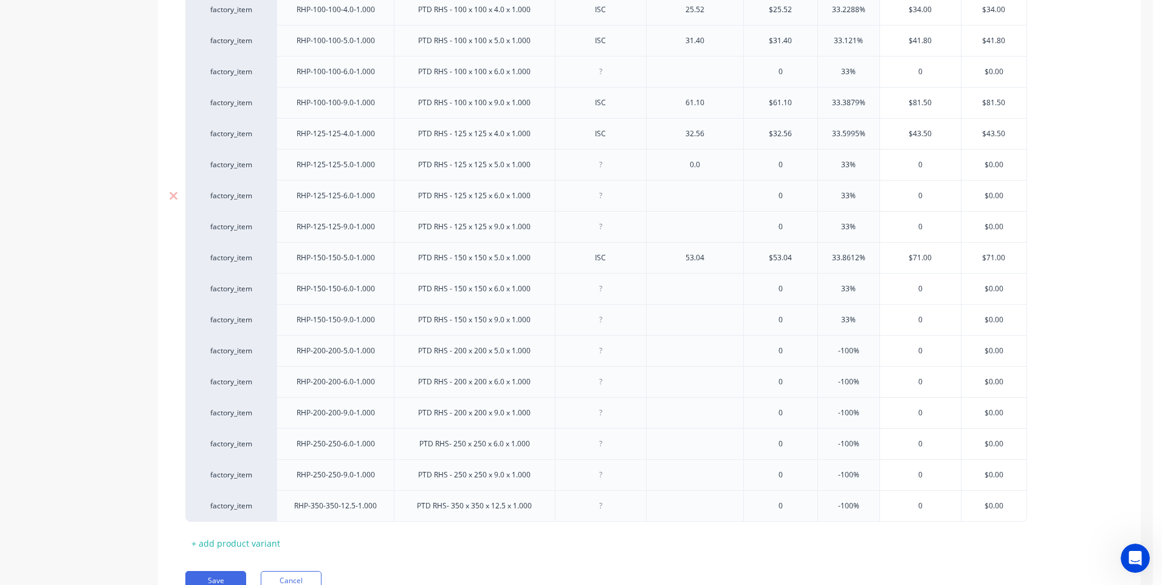
scroll to position [1814, 0]
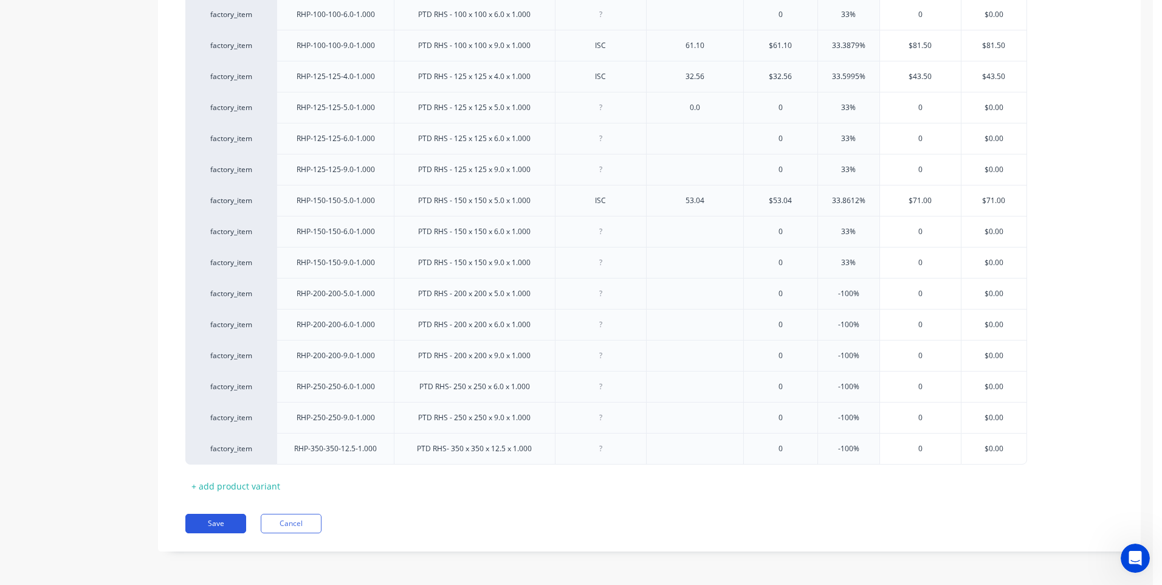
click at [216, 521] on button "Save" at bounding box center [215, 522] width 61 height 19
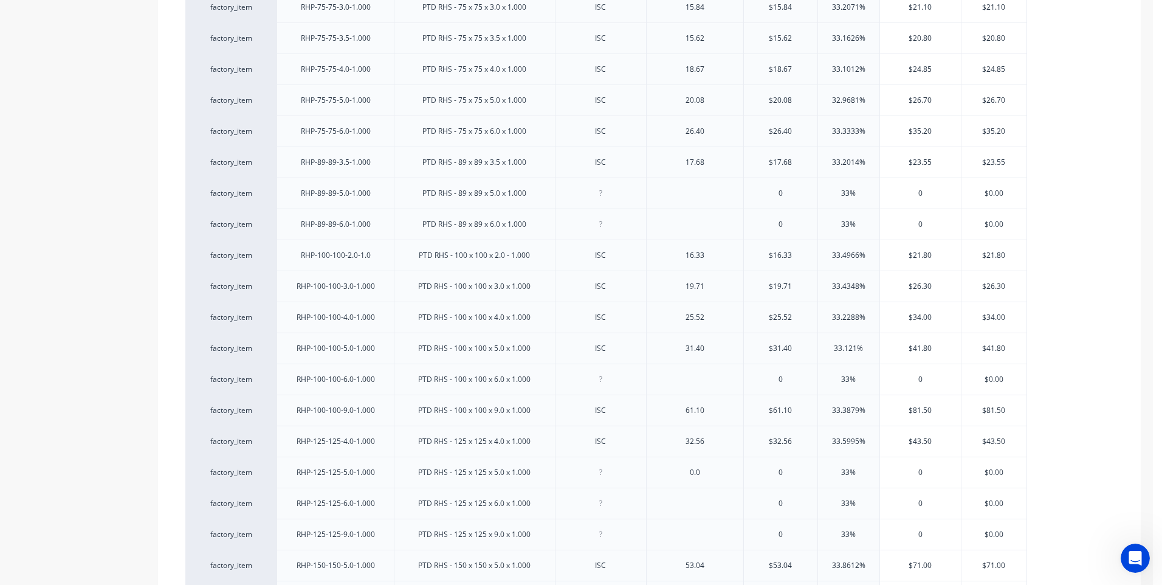
scroll to position [1375, 0]
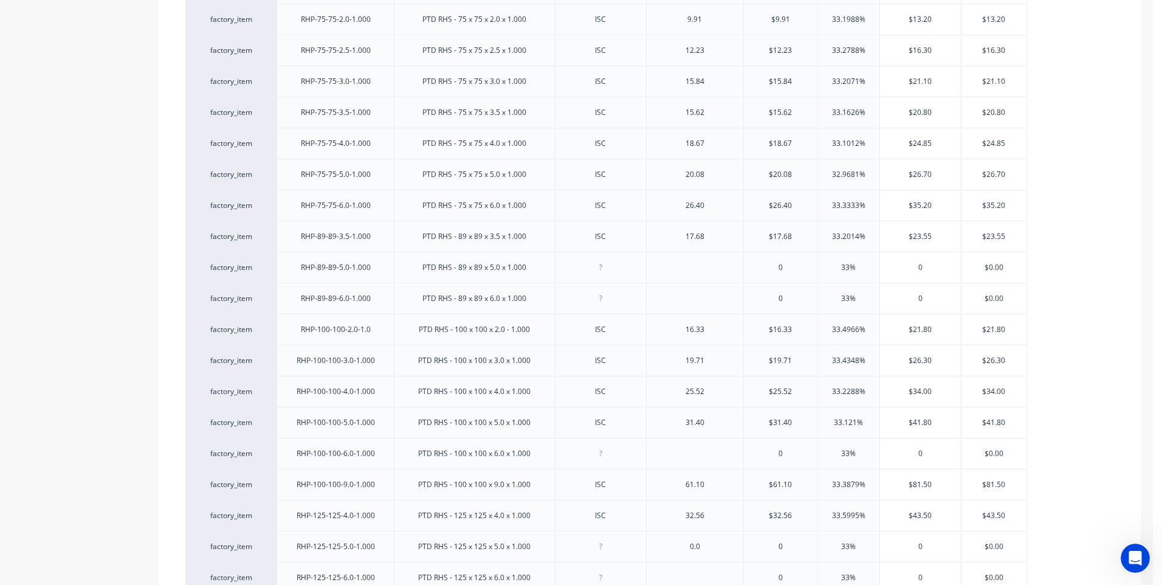
type textarea "x"
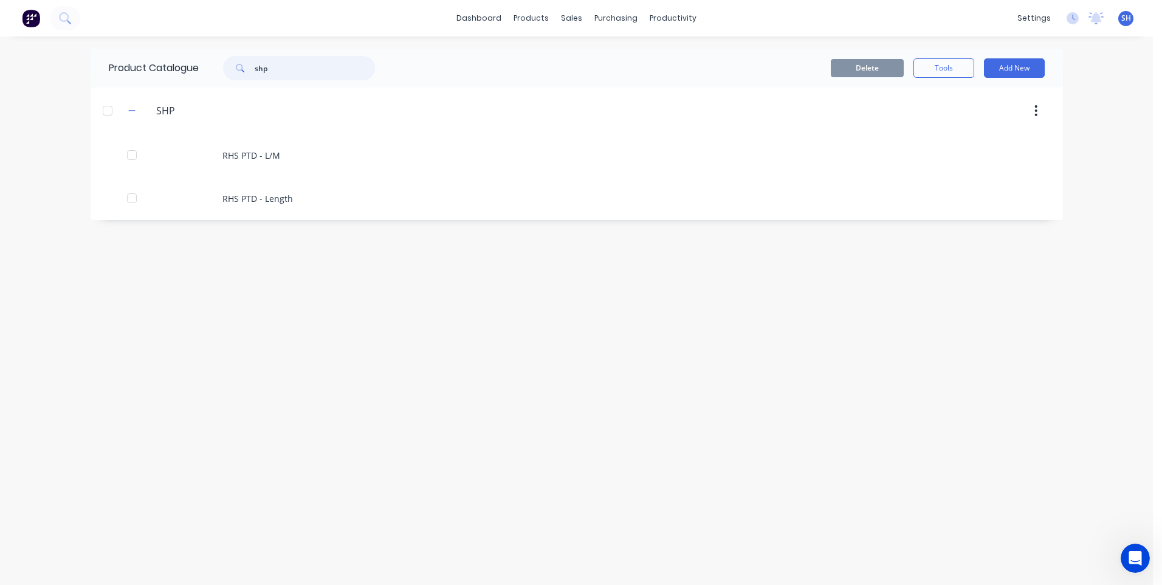
drag, startPoint x: 275, startPoint y: 69, endPoint x: 236, endPoint y: 72, distance: 39.0
click at [236, 72] on div "shp" at bounding box center [299, 68] width 152 height 24
type input "rhg"
click at [1132, 555] on icon "Open Intercom Messenger" at bounding box center [1135, 558] width 20 height 20
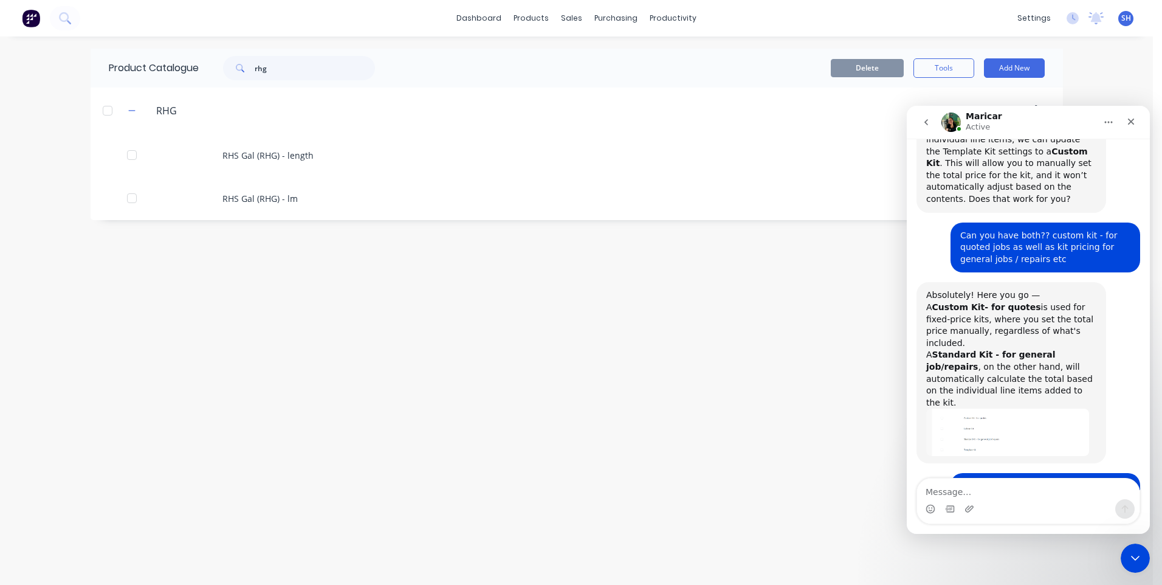
scroll to position [428, 0]
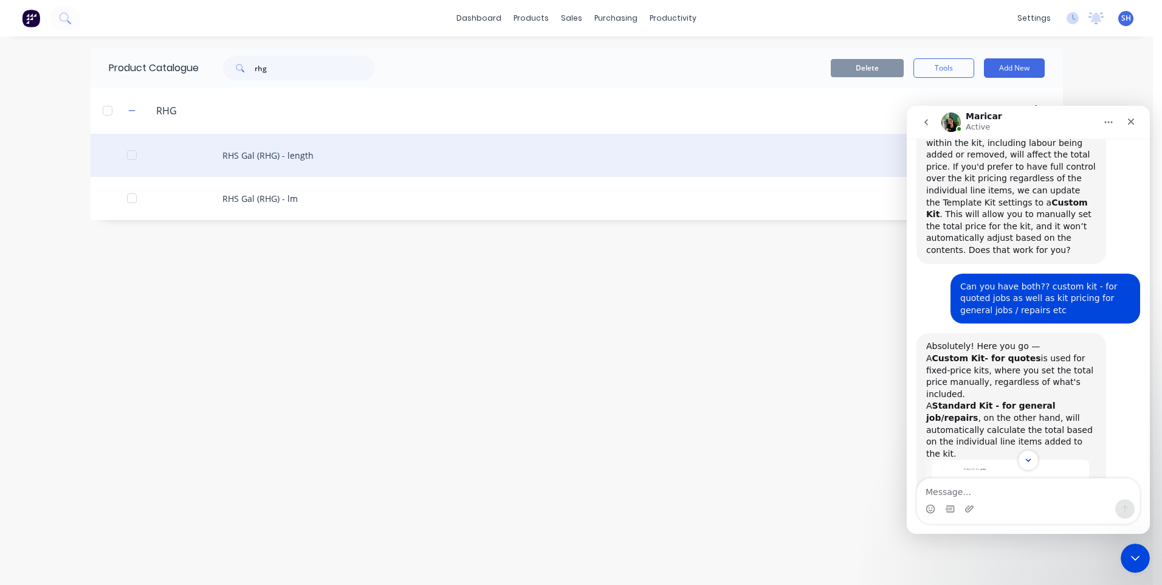
click at [276, 153] on div "RHS Gal (RHG) - length" at bounding box center [577, 155] width 972 height 43
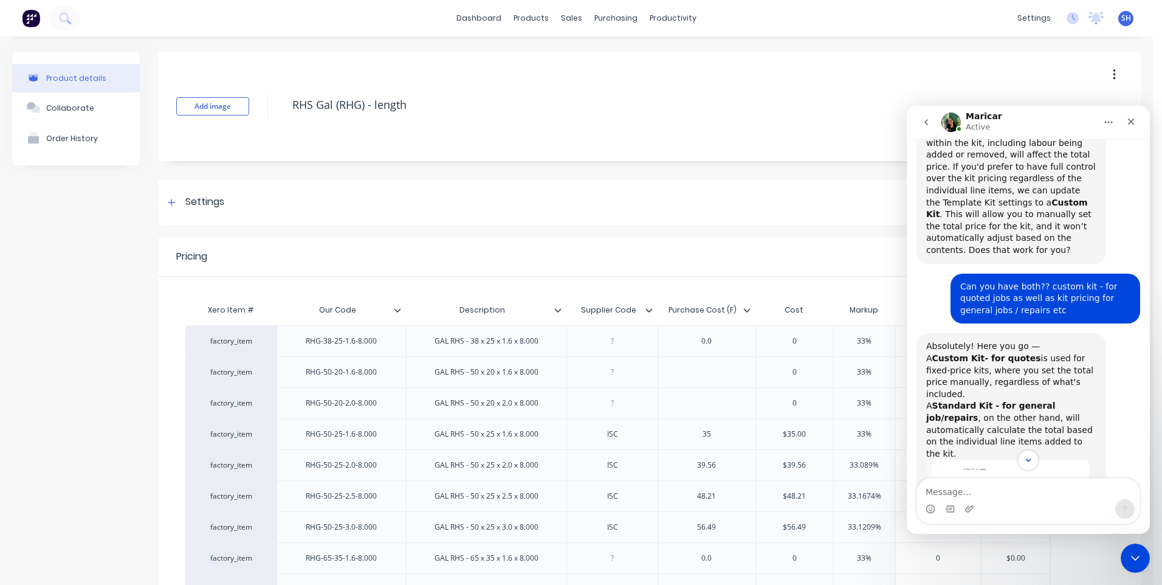
type textarea "x"
click at [1136, 559] on icon "Close Intercom Messenger" at bounding box center [1135, 557] width 9 height 5
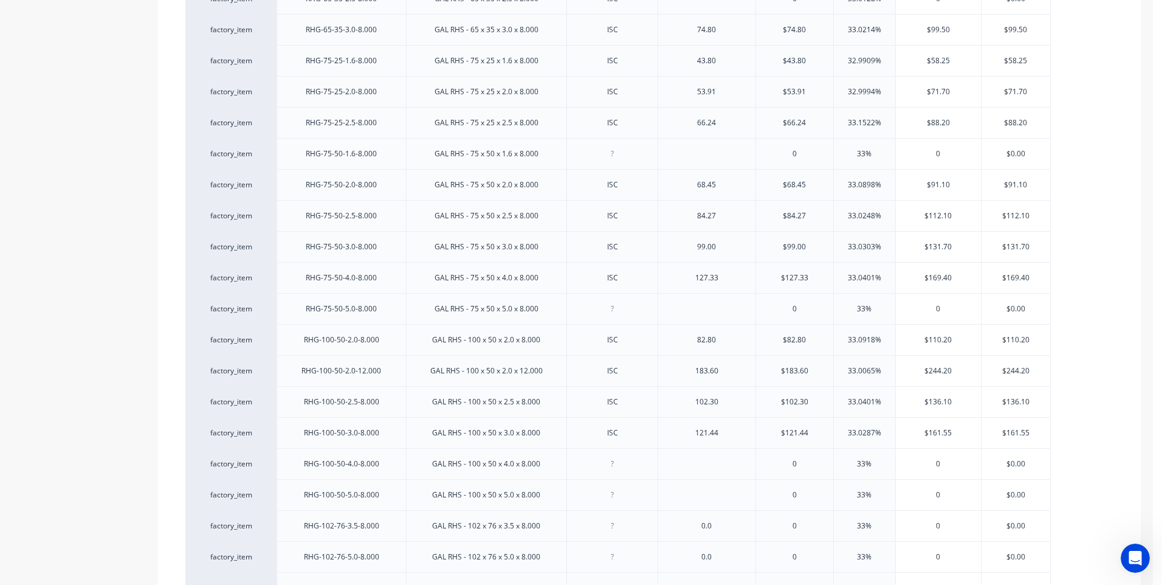
scroll to position [640, 0]
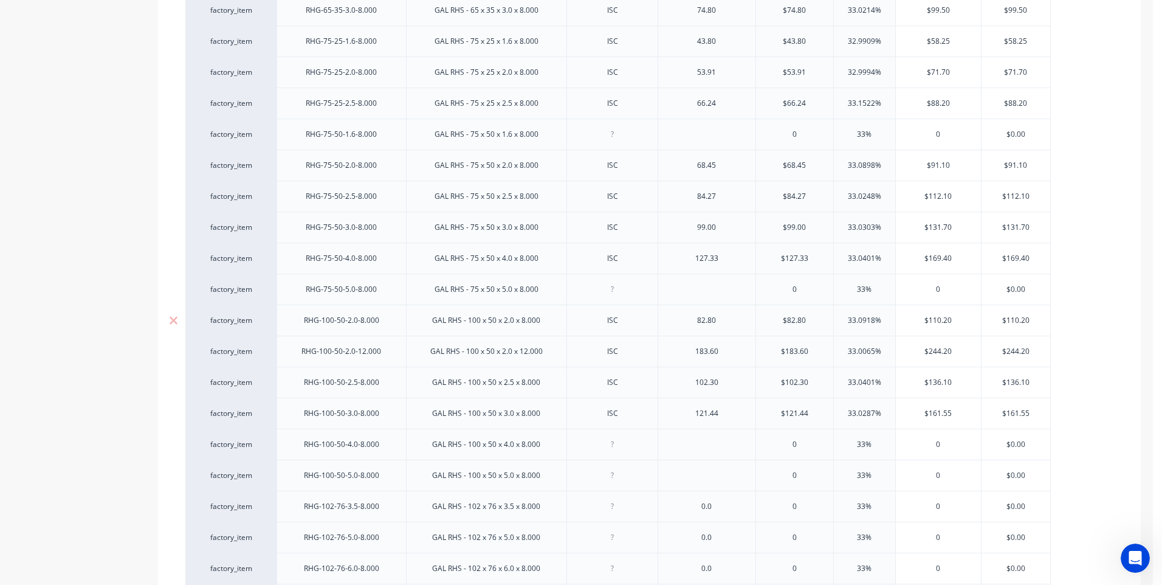
click at [731, 324] on div "82.80" at bounding box center [706, 320] width 61 height 16
drag, startPoint x: 731, startPoint y: 324, endPoint x: 687, endPoint y: 324, distance: 43.8
click at [687, 324] on div "82.80" at bounding box center [706, 320] width 61 height 16
type input "$82.80"
type textarea "x"
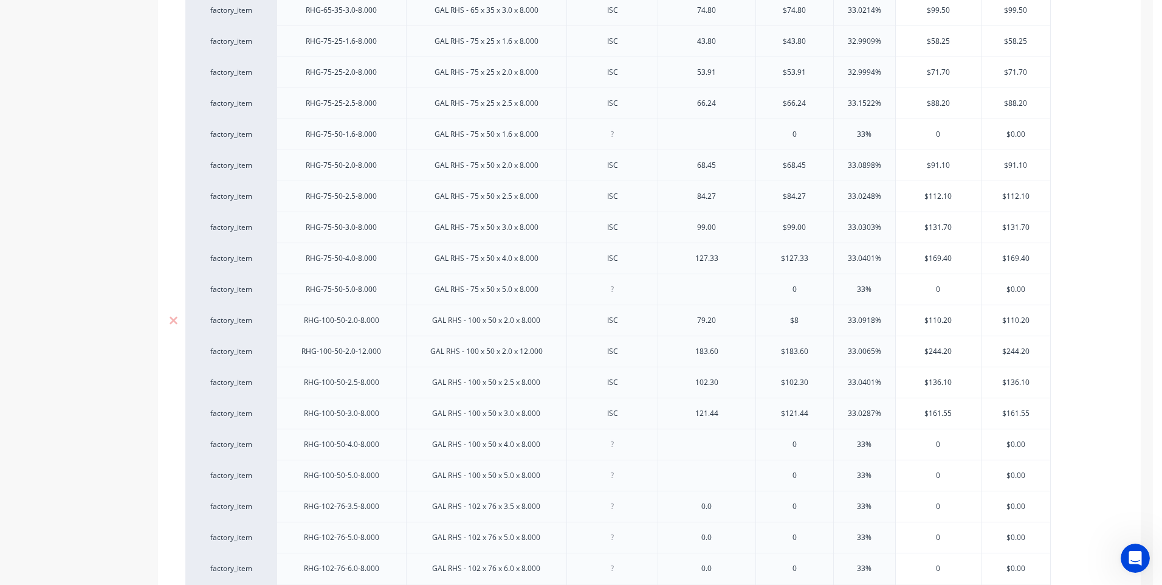
type input "$"
type textarea "x"
type input "7"
type textarea "x"
type input "79"
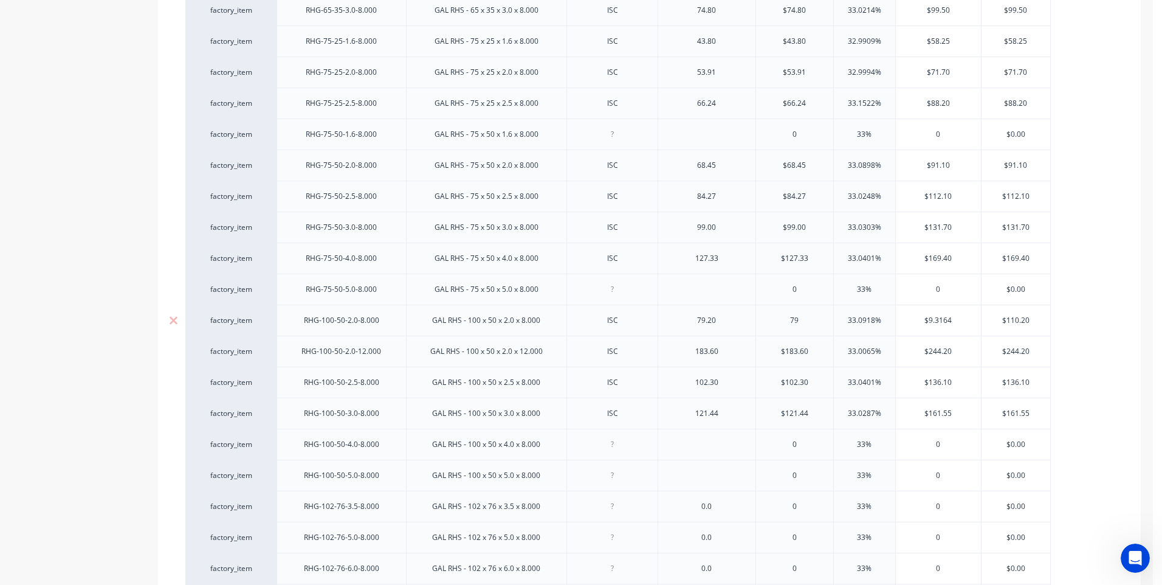
type textarea "x"
type input "79.2"
type textarea "x"
type input "79.20"
type input "33.0918%"
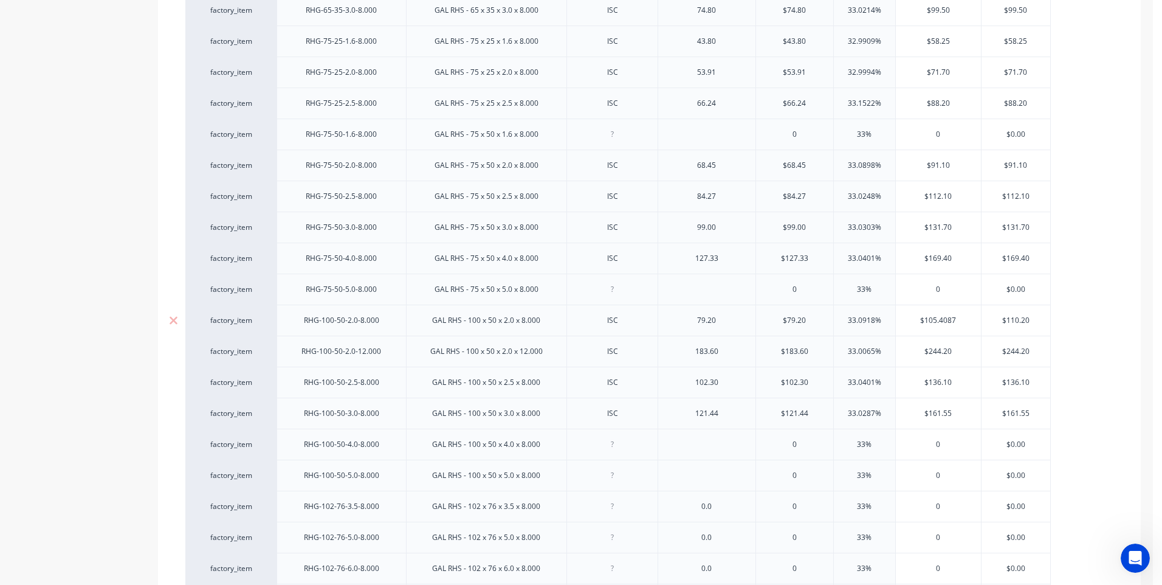
type input "$105.408"
type textarea "x"
type input "$105.40"
type textarea "x"
type input "$105.40"
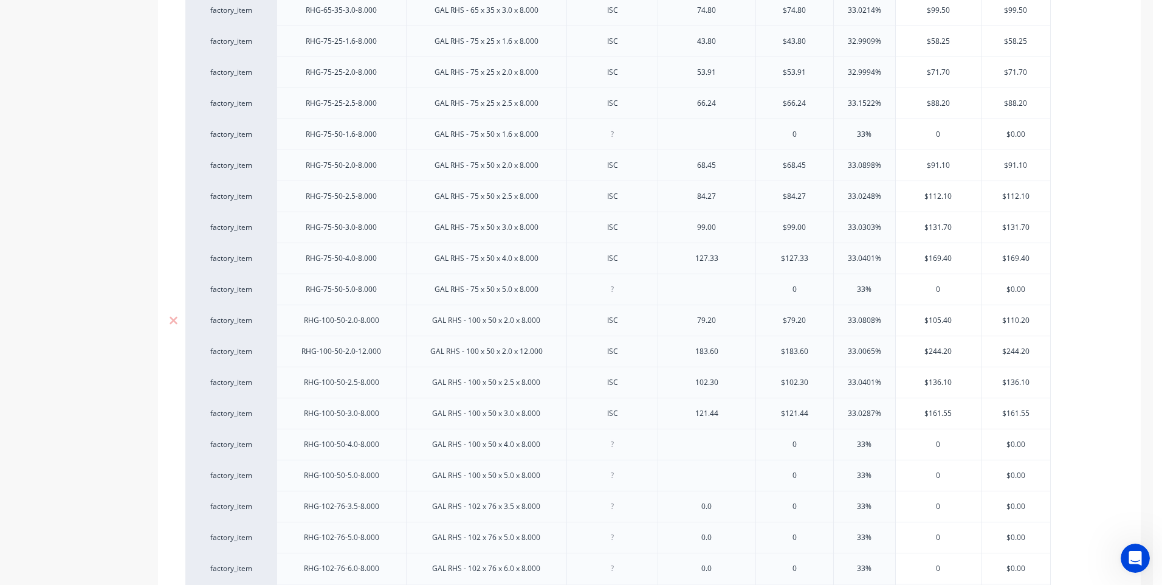
type input "$110.20"
type textarea "x"
type input "$110."
type textarea "x"
type input "$110"
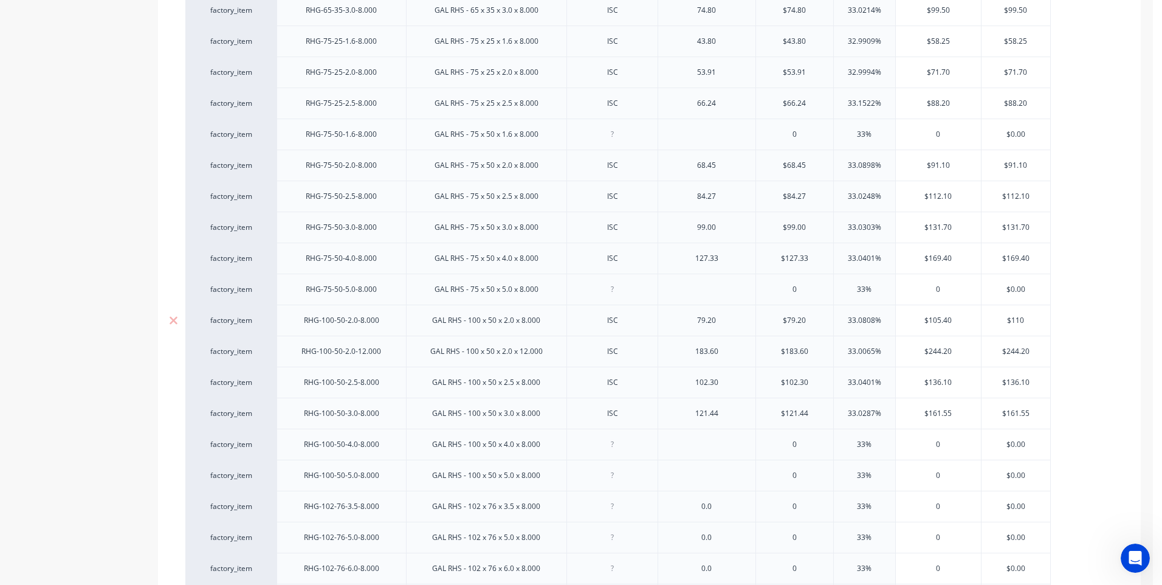
type textarea "x"
type input "$11"
type textarea "x"
type input "$1"
type textarea "x"
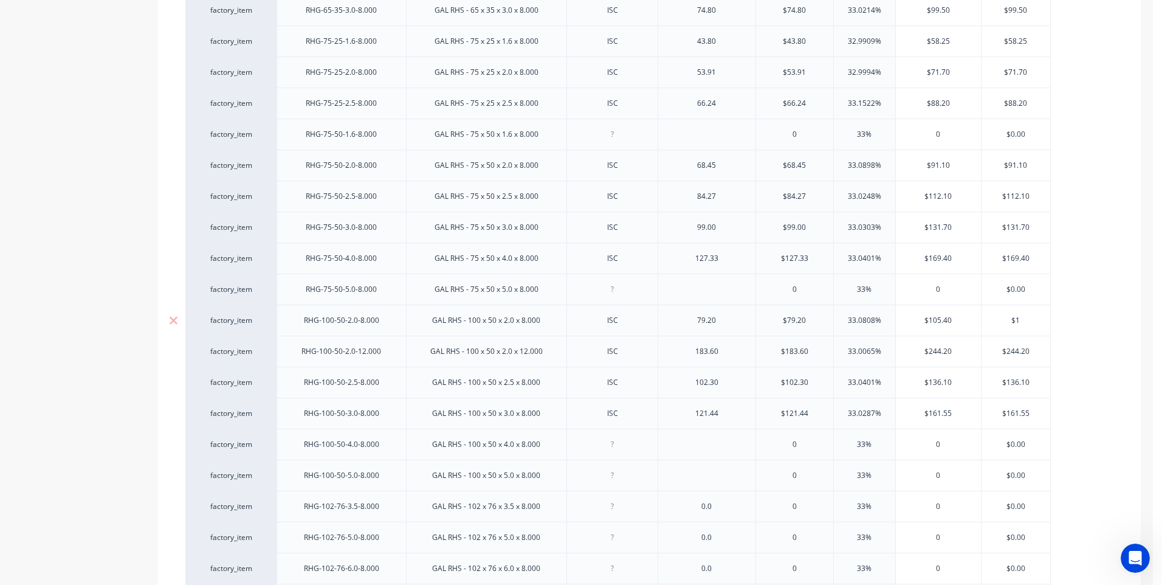
type input "$10"
type textarea "x"
type input "$105"
type textarea "x"
type input "$105."
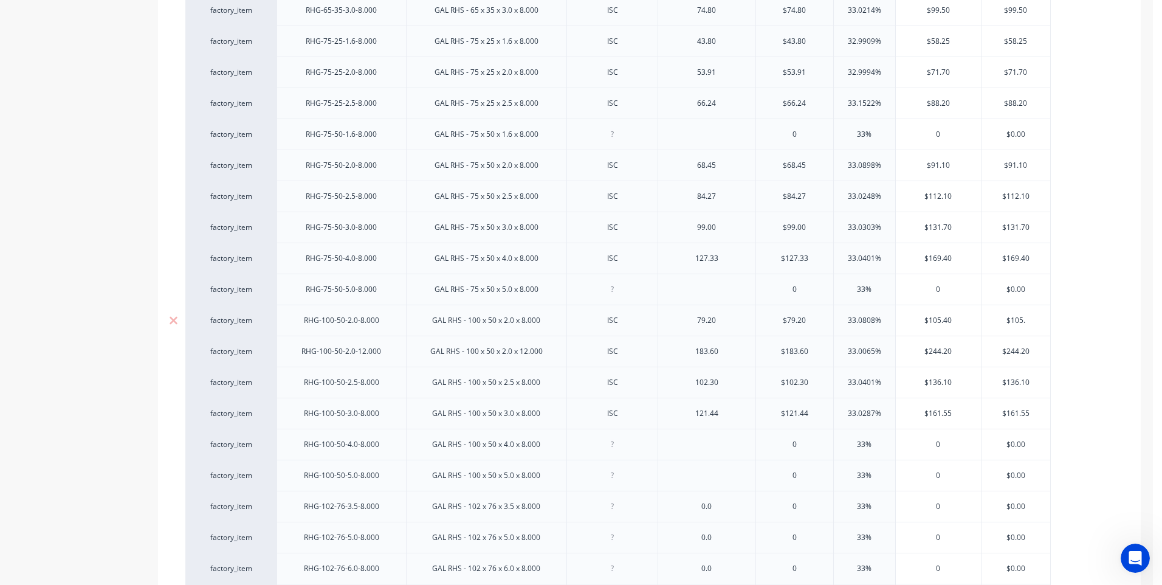
type textarea "x"
type input "$105.4"
type textarea "x"
type input "$105.40"
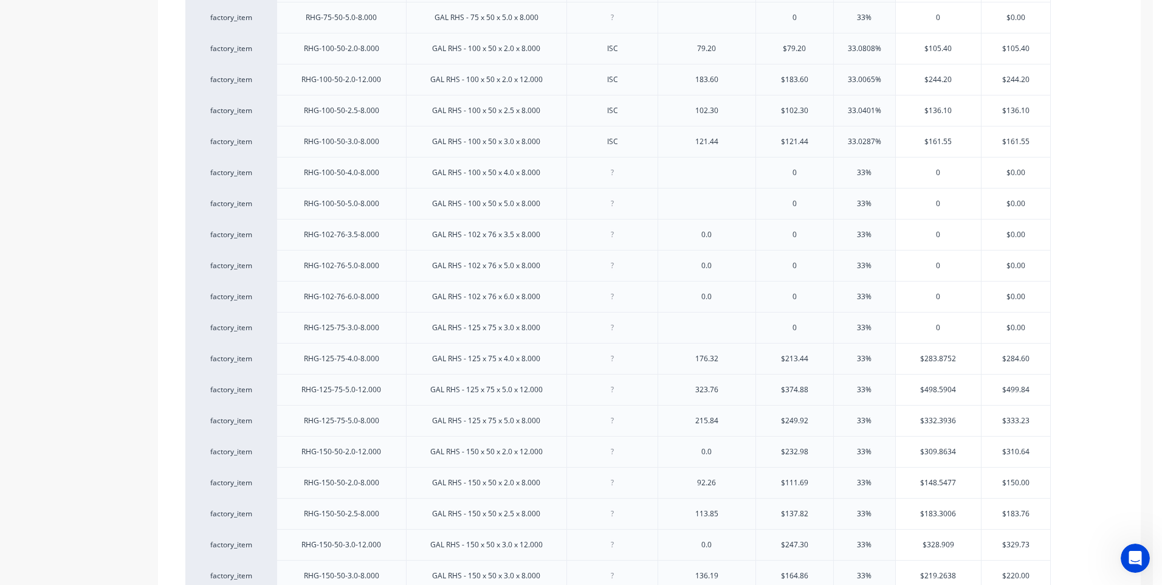
scroll to position [901, 0]
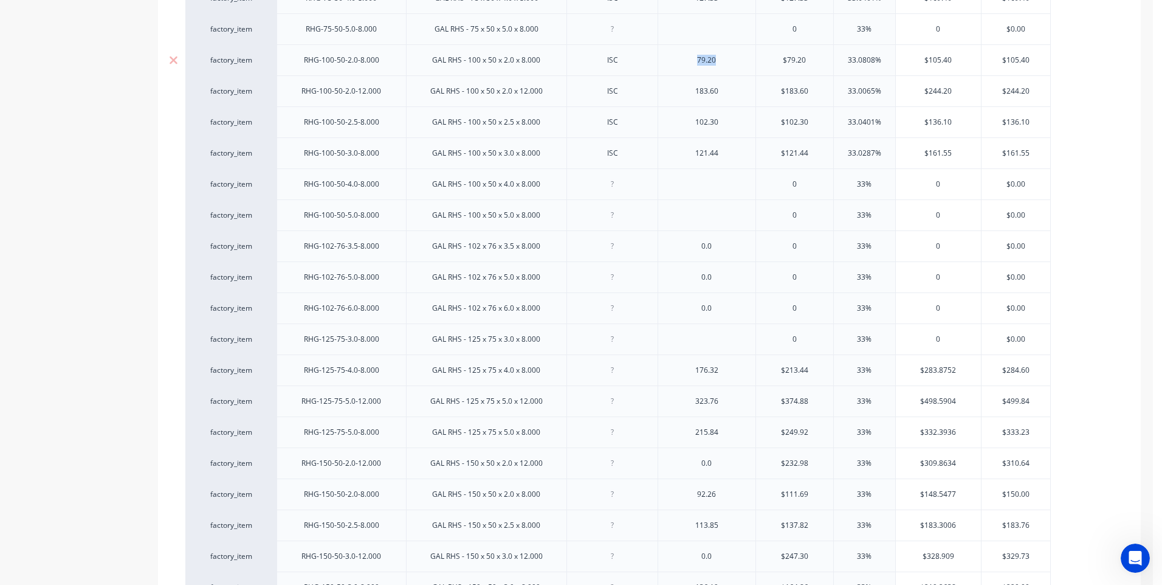
drag, startPoint x: 732, startPoint y: 64, endPoint x: 679, endPoint y: 64, distance: 52.9
click at [679, 64] on div "79.20" at bounding box center [706, 60] width 61 height 16
type input "$79.20"
type textarea "x"
type input "$"
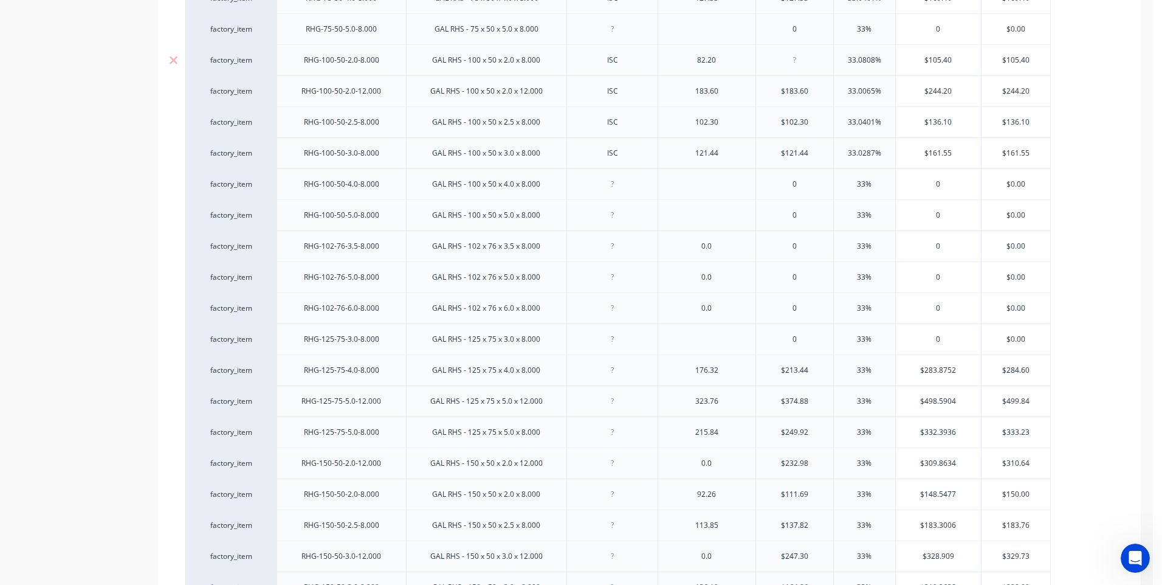
type textarea "x"
type input "8"
type textarea "x"
type input "82"
type textarea "x"
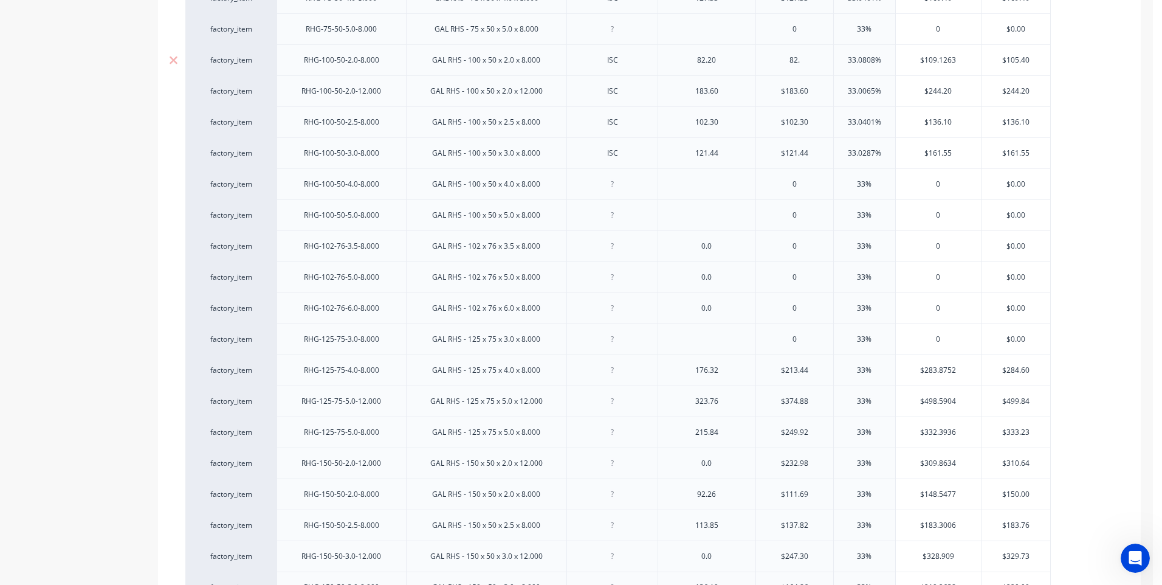
type input "82.2"
type textarea "x"
type input "82.20"
type input "33.0808%"
type input "$109.392"
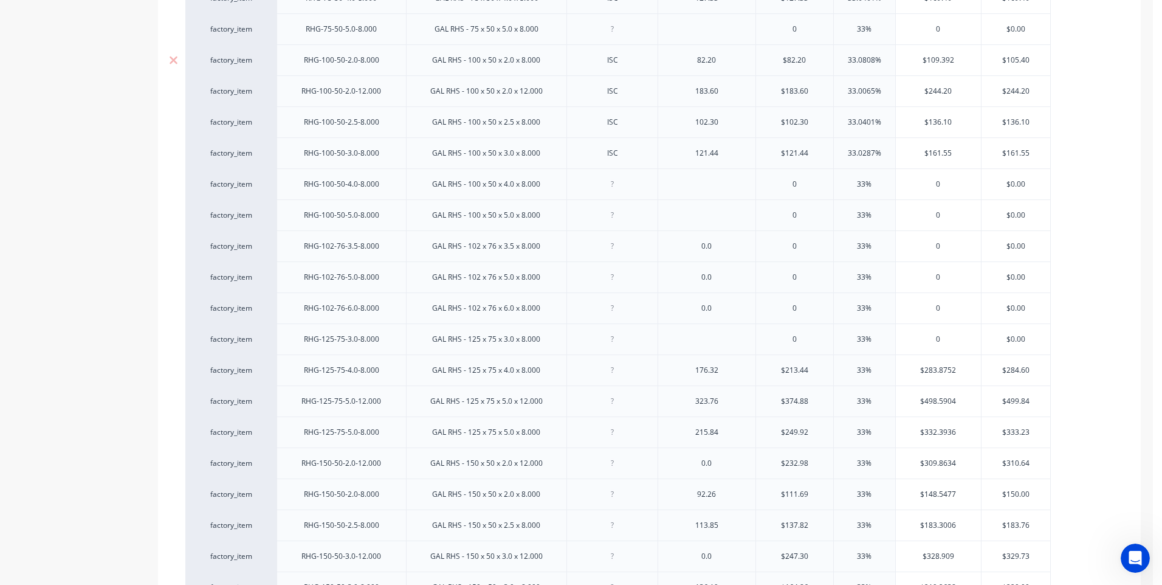
type textarea "x"
type input "$109.39"
type textarea "x"
type input "$109.3"
type textarea "x"
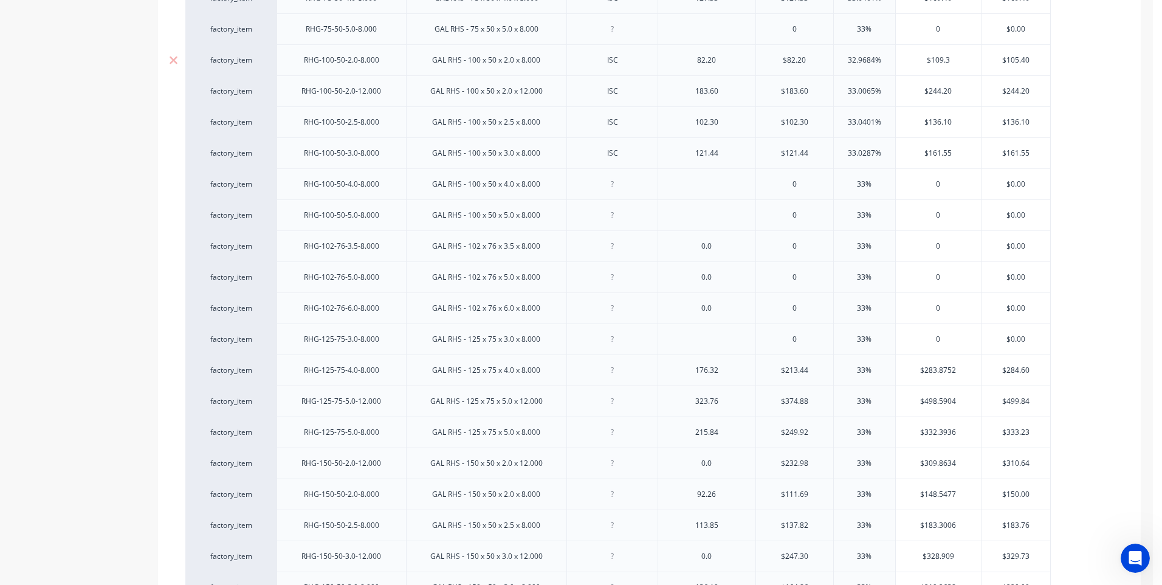
type input "$109."
type textarea "x"
type input "$109.4"
type textarea "x"
type input "$109.40"
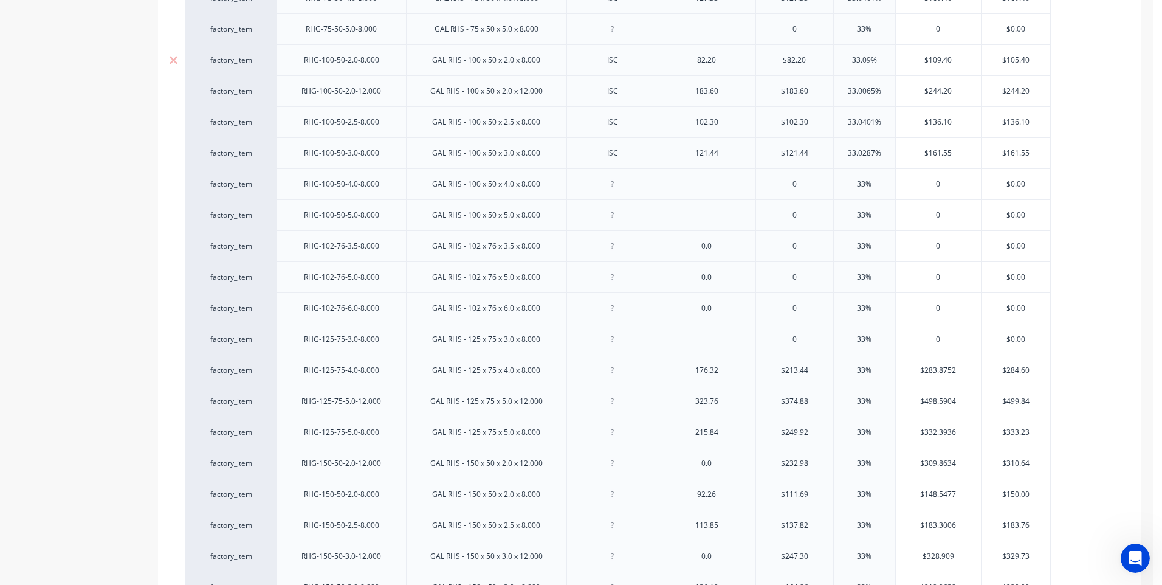
type input "1"
type textarea "x"
type input "10"
type textarea "x"
type input "109"
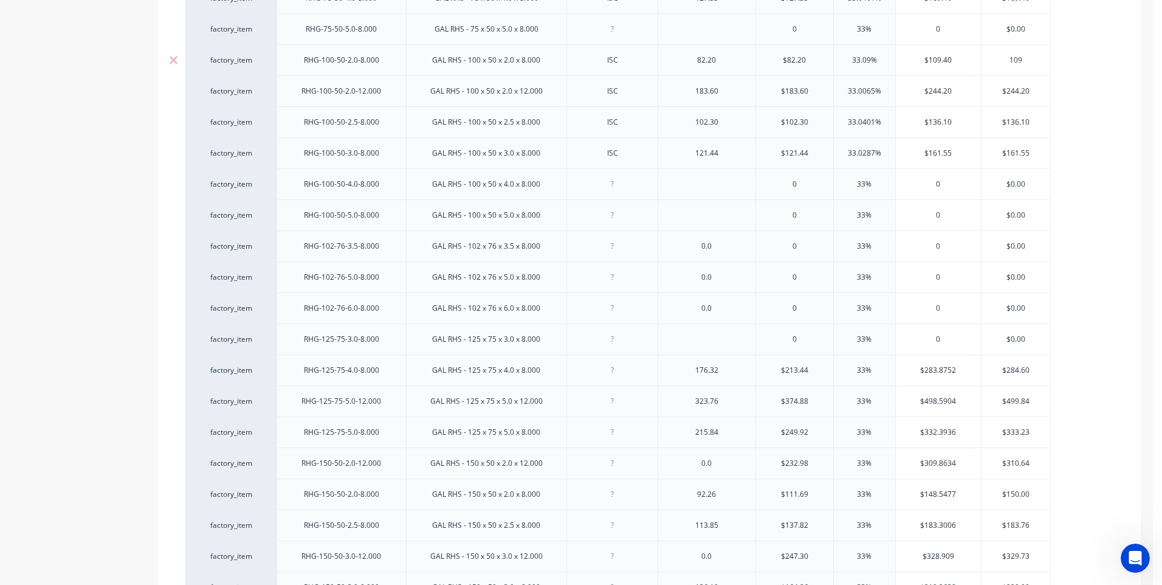
type textarea "x"
type input "109.4"
type textarea "x"
type input "109.40"
drag, startPoint x: 735, startPoint y: 96, endPoint x: 663, endPoint y: 96, distance: 71.7
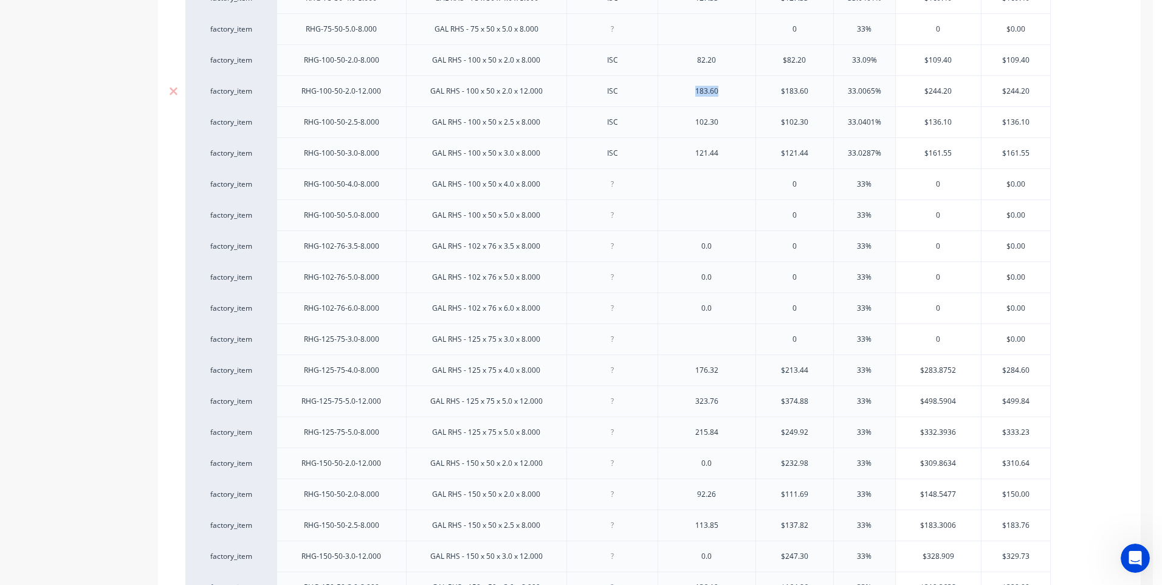
click at [663, 96] on div "183.60" at bounding box center [706, 90] width 98 height 31
type input "$183.60"
type textarea "x"
type input "$1"
type textarea "x"
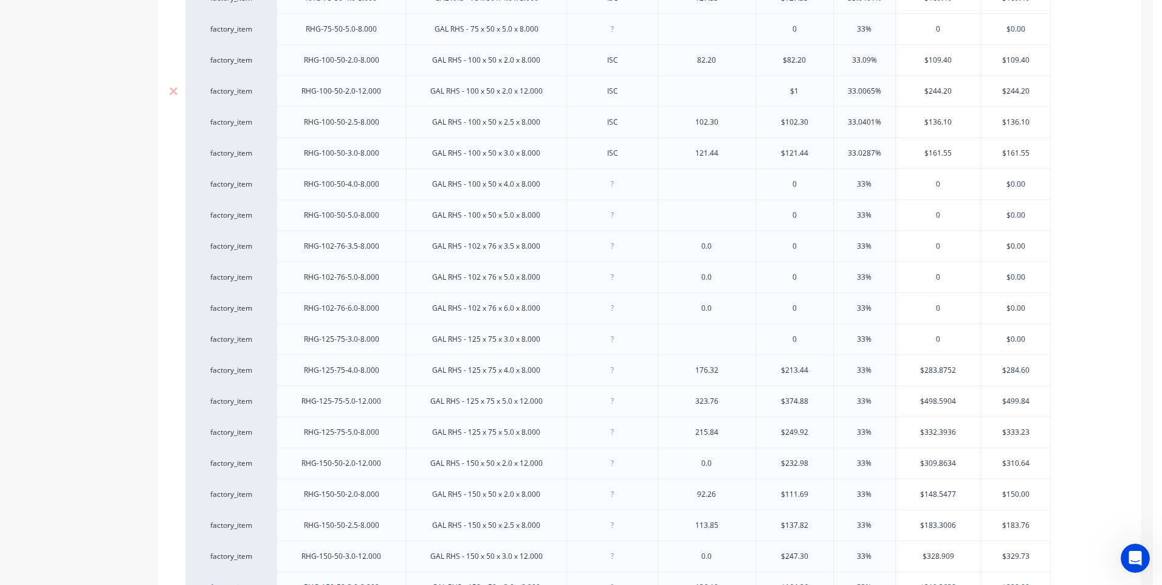
type input "$"
type input "33.0065%"
drag, startPoint x: 885, startPoint y: 92, endPoint x: 815, endPoint y: 92, distance: 69.9
click at [815, 92] on div "factory_item RHG-100-50-2.0-12.000 GAL RHS - 100 x 50 x 2.0 x 12.000 ISC 0 33.0…" at bounding box center [617, 90] width 865 height 31
type textarea "x"
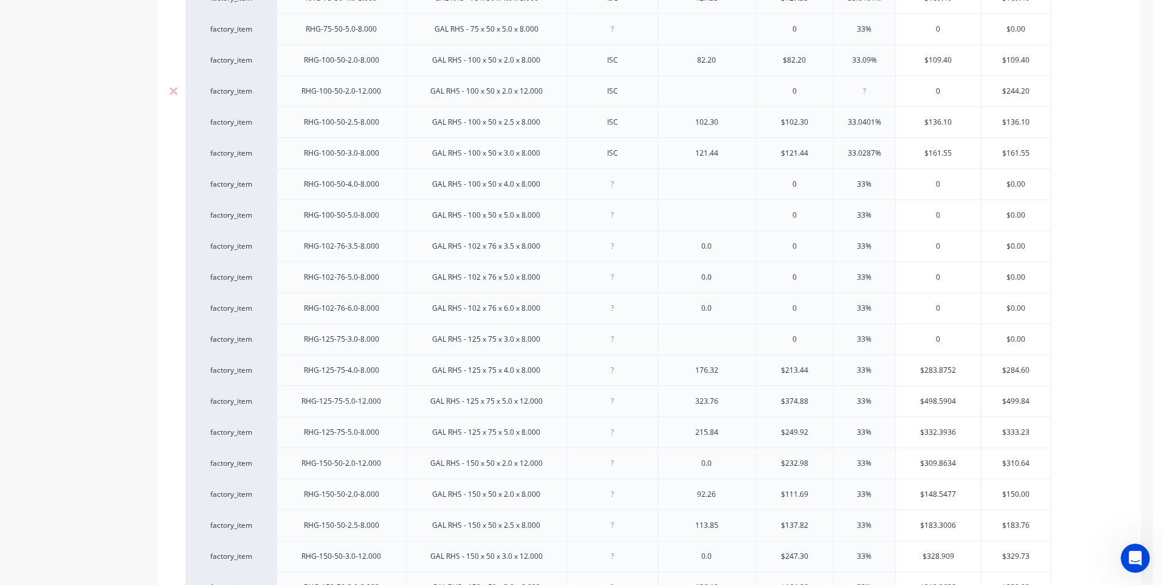
type input "$244.20"
drag, startPoint x: 1037, startPoint y: 89, endPoint x: 981, endPoint y: 93, distance: 56.1
click at [981, 93] on input "$244.20" at bounding box center [1015, 91] width 69 height 11
type textarea "x"
type input "$0.00"
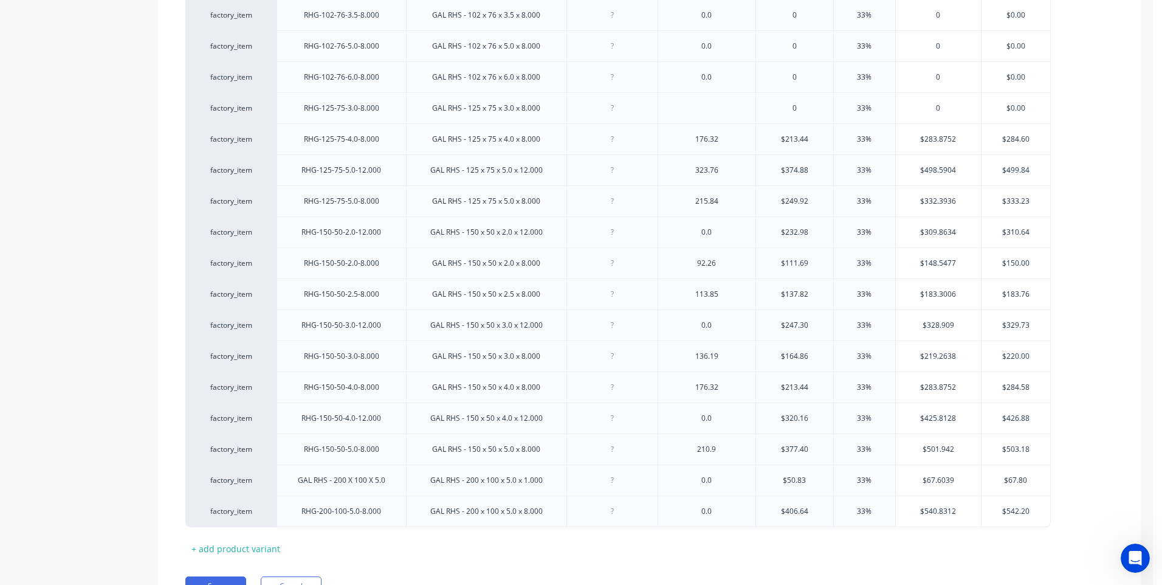
scroll to position [1124, 0]
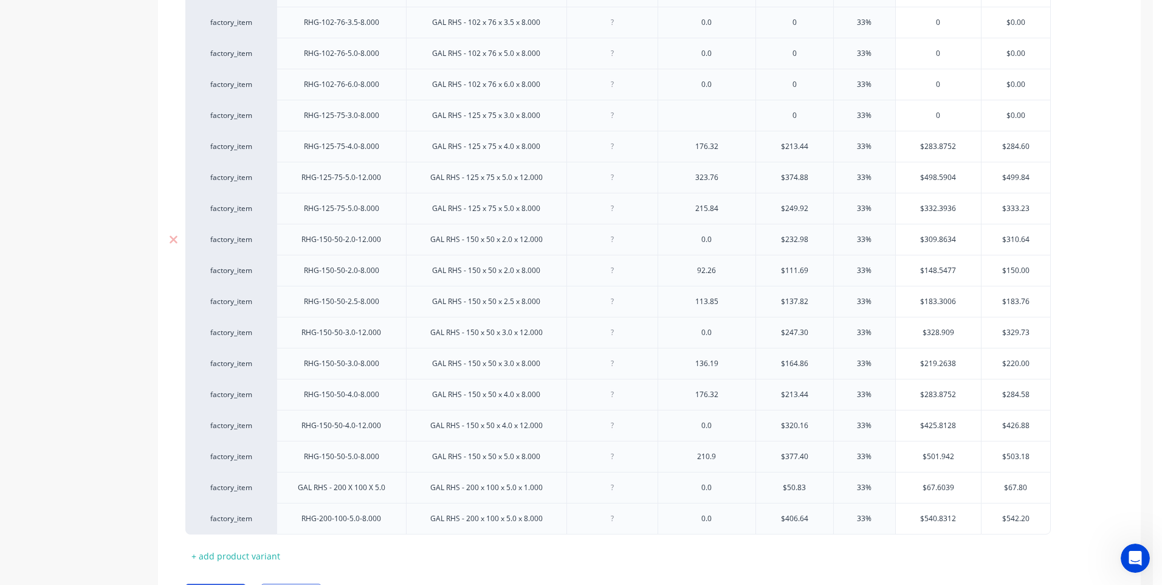
type input "$232.98"
drag, startPoint x: 814, startPoint y: 241, endPoint x: 764, endPoint y: 243, distance: 49.9
click at [764, 243] on input "$232.98" at bounding box center [794, 239] width 77 height 11
type textarea "x"
type input "33%"
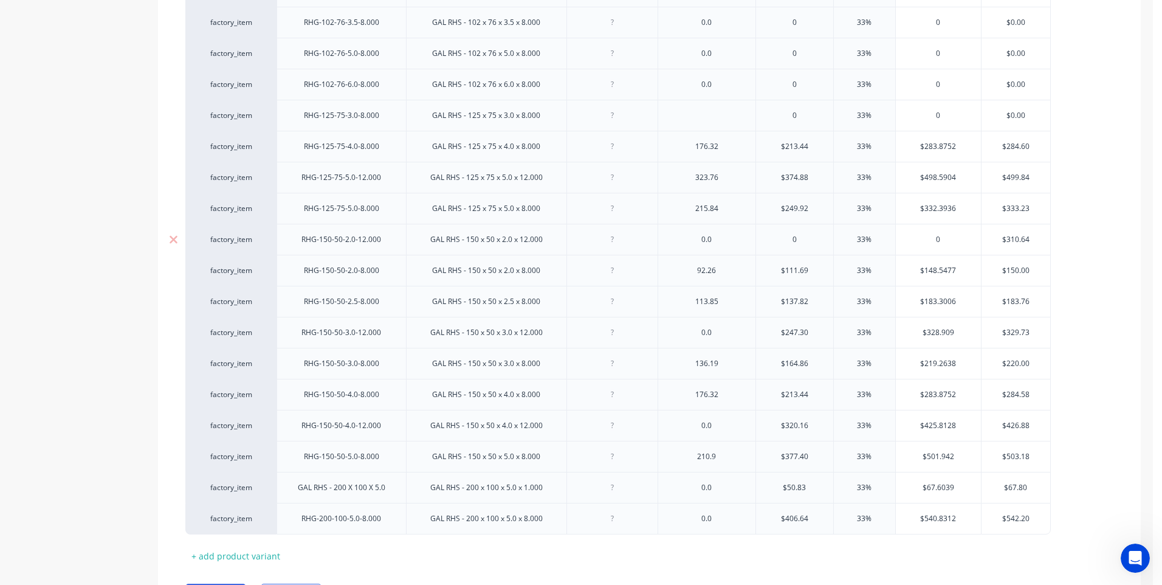
drag, startPoint x: 880, startPoint y: 242, endPoint x: 1035, endPoint y: 232, distance: 155.3
click at [834, 241] on input "33%" at bounding box center [864, 239] width 61 height 11
type textarea "x"
type input "$310.64"
drag, startPoint x: 1039, startPoint y: 238, endPoint x: 998, endPoint y: 245, distance: 41.5
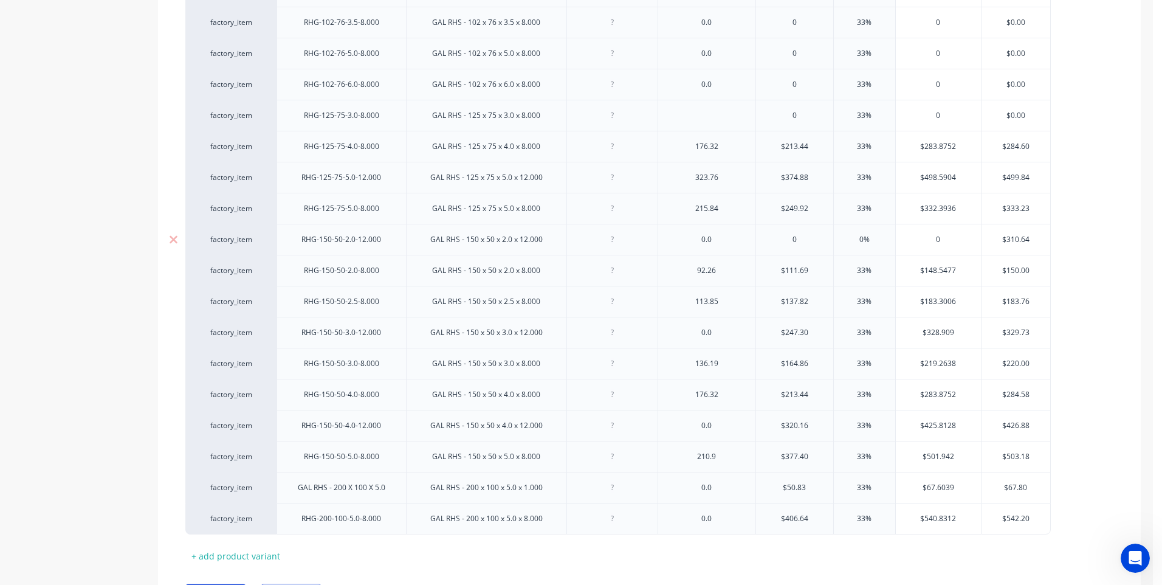
click at [998, 245] on div "$310.64 $310.64" at bounding box center [1015, 239] width 69 height 30
type textarea "x"
type input "$0.00"
drag, startPoint x: 719, startPoint y: 275, endPoint x: 683, endPoint y: 272, distance: 35.9
click at [683, 272] on div "92.26" at bounding box center [706, 271] width 61 height 16
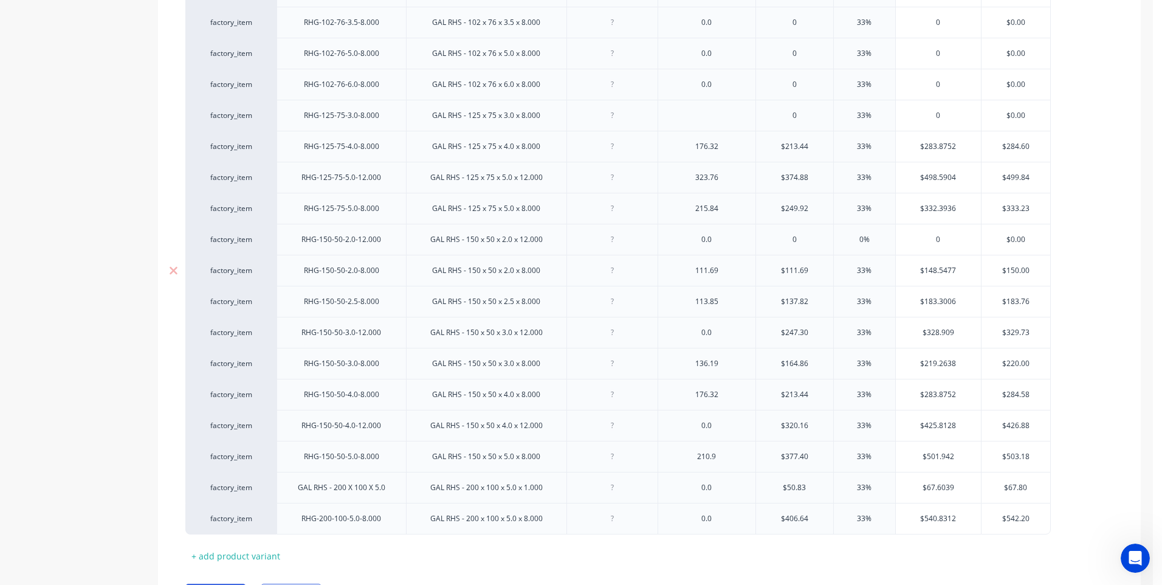
click at [611, 275] on div at bounding box center [612, 271] width 61 height 16
type textarea "x"
drag, startPoint x: 693, startPoint y: 306, endPoint x: 667, endPoint y: 306, distance: 26.1
click at [667, 306] on div "113.85" at bounding box center [706, 301] width 98 height 31
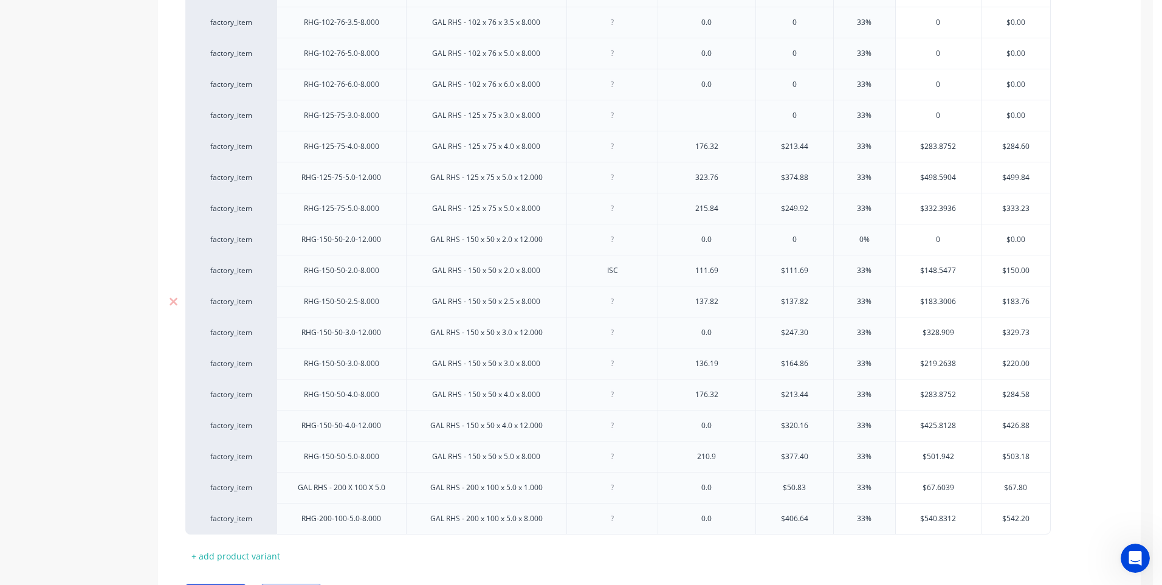
click at [614, 305] on div at bounding box center [612, 301] width 61 height 16
type textarea "x"
type input "$137.82"
type textarea "x"
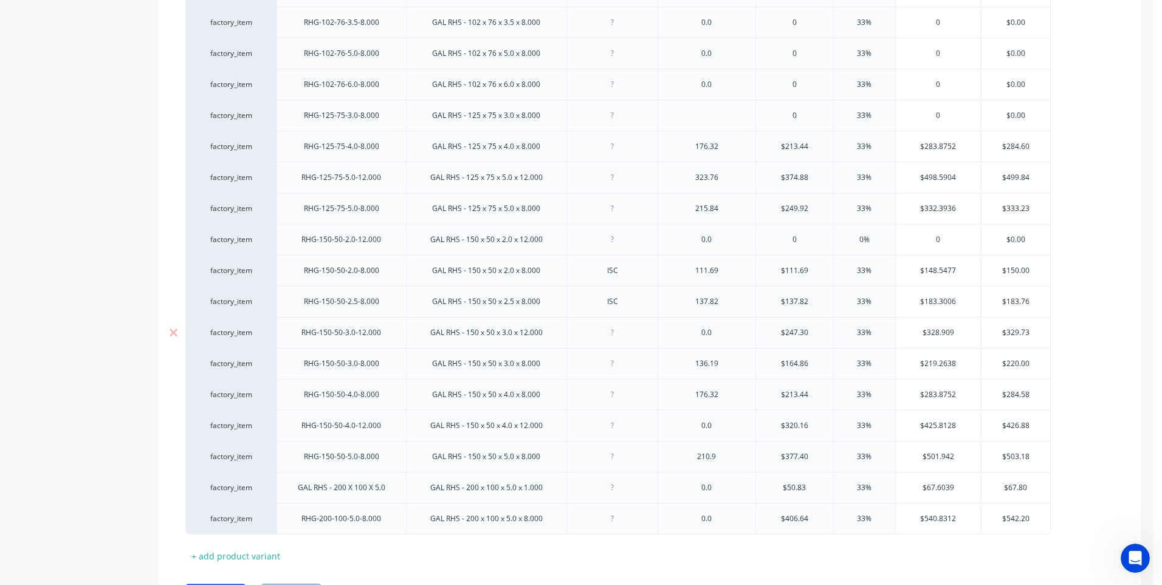
type input "33%"
click at [958, 305] on input "$183.3006" at bounding box center [938, 301] width 85 height 11
type input "$183.300"
type textarea "x"
type input "$183.30"
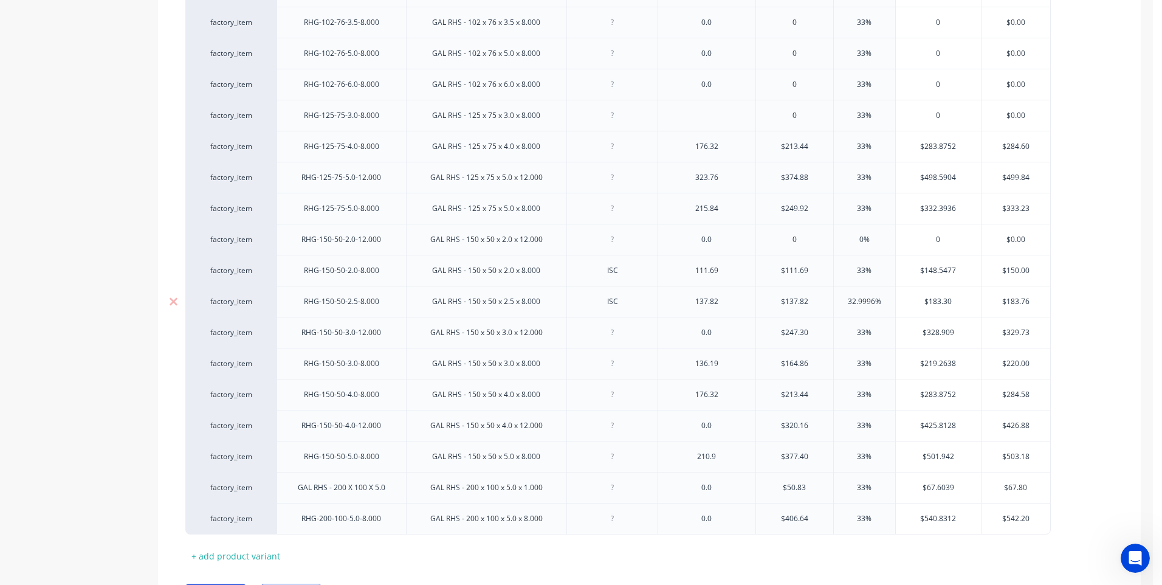
click at [1029, 303] on input "$183.76" at bounding box center [1015, 301] width 69 height 11
type input "$183.7"
type textarea "x"
type input "$183."
type textarea "x"
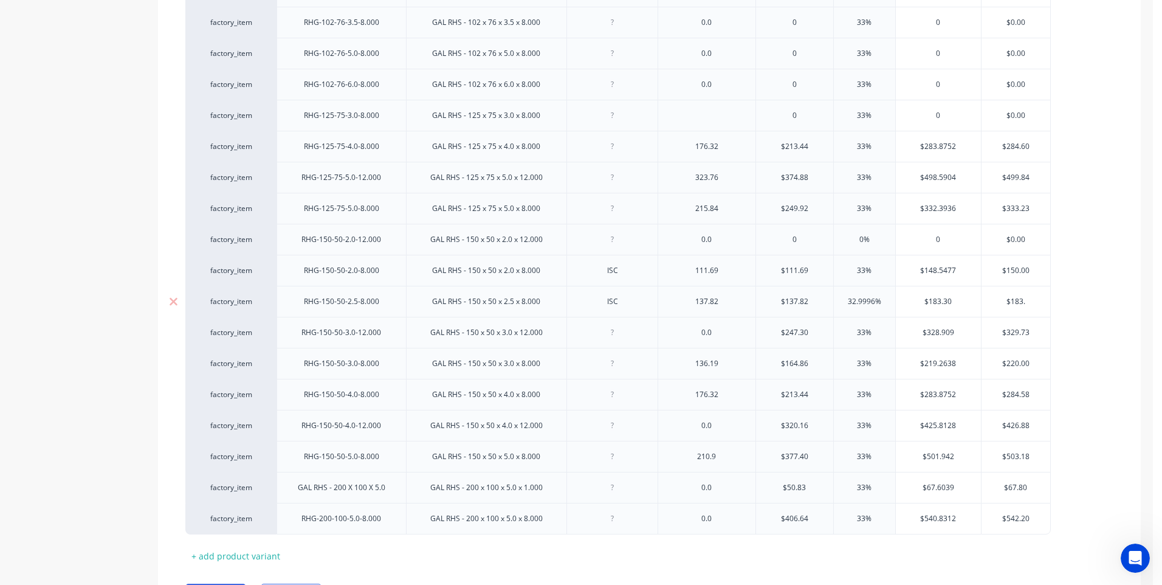
type input "$183.3"
type textarea "x"
type input "$183.30"
type textarea "x"
type input "$183.30"
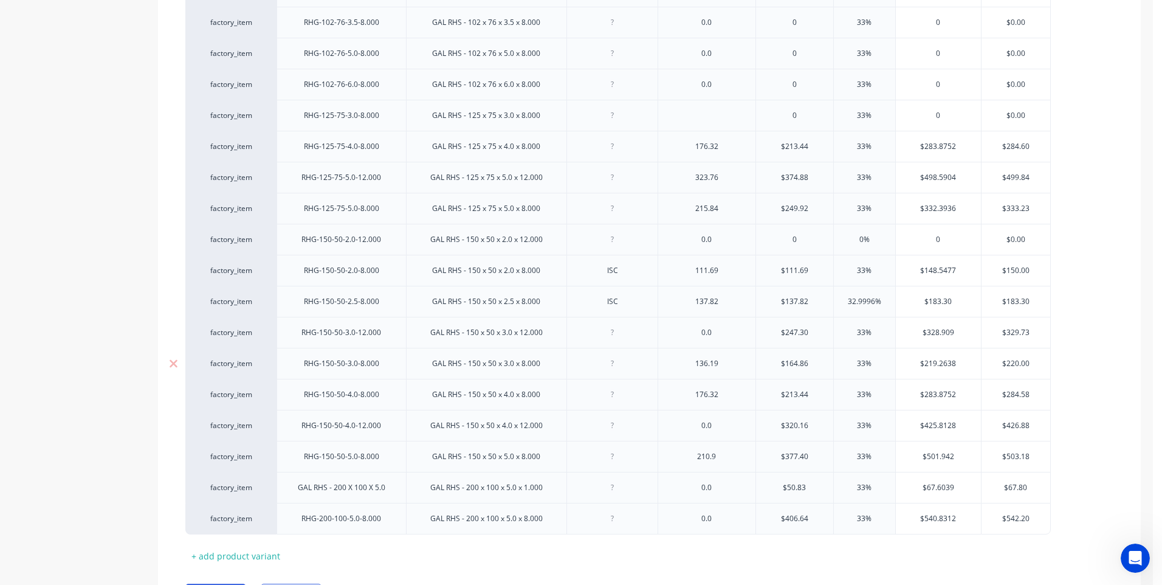
click at [613, 369] on div at bounding box center [612, 363] width 61 height 16
type textarea "x"
drag, startPoint x: 722, startPoint y: 369, endPoint x: 681, endPoint y: 372, distance: 42.0
click at [681, 372] on div "136.19" at bounding box center [706, 363] width 98 height 31
type input "$164.86"
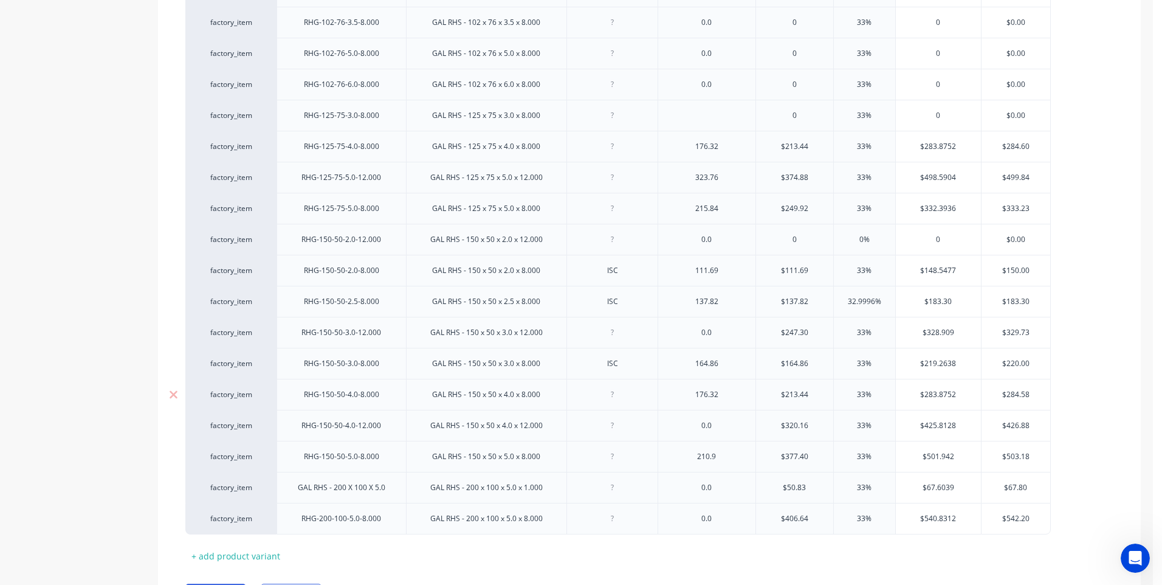
type textarea "x"
drag, startPoint x: 958, startPoint y: 362, endPoint x: 886, endPoint y: 362, distance: 72.3
click at [886, 362] on div "factory_item RHG-150-50-3.0-8.000 GAL RHS - 150 x 50 x 3.0 x 8.000 ISC 164.86 $…" at bounding box center [617, 363] width 865 height 31
type input "2"
click at [612, 396] on div at bounding box center [612, 394] width 61 height 16
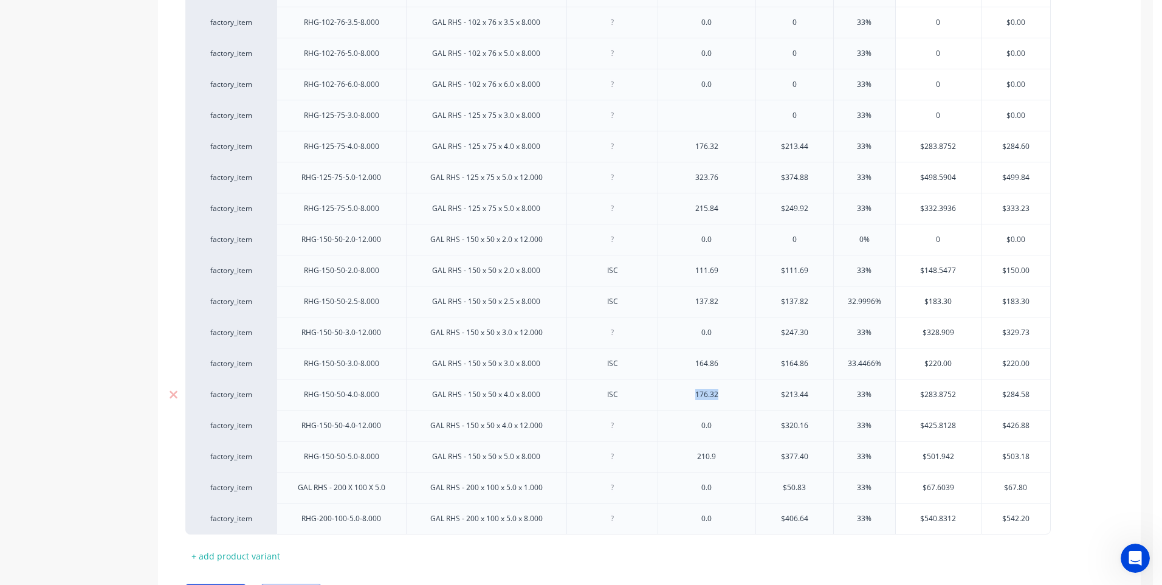
drag, startPoint x: 729, startPoint y: 400, endPoint x: 674, endPoint y: 400, distance: 54.1
click at [674, 400] on div "176.32" at bounding box center [706, 394] width 98 height 31
drag, startPoint x: 958, startPoint y: 394, endPoint x: 902, endPoint y: 395, distance: 56.5
click at [902, 395] on input "$283.8752" at bounding box center [938, 394] width 85 height 11
click at [611, 428] on div at bounding box center [612, 425] width 61 height 16
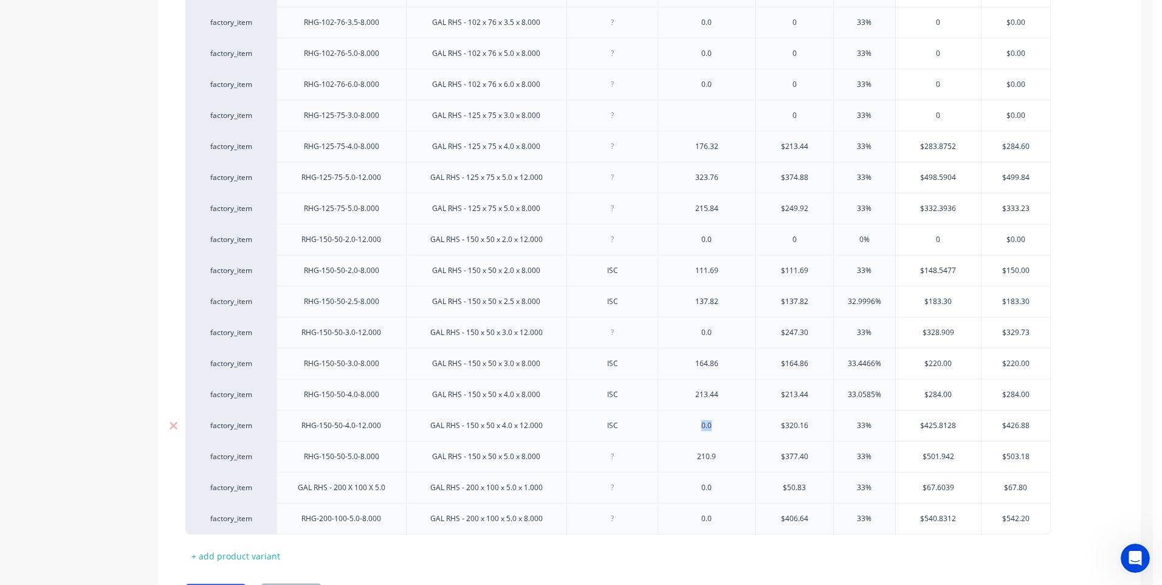
drag, startPoint x: 726, startPoint y: 429, endPoint x: 664, endPoint y: 429, distance: 62.0
click at [664, 429] on div "0.0" at bounding box center [706, 425] width 98 height 31
click at [1032, 427] on input "$426.88" at bounding box center [1015, 425] width 69 height 11
drag, startPoint x: 726, startPoint y: 459, endPoint x: 657, endPoint y: 461, distance: 68.7
click at [657, 461] on div "factory_item RHG-150-50-5.0-8.000 GAL RHS - 150 x 50 x 5.0 x 8.000 210.9 $377.4…" at bounding box center [617, 456] width 865 height 31
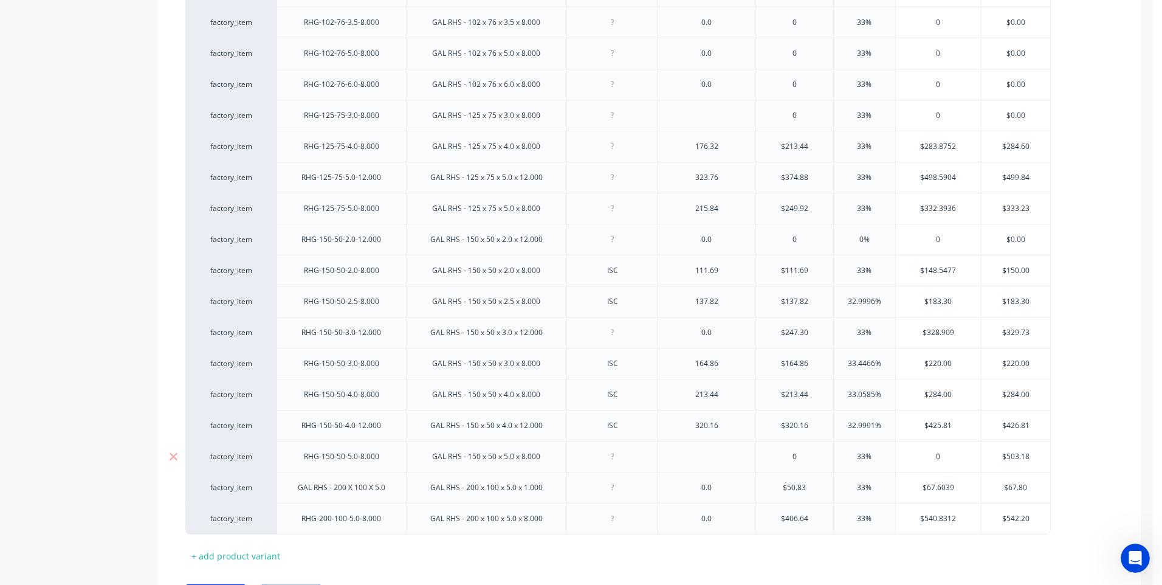
drag, startPoint x: 1034, startPoint y: 454, endPoint x: 977, endPoint y: 460, distance: 56.8
click at [977, 460] on div "factory_item RHG-150-50-5.0-8.000 GAL RHS - 150 x 50 x 5.0 x 8.000 0 33% 0 $503…" at bounding box center [617, 456] width 865 height 31
drag, startPoint x: 736, startPoint y: 522, endPoint x: 664, endPoint y: 524, distance: 72.3
click at [664, 524] on div "0.0" at bounding box center [706, 519] width 98 height 32
click at [618, 524] on div at bounding box center [612, 518] width 61 height 16
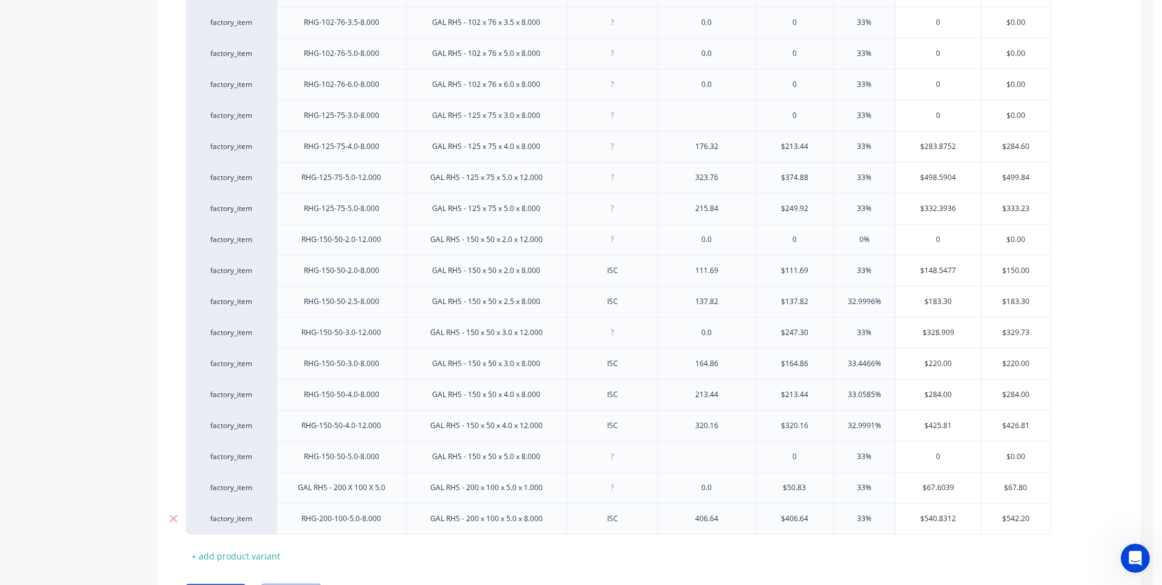
click at [955, 520] on input "$540.8312" at bounding box center [938, 518] width 85 height 11
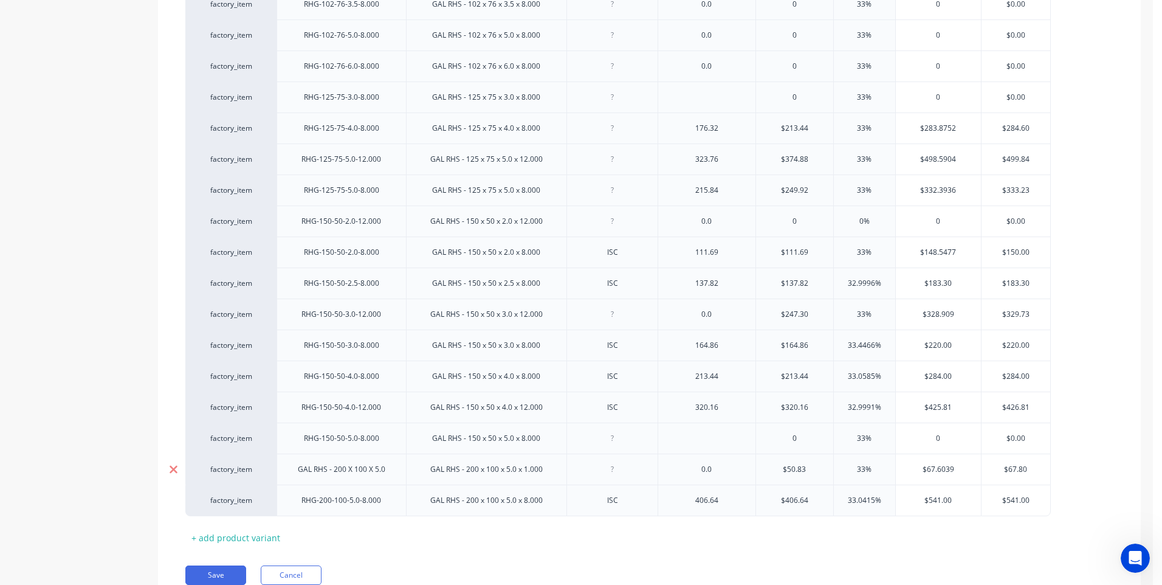
click at [172, 468] on icon at bounding box center [174, 469] width 8 height 8
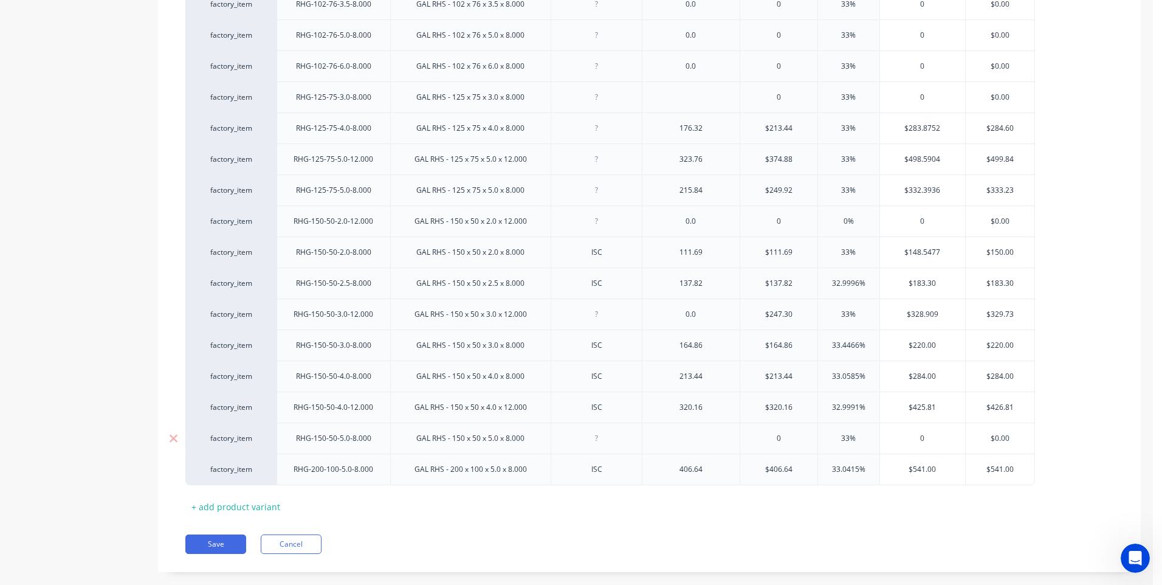
drag, startPoint x: 860, startPoint y: 438, endPoint x: 803, endPoint y: 439, distance: 56.5
click at [803, 439] on div "factory_item RHG-150-50-5.0-8.000 GAL RHS - 150 x 50 x 5.0 x 8.000 0 33% 33% 0 …" at bounding box center [609, 437] width 849 height 31
click at [798, 540] on div "Save Cancel" at bounding box center [662, 543] width 955 height 19
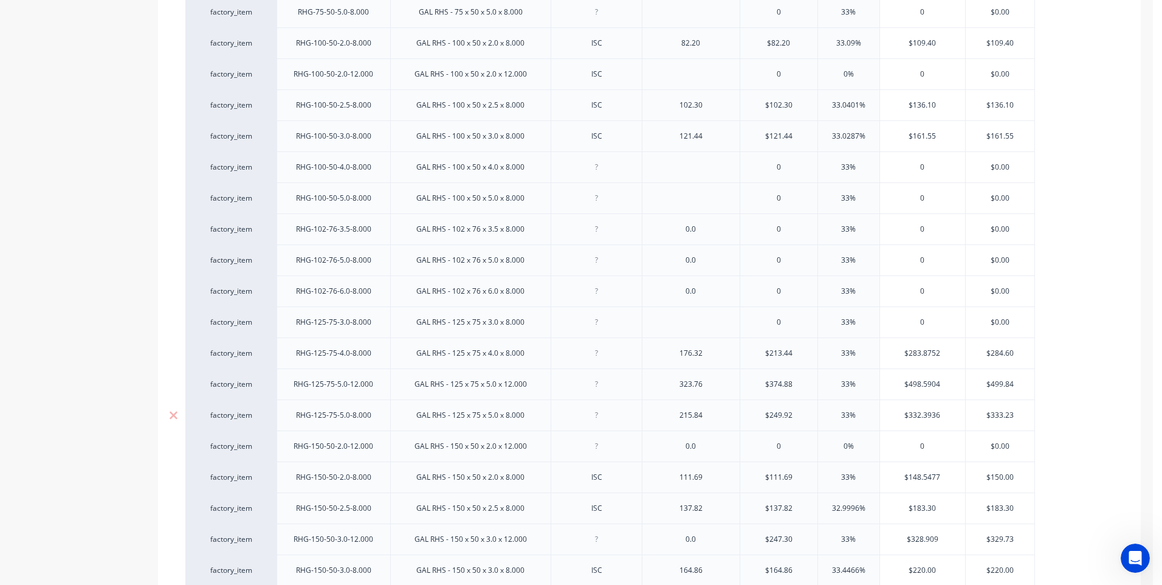
scroll to position [972, 0]
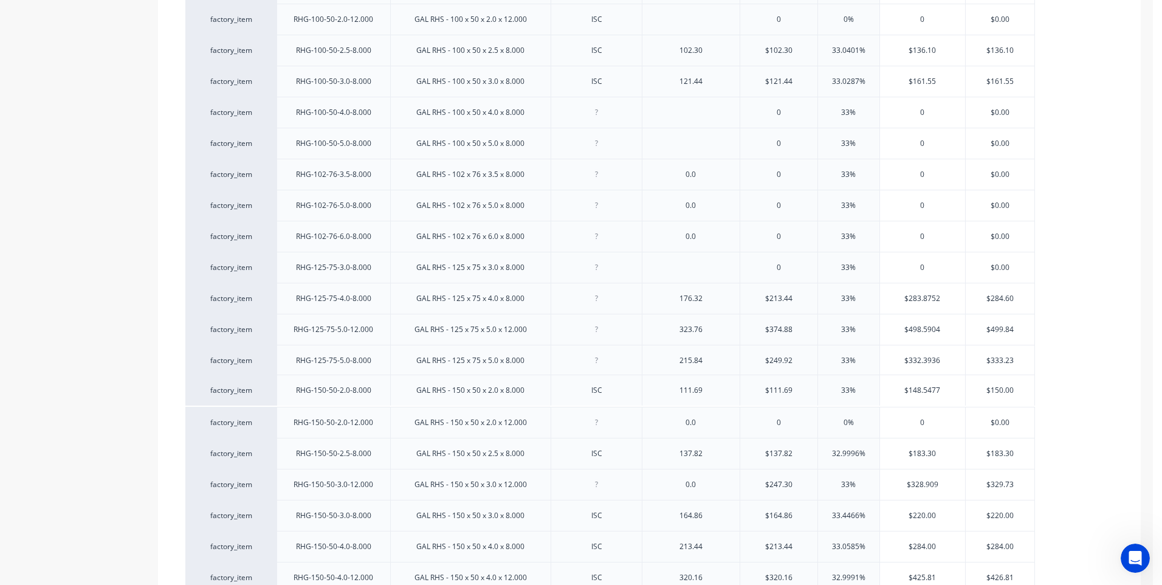
drag, startPoint x: 267, startPoint y: 413, endPoint x: 269, endPoint y: 377, distance: 35.9
click at [269, 377] on div "factory_item RHG-38-25-1.6-8.000 GAL RHS - 38 x 25 x 1.6 x 8.000 0.0 0 33% 0 $0…" at bounding box center [649, 4] width 928 height 1302
drag, startPoint x: 269, startPoint y: 512, endPoint x: 268, endPoint y: 470, distance: 42.5
click at [268, 470] on div "factory_item RHG-38-25-1.6-8.000 GAL RHS - 38 x 25 x 1.6 x 8.000 0.0 0 33% 0 $0…" at bounding box center [649, 4] width 928 height 1302
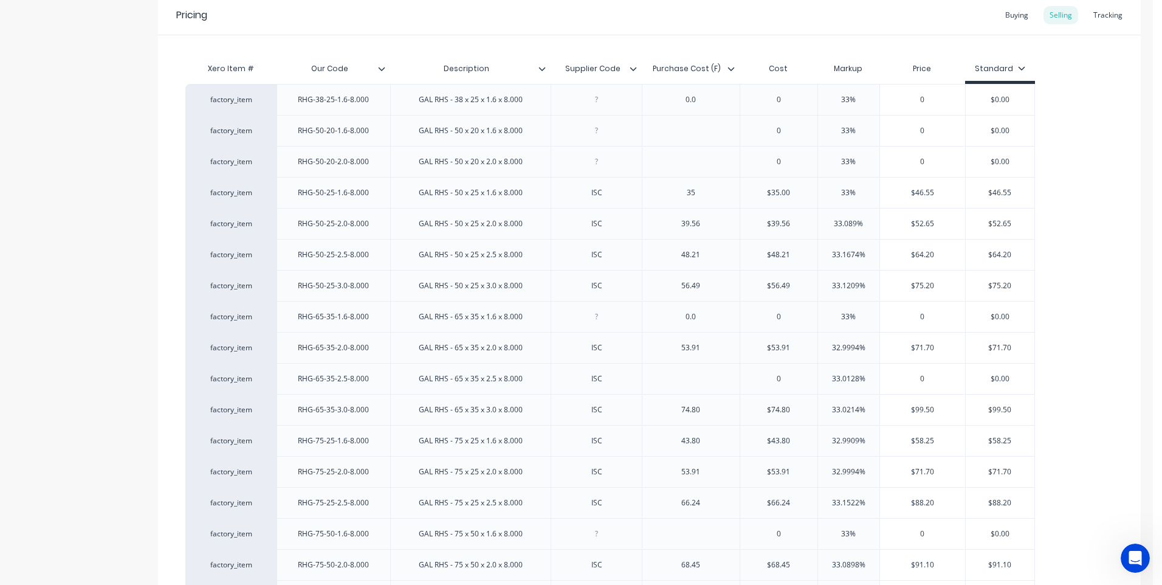
scroll to position [243, 0]
click at [174, 318] on icon at bounding box center [173, 315] width 9 height 12
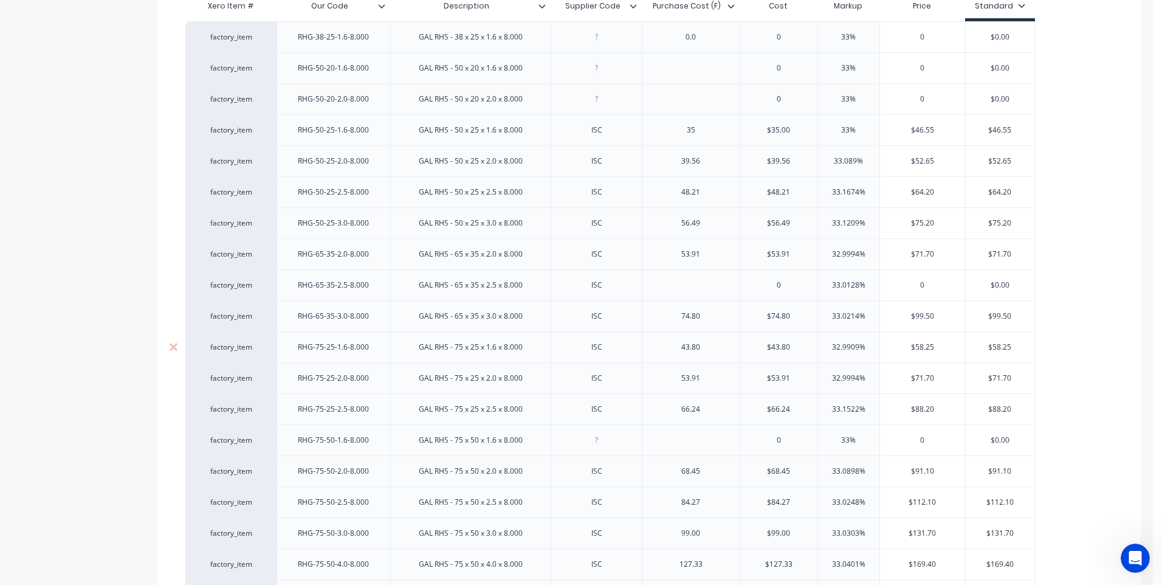
scroll to position [365, 0]
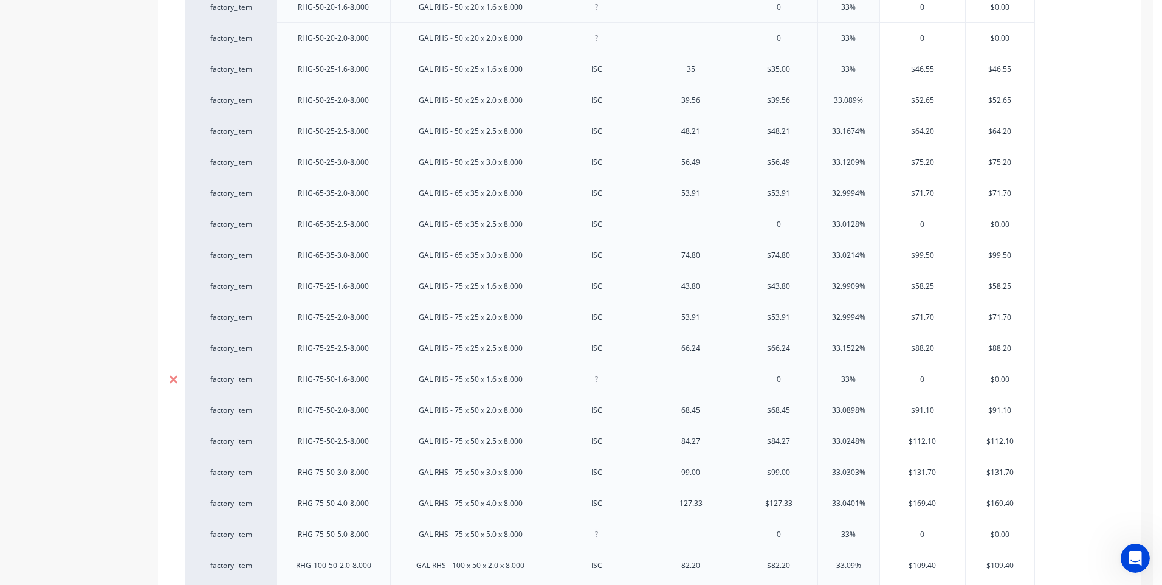
click at [175, 377] on icon at bounding box center [174, 379] width 8 height 8
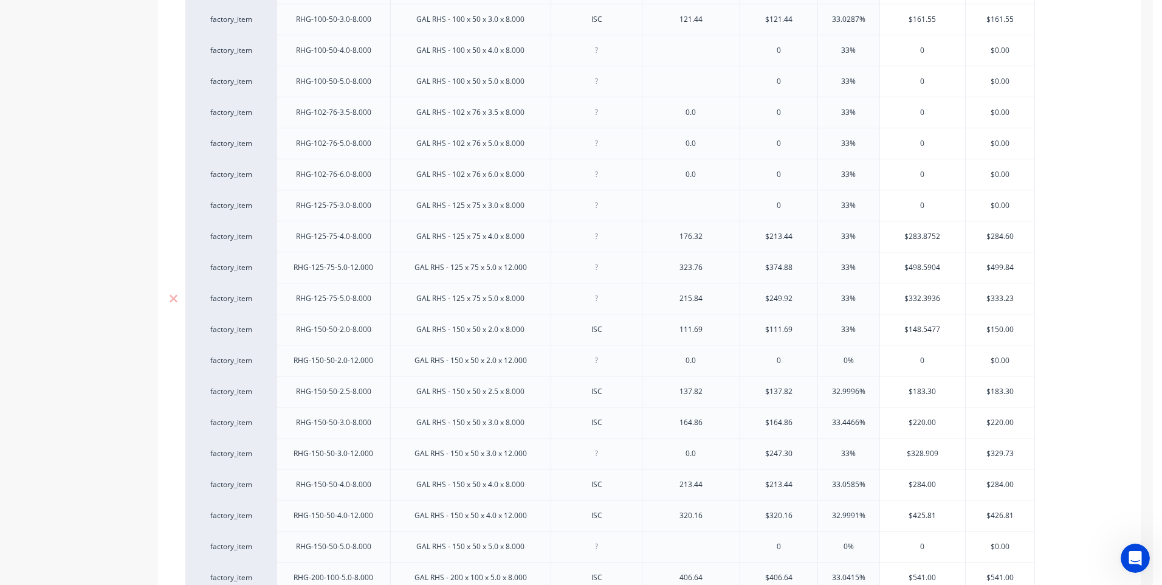
scroll to position [1101, 0]
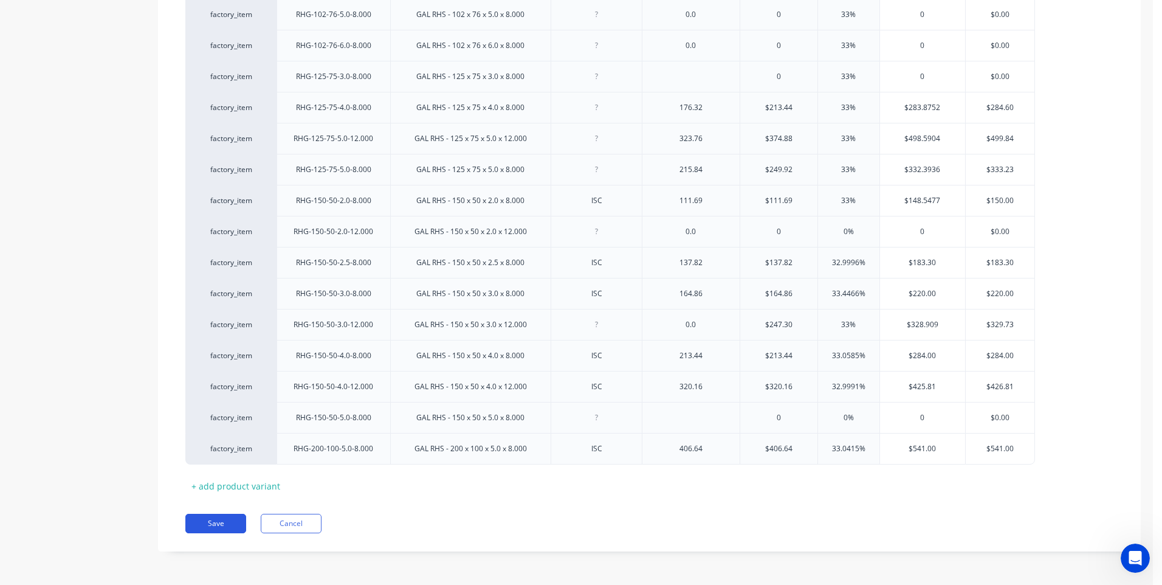
click at [221, 520] on button "Save" at bounding box center [215, 522] width 61 height 19
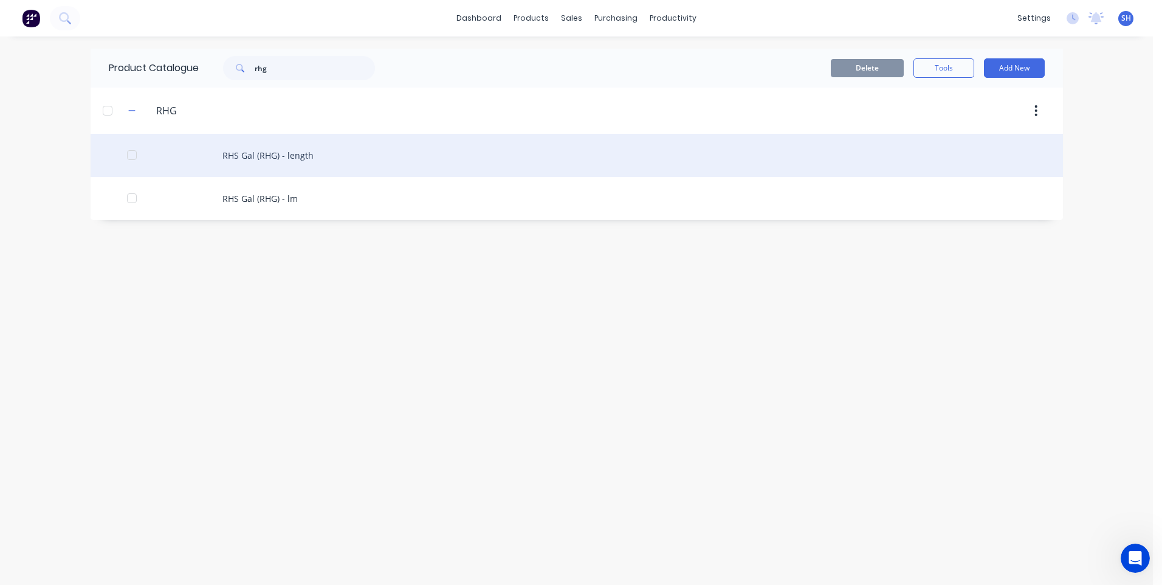
click at [281, 151] on div "RHS Gal (RHG) - length" at bounding box center [577, 155] width 972 height 43
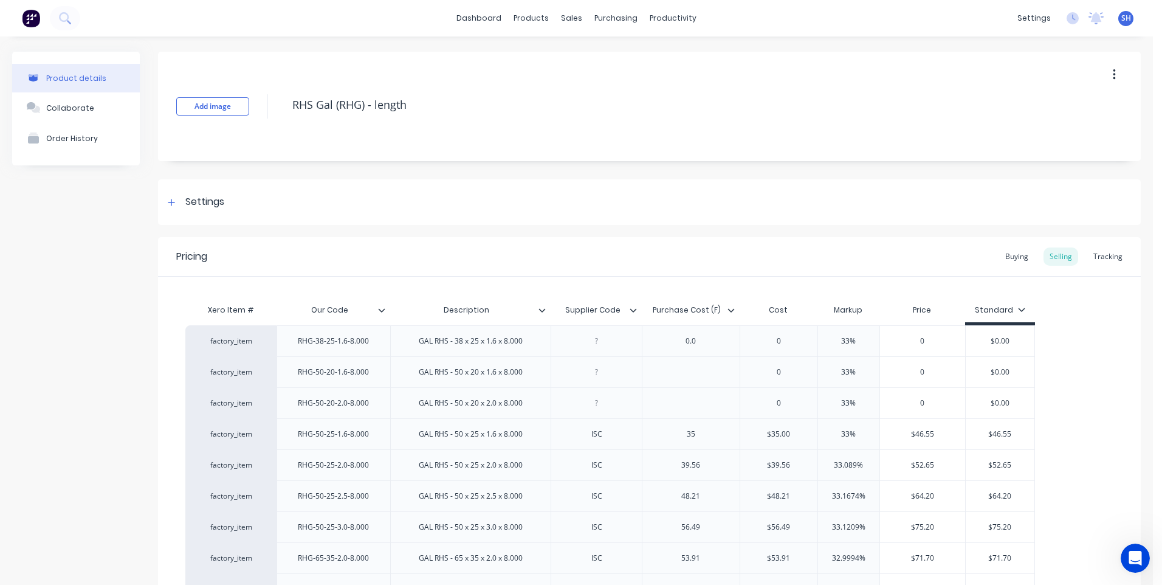
scroll to position [791, 0]
click at [603, 78] on div "Customers" at bounding box center [609, 82] width 44 height 11
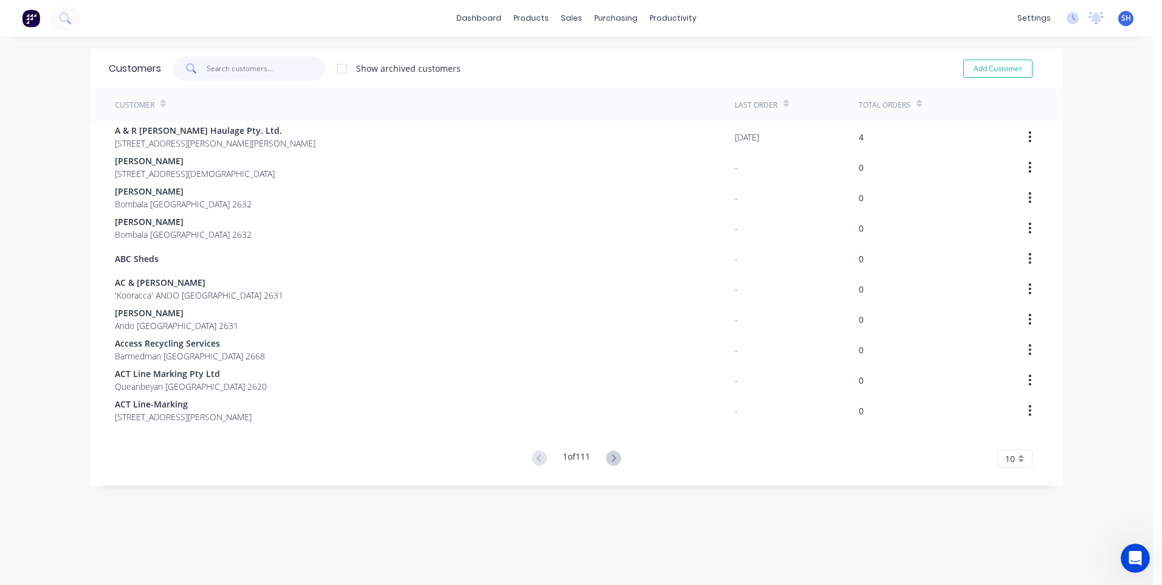
click at [207, 66] on input "text" at bounding box center [266, 69] width 118 height 24
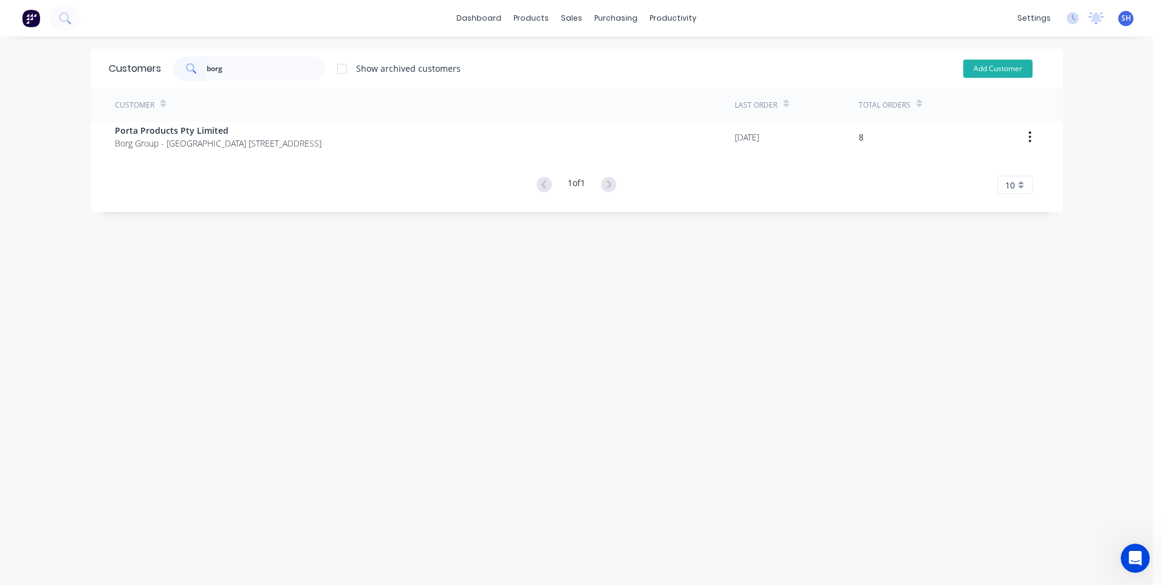
click at [981, 70] on button "Add Customer" at bounding box center [997, 69] width 69 height 18
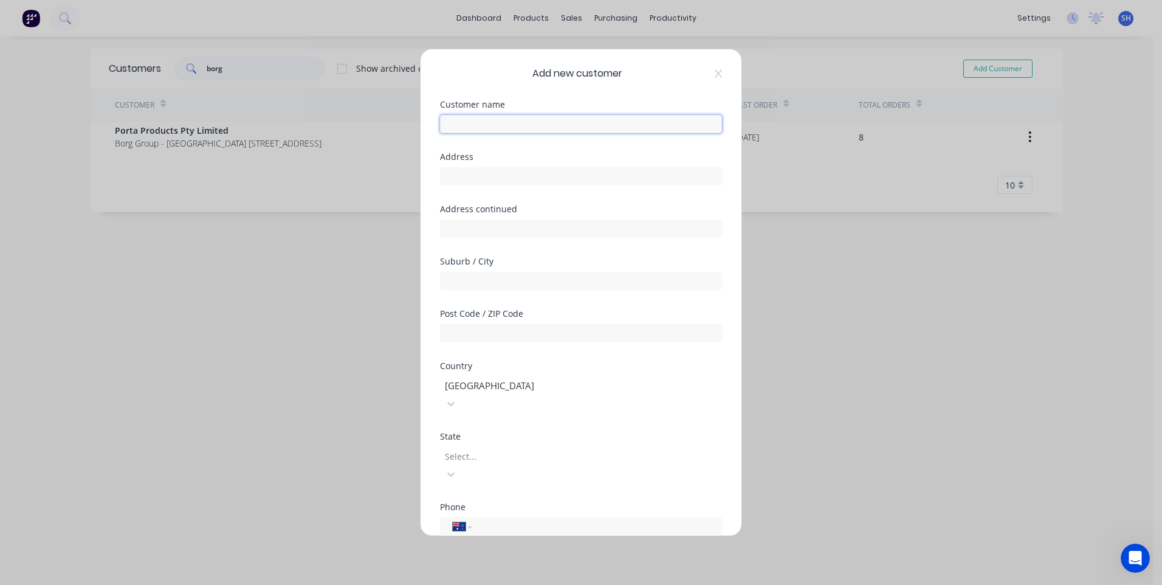
click at [454, 120] on input "text" at bounding box center [581, 124] width 282 height 18
click at [463, 171] on input "text" at bounding box center [581, 176] width 282 height 18
paste input "33 Pile rd Somersby, NSW 2250."
drag, startPoint x: 487, startPoint y: 177, endPoint x: 526, endPoint y: 177, distance: 38.9
click at [526, 177] on input "33 Pile Rd Somersby, NSW 2250." at bounding box center [581, 176] width 282 height 18
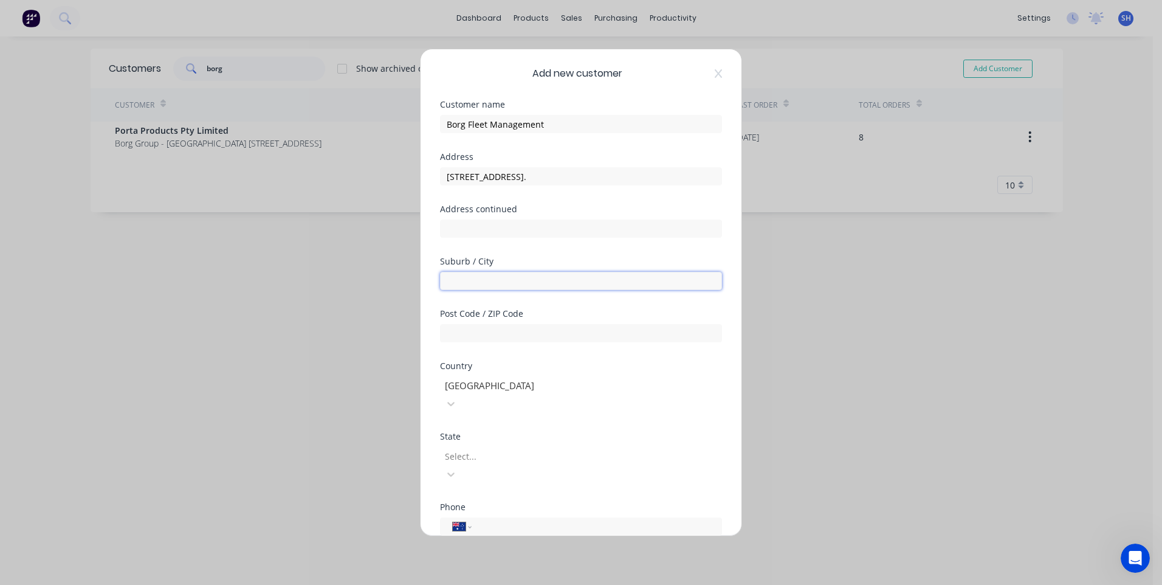
click at [456, 280] on input "text" at bounding box center [581, 281] width 282 height 18
paste input "Somersby"
click at [457, 329] on input "text" at bounding box center [581, 333] width 282 height 18
click at [341, 377] on div "Add new customer Customer name Borg Fleet Management Address 33 Pile Rd , NSW 2…" at bounding box center [581, 292] width 1162 height 585
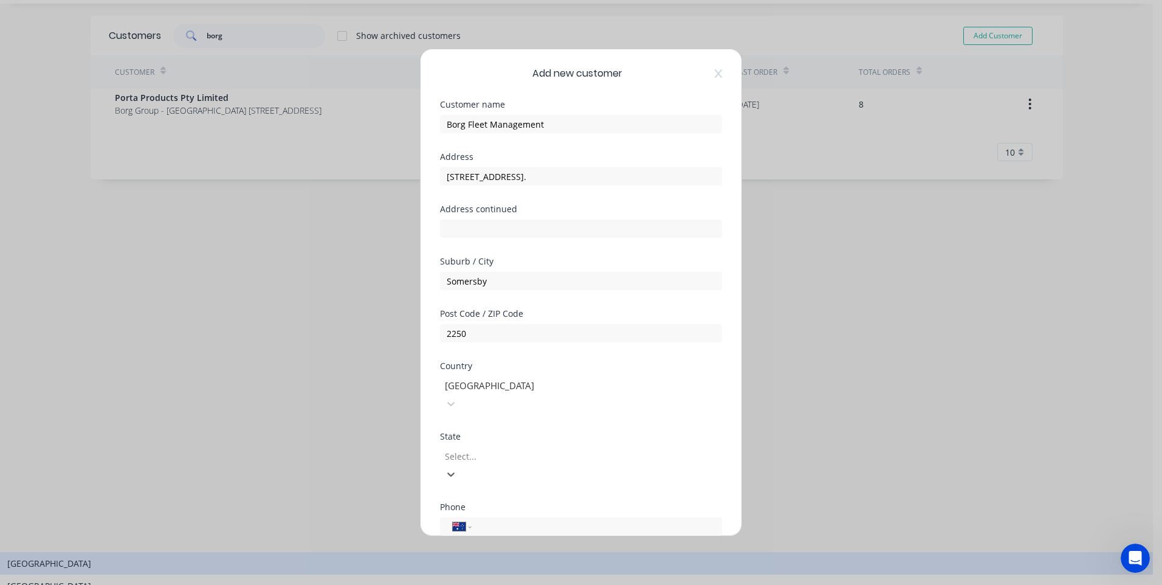
click at [486, 448] on div at bounding box center [531, 455] width 175 height 15
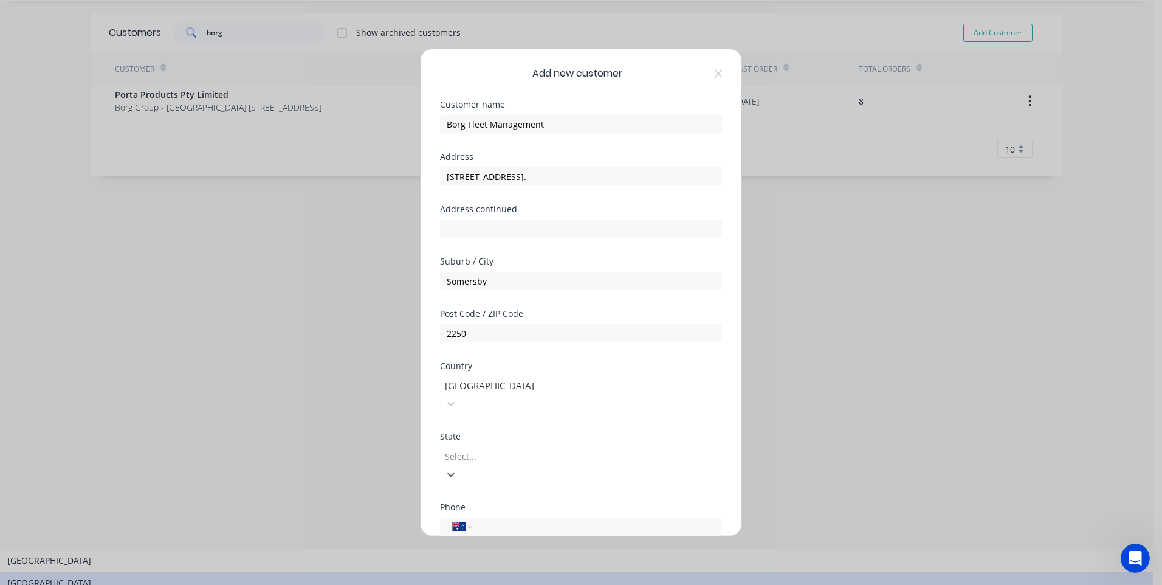
click at [493, 571] on div "[GEOGRAPHIC_DATA]" at bounding box center [576, 582] width 1153 height 22
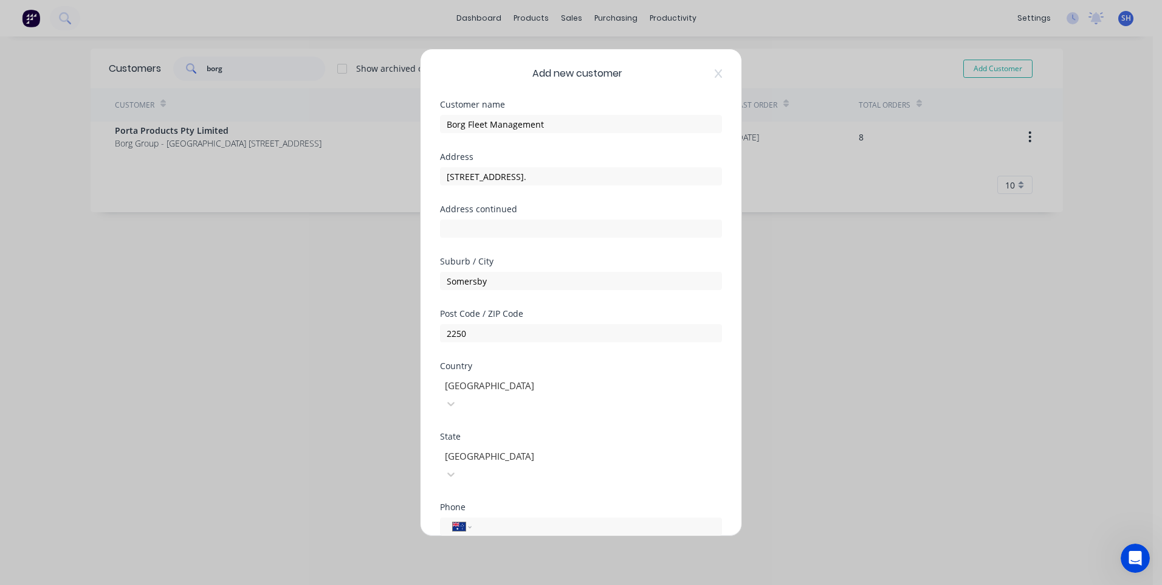
click at [306, 353] on div "Add new customer Customer name Borg Fleet Management Address 33 Pile Rd , NSW 2…" at bounding box center [581, 292] width 1162 height 585
click at [541, 177] on input "33 Pile Rd , NSW 2250." at bounding box center [581, 176] width 282 height 18
click at [370, 280] on div "Add new customer Customer name Borg Fleet Management Address 33 Pile Rd Address…" at bounding box center [581, 292] width 1162 height 585
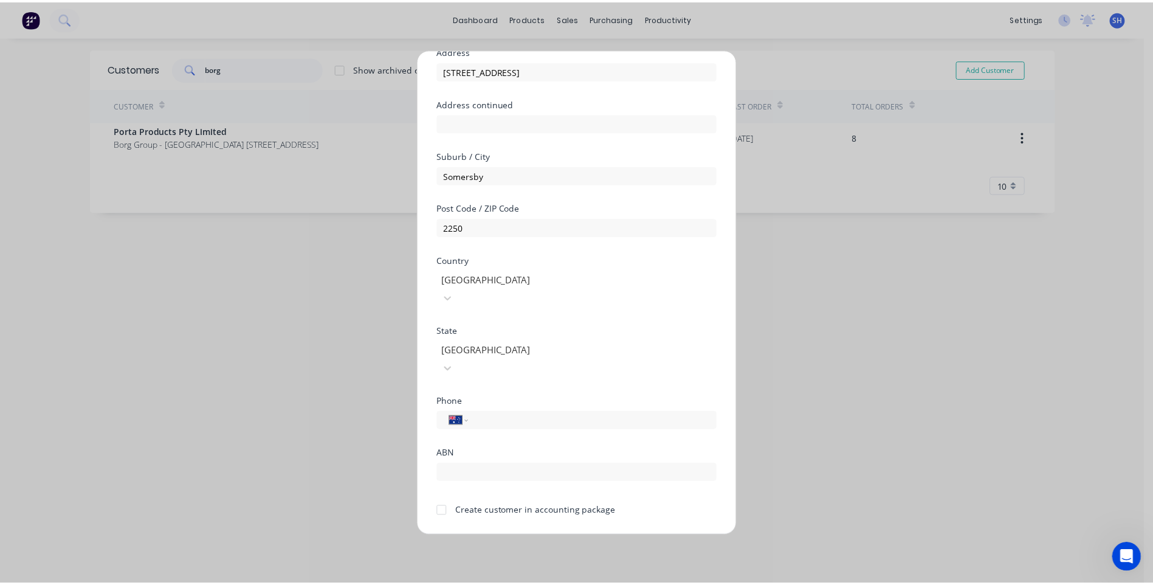
scroll to position [107, 0]
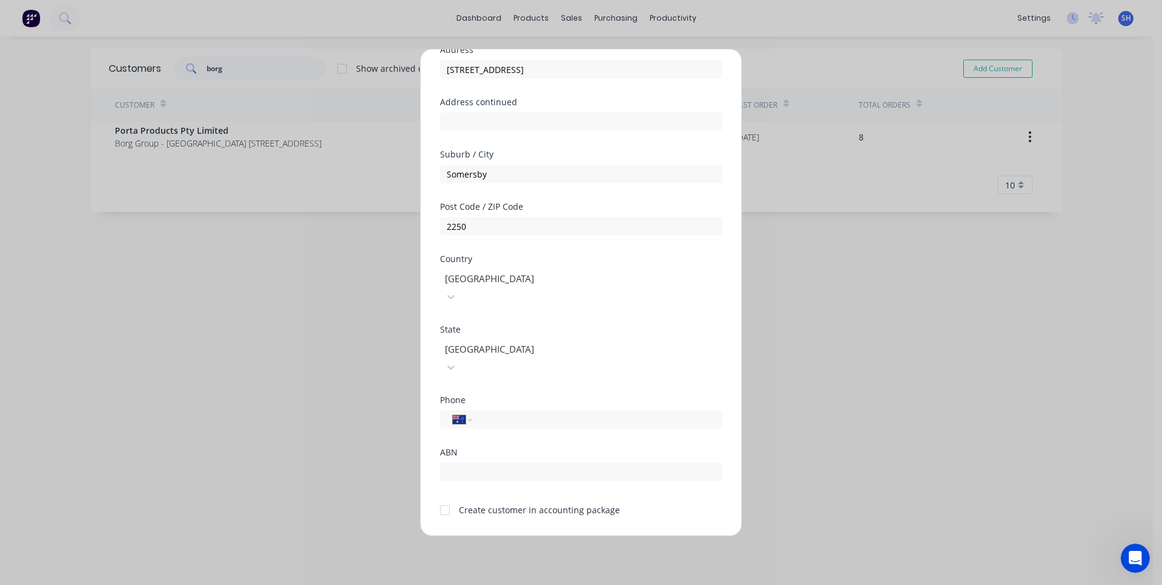
click at [443, 498] on div at bounding box center [445, 510] width 24 height 24
click at [539, 535] on button "Save" at bounding box center [542, 544] width 67 height 19
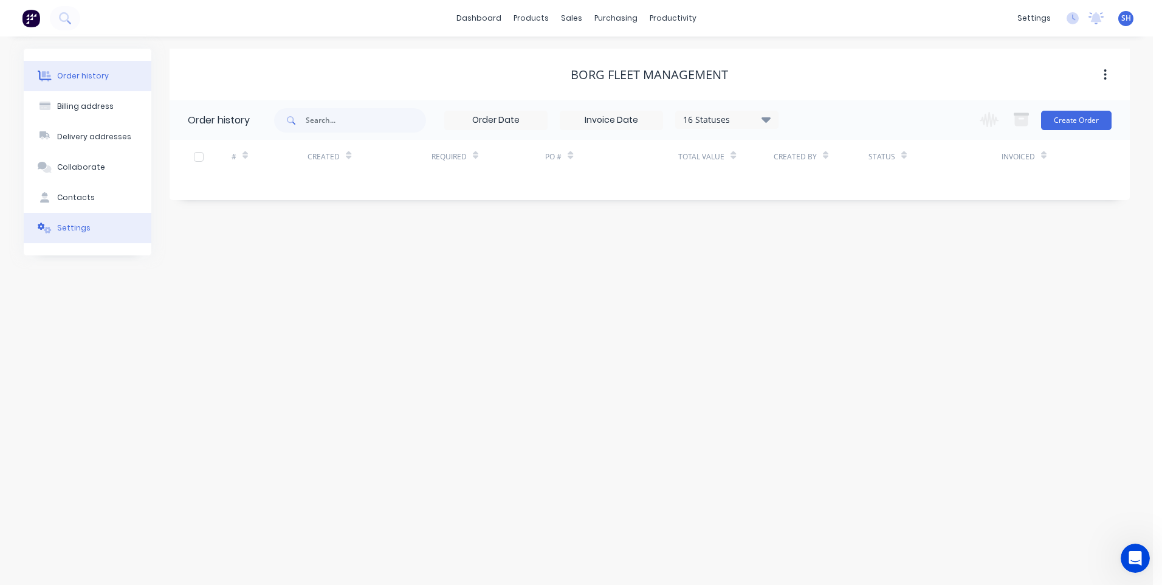
click at [69, 227] on div "Settings" at bounding box center [73, 227] width 33 height 11
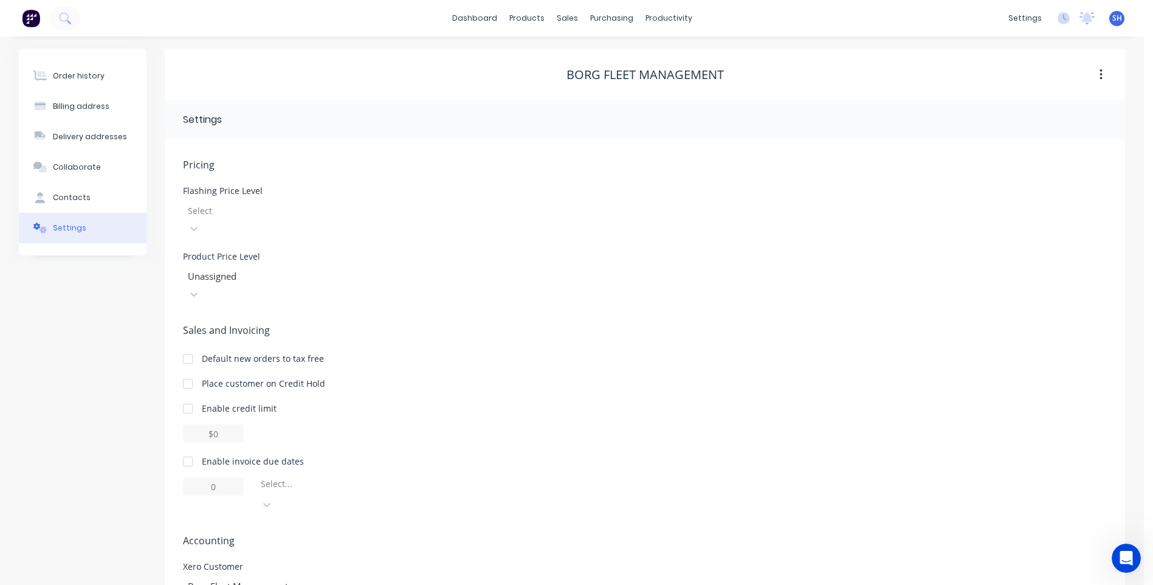
click at [186, 449] on div at bounding box center [188, 461] width 24 height 24
drag, startPoint x: 220, startPoint y: 450, endPoint x: 190, endPoint y: 448, distance: 29.8
click at [190, 477] on input "1" at bounding box center [213, 486] width 61 height 18
click at [270, 503] on icon at bounding box center [266, 505] width 7 height 4
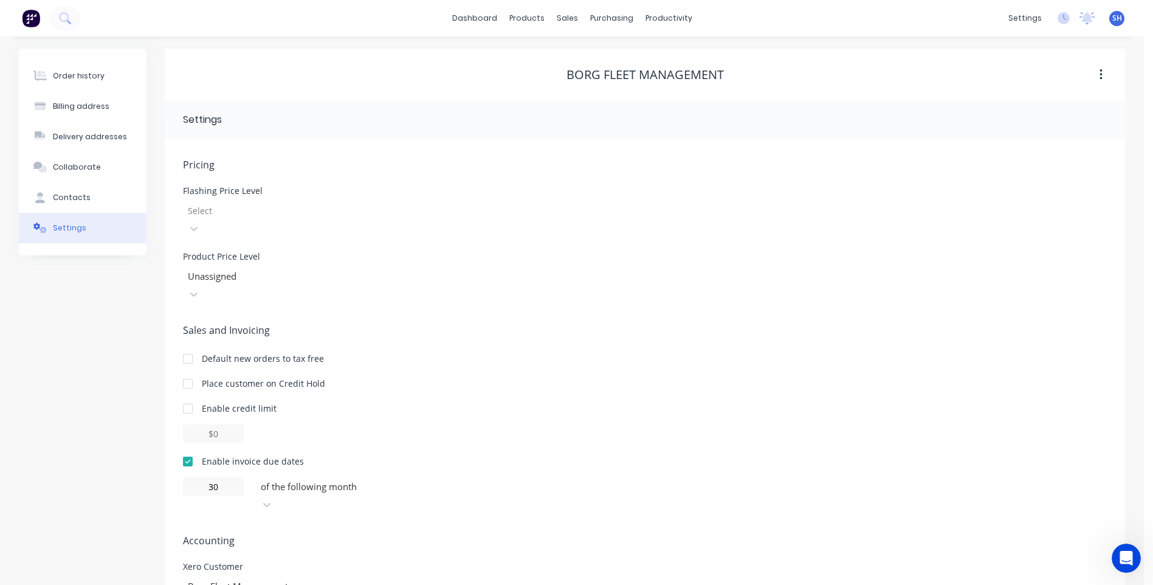
click at [498, 464] on div "Pricing Flashing Price Level Select Product Price Level Unassigned Sales and In…" at bounding box center [645, 410] width 924 height 506
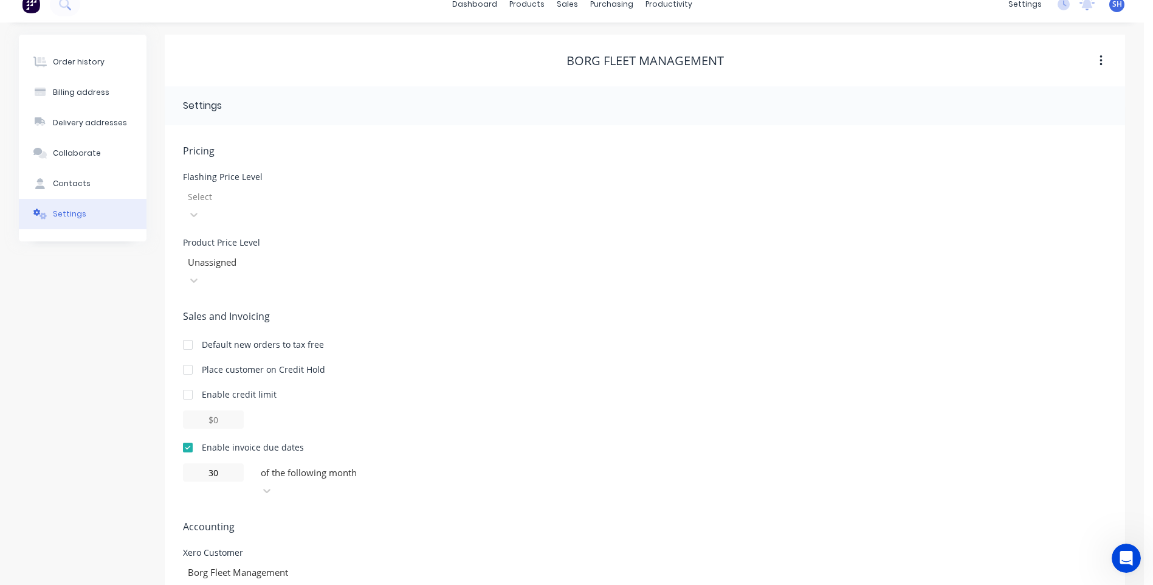
scroll to position [18, 0]
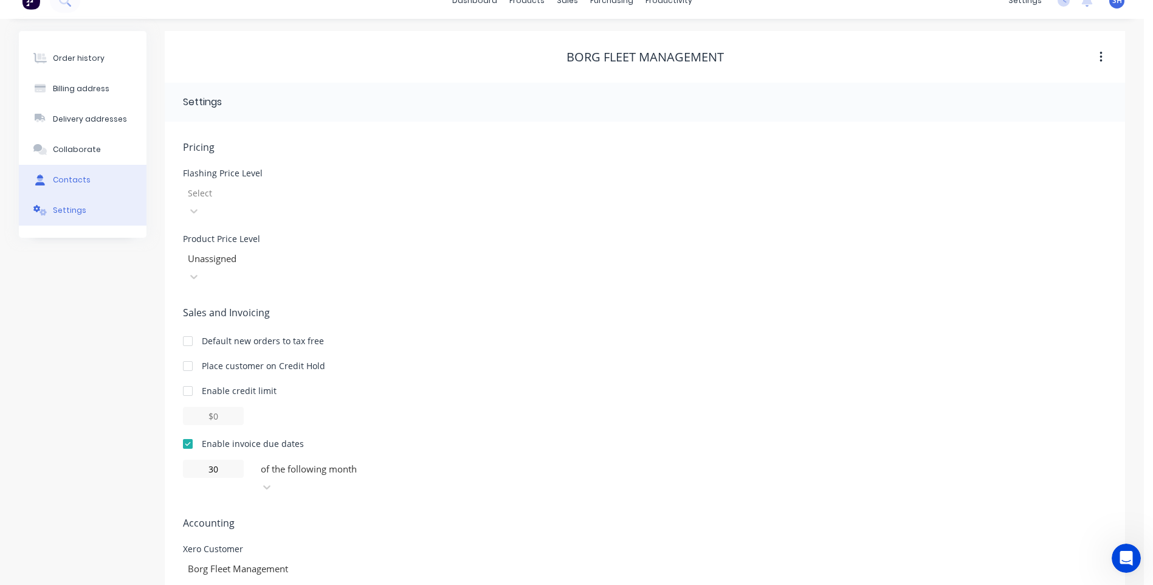
click at [71, 175] on div "Contacts" at bounding box center [72, 179] width 38 height 11
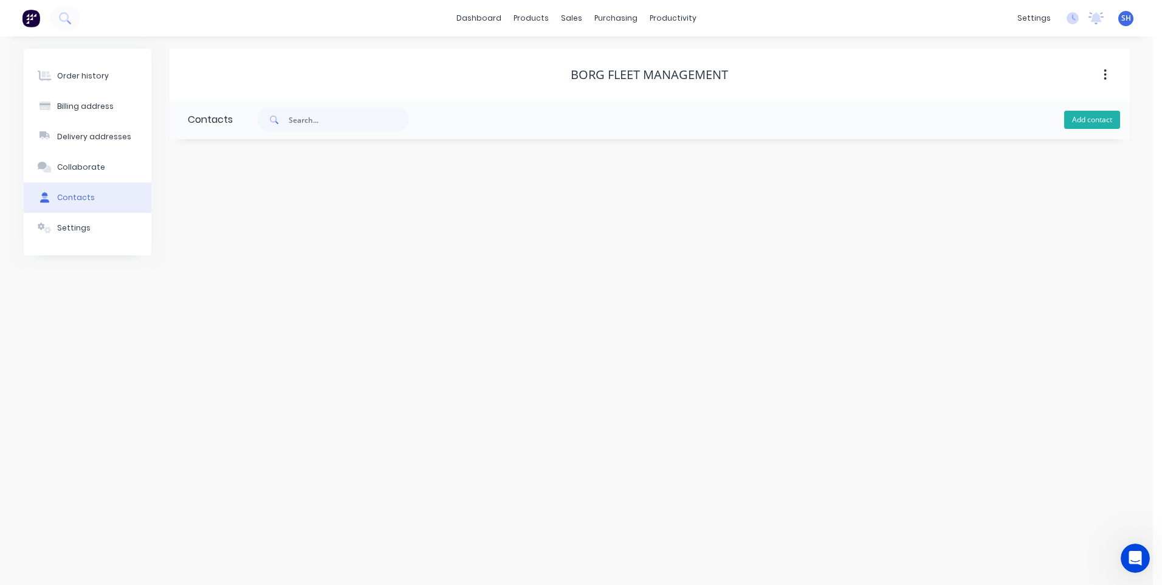
click at [1092, 118] on button "Add contact" at bounding box center [1092, 120] width 56 height 18
click at [205, 207] on input "text" at bounding box center [287, 209] width 199 height 18
paste input "Isaac Bunting"
click at [204, 256] on input "text" at bounding box center [287, 256] width 199 height 18
paste input "buntingi@borgs.com.au"
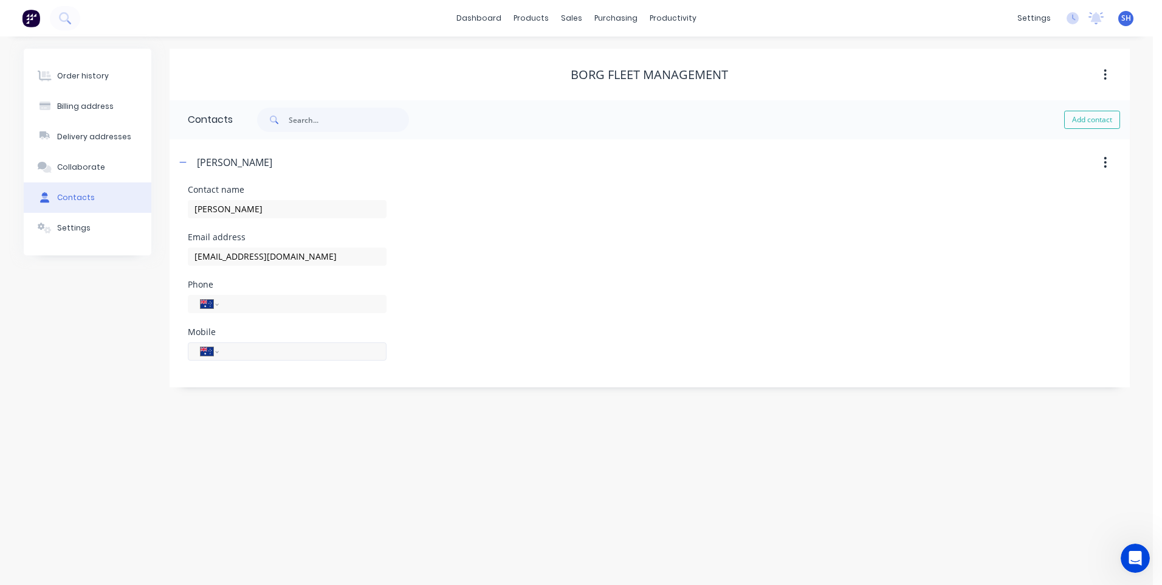
click at [242, 351] on input "tel" at bounding box center [300, 351] width 146 height 14
paste input "0477 527 156"
click at [238, 306] on input "tel" at bounding box center [300, 304] width 146 height 14
paste input "(02) 4345 6510"
click at [275, 459] on div "Order history Billing address Delivery addresses Collaborate Contacts Settings …" at bounding box center [576, 310] width 1153 height 548
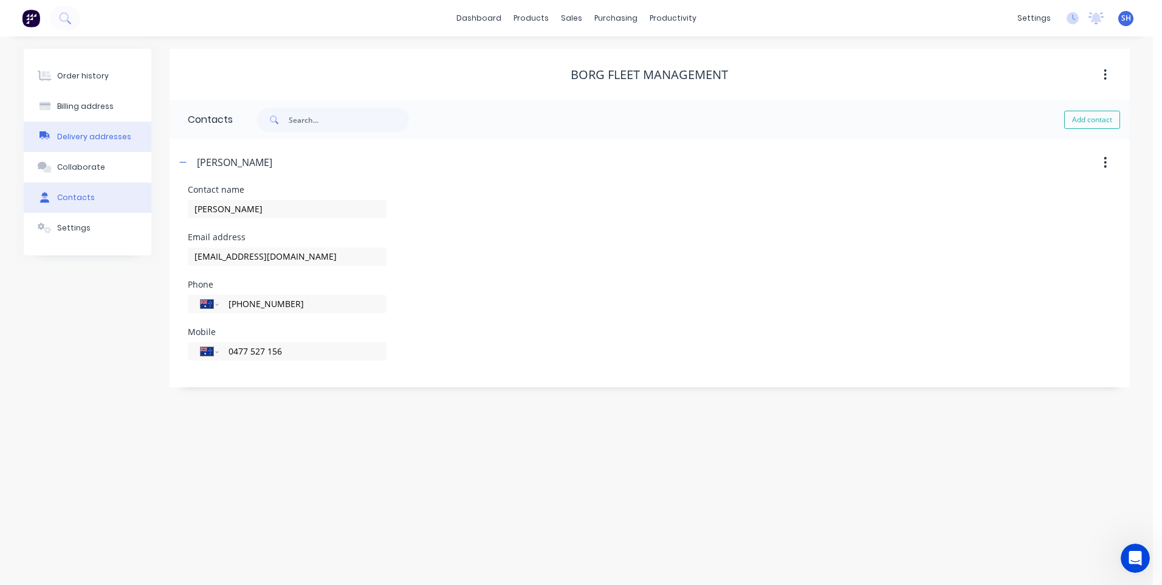
click at [91, 132] on div "Delivery addresses" at bounding box center [94, 136] width 74 height 11
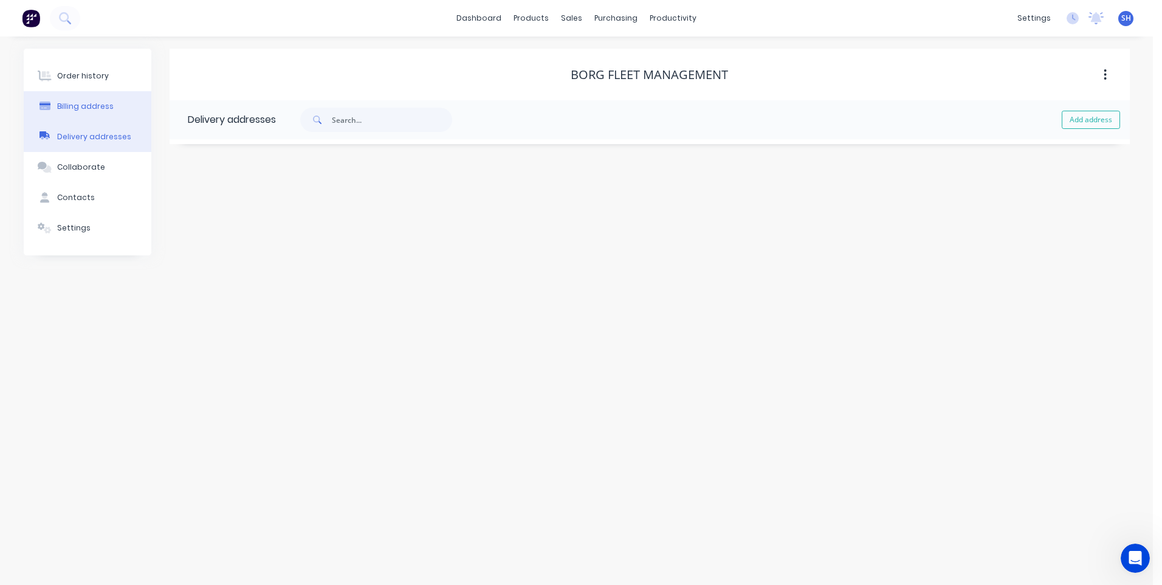
click at [86, 100] on button "Billing address" at bounding box center [88, 106] width 128 height 30
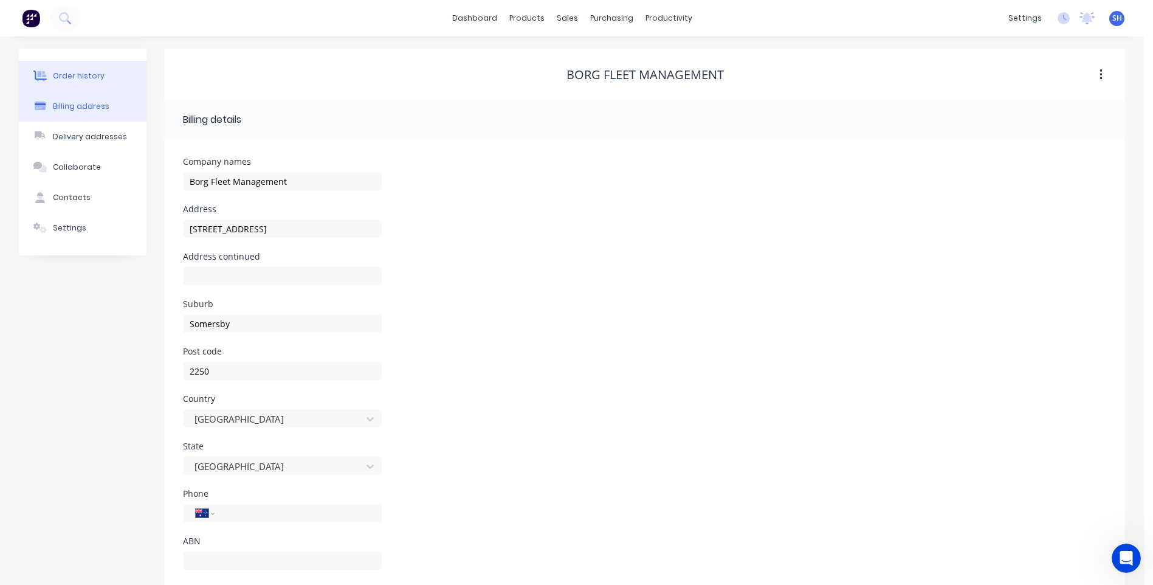
click at [88, 72] on div "Order history" at bounding box center [79, 75] width 52 height 11
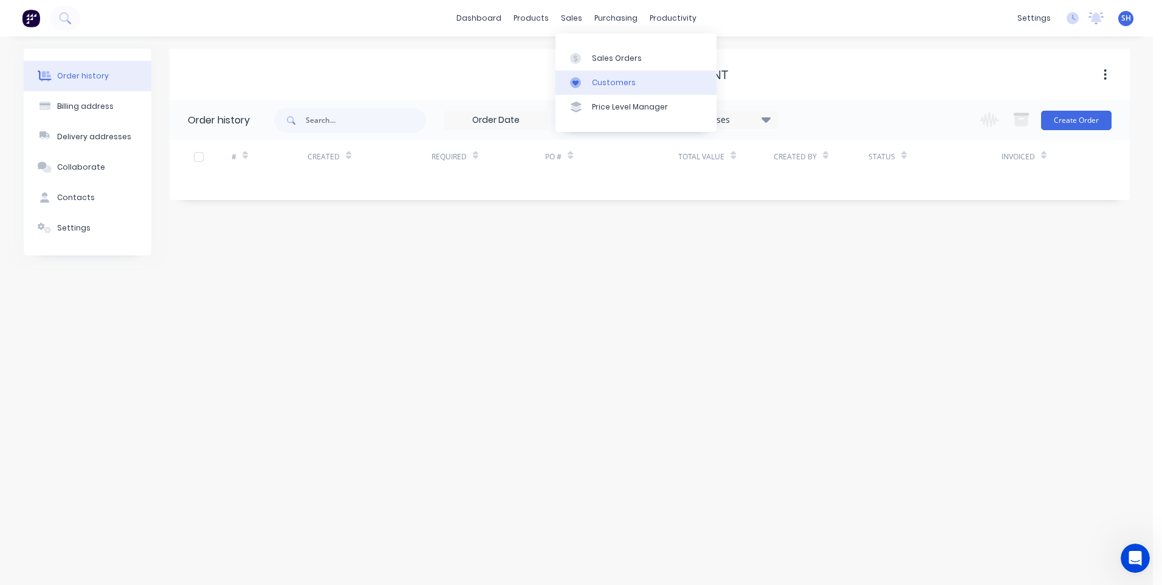
click at [612, 80] on div "Customers" at bounding box center [614, 82] width 44 height 11
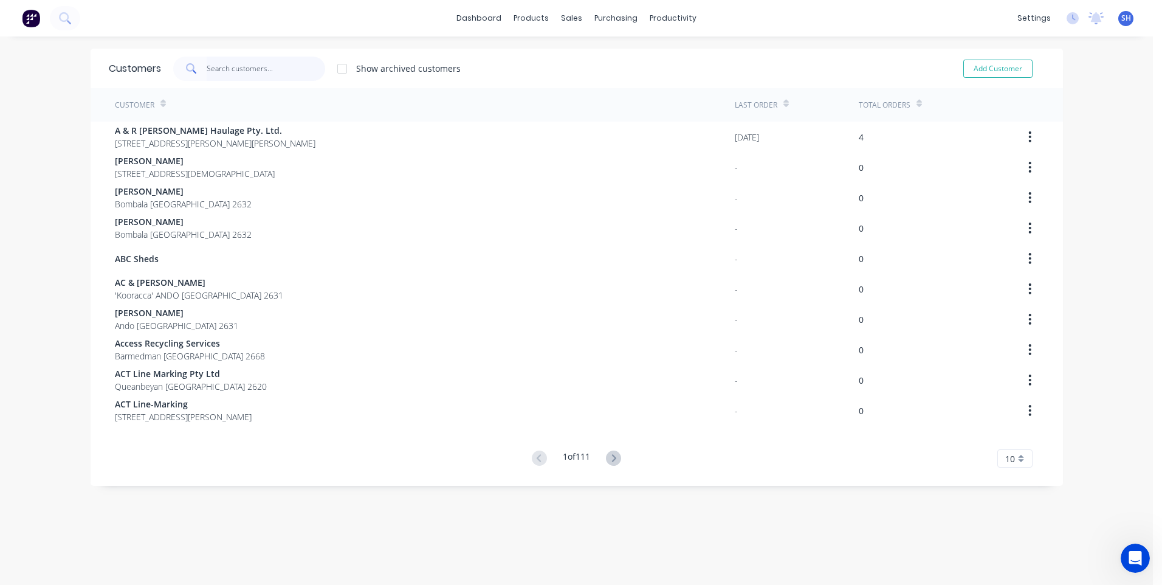
click at [213, 69] on input "text" at bounding box center [266, 69] width 118 height 24
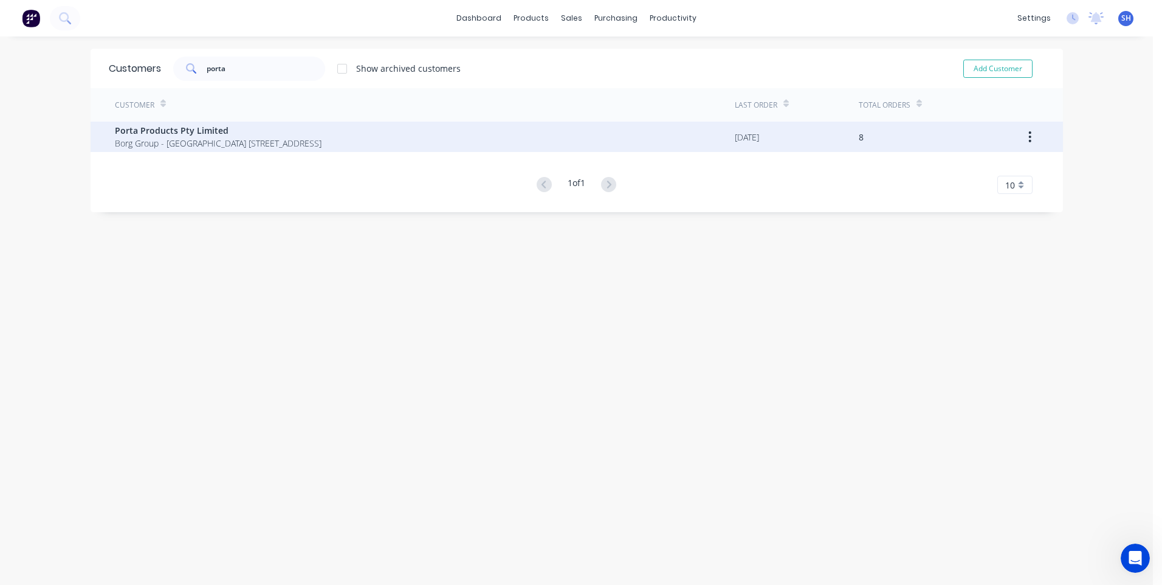
click at [173, 133] on span "Porta Products Pty Limited" at bounding box center [218, 130] width 207 height 13
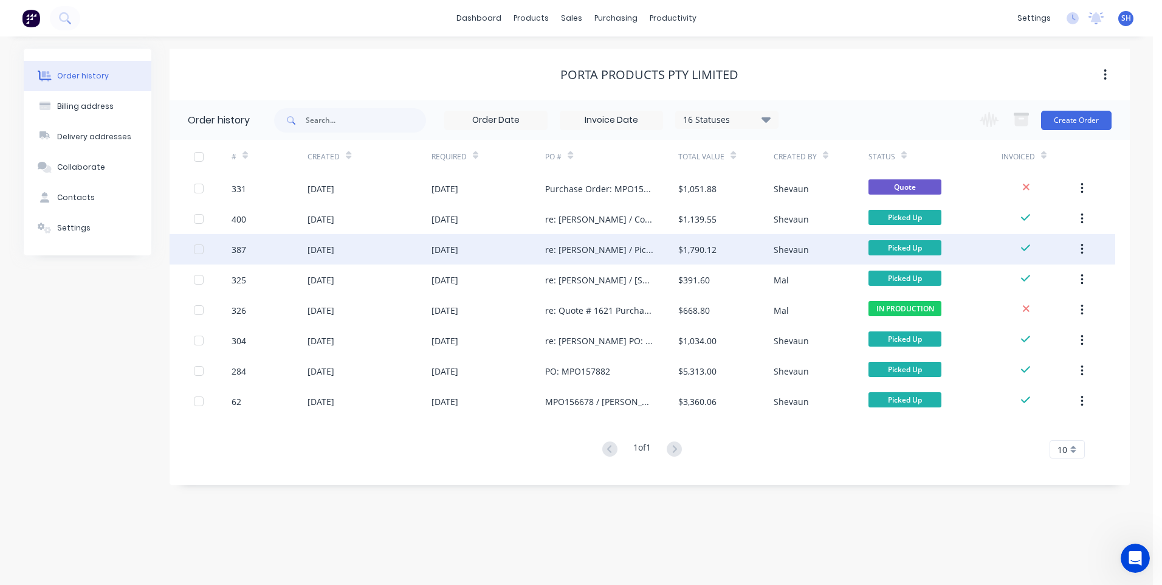
click at [396, 247] on div "[DATE]" at bounding box center [368, 249] width 123 height 30
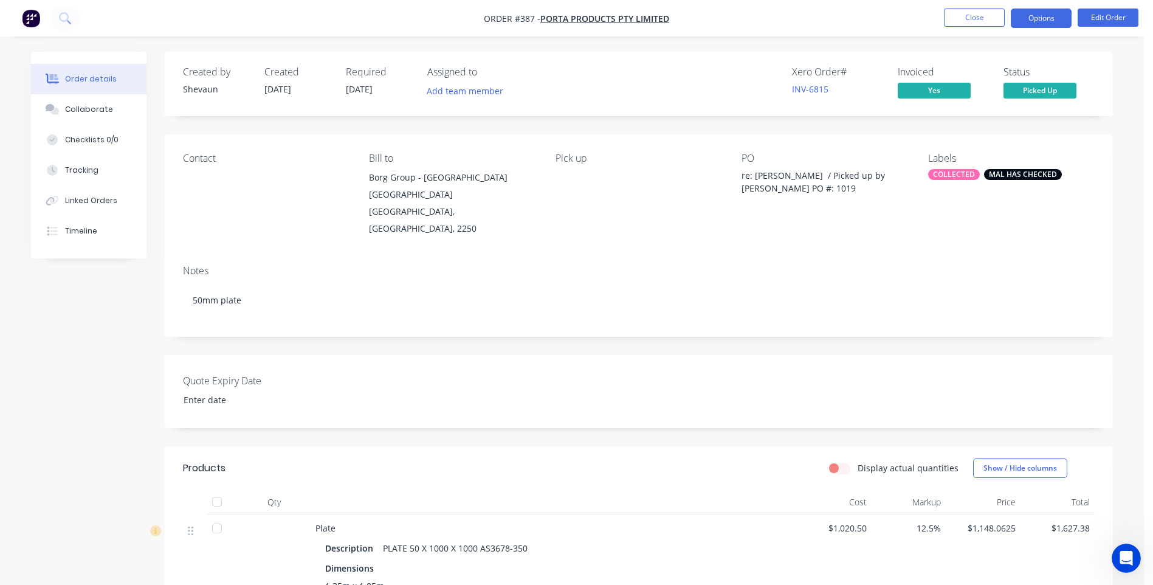
click at [1033, 19] on button "Options" at bounding box center [1041, 18] width 61 height 19
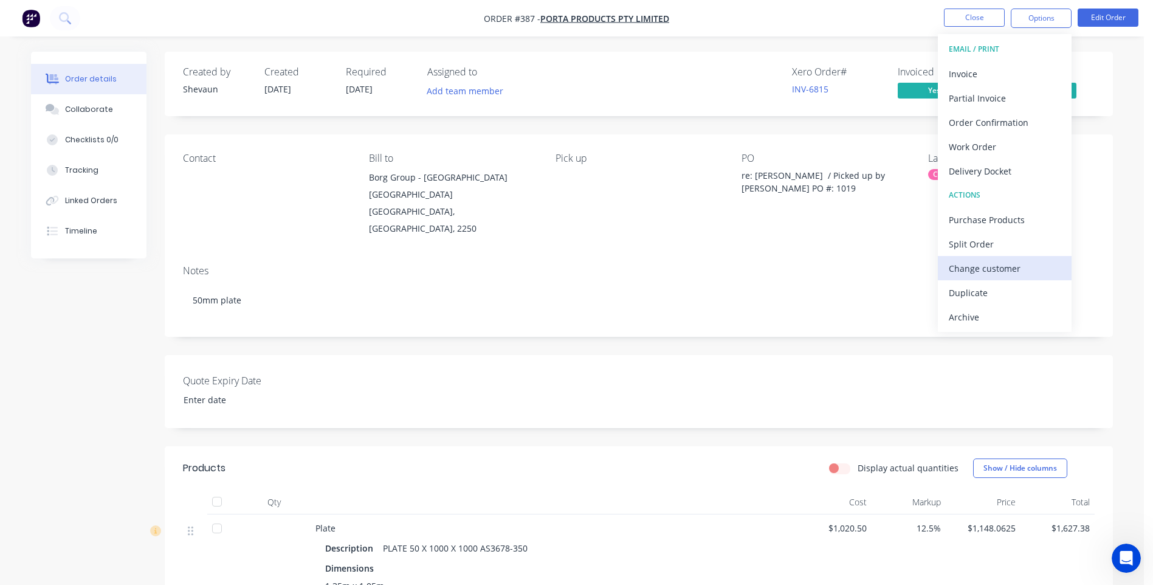
click at [988, 266] on div "Change customer" at bounding box center [1005, 268] width 112 height 18
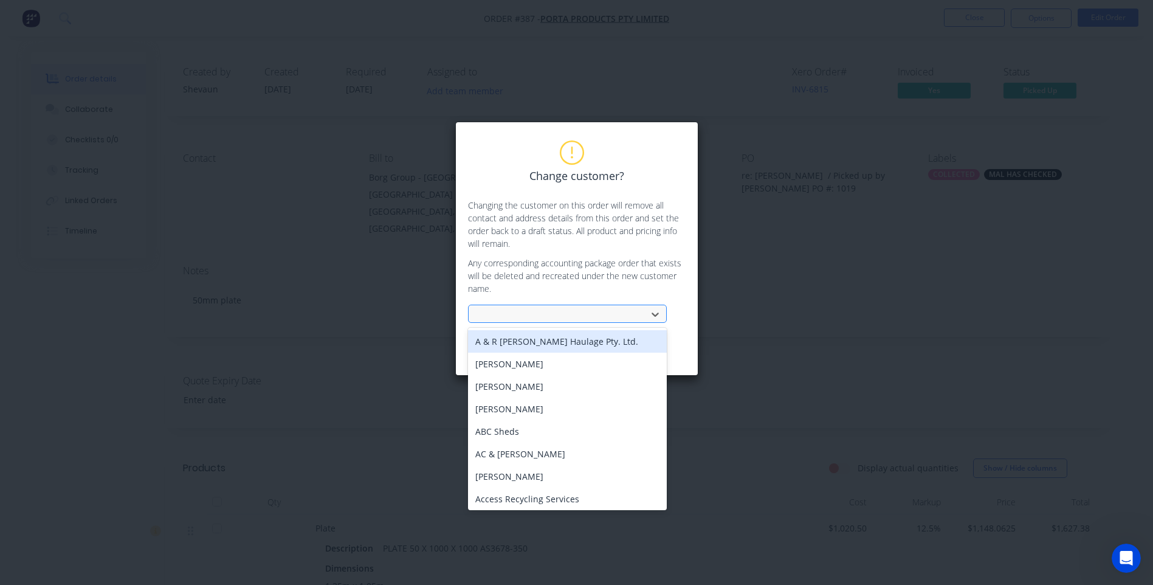
click at [493, 315] on div at bounding box center [559, 314] width 162 height 15
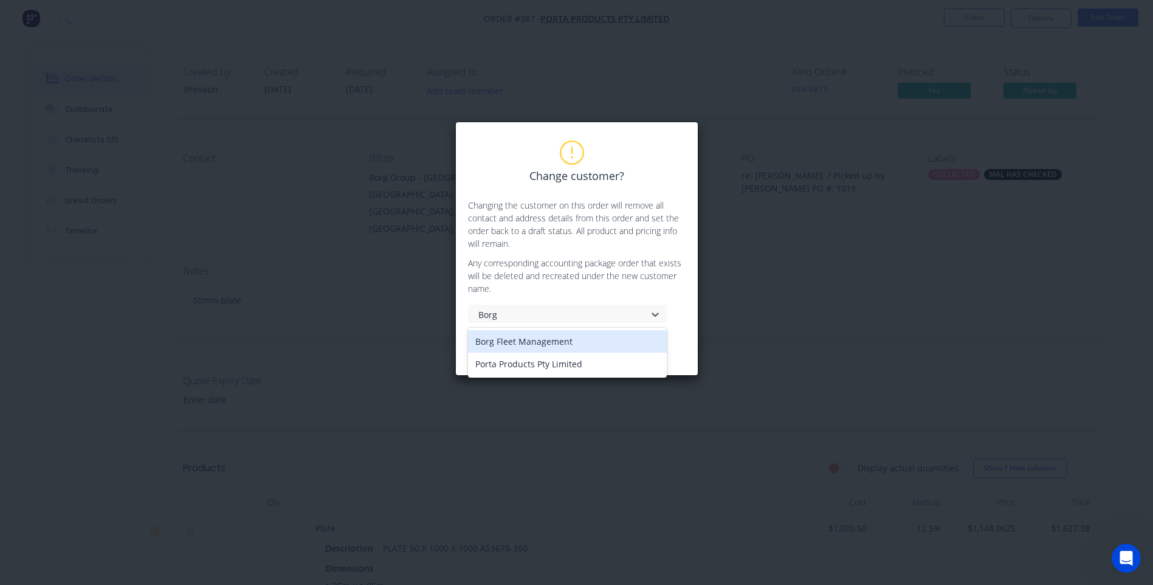
click at [547, 341] on div "Borg Fleet Management" at bounding box center [567, 341] width 199 height 22
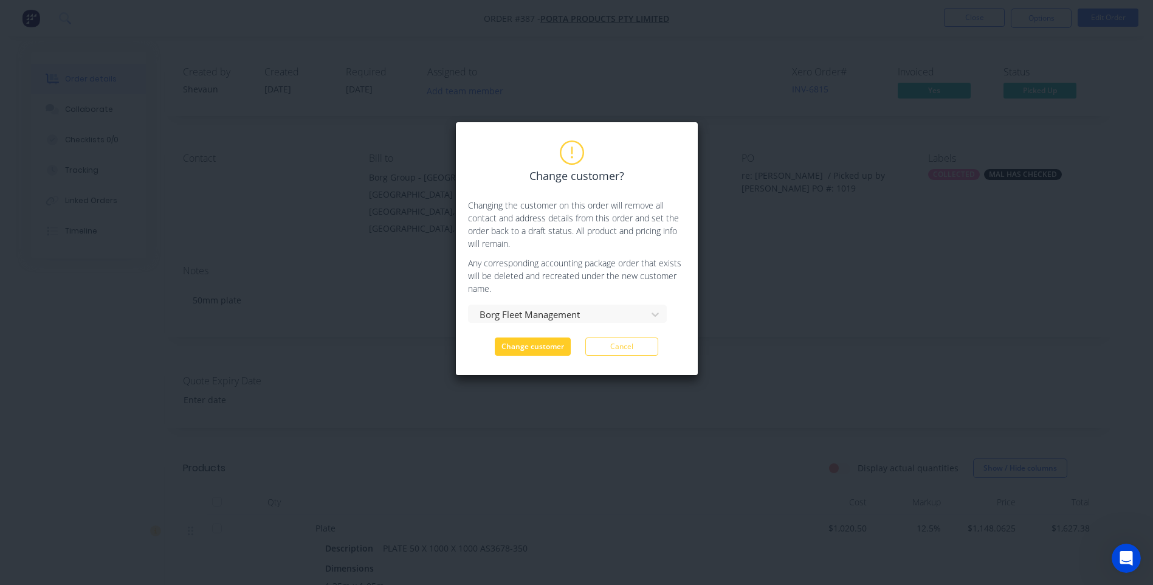
click at [526, 346] on button "Change customer" at bounding box center [533, 346] width 76 height 18
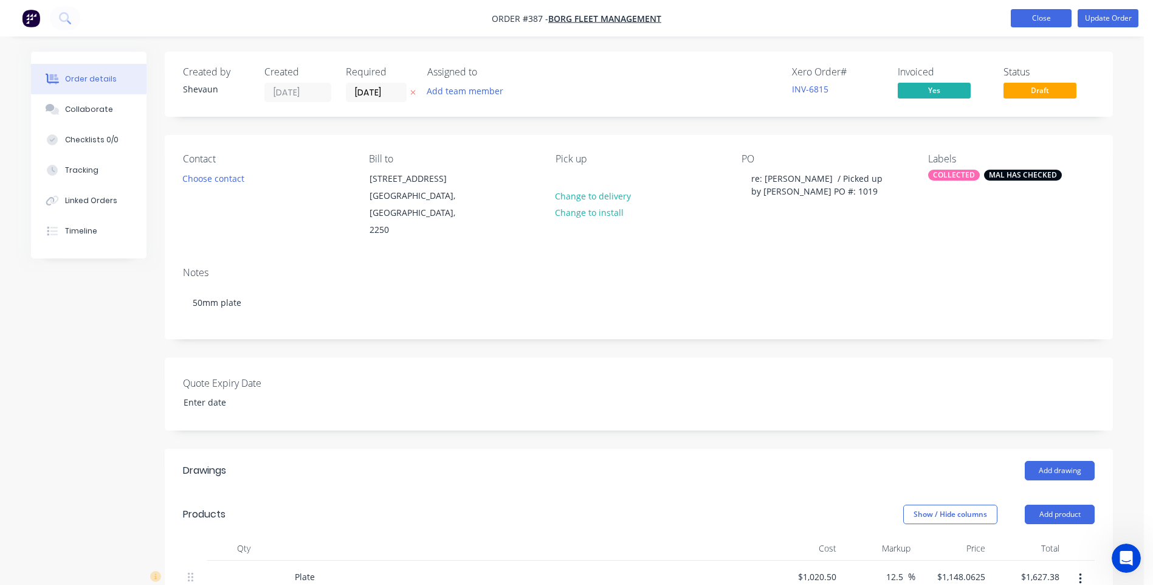
click at [1036, 18] on button "Close" at bounding box center [1041, 18] width 61 height 18
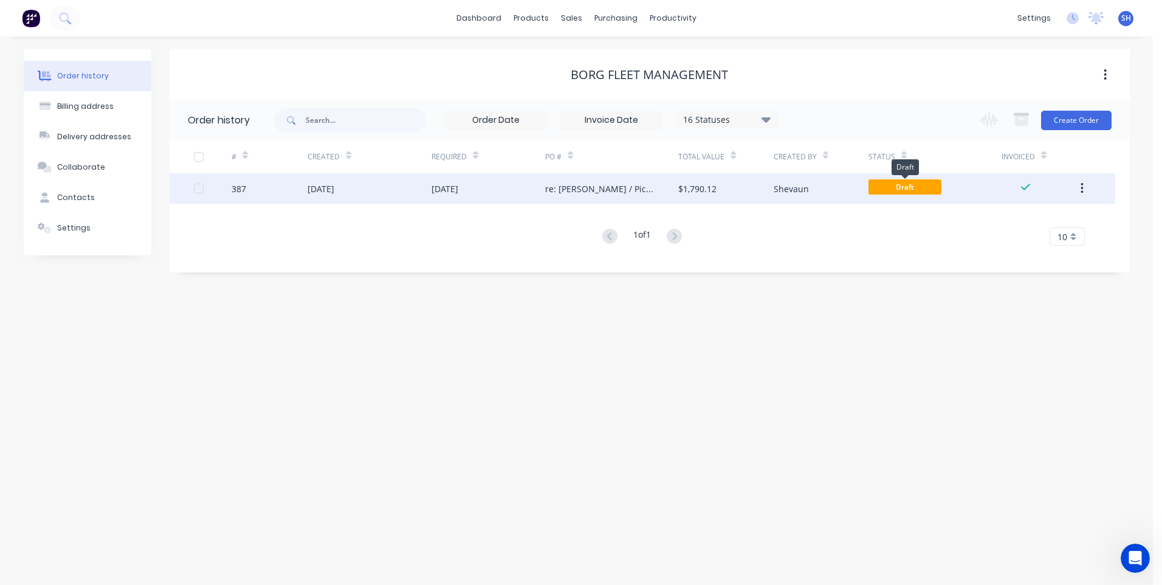
click at [908, 185] on span "Draft" at bounding box center [904, 186] width 73 height 15
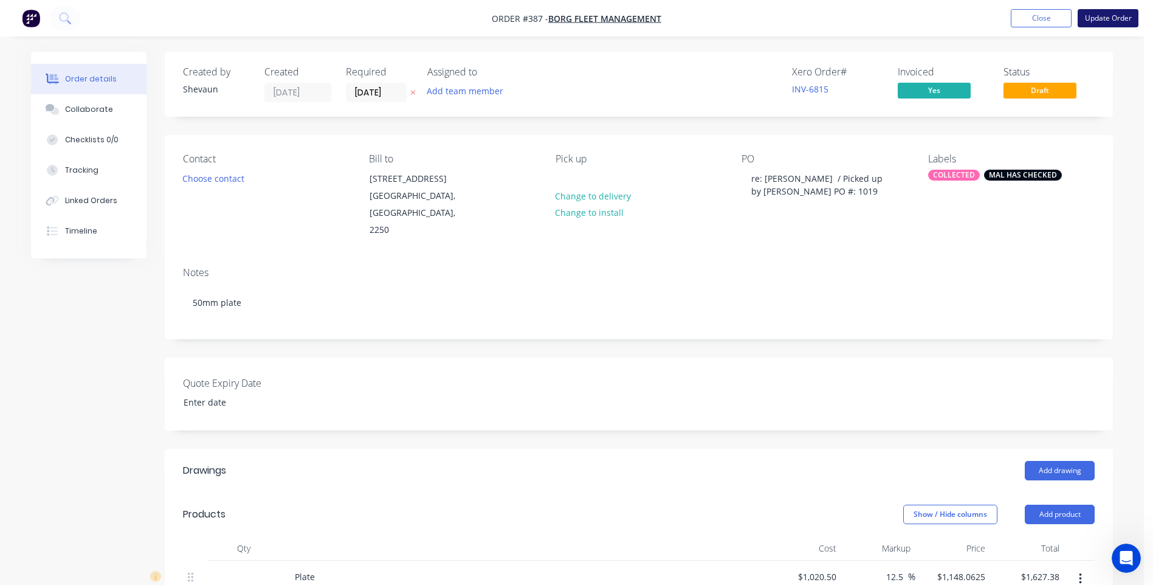
click at [1098, 14] on button "Update Order" at bounding box center [1107, 18] width 61 height 18
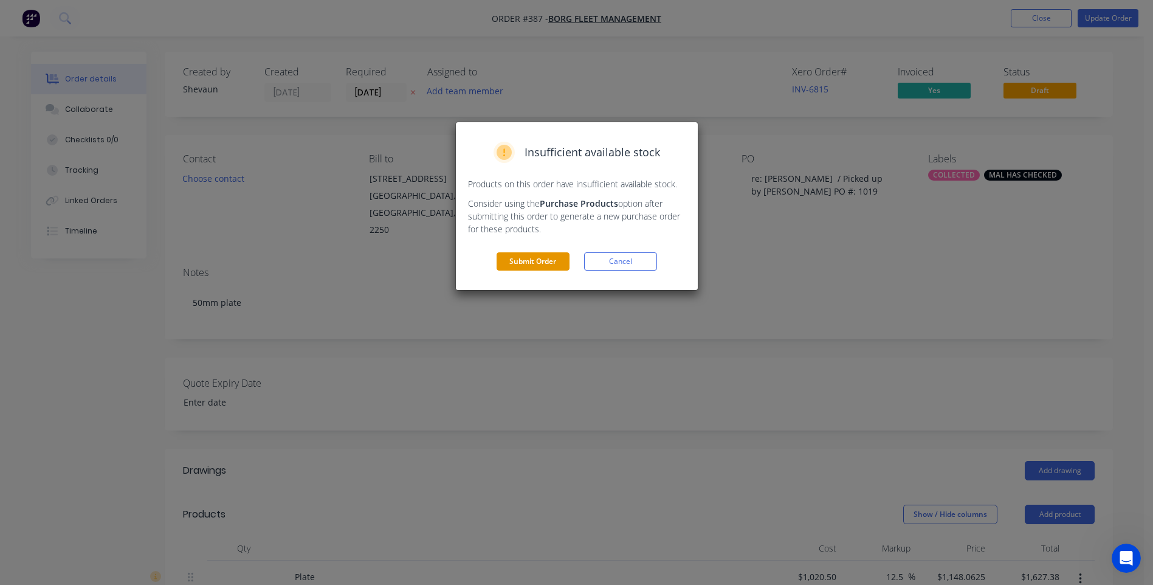
click at [549, 259] on button "Submit Order" at bounding box center [532, 261] width 73 height 18
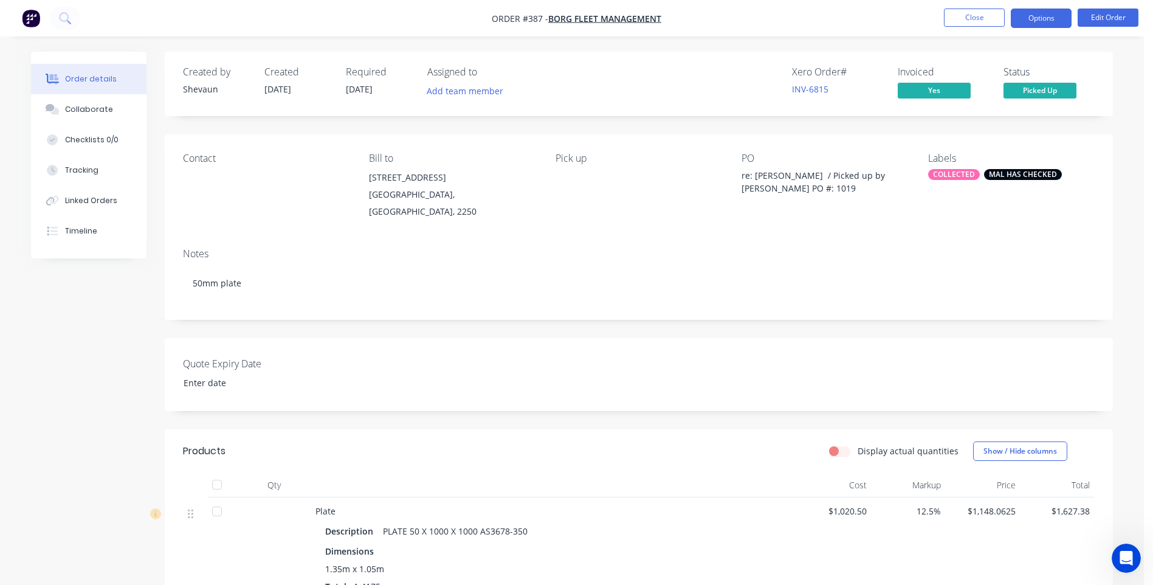
click at [1040, 15] on button "Options" at bounding box center [1041, 18] width 61 height 19
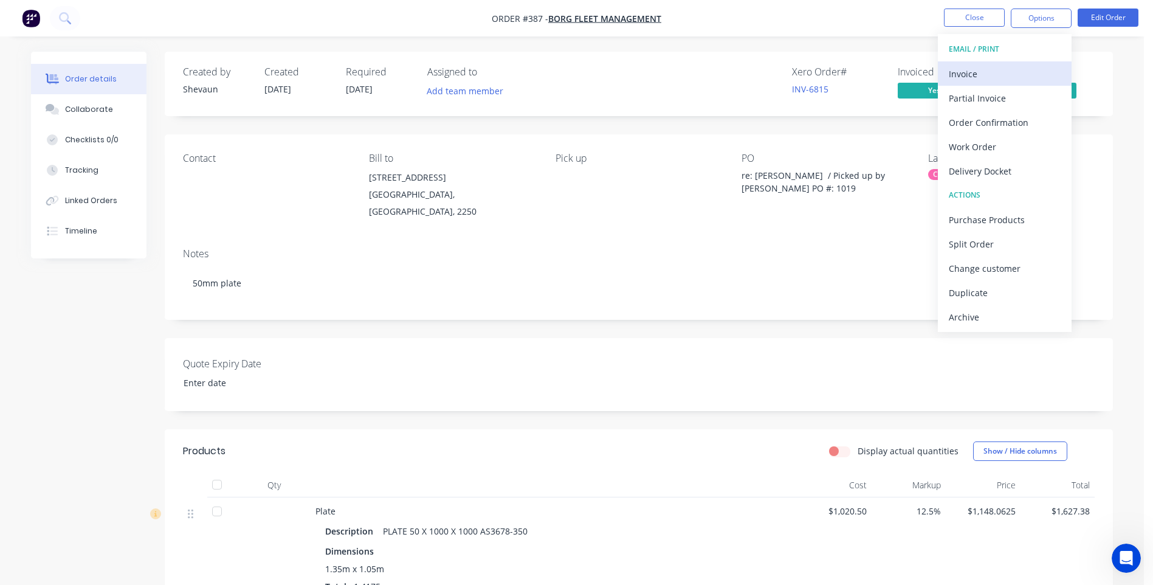
click at [975, 72] on div "Invoice" at bounding box center [1005, 74] width 112 height 18
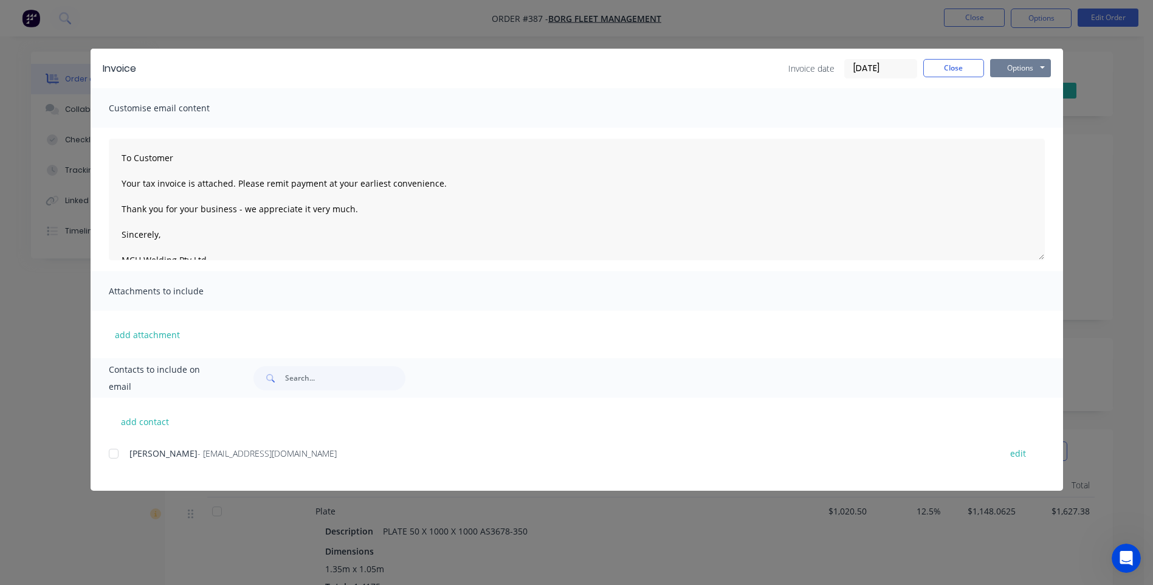
click at [1008, 65] on button "Options" at bounding box center [1020, 68] width 61 height 18
click at [1020, 88] on button "Preview" at bounding box center [1029, 90] width 78 height 20
click at [115, 455] on div at bounding box center [113, 453] width 24 height 24
click at [1021, 66] on button "Options" at bounding box center [1020, 68] width 61 height 18
click at [1020, 128] on button "Email" at bounding box center [1029, 130] width 78 height 20
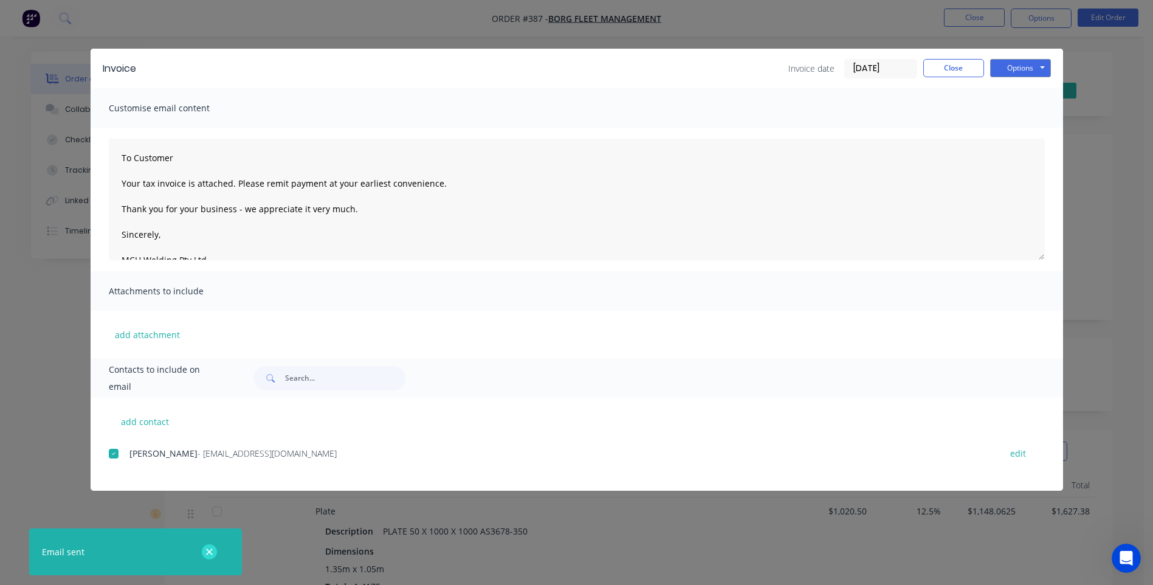
click at [208, 550] on icon "button" at bounding box center [209, 551] width 7 height 7
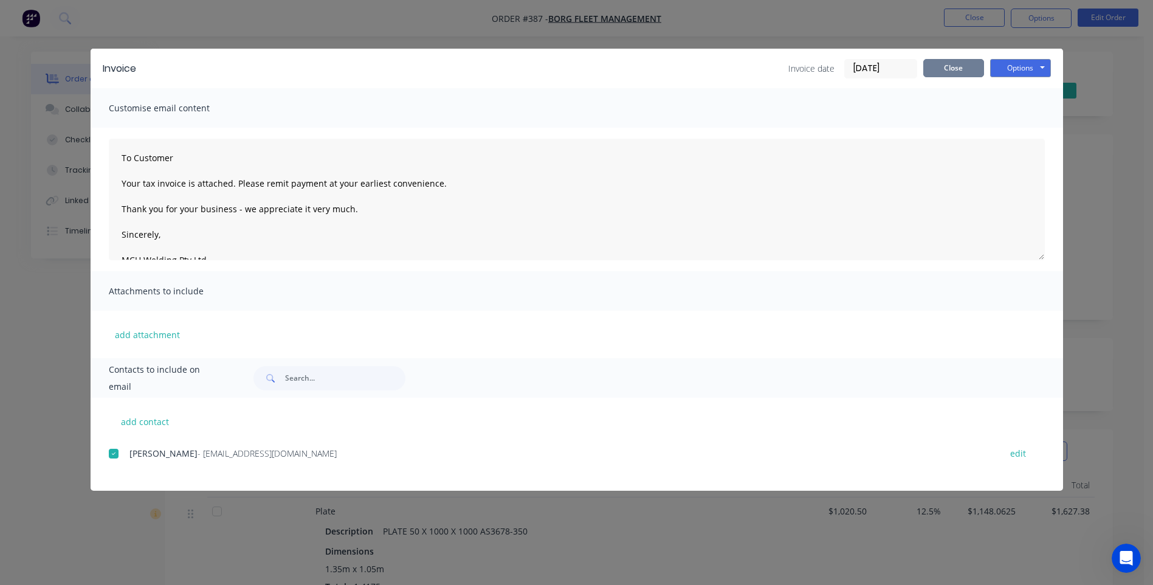
click at [944, 65] on button "Close" at bounding box center [953, 68] width 61 height 18
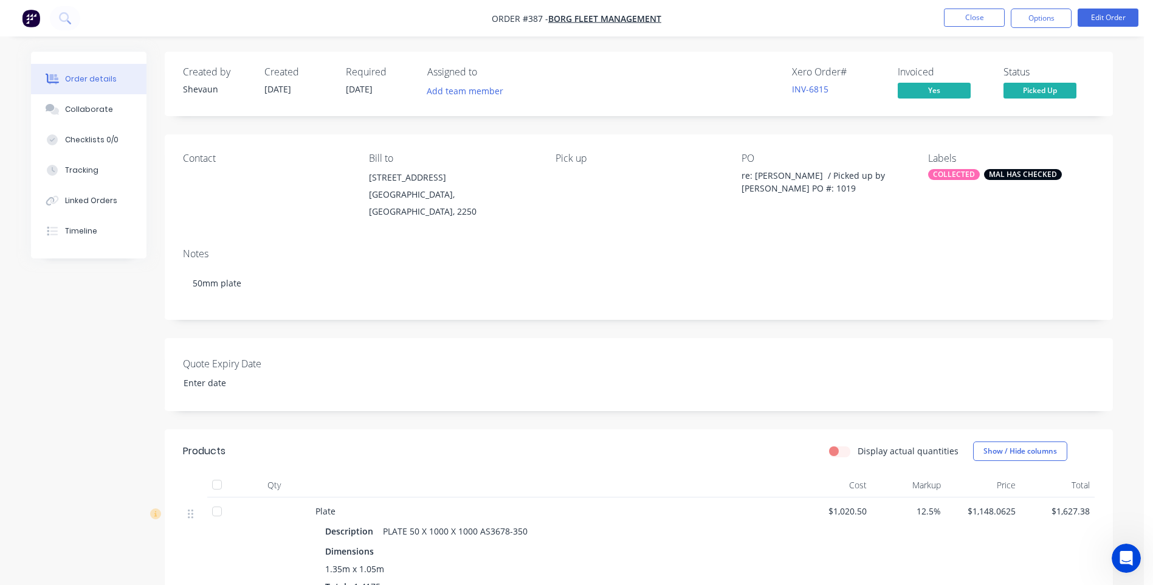
click at [34, 16] on img "button" at bounding box center [31, 18] width 18 height 18
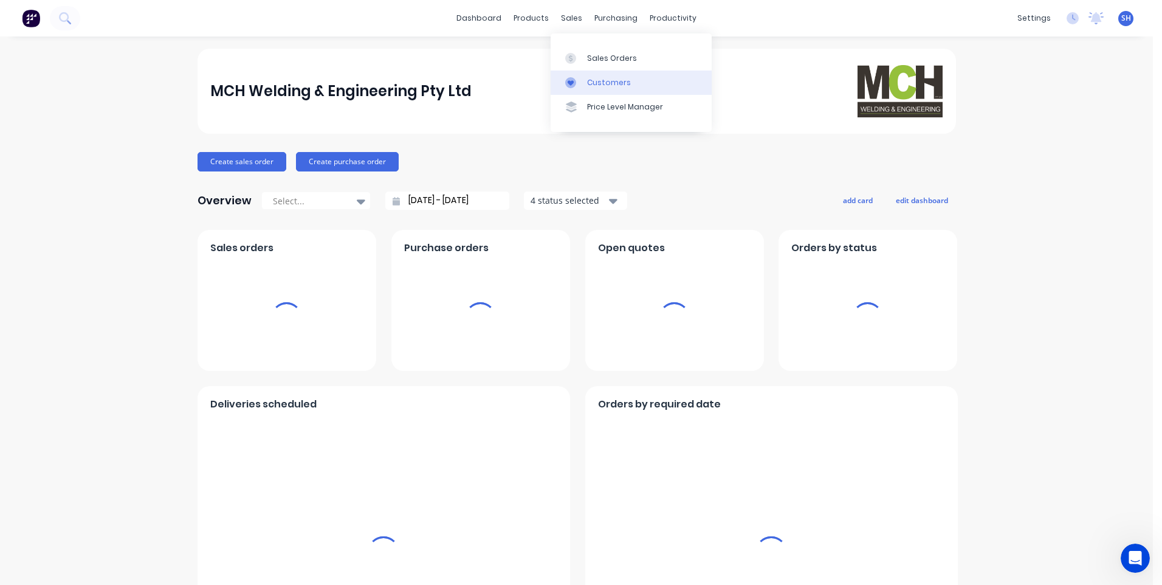
click at [602, 78] on div "Customers" at bounding box center [609, 82] width 44 height 11
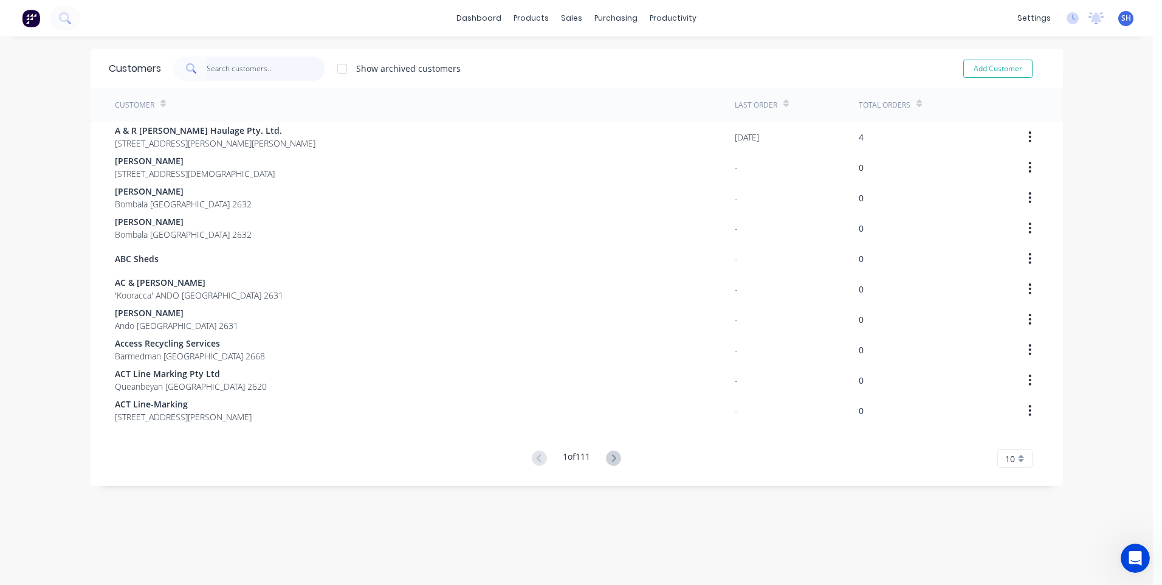
click at [216, 65] on input "text" at bounding box center [266, 69] width 118 height 24
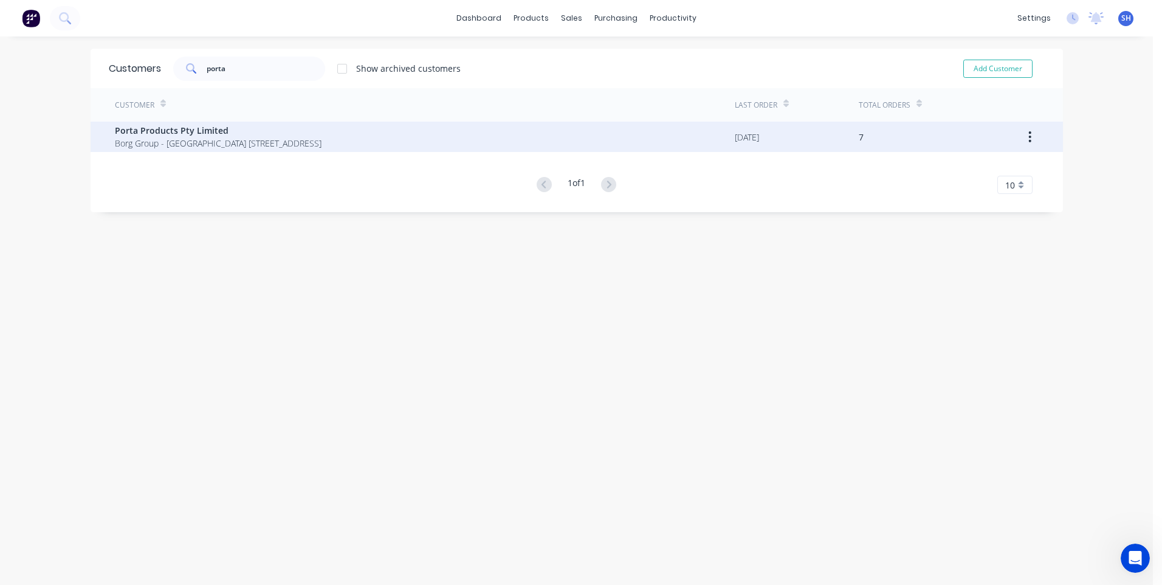
click at [172, 134] on span "Porta Products Pty Limited" at bounding box center [218, 130] width 207 height 13
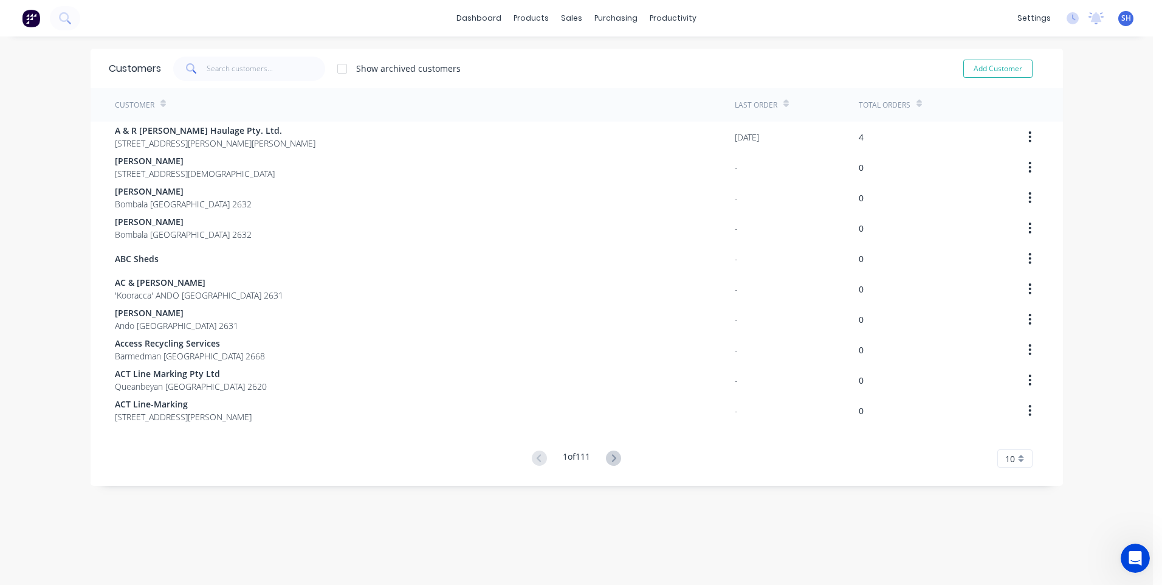
click at [1133, 557] on icon "Open Intercom Messenger" at bounding box center [1135, 558] width 20 height 20
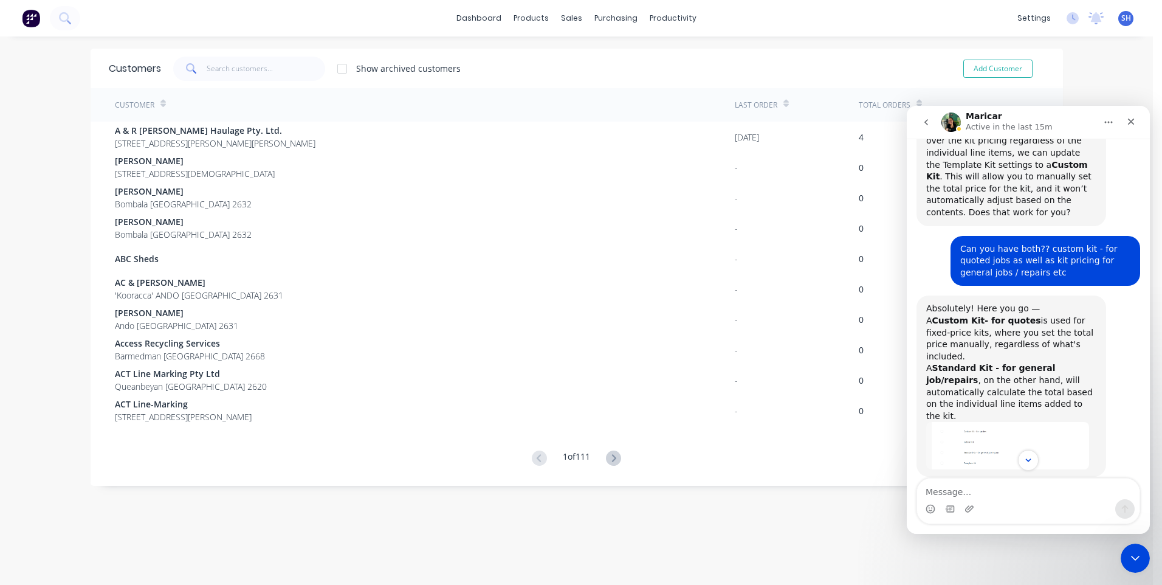
scroll to position [487, 0]
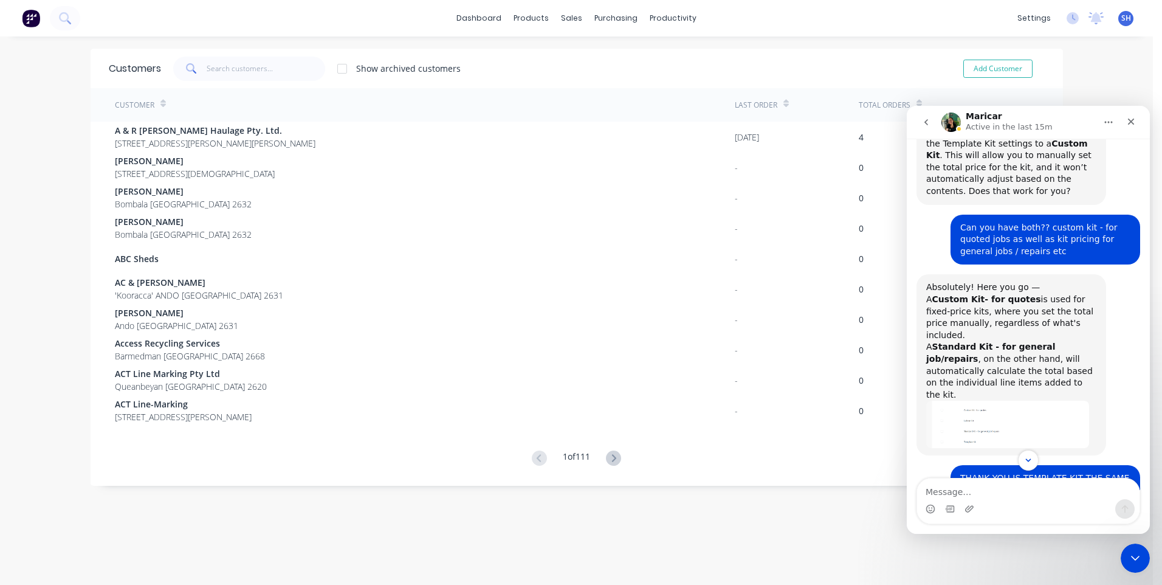
click at [1015, 400] on img "Maricar says…" at bounding box center [1007, 423] width 163 height 47
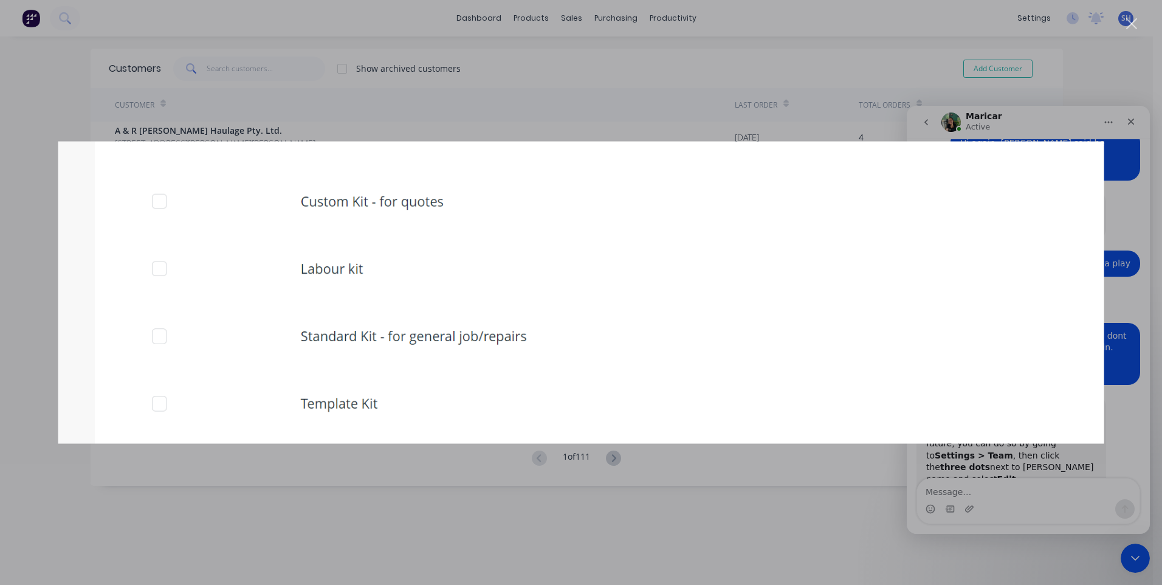
scroll to position [1026, 0]
click at [790, 58] on div "Intercom messenger" at bounding box center [581, 292] width 1162 height 585
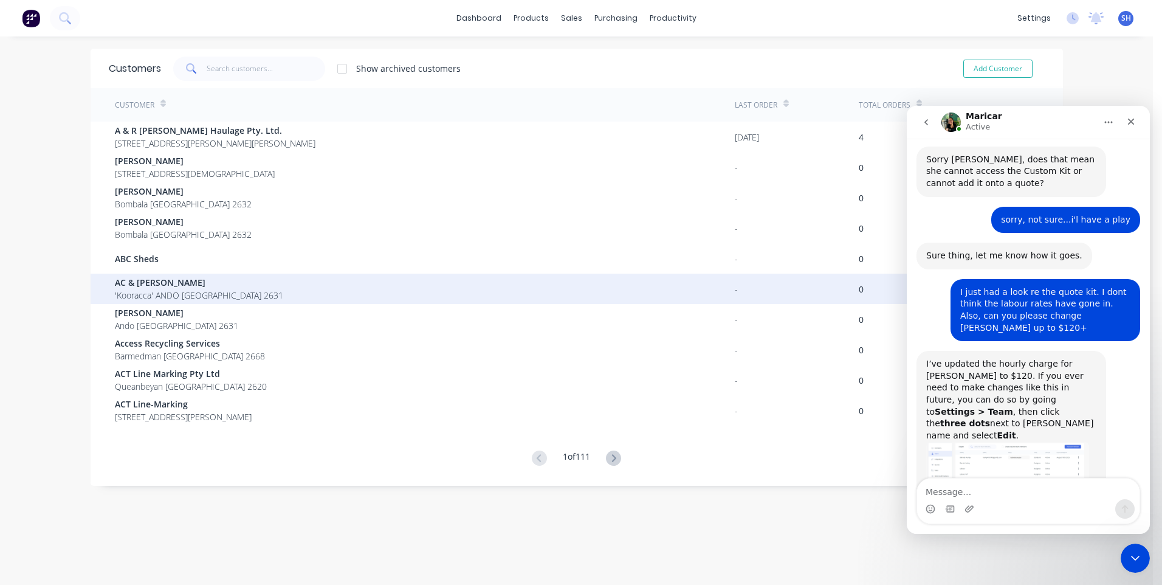
scroll to position [1073, 0]
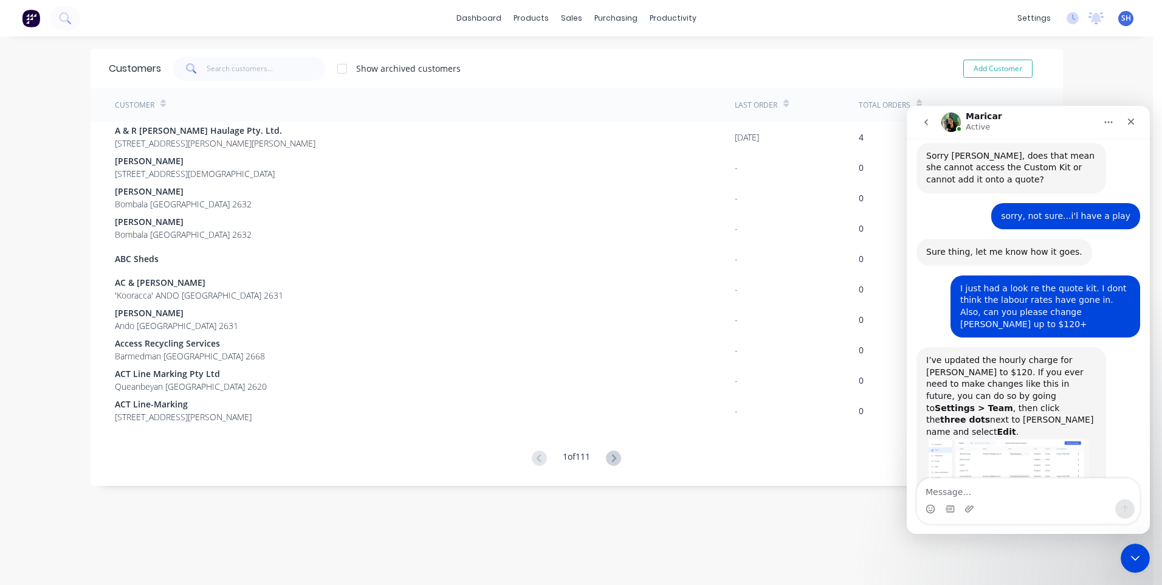
click at [1024, 438] on img "Maricar says…" at bounding box center [1007, 484] width 163 height 92
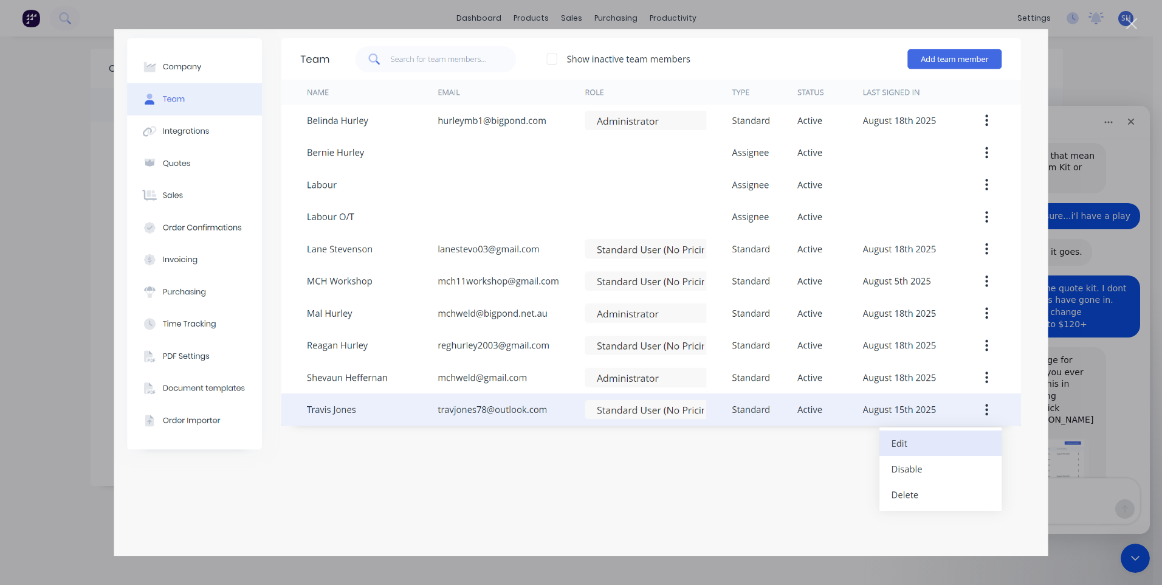
scroll to position [1137, 0]
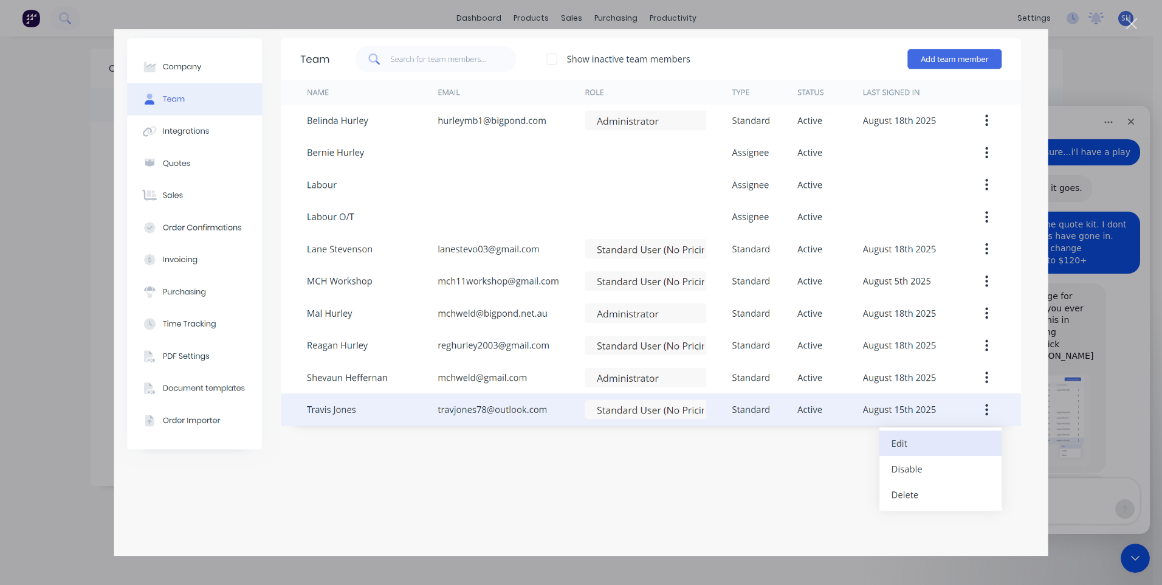
click at [1131, 24] on div "Close" at bounding box center [1132, 24] width 12 height 12
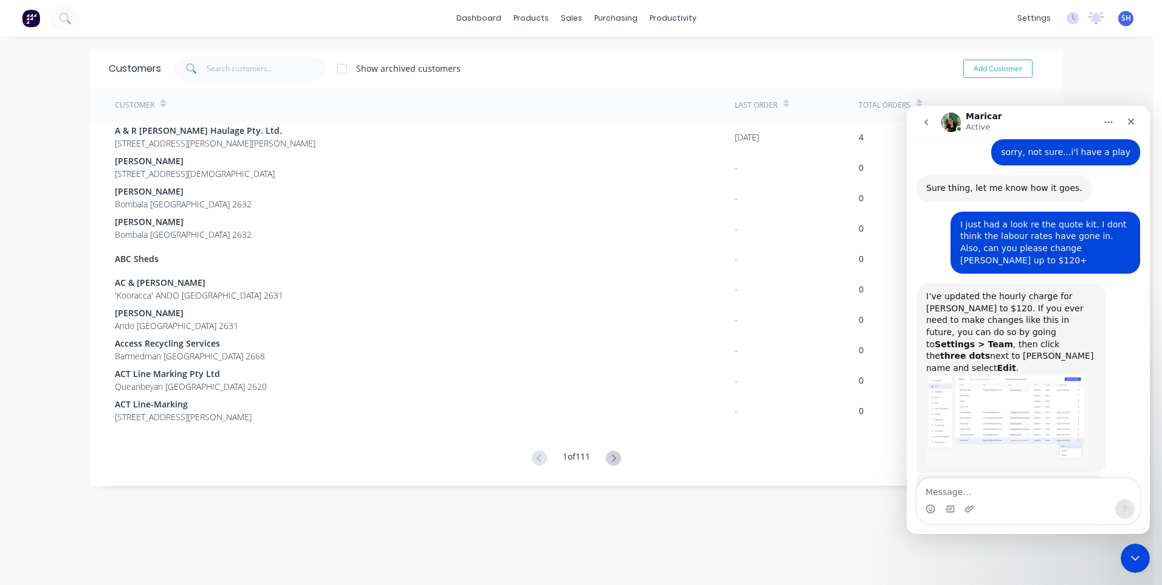
click at [996, 517] on img "Maricar says…" at bounding box center [1007, 546] width 163 height 59
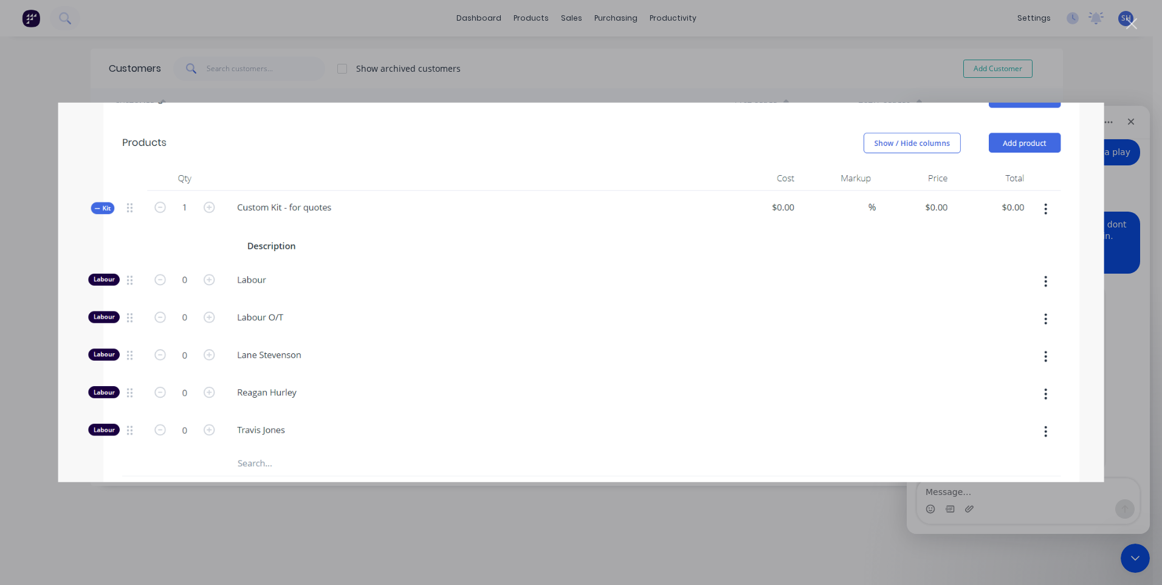
scroll to position [0, 0]
click at [894, 374] on img "Close" at bounding box center [581, 292] width 1046 height 379
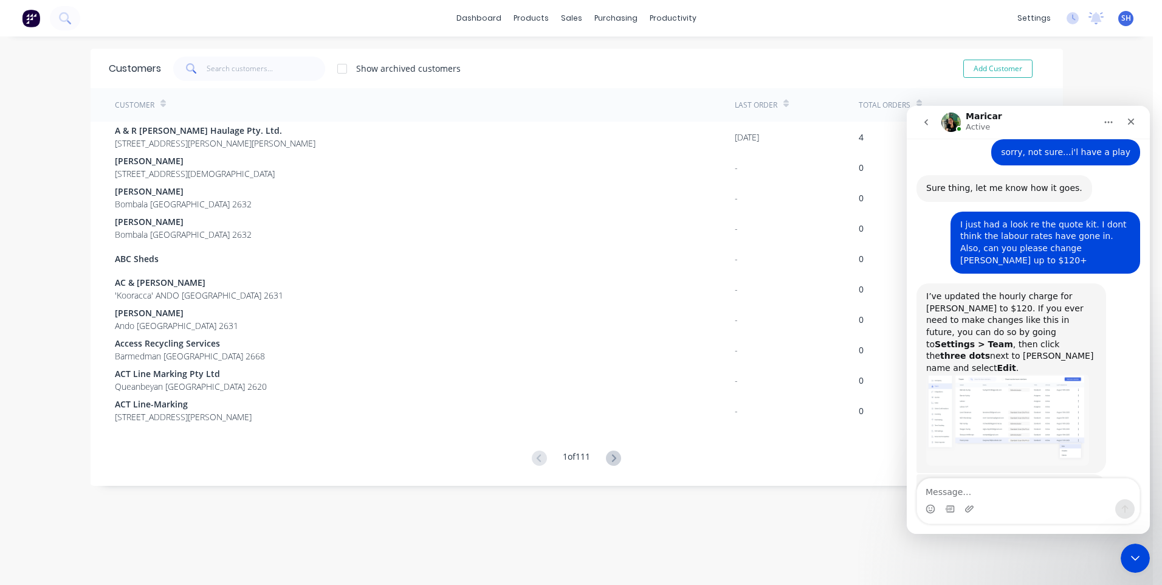
click at [1017, 517] on img "Maricar says…" at bounding box center [1007, 546] width 163 height 59
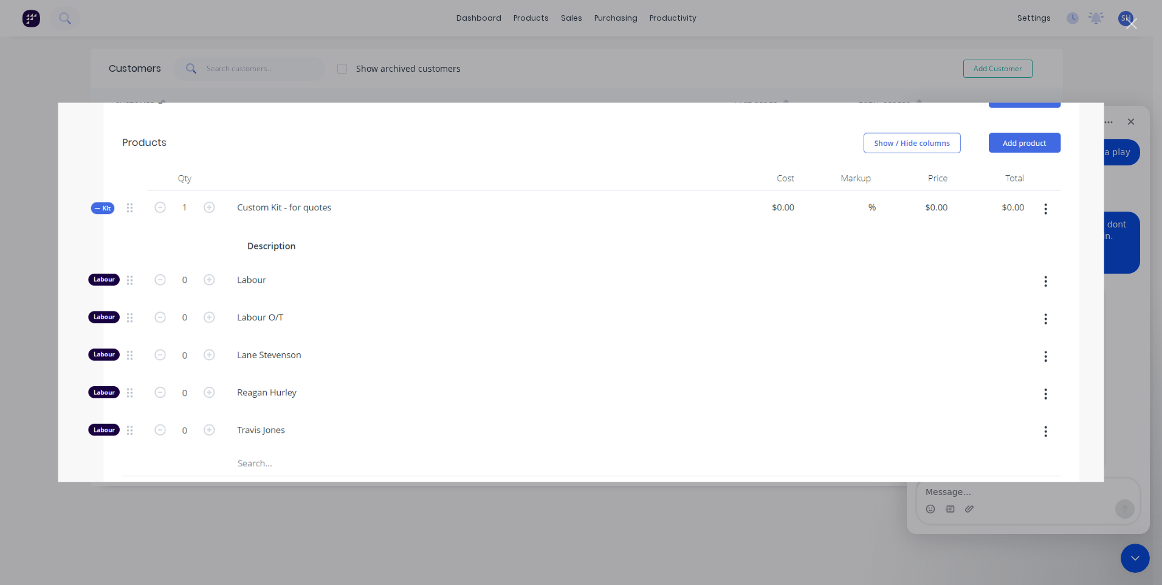
click at [822, 529] on div "Intercom messenger" at bounding box center [581, 292] width 1162 height 585
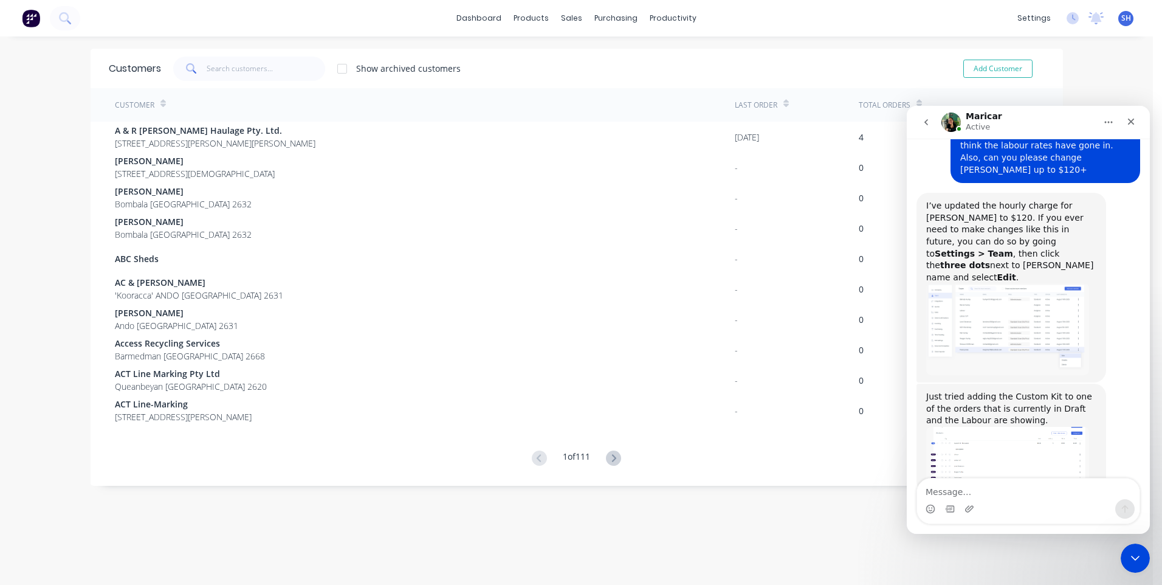
scroll to position [1292, 0]
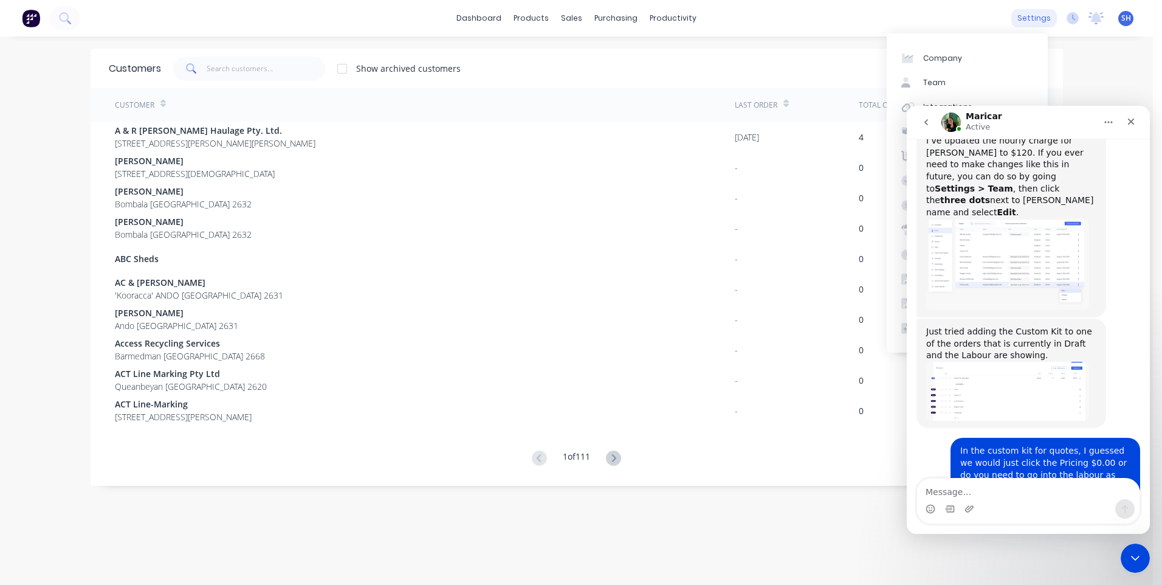
click at [1029, 15] on div "settings" at bounding box center [1034, 18] width 46 height 18
click at [932, 81] on div "Team" at bounding box center [934, 82] width 22 height 11
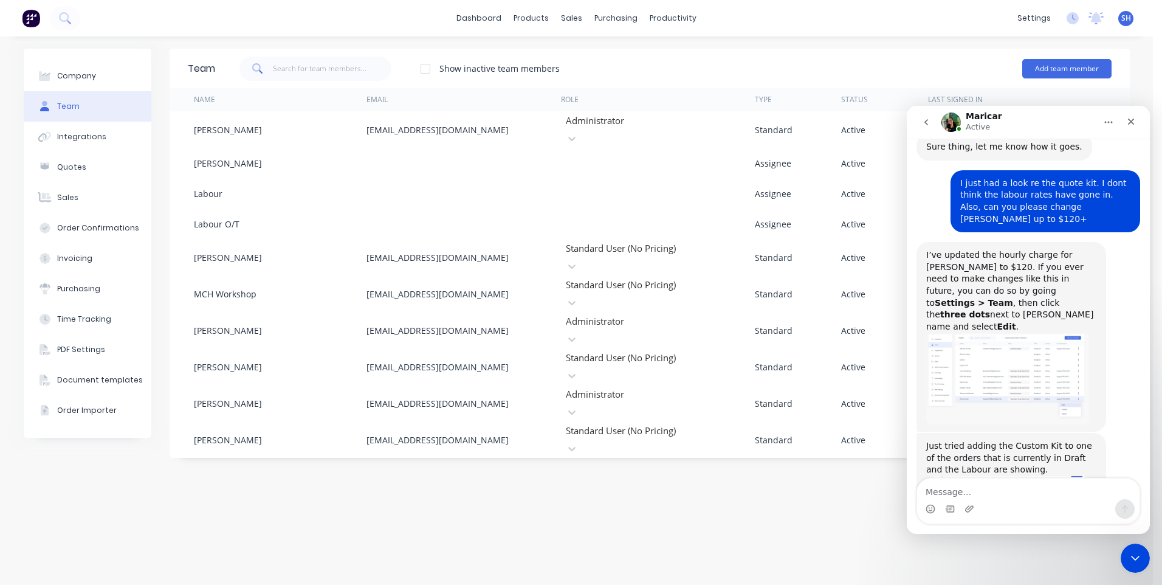
scroll to position [1171, 0]
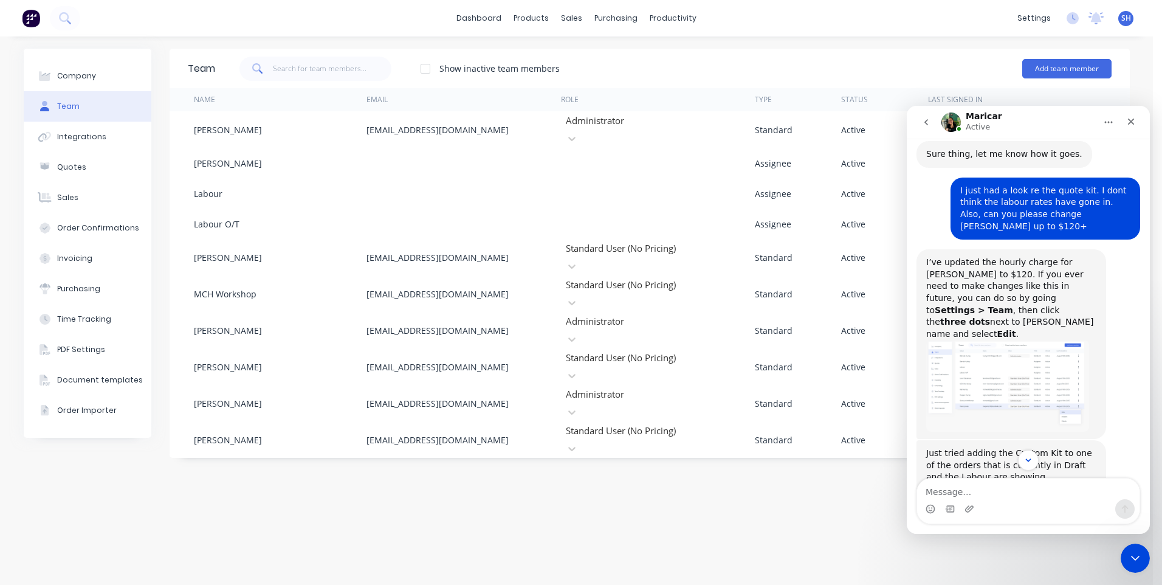
click at [637, 537] on div "Team Show inactive team members Add team member Name Email Role Type Status Las…" at bounding box center [650, 311] width 960 height 524
click at [1136, 554] on icon "Close Intercom Messenger" at bounding box center [1135, 558] width 15 height 15
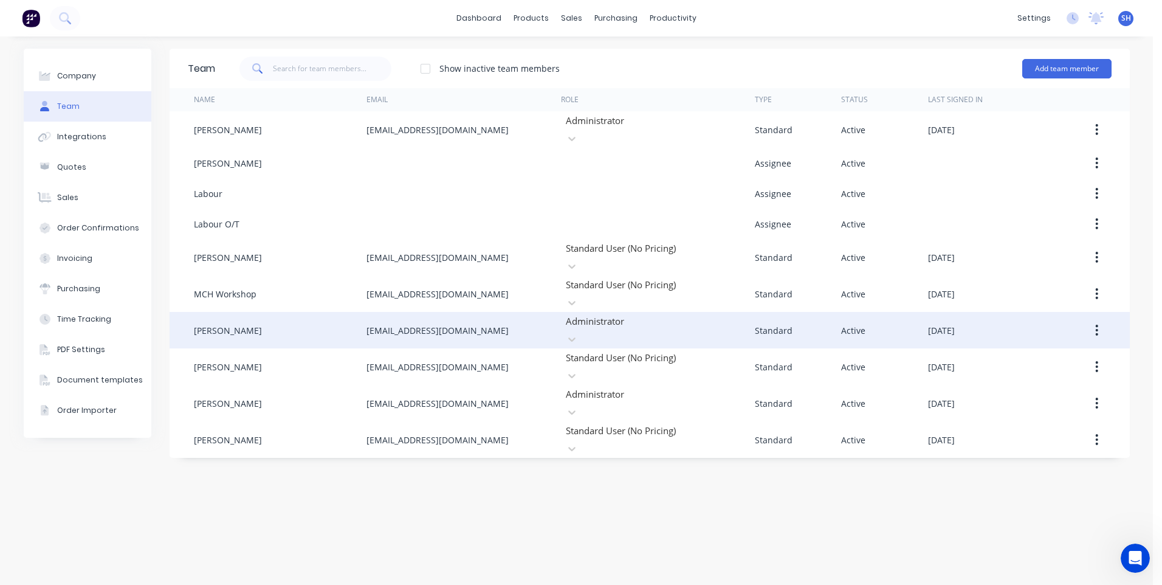
click at [1098, 323] on icon "button" at bounding box center [1096, 329] width 3 height 13
click at [1013, 353] on div "Edit" at bounding box center [1054, 362] width 94 height 18
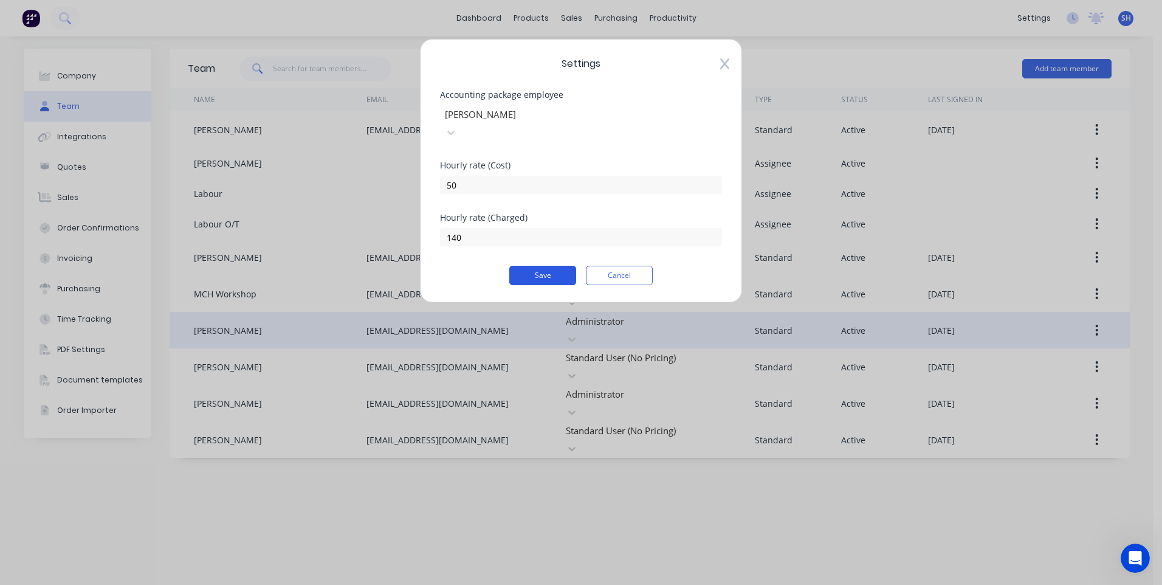
click at [544, 266] on button "Save" at bounding box center [542, 275] width 67 height 19
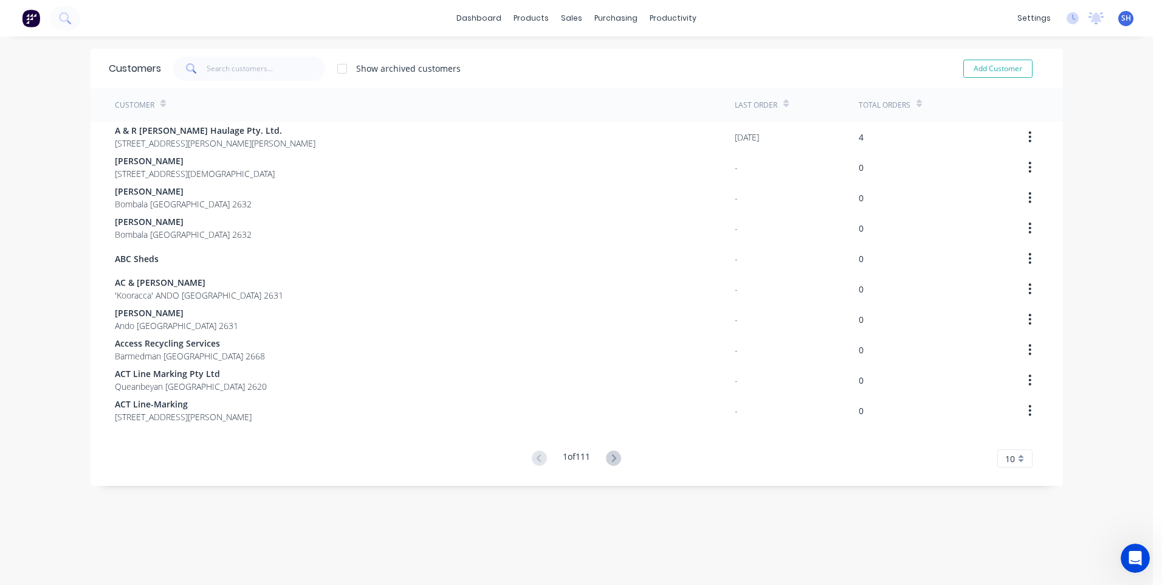
scroll to position [1388, 0]
click at [555, 56] on div "Product Catalogue" at bounding box center [580, 58] width 75 height 11
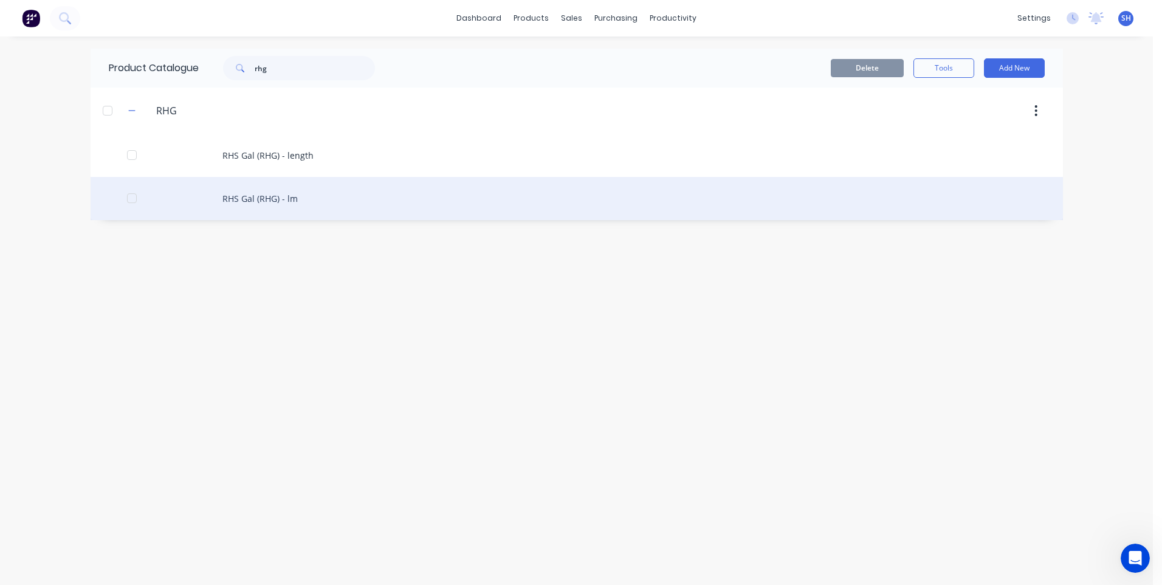
click at [273, 197] on div "RHS Gal (RHG) - lm" at bounding box center [577, 198] width 972 height 43
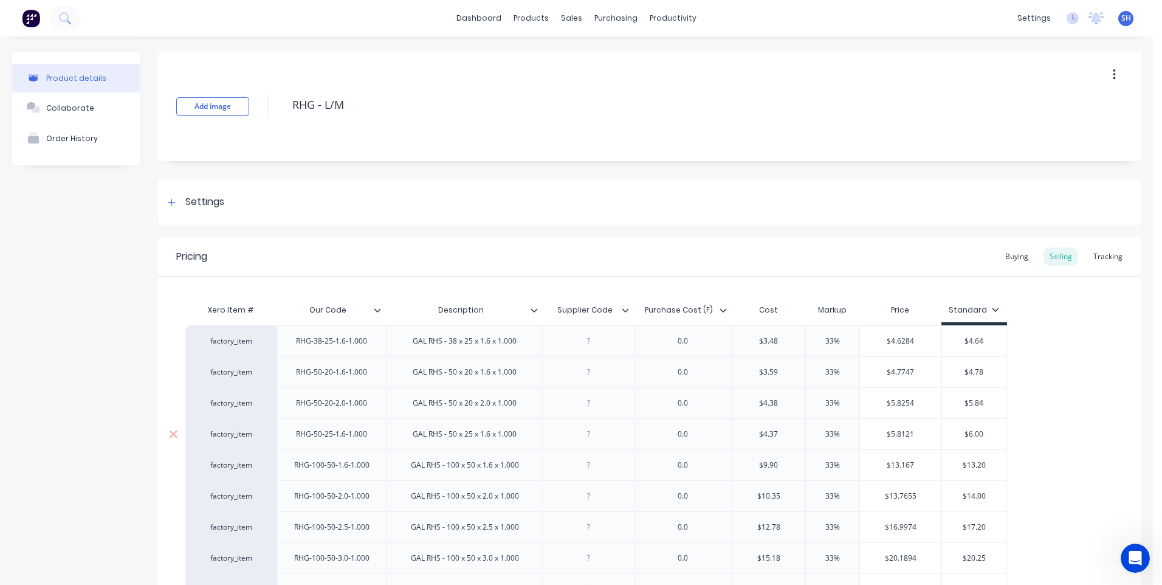
click at [594, 442] on div at bounding box center [588, 433] width 91 height 31
drag, startPoint x: 701, startPoint y: 441, endPoint x: 656, endPoint y: 441, distance: 44.4
click at [656, 441] on div "0.0" at bounding box center [683, 434] width 61 height 16
drag, startPoint x: 918, startPoint y: 436, endPoint x: 857, endPoint y: 438, distance: 60.2
click at [857, 438] on div "factory_item RHG-50-25-1.6-1.000 GAL RHS - 50 x 25 x 1.6 x 1.000 ISC 4.37 $4.37…" at bounding box center [596, 433] width 822 height 31
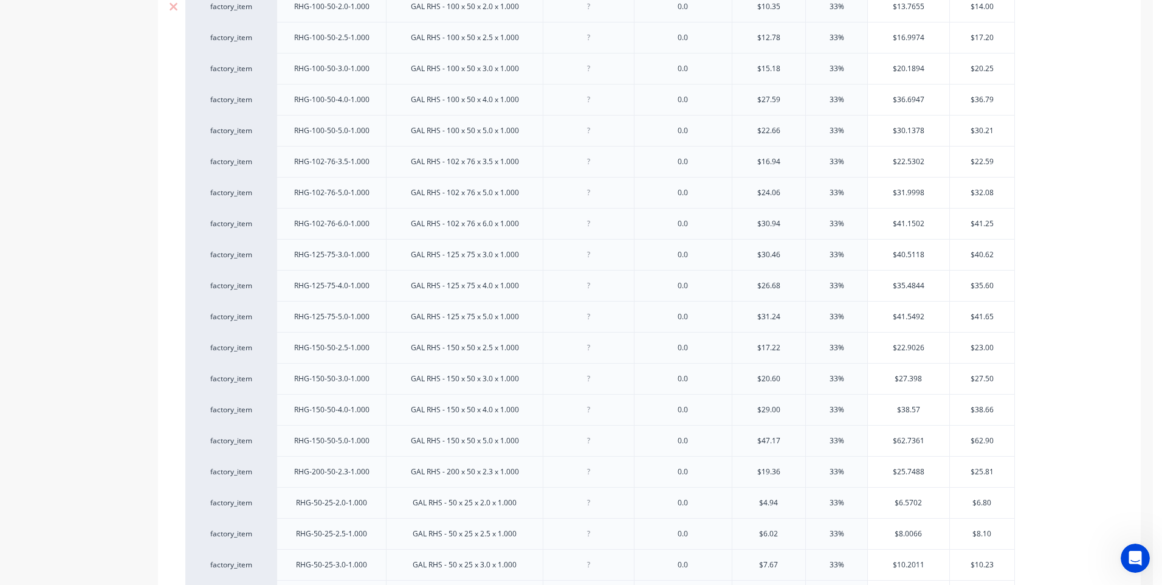
scroll to position [461, 0]
drag, startPoint x: 261, startPoint y: 523, endPoint x: 268, endPoint y: -4, distance: 526.9
click at [268, 0] on html "dashboard products sales purchasing productivity dashboard products Product Cat…" at bounding box center [581, 292] width 1162 height 585
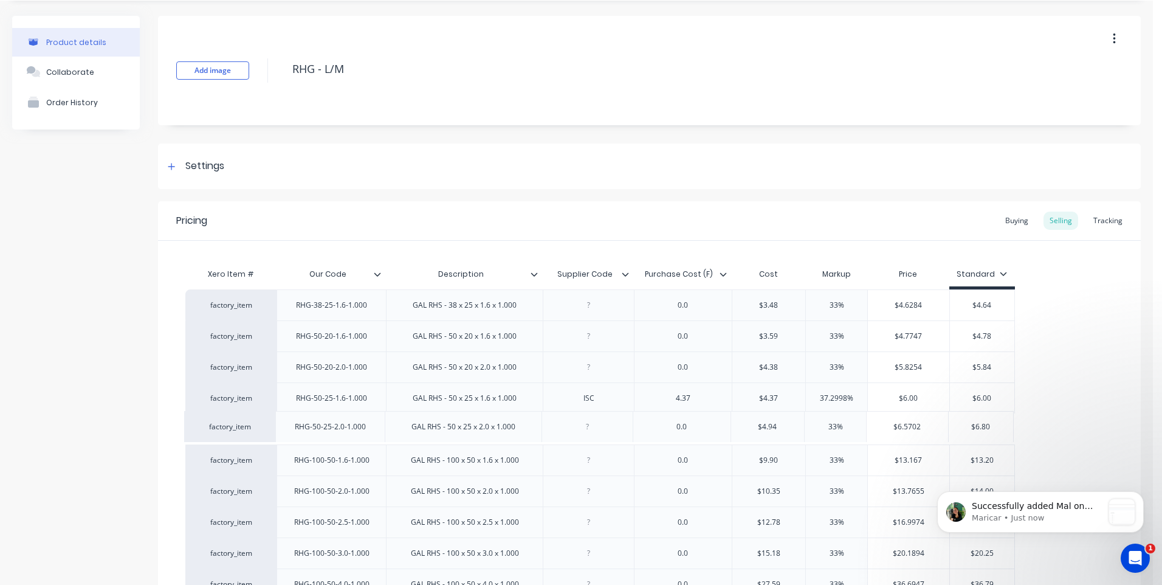
scroll to position [1525, 0]
click at [1138, 555] on icon "Open Intercom Messenger" at bounding box center [1135, 558] width 20 height 20
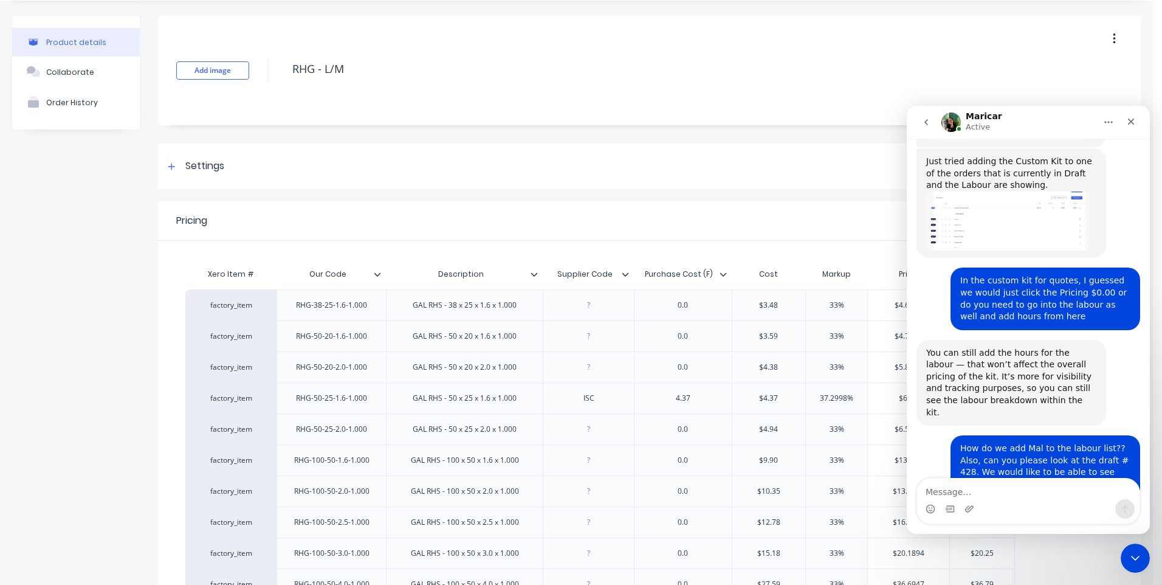
scroll to position [1545, 0]
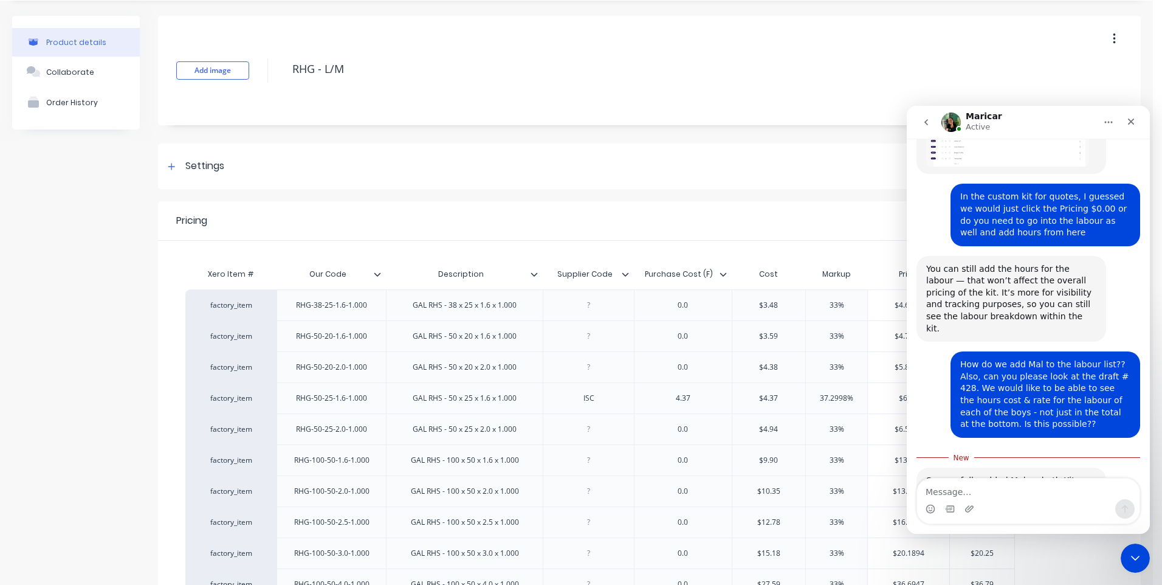
click at [981, 522] on img "Maricar says…" at bounding box center [1007, 560] width 163 height 76
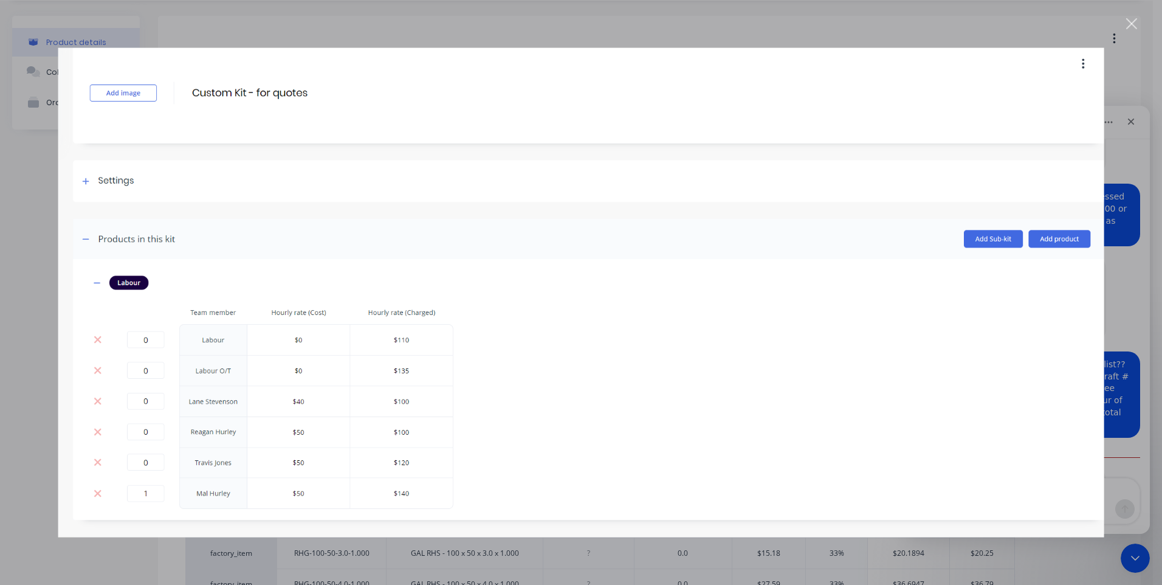
scroll to position [1591, 0]
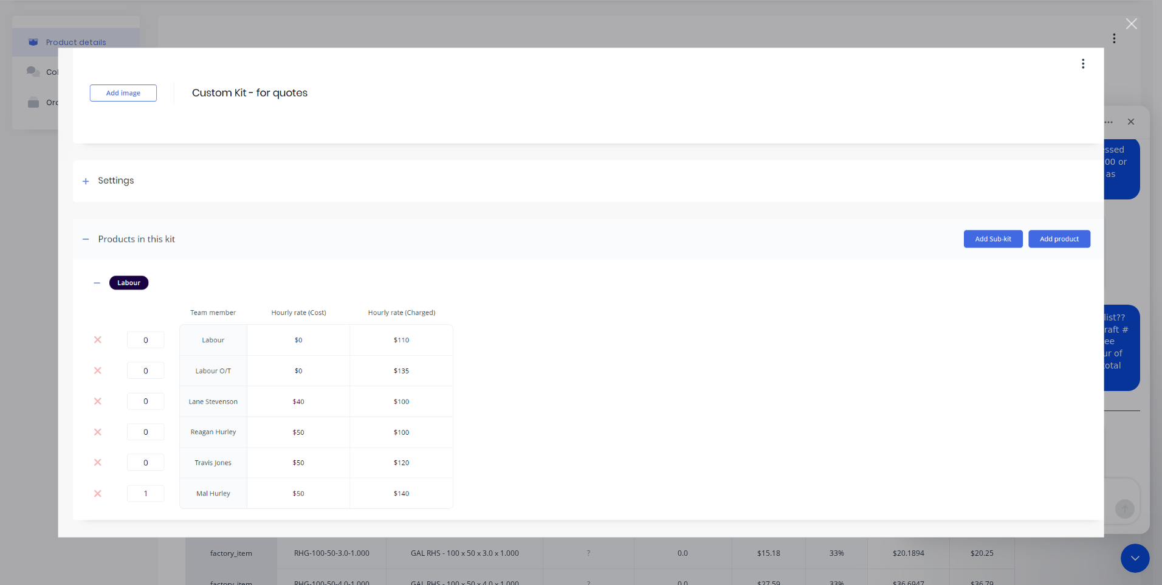
click at [751, 418] on img "Close" at bounding box center [581, 292] width 1046 height 489
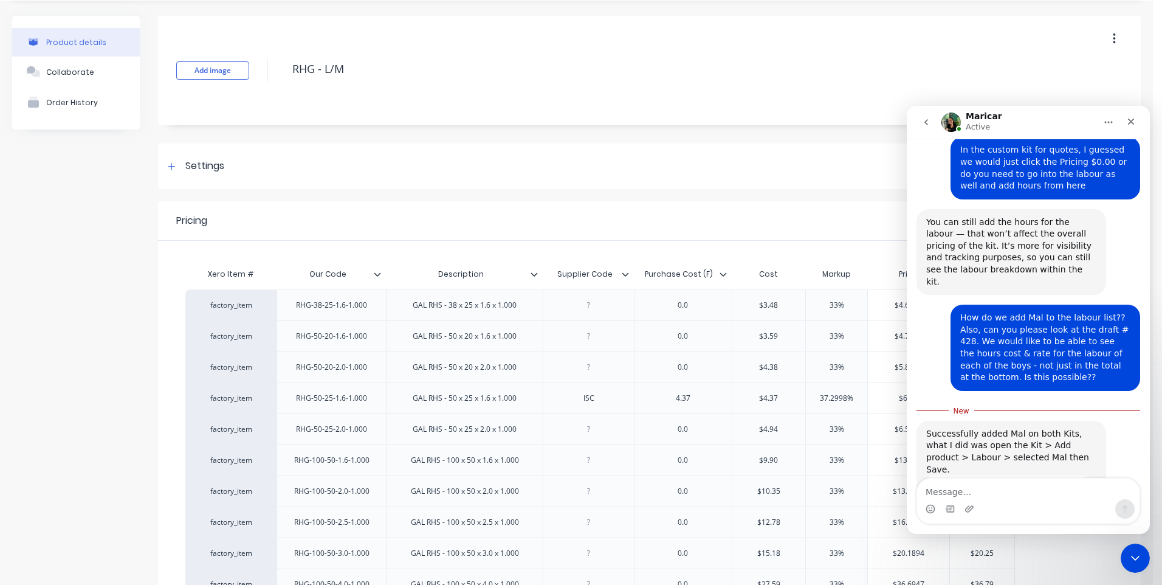
click at [1134, 557] on icon "Close Intercom Messenger" at bounding box center [1135, 558] width 15 height 15
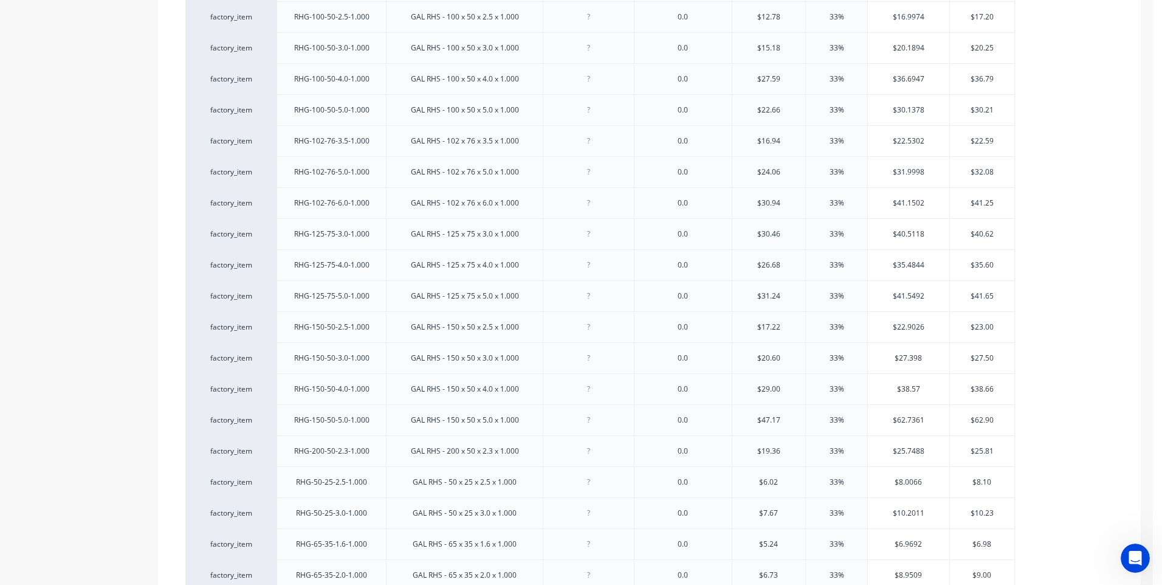
scroll to position [583, 0]
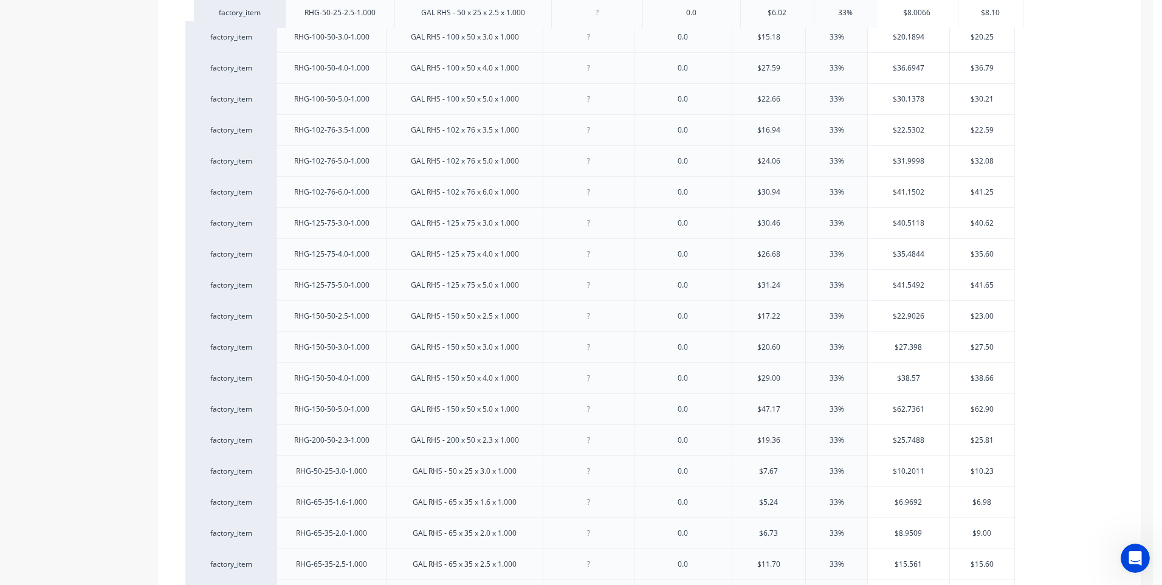
drag, startPoint x: 267, startPoint y: 434, endPoint x: 278, endPoint y: 4, distance: 430.3
click at [278, 4] on div "factory_item RHG-38-25-1.6-1.000 GAL RHS - 38 x 25 x 1.6 x 1.000 0.0 $3.48 33% …" at bounding box center [649, 315] width 928 height 1147
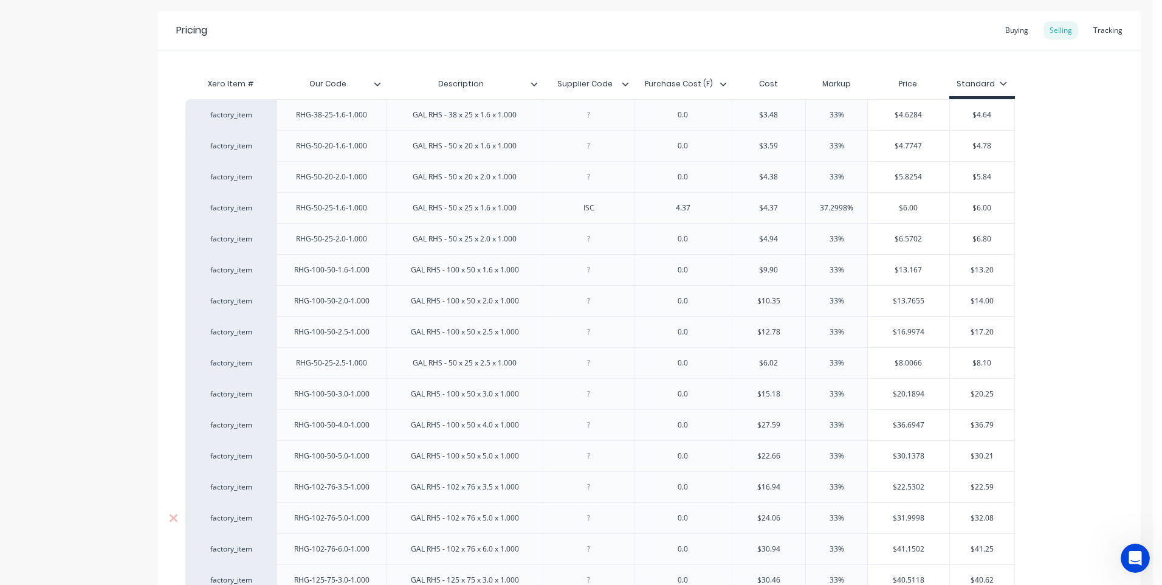
scroll to position [157, 0]
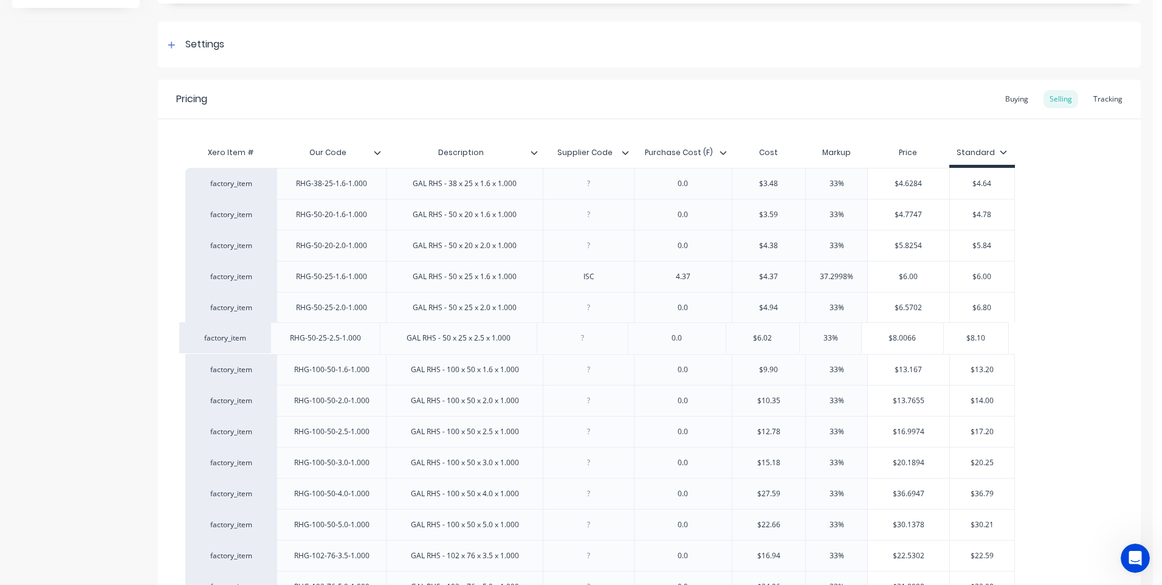
drag, startPoint x: 269, startPoint y: 424, endPoint x: 263, endPoint y: 326, distance: 98.7
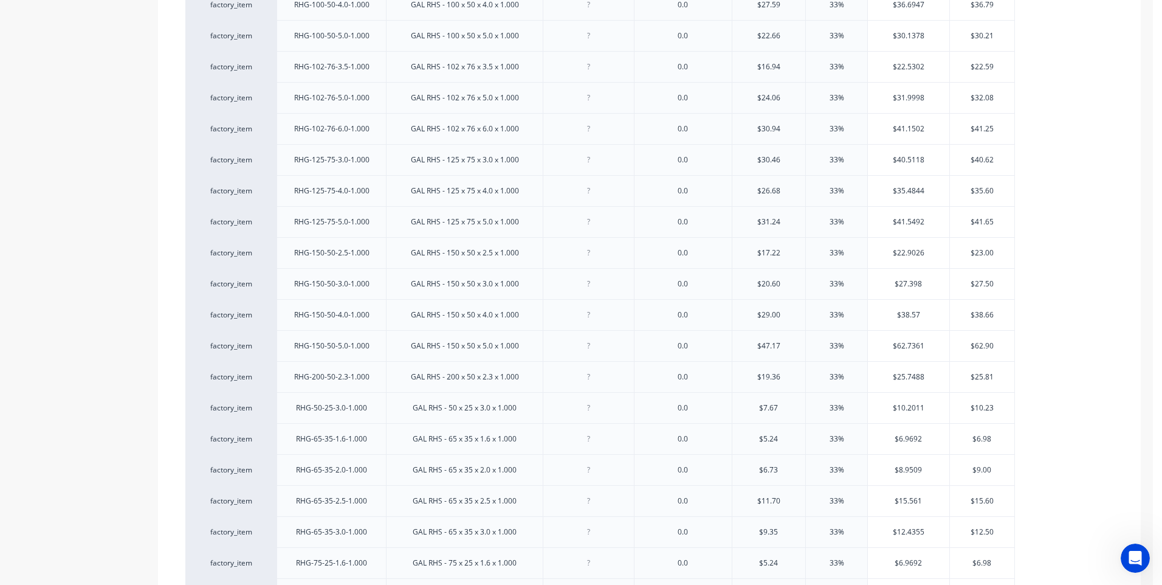
scroll to position [704, 0]
drag, startPoint x: 264, startPoint y: 345, endPoint x: 339, endPoint y: 82, distance: 273.5
click at [249, 4] on div "factory_item RHG-38-25-1.6-1.000 GAL RHS - 38 x 25 x 1.6 x 1.000 0.0 $3.48 33% …" at bounding box center [649, 194] width 928 height 1147
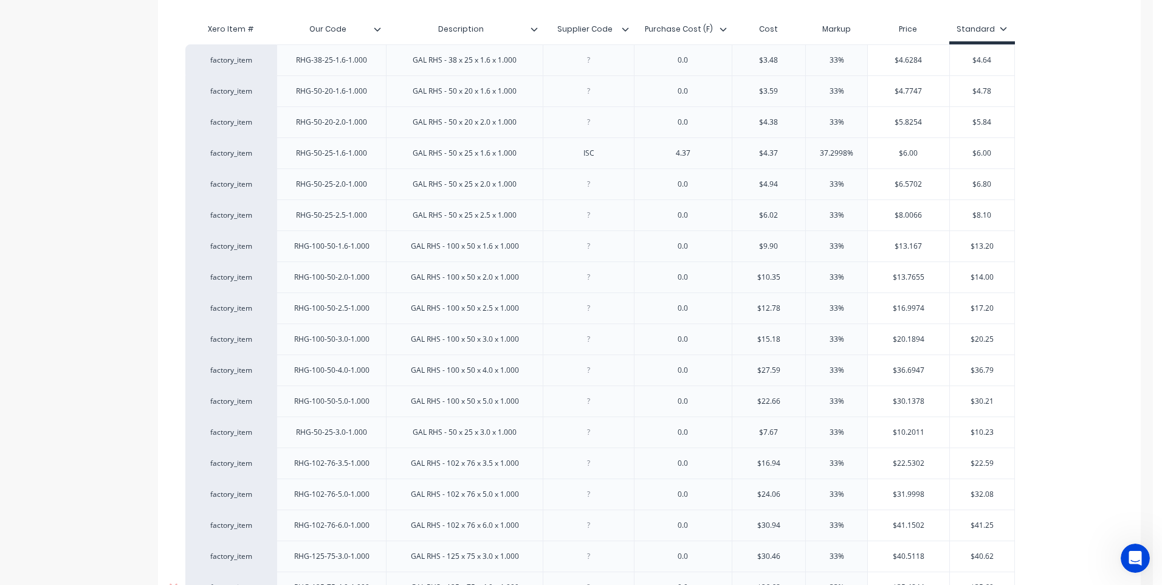
scroll to position [279, 0]
drag, startPoint x: 267, startPoint y: 428, endPoint x: 274, endPoint y: 235, distance: 193.4
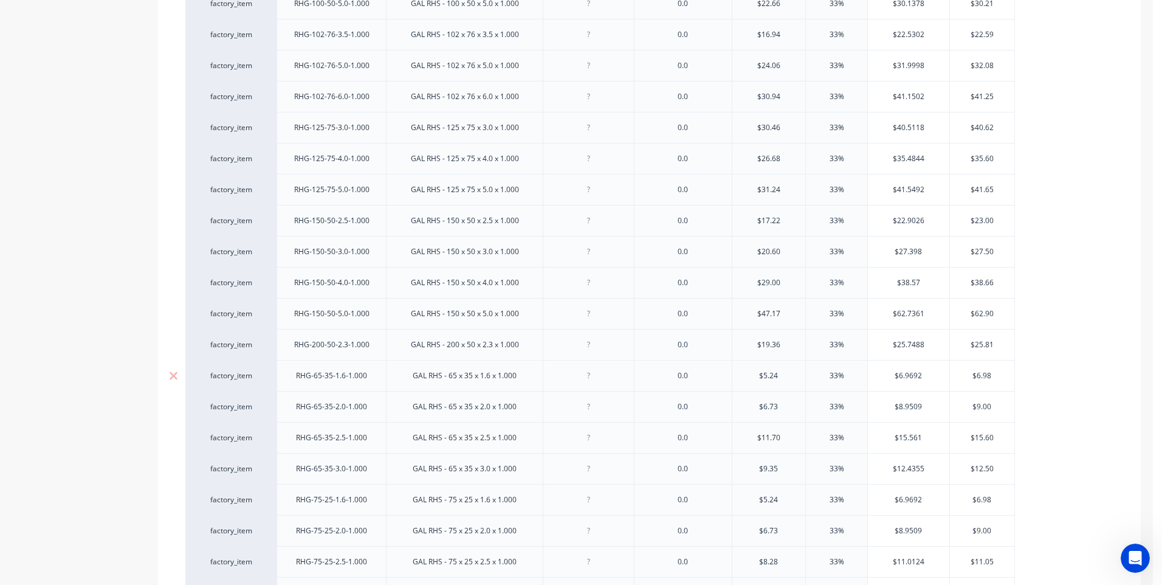
scroll to position [644, 0]
drag, startPoint x: 267, startPoint y: 438, endPoint x: 269, endPoint y: 12, distance: 425.4
click at [269, 12] on div "factory_item RHG-38-25-1.6-1.000 GAL RHS - 38 x 25 x 1.6 x 1.000 0.0 $3.48 33% …" at bounding box center [649, 255] width 928 height 1147
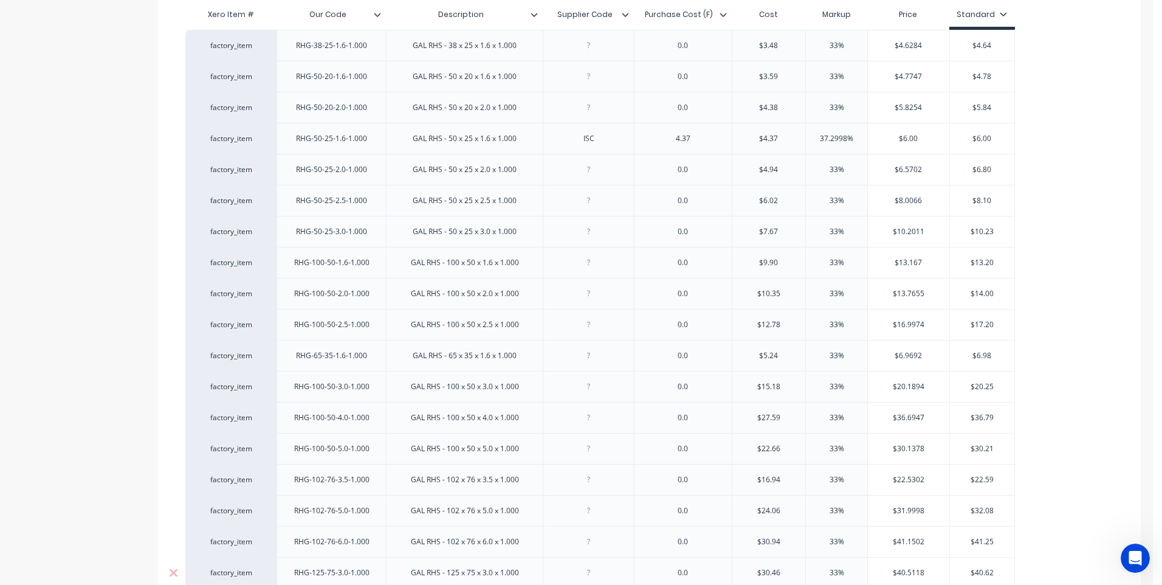
scroll to position [279, 0]
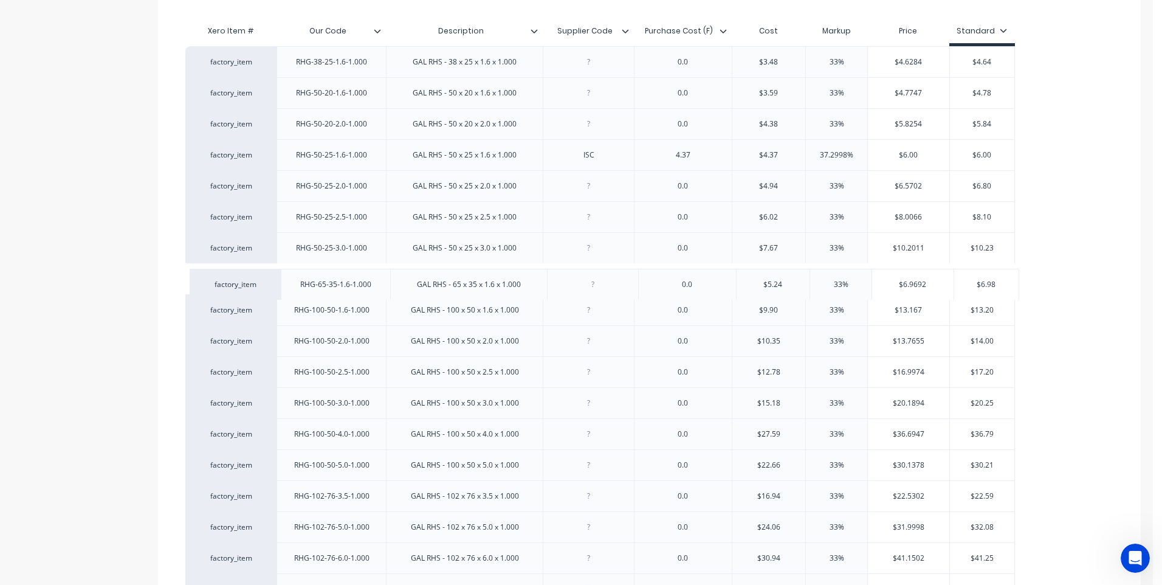
drag, startPoint x: 267, startPoint y: 367, endPoint x: 273, endPoint y: 275, distance: 91.9
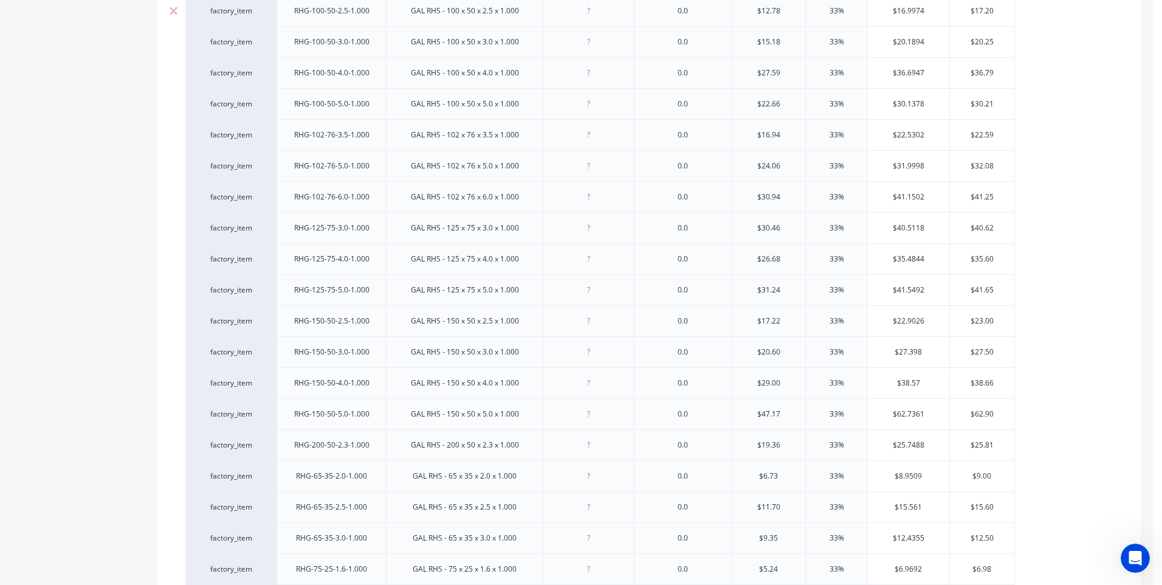
scroll to position [644, 0]
drag, startPoint x: 264, startPoint y: 474, endPoint x: 260, endPoint y: 11, distance: 463.0
click at [260, 11] on div "factory_item RHG-38-25-1.6-1.000 GAL RHS - 38 x 25 x 1.6 x 1.000 0.0 $3.48 33% …" at bounding box center [649, 255] width 928 height 1147
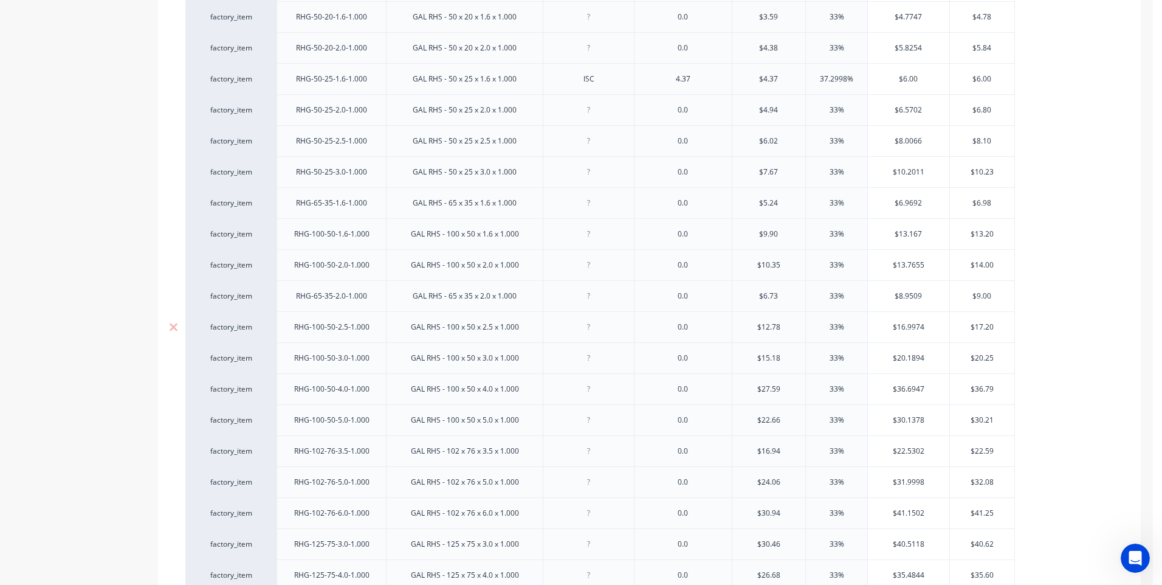
scroll to position [340, 0]
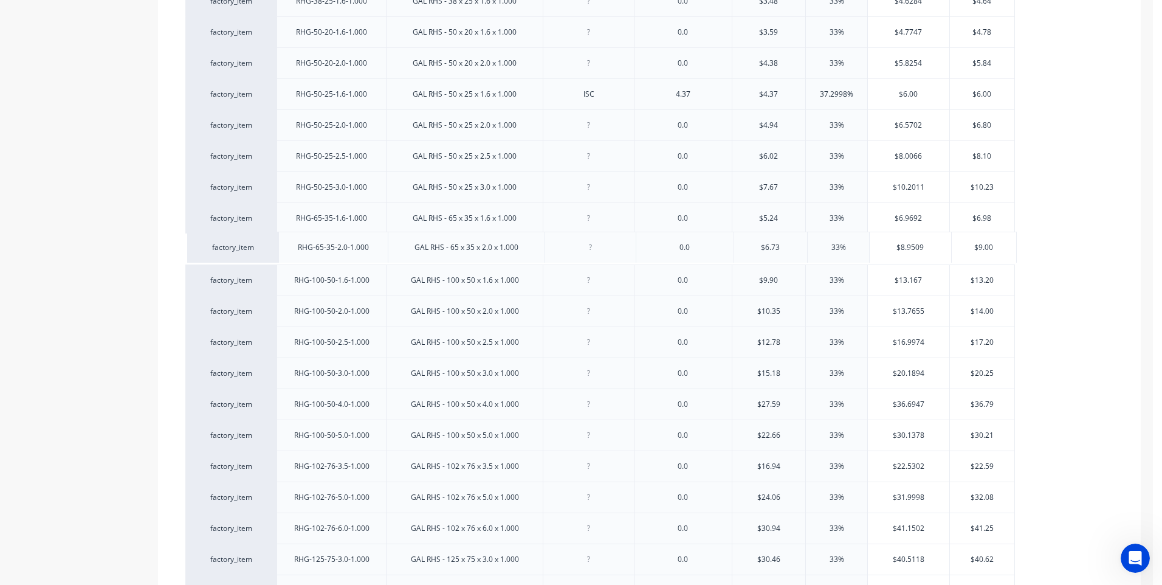
drag, startPoint x: 267, startPoint y: 312, endPoint x: 270, endPoint y: 245, distance: 66.9
click at [270, 245] on div "factory_item RHG-38-25-1.6-1.000 GAL RHS - 38 x 25 x 1.6 x 1.000 0.0 $3.48 33% …" at bounding box center [649, 558] width 928 height 1147
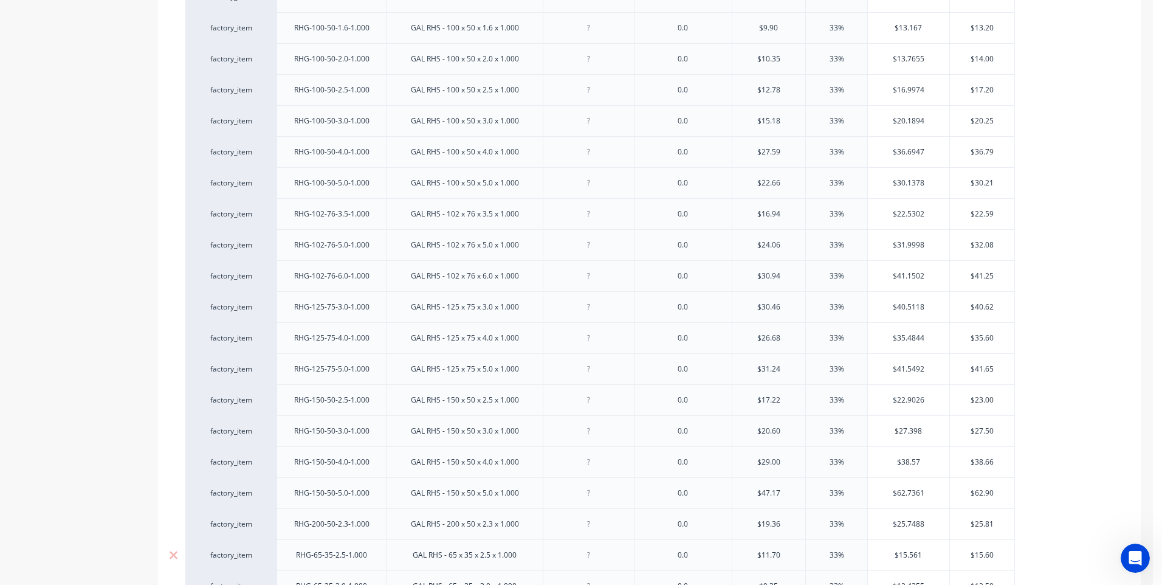
scroll to position [583, 0]
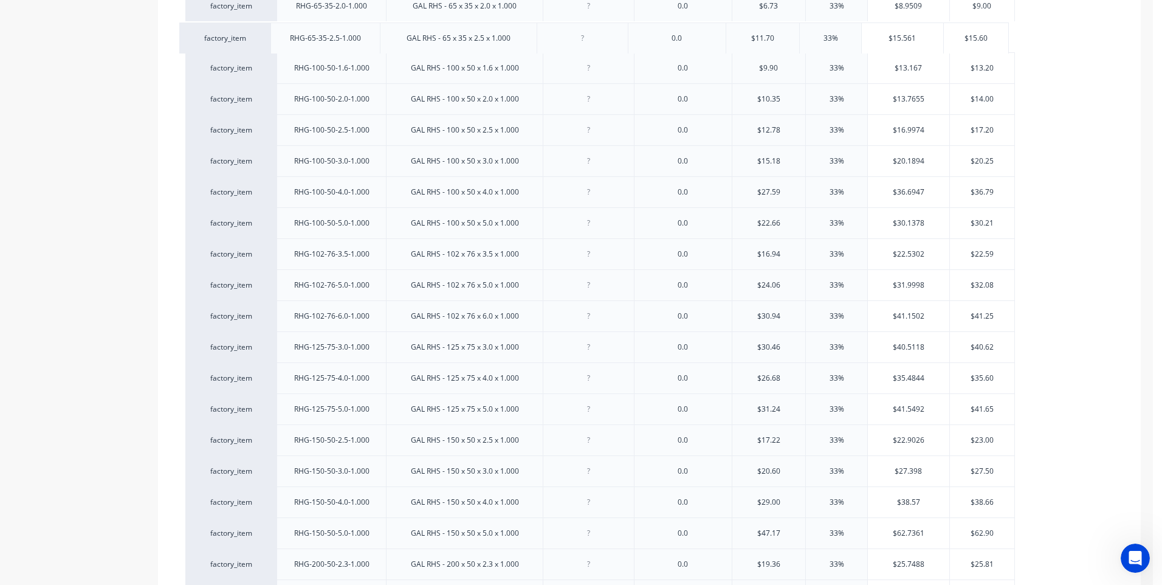
drag, startPoint x: 264, startPoint y: 563, endPoint x: 258, endPoint y: 34, distance: 528.7
click at [258, 34] on div "factory_item RHG-38-25-1.6-1.000 GAL RHS - 38 x 25 x 1.6 x 1.000 0.0 $3.48 33% …" at bounding box center [649, 315] width 928 height 1147
drag, startPoint x: 267, startPoint y: 564, endPoint x: 288, endPoint y: 4, distance: 560.0
click at [288, 4] on div "factory_item RHG-38-25-1.6-1.000 GAL RHS - 38 x 25 x 1.6 x 1.000 0.0 $3.48 33% …" at bounding box center [649, 255] width 928 height 1147
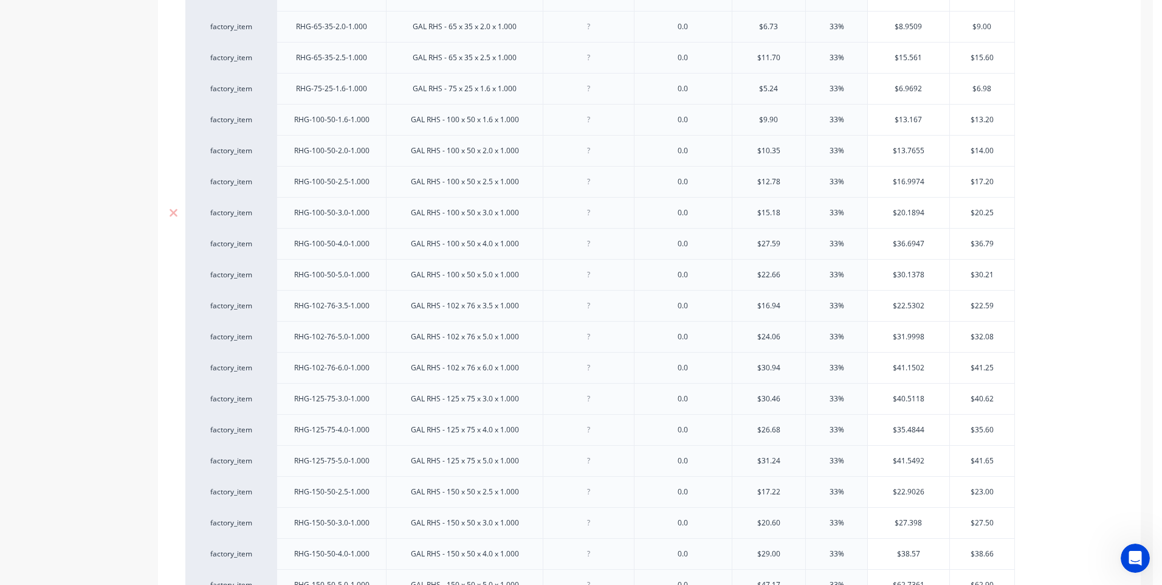
scroll to position [704, 0]
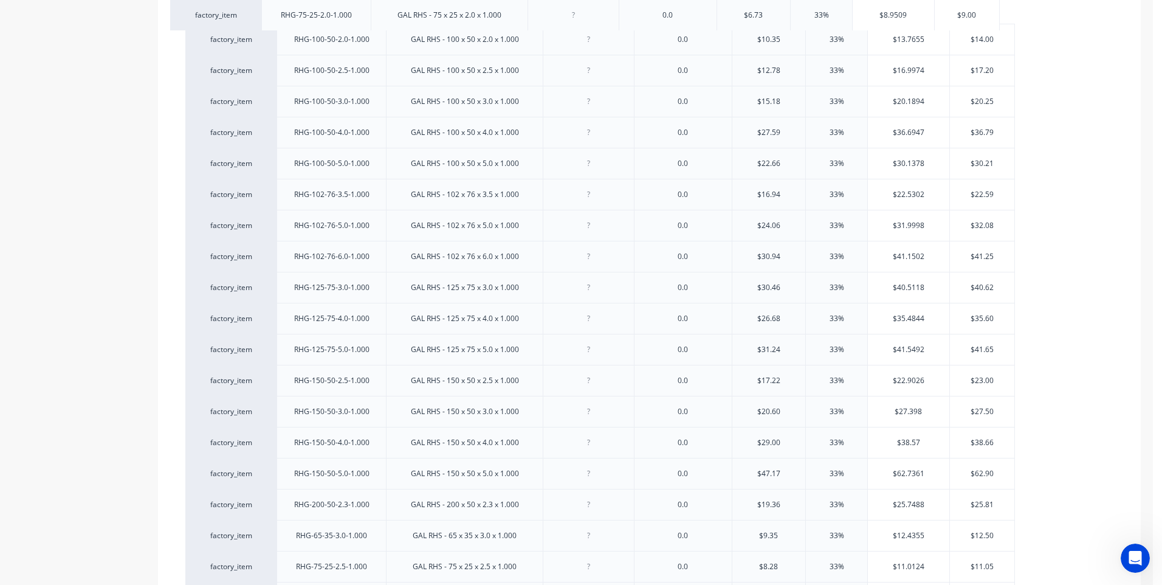
drag, startPoint x: 265, startPoint y: 537, endPoint x: 253, endPoint y: 15, distance: 522.7
click at [253, 15] on div "factory_item RHG-38-25-1.6-1.000 GAL RHS - 38 x 25 x 1.6 x 1.000 0.0 $3.48 33% …" at bounding box center [649, 194] width 928 height 1147
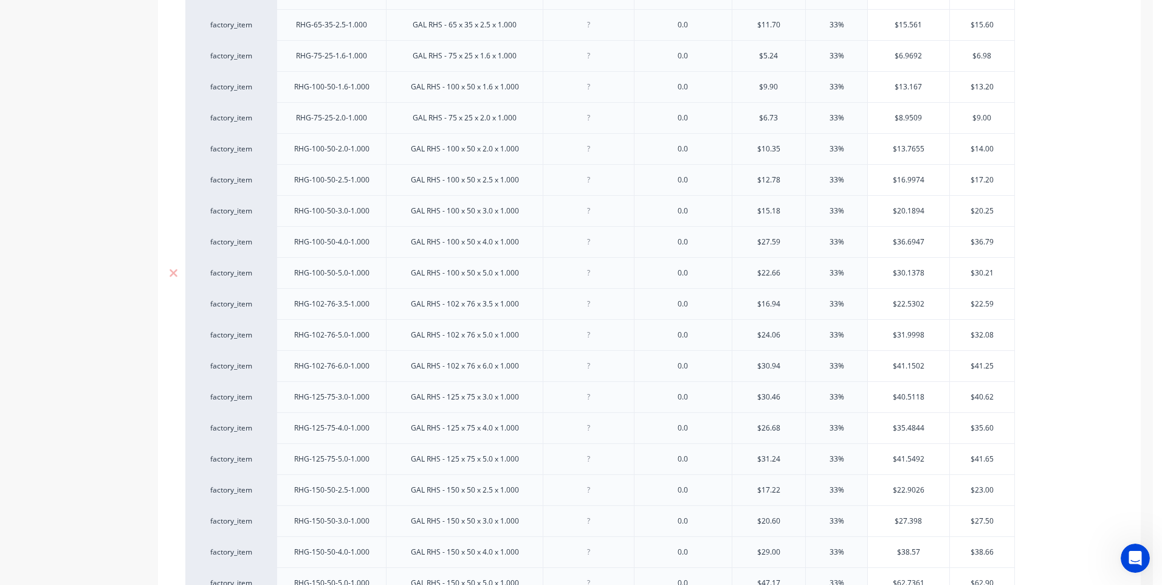
scroll to position [583, 0]
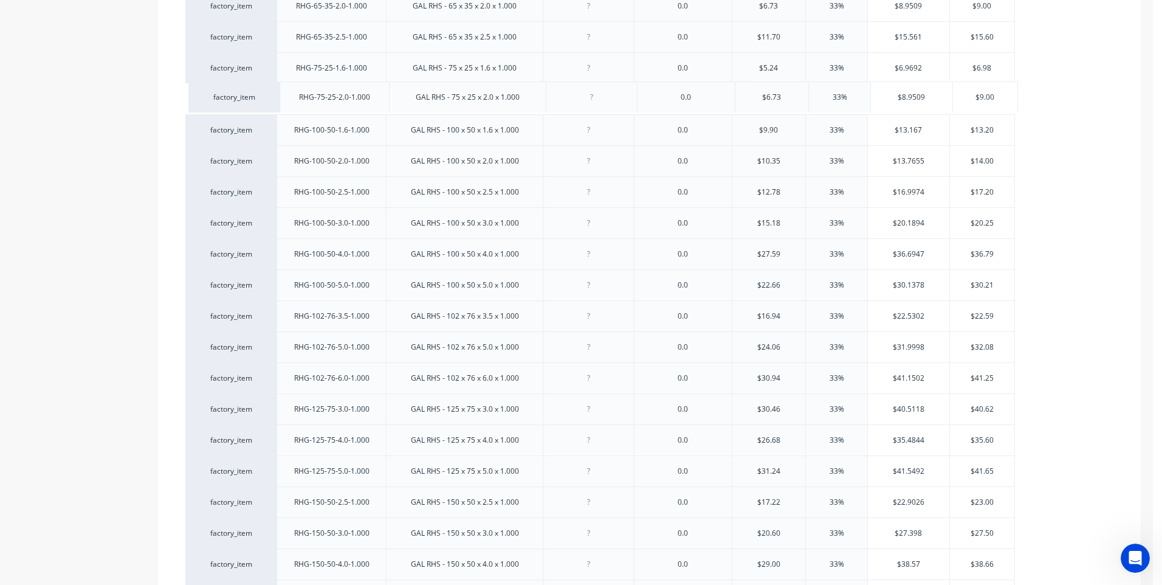
drag, startPoint x: 266, startPoint y: 130, endPoint x: 269, endPoint y: 94, distance: 36.6
click at [269, 94] on div "factory_item RHG-38-25-1.6-1.000 GAL RHS - 38 x 25 x 1.6 x 1.000 0.0 $3.48 33% …" at bounding box center [649, 315] width 928 height 1147
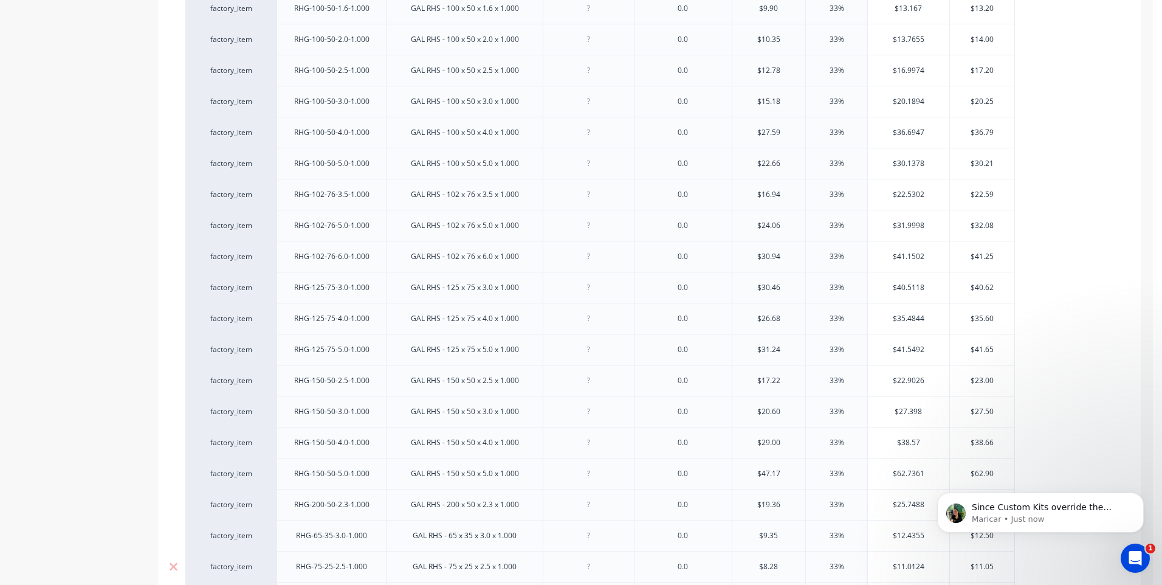
scroll to position [0, 0]
drag, startPoint x: 266, startPoint y: 569, endPoint x: 266, endPoint y: 12, distance: 556.6
click at [266, 12] on div "factory_item RHG-38-25-1.6-1.000 GAL RHS - 38 x 25 x 1.6 x 1.000 0.0 $3.48 33% …" at bounding box center [649, 194] width 928 height 1147
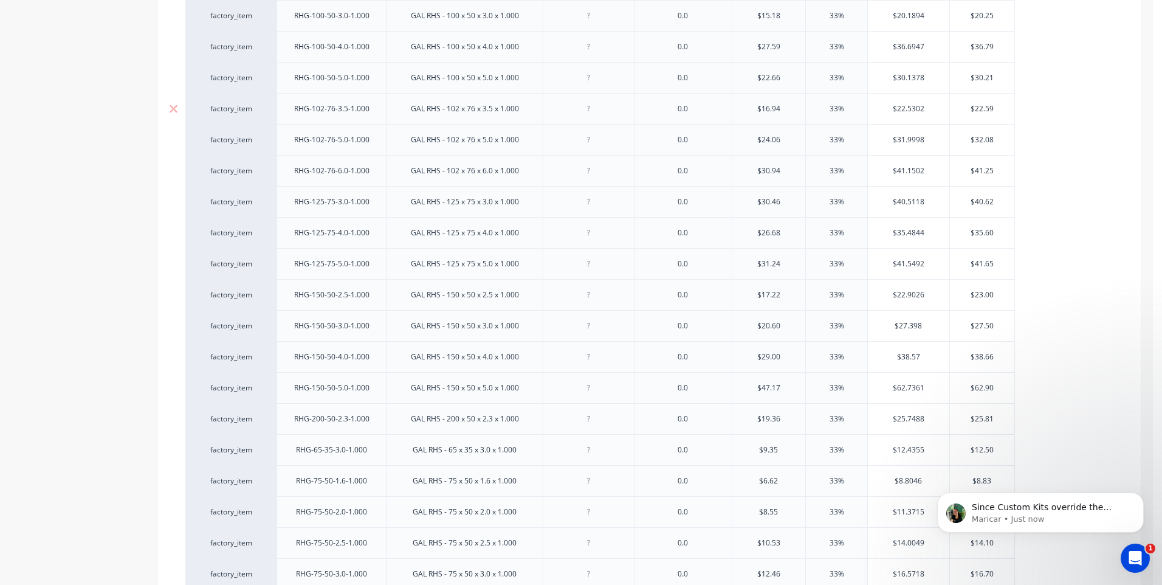
scroll to position [826, 0]
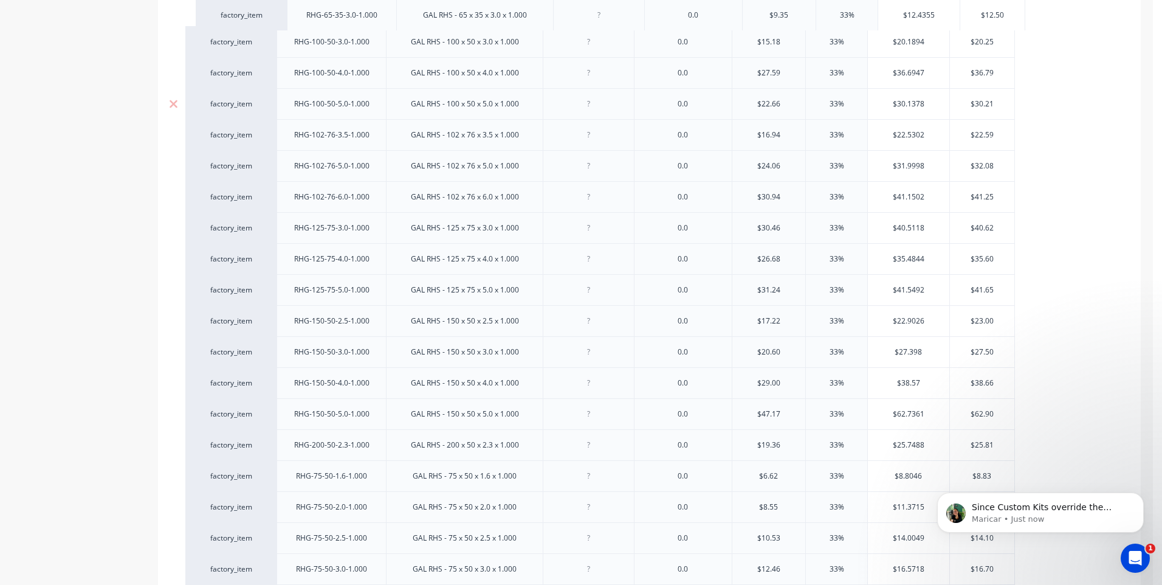
drag, startPoint x: 266, startPoint y: 441, endPoint x: 337, endPoint y: 110, distance: 338.7
click at [286, 20] on div "factory_item RHG-38-25-1.6-1.000 GAL RHS - 38 x 25 x 1.6 x 1.000 0.0 $3.48 33% …" at bounding box center [649, 72] width 928 height 1147
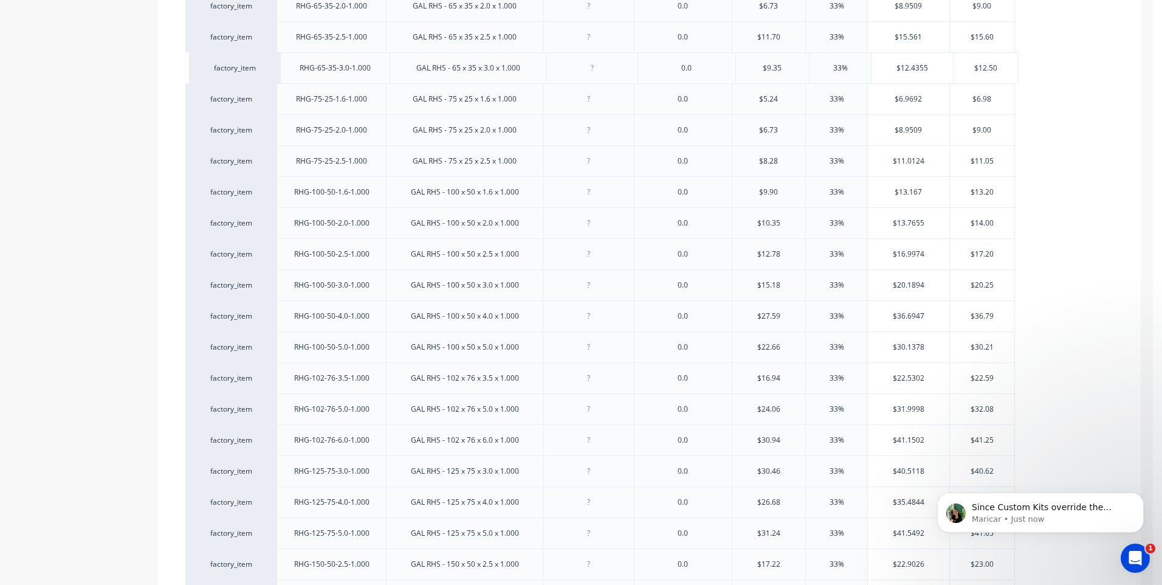
drag, startPoint x: 267, startPoint y: 255, endPoint x: 270, endPoint y: 63, distance: 191.4
click at [270, 63] on div "factory_item RHG-38-25-1.6-1.000 GAL RHS - 38 x 25 x 1.6 x 1.000 0.0 $3.48 33% …" at bounding box center [649, 315] width 928 height 1147
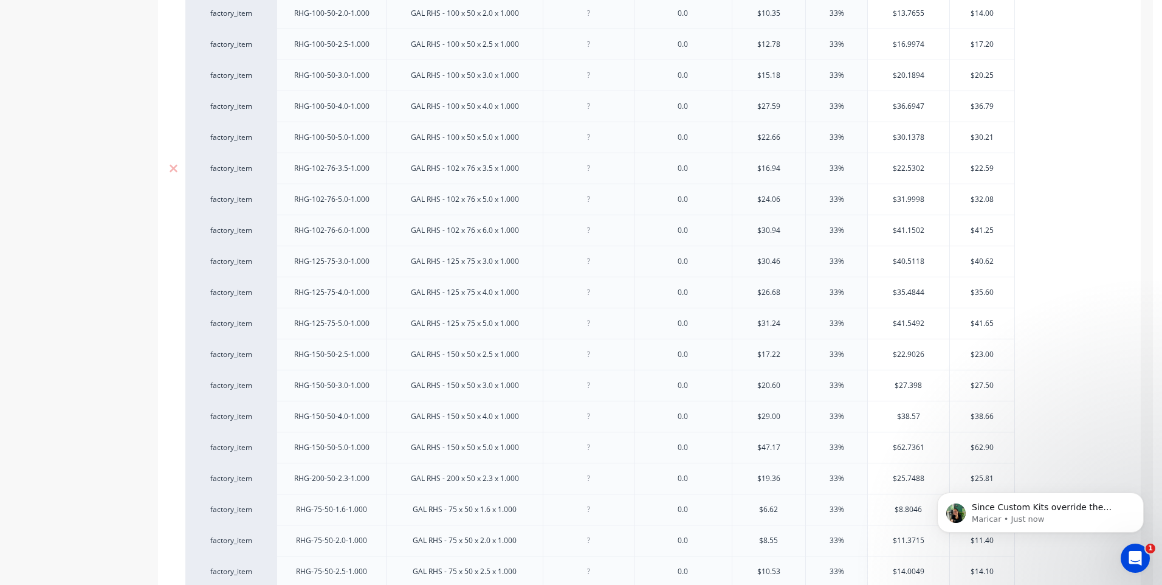
scroll to position [765, 0]
drag, startPoint x: 266, startPoint y: 537, endPoint x: 242, endPoint y: 13, distance: 523.7
click at [242, 13] on div "factory_item RHG-38-25-1.6-1.000 GAL RHS - 38 x 25 x 1.6 x 1.000 0.0 $3.48 33% …" at bounding box center [649, 133] width 928 height 1147
drag, startPoint x: 269, startPoint y: 571, endPoint x: 271, endPoint y: 38, distance: 532.9
click at [271, 38] on div "factory_item RHG-38-25-1.6-1.000 GAL RHS - 38 x 25 x 1.6 x 1.000 0.0 $3.48 33% …" at bounding box center [649, 133] width 928 height 1147
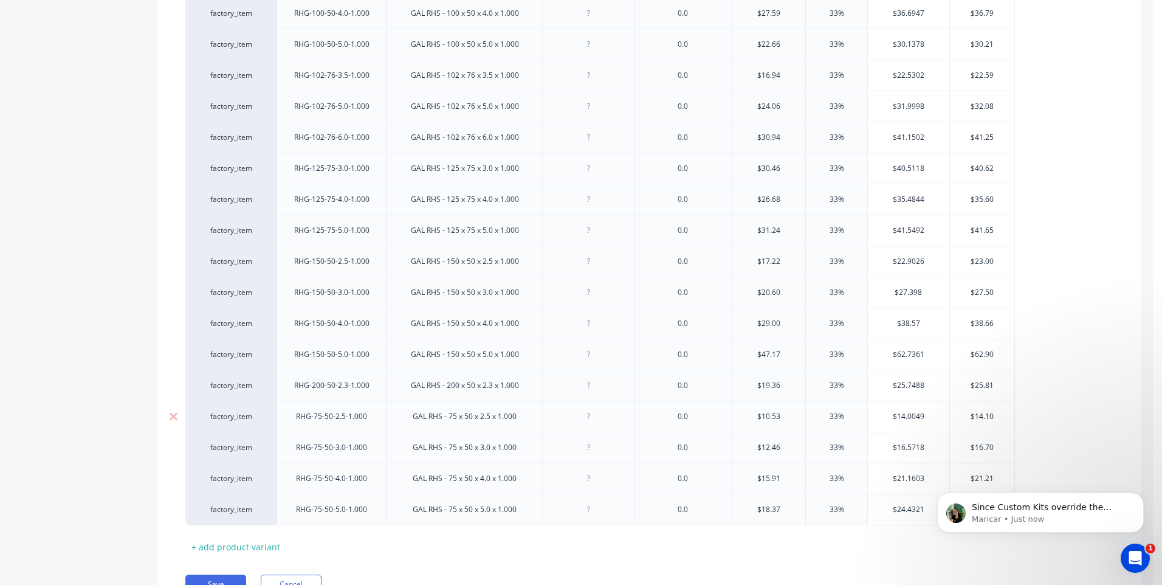
scroll to position [887, 0]
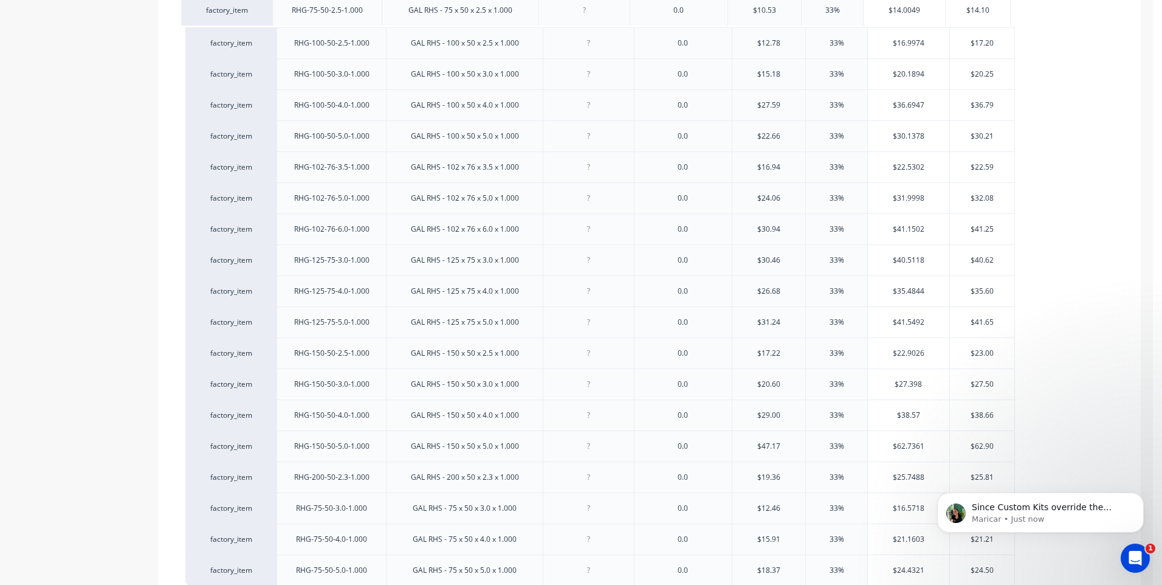
drag, startPoint x: 265, startPoint y: 479, endPoint x: 264, endPoint y: 11, distance: 467.9
click at [264, 11] on div "factory_item RHG-38-25-1.6-1.000 GAL RHS - 38 x 25 x 1.6 x 1.000 0.0 $3.48 33% …" at bounding box center [649, 12] width 928 height 1147
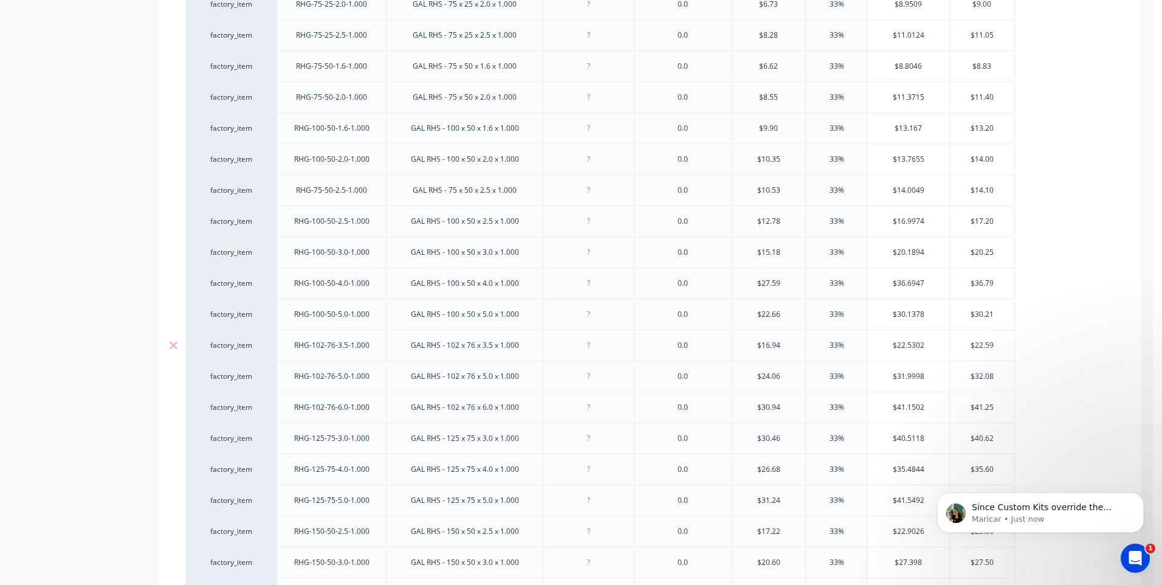
scroll to position [704, 0]
drag, startPoint x: 267, startPoint y: 194, endPoint x: 275, endPoint y: 131, distance: 64.4
click at [275, 131] on div "factory_item RHG-38-25-1.6-1.000 GAL RHS - 38 x 25 x 1.6 x 1.000 0.0 $3.48 33% …" at bounding box center [649, 194] width 928 height 1147
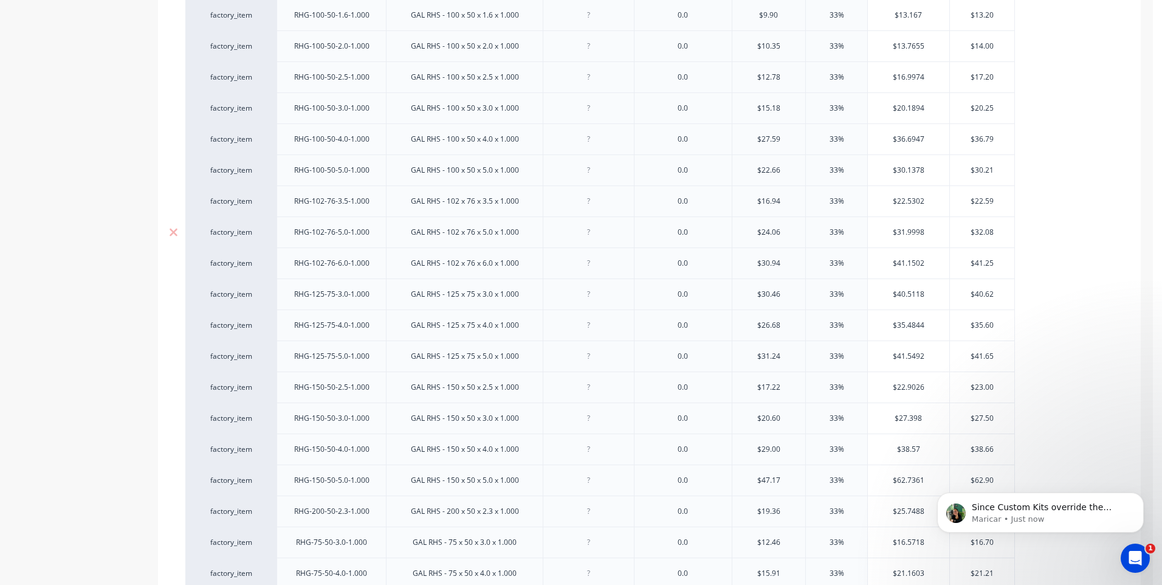
scroll to position [887, 0]
drag, startPoint x: 266, startPoint y: 504, endPoint x: 284, endPoint y: 3, distance: 501.0
click at [284, 3] on div "factory_item RHG-38-25-1.6-1.000 GAL RHS - 38 x 25 x 1.6 x 1.000 0.0 $3.48 33% …" at bounding box center [649, 12] width 928 height 1147
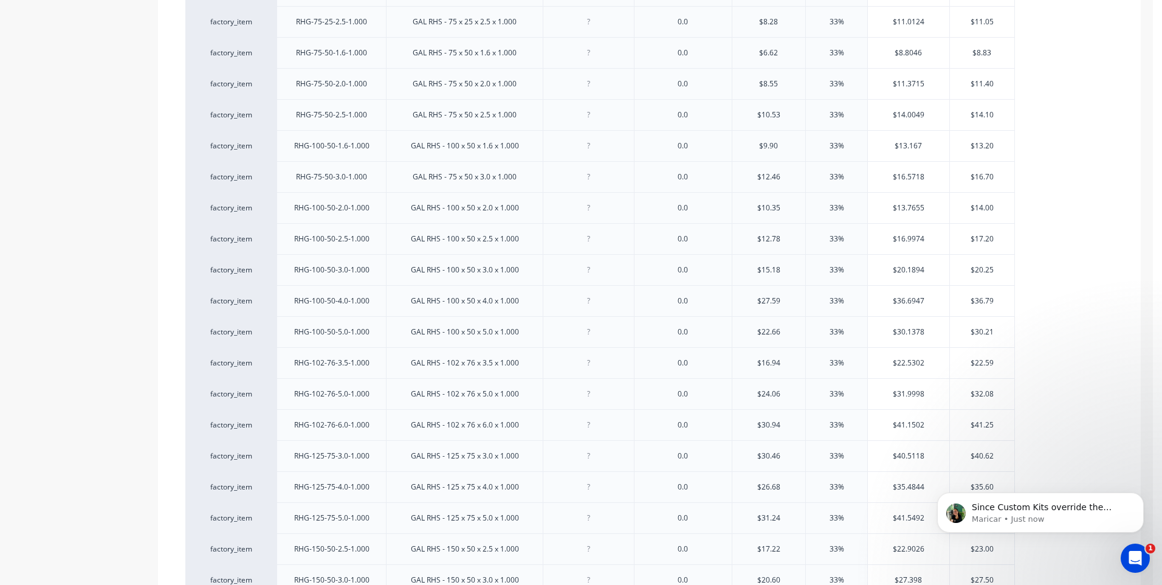
scroll to position [704, 0]
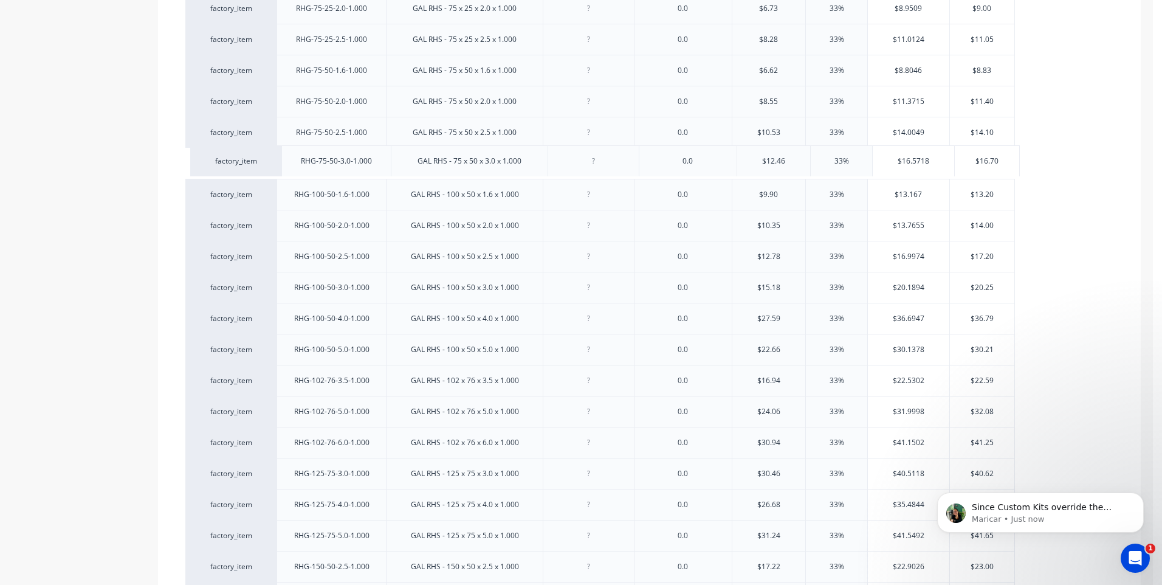
drag, startPoint x: 265, startPoint y: 193, endPoint x: 270, endPoint y: 156, distance: 37.4
click at [270, 156] on div "factory_item RHG-38-25-1.6-1.000 GAL RHS - 38 x 25 x 1.6 x 1.000 0.0 $3.48 33% …" at bounding box center [649, 194] width 928 height 1147
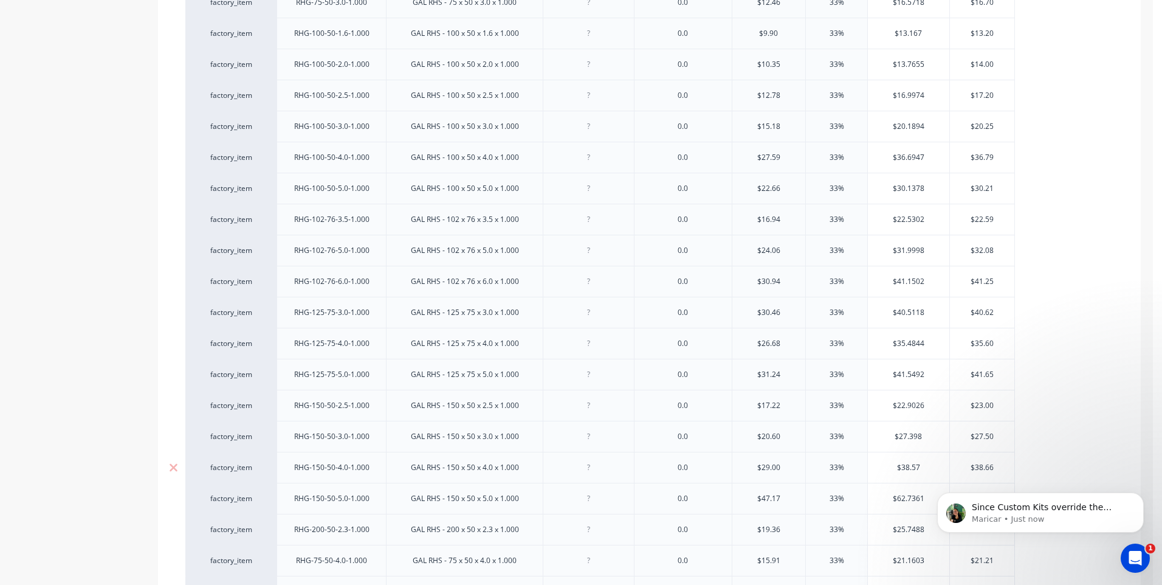
scroll to position [887, 0]
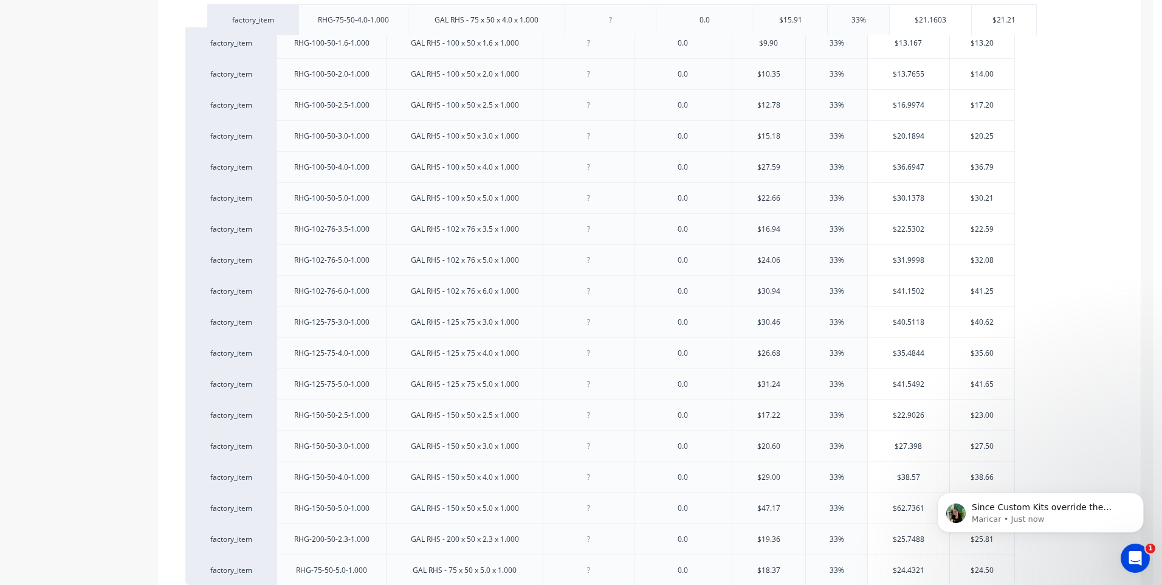
drag, startPoint x: 268, startPoint y: 537, endPoint x: 292, endPoint y: 13, distance: 524.3
click at [292, 13] on div "factory_item RHG-38-25-1.6-1.000 GAL RHS - 38 x 25 x 1.6 x 1.000 0.0 $3.48 33% …" at bounding box center [649, 12] width 928 height 1147
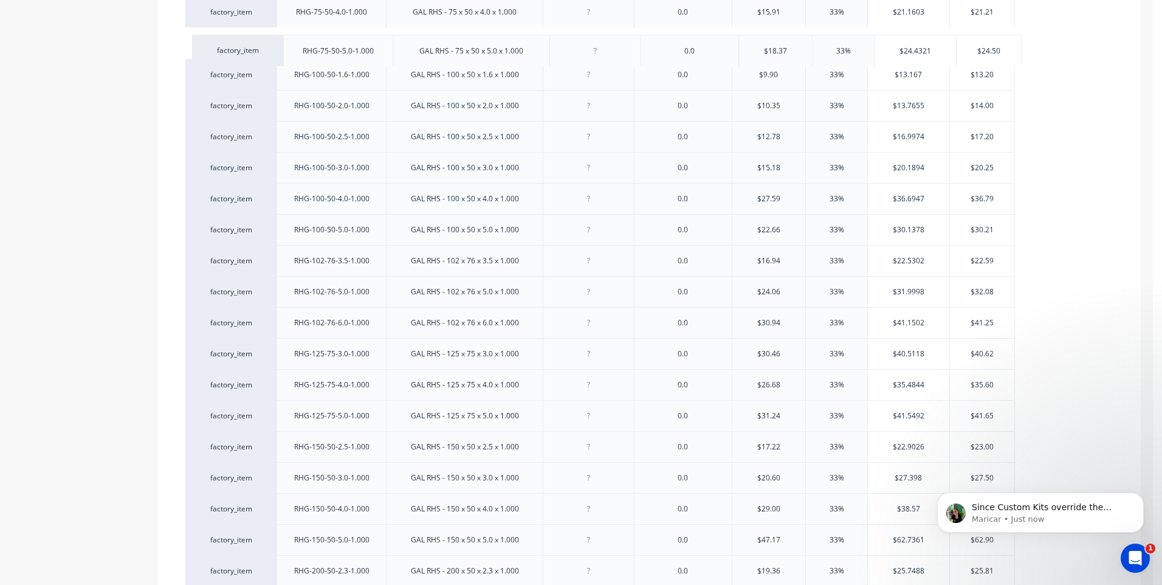
drag, startPoint x: 266, startPoint y: 568, endPoint x: 275, endPoint y: 45, distance: 523.3
click at [275, 45] on div "factory_item RHG-38-25-1.6-1.000 GAL RHS - 38 x 25 x 1.6 x 1.000 0.0 $3.48 33% …" at bounding box center [649, 12] width 928 height 1147
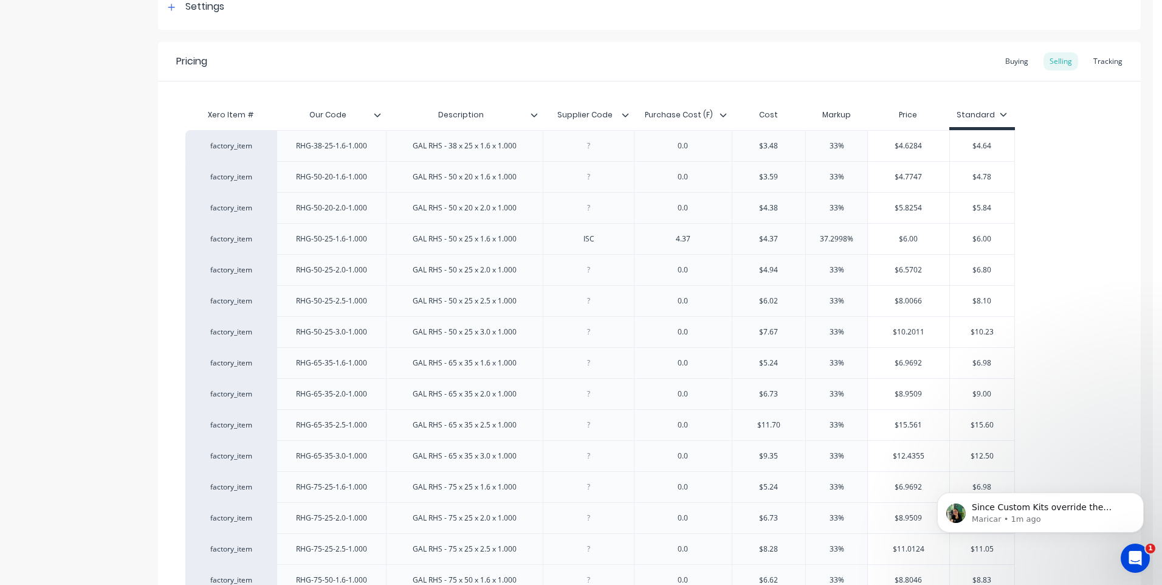
scroll to position [157, 0]
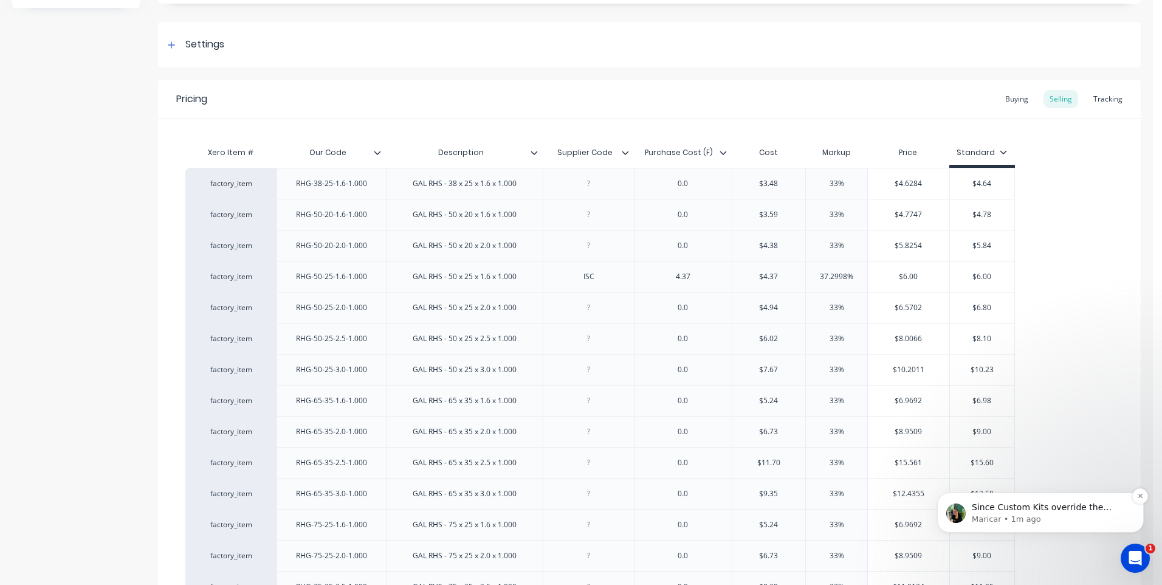
click at [1064, 515] on p "Maricar • 1m ago" at bounding box center [1050, 518] width 157 height 11
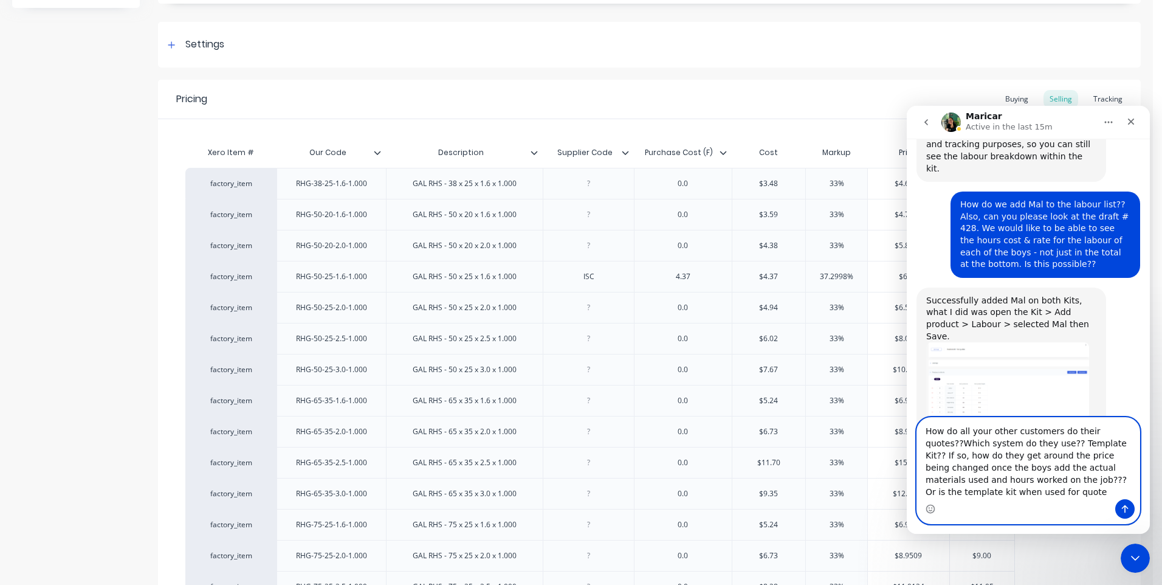
scroll to position [1717, 0]
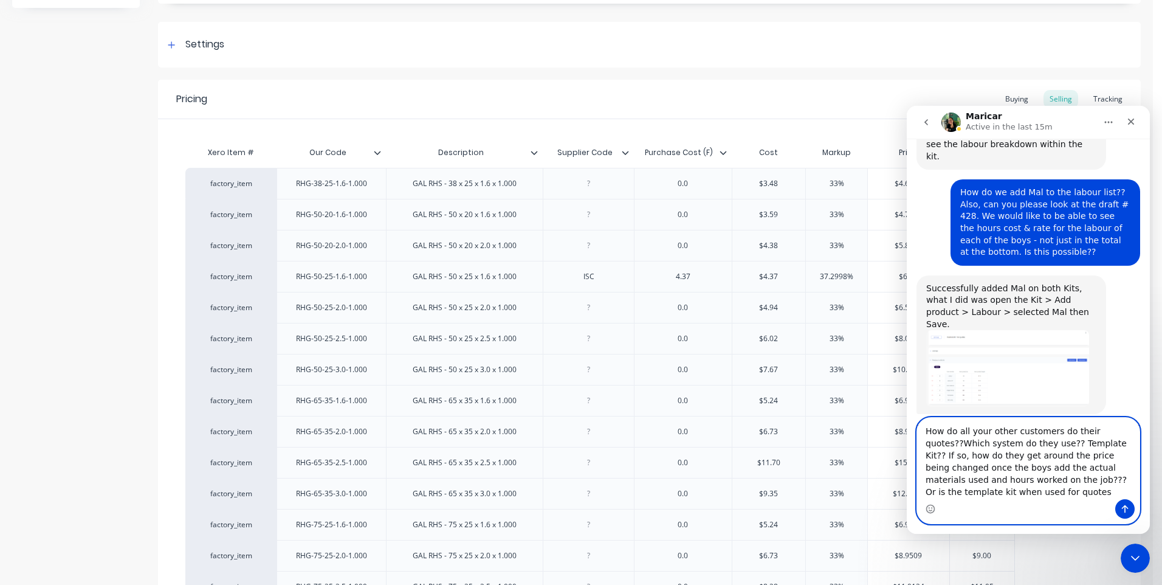
drag, startPoint x: 1073, startPoint y: 466, endPoint x: 1092, endPoint y: 470, distance: 19.8
click at [1074, 468] on textarea "How do all your other customers do their quotes??Which system do they use?? Tem…" at bounding box center [1028, 457] width 222 height 81
drag, startPoint x: 1004, startPoint y: 479, endPoint x: 1130, endPoint y: 486, distance: 126.5
click at [1130, 486] on textarea "How do all your other customers do their quotes??Which system do they use?? Tem…" at bounding box center [1028, 452] width 222 height 94
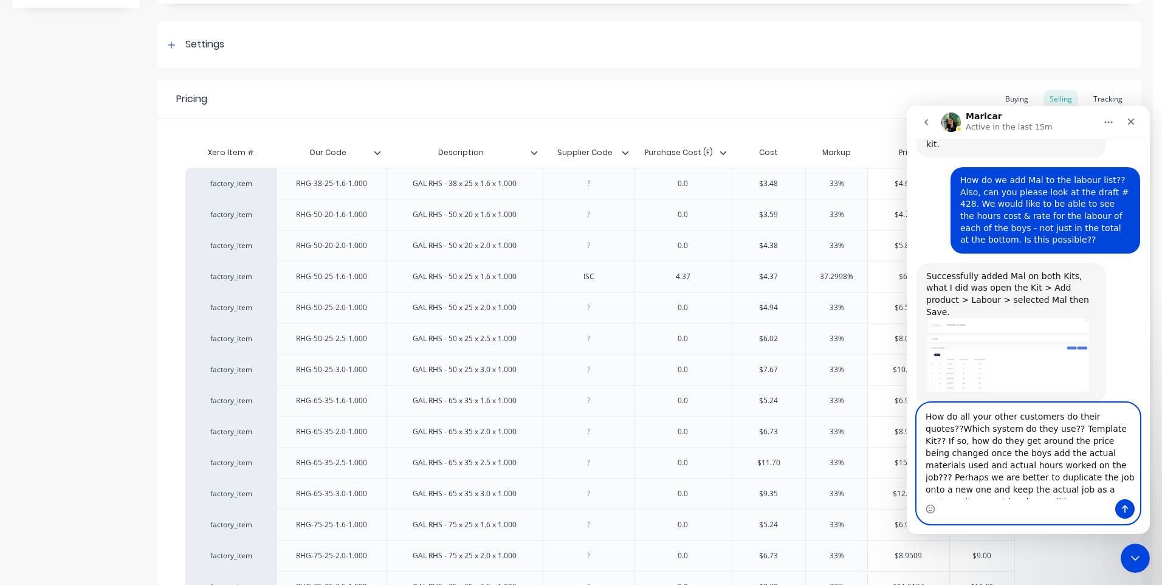
click at [1049, 479] on textarea "How do all your other customers do their quotes??Which system do they use?? Tem…" at bounding box center [1028, 451] width 222 height 96
click at [1124, 508] on icon "Send a message…" at bounding box center [1125, 509] width 10 height 10
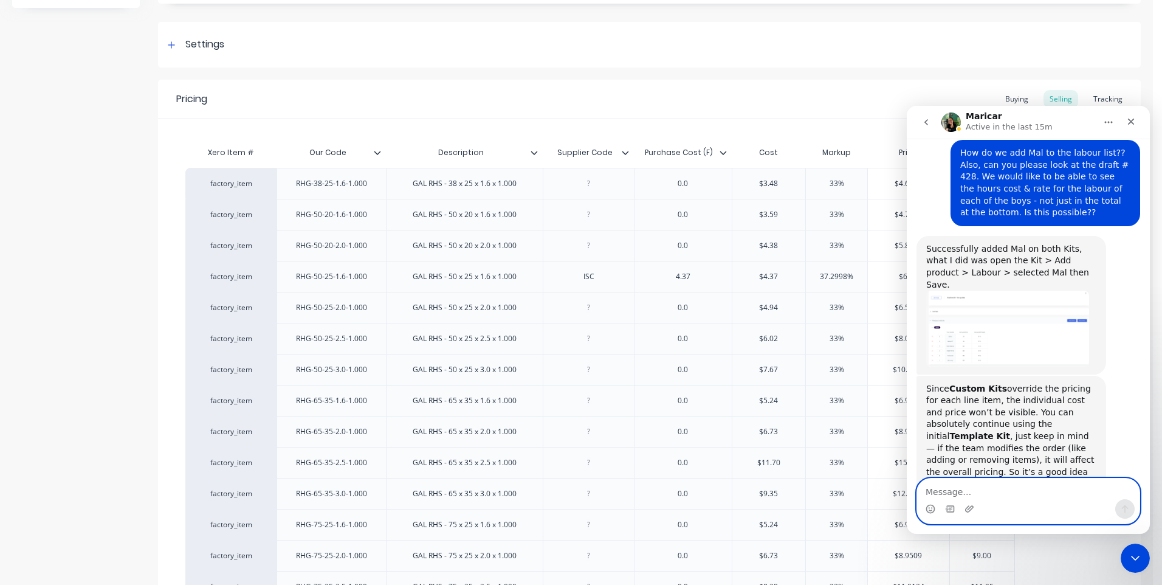
scroll to position [1767, 0]
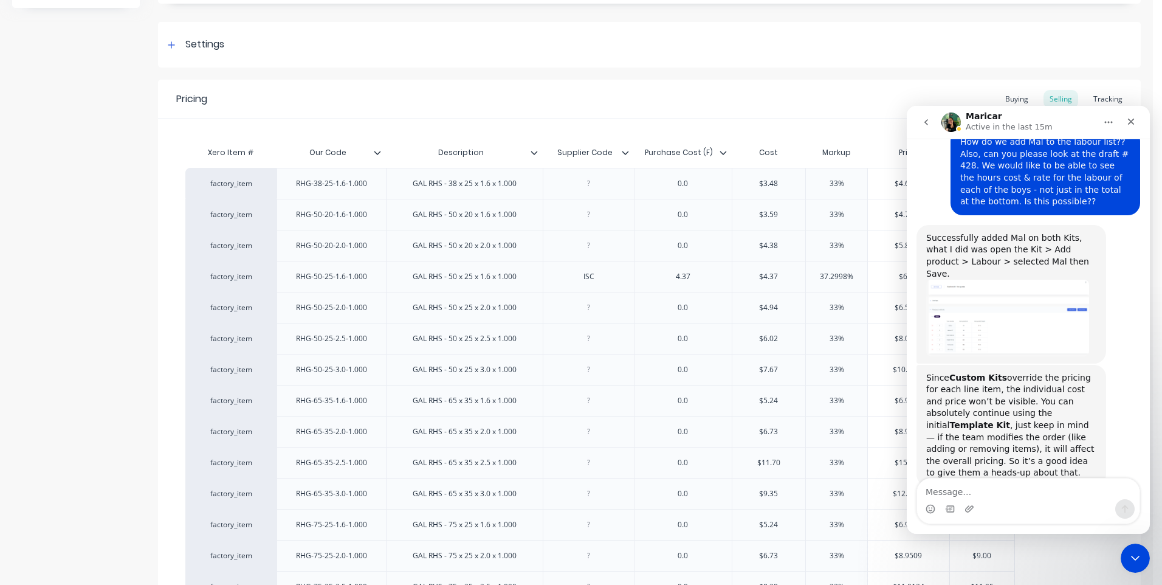
click at [1137, 558] on icon "Close Intercom Messenger" at bounding box center [1135, 557] width 9 height 5
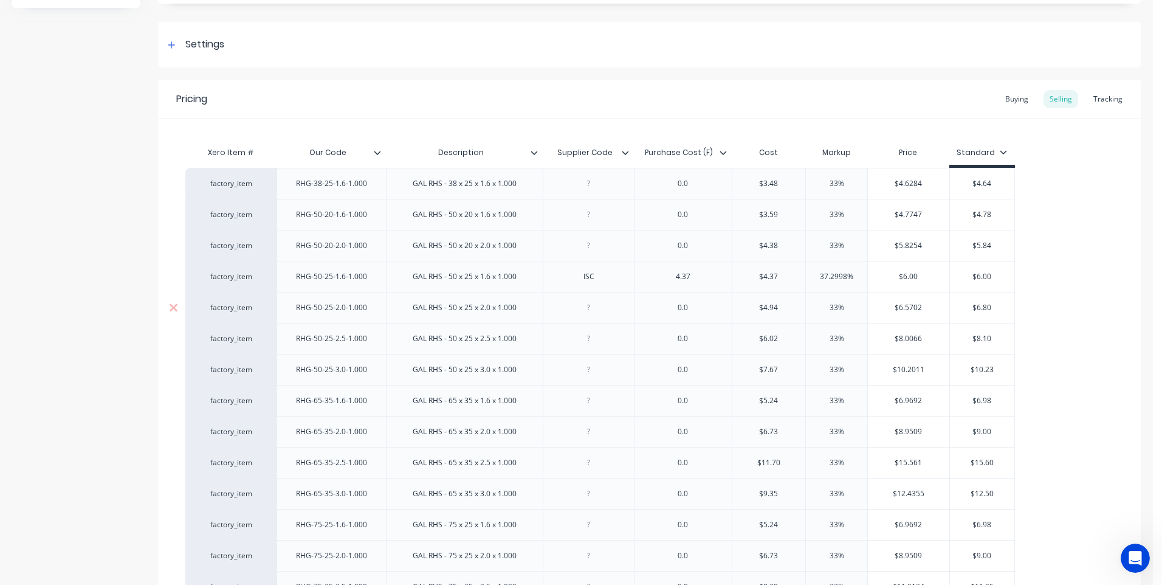
click at [591, 311] on div at bounding box center [588, 308] width 61 height 16
drag, startPoint x: 702, startPoint y: 313, endPoint x: 671, endPoint y: 313, distance: 31.0
click at [671, 313] on div "0.0" at bounding box center [683, 308] width 61 height 16
click at [591, 344] on div at bounding box center [588, 339] width 61 height 16
drag, startPoint x: 690, startPoint y: 343, endPoint x: 667, endPoint y: 347, distance: 23.5
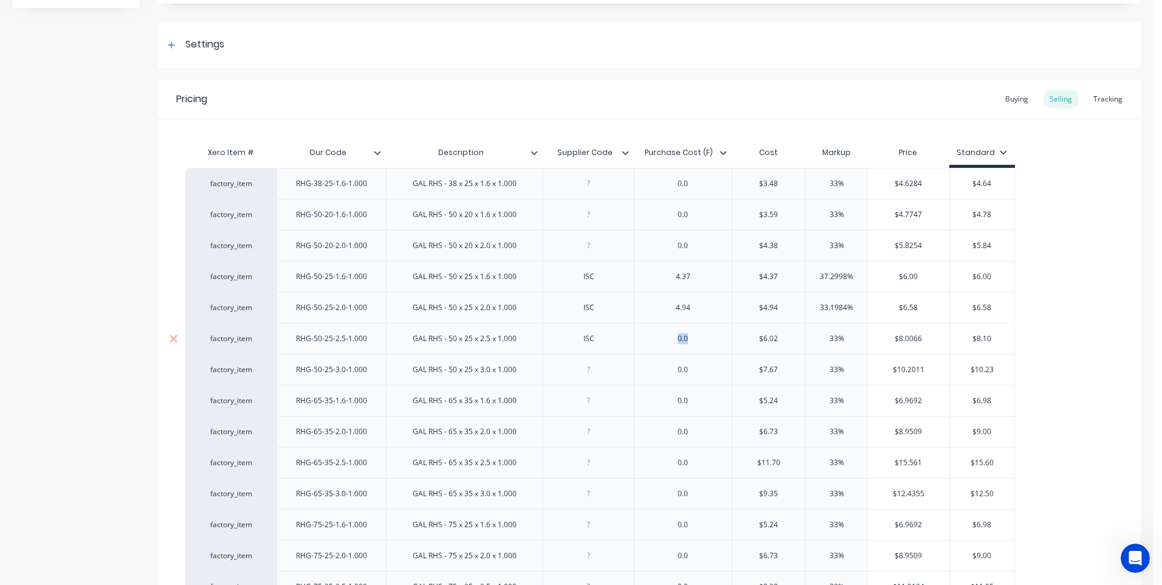
click at [667, 347] on div "0.0" at bounding box center [683, 338] width 98 height 31
click at [591, 374] on div at bounding box center [588, 370] width 61 height 16
drag, startPoint x: 691, startPoint y: 374, endPoint x: 664, endPoint y: 374, distance: 26.7
click at [664, 374] on div "0.0" at bounding box center [683, 370] width 61 height 16
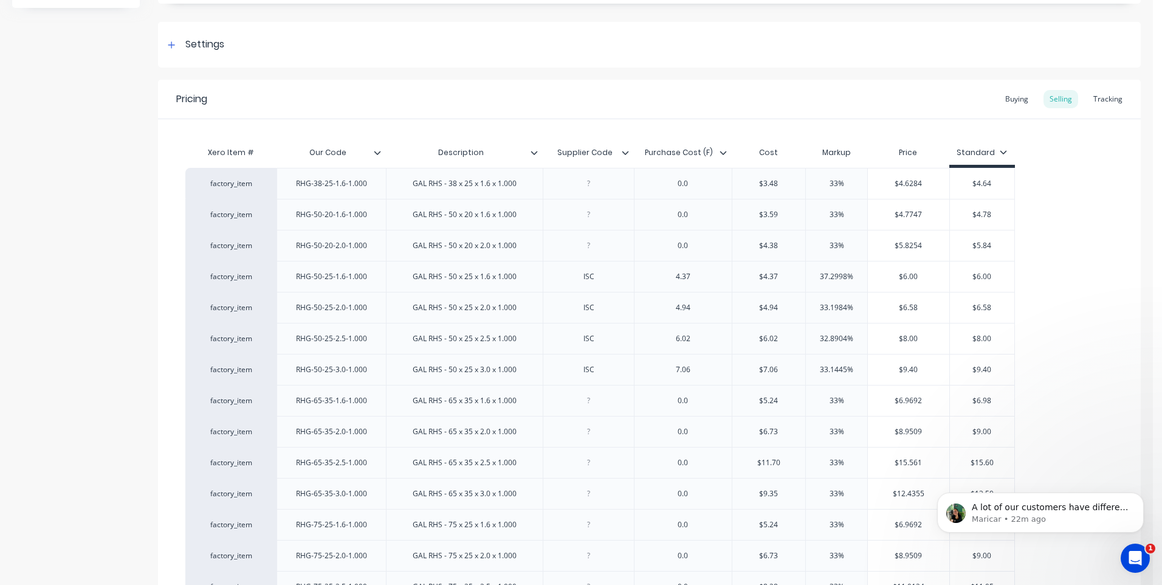
scroll to position [1904, 0]
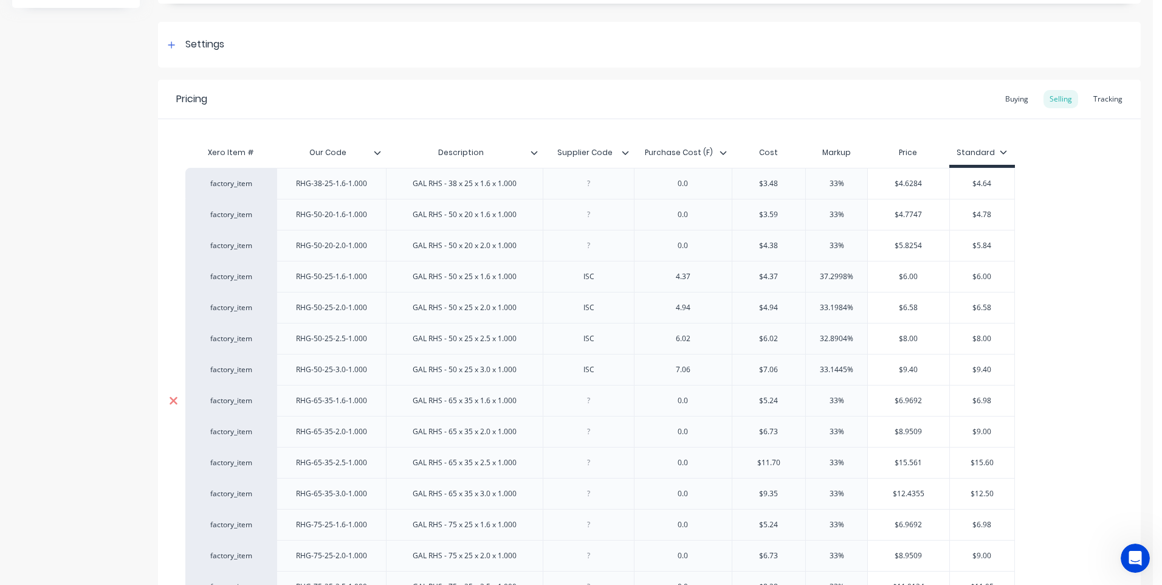
click at [173, 396] on icon at bounding box center [173, 400] width 9 height 12
click at [589, 404] on div at bounding box center [588, 401] width 61 height 16
drag, startPoint x: 664, startPoint y: 406, endPoint x: 652, endPoint y: 406, distance: 11.5
click at [652, 406] on div "0.0" at bounding box center [683, 400] width 98 height 31
drag, startPoint x: 990, startPoint y: 400, endPoint x: 950, endPoint y: 400, distance: 40.1
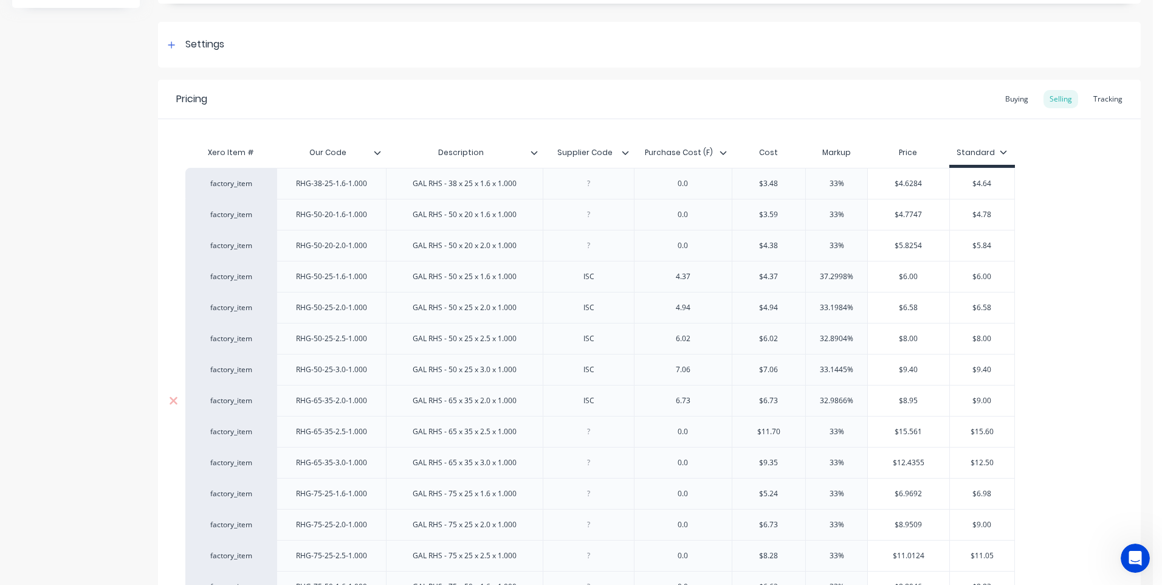
click at [950, 400] on input "$9.00" at bounding box center [982, 400] width 65 height 11
click at [786, 434] on input "$11.70" at bounding box center [769, 431] width 74 height 11
drag, startPoint x: 788, startPoint y: 431, endPoint x: 750, endPoint y: 433, distance: 37.1
click at [750, 433] on input "$11.70" at bounding box center [769, 431] width 74 height 11
drag, startPoint x: 854, startPoint y: 433, endPoint x: 803, endPoint y: 433, distance: 51.0
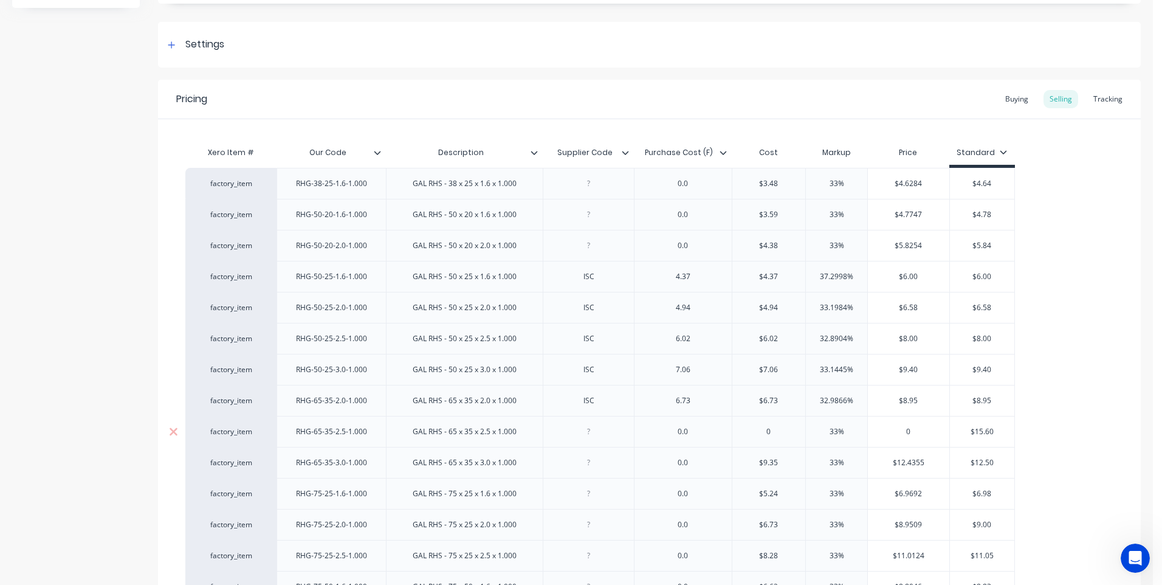
click at [803, 433] on div "factory_item RHG-65-35-2.5-1.000 GAL RHS - 65 x 35 x 2.5 x 1.000 0.0 0 0 33% 33…" at bounding box center [599, 431] width 829 height 31
drag, startPoint x: 1001, startPoint y: 434, endPoint x: 964, endPoint y: 433, distance: 37.1
click at [964, 433] on input "$15.60" at bounding box center [982, 431] width 65 height 11
click at [589, 468] on div at bounding box center [588, 463] width 61 height 16
drag, startPoint x: 701, startPoint y: 467, endPoint x: 646, endPoint y: 468, distance: 54.7
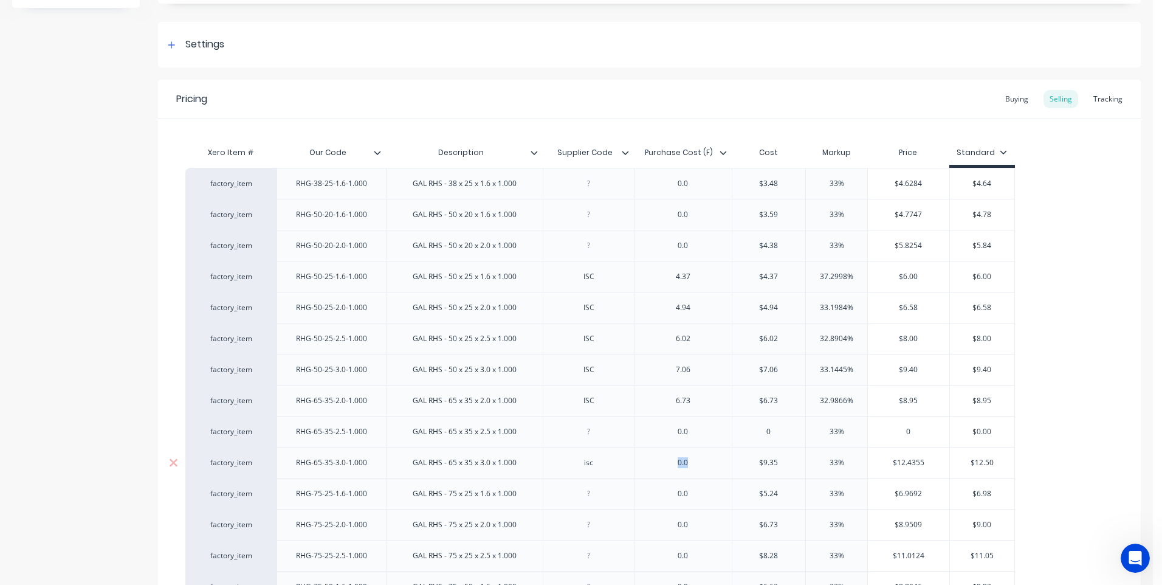
click at [646, 468] on div "0.0" at bounding box center [683, 462] width 98 height 31
click at [594, 496] on div at bounding box center [588, 494] width 61 height 16
drag, startPoint x: 700, startPoint y: 496, endPoint x: 707, endPoint y: 499, distance: 7.7
click at [701, 497] on div "0.0" at bounding box center [683, 494] width 61 height 16
click at [586, 526] on div at bounding box center [588, 525] width 61 height 16
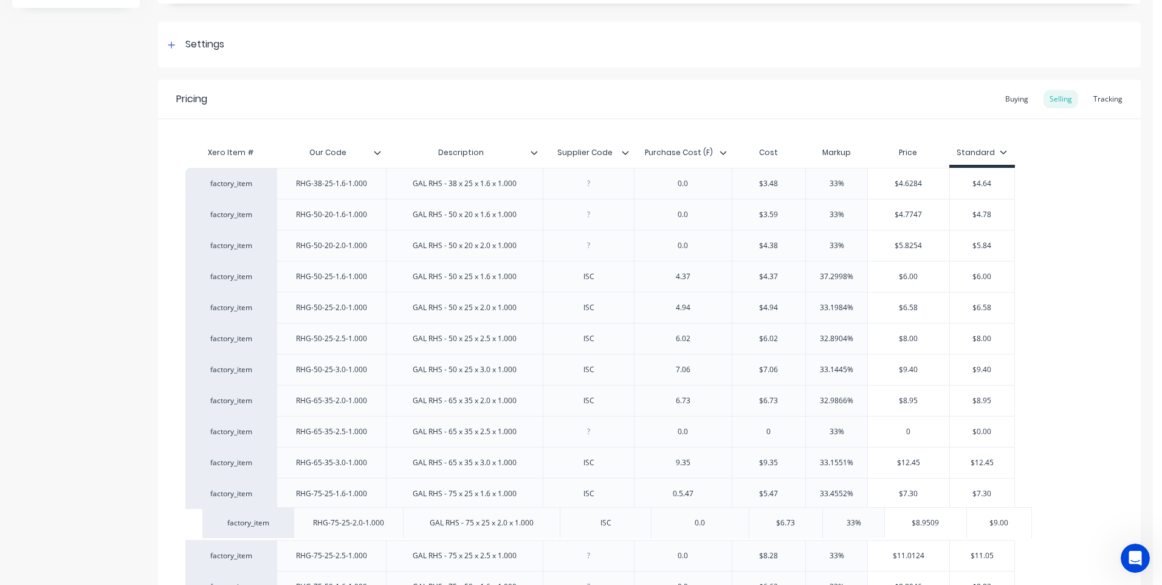
drag, startPoint x: 698, startPoint y: 532, endPoint x: 735, endPoint y: 530, distance: 37.8
click at [696, 526] on div "0.0" at bounding box center [683, 525] width 61 height 16
drag, startPoint x: 693, startPoint y: 500, endPoint x: 656, endPoint y: 499, distance: 36.5
click at [656, 499] on div "0.5.47" at bounding box center [683, 494] width 61 height 16
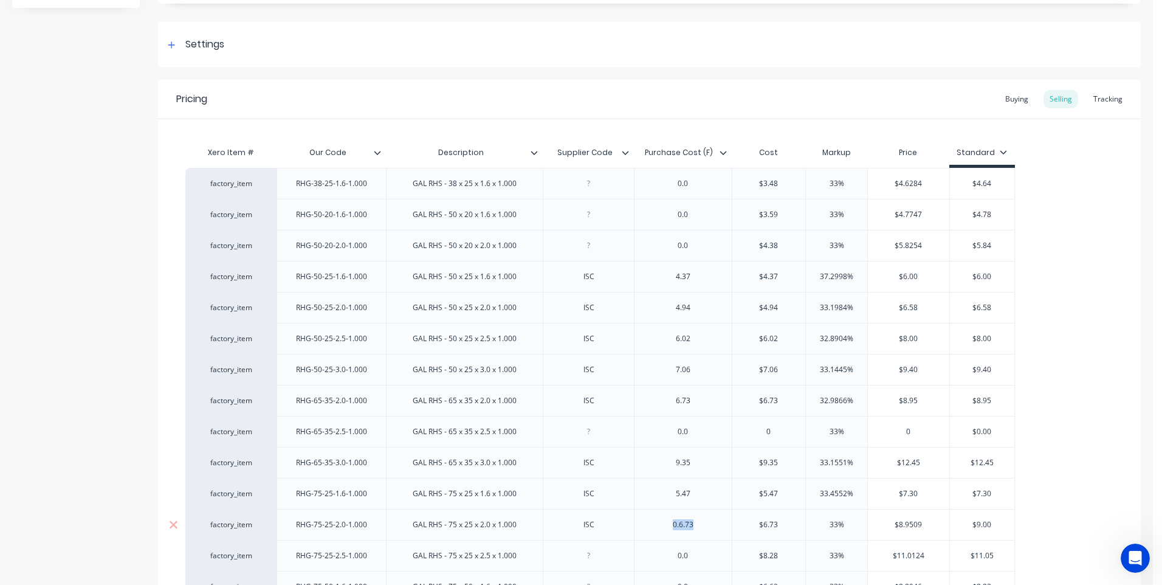
drag, startPoint x: 694, startPoint y: 530, endPoint x: 650, endPoint y: 529, distance: 43.8
click at [650, 529] on div "0.6.73" at bounding box center [683, 524] width 98 height 31
click at [924, 525] on input "$8.9509" at bounding box center [908, 524] width 81 height 11
drag, startPoint x: 991, startPoint y: 523, endPoint x: 948, endPoint y: 523, distance: 43.1
click at [948, 523] on div "factory_item RHG-75-25-2.0-1.000 GAL RHS - 75 x 25 x 2.0 x 1.000 ISC 6.73 $6.73…" at bounding box center [599, 524] width 829 height 31
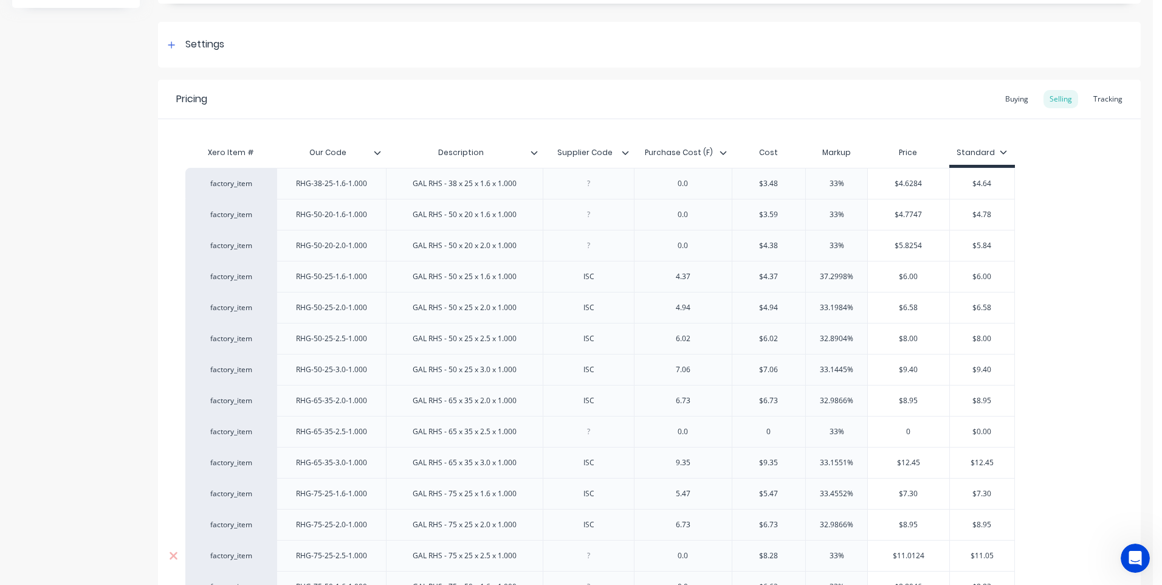
click at [592, 563] on div at bounding box center [588, 555] width 61 height 16
drag, startPoint x: 698, startPoint y: 563, endPoint x: 656, endPoint y: 560, distance: 41.4
click at [656, 560] on div "0.0" at bounding box center [683, 555] width 61 height 16
click at [925, 557] on input "$11.0124" at bounding box center [908, 555] width 81 height 11
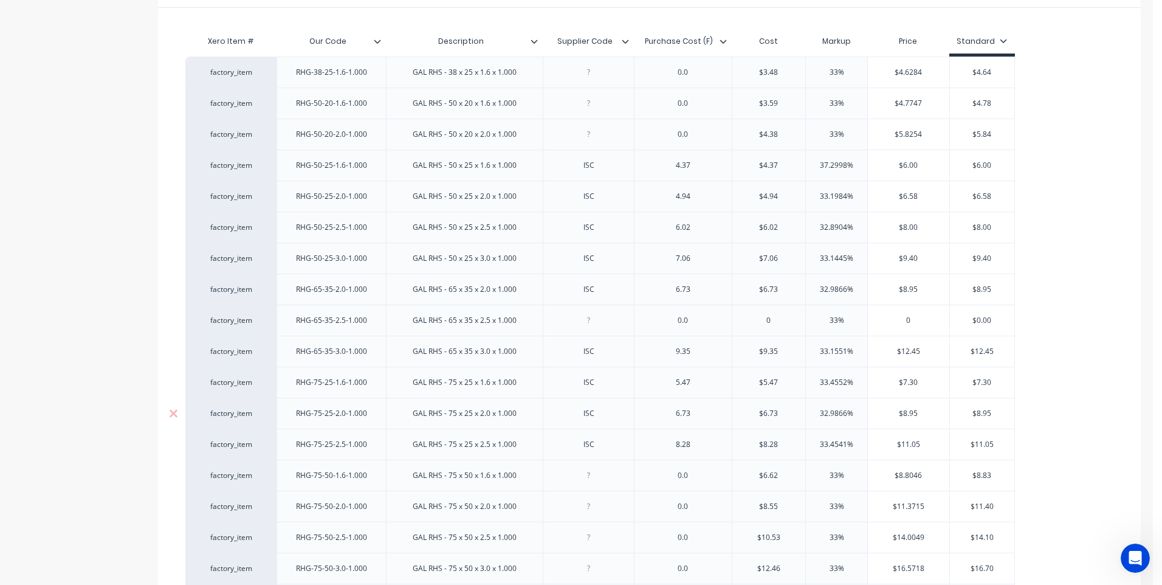
scroll to position [279, 0]
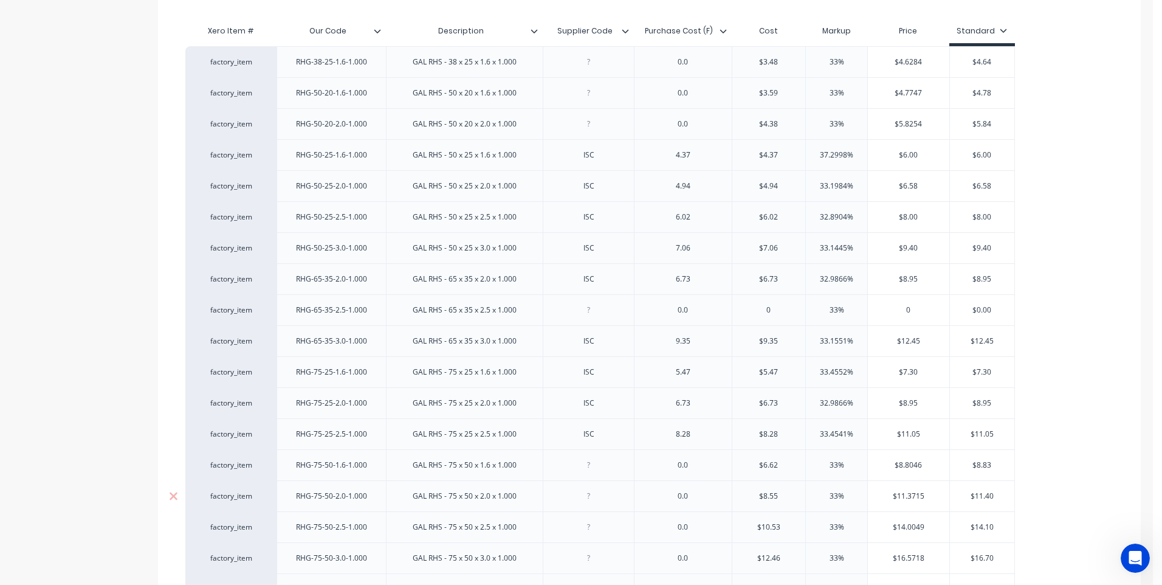
click at [591, 501] on div at bounding box center [588, 496] width 61 height 16
drag, startPoint x: 694, startPoint y: 499, endPoint x: 668, endPoint y: 503, distance: 26.4
click at [668, 503] on div "0.0" at bounding box center [683, 496] width 61 height 16
click at [924, 496] on input "$11.3715" at bounding box center [908, 495] width 81 height 11
click at [591, 532] on div at bounding box center [588, 527] width 61 height 16
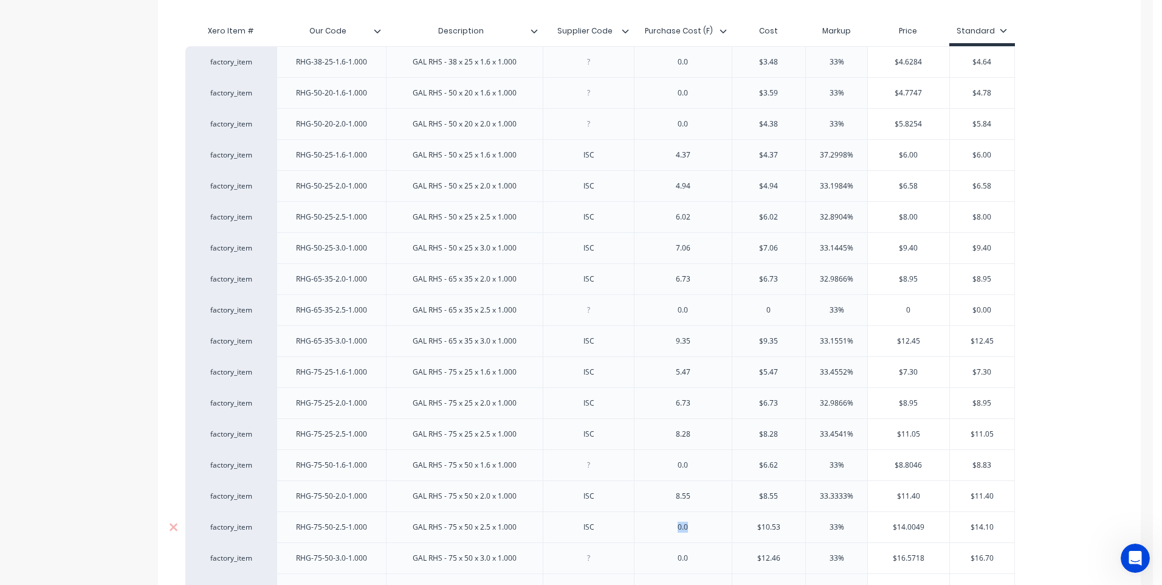
drag, startPoint x: 690, startPoint y: 534, endPoint x: 657, endPoint y: 534, distance: 32.8
click at [657, 534] on div "0.0" at bounding box center [683, 527] width 61 height 16
click at [925, 527] on input "$14.0049" at bounding box center [908, 526] width 81 height 11
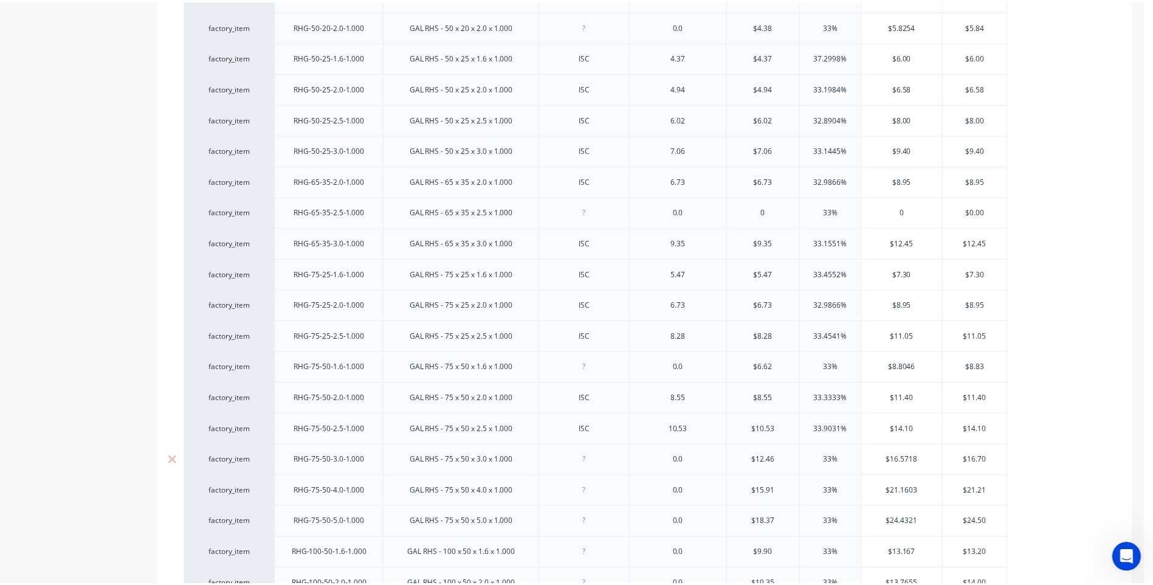
scroll to position [400, 0]
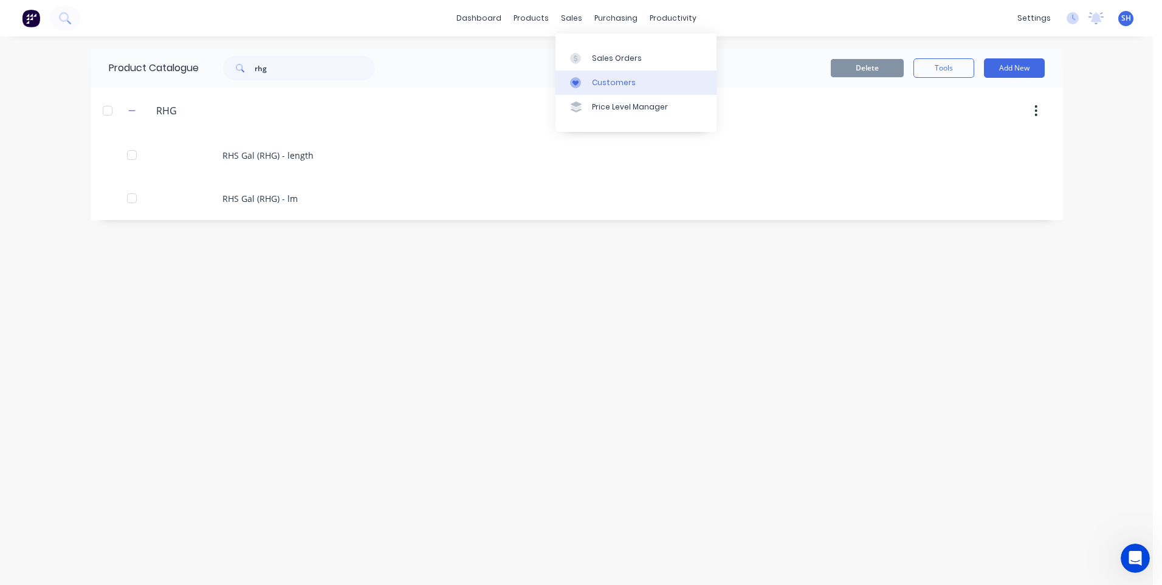
click at [614, 81] on div "Customers" at bounding box center [614, 82] width 44 height 11
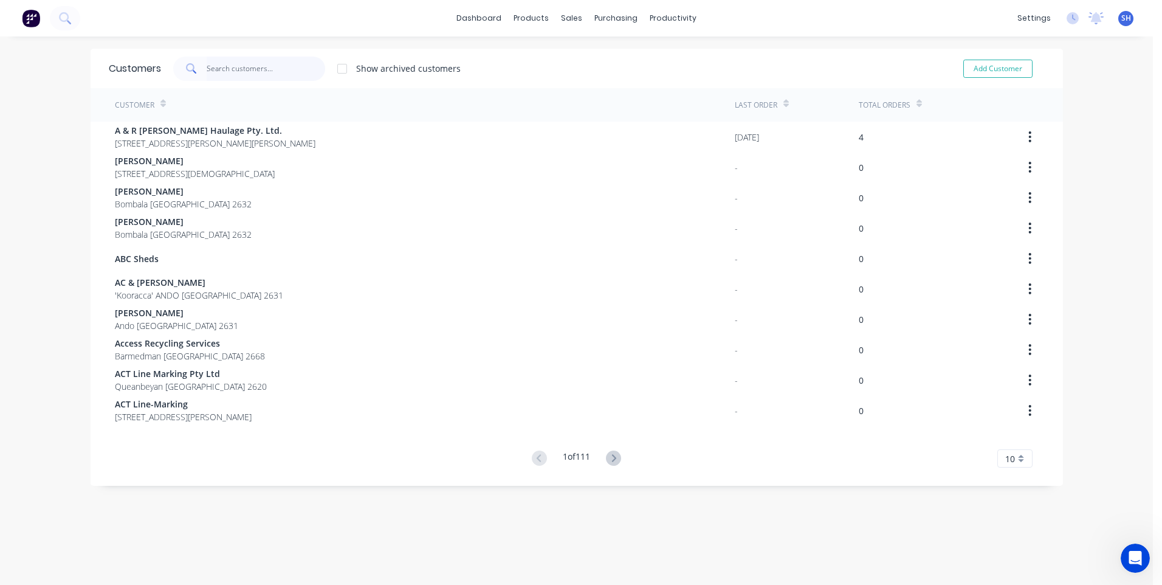
click at [221, 63] on input "text" at bounding box center [266, 69] width 118 height 24
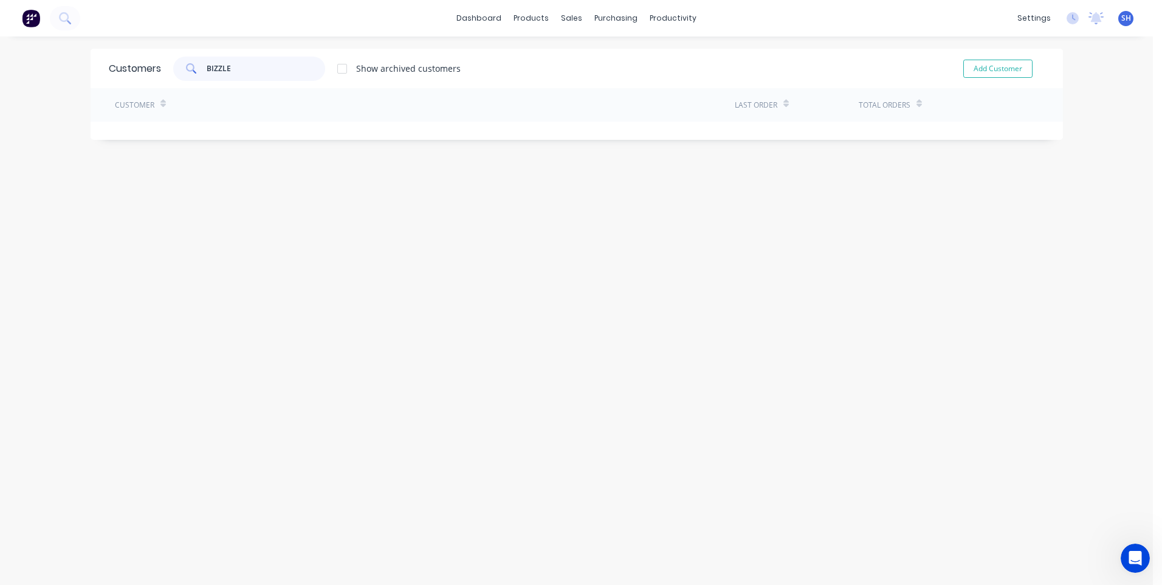
click at [276, 67] on input "BIZZLE" at bounding box center [266, 69] width 118 height 24
click at [230, 70] on input "BIZZLE" at bounding box center [266, 69] width 118 height 24
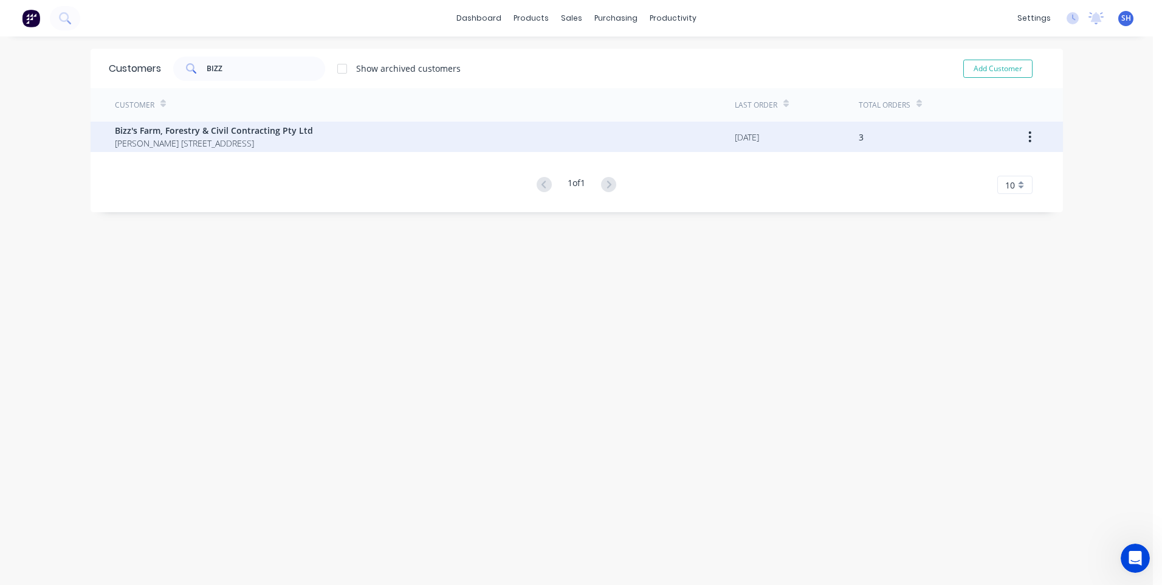
click at [212, 136] on span "Bizz's Farm, Forestry & Civil Contracting Pty Ltd" at bounding box center [214, 130] width 198 height 13
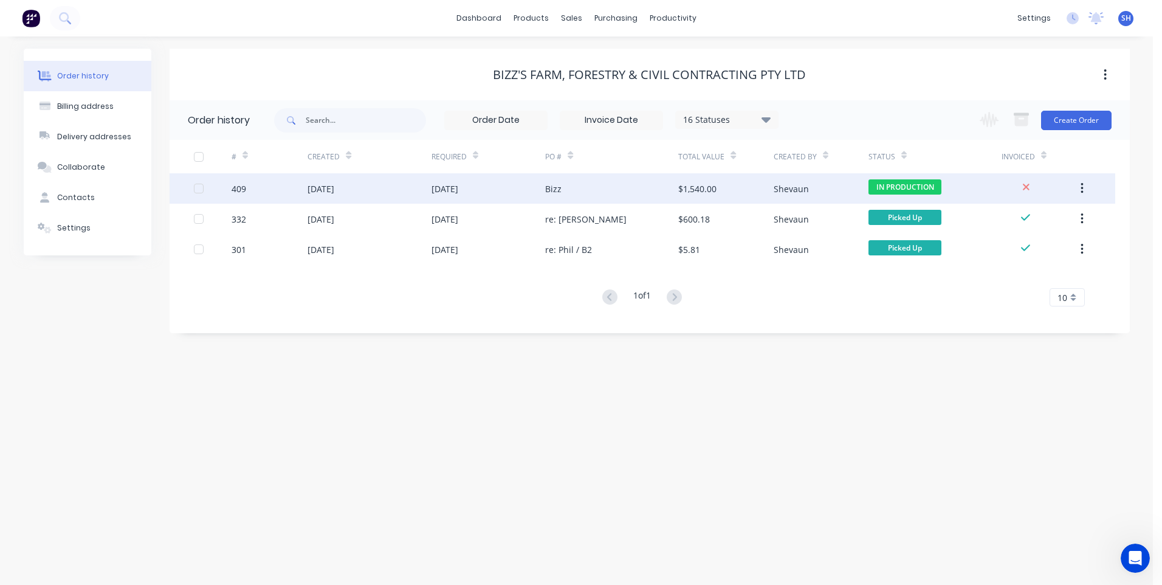
click at [611, 187] on div "Bizz" at bounding box center [611, 188] width 133 height 30
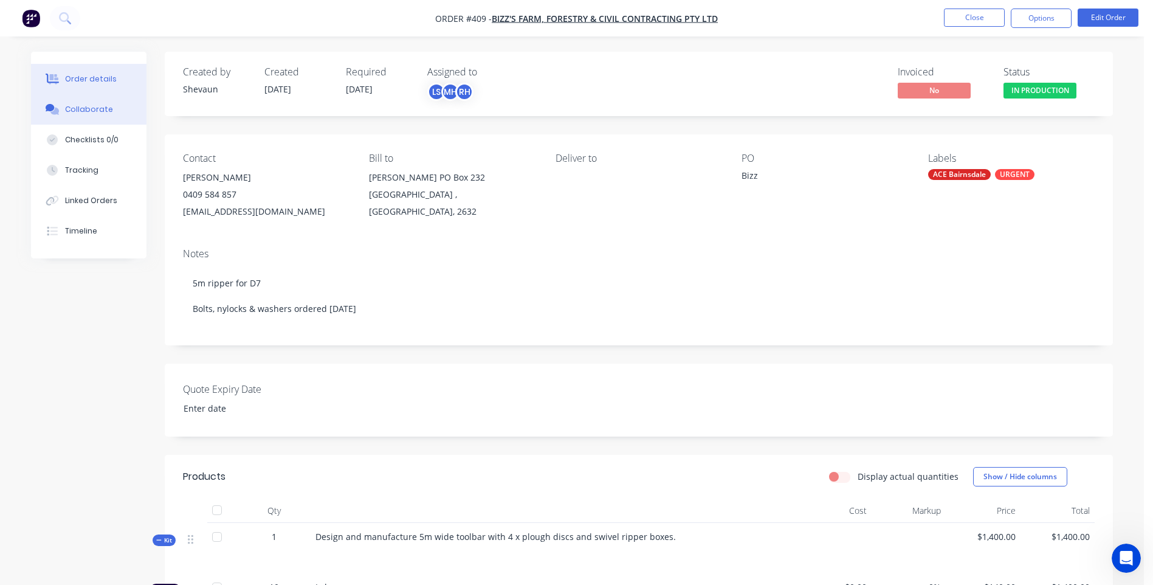
click at [86, 106] on div "Collaborate" at bounding box center [89, 109] width 48 height 11
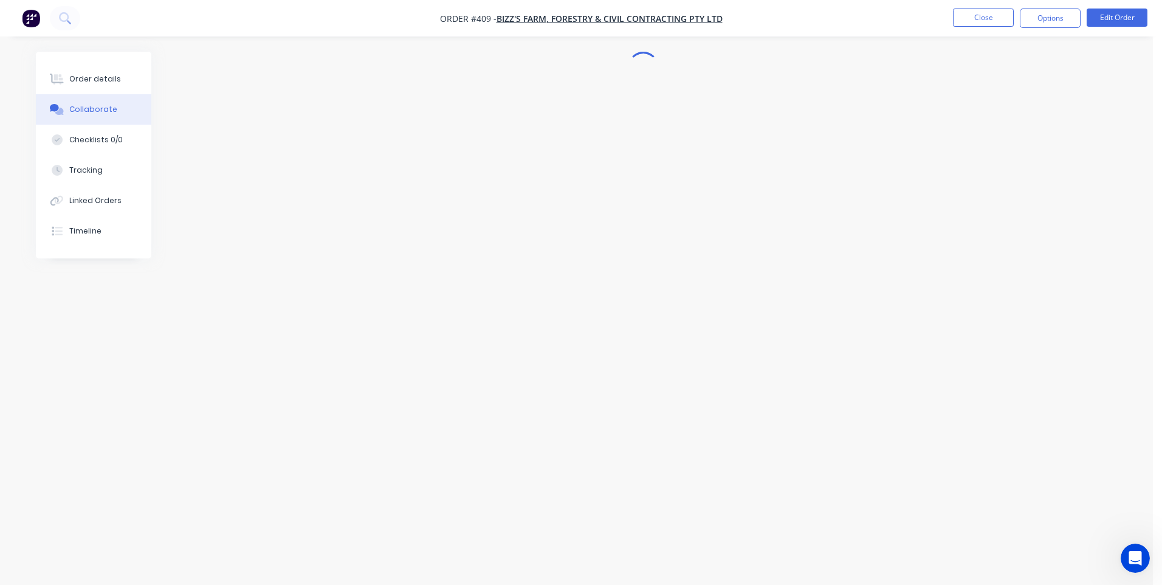
click at [86, 106] on div "Collaborate" at bounding box center [93, 109] width 48 height 11
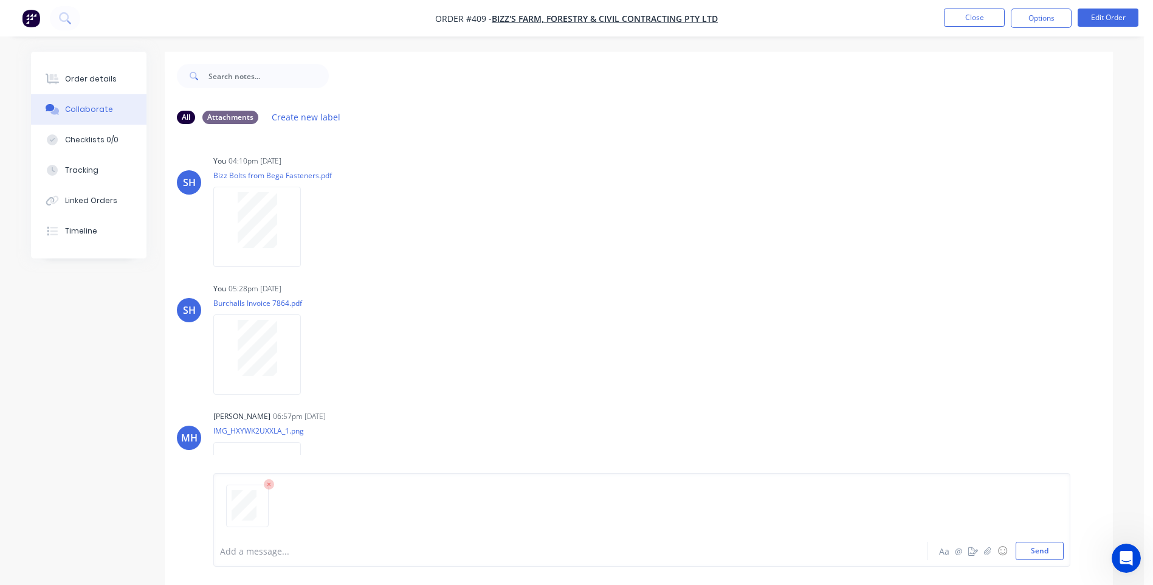
click at [233, 537] on div at bounding box center [641, 510] width 843 height 62
click at [228, 538] on div at bounding box center [641, 510] width 843 height 62
click at [230, 555] on div at bounding box center [537, 550] width 632 height 13
click at [1042, 546] on button "Send" at bounding box center [1039, 550] width 48 height 18
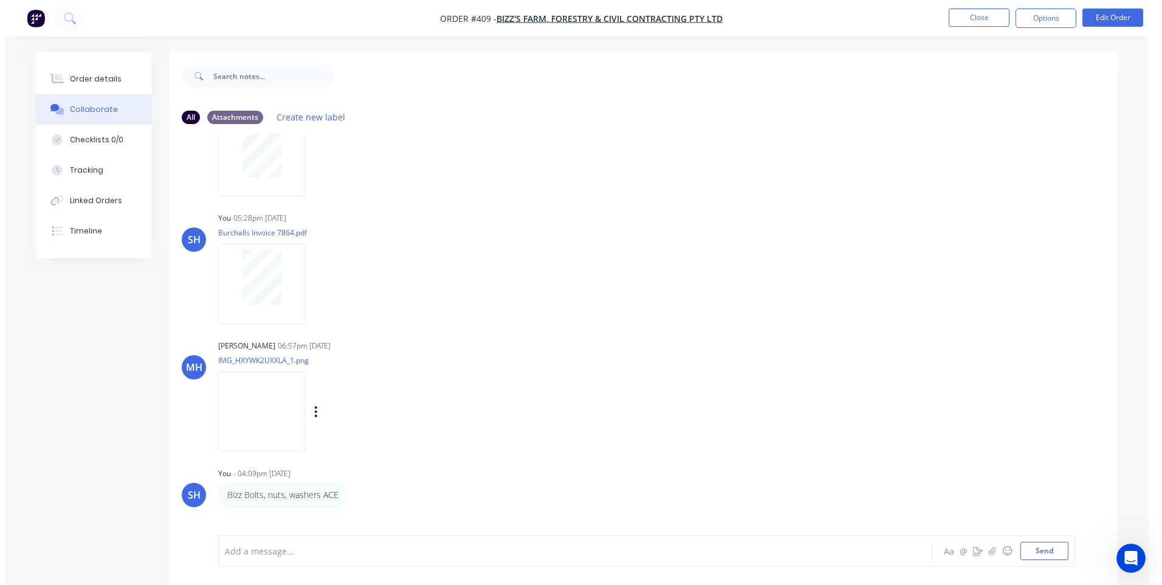
scroll to position [181, 0]
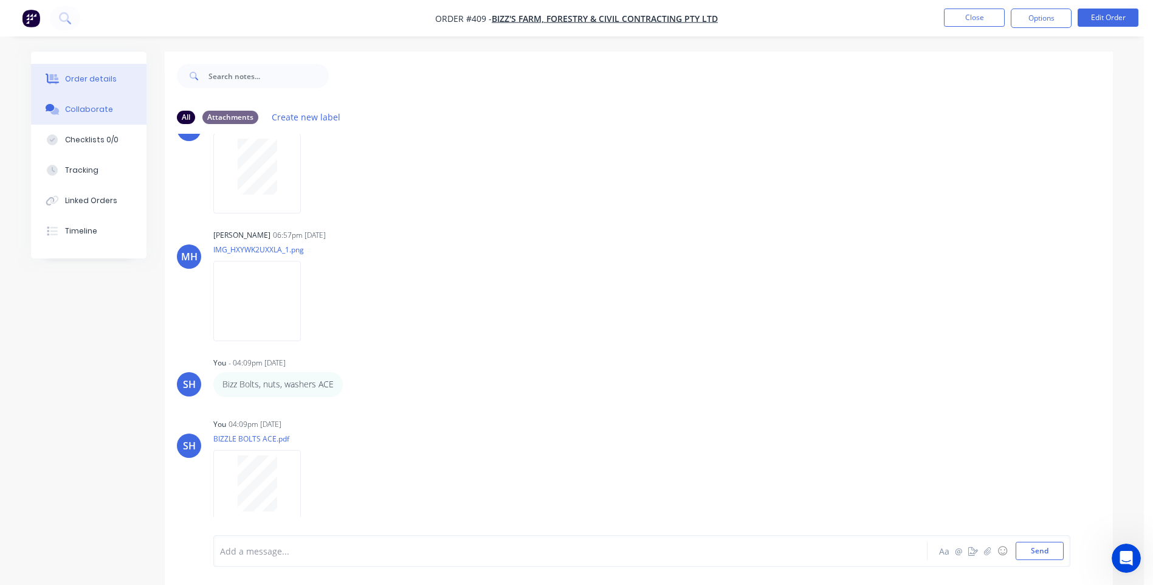
click at [94, 78] on div "Order details" at bounding box center [91, 79] width 52 height 11
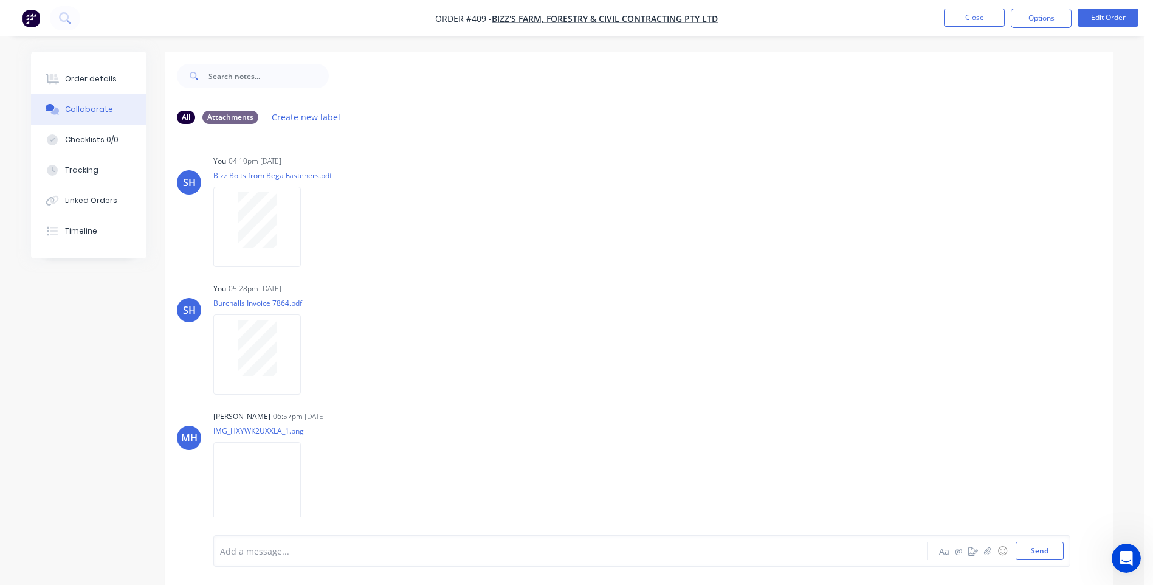
click at [33, 16] on img "button" at bounding box center [31, 18] width 18 height 18
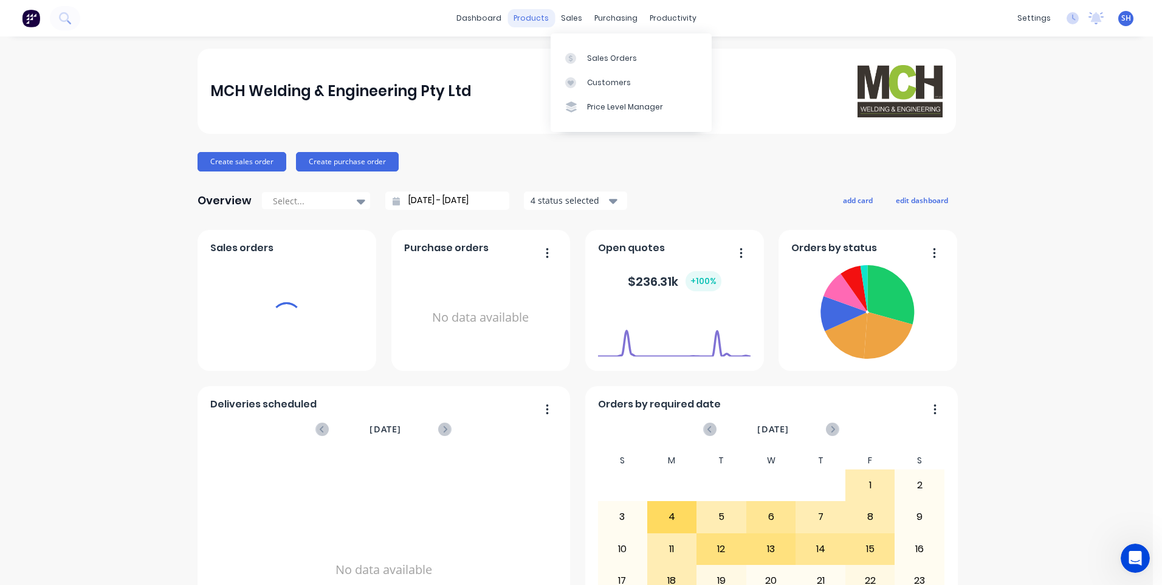
click at [520, 21] on div "products" at bounding box center [530, 18] width 47 height 18
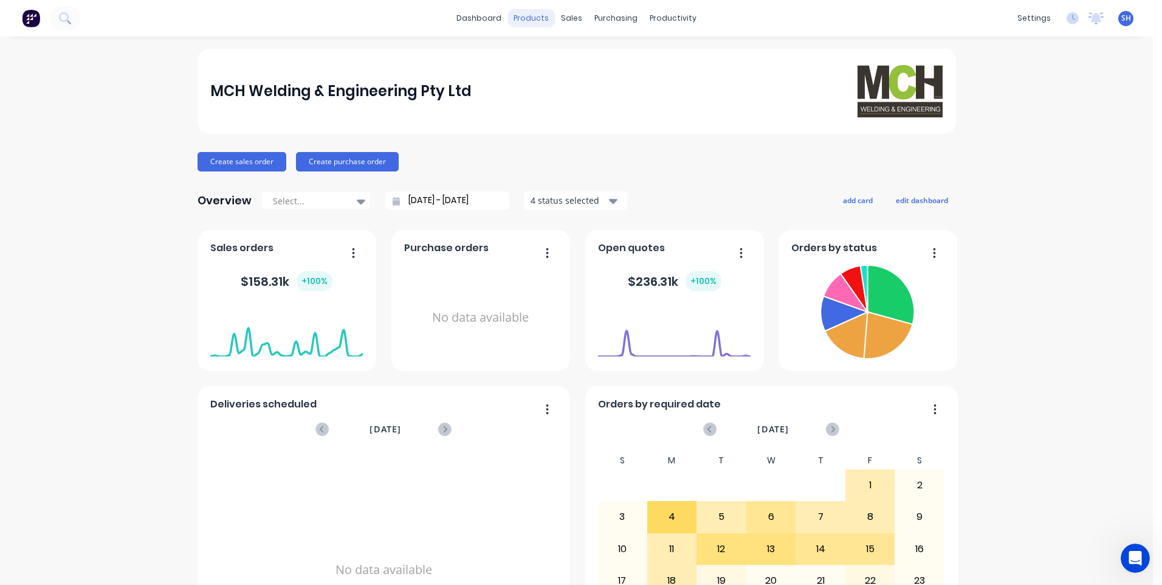
click at [532, 22] on div "products" at bounding box center [530, 18] width 47 height 18
click at [529, 18] on div "products" at bounding box center [530, 18] width 47 height 18
click at [561, 53] on div "Product Catalogue" at bounding box center [580, 58] width 75 height 11
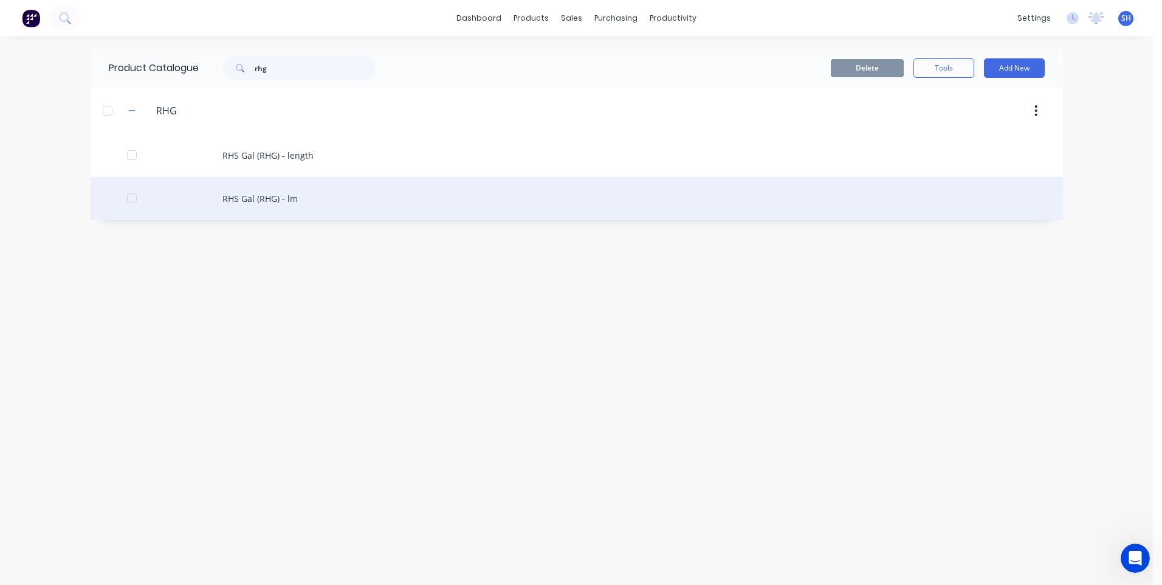
click at [266, 196] on div "RHS Gal (RHG) - lm" at bounding box center [577, 198] width 972 height 43
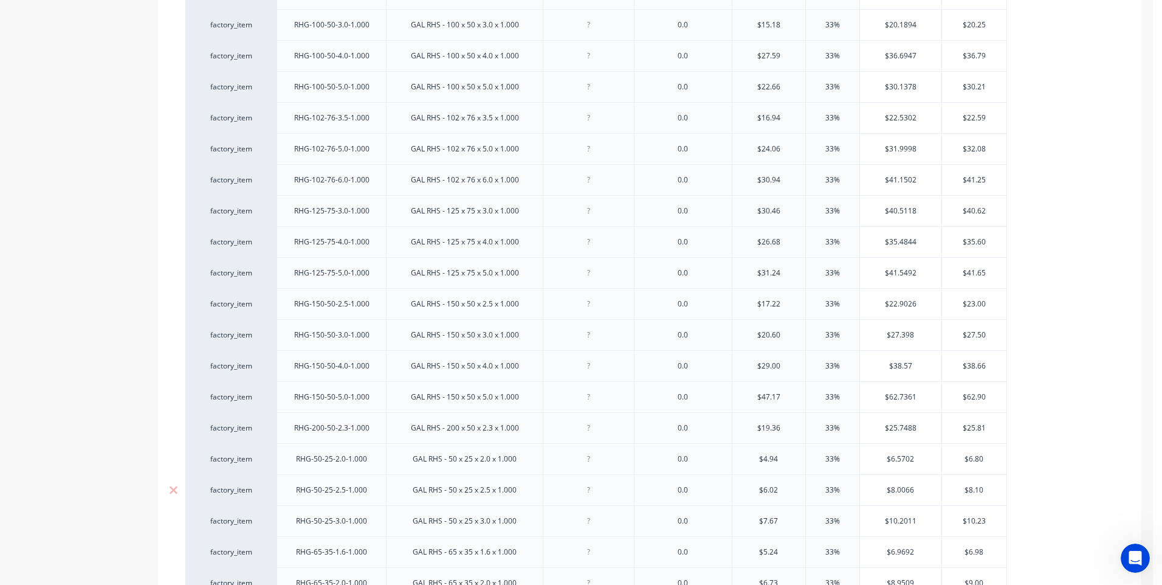
scroll to position [461, 0]
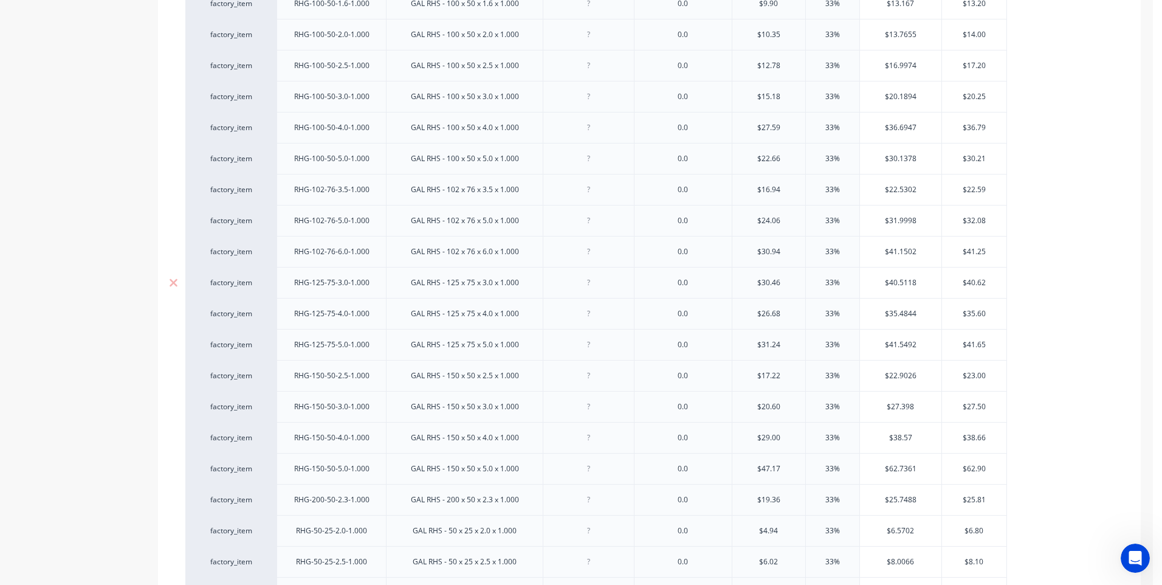
drag, startPoint x: 372, startPoint y: 526, endPoint x: 416, endPoint y: 287, distance: 242.2
click at [416, 287] on div "factory_item RHG-38-25-1.6-1.000 GAL RHS - 38 x 25 x 1.6 x 1.000 0.0 $3.48 33% …" at bounding box center [649, 437] width 928 height 1147
drag, startPoint x: 266, startPoint y: 523, endPoint x: 269, endPoint y: -3, distance: 526.2
click at [269, 0] on html "dashboard products sales purchasing productivity dashboard products Product Cat…" at bounding box center [581, 292] width 1162 height 585
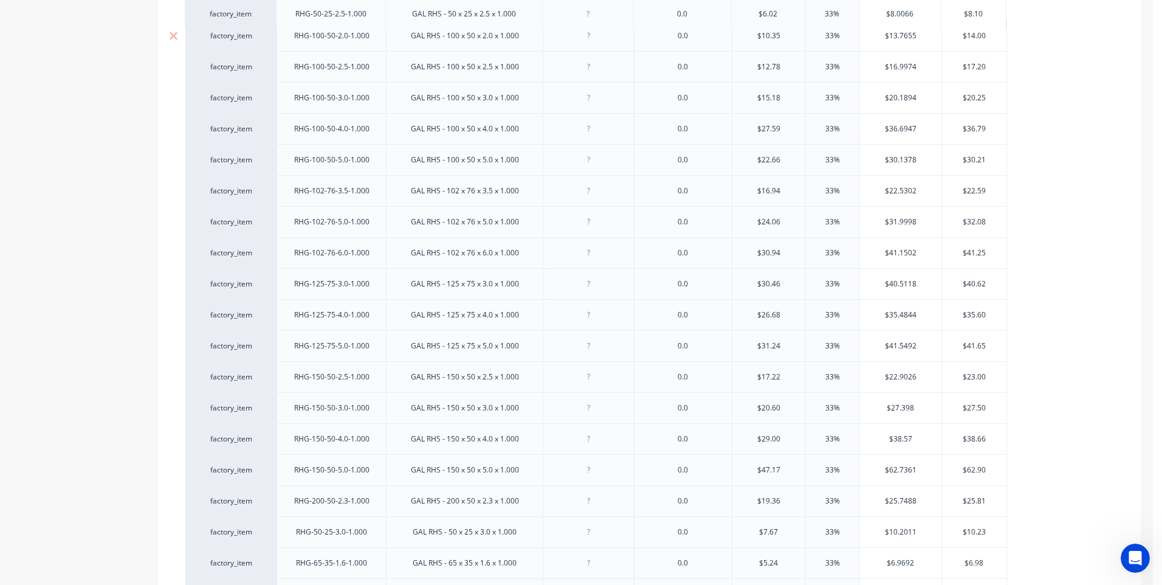
drag, startPoint x: 267, startPoint y: 497, endPoint x: 272, endPoint y: 50, distance: 447.3
click at [267, 10] on div "factory_item RHG-38-25-1.6-1.000 GAL RHS - 38 x 25 x 1.6 x 1.000 0.0 $3.48 33% …" at bounding box center [649, 376] width 928 height 1147
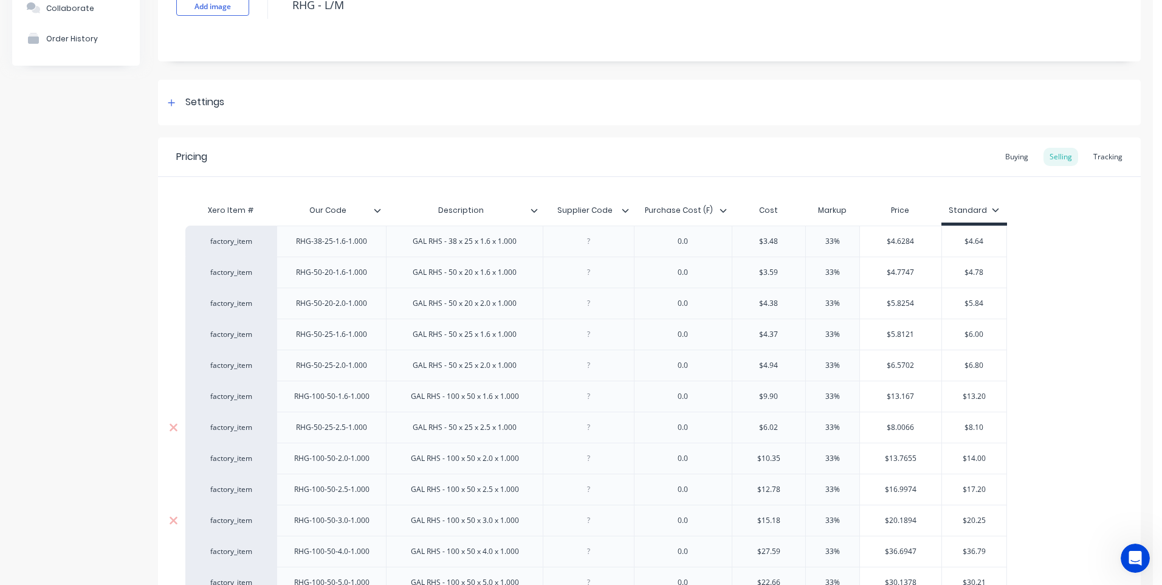
scroll to position [97, 0]
drag, startPoint x: 269, startPoint y: 425, endPoint x: 272, endPoint y: 390, distance: 35.4
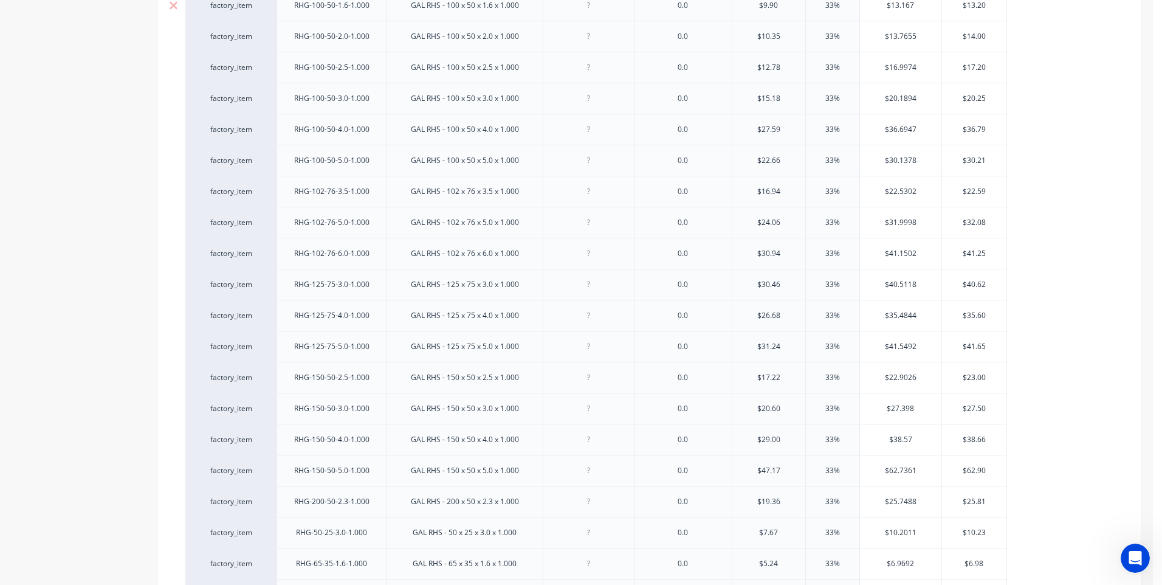
scroll to position [522, 0]
drag, startPoint x: 264, startPoint y: 529, endPoint x: 252, endPoint y: 4, distance: 525.2
click at [251, 3] on div "factory_item RHG-38-25-1.6-1.000 GAL RHS - 38 x 25 x 1.6 x 1.000 0.0 $3.48 33% …" at bounding box center [649, 376] width 928 height 1147
drag, startPoint x: 269, startPoint y: 564, endPoint x: 273, endPoint y: 31, distance: 532.9
click at [273, 31] on div "factory_item RHG-38-25-1.6-1.000 GAL RHS - 38 x 25 x 1.6 x 1.000 0.0 $3.48 33% …" at bounding box center [649, 376] width 928 height 1147
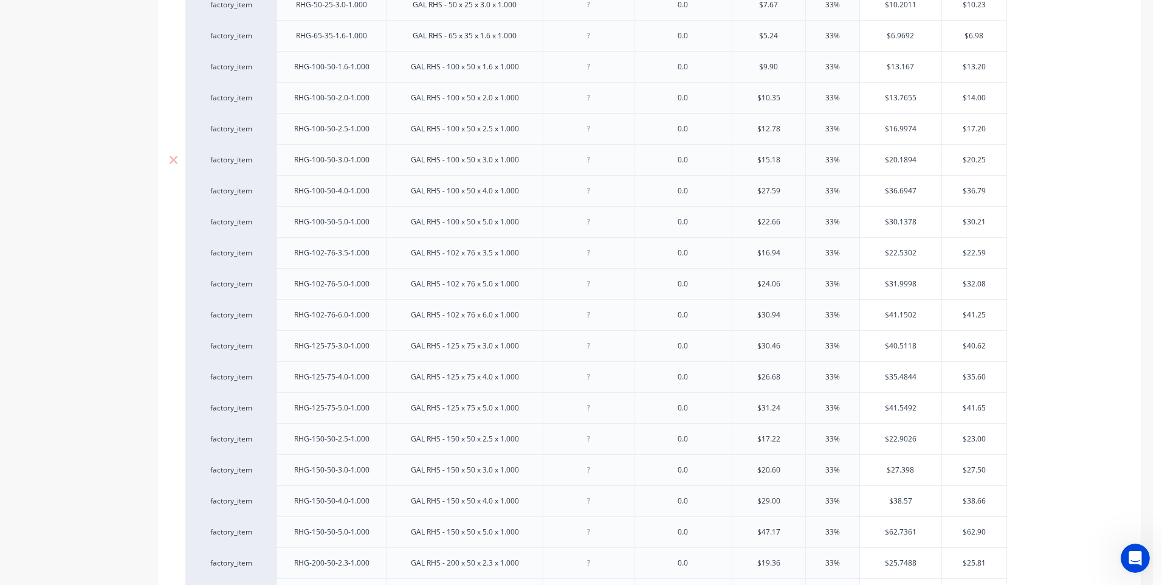
scroll to position [583, 0]
drag, startPoint x: 269, startPoint y: 530, endPoint x: 286, endPoint y: 39, distance: 490.7
click at [286, 39] on div "factory_item RHG-38-25-1.6-1.000 GAL RHS - 38 x 25 x 1.6 x 1.000 0.0 $3.48 33% …" at bounding box center [649, 315] width 928 height 1147
drag, startPoint x: 265, startPoint y: 566, endPoint x: 273, endPoint y: 66, distance: 500.2
click at [273, 66] on div "factory_item RHG-38-25-1.6-1.000 GAL RHS - 38 x 25 x 1.6 x 1.000 0.0 $3.48 33% …" at bounding box center [649, 315] width 928 height 1147
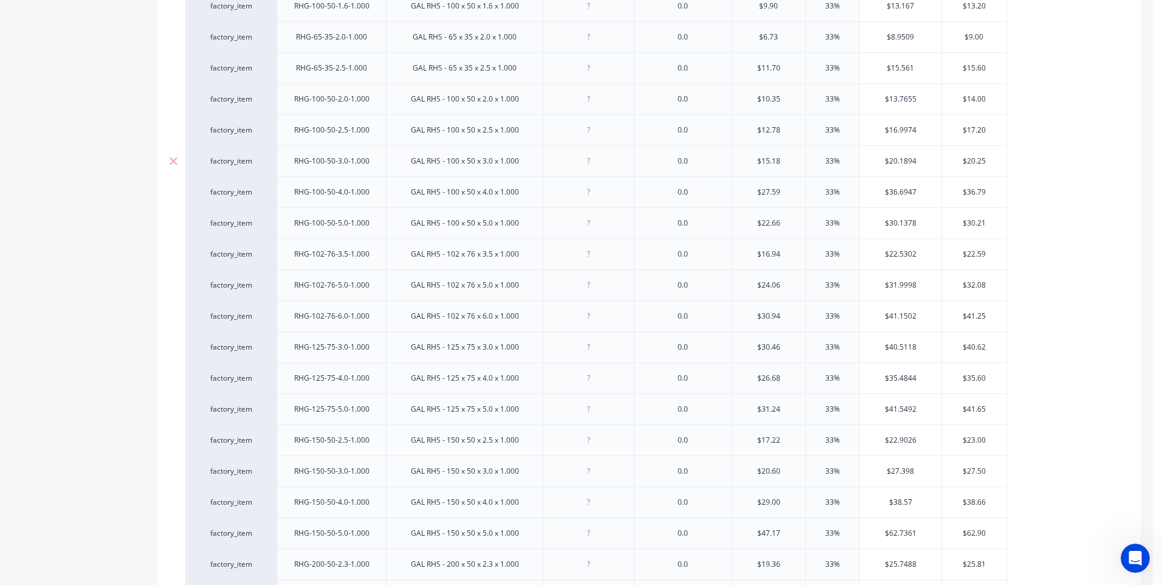
scroll to position [644, 0]
drag, startPoint x: 272, startPoint y: 526, endPoint x: 272, endPoint y: 22, distance: 503.7
click at [272, 22] on div "factory_item RHG-38-25-1.6-1.000 GAL RHS - 38 x 25 x 1.6 x 1.000 0.0 $3.48 33% …" at bounding box center [649, 255] width 928 height 1147
drag, startPoint x: 267, startPoint y: 561, endPoint x: 264, endPoint y: 58, distance: 502.5
click at [264, 58] on div "factory_item RHG-38-25-1.6-1.000 GAL RHS - 38 x 25 x 1.6 x 1.000 0.0 $3.48 33% …" at bounding box center [649, 255] width 928 height 1147
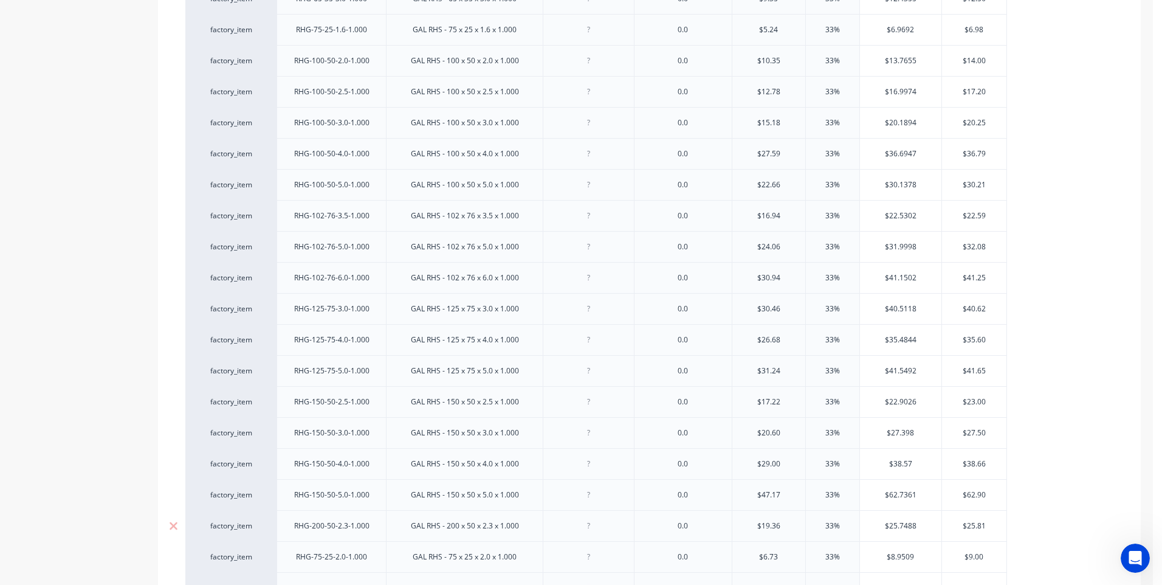
scroll to position [704, 0]
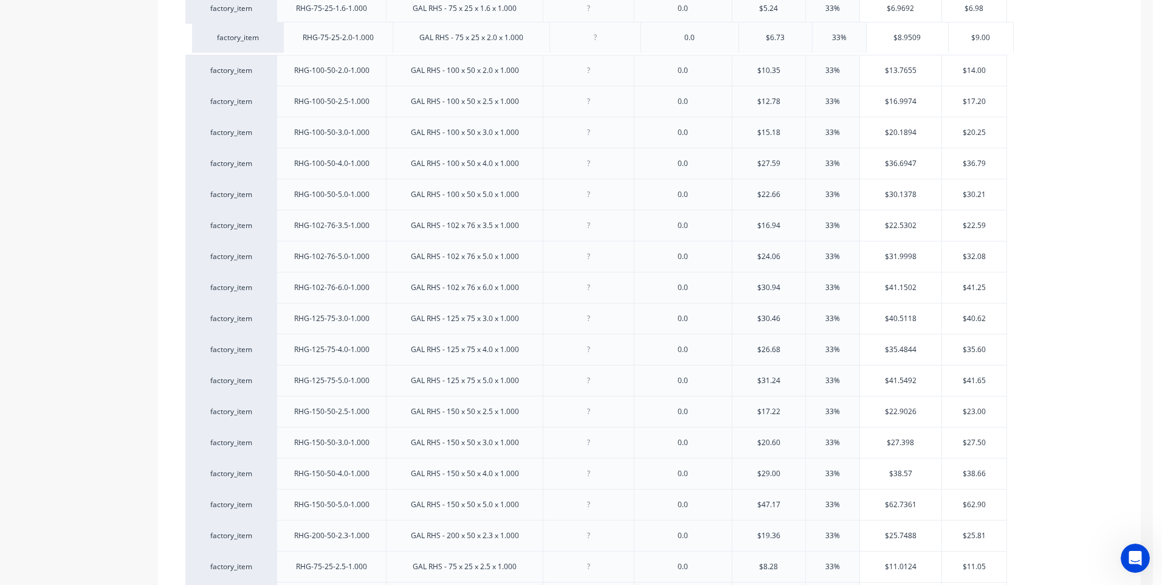
drag, startPoint x: 270, startPoint y: 533, endPoint x: 274, endPoint y: 32, distance: 500.7
click at [275, 32] on div "factory_item RHG-38-25-1.6-1.000 GAL RHS - 38 x 25 x 1.6 x 1.000 0.0 $3.48 33% …" at bounding box center [649, 194] width 928 height 1147
drag, startPoint x: 272, startPoint y: 562, endPoint x: 262, endPoint y: 63, distance: 499.6
click at [267, 60] on div "factory_item RHG-38-25-1.6-1.000 GAL RHS - 38 x 25 x 1.6 x 1.000 0.0 $3.48 33% …" at bounding box center [649, 194] width 928 height 1147
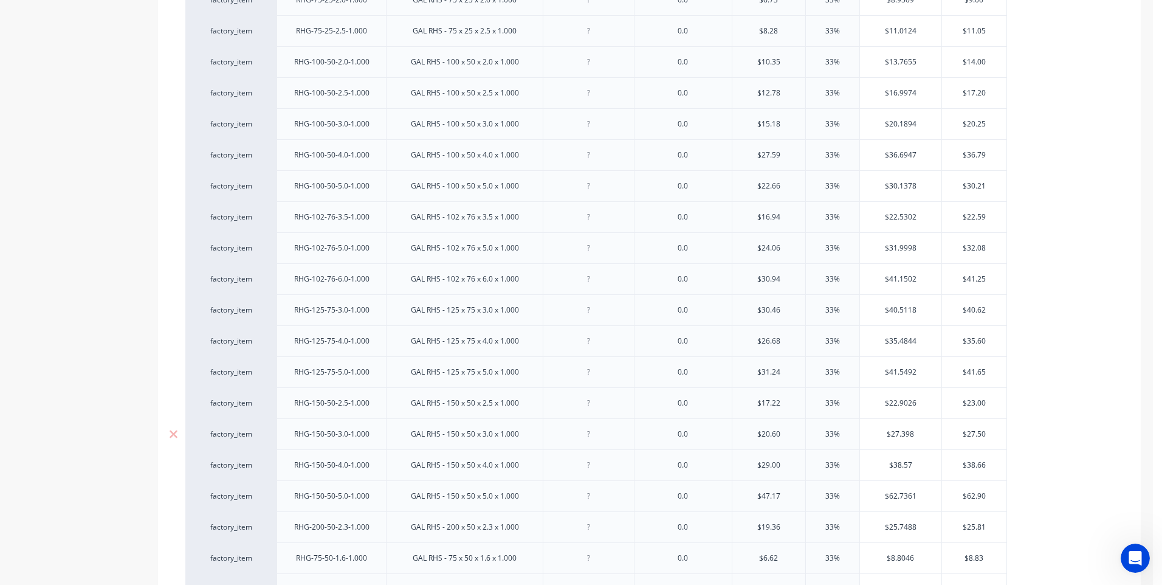
scroll to position [765, 0]
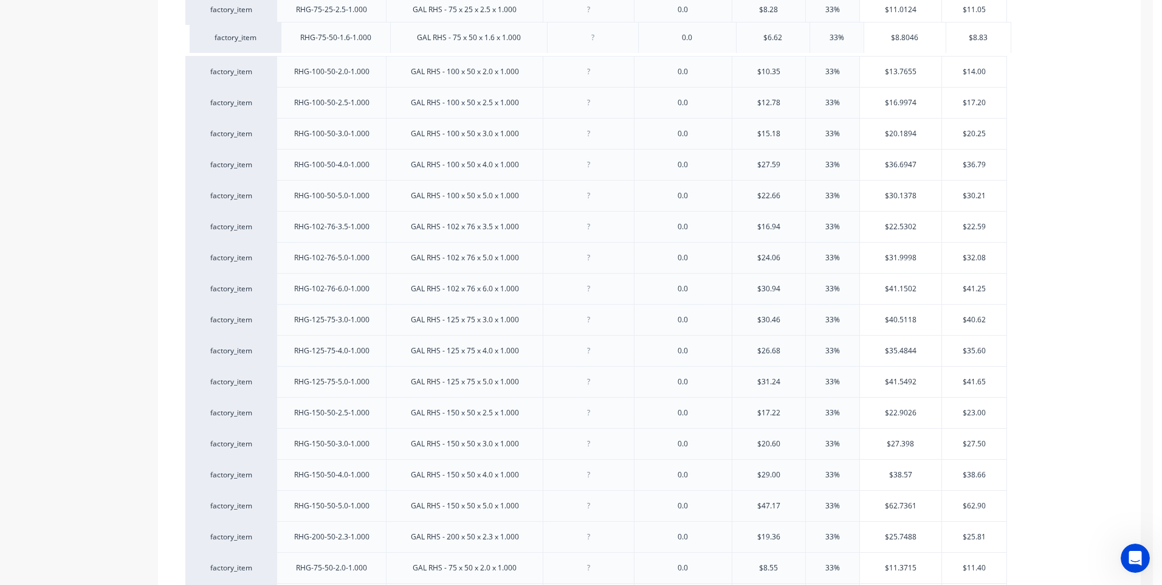
drag, startPoint x: 266, startPoint y: 535, endPoint x: 265, endPoint y: 32, distance: 502.5
click at [269, 31] on div "factory_item RHG-38-25-1.6-1.000 GAL RHS - 38 x 25 x 1.6 x 1.000 0.0 $3.48 33% …" at bounding box center [649, 133] width 928 height 1147
drag, startPoint x: 266, startPoint y: 565, endPoint x: 272, endPoint y: 69, distance: 495.9
click at [272, 69] on div "factory_item RHG-38-25-1.6-1.000 GAL RHS - 38 x 25 x 1.6 x 1.000 0.0 $3.48 33% …" at bounding box center [649, 133] width 928 height 1147
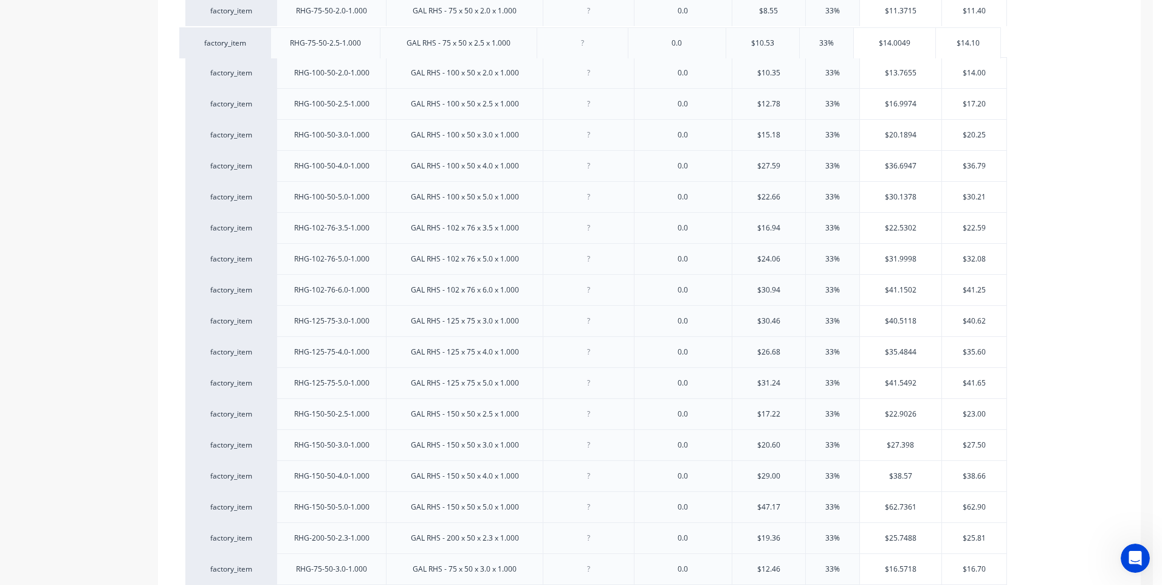
drag, startPoint x: 266, startPoint y: 535, endPoint x: 259, endPoint y: 36, distance: 498.9
click at [259, 36] on div "factory_item RHG-38-25-1.6-1.000 GAL RHS - 38 x 25 x 1.6 x 1.000 0.0 $3.48 33% …" at bounding box center [649, 72] width 928 height 1147
drag, startPoint x: 267, startPoint y: 566, endPoint x: 269, endPoint y: 67, distance: 498.9
click at [269, 67] on div "factory_item RHG-38-25-1.6-1.000 GAL RHS - 38 x 25 x 1.6 x 1.000 0.0 $3.48 33% …" at bounding box center [649, 72] width 928 height 1147
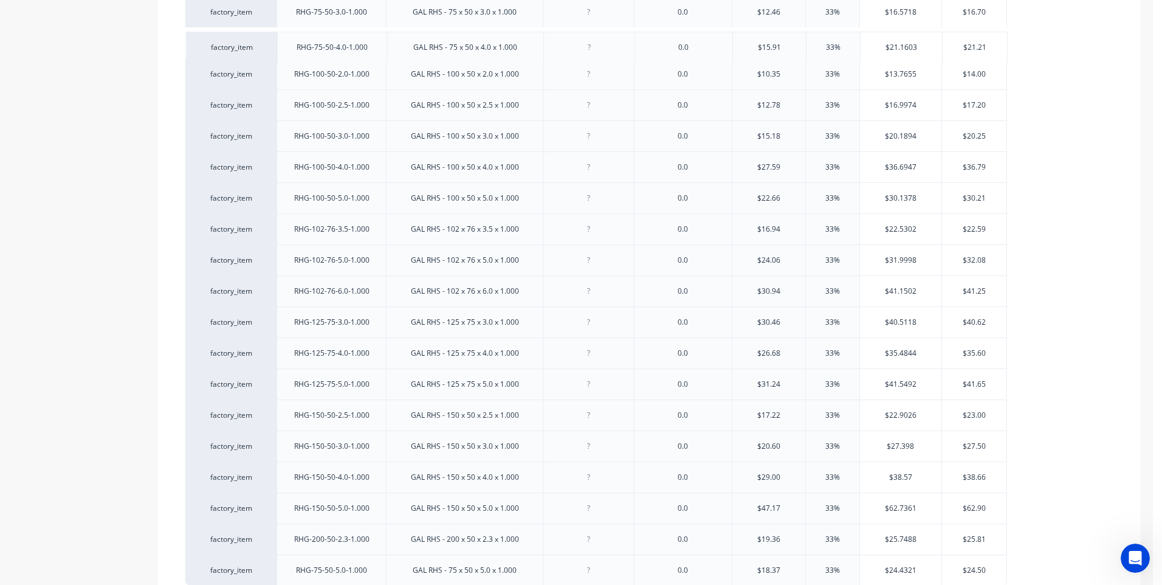
drag, startPoint x: 269, startPoint y: 535, endPoint x: 269, endPoint y: 38, distance: 496.5
click at [269, 38] on div "factory_item RHG-38-25-1.6-1.000 GAL RHS - 38 x 25 x 1.6 x 1.000 0.0 $3.48 33% …" at bounding box center [649, 12] width 928 height 1147
drag, startPoint x: 264, startPoint y: 572, endPoint x: 260, endPoint y: 69, distance: 503.1
click at [260, 69] on div "factory_item RHG-38-25-1.6-1.000 GAL RHS - 38 x 25 x 1.6 x 1.000 0.0 $3.48 33% …" at bounding box center [649, 12] width 928 height 1147
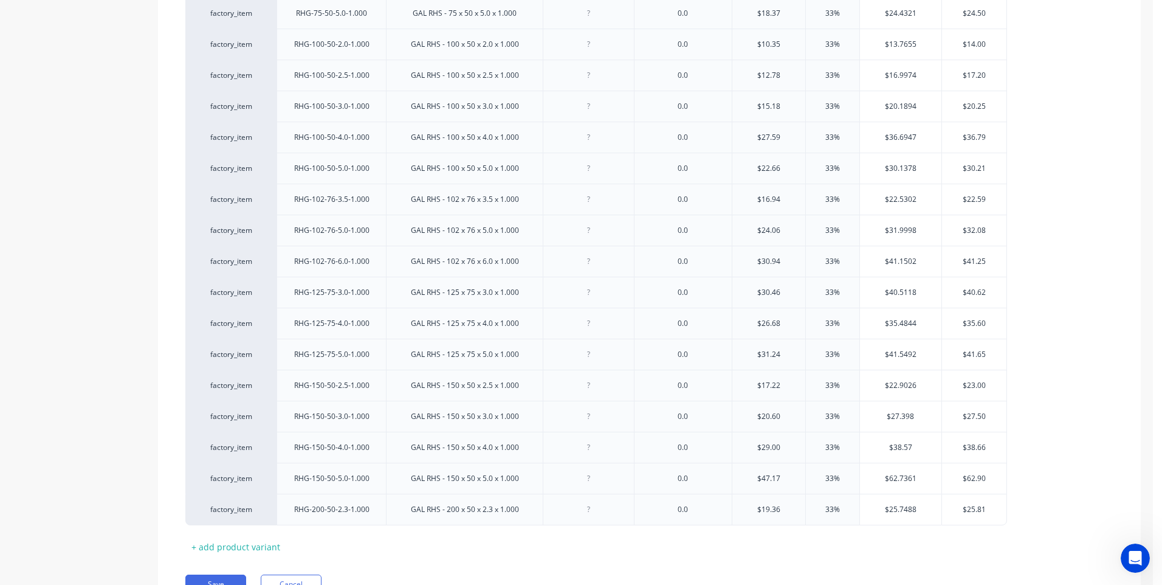
scroll to position [1008, 0]
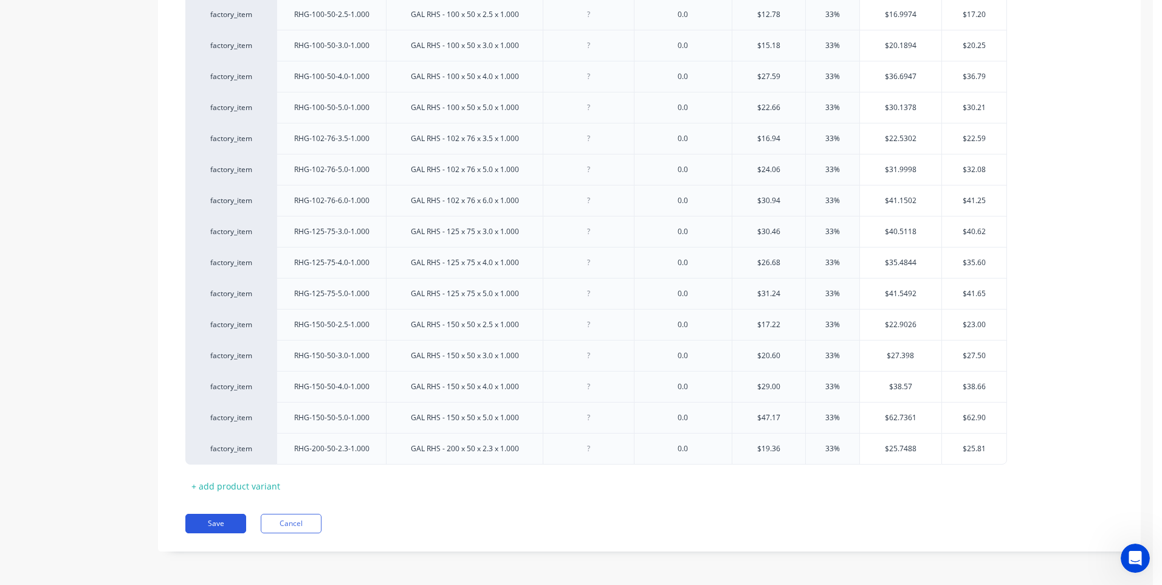
click at [218, 524] on button "Save" at bounding box center [215, 522] width 61 height 19
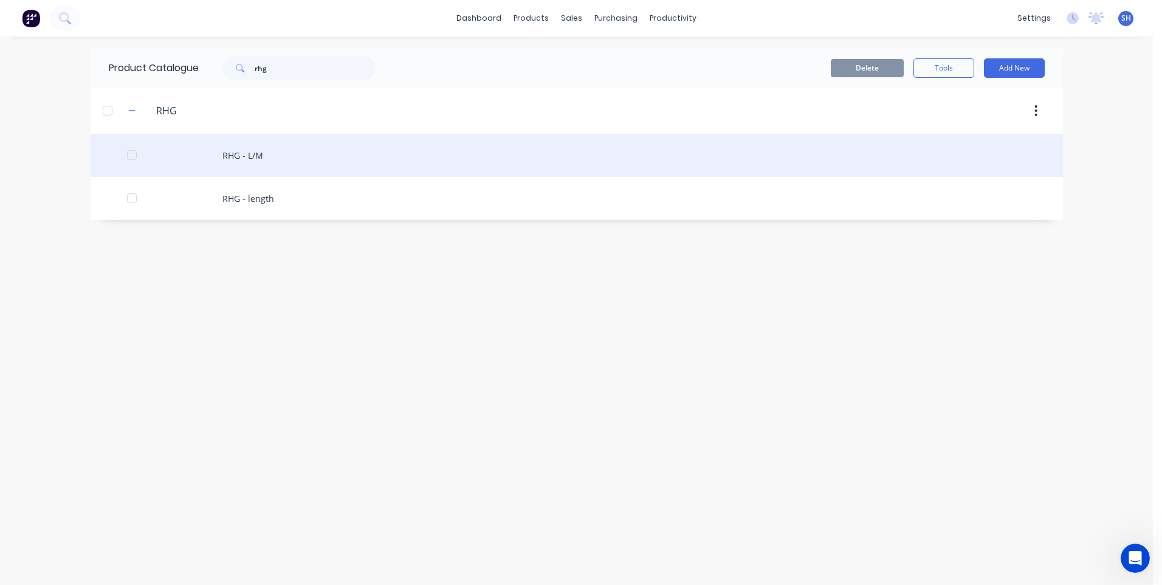
click at [252, 152] on div "RHG - L/M" at bounding box center [577, 155] width 972 height 43
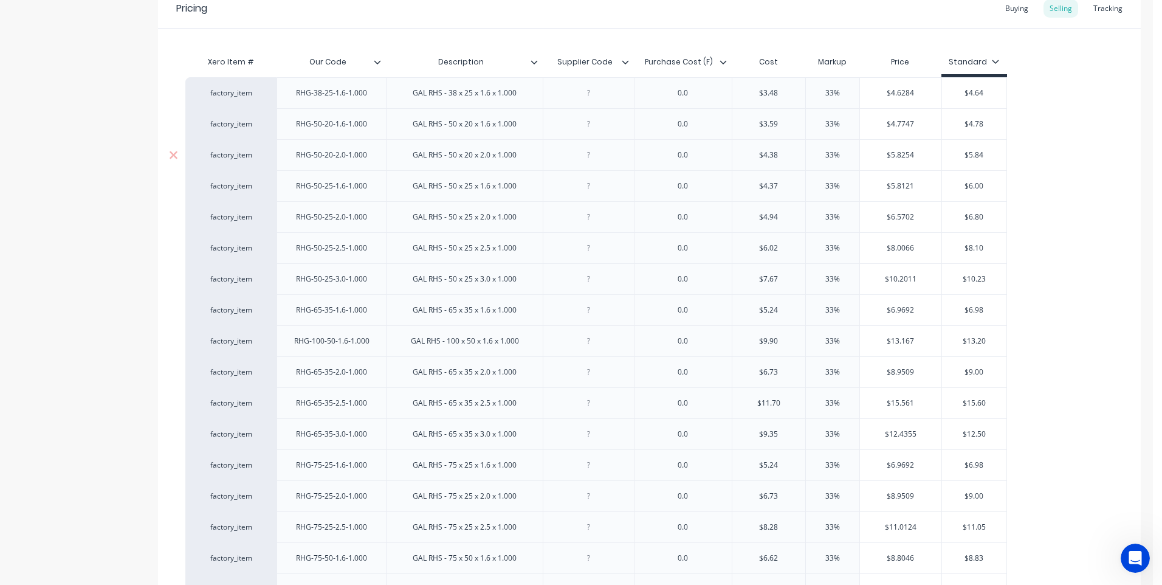
scroll to position [182, 0]
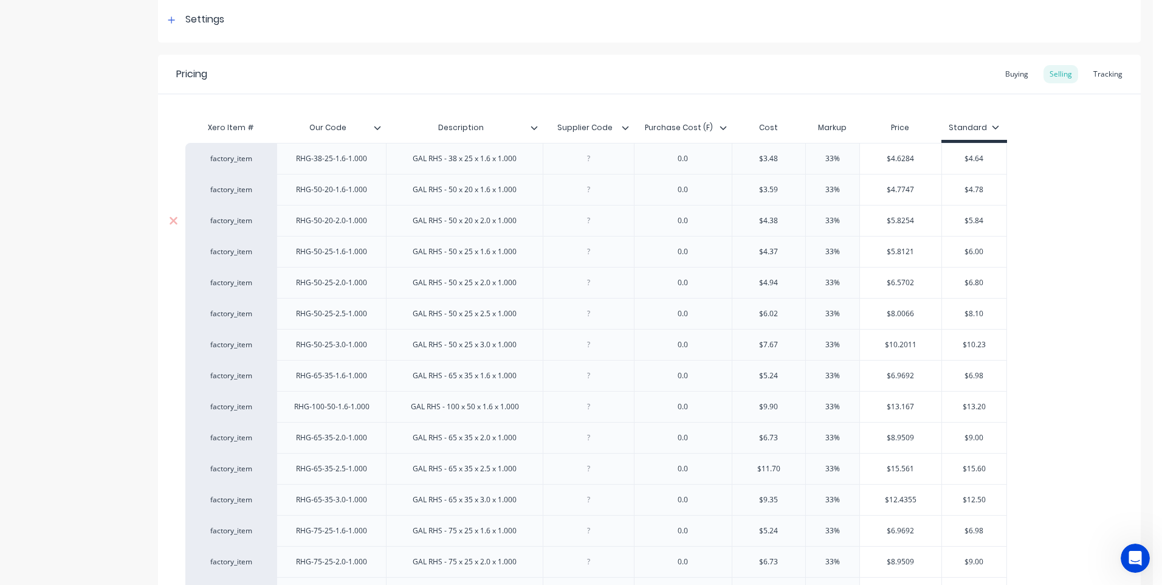
drag, startPoint x: 747, startPoint y: 221, endPoint x: 812, endPoint y: 225, distance: 64.6
click at [812, 225] on div "factory_item RHG-50-20-2.0-1.000 GAL RHS - 50 x 20 x 2.0 x 1.000 0.0 $4.38 $4.3…" at bounding box center [596, 220] width 822 height 31
drag, startPoint x: 966, startPoint y: 221, endPoint x: 1057, endPoint y: 219, distance: 90.6
drag, startPoint x: 749, startPoint y: 190, endPoint x: 806, endPoint y: 190, distance: 57.7
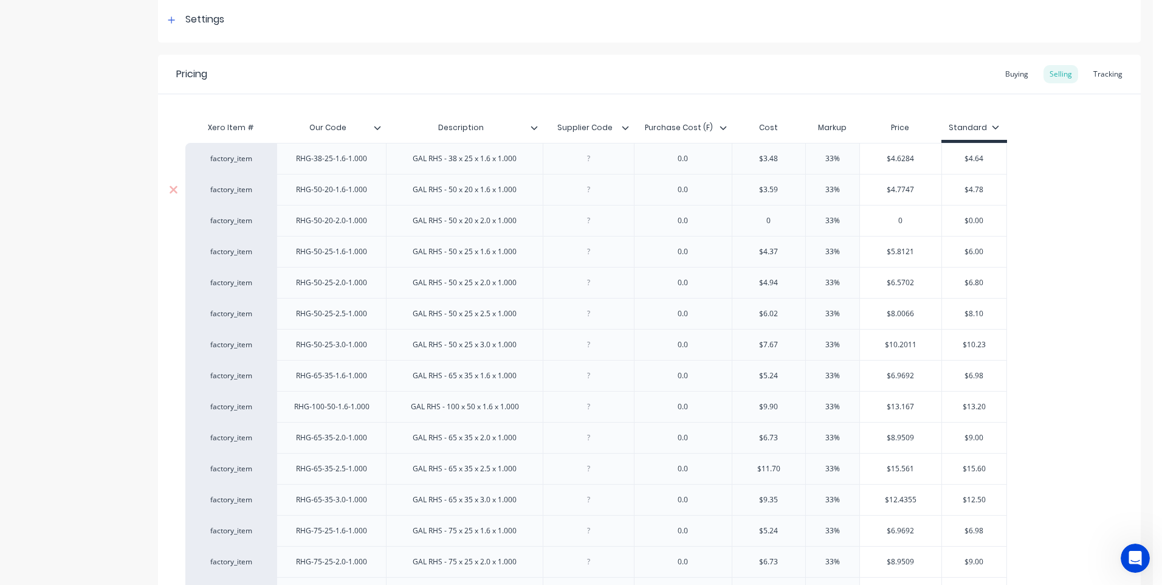
click at [806, 190] on div "factory_item RHG-50-20-1.6-1.000 GAL RHS - 50 x 20 x 1.6 x 1.000 0.0 $3.59 $3.5…" at bounding box center [596, 189] width 822 height 31
drag, startPoint x: 738, startPoint y: 157, endPoint x: 800, endPoint y: 157, distance: 62.0
click at [800, 157] on input "$3.48" at bounding box center [769, 158] width 74 height 11
drag, startPoint x: 954, startPoint y: 162, endPoint x: 1020, endPoint y: 160, distance: 66.3
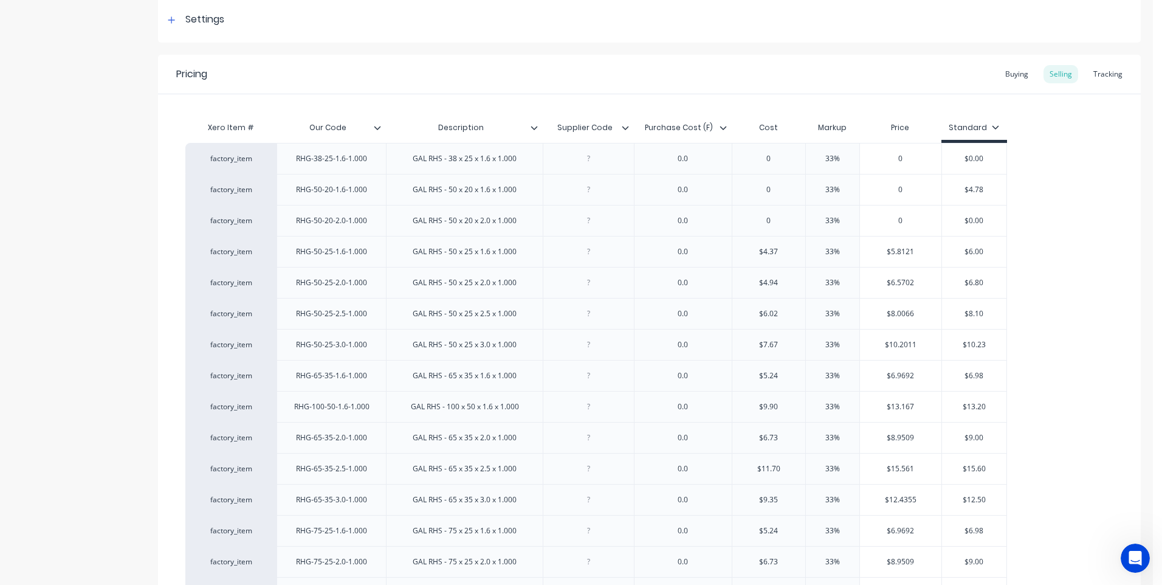
drag, startPoint x: 957, startPoint y: 188, endPoint x: 1021, endPoint y: 191, distance: 63.8
drag, startPoint x: 959, startPoint y: 221, endPoint x: 1007, endPoint y: 220, distance: 48.0
click at [605, 230] on div at bounding box center [588, 220] width 91 height 31
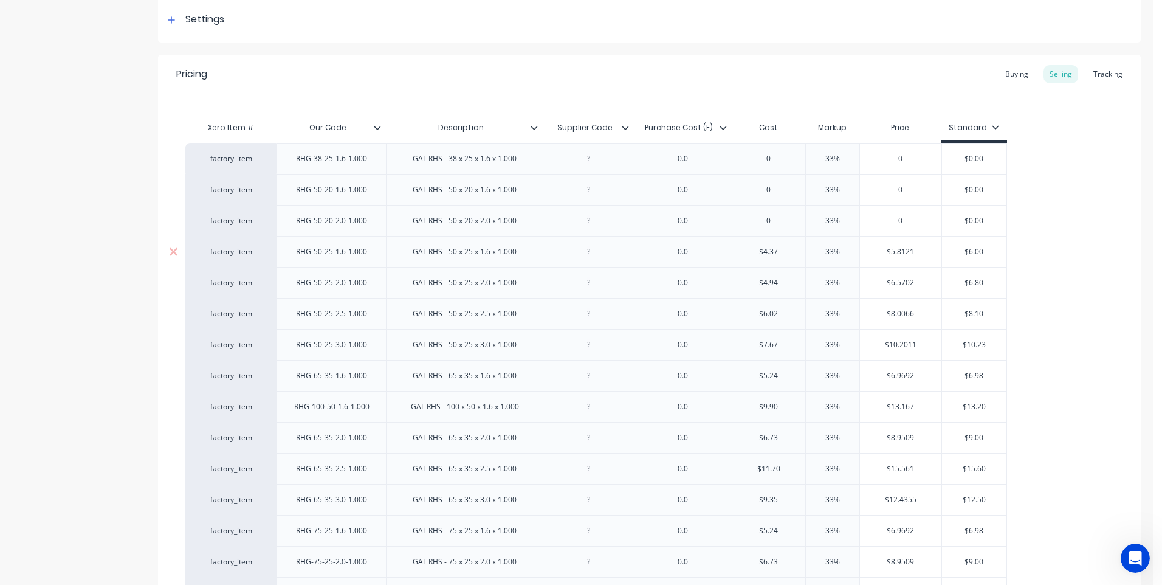
click at [586, 254] on div at bounding box center [588, 252] width 61 height 16
drag, startPoint x: 698, startPoint y: 253, endPoint x: 661, endPoint y: 254, distance: 37.1
click at [661, 254] on div "0.0" at bounding box center [683, 252] width 61 height 16
click at [914, 249] on input "$5.8121" at bounding box center [900, 251] width 81 height 11
